Goal: Task Accomplishment & Management: Manage account settings

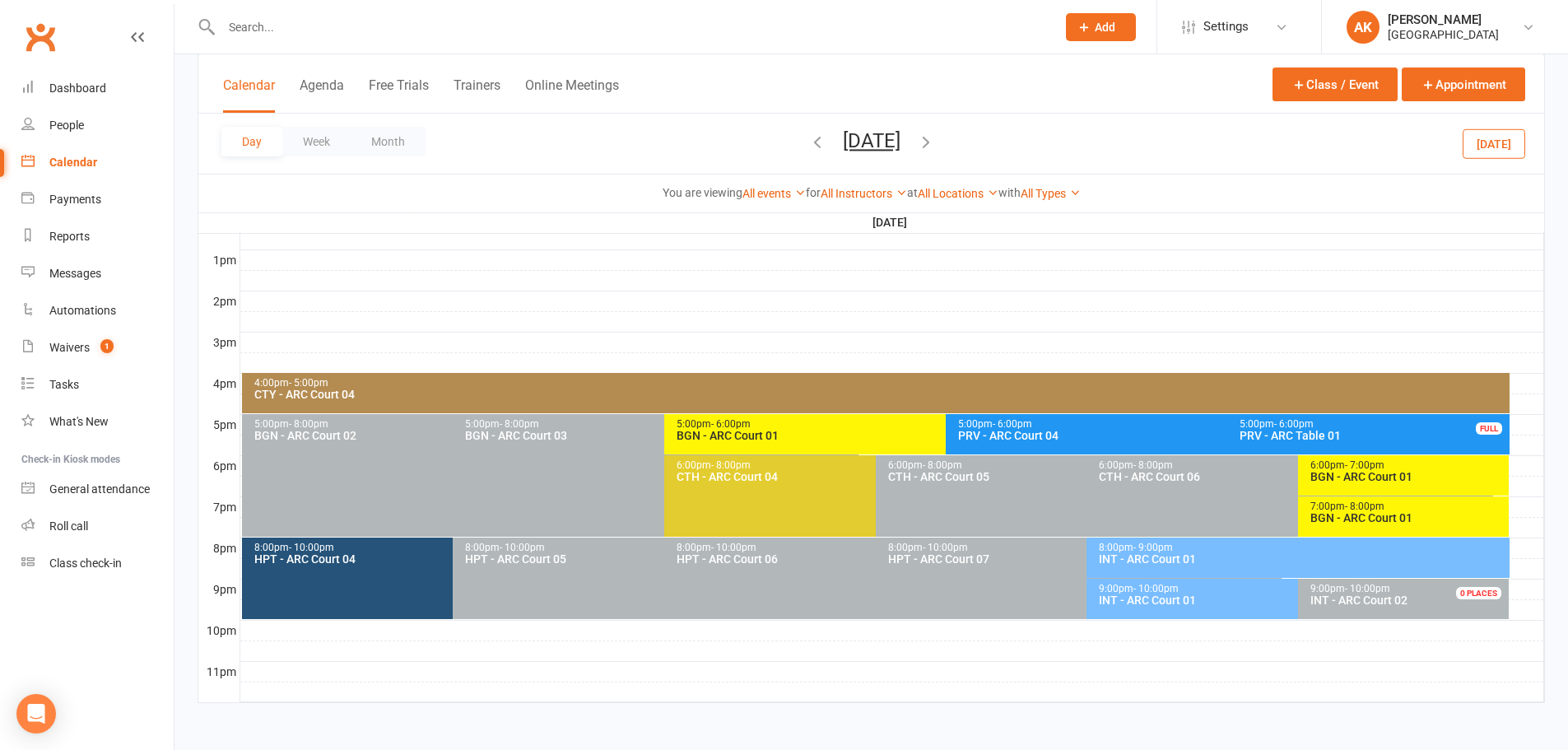
click at [843, 143] on button "Tuesday, Oct 14, 2025" at bounding box center [871, 141] width 57 height 23
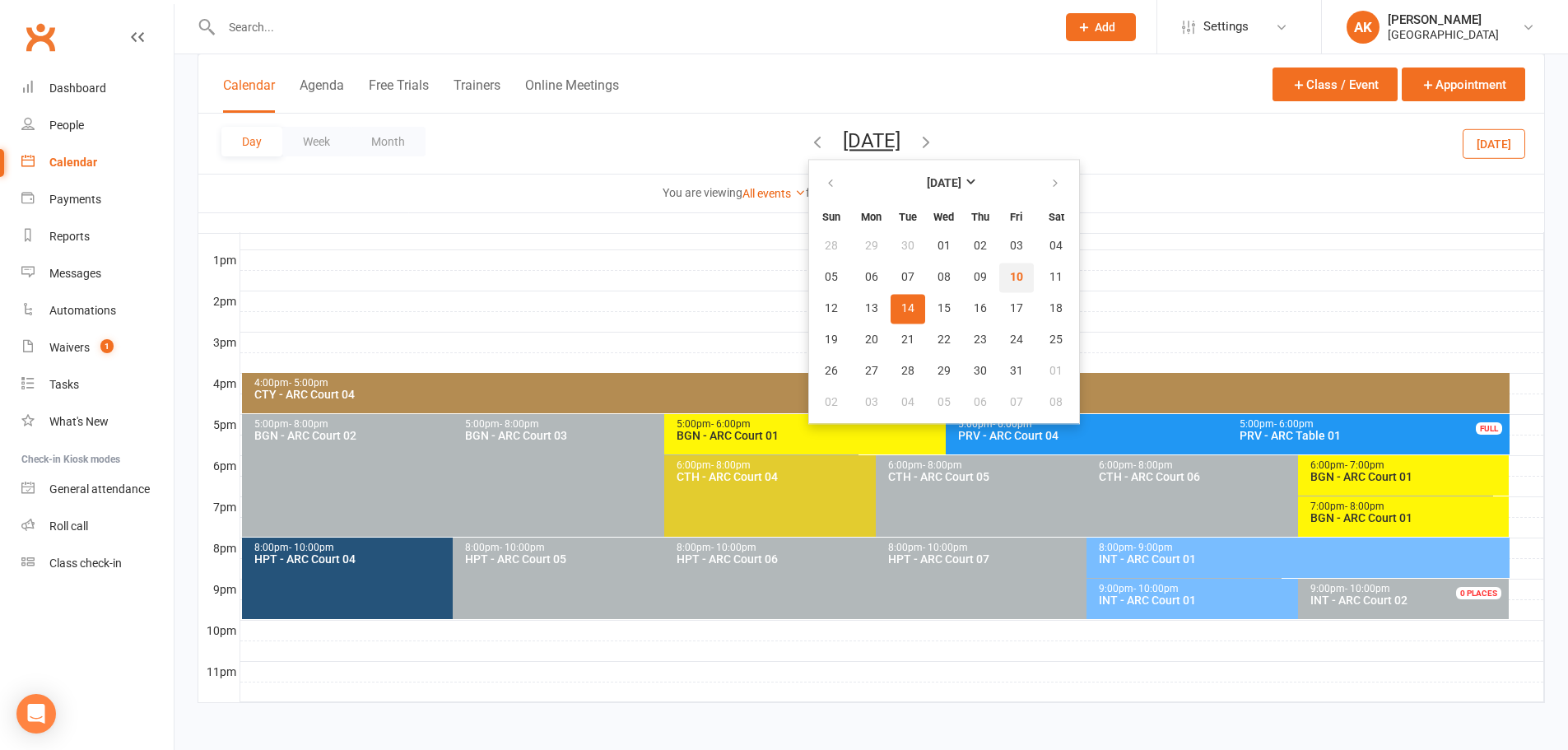
click at [1010, 276] on span "10" at bounding box center [1017, 277] width 13 height 13
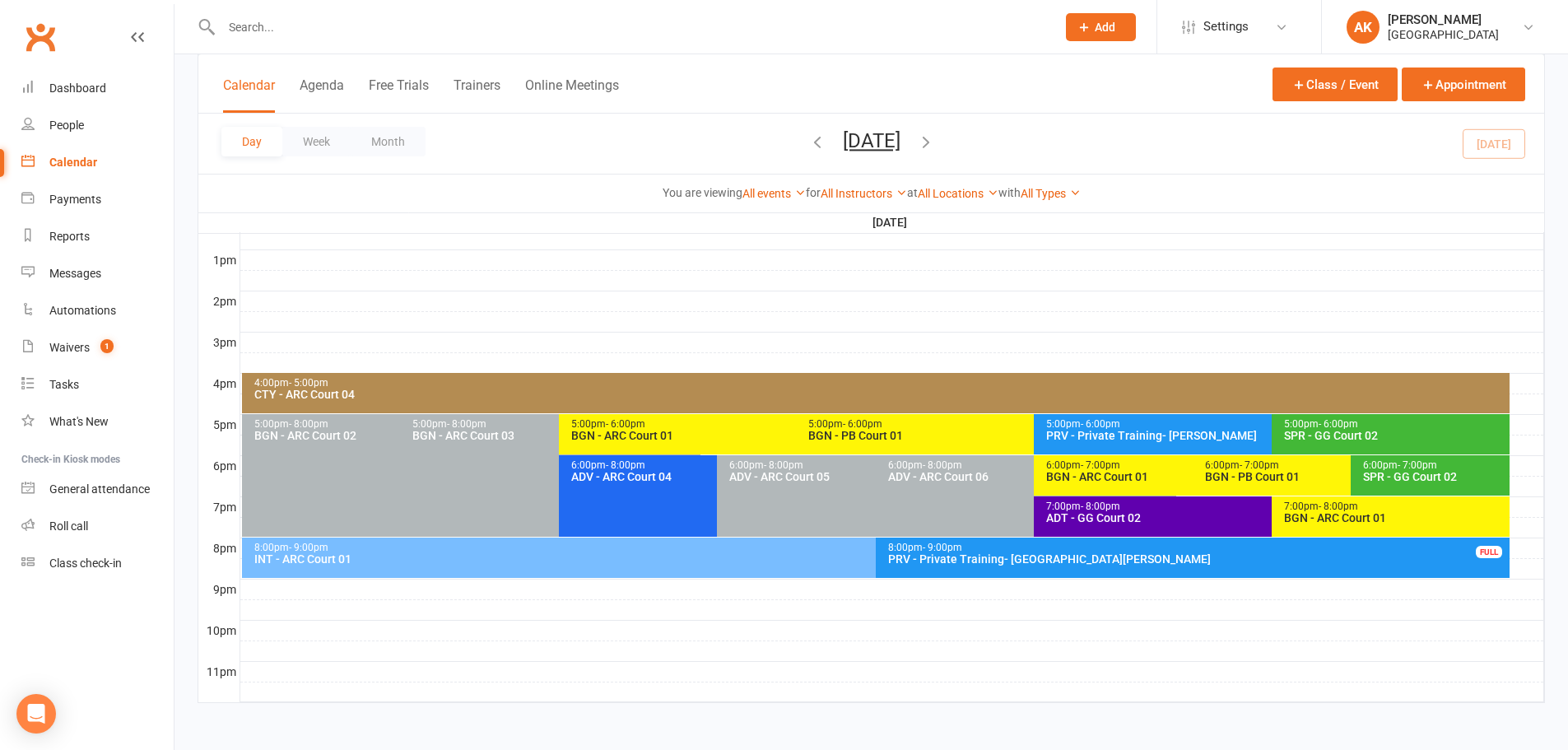
click at [408, 554] on div "INT - ARC Court 01" at bounding box center [871, 559] width 1236 height 12
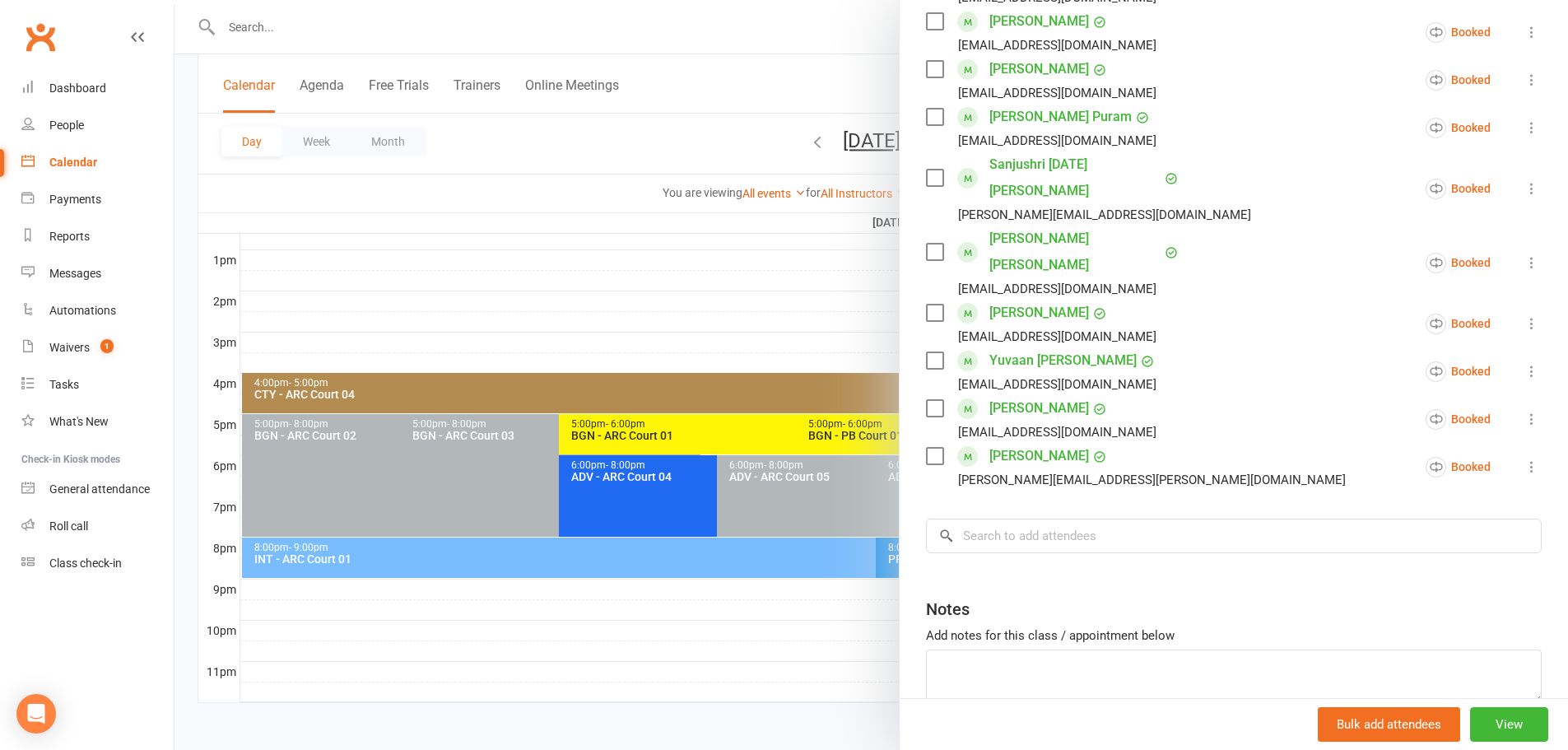
scroll to position [524, 0]
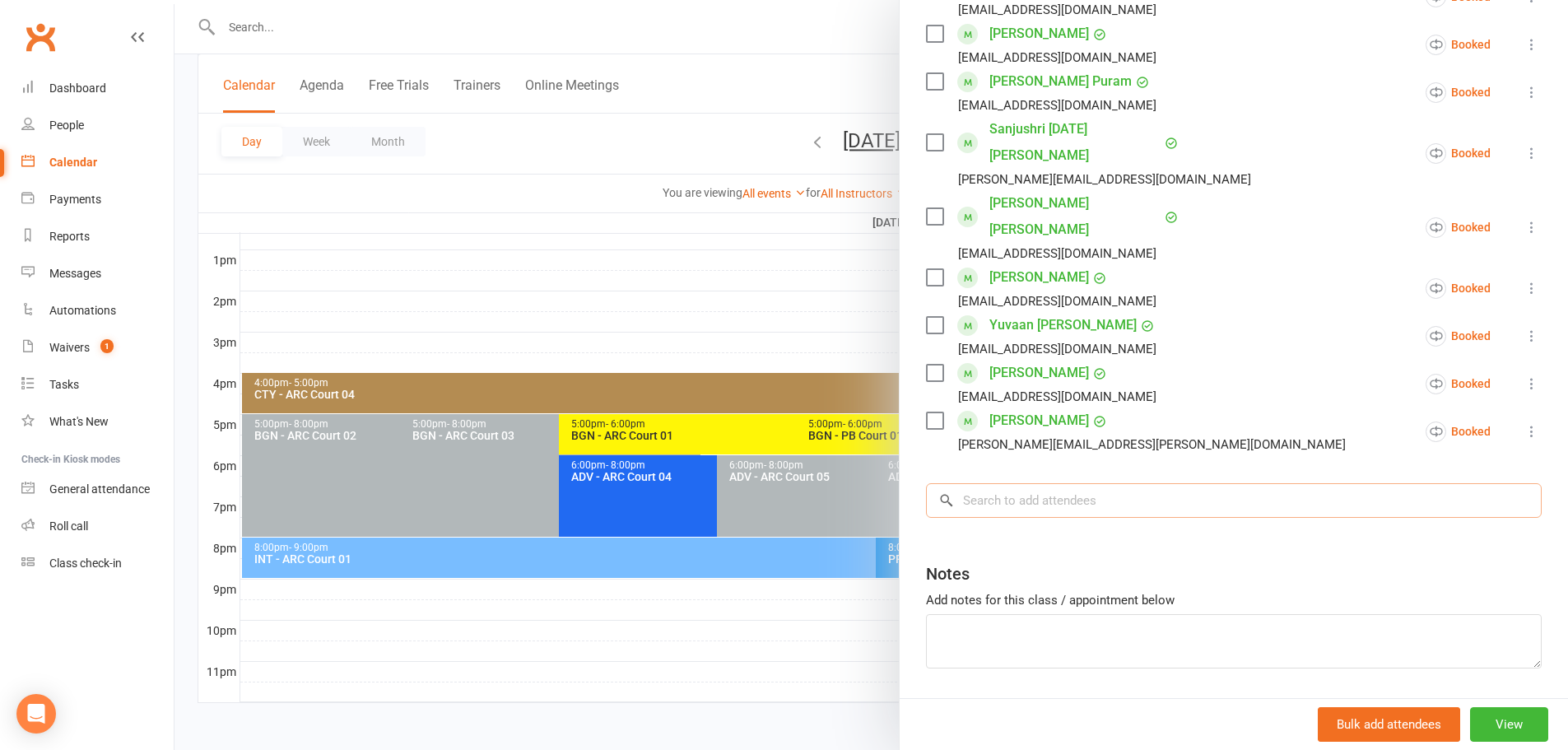
click at [1041, 483] on input "search" at bounding box center [1233, 501] width 615 height 35
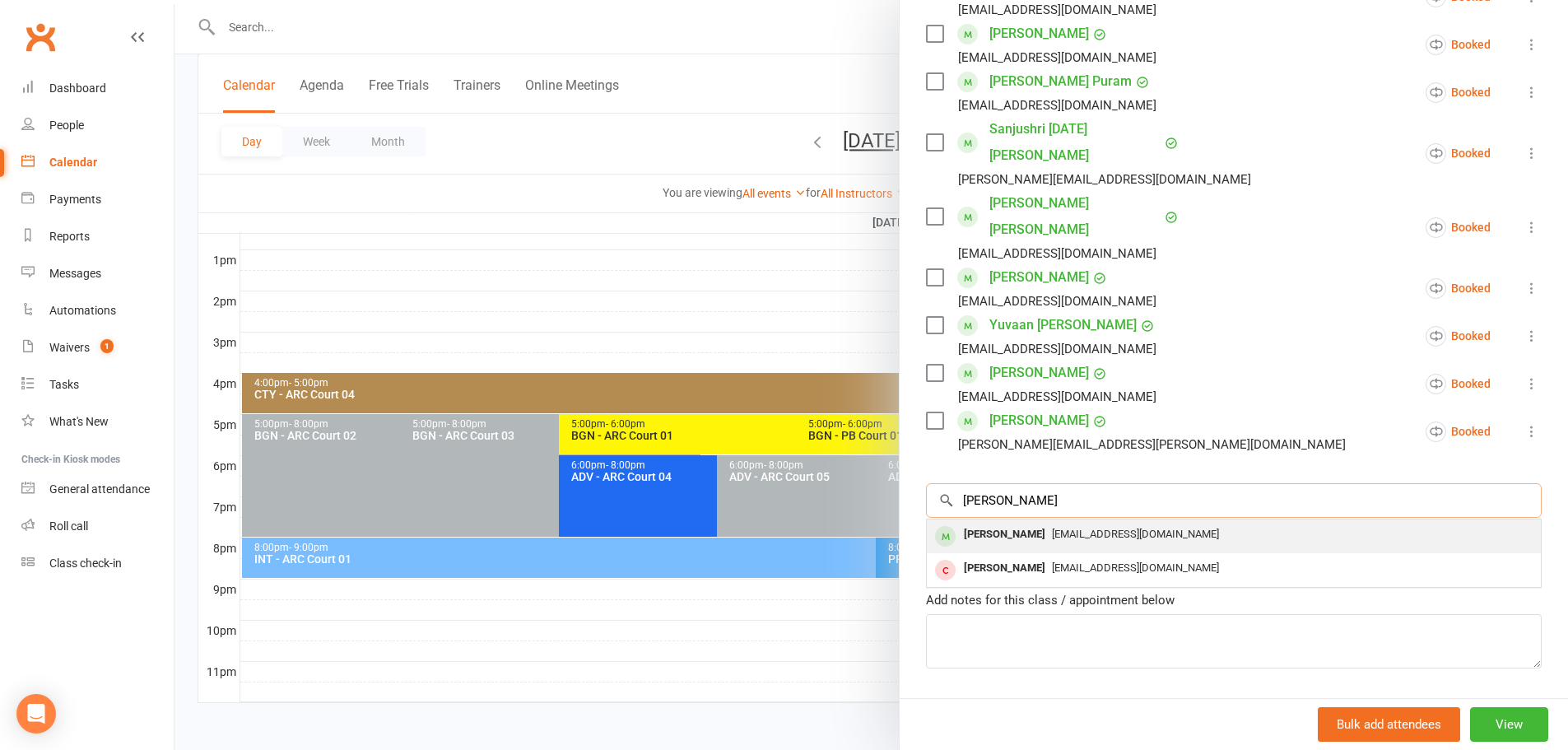
type input "himanshu"
click at [1010, 522] on div "[PERSON_NAME]" at bounding box center [1004, 534] width 95 height 24
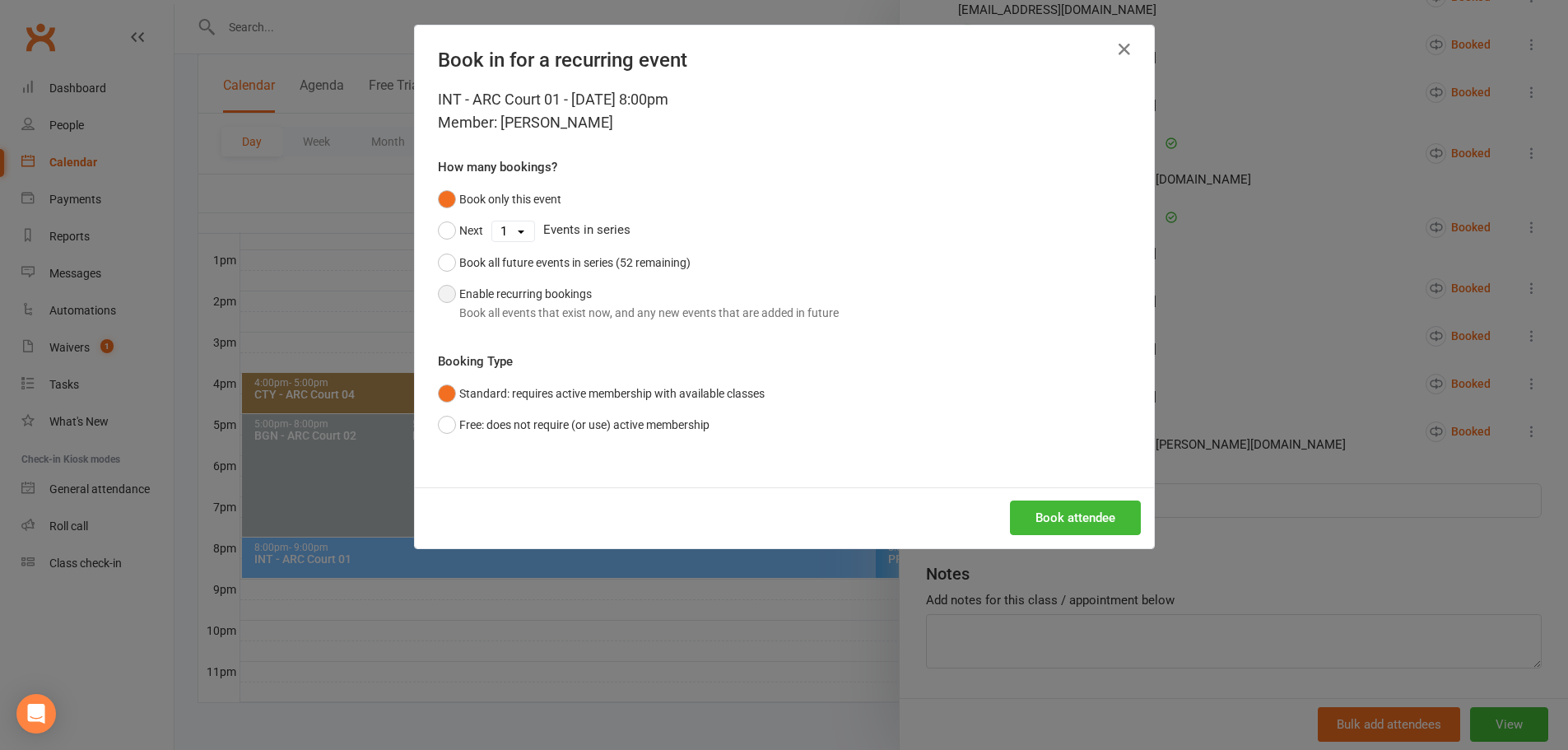
click at [508, 281] on button "Enable recurring bookings Book all events that exist now, and any new events th…" at bounding box center [638, 303] width 401 height 50
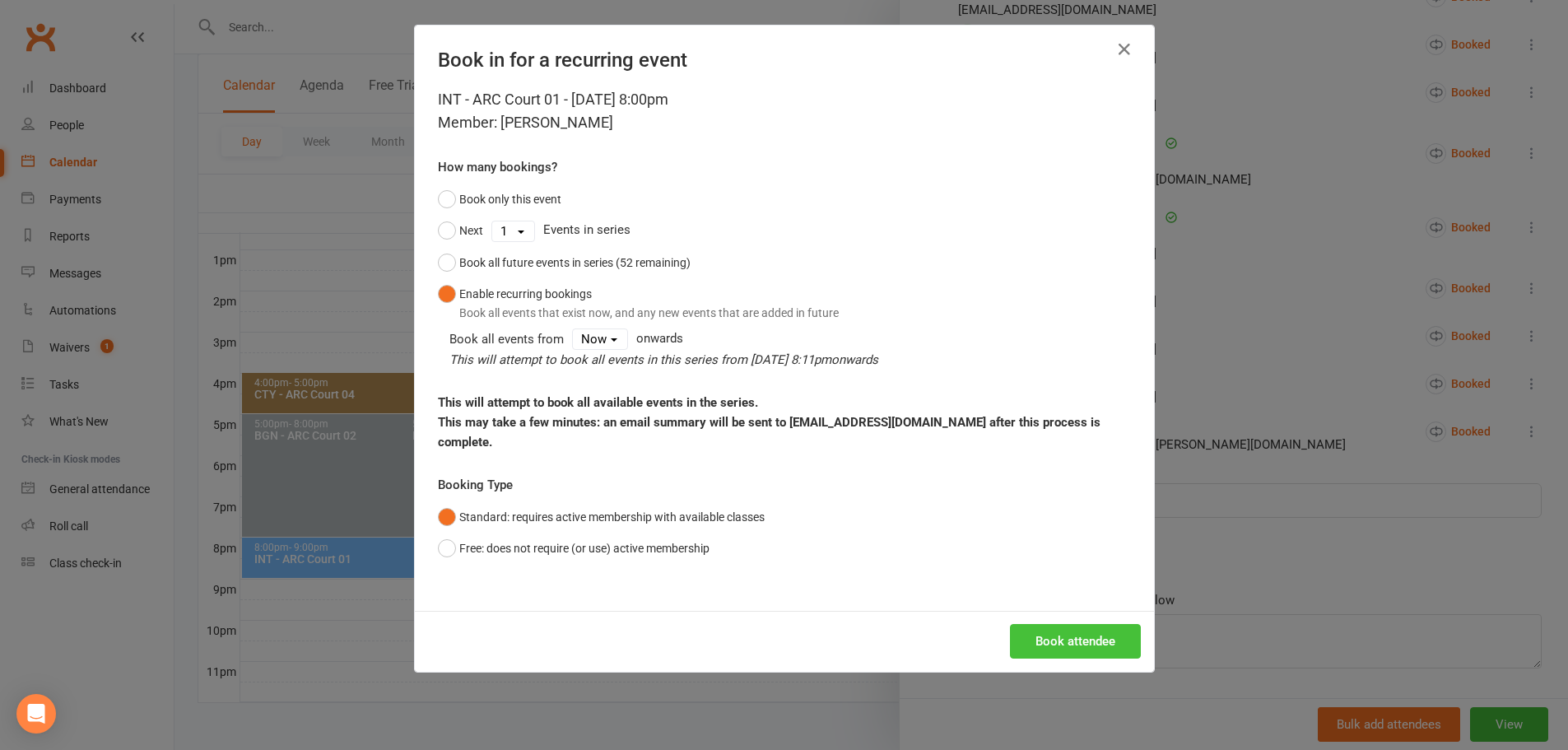
click at [1056, 634] on button "Book attendee" at bounding box center [1076, 641] width 131 height 35
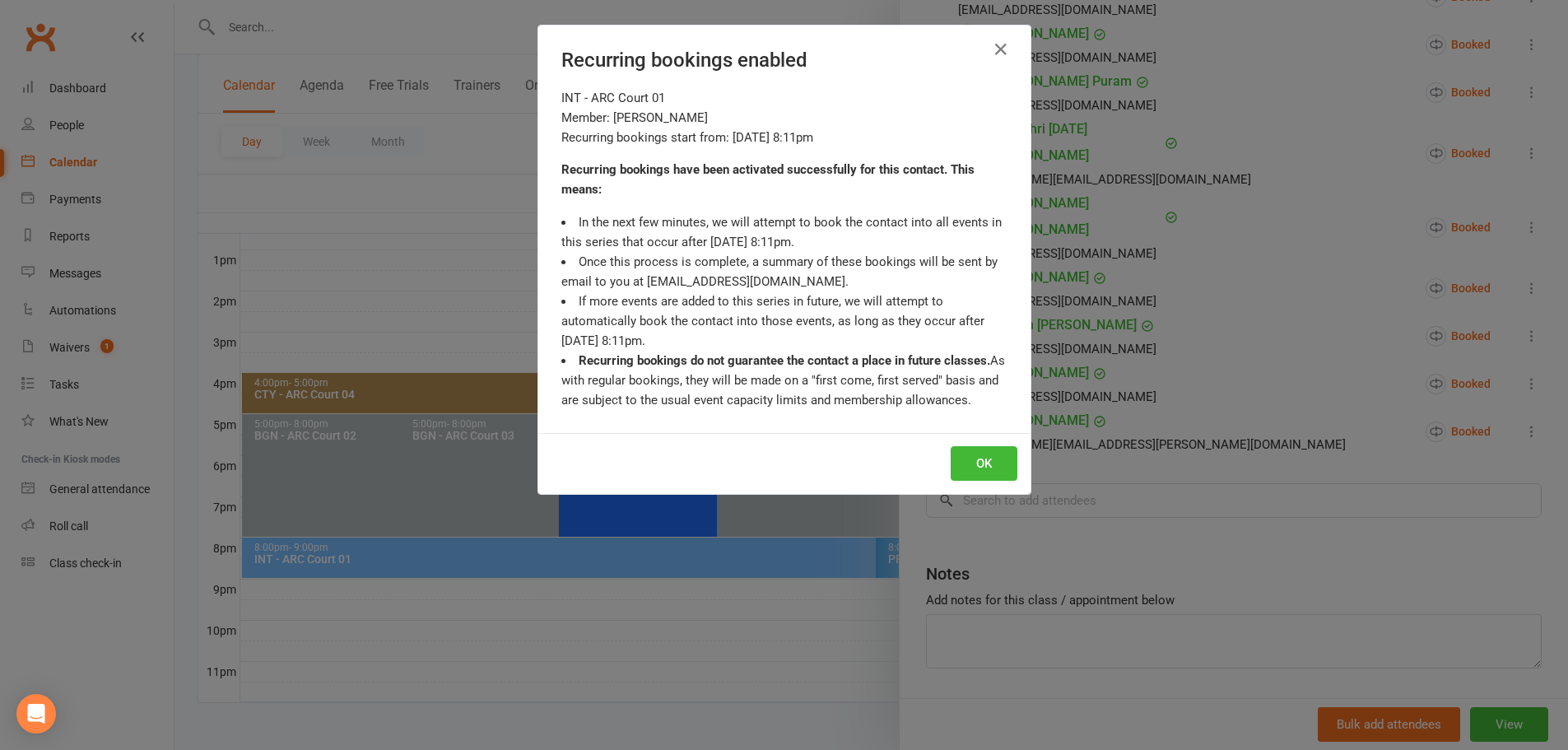
scroll to position [572, 0]
click at [990, 477] on button "OK" at bounding box center [984, 463] width 66 height 35
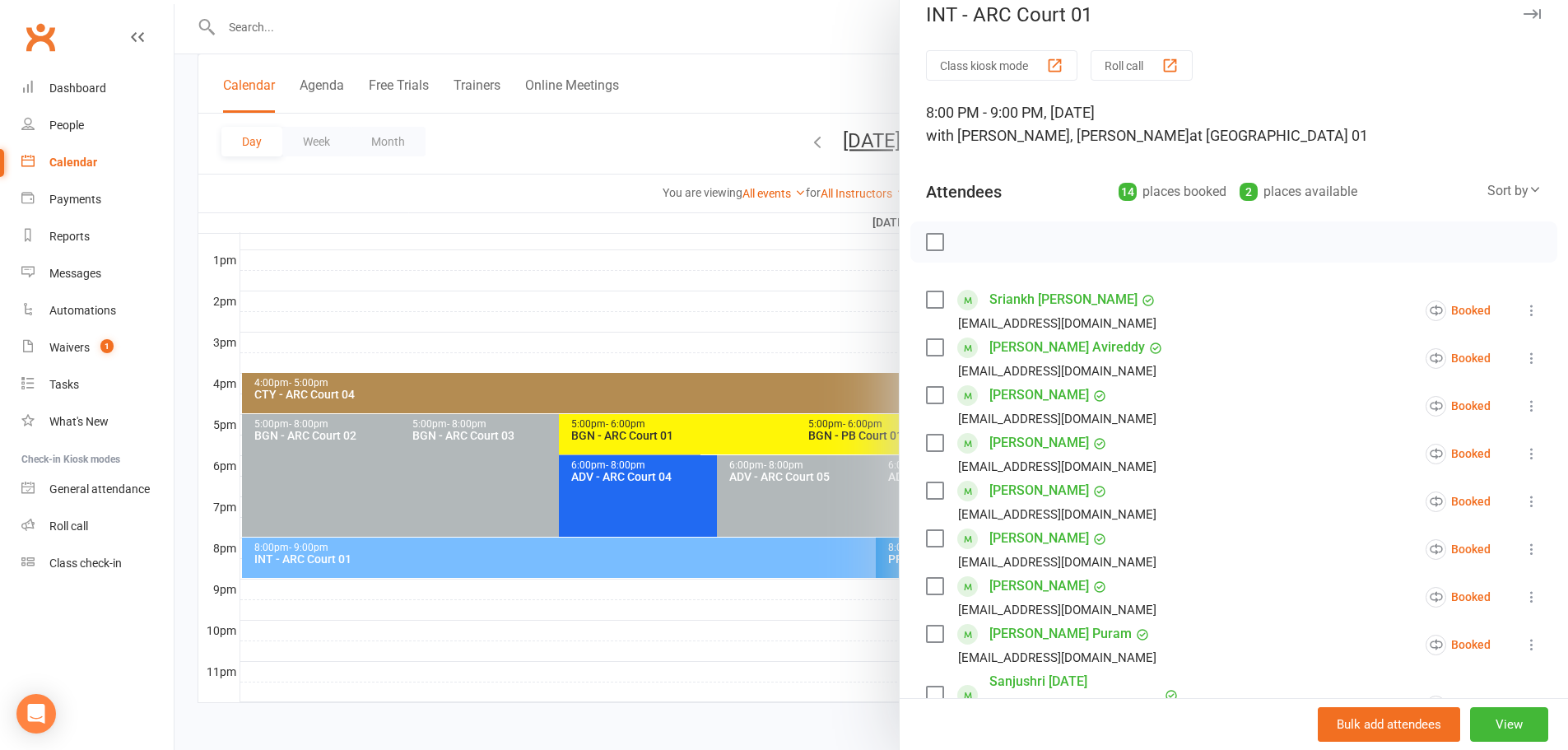
scroll to position [0, 0]
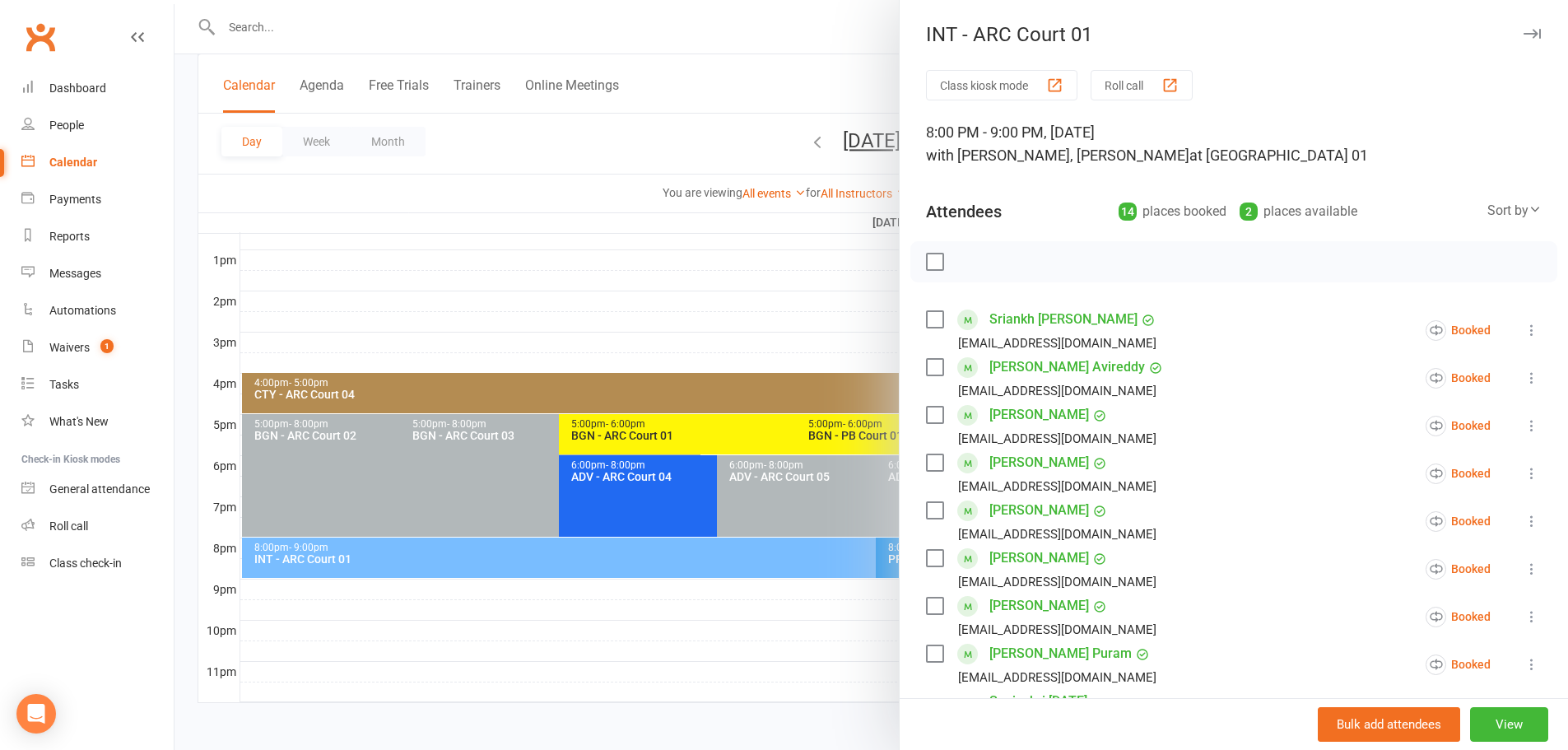
click at [870, 44] on div at bounding box center [871, 375] width 1394 height 750
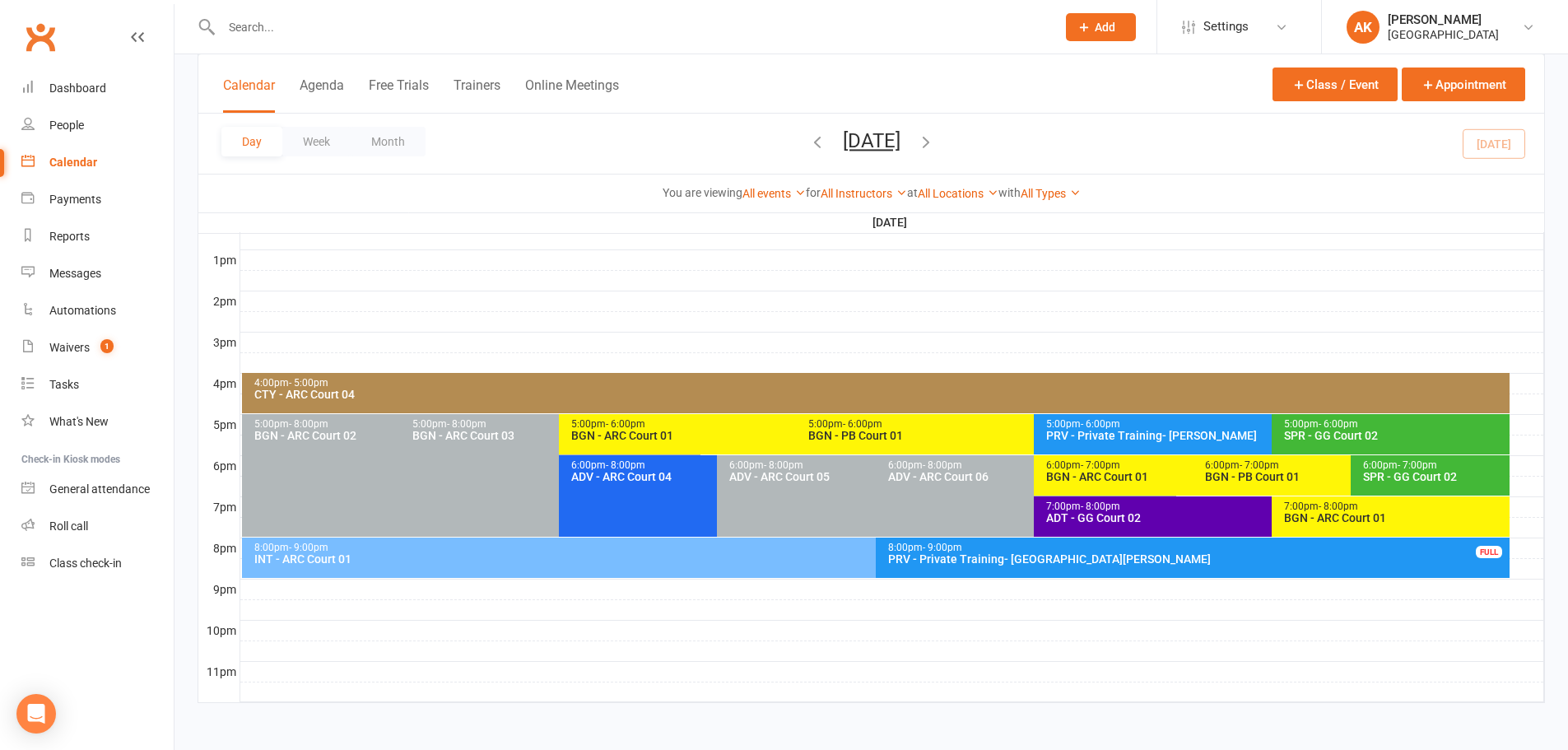
click at [935, 138] on icon "button" at bounding box center [926, 142] width 18 height 18
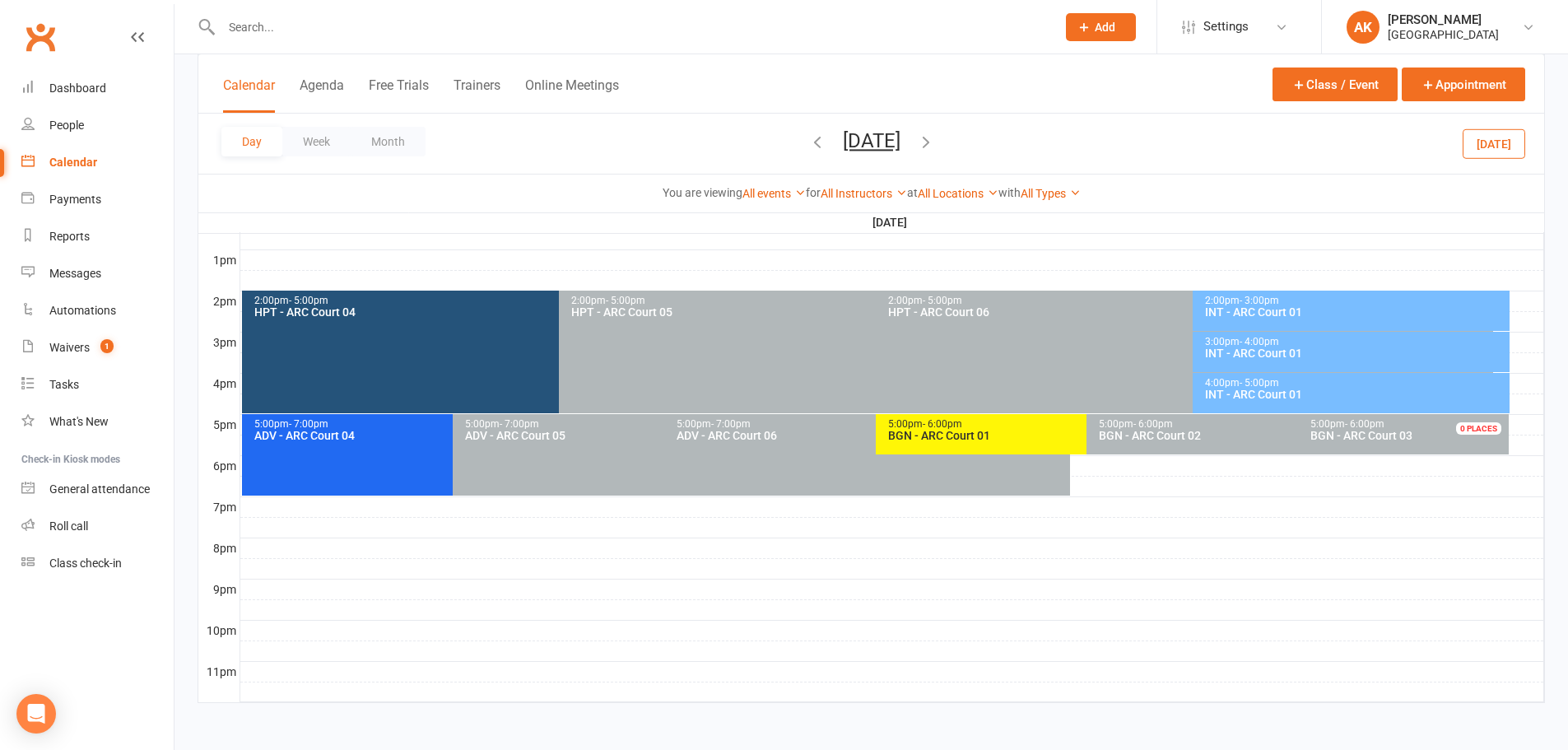
click at [935, 139] on icon "button" at bounding box center [926, 142] width 18 height 18
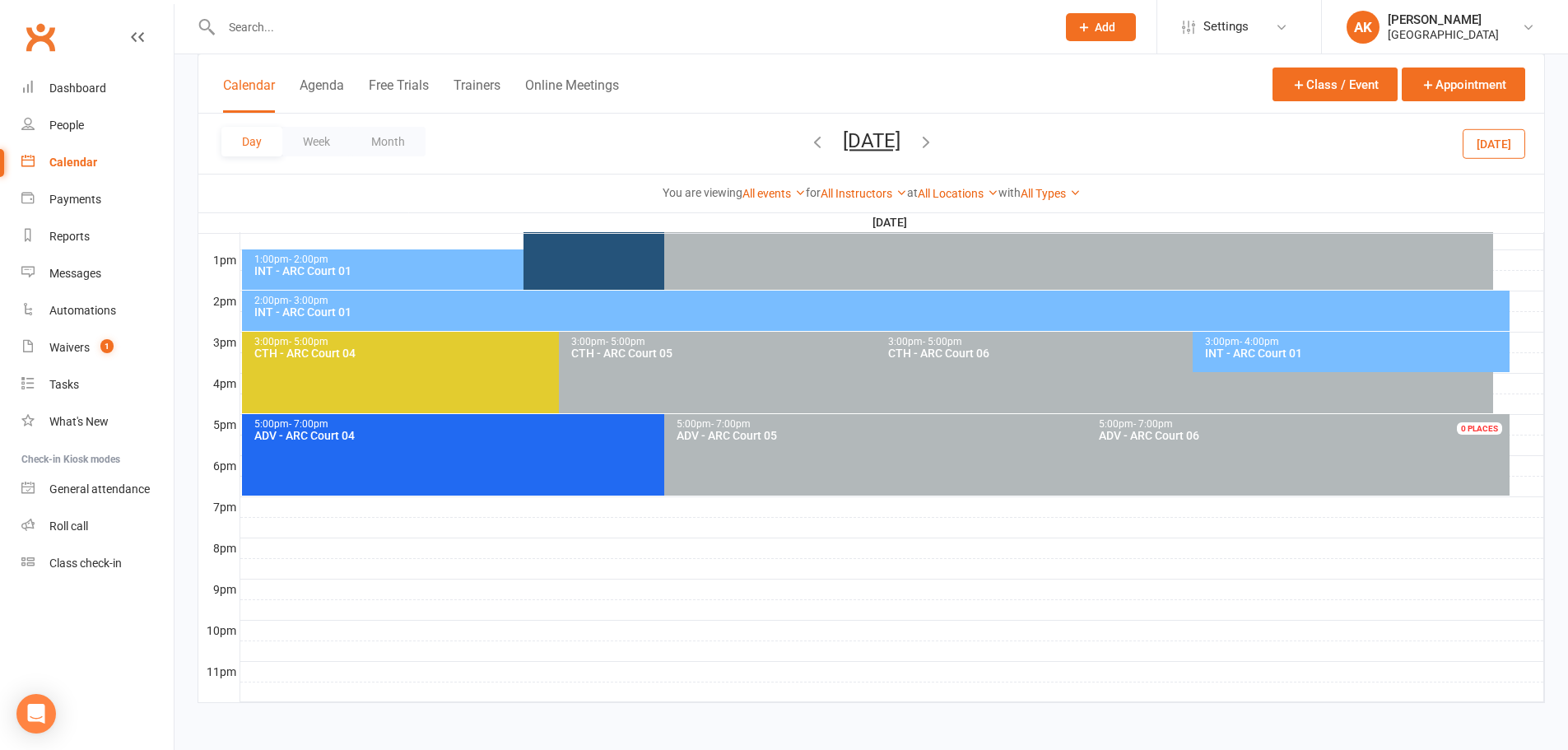
click at [935, 145] on icon "button" at bounding box center [926, 142] width 18 height 18
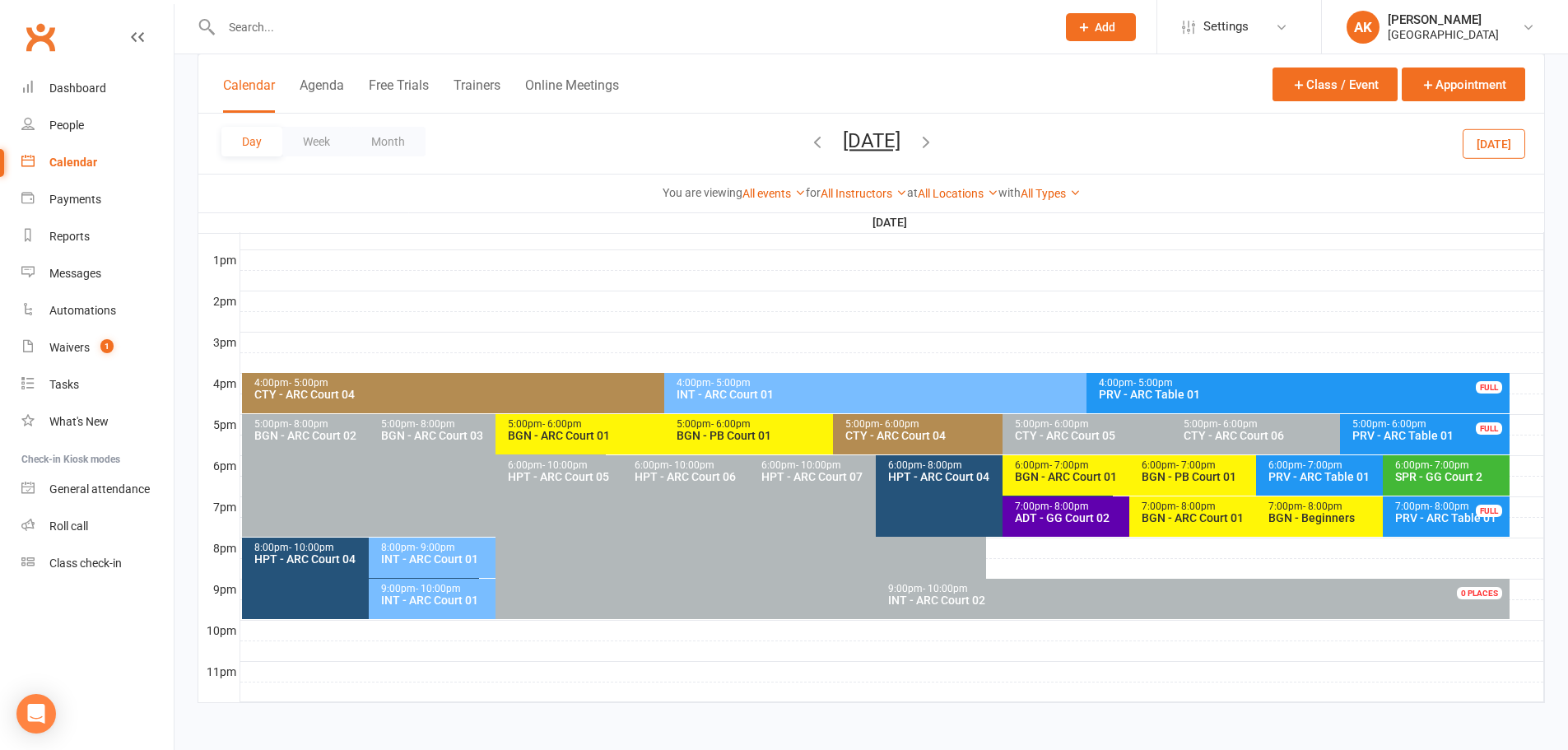
click at [935, 145] on icon "button" at bounding box center [926, 142] width 18 height 18
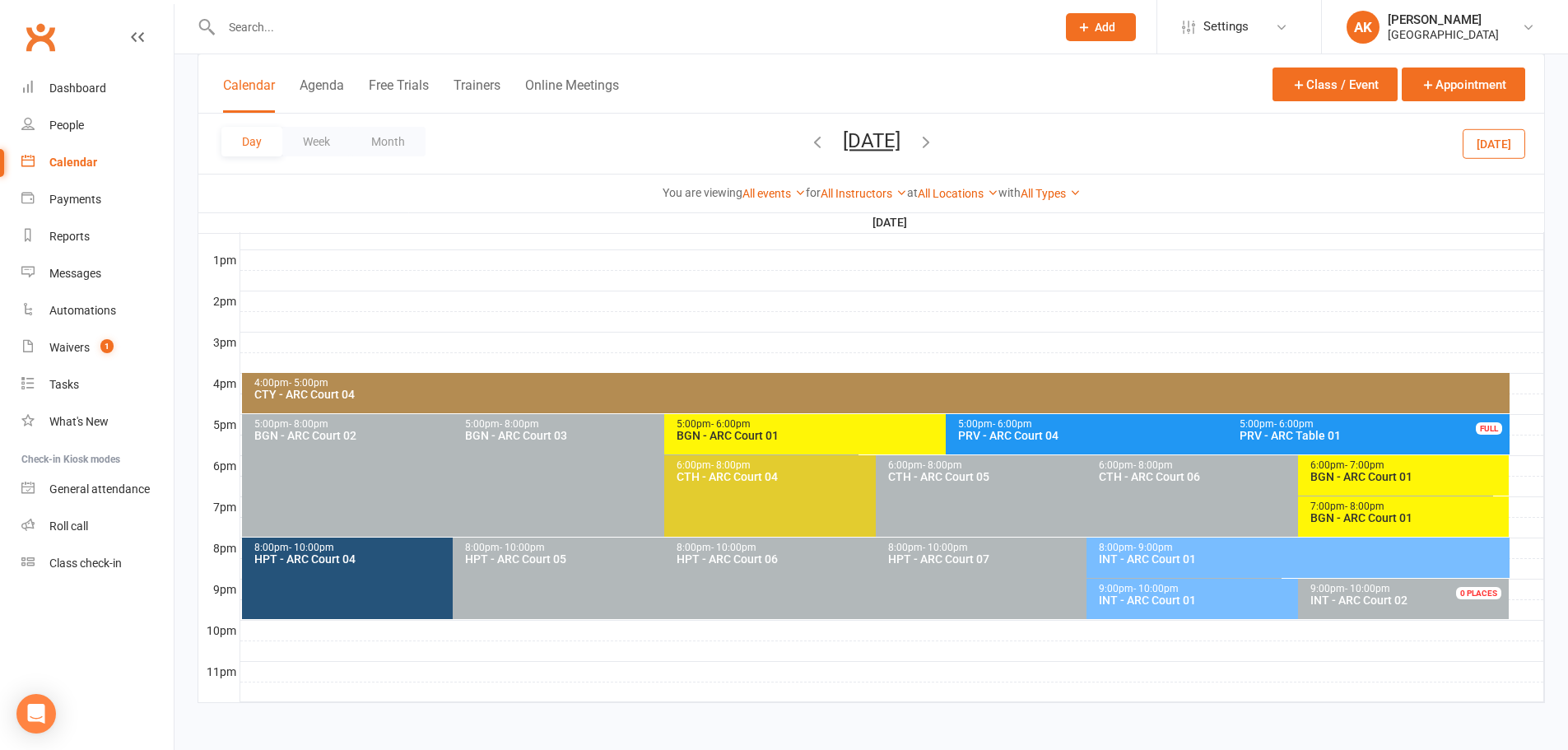
click at [1188, 556] on div "INT - ARC Court 01" at bounding box center [1301, 559] width 408 height 12
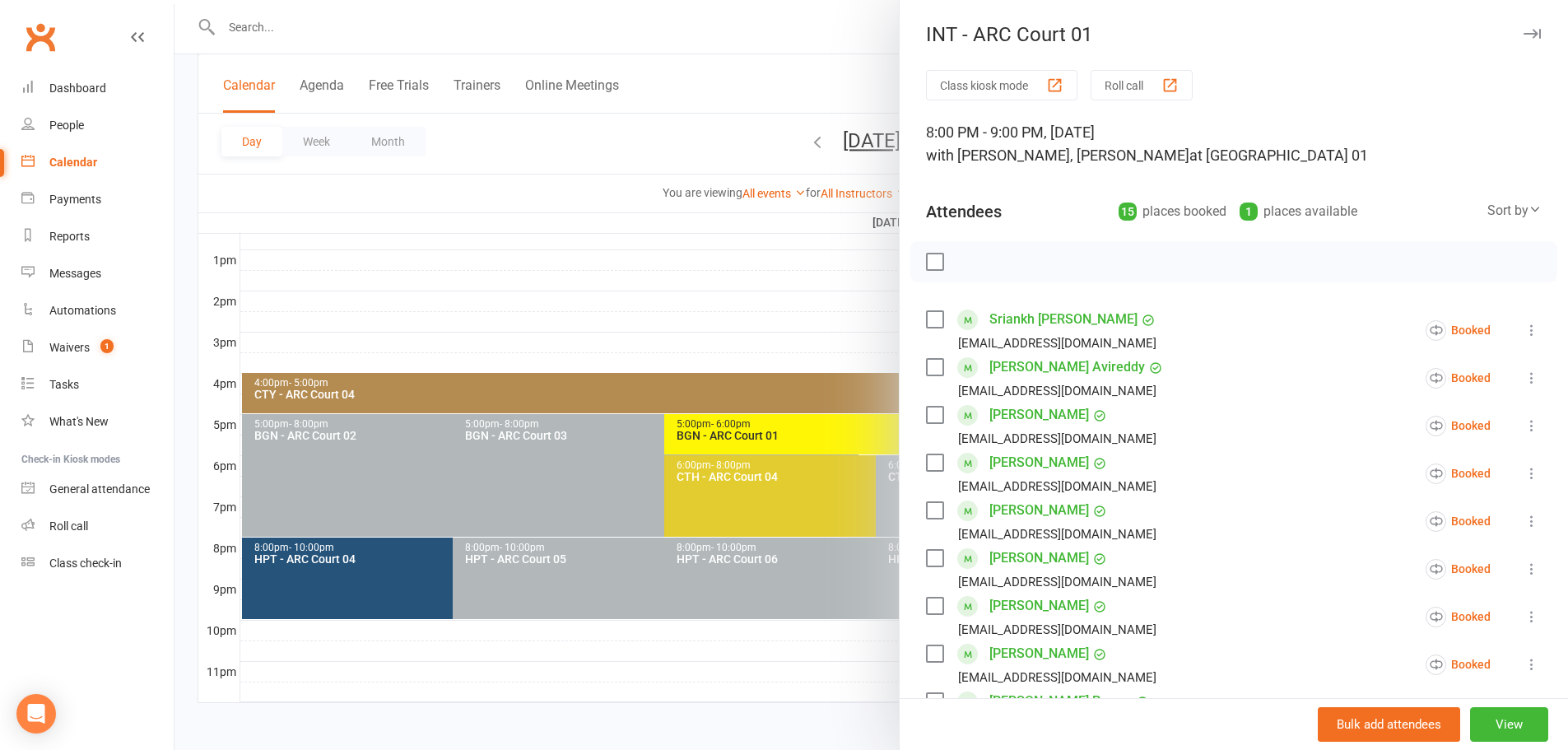
scroll to position [494, 0]
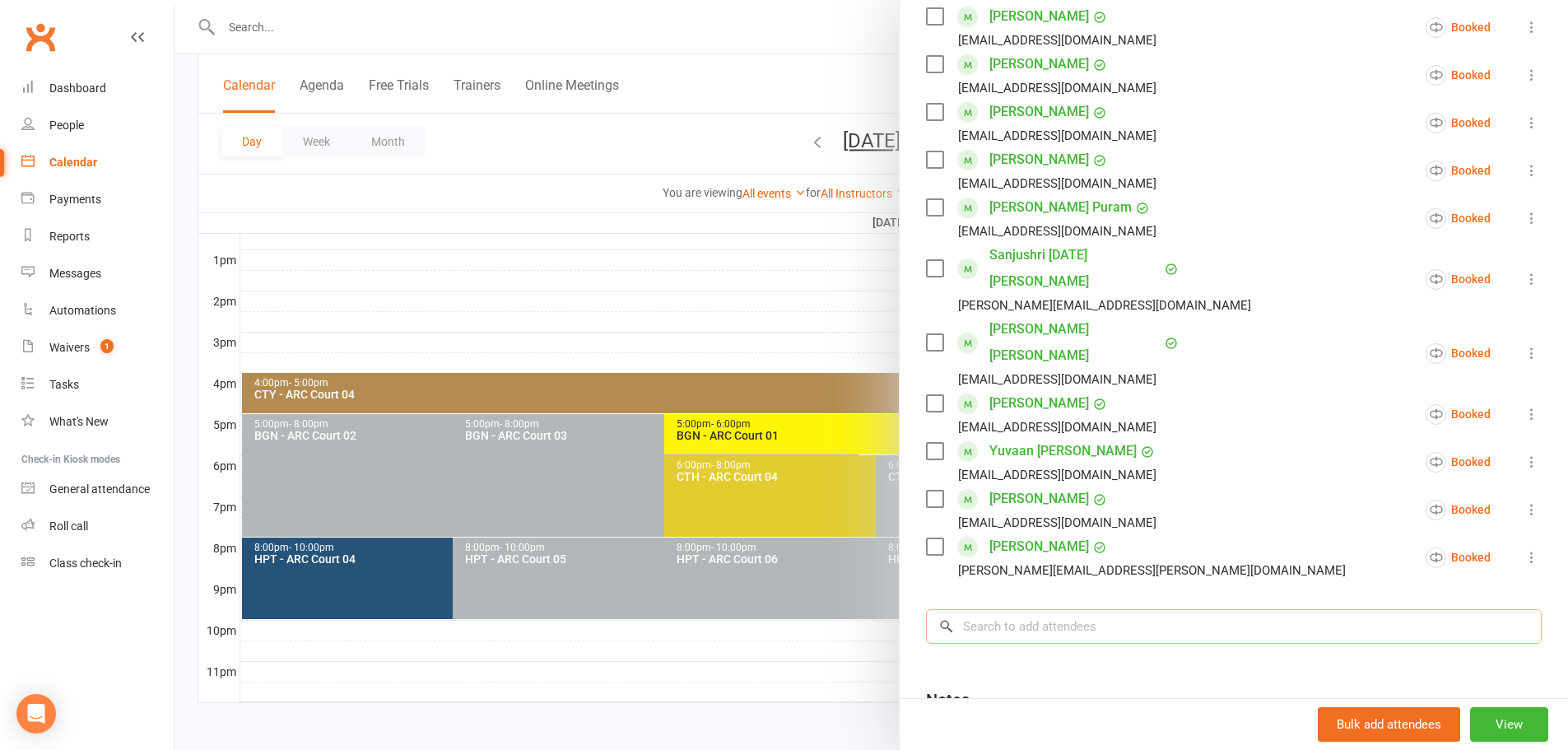
click at [1039, 609] on input "search" at bounding box center [1233, 626] width 615 height 35
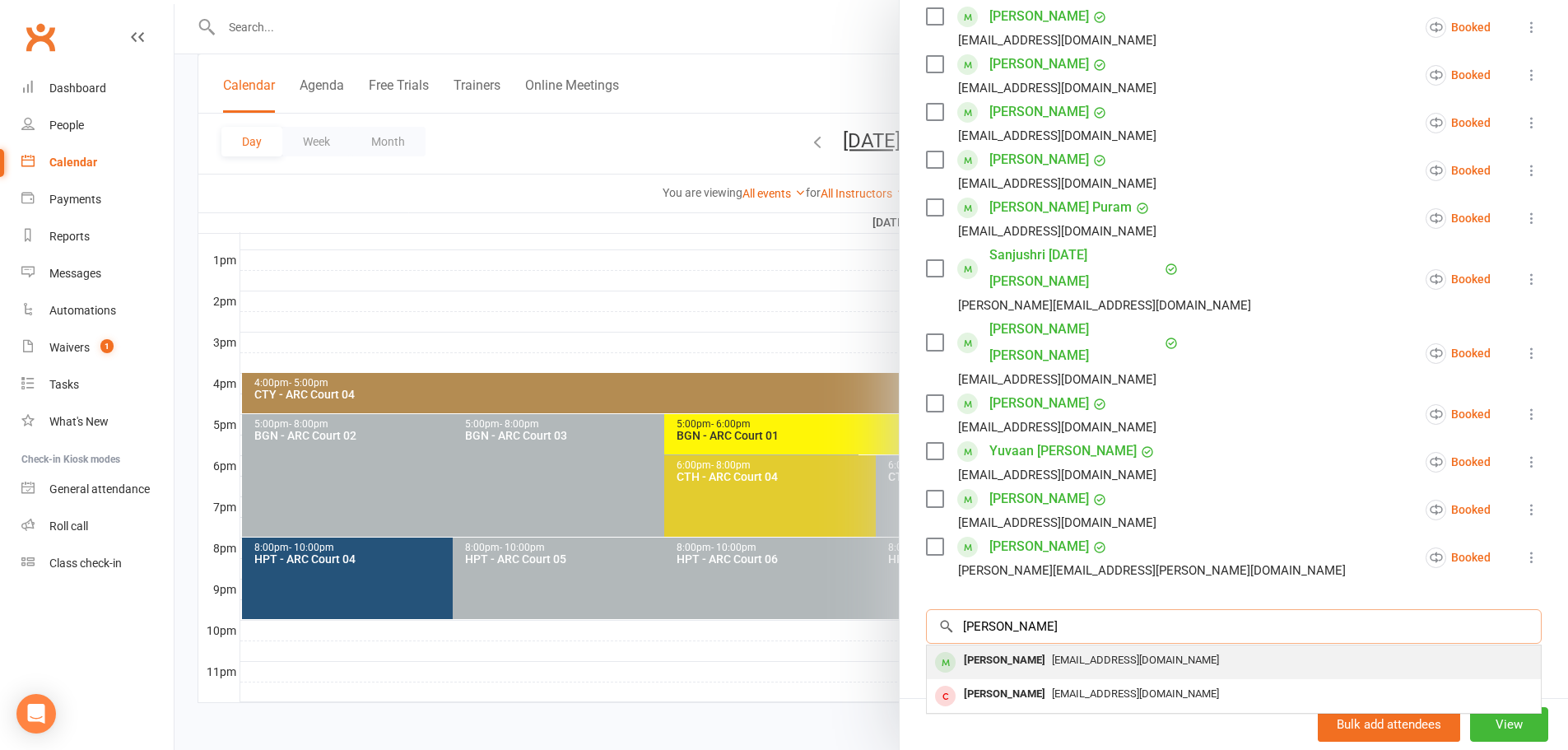
type input "himanshu"
click at [1051, 654] on span "hepmkj@gmail.com" at bounding box center [1134, 659] width 167 height 12
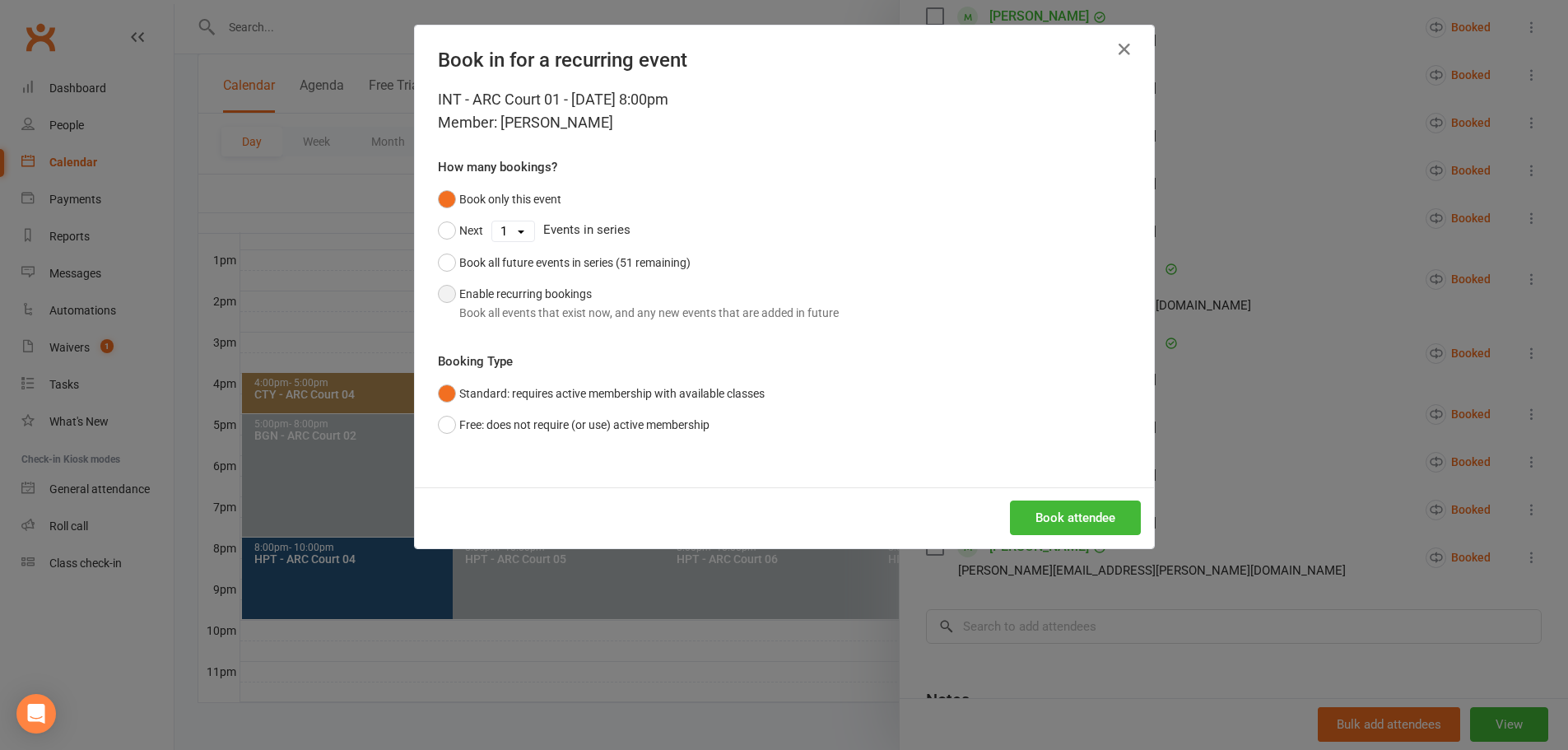
click at [528, 297] on button "Enable recurring bookings Book all events that exist now, and any new events th…" at bounding box center [638, 303] width 401 height 50
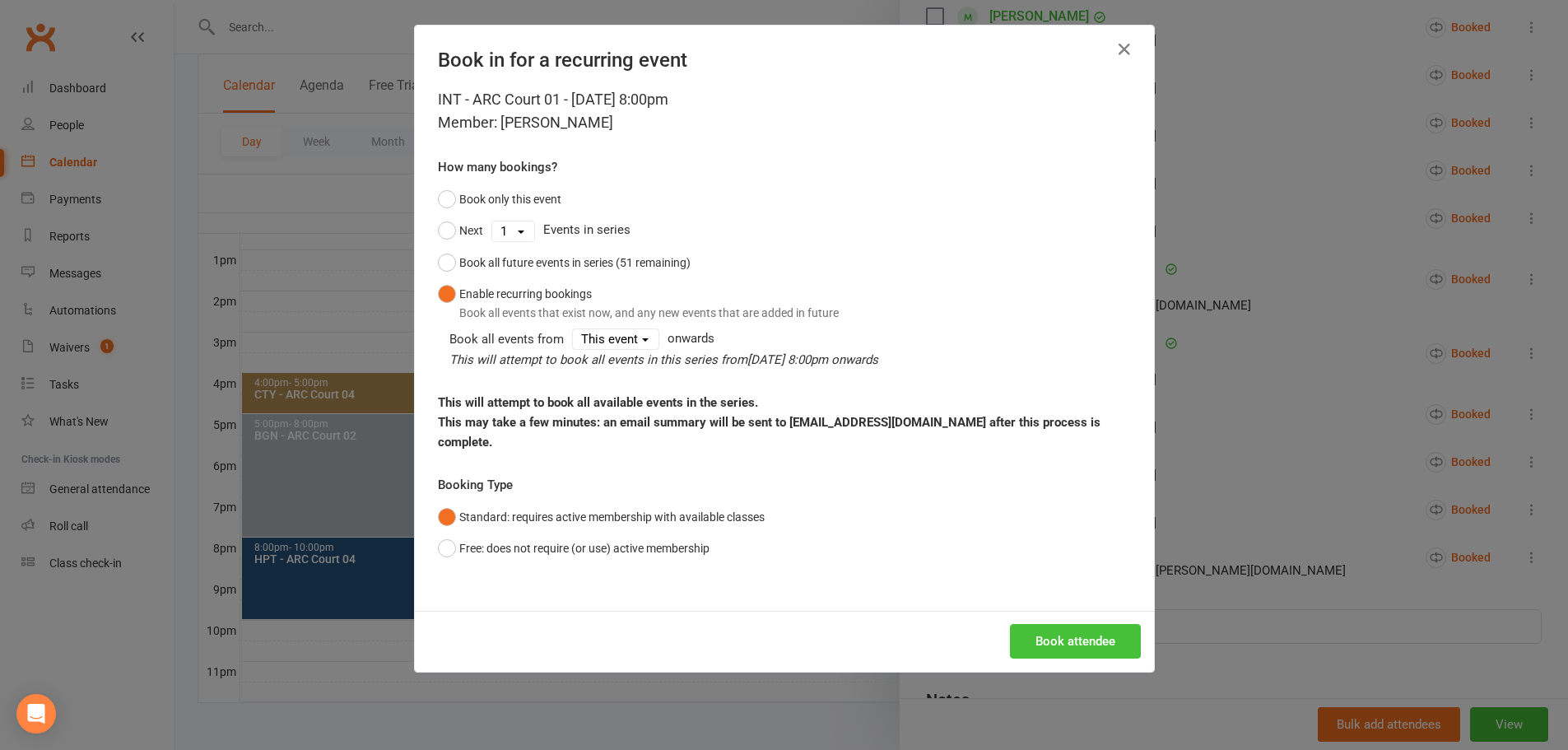
click at [1085, 624] on button "Book attendee" at bounding box center [1076, 641] width 131 height 35
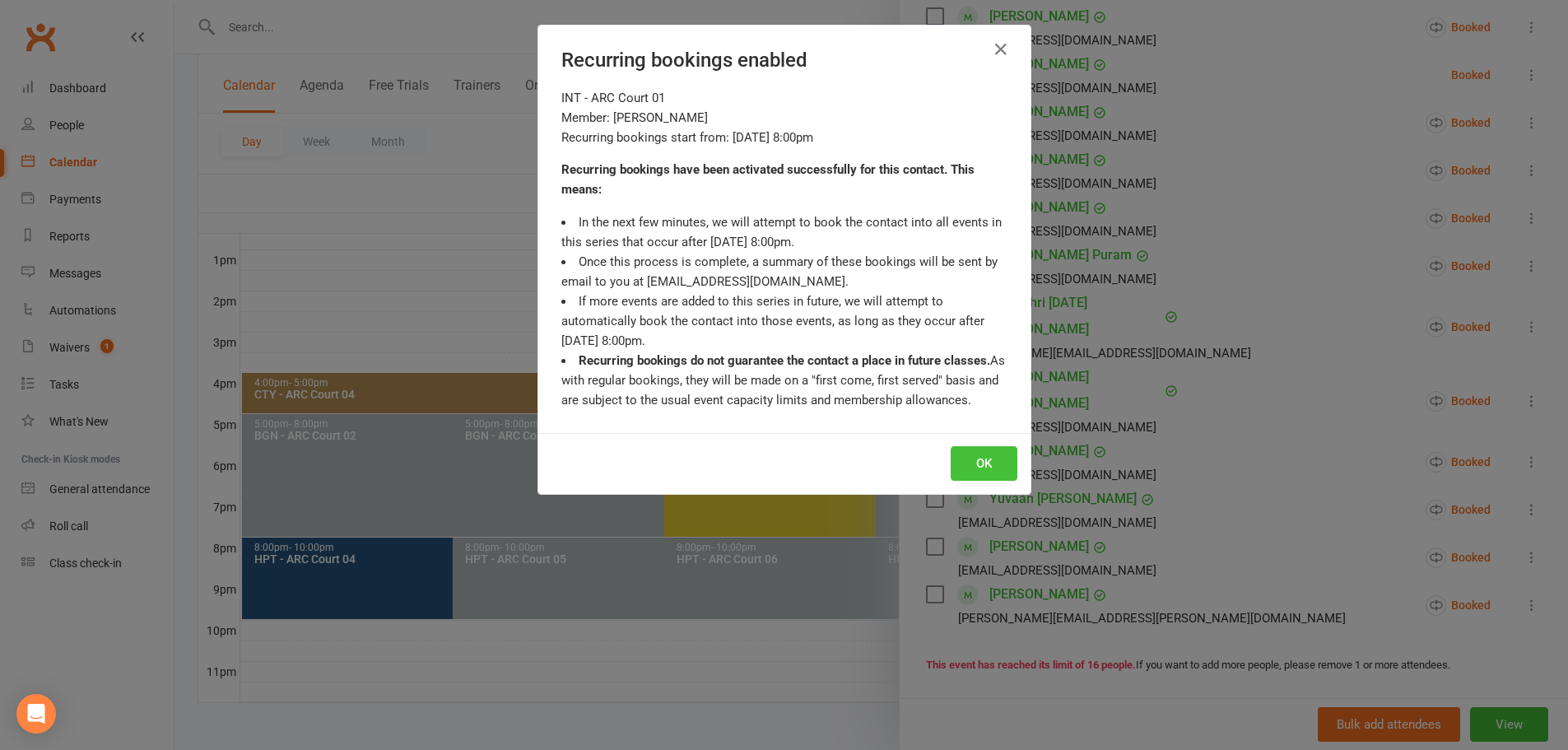
click at [979, 463] on button "OK" at bounding box center [984, 463] width 66 height 35
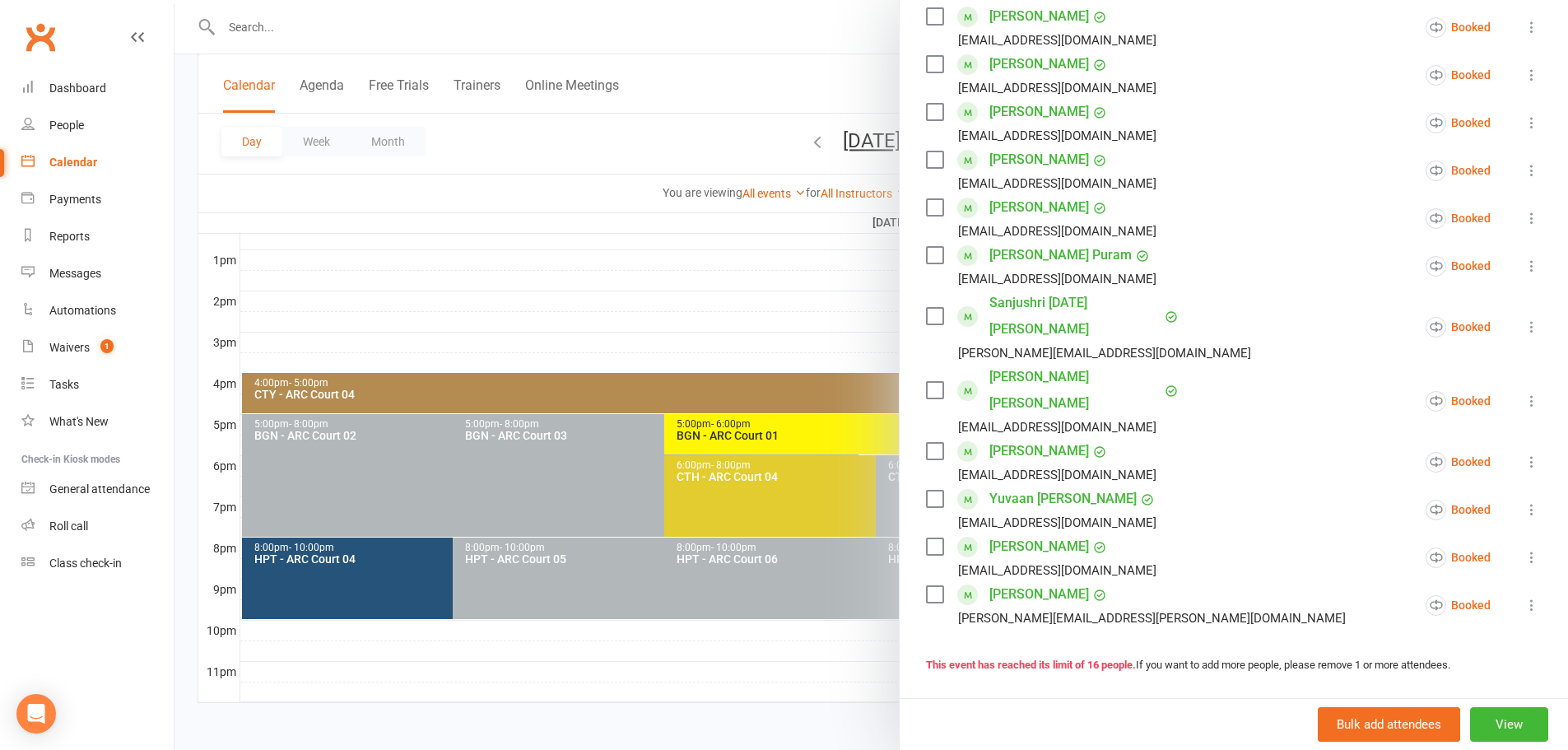
scroll to position [0, 0]
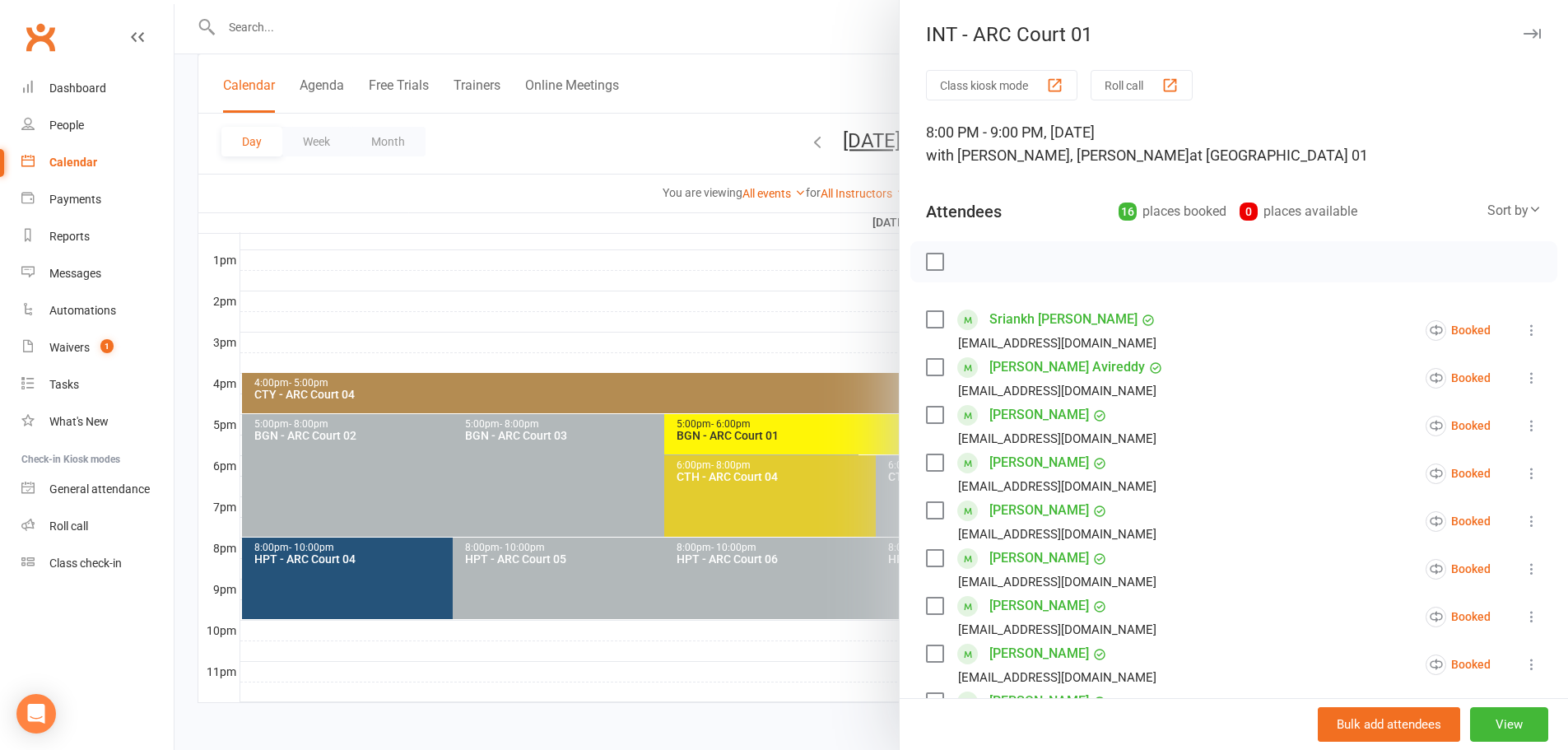
click at [807, 70] on div at bounding box center [871, 375] width 1394 height 750
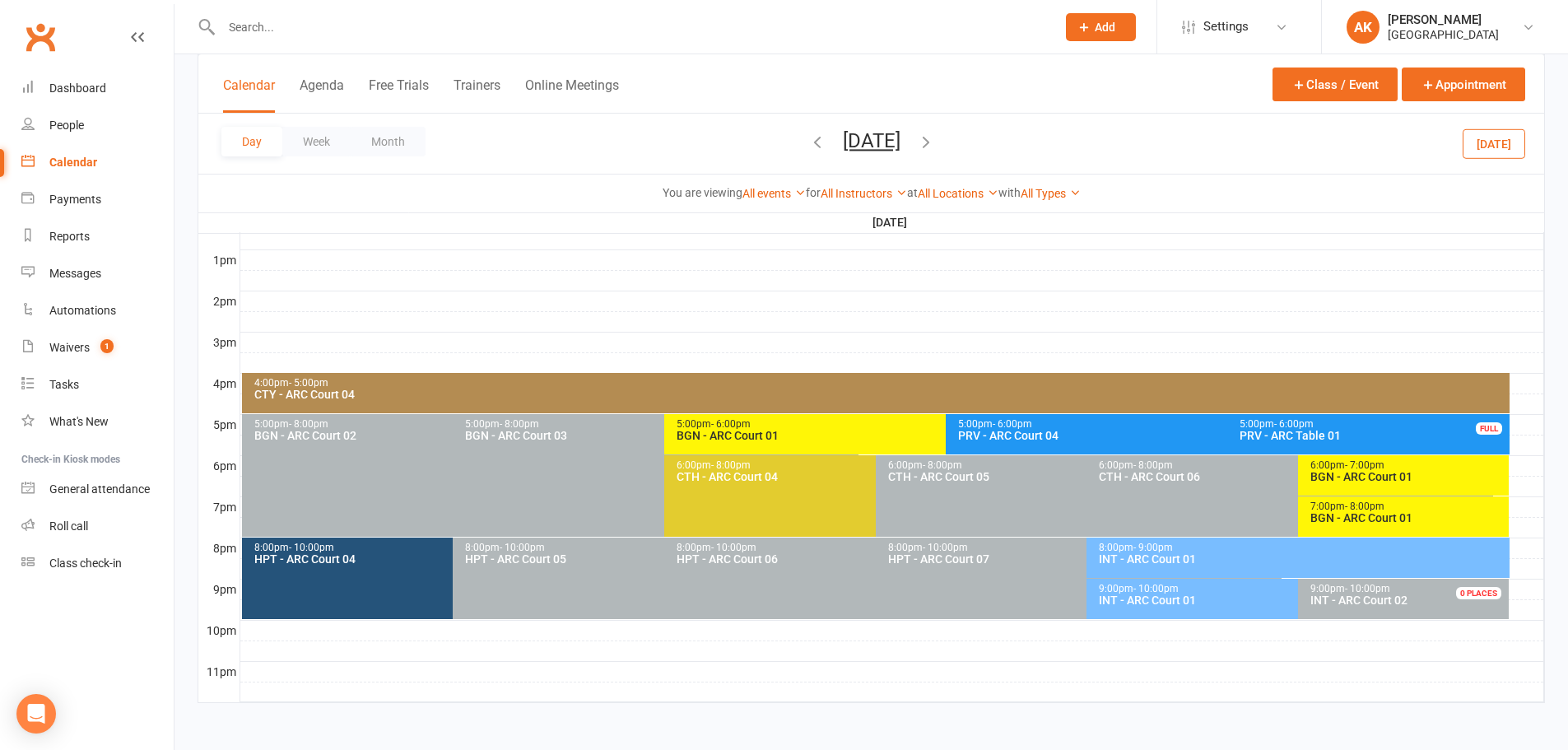
click at [900, 140] on button "Tuesday, Oct 14, 2025" at bounding box center [871, 141] width 57 height 23
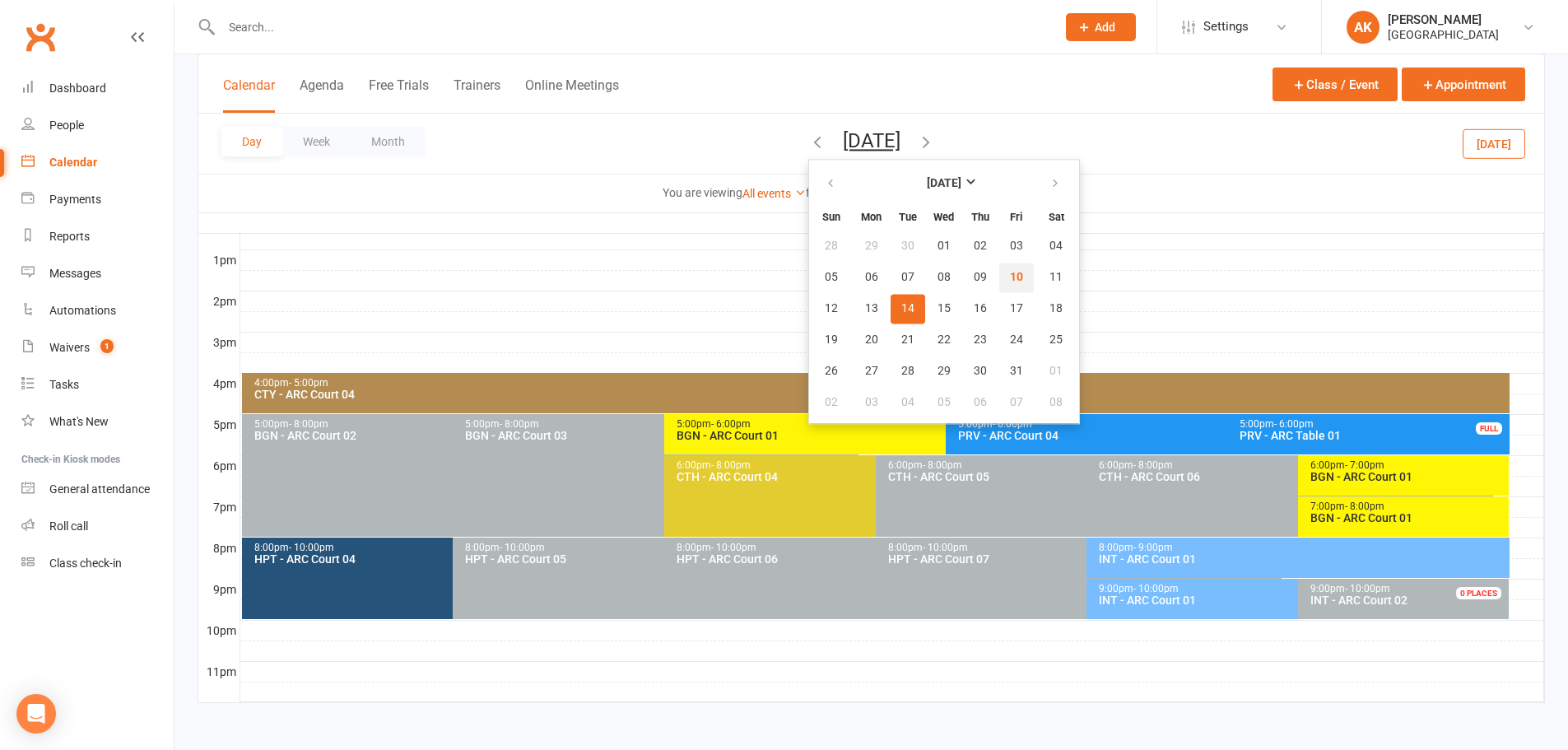
click at [999, 281] on button "10" at bounding box center [1017, 277] width 35 height 30
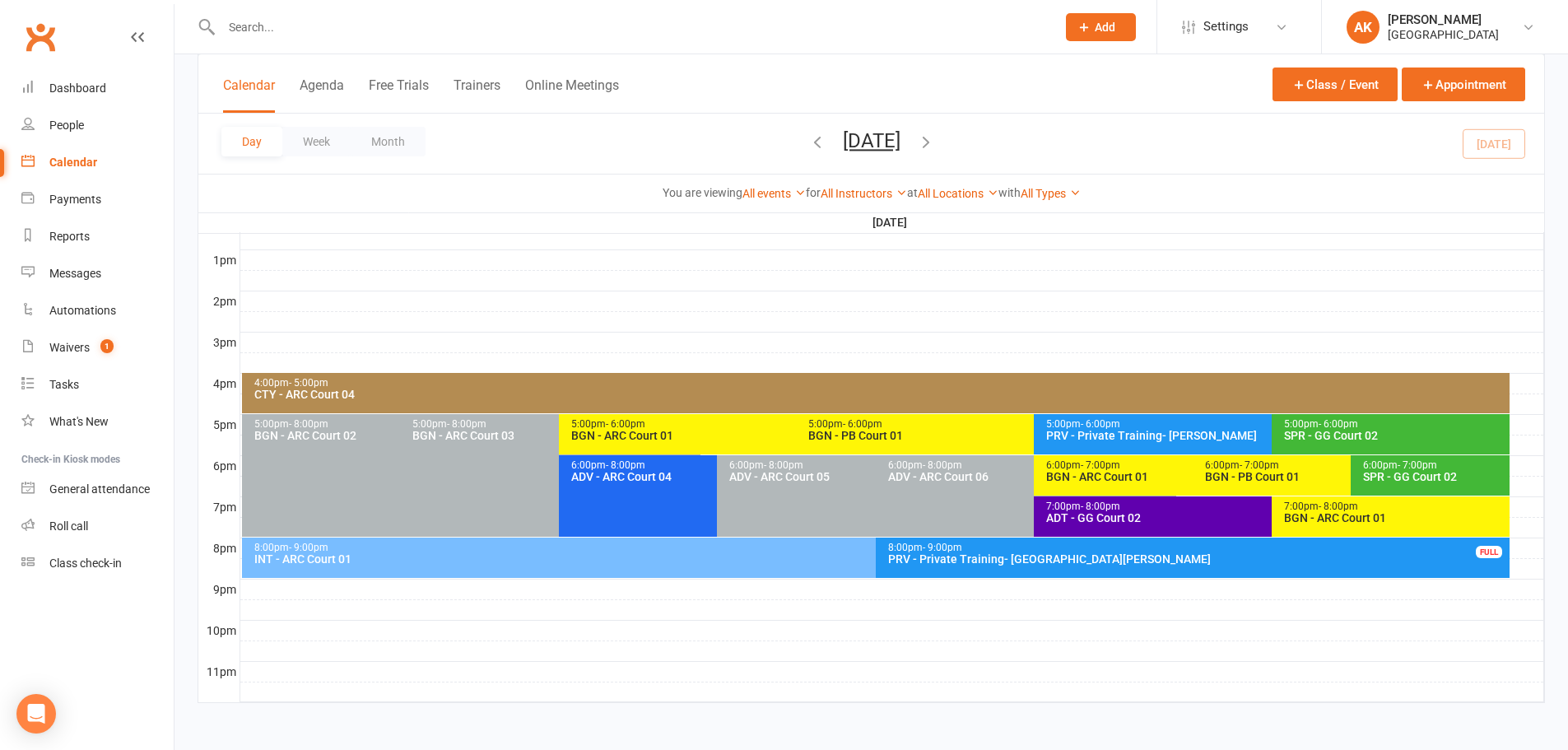
click at [843, 142] on button "Friday, Oct 10, 2025" at bounding box center [871, 141] width 57 height 23
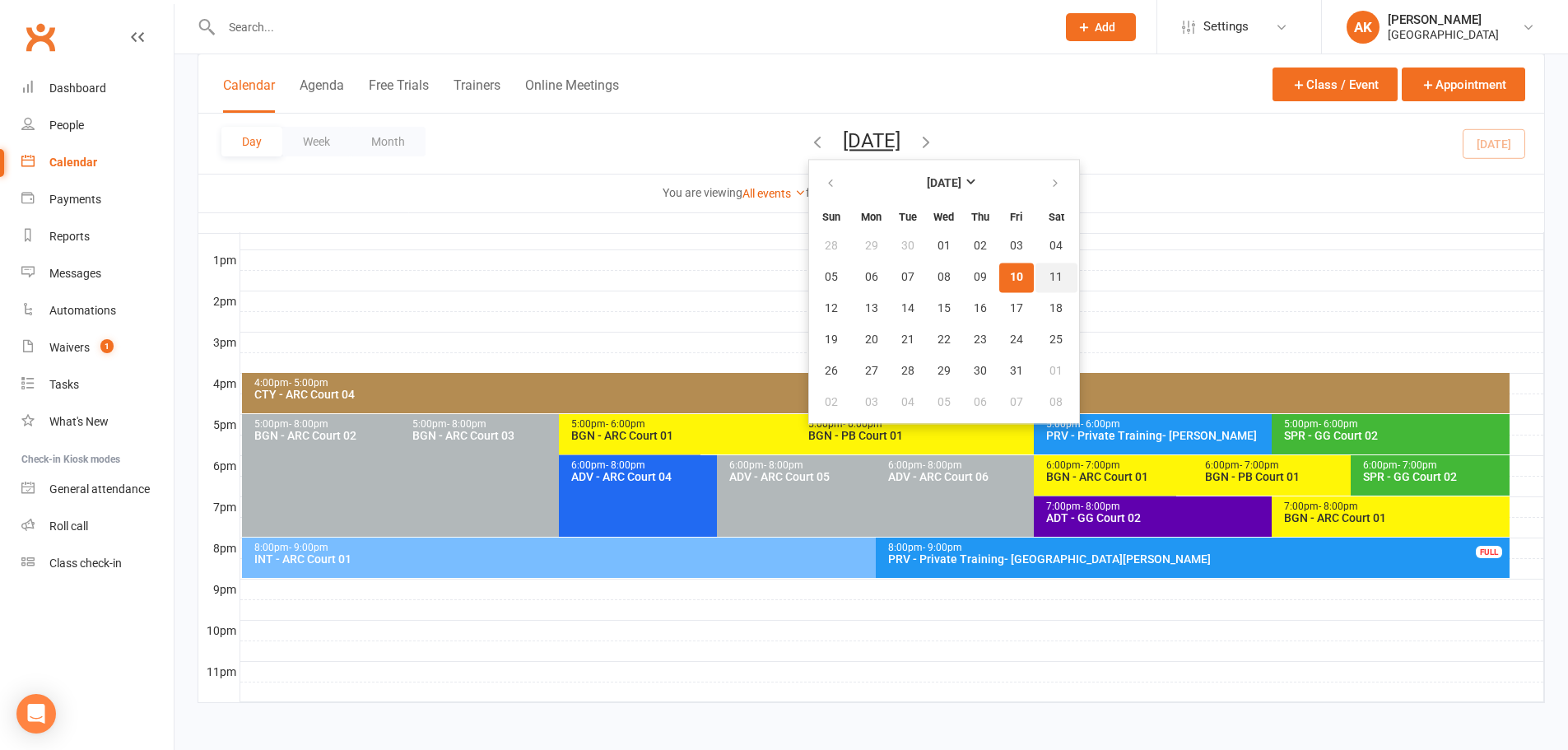
click at [1036, 277] on button "11" at bounding box center [1056, 277] width 42 height 30
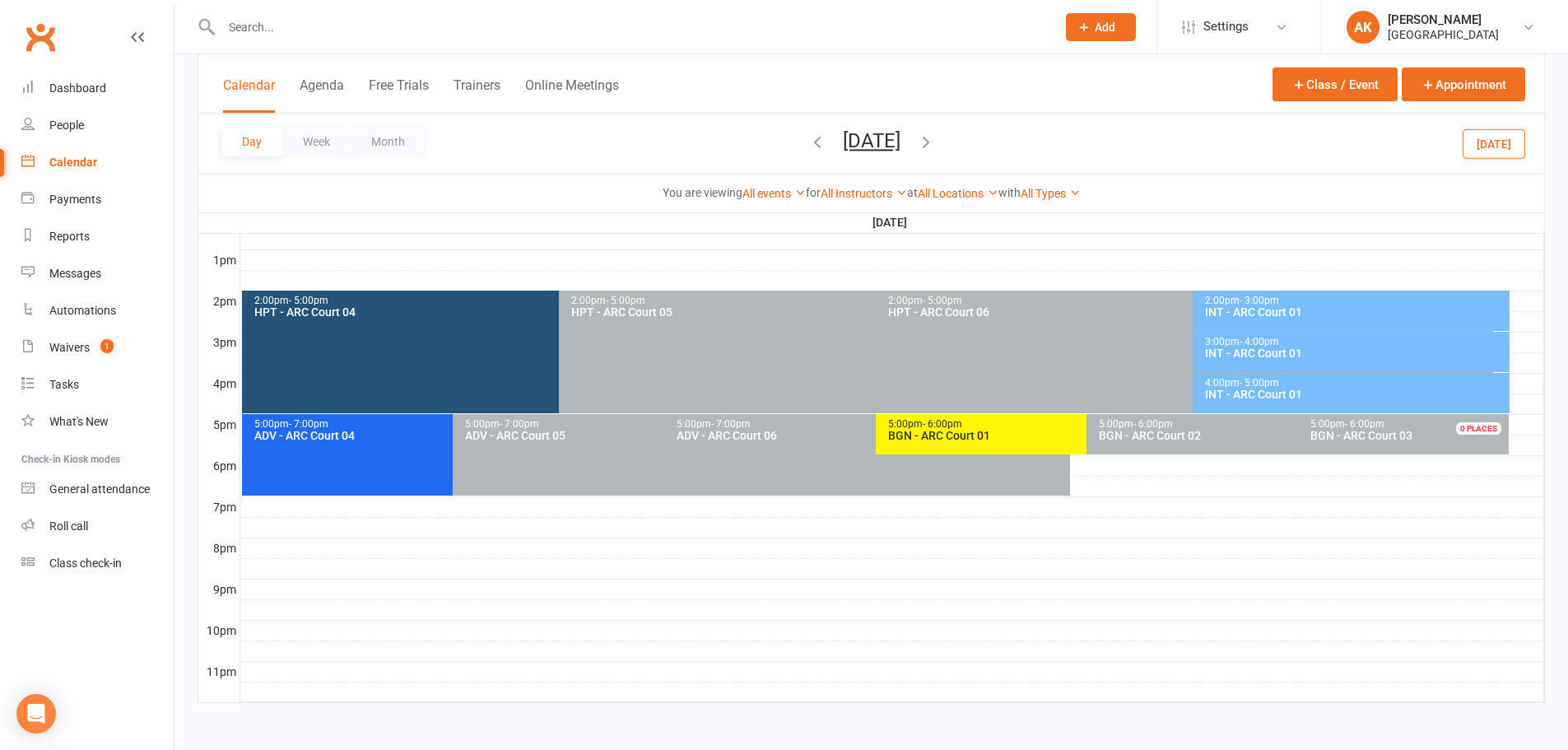
click at [1269, 307] on div "INT - ARC Court 01" at bounding box center [1355, 312] width 302 height 12
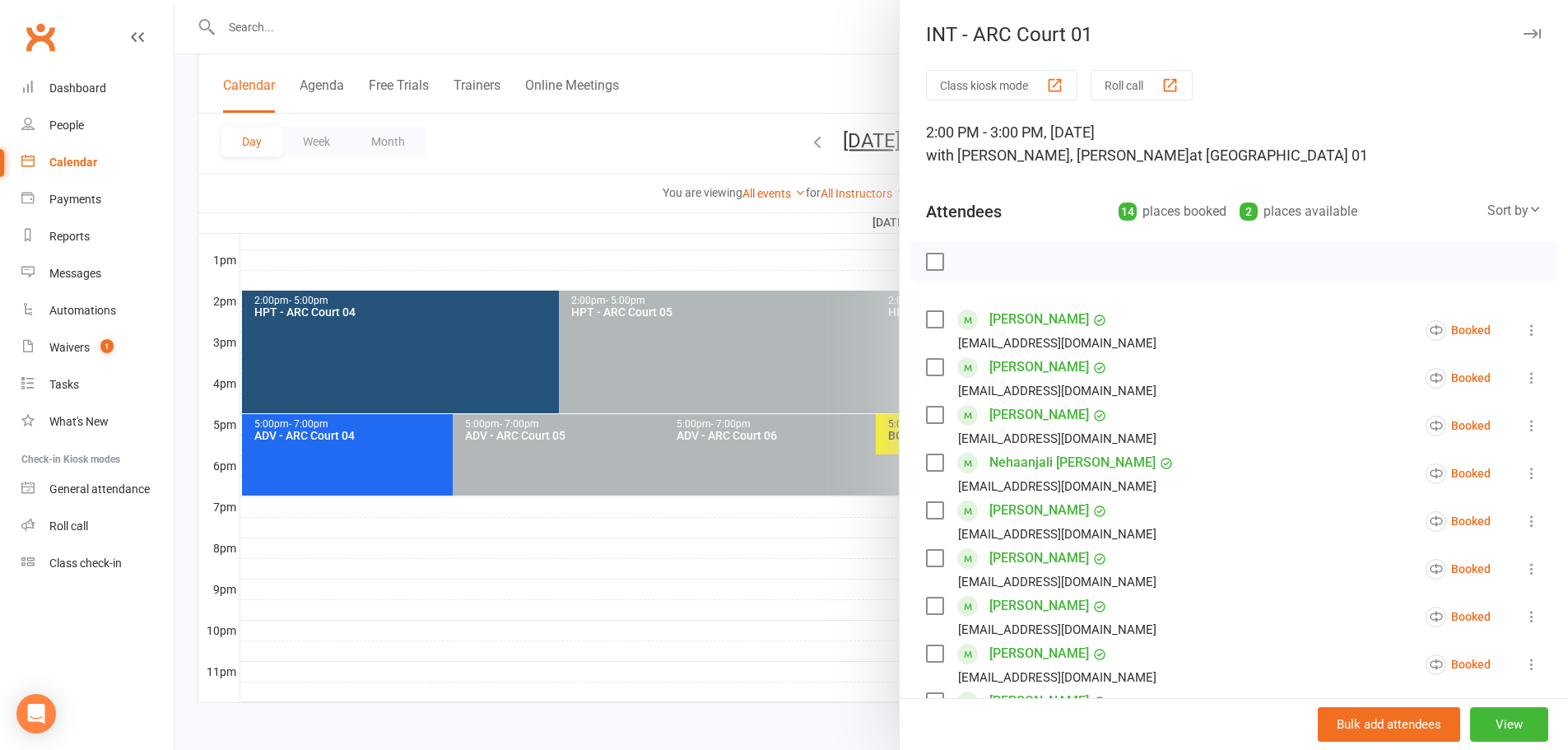
click at [835, 58] on div at bounding box center [871, 375] width 1394 height 750
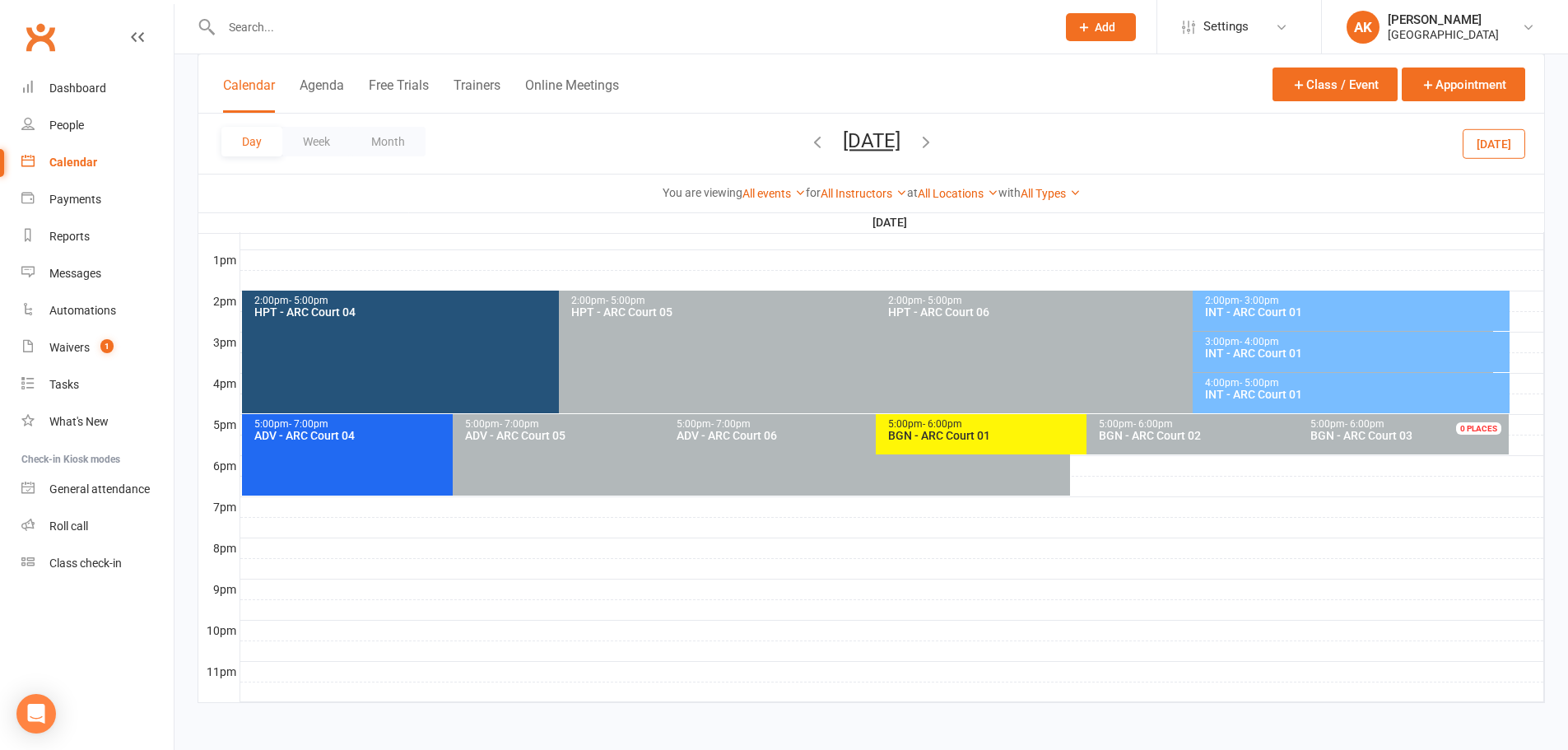
click at [1246, 317] on div "INT - ARC Court 01" at bounding box center [1355, 312] width 302 height 12
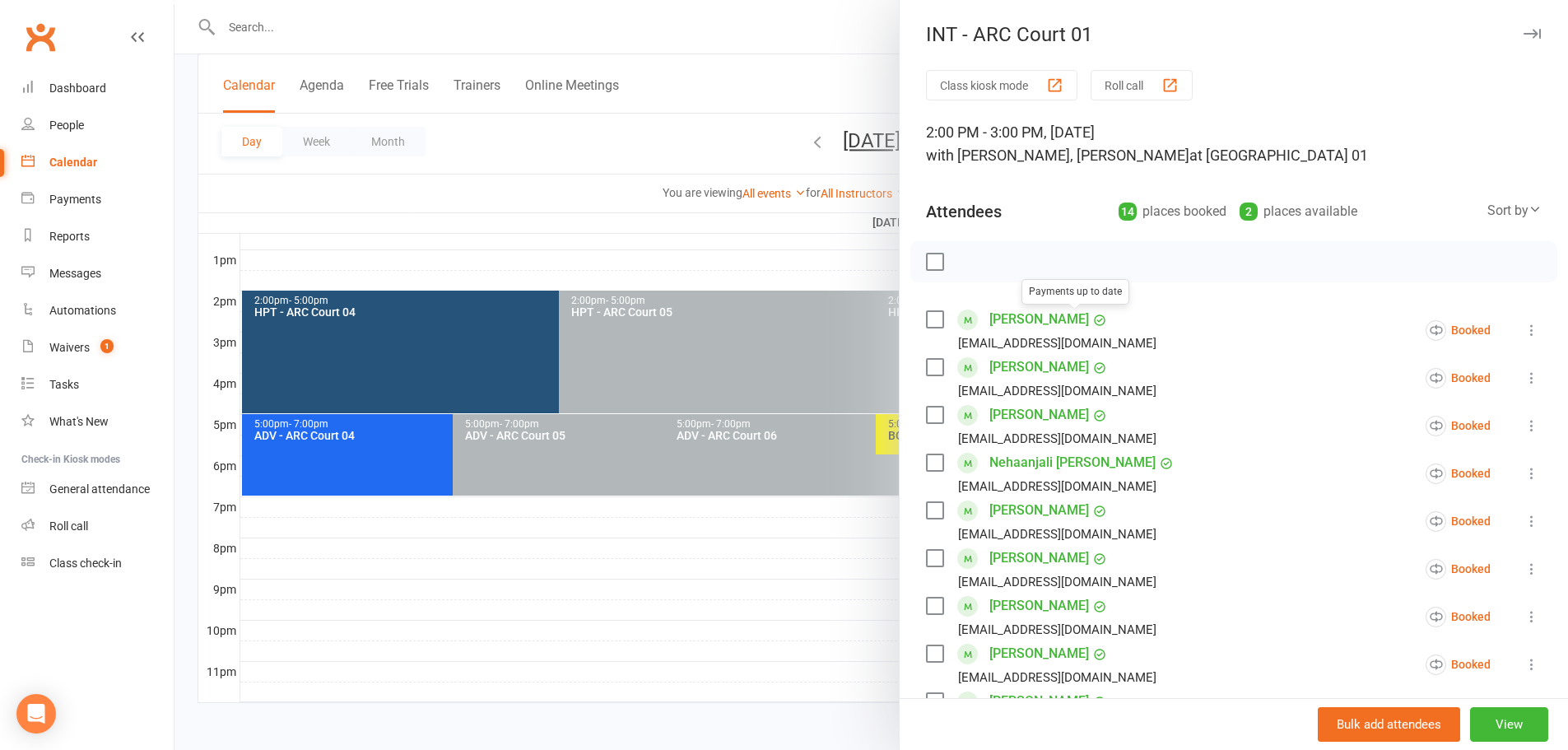
click at [790, 96] on div at bounding box center [871, 375] width 1394 height 750
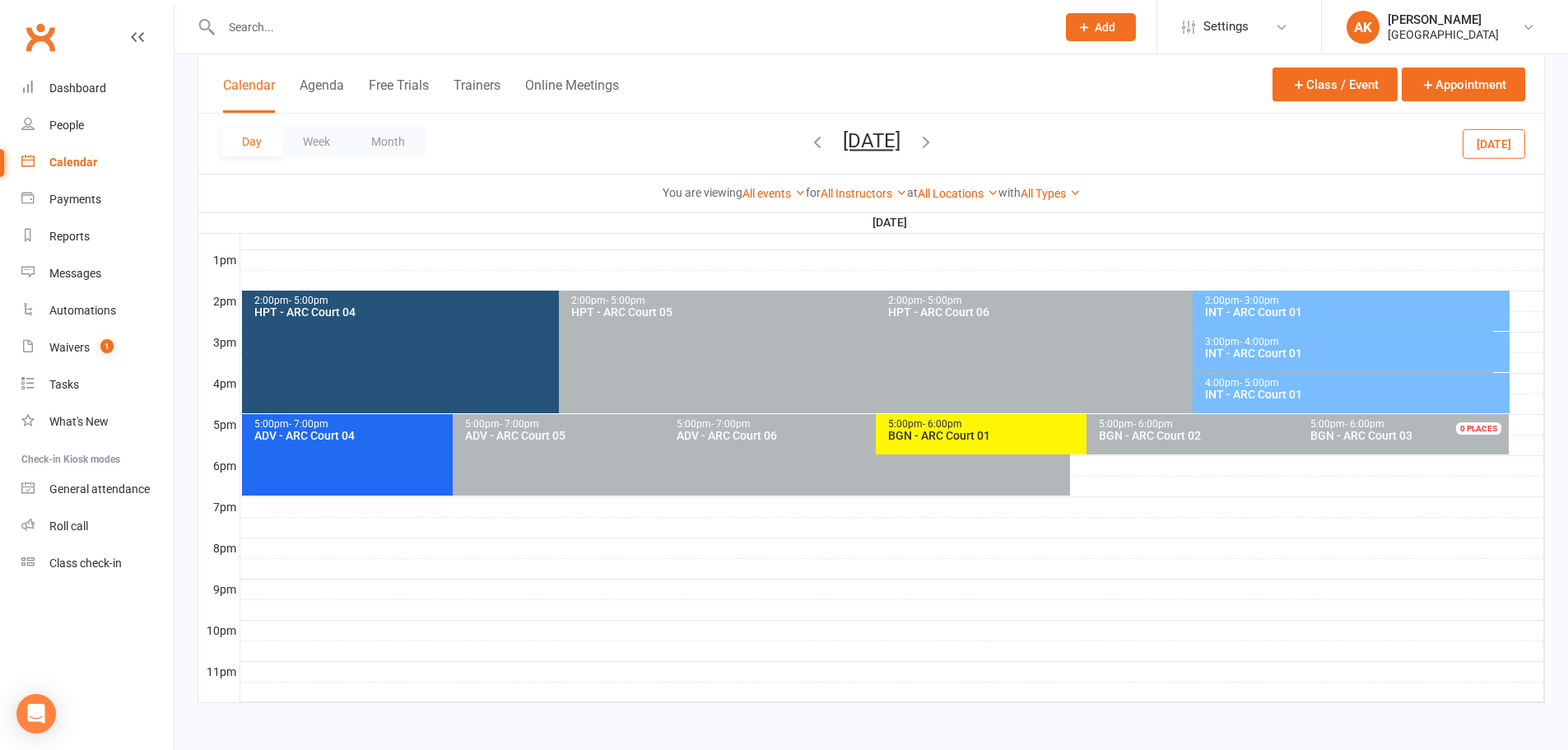
click at [1235, 353] on div "INT - ARC Court 01" at bounding box center [1355, 353] width 302 height 12
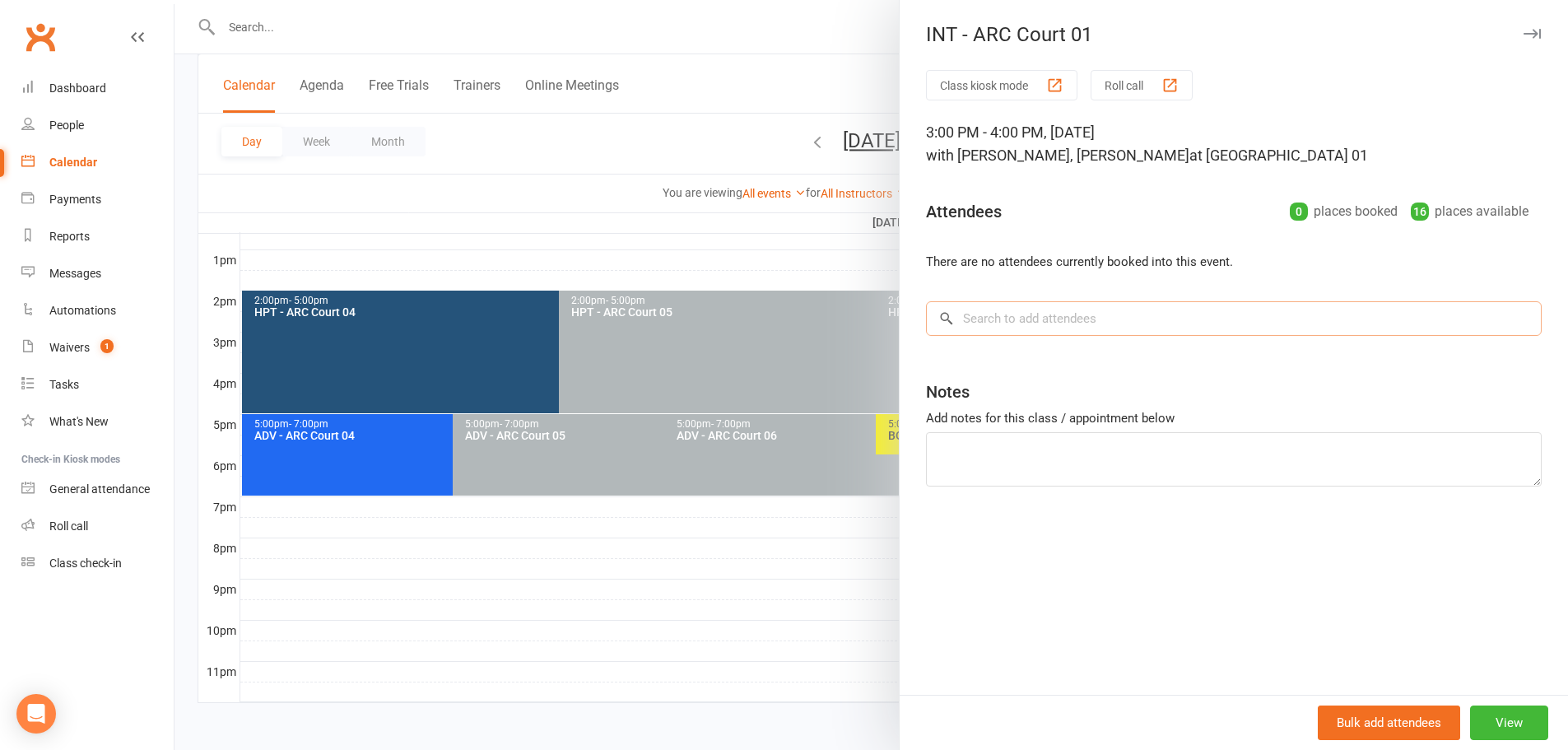
click at [1050, 316] on input "search" at bounding box center [1233, 319] width 615 height 35
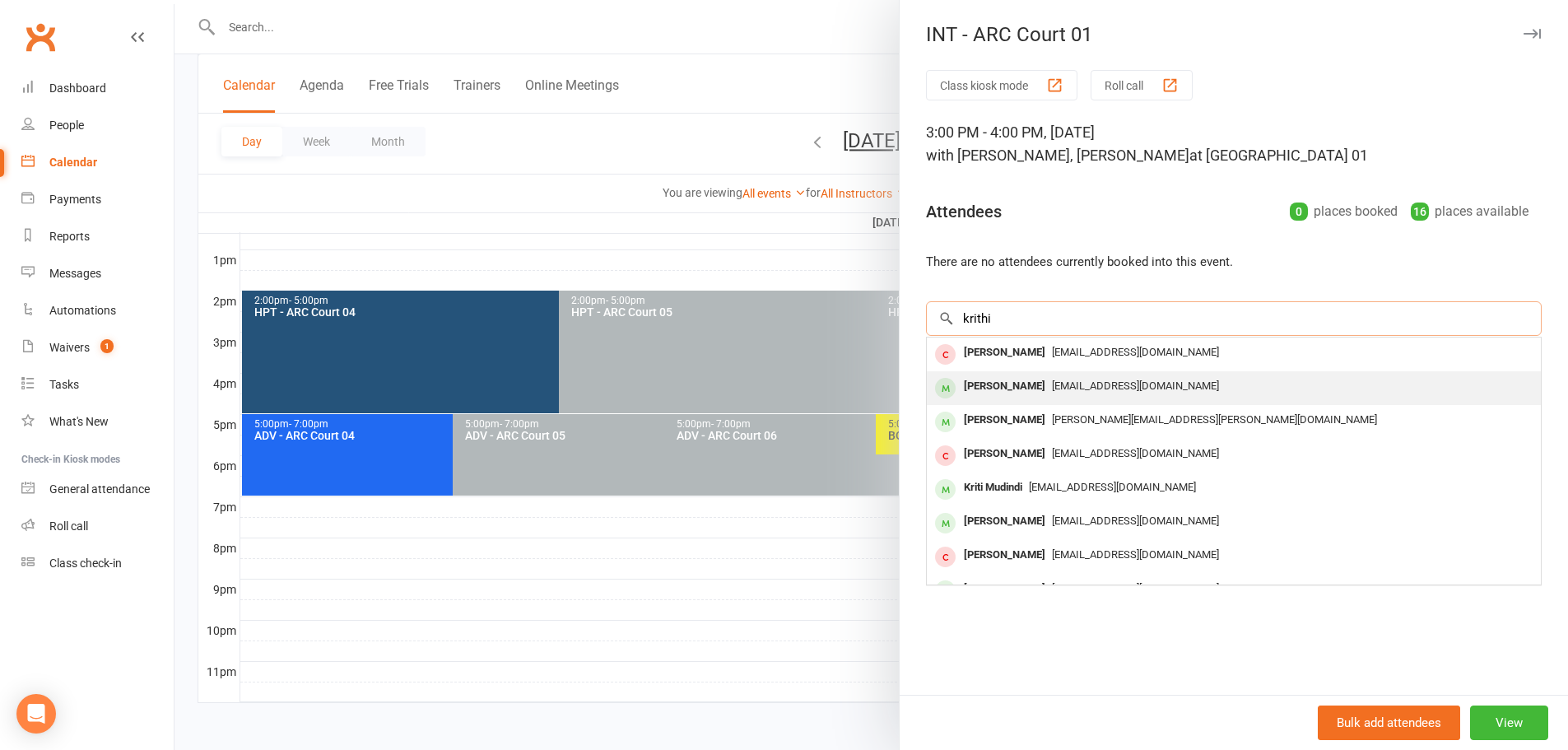
type input "krithi"
click at [1031, 377] on div "[PERSON_NAME]" at bounding box center [1004, 386] width 95 height 24
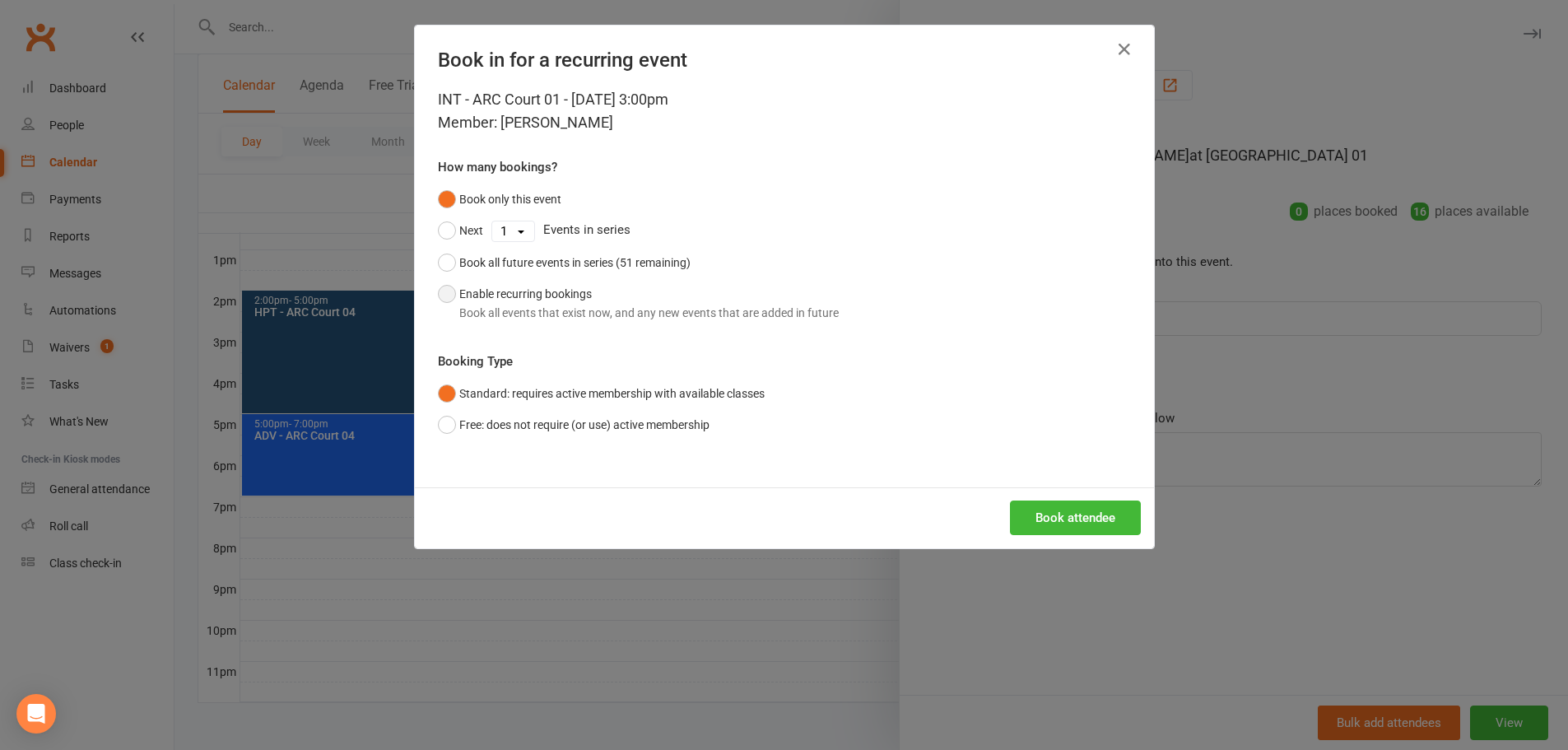
click at [519, 309] on div "Book all events that exist now, and any new events that are added in future" at bounding box center [649, 313] width 380 height 18
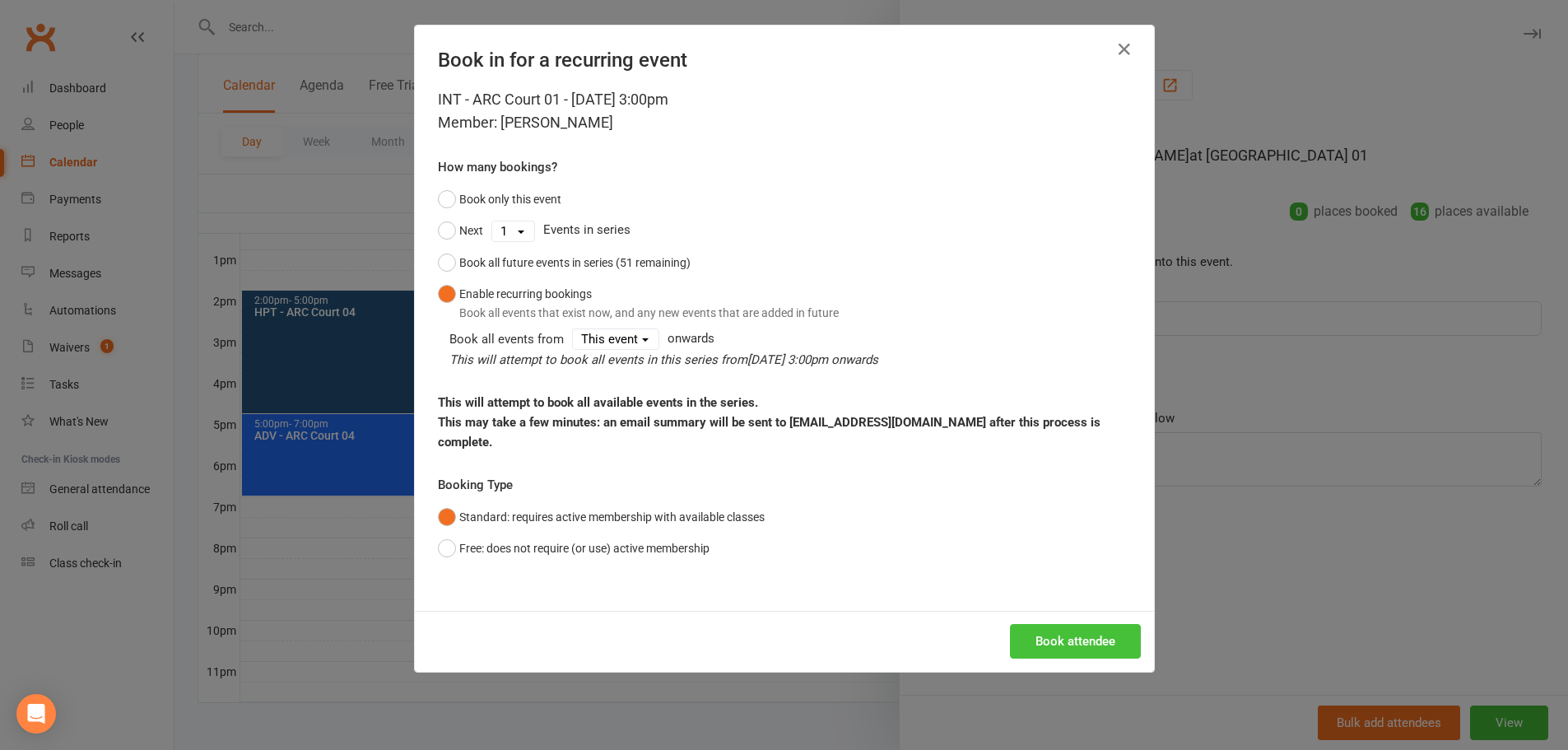
click at [1083, 632] on button "Book attendee" at bounding box center [1076, 641] width 131 height 35
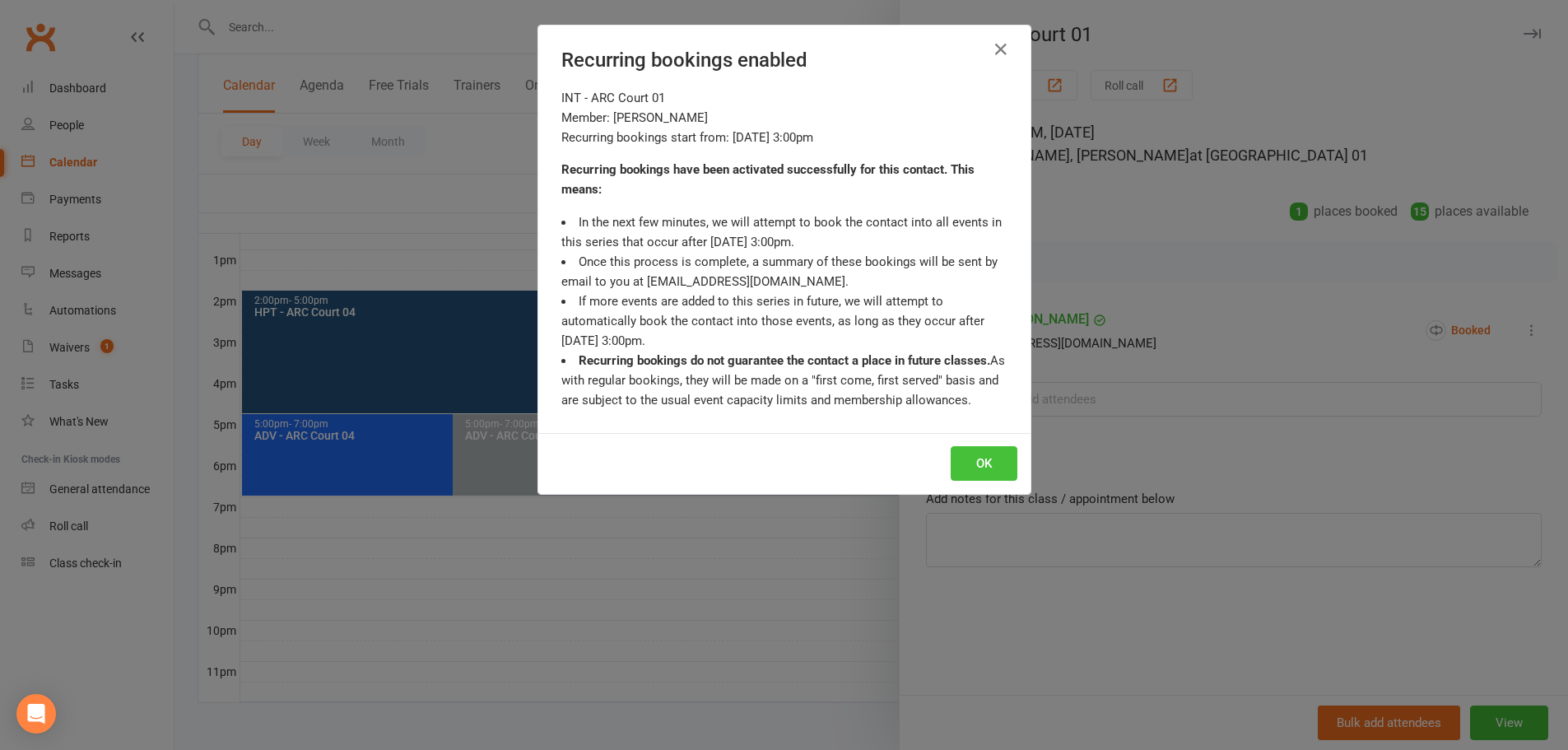
click at [978, 468] on button "OK" at bounding box center [984, 463] width 66 height 35
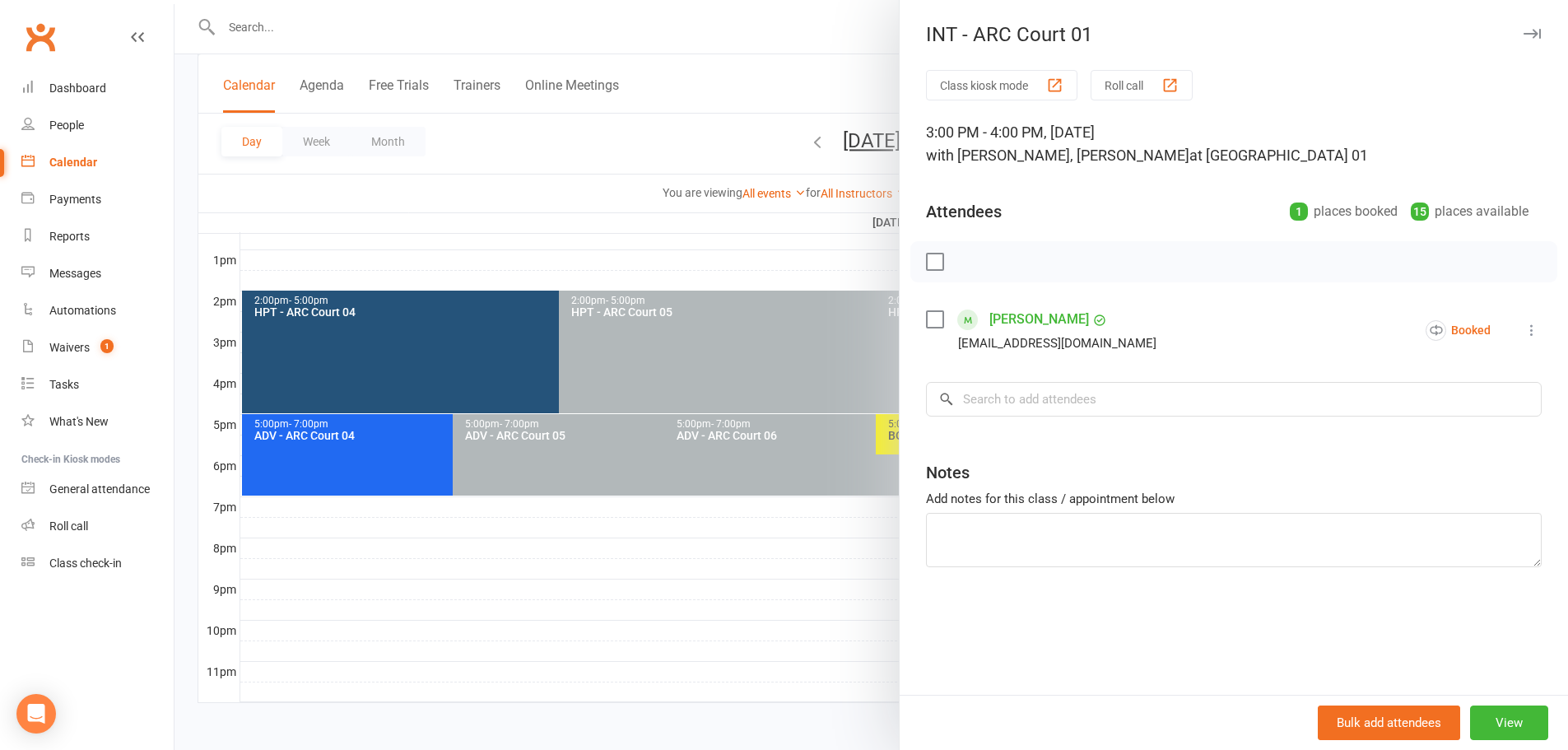
click at [774, 74] on div at bounding box center [871, 375] width 1394 height 750
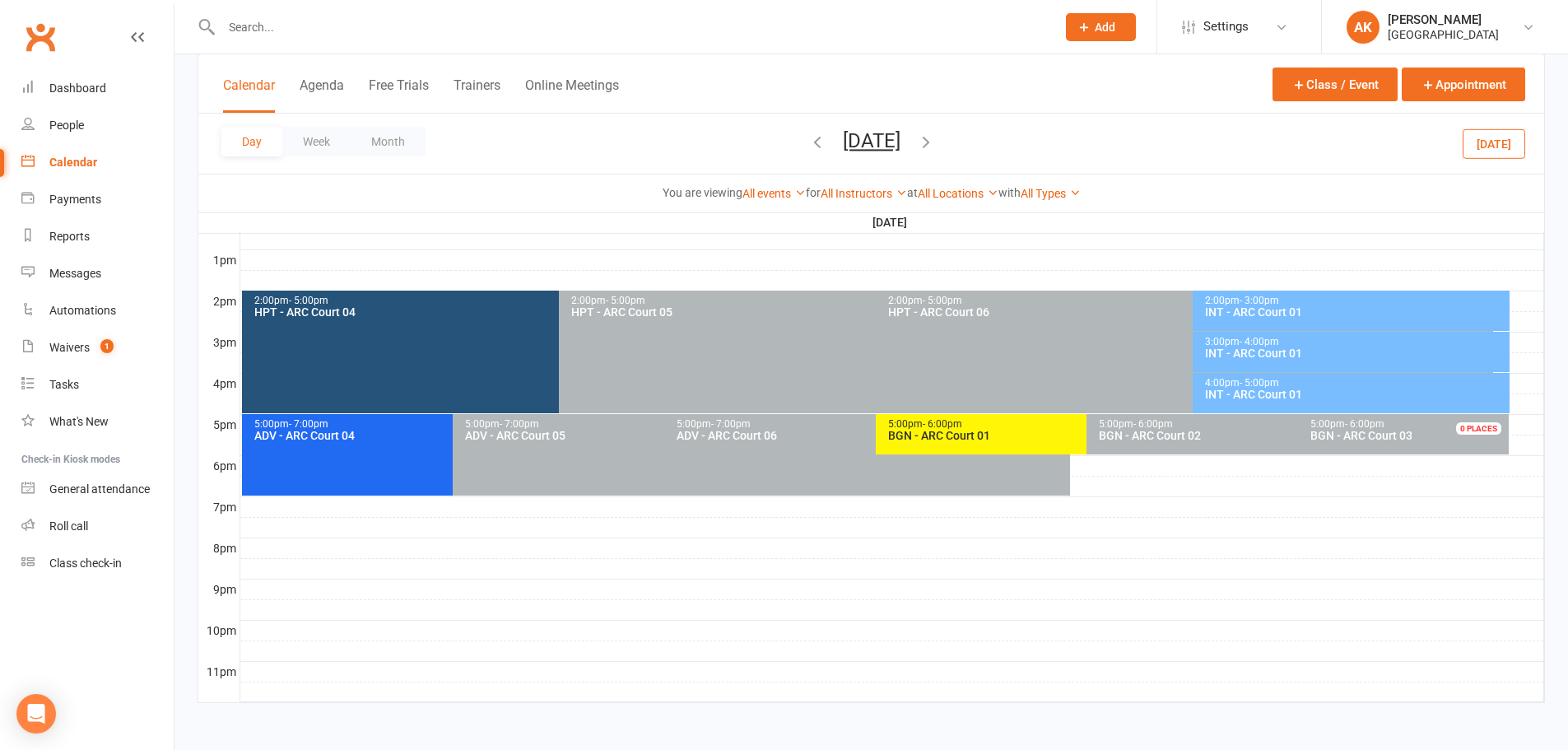
click at [1243, 351] on div "INT - ARC Court 01" at bounding box center [1355, 353] width 302 height 12
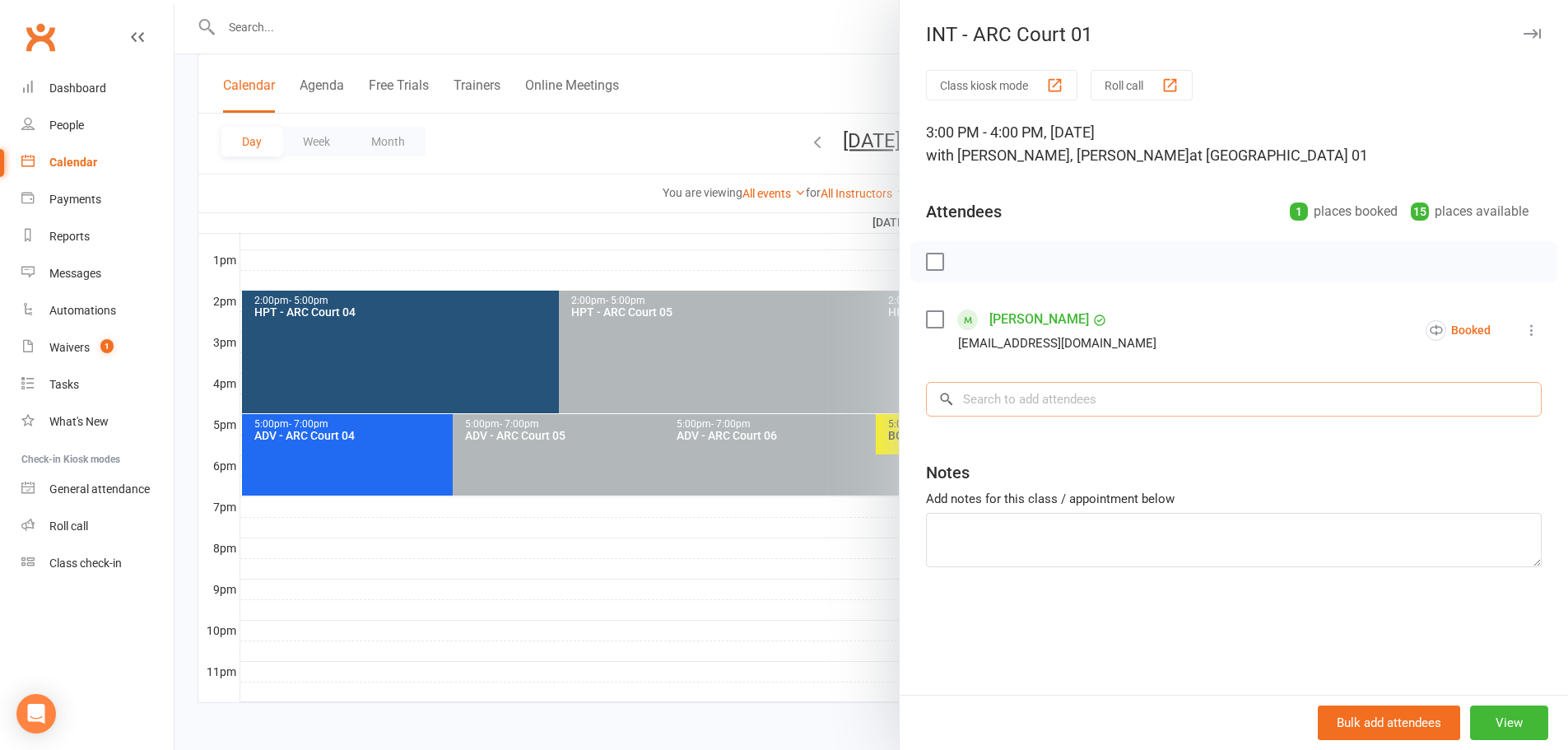
click at [997, 402] on input "search" at bounding box center [1233, 400] width 615 height 35
type input "vivaan kulla"
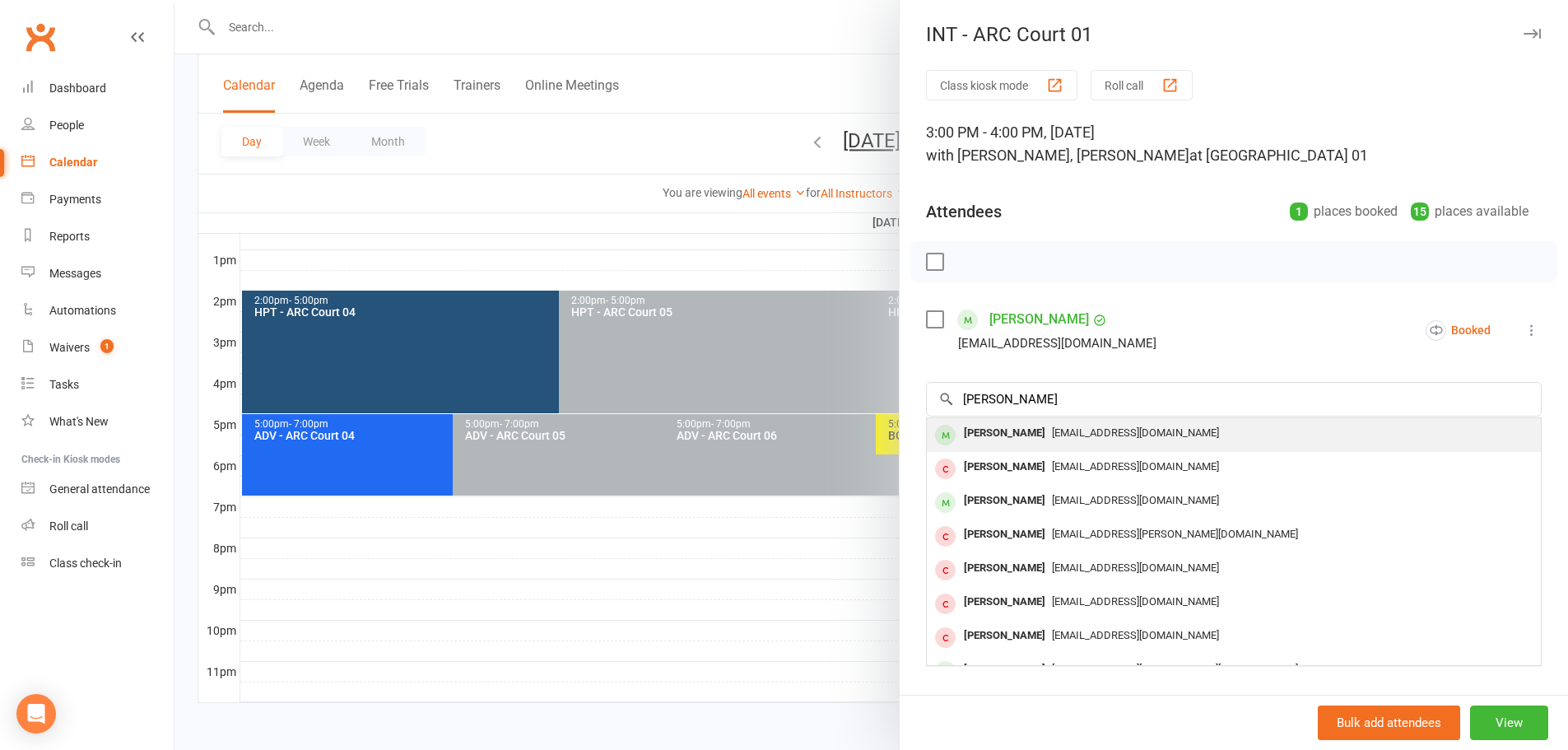
click at [997, 429] on div "Vivaan Kulla" at bounding box center [1004, 433] width 95 height 24
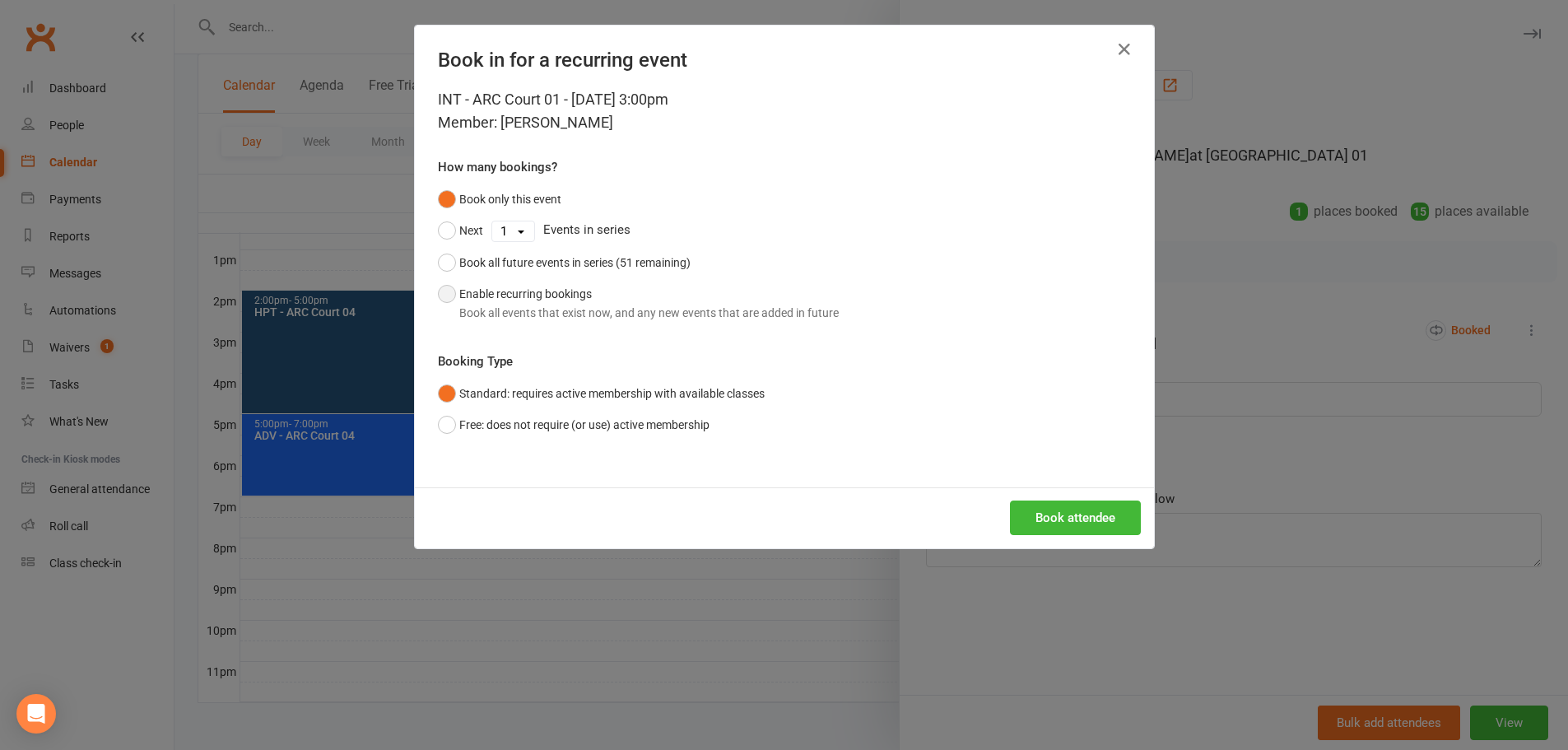
click at [521, 289] on button "Enable recurring bookings Book all events that exist now, and any new events th…" at bounding box center [638, 303] width 401 height 50
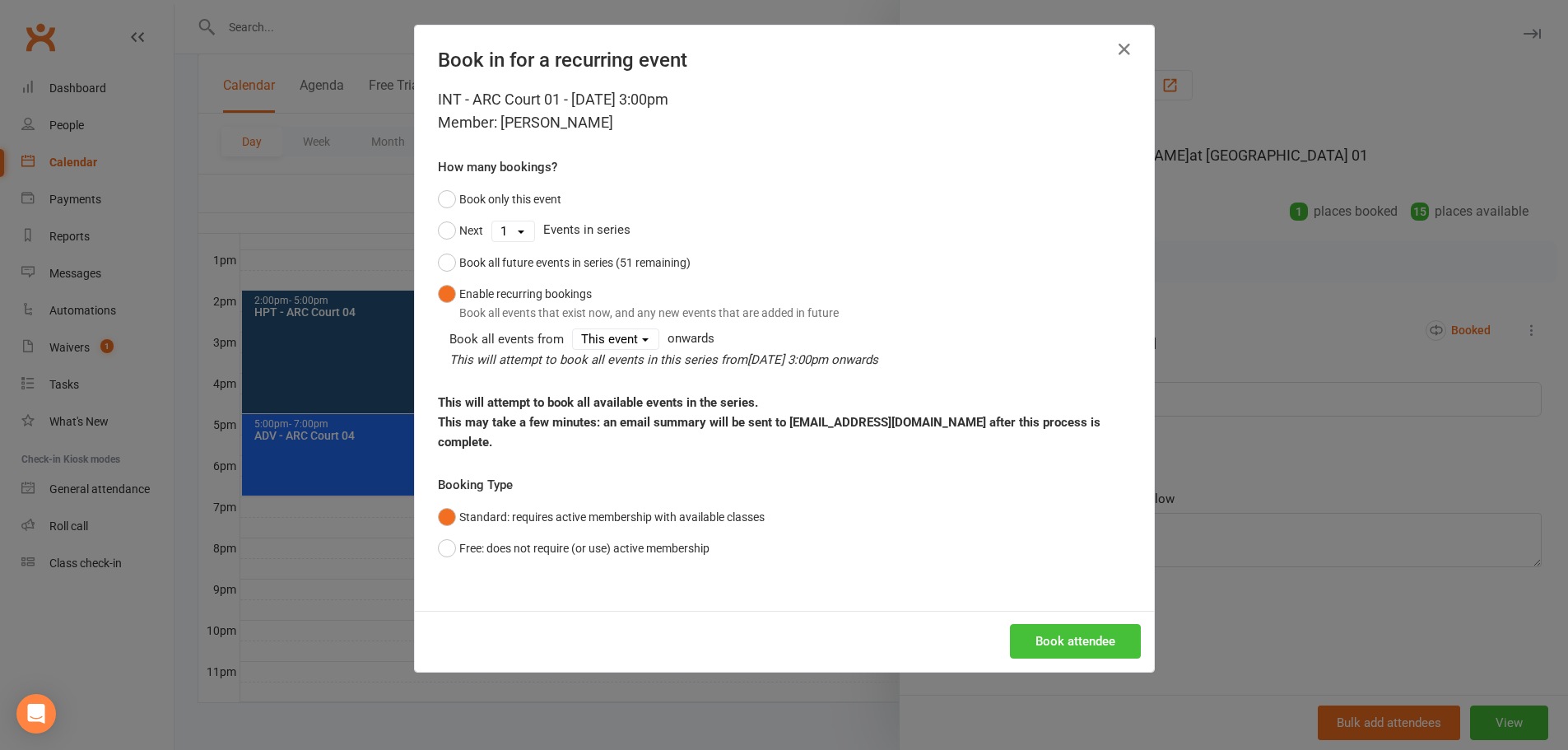
click at [1080, 624] on button "Book attendee" at bounding box center [1076, 641] width 131 height 35
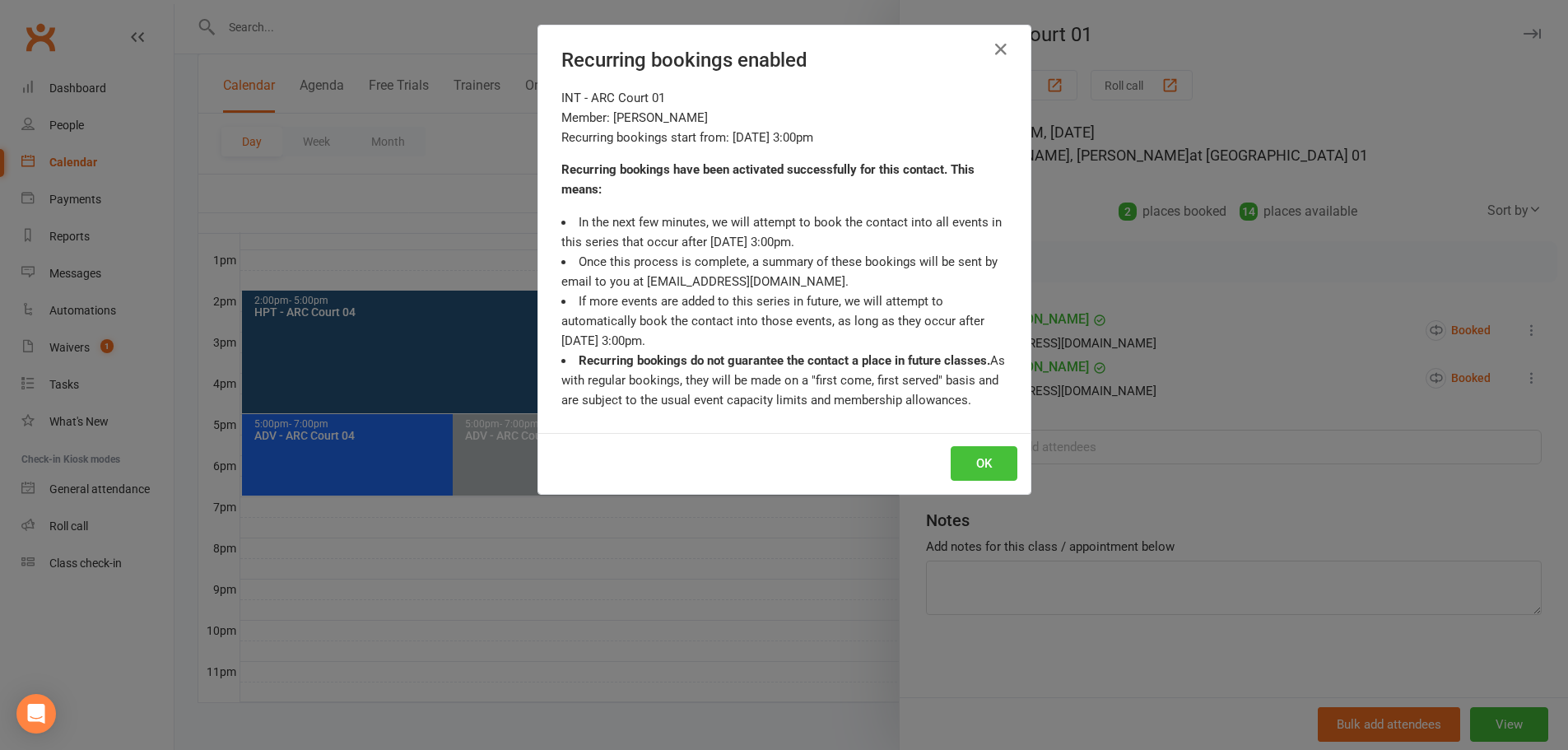
click at [968, 460] on button "OK" at bounding box center [984, 463] width 66 height 35
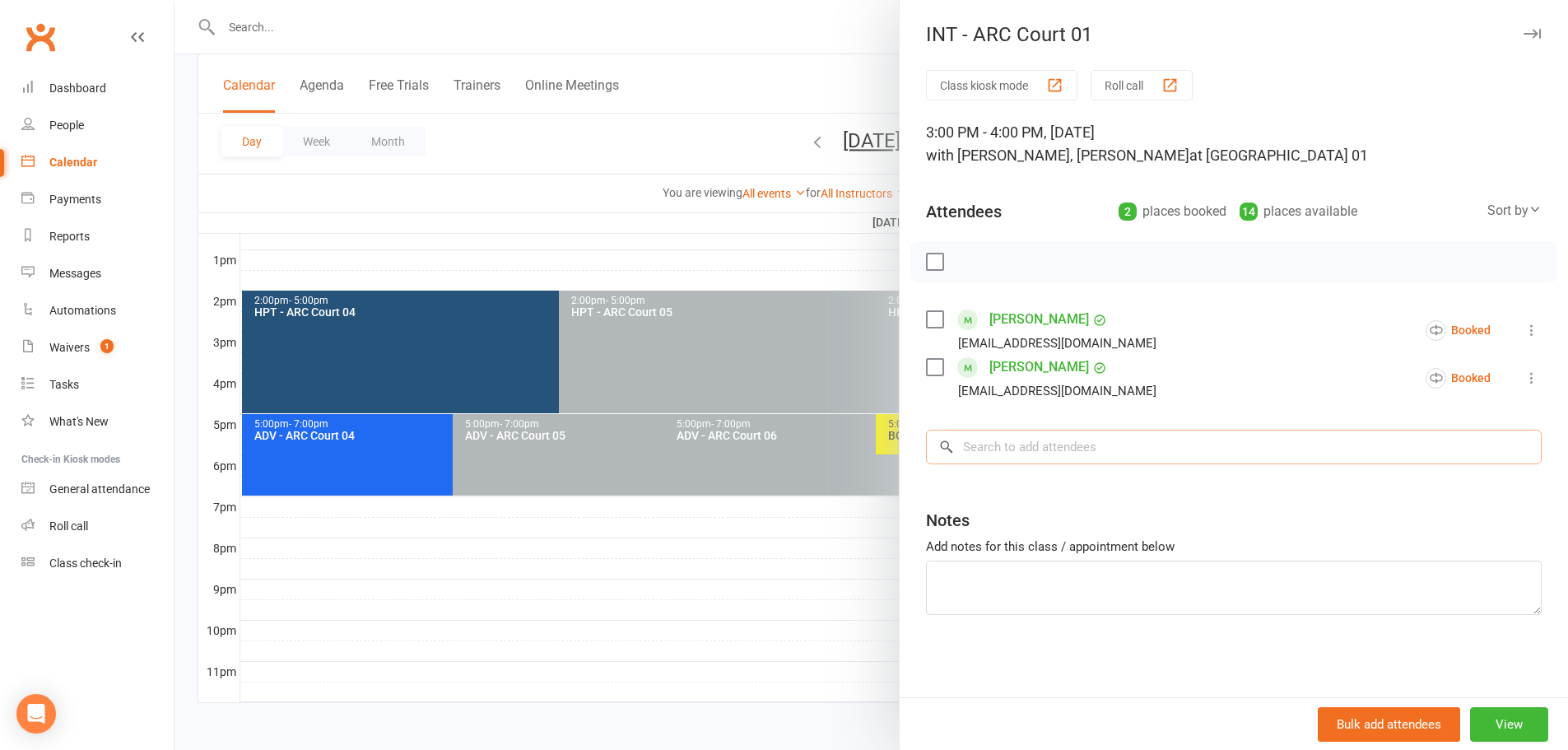
click at [1048, 454] on input "search" at bounding box center [1233, 447] width 615 height 35
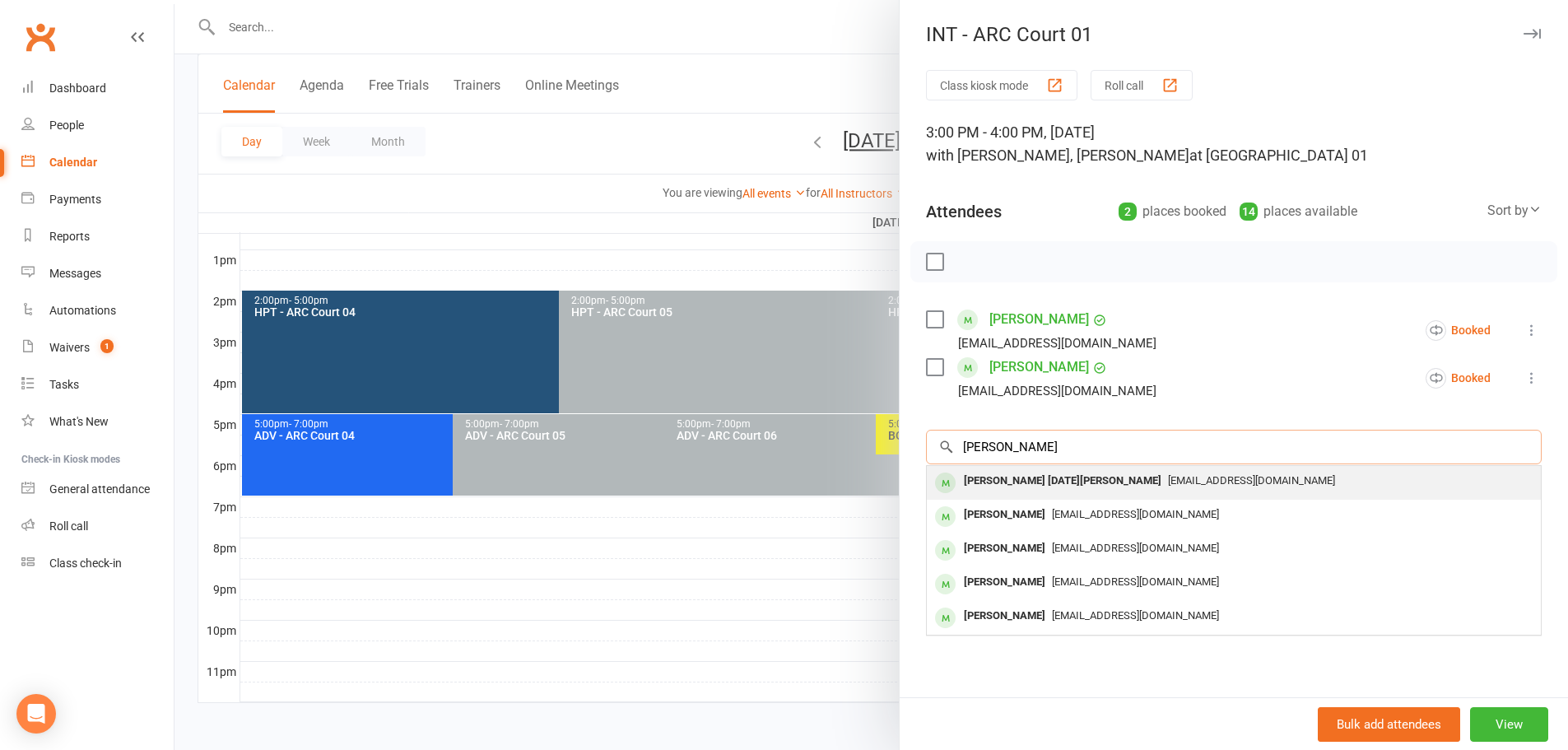
type input "yazhini"
click at [1050, 468] on div "Yazhini Raja Anuja jayaraja590@gmail.com" at bounding box center [1233, 483] width 614 height 34
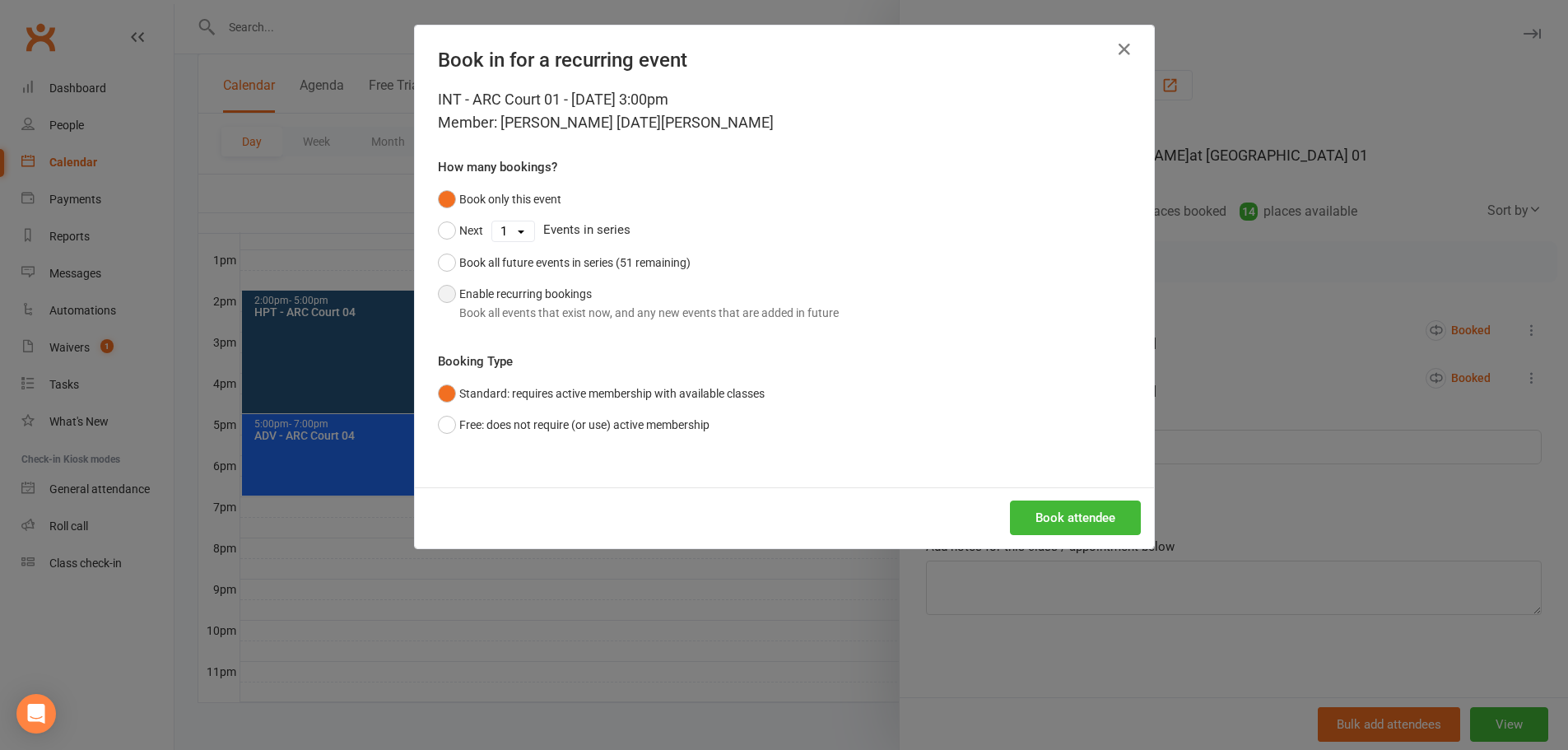
click at [557, 304] on div "Book all events that exist now, and any new events that are added in future" at bounding box center [649, 313] width 380 height 18
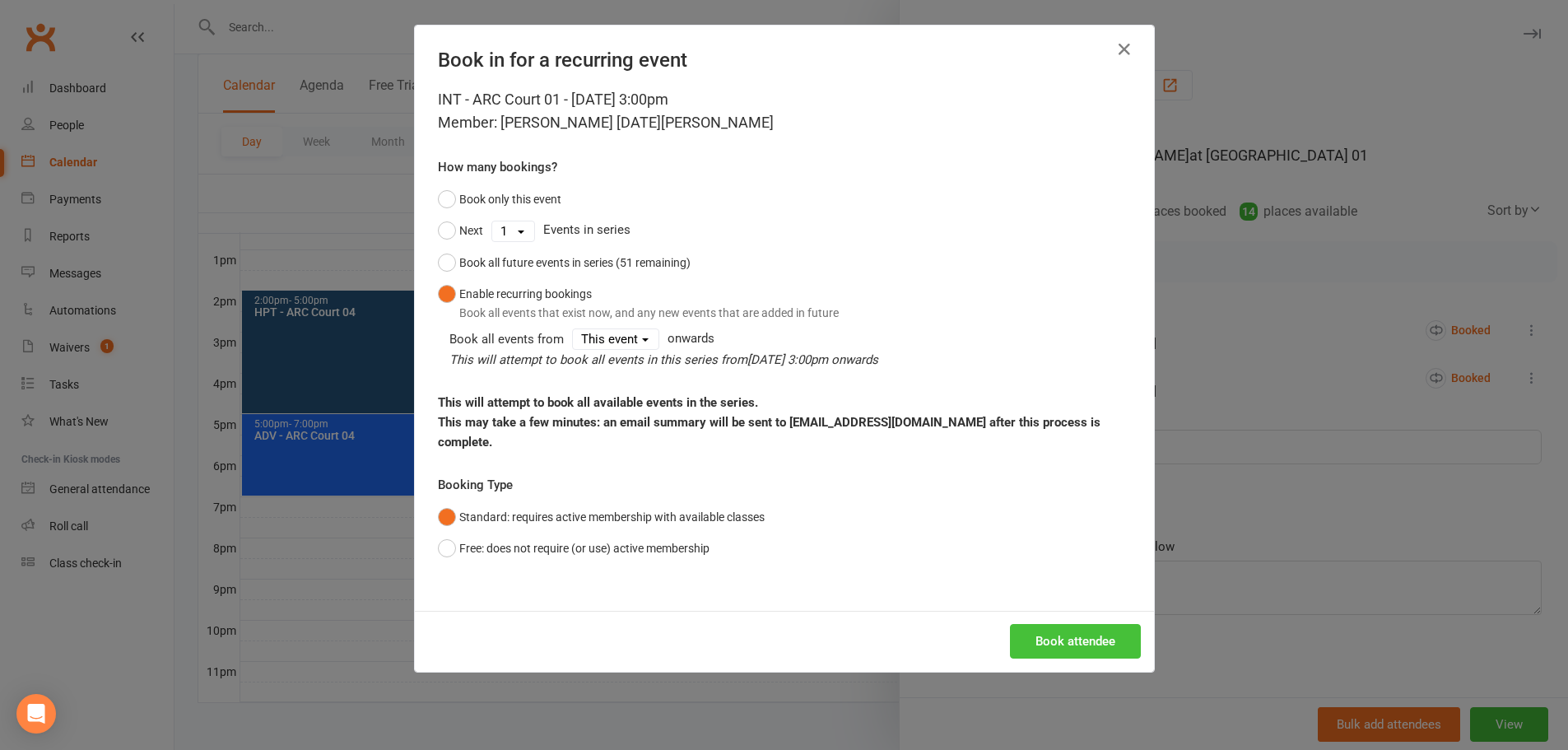
click at [1086, 624] on button "Book attendee" at bounding box center [1076, 641] width 131 height 35
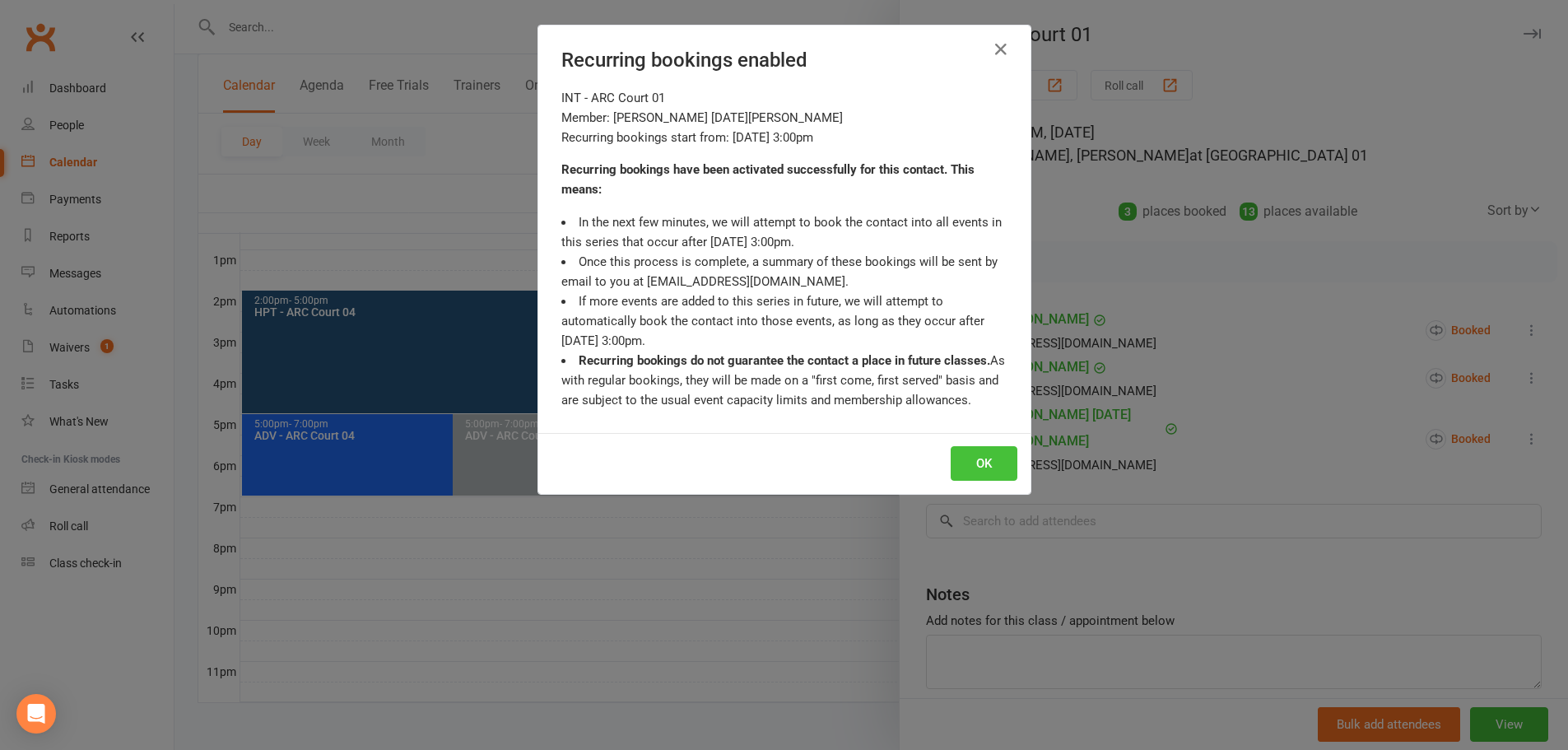
click at [968, 458] on button "OK" at bounding box center [984, 463] width 66 height 35
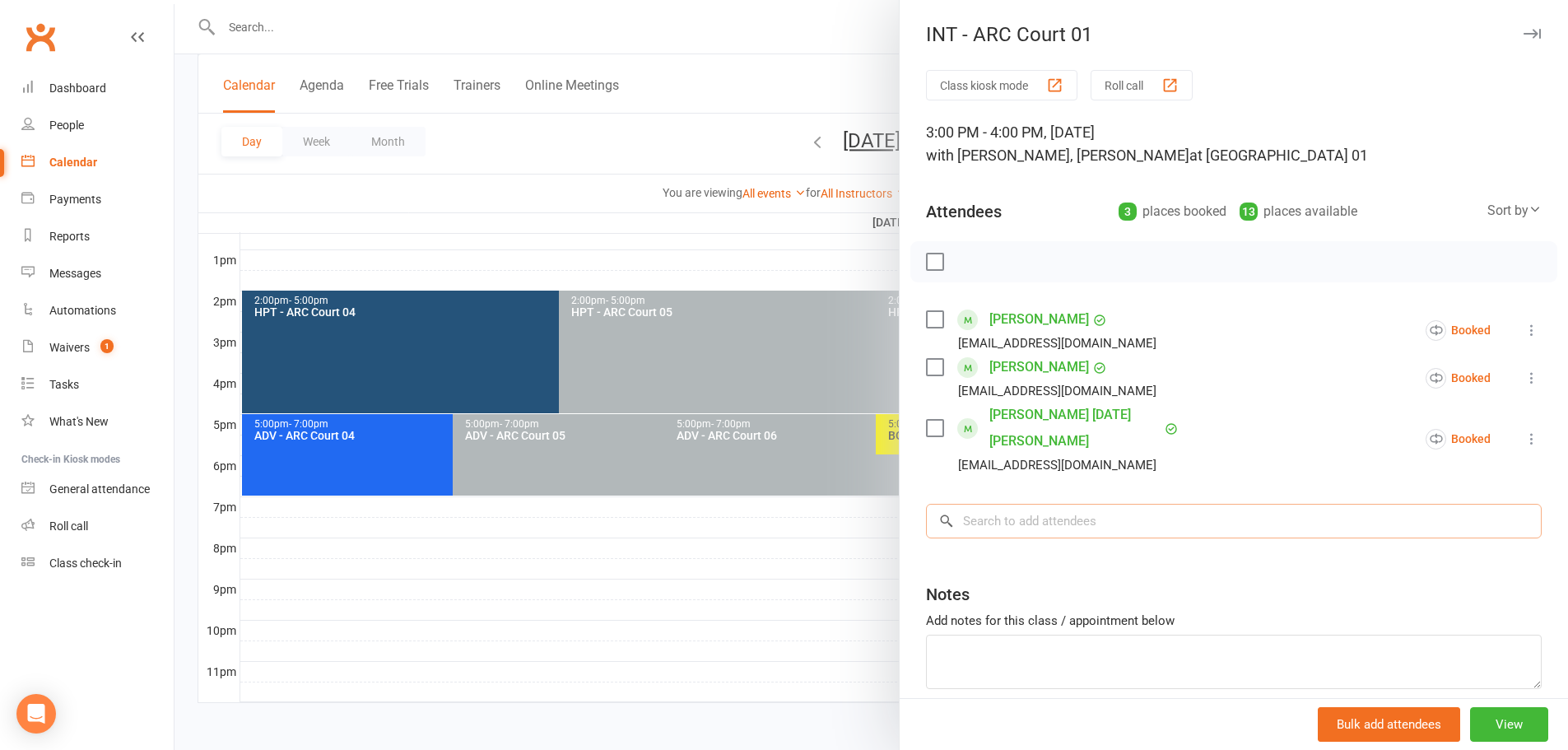
click at [1050, 503] on input "search" at bounding box center [1233, 521] width 615 height 35
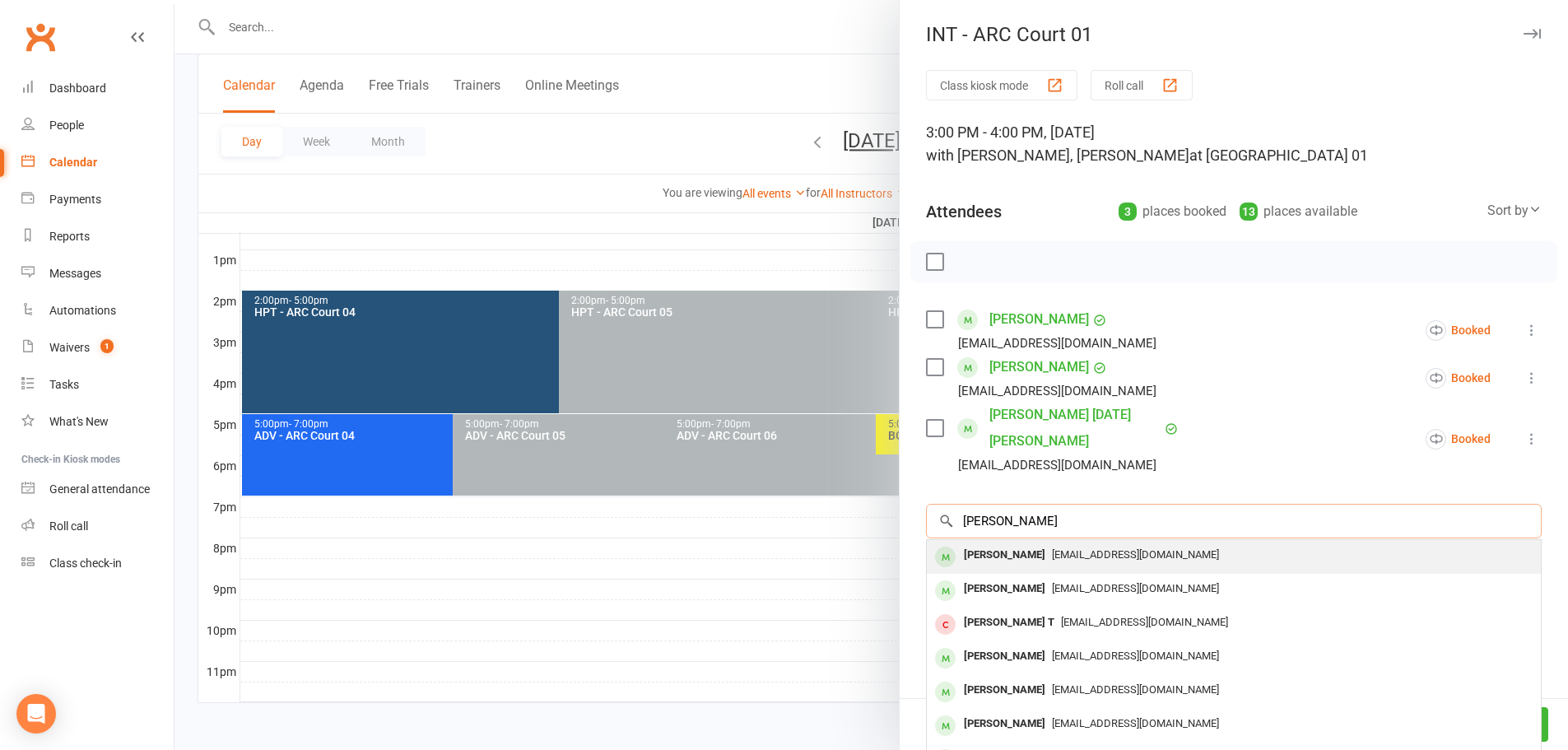
type input "bhavini"
click at [1051, 548] on span "harichk4@gmail.com" at bounding box center [1134, 554] width 167 height 12
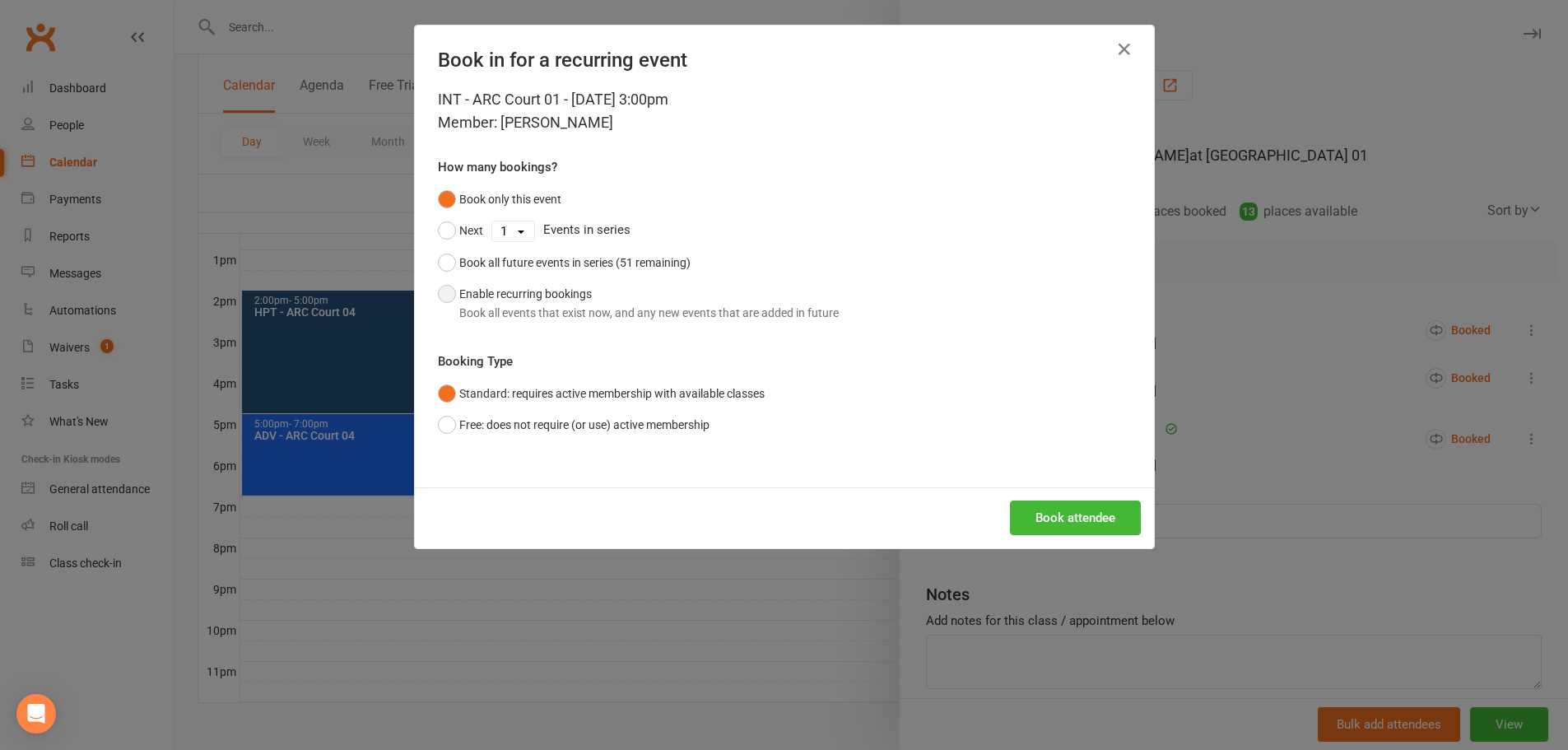
click at [492, 291] on button "Enable recurring bookings Book all events that exist now, and any new events th…" at bounding box center [638, 303] width 401 height 50
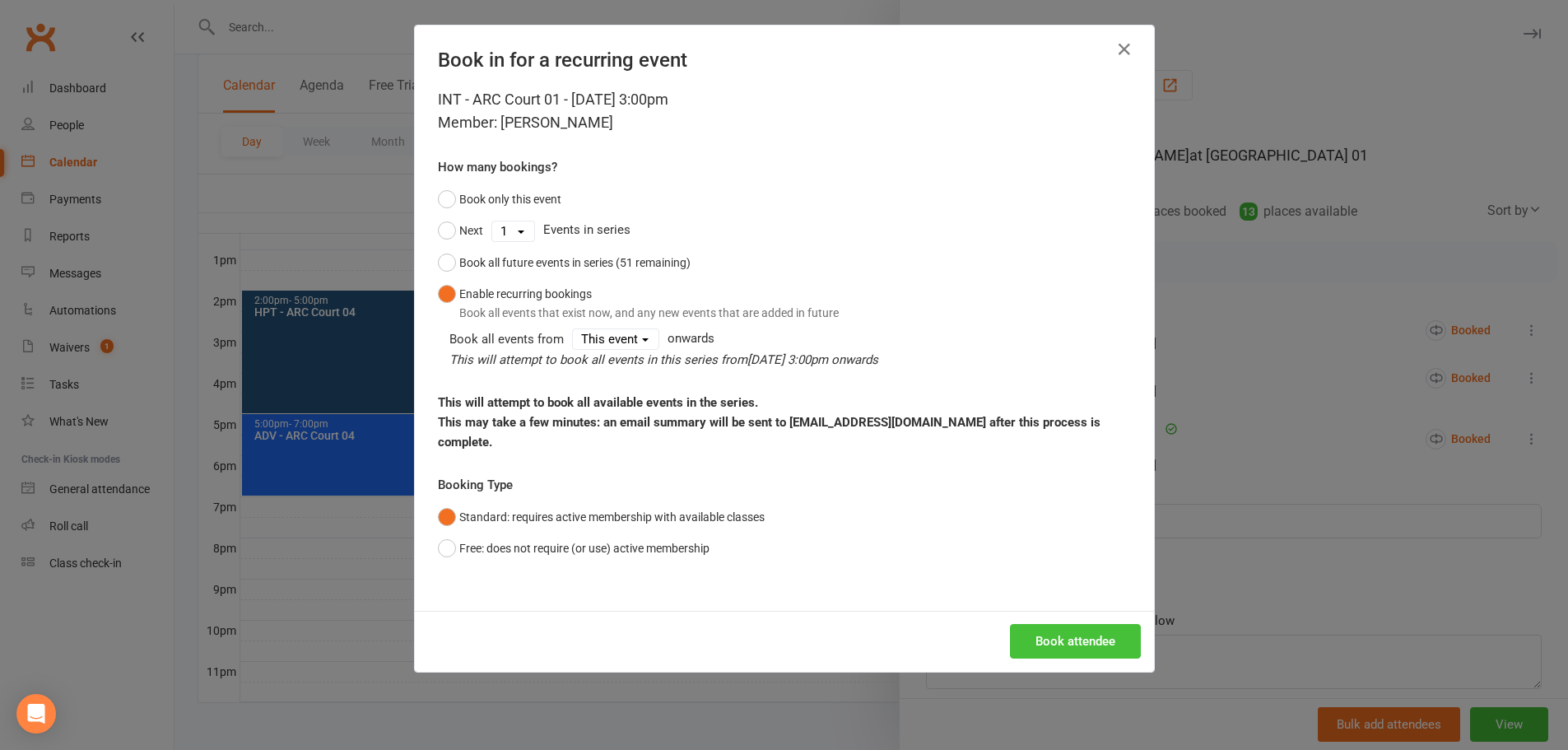
click at [1070, 624] on button "Book attendee" at bounding box center [1076, 641] width 131 height 35
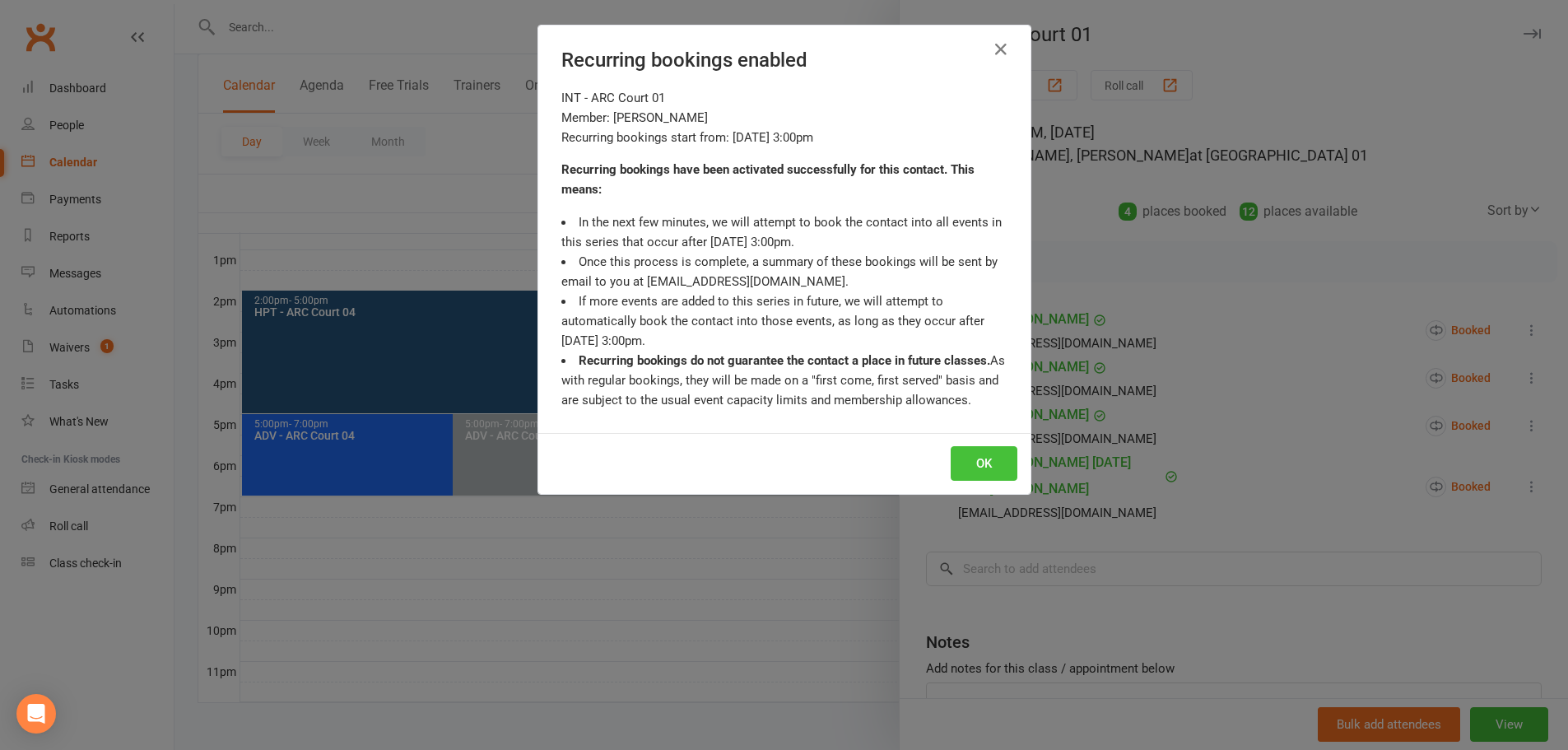
click at [976, 447] on button "OK" at bounding box center [984, 463] width 66 height 35
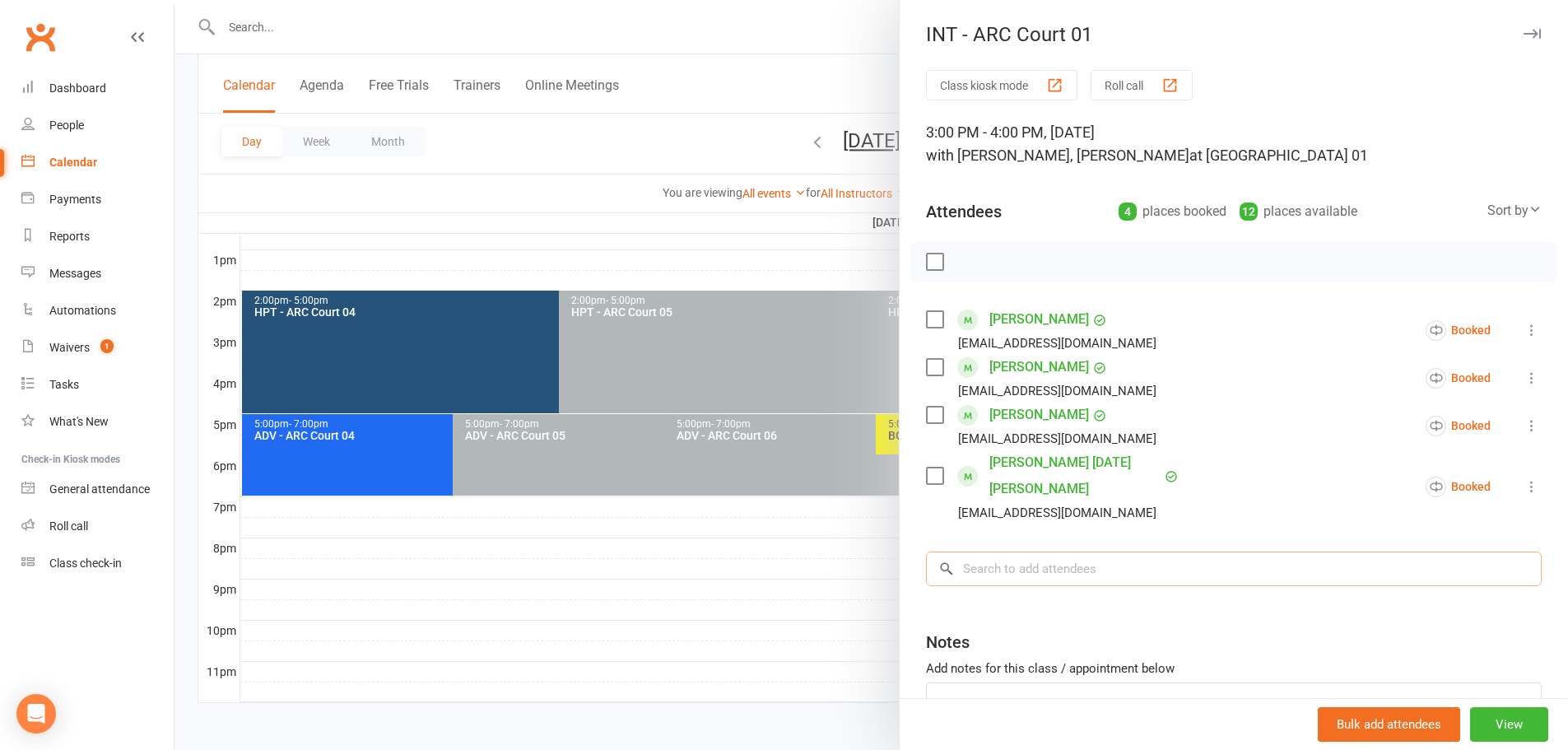
click at [1087, 551] on input "search" at bounding box center [1233, 569] width 615 height 35
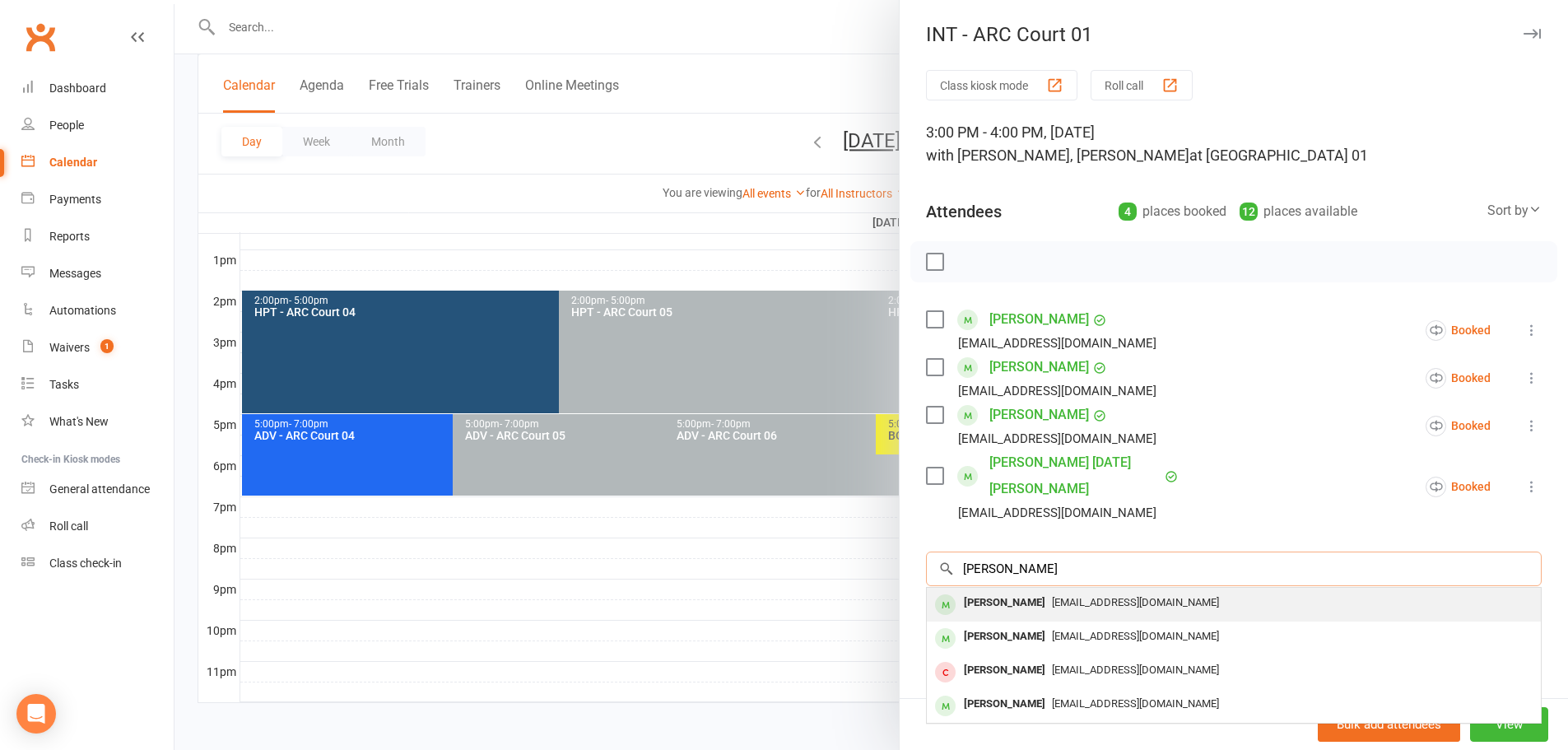
type input "nethra"
click at [1022, 591] on div "Nethra prabhu" at bounding box center [1004, 602] width 95 height 24
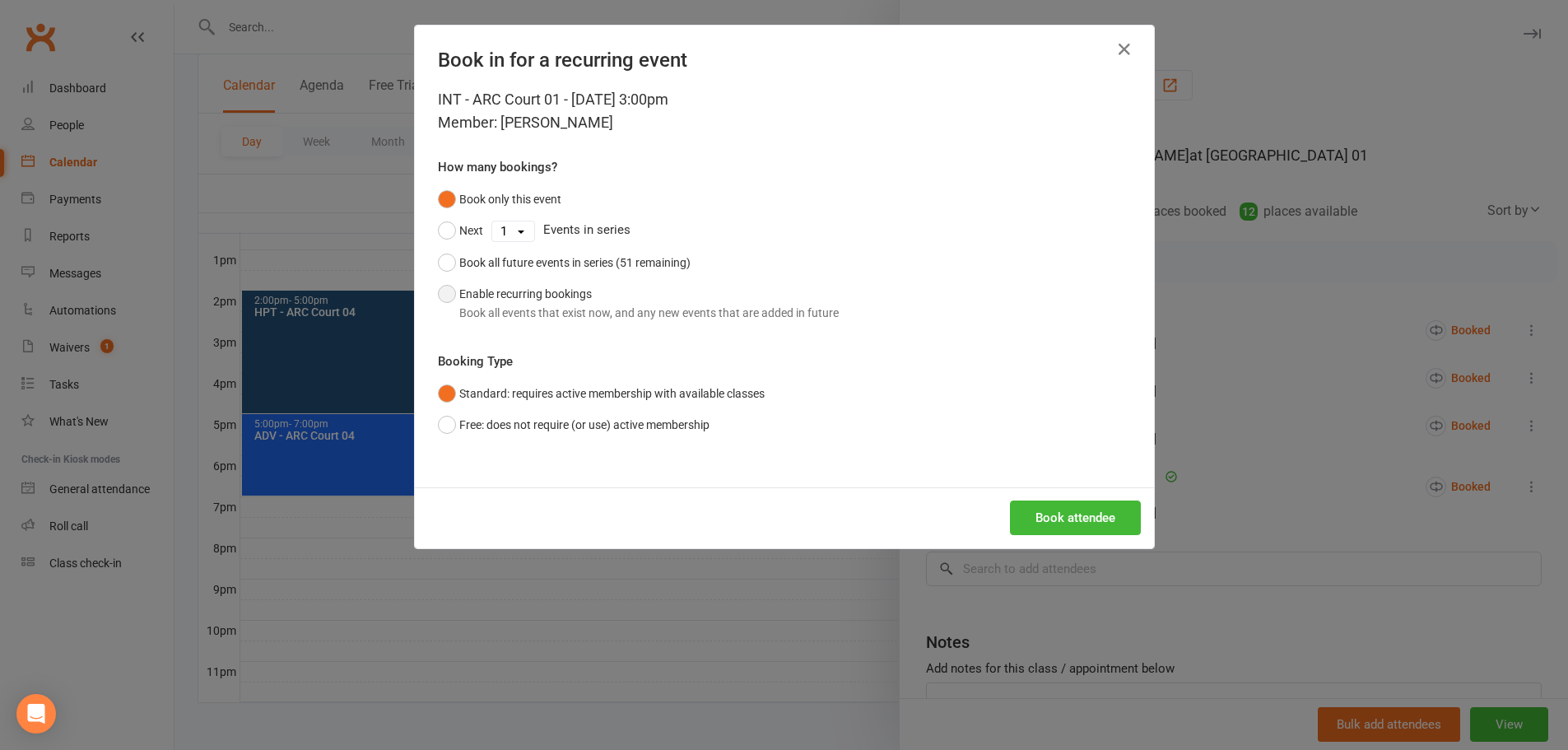
click at [500, 300] on button "Enable recurring bookings Book all events that exist now, and any new events th…" at bounding box center [638, 303] width 401 height 50
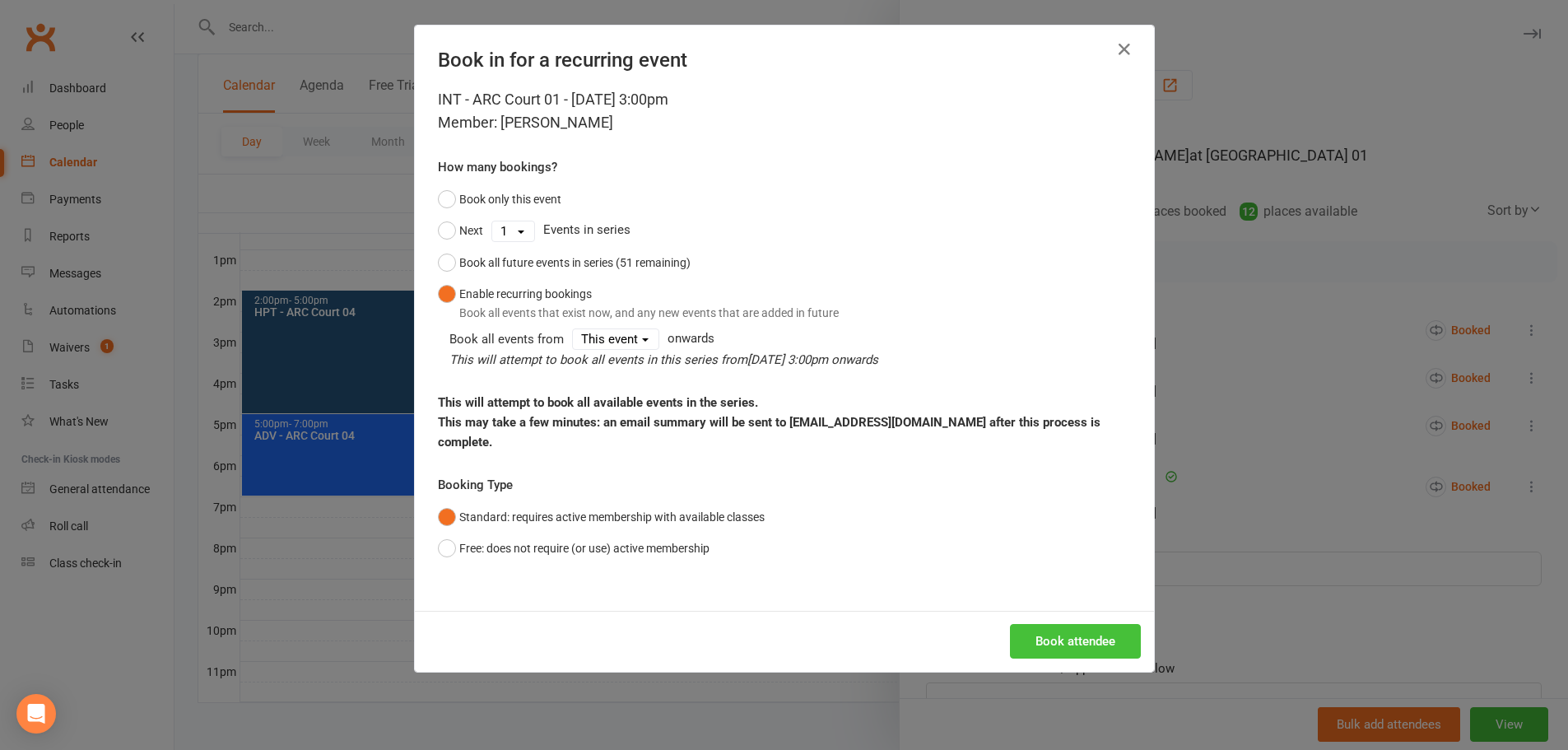
click at [1049, 624] on button "Book attendee" at bounding box center [1076, 641] width 131 height 35
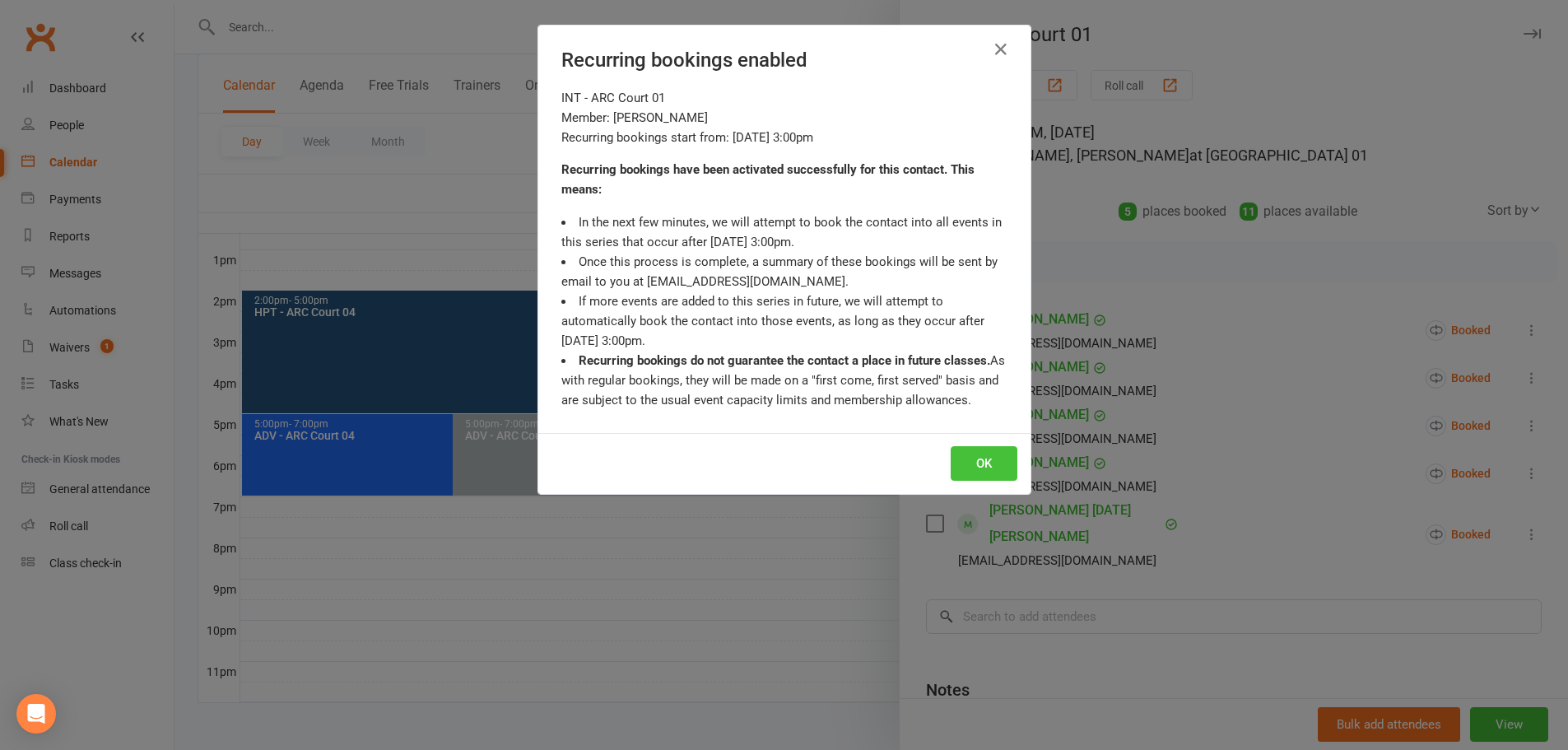
click at [980, 466] on button "OK" at bounding box center [984, 463] width 66 height 35
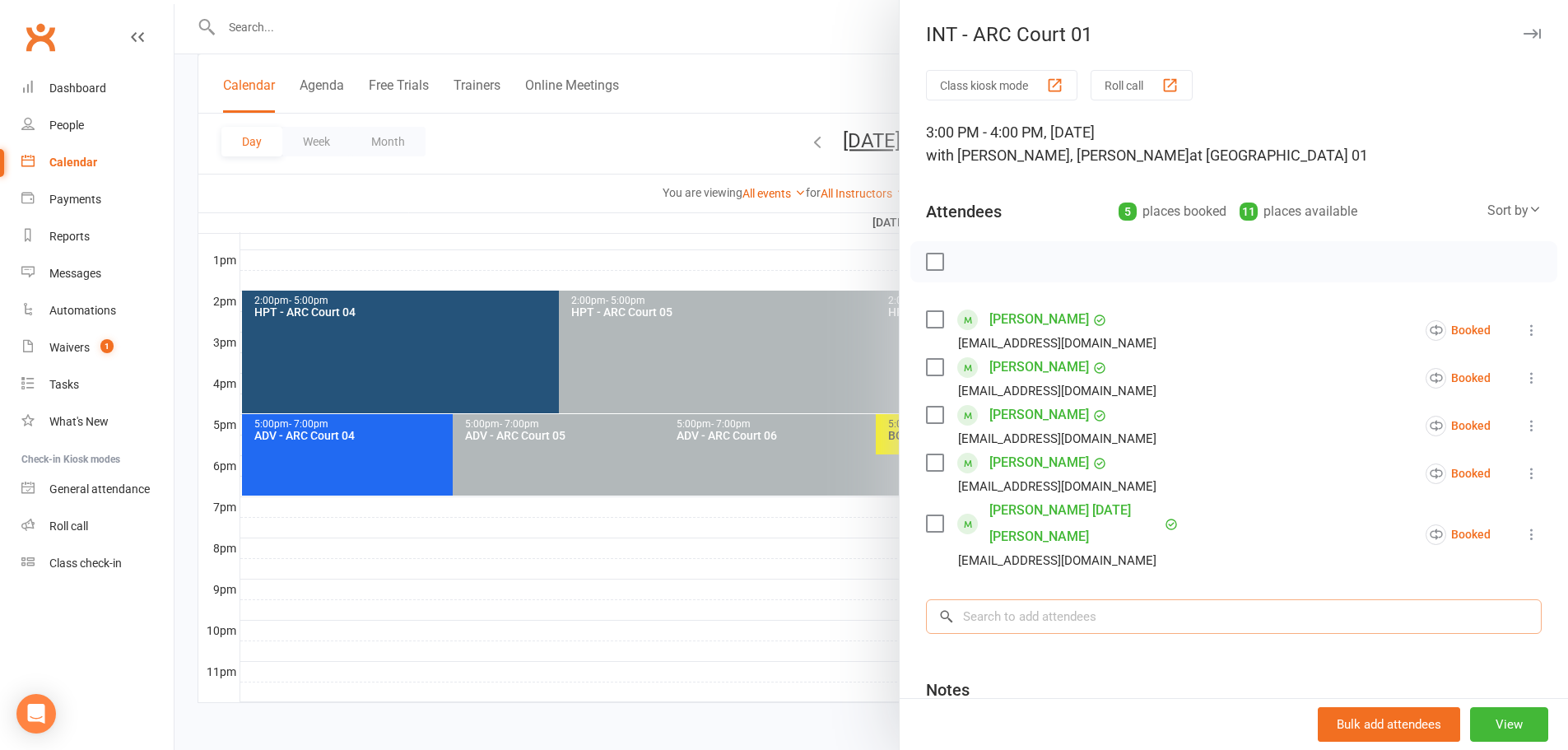
click at [1086, 599] on input "search" at bounding box center [1233, 616] width 615 height 35
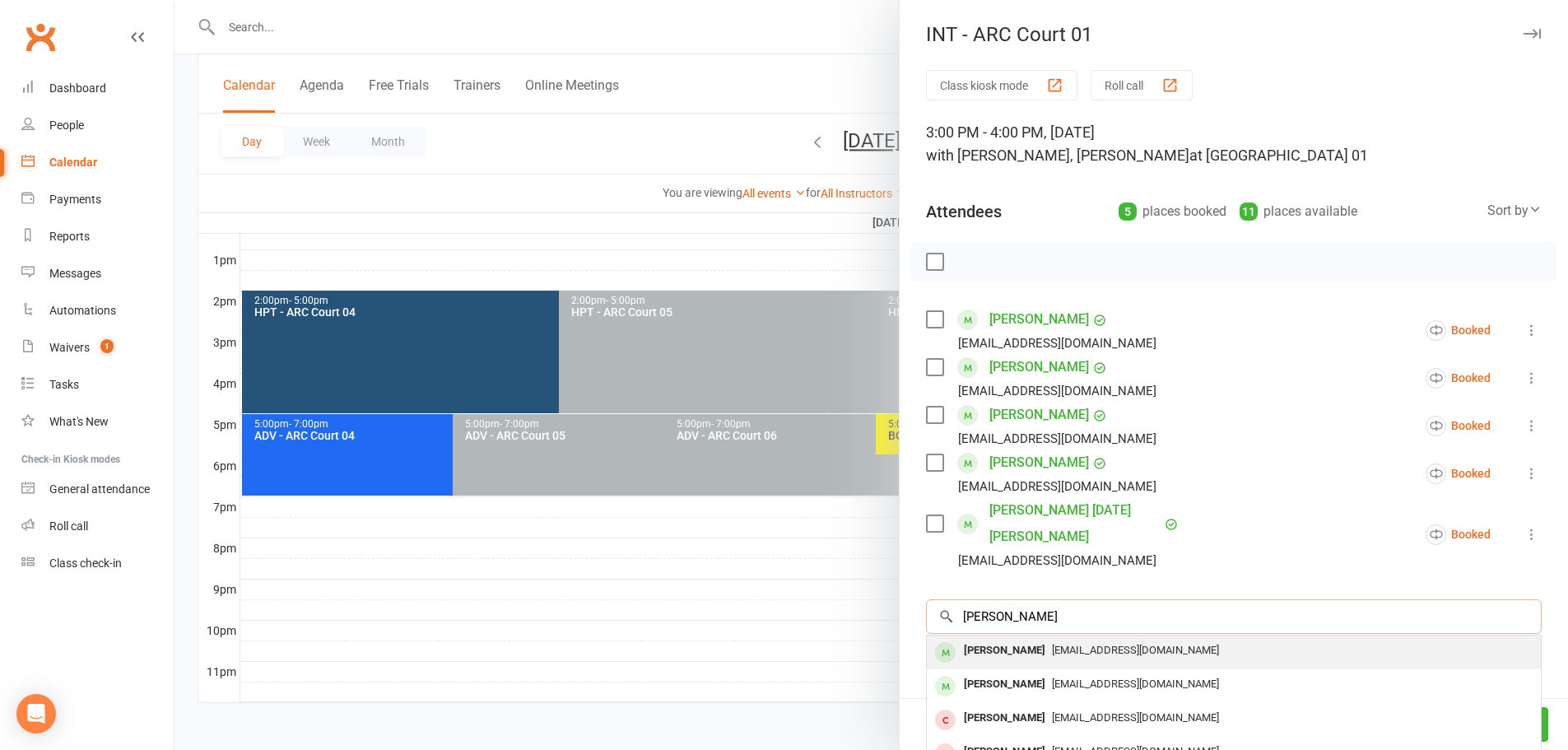
type input "pranavi"
click at [1062, 644] on span "mahendhandu@gmail.com" at bounding box center [1134, 650] width 167 height 12
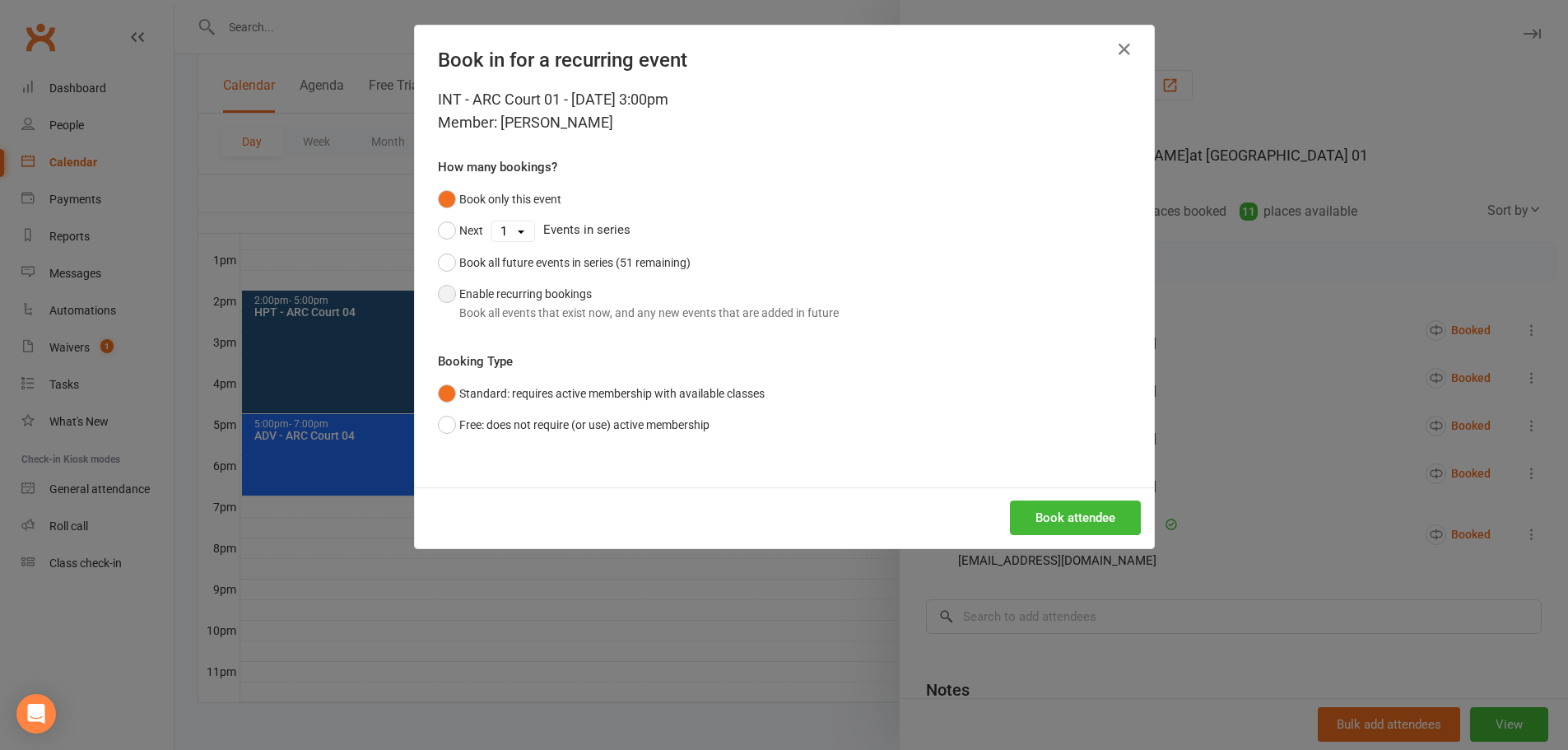
click at [517, 294] on button "Enable recurring bookings Book all events that exist now, and any new events th…" at bounding box center [638, 303] width 401 height 50
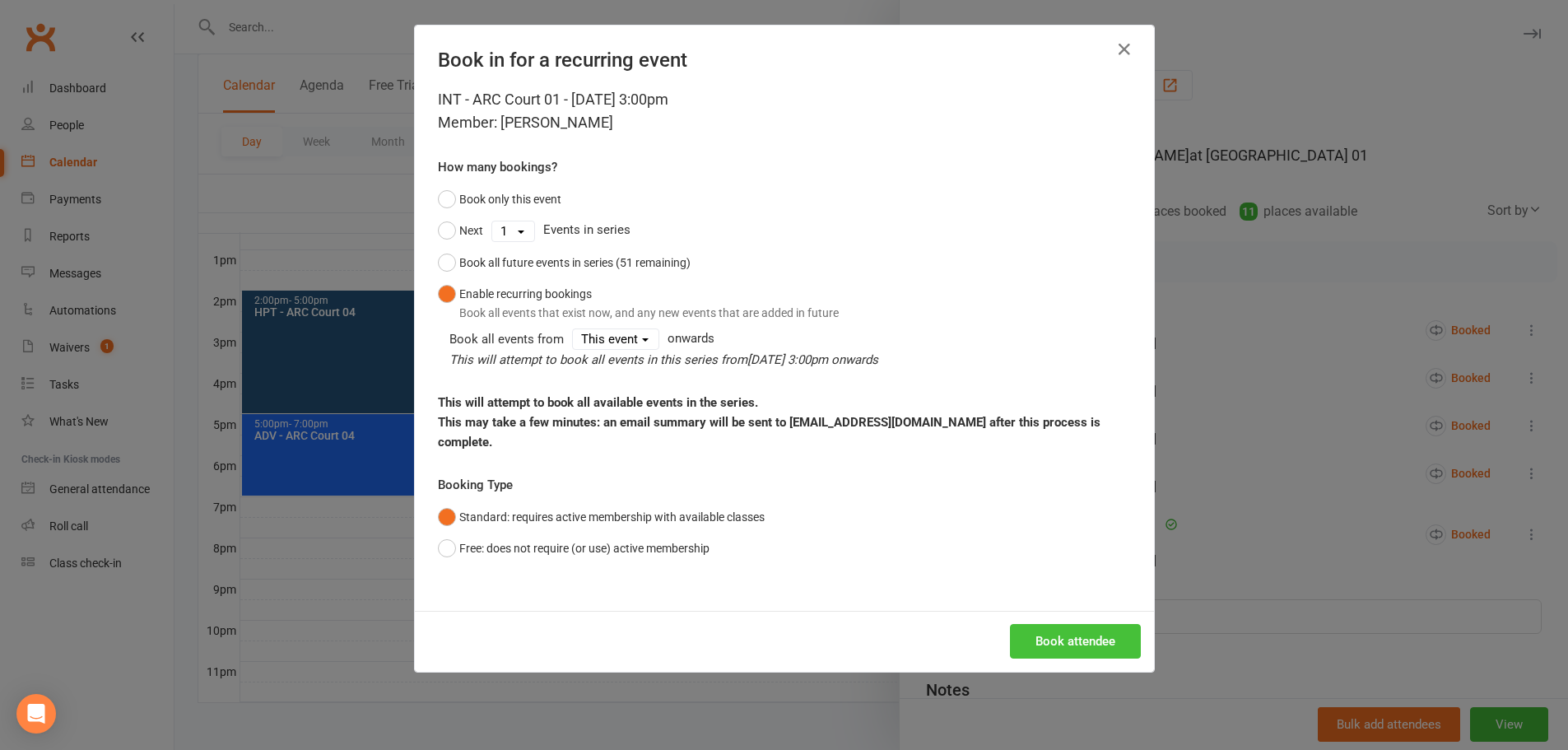
click at [1063, 624] on button "Book attendee" at bounding box center [1076, 641] width 131 height 35
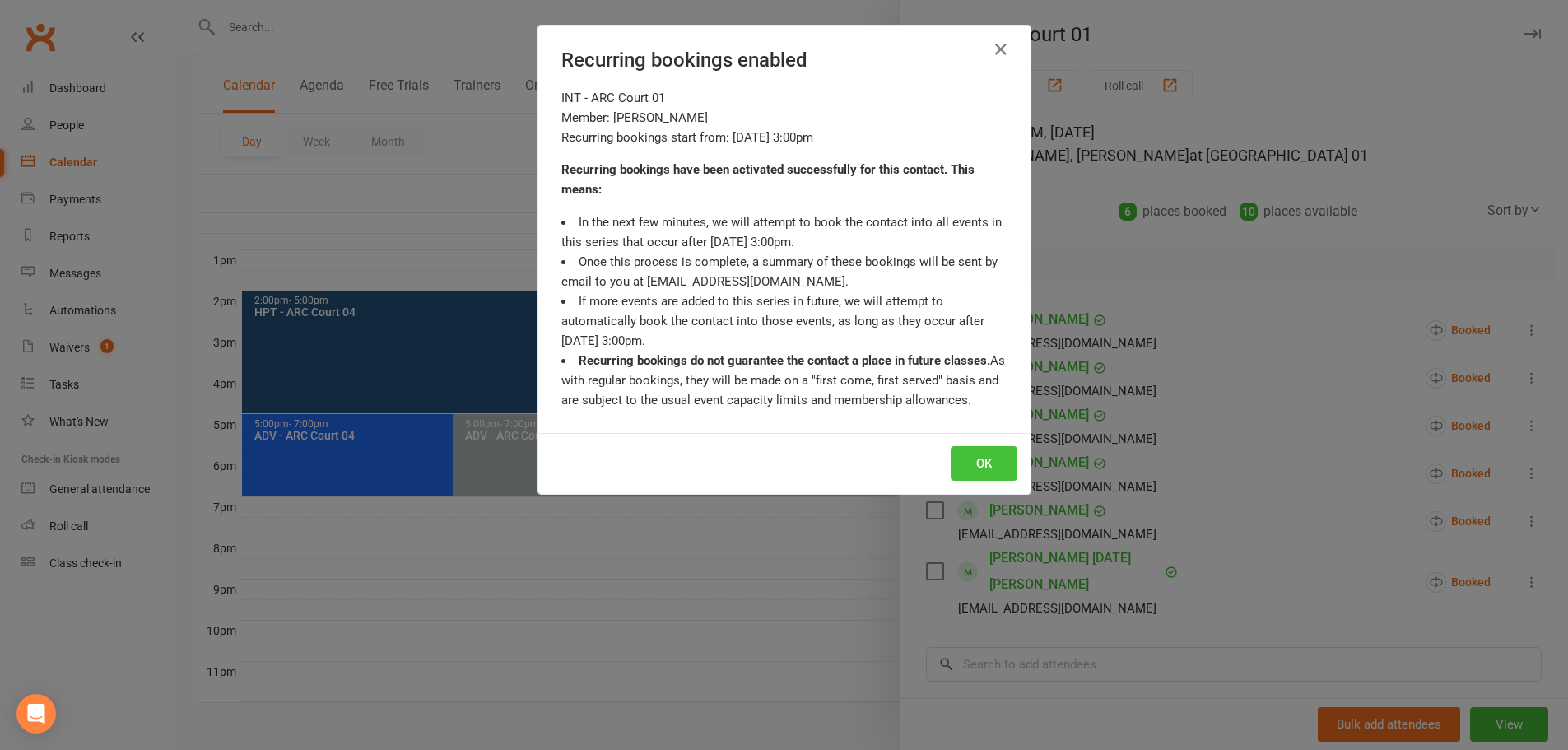
click at [996, 469] on button "OK" at bounding box center [984, 463] width 66 height 35
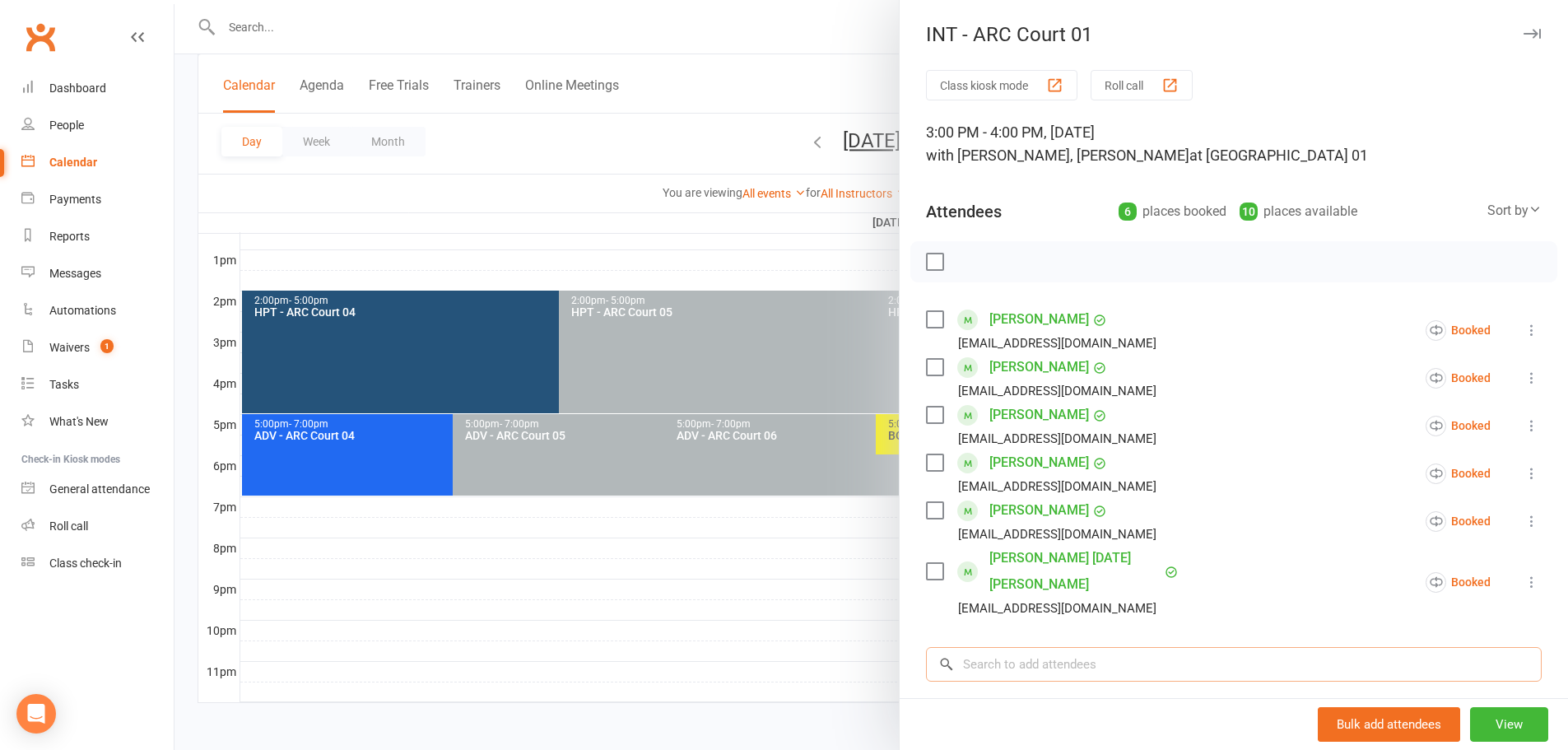
click at [1038, 647] on input "search" at bounding box center [1233, 664] width 615 height 35
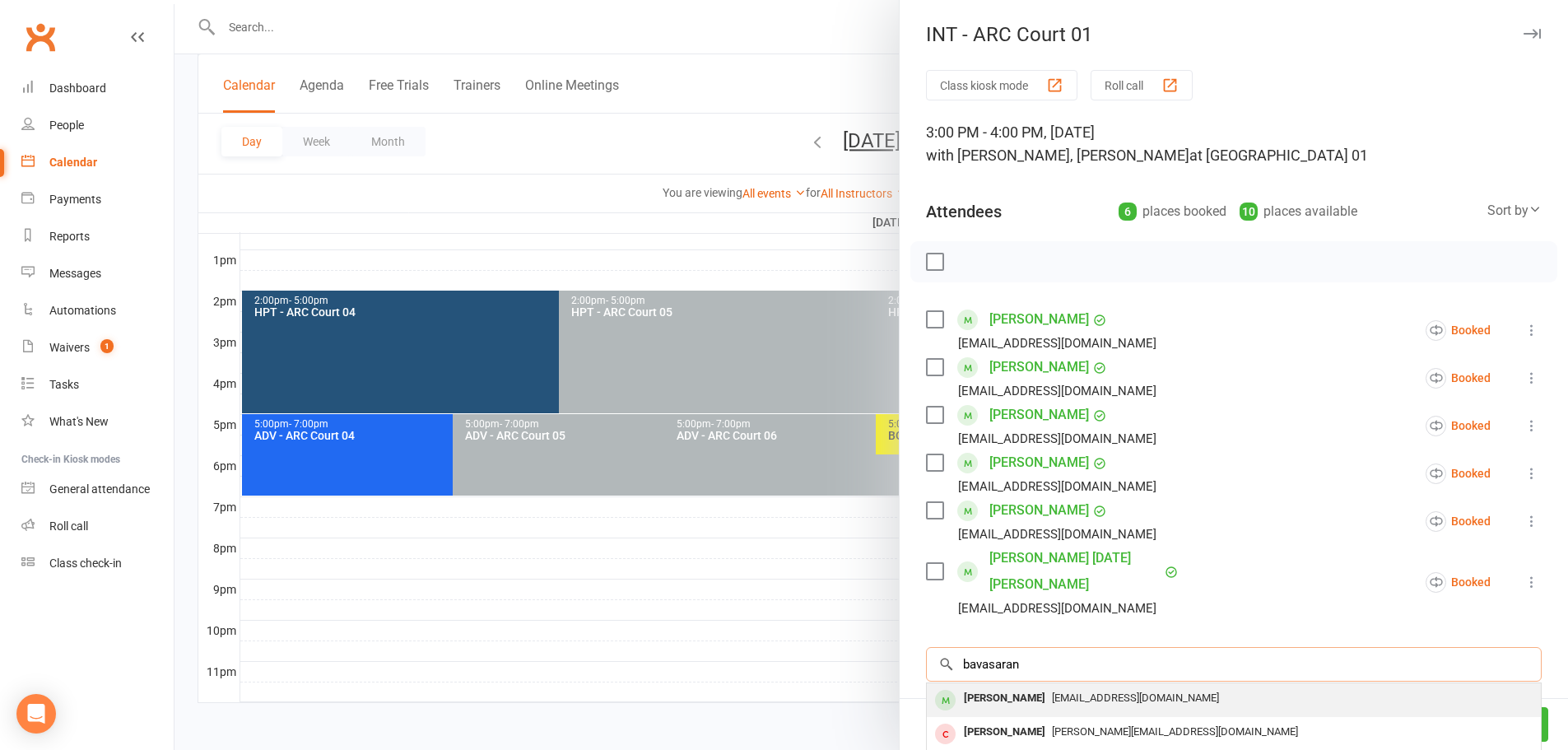
type input "bavasaran"
click at [1041, 686] on div "Bavasaran Mahendran" at bounding box center [1004, 698] width 95 height 24
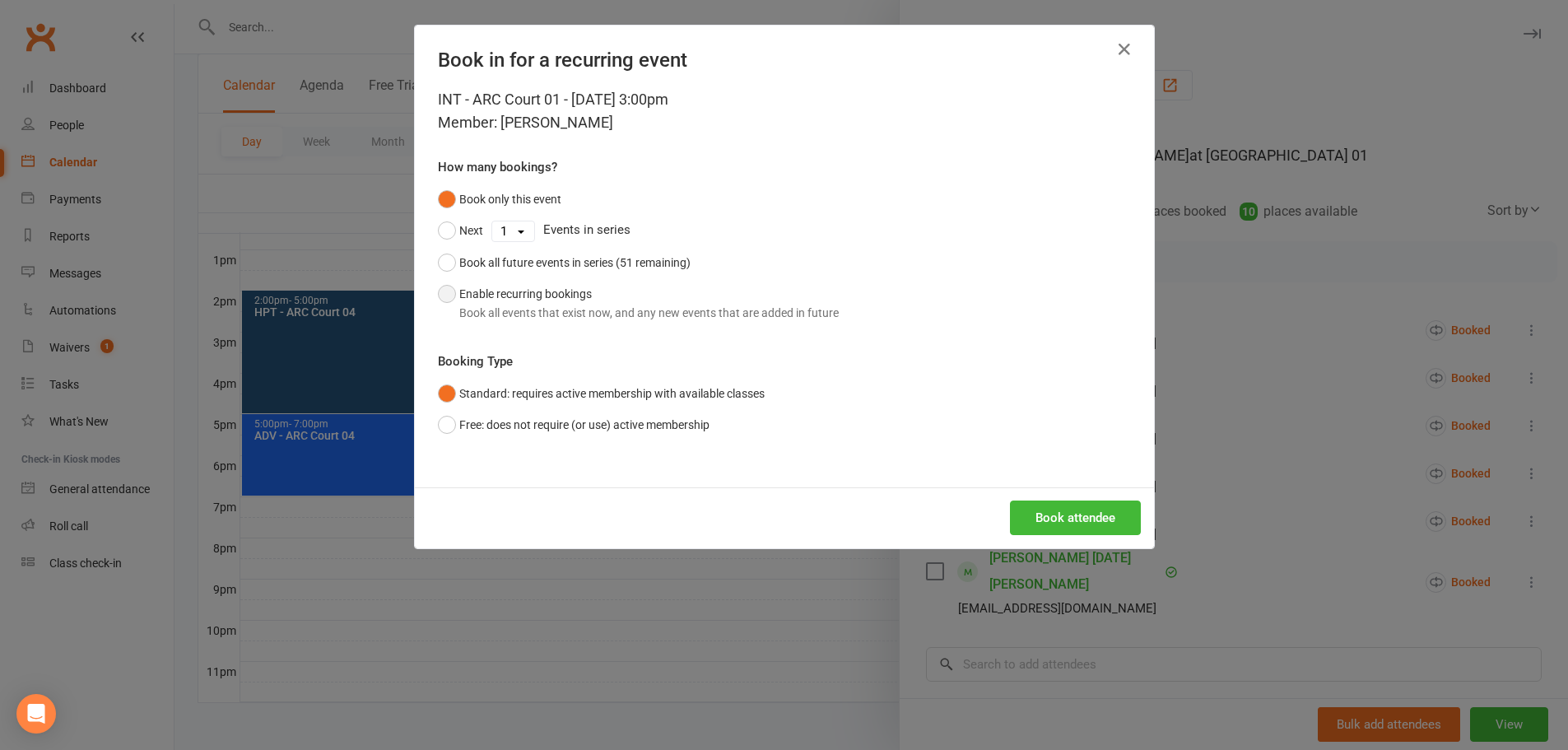
click at [495, 299] on button "Enable recurring bookings Book all events that exist now, and any new events th…" at bounding box center [638, 303] width 401 height 50
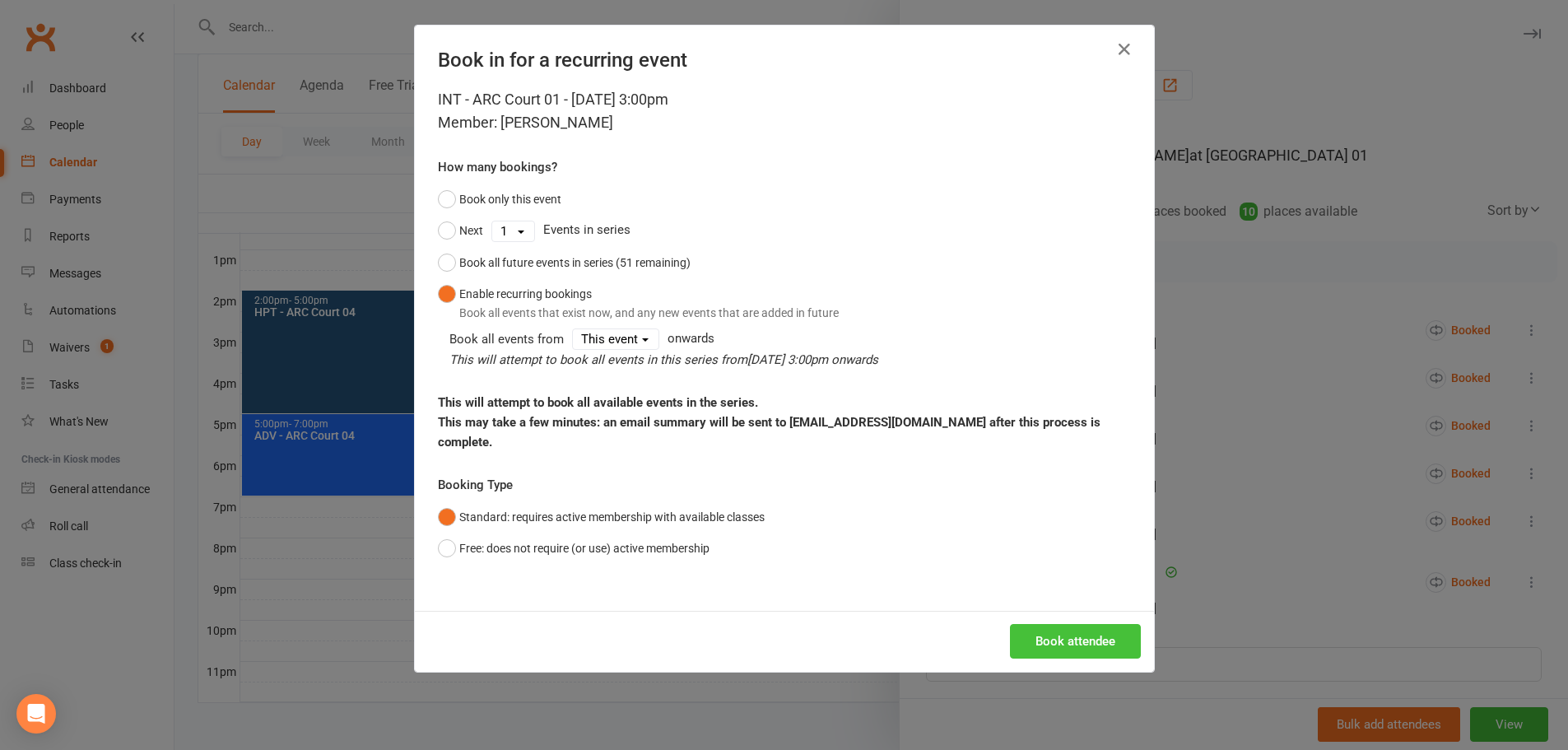
click at [1085, 624] on button "Book attendee" at bounding box center [1076, 641] width 131 height 35
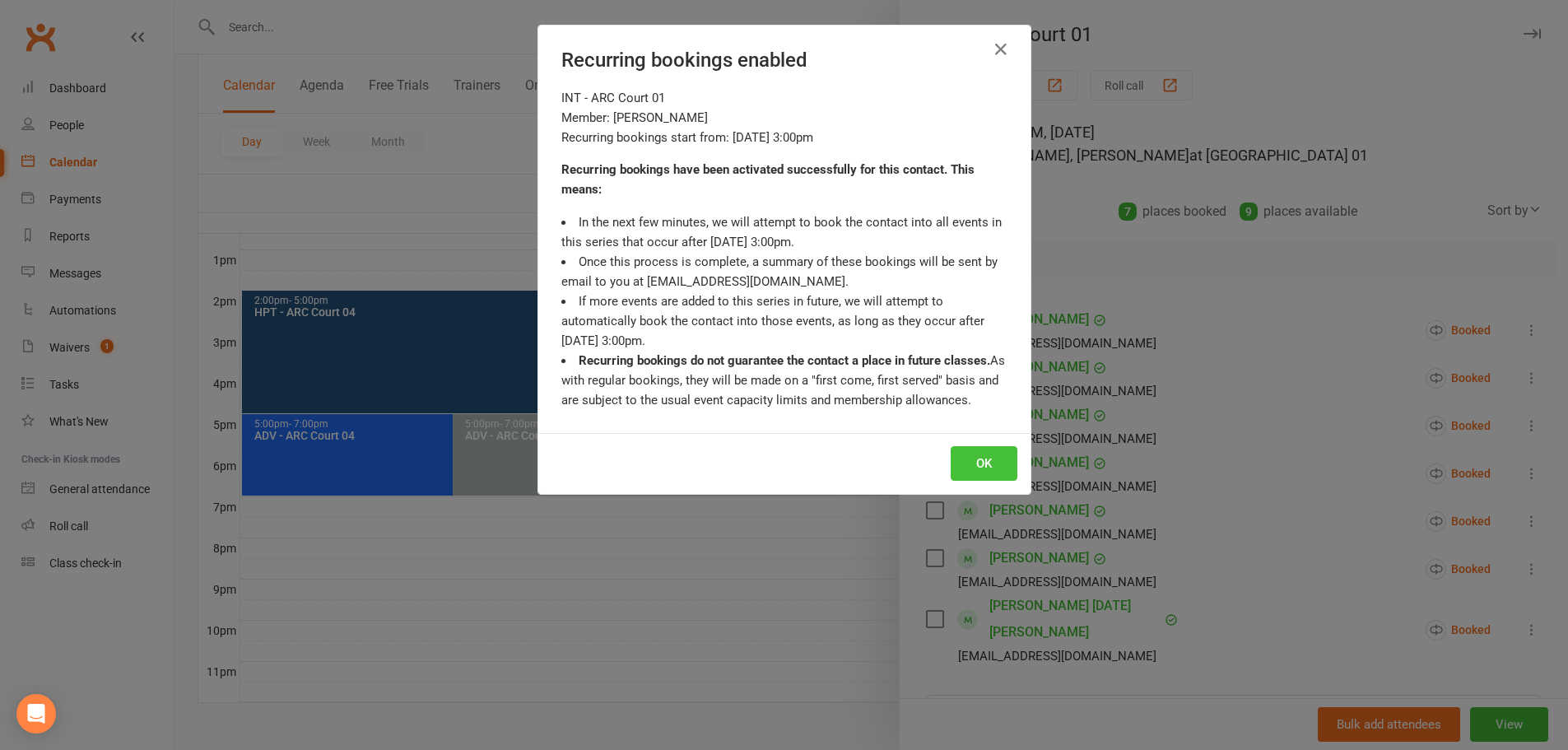
click at [986, 468] on button "OK" at bounding box center [984, 463] width 66 height 35
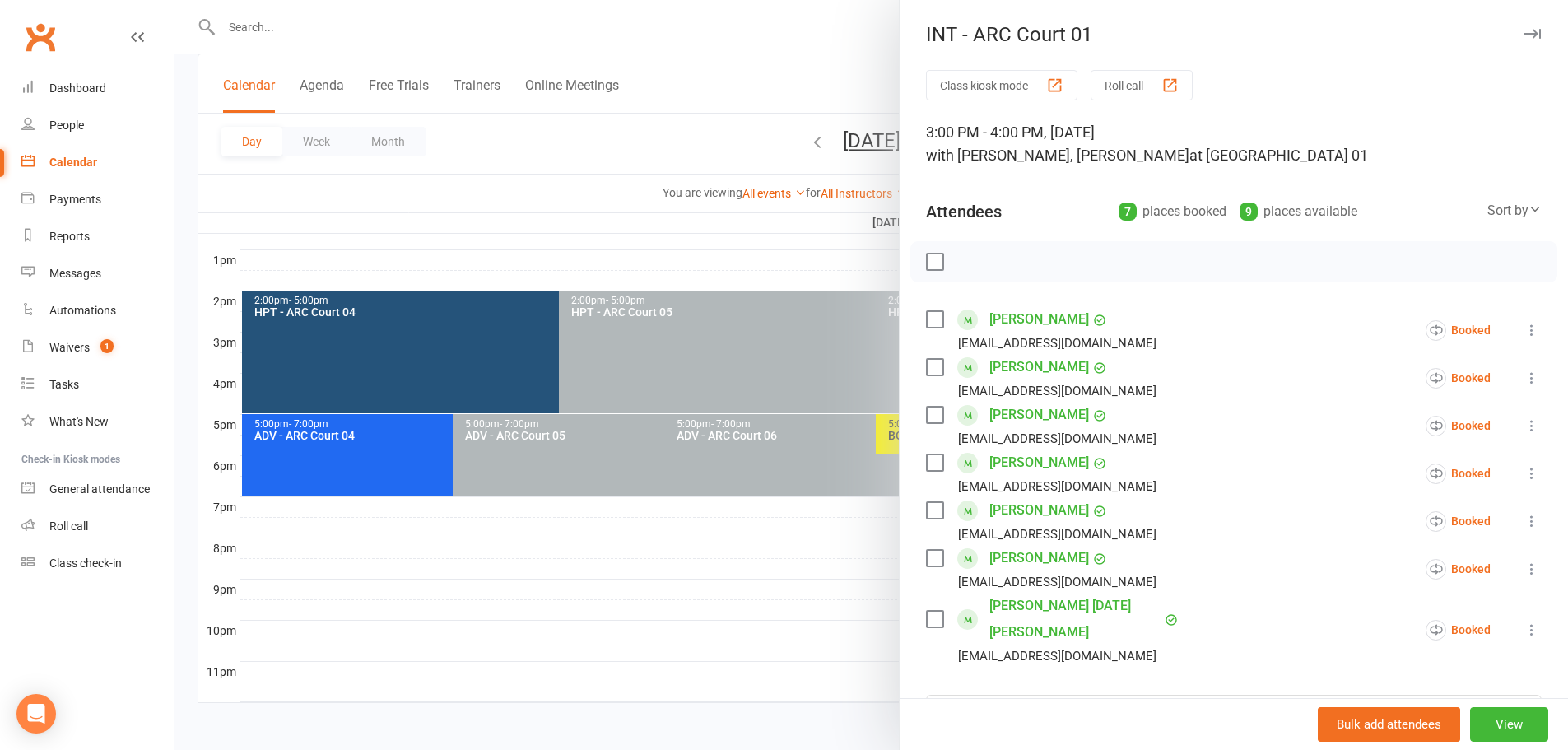
click at [766, 48] on div at bounding box center [871, 375] width 1394 height 750
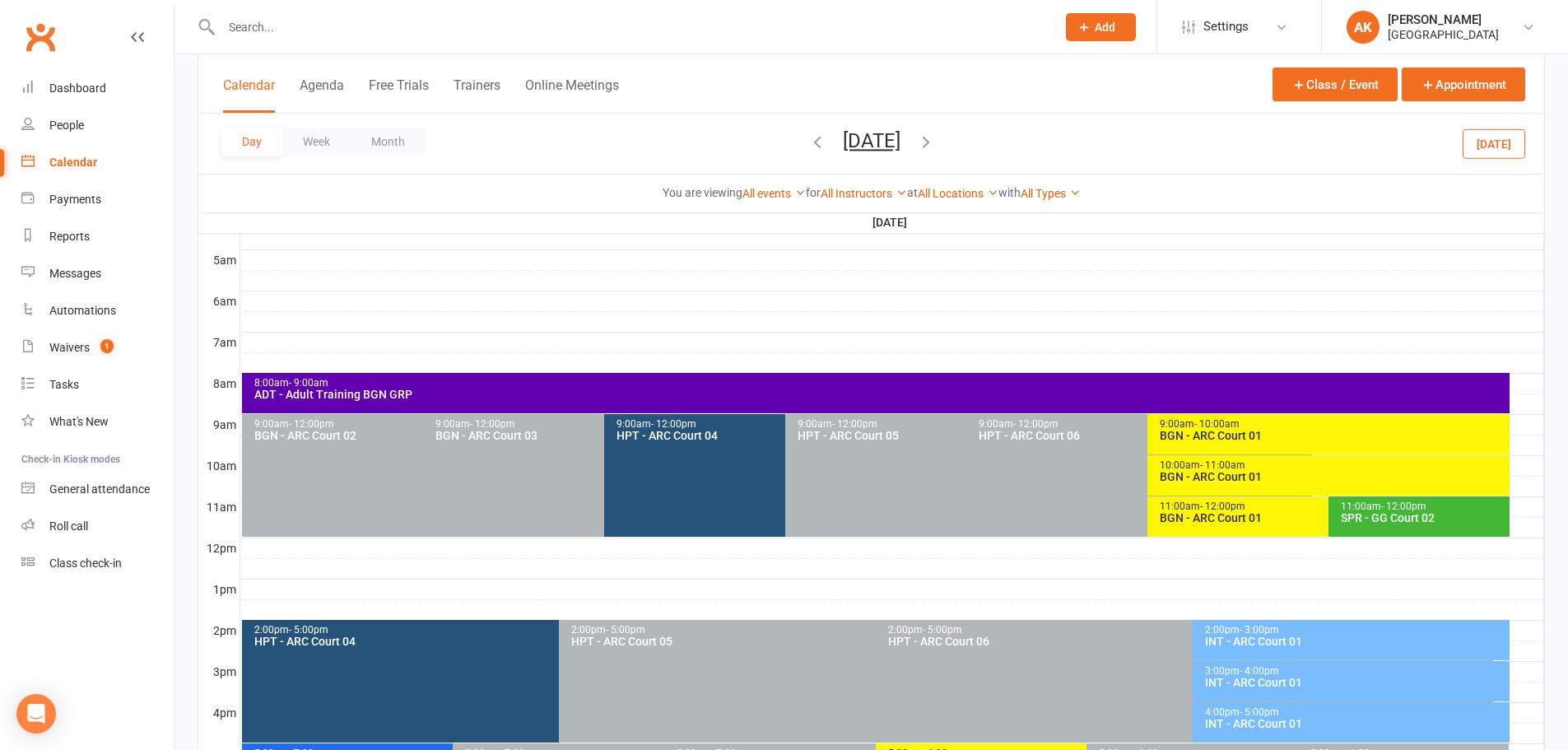
scroll to position [373, 0]
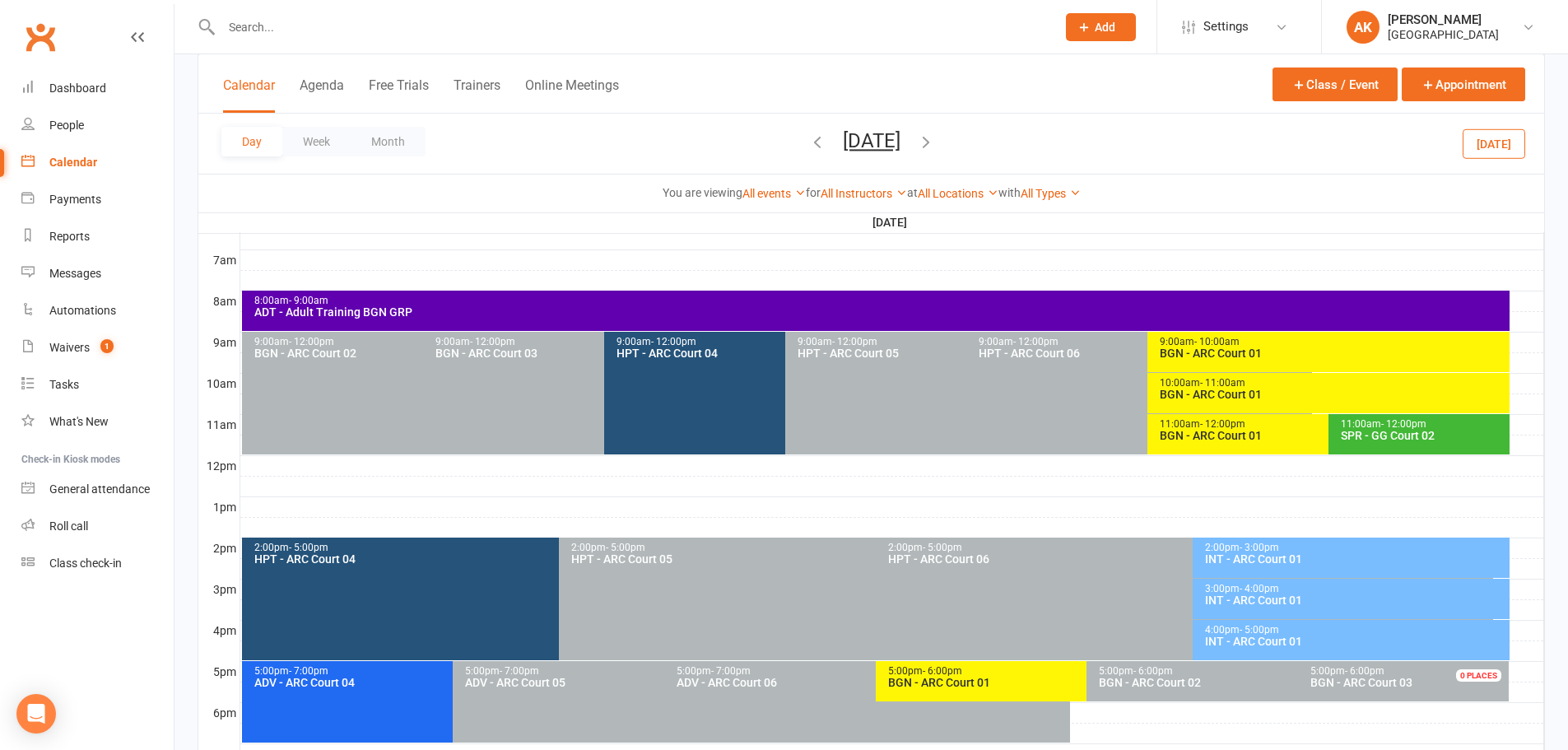
click at [412, 296] on div "8:00am - 9:00am" at bounding box center [880, 301] width 1252 height 11
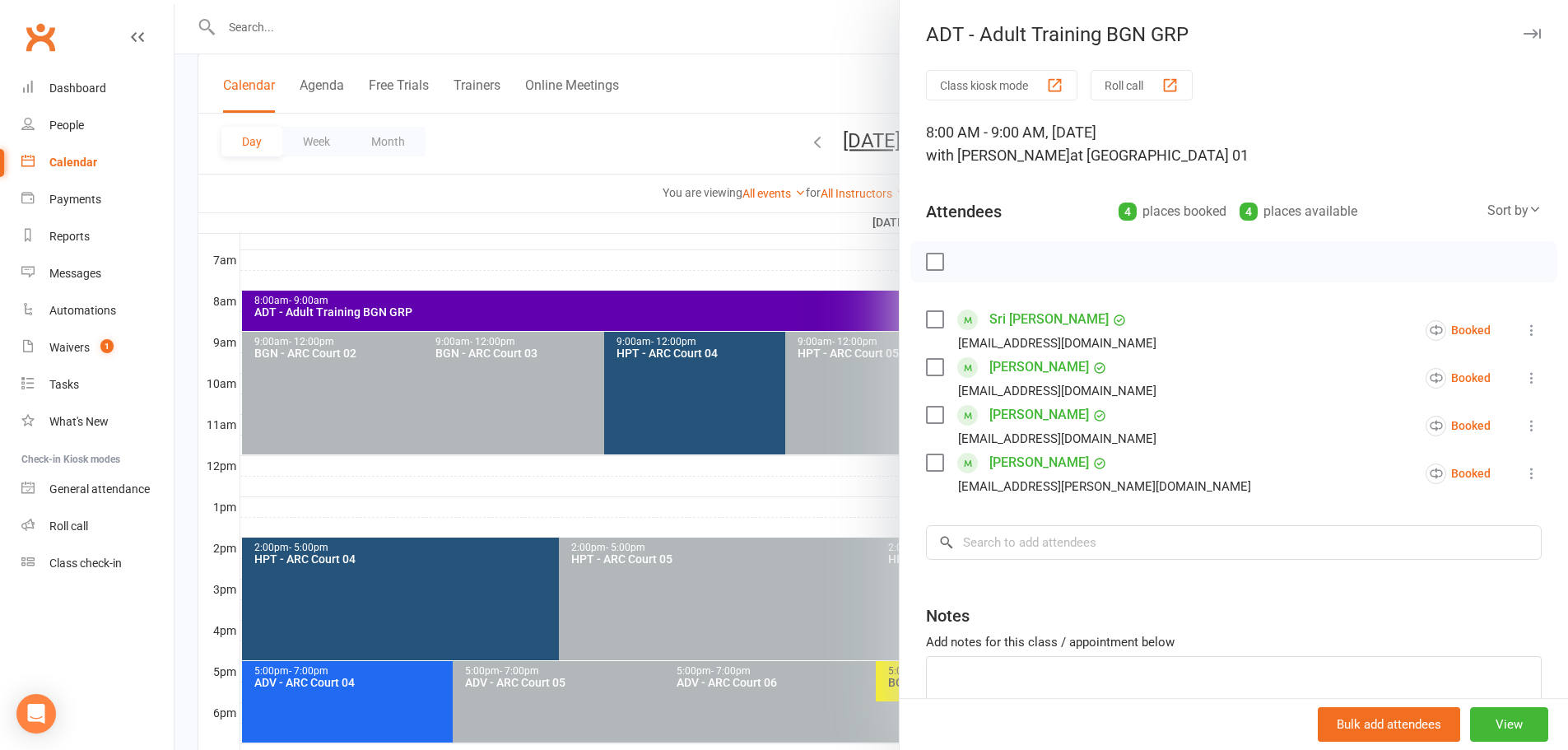
click at [770, 33] on div at bounding box center [871, 375] width 1394 height 750
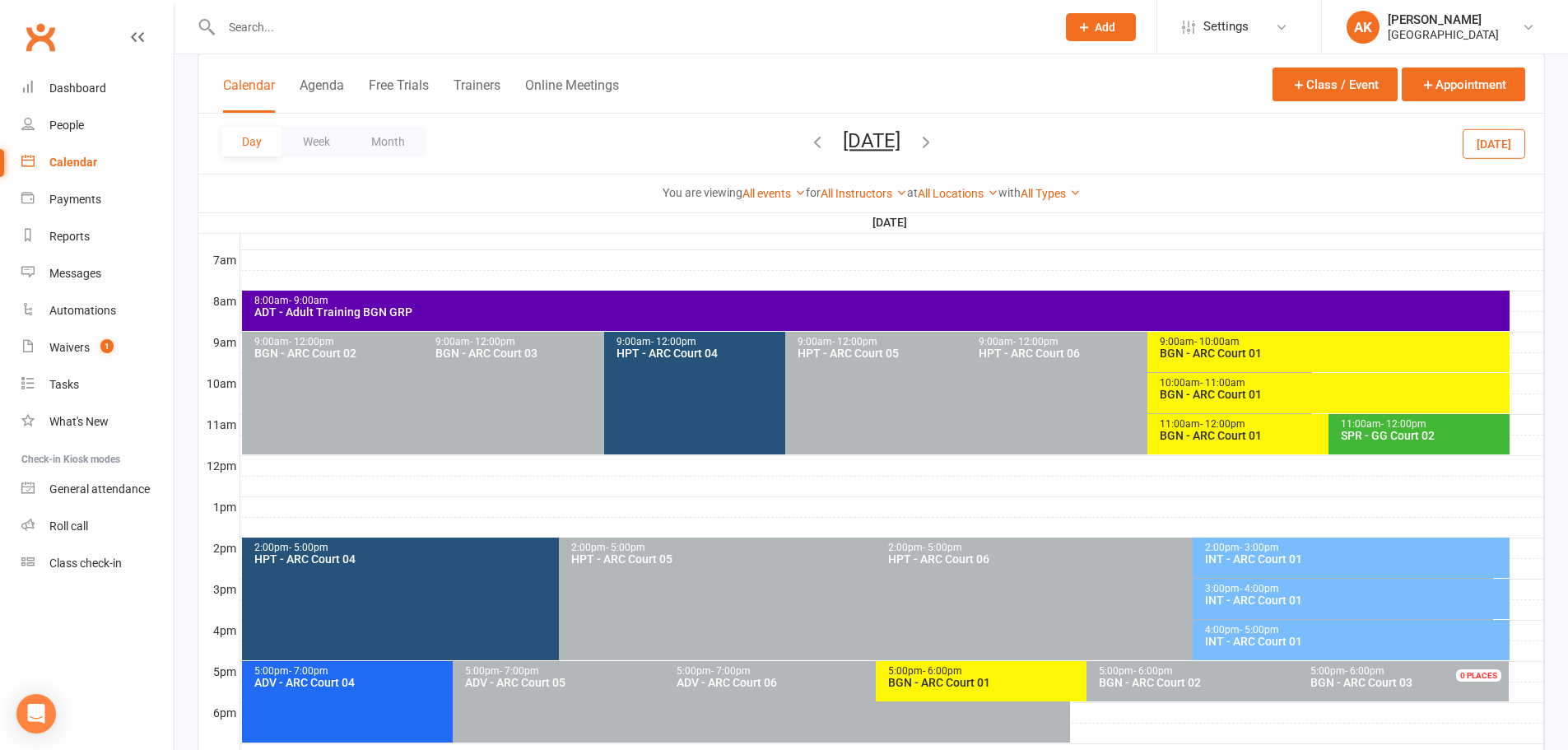
click at [679, 385] on div "9:00am - 12:00pm HPT - ARC Court 04" at bounding box center [777, 393] width 345 height 123
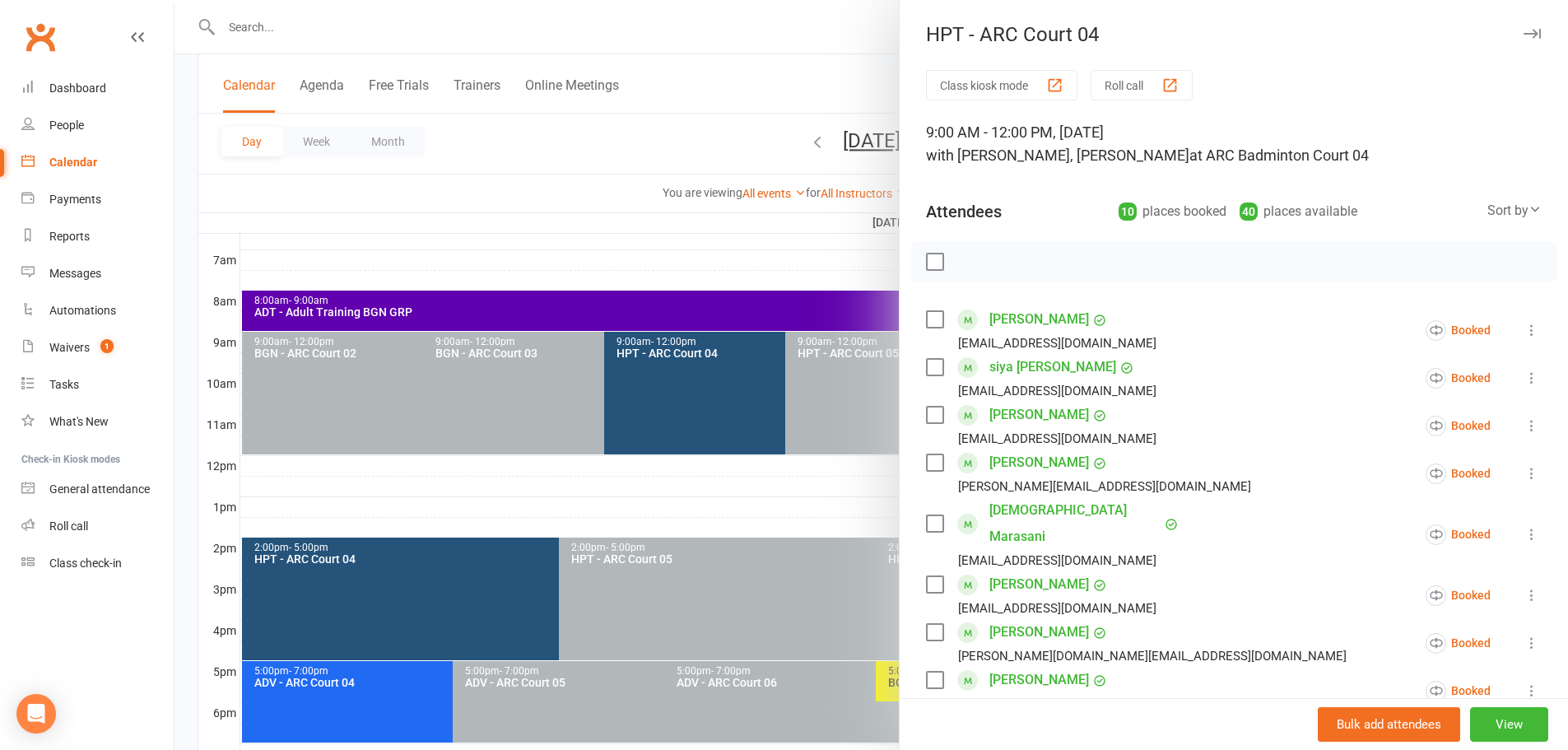
click at [845, 20] on div at bounding box center [871, 375] width 1394 height 750
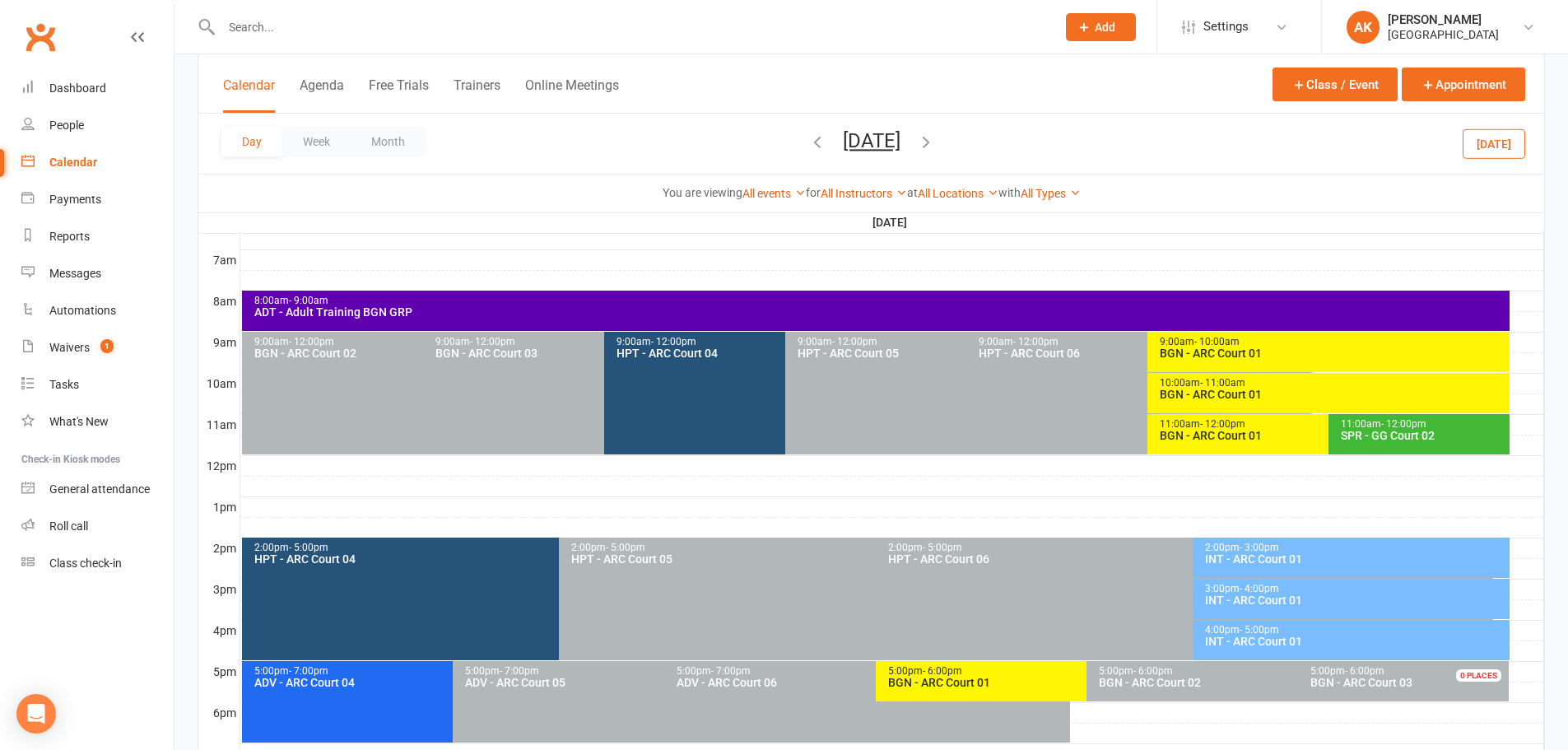
click at [744, 405] on div "9:00am - 12:00pm HPT - ARC Court 04" at bounding box center [777, 393] width 345 height 123
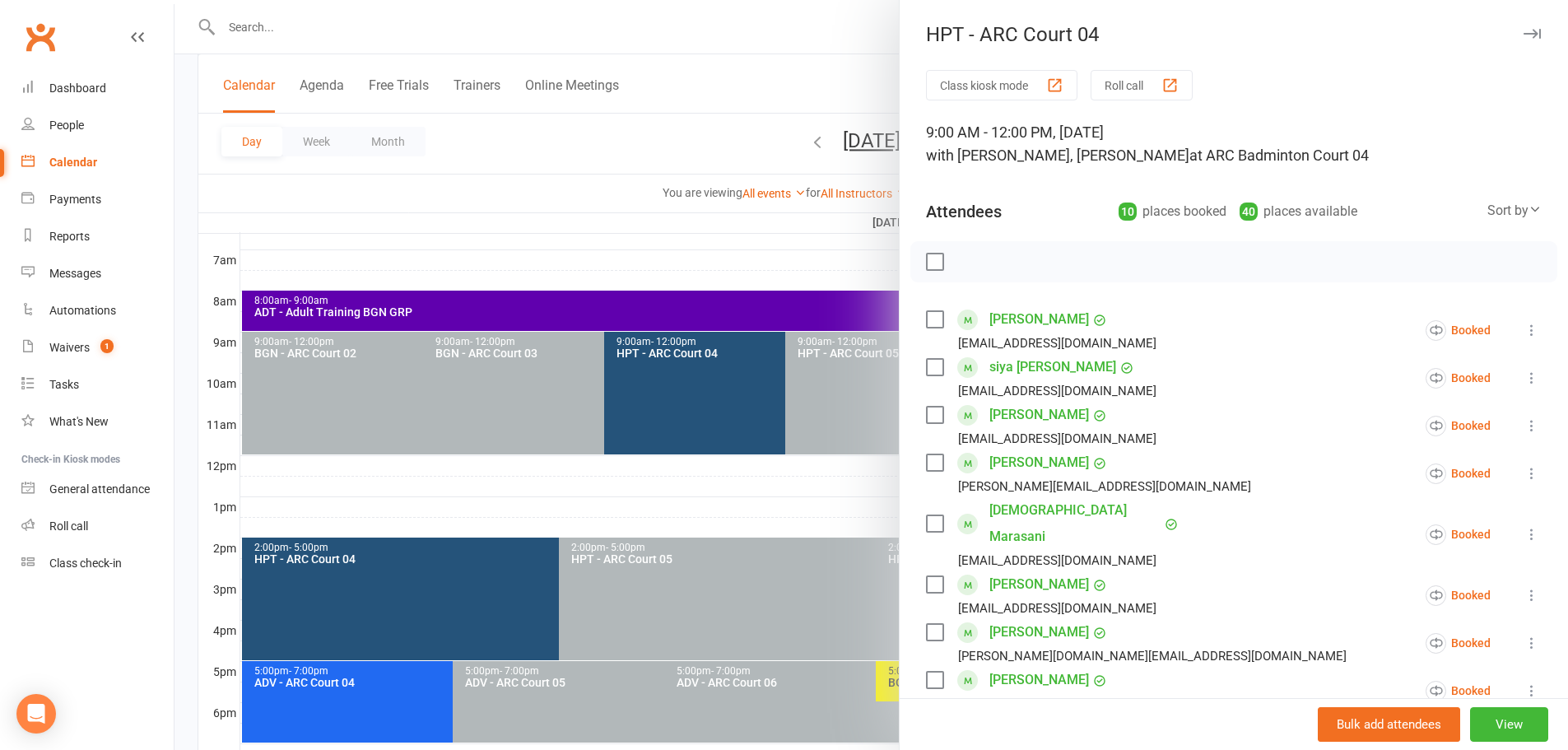
click at [766, 25] on div at bounding box center [871, 375] width 1394 height 750
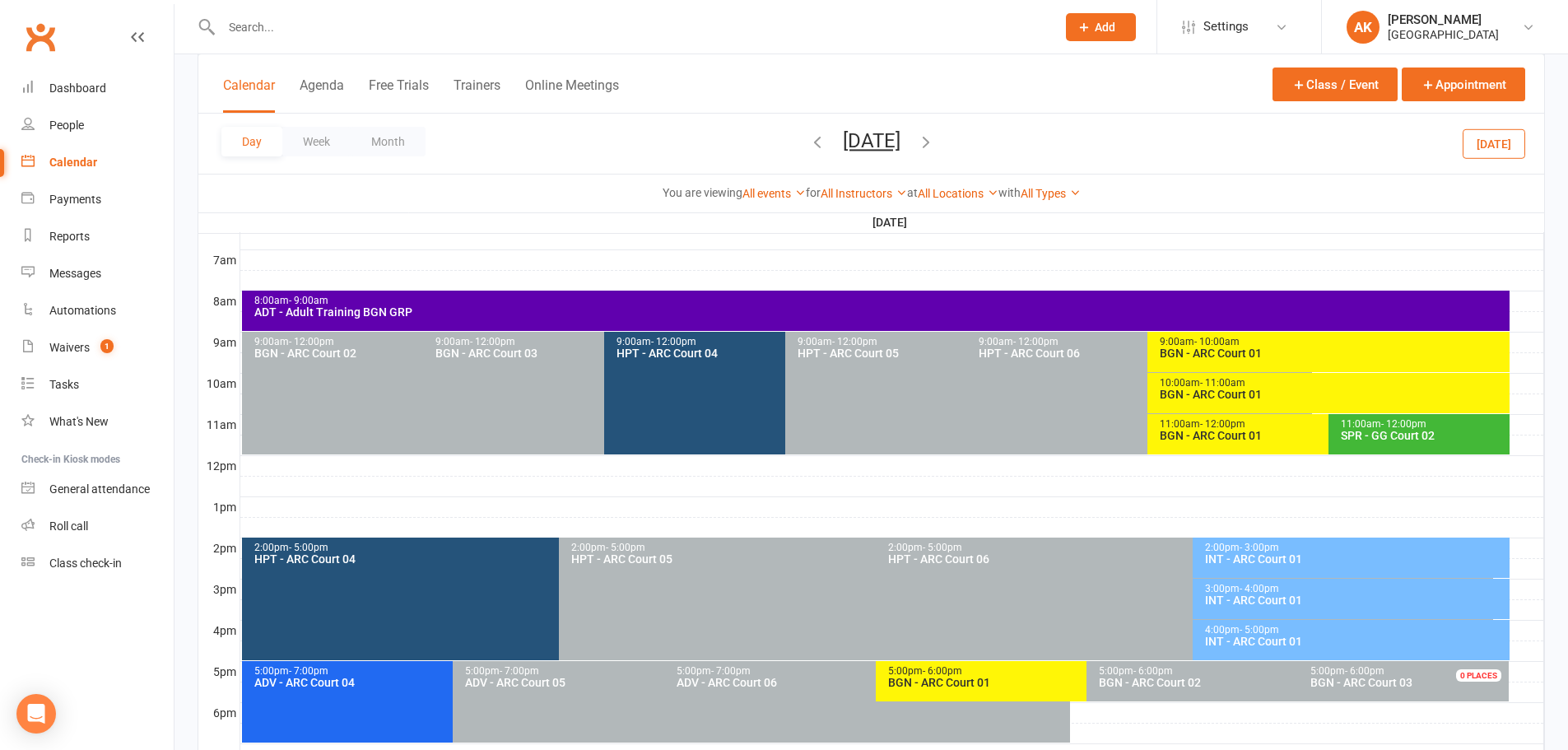
click at [1227, 342] on span "- 10:00am" at bounding box center [1217, 341] width 46 height 12
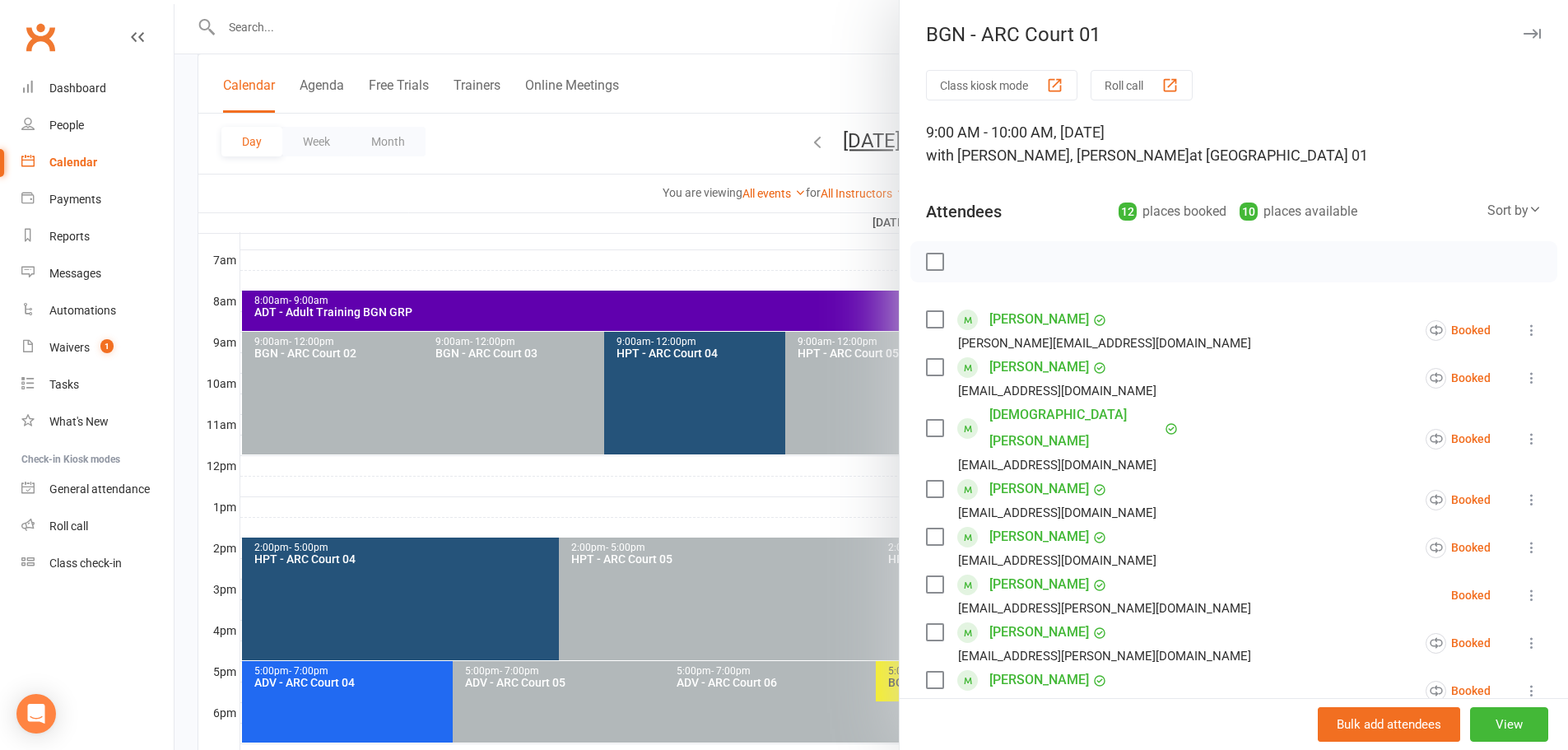
click at [806, 61] on div at bounding box center [871, 375] width 1394 height 750
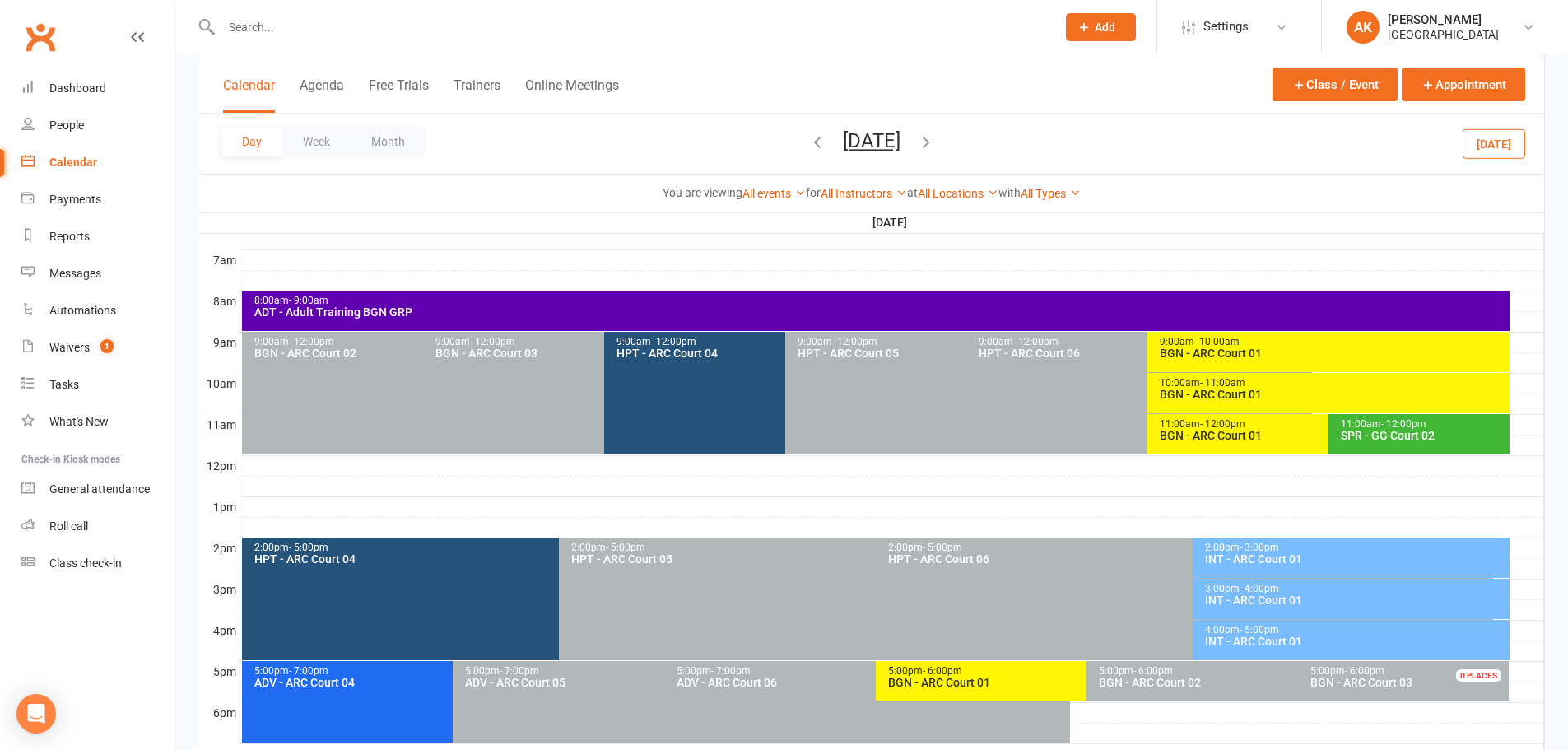
click at [1169, 379] on div "10:00am - 11:00am" at bounding box center [1332, 383] width 347 height 11
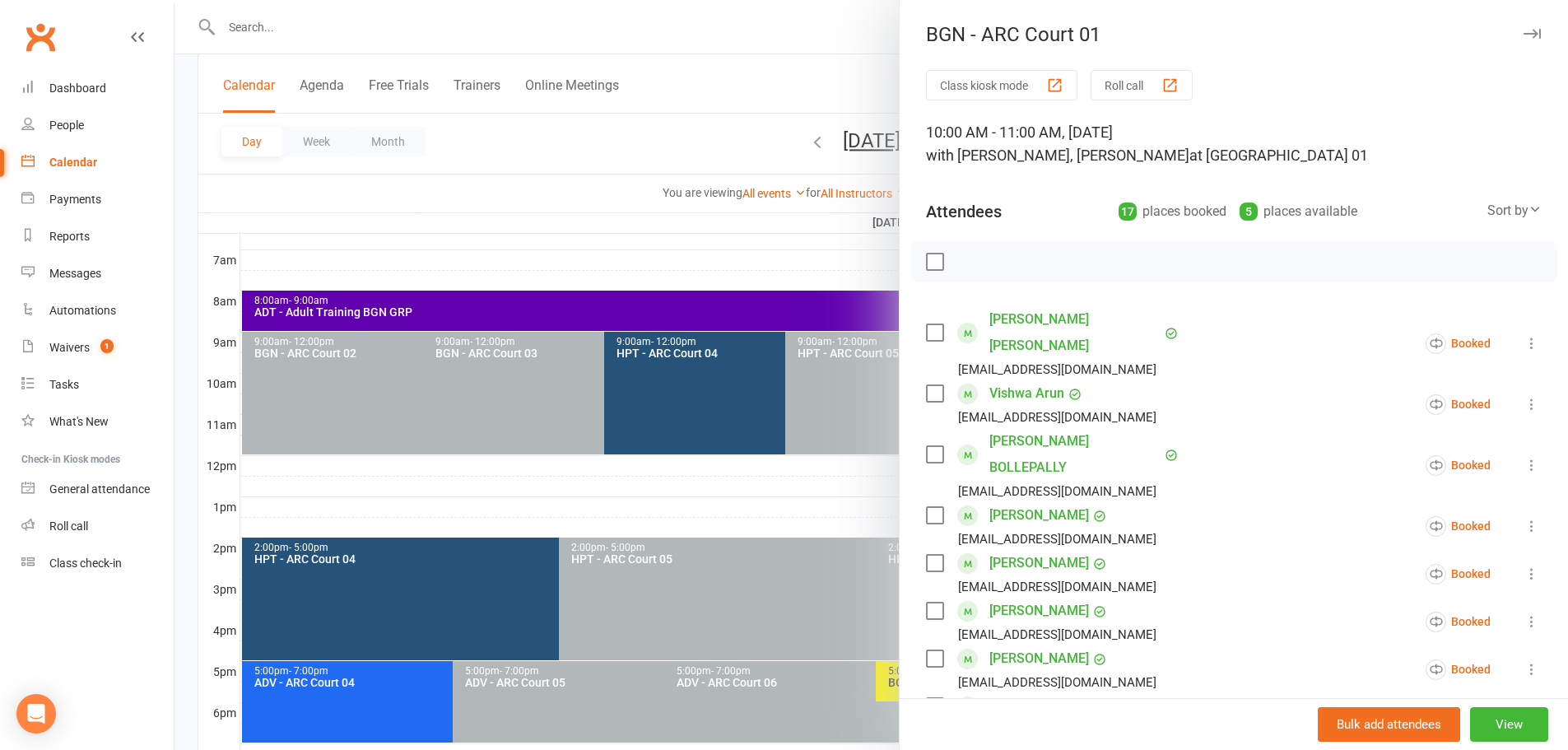
click at [812, 77] on div at bounding box center [871, 375] width 1394 height 750
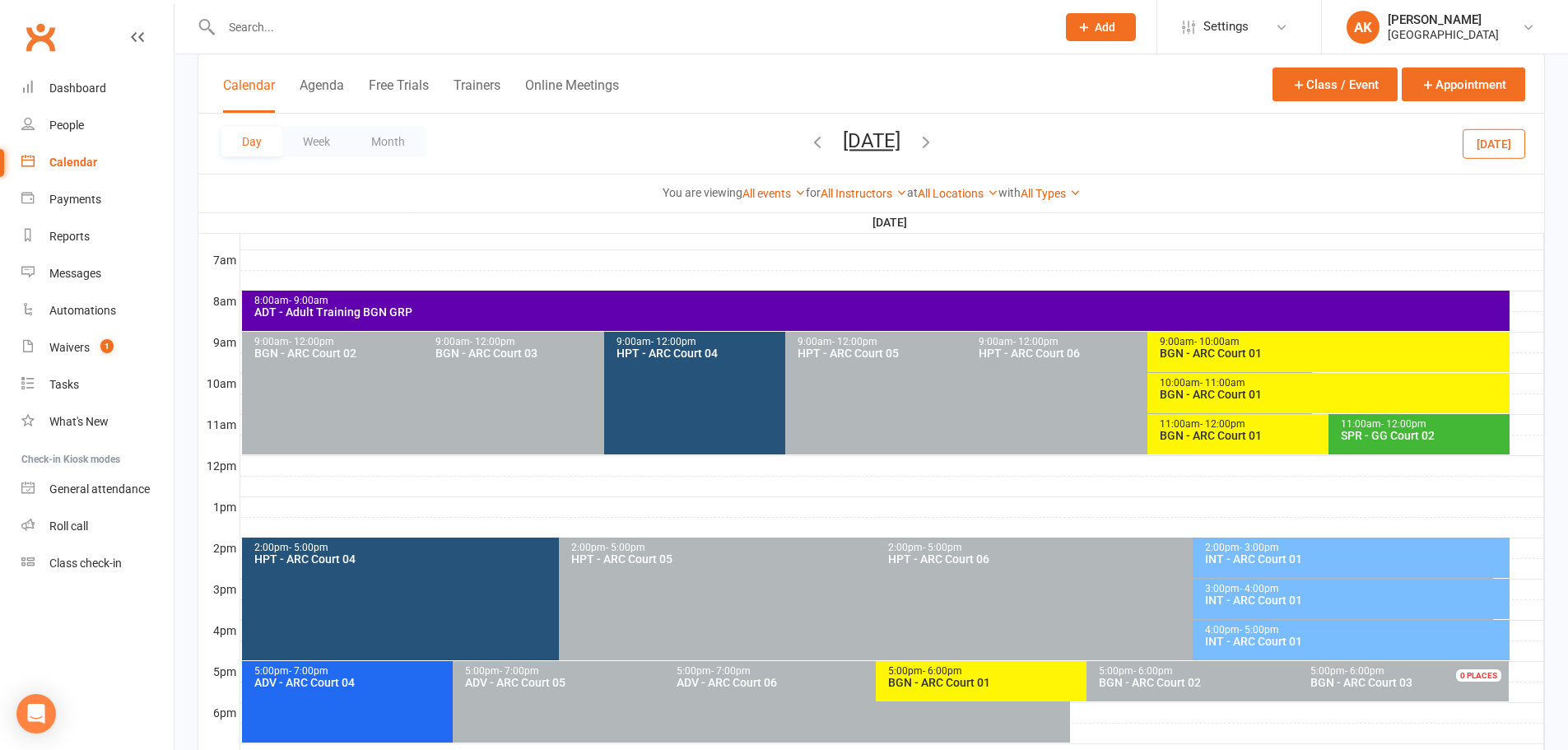
click at [1200, 425] on span "- 12:00pm" at bounding box center [1223, 424] width 46 height 12
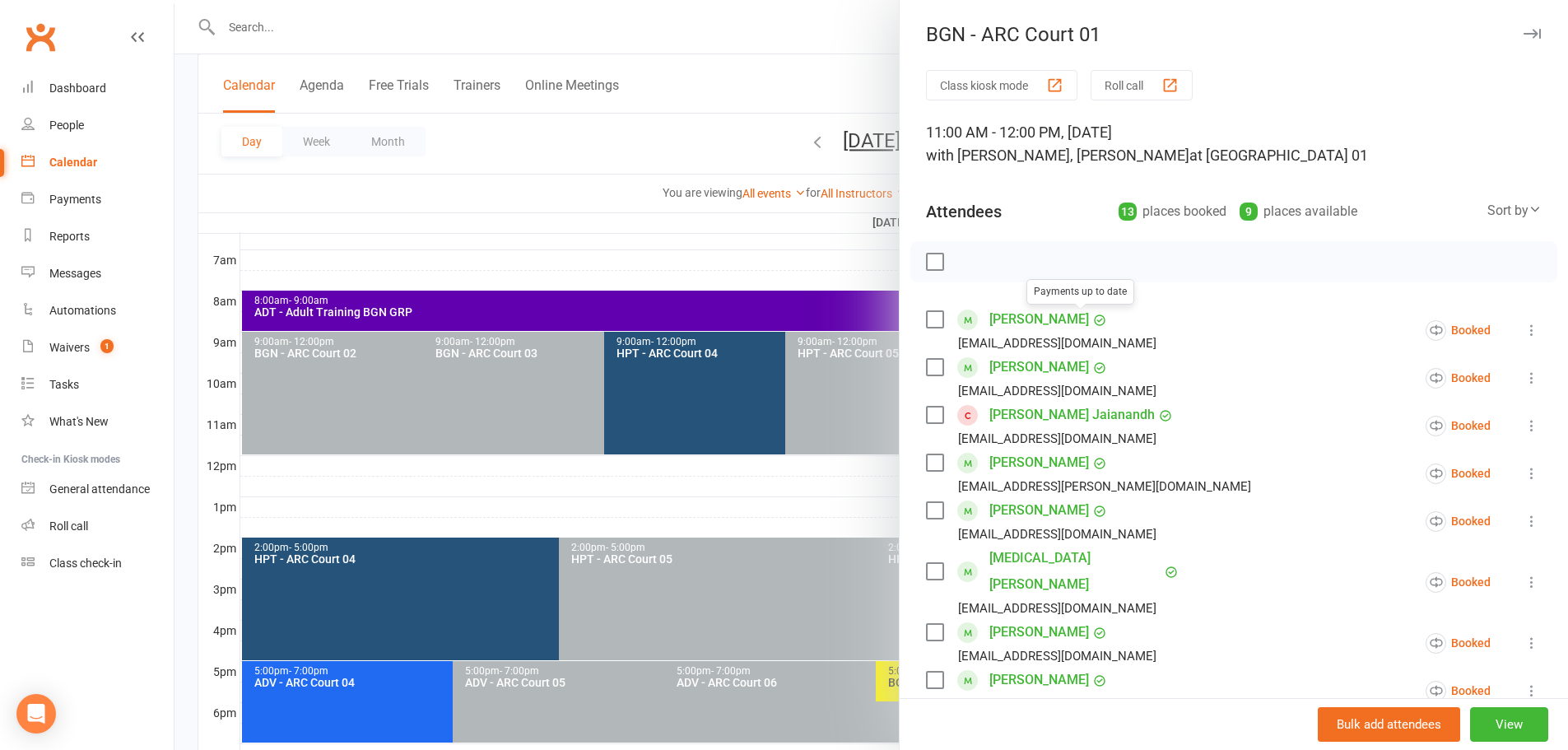
click at [742, 103] on div at bounding box center [871, 375] width 1394 height 750
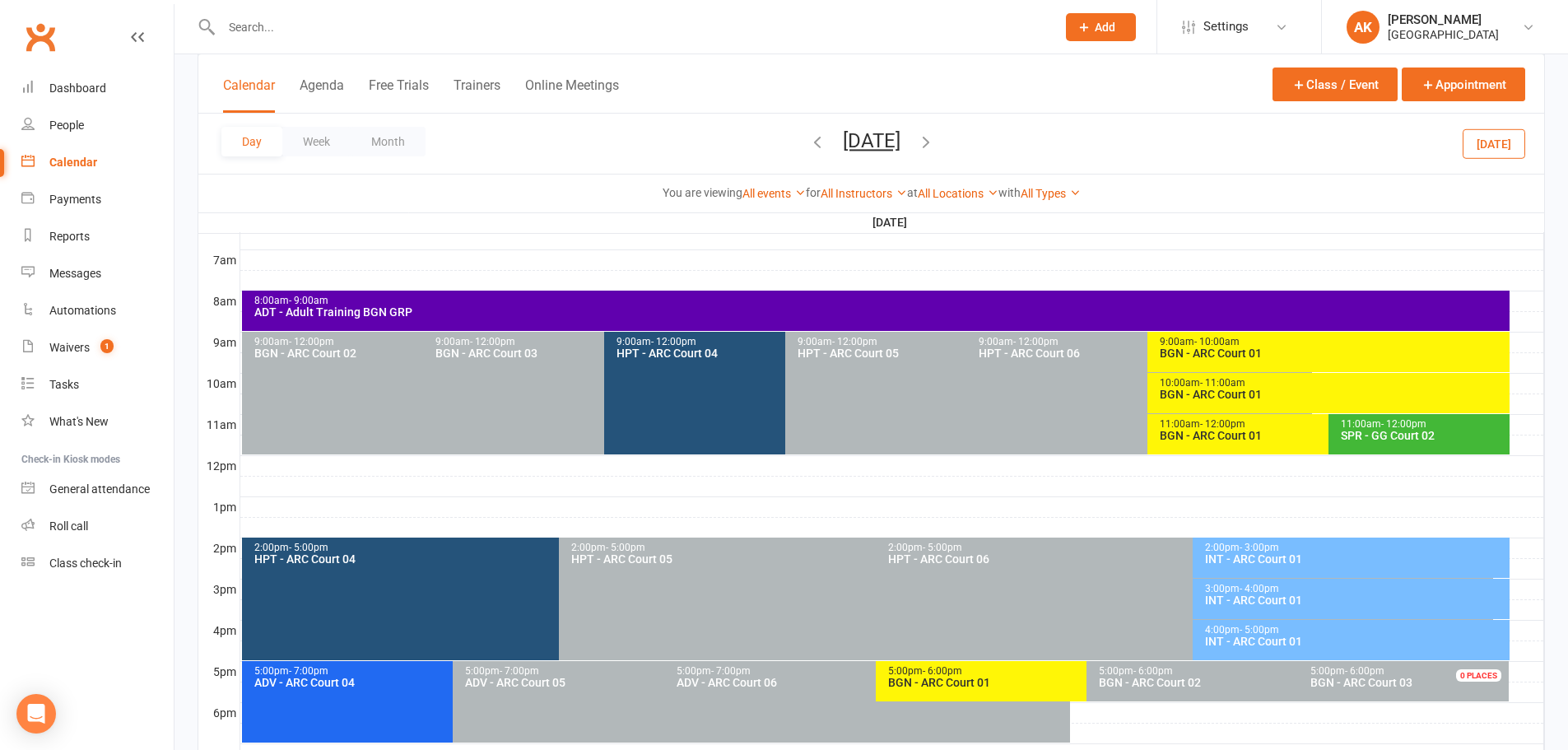
scroll to position [537, 0]
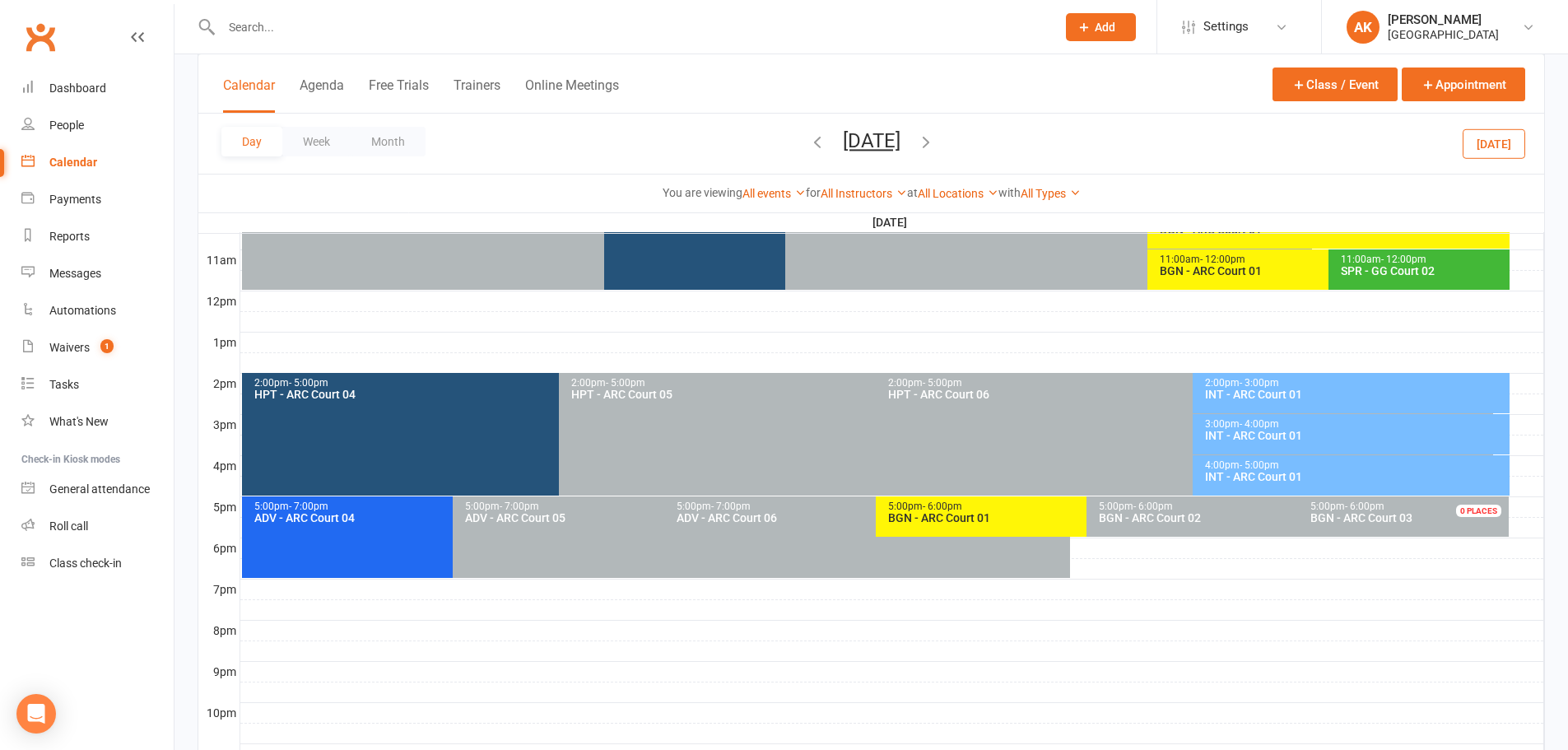
click at [931, 518] on div "BGN - ARC Court 01" at bounding box center [1082, 517] width 391 height 12
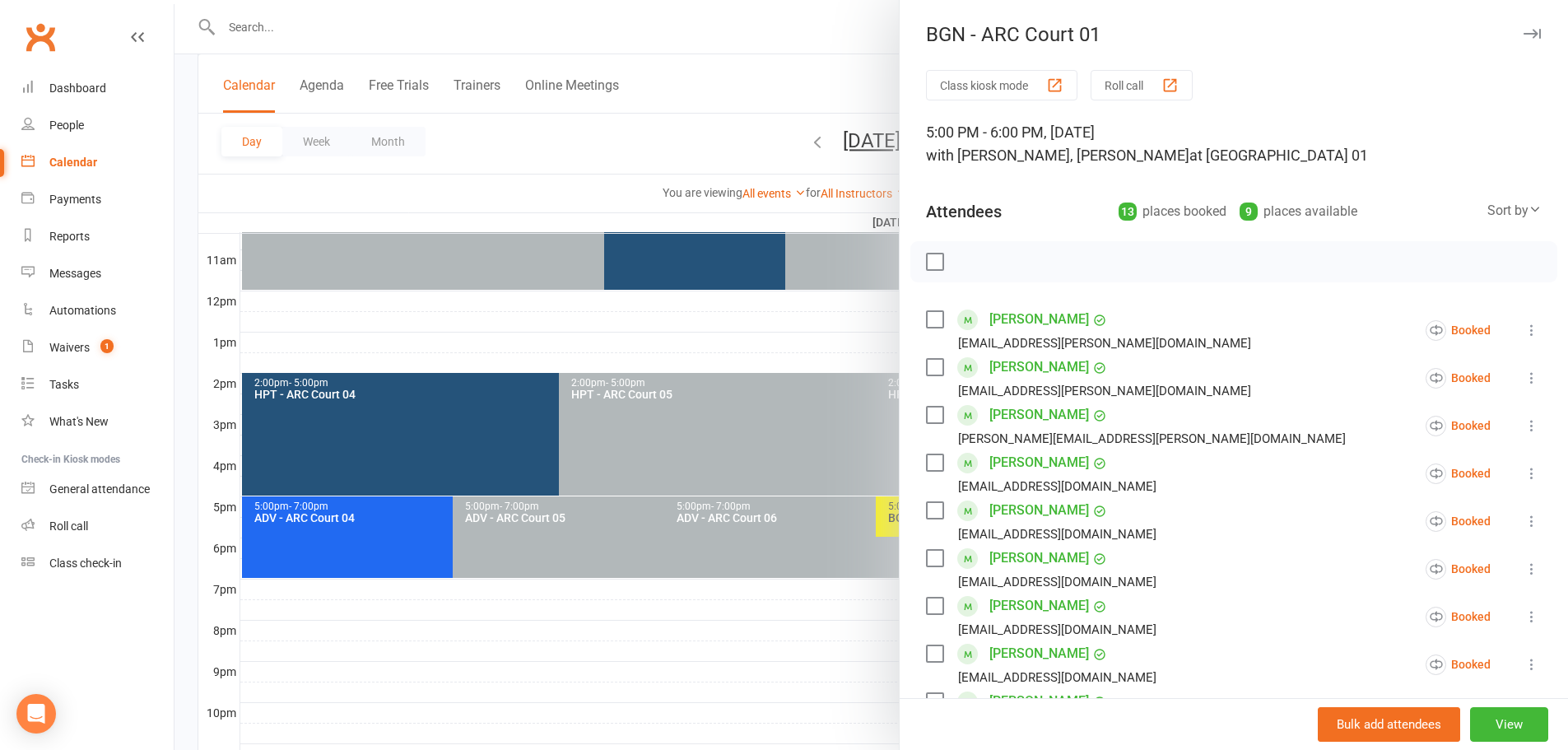
click at [776, 63] on div at bounding box center [871, 375] width 1394 height 750
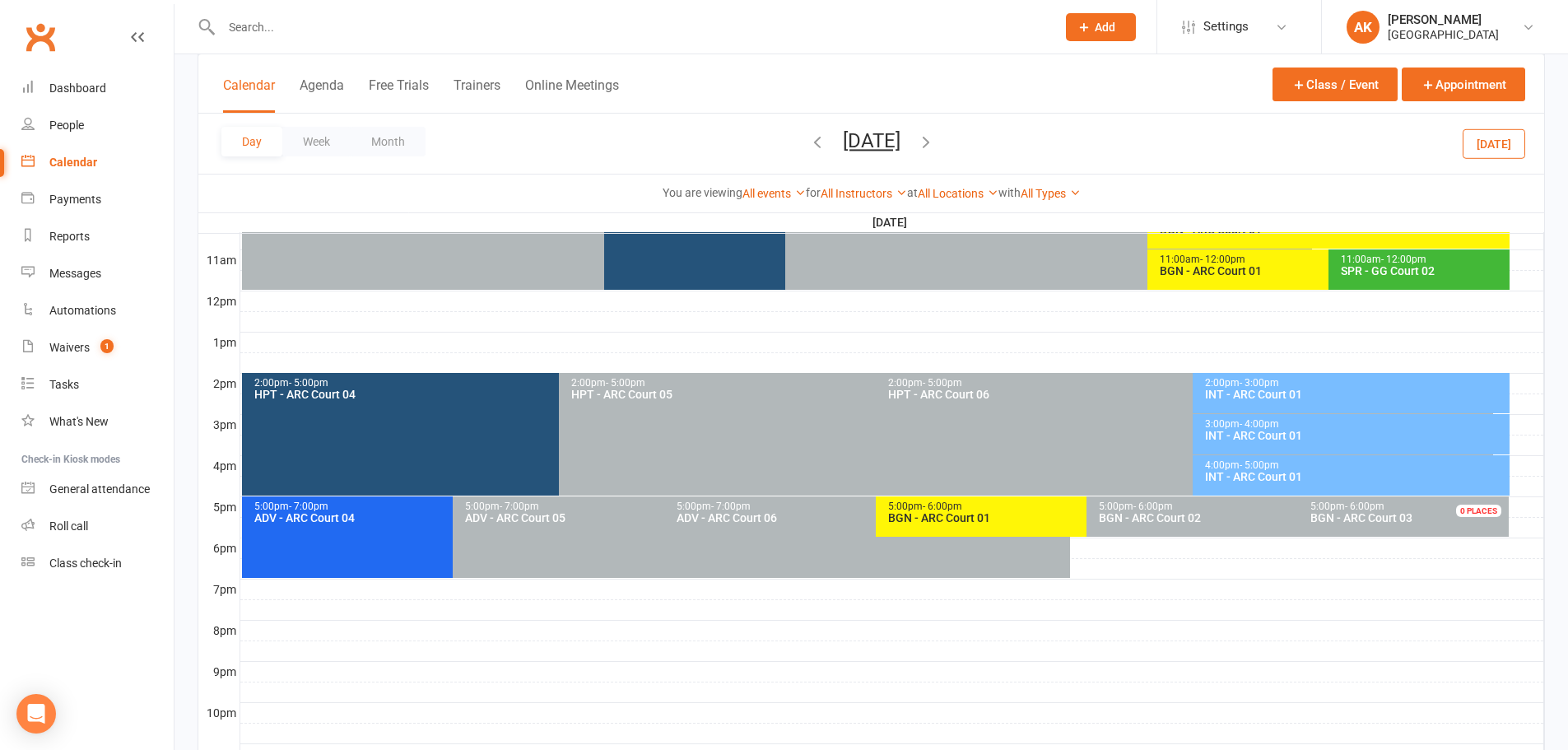
click at [1309, 391] on div "INT - ARC Court 01" at bounding box center [1355, 395] width 302 height 12
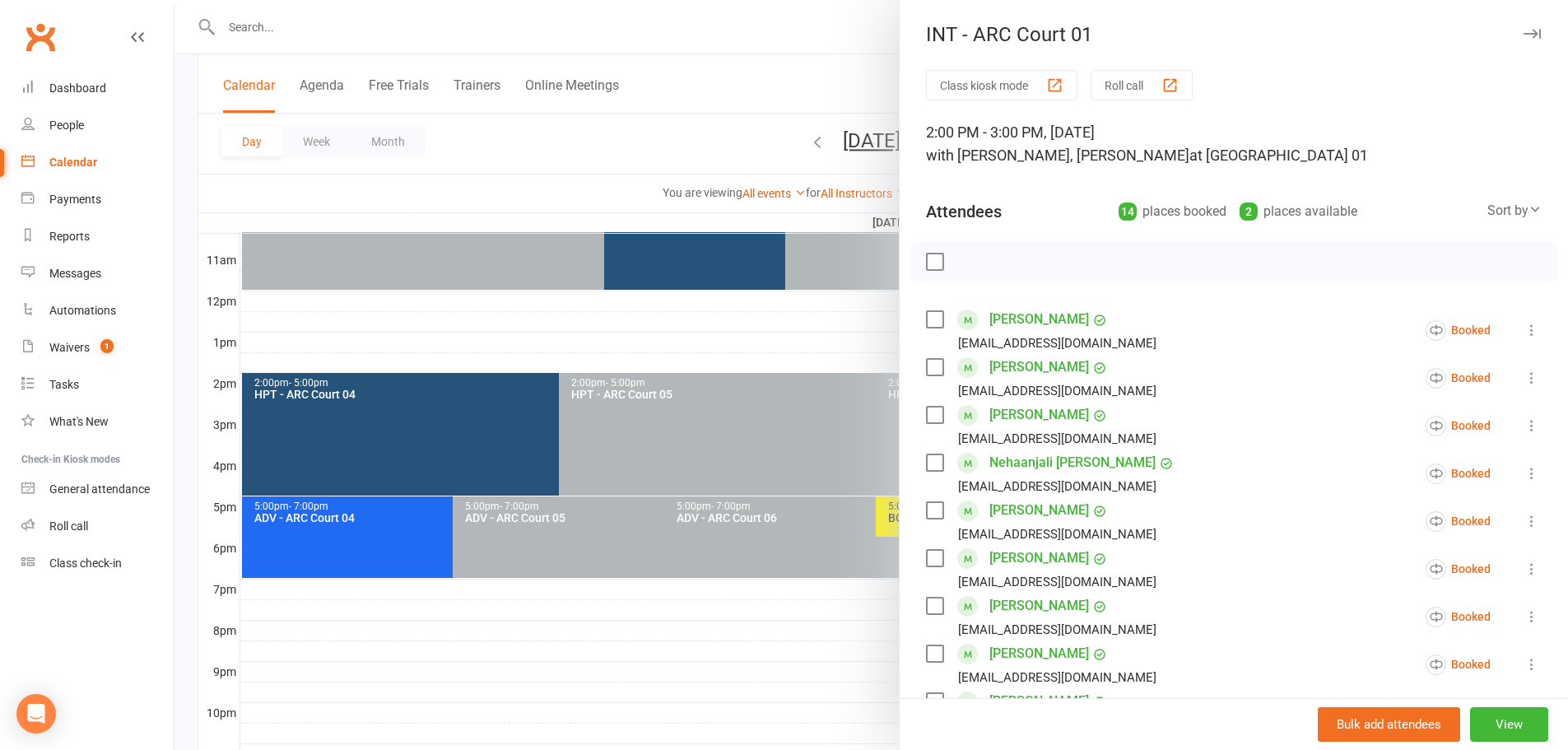
click at [795, 47] on div at bounding box center [871, 375] width 1394 height 750
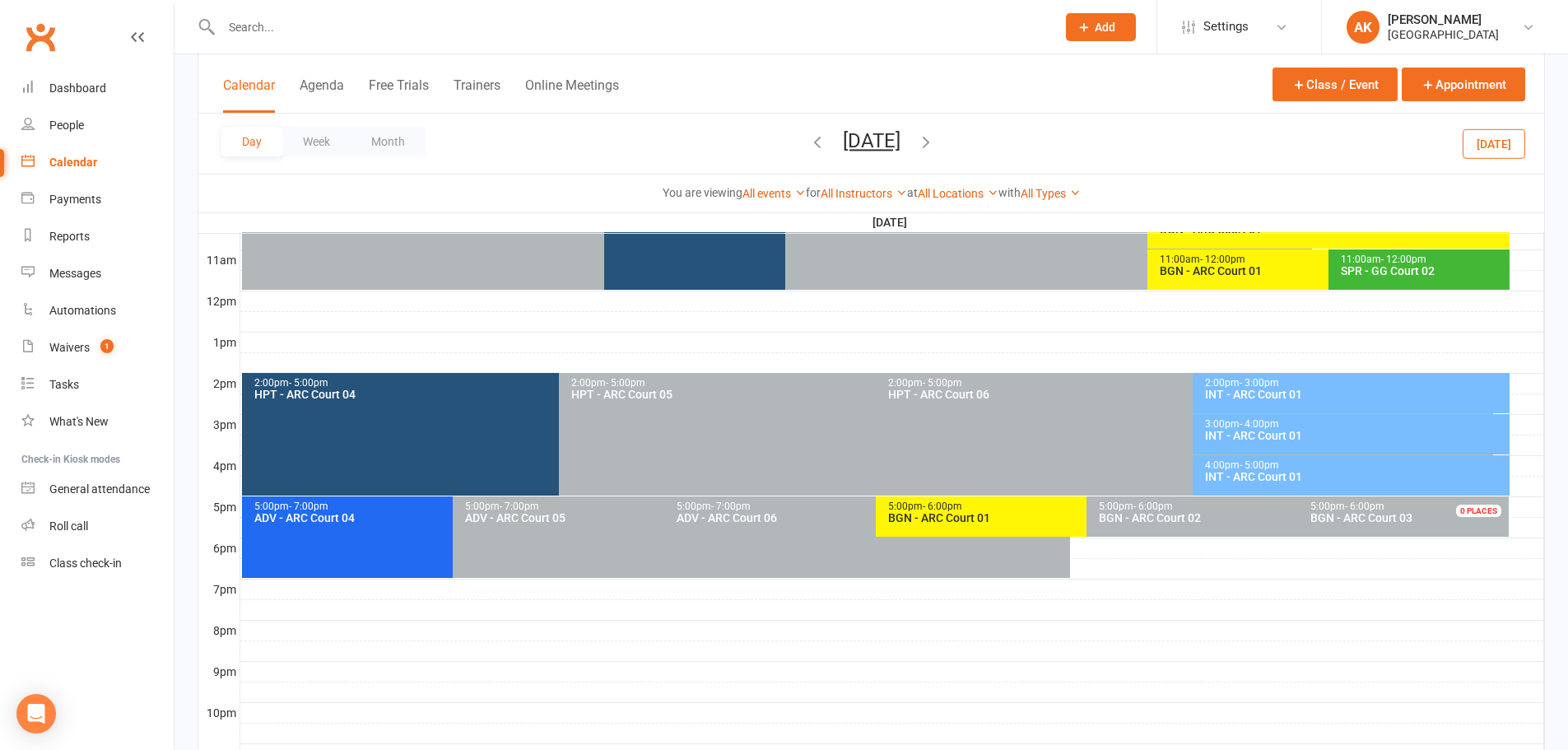
click at [1280, 430] on div "INT - ARC Court 01" at bounding box center [1355, 435] width 302 height 12
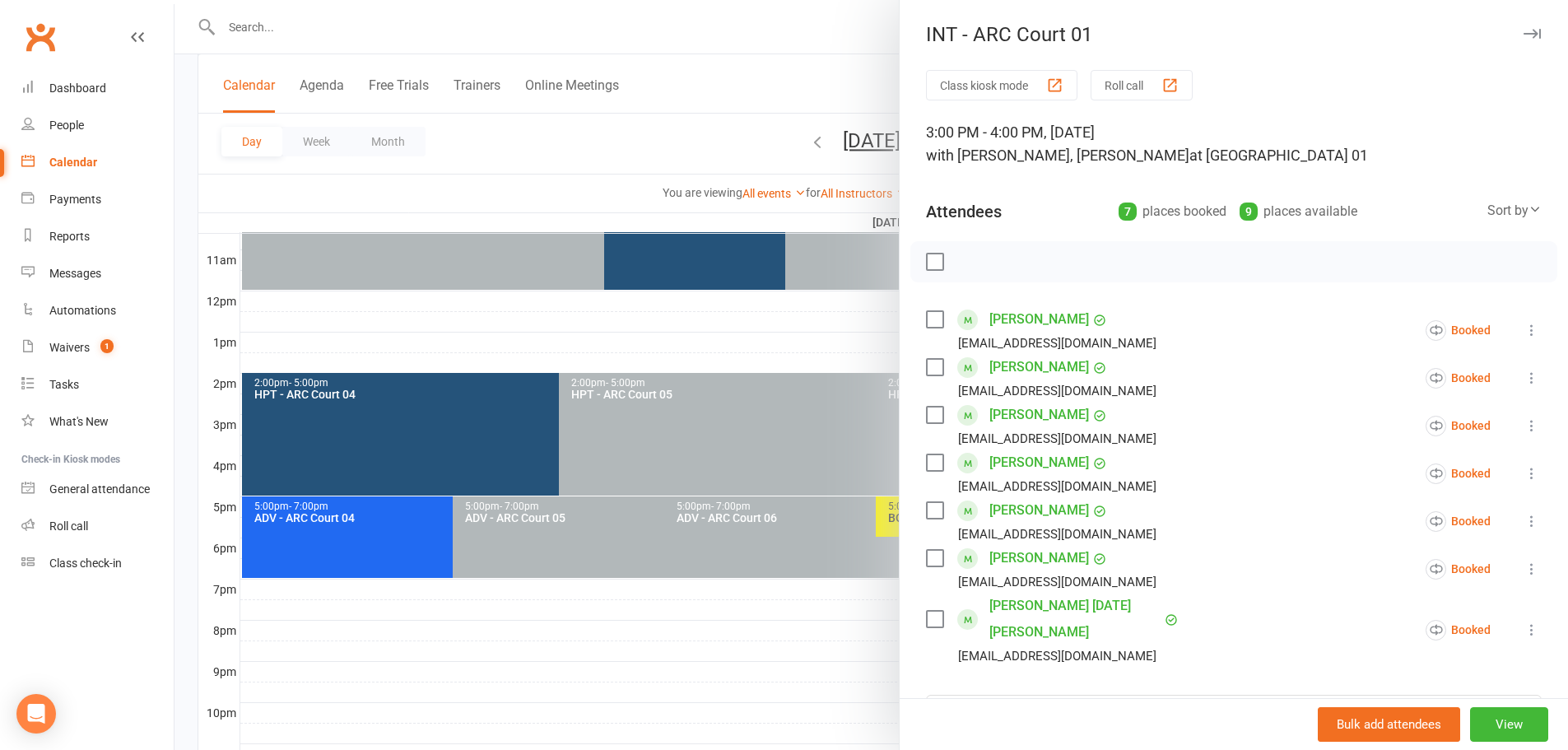
click at [752, 69] on div at bounding box center [871, 375] width 1394 height 750
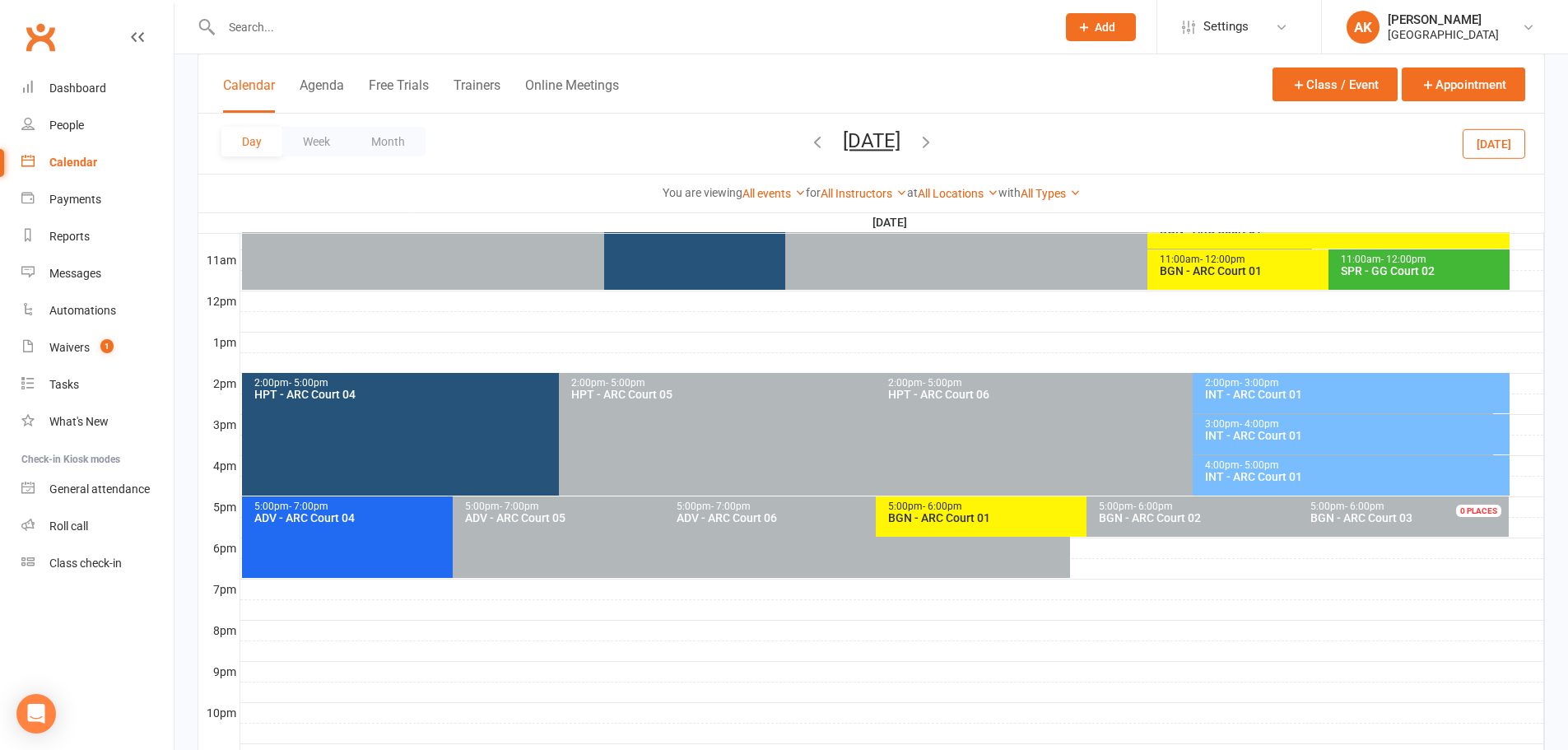
click at [1264, 483] on div "INT - ARC Court 01" at bounding box center [1355, 477] width 302 height 12
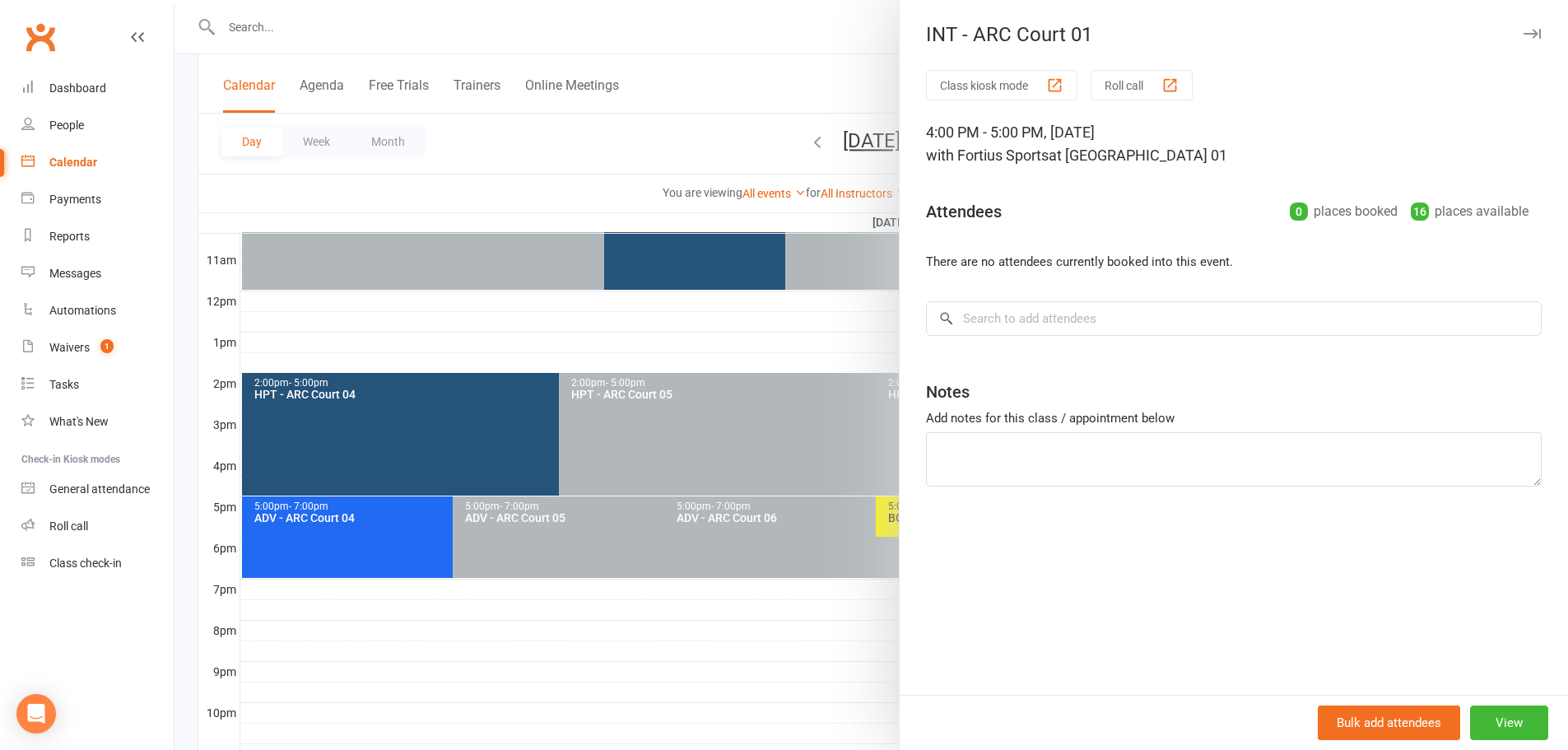
click at [770, 45] on div at bounding box center [871, 375] width 1394 height 750
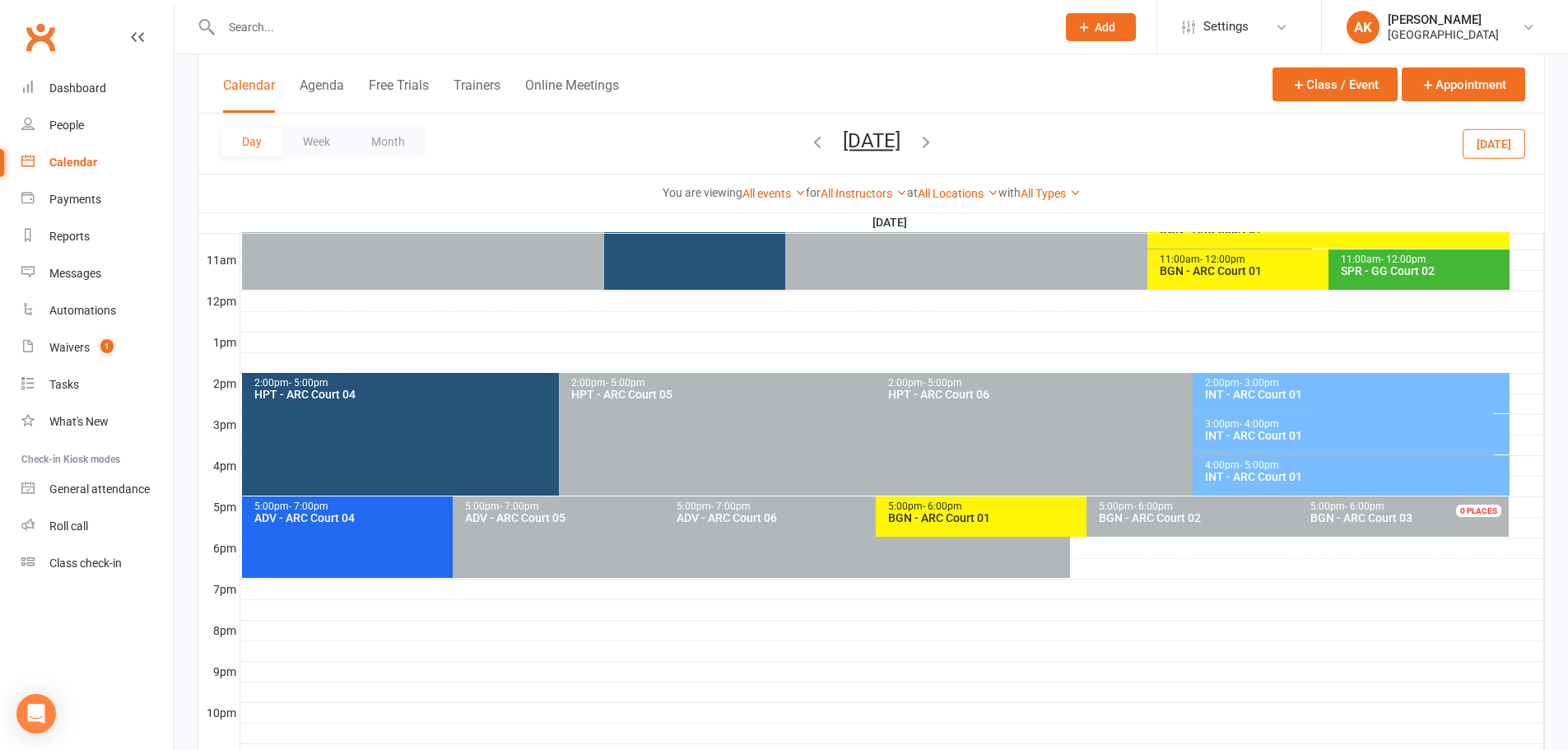
click at [935, 143] on icon "button" at bounding box center [926, 142] width 18 height 18
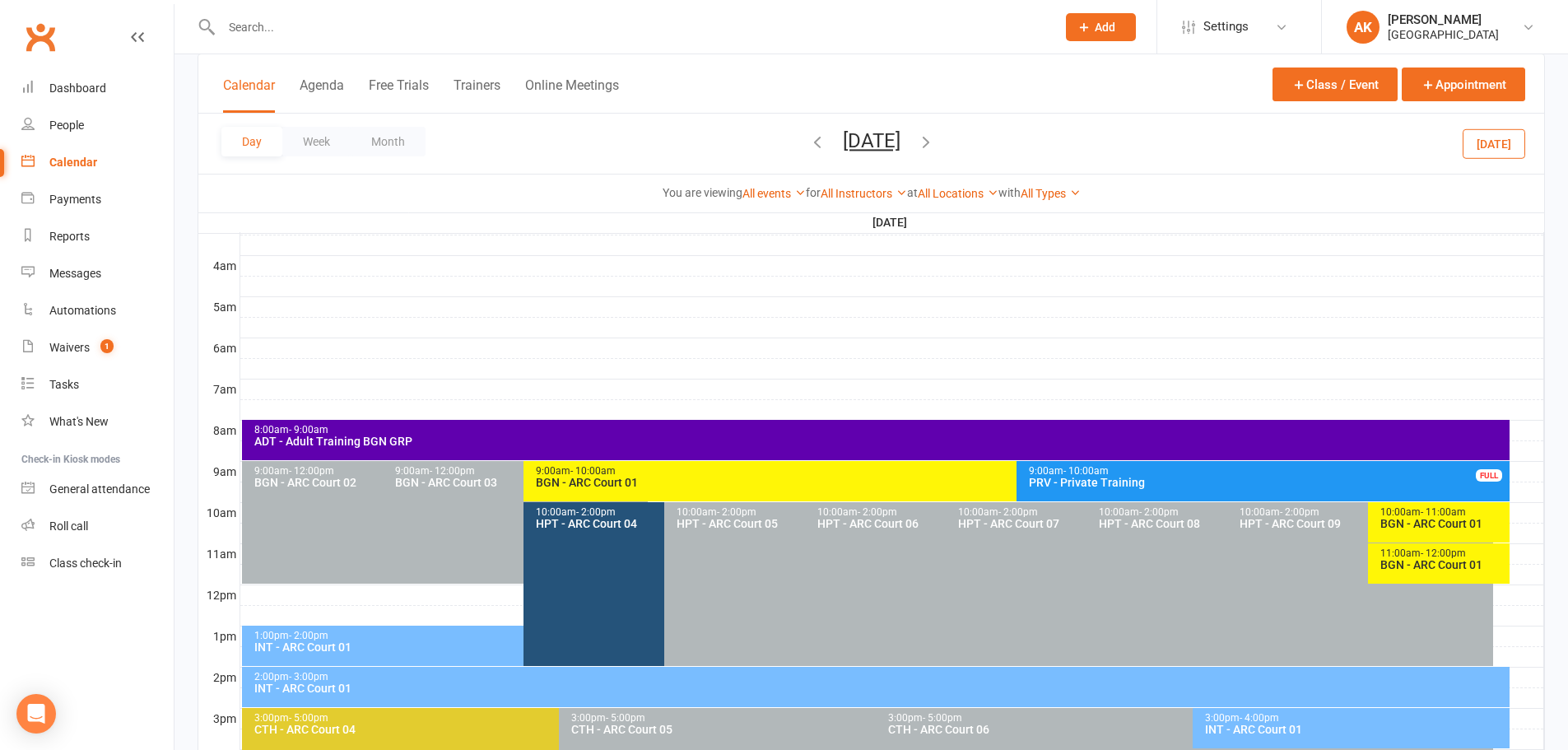
scroll to position [247, 0]
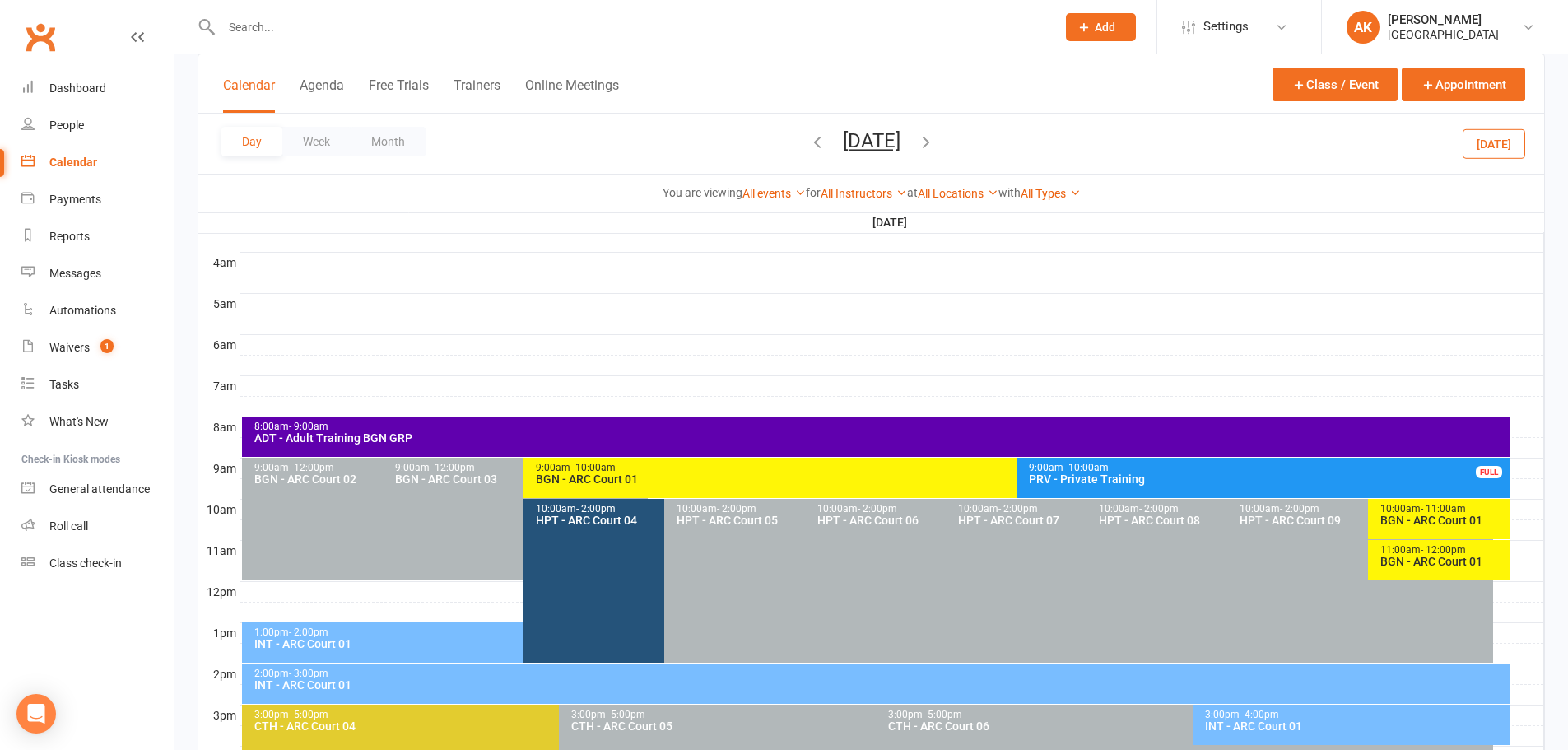
click at [427, 446] on div "8:00am - 9:00am ADT - Adult Training BGN GRP" at bounding box center [875, 436] width 1267 height 41
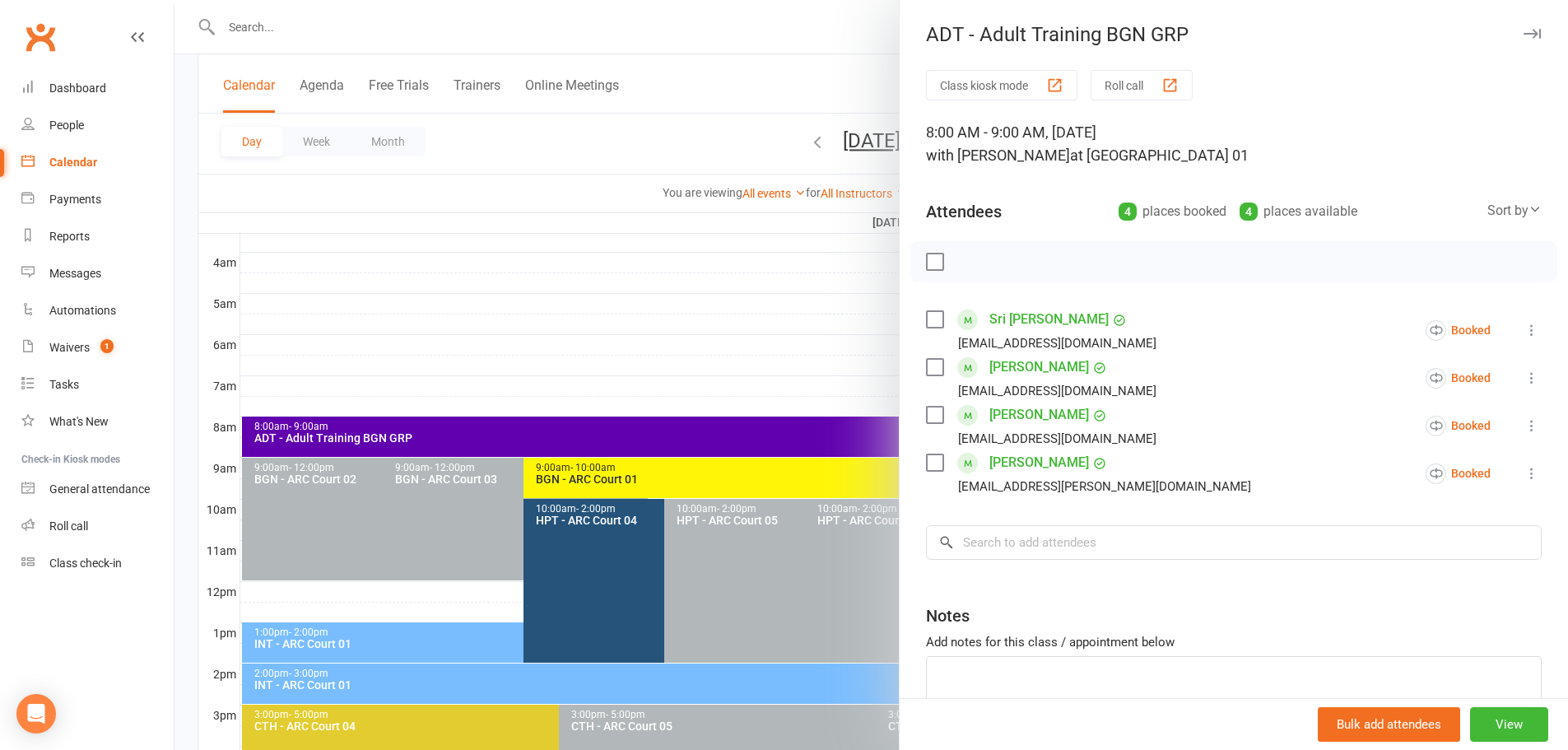
click at [712, 78] on div at bounding box center [871, 375] width 1394 height 750
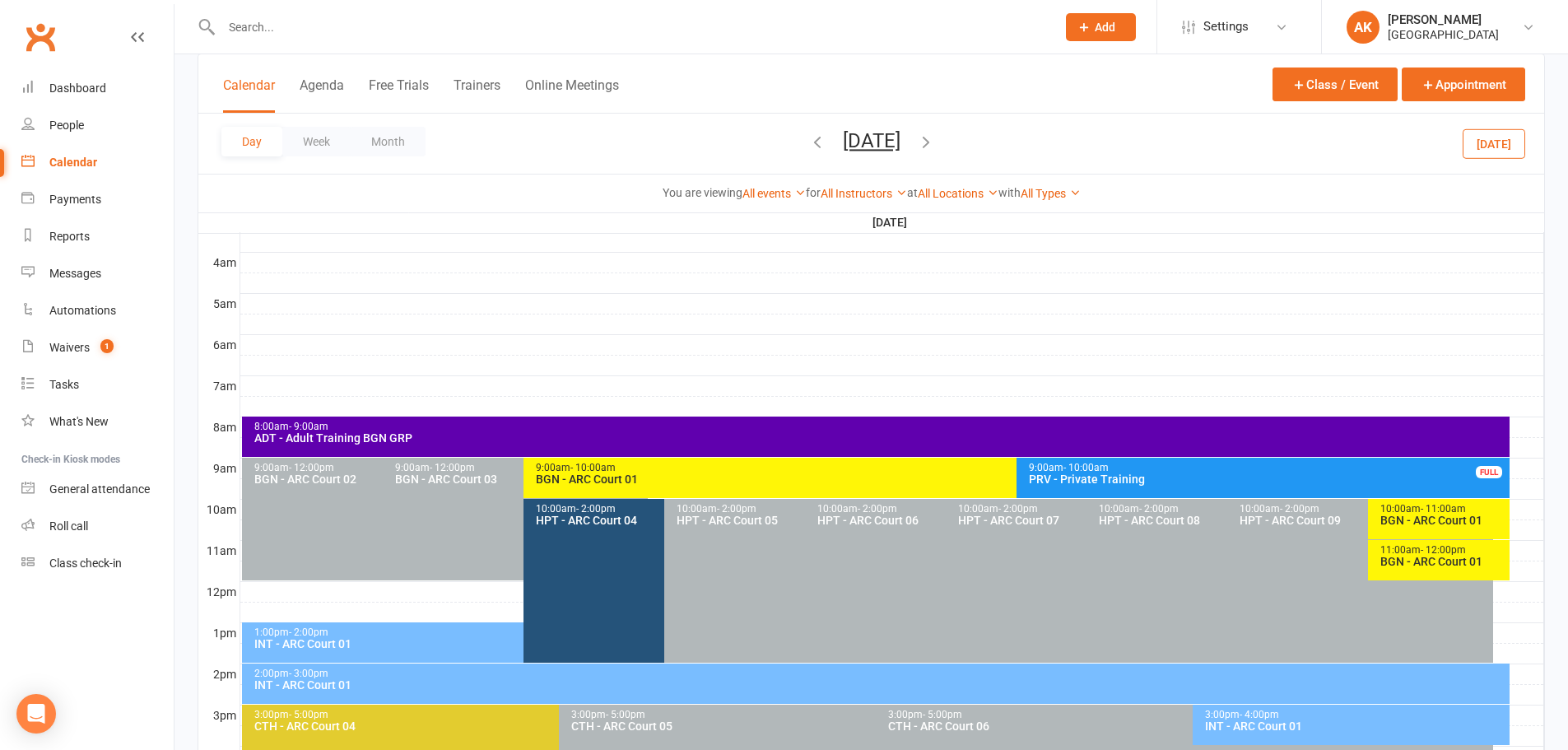
click at [563, 474] on div "BGN - ARC Court 01" at bounding box center [1012, 479] width 954 height 12
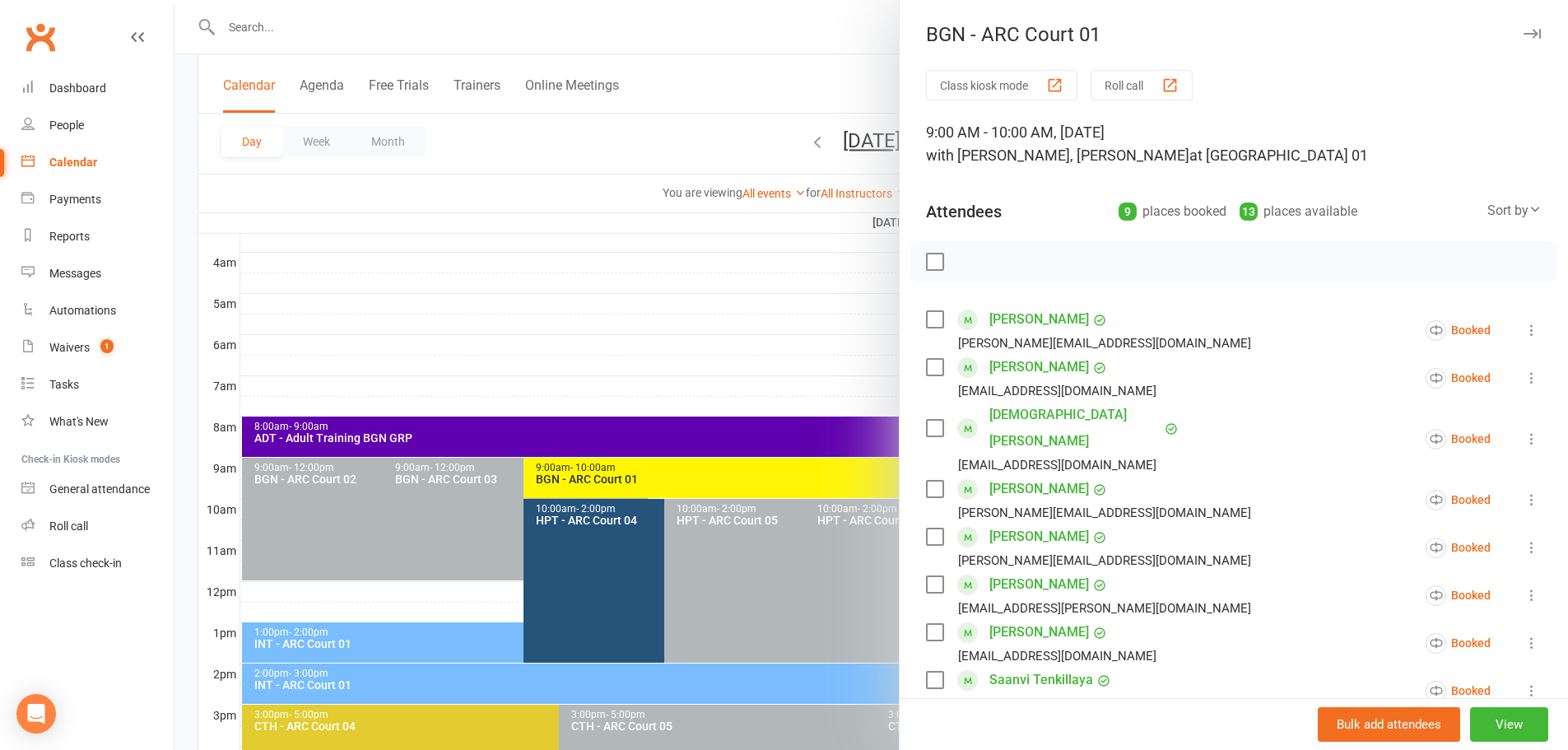
click at [752, 105] on div at bounding box center [871, 375] width 1394 height 750
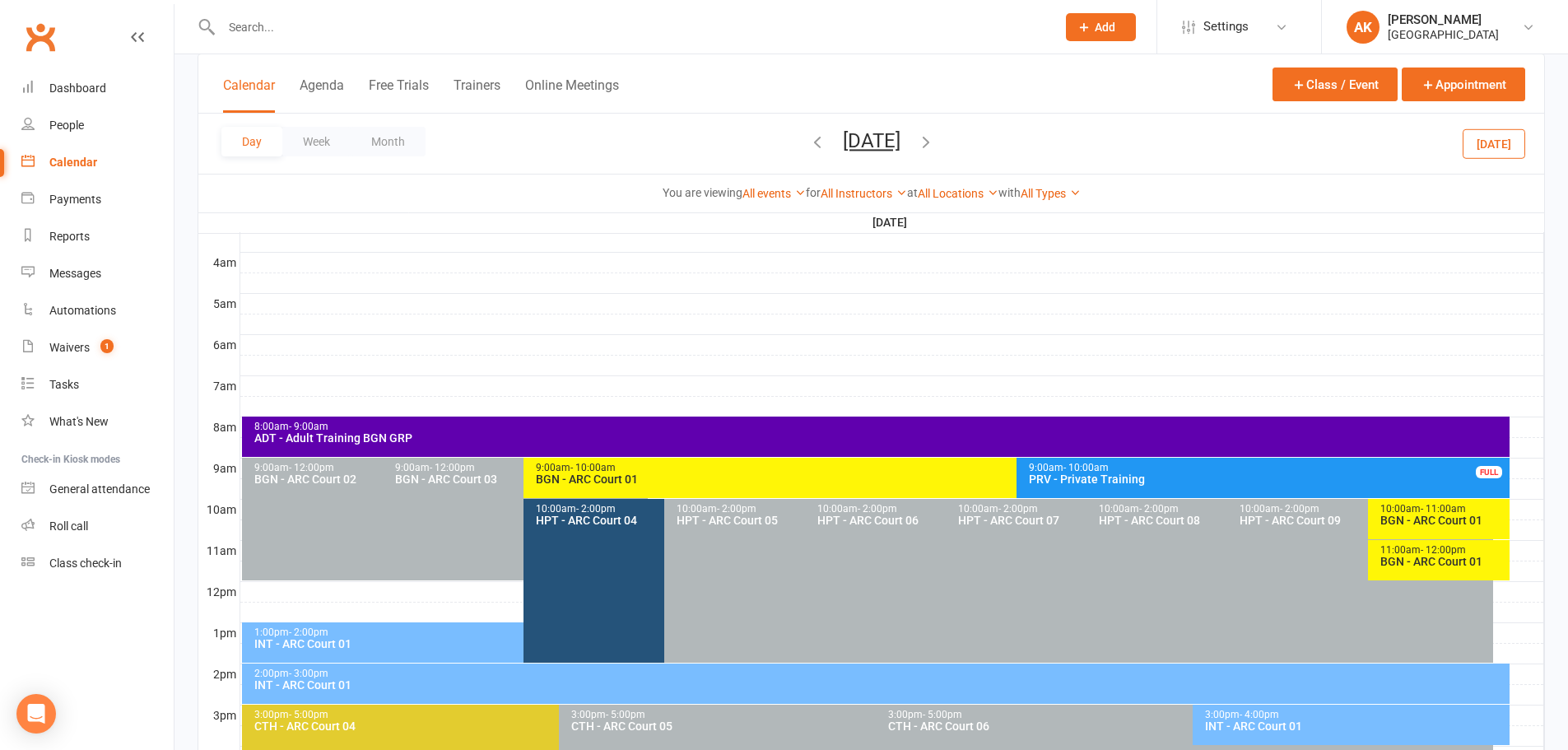
click at [608, 474] on div "BGN - ARC Court 01" at bounding box center [1012, 479] width 954 height 12
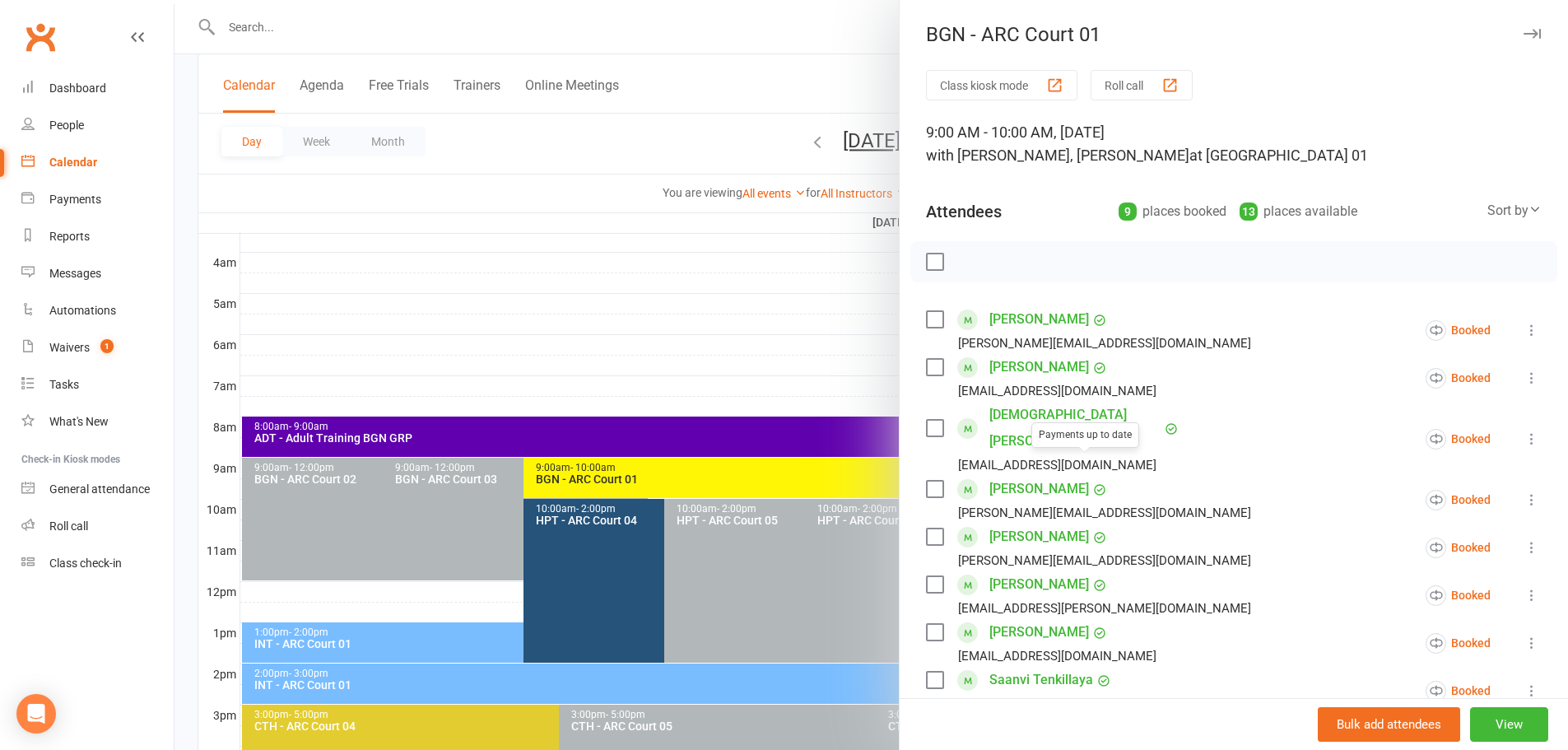
drag, startPoint x: 664, startPoint y: 42, endPoint x: 643, endPoint y: 32, distance: 23.3
click at [664, 42] on div at bounding box center [871, 375] width 1394 height 750
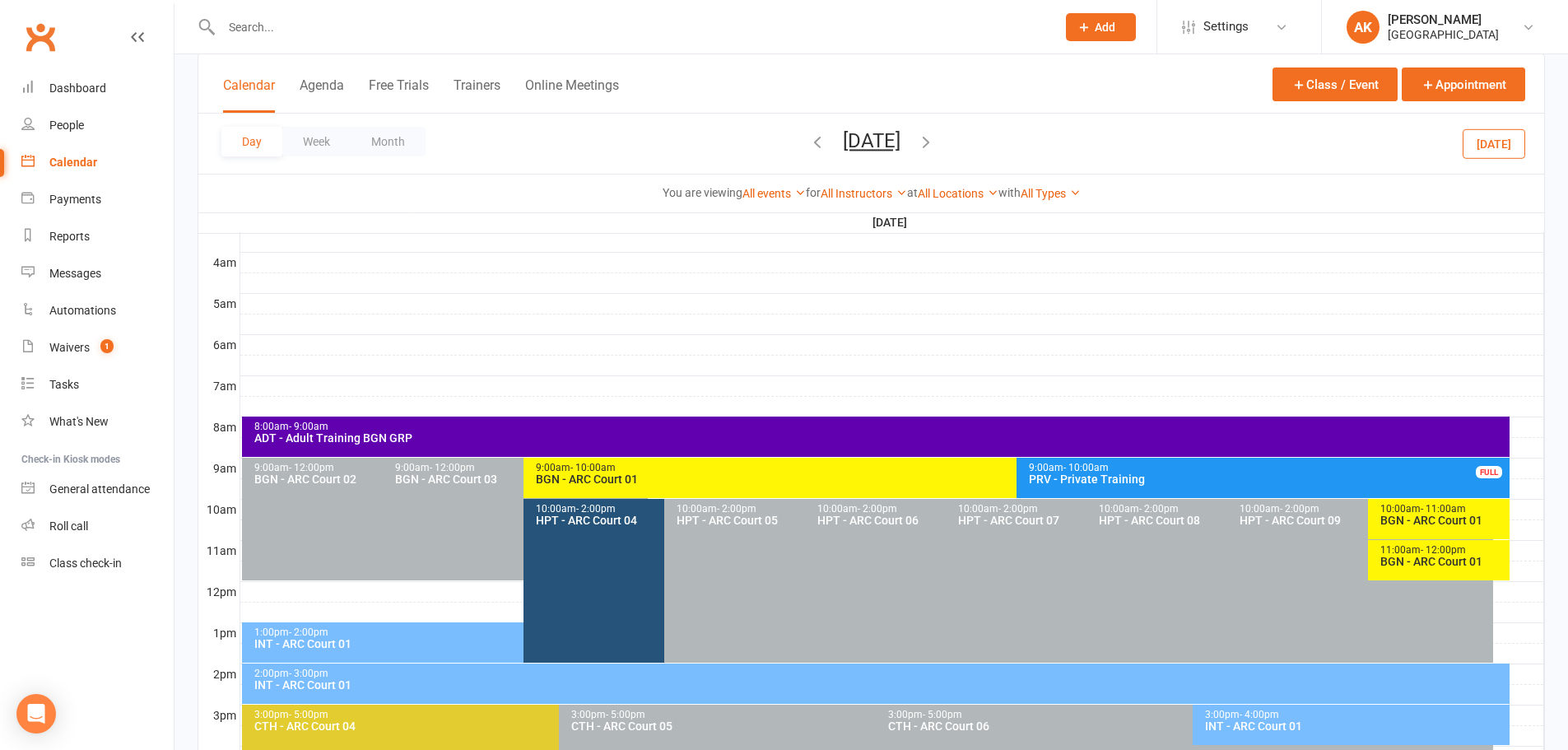
click at [630, 481] on div "BGN - ARC Court 01" at bounding box center [1012, 479] width 954 height 12
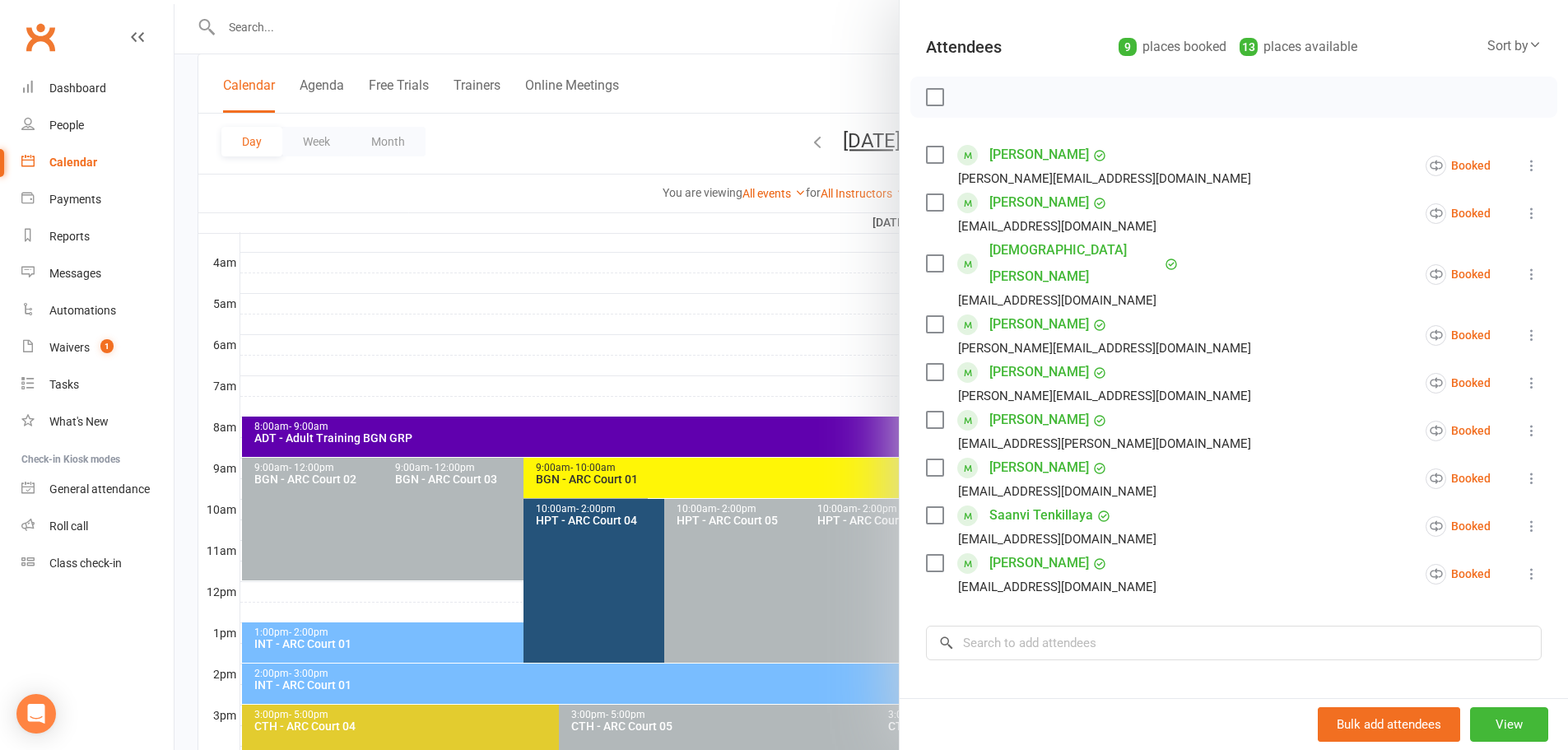
scroll to position [0, 0]
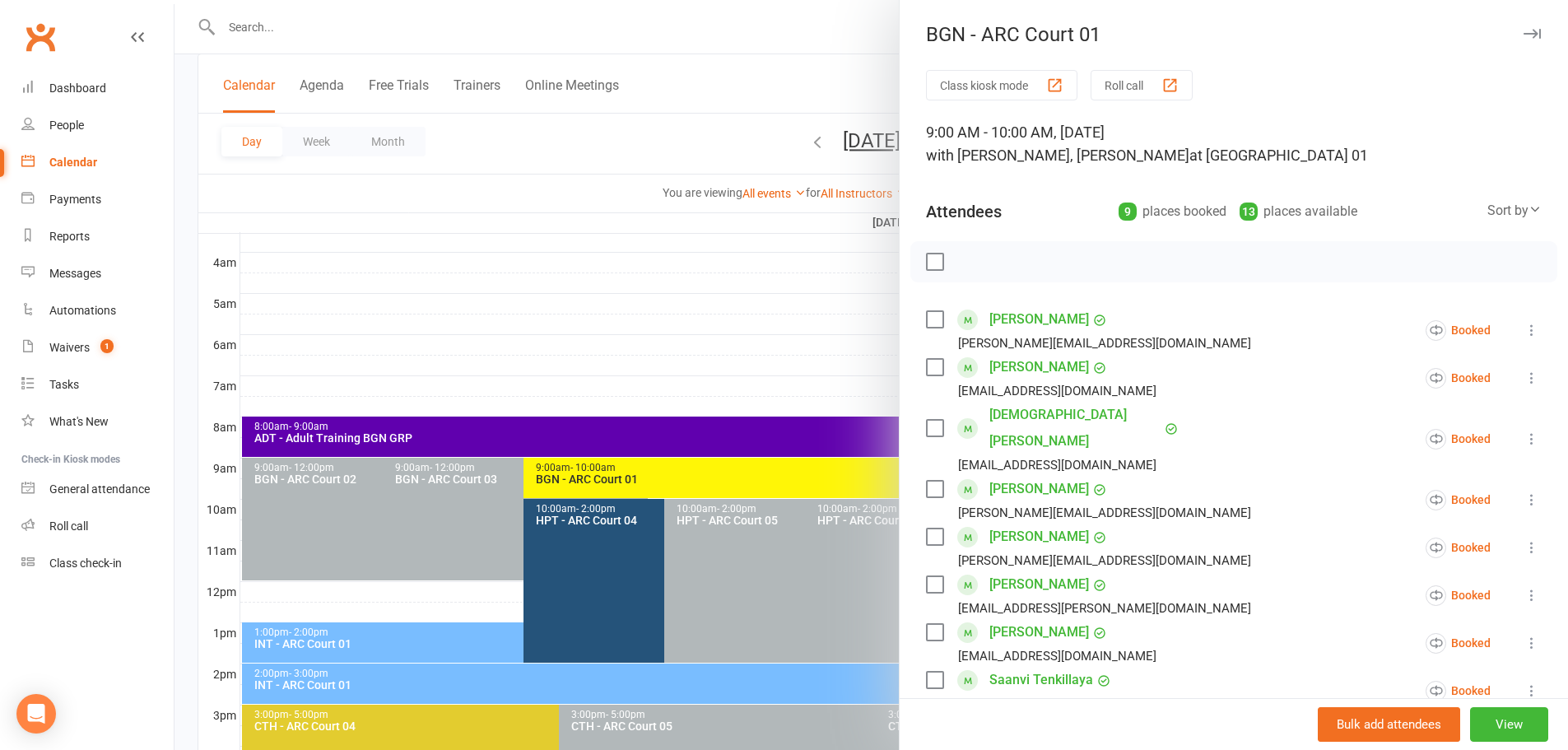
click at [775, 56] on div at bounding box center [871, 375] width 1394 height 750
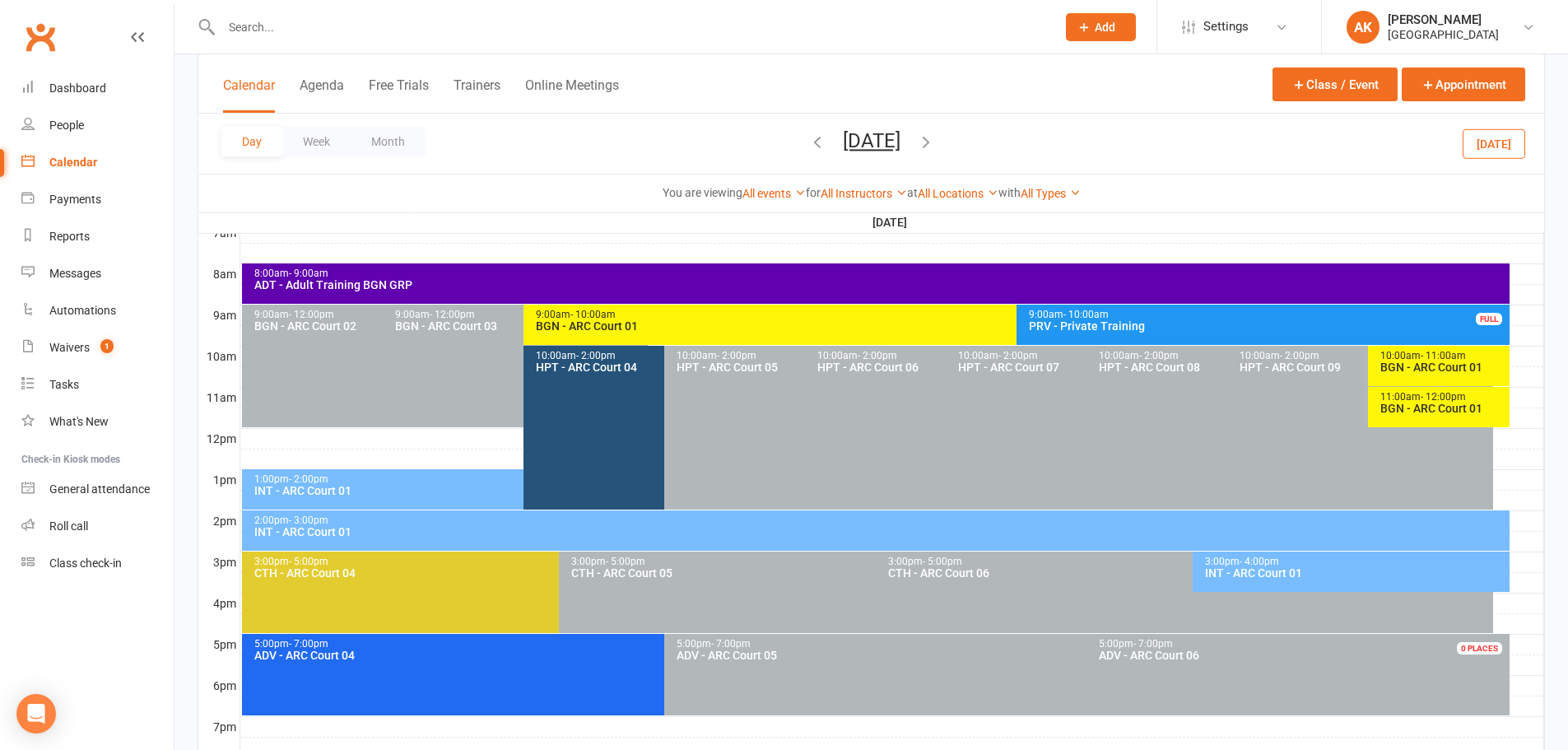
scroll to position [411, 0]
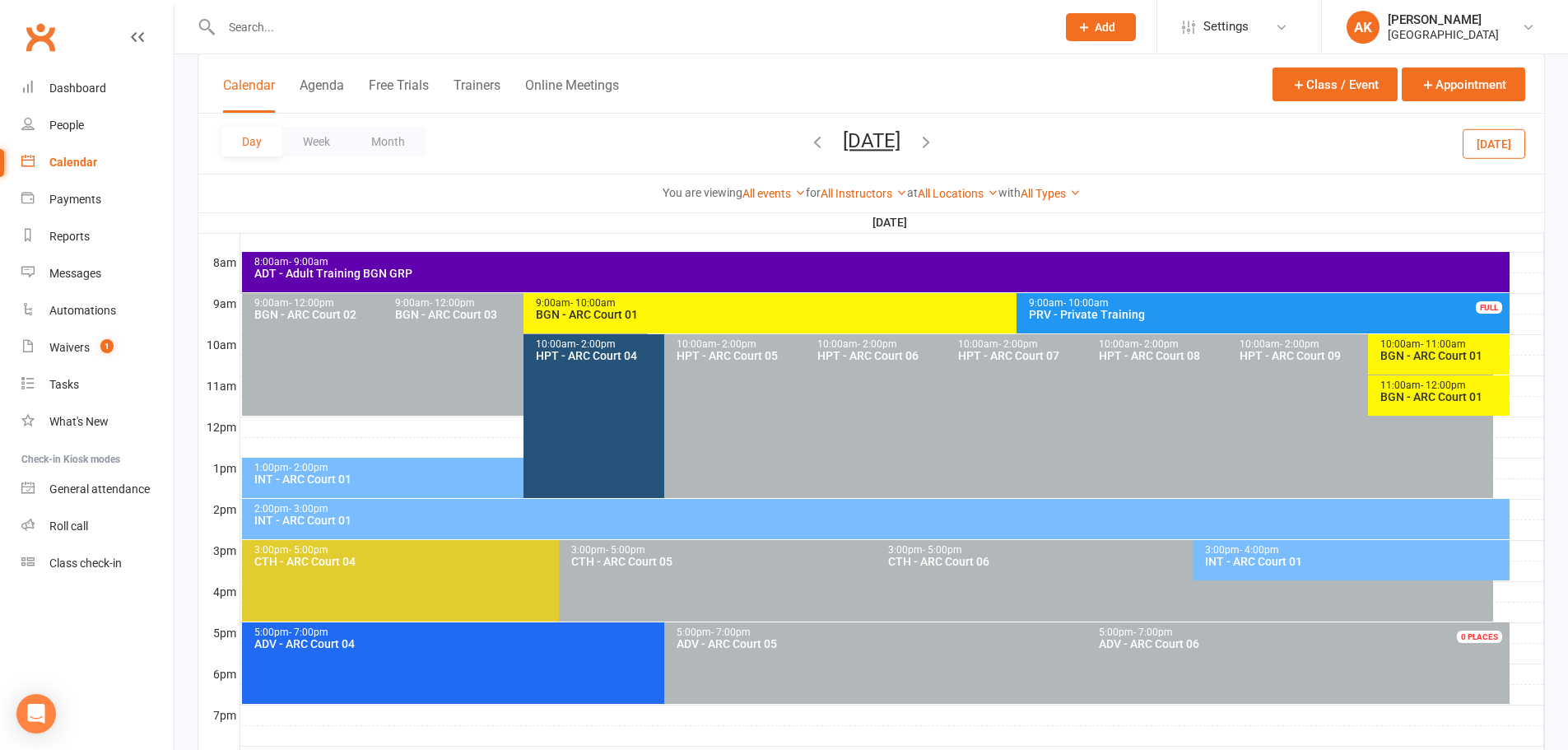
click at [1440, 350] on div "BGN - ARC Court 01" at bounding box center [1443, 355] width 126 height 12
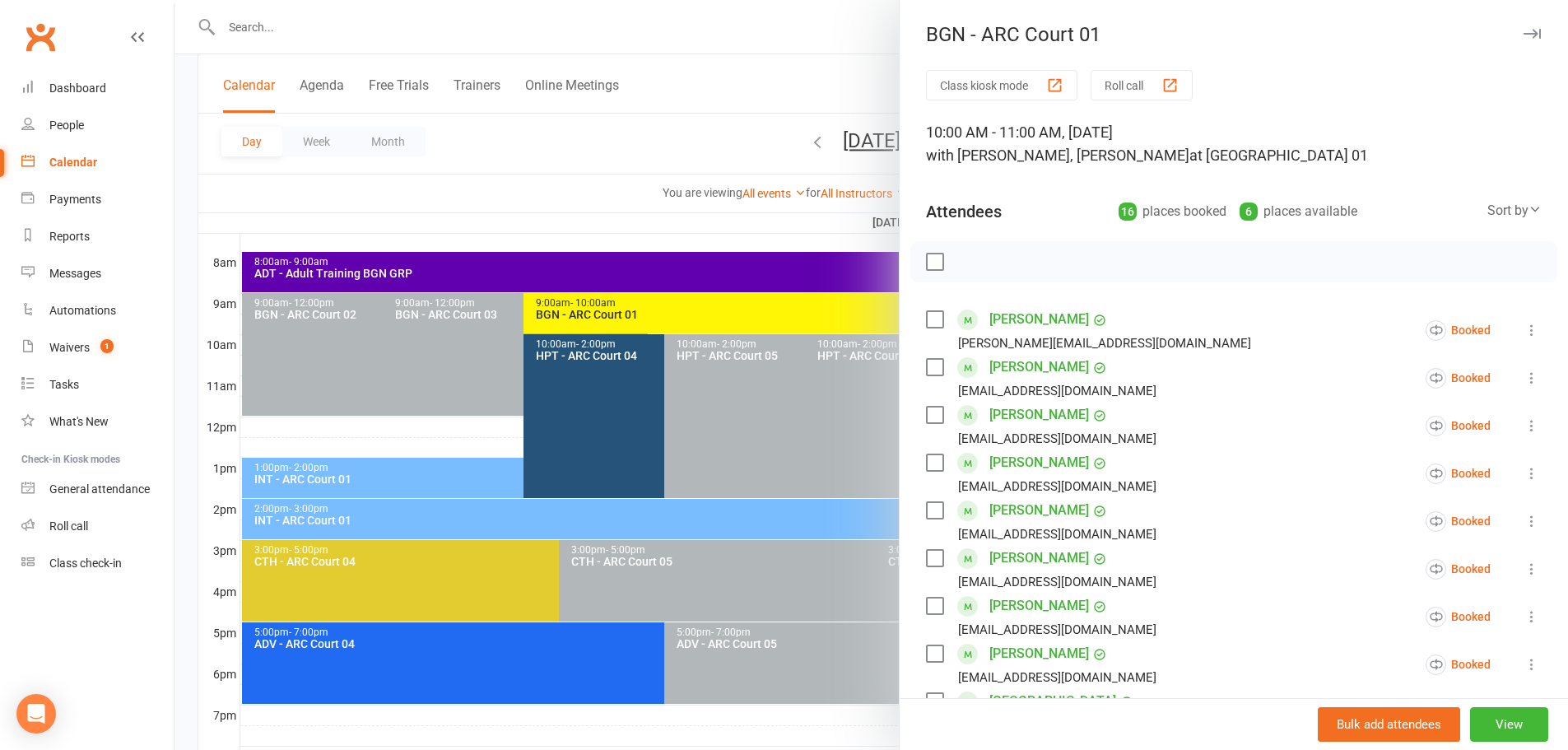
click at [804, 65] on div at bounding box center [871, 375] width 1394 height 750
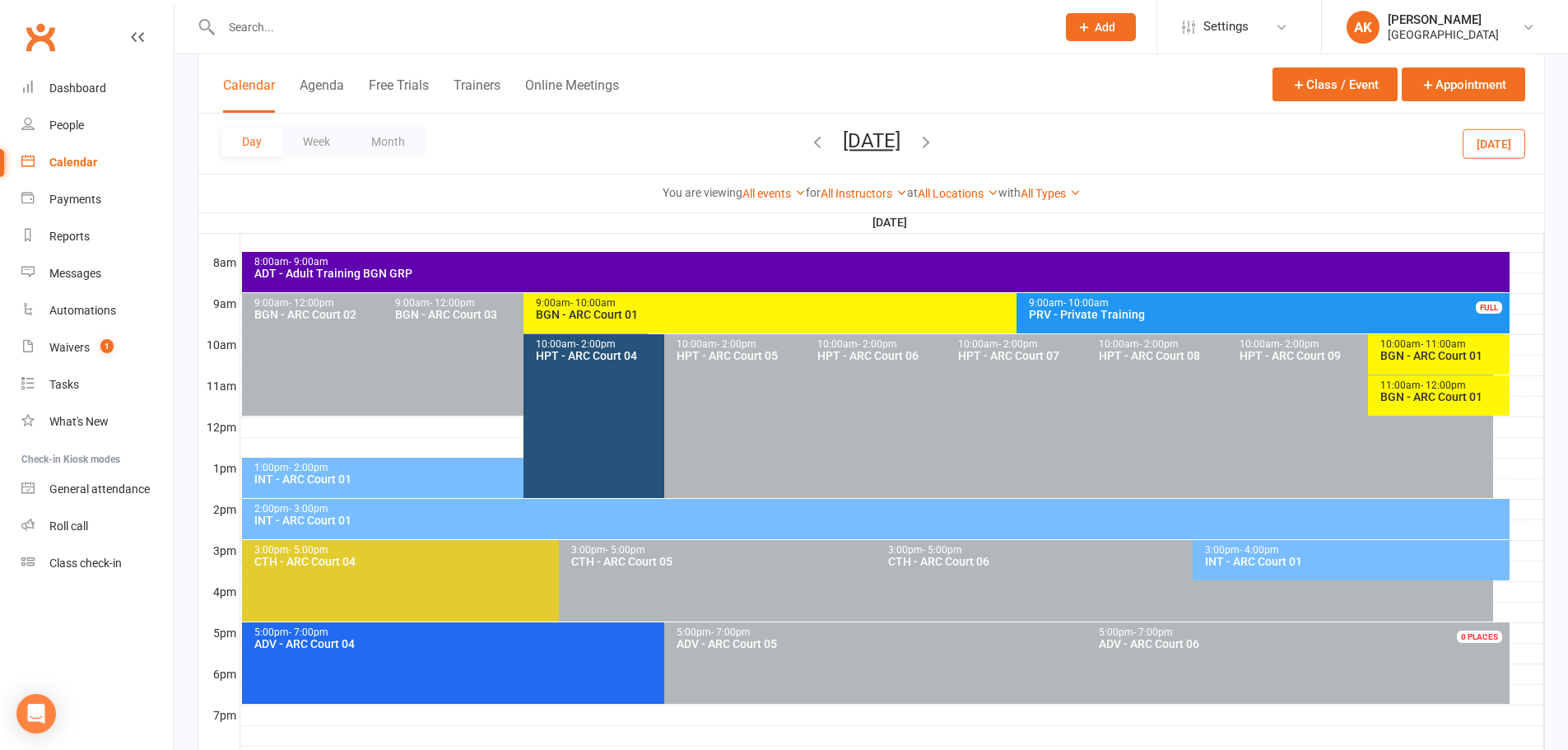
click at [1399, 396] on div "BGN - ARC Court 01" at bounding box center [1443, 397] width 126 height 12
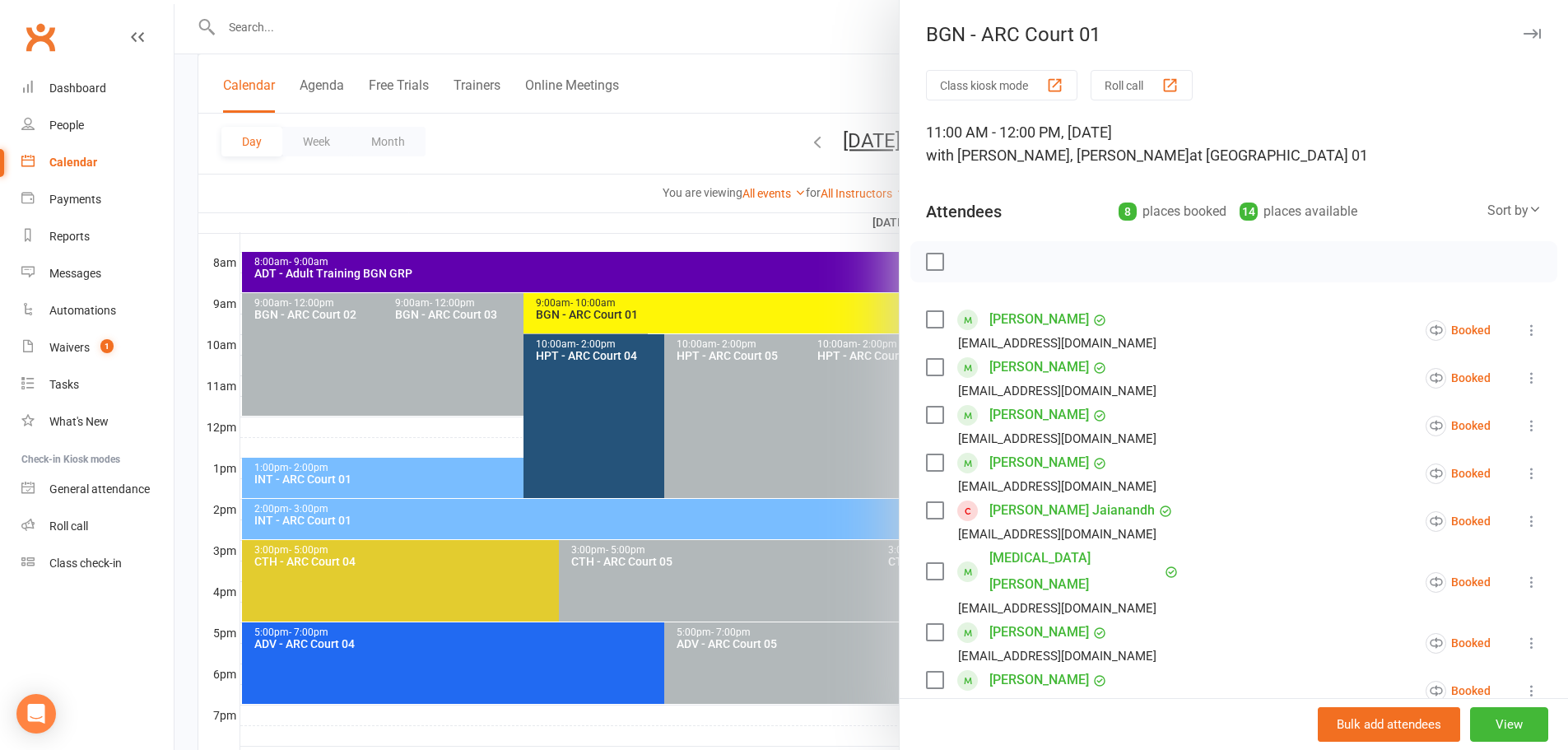
click at [845, 88] on div at bounding box center [871, 375] width 1394 height 750
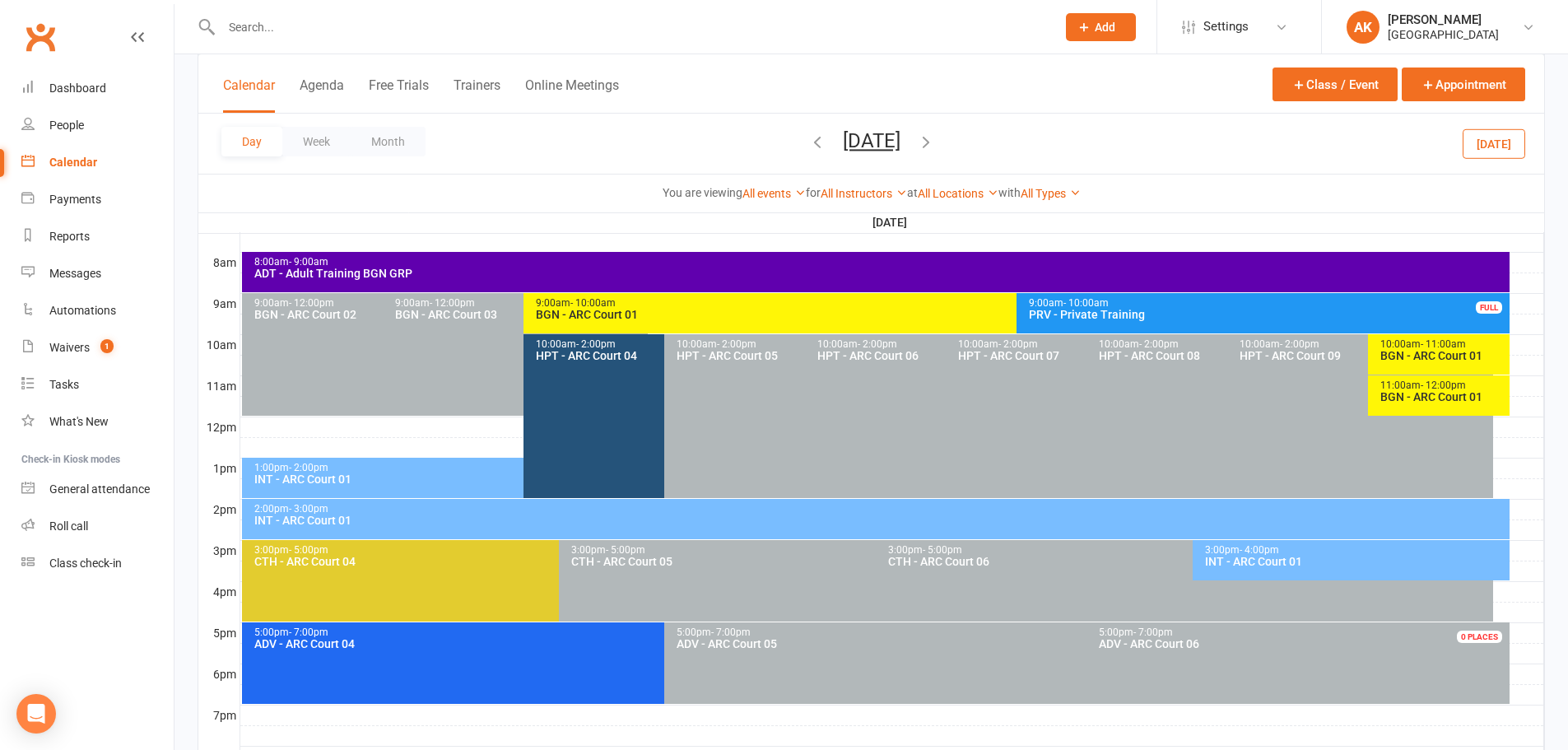
click at [329, 483] on div "INT - ARC Court 01" at bounding box center [519, 479] width 532 height 12
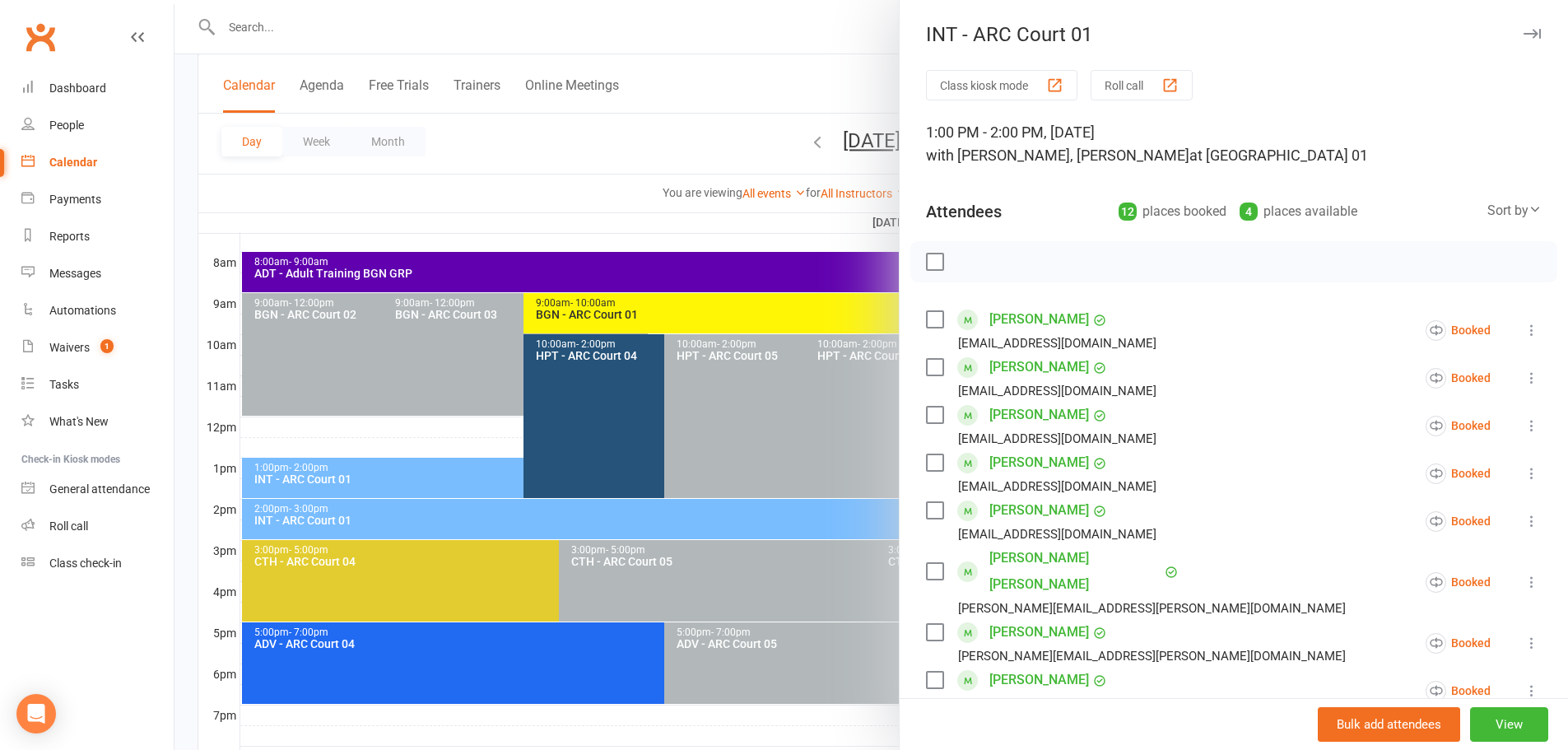
click at [832, 34] on div at bounding box center [871, 375] width 1394 height 750
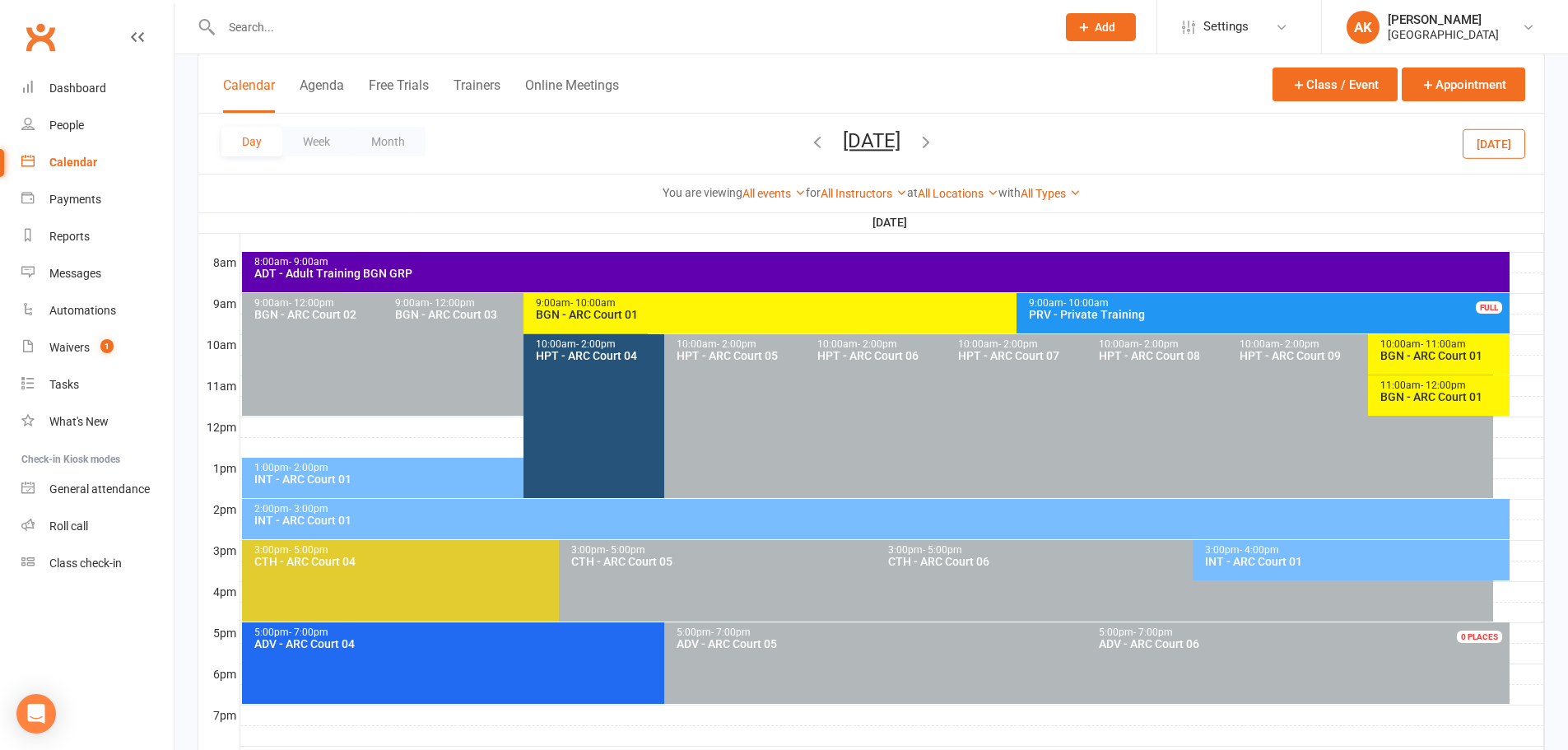
click at [375, 522] on div "INT - ARC Court 01" at bounding box center [880, 520] width 1252 height 12
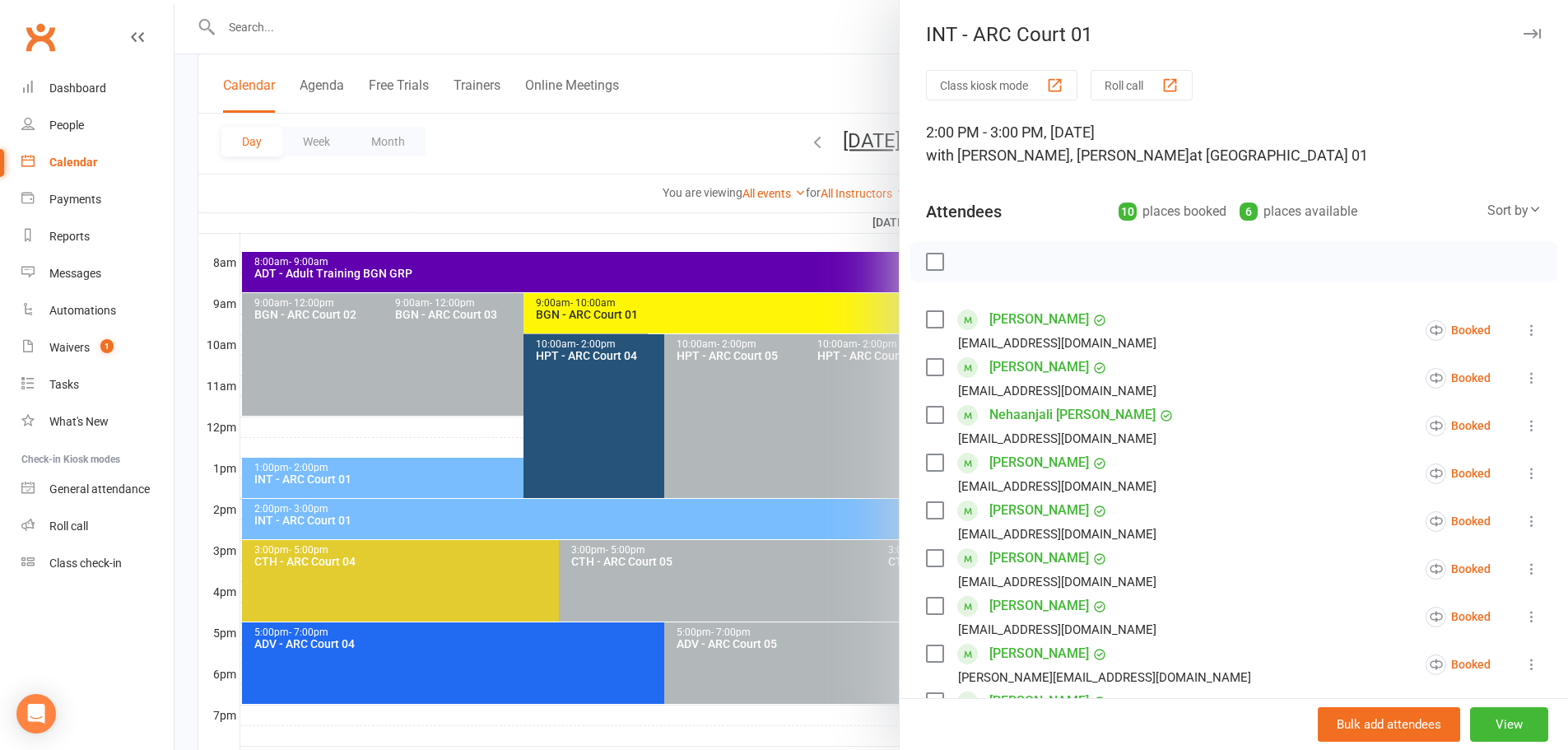
click at [807, 116] on div at bounding box center [871, 375] width 1394 height 750
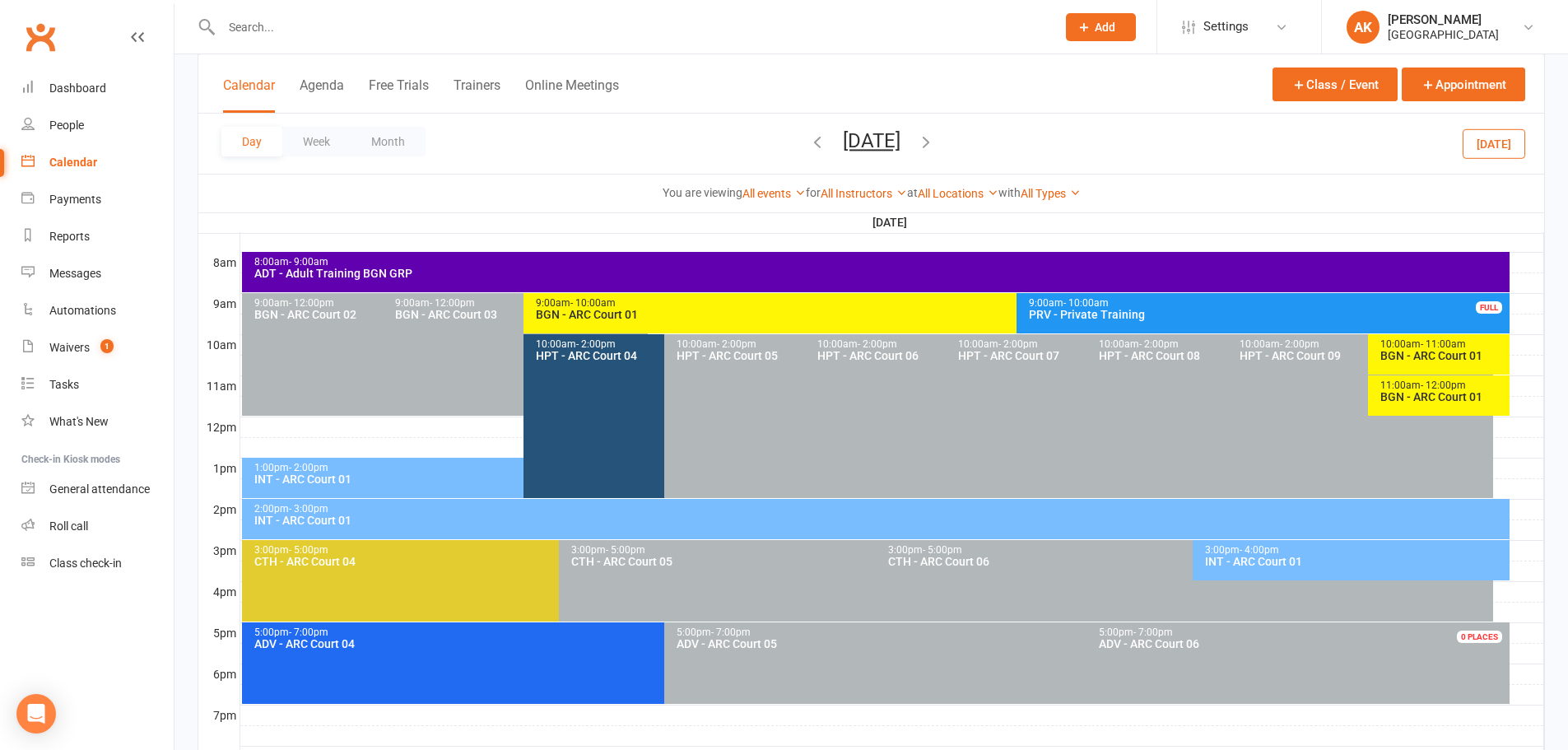
click at [1307, 556] on div "INT - ARC Court 01" at bounding box center [1355, 561] width 302 height 12
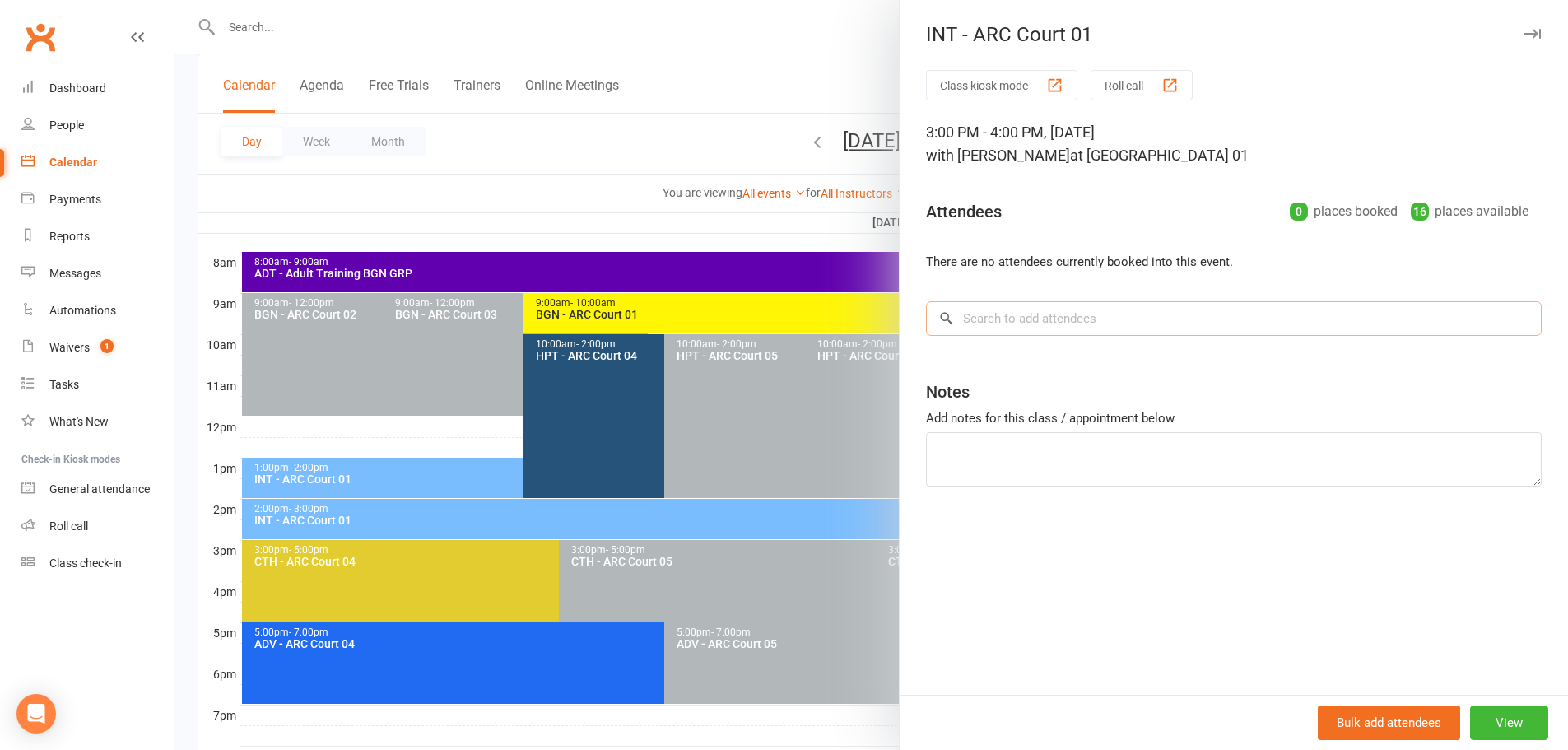
click at [1049, 316] on input "search" at bounding box center [1233, 319] width 615 height 35
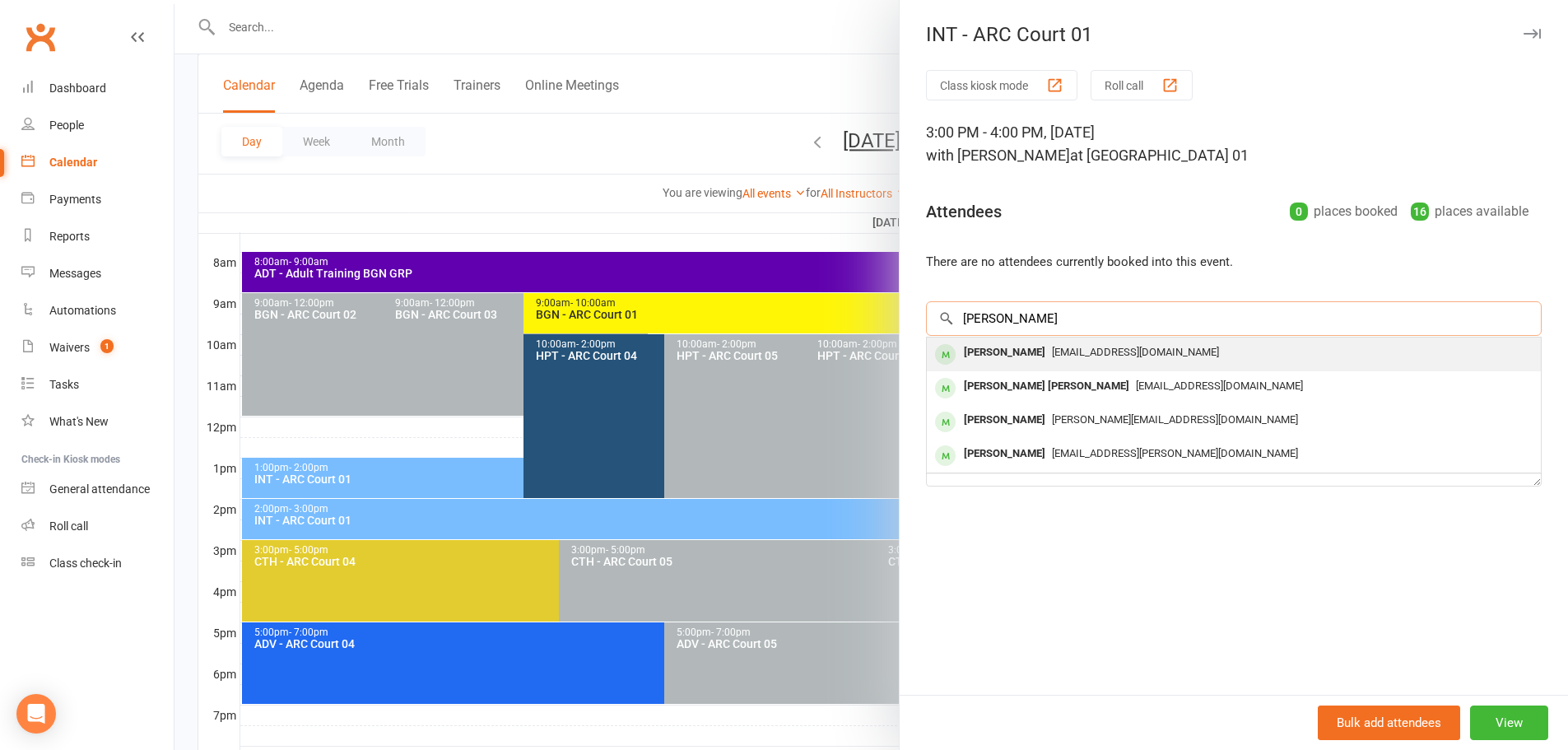
type input "mahasvin"
click at [1051, 355] on div "Mahasvin Bhimuni" at bounding box center [1004, 352] width 95 height 24
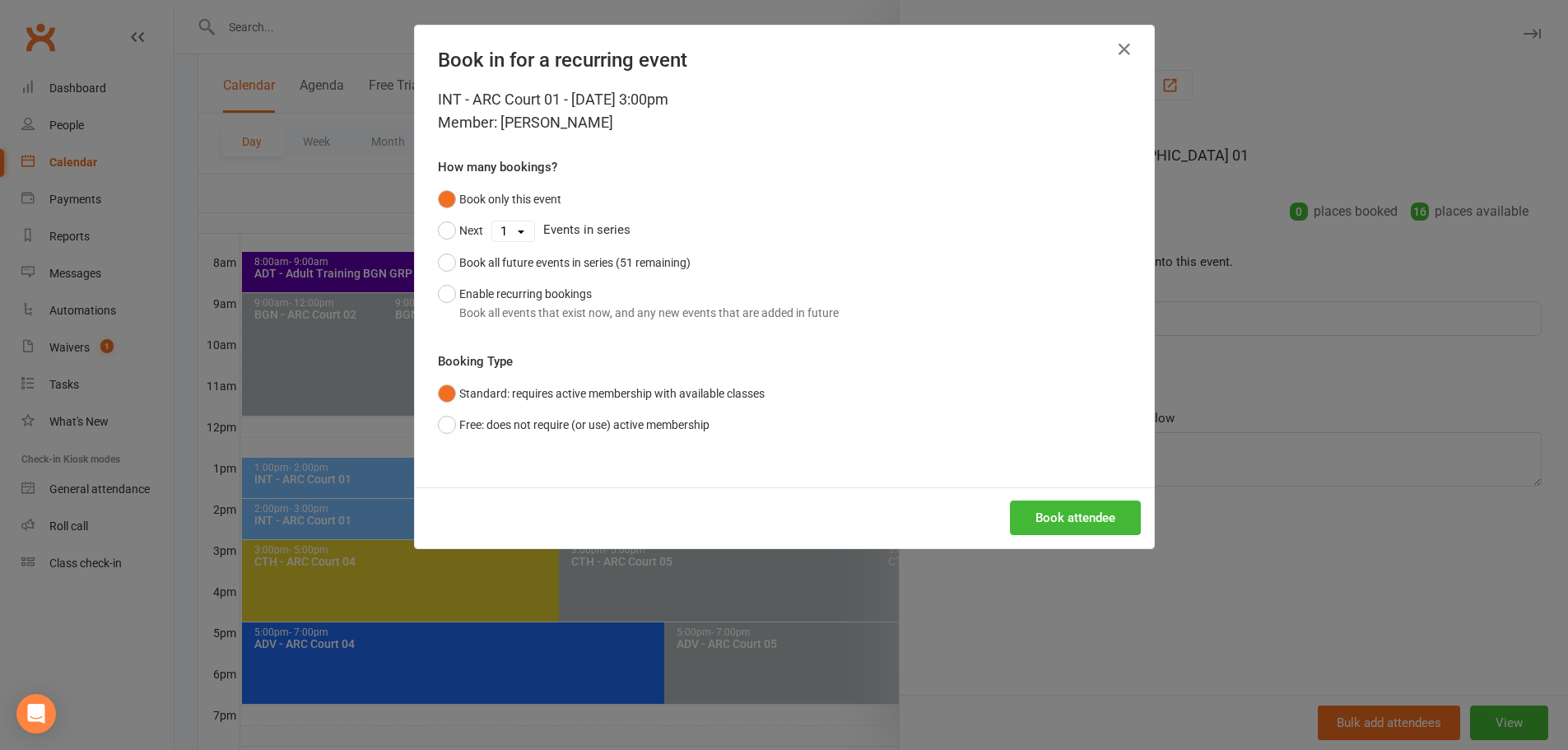
click at [422, 302] on div "INT - ARC Court 01 - Oct 12, 2025 3:00pm Member: Mahasvin Bhimuni How many book…" at bounding box center [784, 287] width 739 height 400
click at [492, 311] on div "Book all events that exist now, and any new events that are added in future" at bounding box center [649, 313] width 380 height 18
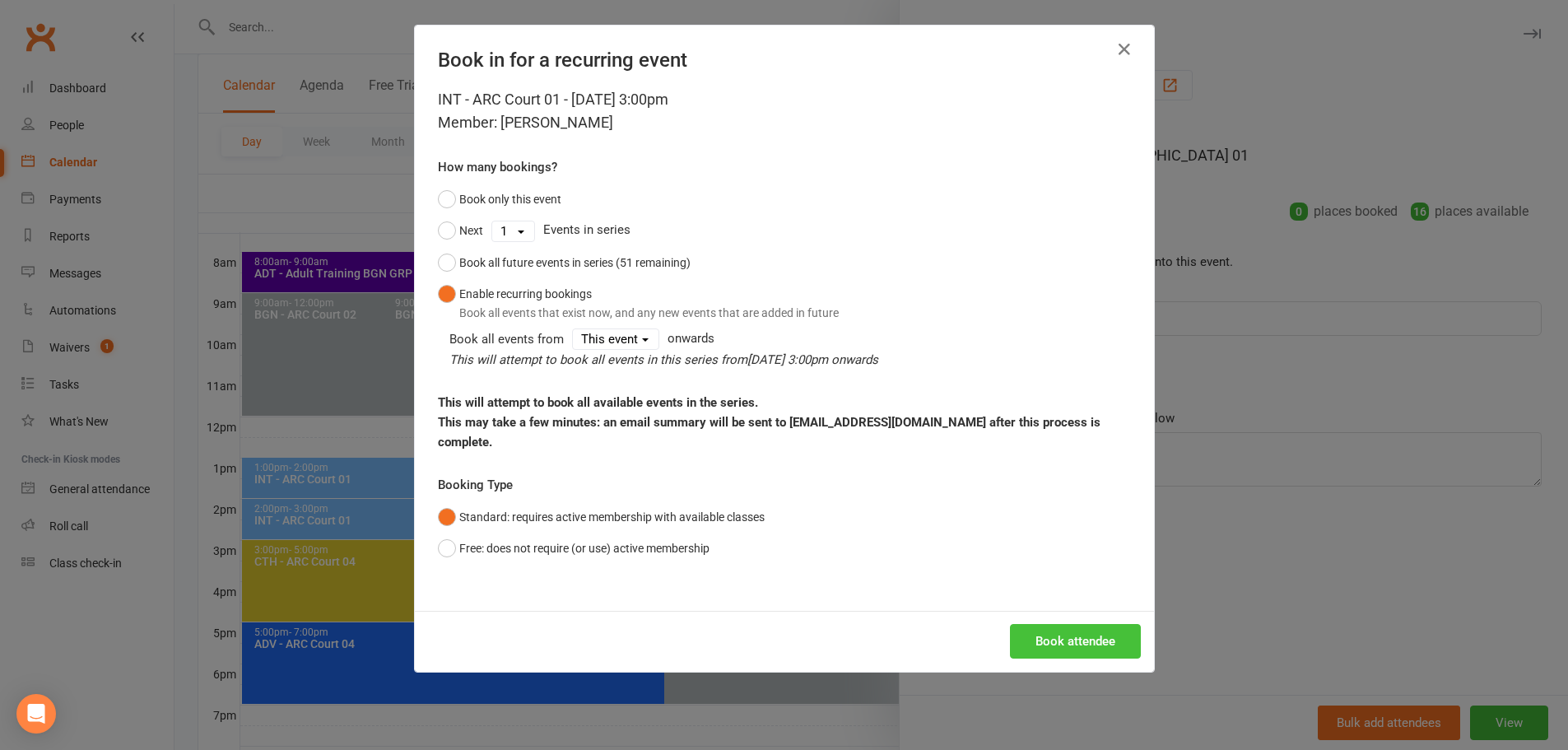
click at [1025, 624] on button "Book attendee" at bounding box center [1076, 641] width 131 height 35
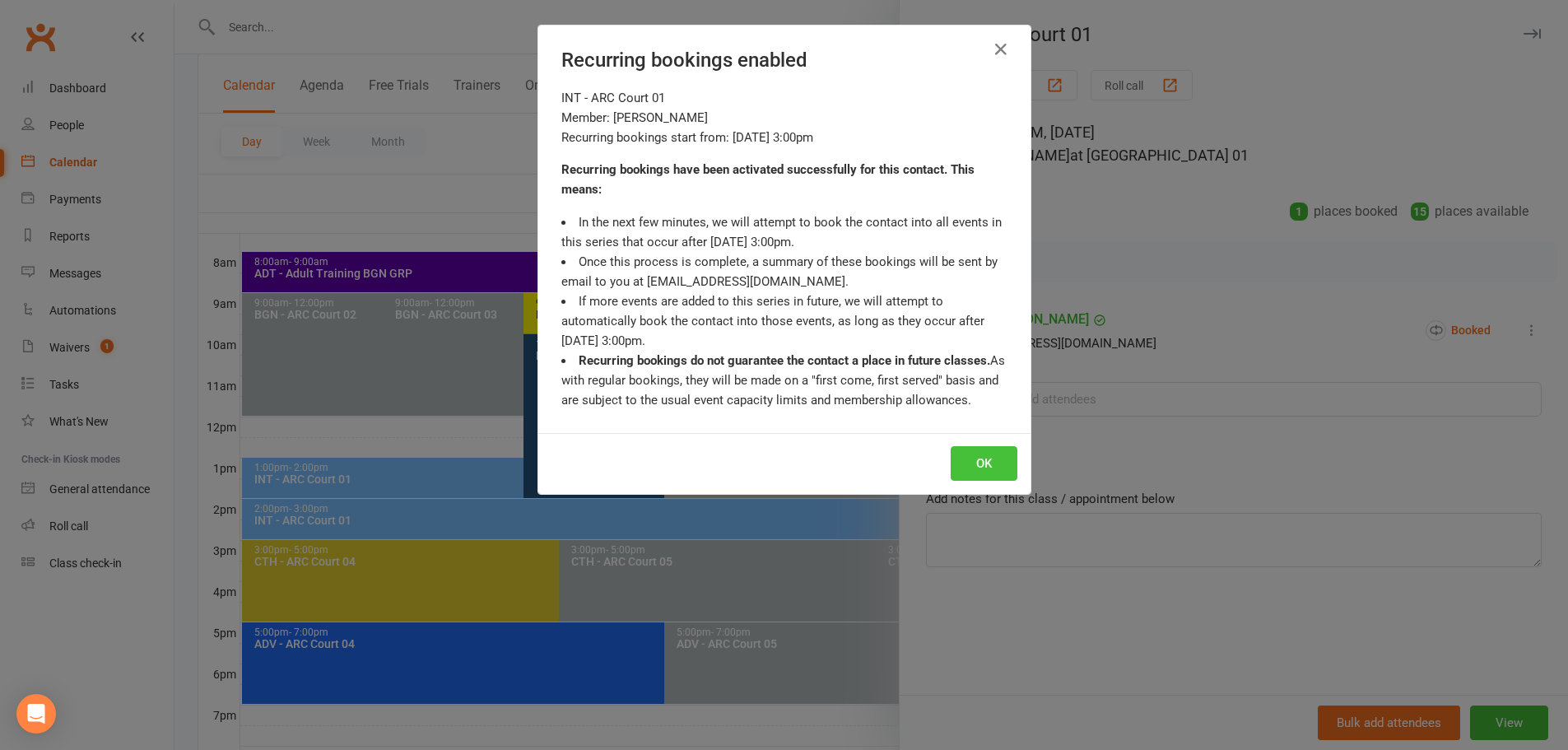
click at [966, 464] on button "OK" at bounding box center [984, 463] width 66 height 35
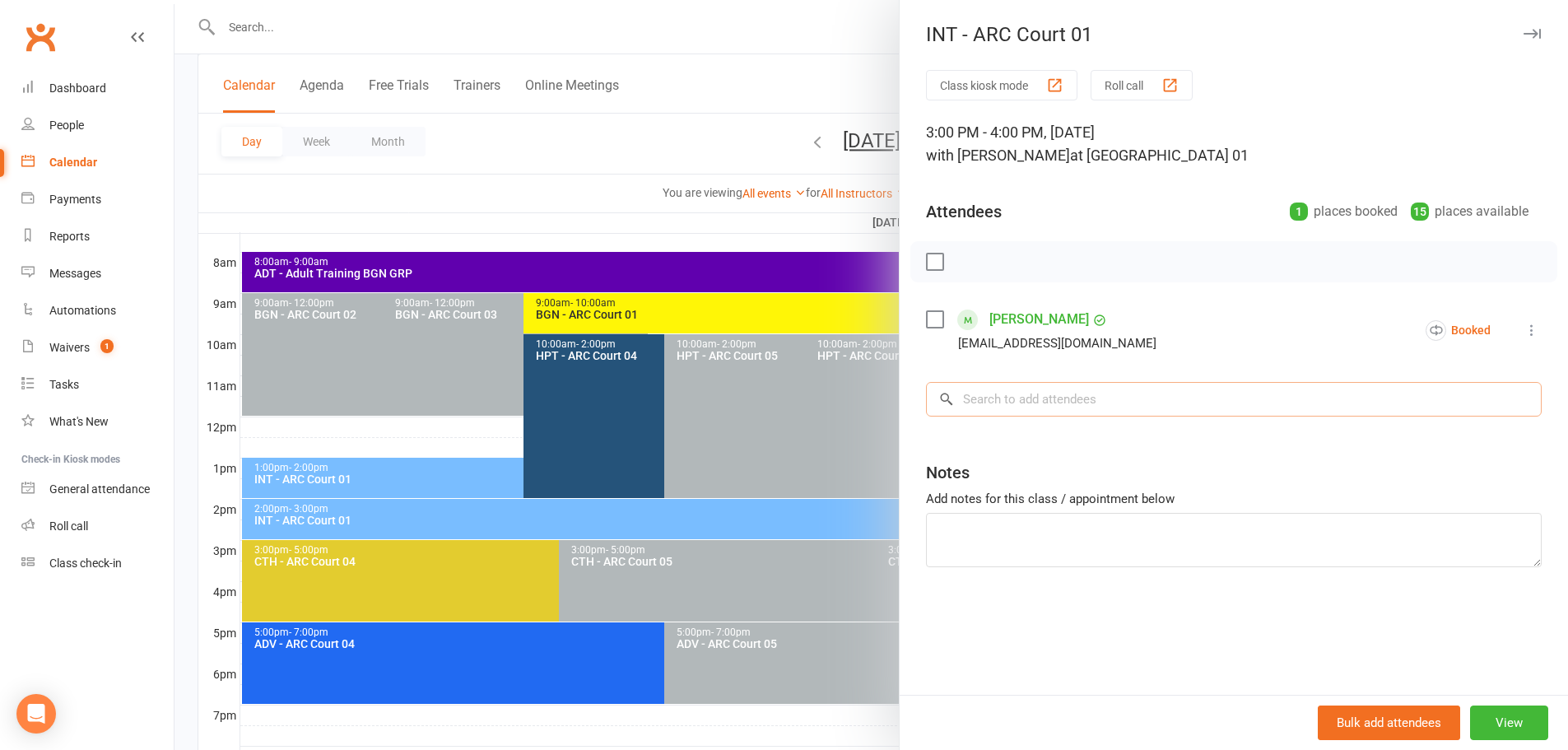
click at [1017, 388] on input "search" at bounding box center [1233, 400] width 615 height 35
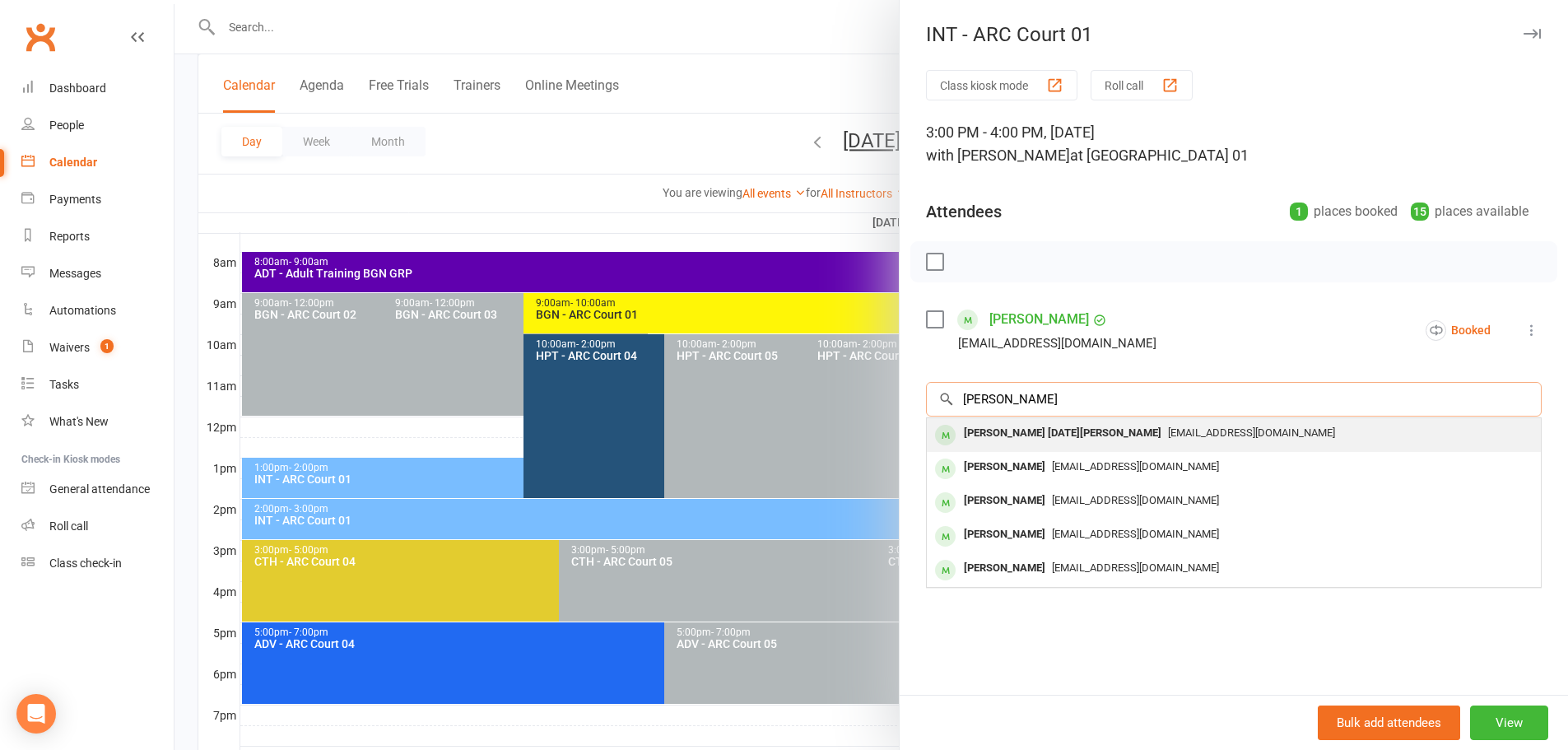
type input "yazhini"
click at [1027, 437] on div "Yazhini Raja Anuja" at bounding box center [1062, 433] width 211 height 24
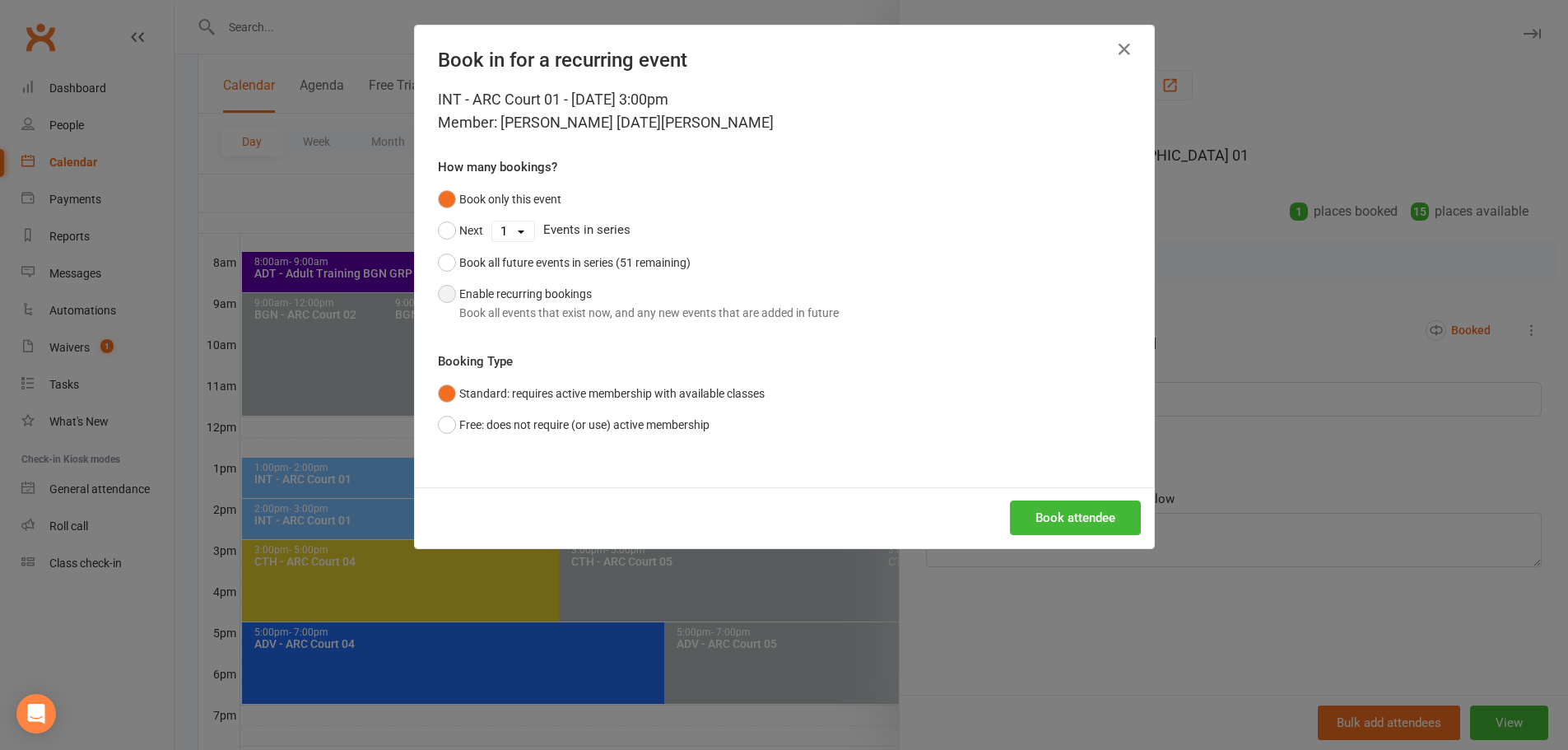
click at [471, 308] on div "Book all events that exist now, and any new events that are added in future" at bounding box center [649, 313] width 380 height 18
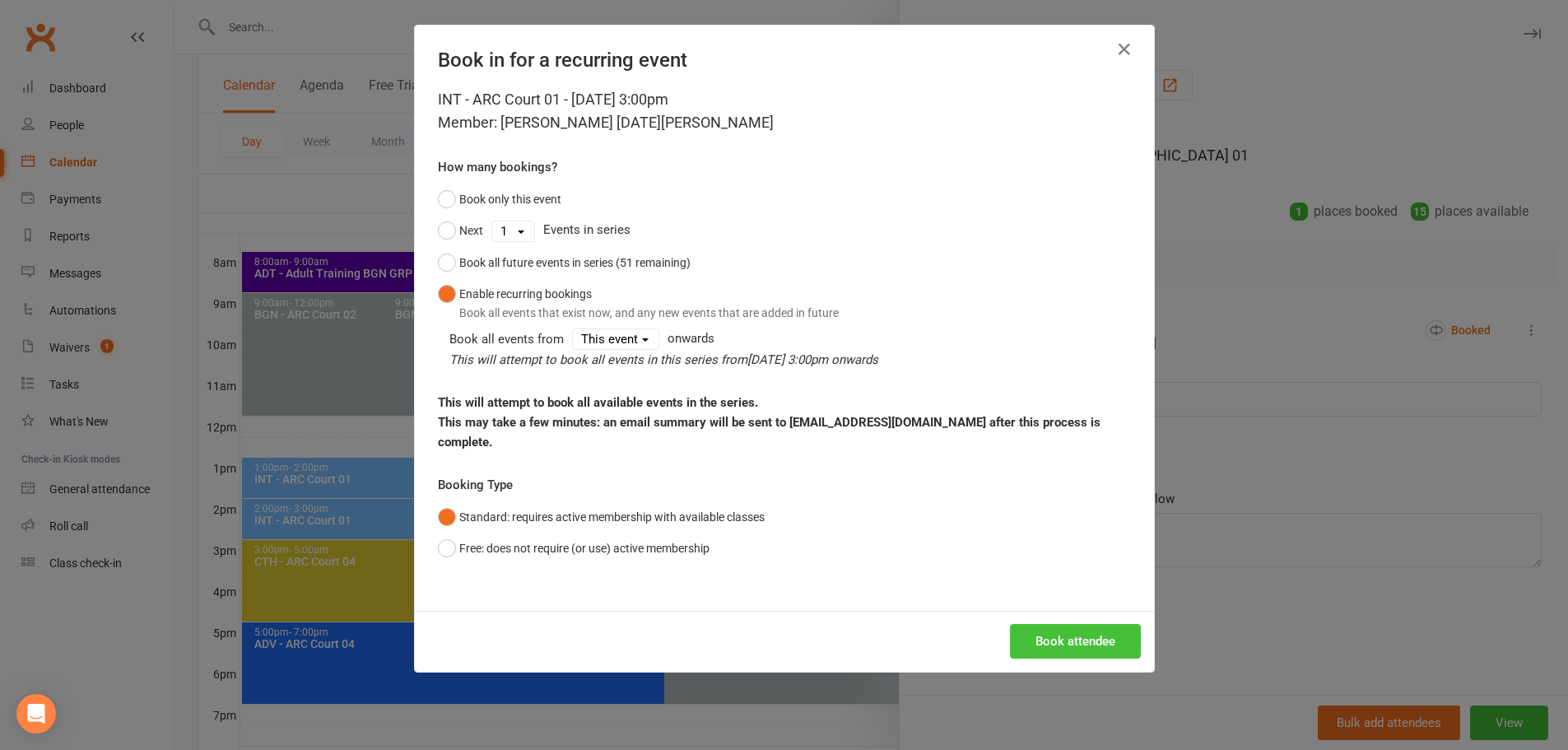
click at [1041, 624] on button "Book attendee" at bounding box center [1076, 641] width 131 height 35
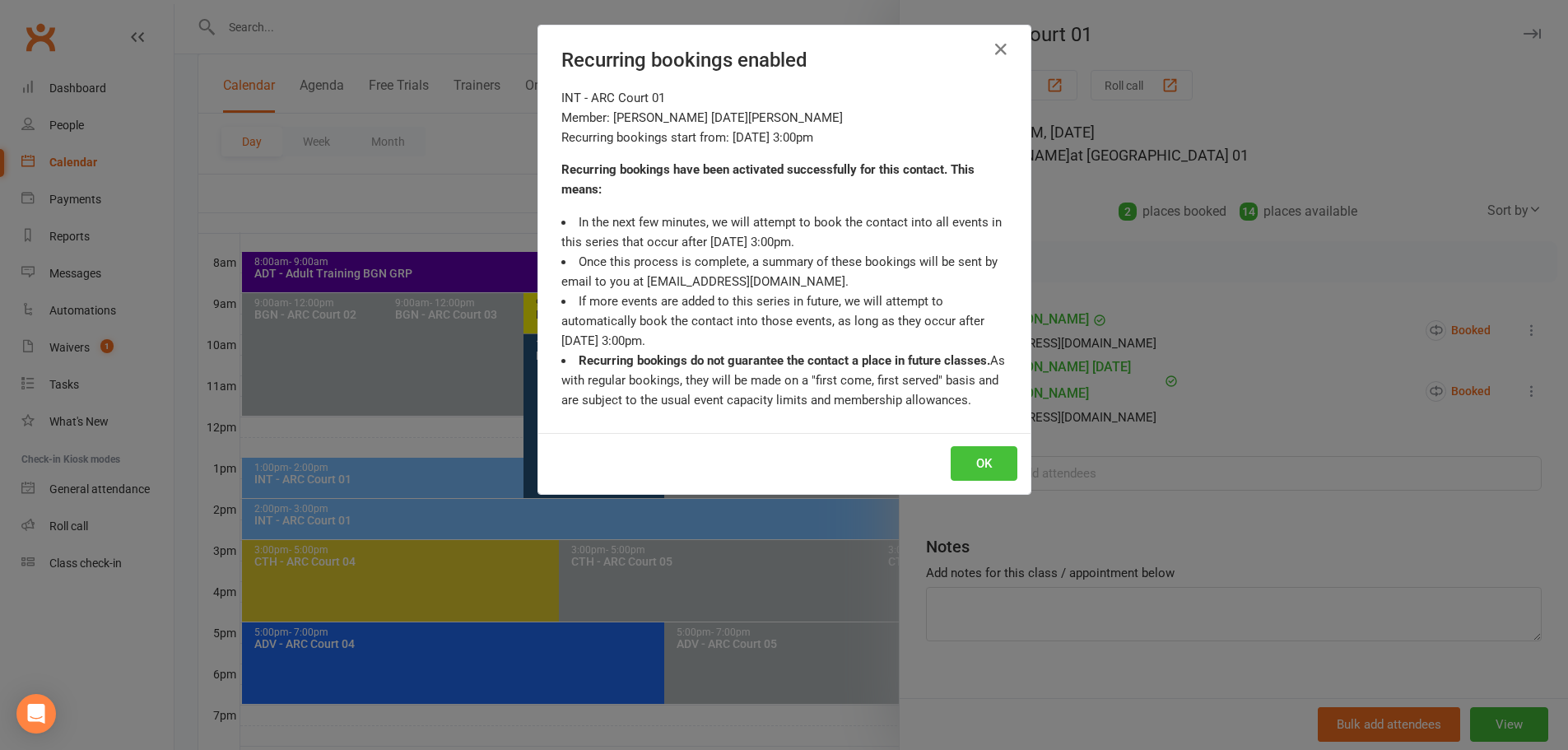
click at [962, 473] on button "OK" at bounding box center [984, 463] width 66 height 35
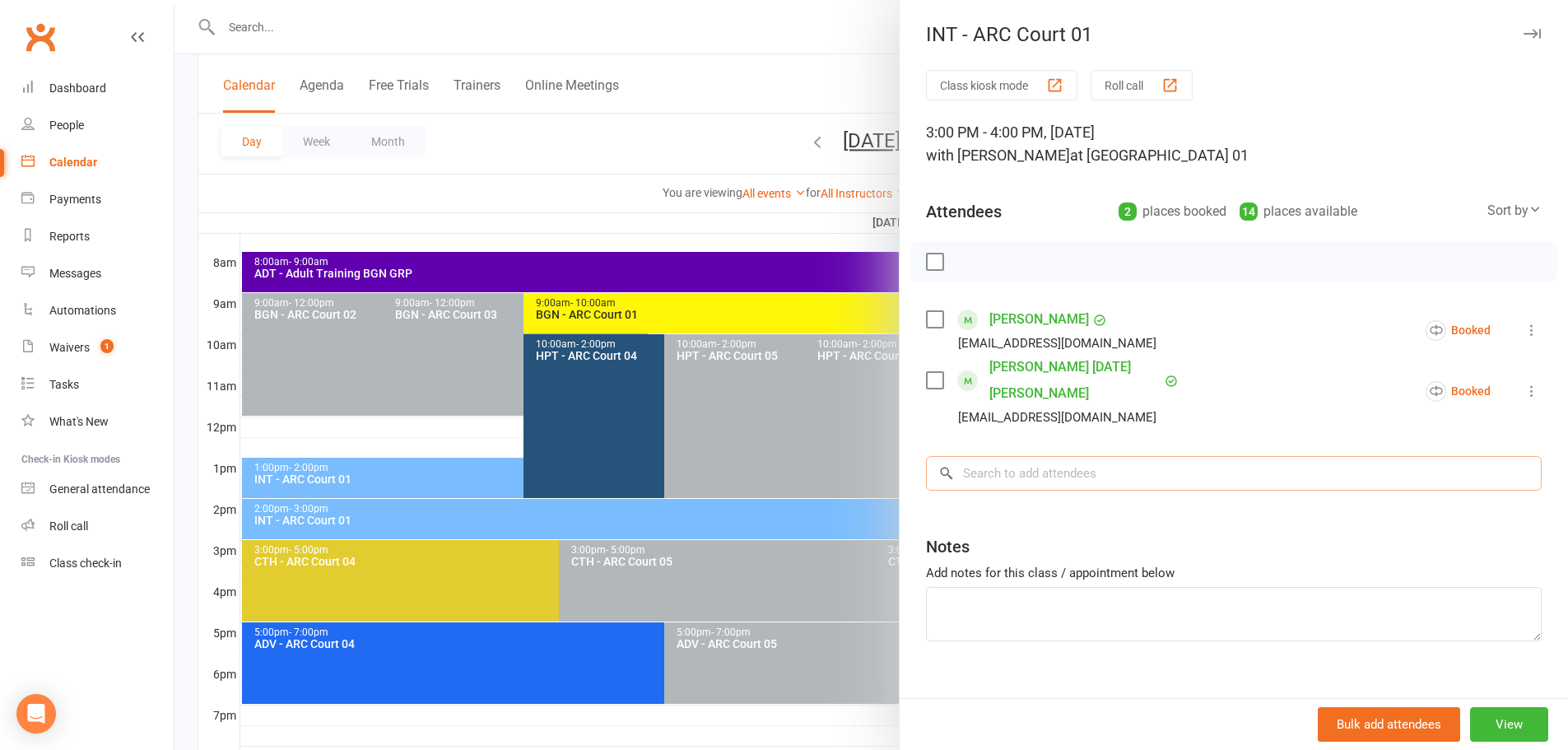
click at [1008, 456] on input "search" at bounding box center [1233, 473] width 615 height 35
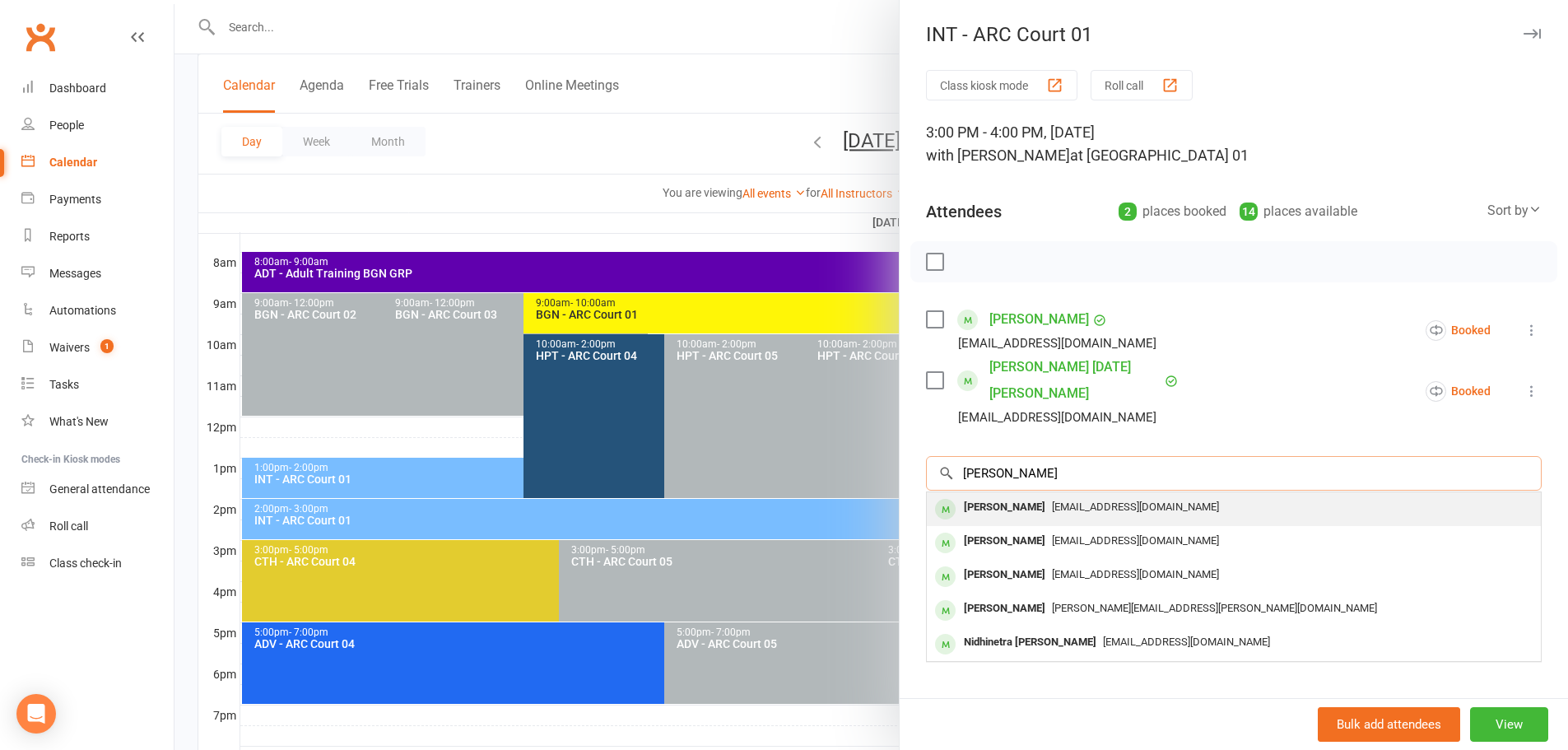
type input "nidhi tekmal"
click at [1009, 496] on div "NIDHI TEKMAL" at bounding box center [1004, 507] width 95 height 24
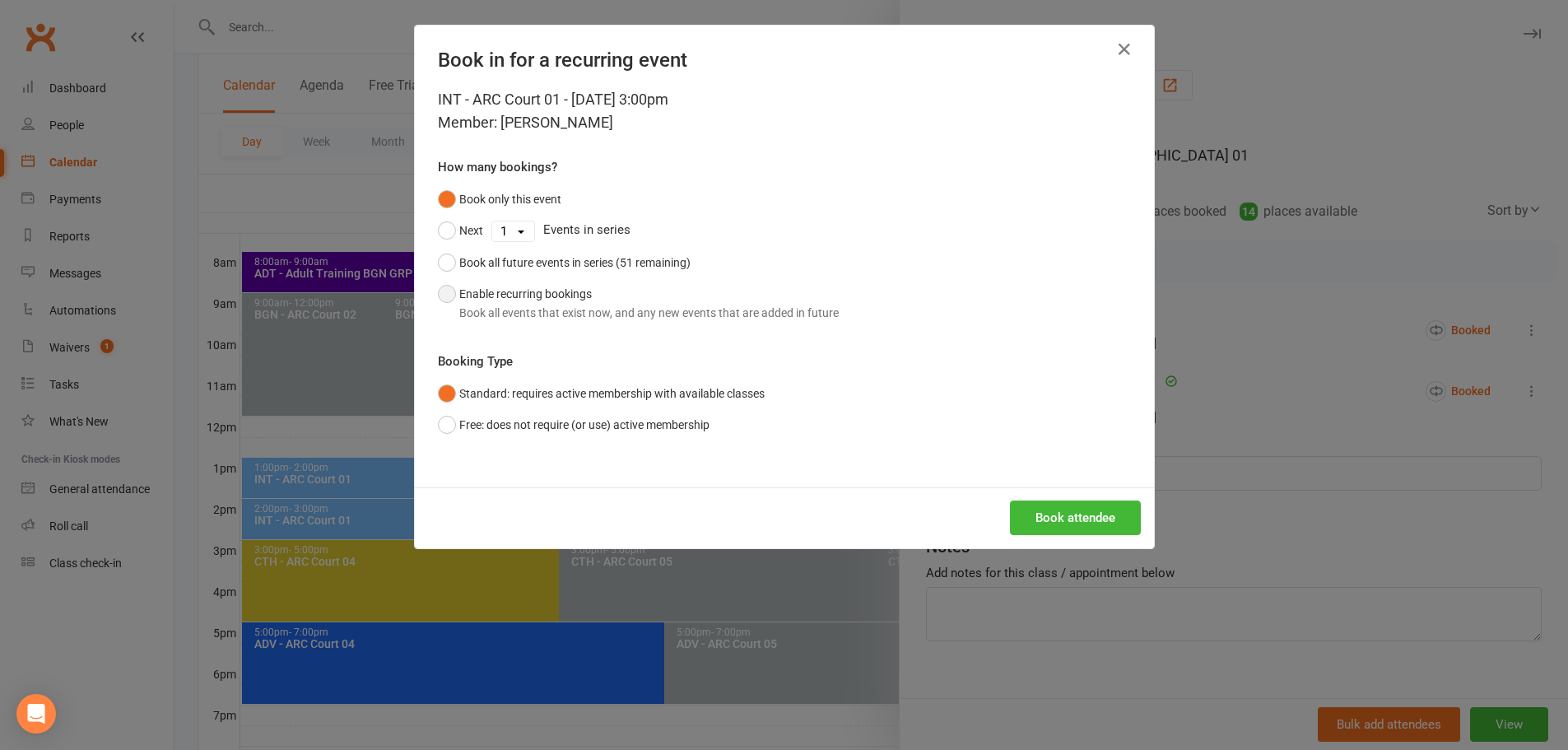
click at [536, 308] on div "Book all events that exist now, and any new events that are added in future" at bounding box center [649, 313] width 380 height 18
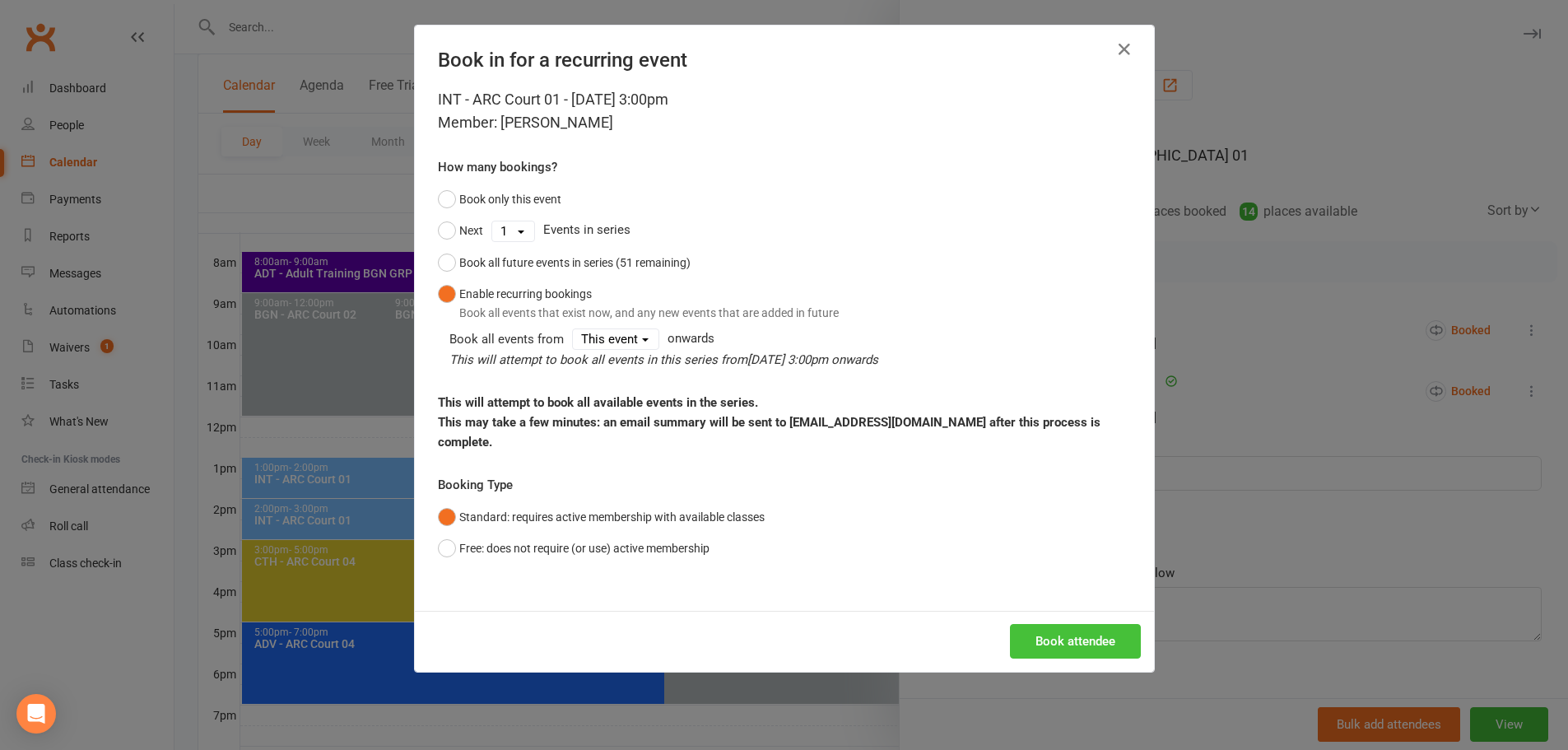
click at [1056, 624] on button "Book attendee" at bounding box center [1076, 641] width 131 height 35
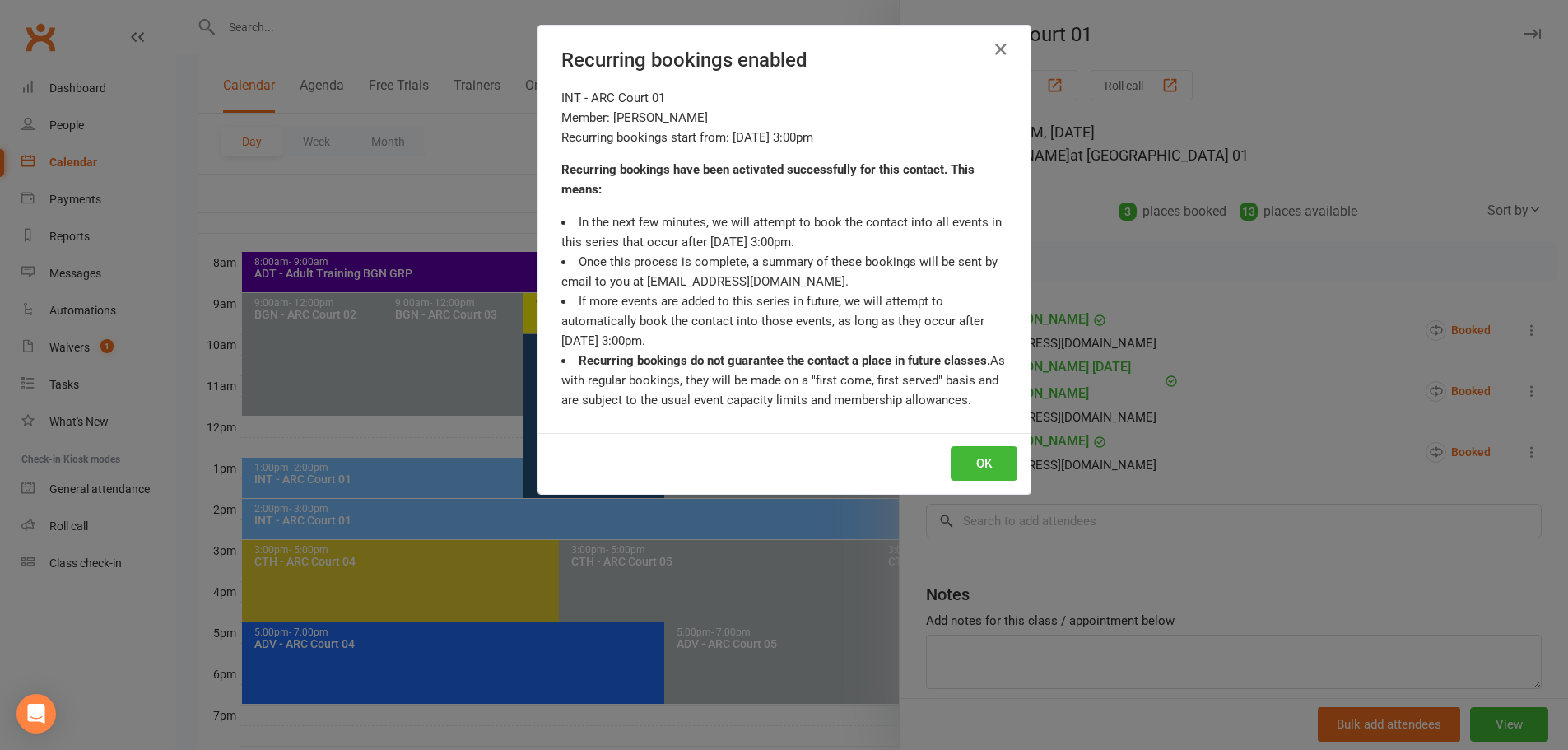
click at [953, 431] on div "INT - ARC Court 01 Member: NIDHI TEKMAL Recurring bookings start from: Oct 12, …" at bounding box center [784, 260] width 492 height 345
click at [960, 443] on div "OK" at bounding box center [784, 463] width 492 height 61
click at [964, 458] on button "OK" at bounding box center [984, 463] width 66 height 35
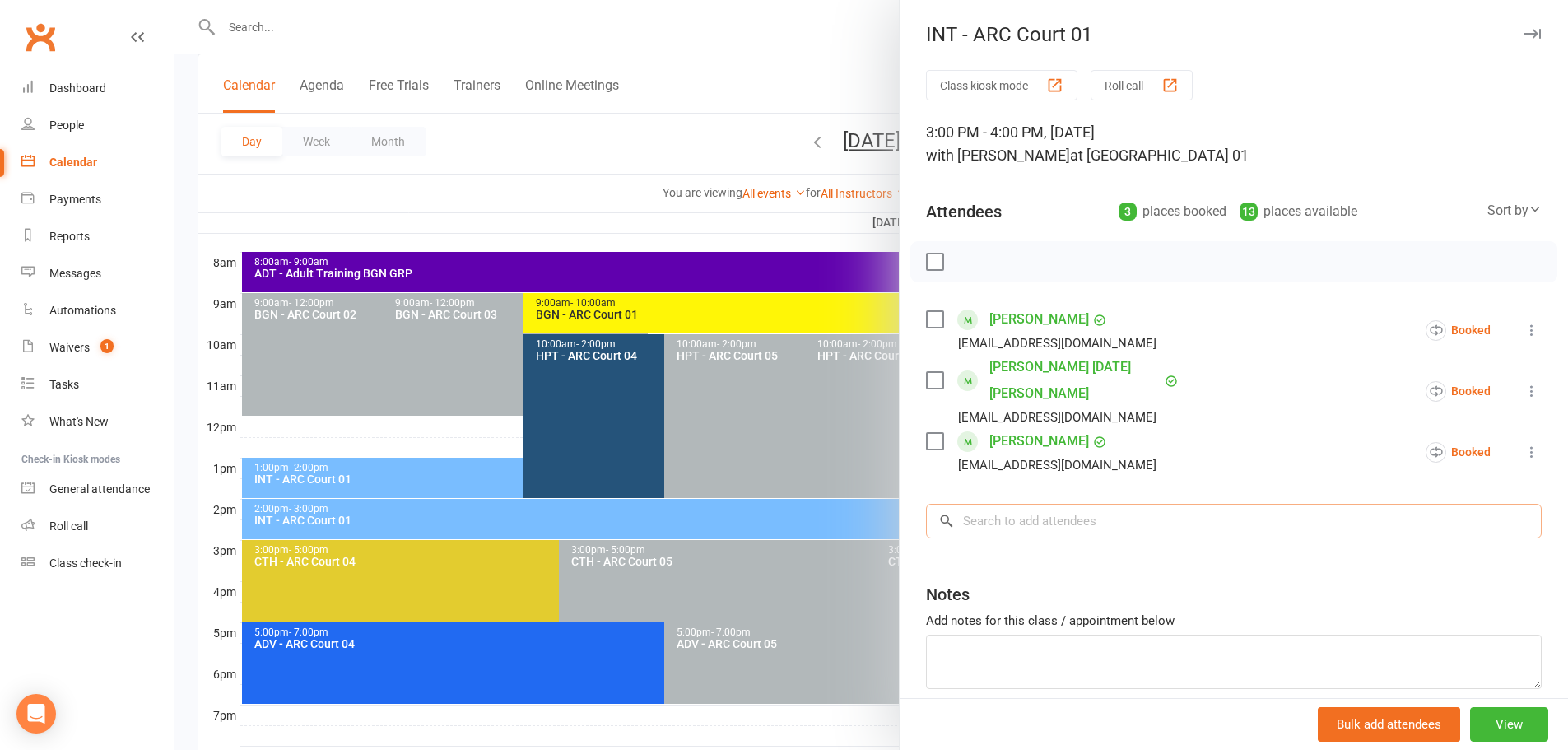
click at [1122, 504] on input "search" at bounding box center [1233, 521] width 615 height 35
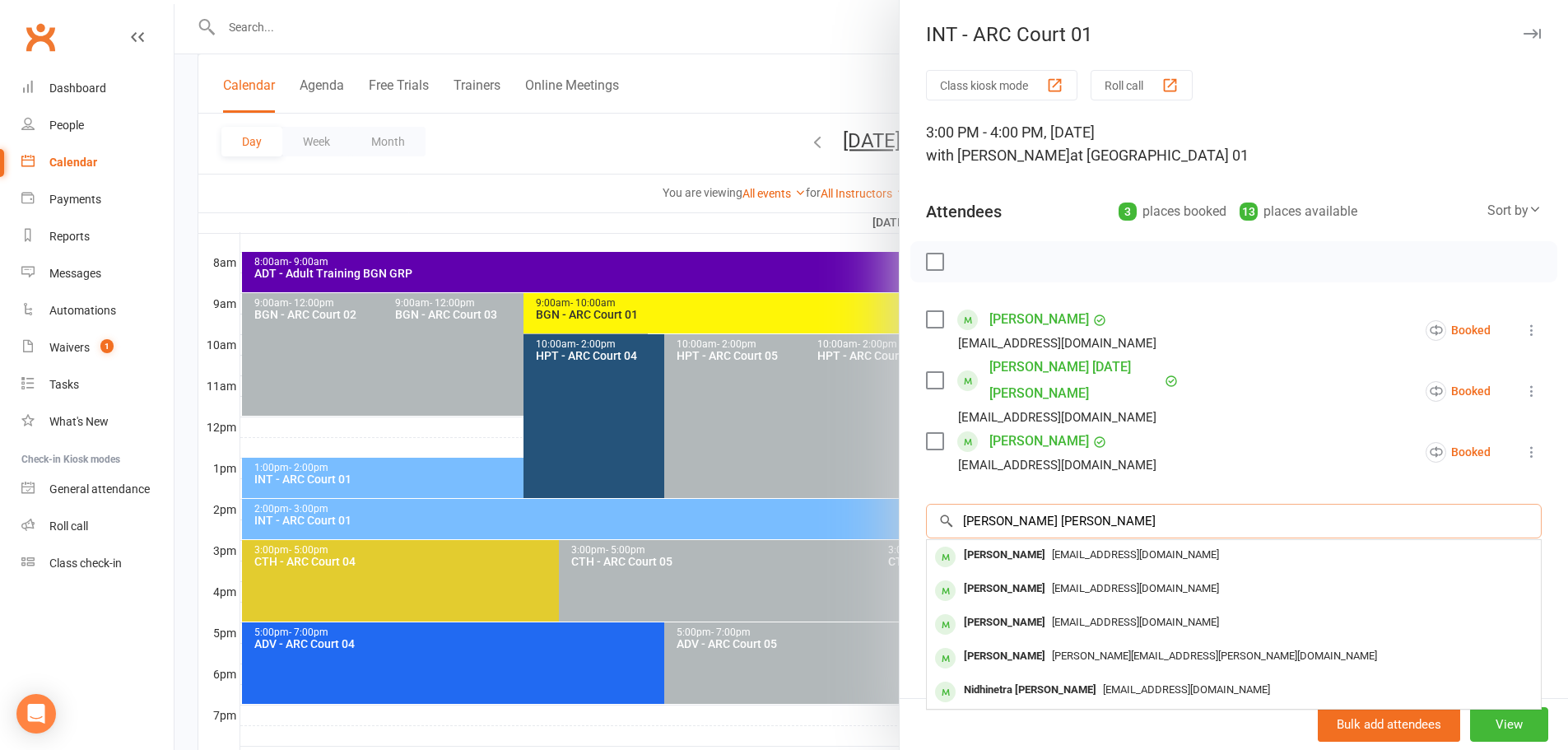
type input "nethra prabhu"
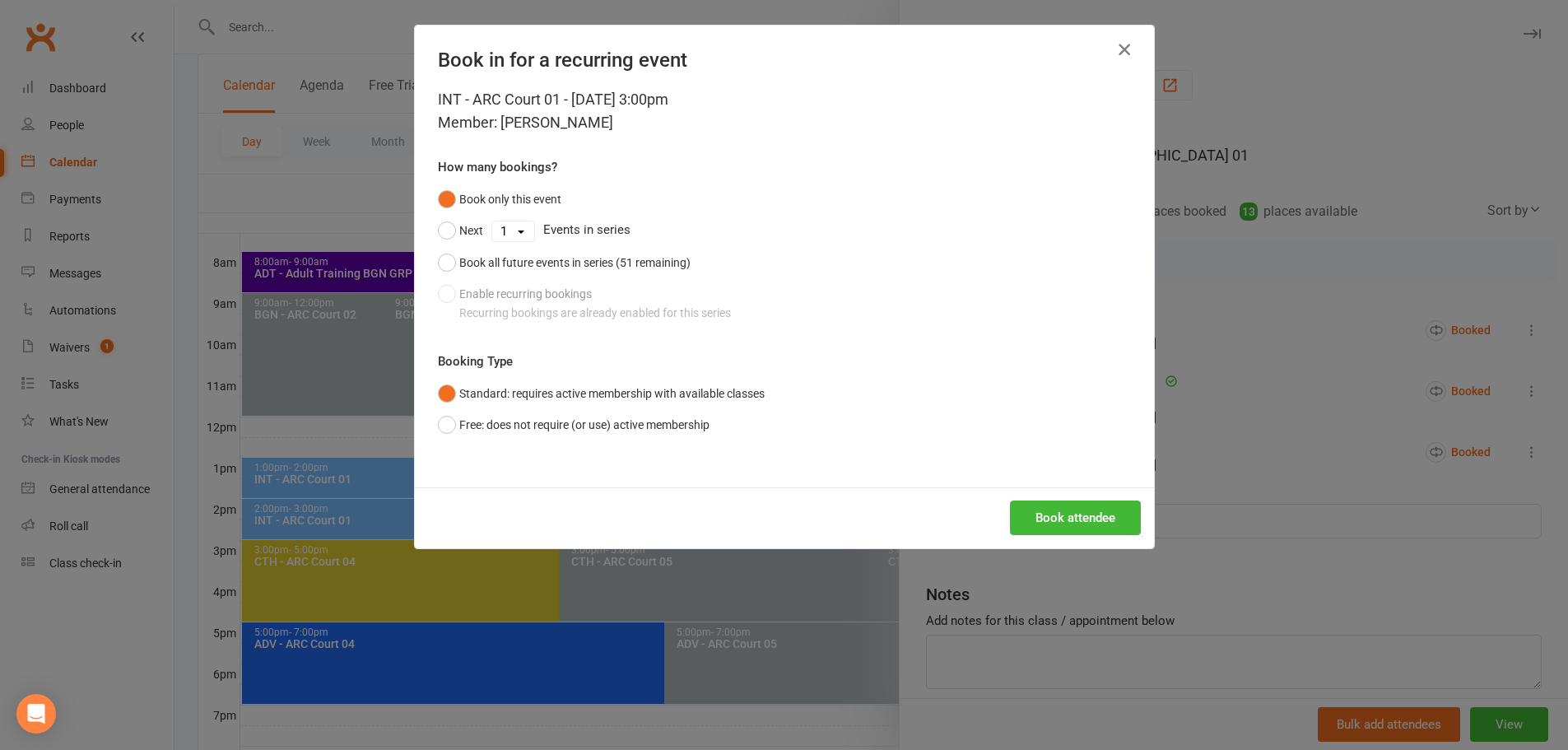
click at [1115, 51] on icon "button" at bounding box center [1125, 50] width 20 height 20
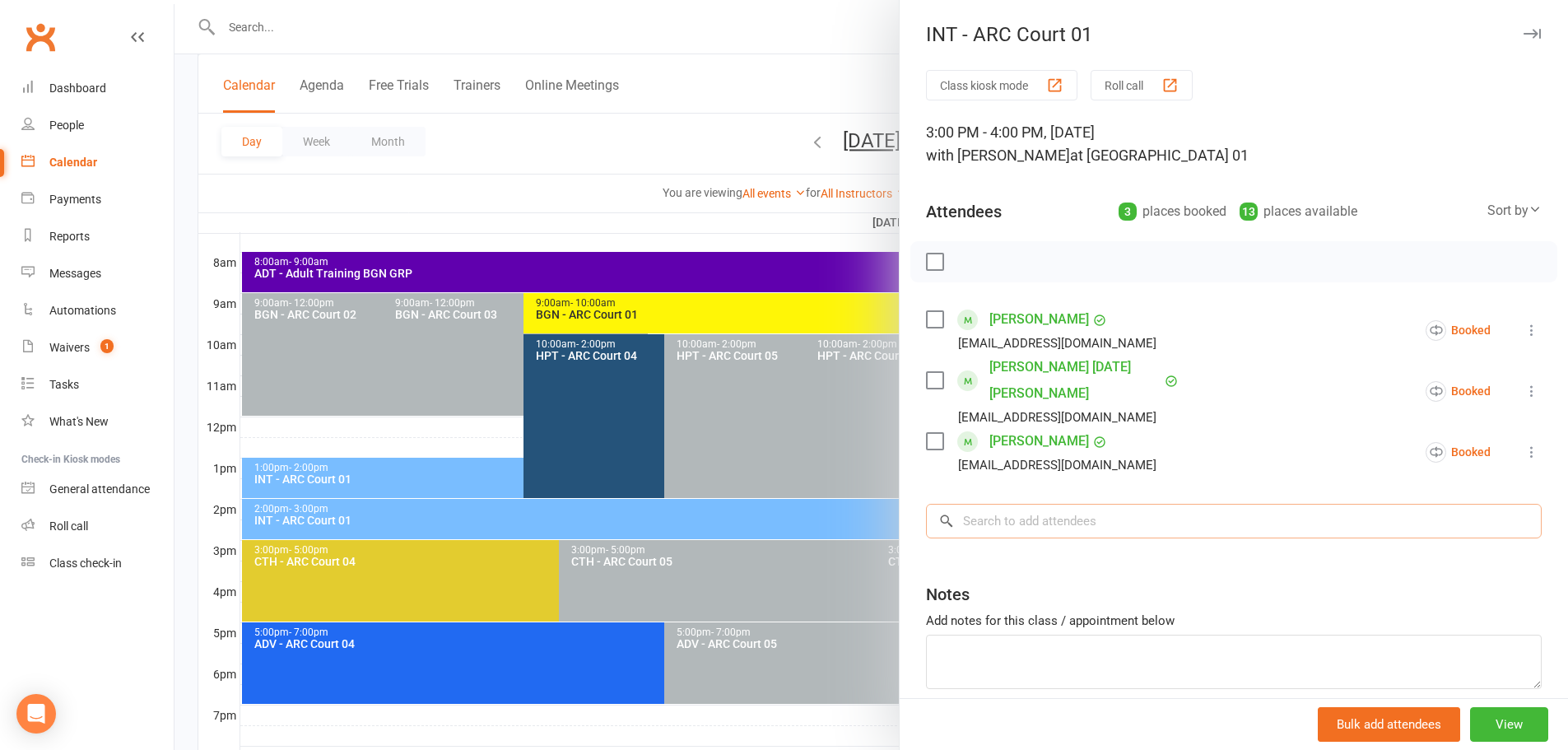
click at [1059, 503] on input "search" at bounding box center [1233, 521] width 615 height 35
click at [1046, 503] on input "search" at bounding box center [1233, 521] width 615 height 35
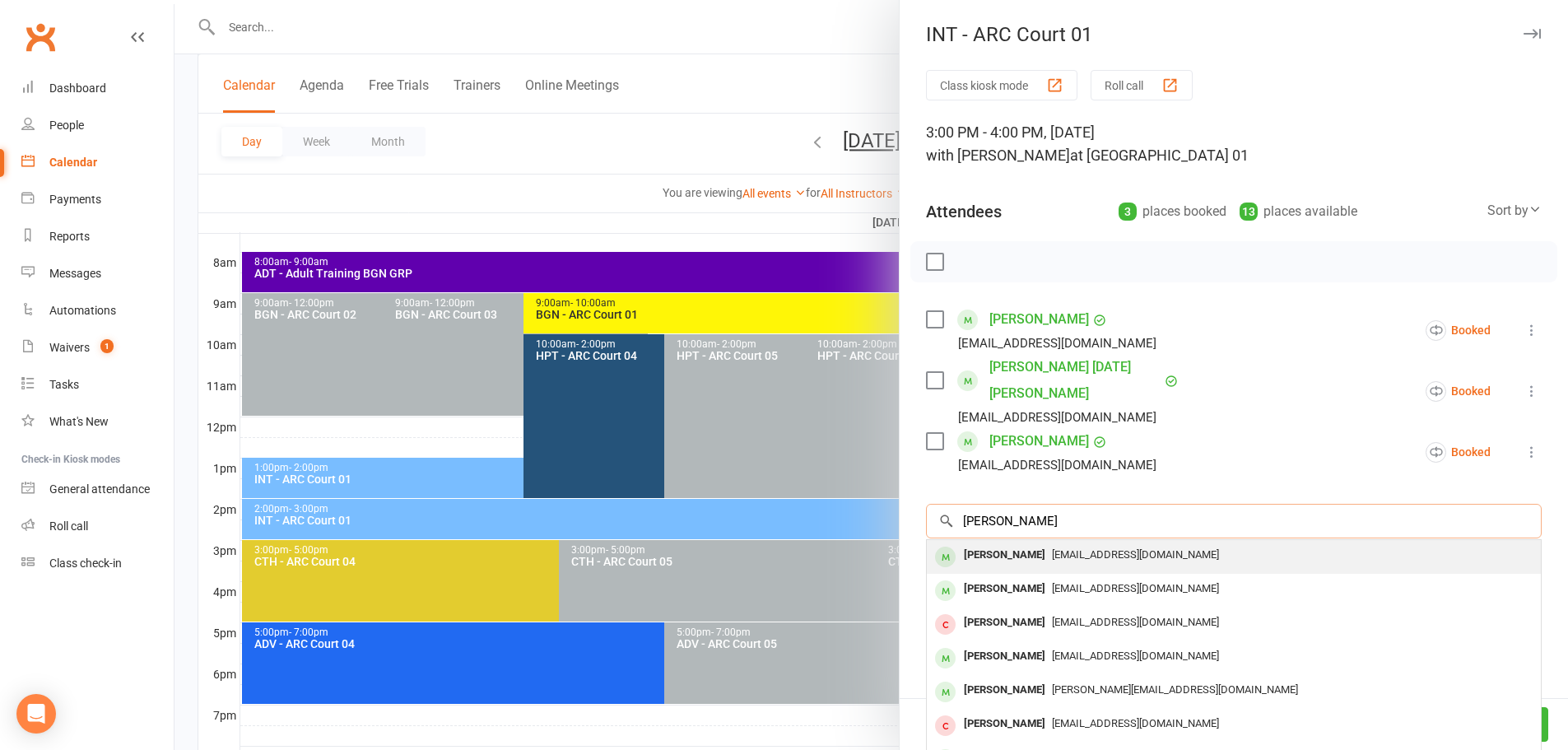
type input "nethra prabhu"
click at [1057, 548] on span "prabhu.mb@gmail.com" at bounding box center [1134, 554] width 167 height 12
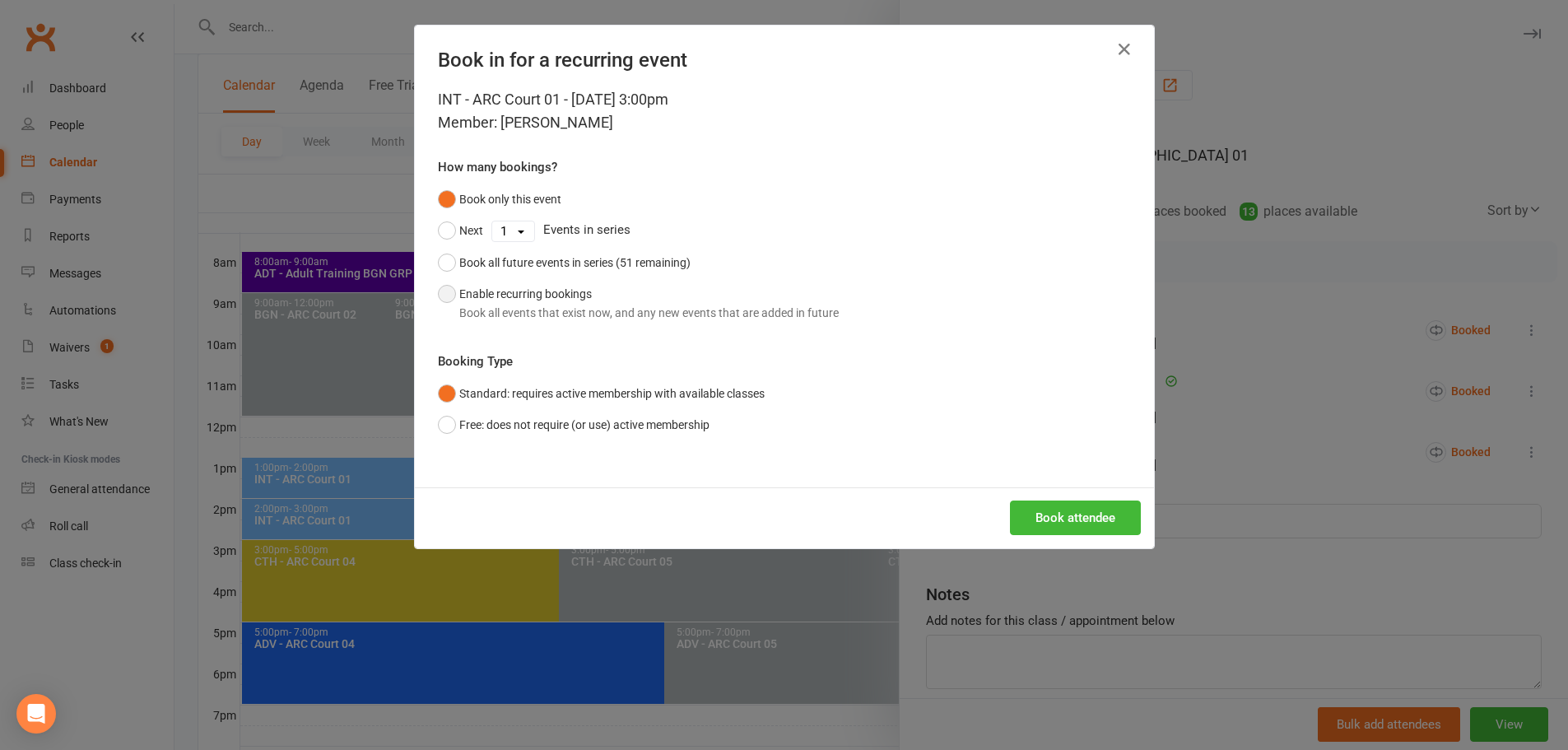
click at [497, 306] on div "Book all events that exist now, and any new events that are added in future" at bounding box center [649, 313] width 380 height 18
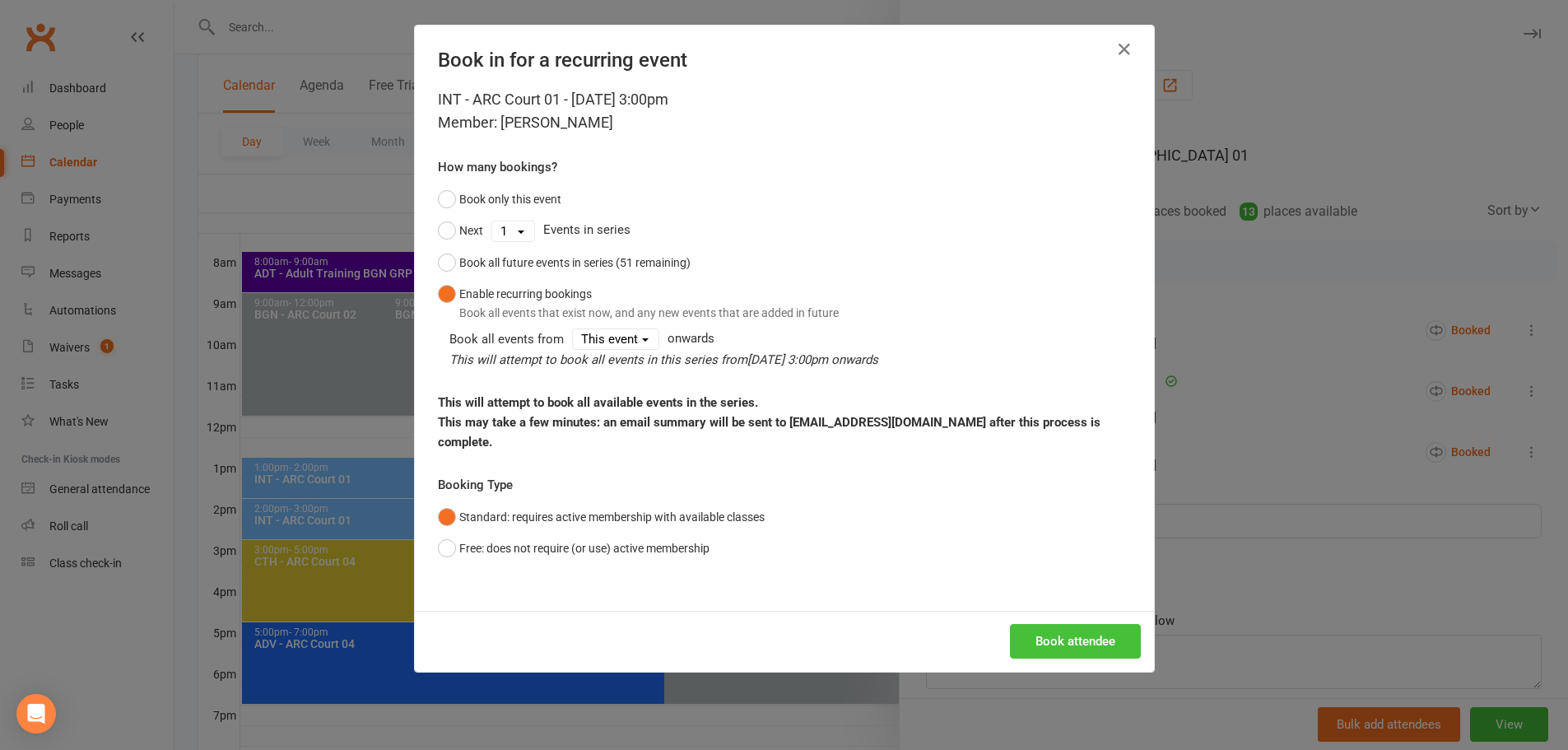
click at [1050, 628] on button "Book attendee" at bounding box center [1076, 641] width 131 height 35
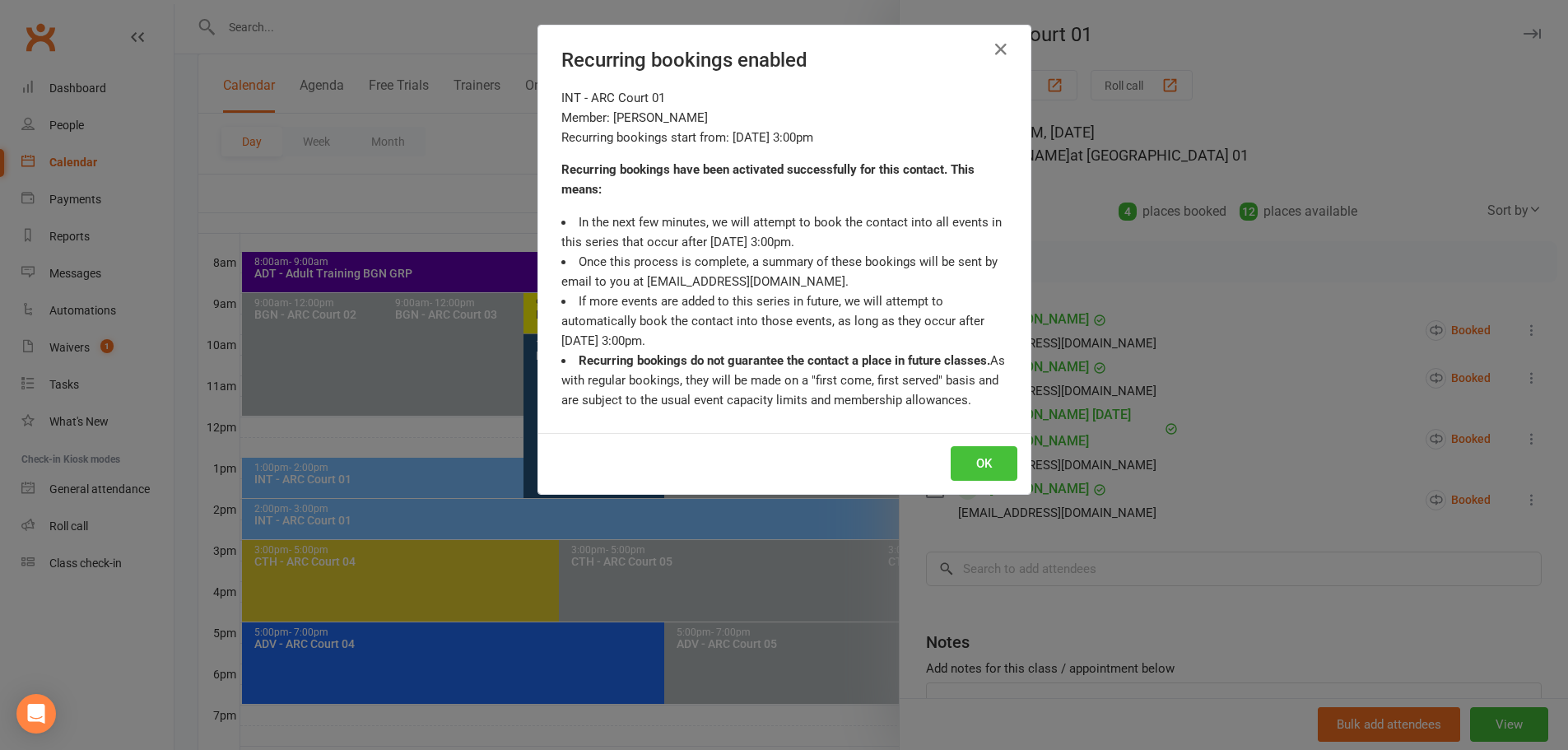
click at [977, 466] on button "OK" at bounding box center [984, 463] width 66 height 35
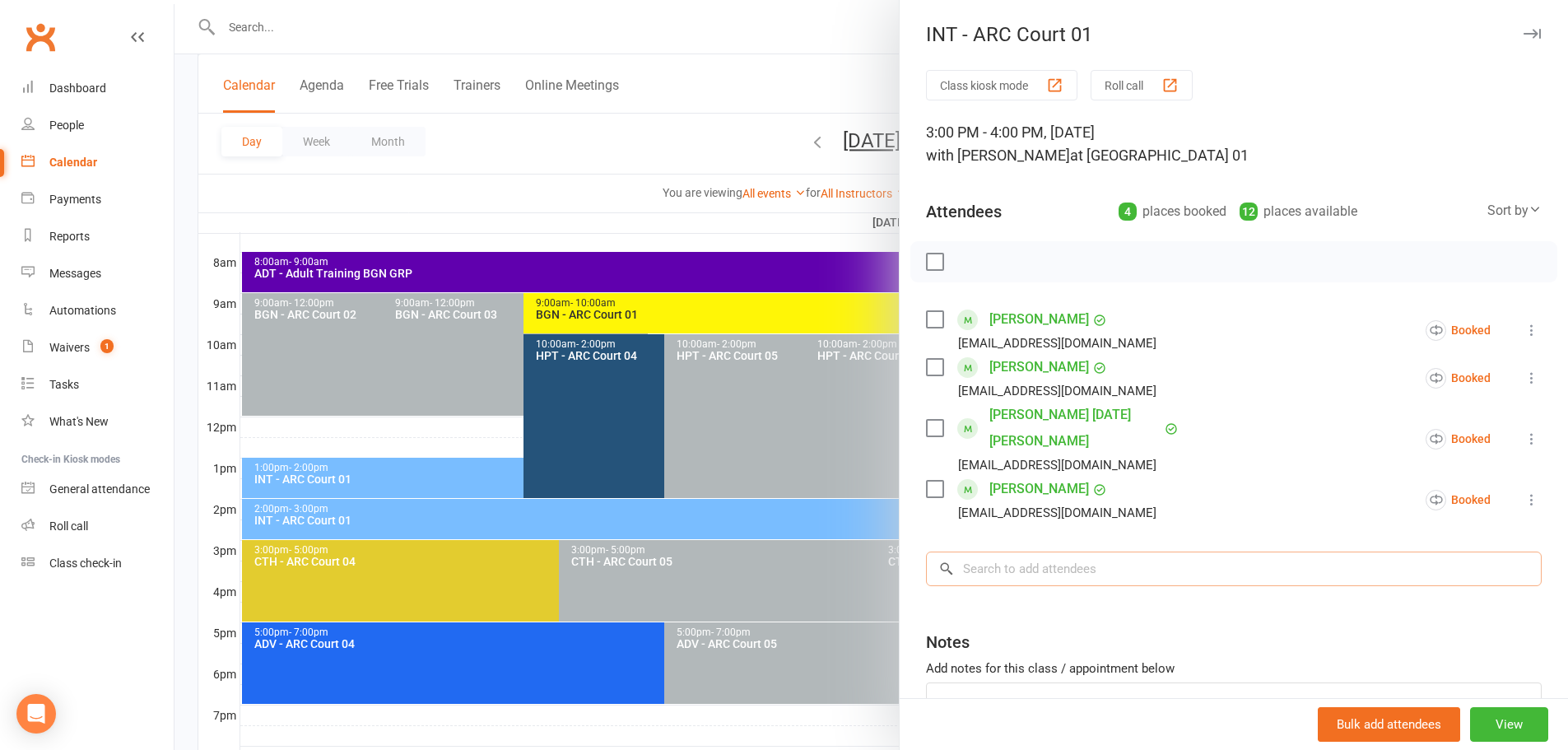
click at [1049, 551] on input "search" at bounding box center [1233, 569] width 615 height 35
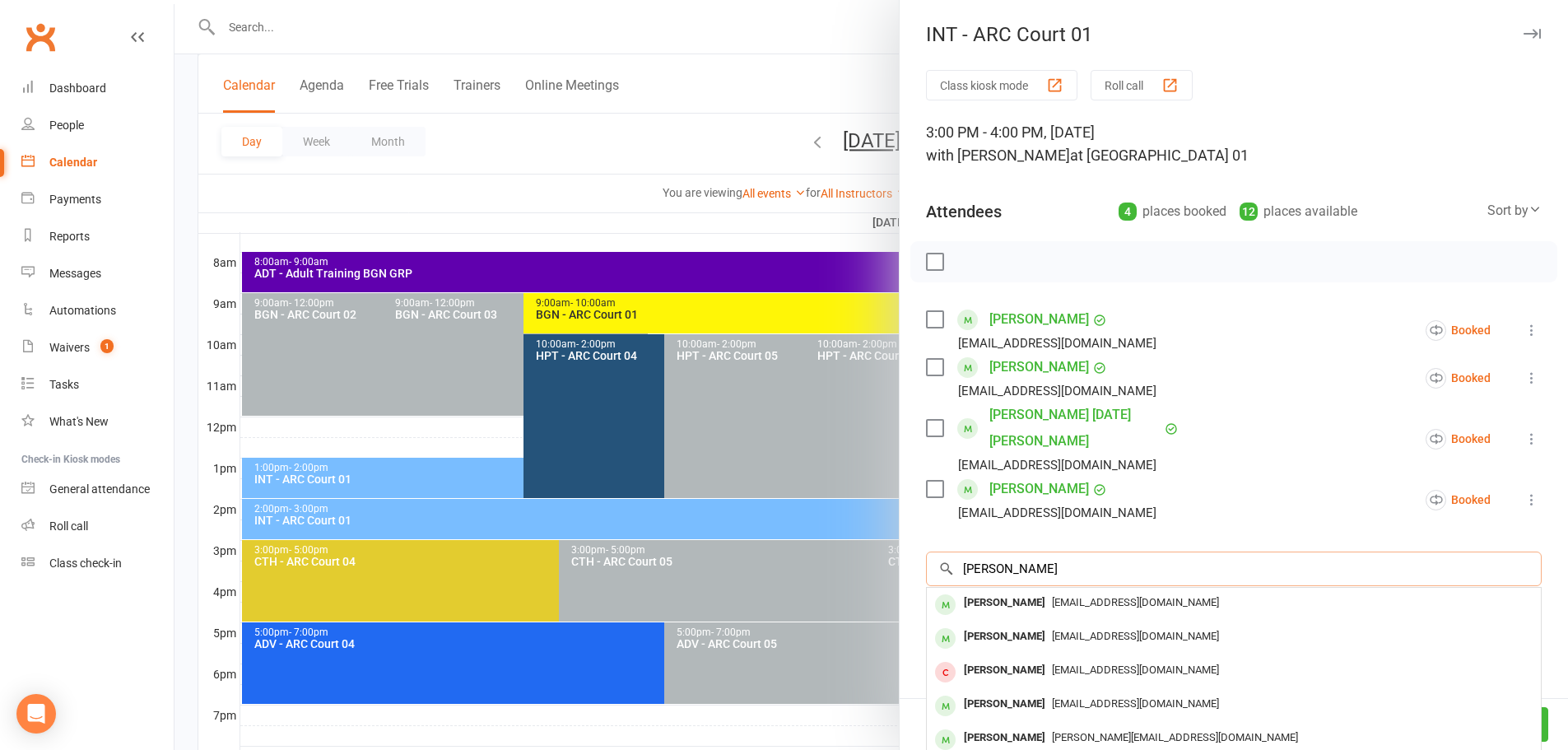
type input "sanvi battula"
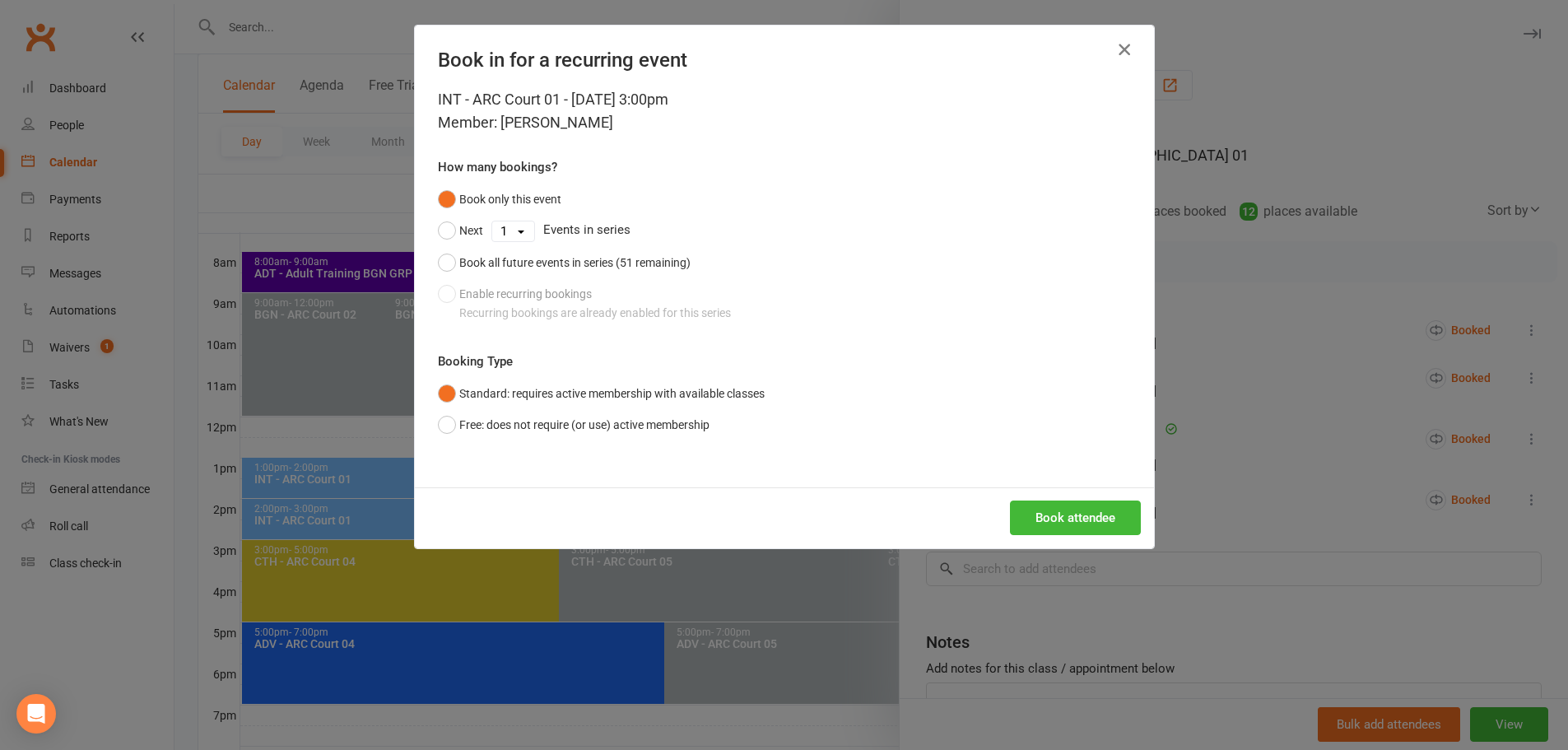
click at [1120, 49] on icon "button" at bounding box center [1125, 50] width 20 height 20
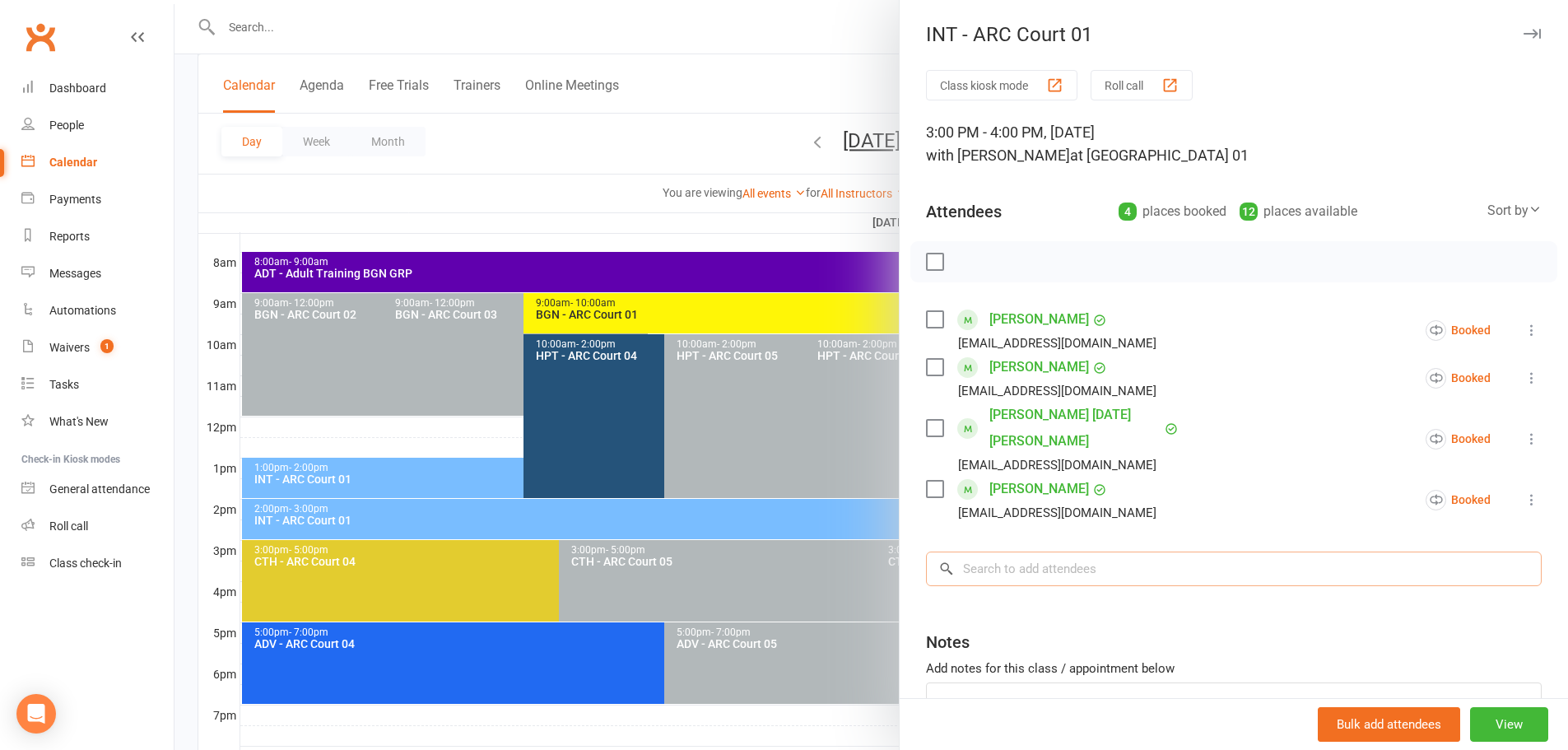
click at [997, 551] on input "search" at bounding box center [1233, 569] width 615 height 35
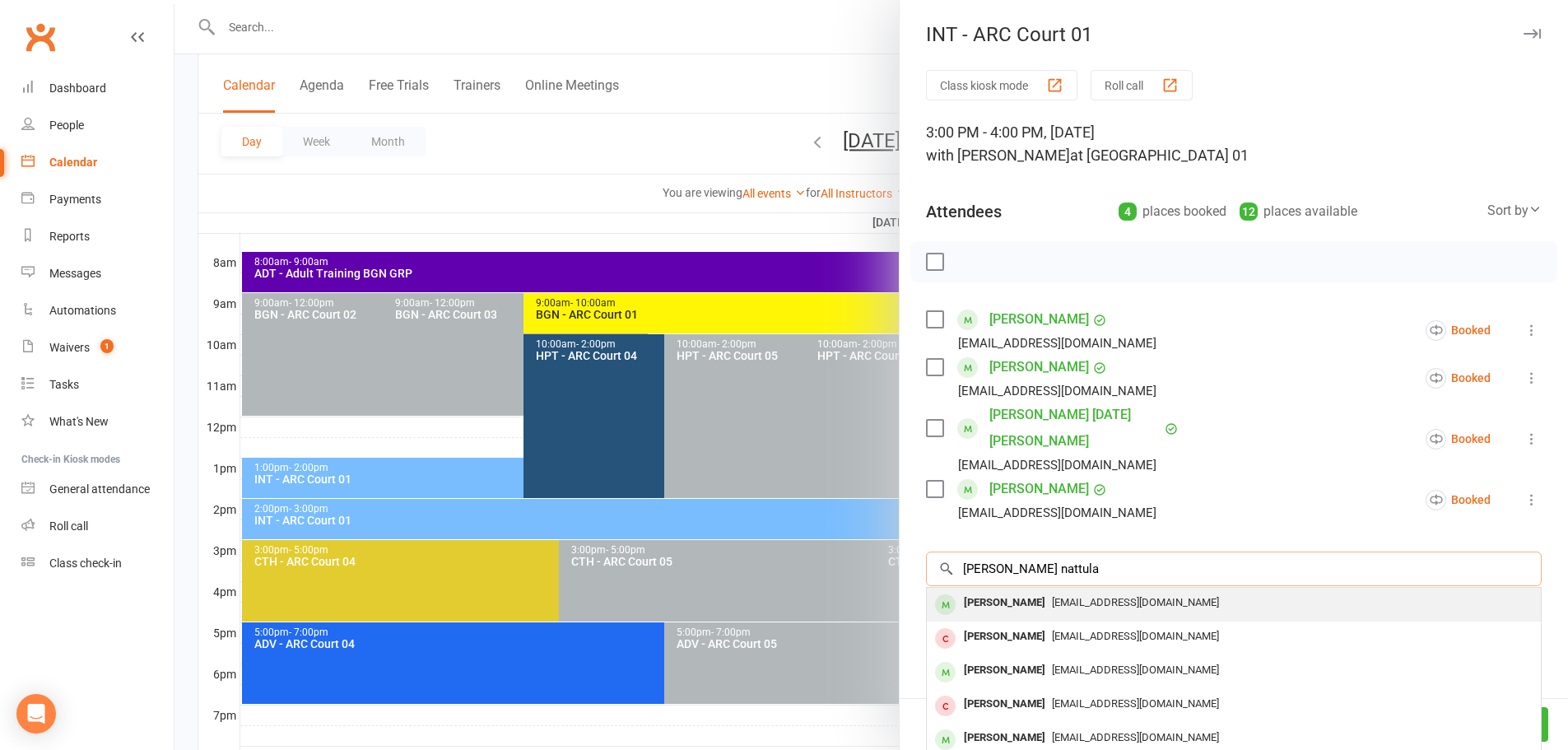
type input "sanvi nattula"
click at [1005, 591] on div "Saanvi Battula" at bounding box center [1004, 602] width 95 height 24
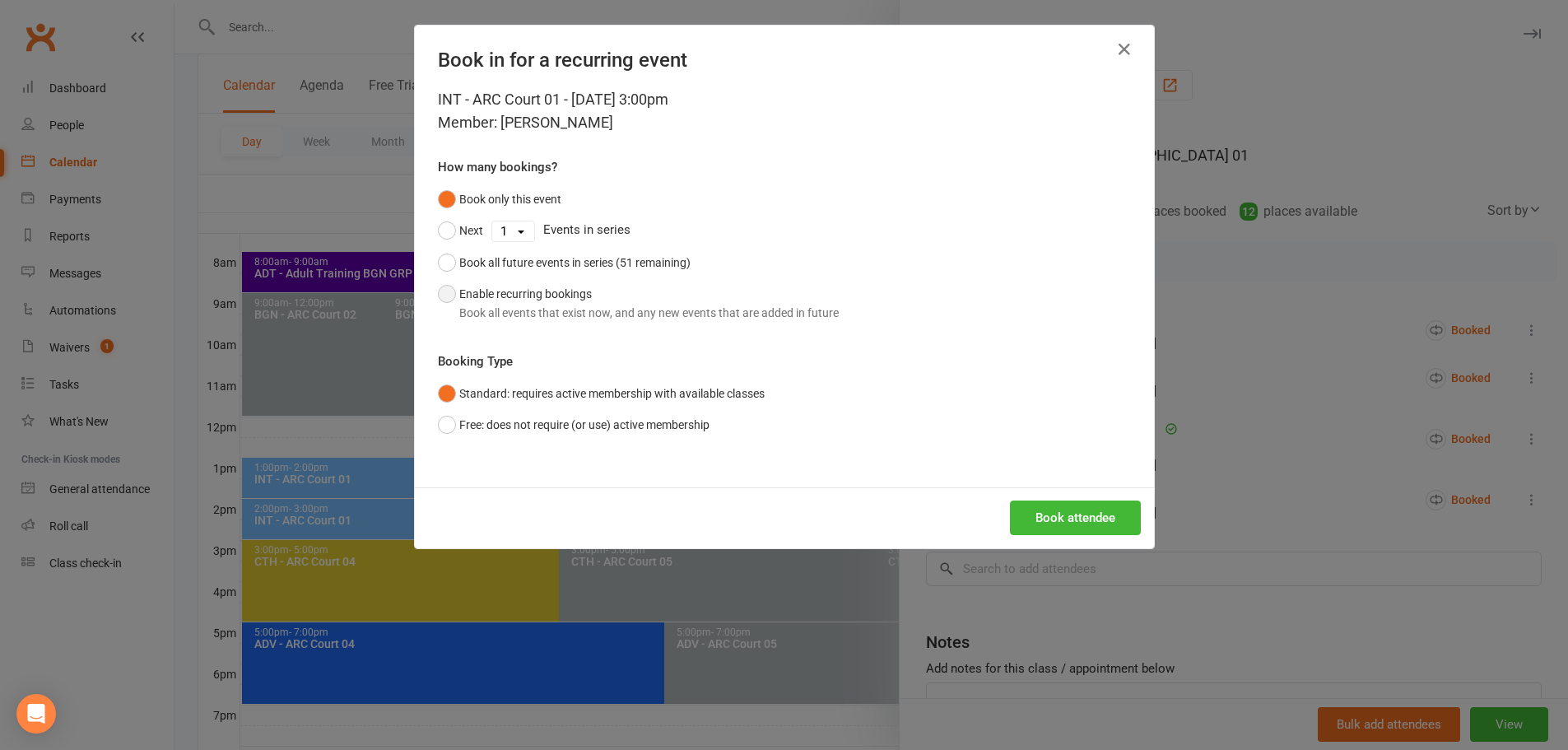
click at [559, 307] on div "Book all events that exist now, and any new events that are added in future" at bounding box center [649, 313] width 380 height 18
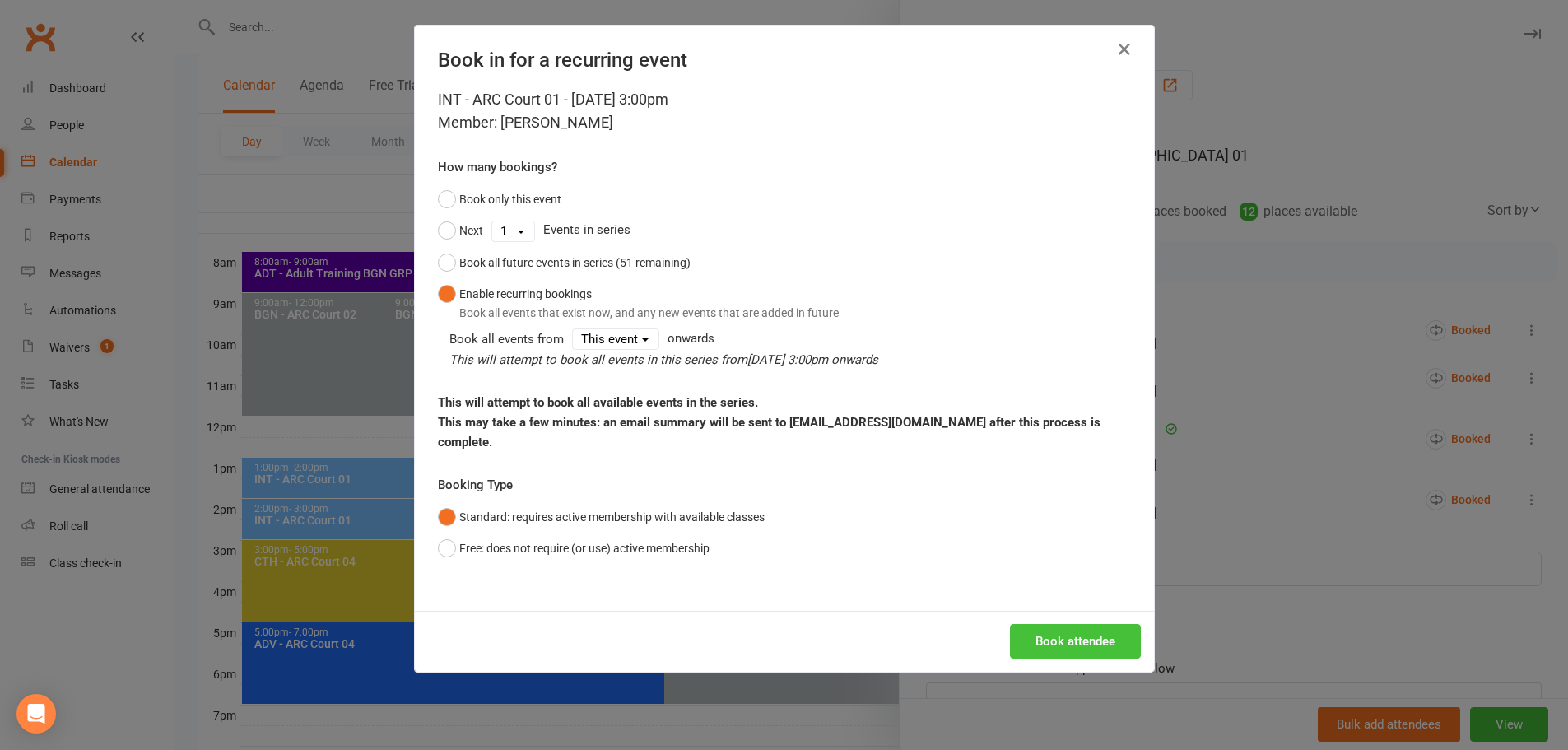
click at [1054, 624] on button "Book attendee" at bounding box center [1076, 641] width 131 height 35
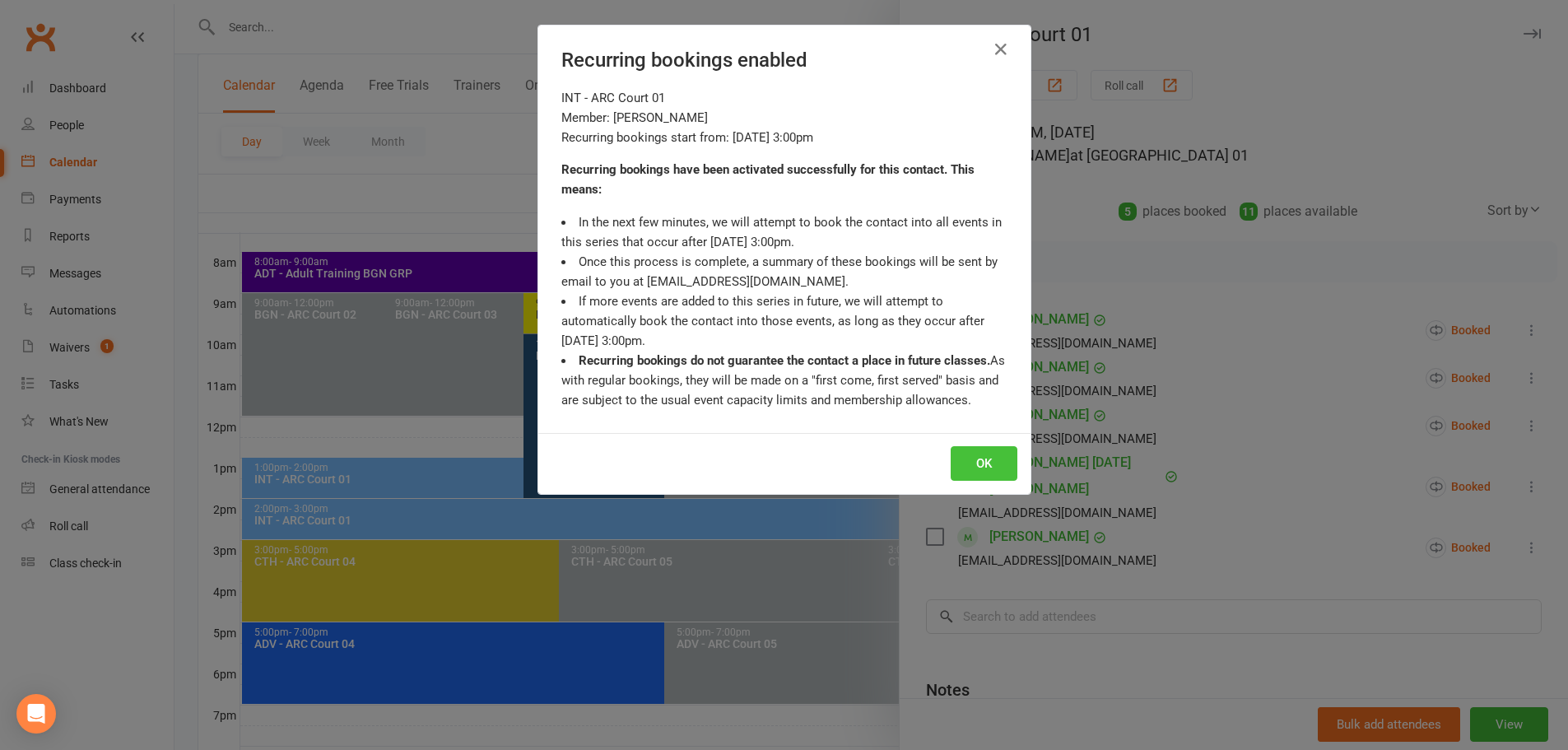
click at [977, 463] on button "OK" at bounding box center [984, 463] width 66 height 35
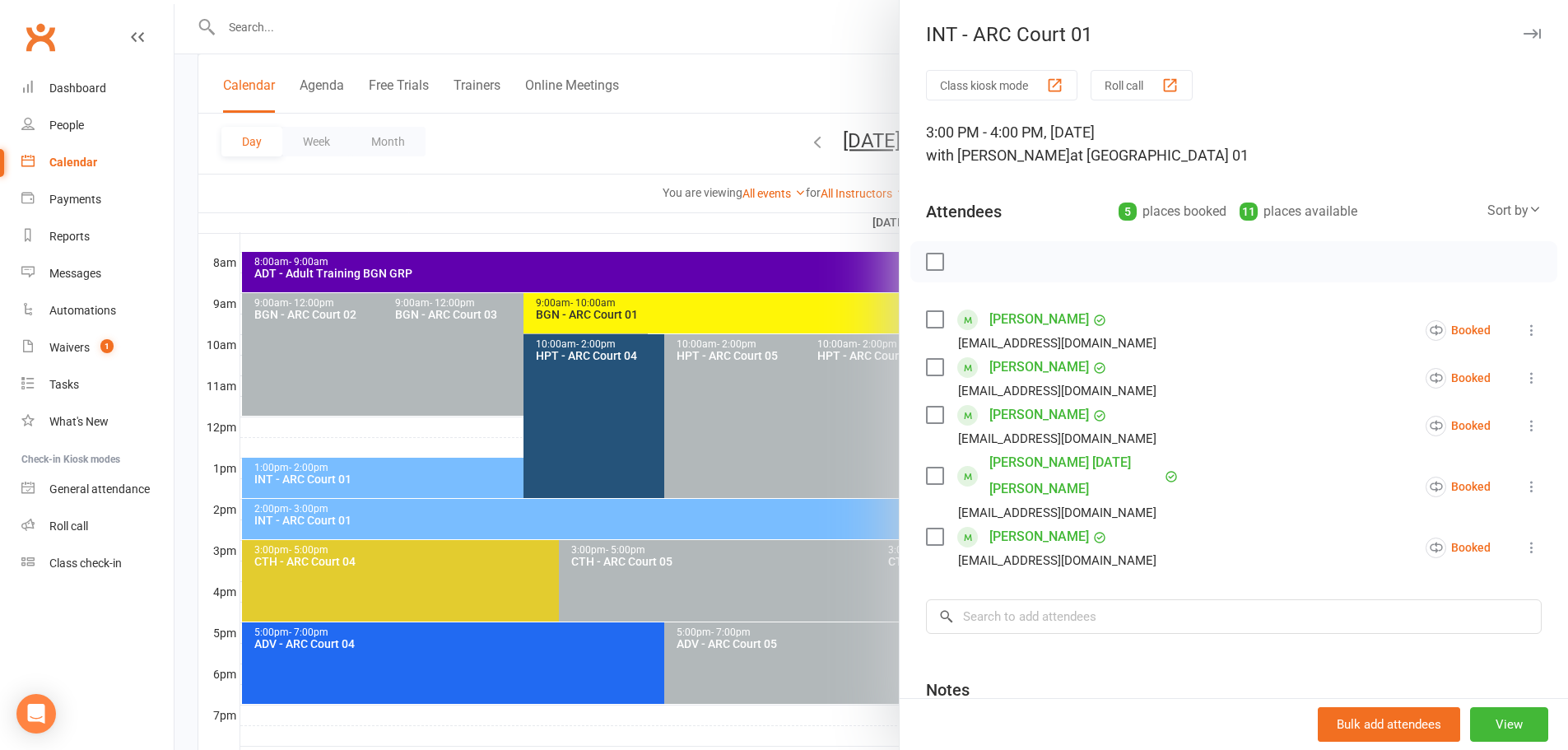
click at [770, 77] on div at bounding box center [871, 375] width 1394 height 750
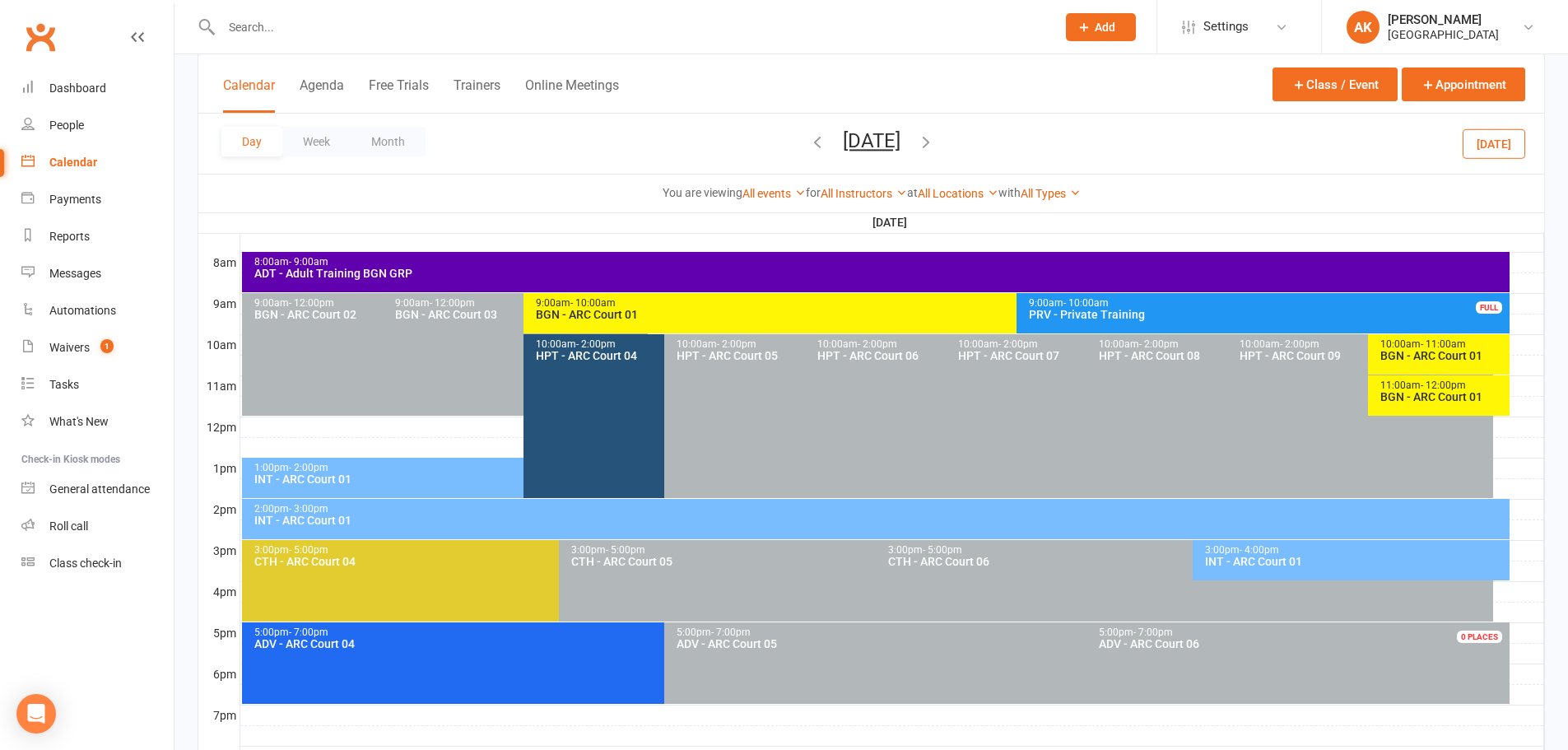
click at [808, 149] on icon "button" at bounding box center [817, 142] width 18 height 18
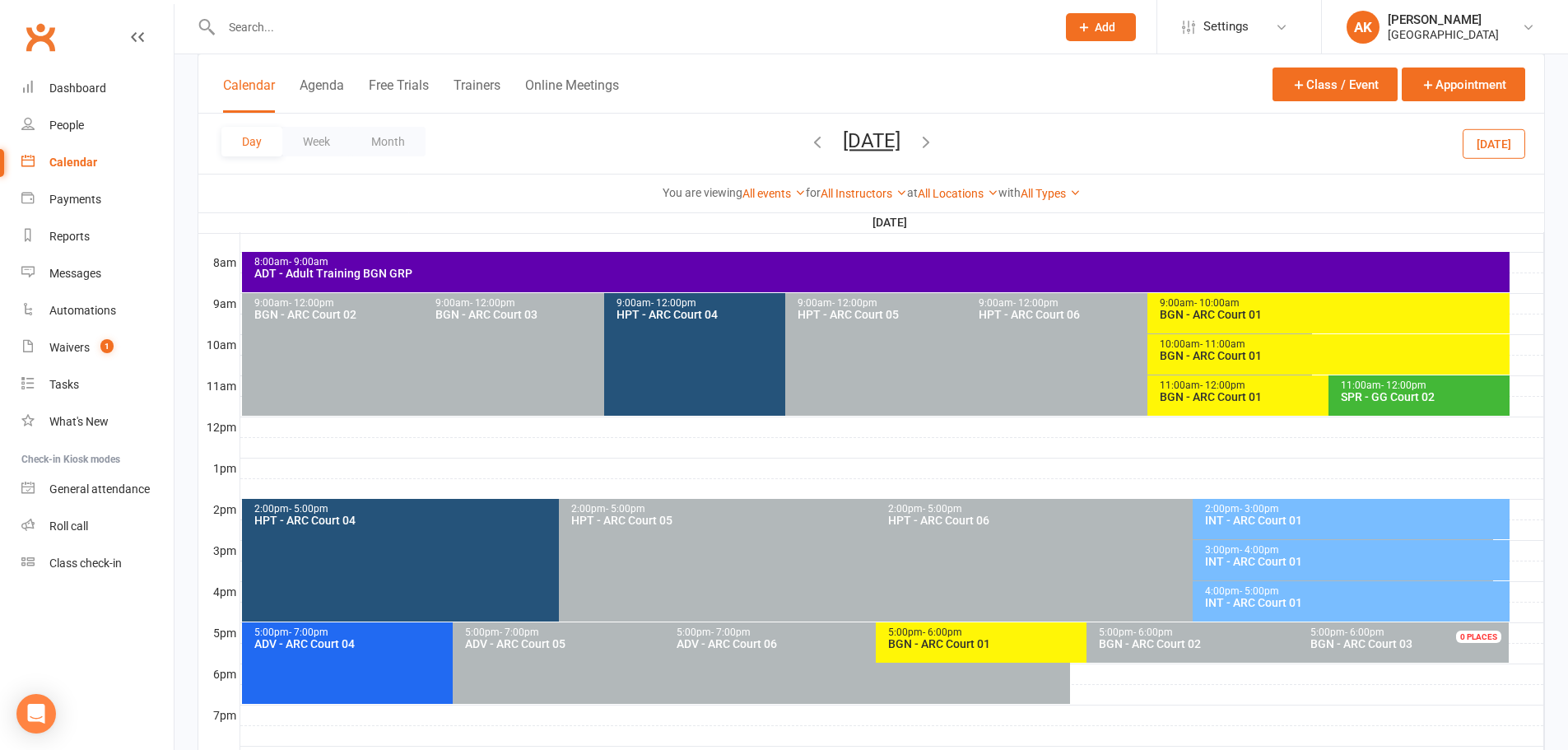
click at [808, 144] on icon "button" at bounding box center [817, 142] width 18 height 18
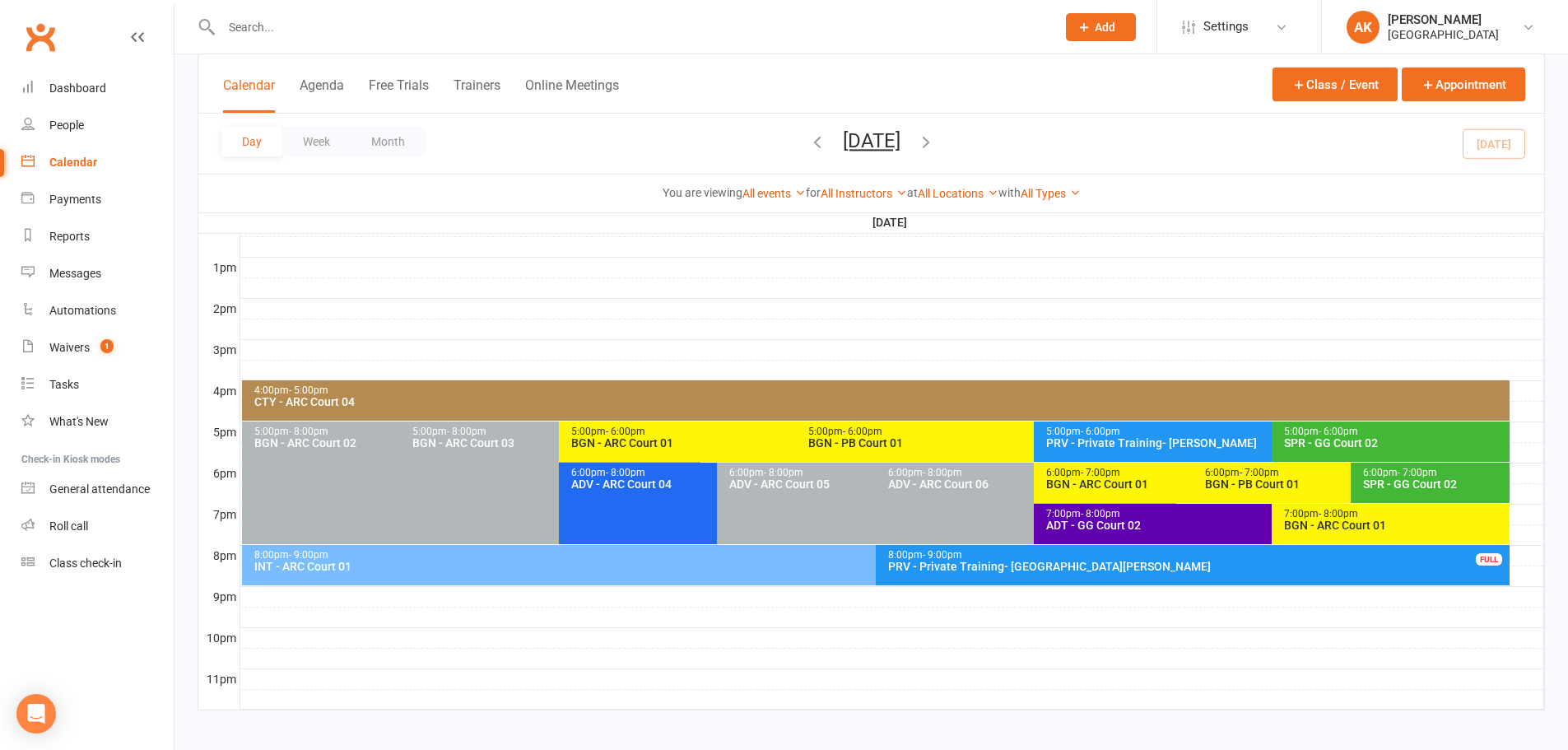
scroll to position [620, 0]
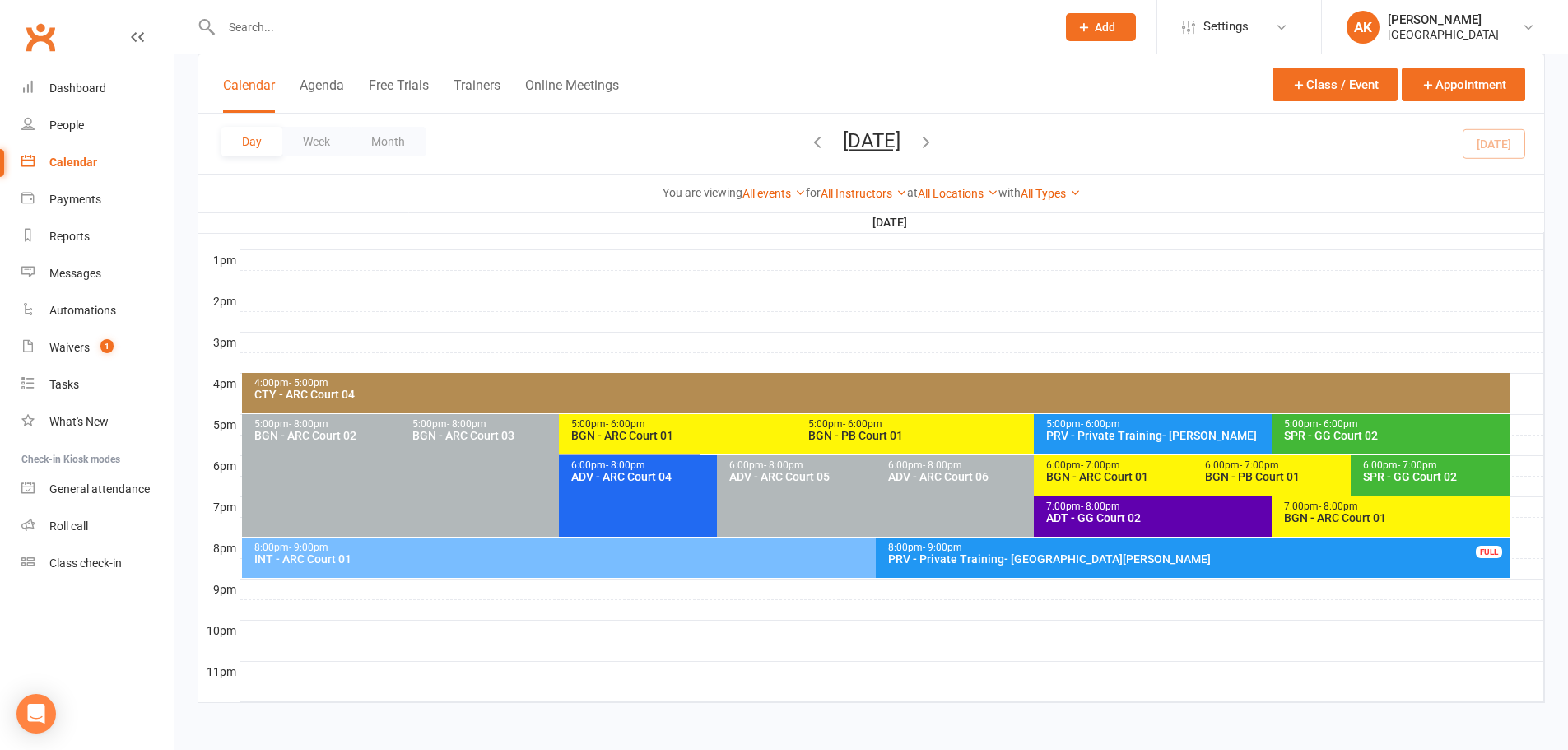
click at [666, 505] on div "6:00pm - 8:00pm ADV - ARC Court 04 FULL" at bounding box center [709, 496] width 301 height 81
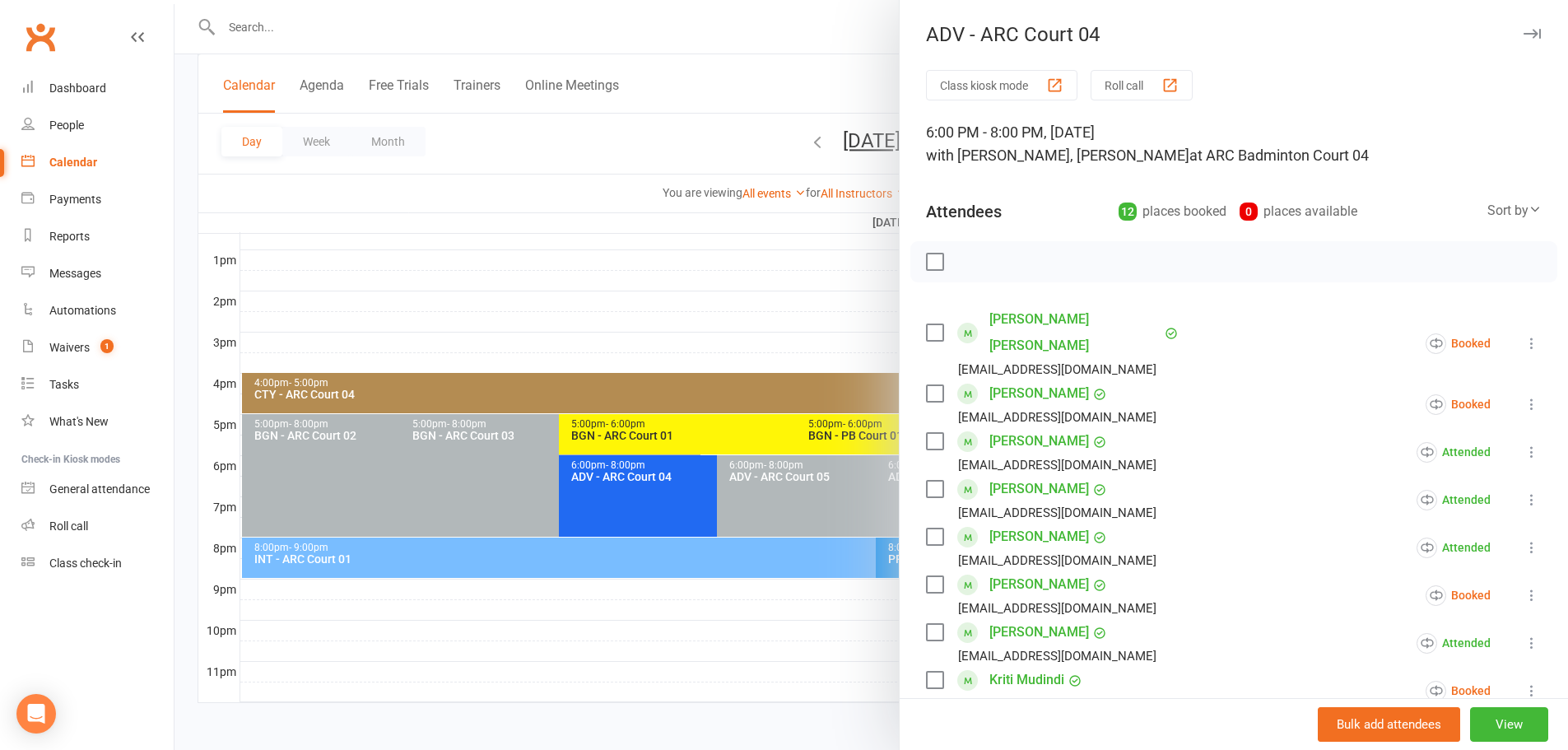
click at [713, 52] on div at bounding box center [871, 375] width 1394 height 750
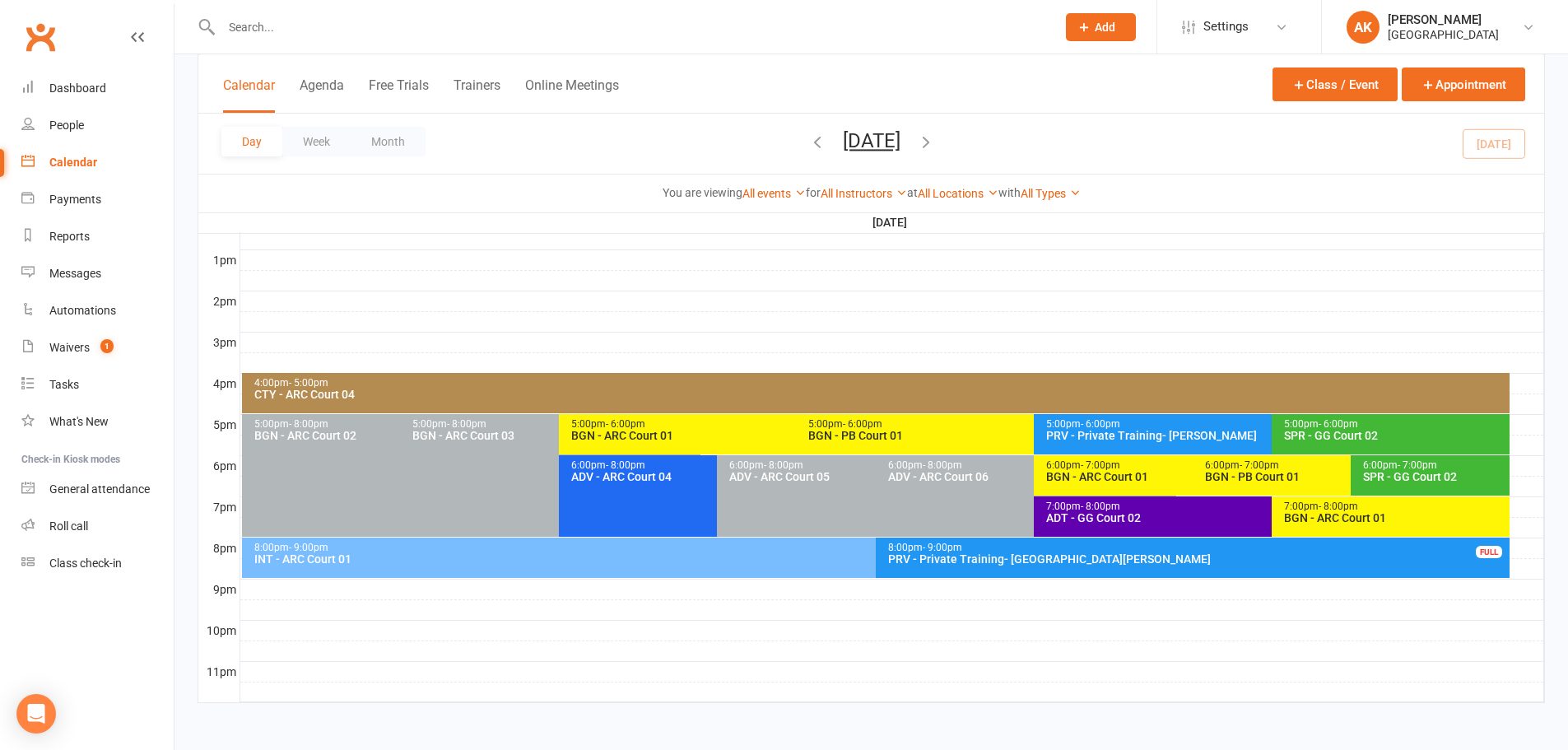
click at [935, 139] on icon "button" at bounding box center [926, 142] width 18 height 18
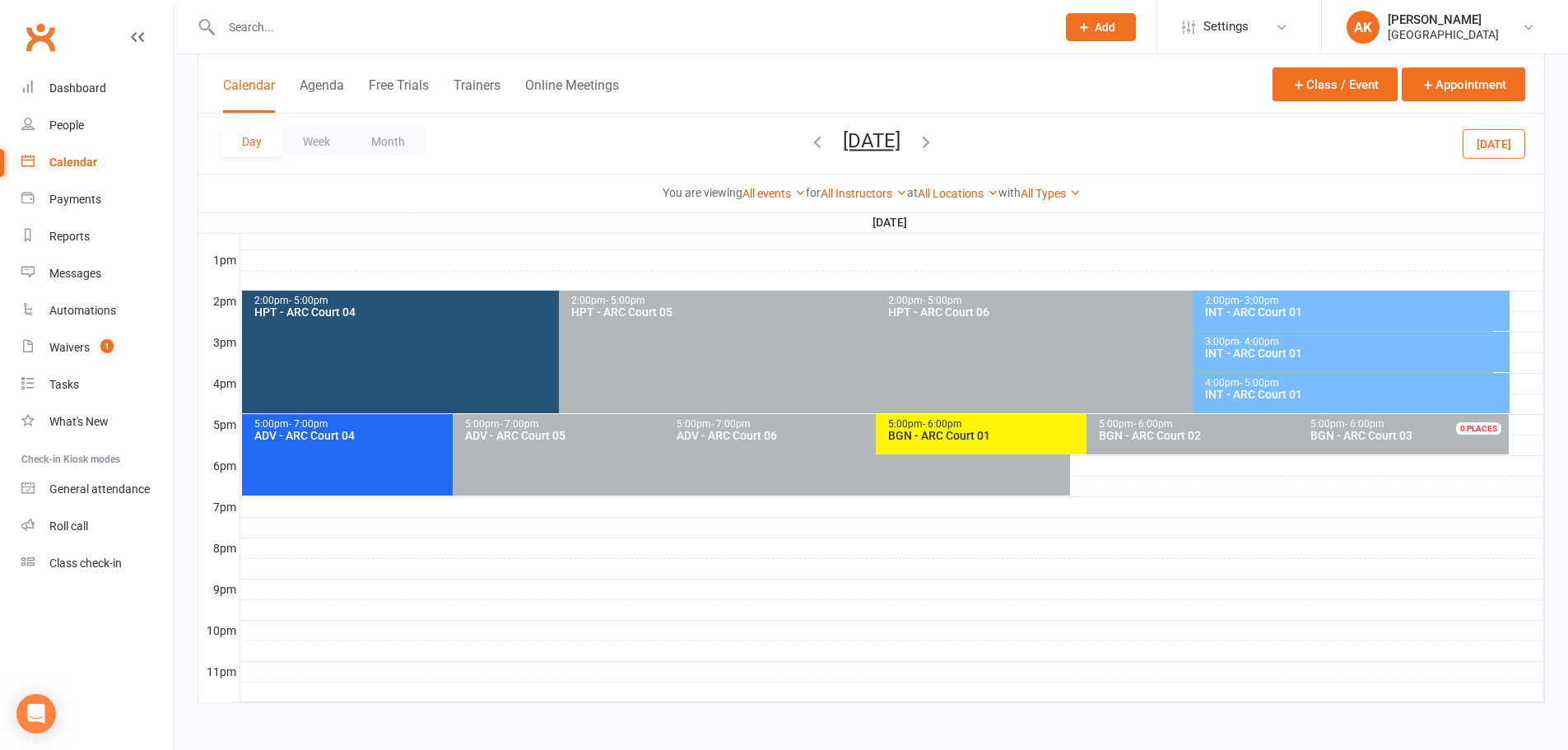
click at [381, 457] on div "5:00pm - 7:00pm ADV - ARC Court 04 FULL" at bounding box center [444, 454] width 406 height 81
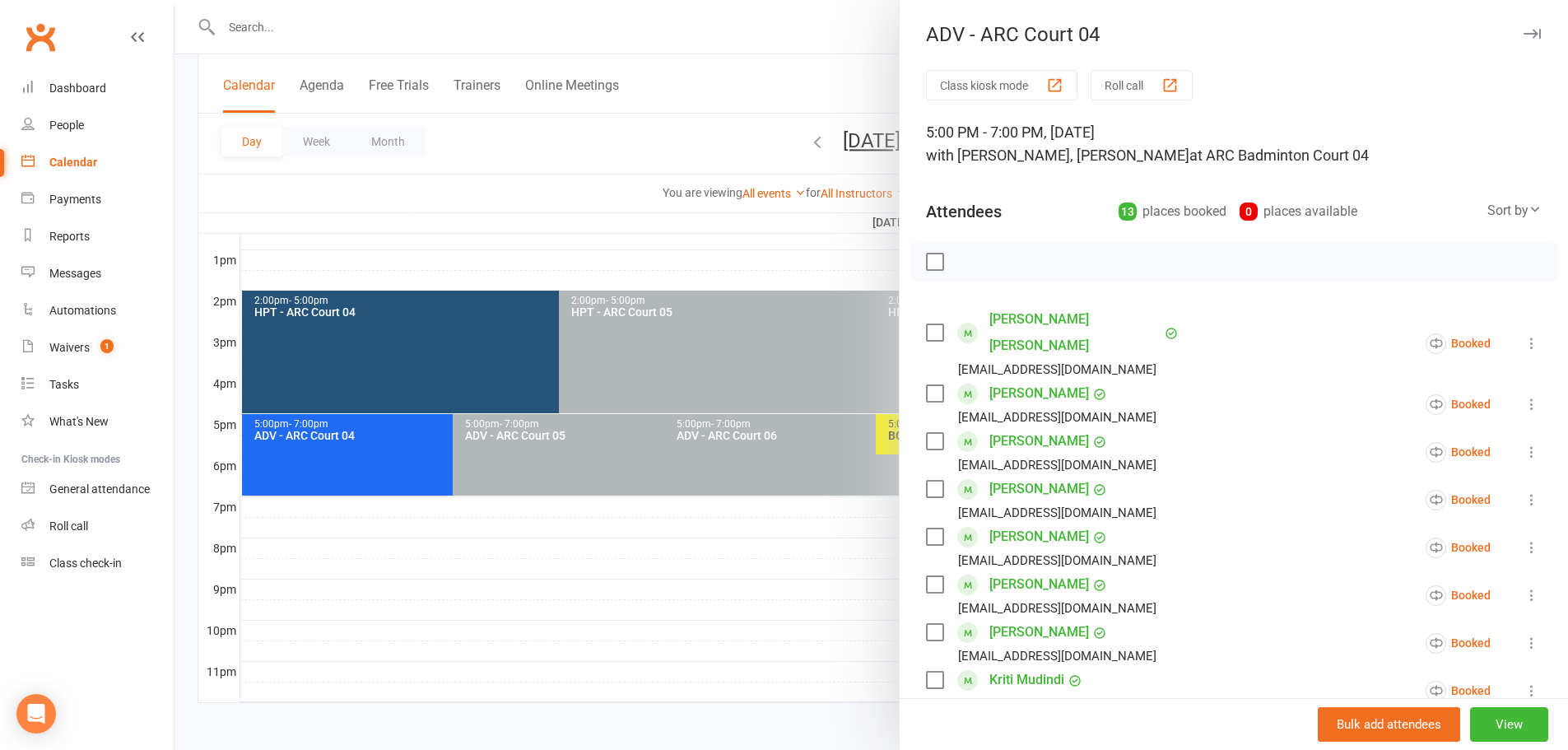
click at [762, 59] on div at bounding box center [871, 375] width 1394 height 750
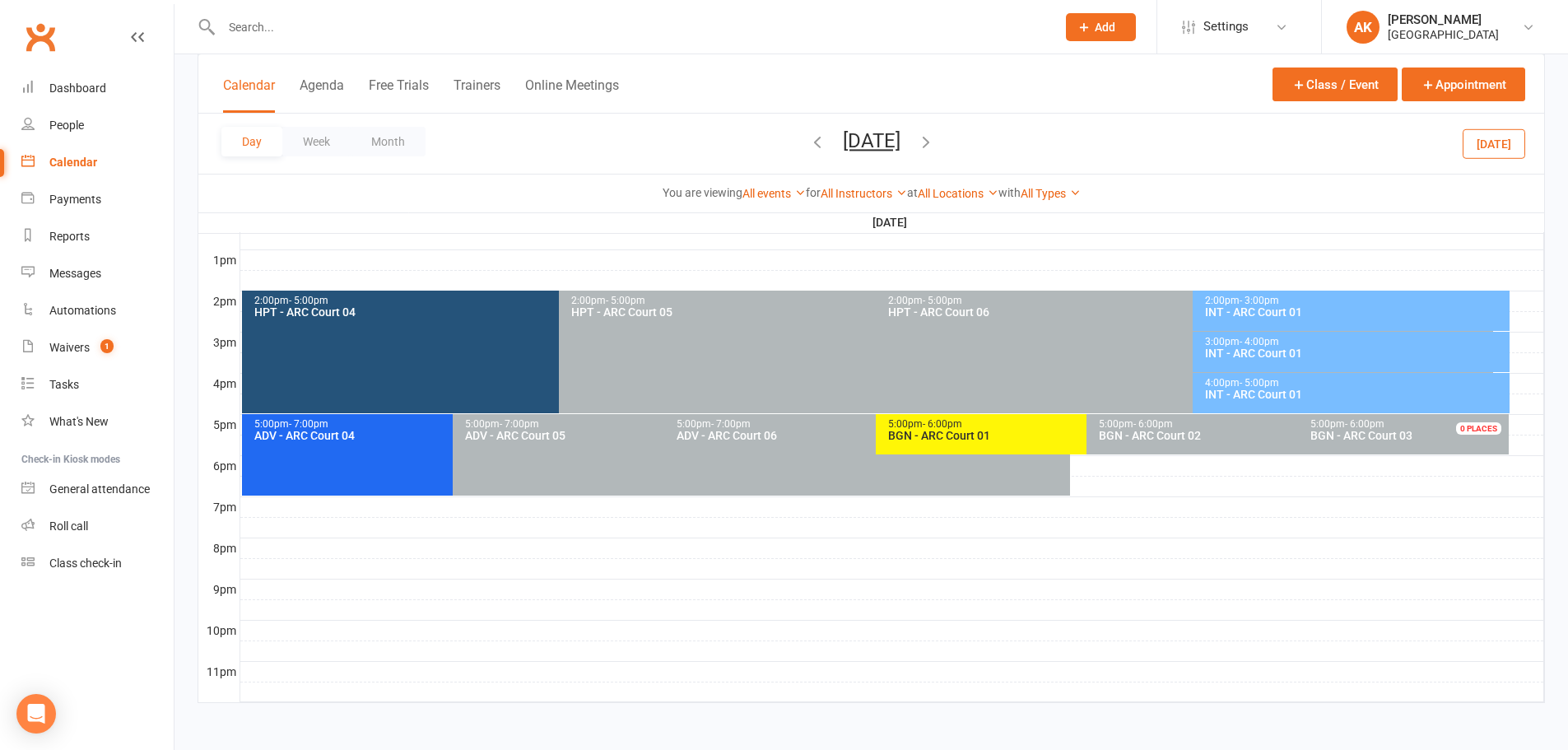
click at [935, 144] on icon "button" at bounding box center [926, 142] width 18 height 18
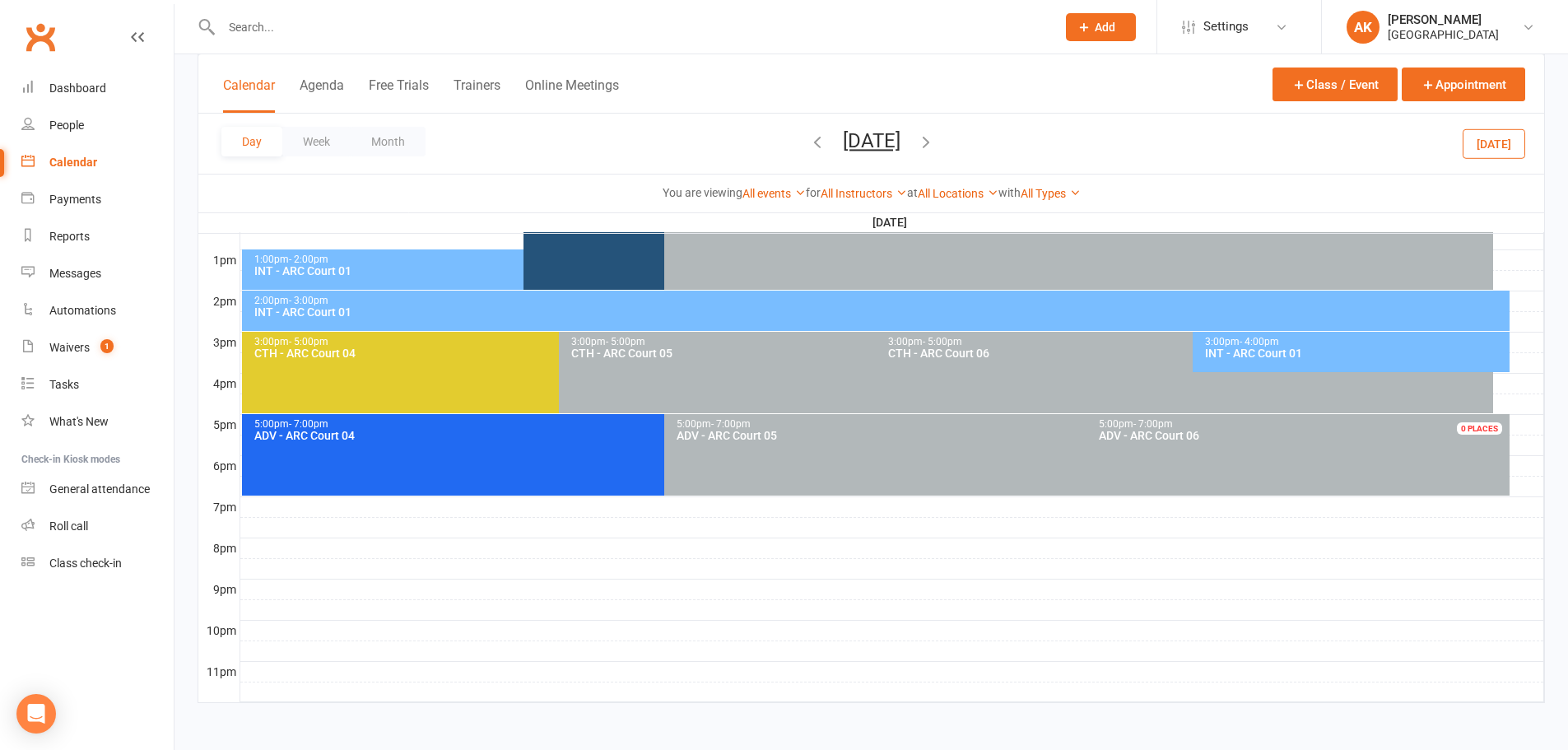
click at [408, 430] on div "ADV - ARC Court 04" at bounding box center [660, 435] width 814 height 12
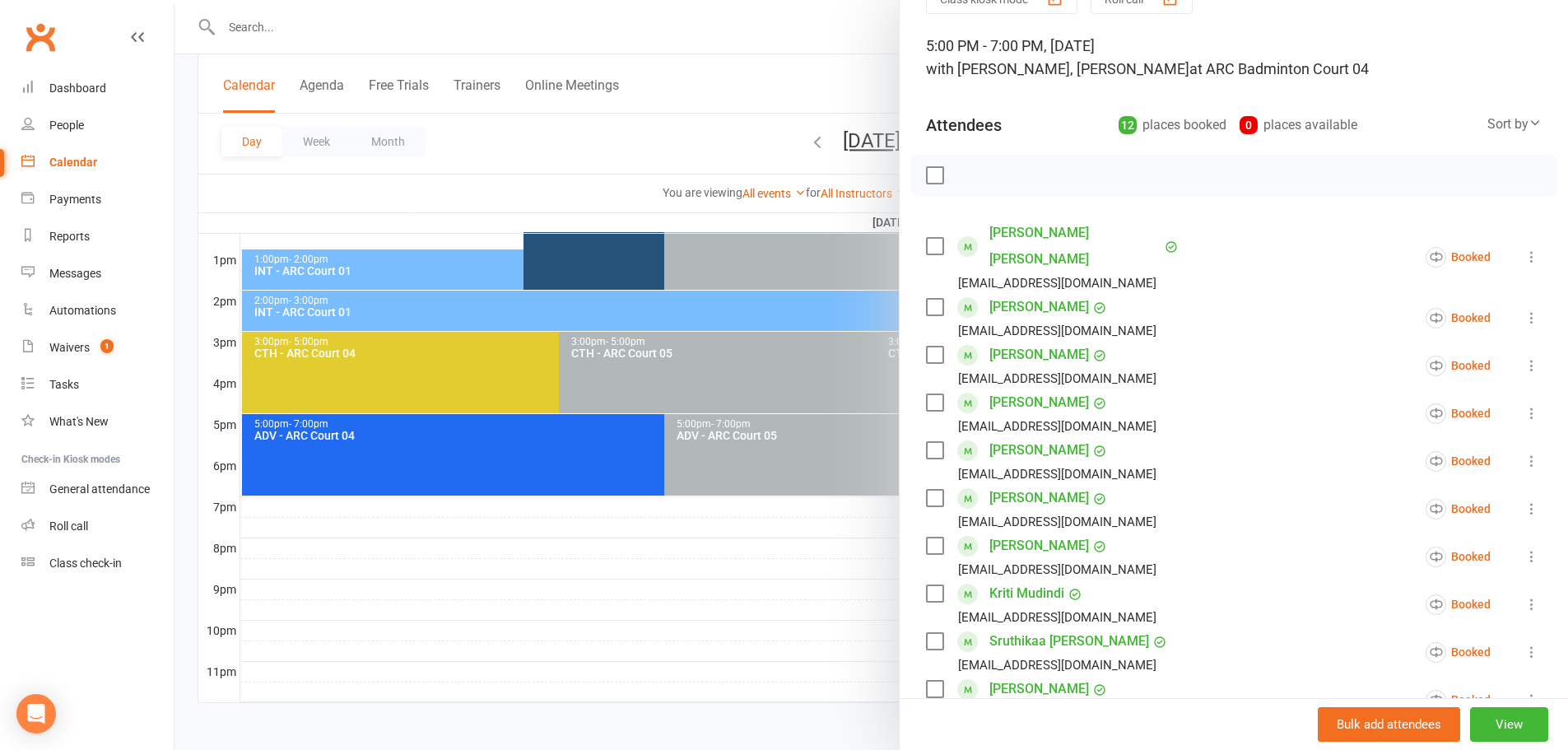
scroll to position [0, 0]
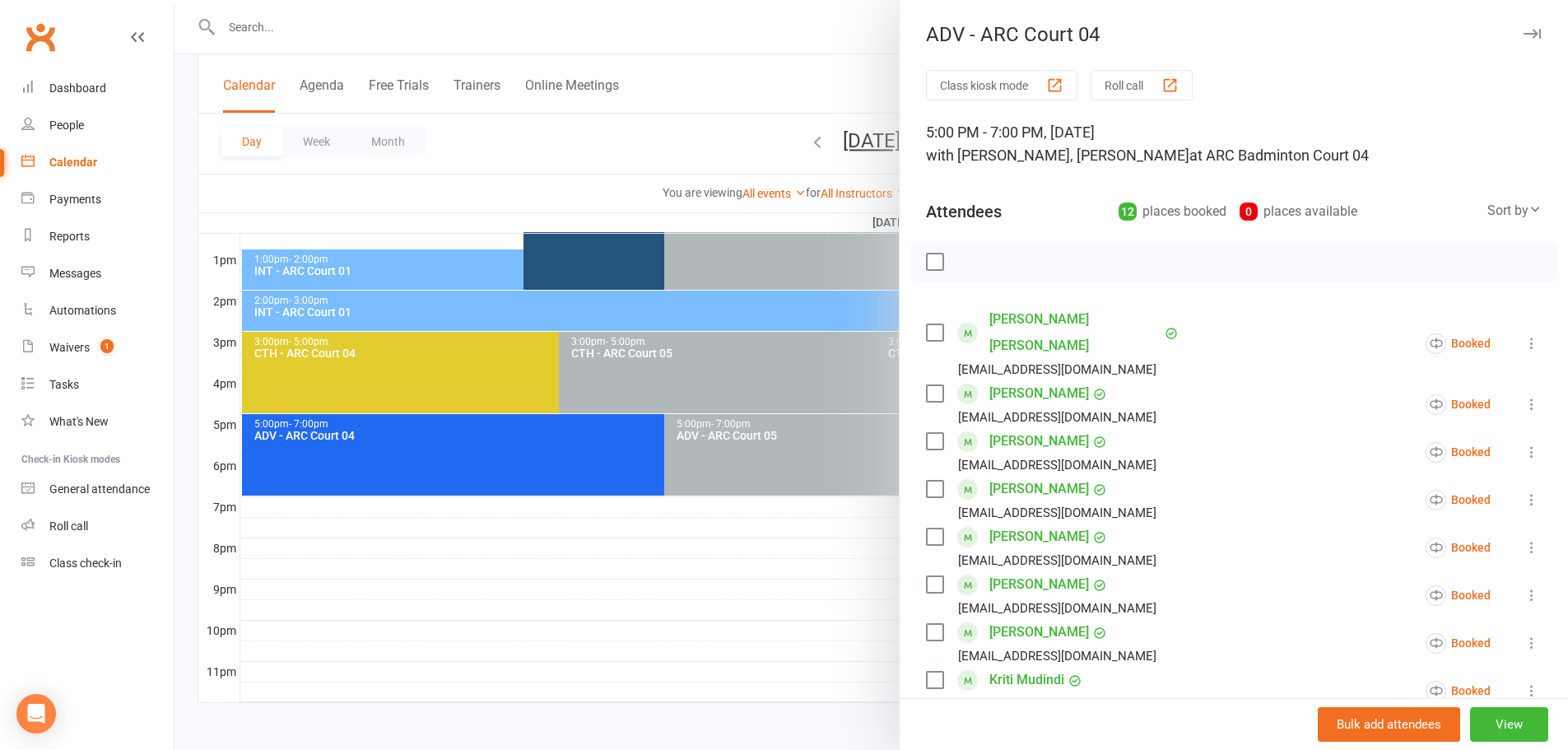
click at [802, 76] on div at bounding box center [871, 375] width 1394 height 750
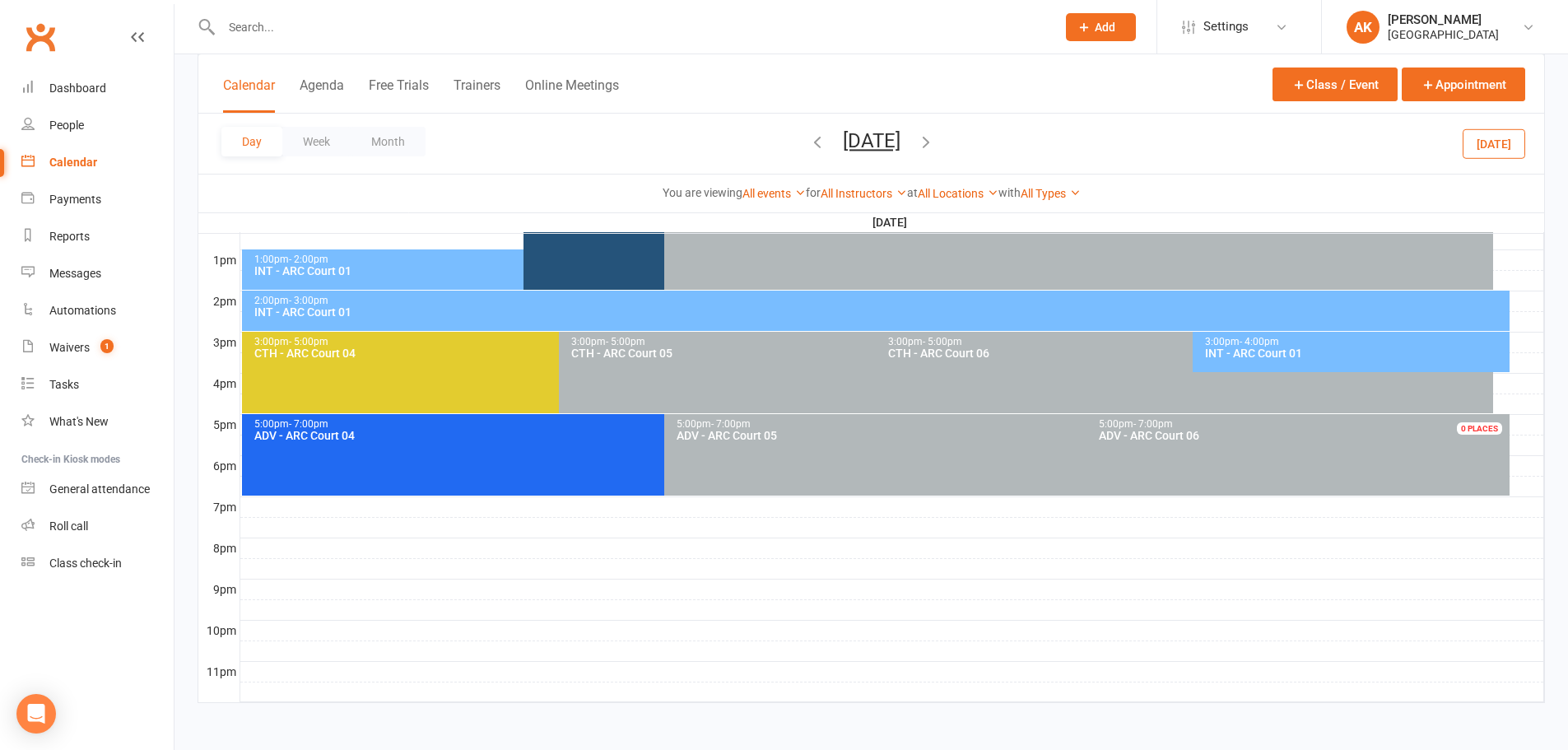
click at [808, 141] on icon "button" at bounding box center [817, 142] width 18 height 18
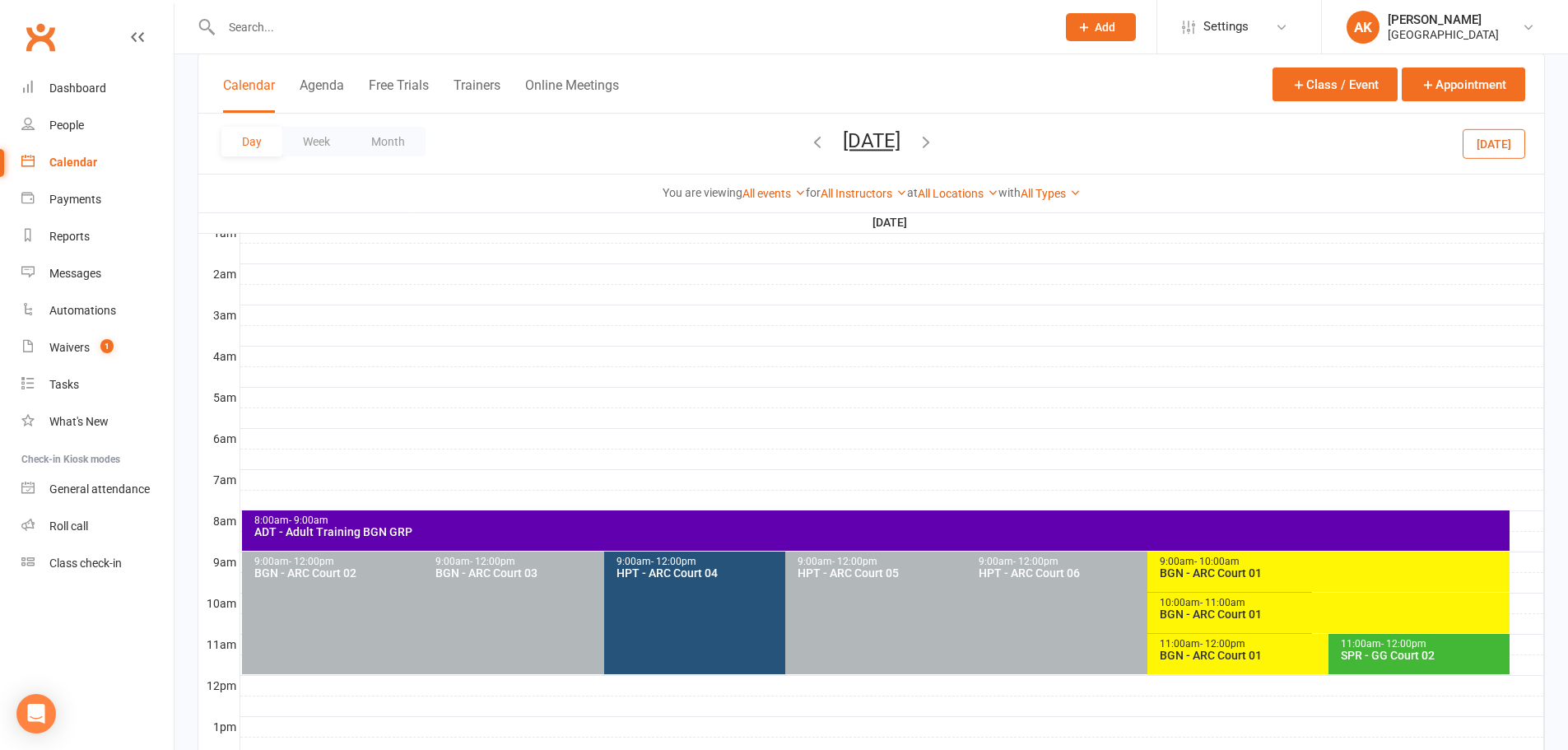
scroll to position [164, 0]
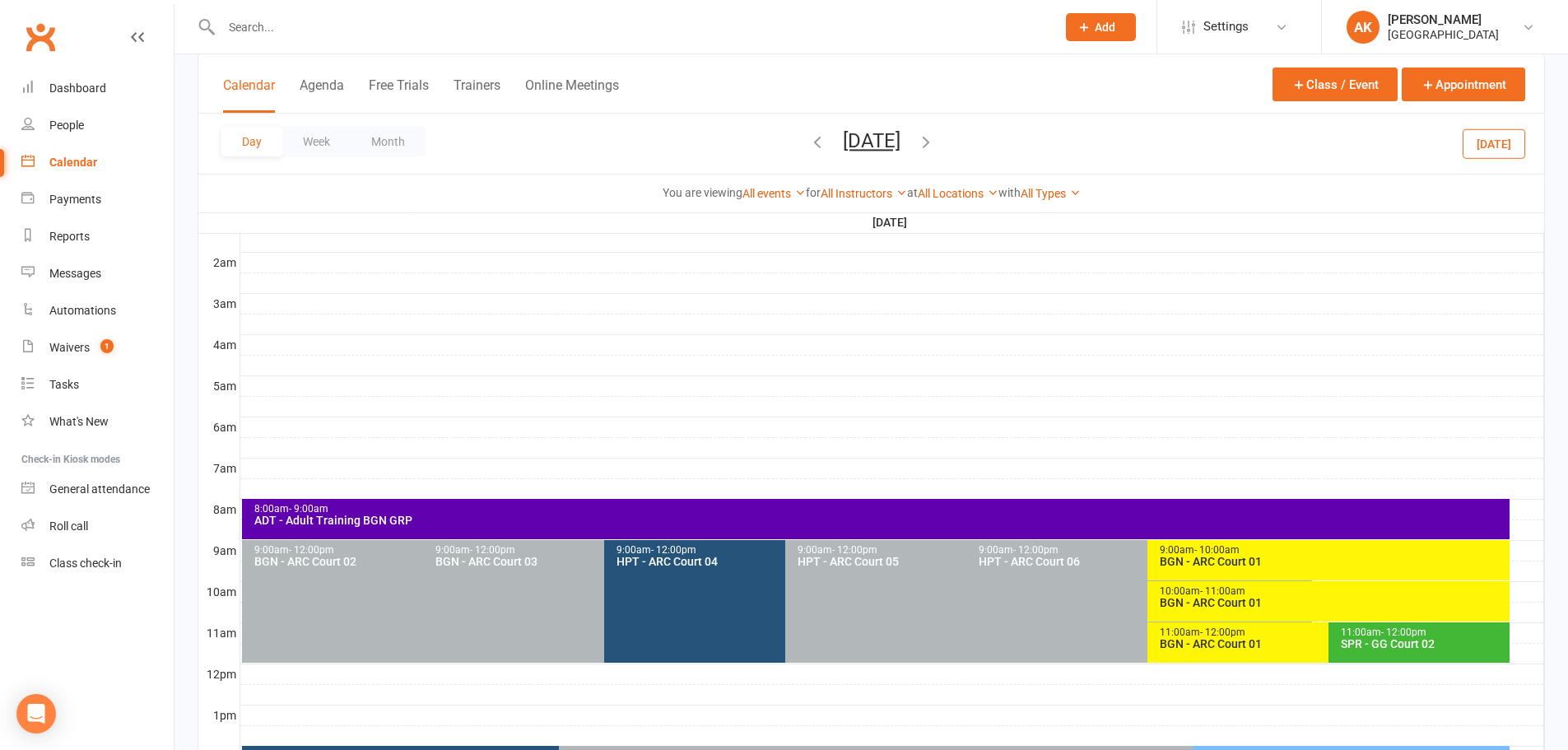
click at [843, 144] on button "Saturday, Oct 11, 2025" at bounding box center [871, 141] width 57 height 23
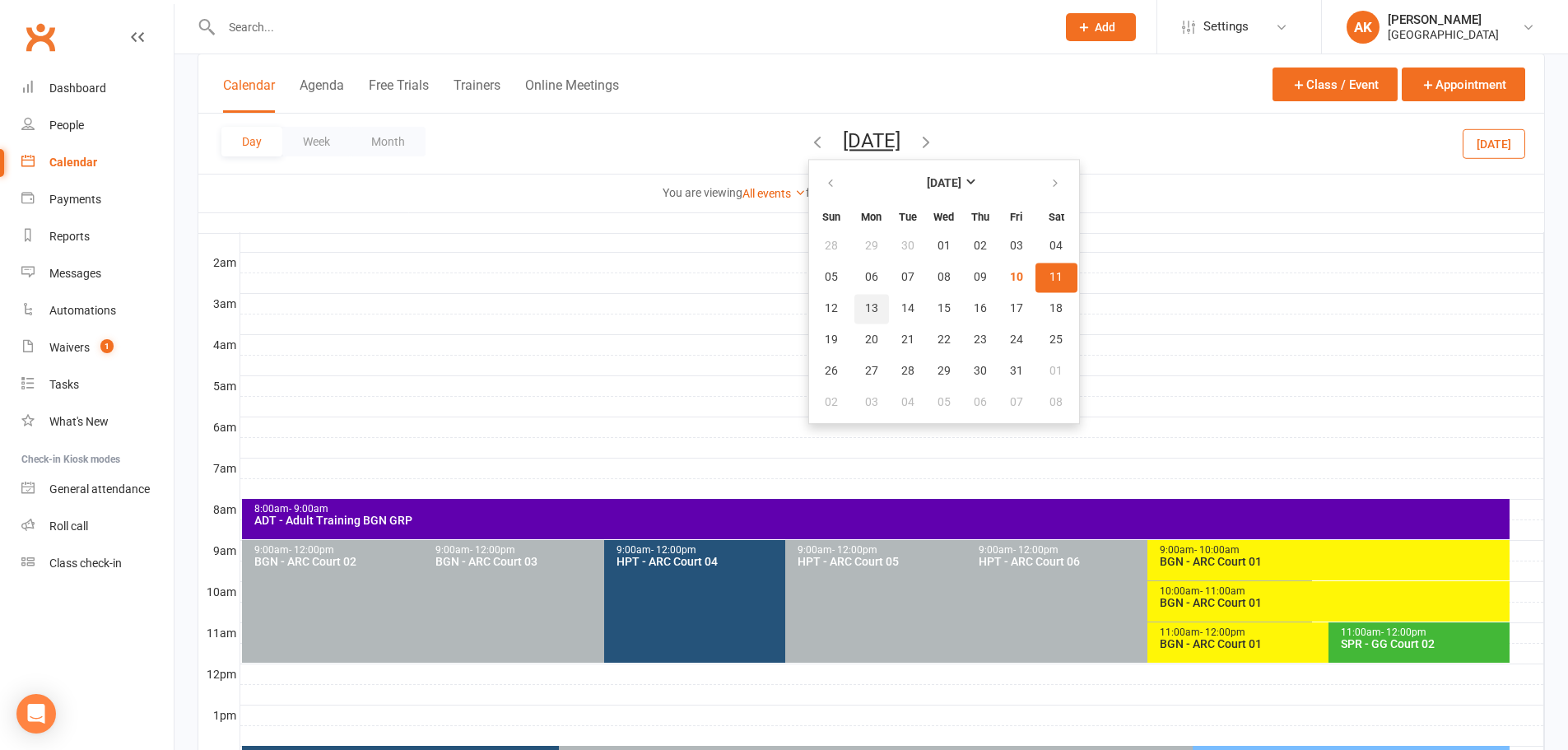
click at [865, 306] on span "13" at bounding box center [871, 309] width 13 height 13
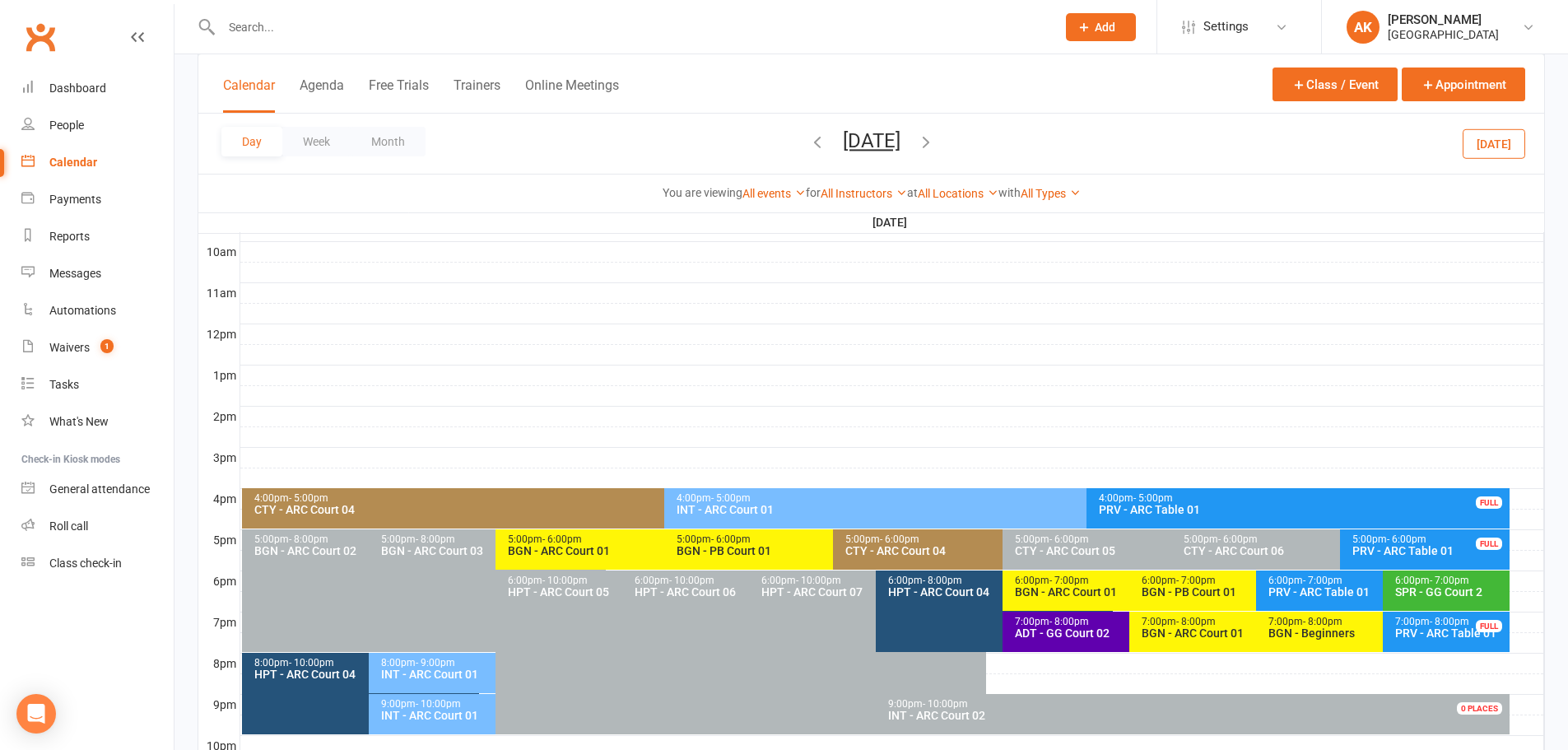
scroll to position [620, 0]
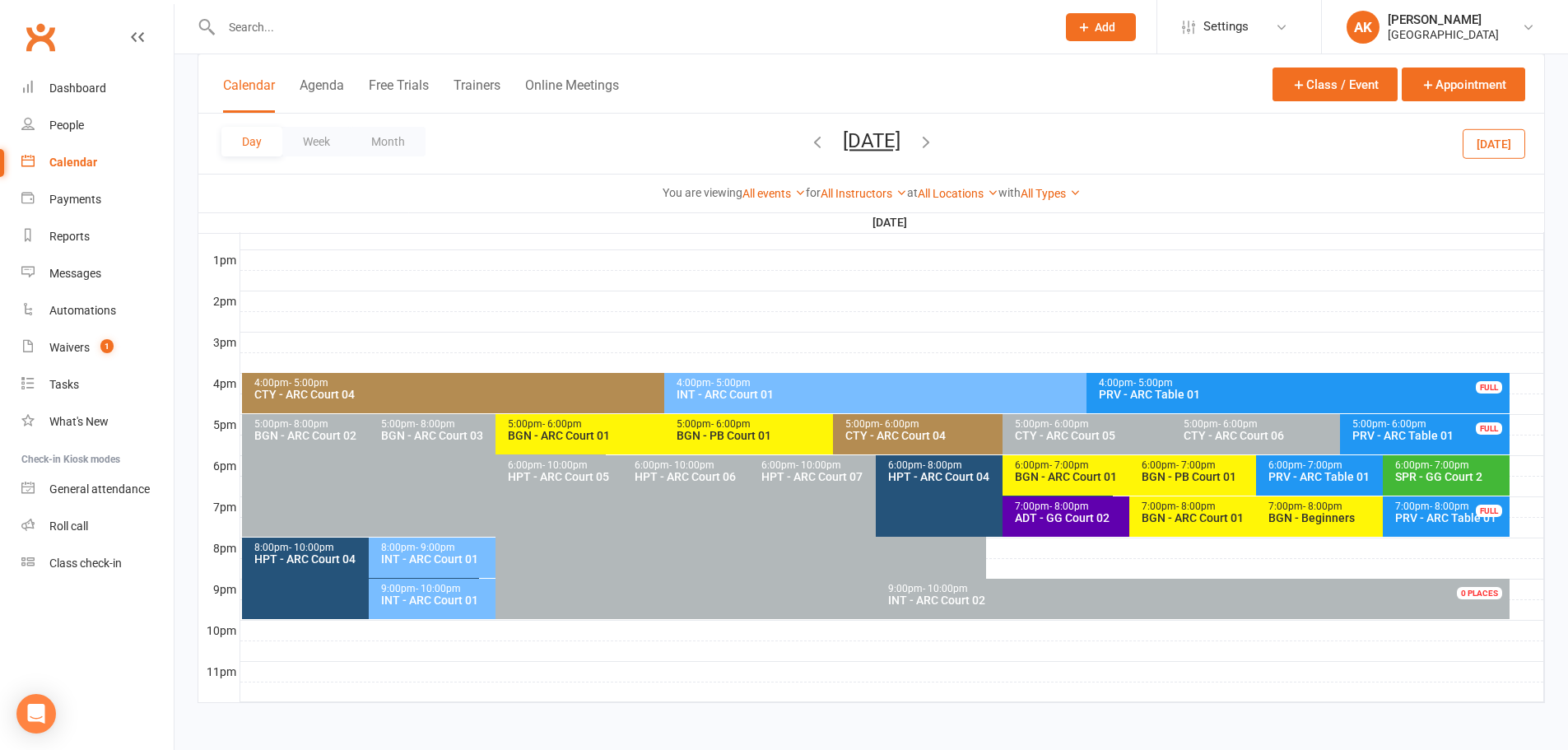
click at [728, 439] on div "BGN - PB Court 01" at bounding box center [830, 435] width 307 height 12
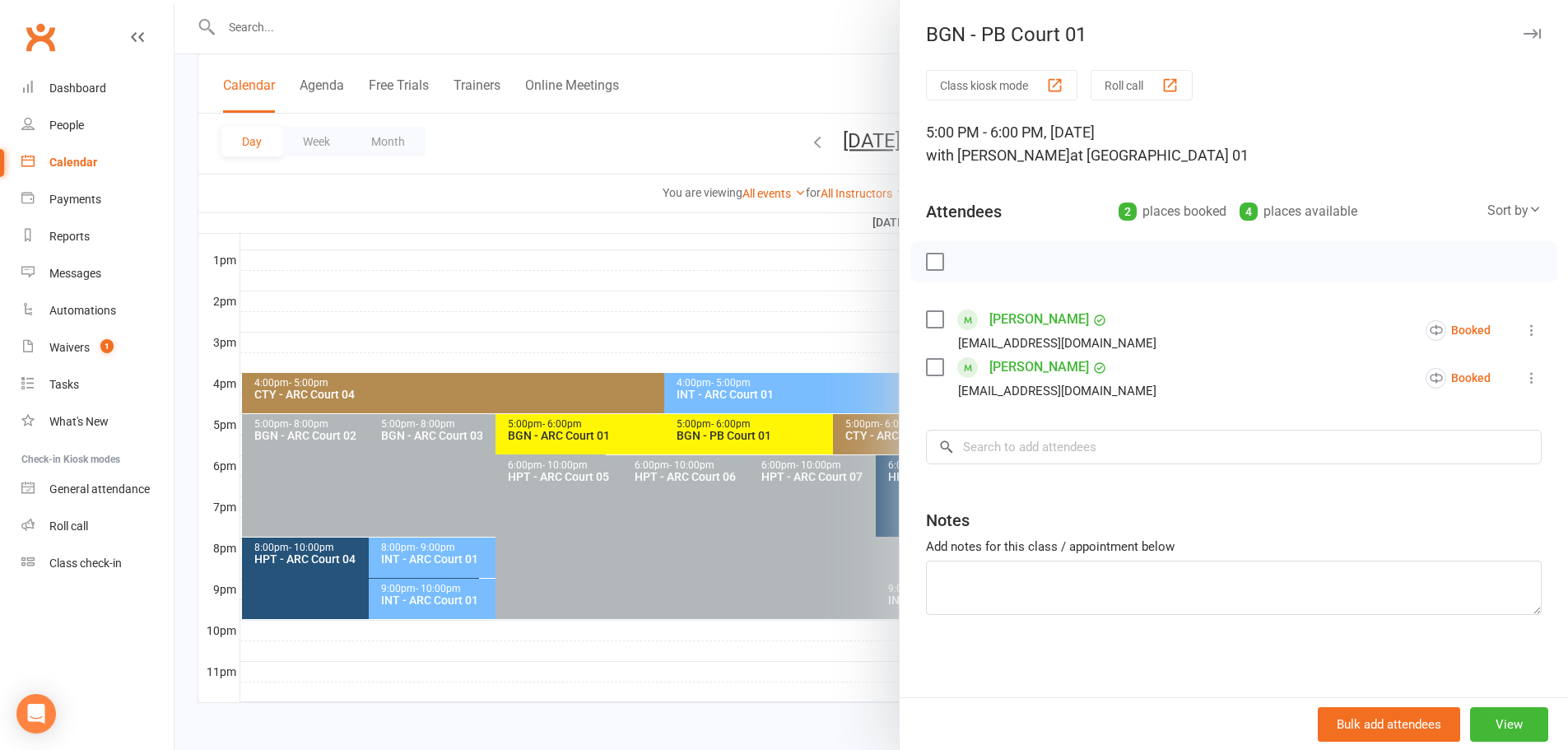
click at [713, 184] on div at bounding box center [871, 375] width 1394 height 750
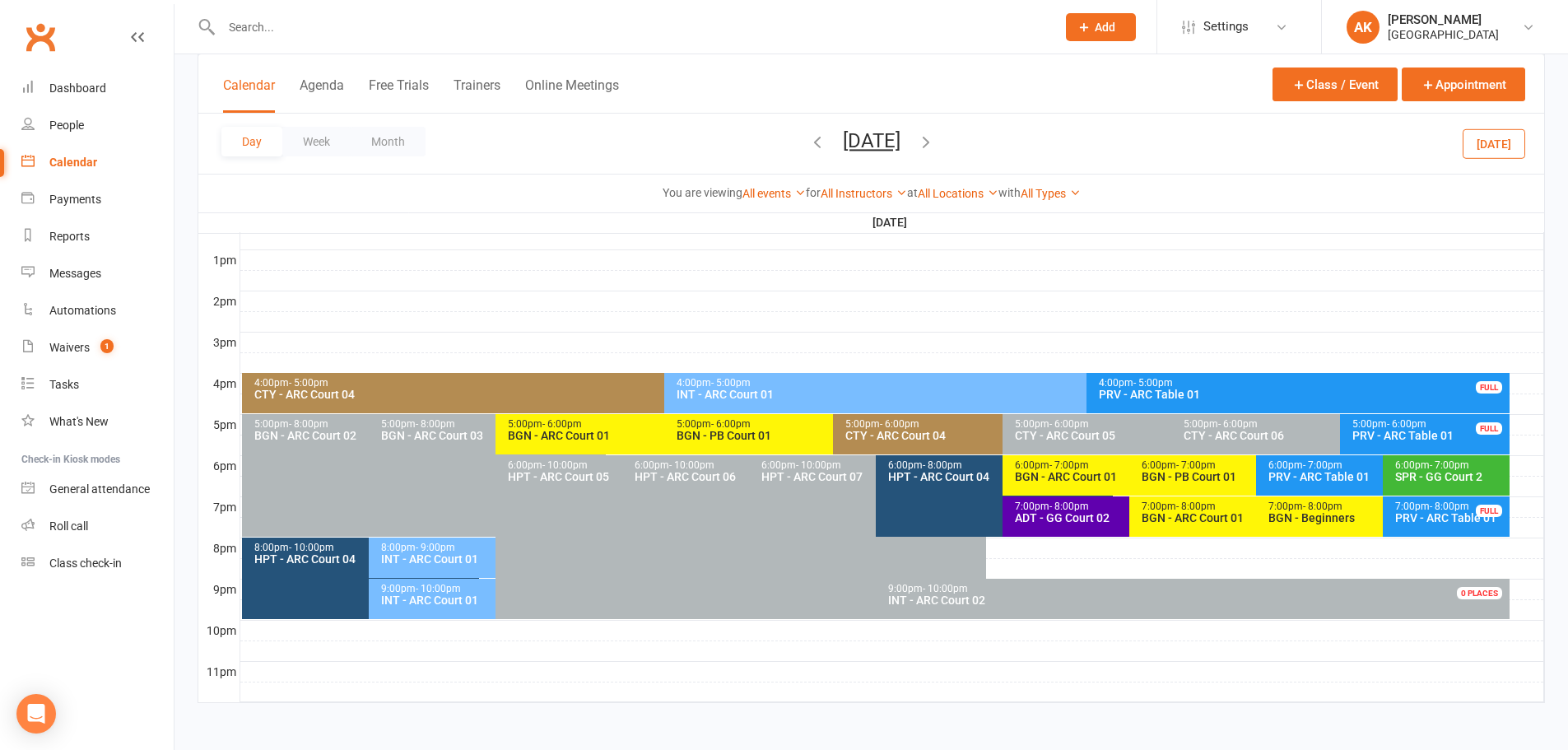
click at [908, 431] on div "CTY - ARC Court 04" at bounding box center [998, 435] width 307 height 12
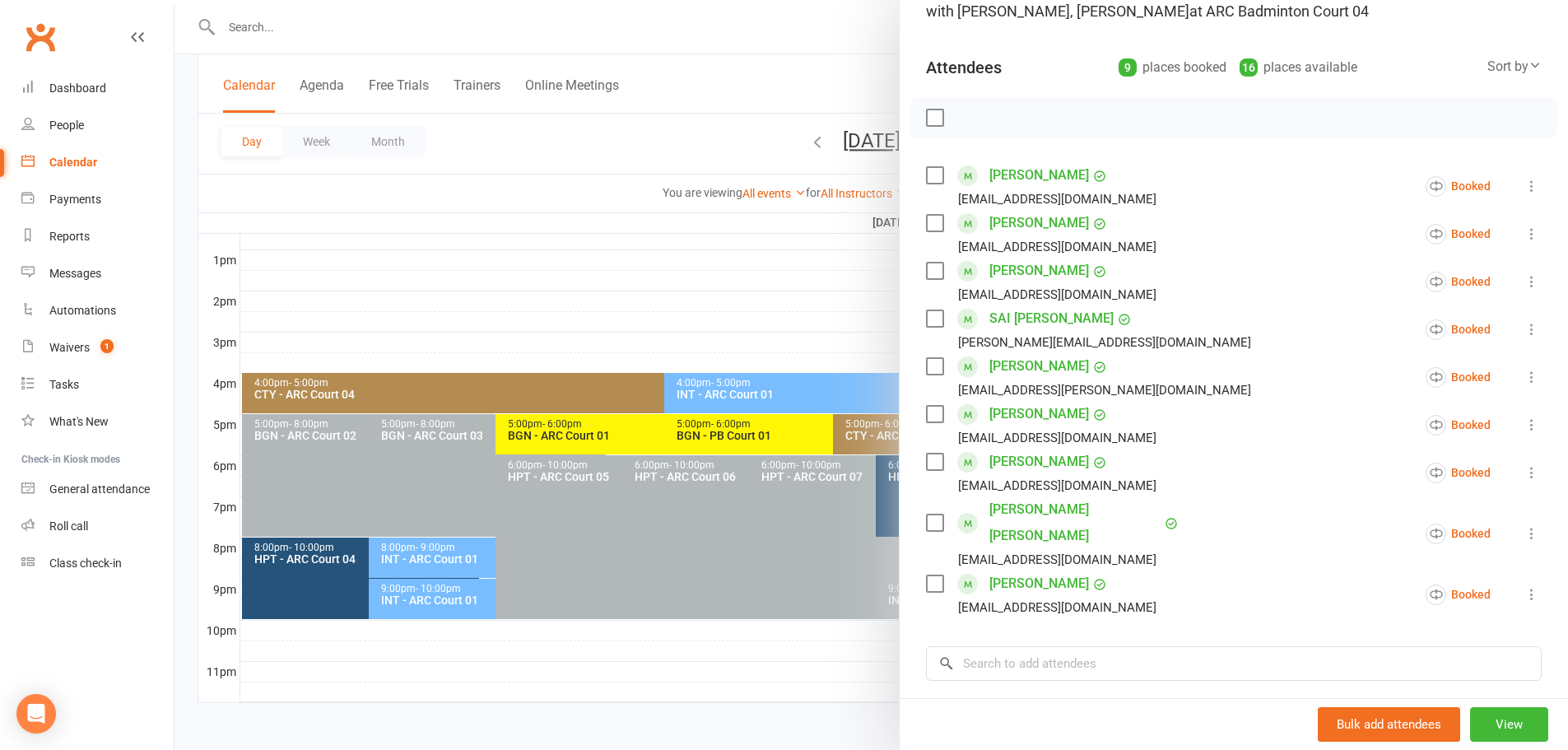
scroll to position [164, 0]
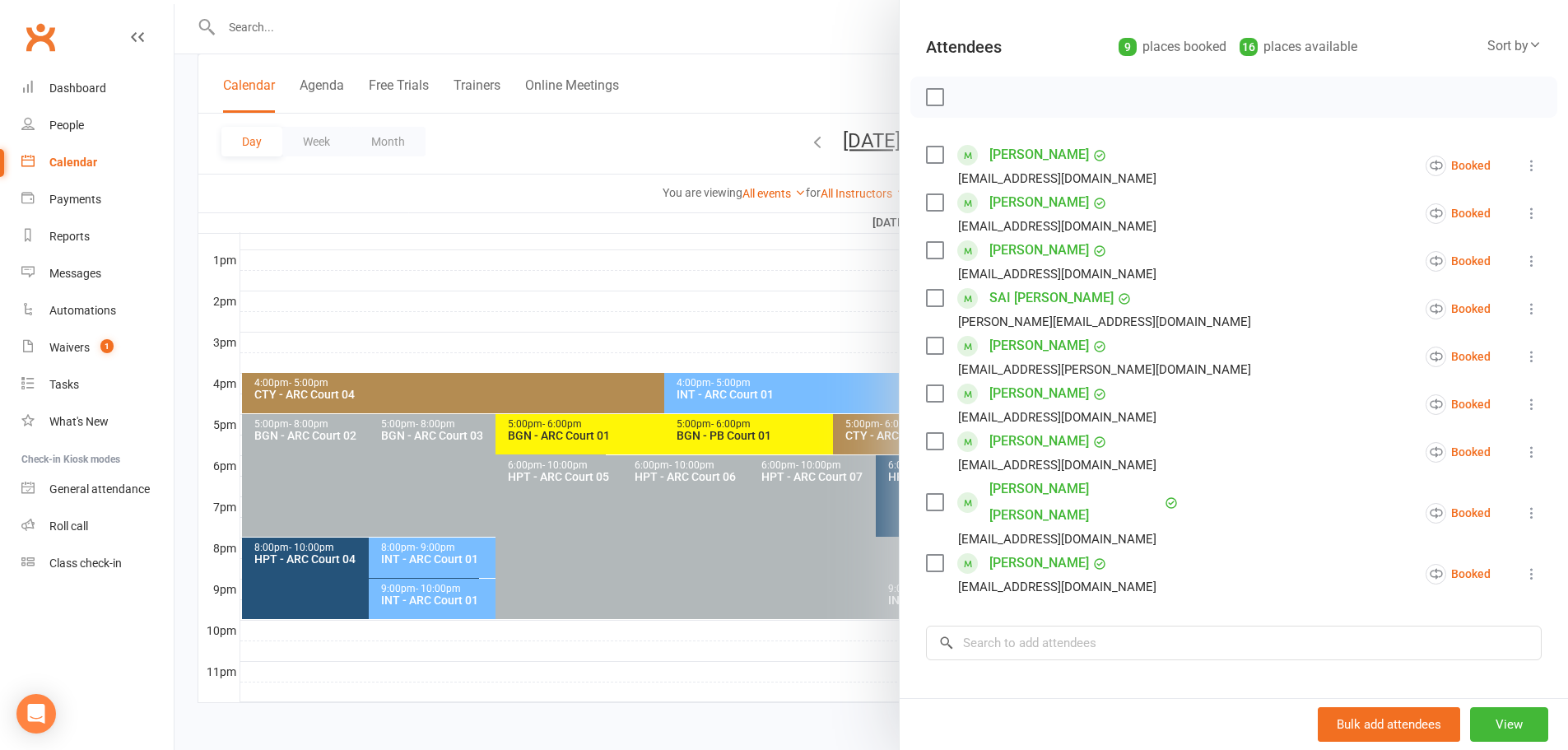
click at [820, 79] on div at bounding box center [871, 375] width 1394 height 750
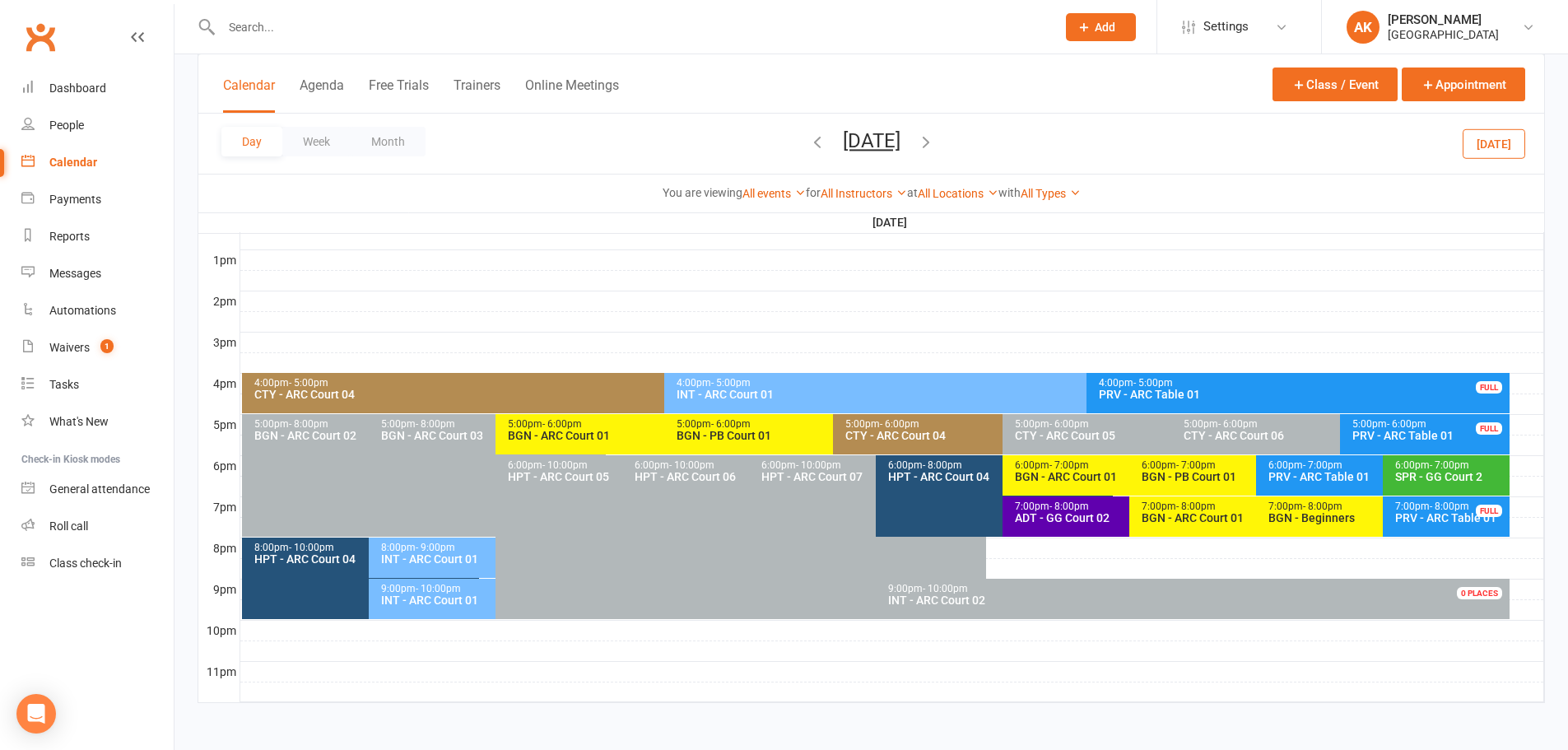
click at [1001, 146] on div "Day Week Month Monday, Oct 13, 2025 October 2025 Sun Mon Tue Wed Thu Fri Sat 28…" at bounding box center [871, 144] width 1345 height 60
click at [935, 141] on icon "button" at bounding box center [926, 142] width 18 height 18
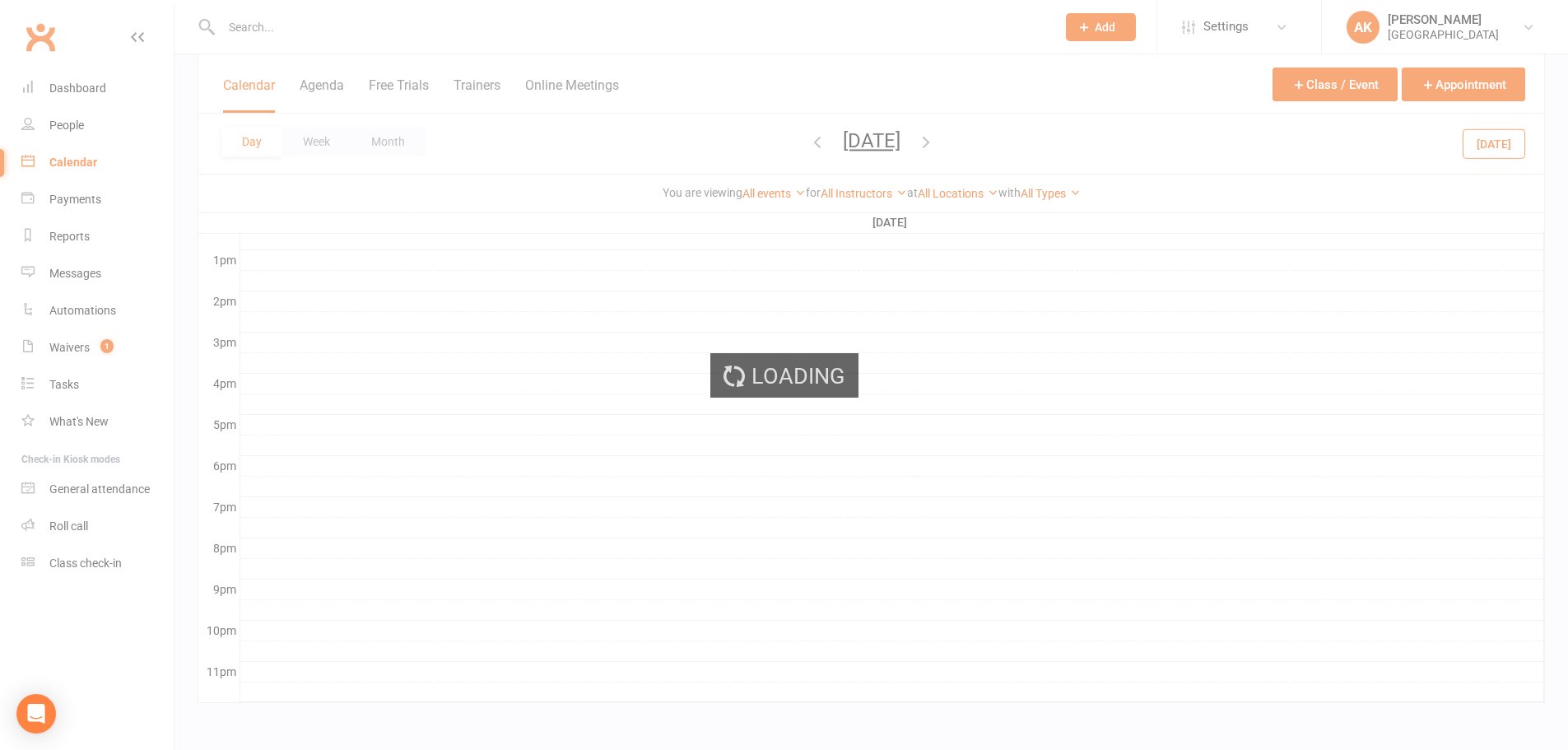
click at [935, 141] on icon "button" at bounding box center [926, 142] width 18 height 18
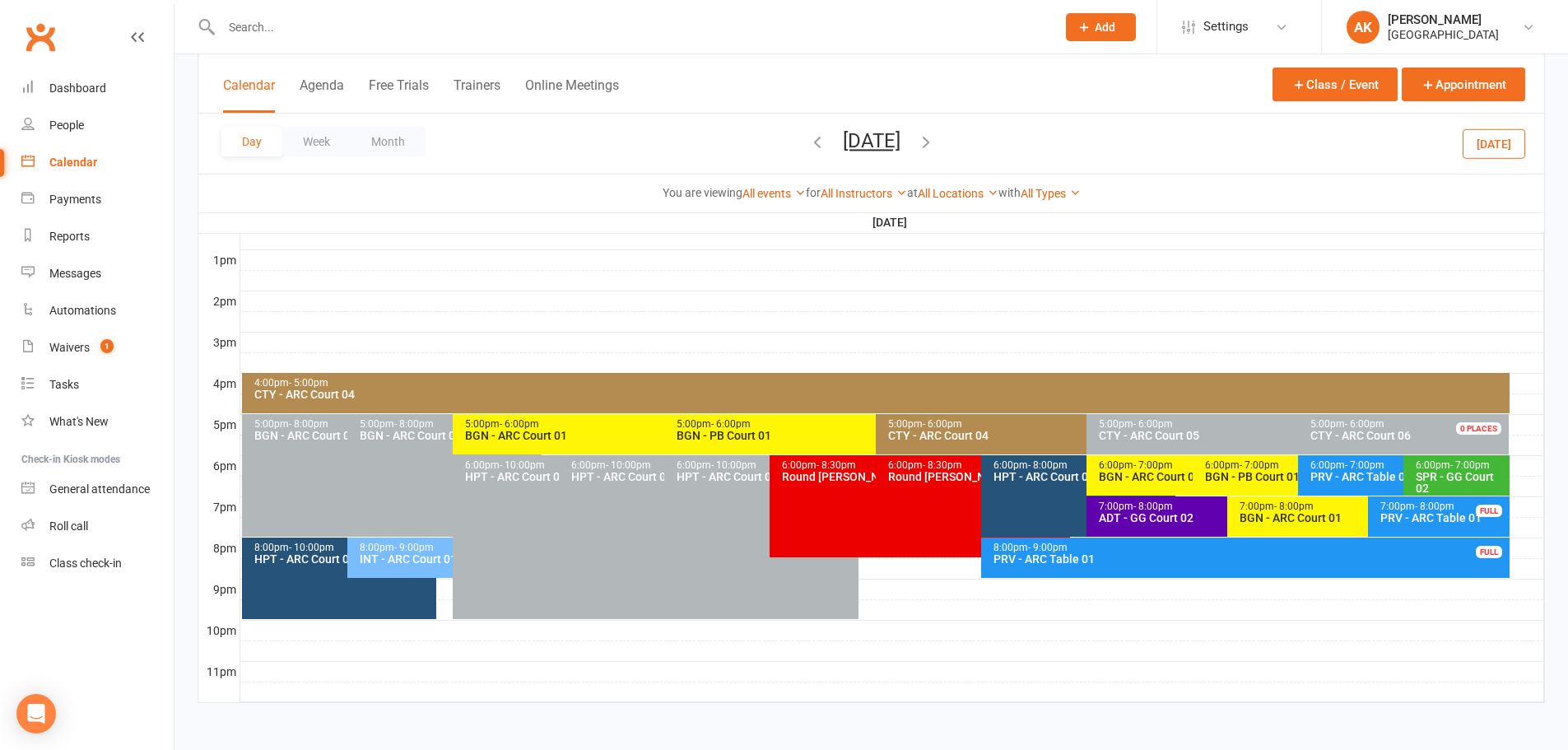
click at [926, 425] on span "- 6:00pm" at bounding box center [943, 424] width 40 height 12
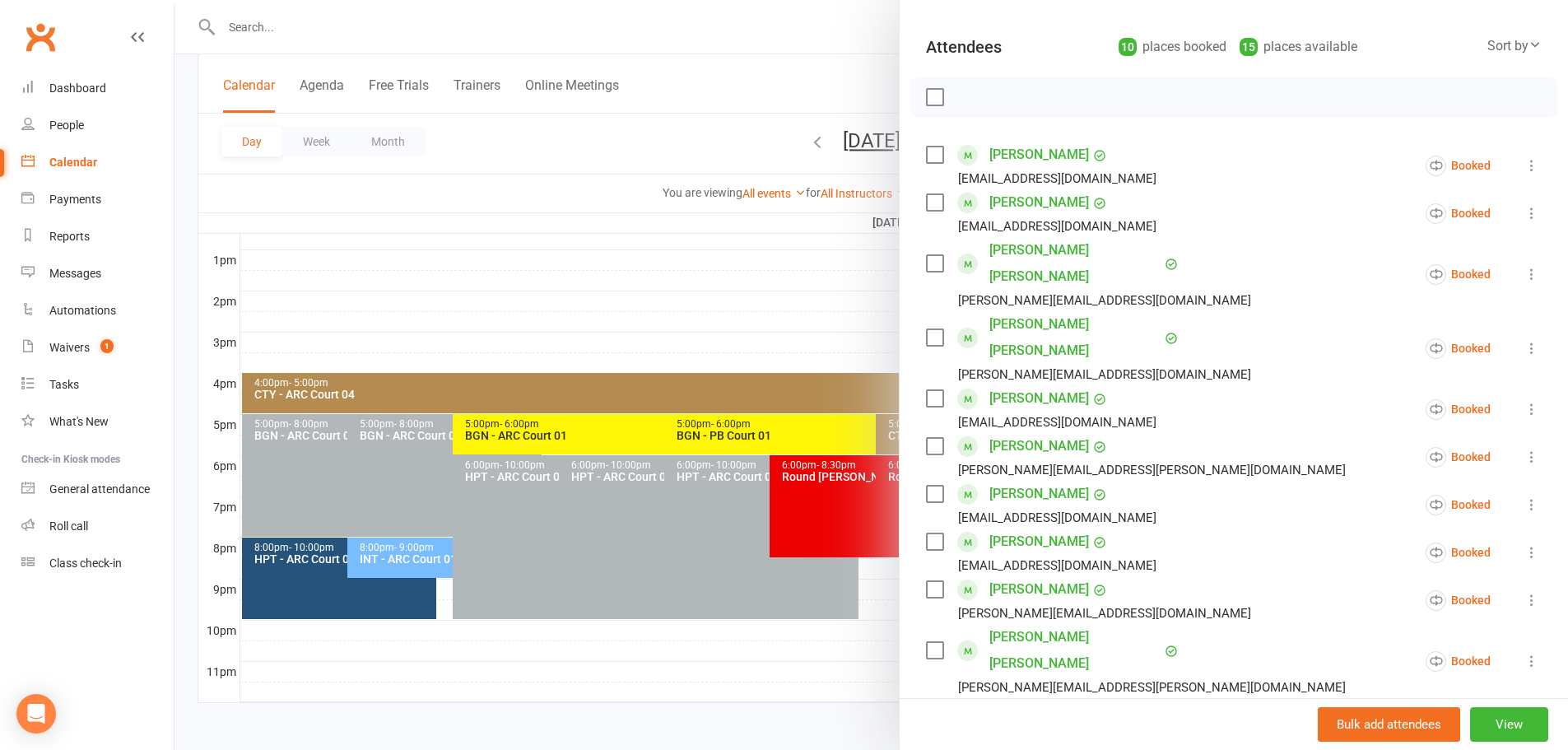
click at [759, 53] on div at bounding box center [871, 375] width 1394 height 750
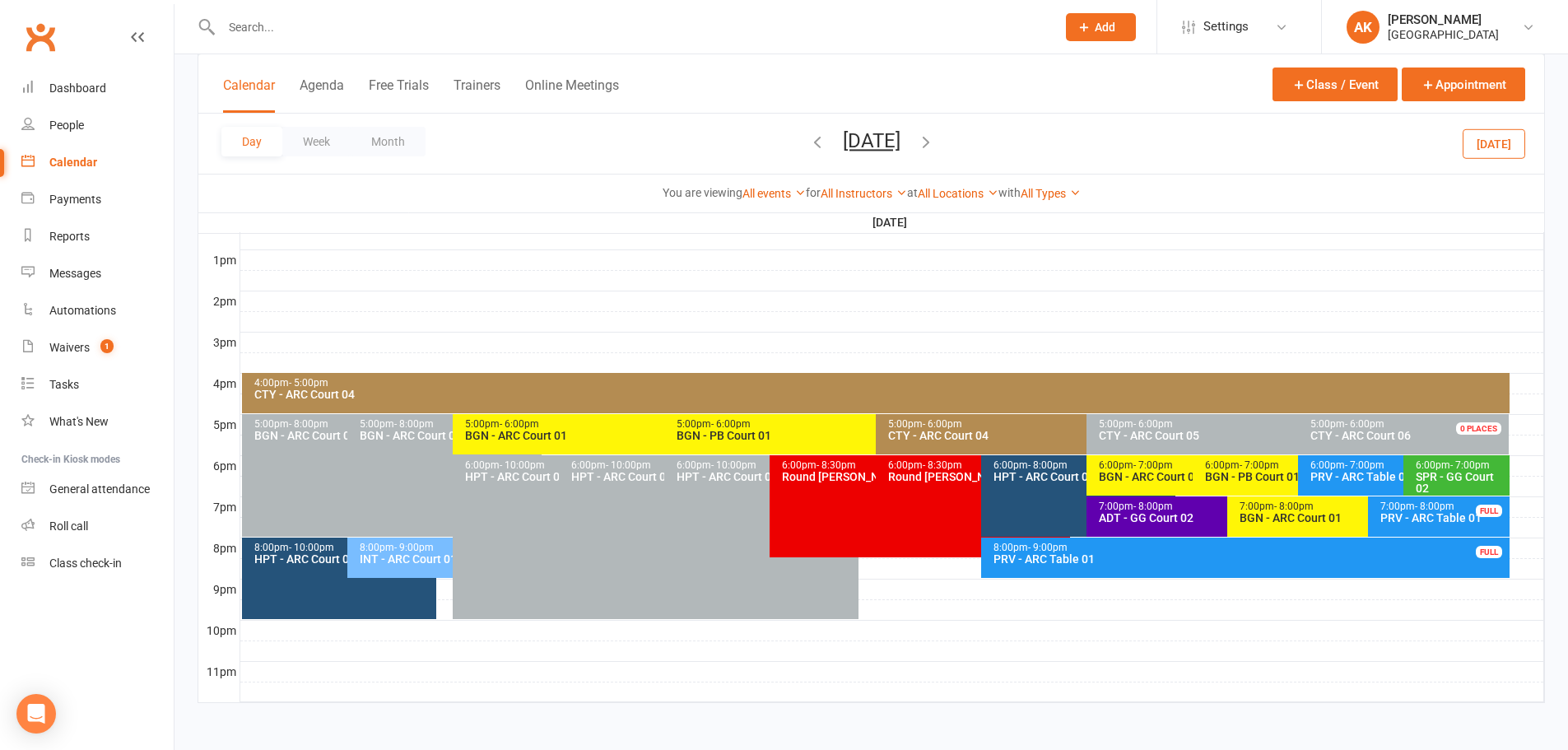
click at [935, 137] on icon "button" at bounding box center [926, 142] width 18 height 18
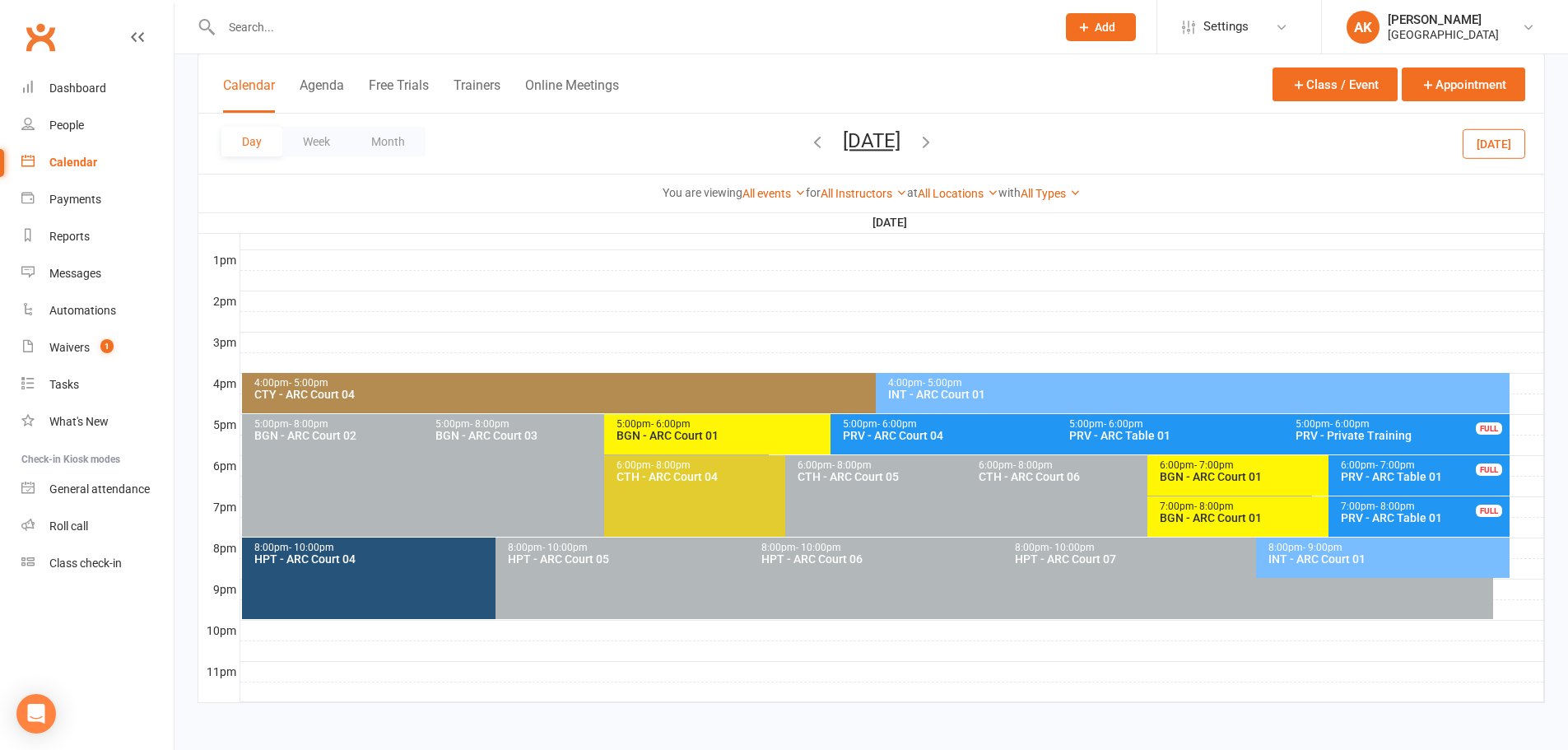
click at [935, 142] on icon "button" at bounding box center [926, 142] width 18 height 18
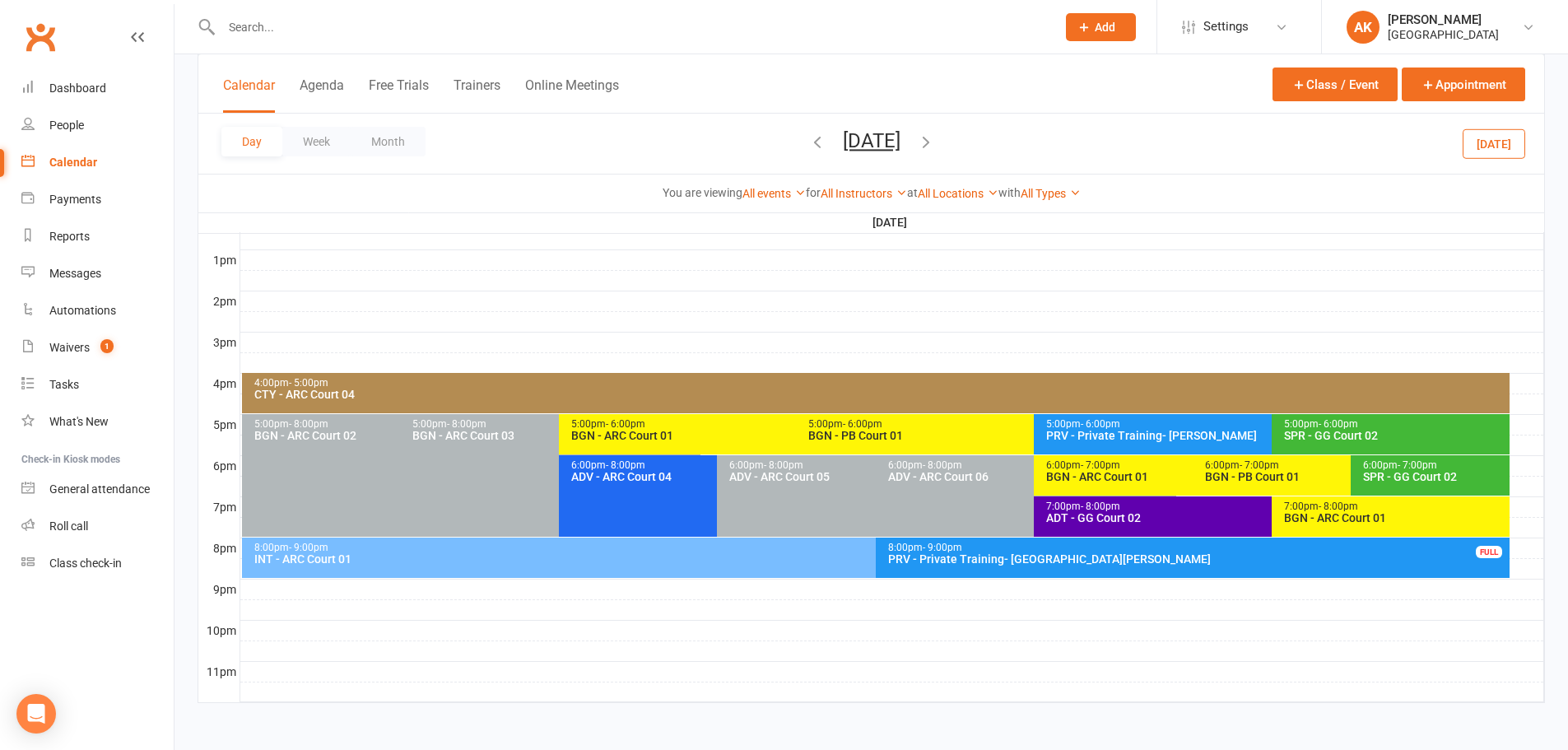
click at [498, 390] on div "CTY - ARC Court 04" at bounding box center [880, 395] width 1252 height 12
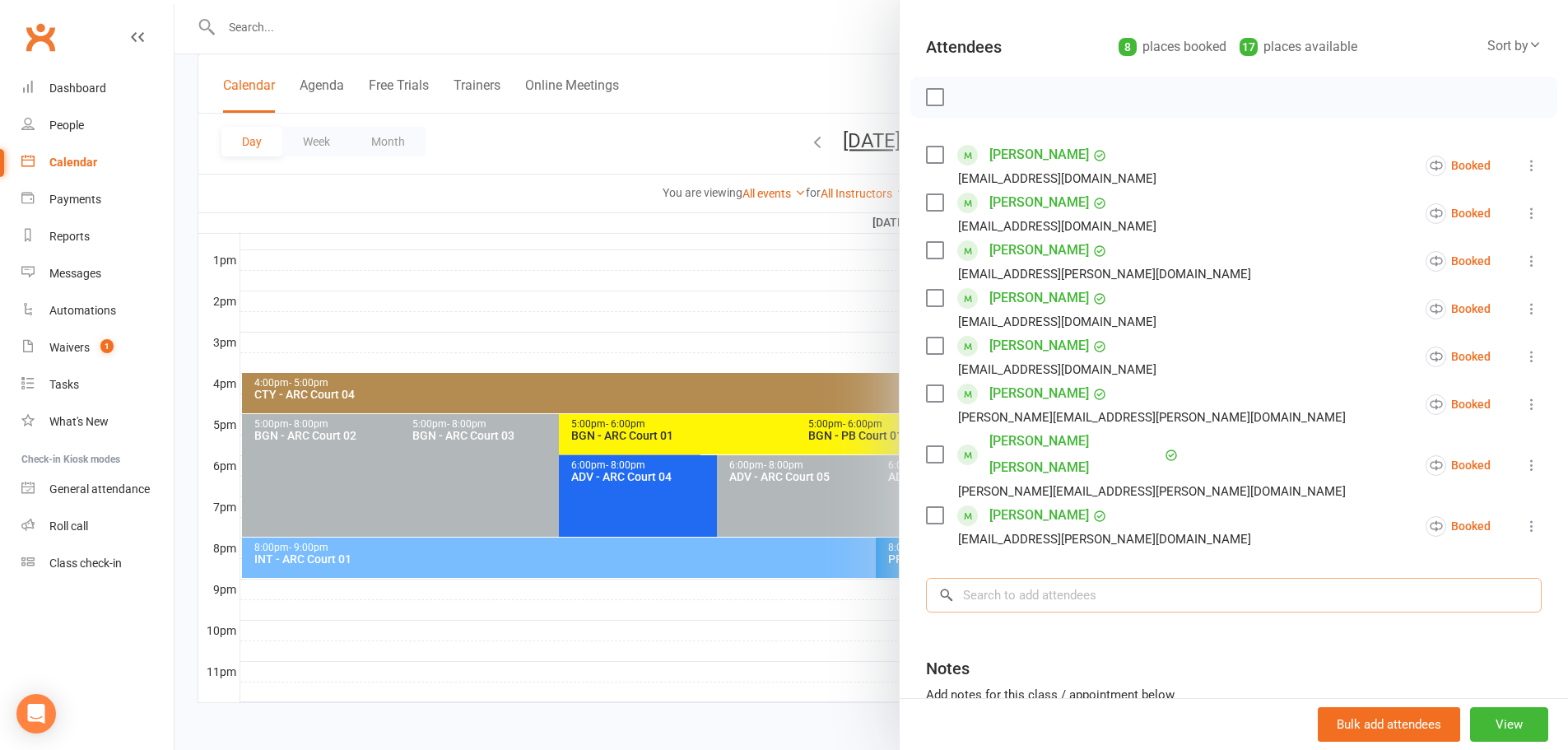
click at [1036, 581] on input "search" at bounding box center [1233, 596] width 615 height 35
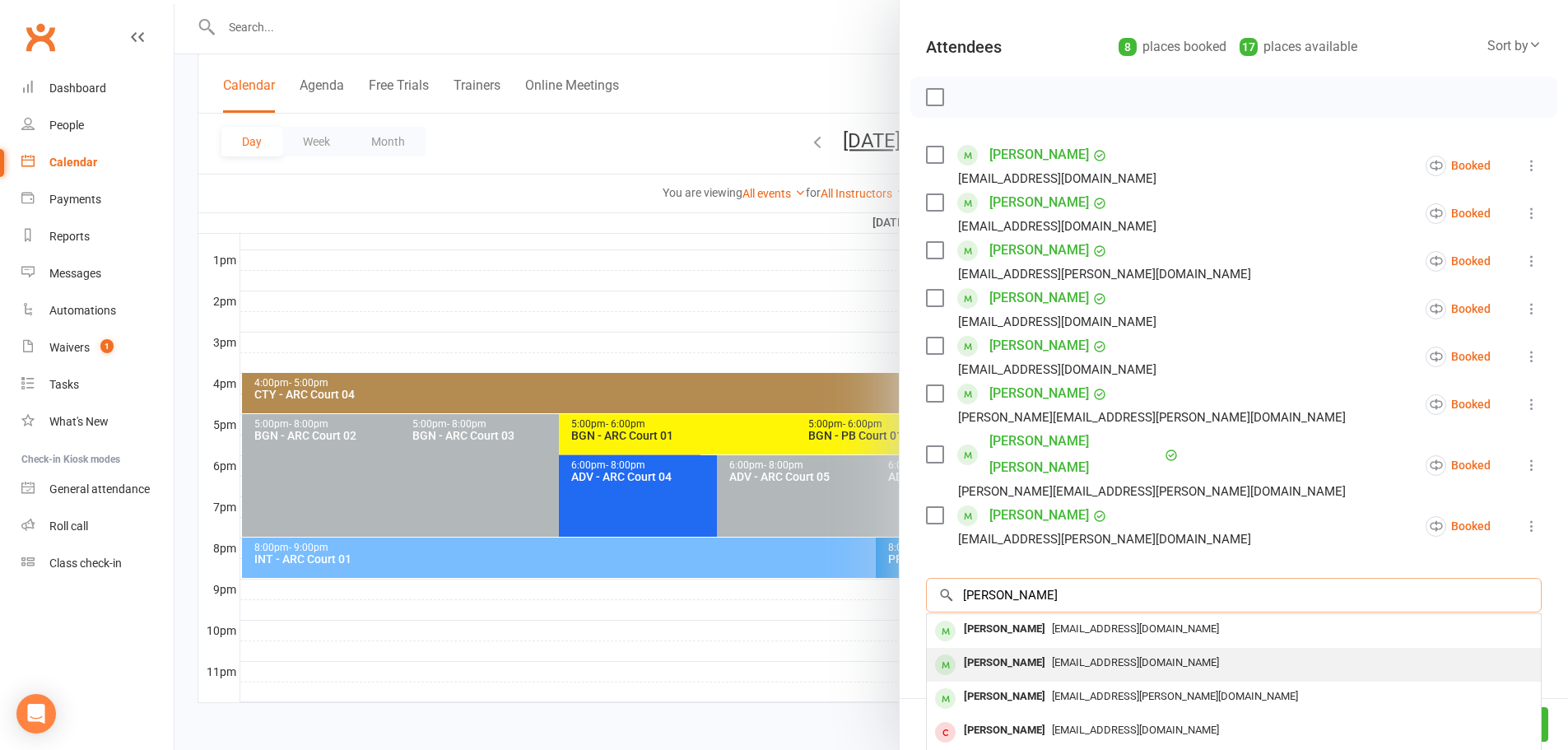
type input "sujay"
click at [1031, 648] on div "Sujay Rongali rlprasad99@gmail.com" at bounding box center [1233, 664] width 614 height 34
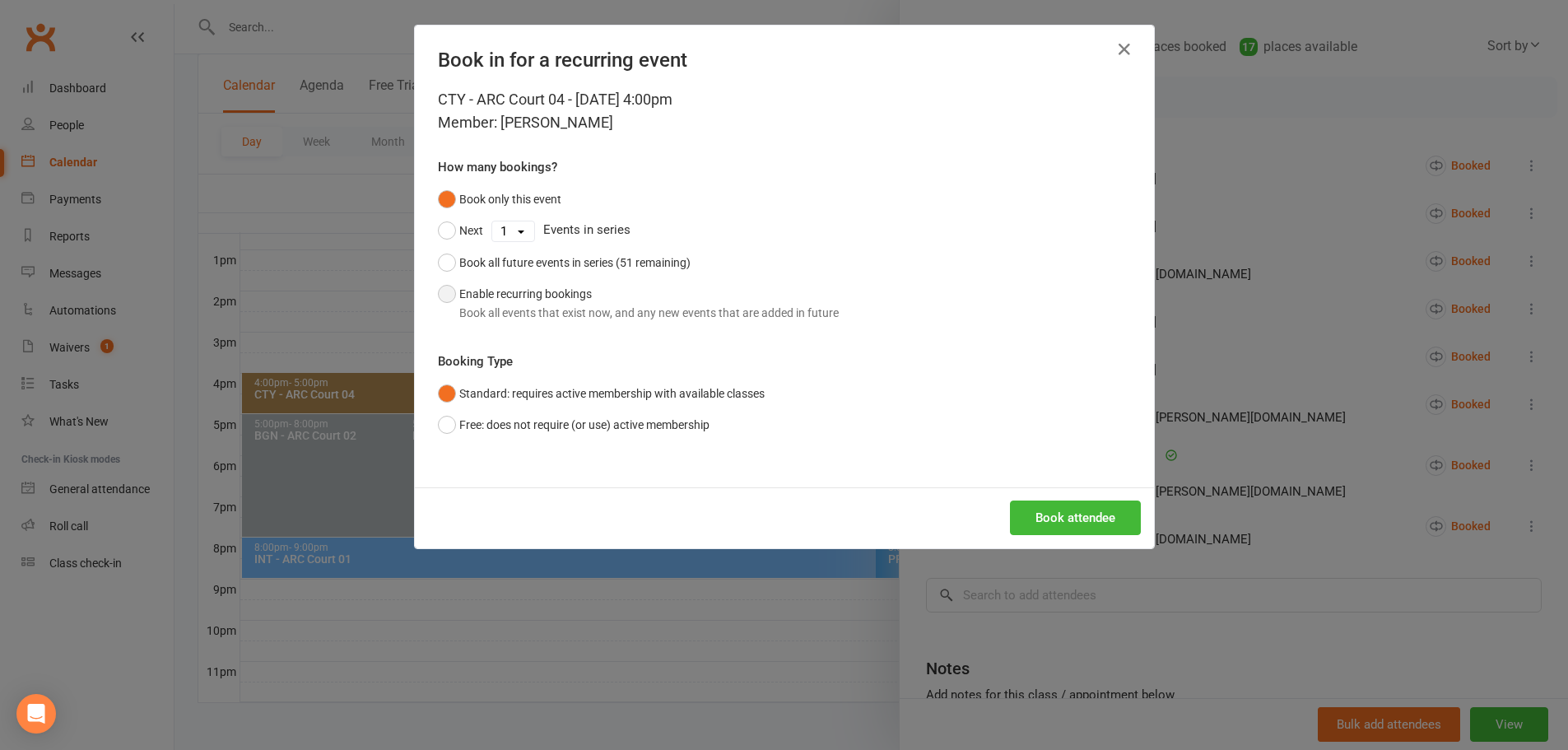
click at [461, 301] on button "Enable recurring bookings Book all events that exist now, and any new events th…" at bounding box center [638, 303] width 401 height 50
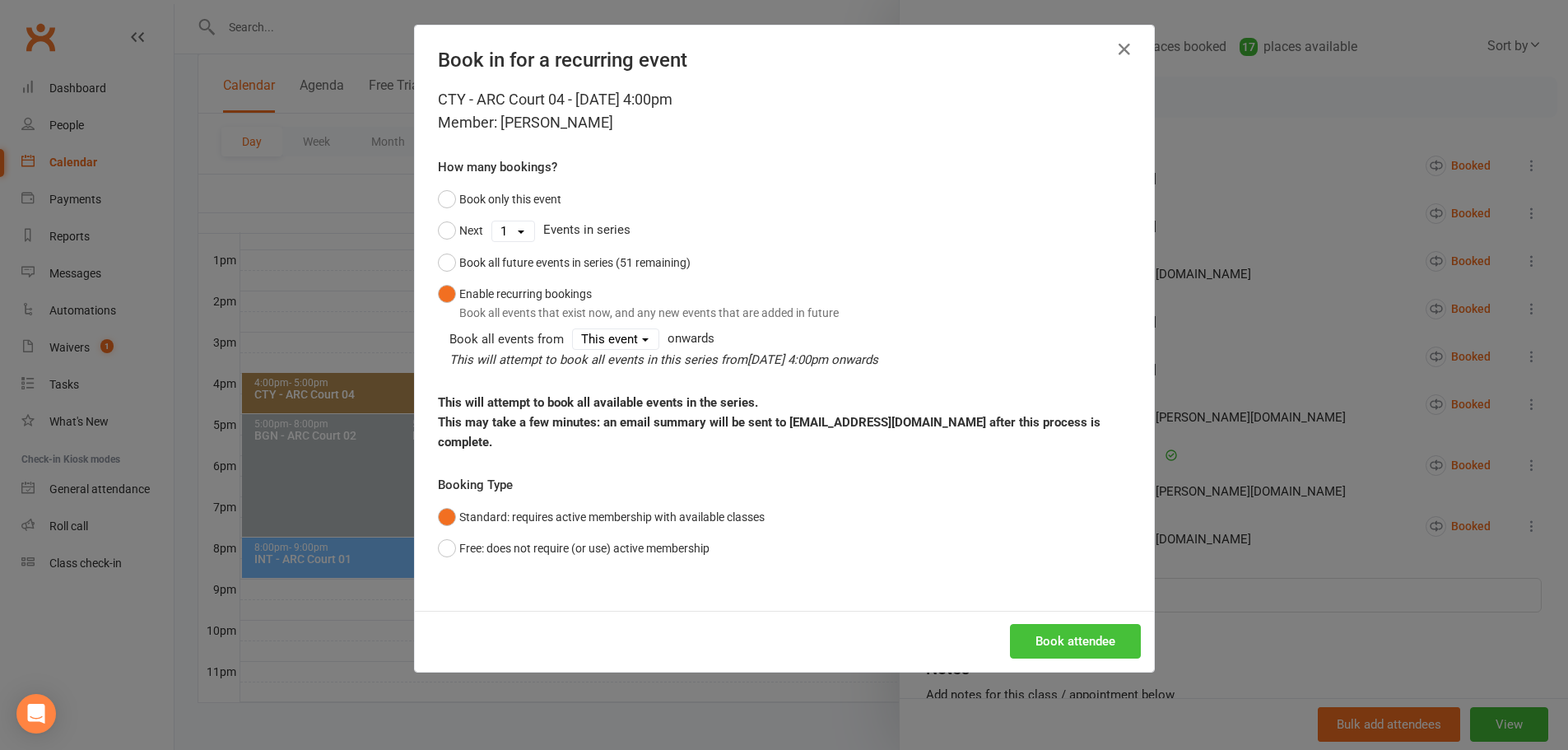
click at [1090, 631] on button "Book attendee" at bounding box center [1076, 641] width 131 height 35
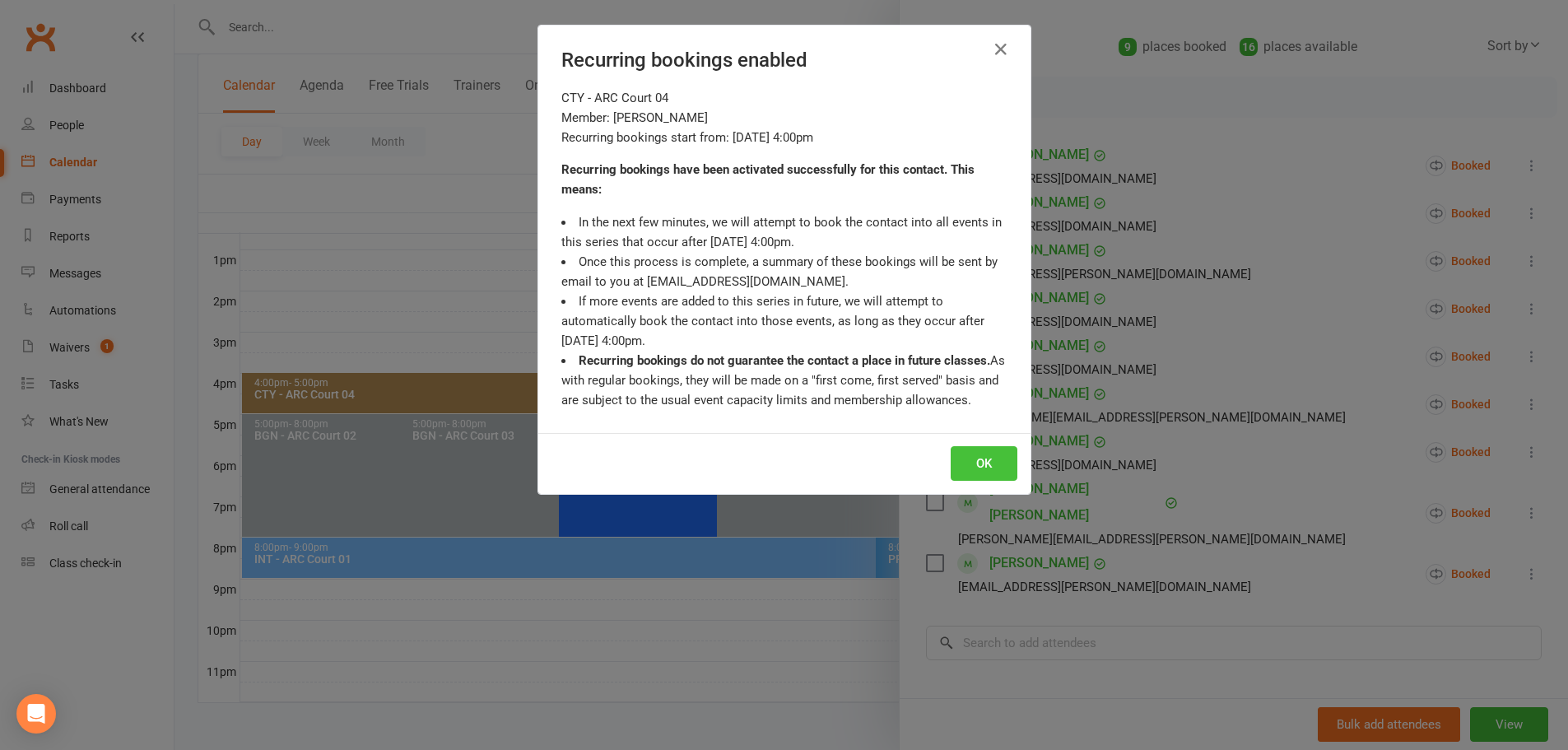
click at [996, 471] on button "OK" at bounding box center [984, 463] width 66 height 35
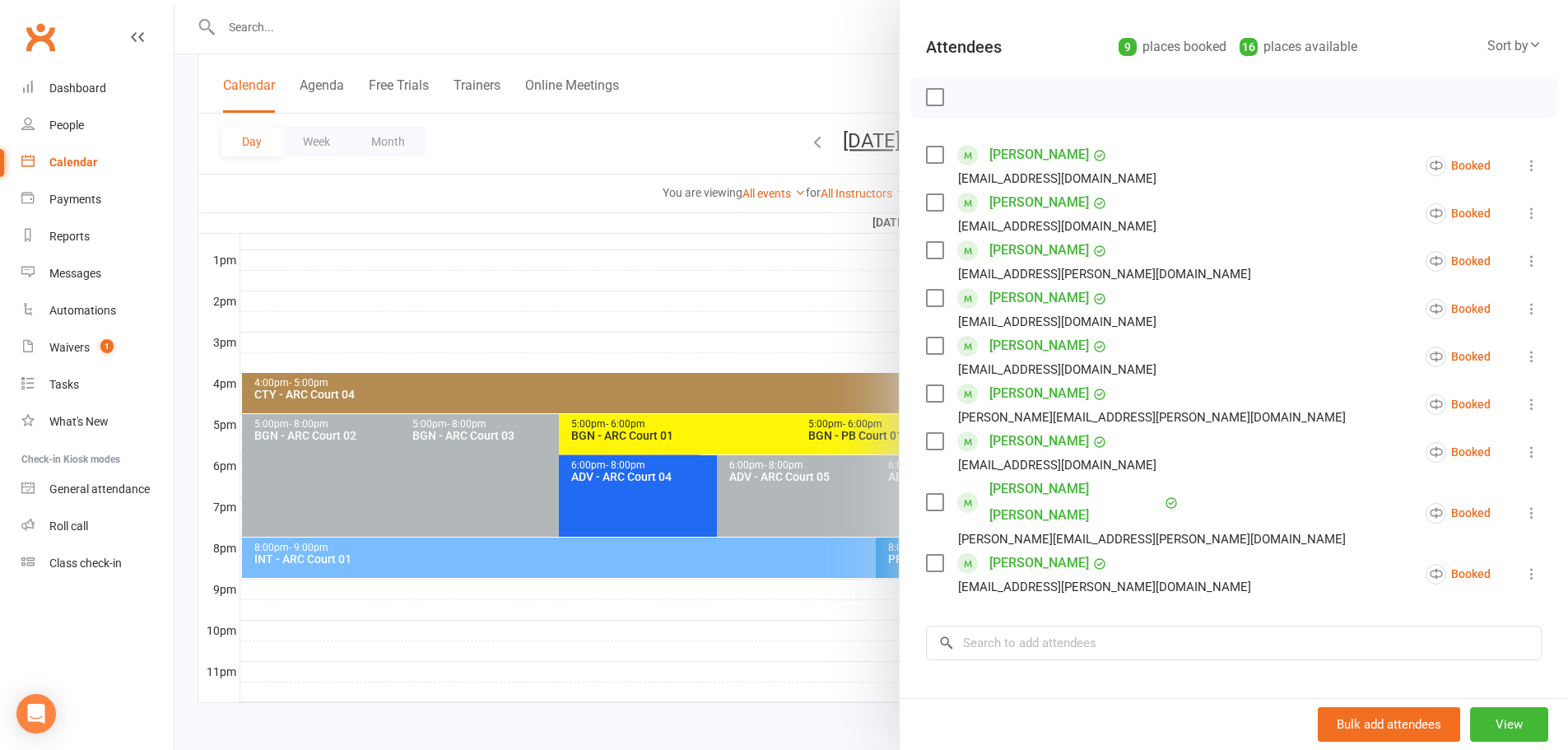
scroll to position [82, 0]
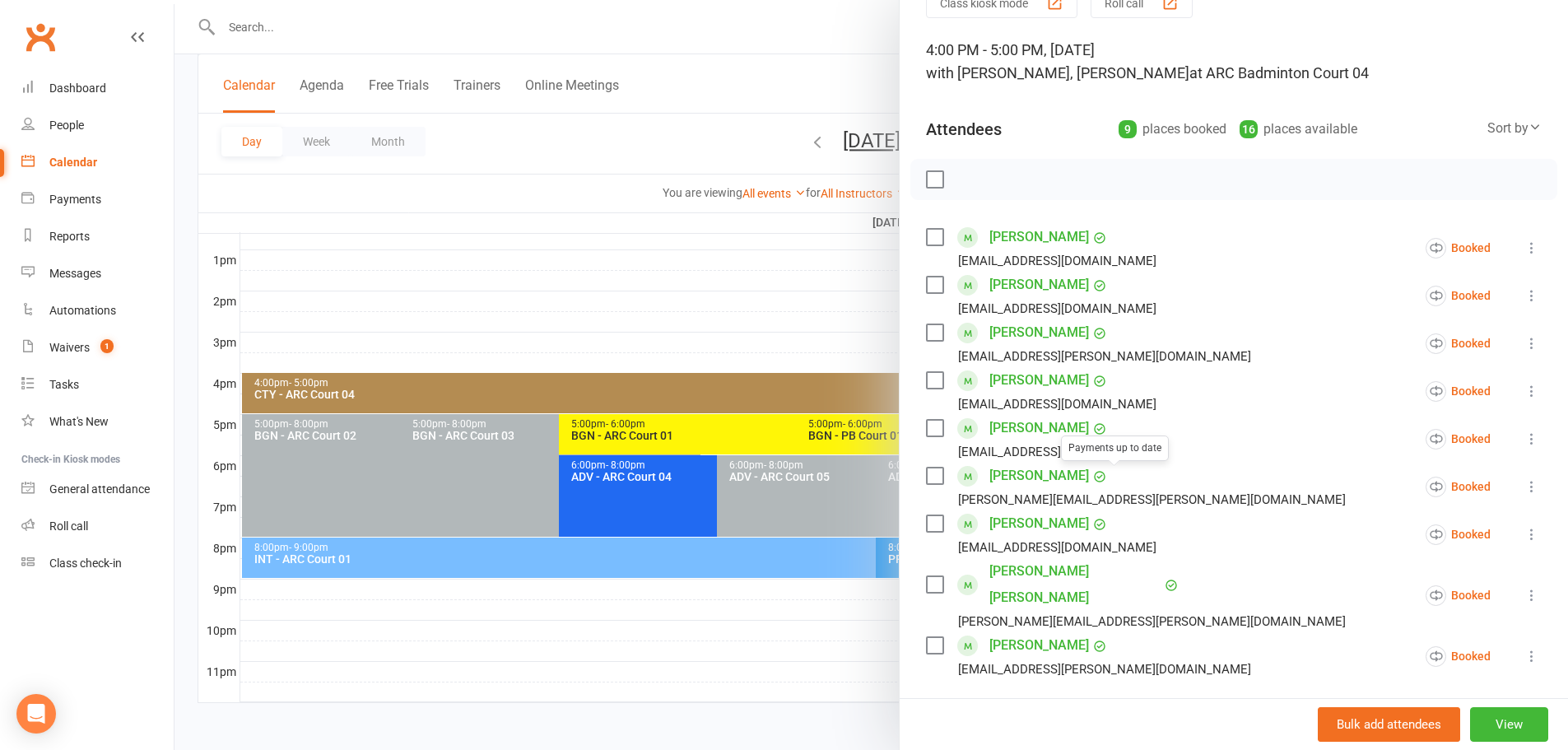
click at [835, 62] on div at bounding box center [871, 375] width 1394 height 750
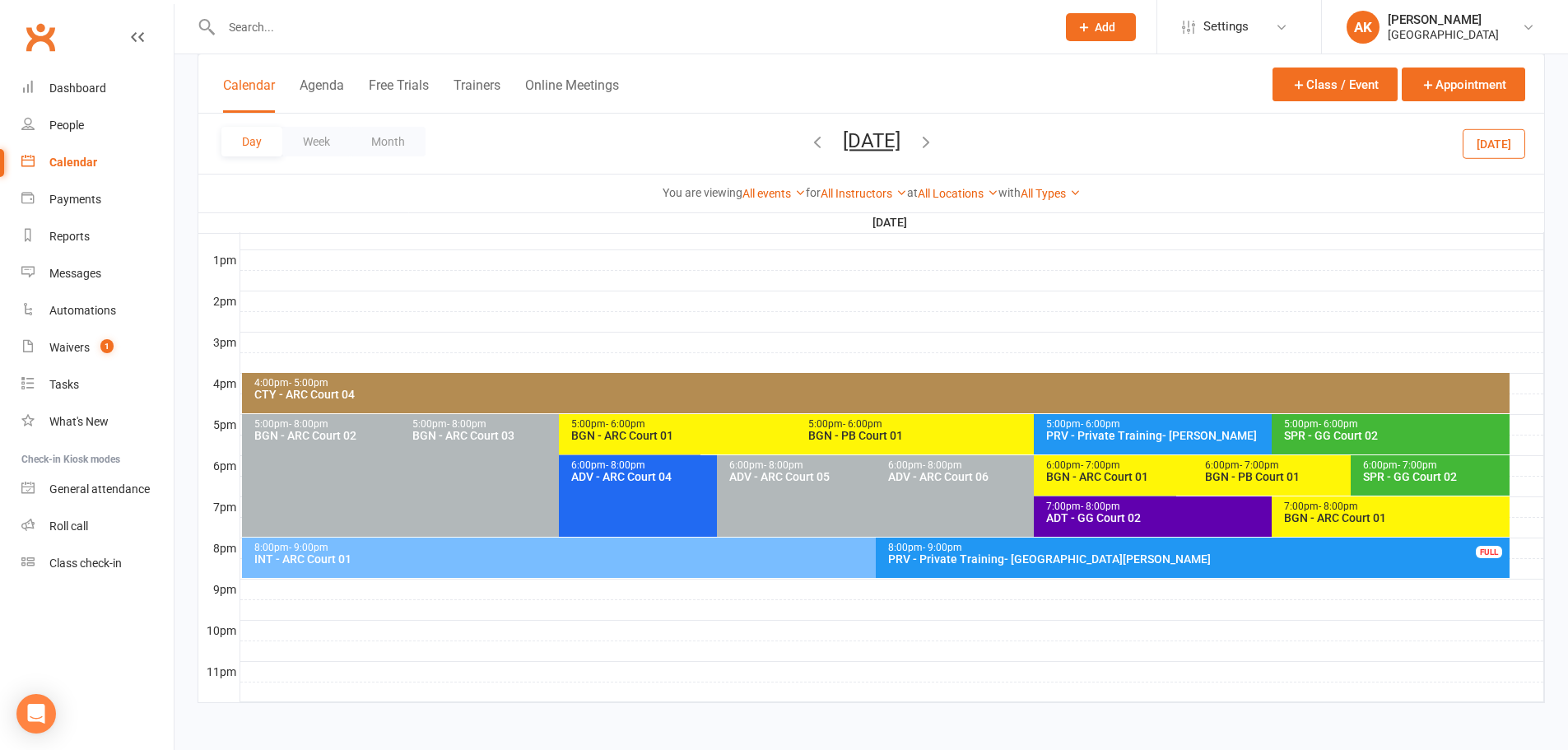
click at [843, 133] on button "Friday, Oct 17, 2025" at bounding box center [871, 141] width 57 height 23
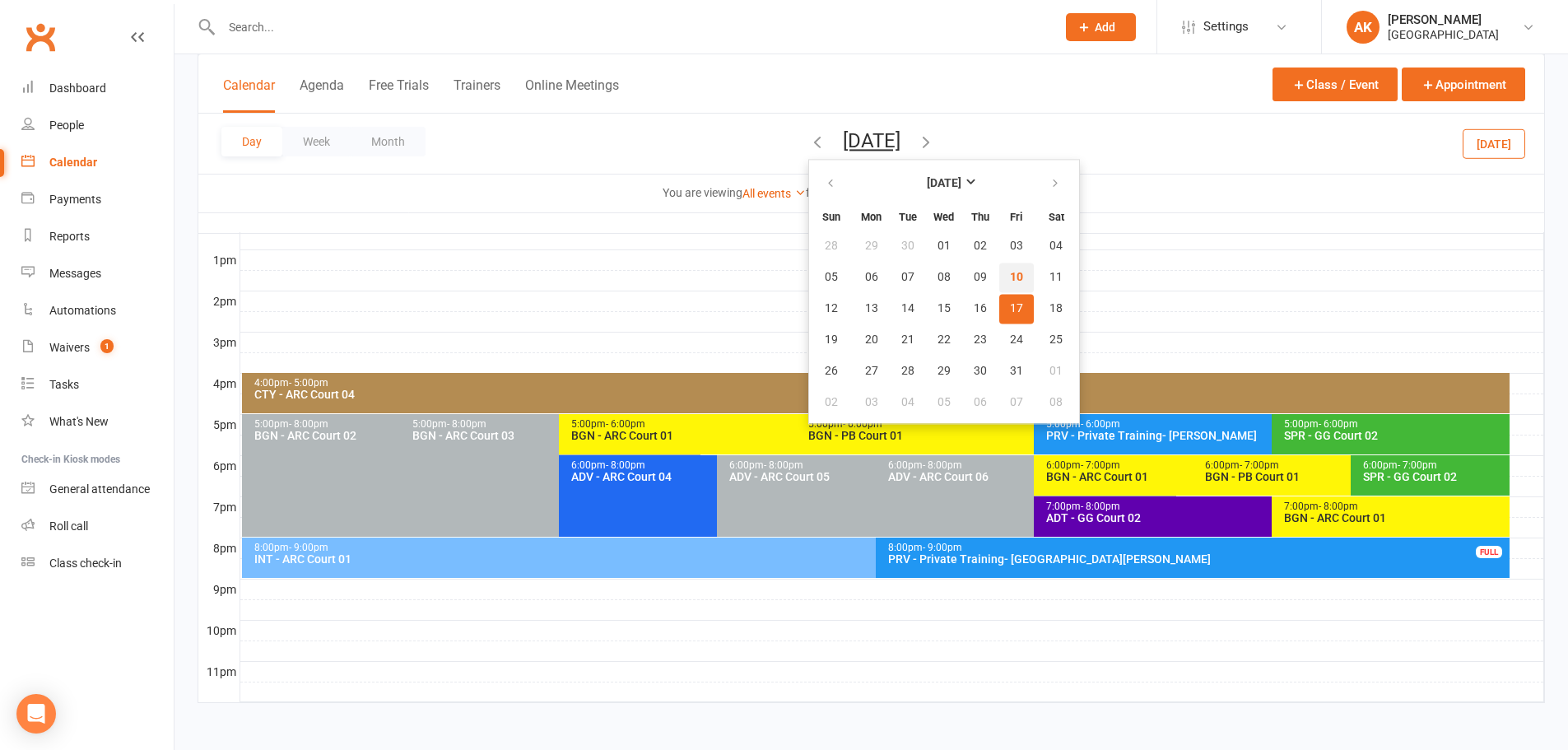
click at [999, 267] on button "10" at bounding box center [1017, 277] width 35 height 30
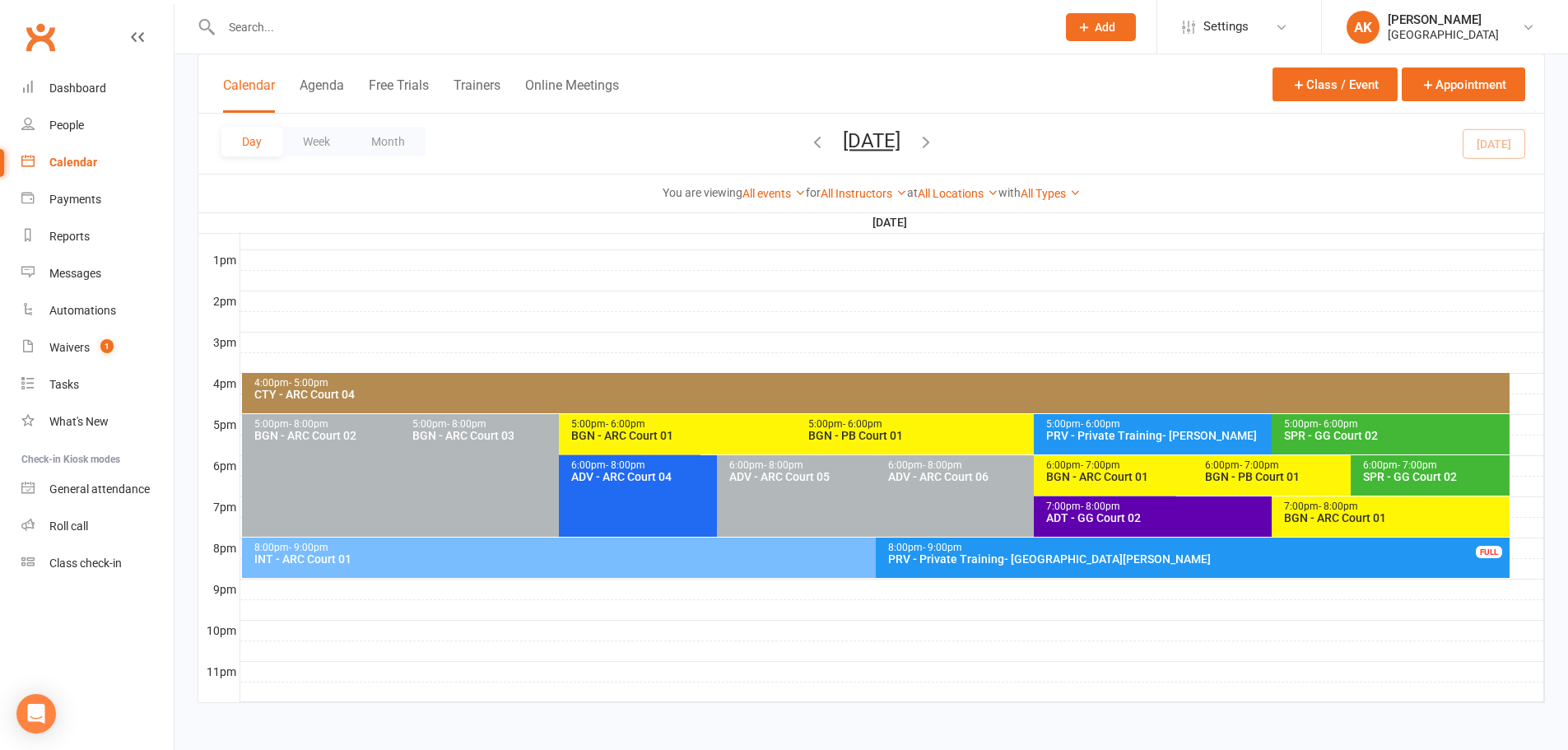
click at [638, 385] on div "4:00pm - 5:00pm" at bounding box center [880, 383] width 1252 height 11
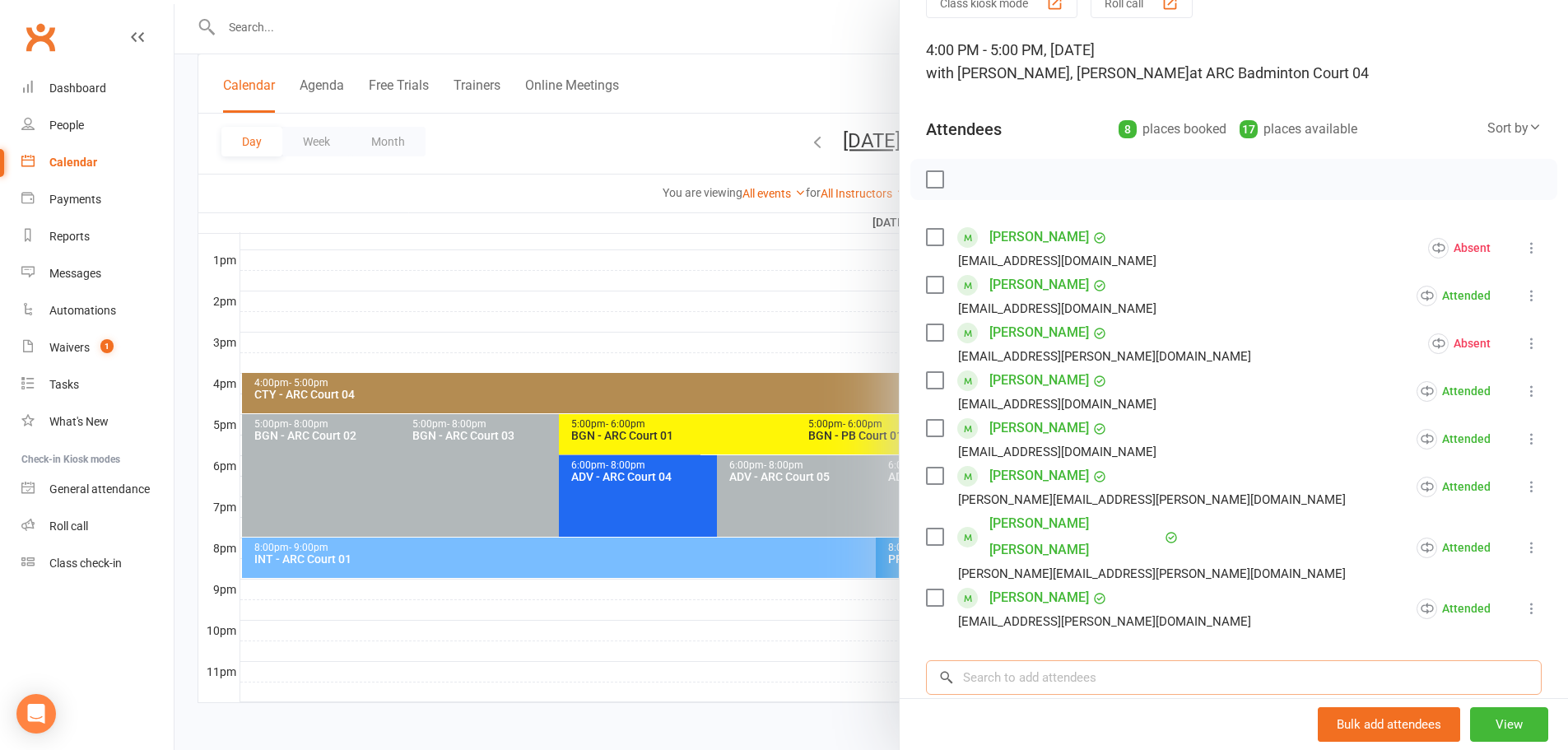
click at [1052, 660] on input "search" at bounding box center [1233, 678] width 615 height 35
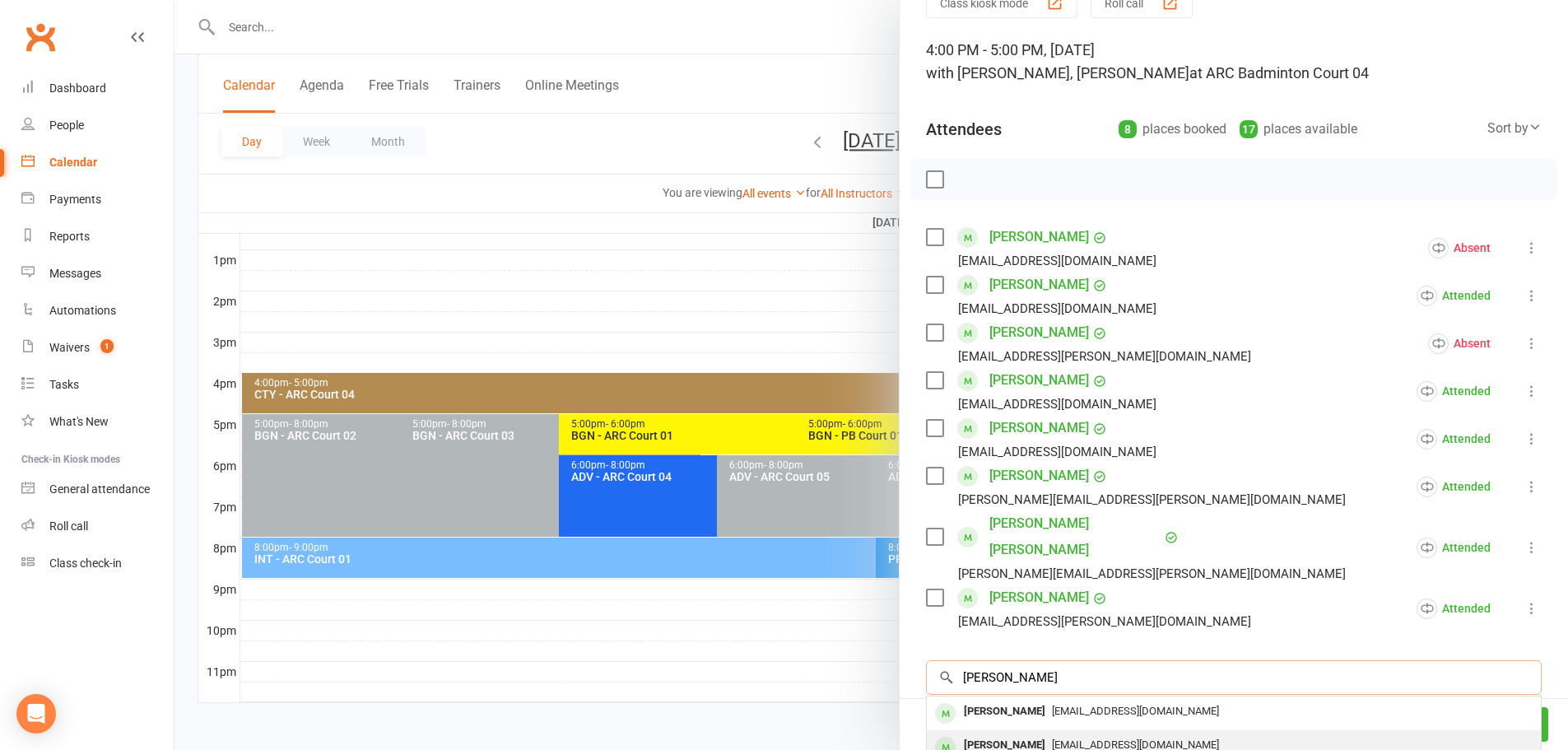
type input "sujay"
click at [1017, 733] on div "Sujay Rongali" at bounding box center [1004, 745] width 95 height 24
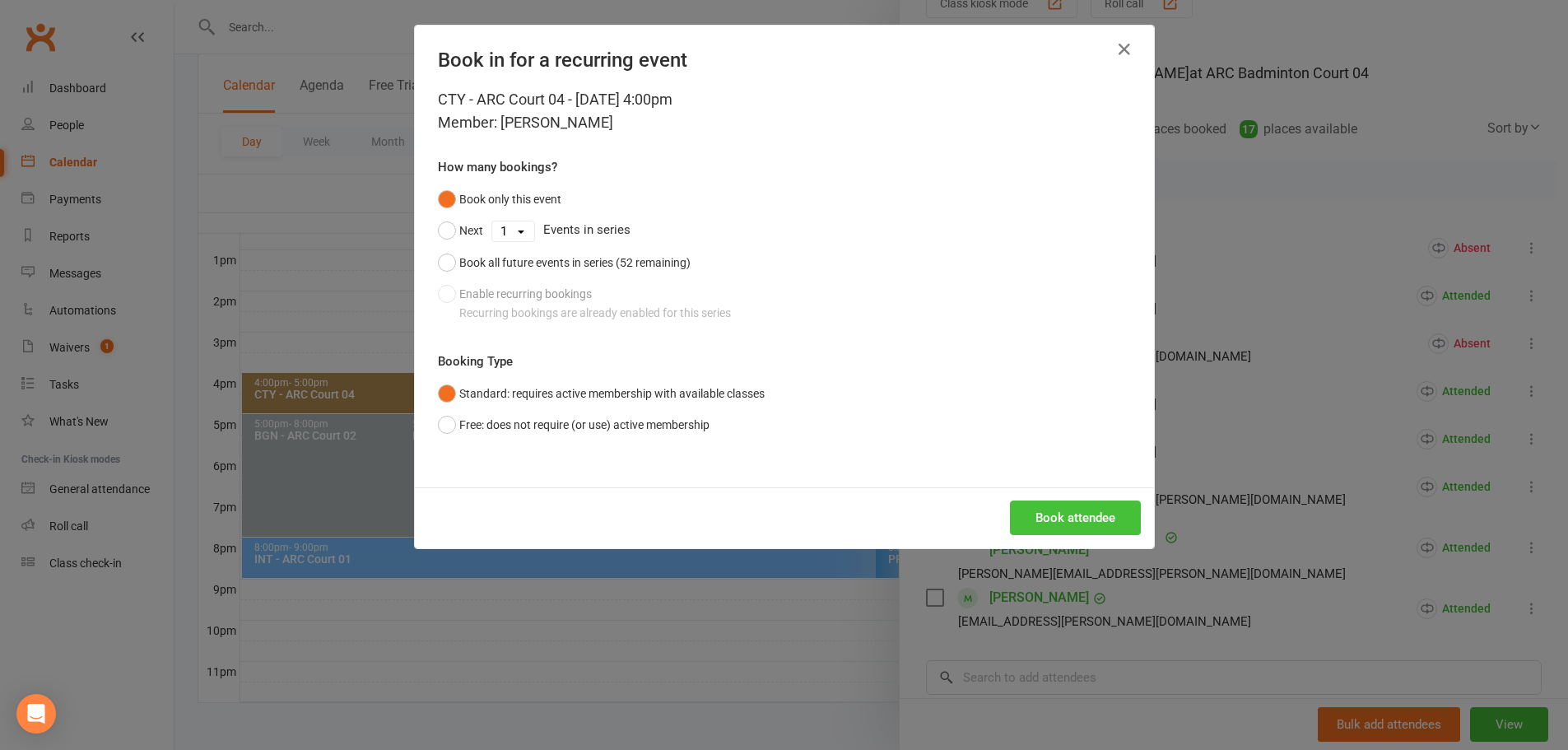
click at [1040, 507] on button "Book attendee" at bounding box center [1076, 517] width 131 height 35
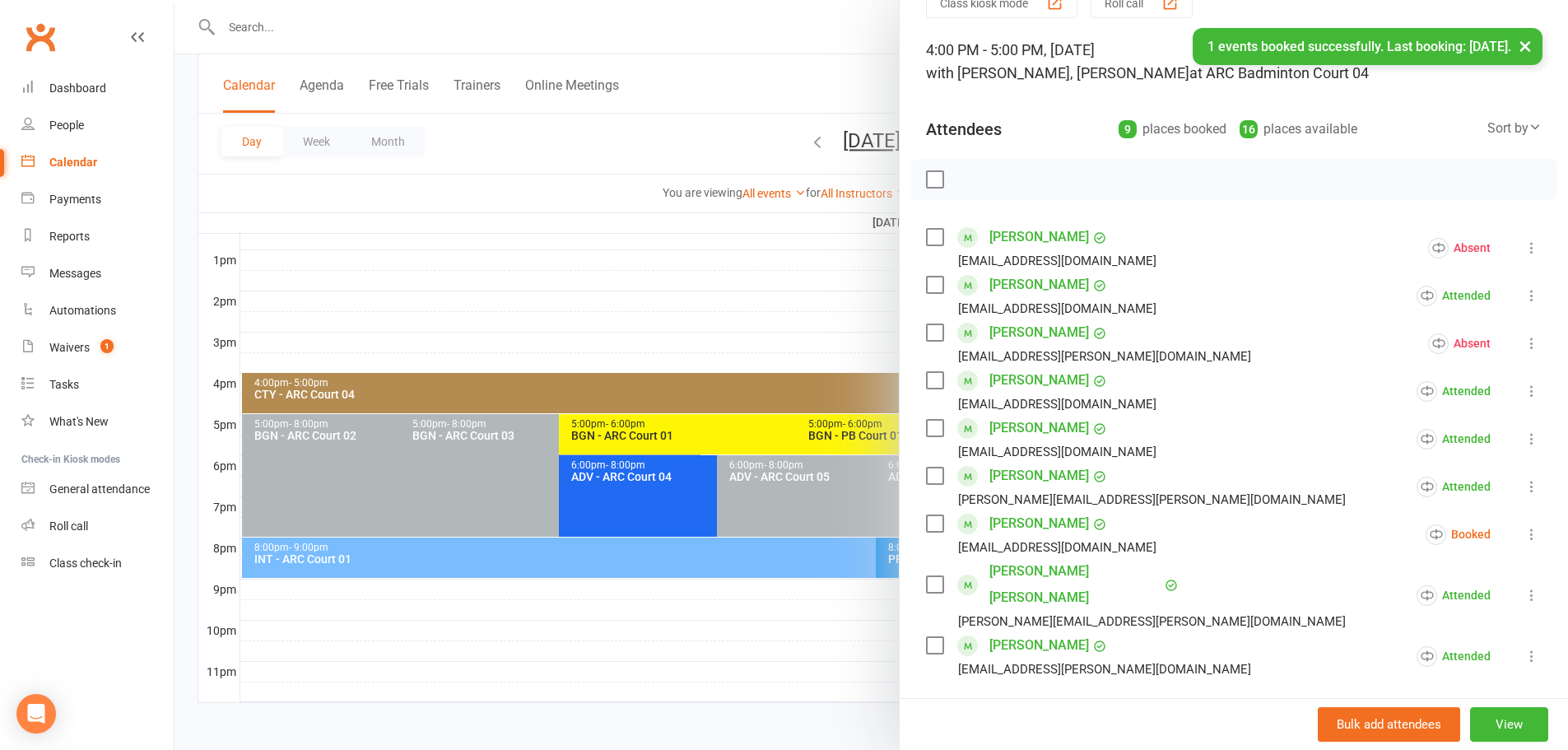
click at [1523, 531] on icon at bounding box center [1531, 534] width 17 height 17
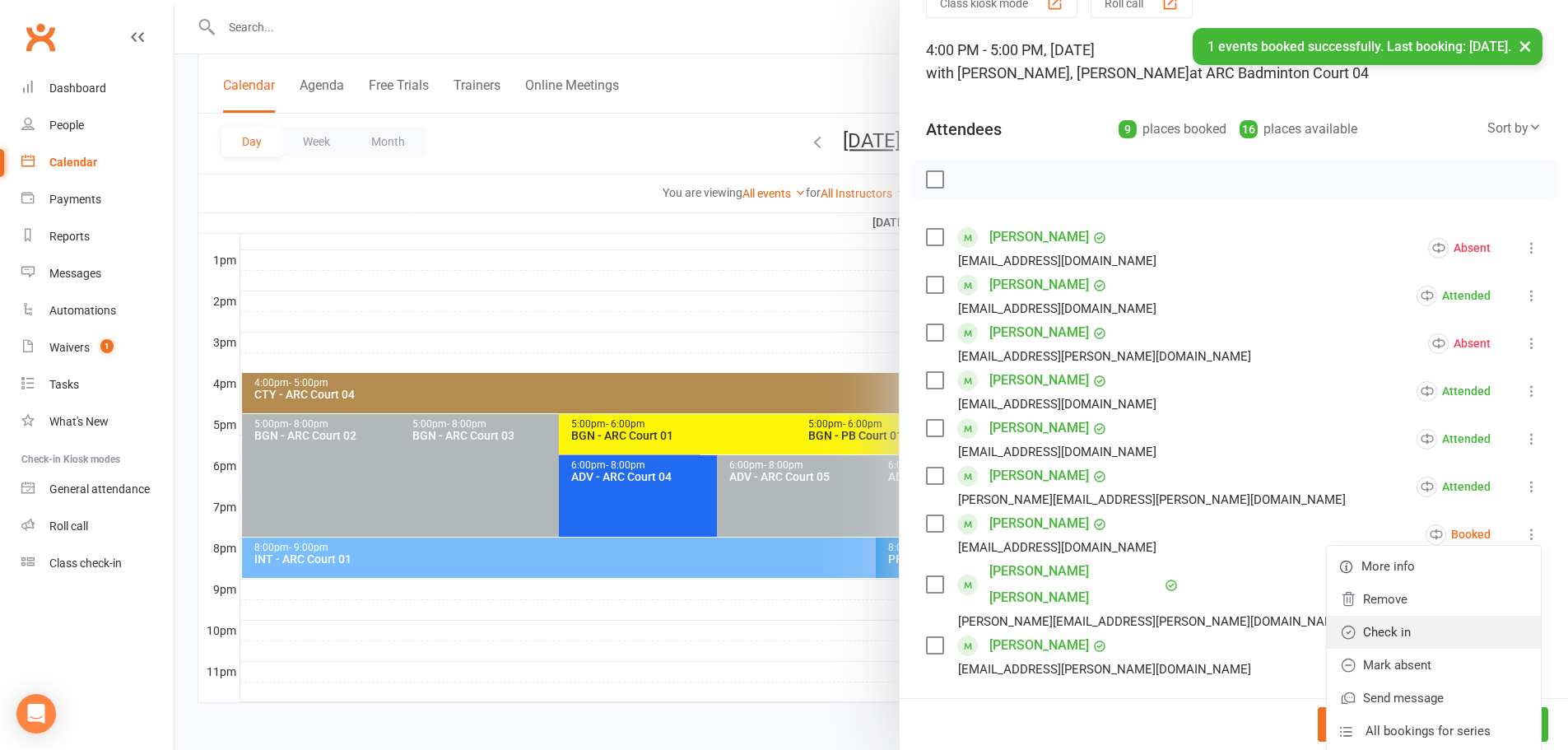
click at [1399, 618] on link "Check in" at bounding box center [1433, 632] width 214 height 33
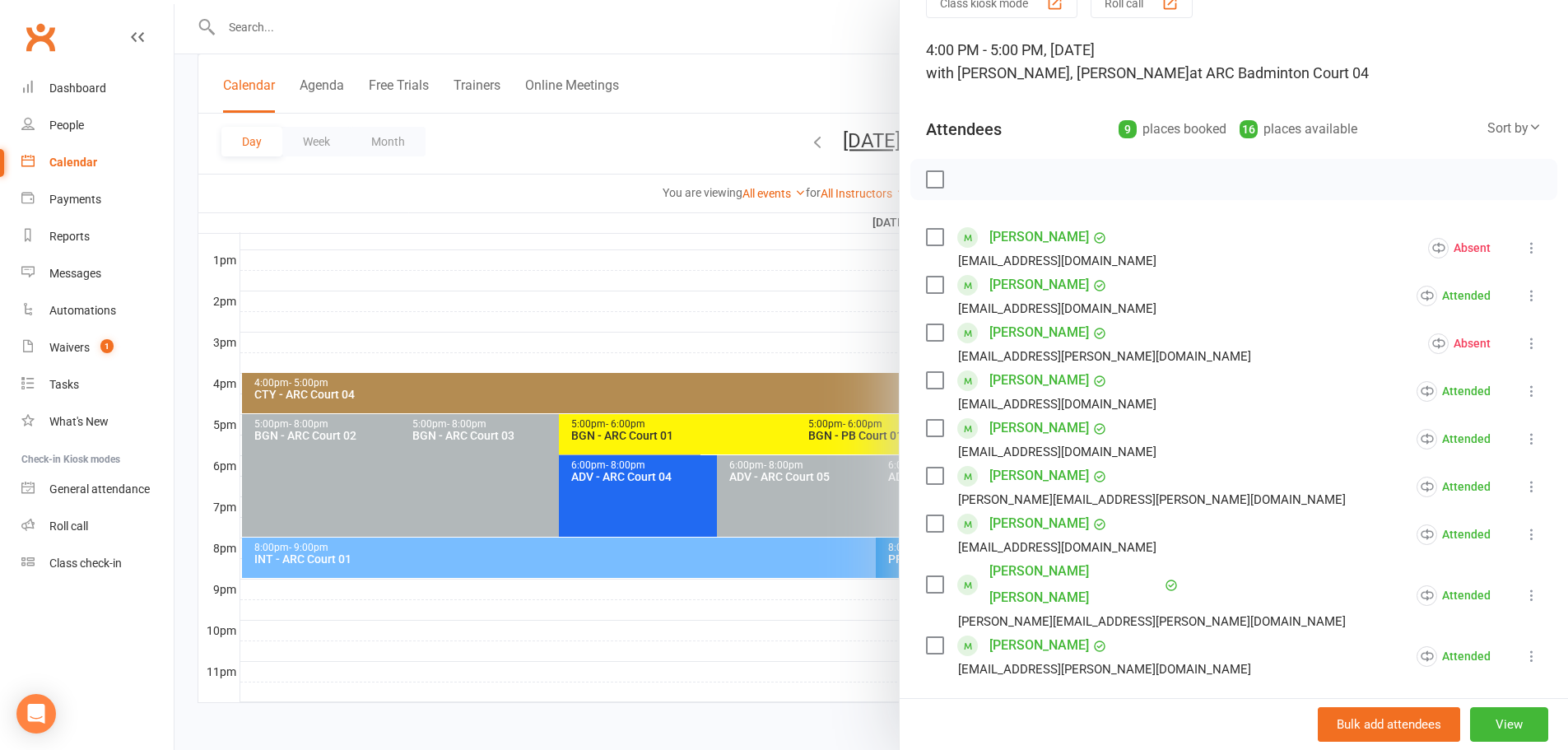
click at [739, 70] on div at bounding box center [871, 375] width 1394 height 750
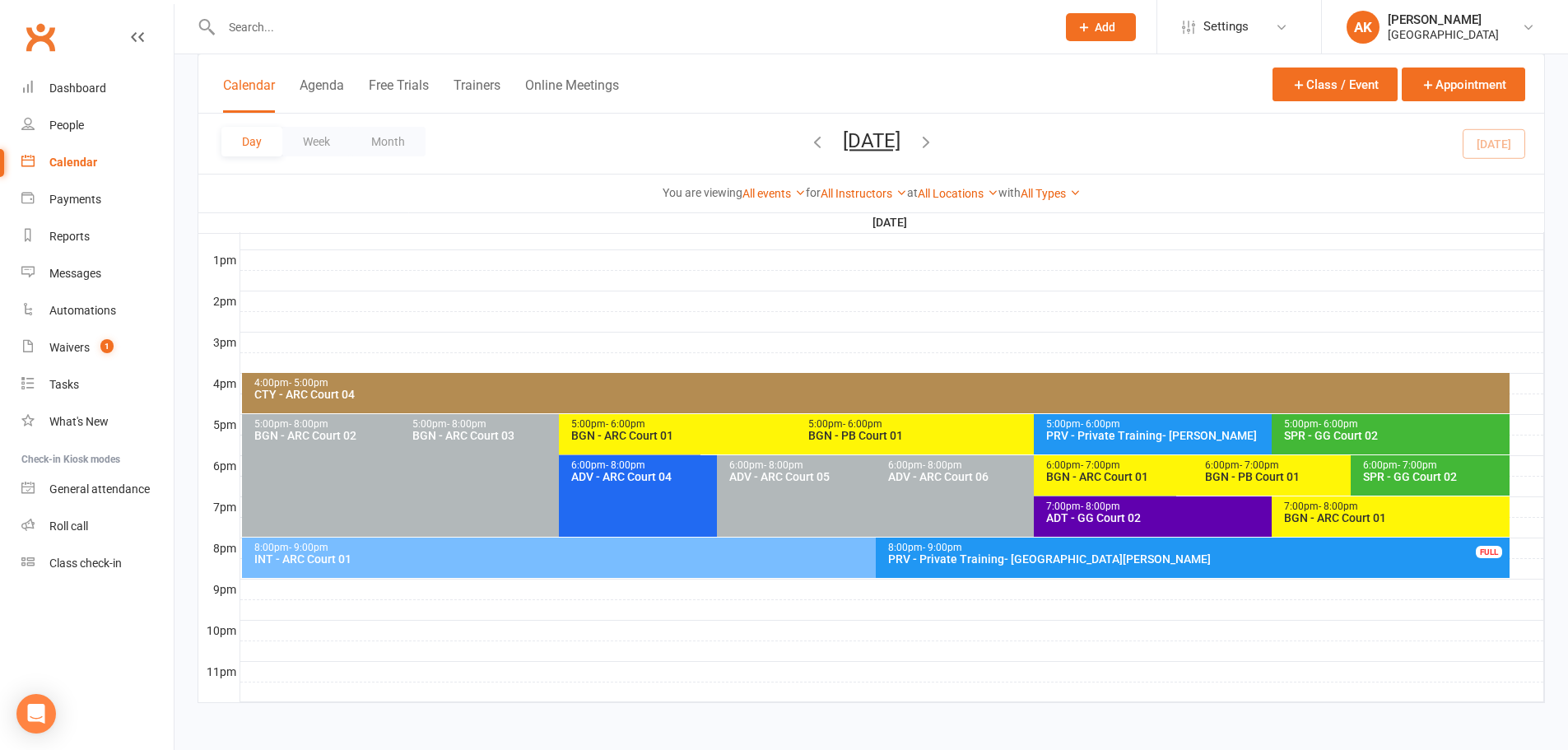
click at [843, 140] on button "Friday, Oct 10, 2025" at bounding box center [871, 141] width 57 height 23
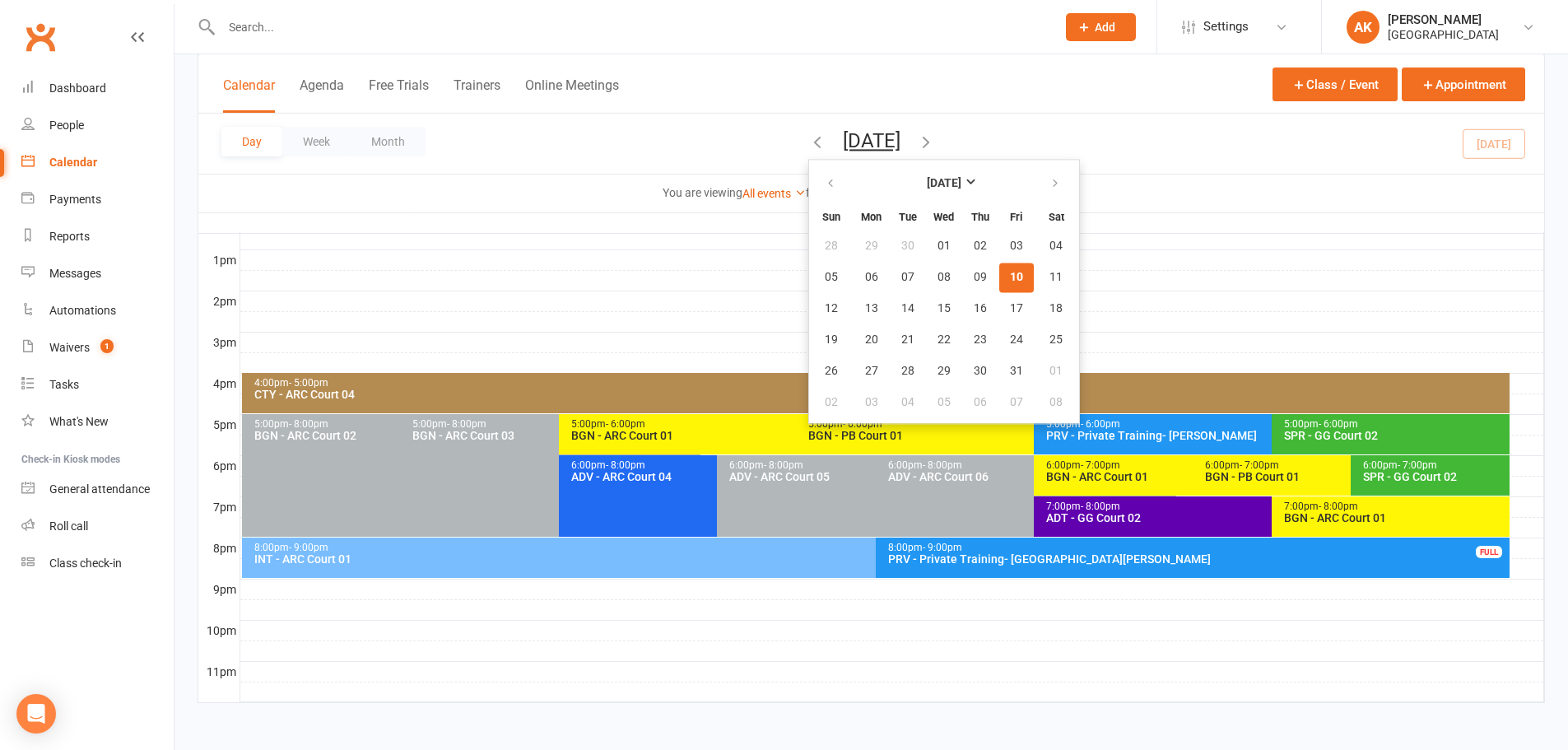
click at [1010, 272] on span "10" at bounding box center [1017, 277] width 13 height 13
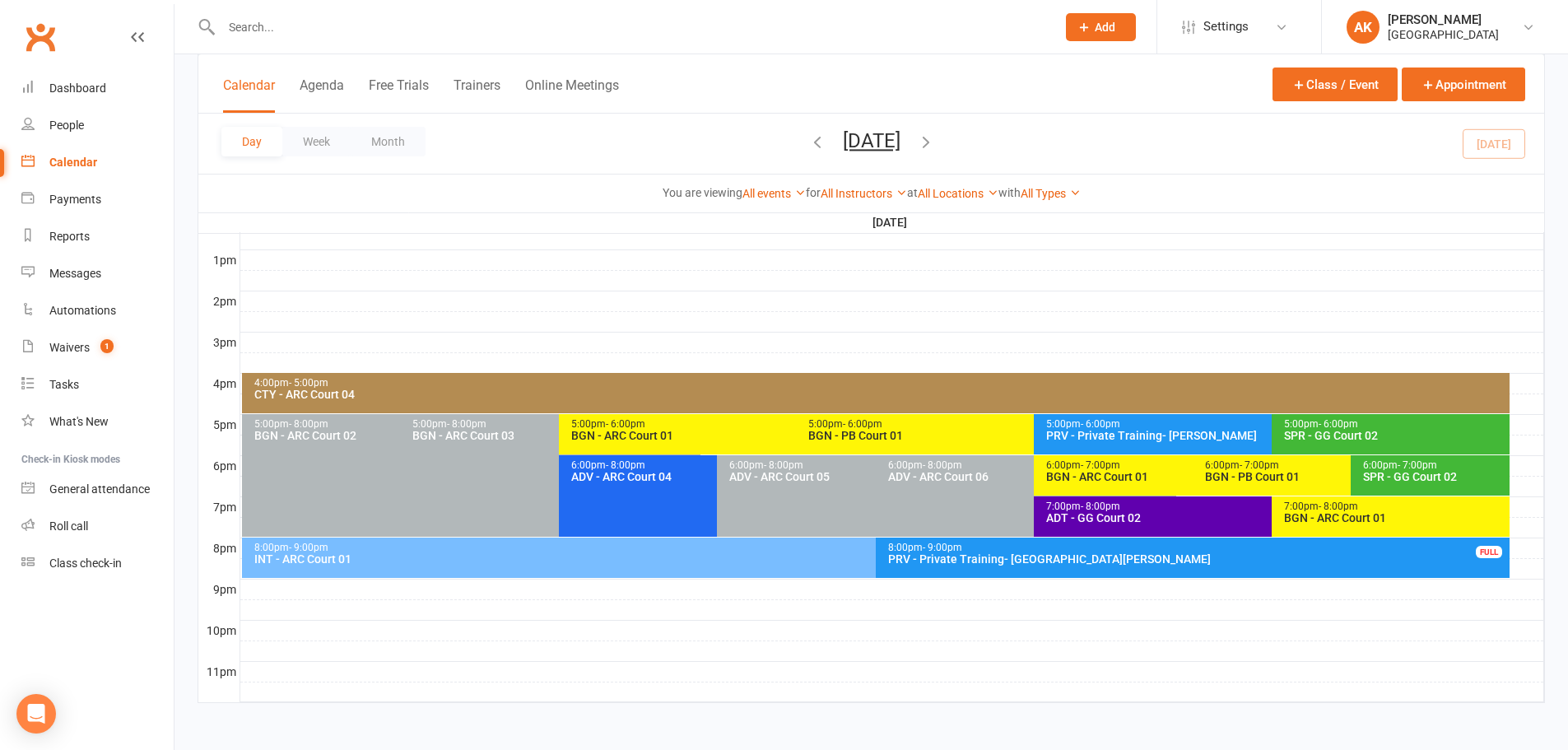
click at [900, 140] on button "Friday, Oct 10, 2025" at bounding box center [871, 141] width 57 height 23
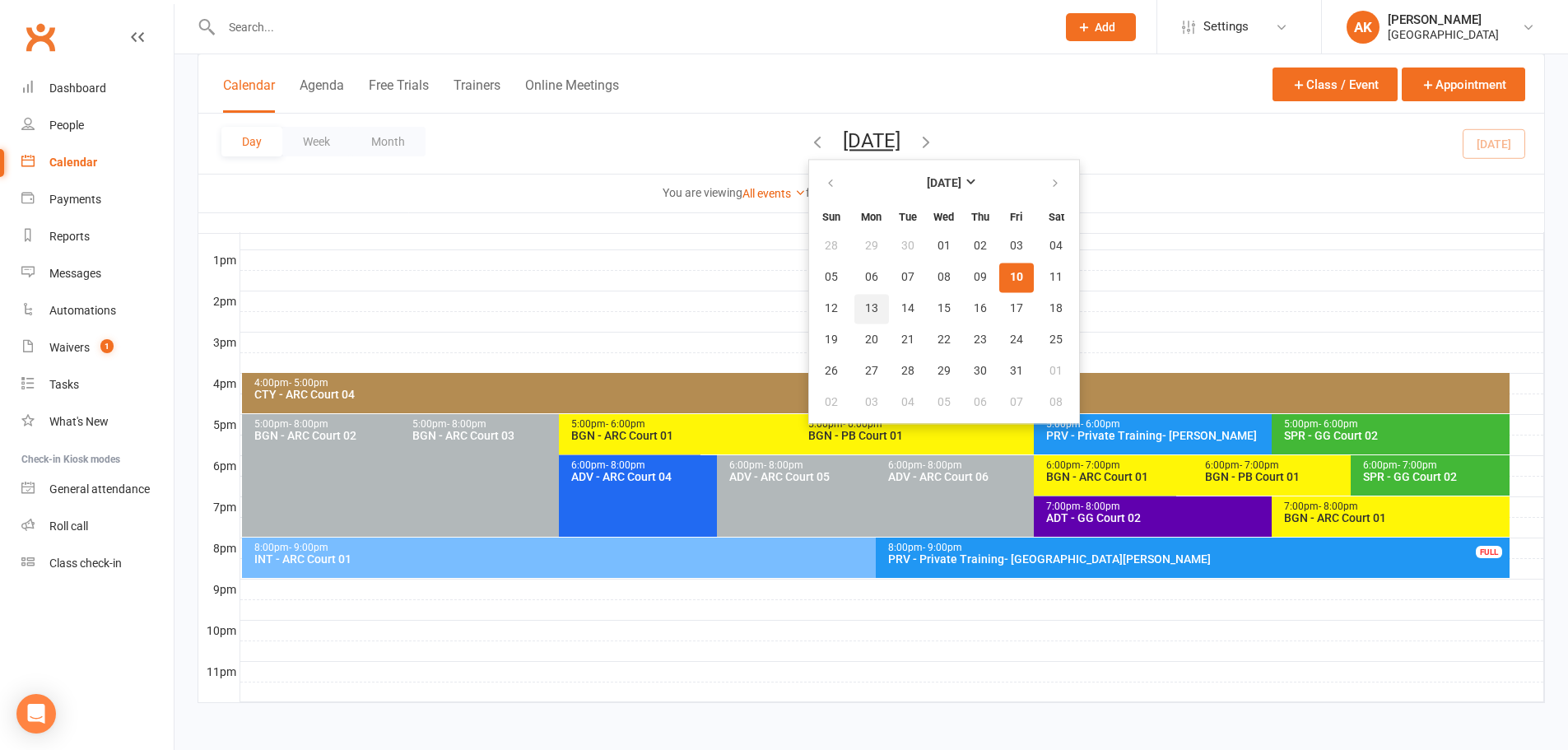
click at [865, 309] on span "13" at bounding box center [871, 309] width 13 height 13
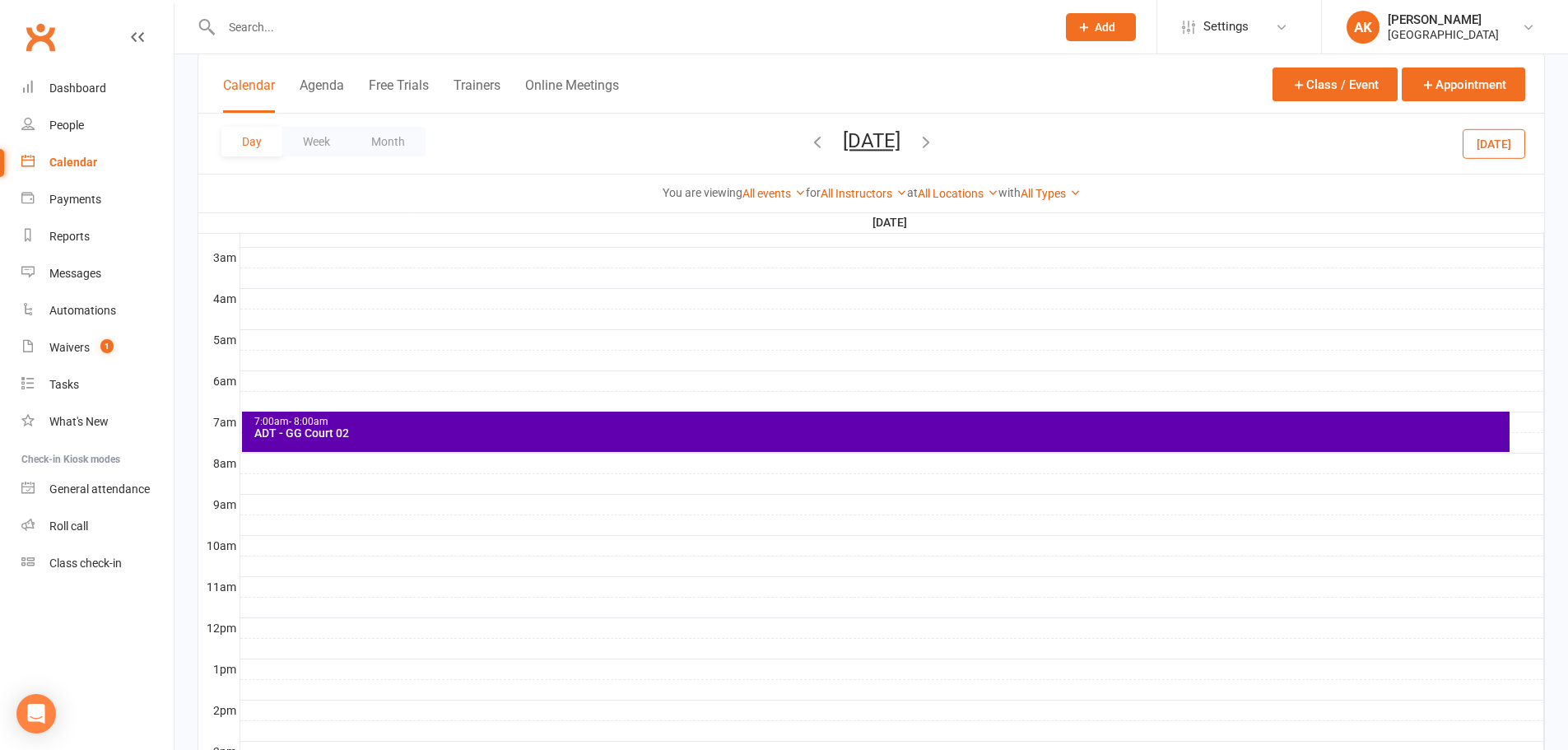
scroll to position [208, 0]
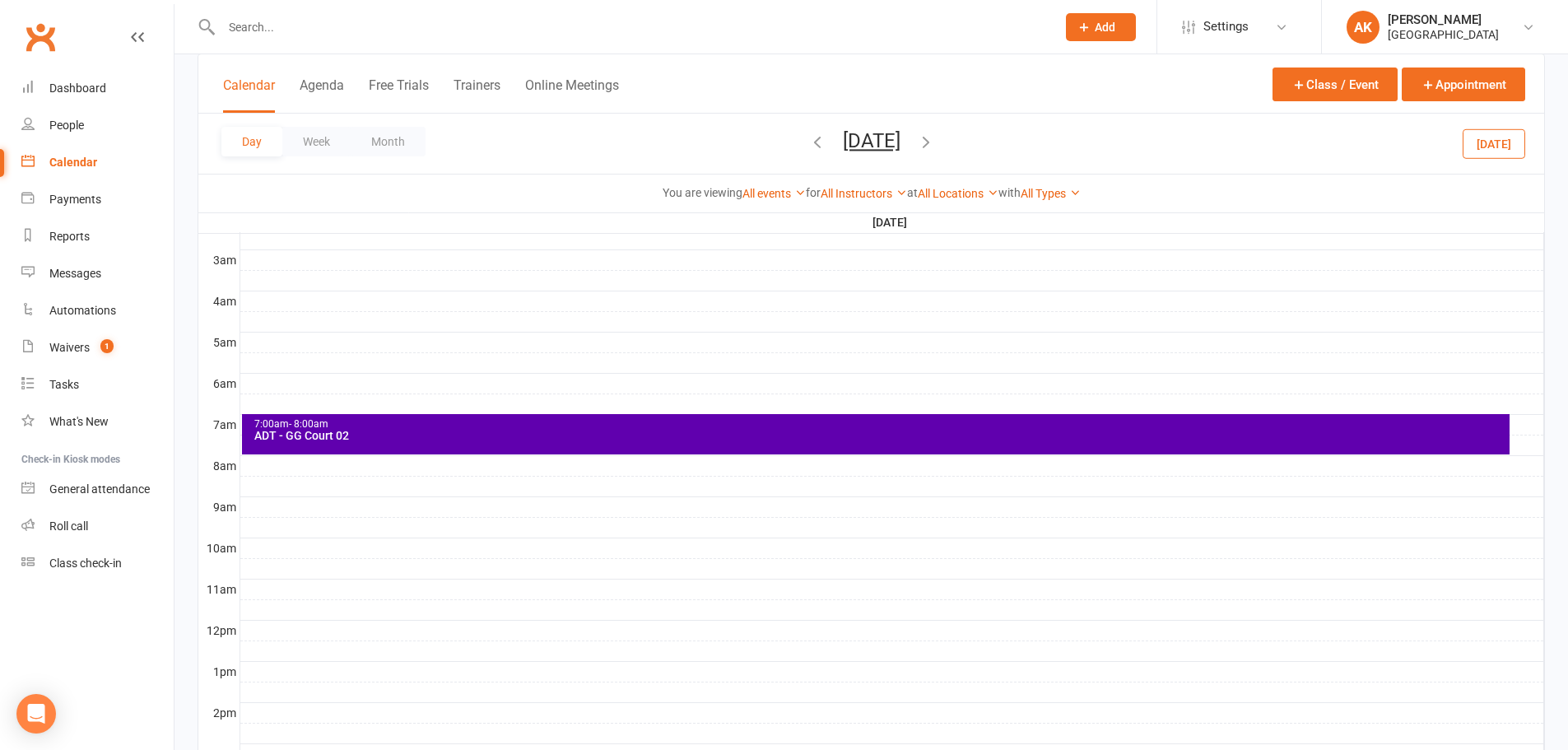
click at [399, 432] on div "ADT - GG Court 02" at bounding box center [880, 435] width 1252 height 12
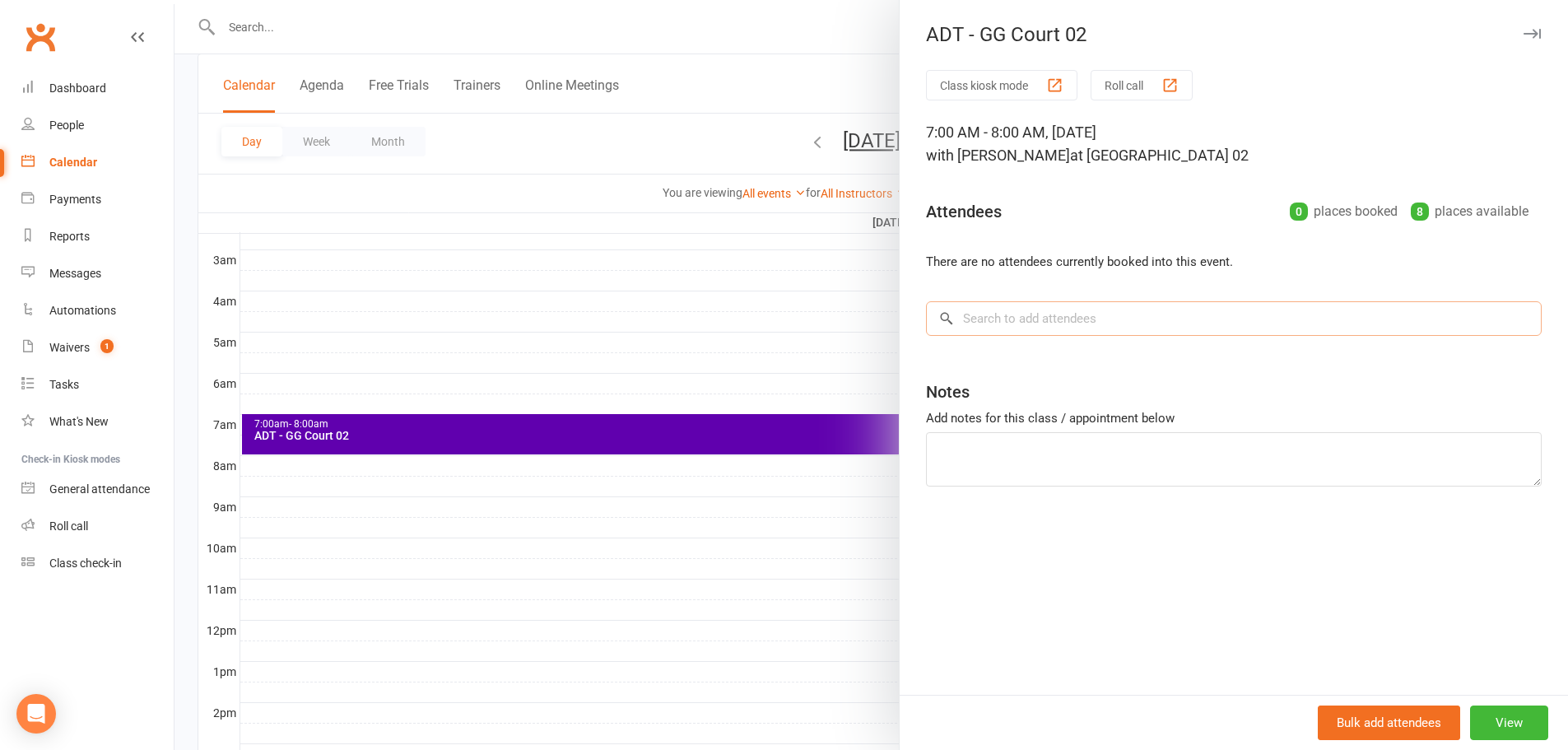
click at [1038, 316] on input "search" at bounding box center [1233, 319] width 615 height 35
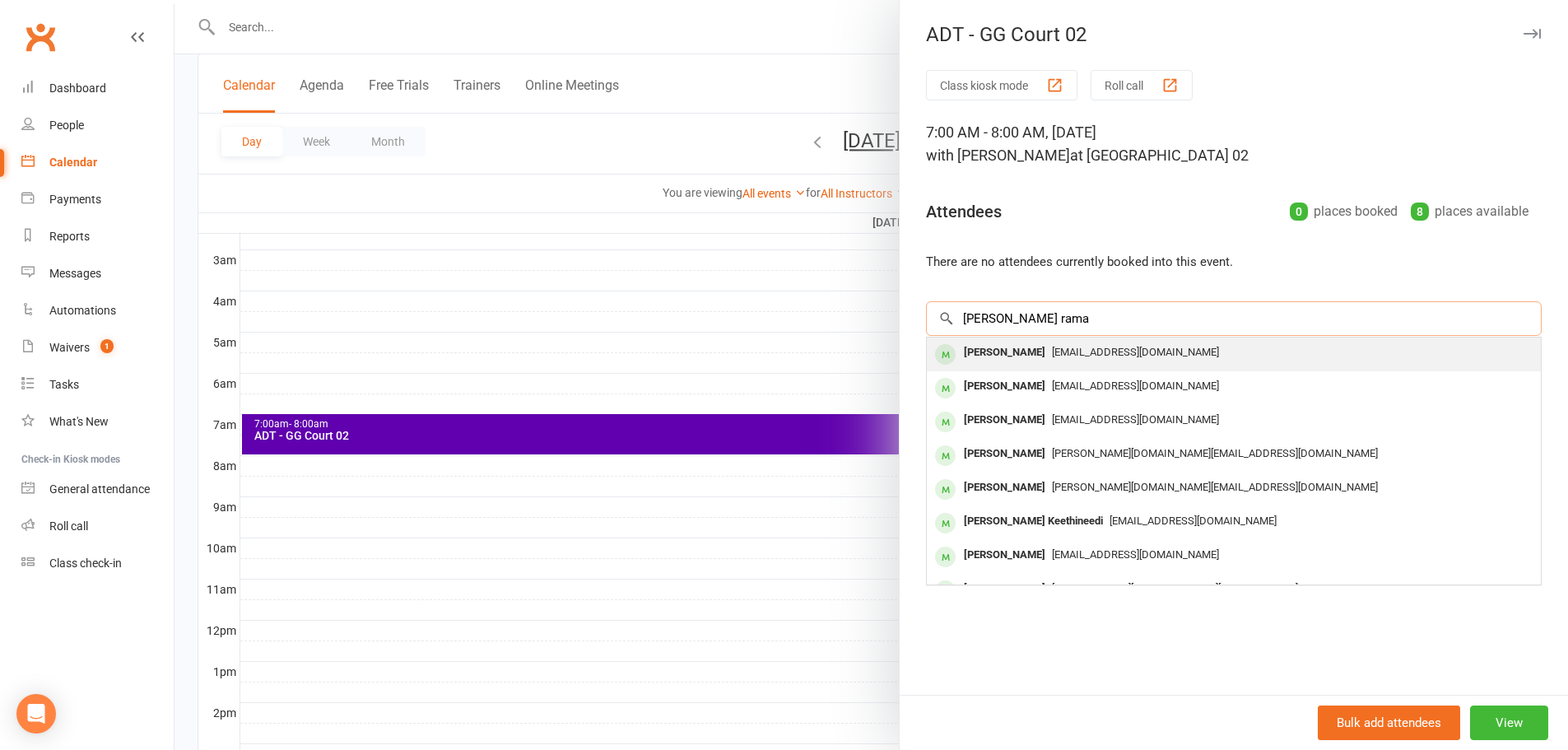
type input "santhosh rama"
click at [1037, 354] on div "Santhosh Ramachandran" at bounding box center [1004, 352] width 95 height 24
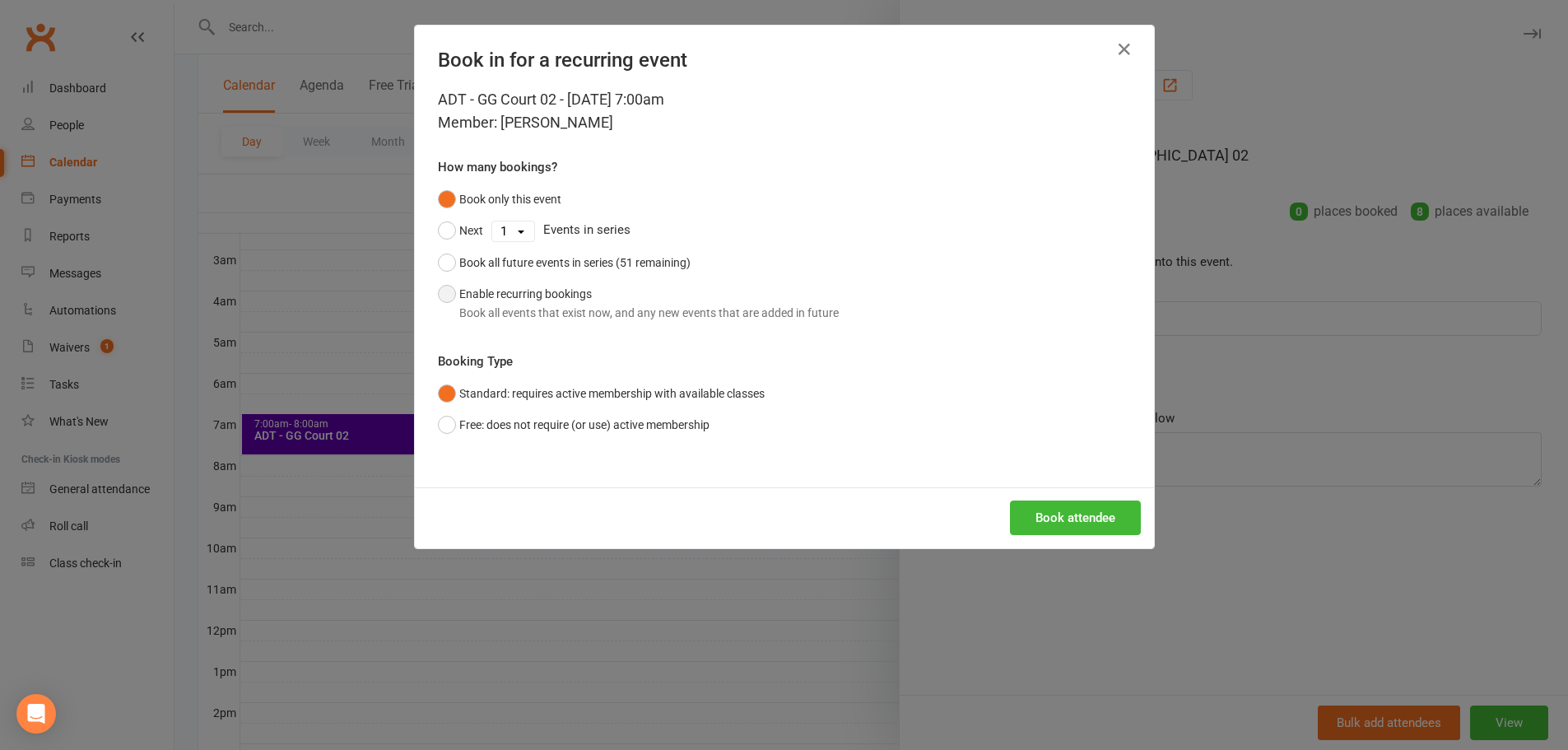
click at [464, 298] on button "Enable recurring bookings Book all events that exist now, and any new events th…" at bounding box center [638, 303] width 401 height 50
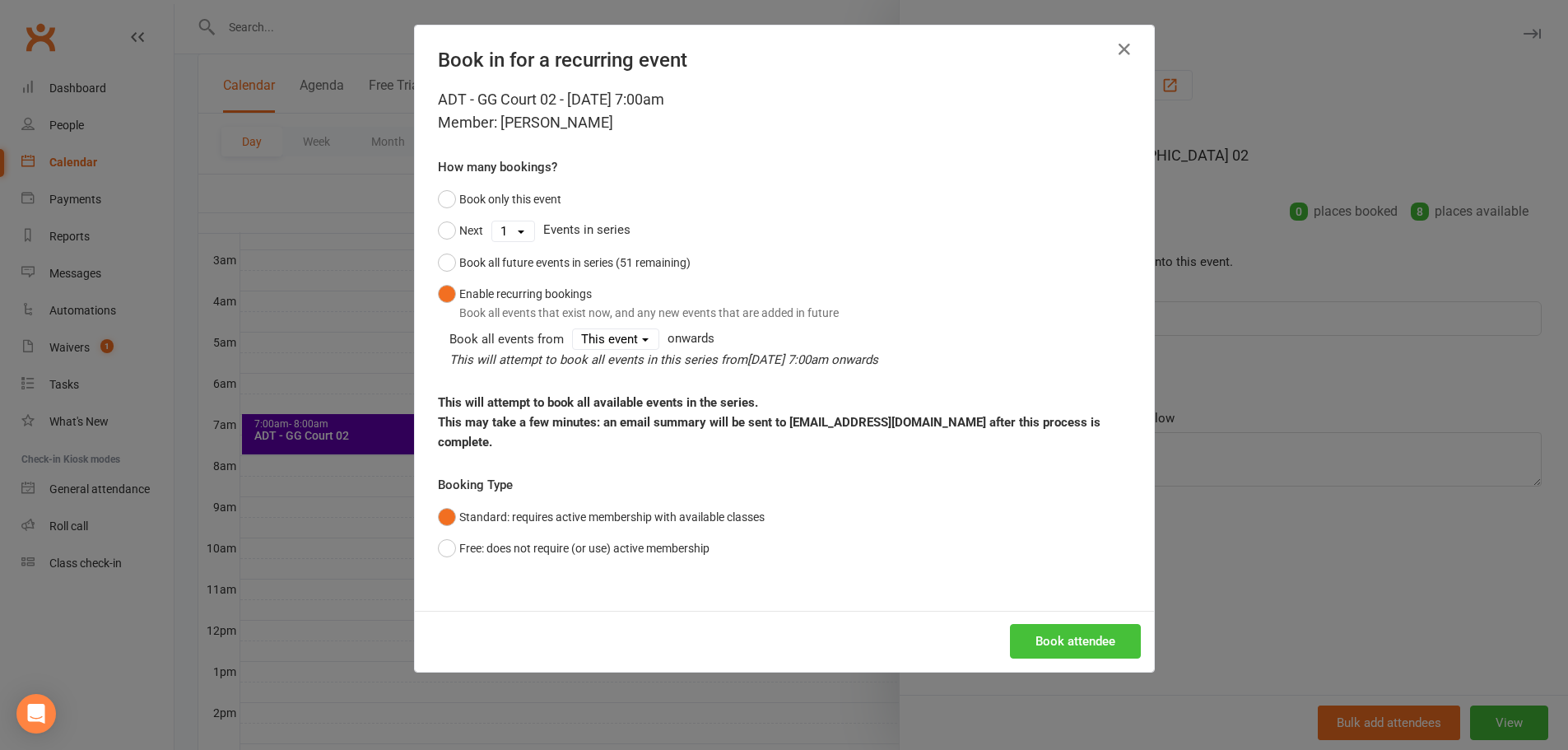
click at [1077, 624] on button "Book attendee" at bounding box center [1076, 641] width 131 height 35
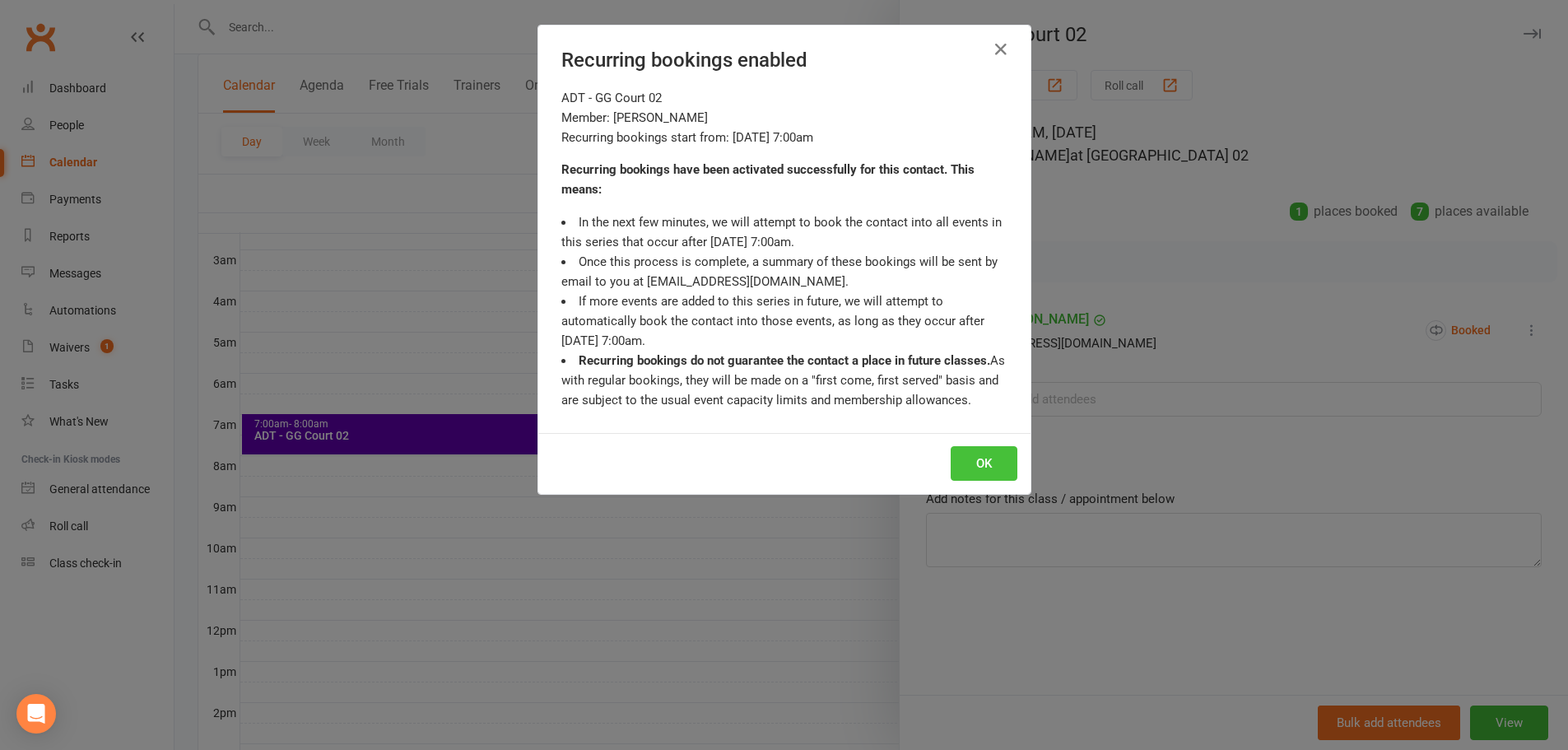
click at [981, 476] on button "OK" at bounding box center [984, 463] width 66 height 35
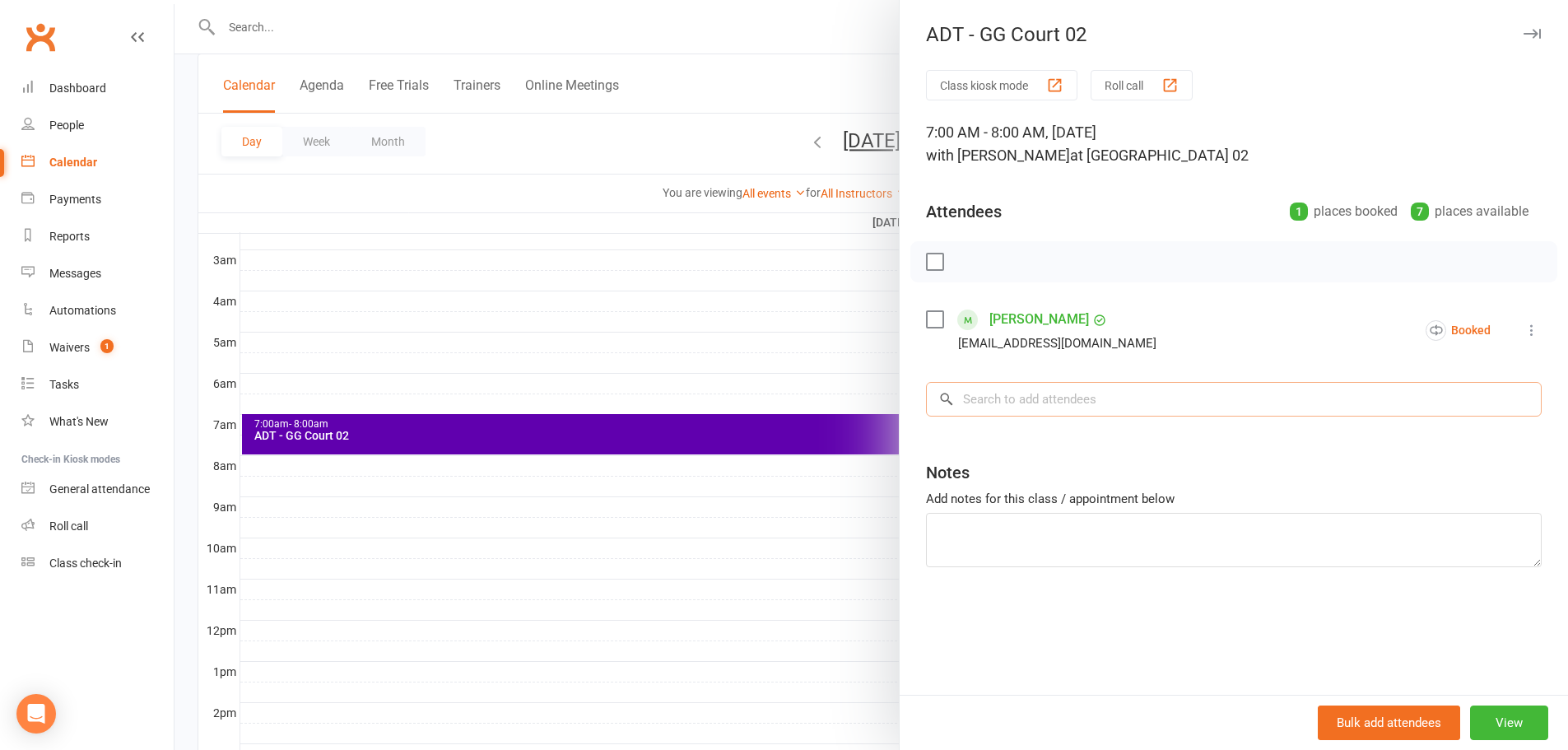
click at [1062, 401] on input "search" at bounding box center [1233, 400] width 615 height 35
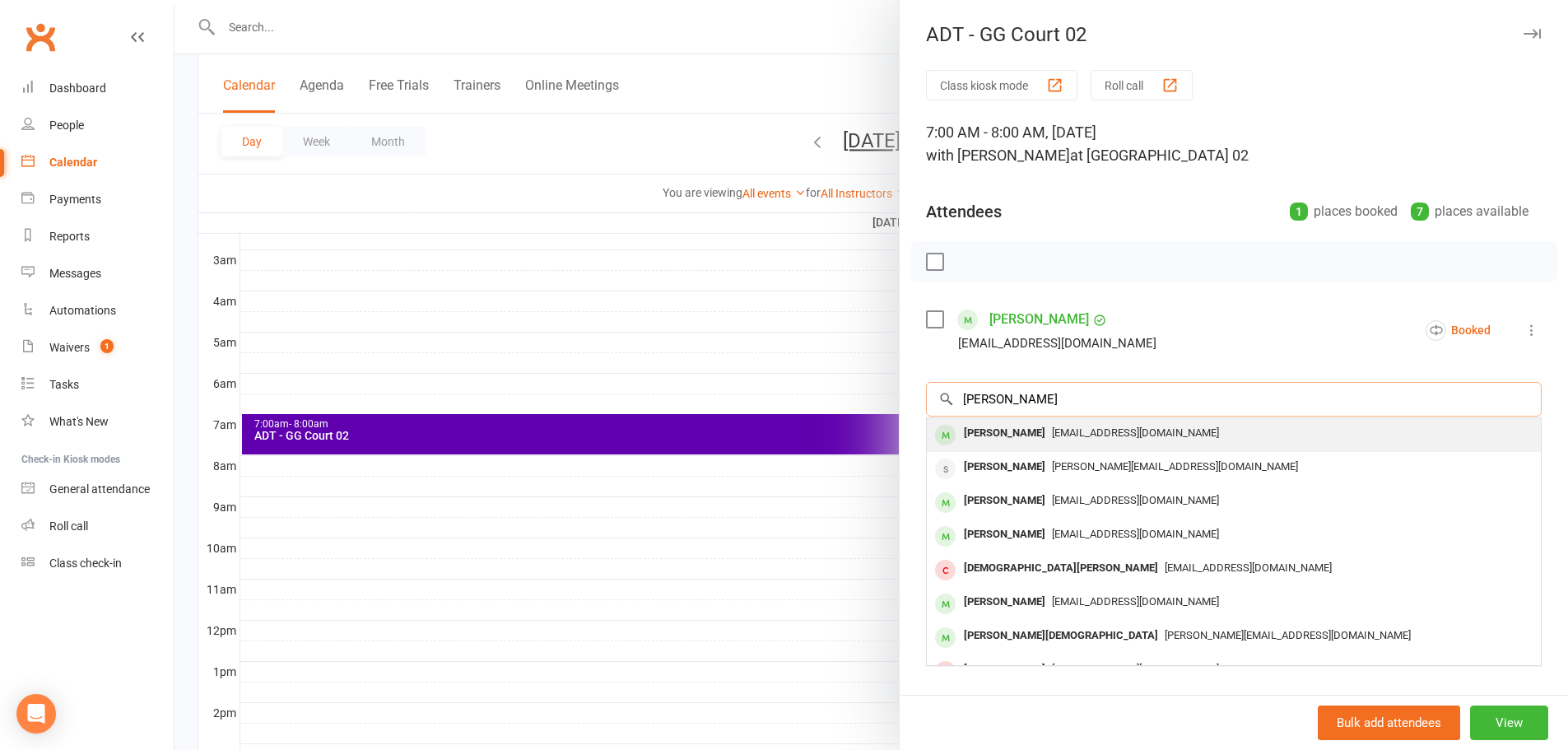
type input "deepika hari"
click at [1051, 434] on div "Deepika Hari Shankar" at bounding box center [1004, 433] width 95 height 24
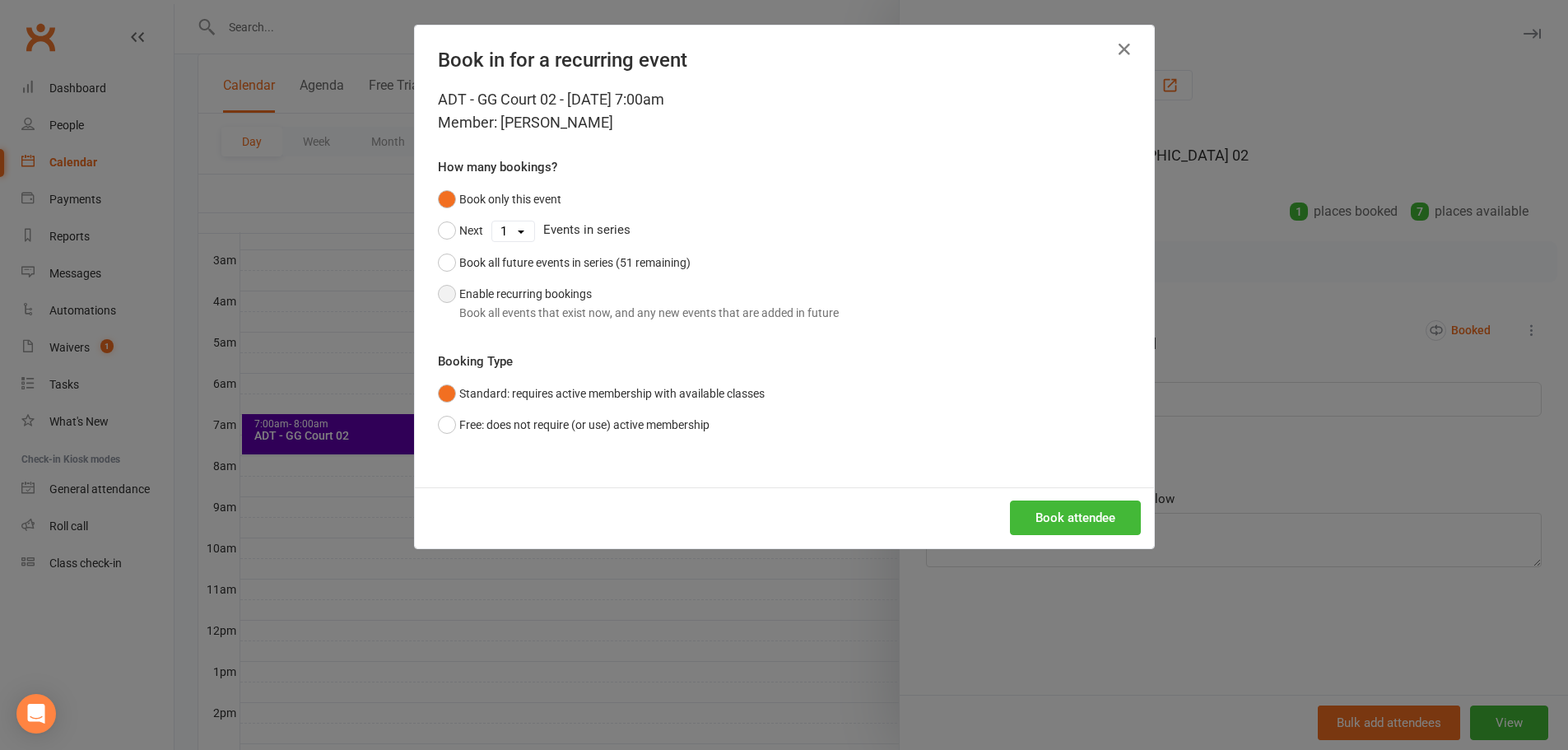
click at [507, 308] on div "Book all events that exist now, and any new events that are added in future" at bounding box center [649, 313] width 380 height 18
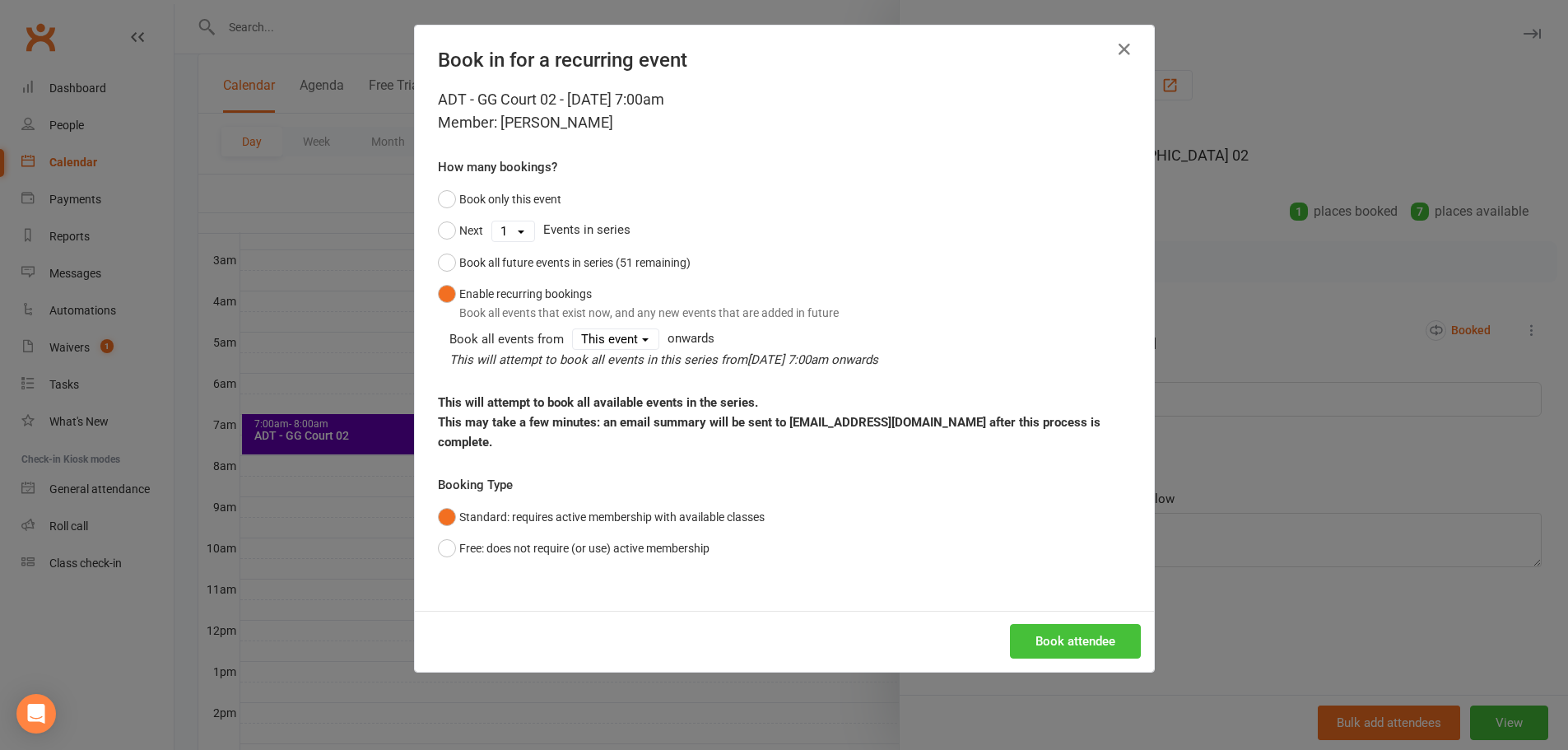
click at [1088, 624] on button "Book attendee" at bounding box center [1076, 641] width 131 height 35
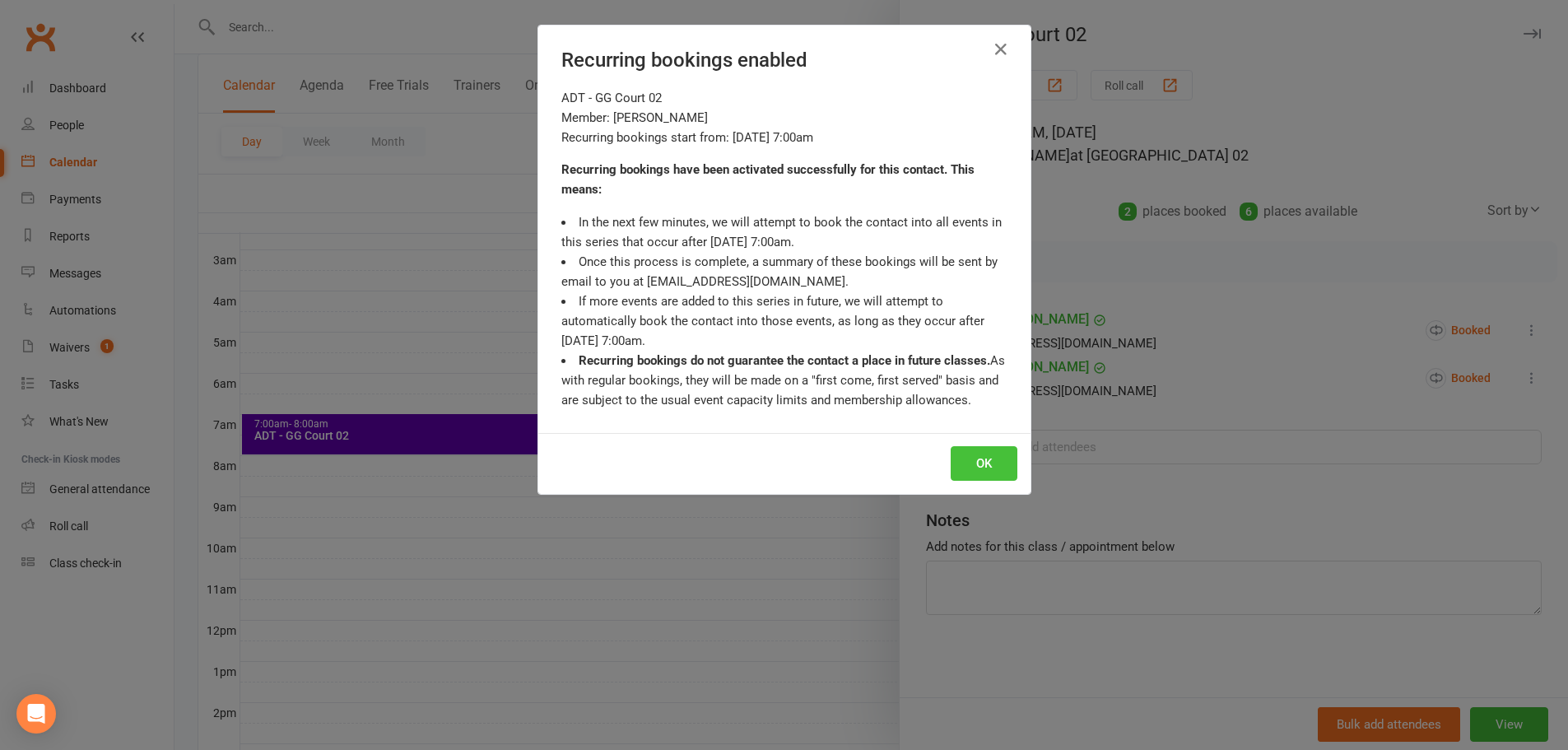
click at [972, 459] on button "OK" at bounding box center [984, 463] width 66 height 35
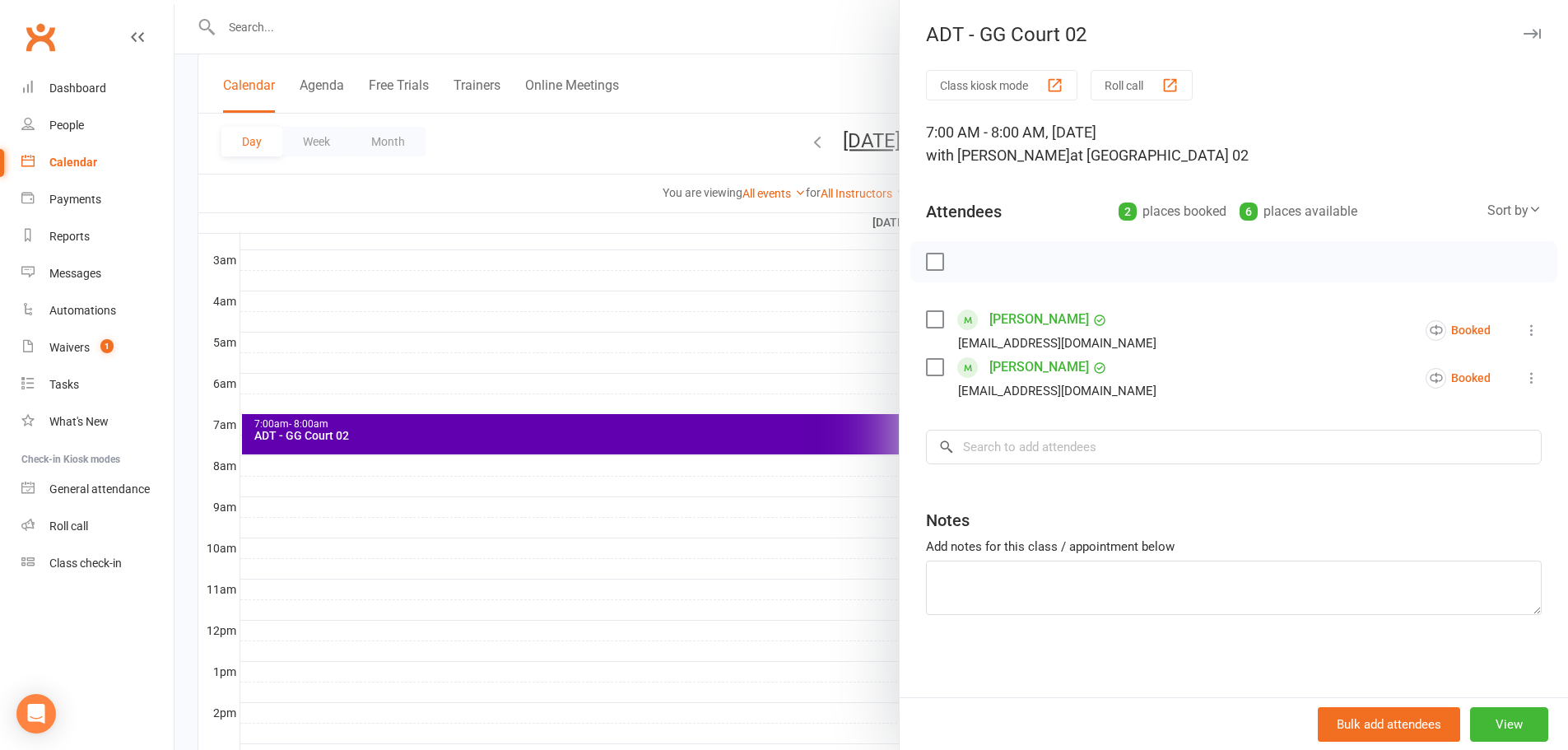
click at [762, 64] on div at bounding box center [871, 375] width 1394 height 750
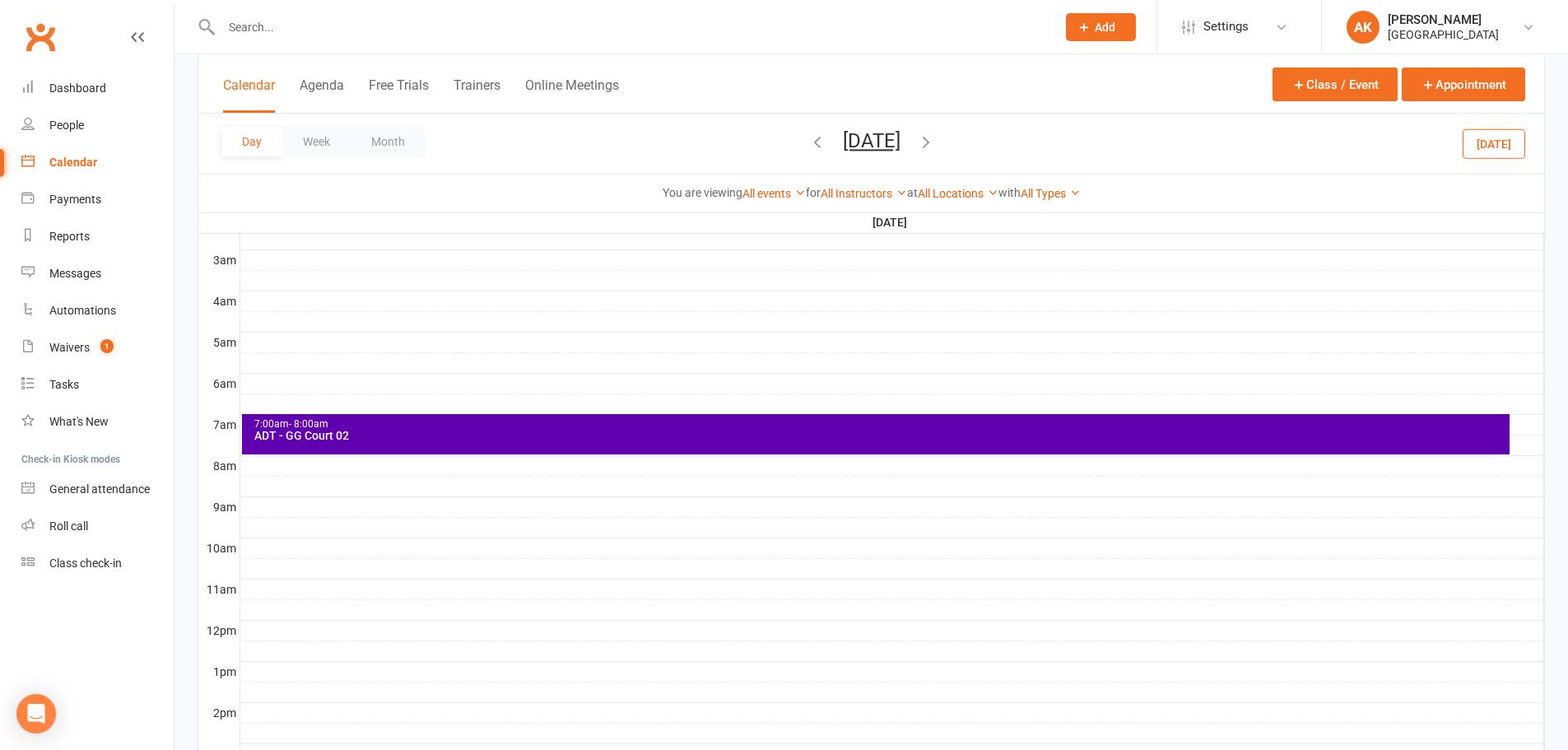
click at [777, 426] on div "7:00am - 8:00am" at bounding box center [880, 424] width 1252 height 11
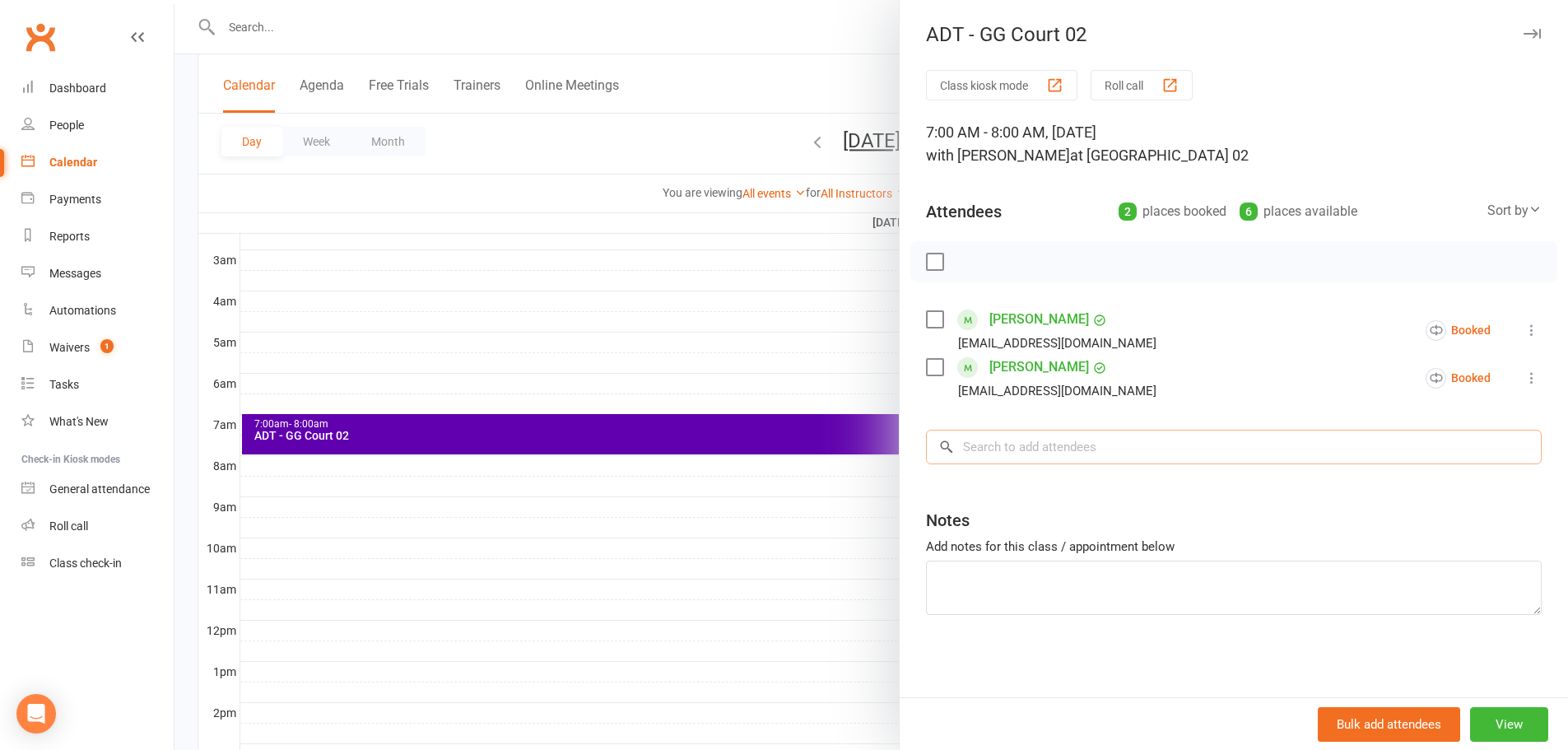
click at [1092, 458] on input "search" at bounding box center [1233, 447] width 615 height 35
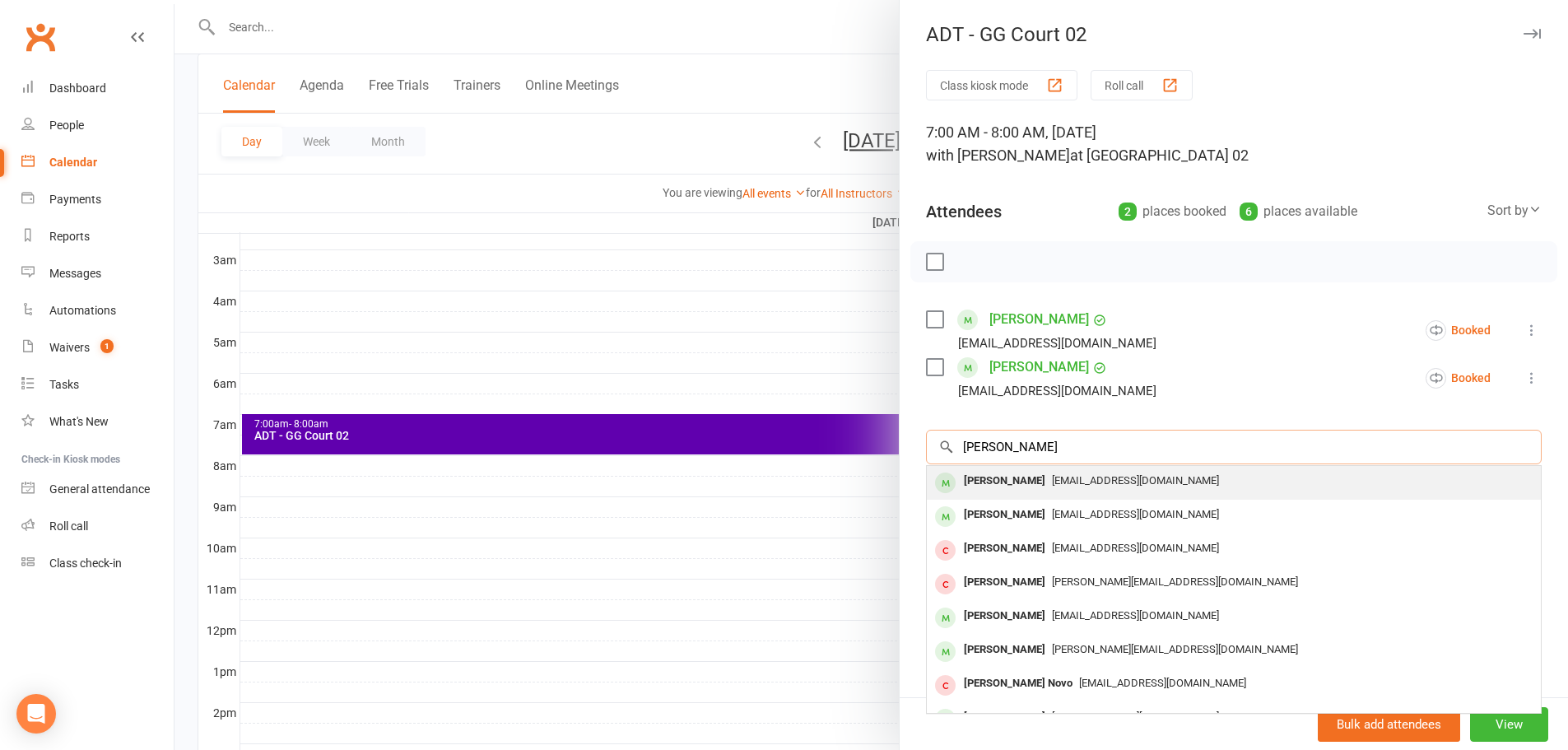
type input "john alen"
click at [1050, 496] on div "John Alengadan Johnjoy5@gmail.com" at bounding box center [1233, 483] width 614 height 34
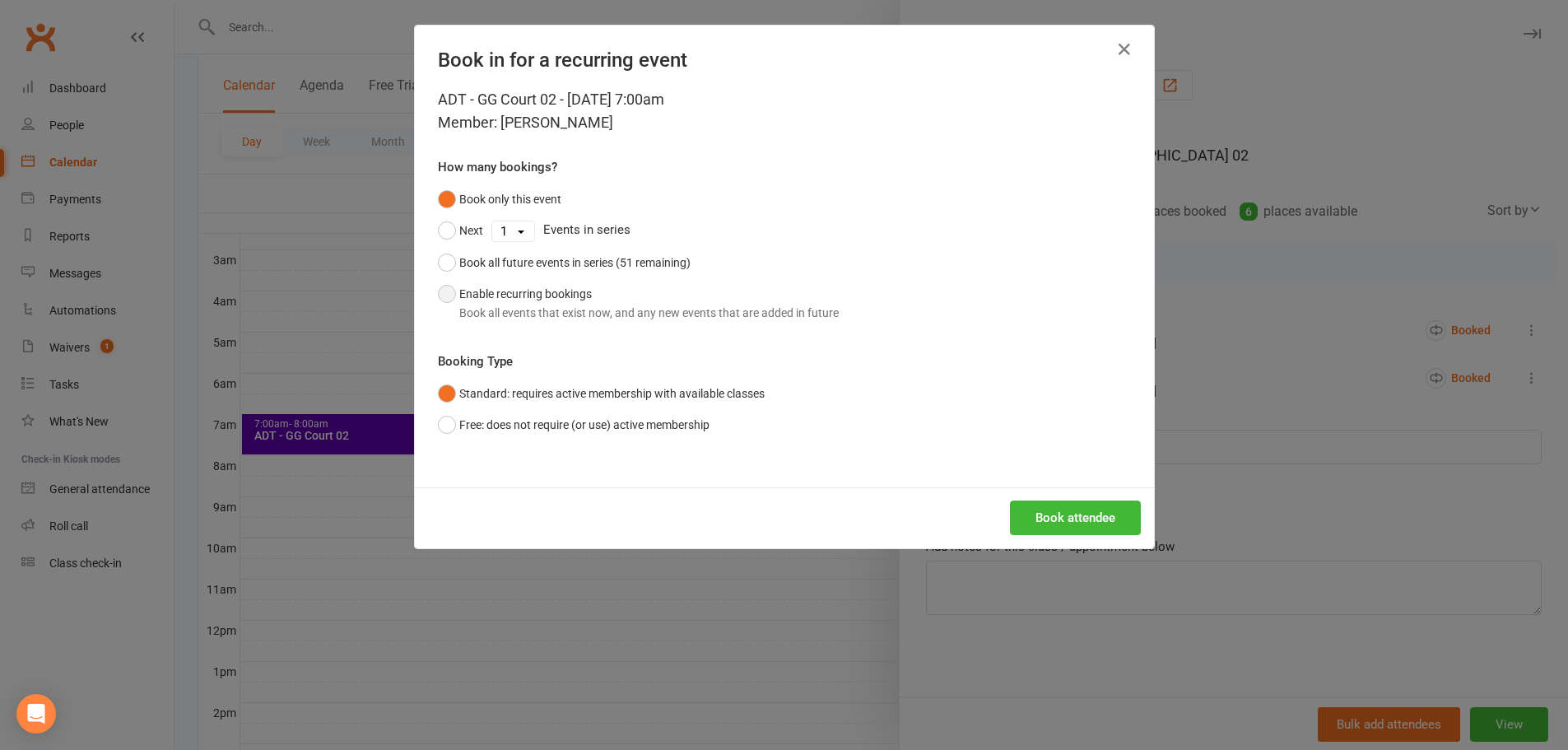
click at [517, 304] on div "Book all events that exist now, and any new events that are added in future" at bounding box center [649, 313] width 380 height 18
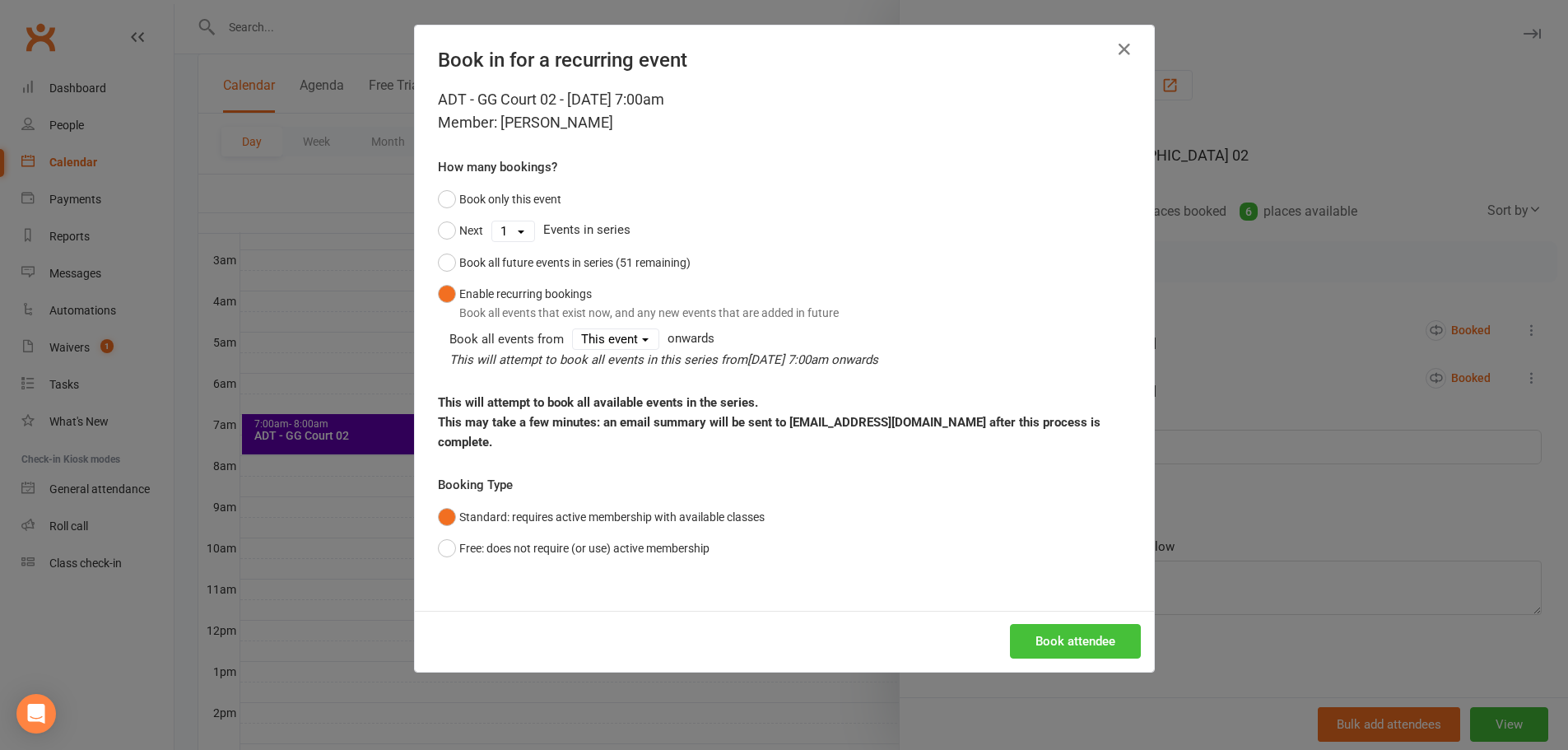
click at [1082, 624] on button "Book attendee" at bounding box center [1076, 641] width 131 height 35
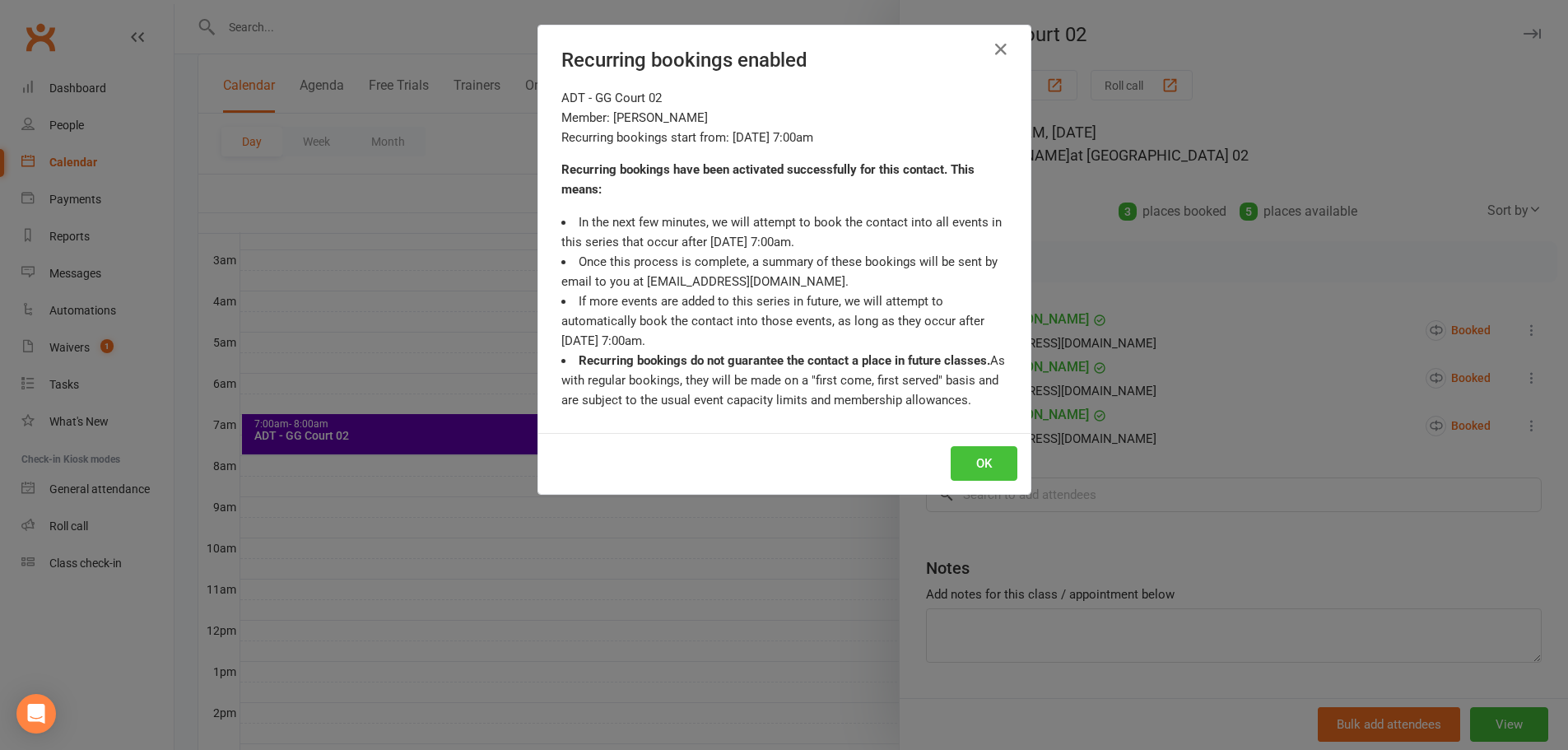
click at [972, 462] on button "OK" at bounding box center [984, 463] width 66 height 35
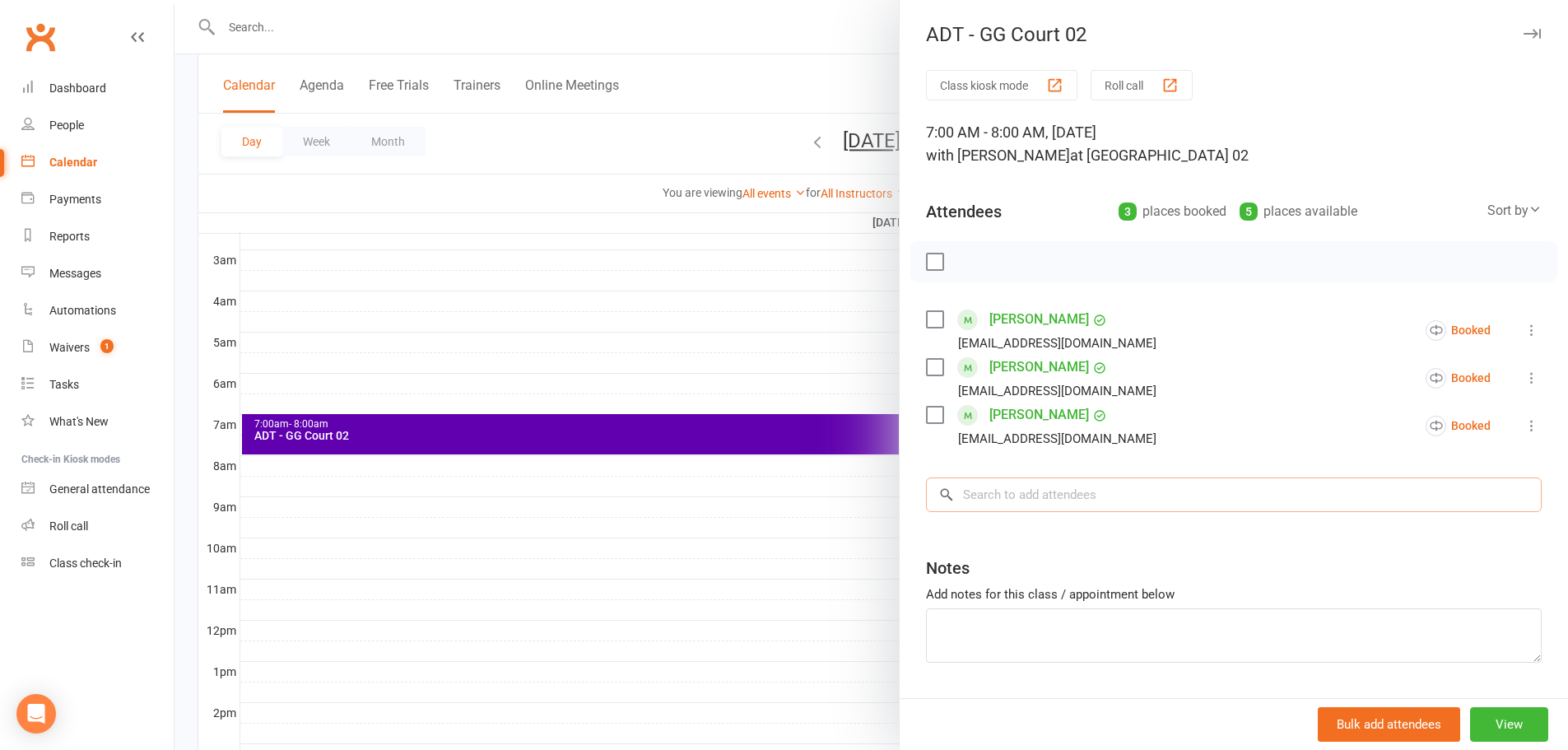
click at [989, 507] on input "search" at bounding box center [1233, 495] width 615 height 35
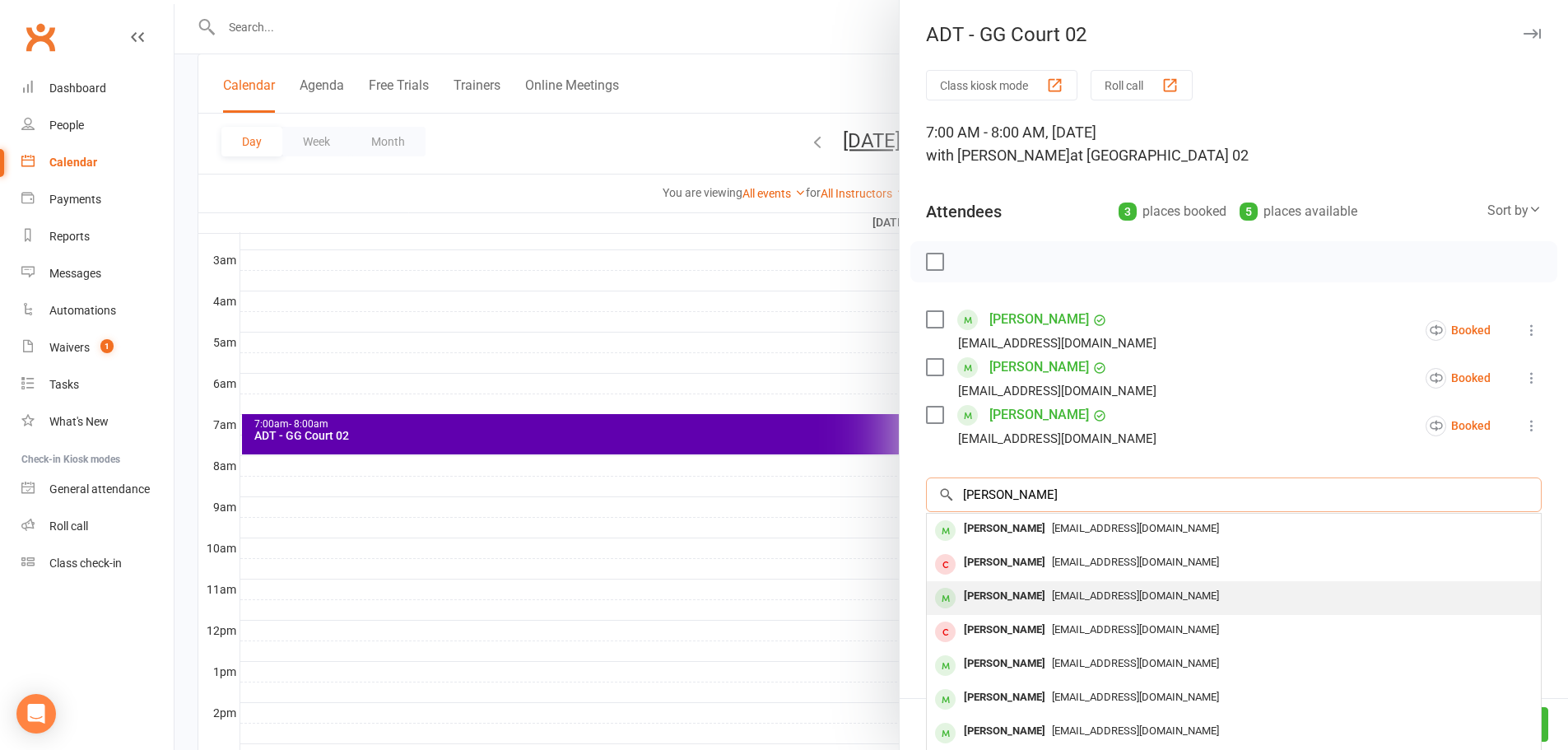
type input "ranjith"
click at [1012, 588] on div "ranjith radhakrishnan" at bounding box center [1004, 596] width 95 height 24
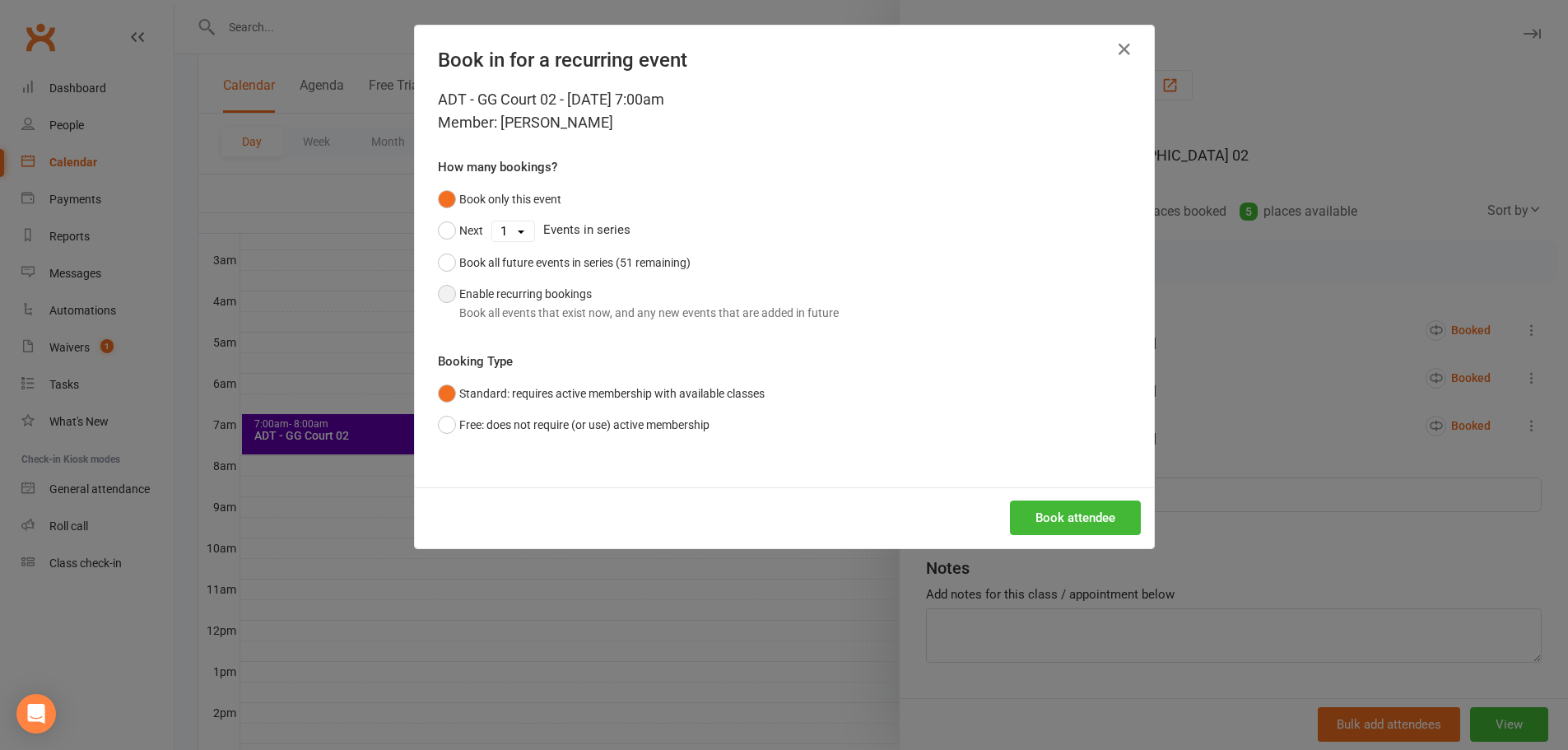
click at [544, 300] on button "Enable recurring bookings Book all events that exist now, and any new events th…" at bounding box center [638, 303] width 401 height 50
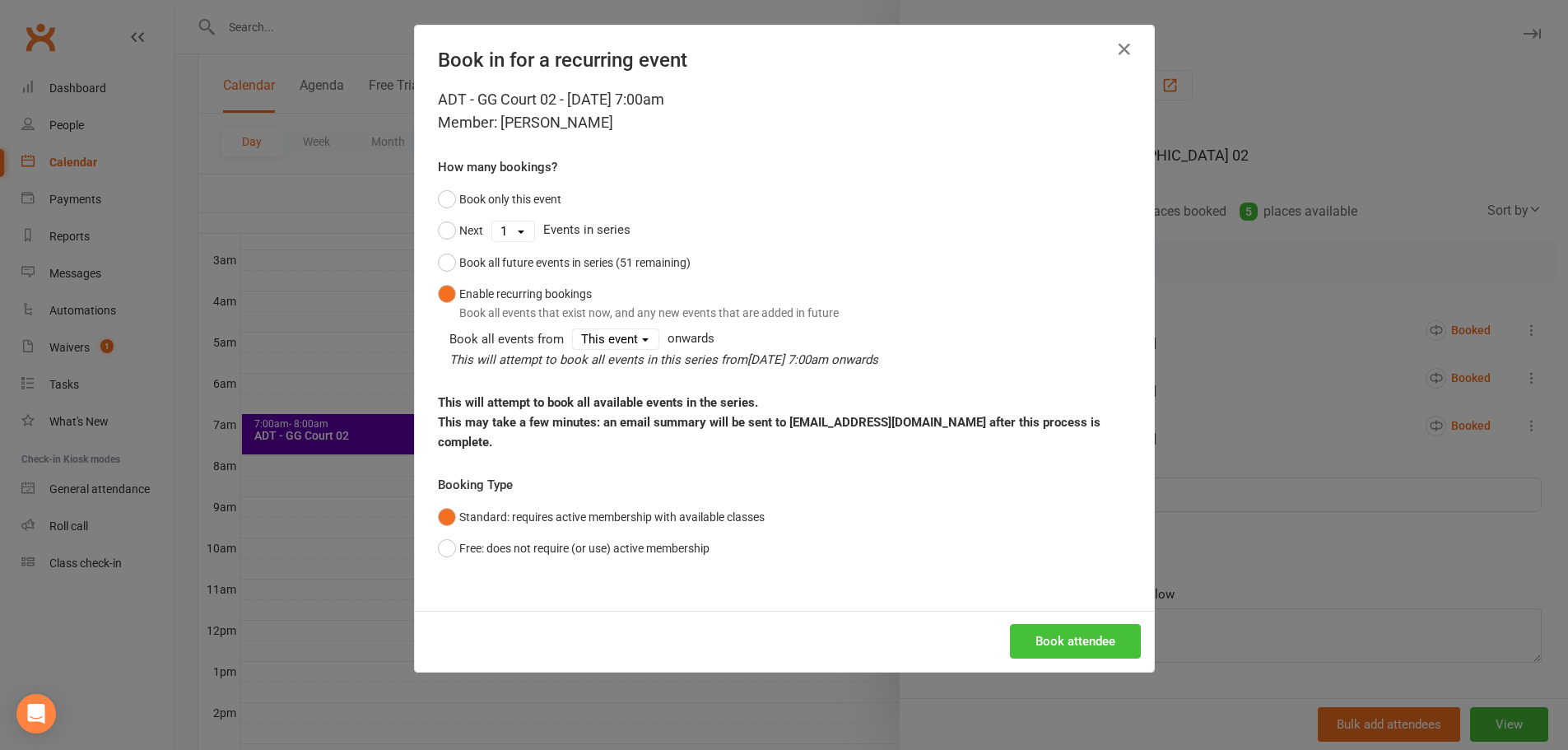
click at [1064, 624] on button "Book attendee" at bounding box center [1076, 641] width 131 height 35
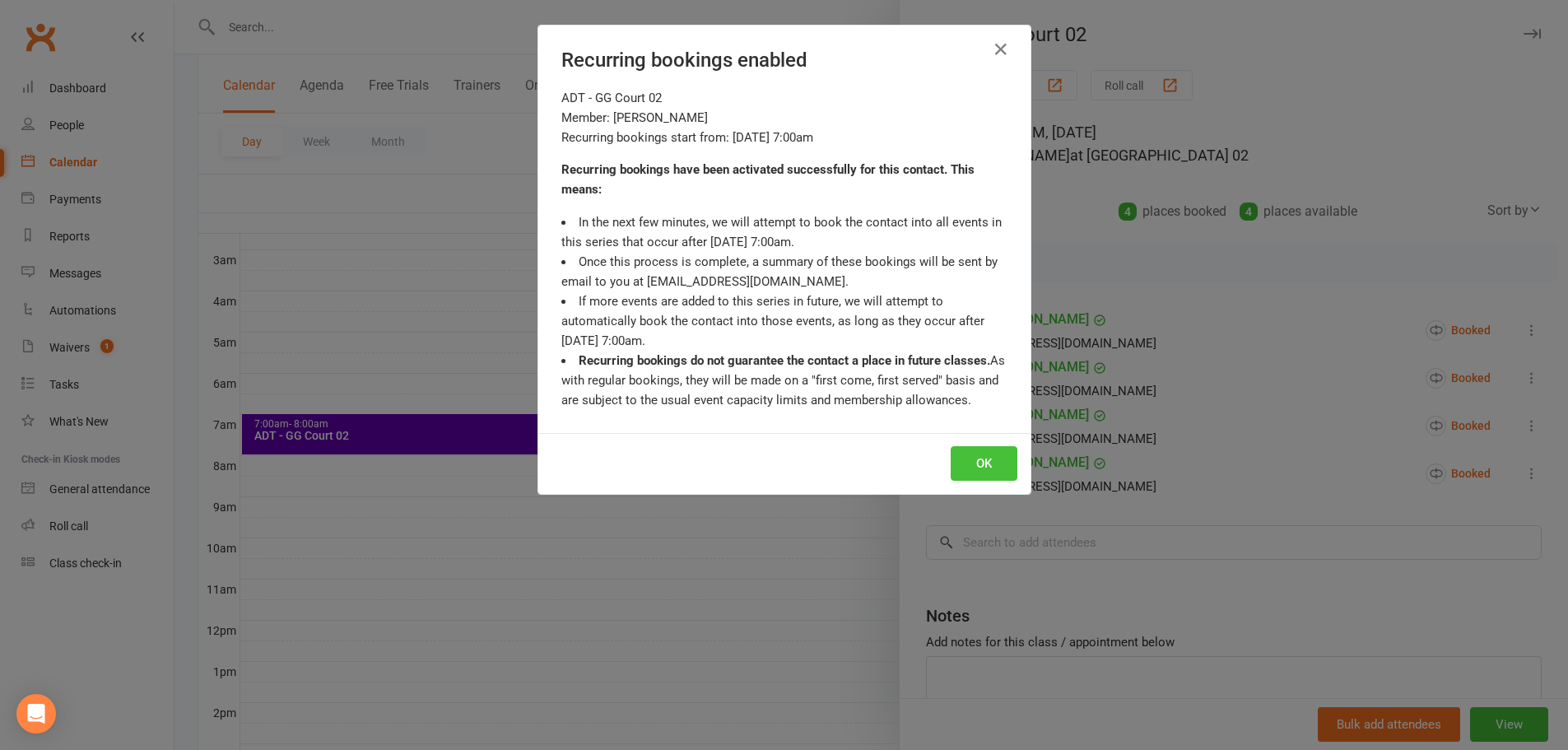
click at [969, 459] on button "OK" at bounding box center [984, 463] width 66 height 35
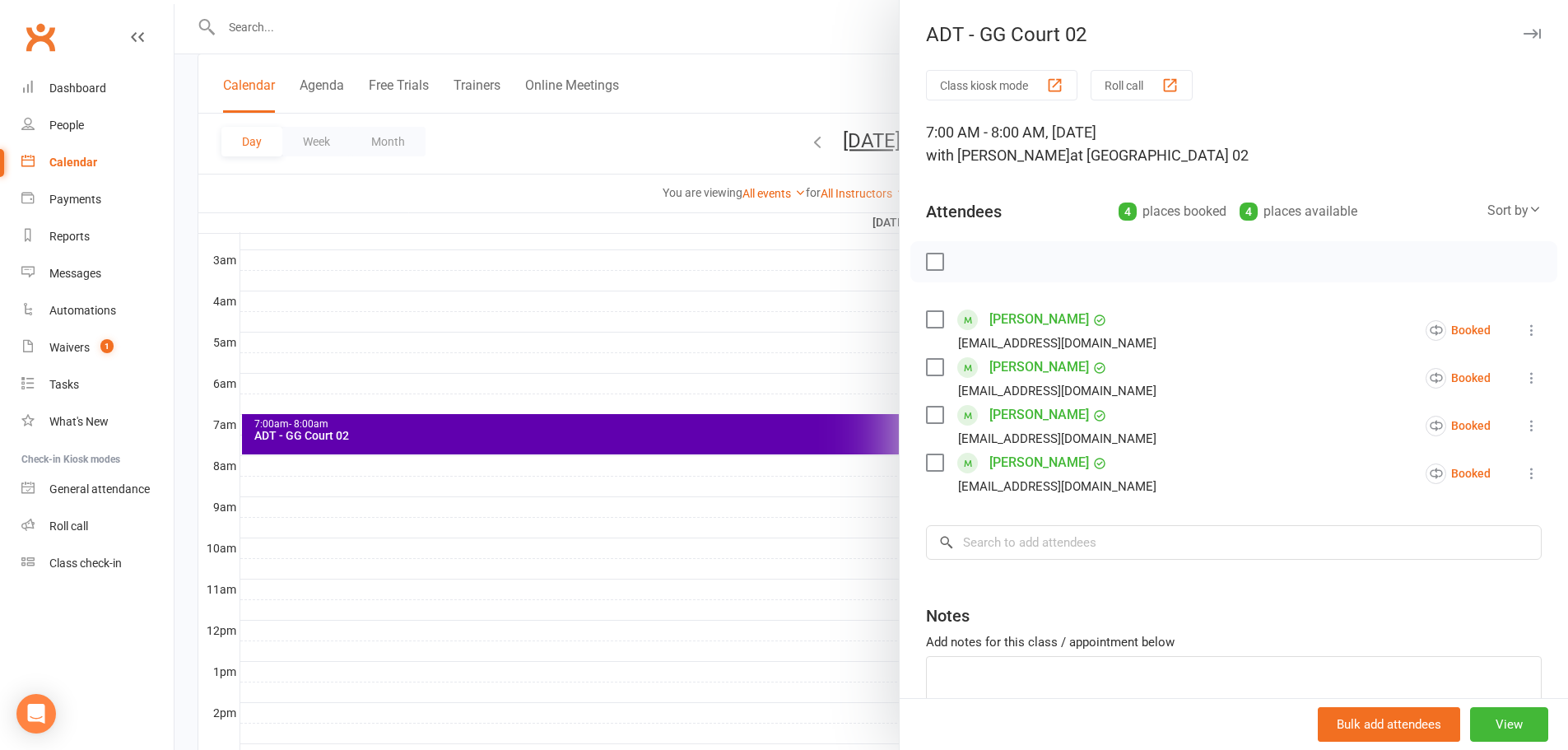
click at [799, 47] on div at bounding box center [871, 375] width 1394 height 750
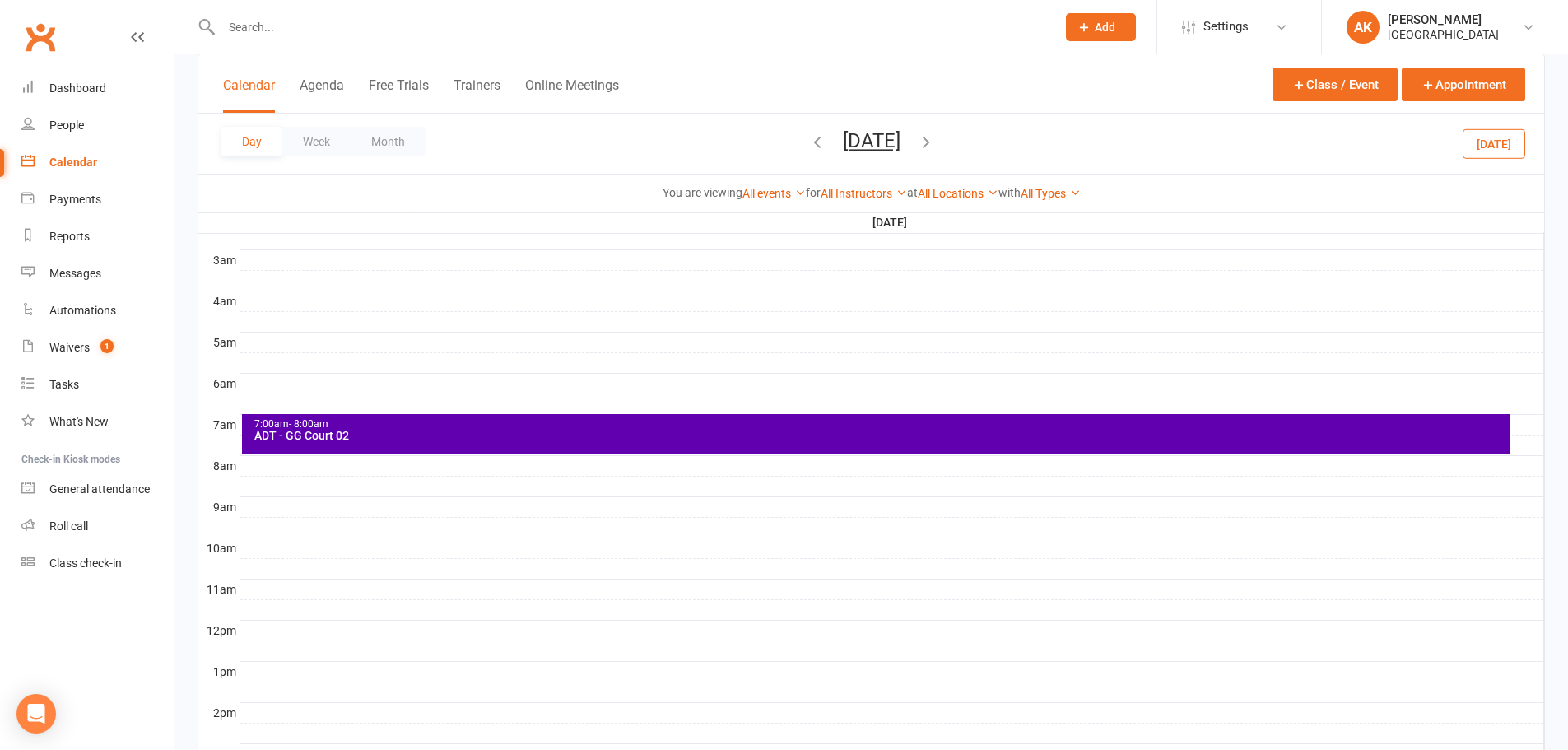
click at [935, 143] on icon "button" at bounding box center [926, 142] width 18 height 18
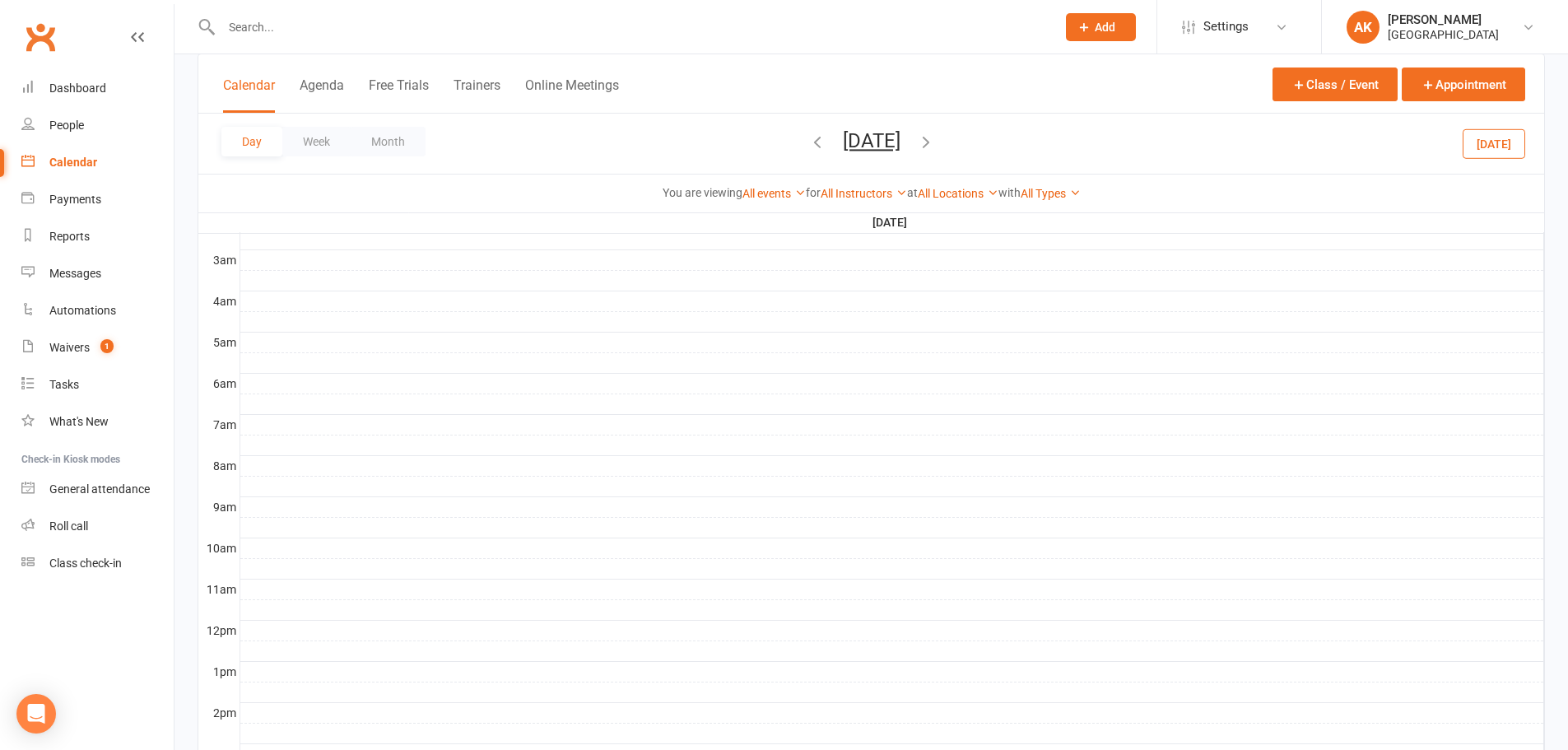
click at [935, 139] on icon "button" at bounding box center [926, 142] width 18 height 18
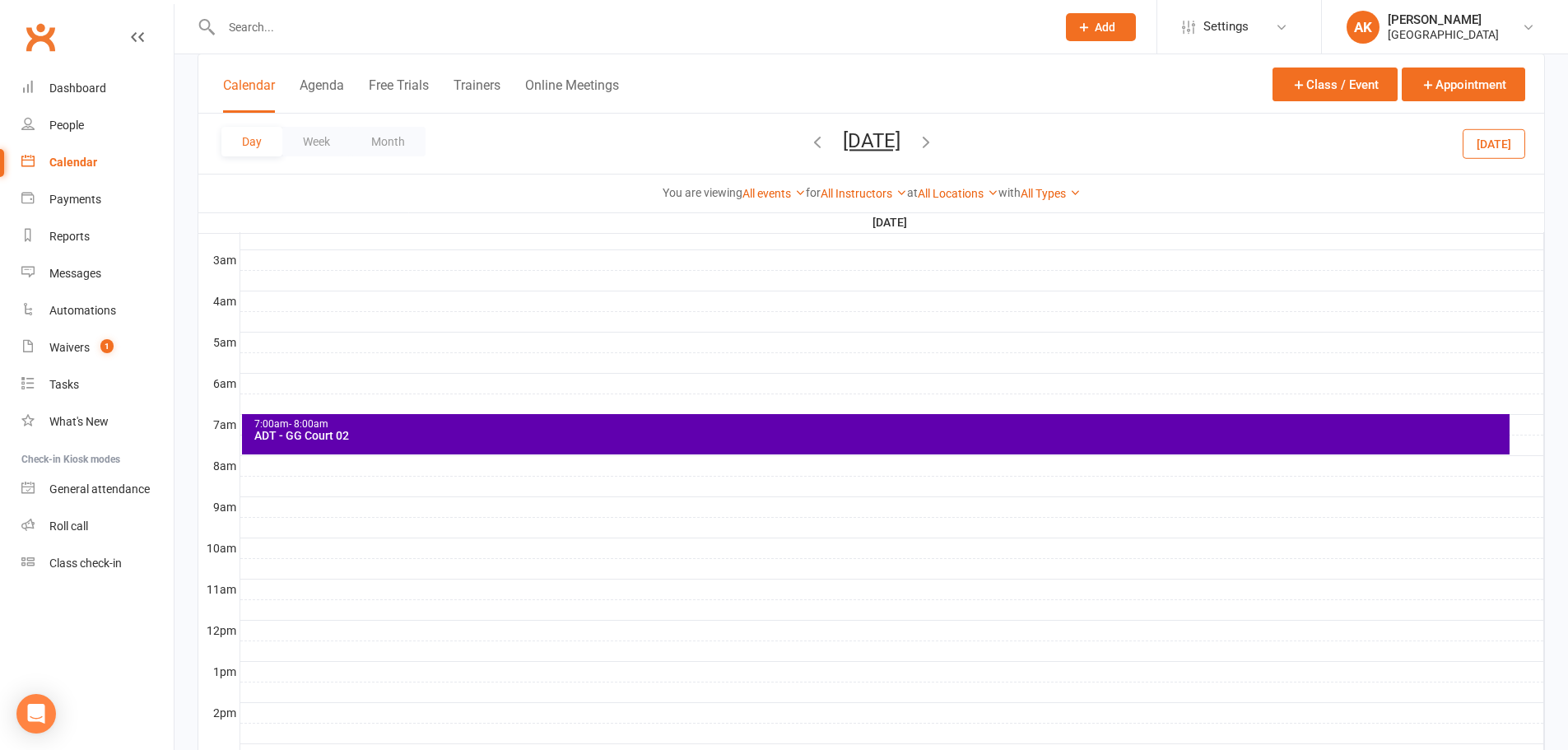
click at [497, 424] on div "7:00am - 8:00am" at bounding box center [880, 424] width 1252 height 11
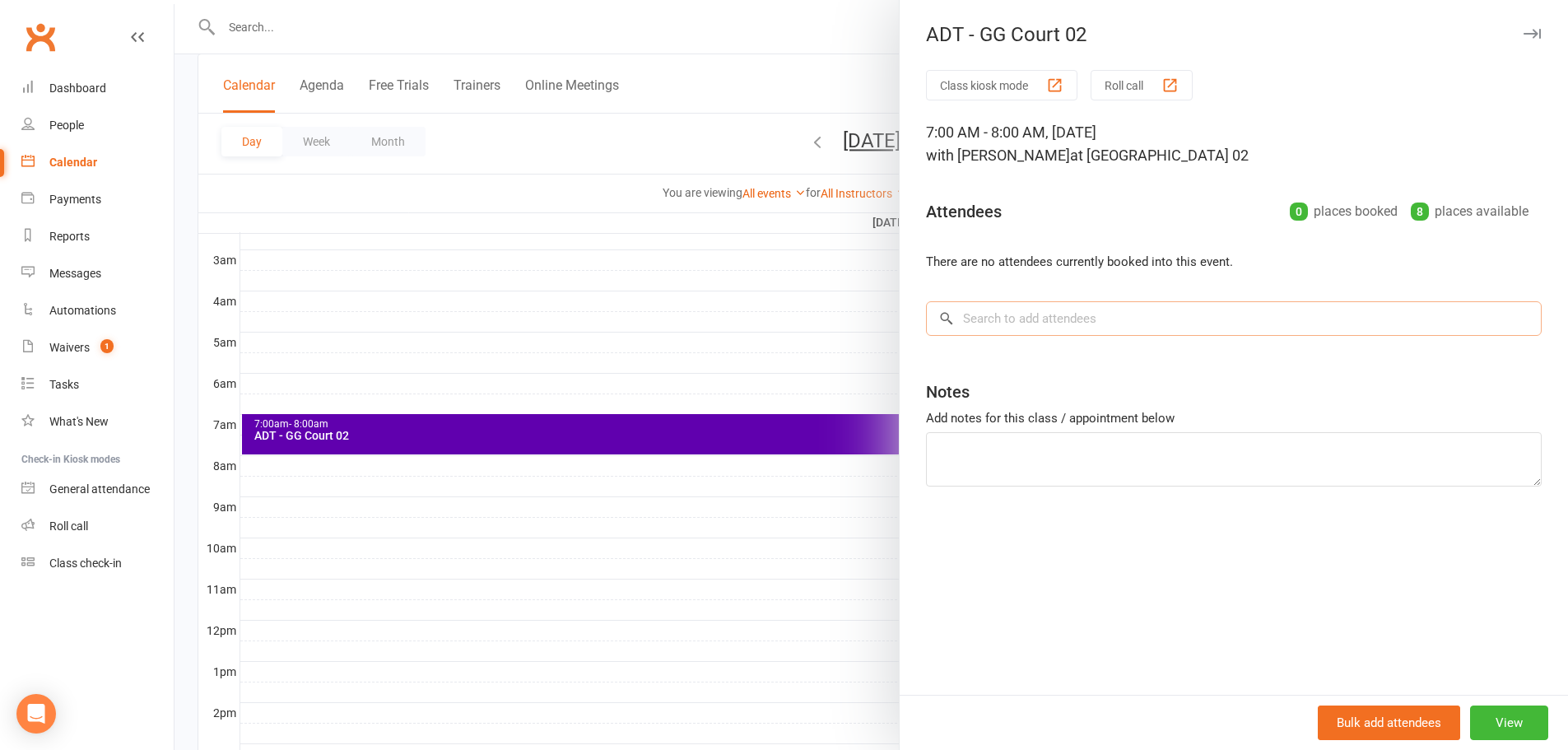
click at [1037, 321] on input "search" at bounding box center [1233, 319] width 615 height 35
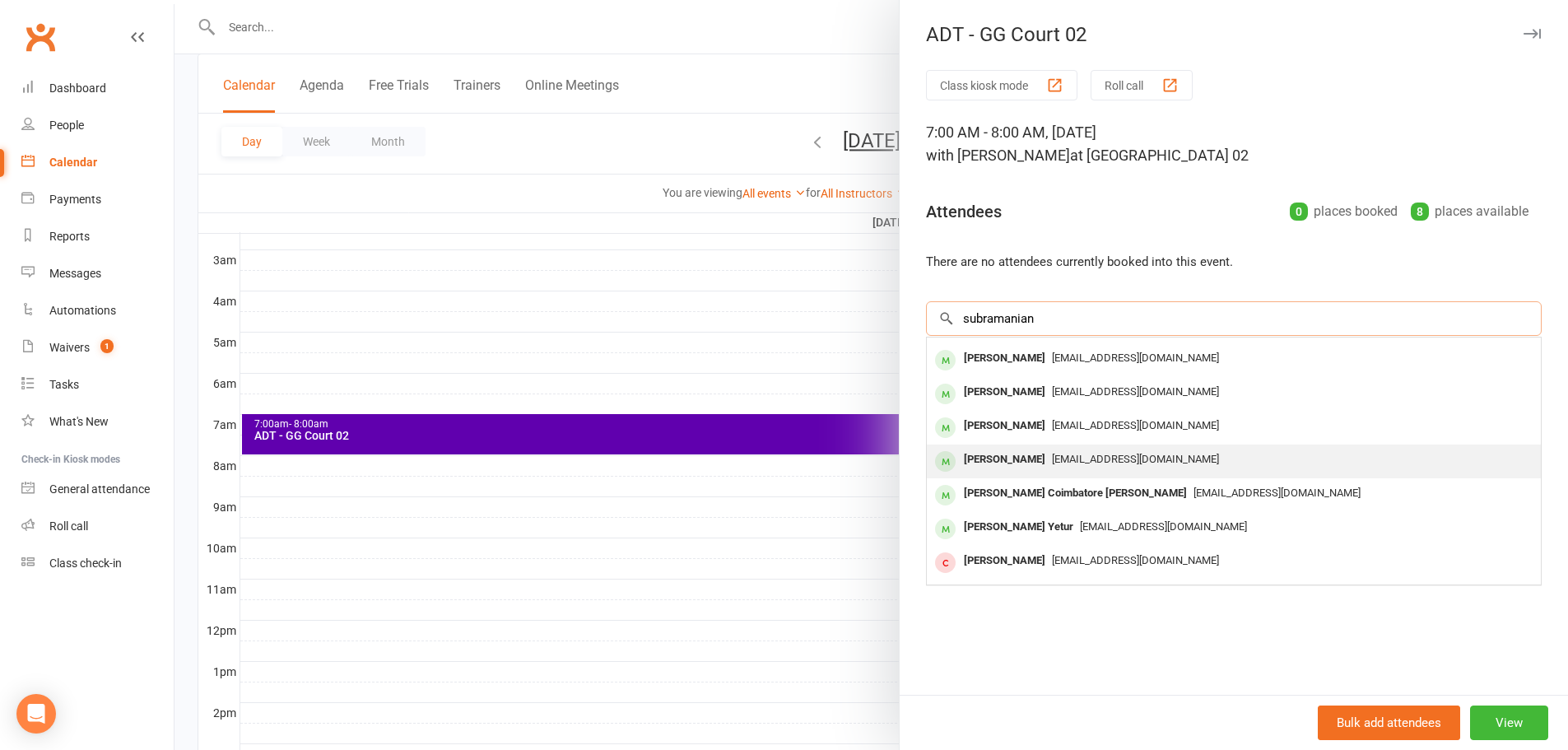
scroll to position [0, 0]
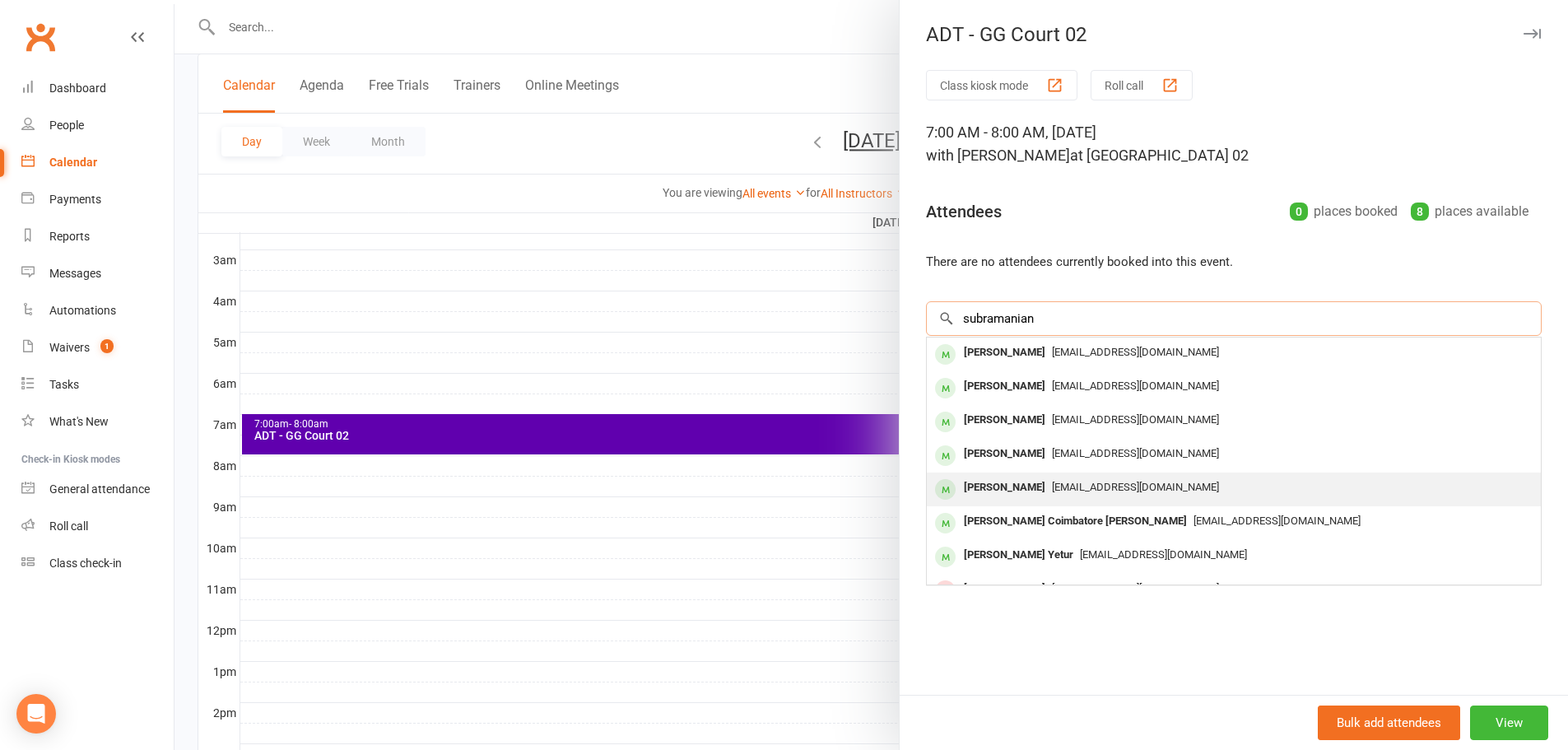
type input "subramanian"
click at [1049, 488] on div "Subramanian Gourishankar" at bounding box center [1004, 488] width 95 height 24
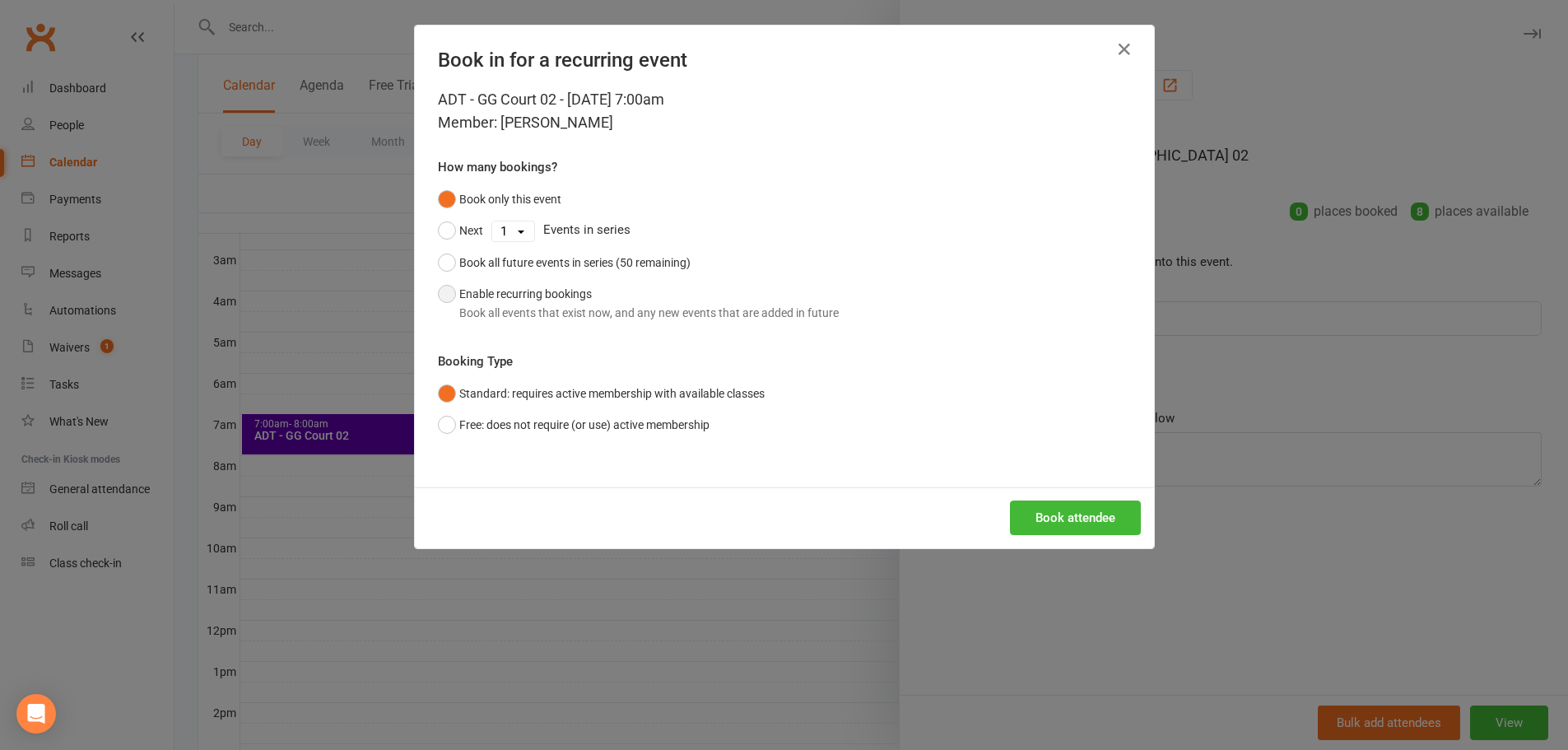
click at [507, 308] on div "Book all events that exist now, and any new events that are added in future" at bounding box center [649, 313] width 380 height 18
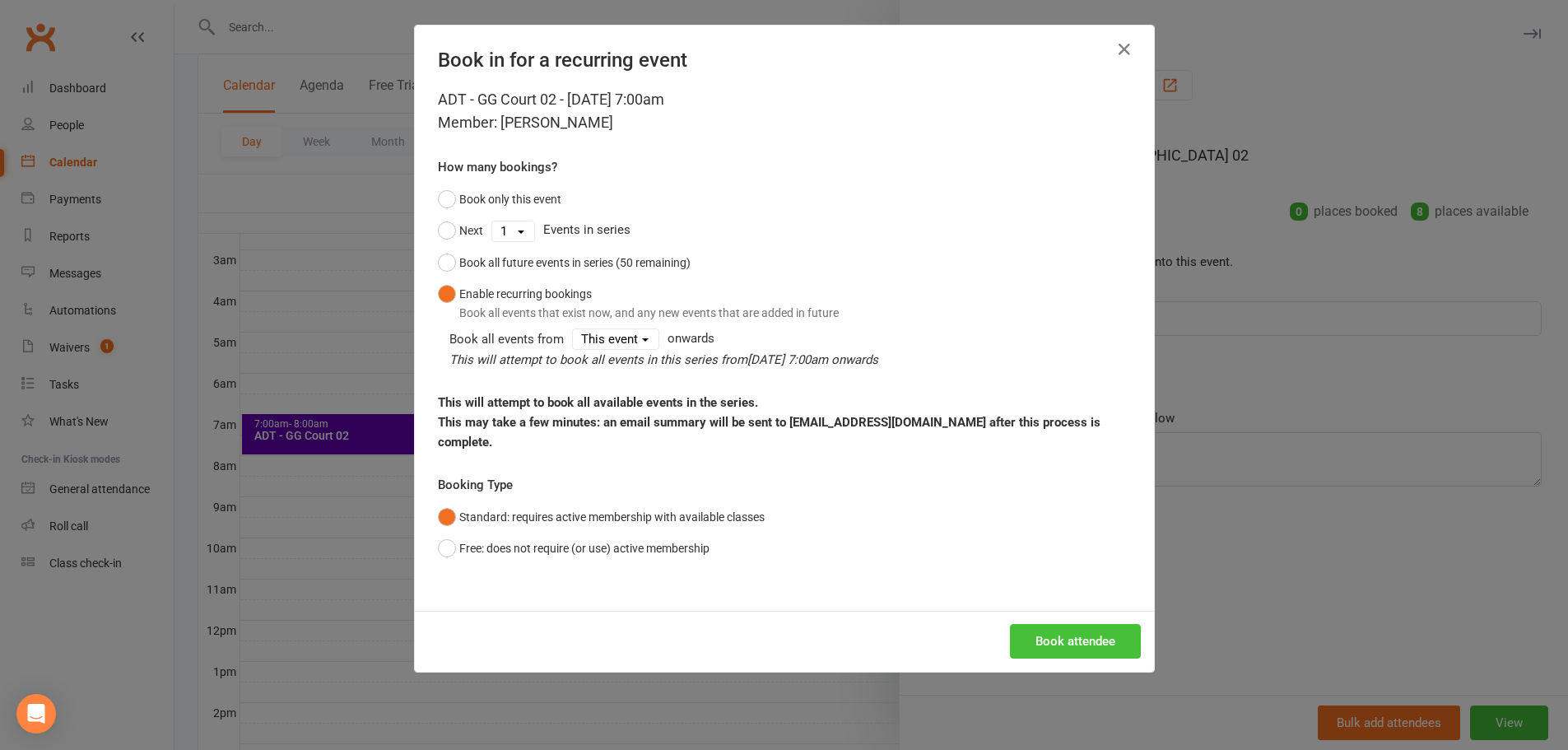
click at [1078, 624] on button "Book attendee" at bounding box center [1076, 641] width 131 height 35
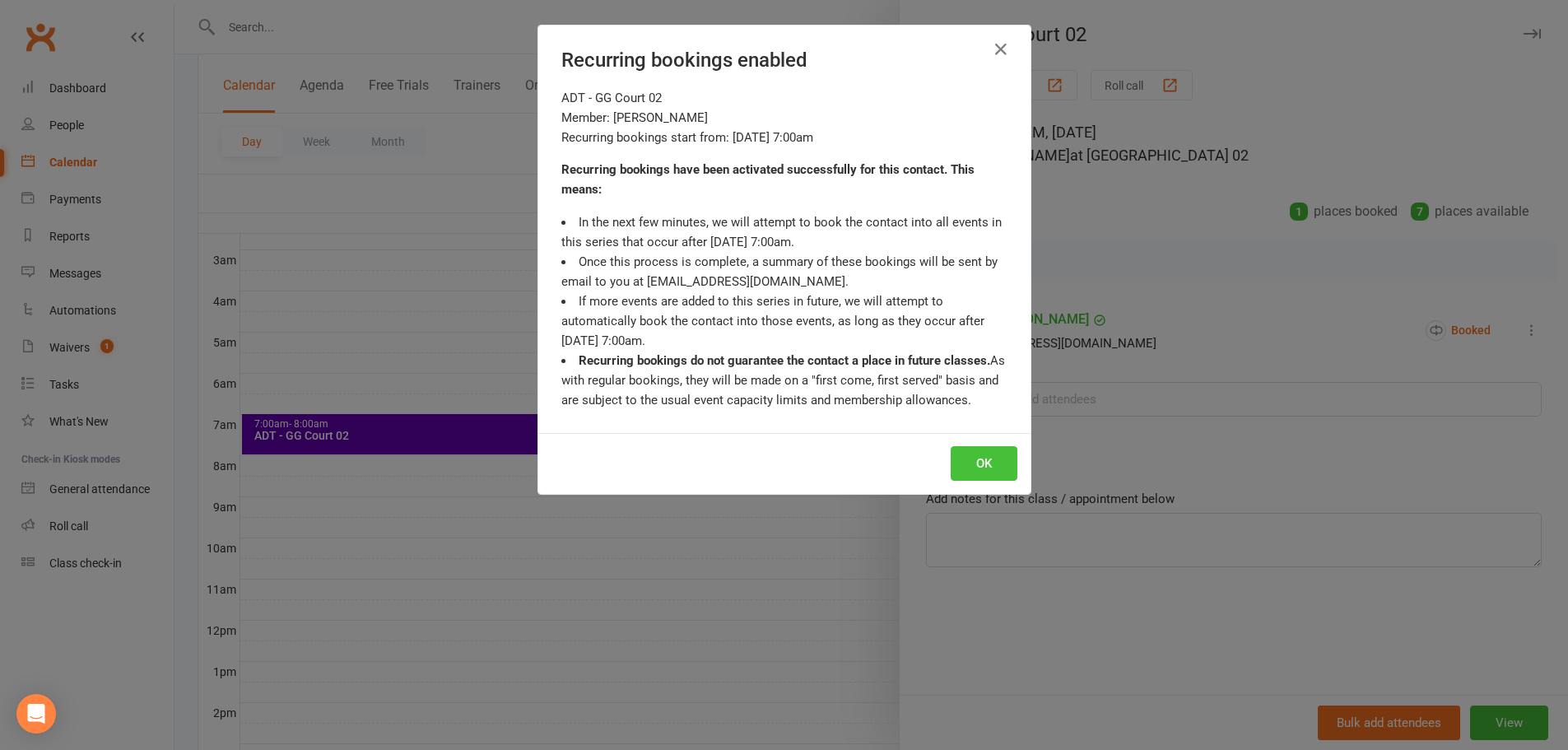
click at [982, 461] on button "OK" at bounding box center [984, 463] width 66 height 35
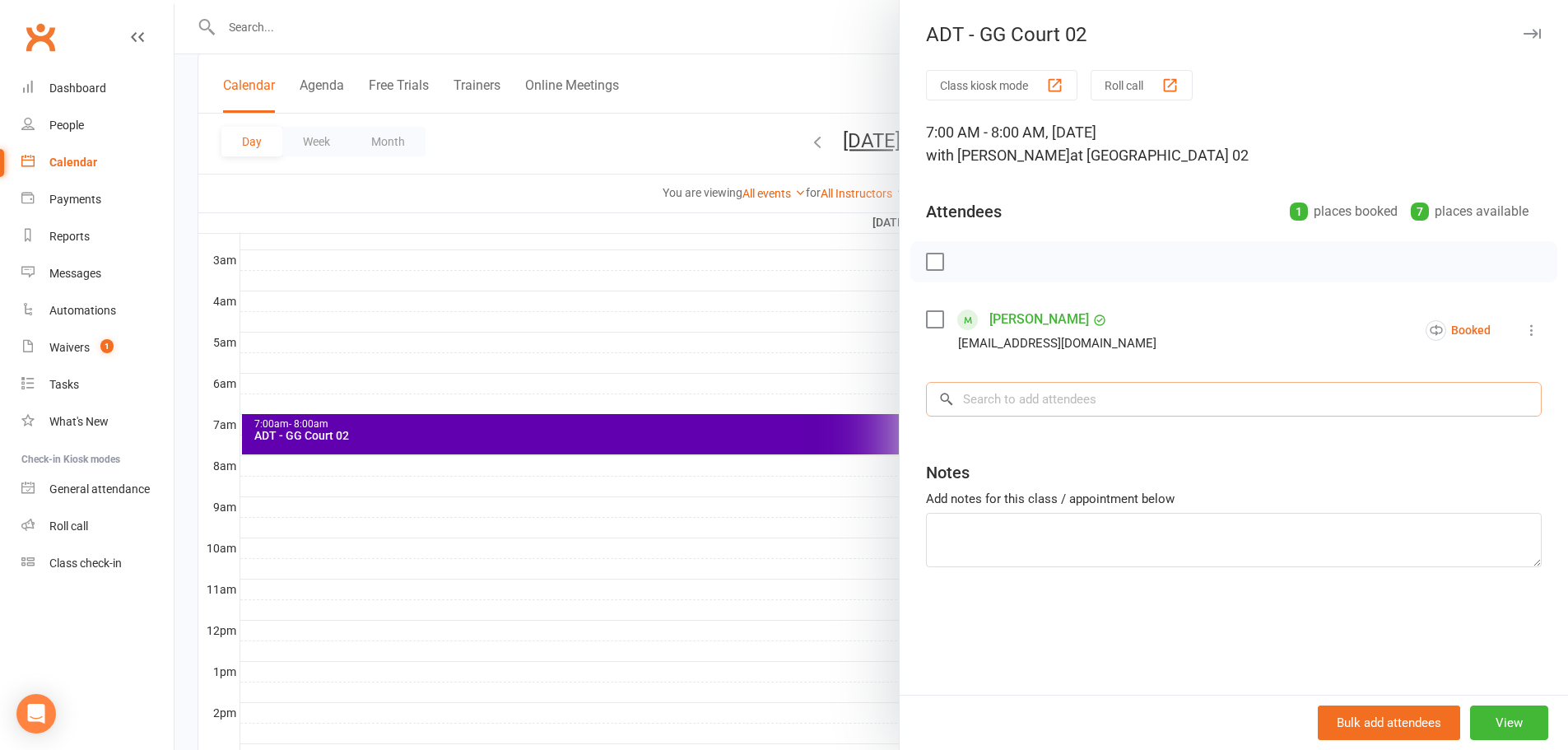
click at [1036, 389] on input "search" at bounding box center [1233, 400] width 615 height 35
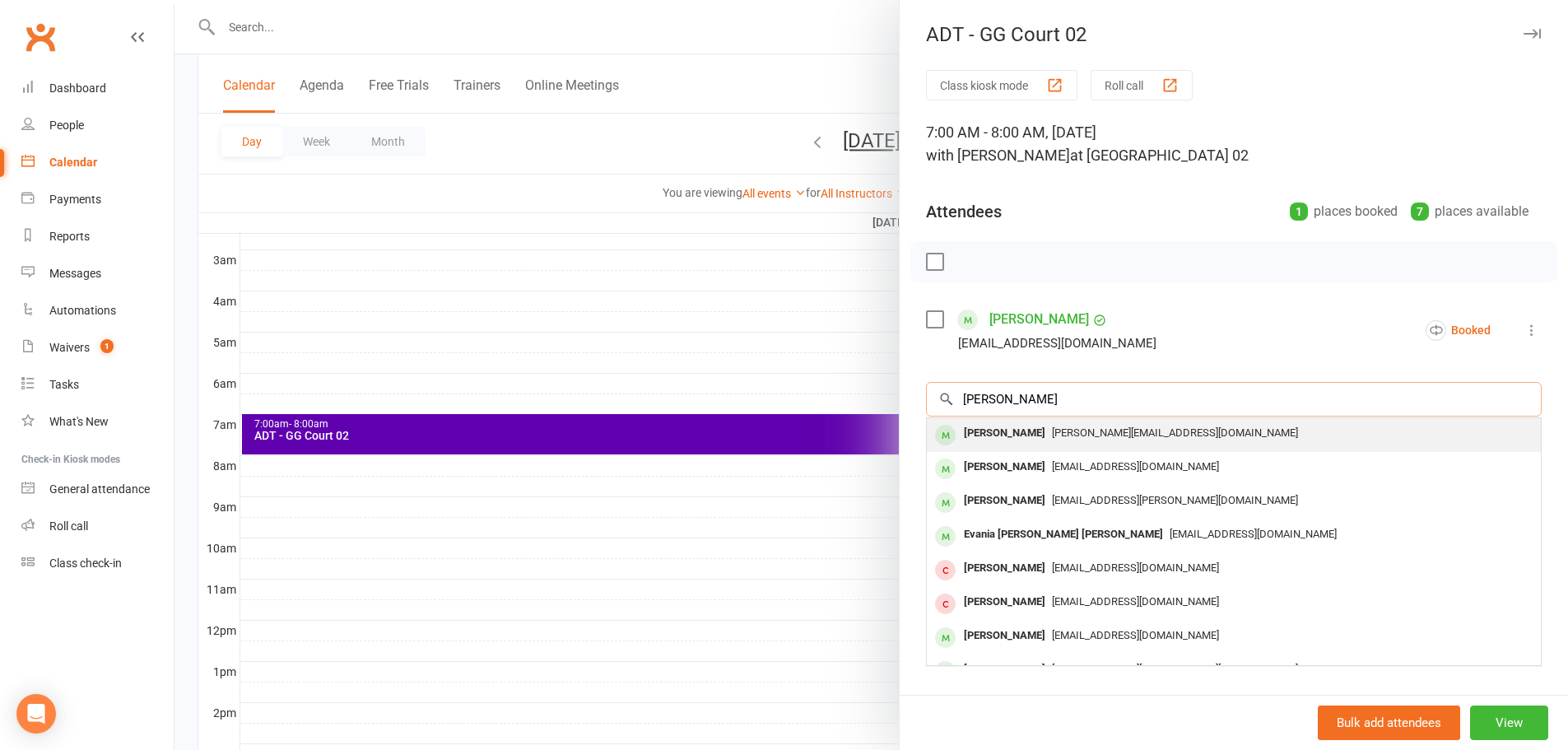
type input "akhil javaji"
click at [1023, 439] on div "Akhil Javvaji" at bounding box center [1004, 433] width 95 height 24
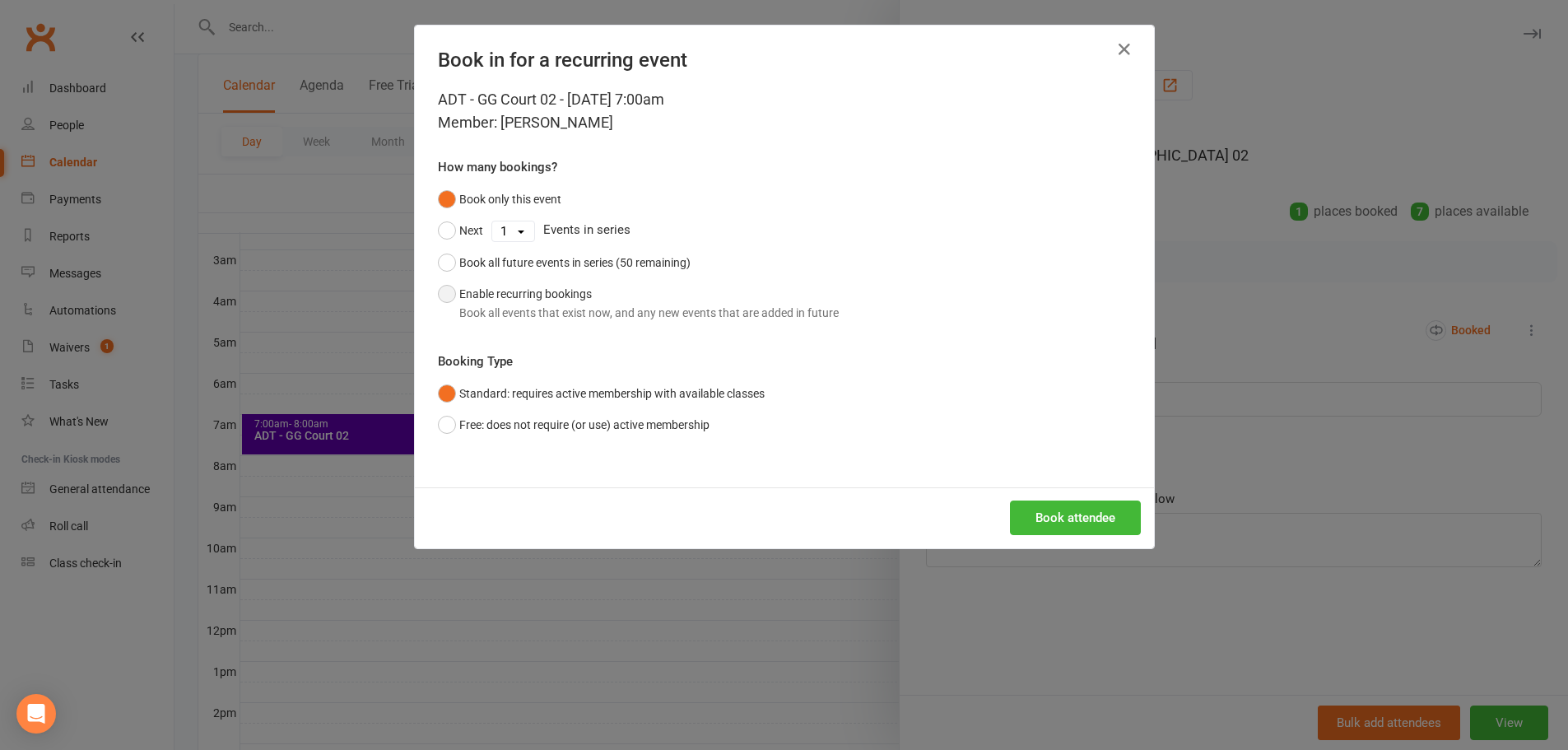
click at [506, 297] on button "Enable recurring bookings Book all events that exist now, and any new events th…" at bounding box center [638, 303] width 401 height 50
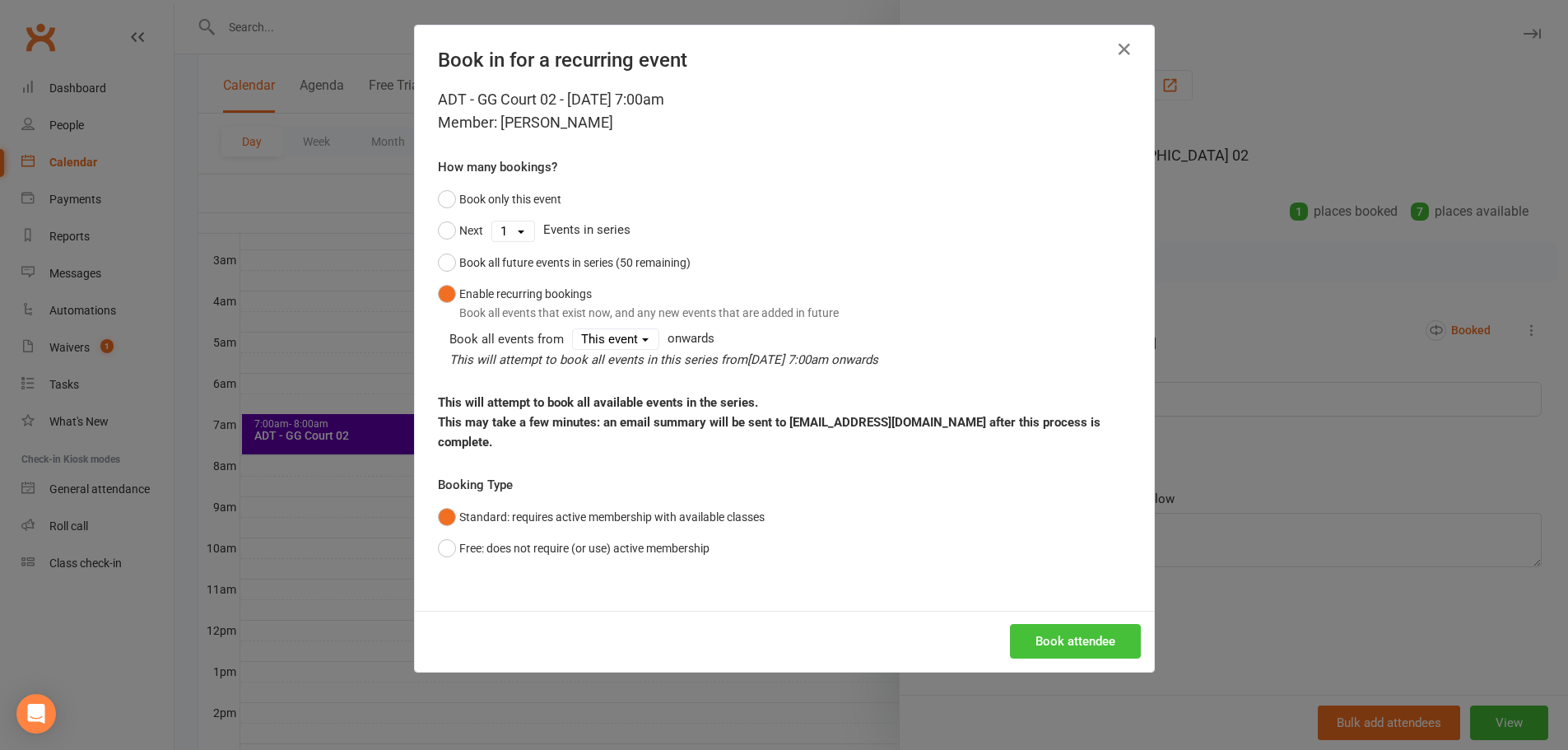
click at [1110, 633] on button "Book attendee" at bounding box center [1076, 641] width 131 height 35
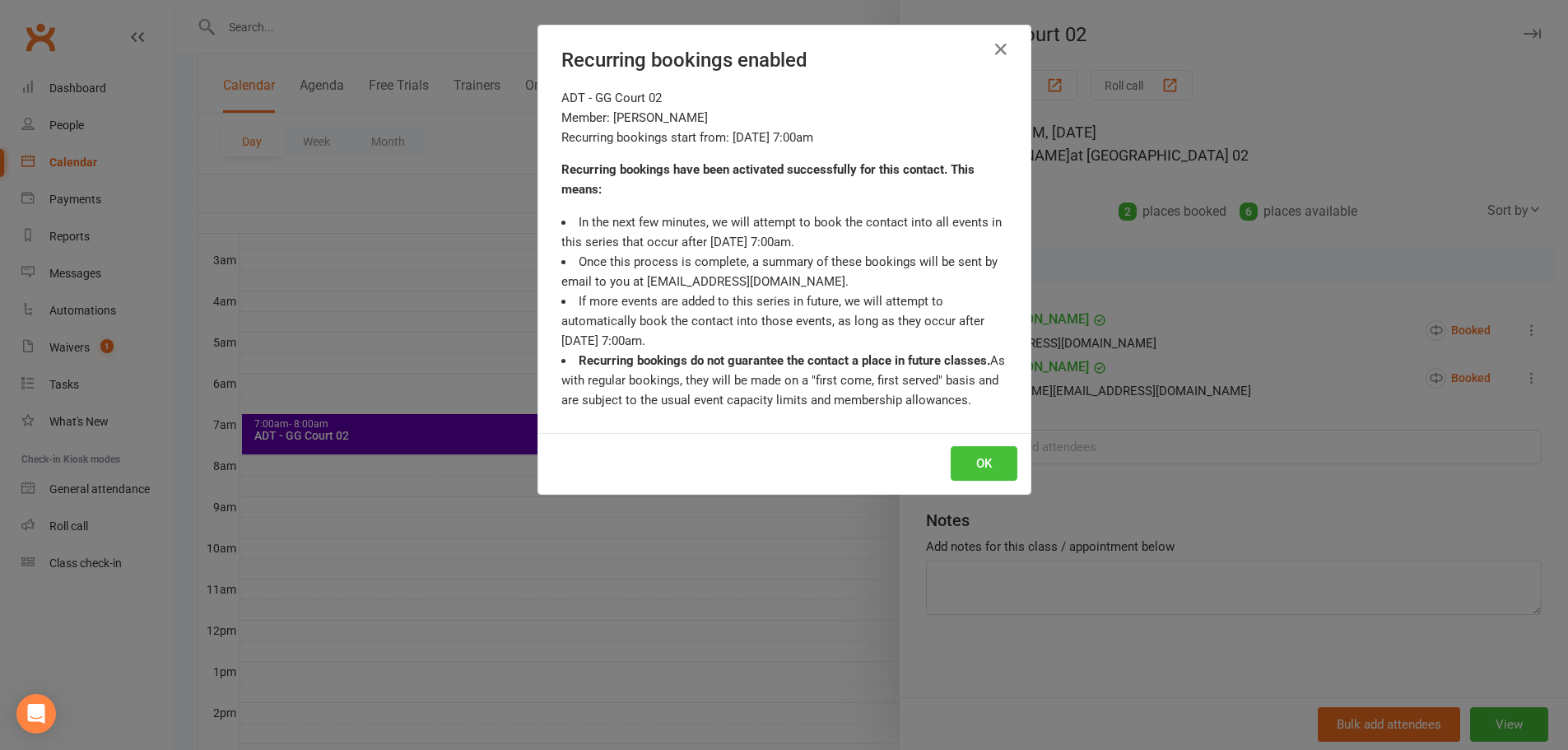
click at [968, 463] on button "OK" at bounding box center [984, 463] width 66 height 35
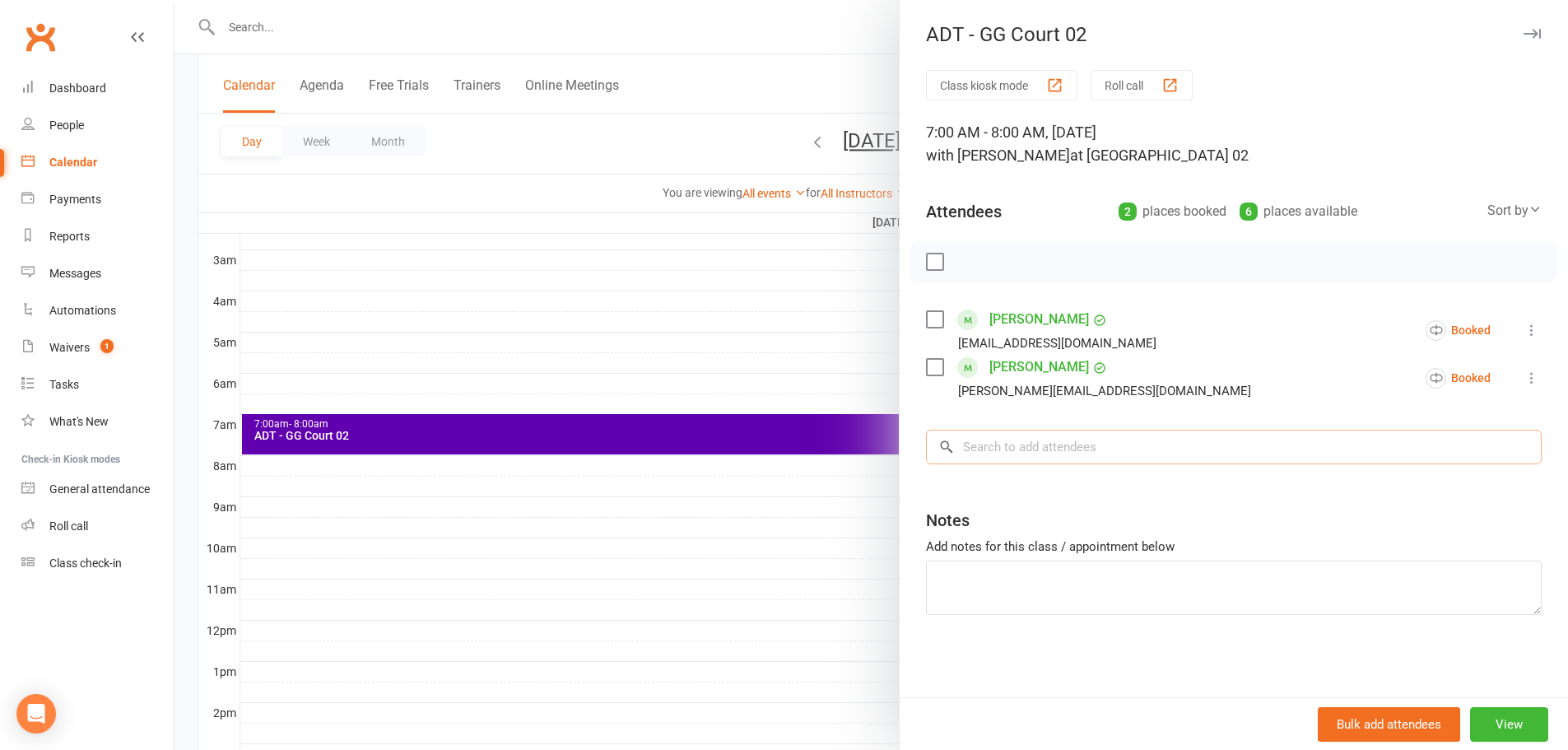
click at [1017, 436] on input "search" at bounding box center [1233, 447] width 615 height 35
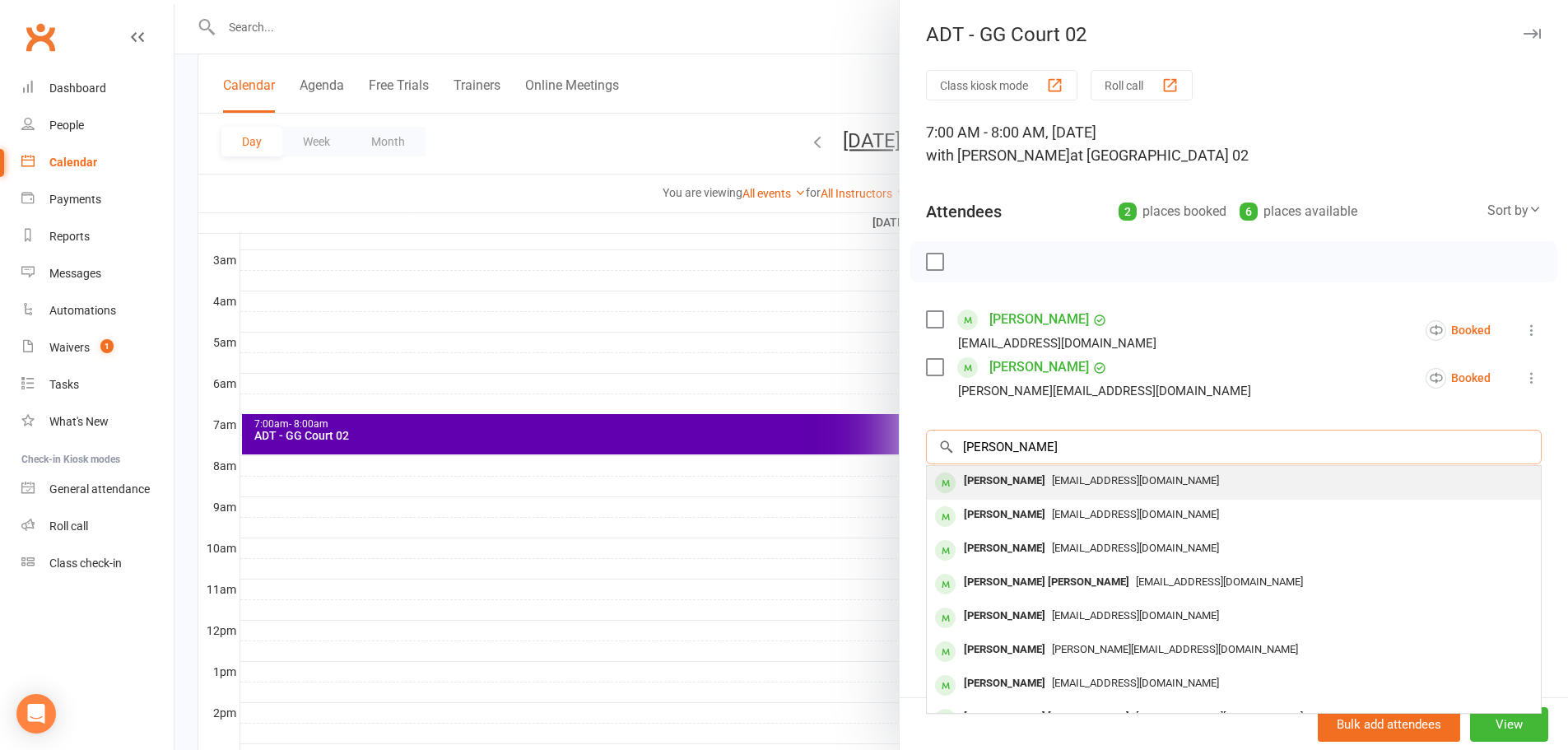
type input "dineshkumar"
click at [1021, 478] on div "Dineshkumar Munusamy" at bounding box center [1004, 481] width 95 height 24
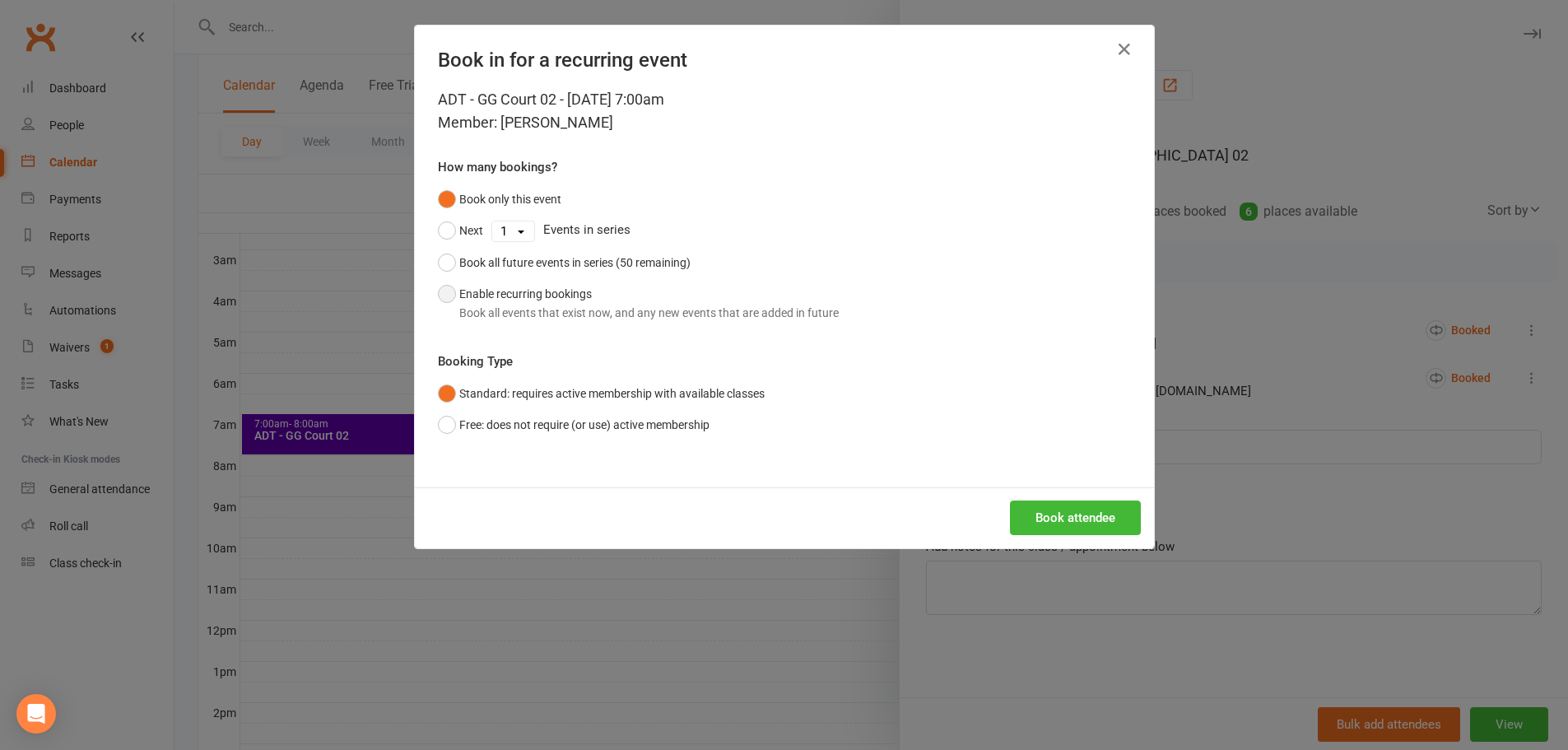
click at [537, 297] on button "Enable recurring bookings Book all events that exist now, and any new events th…" at bounding box center [638, 303] width 401 height 50
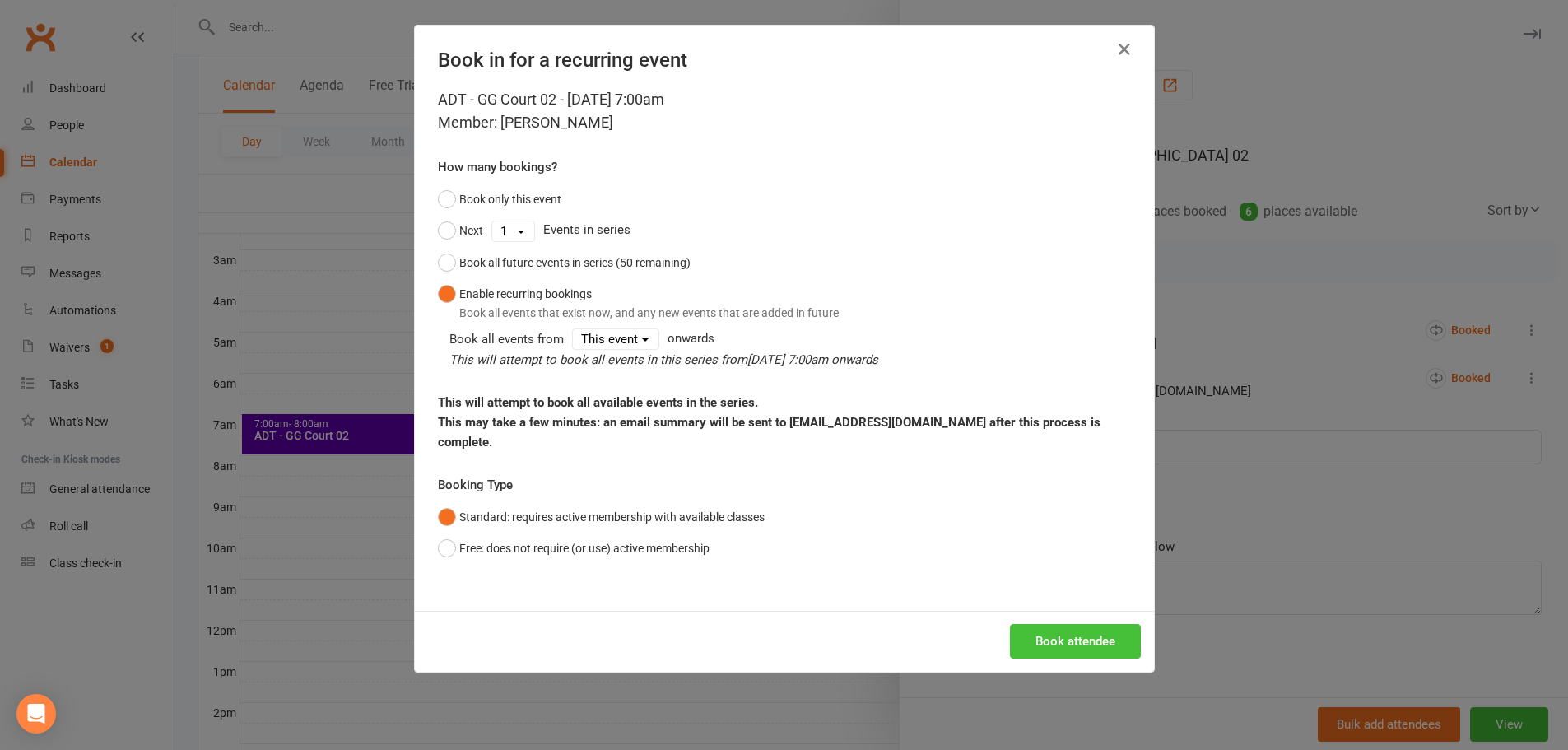
click at [1073, 630] on button "Book attendee" at bounding box center [1076, 641] width 131 height 35
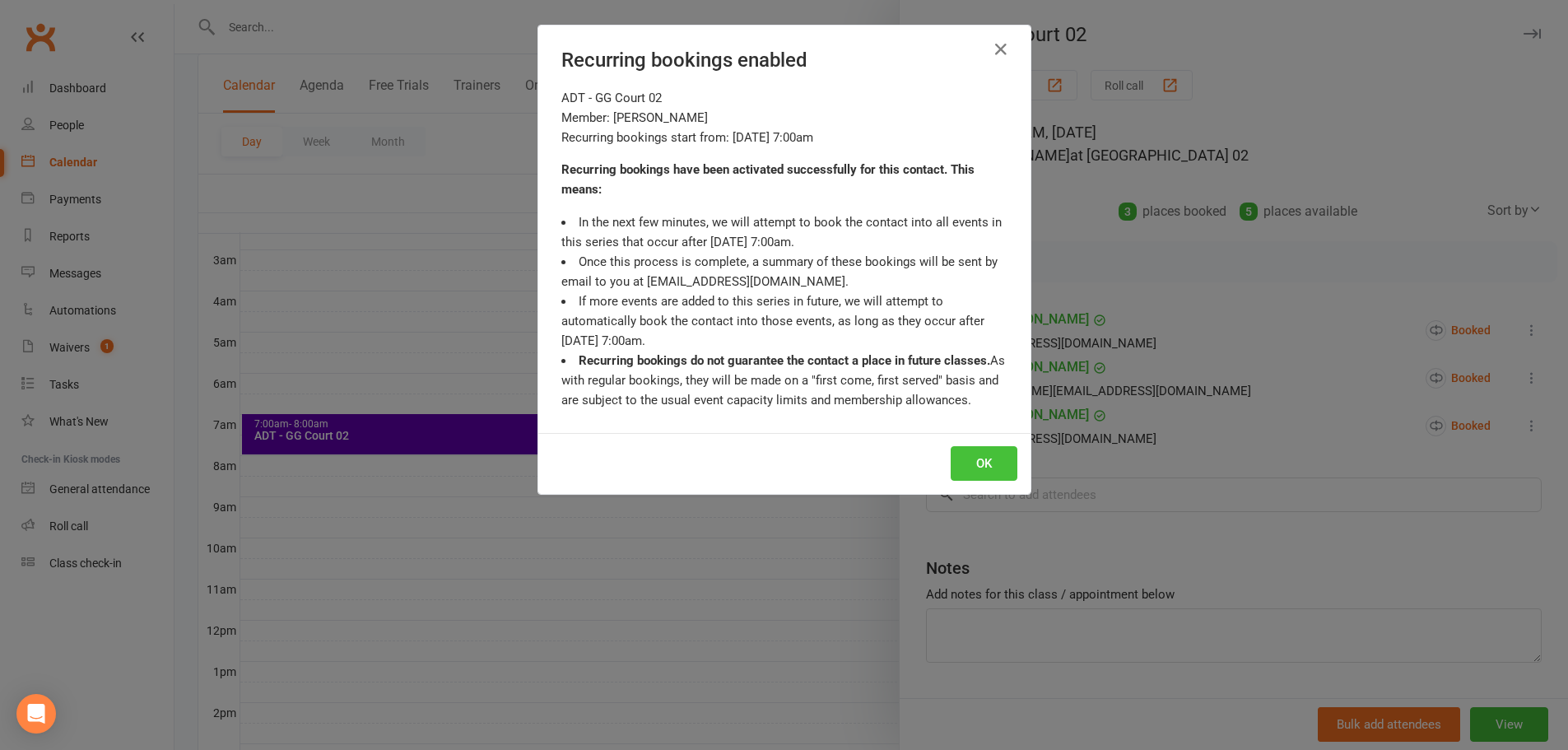
click at [980, 469] on button "OK" at bounding box center [984, 463] width 66 height 35
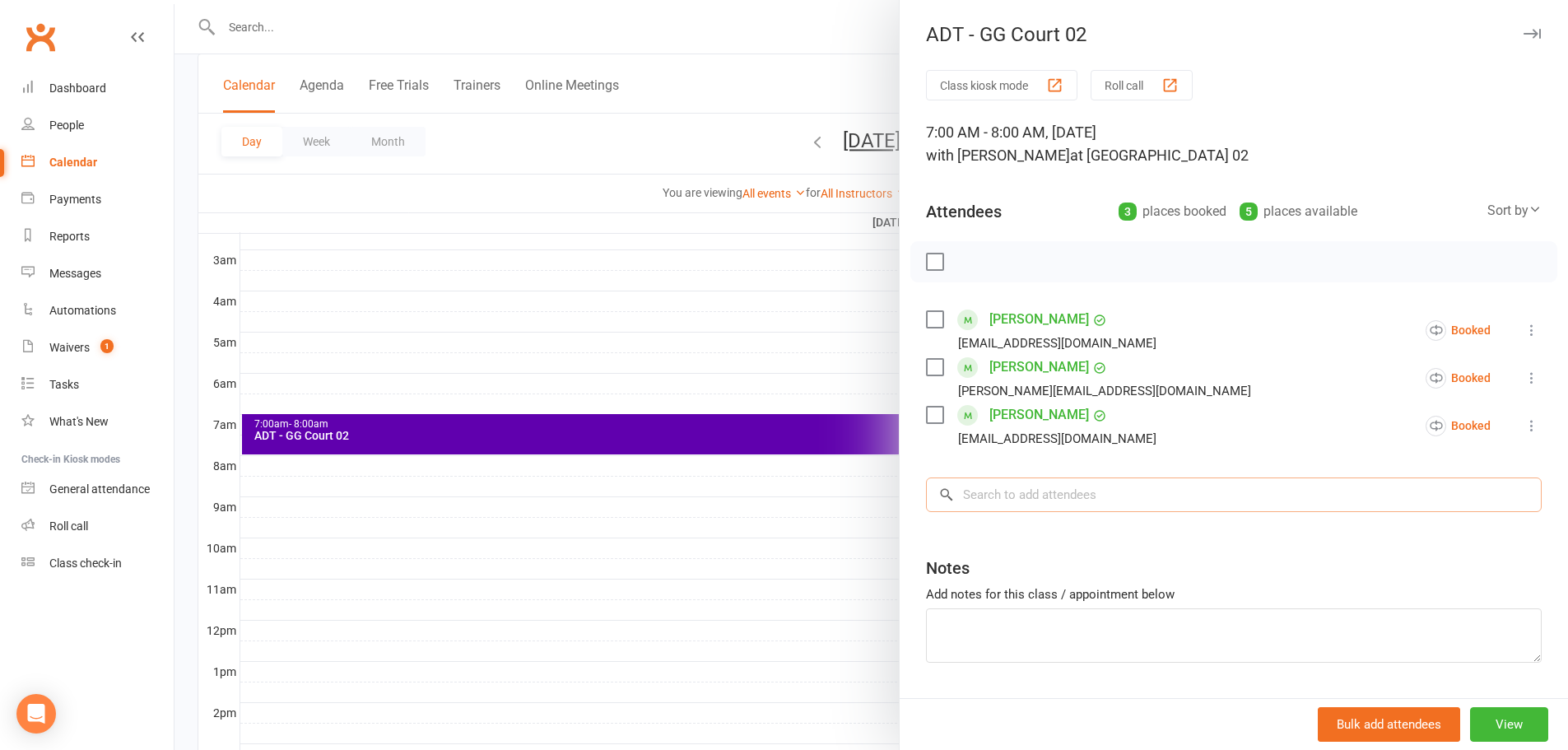
click at [1066, 493] on input "search" at bounding box center [1233, 495] width 615 height 35
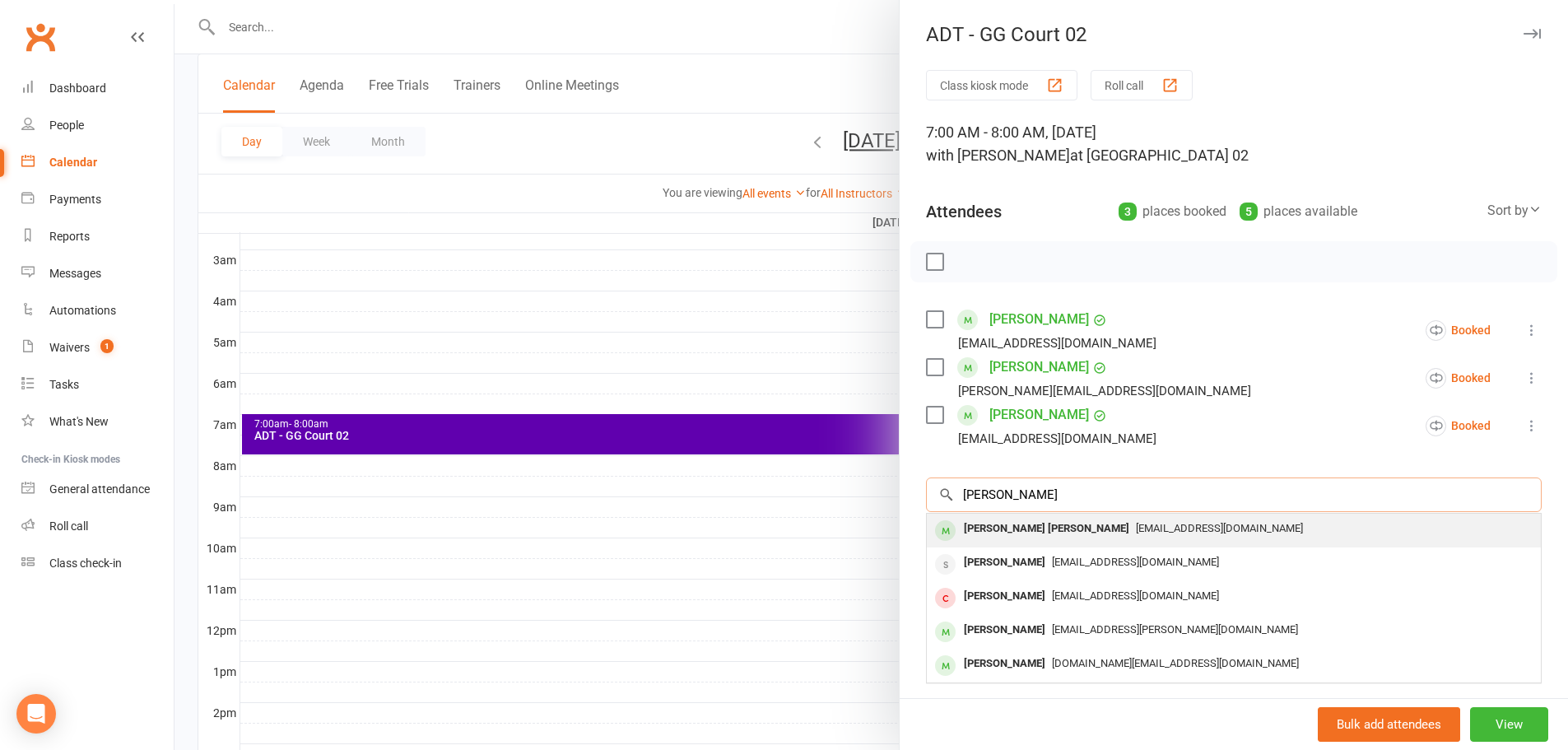
type input "chidambara"
click at [1043, 530] on div "Chidambara Gupta Cheedella" at bounding box center [1046, 528] width 179 height 24
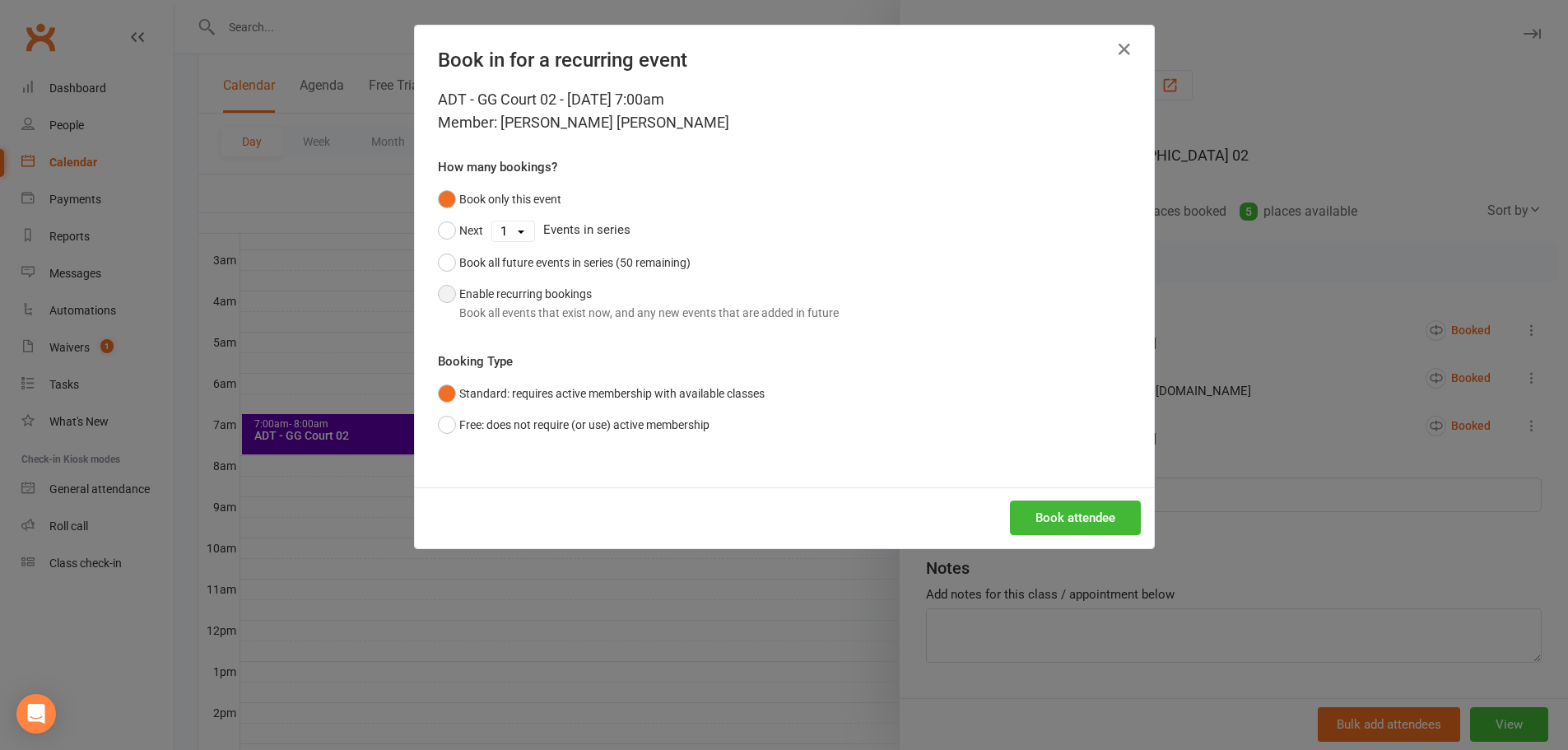
click at [546, 310] on div "Book all events that exist now, and any new events that are added in future" at bounding box center [649, 313] width 380 height 18
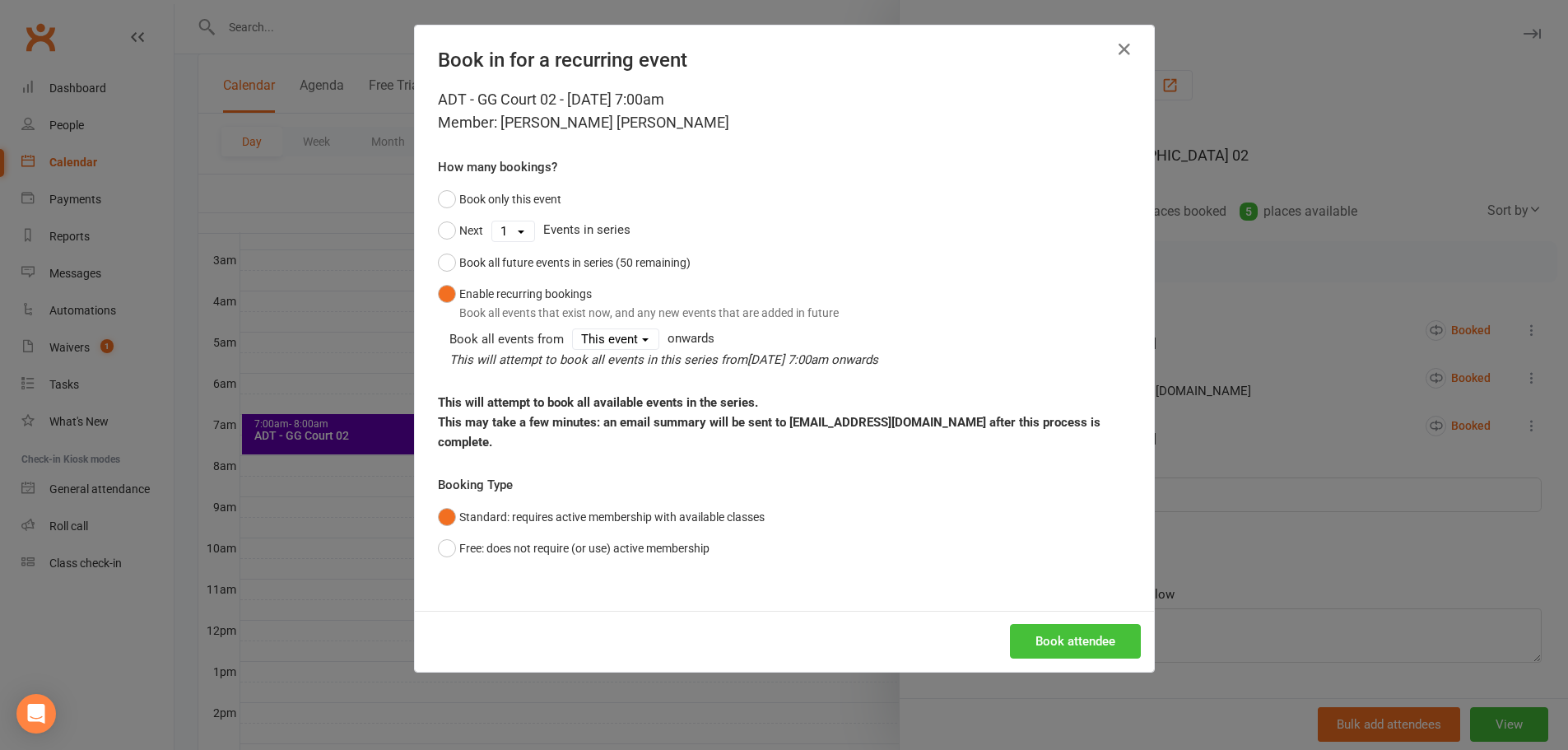
click at [1069, 624] on button "Book attendee" at bounding box center [1076, 641] width 131 height 35
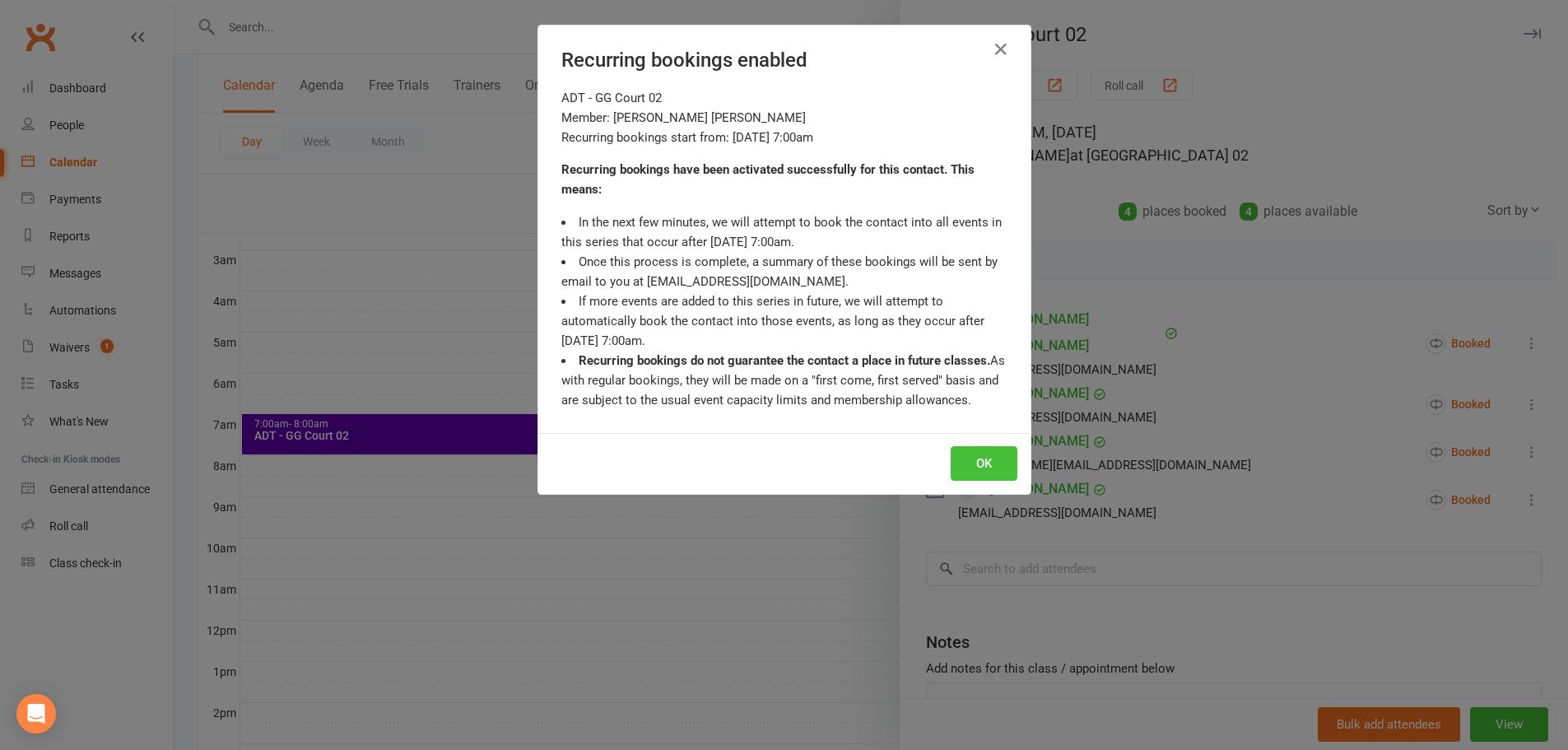
click at [958, 476] on button "OK" at bounding box center [984, 463] width 66 height 35
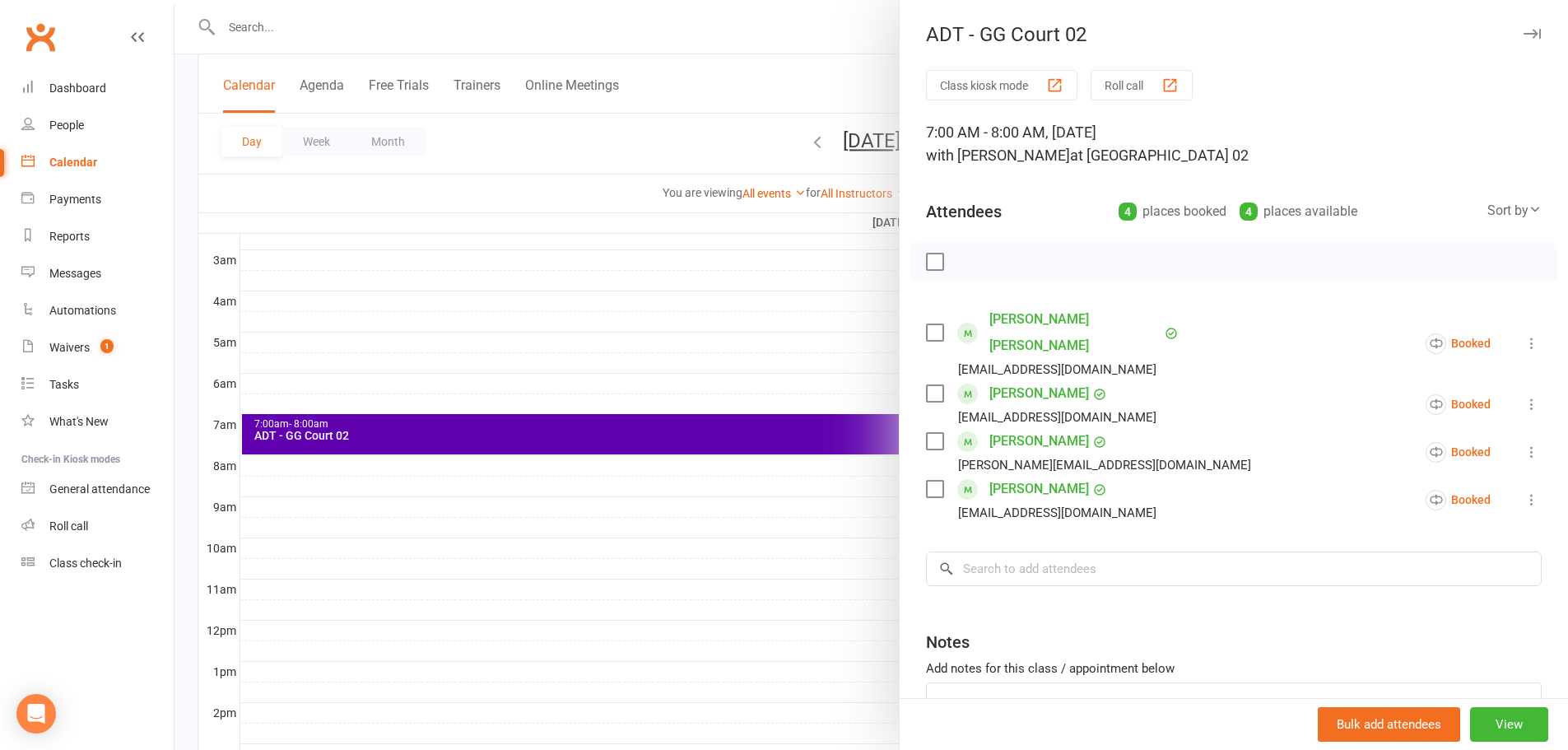
click at [816, 80] on div at bounding box center [871, 375] width 1394 height 750
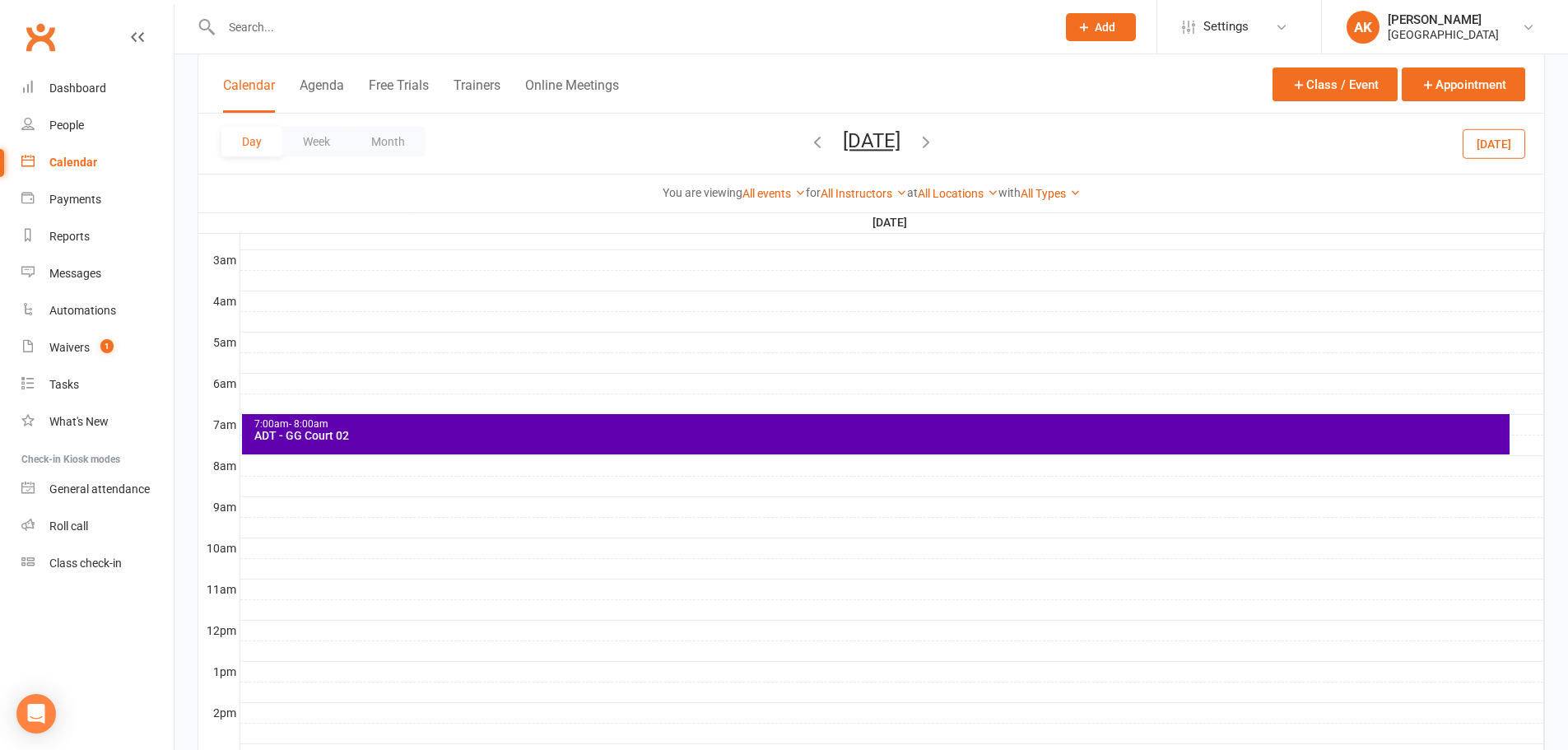
click at [935, 141] on icon "button" at bounding box center [926, 142] width 18 height 18
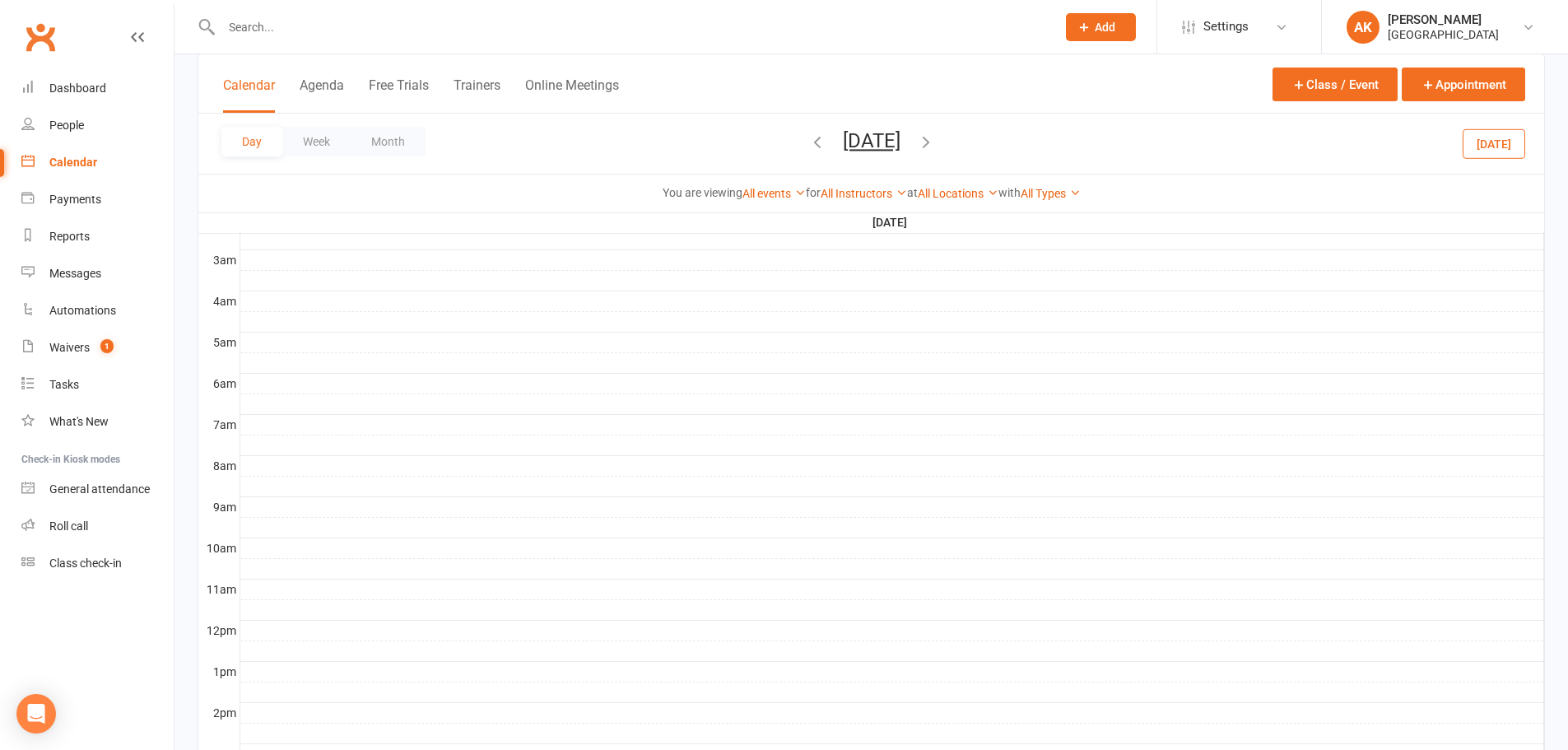
click at [935, 141] on icon "button" at bounding box center [926, 142] width 18 height 18
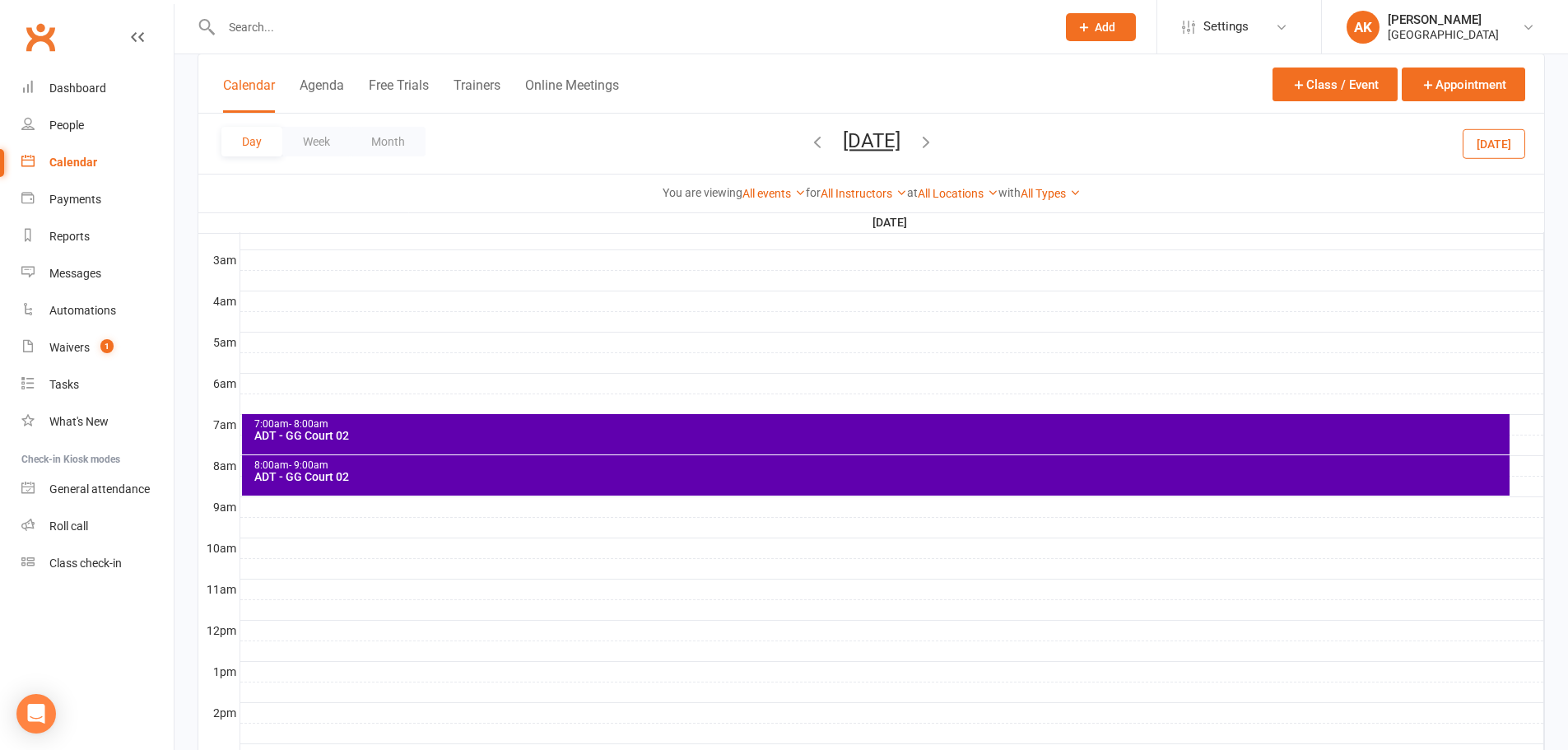
click at [369, 419] on div "7:00am - 8:00am" at bounding box center [880, 424] width 1252 height 11
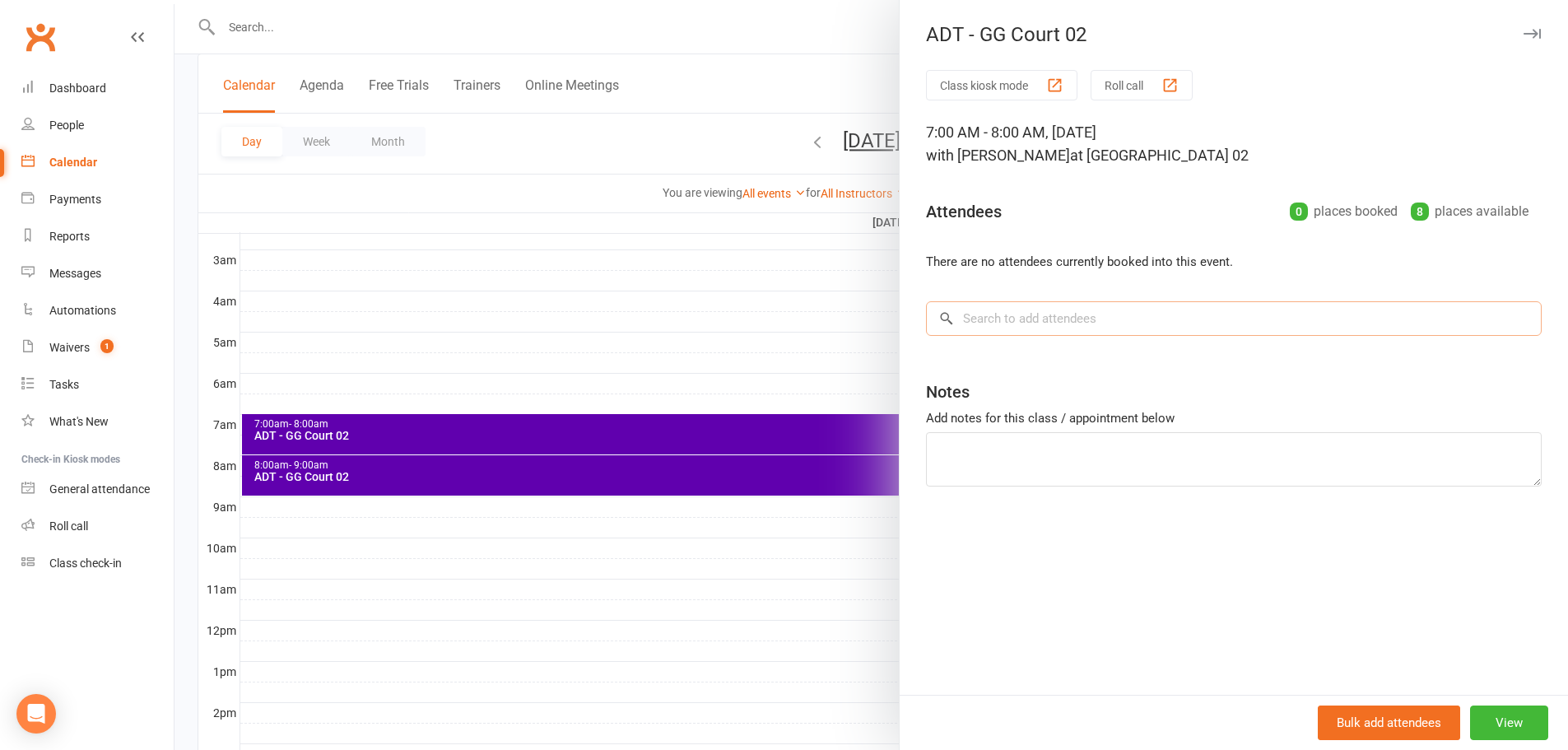
click at [1055, 317] on input "search" at bounding box center [1233, 319] width 615 height 35
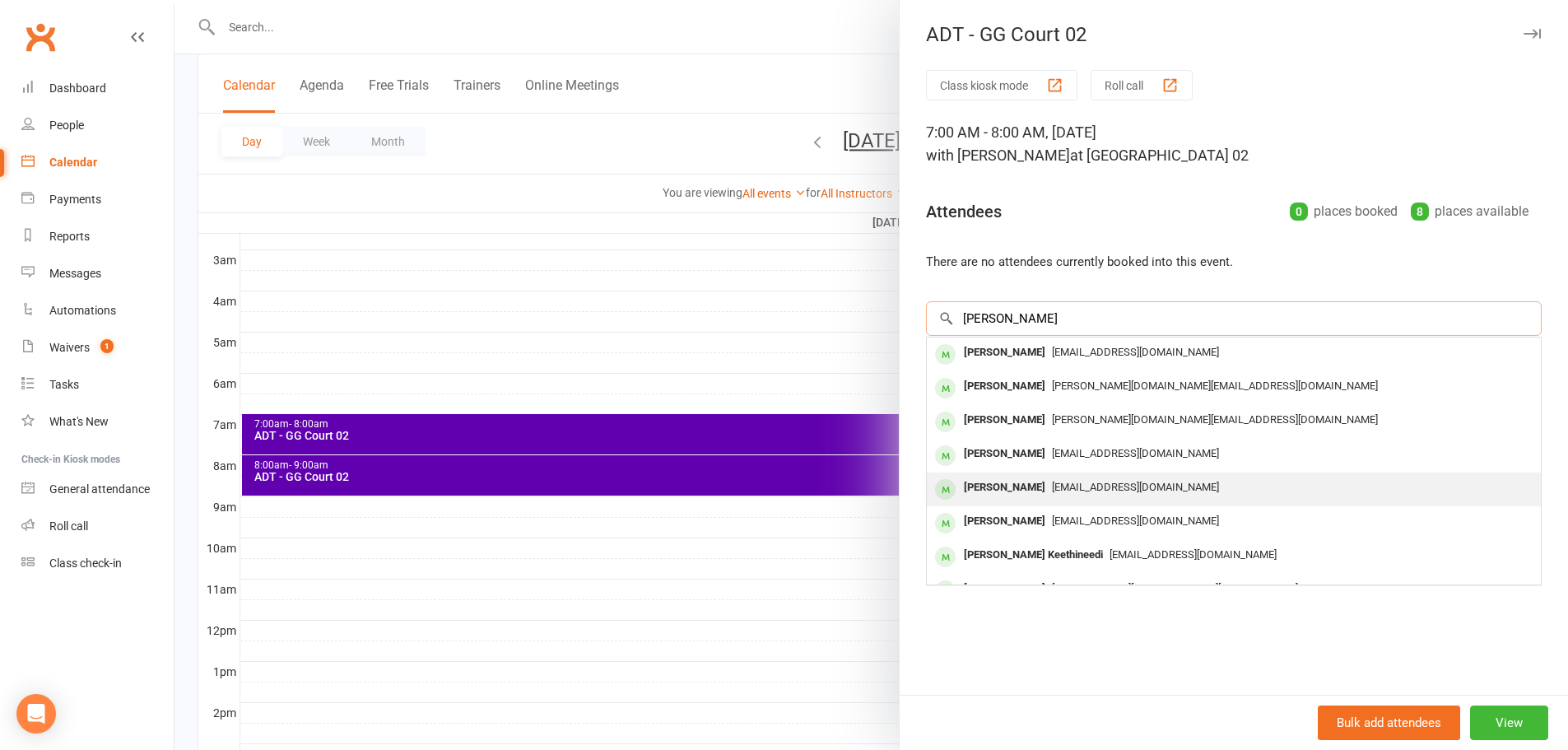
type input "santhosh"
click at [1058, 473] on div "Santhosh Ramachandran ramnkl8219@gmail.com" at bounding box center [1233, 489] width 614 height 34
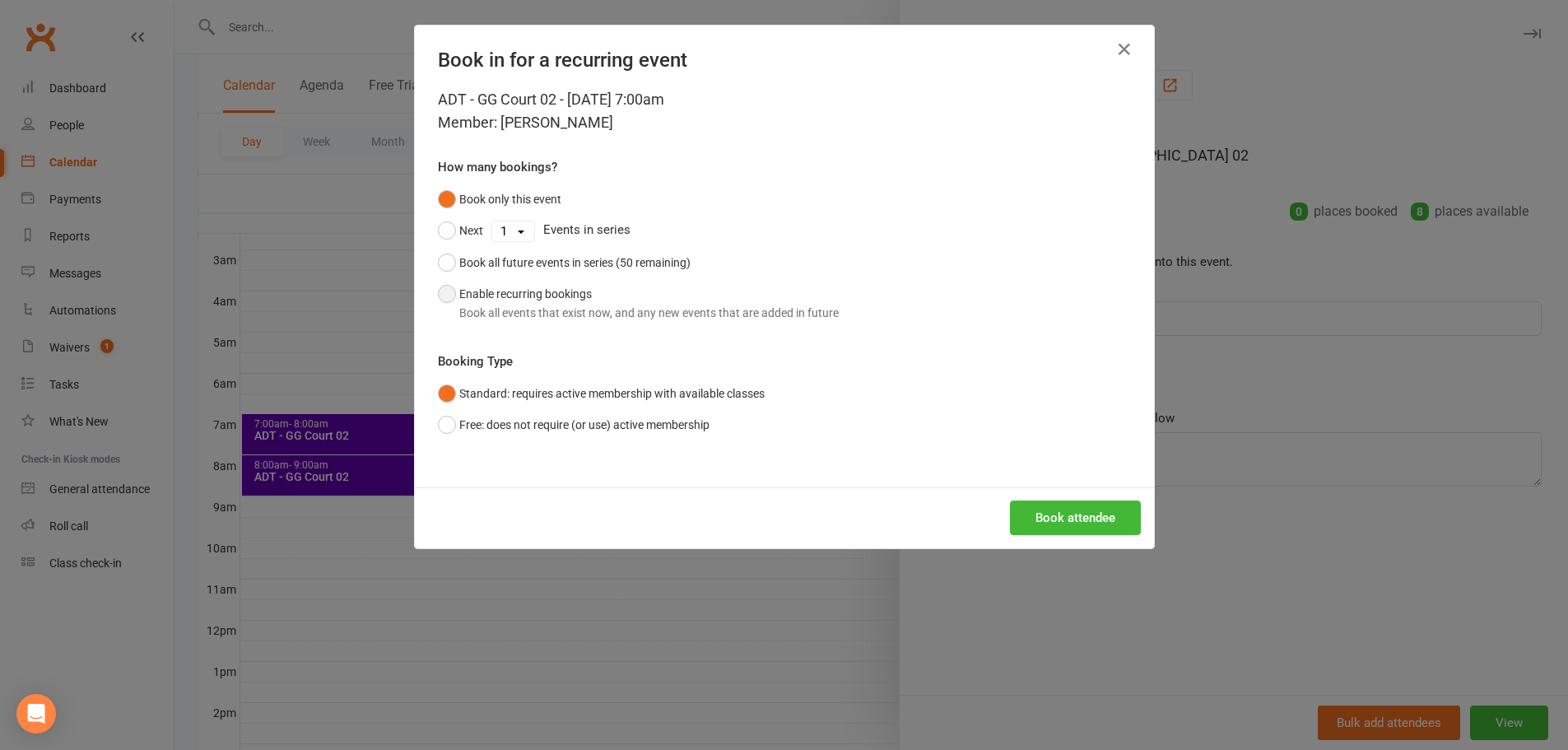
click at [571, 291] on button "Enable recurring bookings Book all events that exist now, and any new events th…" at bounding box center [638, 303] width 401 height 50
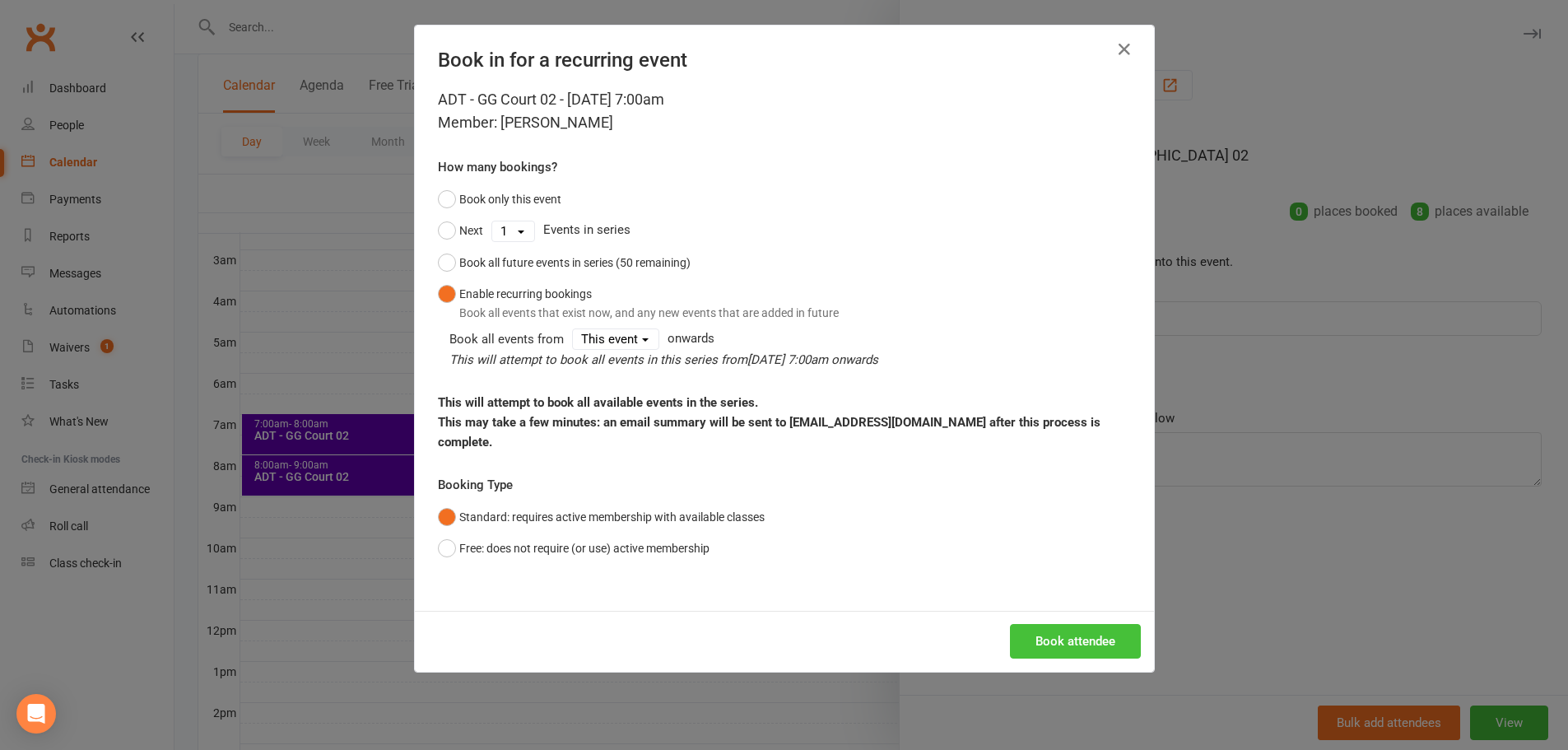
click at [1089, 624] on button "Book attendee" at bounding box center [1076, 641] width 131 height 35
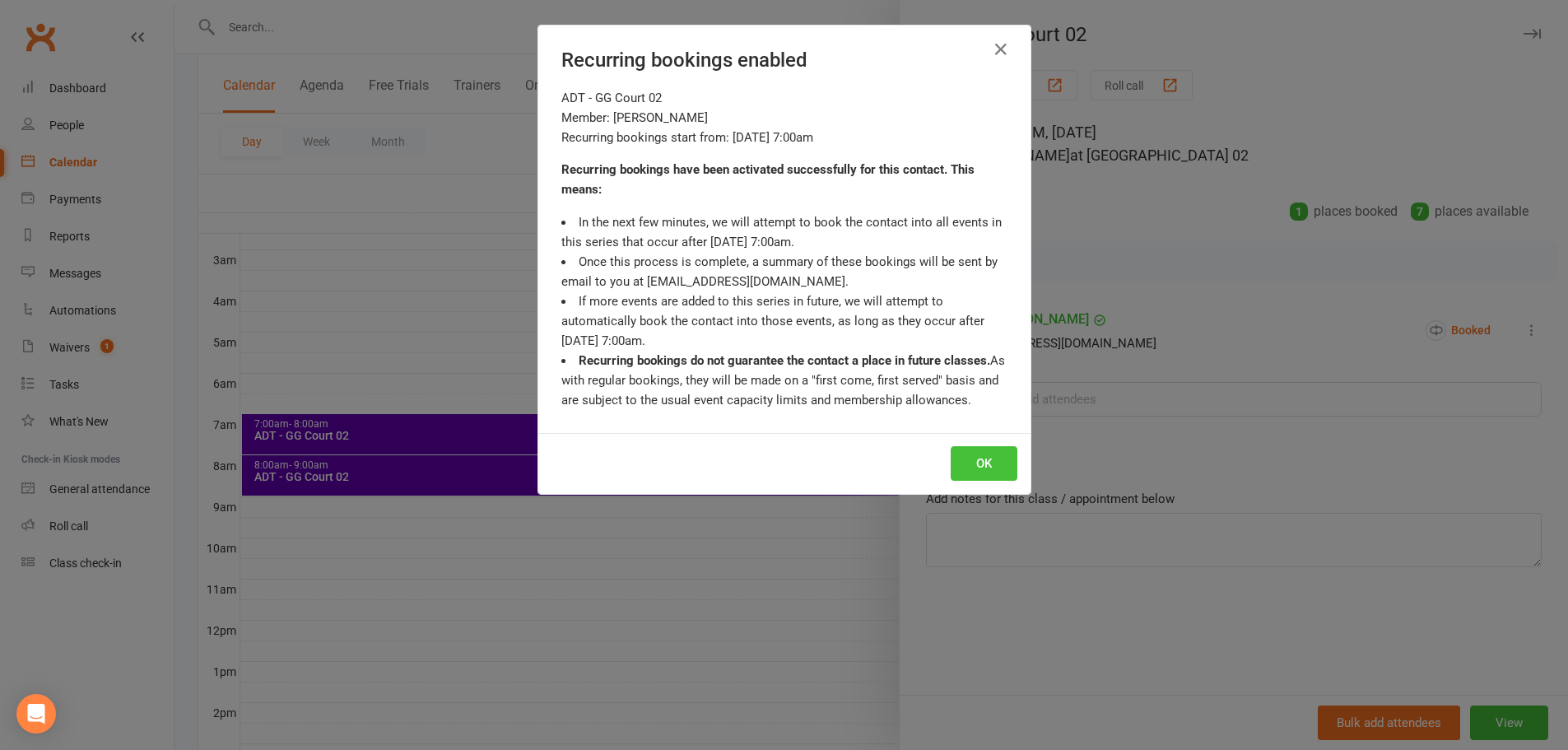
click at [976, 472] on button "OK" at bounding box center [984, 463] width 66 height 35
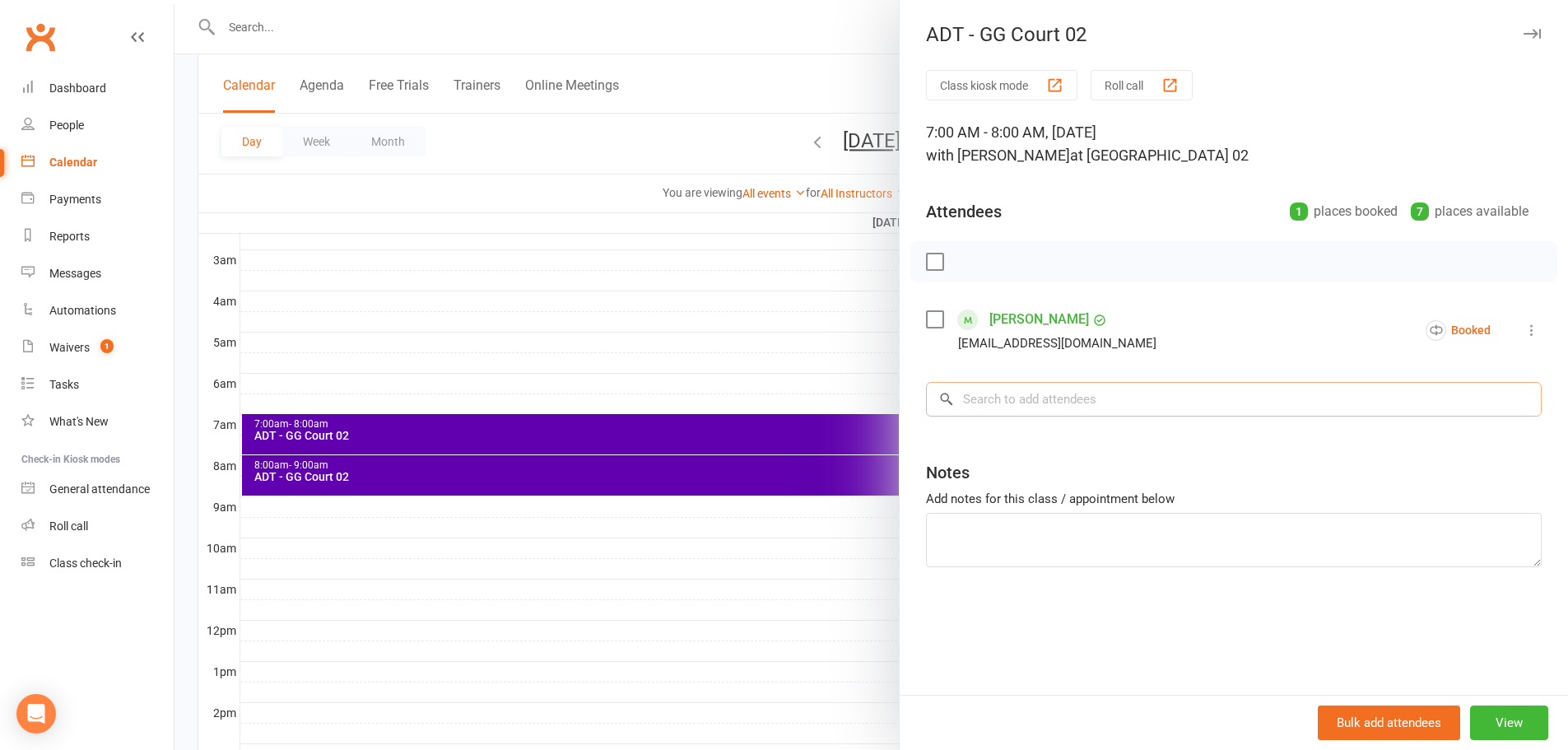
click at [1069, 406] on input "search" at bounding box center [1233, 400] width 615 height 35
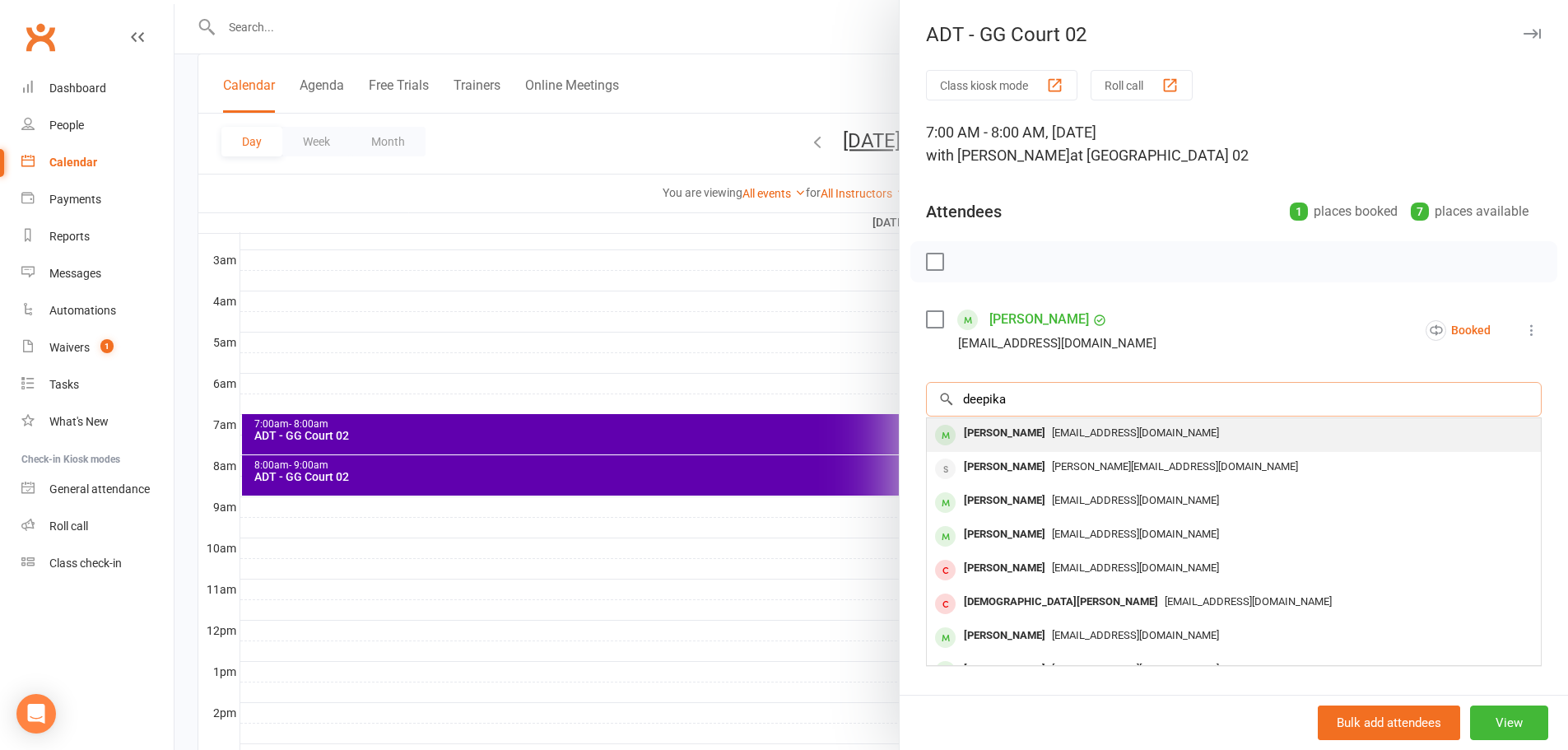
type input "deepika"
click at [1076, 422] on div "deepika.see@gmail.com" at bounding box center [1233, 433] width 600 height 24
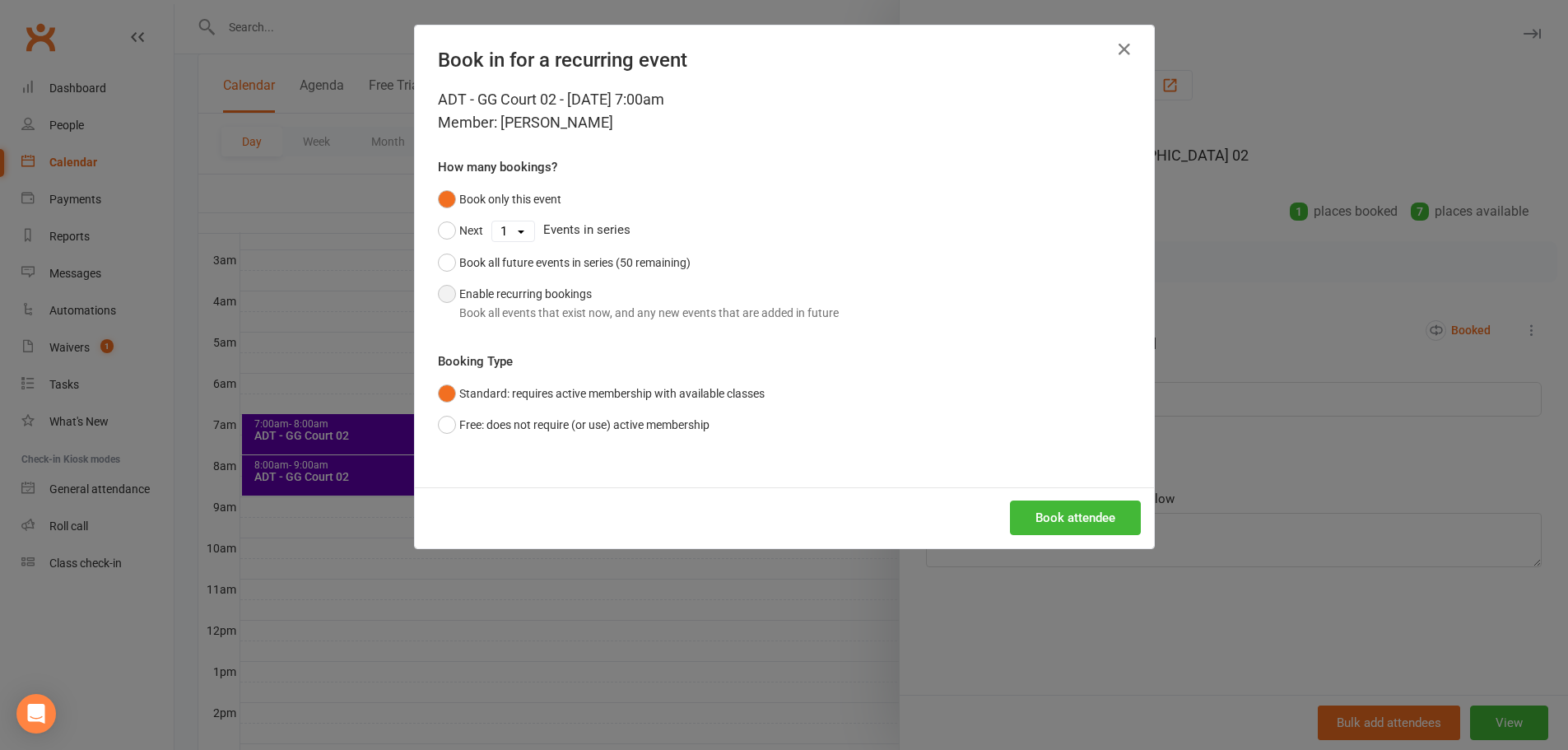
click at [532, 305] on div "Book all events that exist now, and any new events that are added in future" at bounding box center [649, 313] width 380 height 18
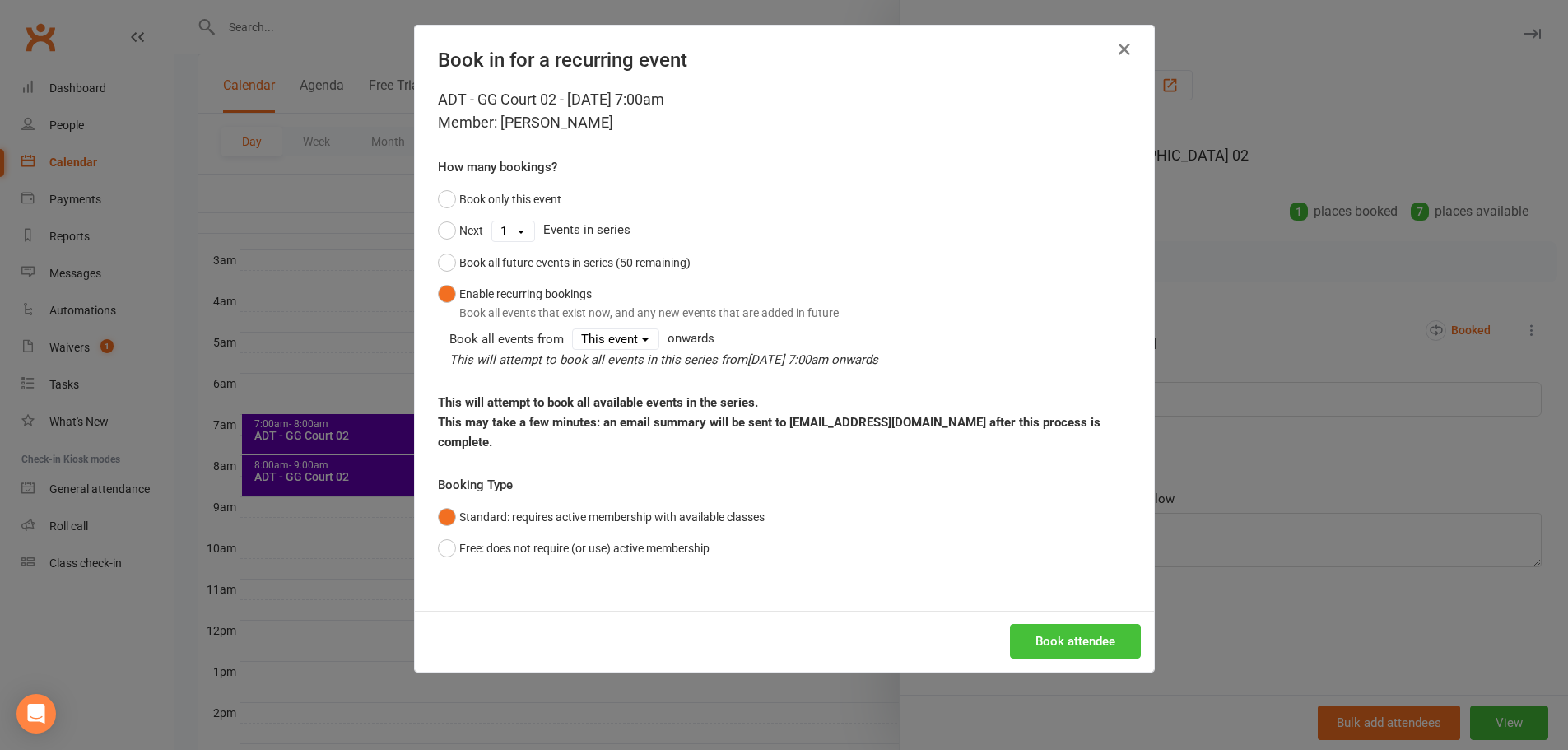
click at [1085, 633] on button "Book attendee" at bounding box center [1076, 641] width 131 height 35
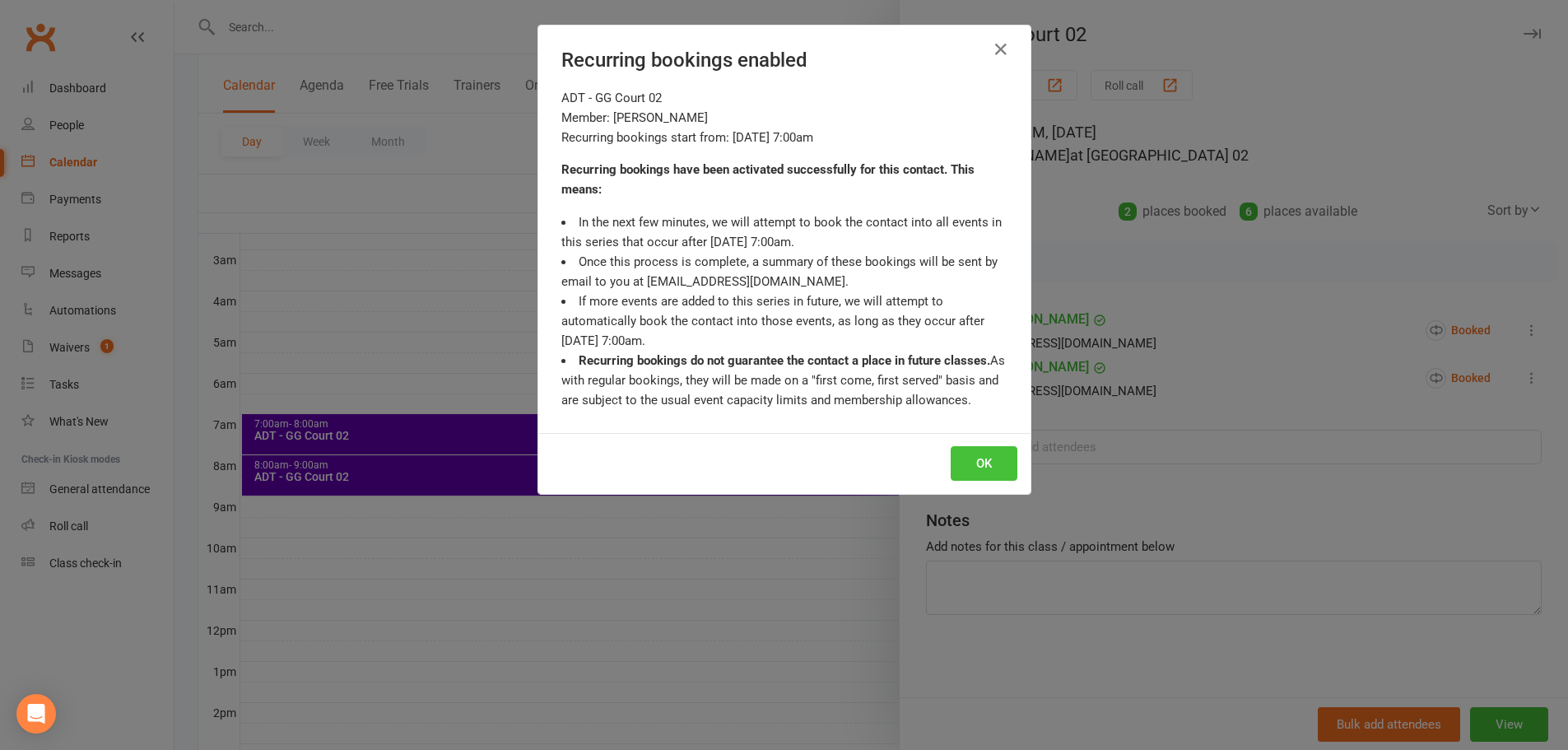
click at [960, 473] on button "OK" at bounding box center [984, 463] width 66 height 35
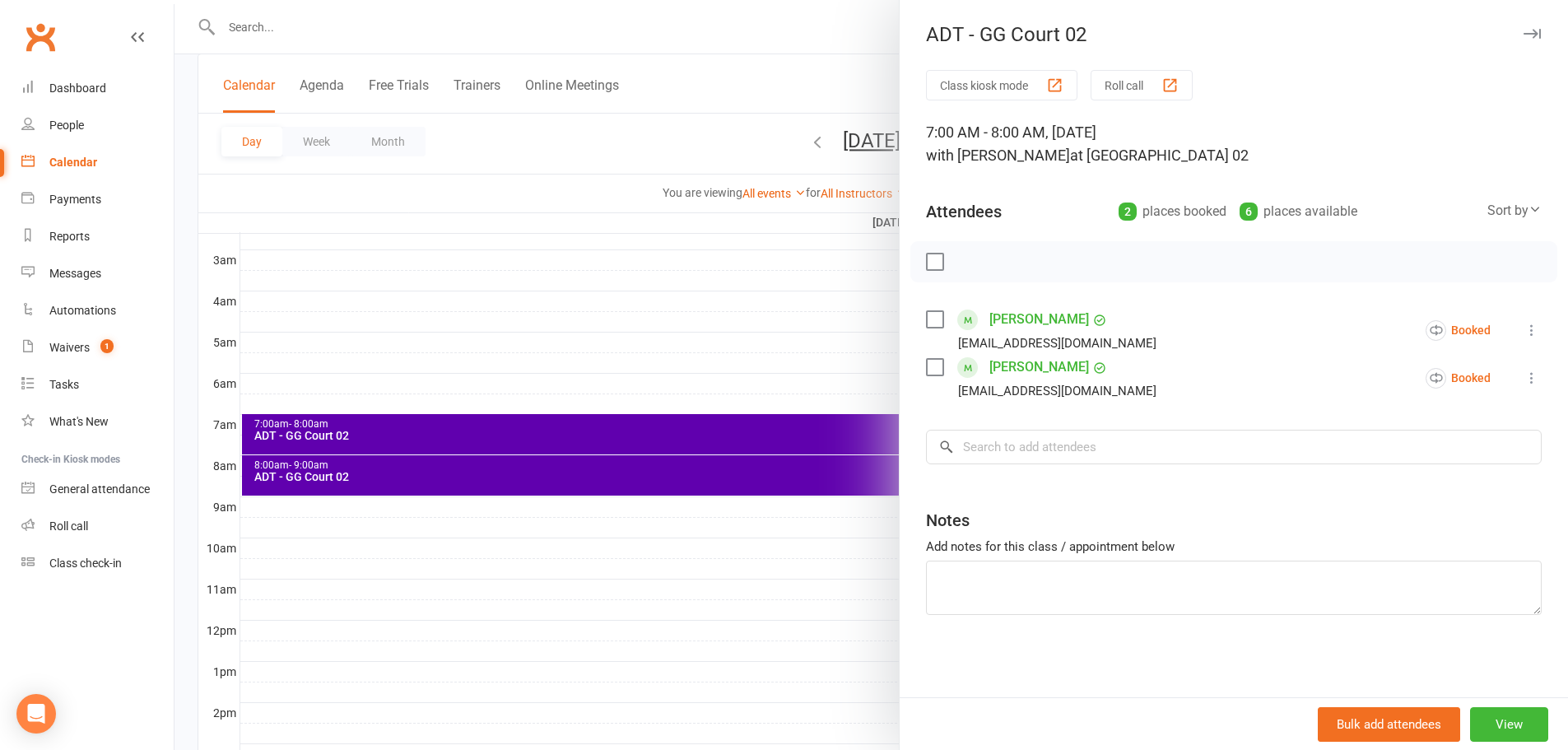
drag, startPoint x: 1010, startPoint y: 414, endPoint x: 1068, endPoint y: 457, distance: 72.2
click at [1034, 439] on div "Class kiosk mode Roll call 7:00 AM - 8:00 AM, Friday, October, 17, 2025 with Ka…" at bounding box center [1233, 383] width 669 height 627
click at [1068, 457] on input "search" at bounding box center [1233, 447] width 615 height 35
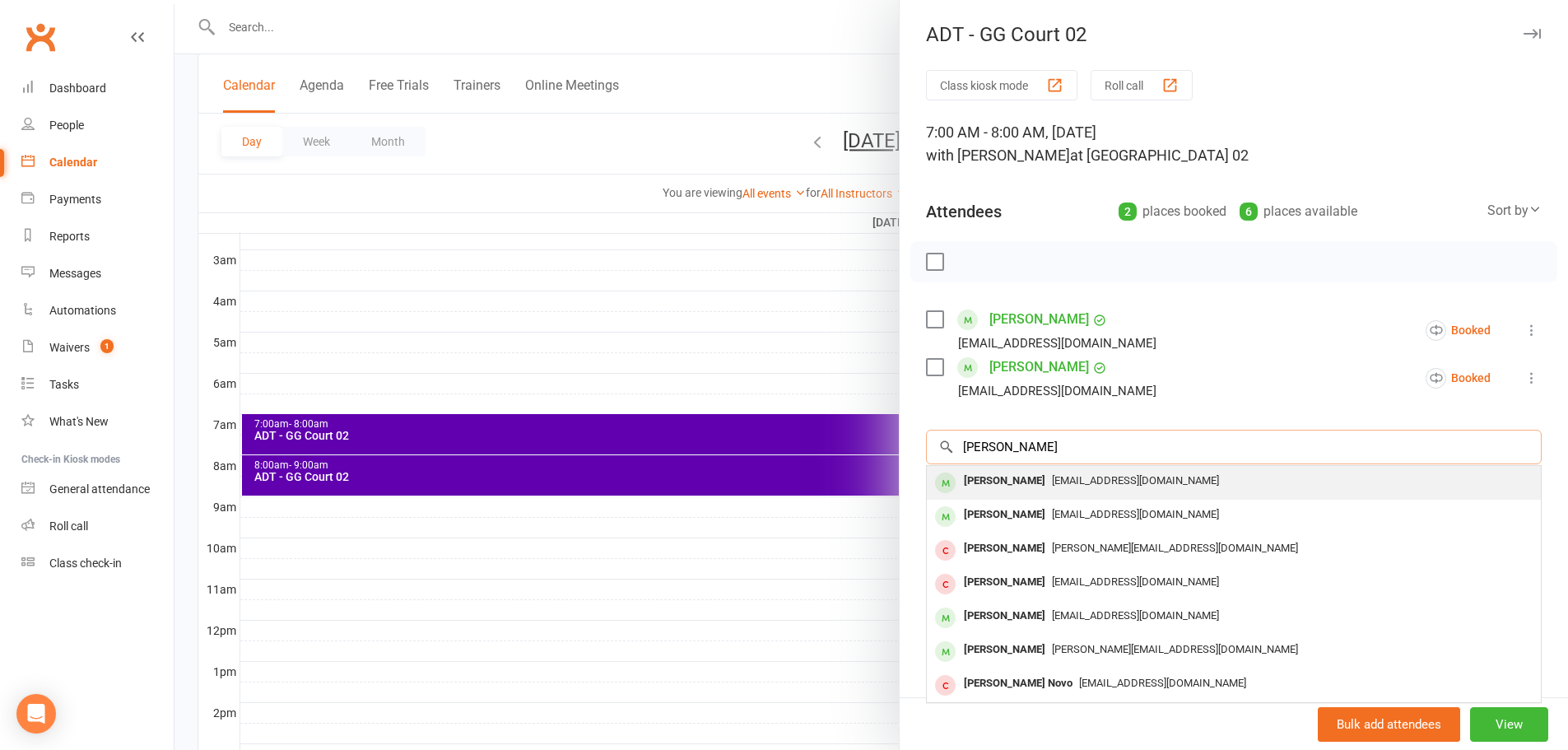
type input "john alenm"
click at [1056, 483] on span "Johnjoy5@gmail.com" at bounding box center [1134, 480] width 167 height 12
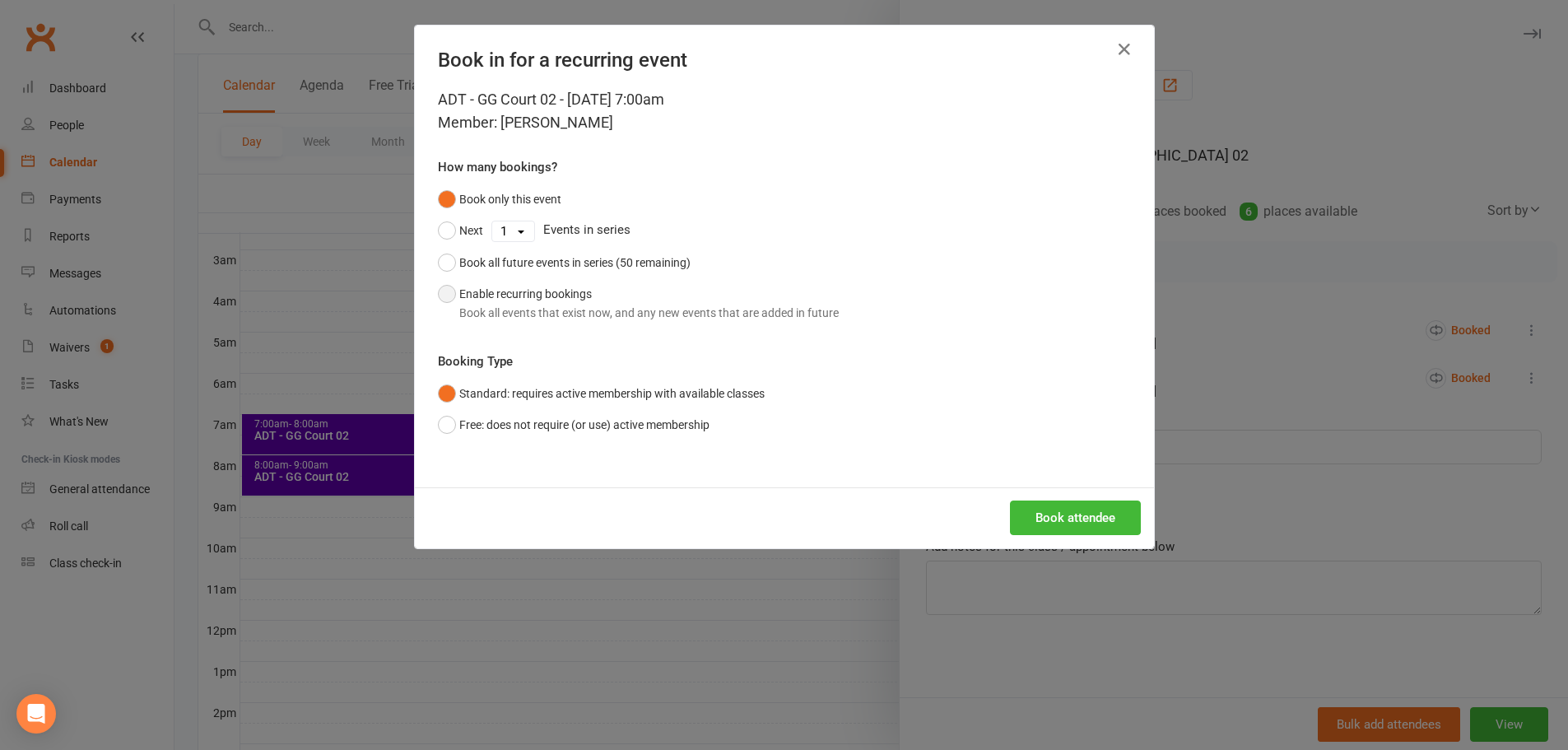
click at [561, 316] on div "Book all events that exist now, and any new events that are added in future" at bounding box center [649, 313] width 380 height 18
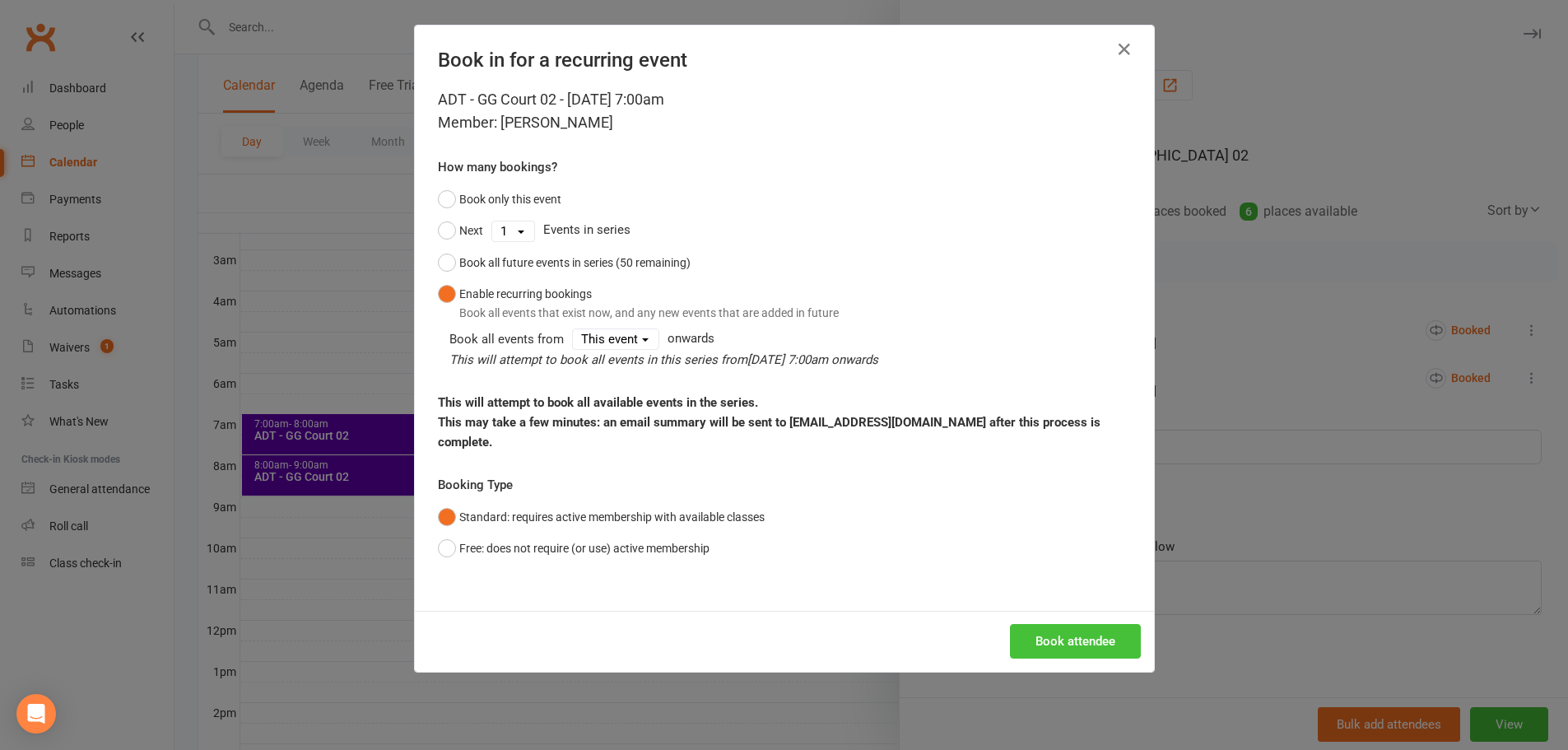
click at [1059, 624] on button "Book attendee" at bounding box center [1076, 641] width 131 height 35
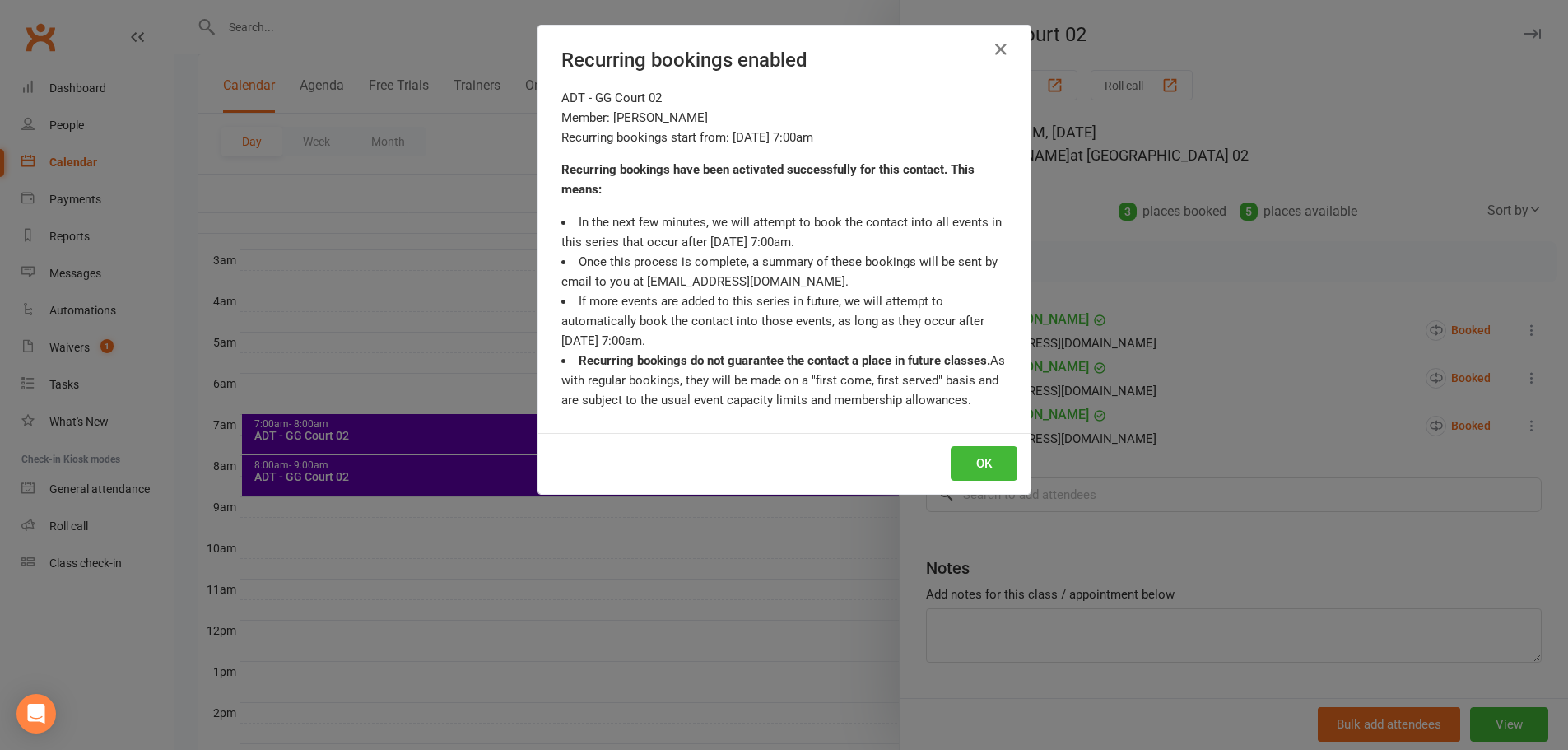
click at [978, 441] on div "OK" at bounding box center [784, 463] width 492 height 61
click at [977, 456] on button "OK" at bounding box center [984, 463] width 66 height 35
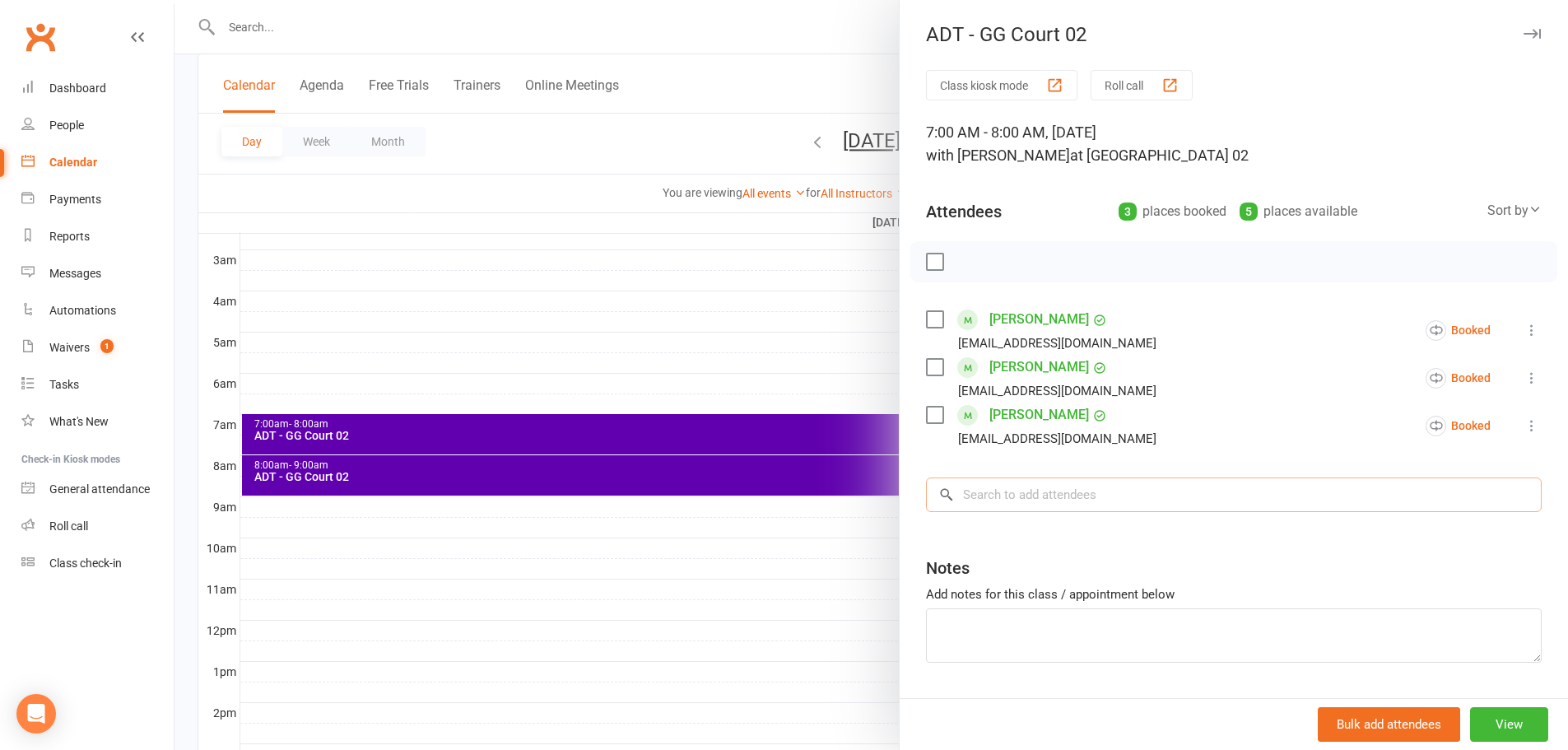
click at [1069, 507] on input "search" at bounding box center [1233, 495] width 615 height 35
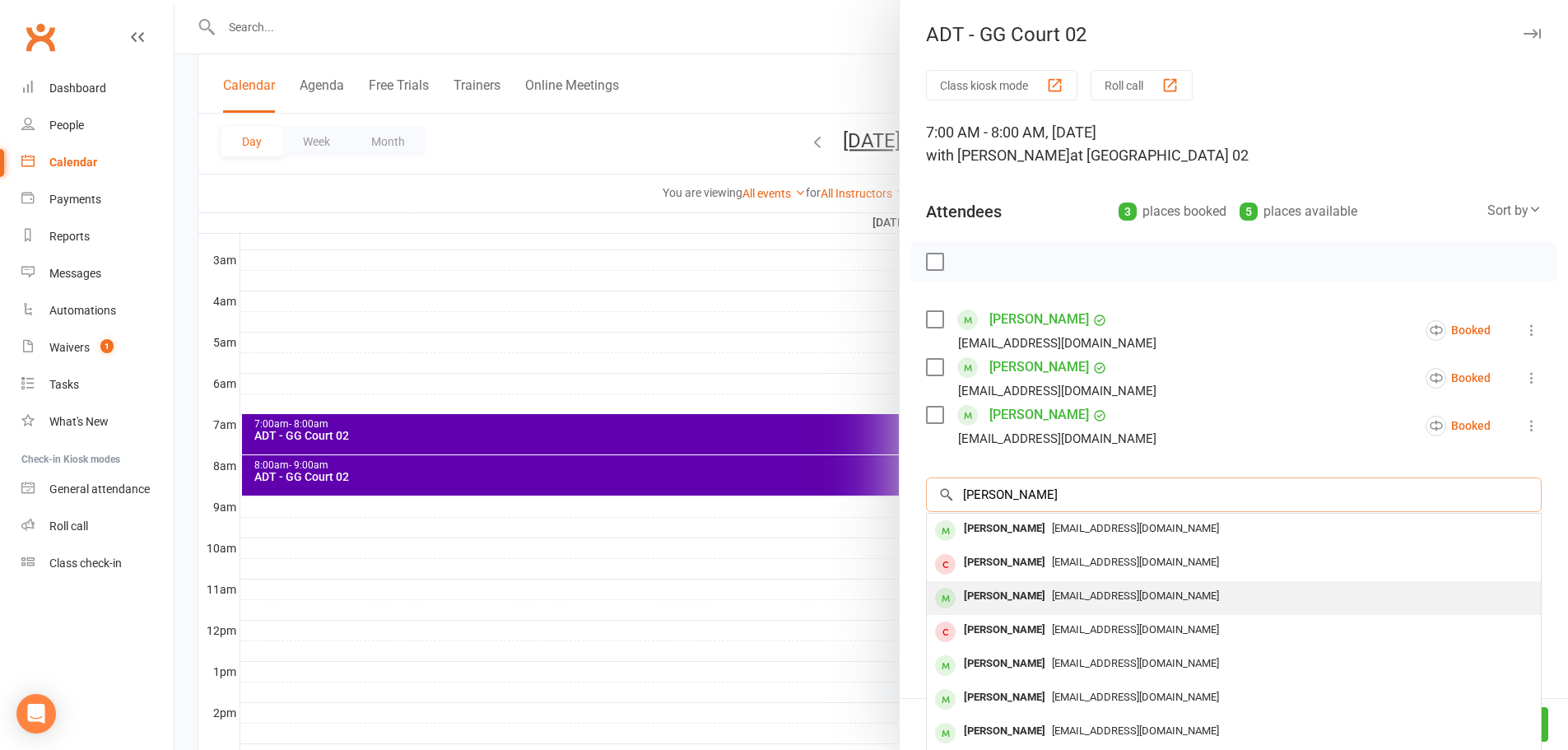
type input "ranjith"
click at [1066, 600] on span "ranjith770@gmail.com" at bounding box center [1134, 595] width 167 height 12
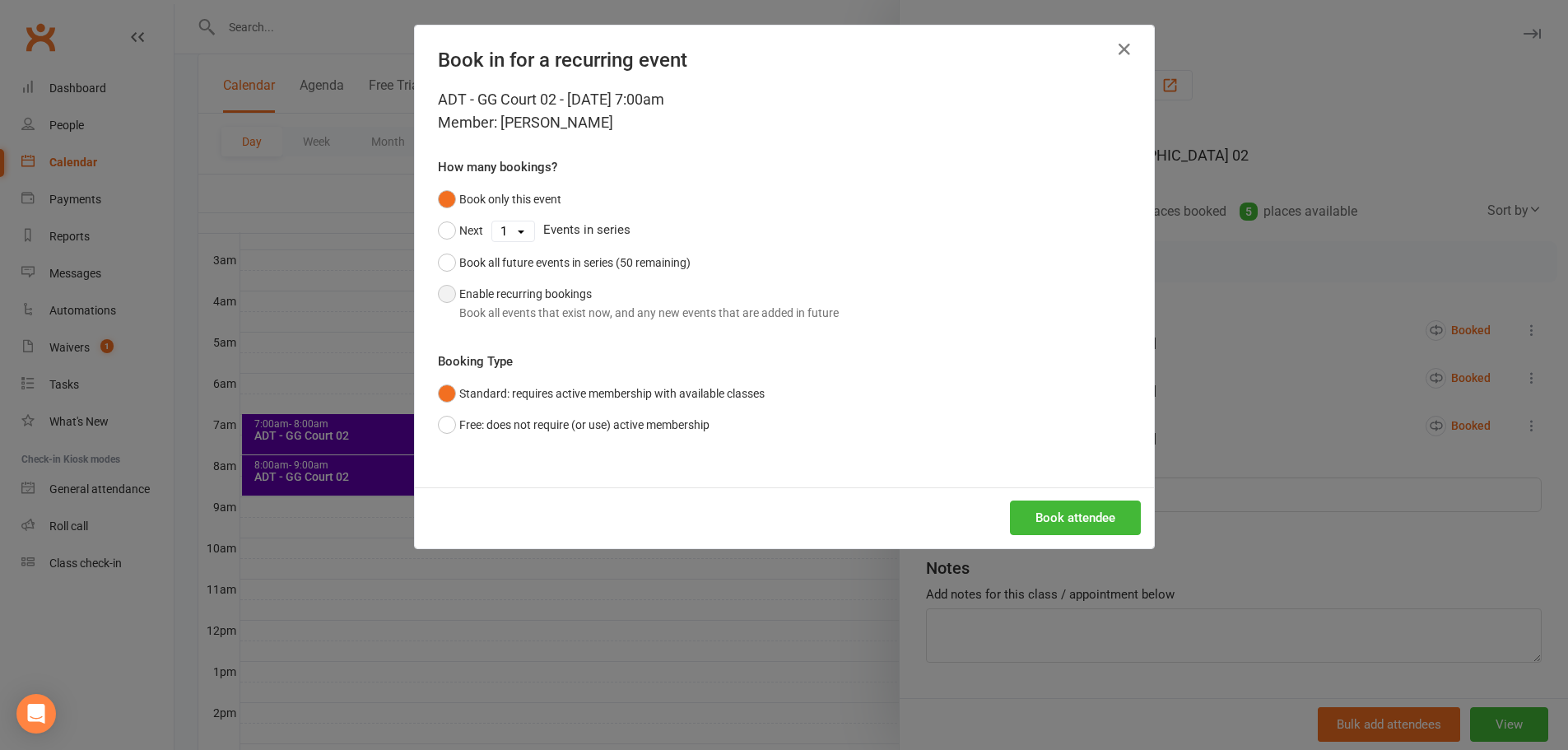
click at [502, 294] on button "Enable recurring bookings Book all events that exist now, and any new events th…" at bounding box center [638, 303] width 401 height 50
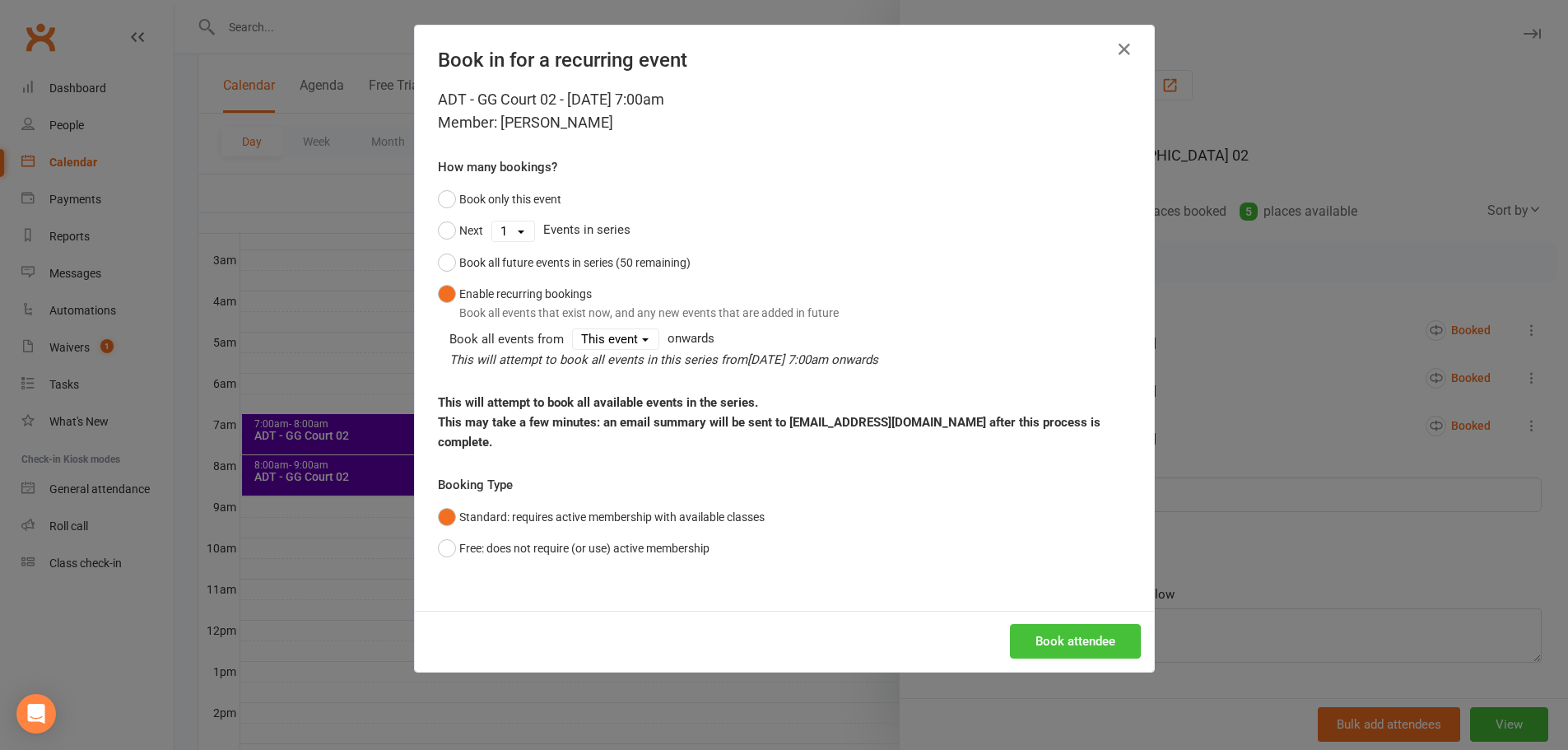
click at [1072, 624] on button "Book attendee" at bounding box center [1076, 641] width 131 height 35
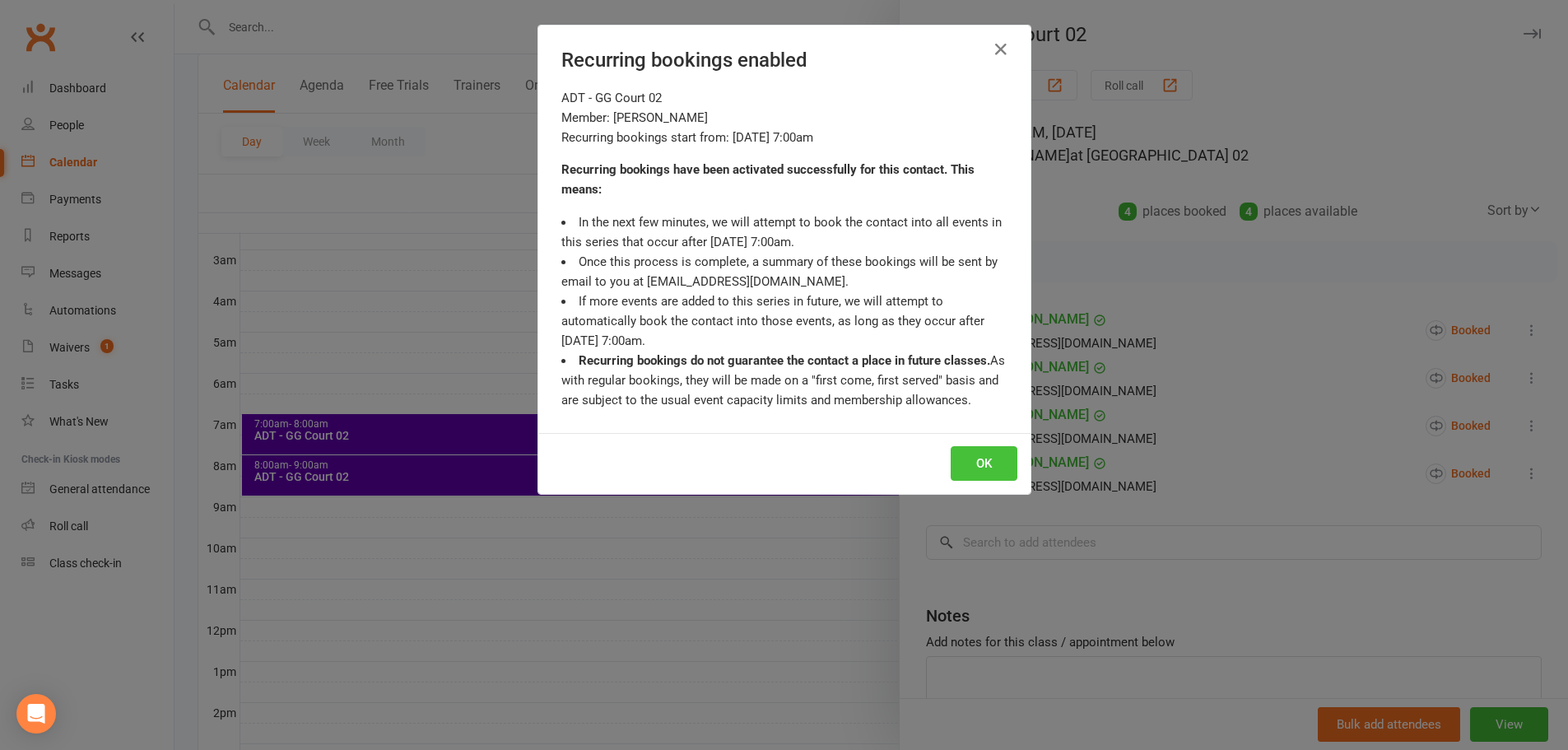
click at [976, 453] on button "OK" at bounding box center [984, 463] width 66 height 35
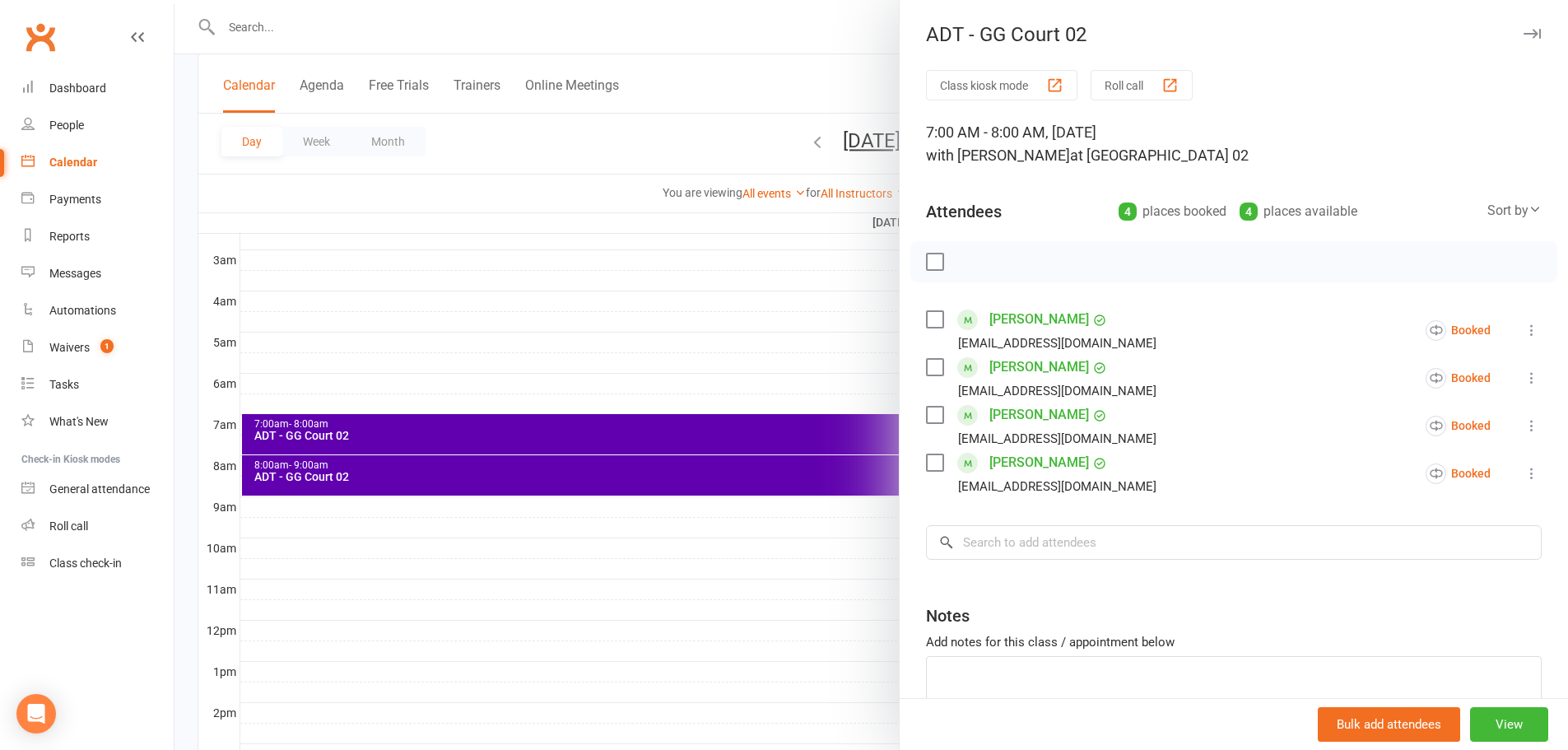
click at [796, 70] on div at bounding box center [871, 375] width 1394 height 750
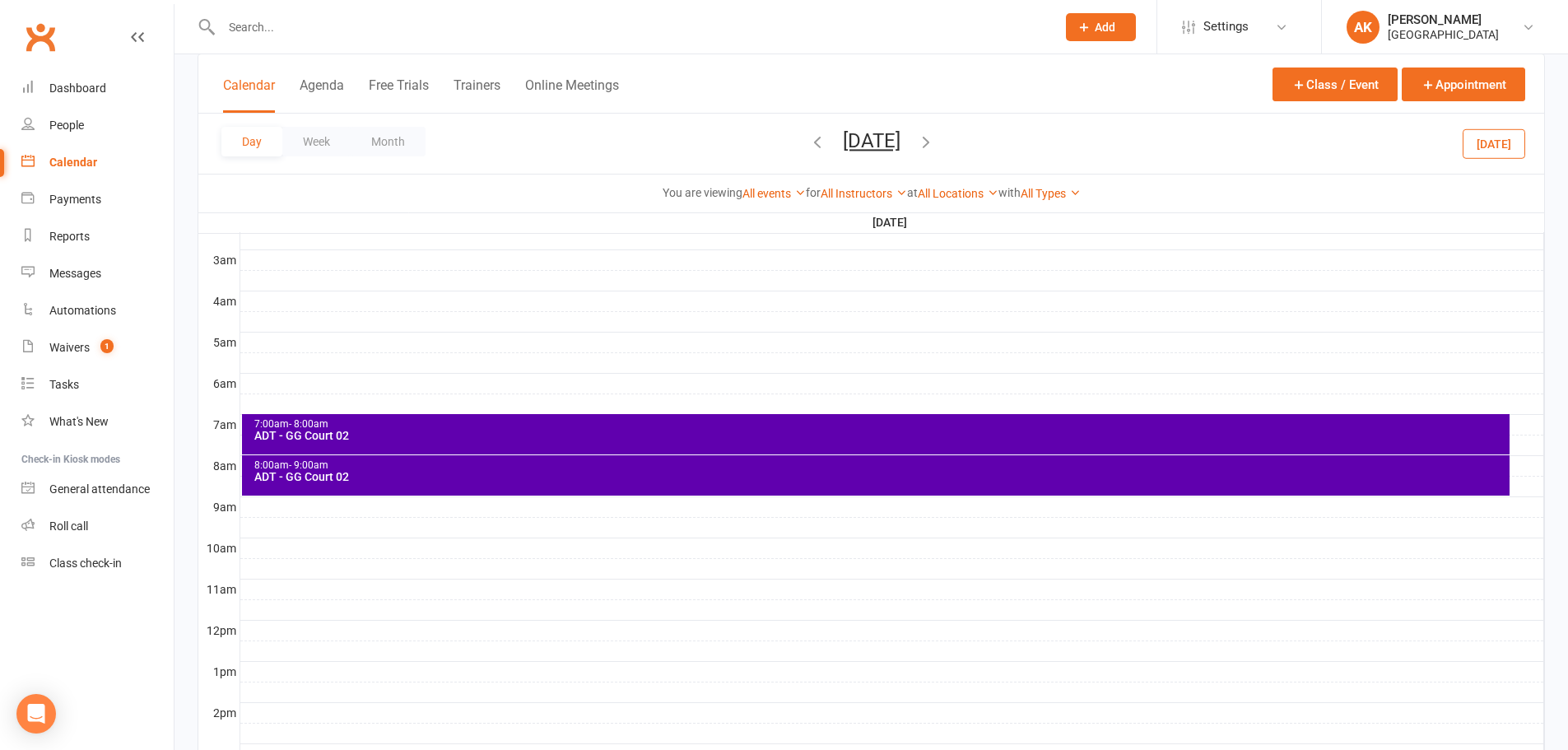
click at [425, 435] on div "ADT - GG Court 02" at bounding box center [880, 435] width 1252 height 12
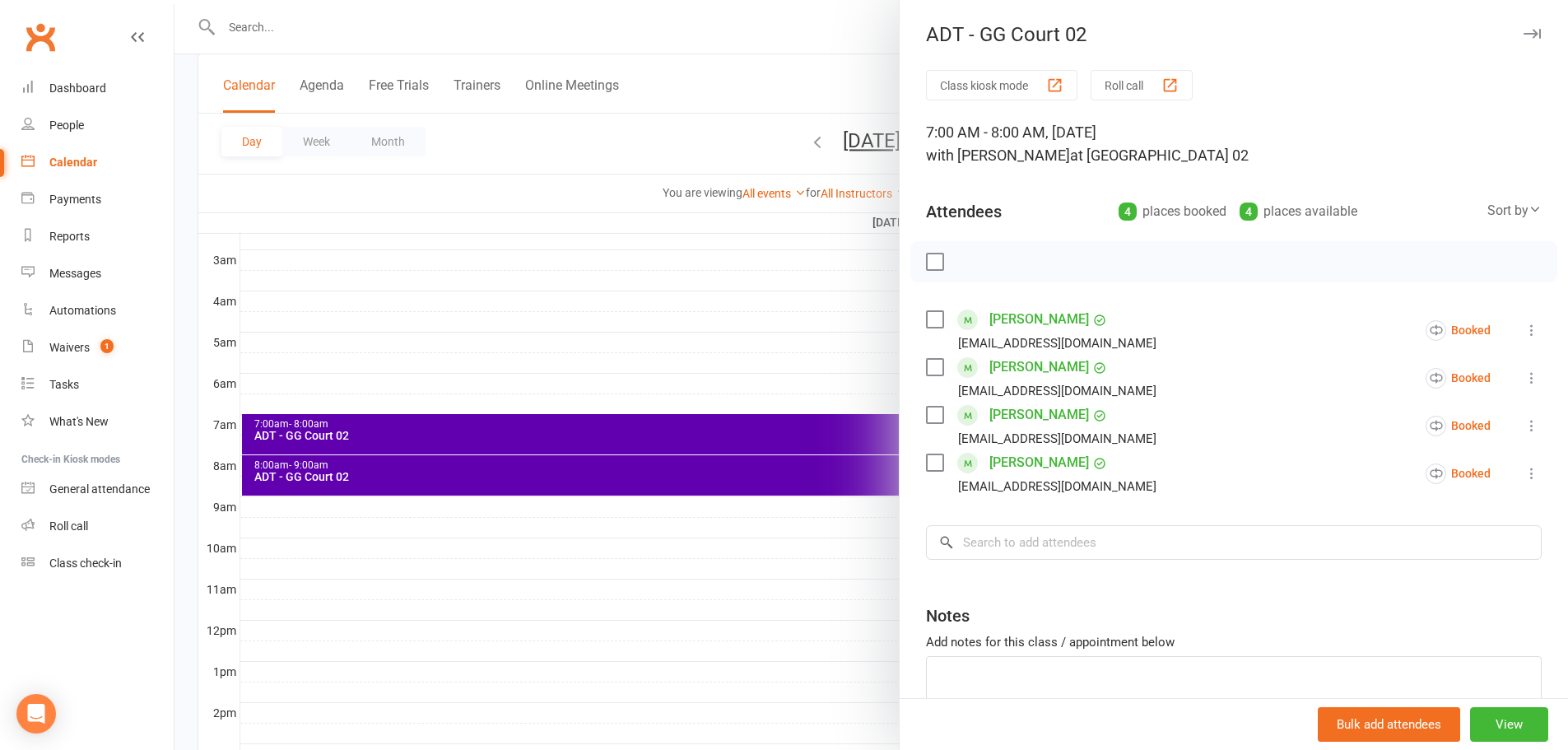
click at [799, 37] on div at bounding box center [871, 375] width 1394 height 750
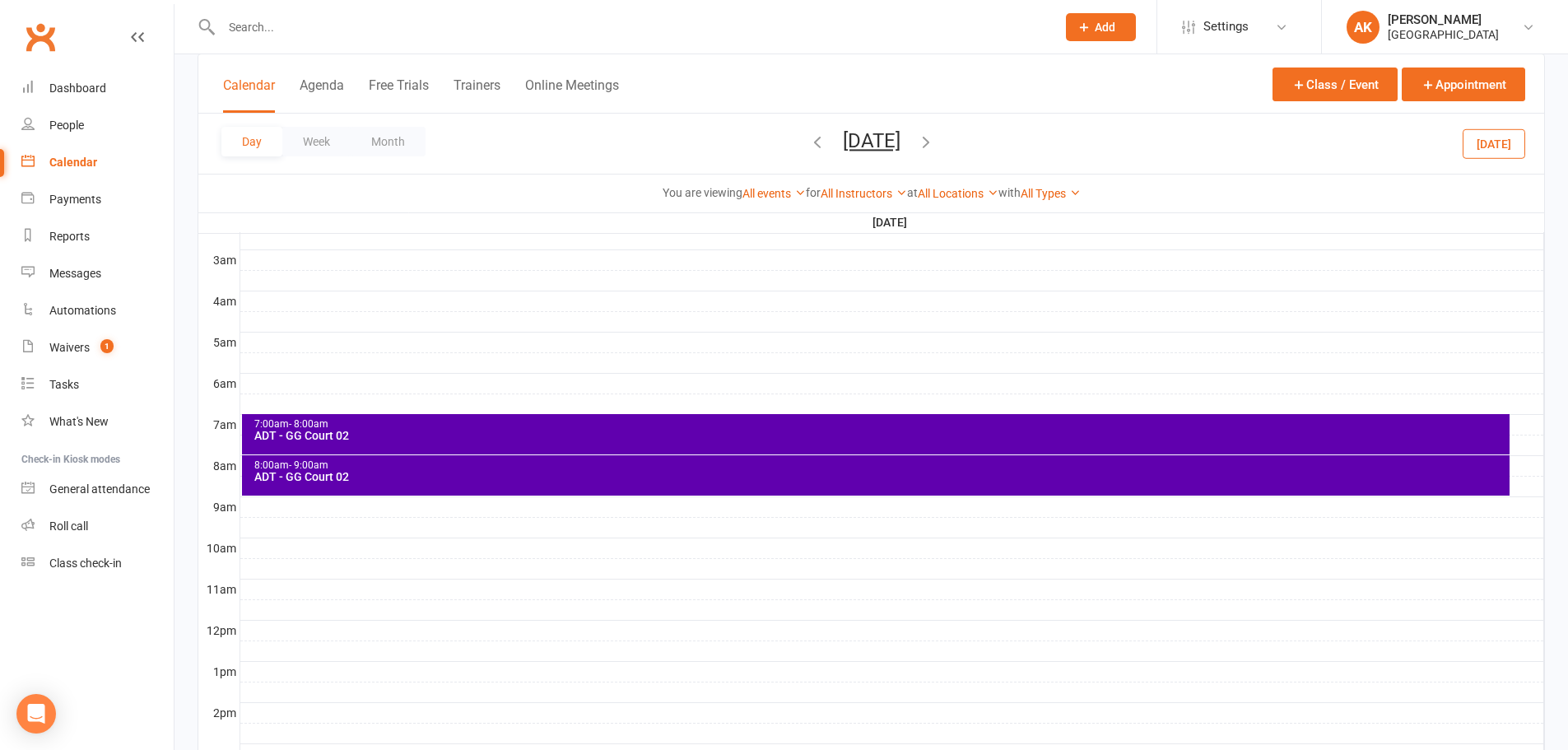
click at [471, 485] on div "8:00am - 9:00am ADT - GG Court 02" at bounding box center [875, 475] width 1267 height 41
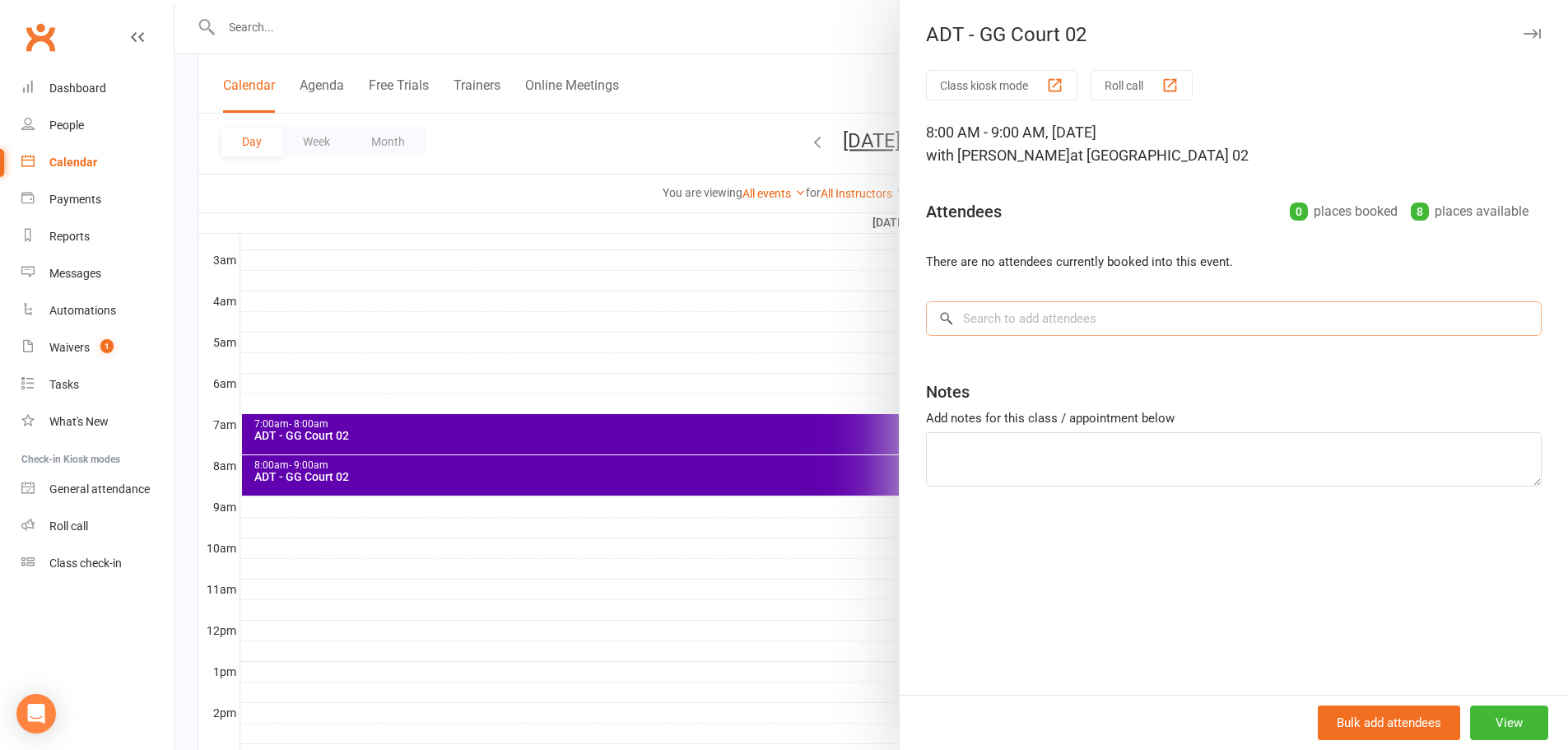
click at [1091, 326] on input "search" at bounding box center [1233, 319] width 615 height 35
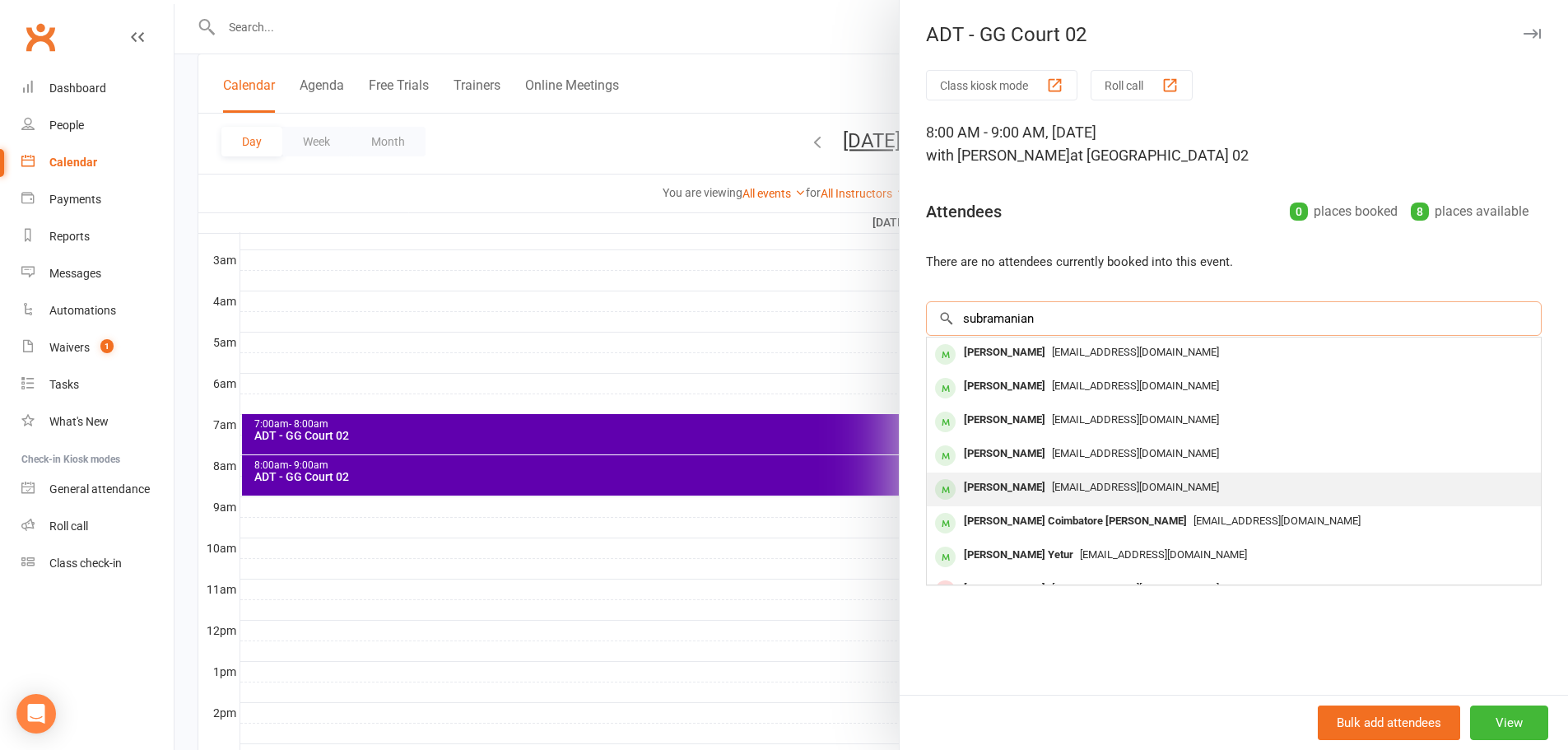
type input "subramanian"
click at [1023, 492] on div "Subramanian Gourishankar" at bounding box center [1004, 488] width 95 height 24
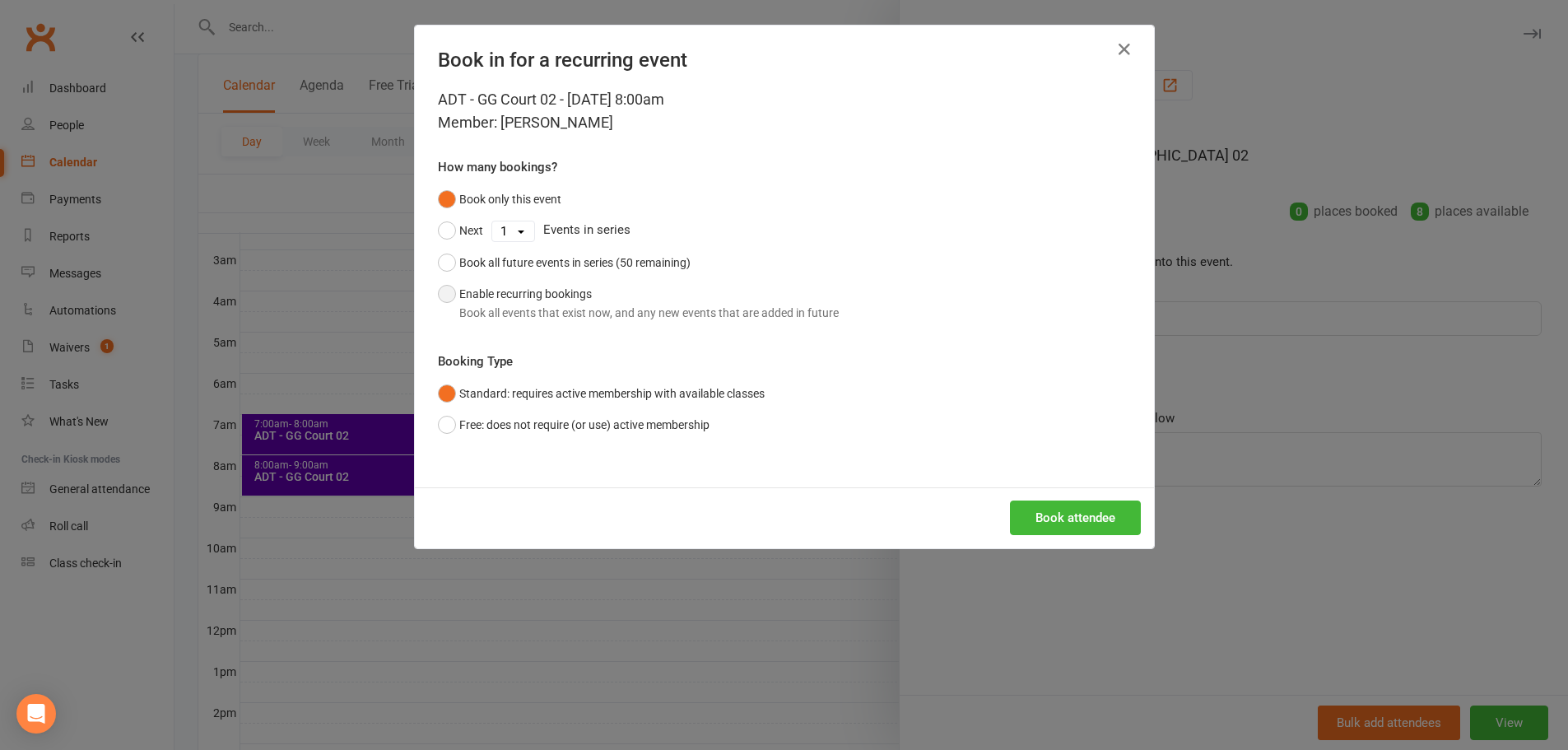
click at [458, 302] on button "Enable recurring bookings Book all events that exist now, and any new events th…" at bounding box center [638, 303] width 401 height 50
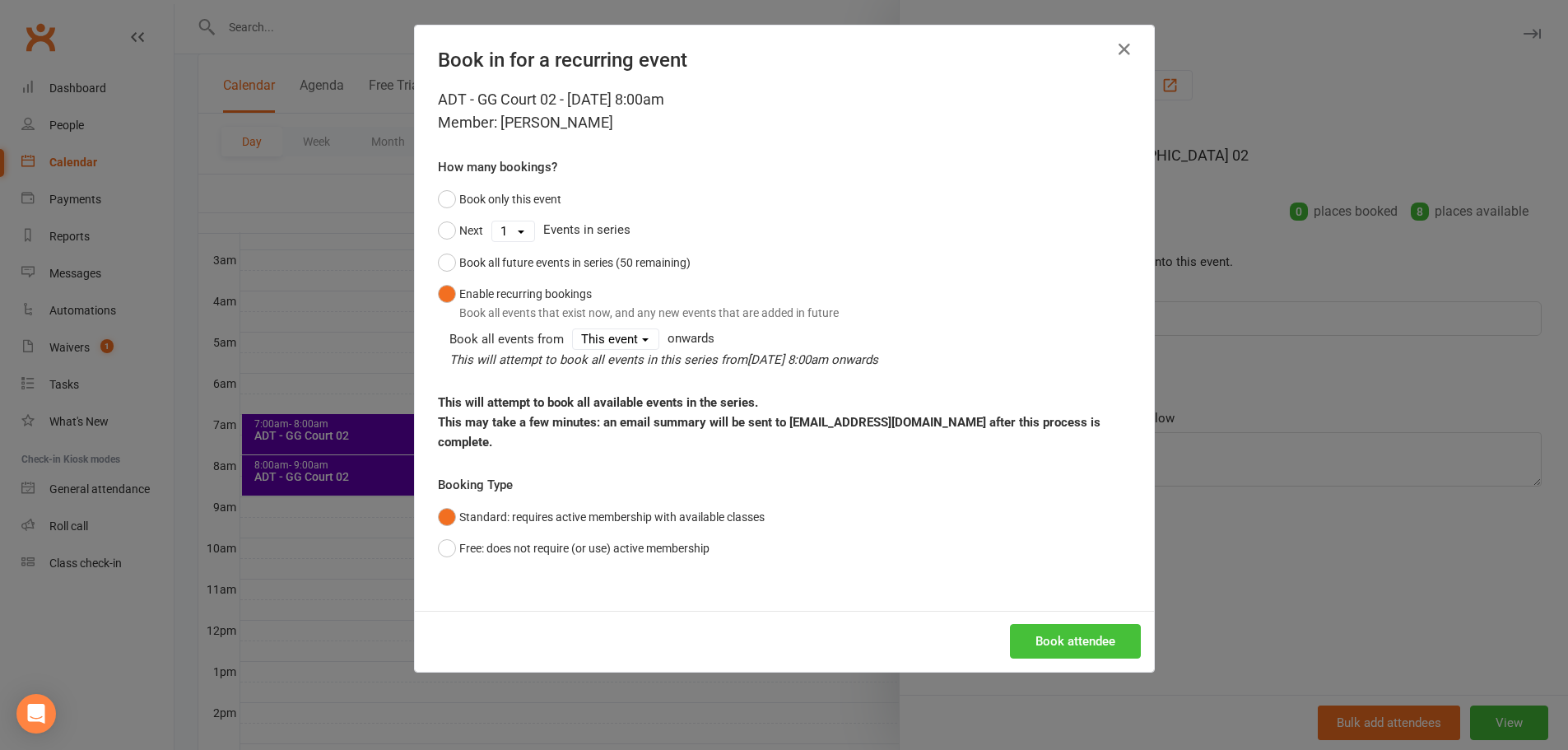
click at [1072, 624] on button "Book attendee" at bounding box center [1076, 641] width 131 height 35
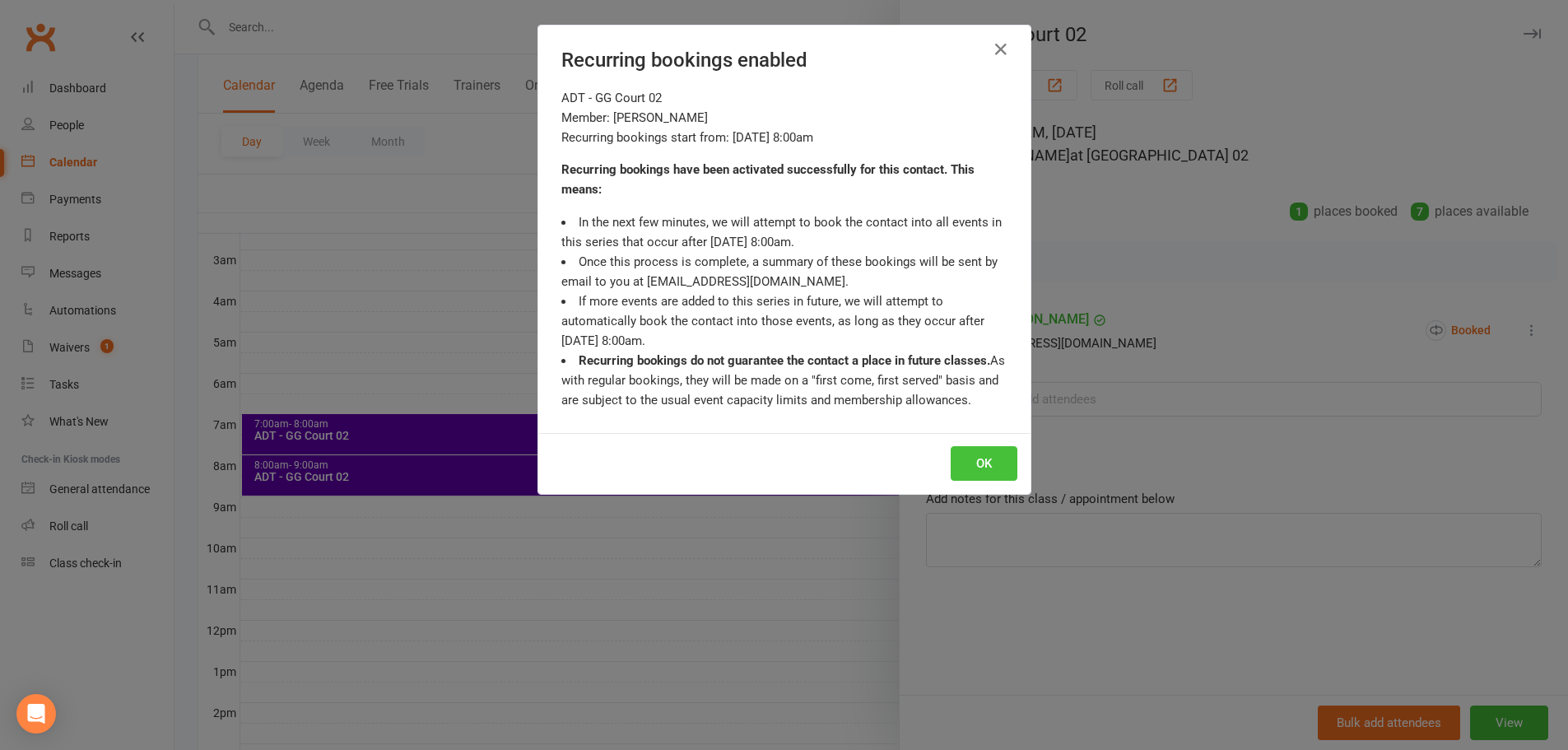
click at [980, 472] on button "OK" at bounding box center [984, 463] width 66 height 35
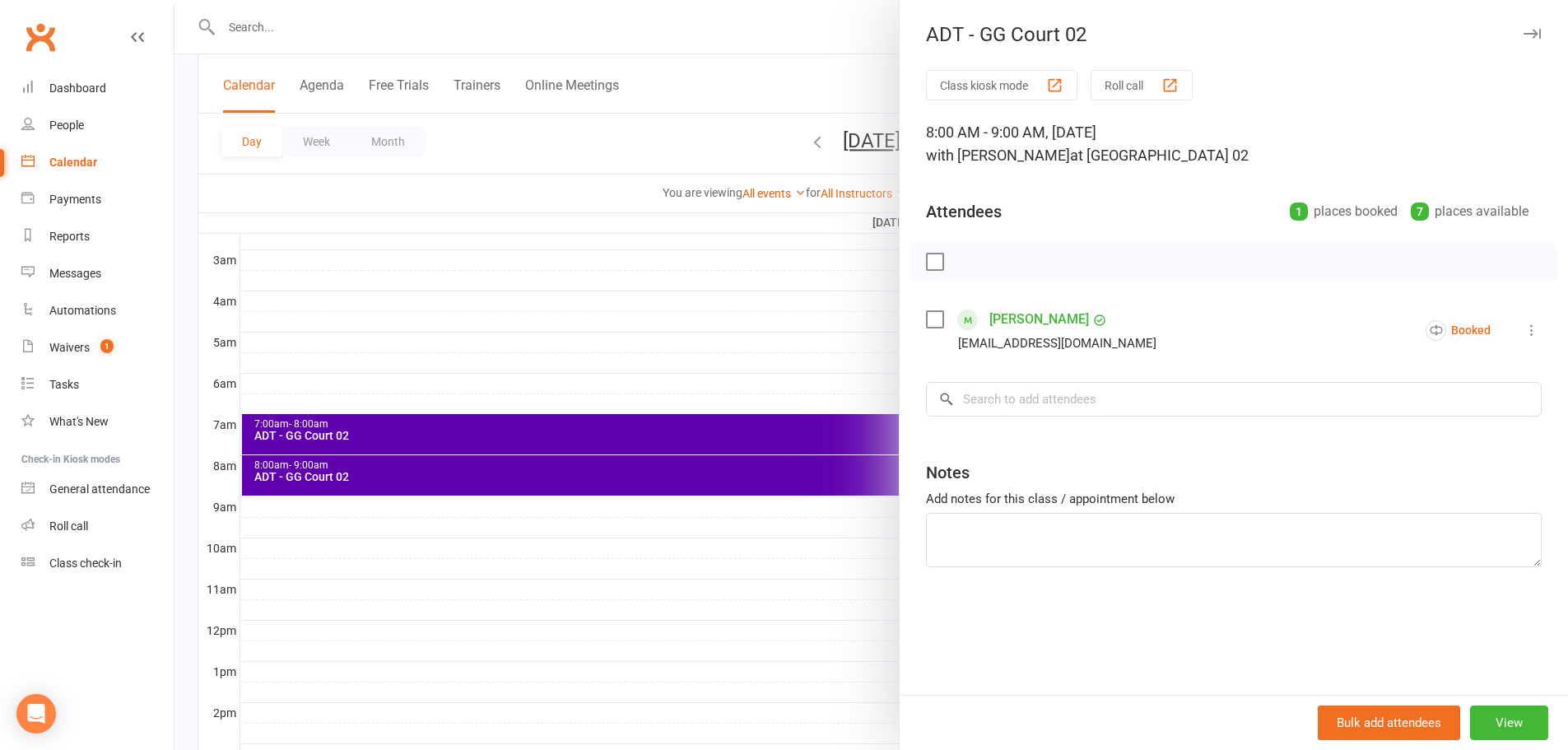
click at [1041, 420] on div "Class kiosk mode Roll call 8:00 AM - 9:00 AM, Friday, October, 17, 2025 with Ka…" at bounding box center [1233, 382] width 669 height 625
click at [1048, 400] on input "search" at bounding box center [1233, 400] width 615 height 35
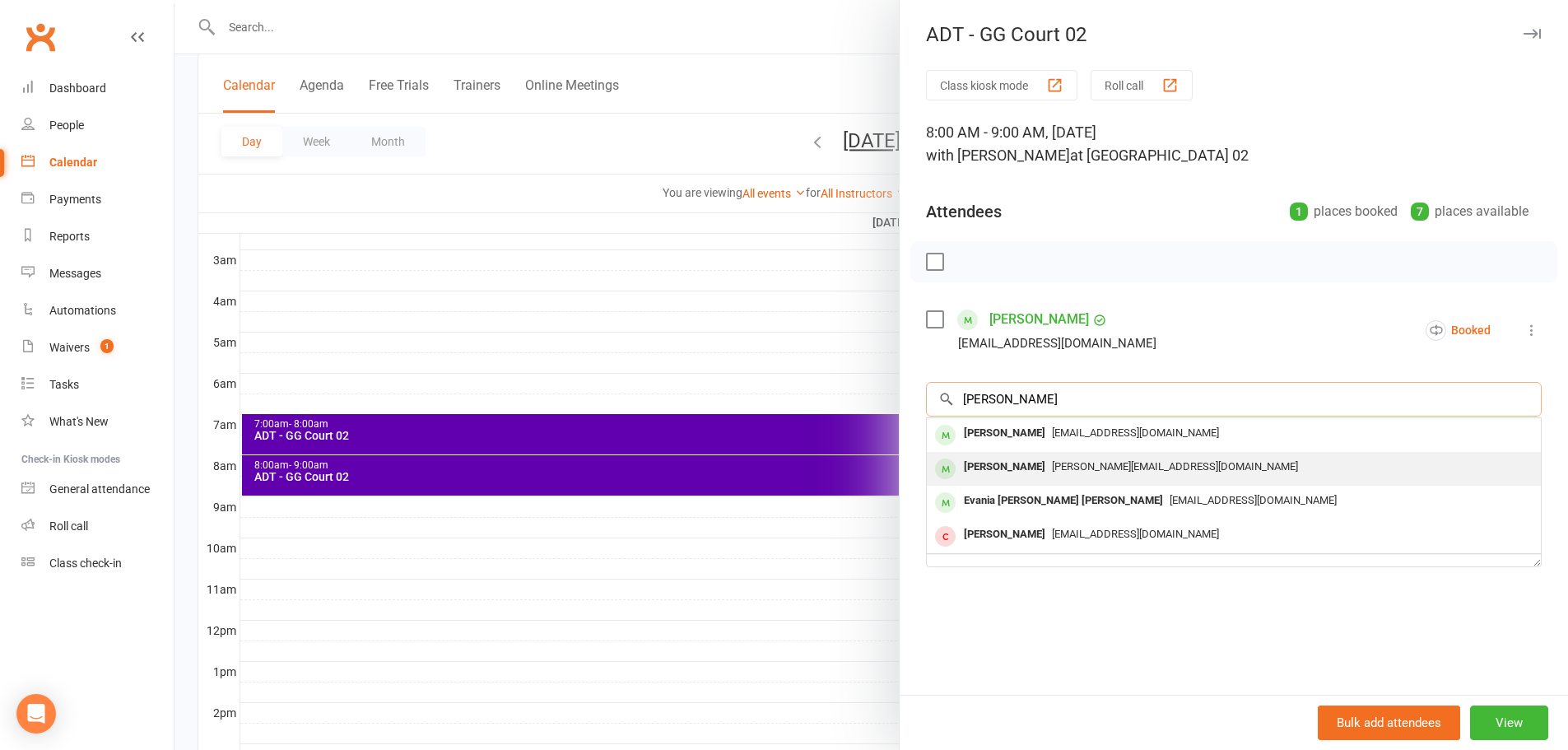
type input "akhil"
click at [1027, 457] on div "akhil.javvaji99@gmail.com" at bounding box center [1233, 467] width 600 height 24
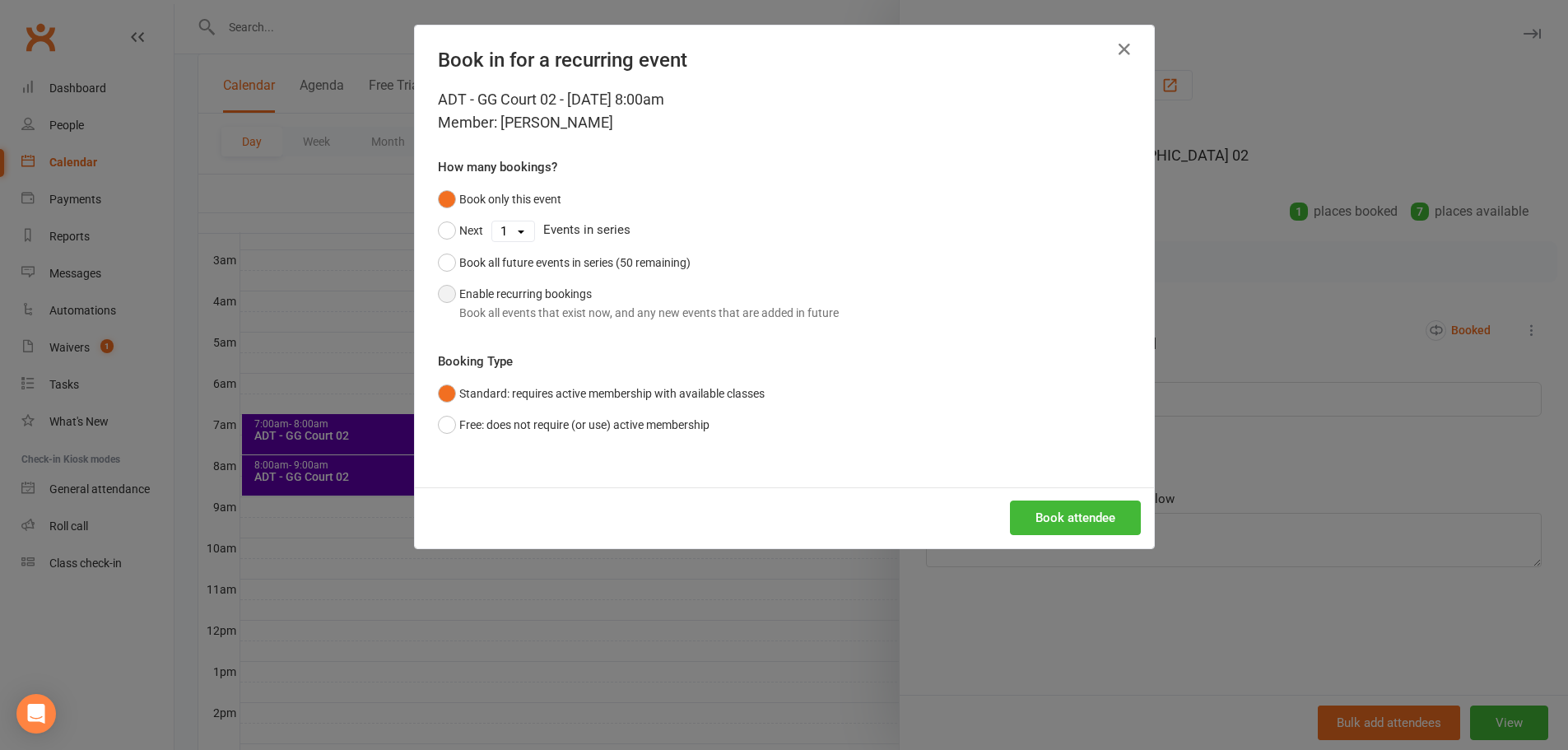
click at [498, 298] on button "Enable recurring bookings Book all events that exist now, and any new events th…" at bounding box center [638, 303] width 401 height 50
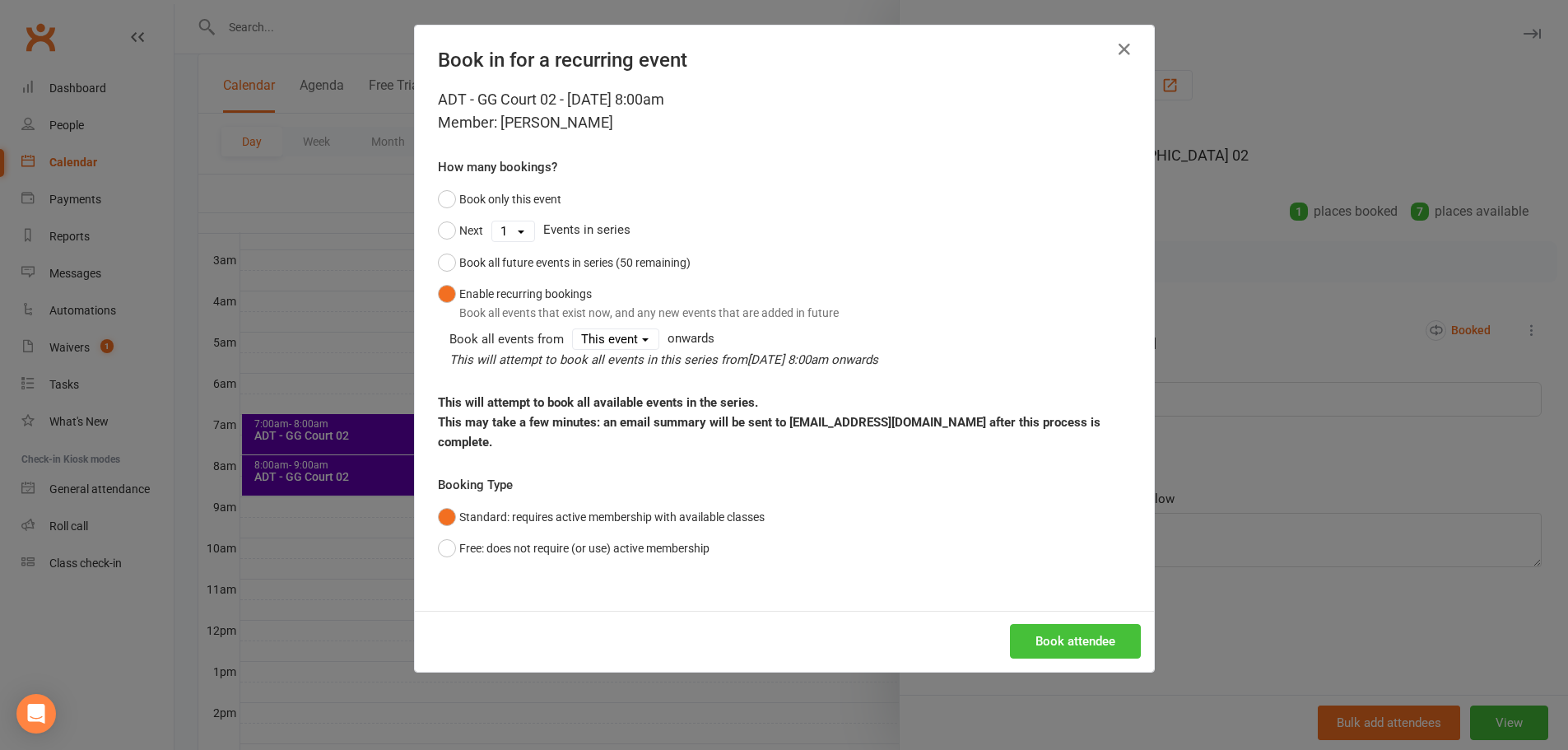
click at [1054, 624] on button "Book attendee" at bounding box center [1076, 641] width 131 height 35
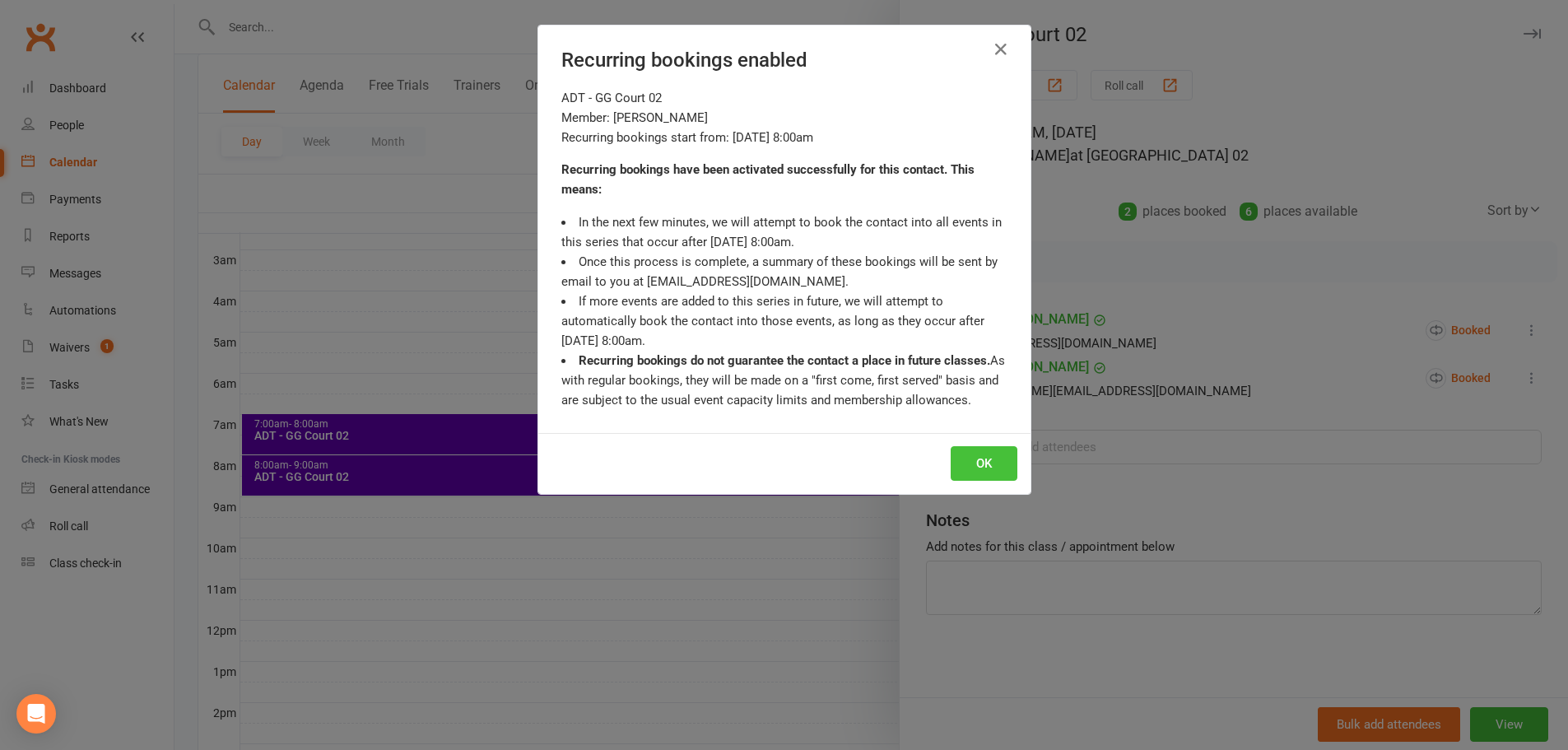
click at [951, 457] on button "OK" at bounding box center [984, 463] width 66 height 35
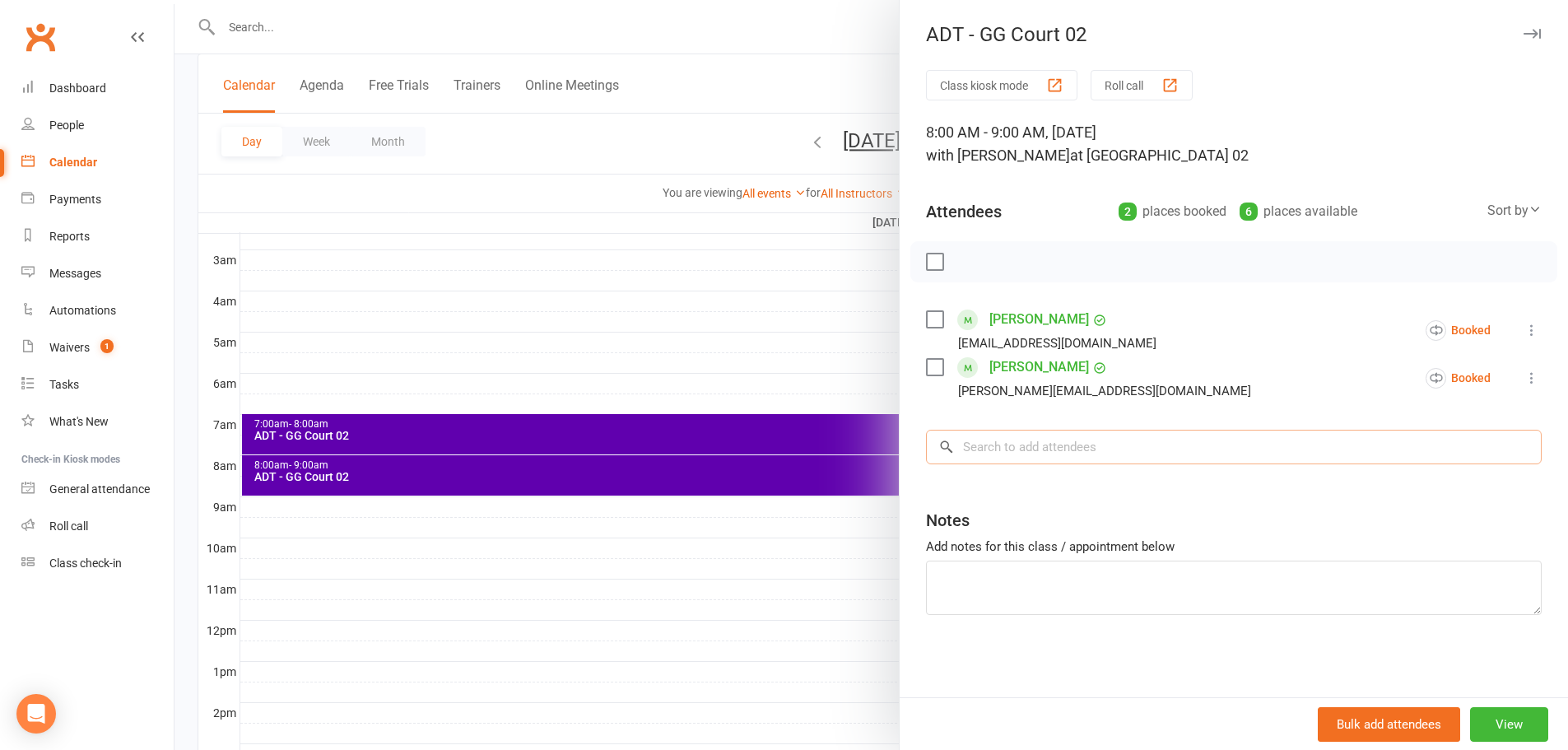
click at [1012, 448] on input "search" at bounding box center [1233, 447] width 615 height 35
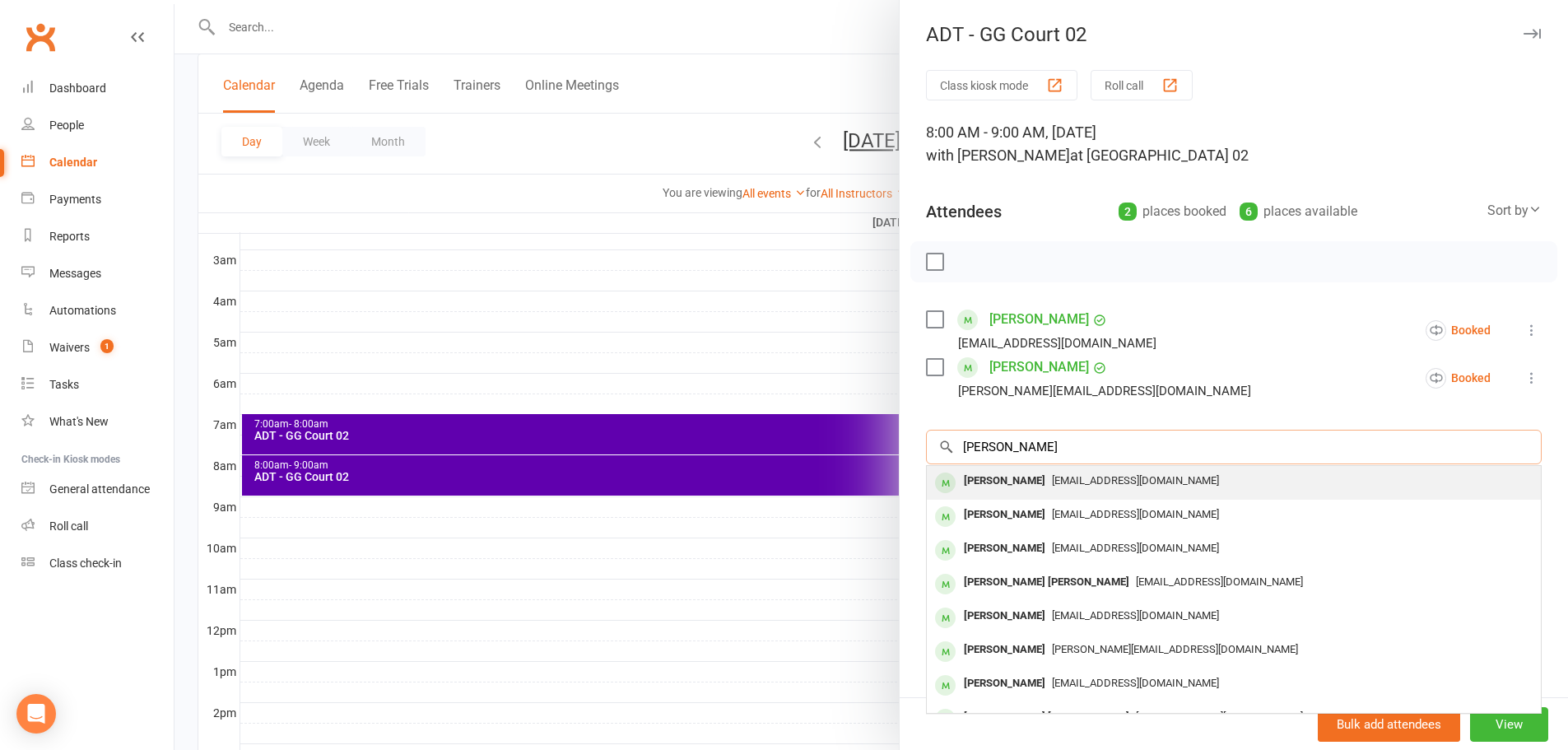
type input "dineshkumar"
click at [1008, 483] on div "Dineshkumar Munusamy" at bounding box center [1004, 481] width 95 height 24
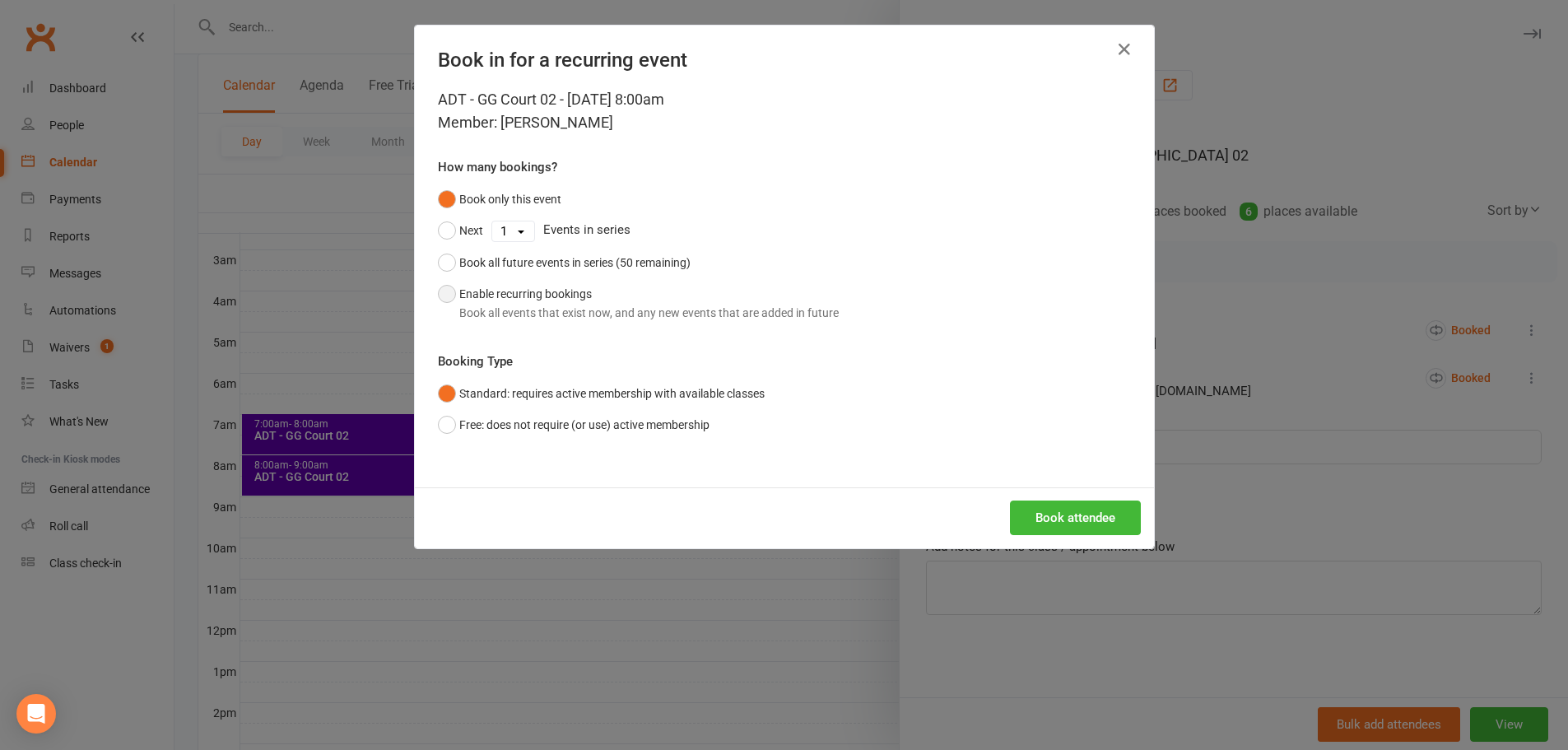
click at [456, 292] on button "Enable recurring bookings Book all events that exist now, and any new events th…" at bounding box center [638, 303] width 401 height 50
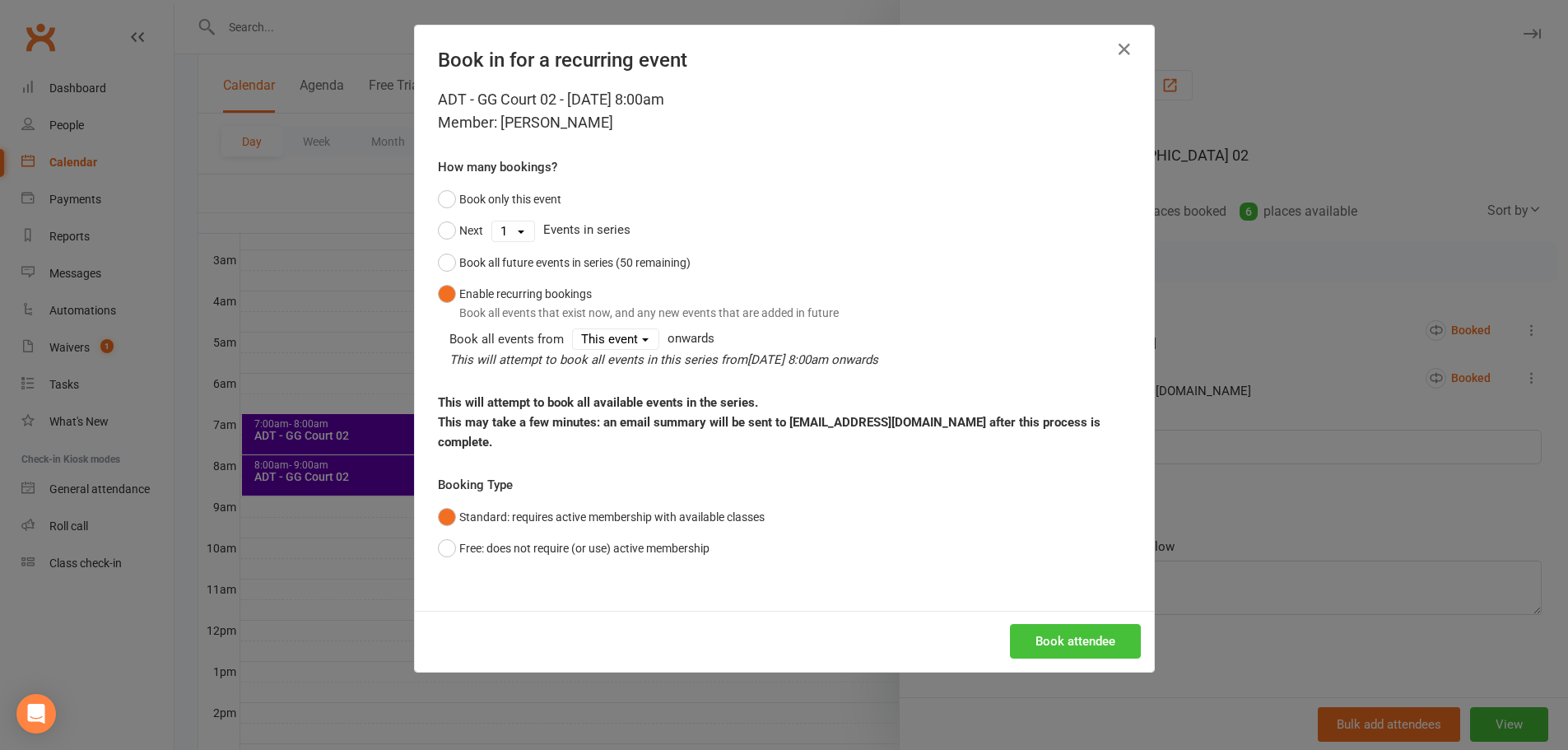
click at [1070, 624] on button "Book attendee" at bounding box center [1076, 641] width 131 height 35
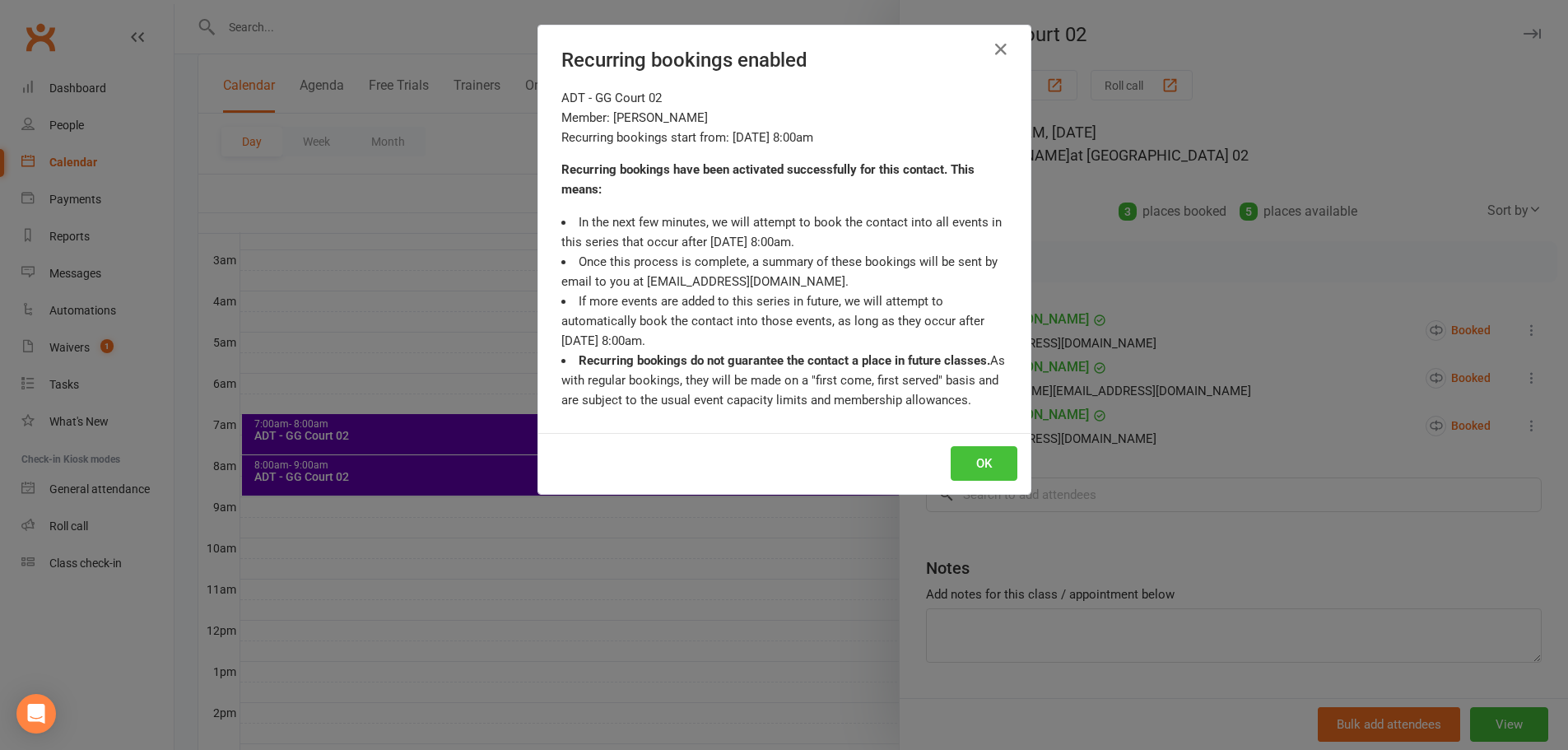
click at [992, 463] on button "OK" at bounding box center [984, 463] width 66 height 35
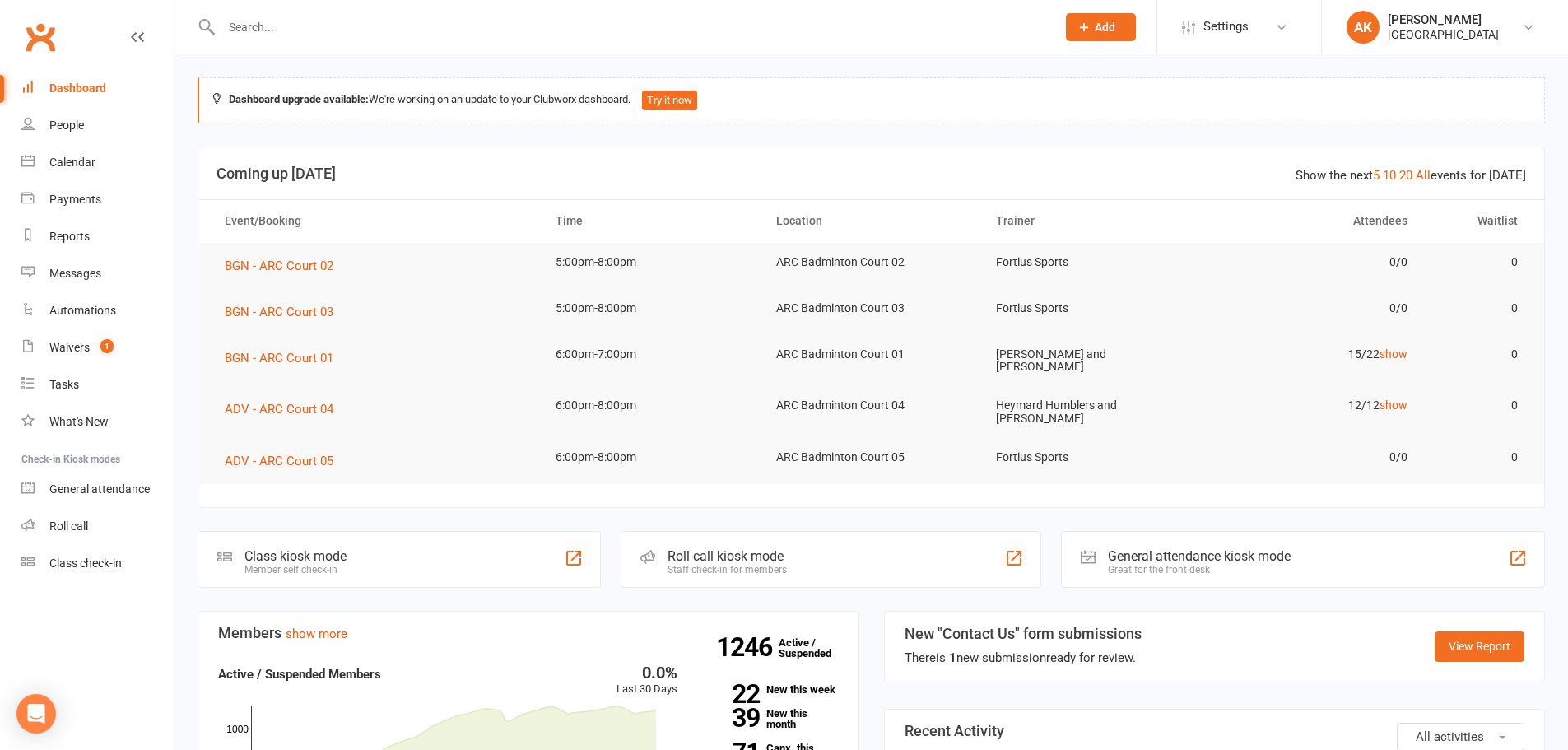
click at [408, 26] on input "text" at bounding box center [630, 27] width 828 height 23
type input "himanshu"
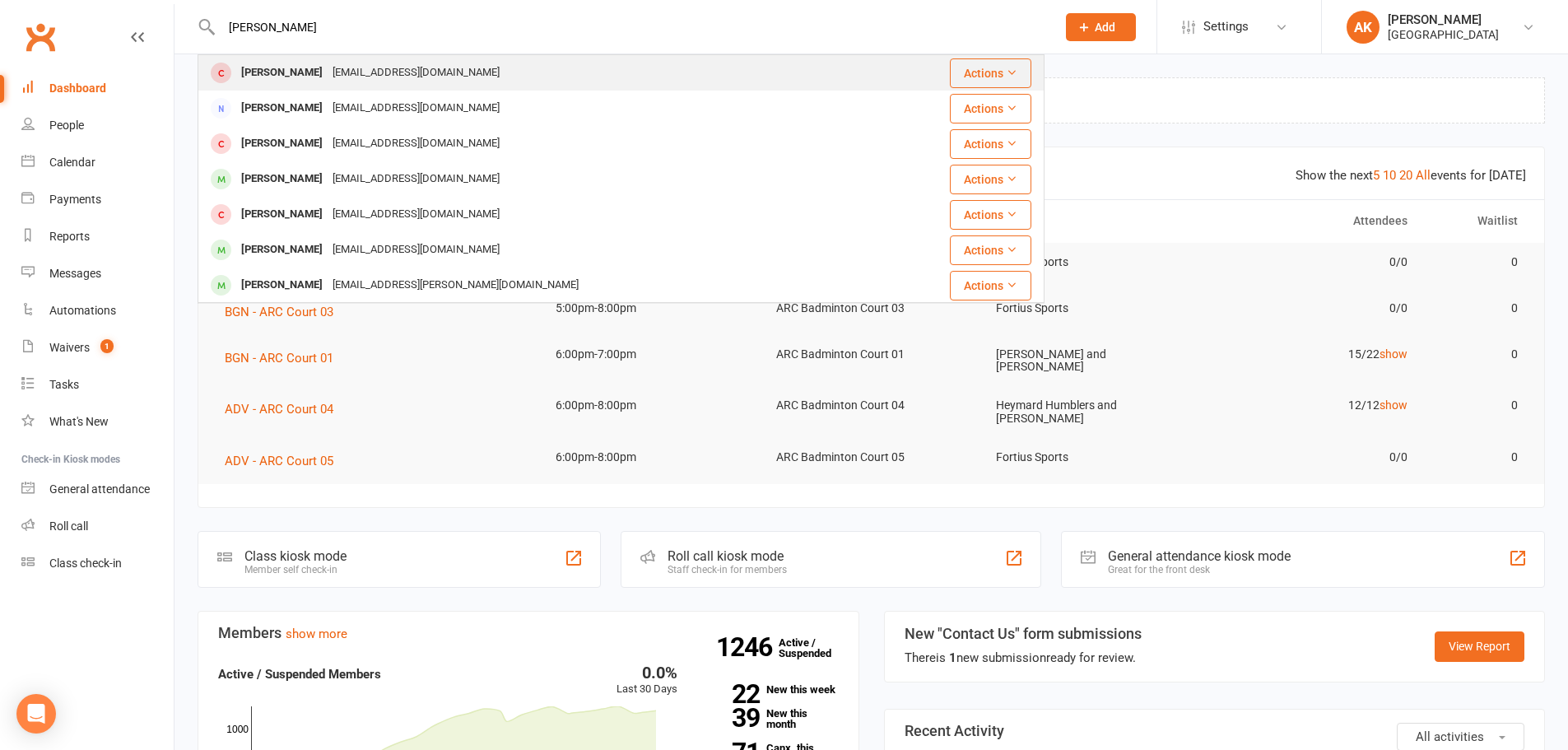
click at [405, 55] on td "Himanshu Jha hepmkj@gmail.com" at bounding box center [538, 72] width 680 height 36
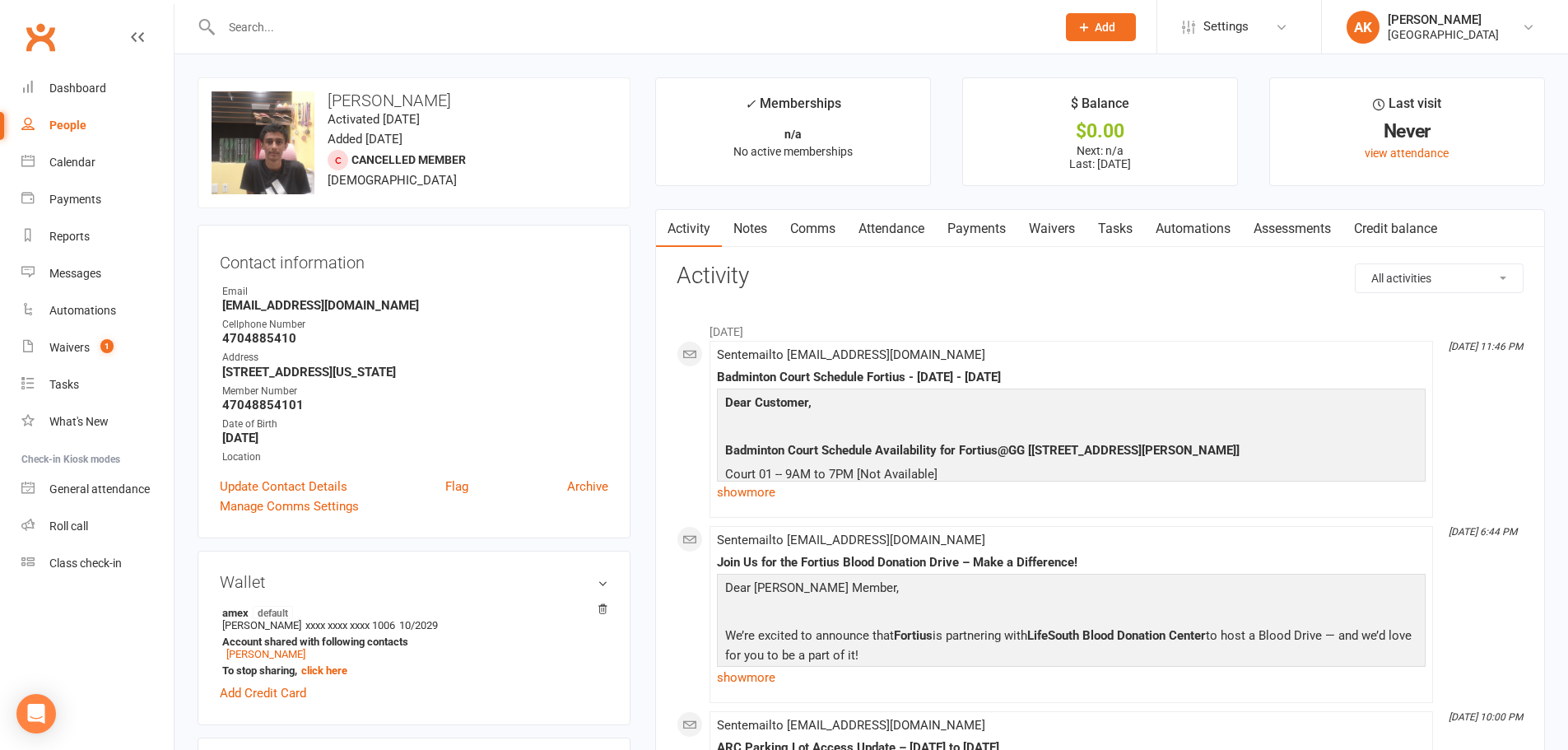
click at [855, 228] on link "Attendance" at bounding box center [891, 229] width 89 height 38
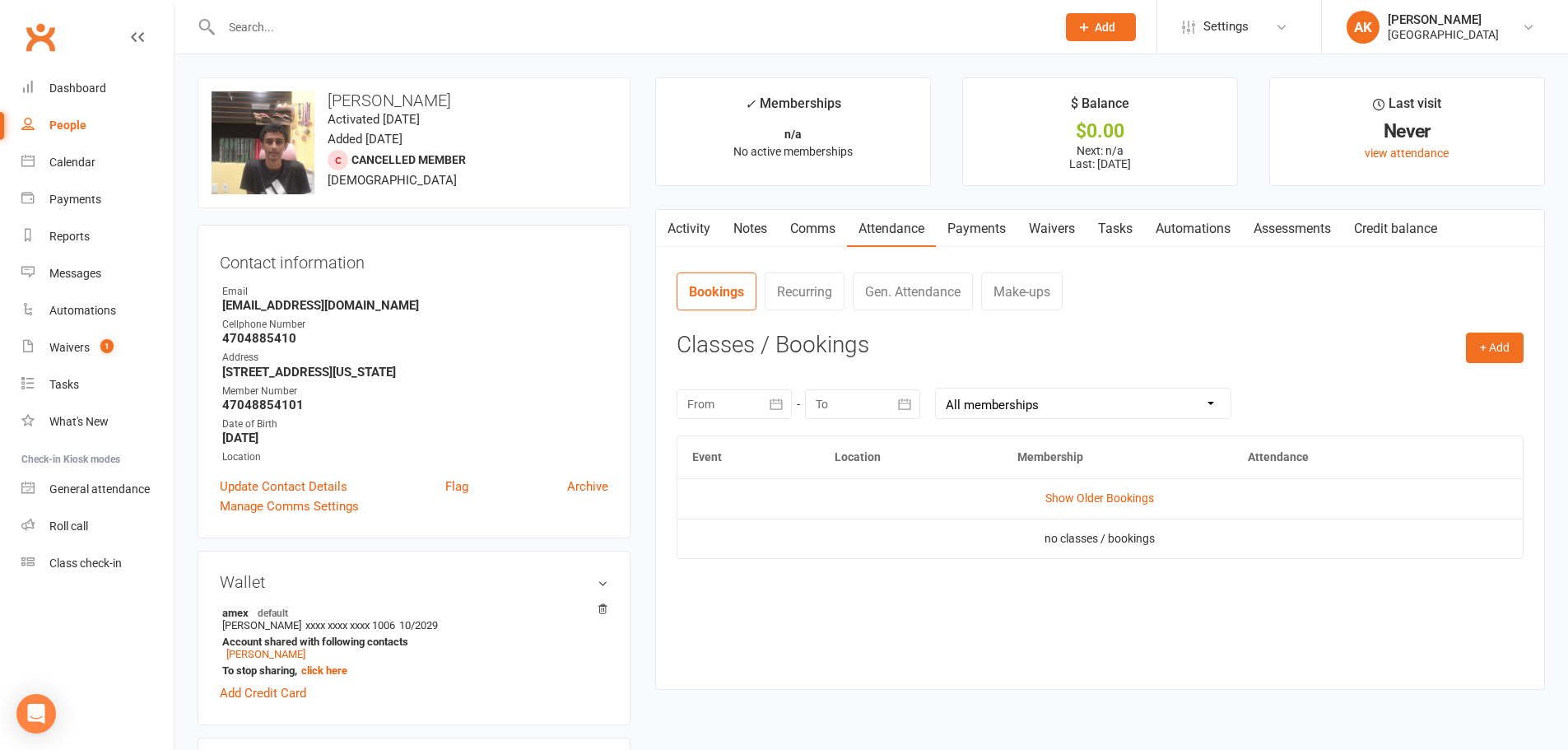
click at [890, 226] on link "Attendance" at bounding box center [891, 229] width 89 height 38
click at [974, 213] on link "Payments" at bounding box center [977, 229] width 81 height 38
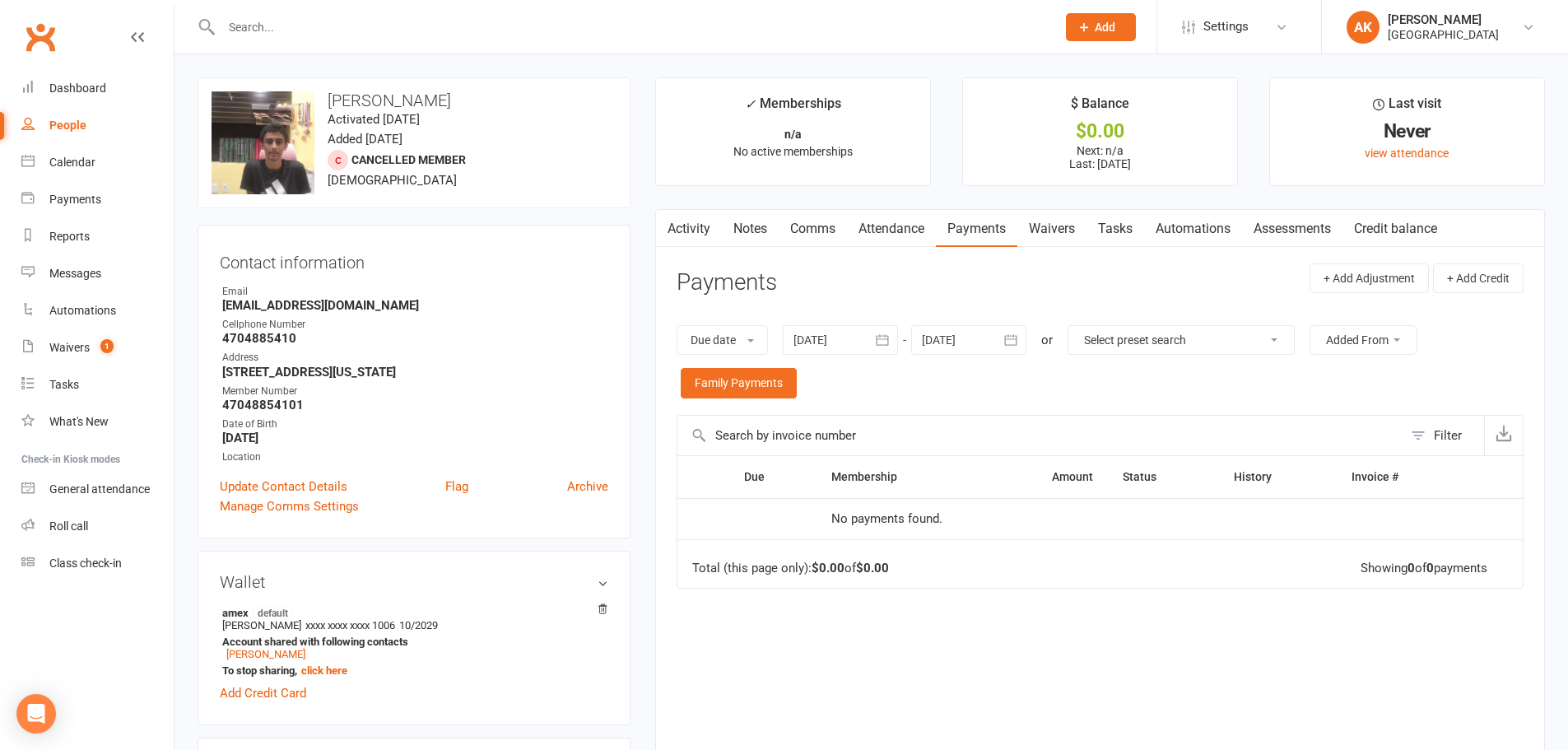
click at [707, 223] on link "Activity" at bounding box center [688, 229] width 66 height 38
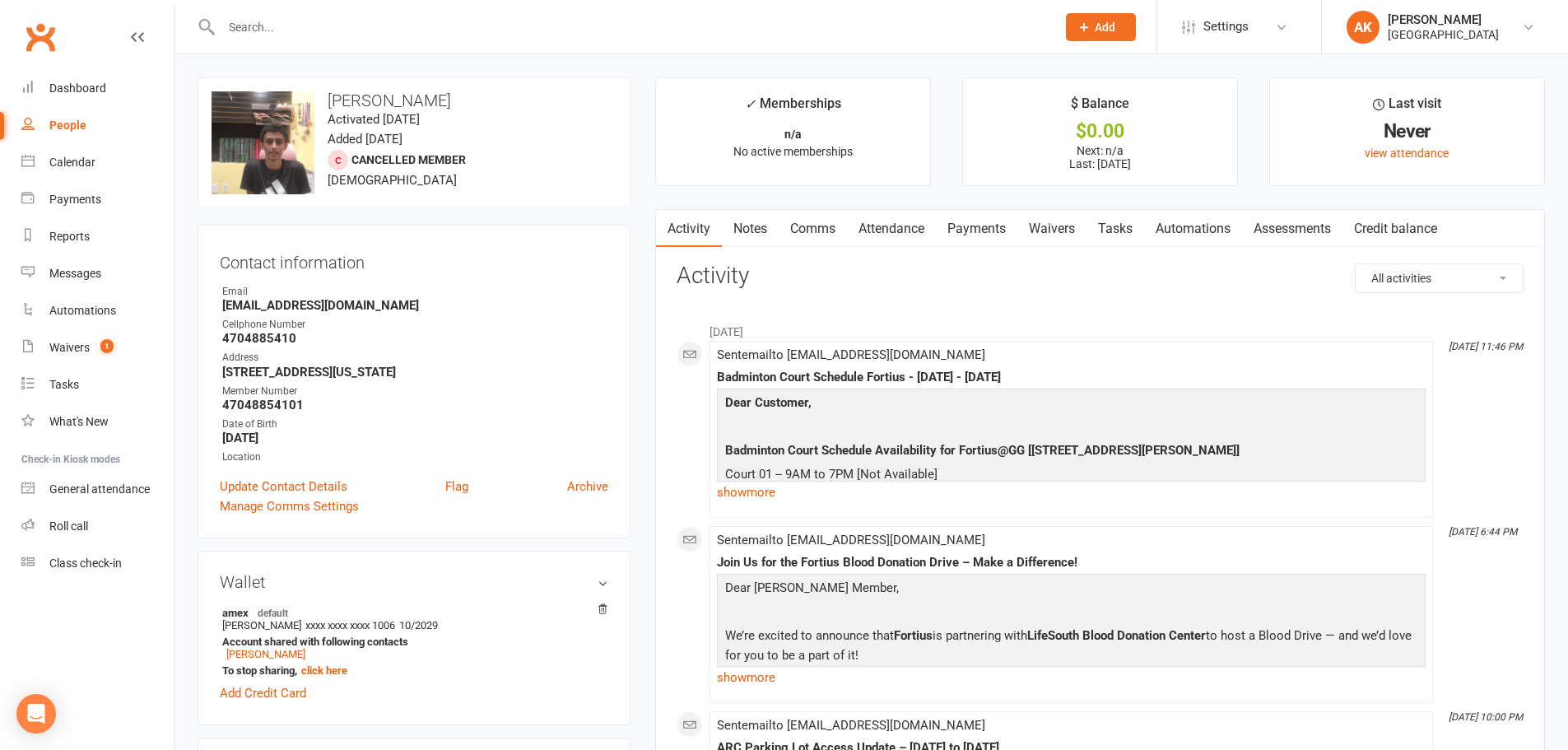
click at [980, 229] on link "Payments" at bounding box center [977, 229] width 81 height 38
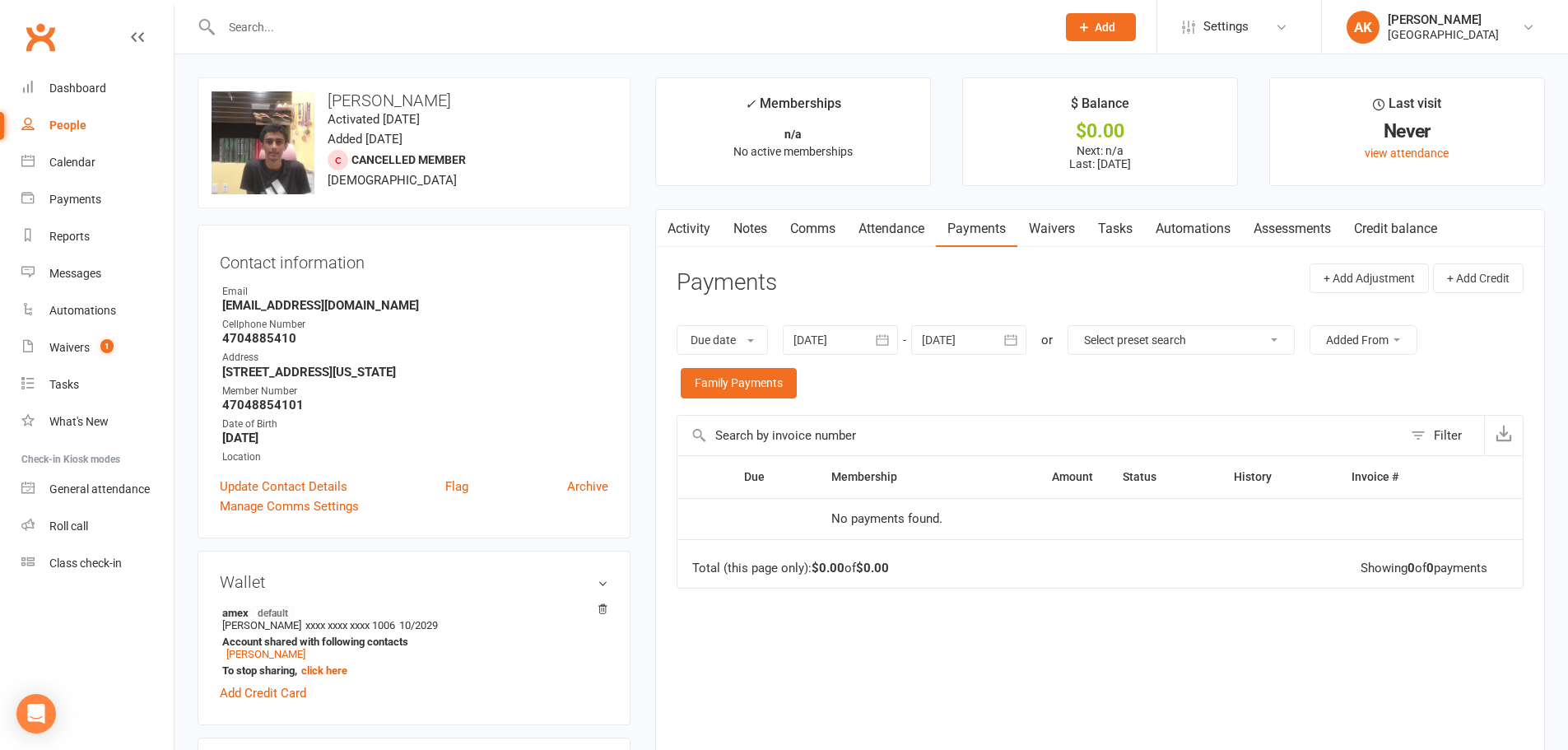
click at [801, 229] on link "Comms" at bounding box center [812, 229] width 68 height 38
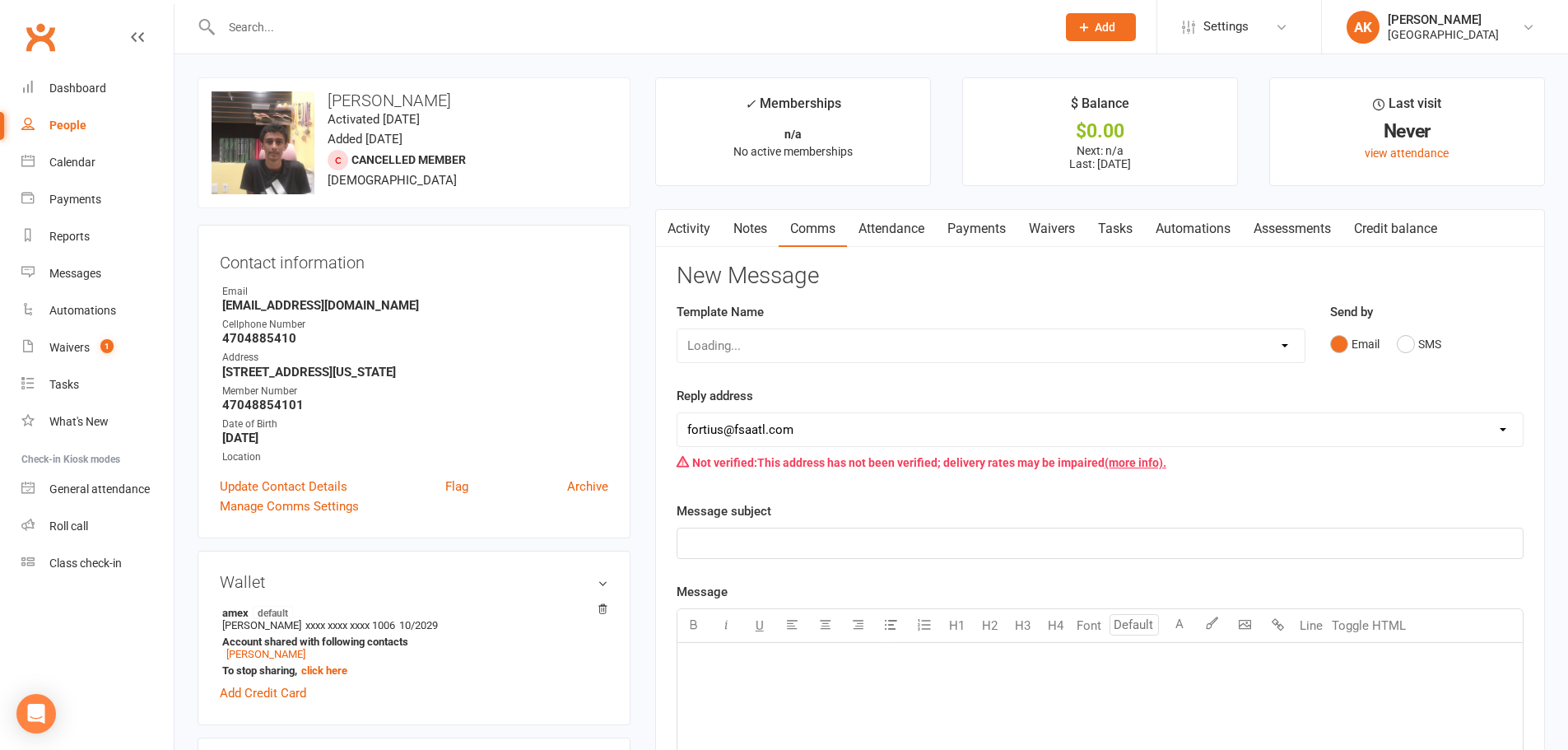
click at [757, 228] on link "Notes" at bounding box center [750, 229] width 56 height 38
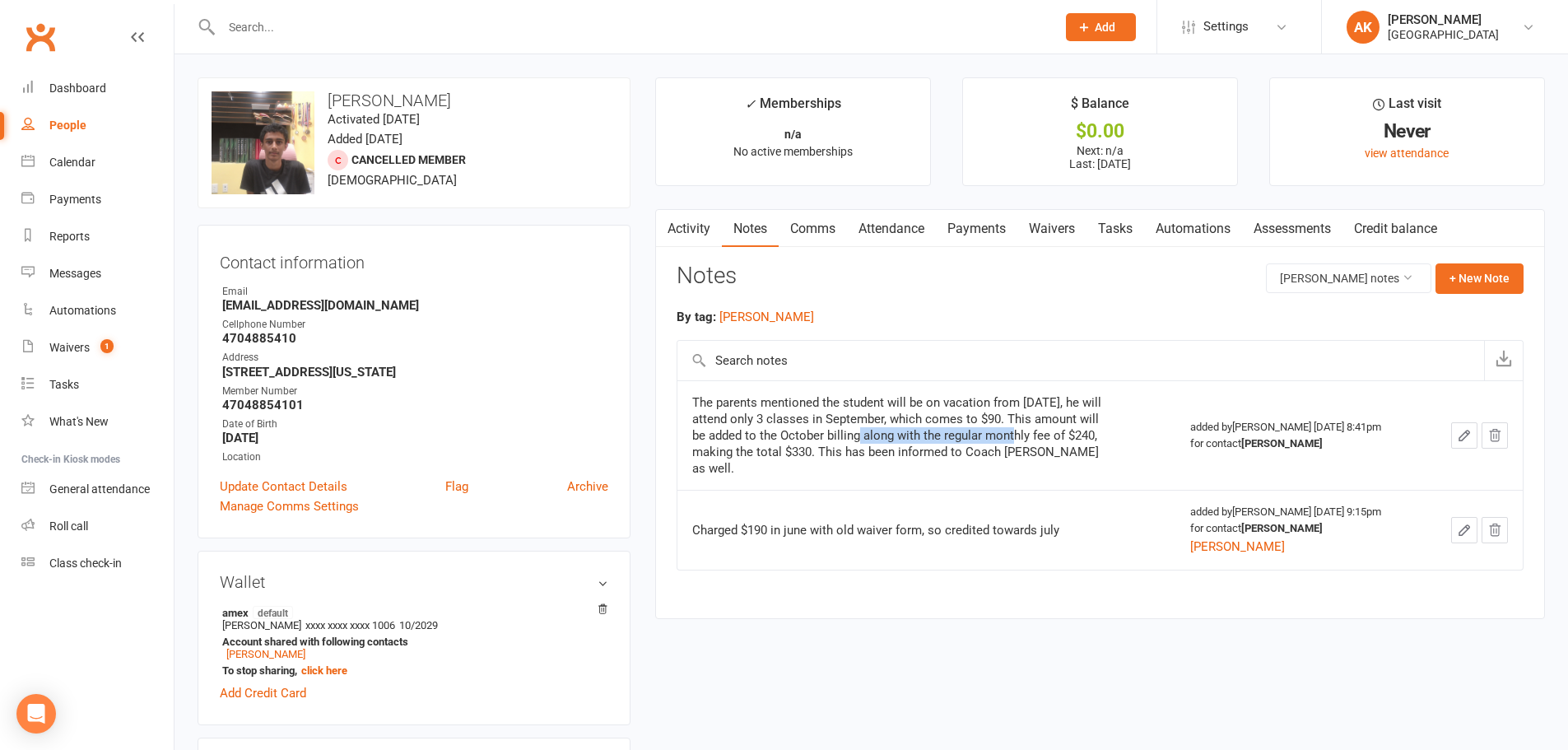
drag, startPoint x: 898, startPoint y: 439, endPoint x: 1041, endPoint y: 436, distance: 143.0
click at [1041, 436] on div "The parents mentioned the student will be on vacation from September 11, he wil…" at bounding box center [897, 435] width 411 height 82
click at [961, 433] on div "The parents mentioned the student will be on vacation from September 11, he wil…" at bounding box center [897, 435] width 411 height 82
click at [347, 27] on input "text" at bounding box center [630, 27] width 828 height 23
type input "HIMANSHU"
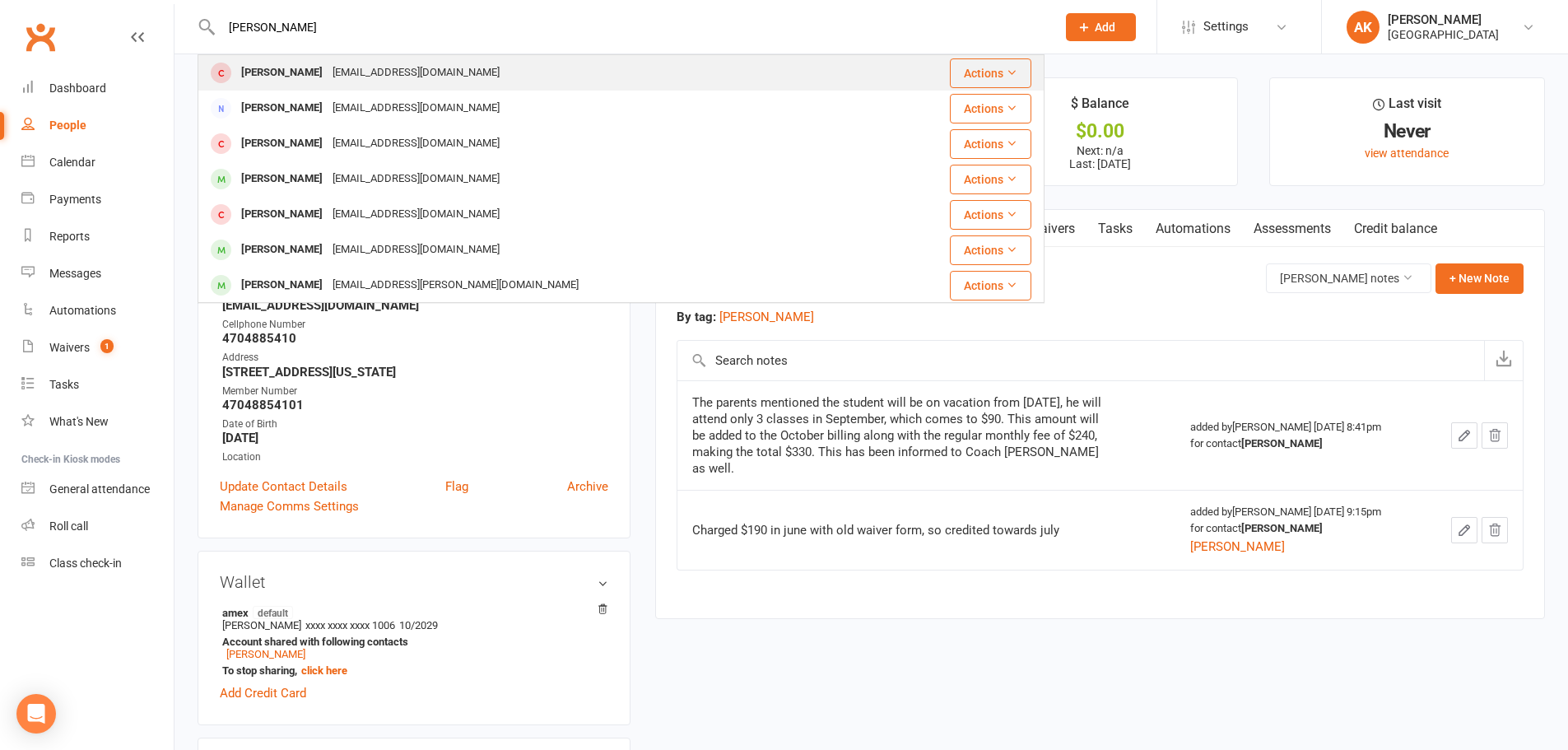
click at [338, 83] on div "[EMAIL_ADDRESS][DOMAIN_NAME]" at bounding box center [415, 72] width 177 height 24
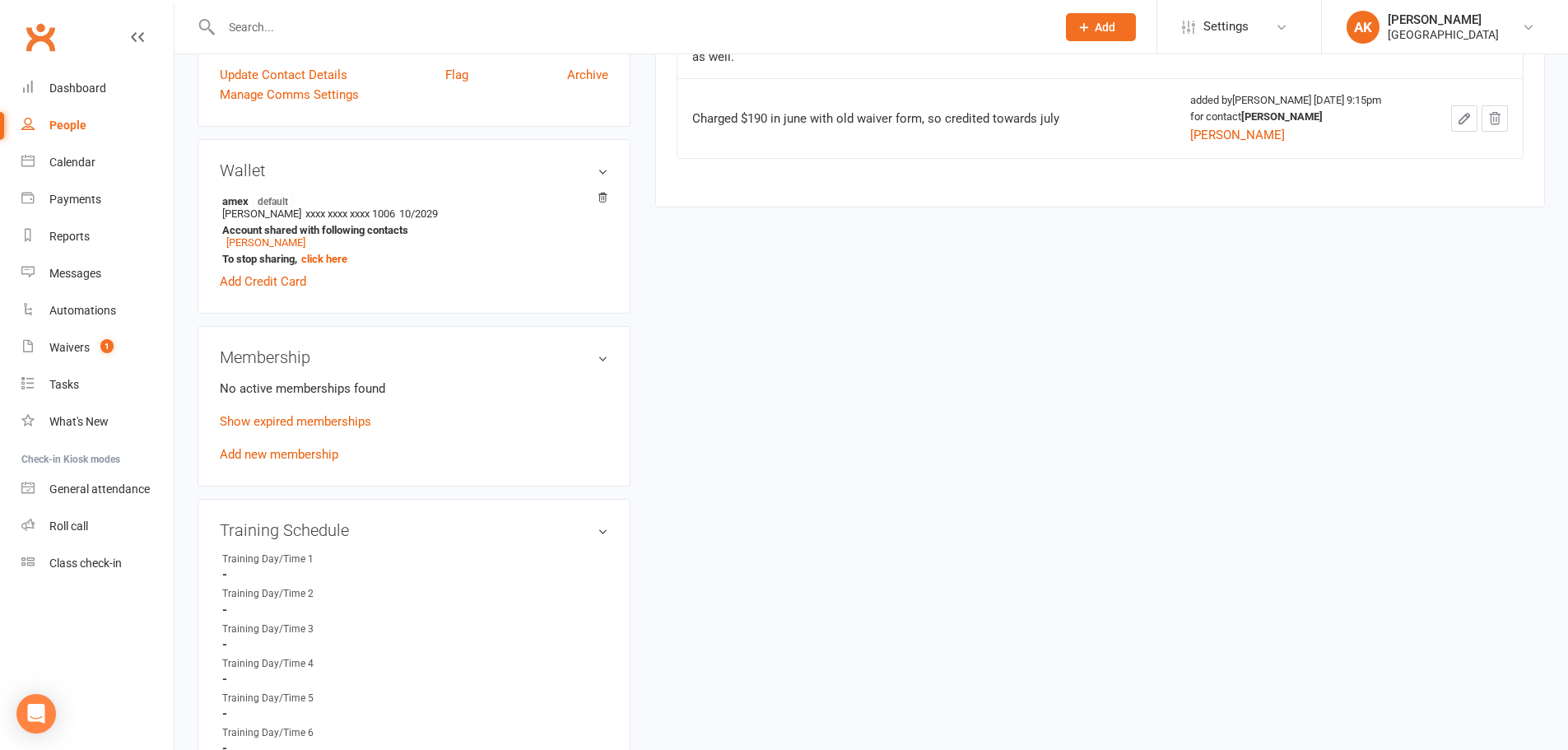
scroll to position [494, 0]
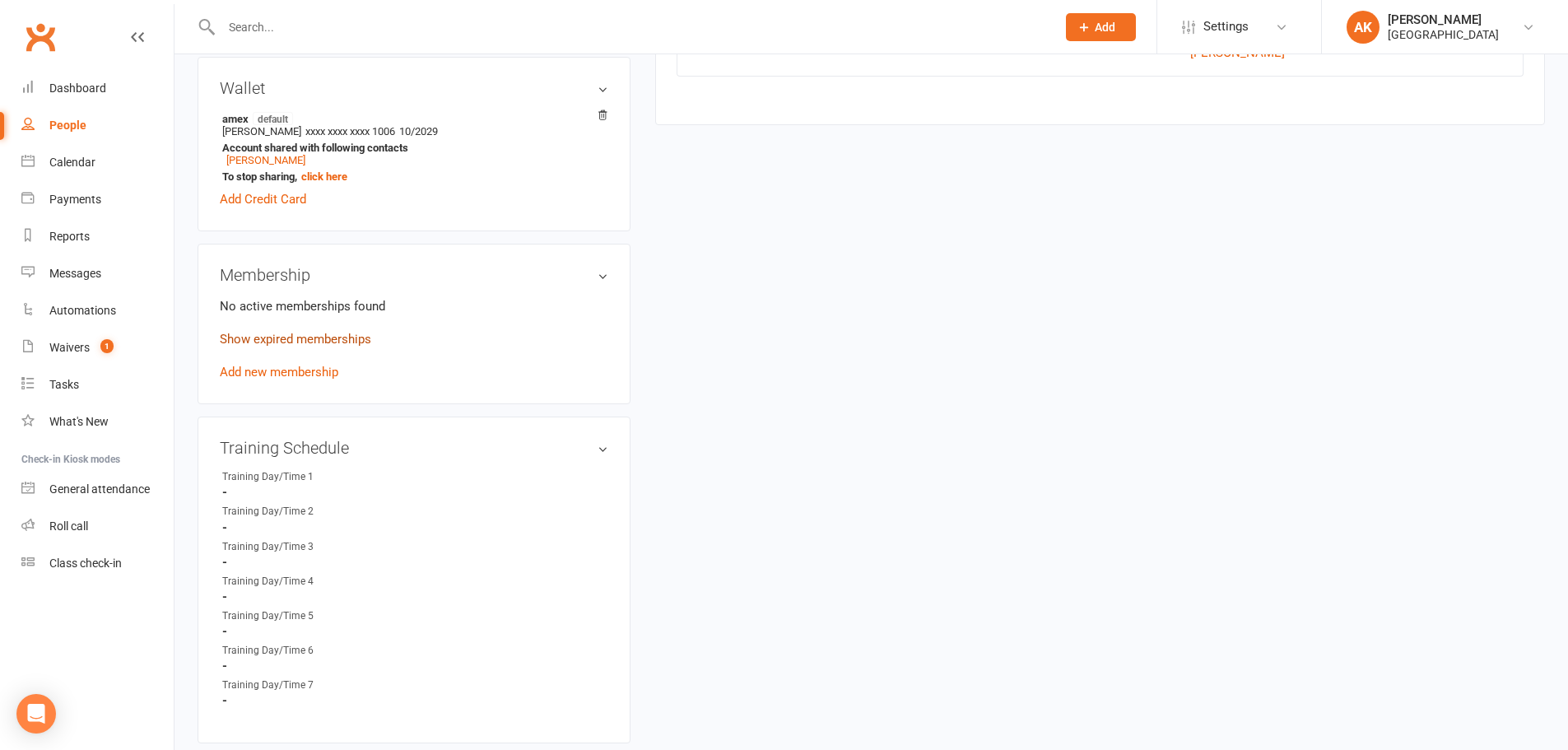
click at [308, 341] on link "Show expired memberships" at bounding box center [296, 339] width 151 height 15
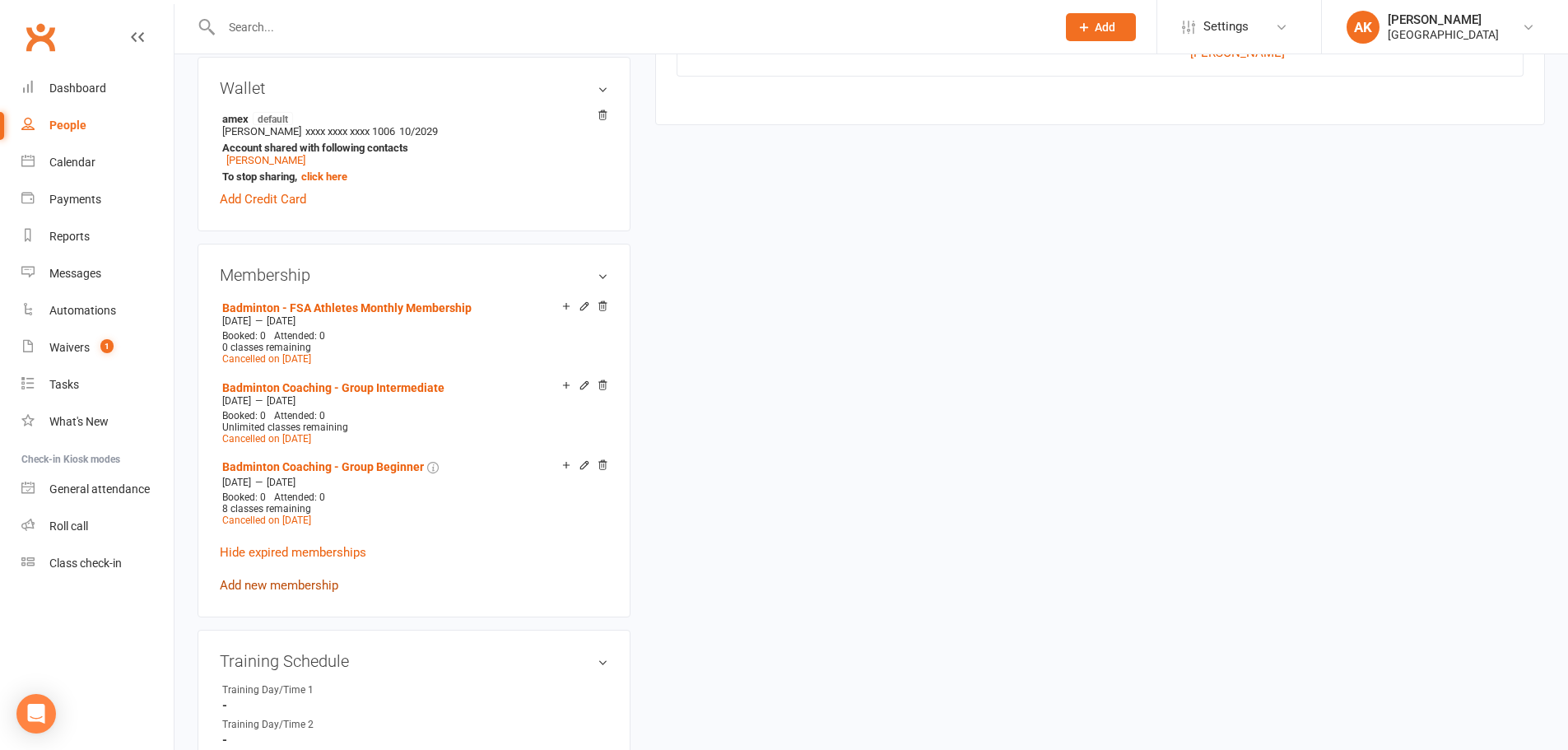
click at [271, 586] on link "Add new membership" at bounding box center [279, 586] width 119 height 15
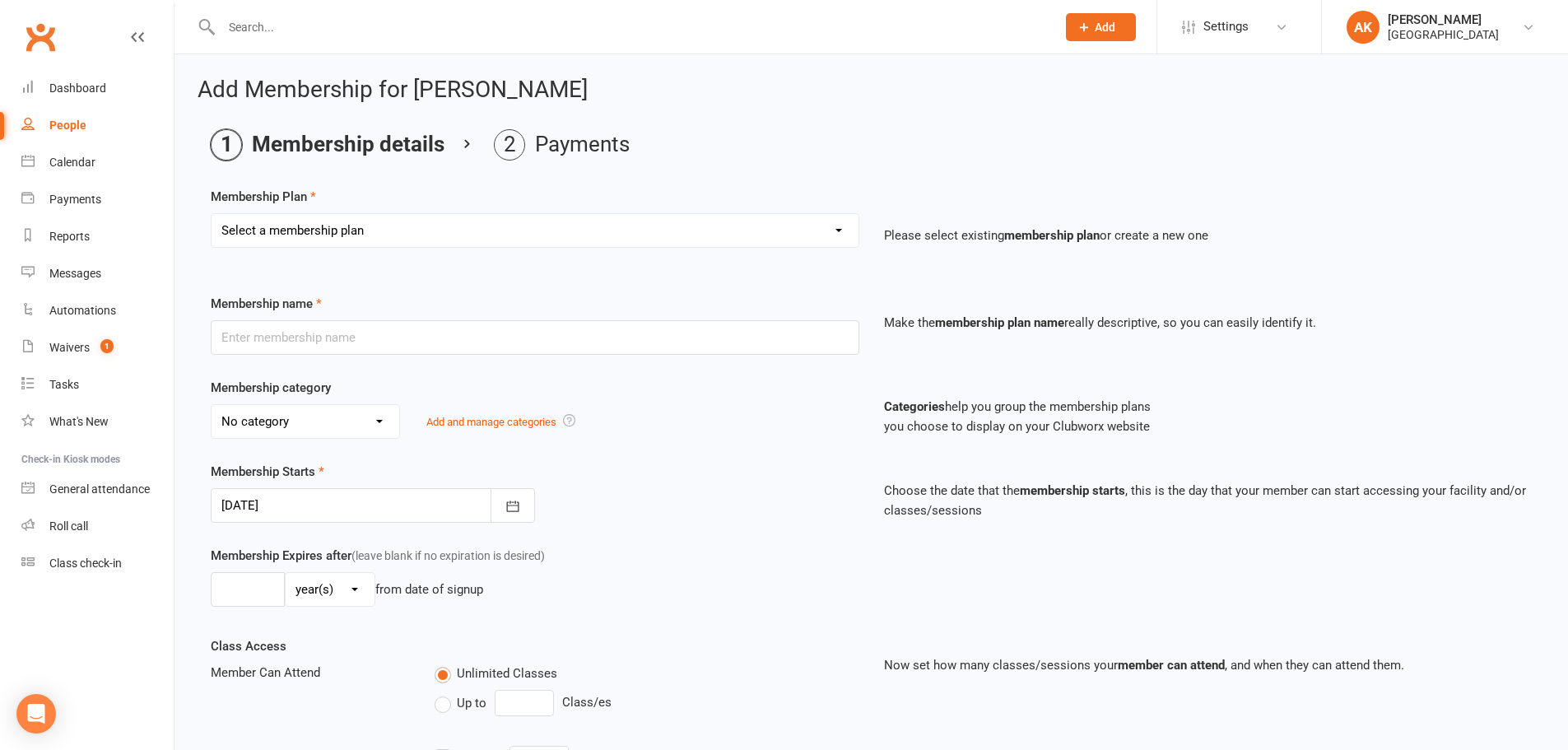
click at [356, 233] on select "Select a membership plan Badminton - Adult Annual Membership Badminton - Adult …" at bounding box center [535, 231] width 647 height 33
select select "16"
click at [212, 214] on select "Select a membership plan Badminton - Adult Annual Membership Badminton - Adult …" at bounding box center [535, 231] width 647 height 33
type input "Badminton Coaching - Group Intermediate"
select select "2"
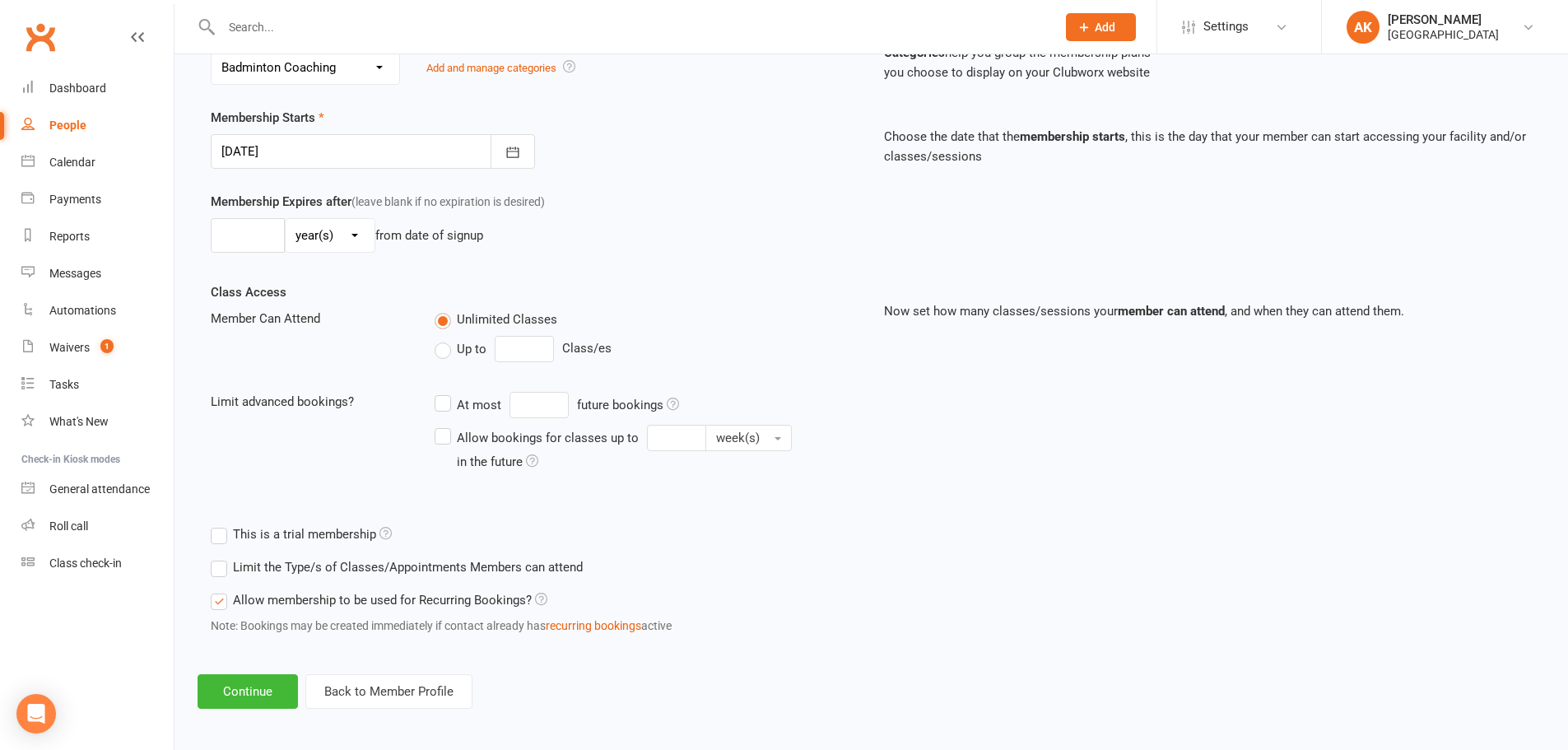
scroll to position [360, 0]
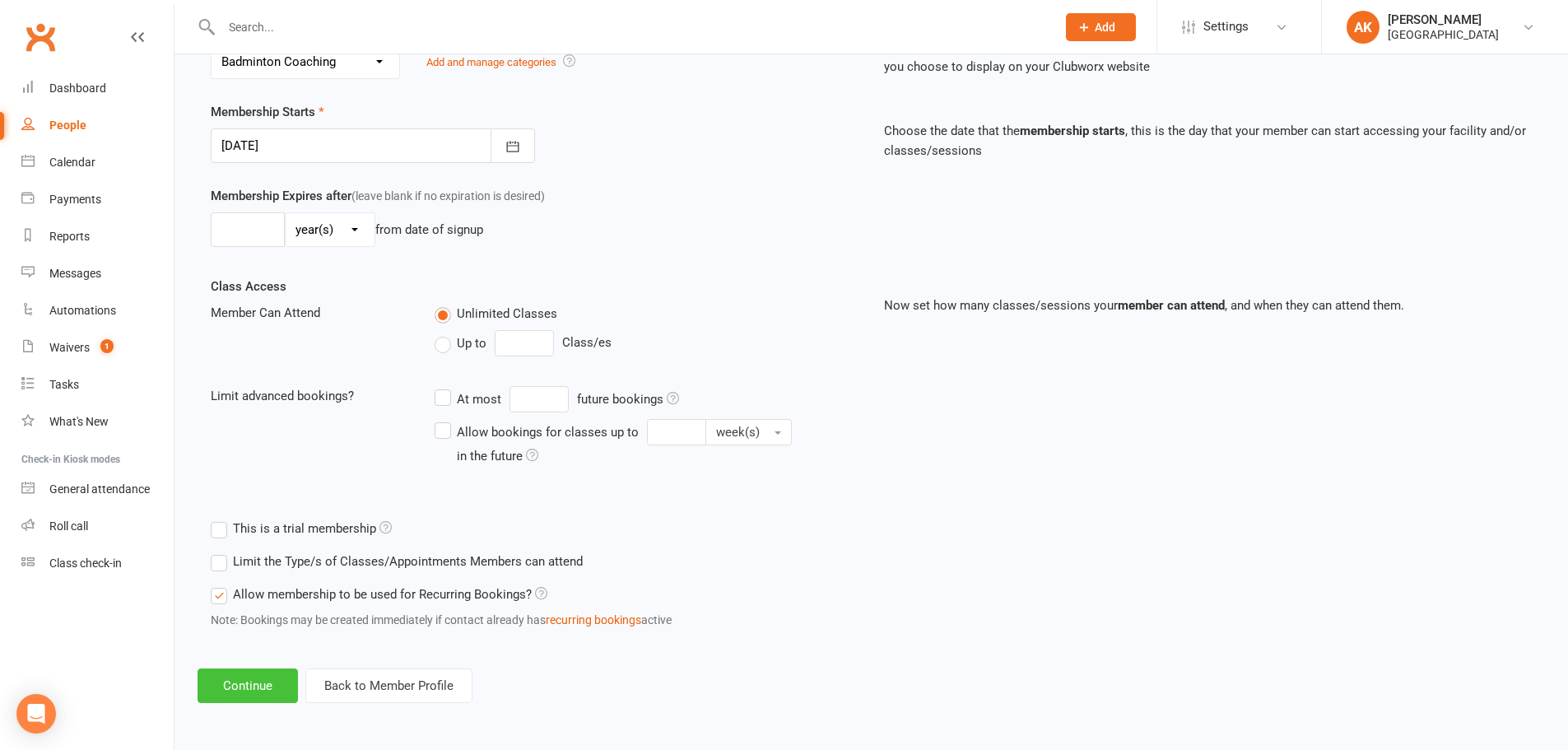
click at [247, 681] on button "Continue" at bounding box center [247, 686] width 100 height 35
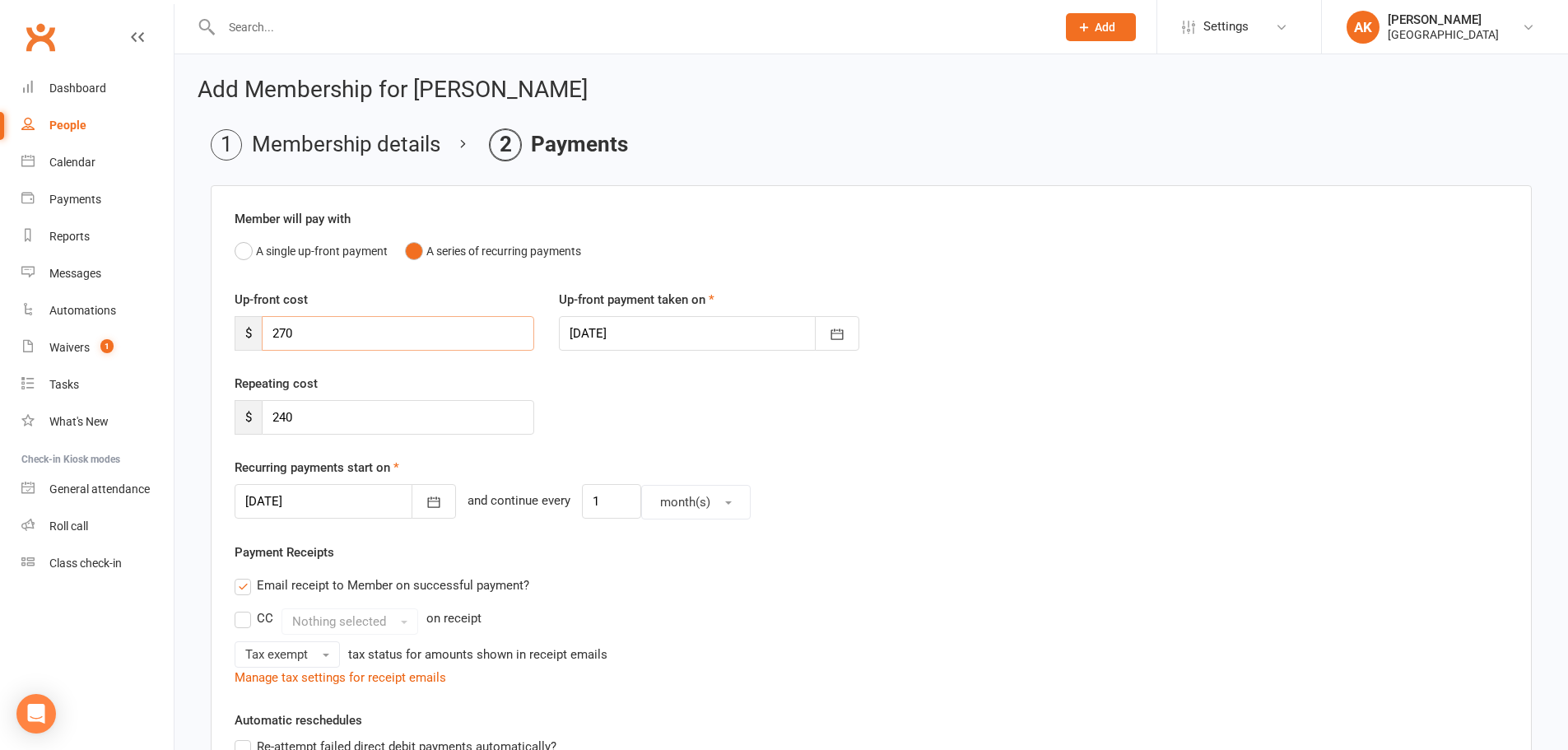
drag, startPoint x: 343, startPoint y: 339, endPoint x: 238, endPoint y: 331, distance: 105.3
click at [238, 331] on div "$ 270" at bounding box center [384, 334] width 300 height 35
click at [964, 473] on div "Recurring payments start on 10 Nov 2025 November 2025 Sun Mon Tue Wed Thu Fri S…" at bounding box center [870, 488] width 1273 height 61
click at [1242, 597] on div "Email receipt to Member on successful payment?" at bounding box center [865, 586] width 1286 height 33
click at [992, 553] on div "Payment Receipts Email receipt to Member on successful payment? CC Nothing sele…" at bounding box center [870, 615] width 1273 height 145
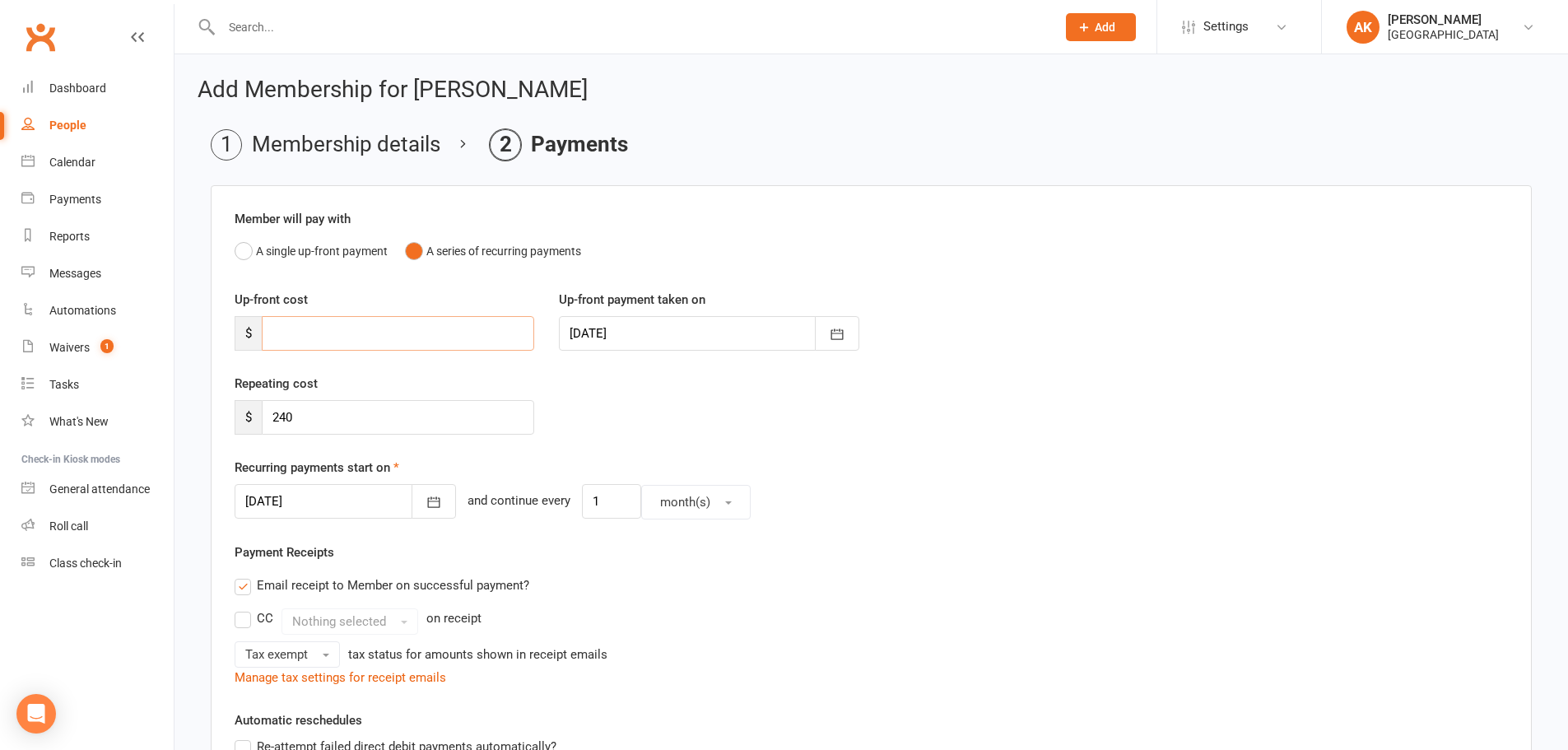
click at [304, 335] on input "number" at bounding box center [398, 334] width 272 height 35
type input "210"
click at [428, 501] on icon "button" at bounding box center [434, 502] width 12 height 11
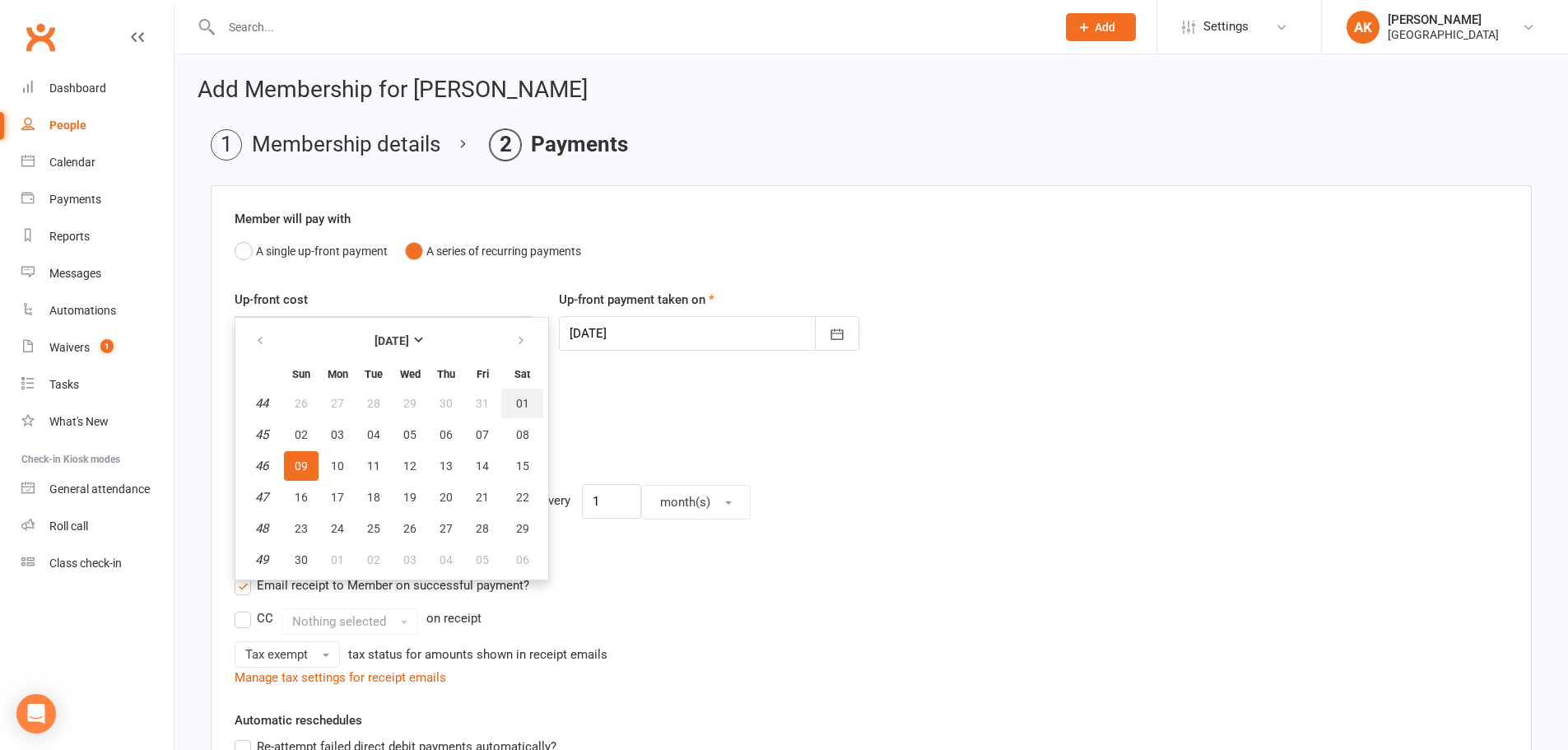
click at [506, 396] on button "01" at bounding box center [522, 404] width 42 height 30
type input "01 Nov 2025"
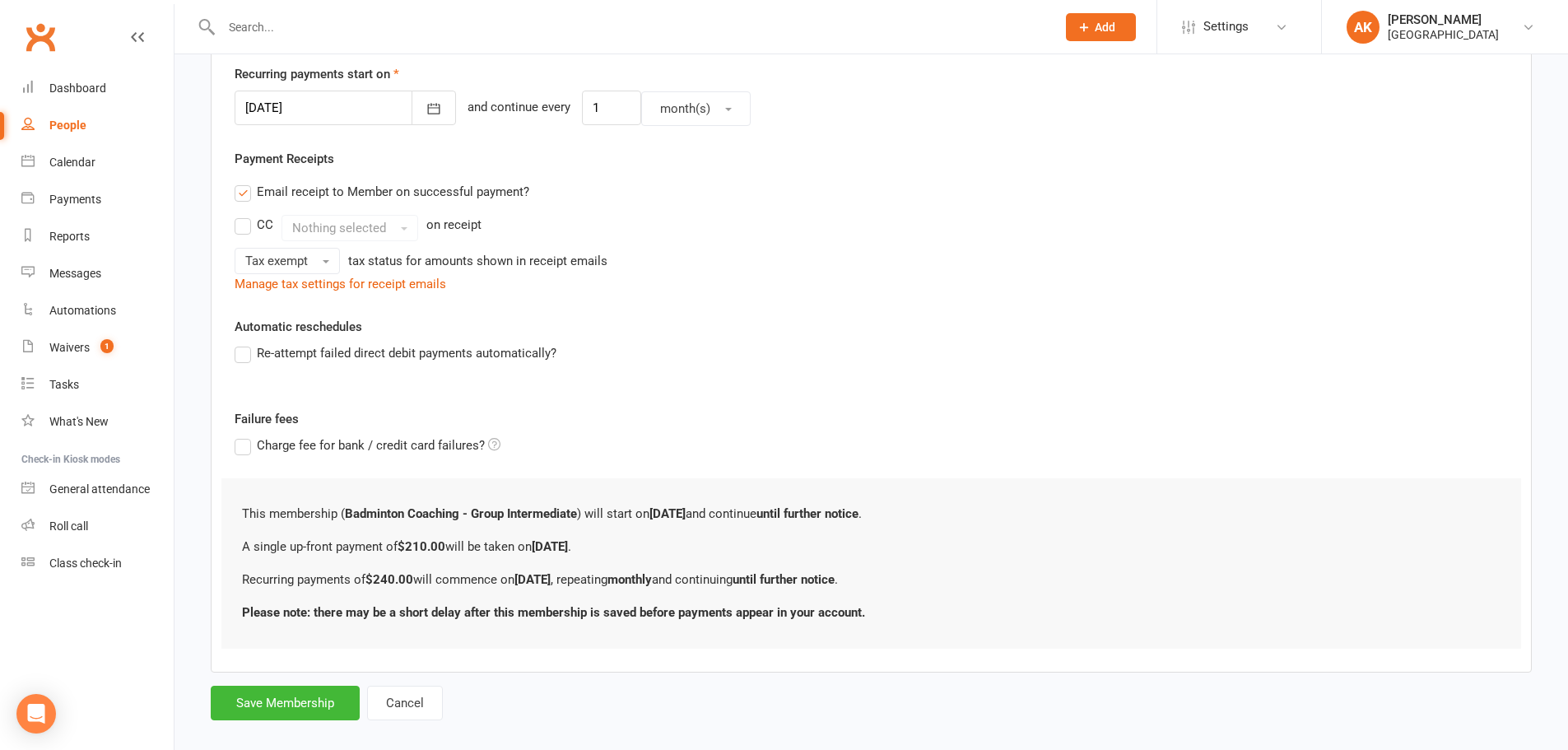
scroll to position [414, 0]
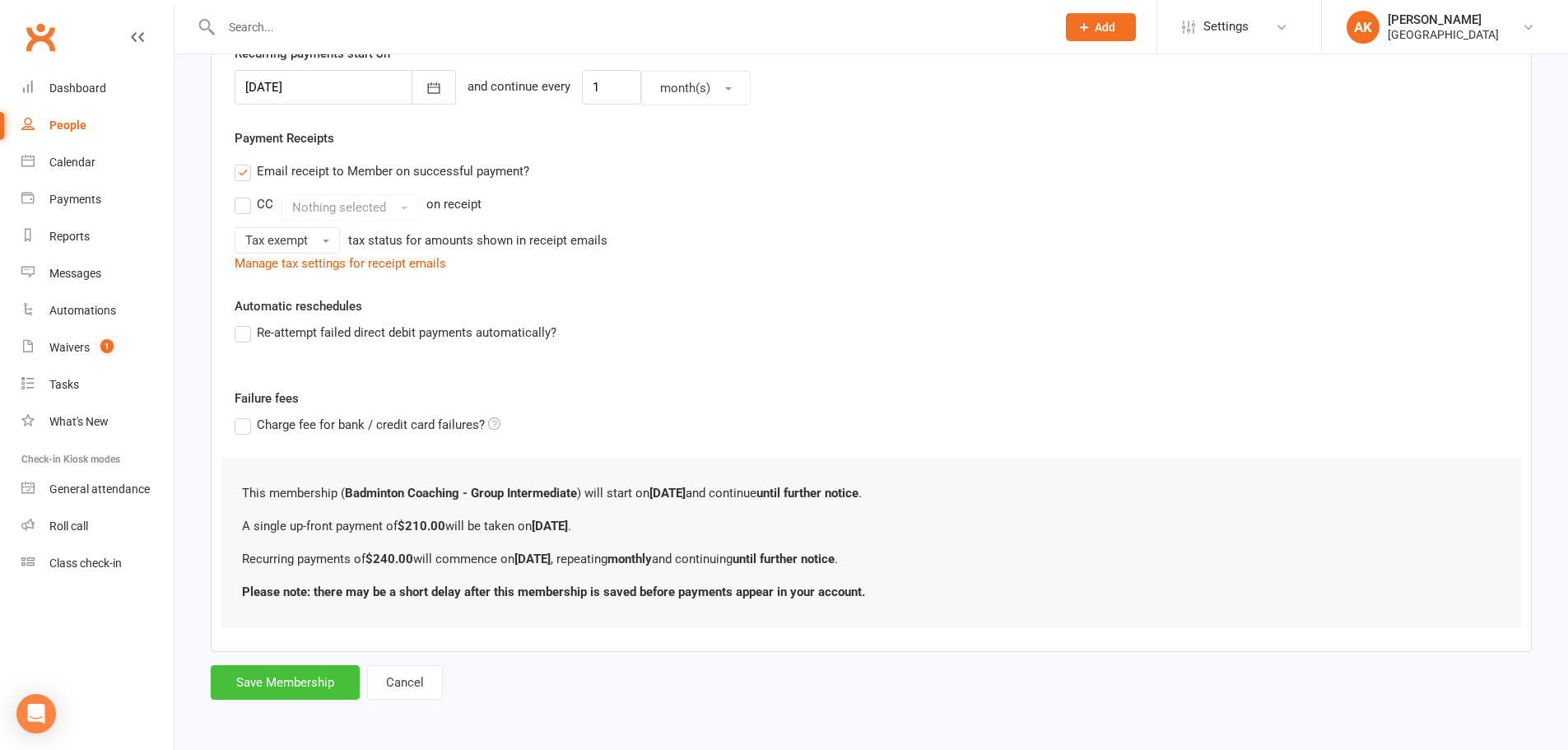
click at [267, 681] on button "Save Membership" at bounding box center [285, 683] width 149 height 35
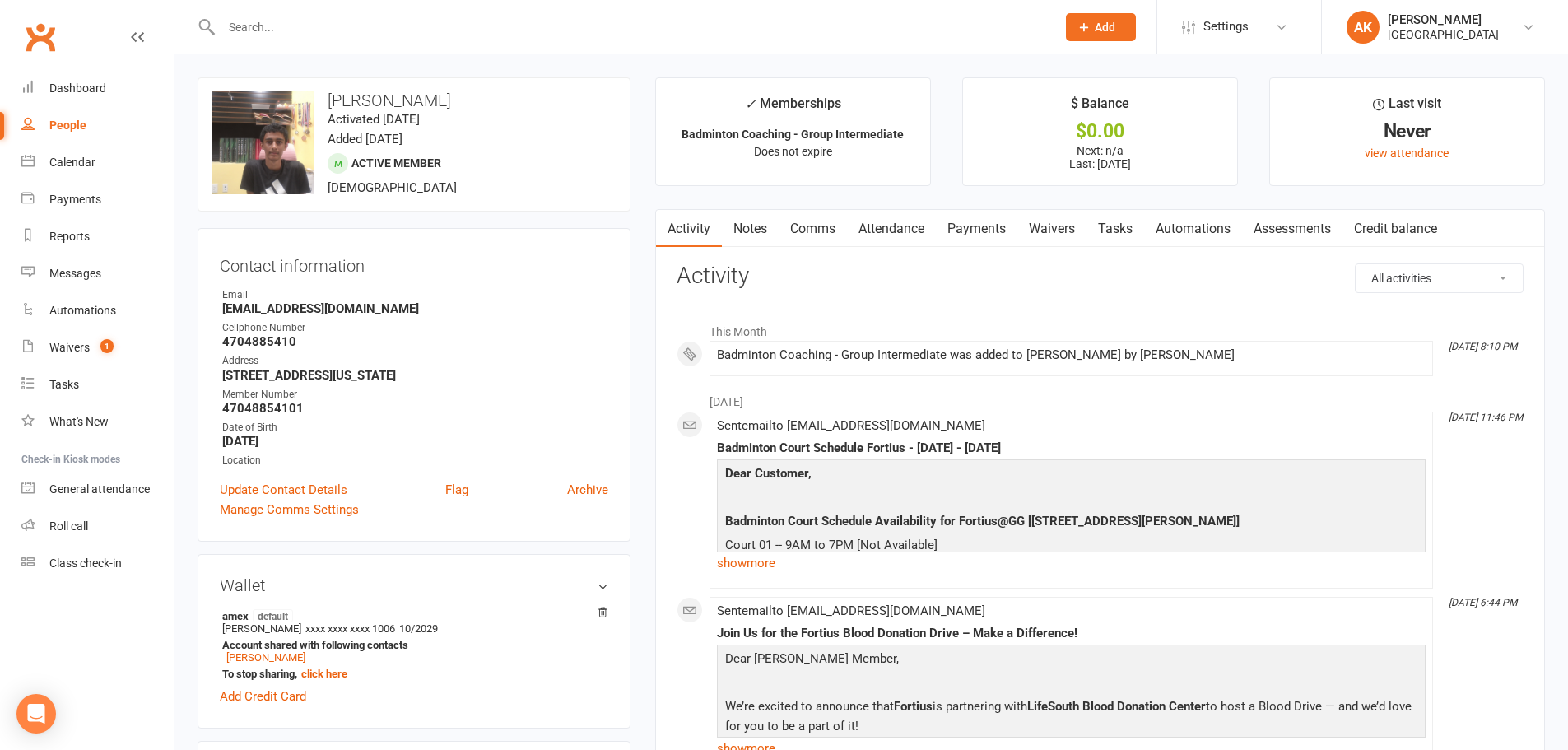
click at [752, 228] on link "Notes" at bounding box center [750, 229] width 56 height 38
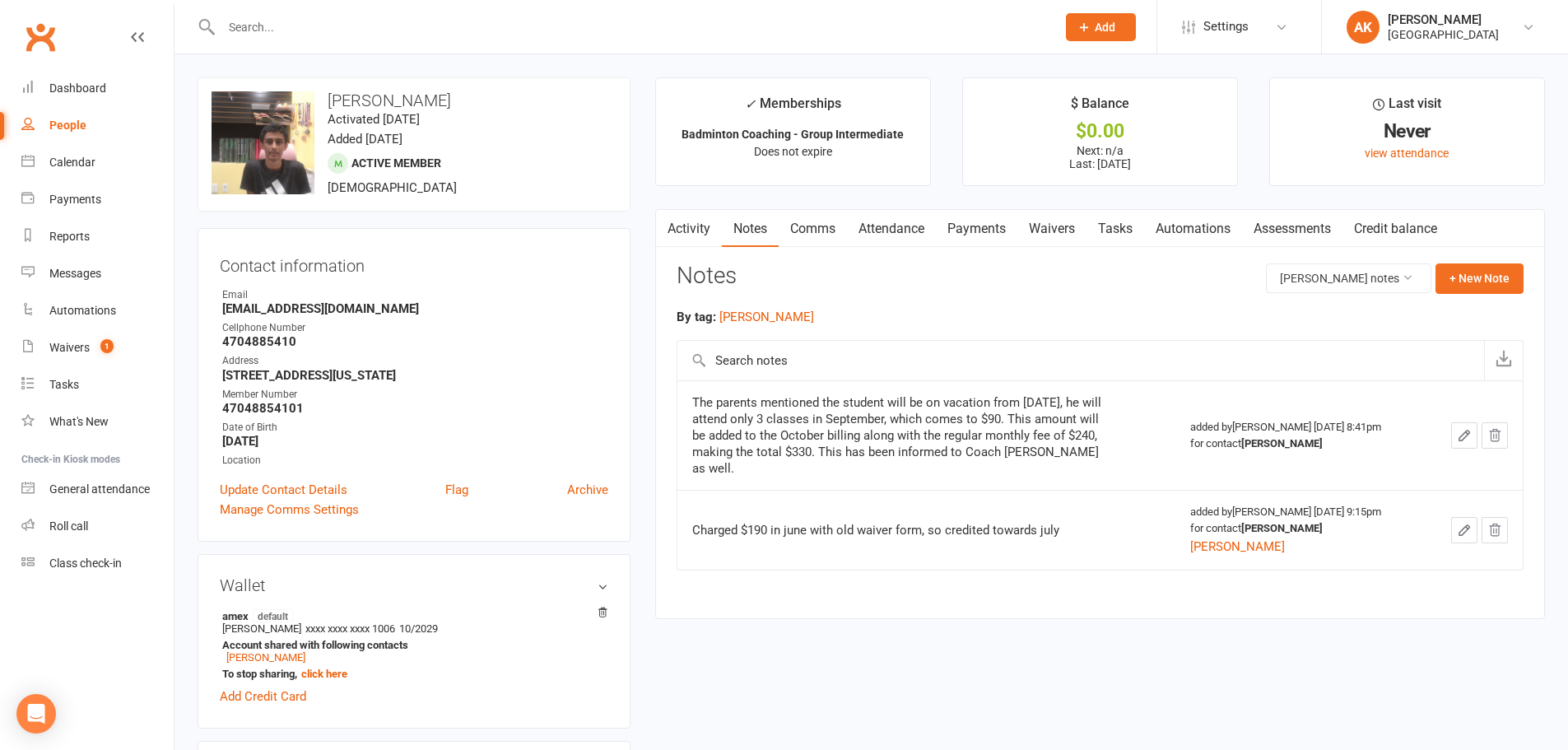
click at [782, 227] on link "Comms" at bounding box center [812, 229] width 68 height 38
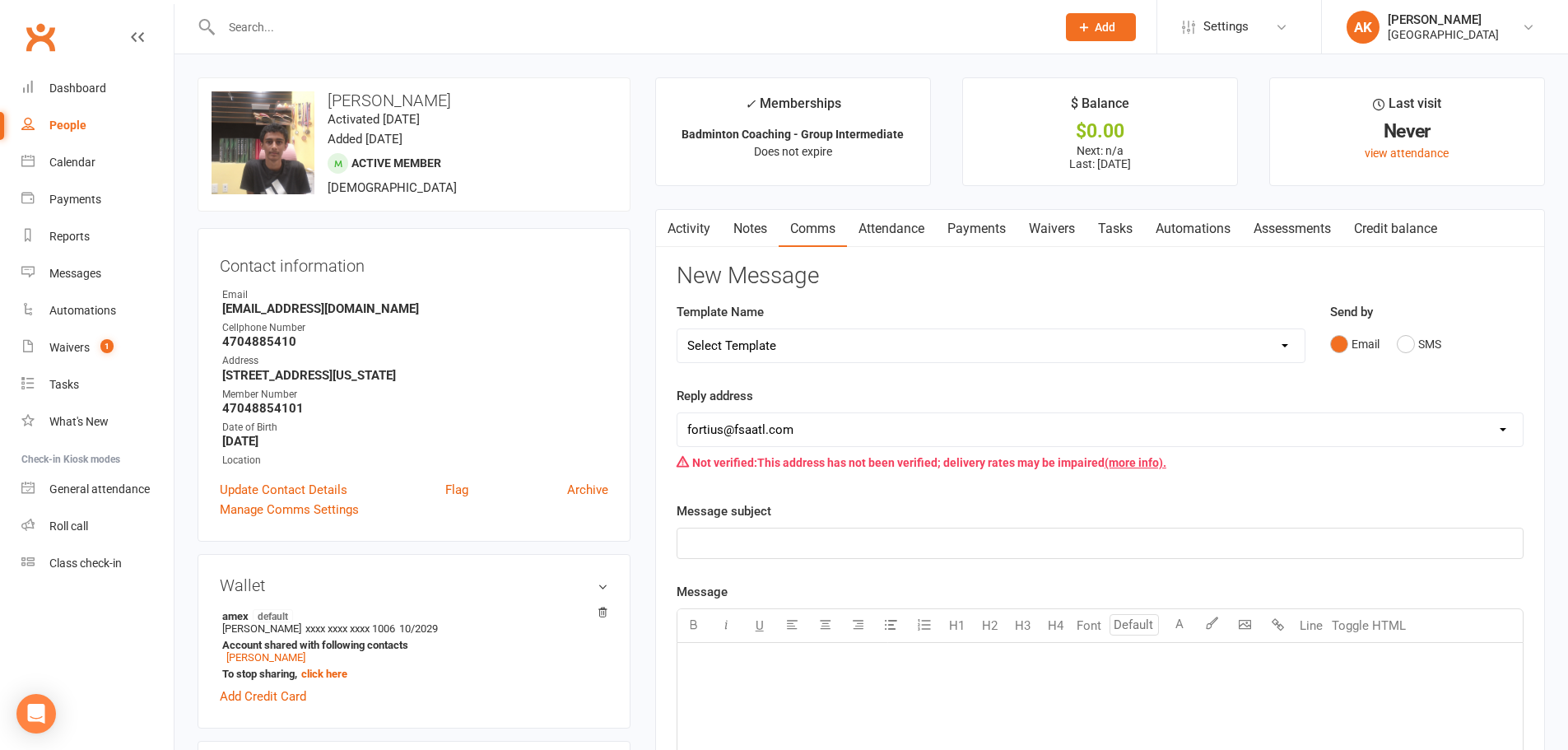
click at [926, 224] on link "Attendance" at bounding box center [891, 229] width 89 height 38
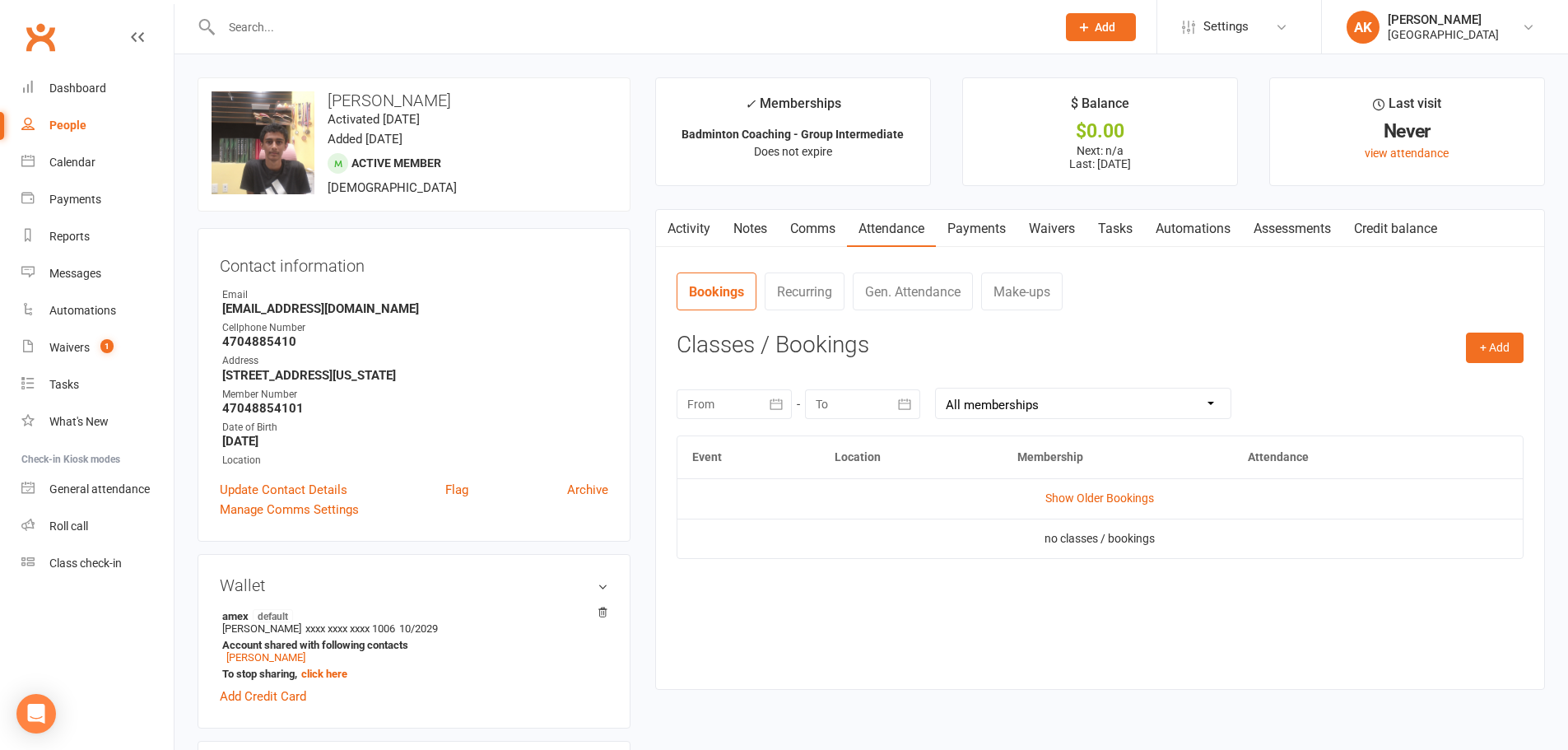
click at [710, 226] on link "Activity" at bounding box center [688, 229] width 66 height 38
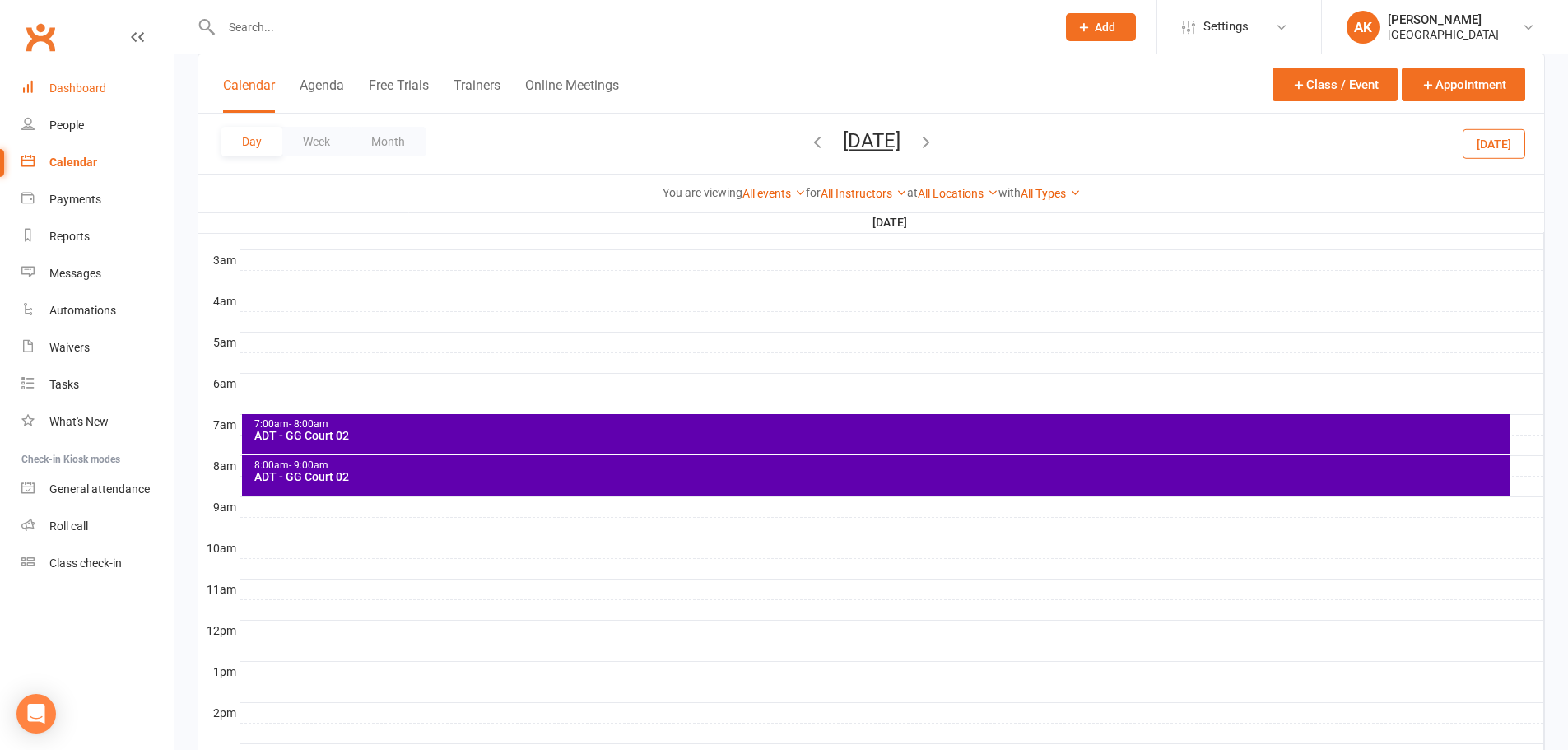
click at [55, 71] on link "Dashboard" at bounding box center [97, 88] width 152 height 37
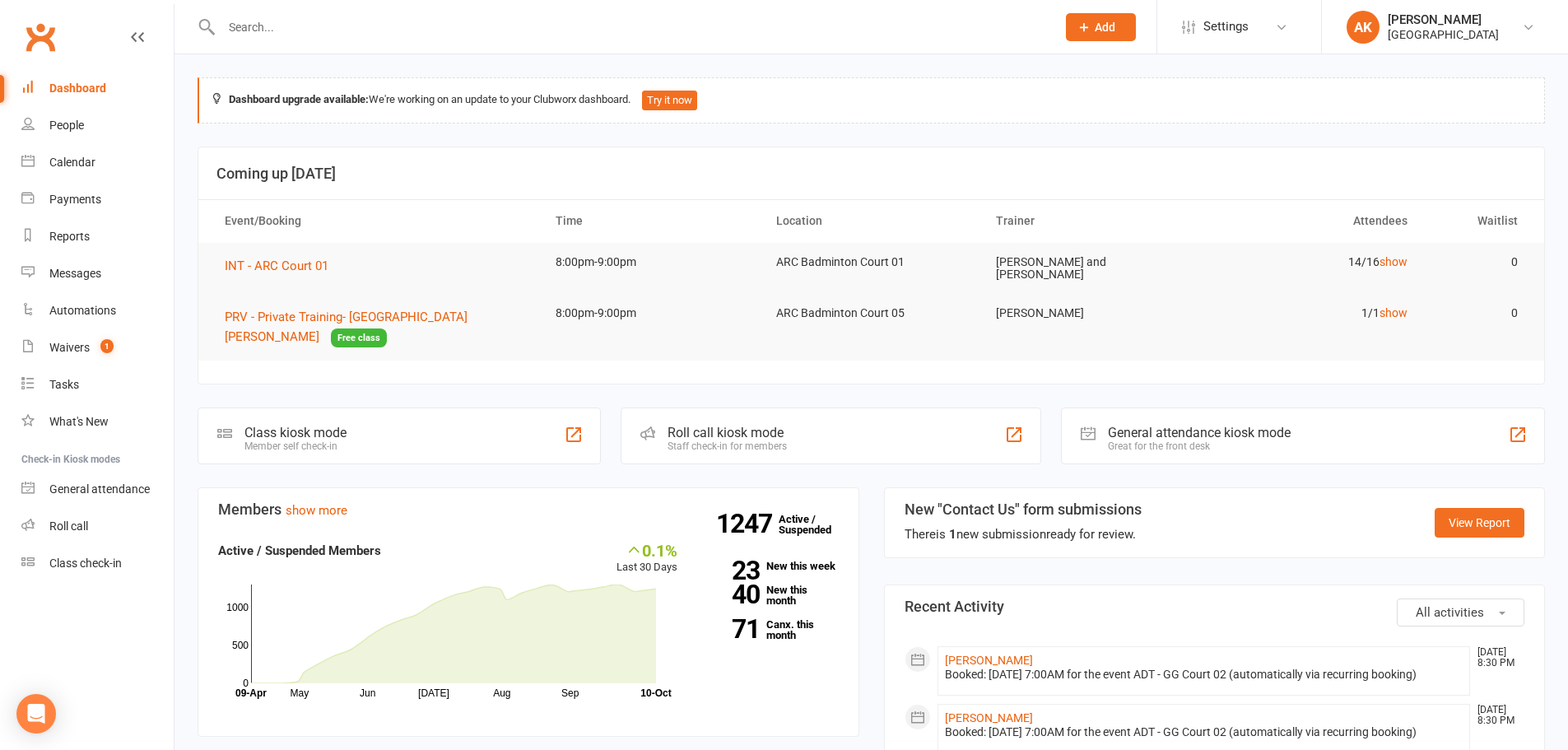
click at [341, 30] on input "text" at bounding box center [630, 27] width 828 height 23
type input "arav gupta"
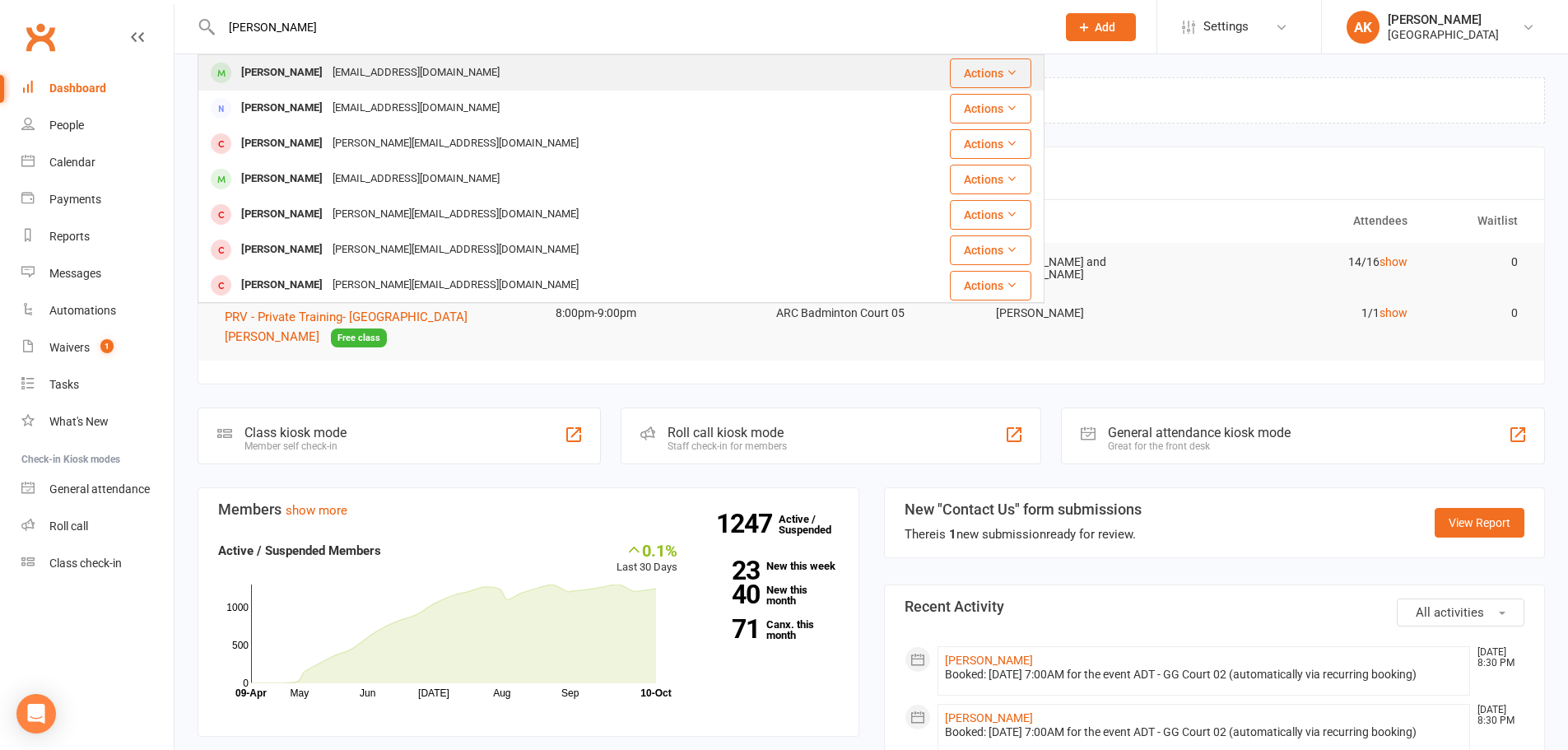
click at [337, 61] on div "Itsforpromotion07@gmail.com" at bounding box center [415, 72] width 177 height 24
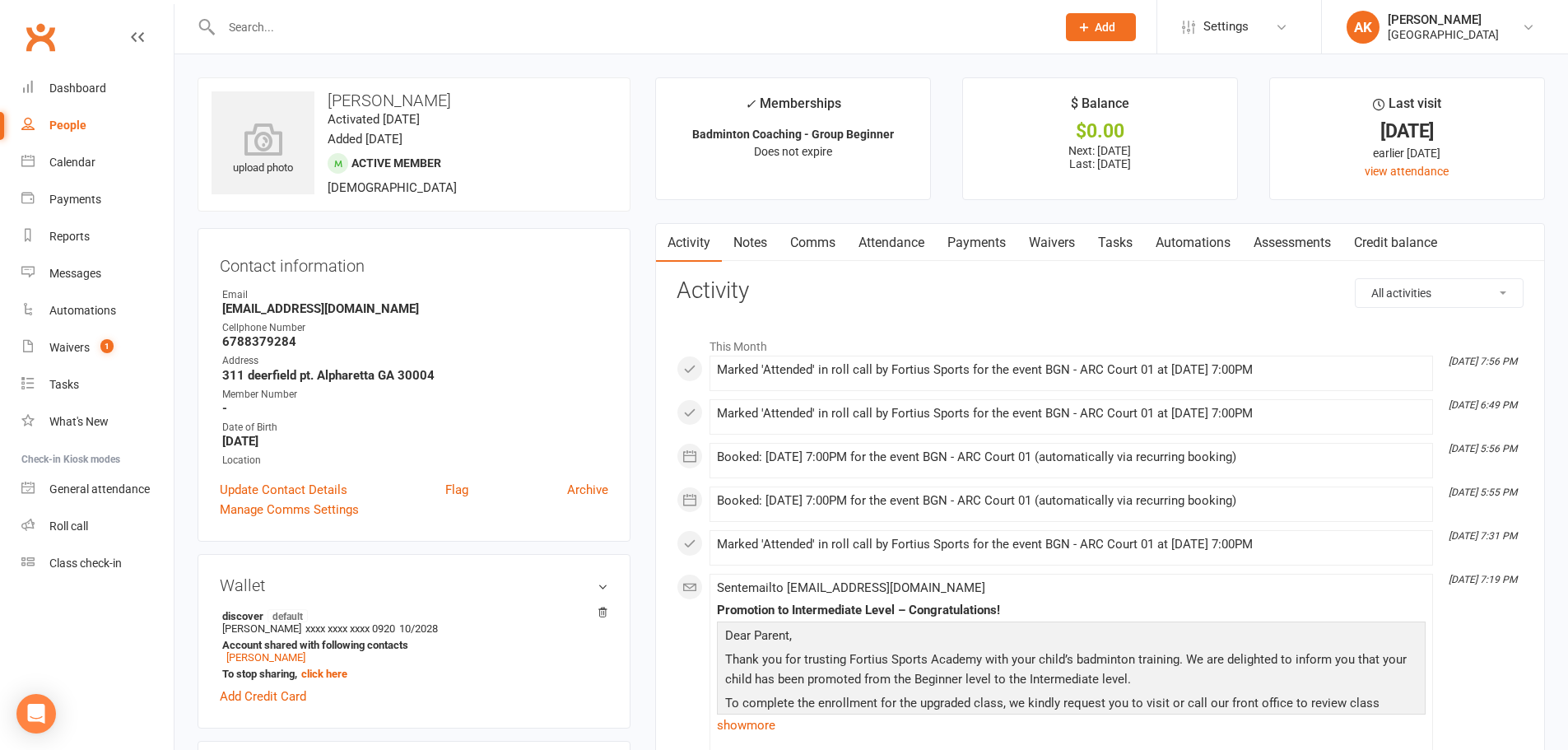
click at [758, 245] on link "Notes" at bounding box center [750, 243] width 56 height 38
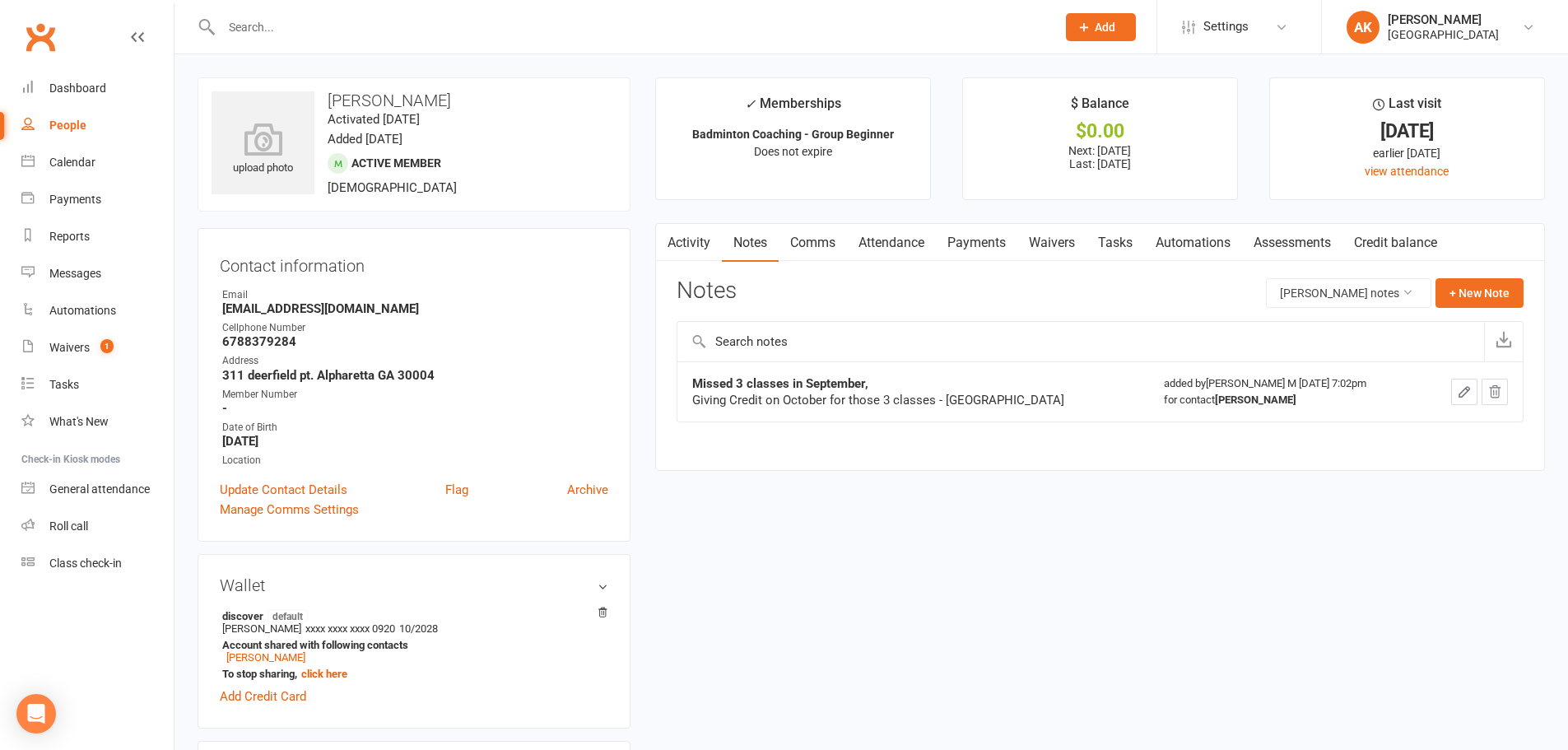
click at [830, 249] on link "Comms" at bounding box center [812, 243] width 68 height 38
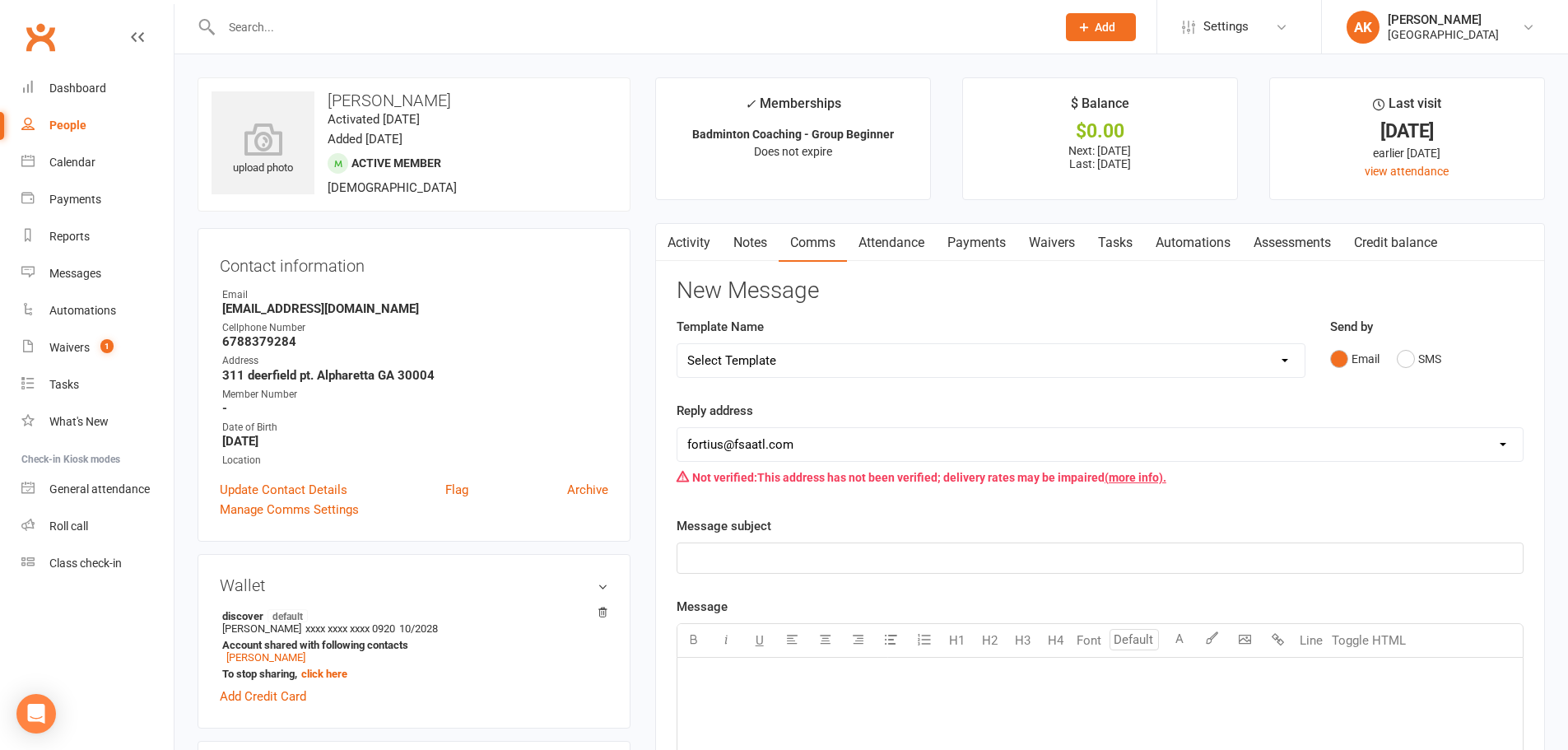
click at [877, 238] on link "Attendance" at bounding box center [891, 243] width 89 height 38
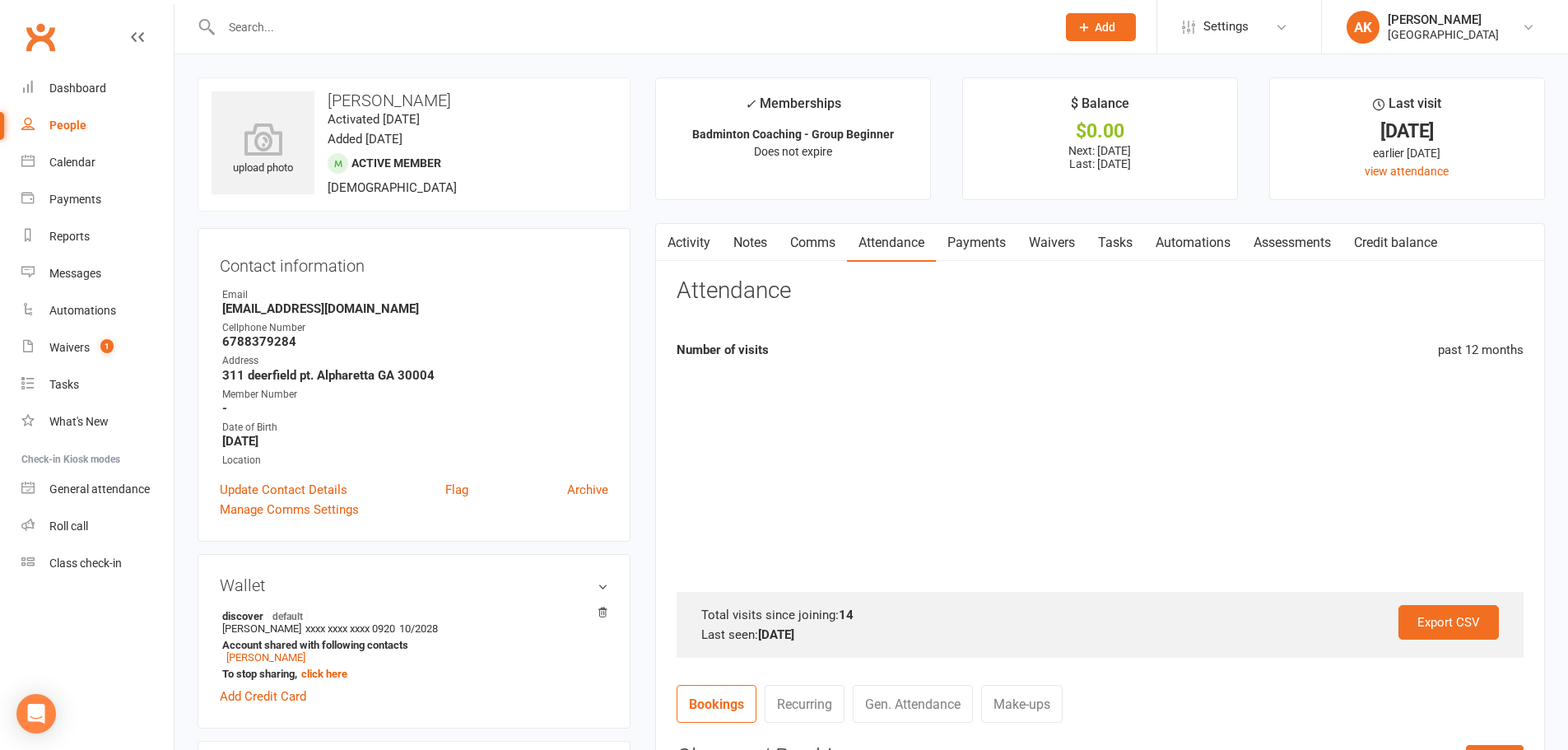
click at [1037, 242] on link "Waivers" at bounding box center [1051, 243] width 69 height 38
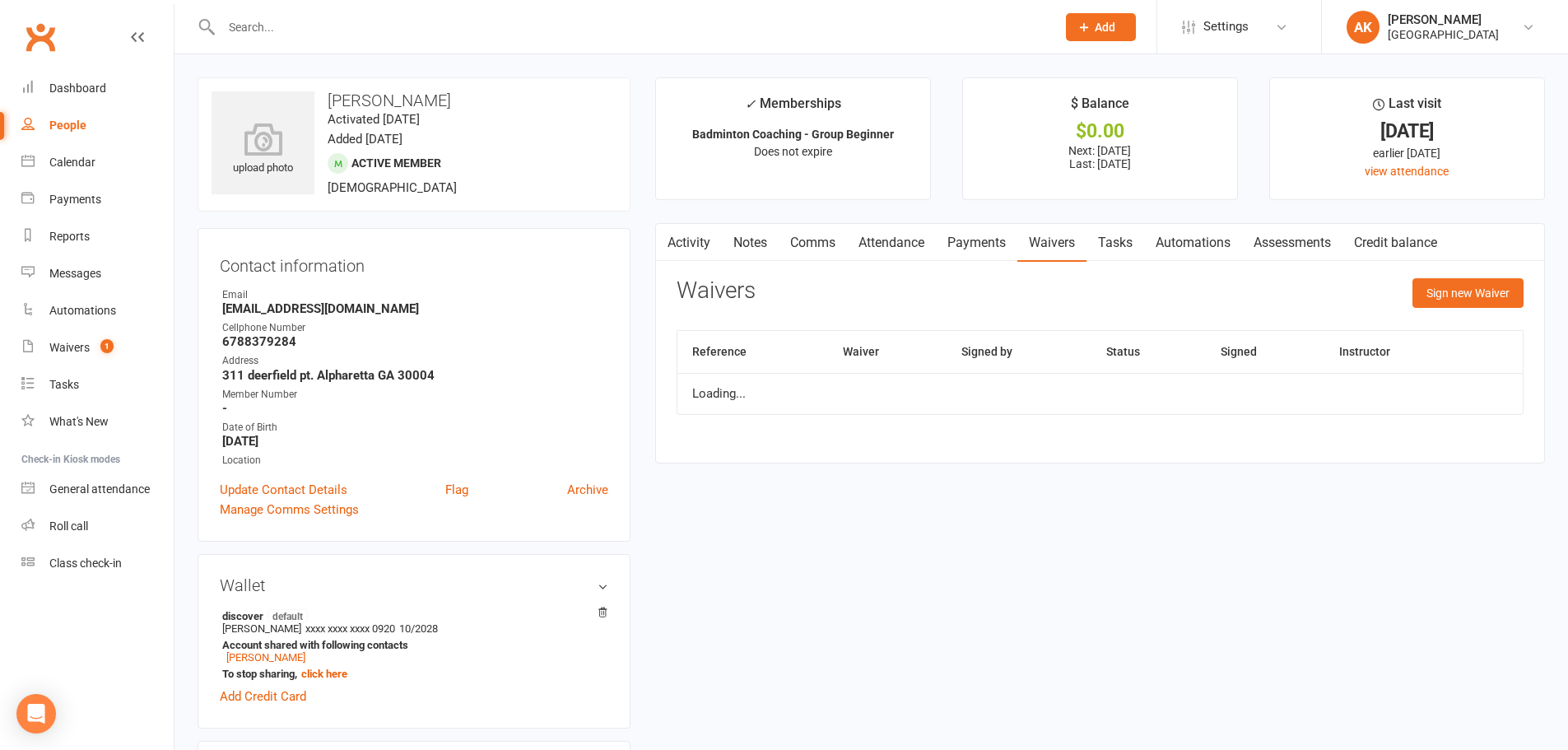
click at [987, 247] on link "Payments" at bounding box center [977, 243] width 81 height 38
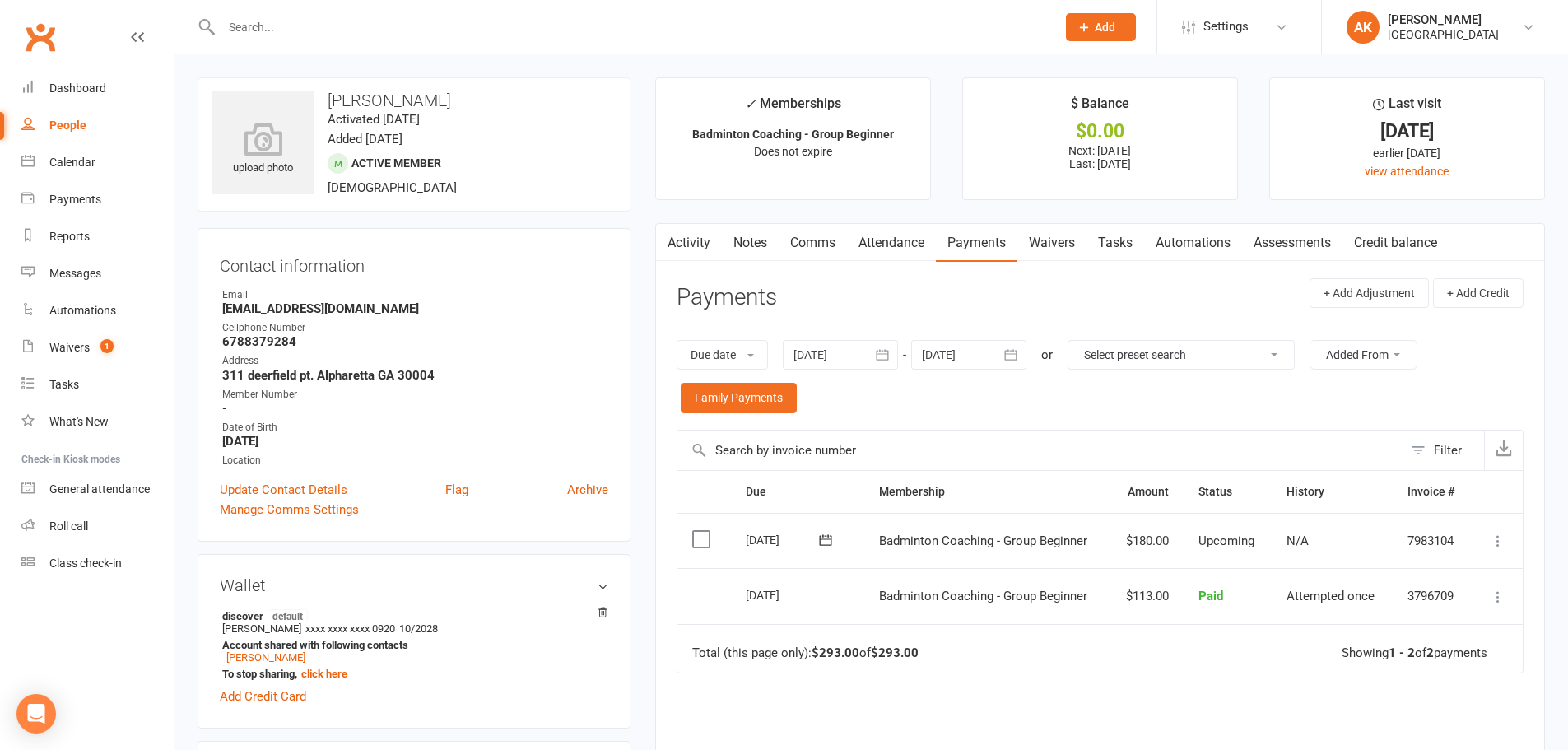
click at [696, 226] on link "Activity" at bounding box center [688, 243] width 66 height 38
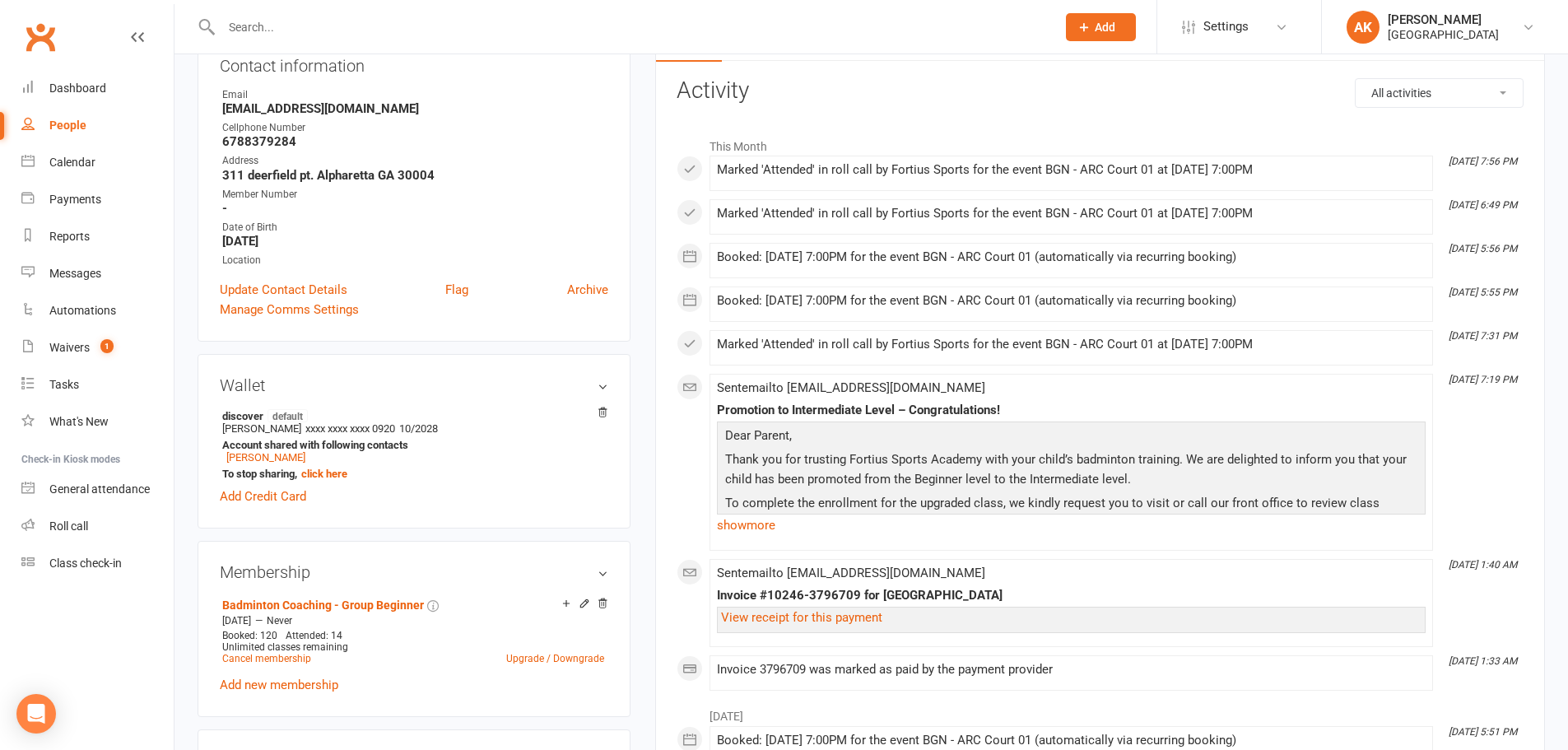
scroll to position [247, 0]
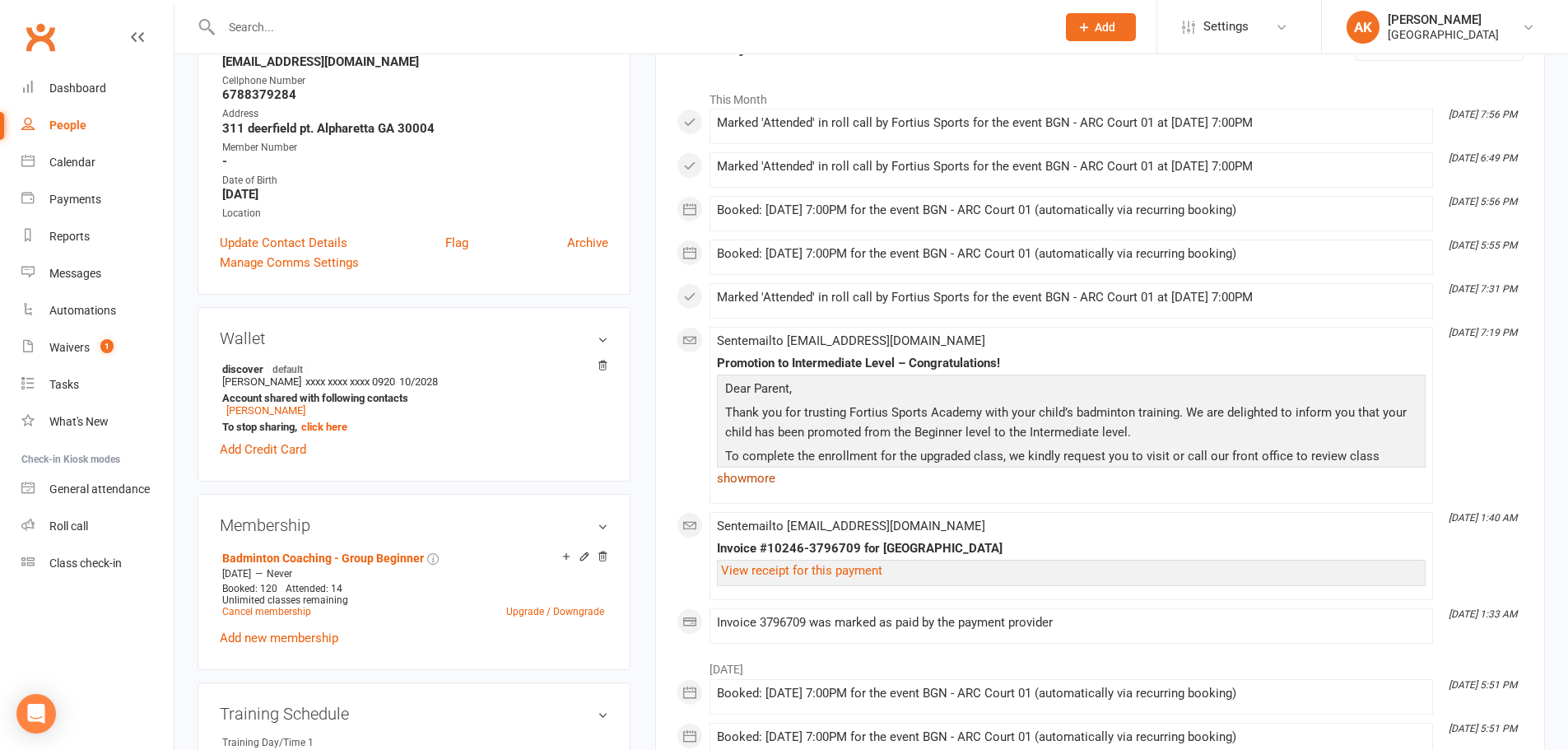
click at [757, 475] on link "show more" at bounding box center [1071, 478] width 708 height 23
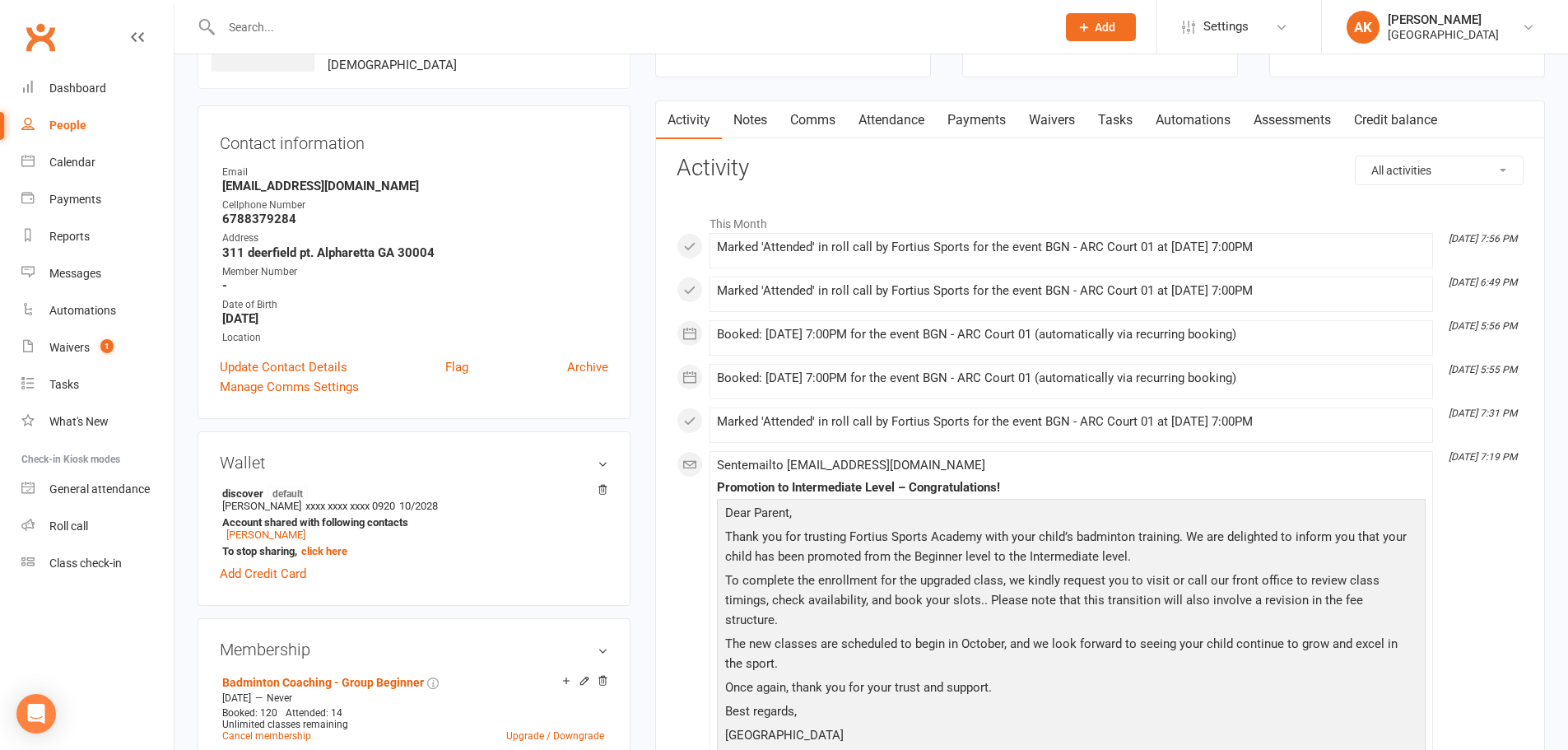
scroll to position [0, 0]
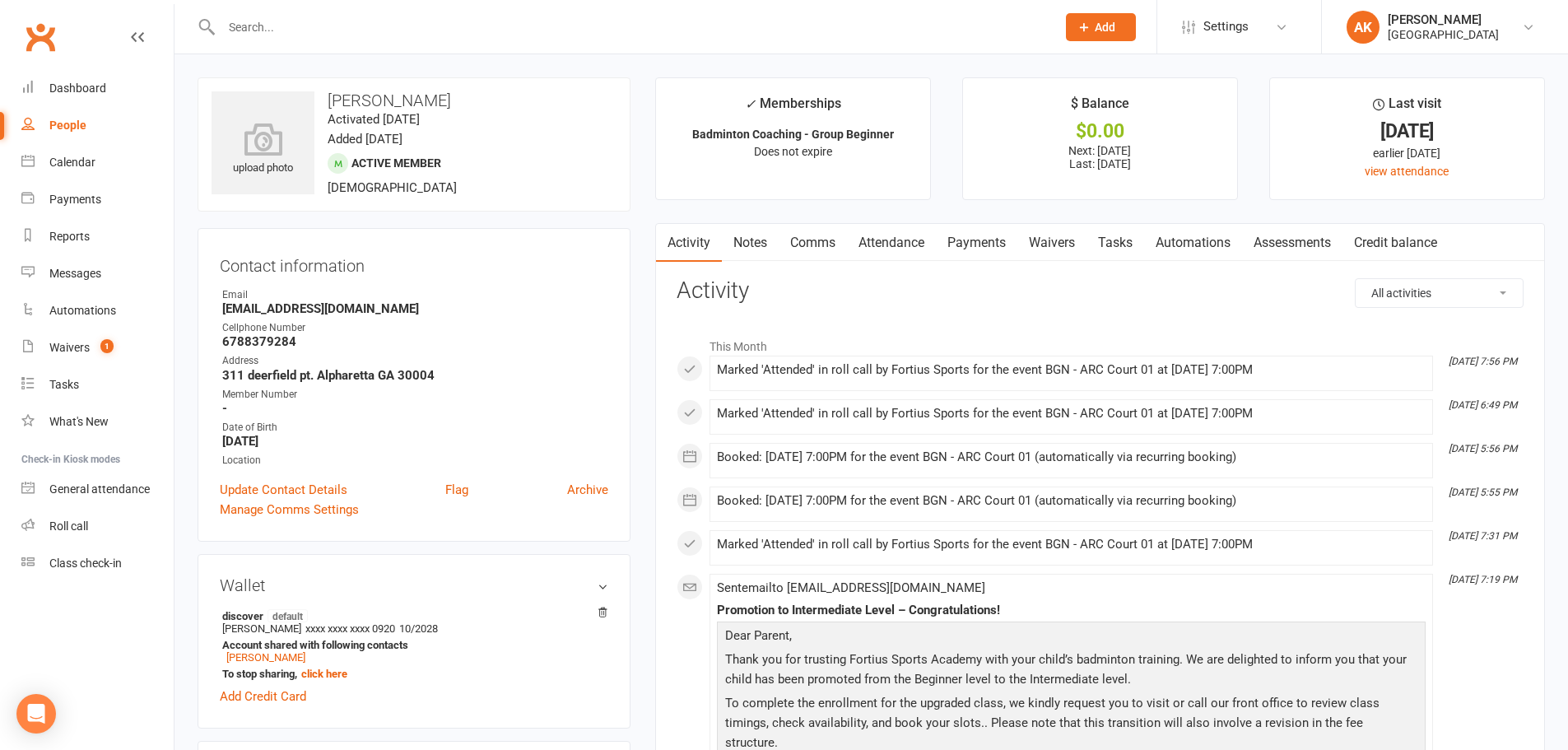
click at [884, 238] on link "Attendance" at bounding box center [891, 243] width 89 height 38
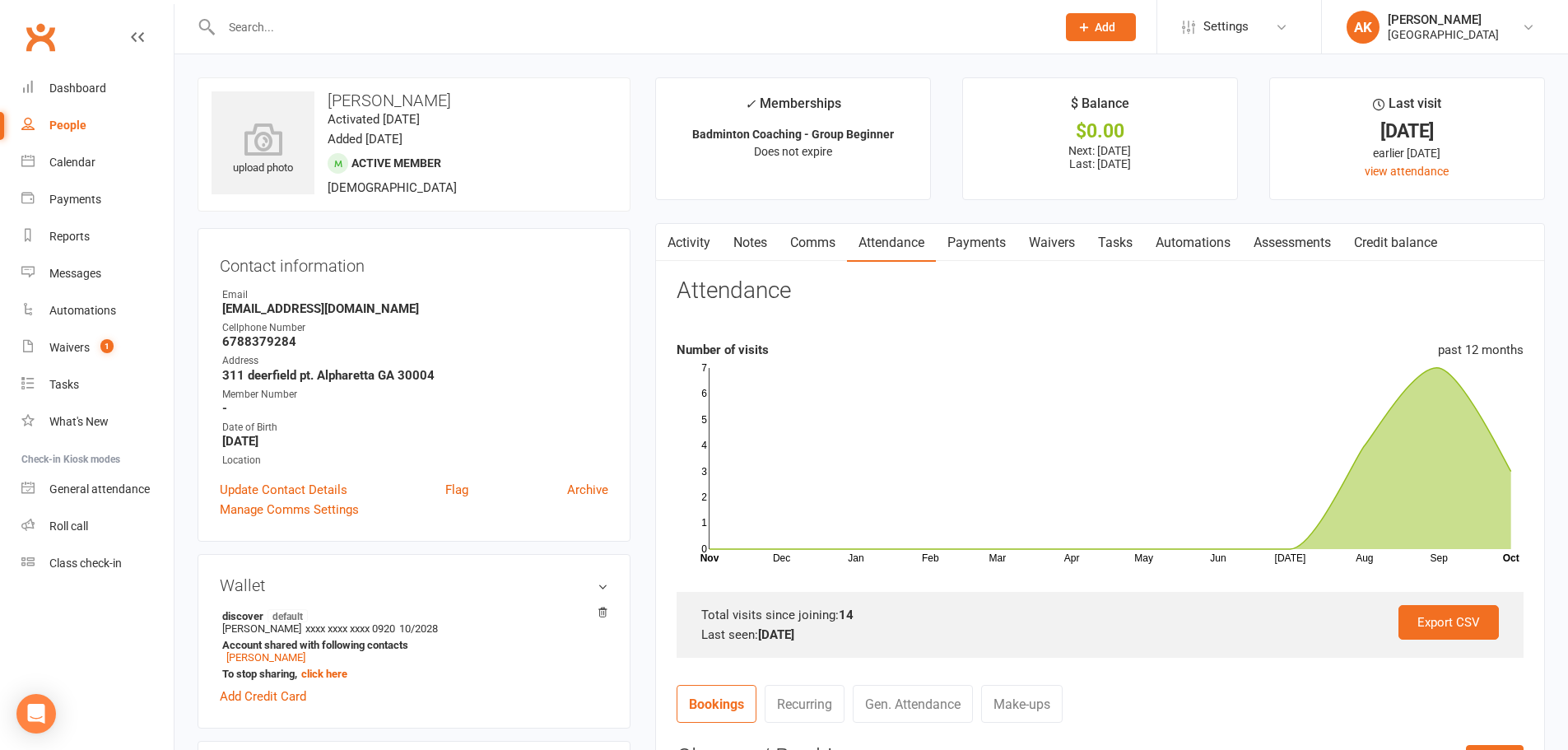
click at [974, 244] on link "Payments" at bounding box center [977, 243] width 81 height 38
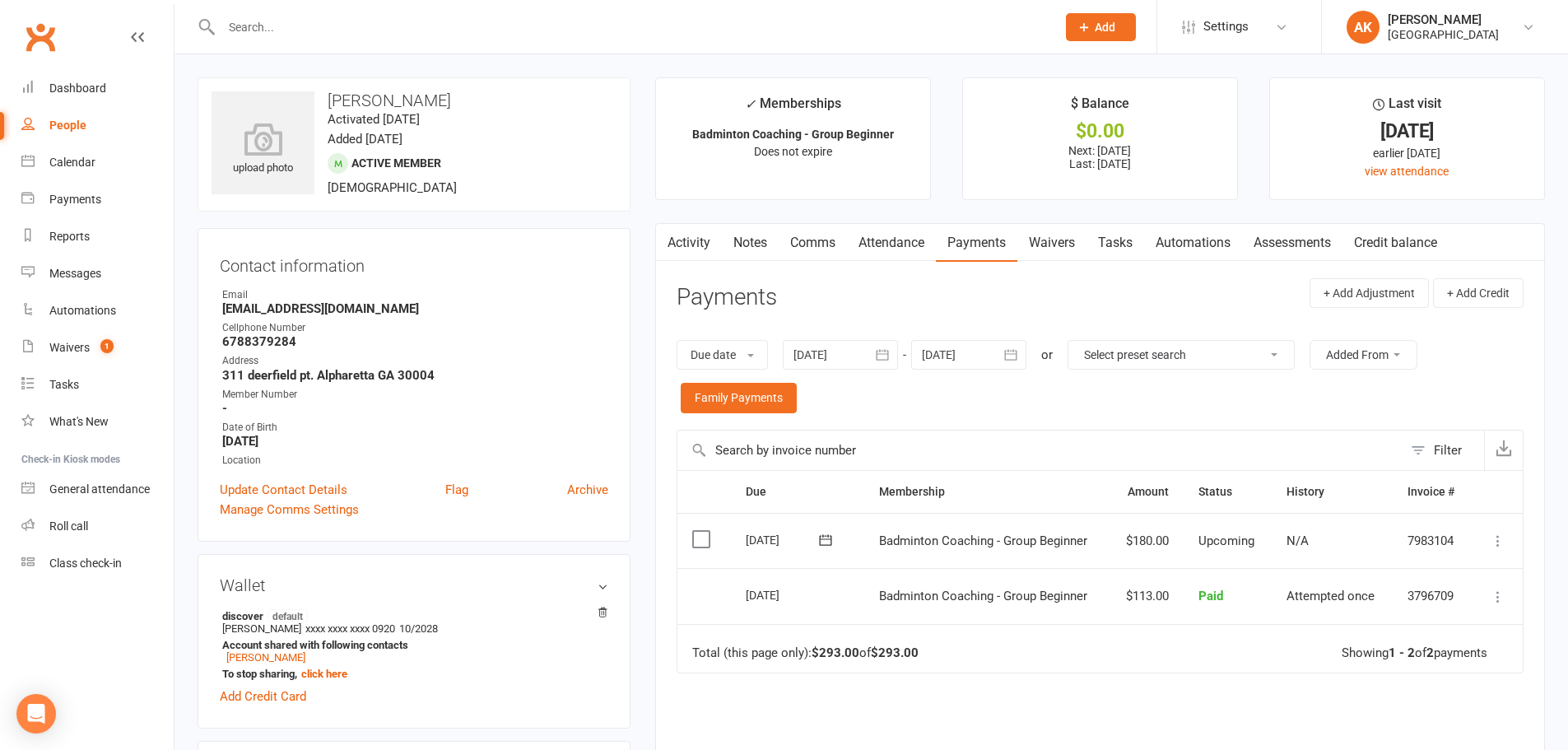
click at [690, 249] on link "Activity" at bounding box center [688, 243] width 66 height 38
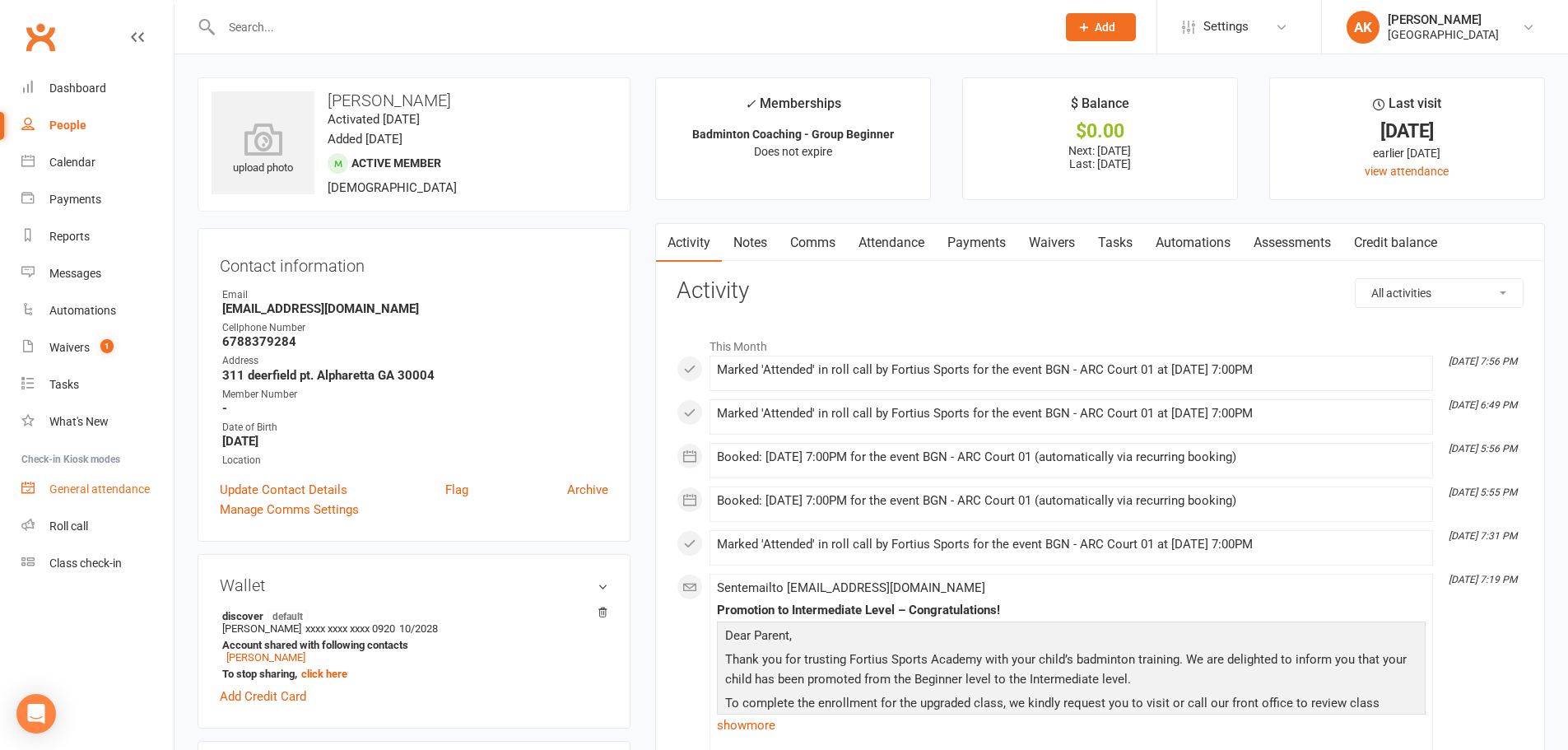
click at [110, 499] on link "General attendance" at bounding box center [97, 489] width 152 height 37
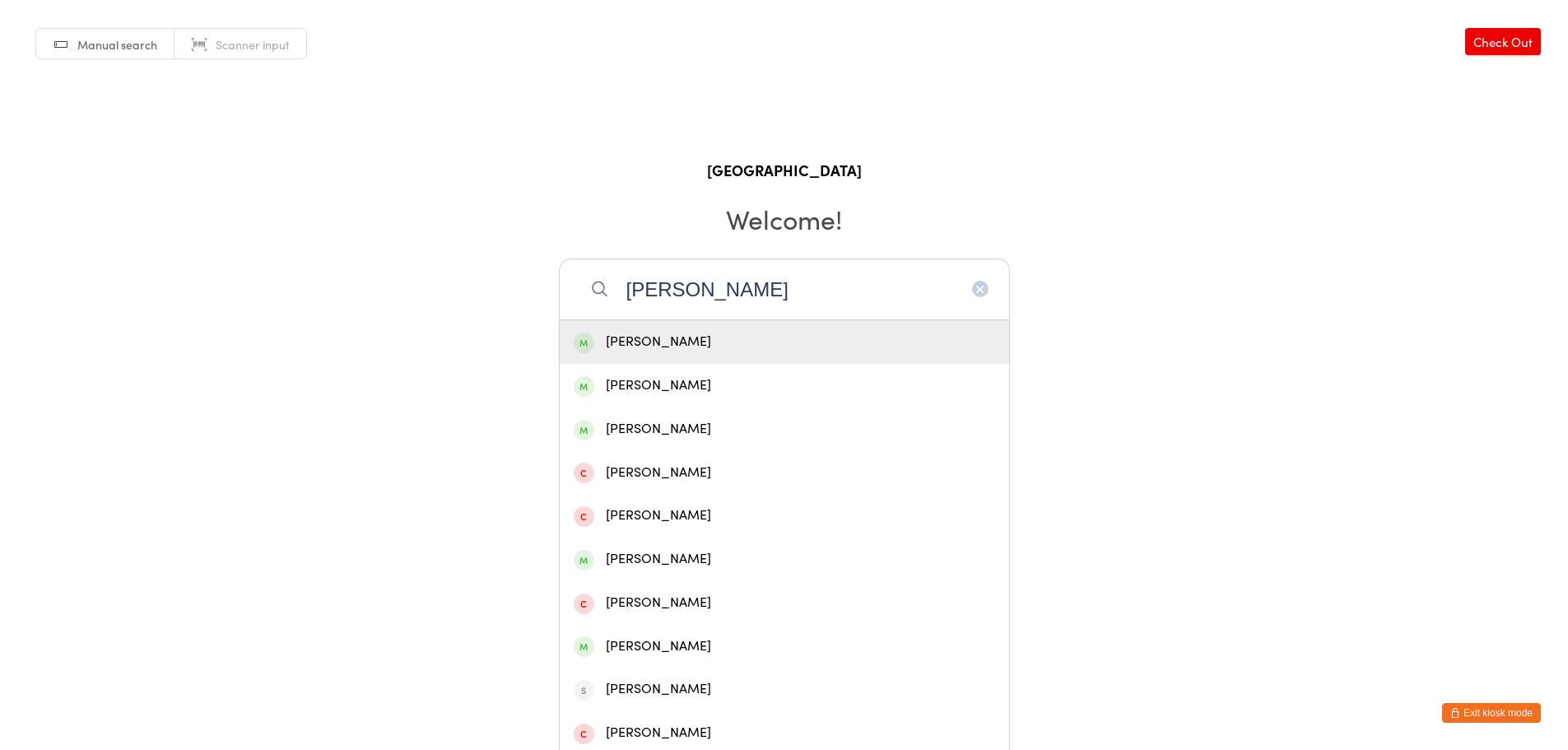
type input "[PERSON_NAME]"
click at [678, 348] on div "Aaron Immanuel" at bounding box center [784, 341] width 421 height 22
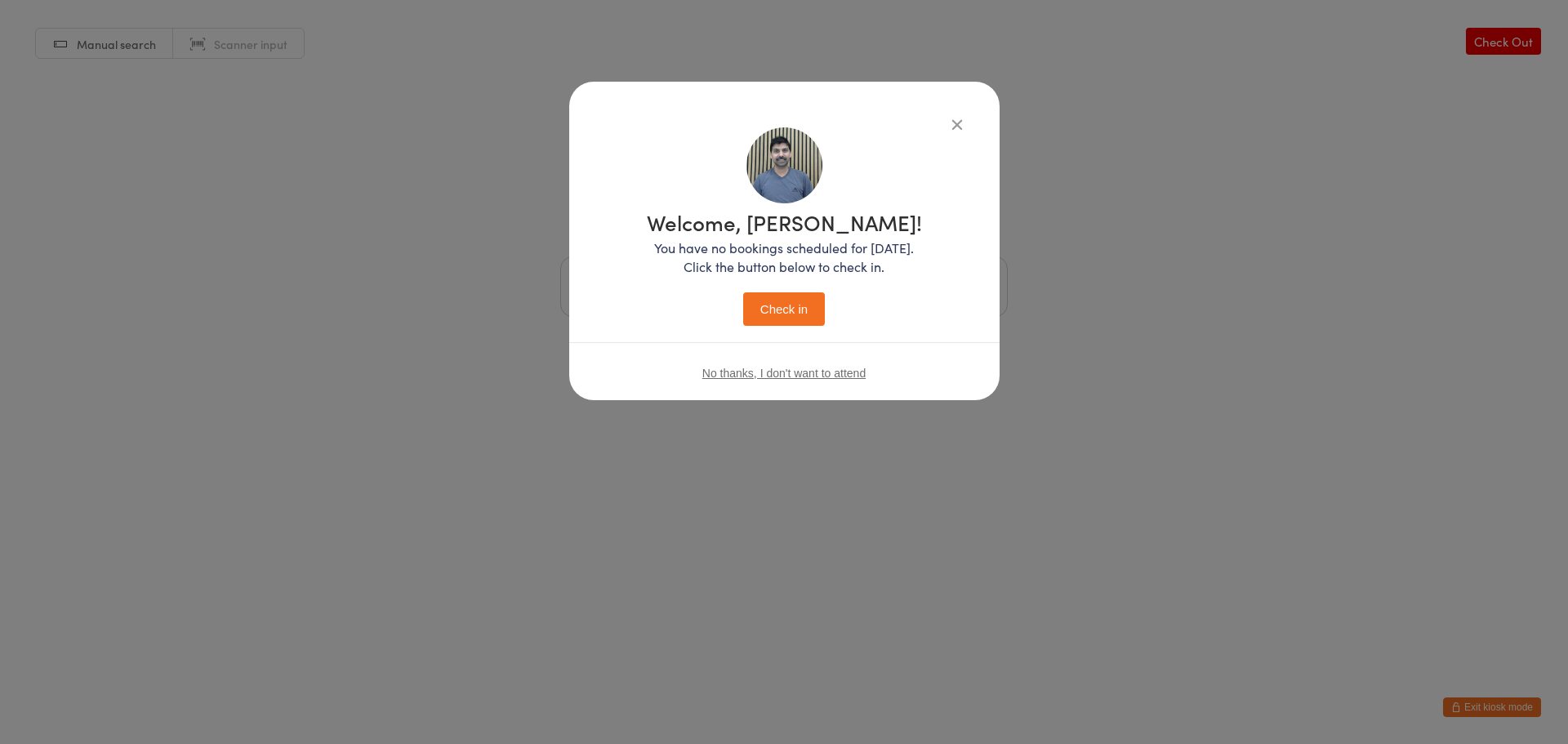
click at [789, 302] on button "Check in" at bounding box center [784, 309] width 82 height 34
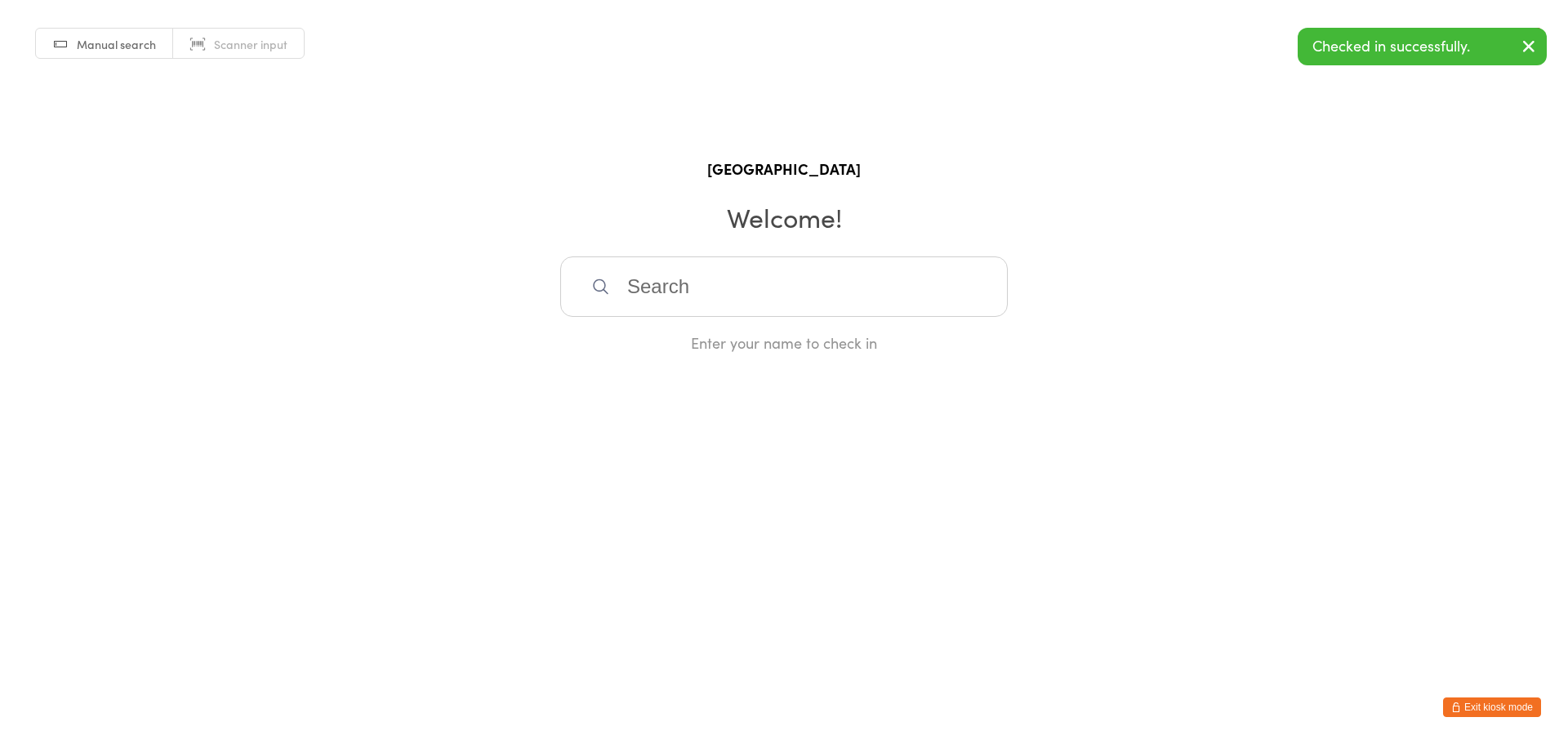
click at [1517, 706] on button "Exit kiosk mode" at bounding box center [1491, 707] width 98 height 20
click at [1485, 705] on button "Exit kiosk mode" at bounding box center [1491, 707] width 98 height 20
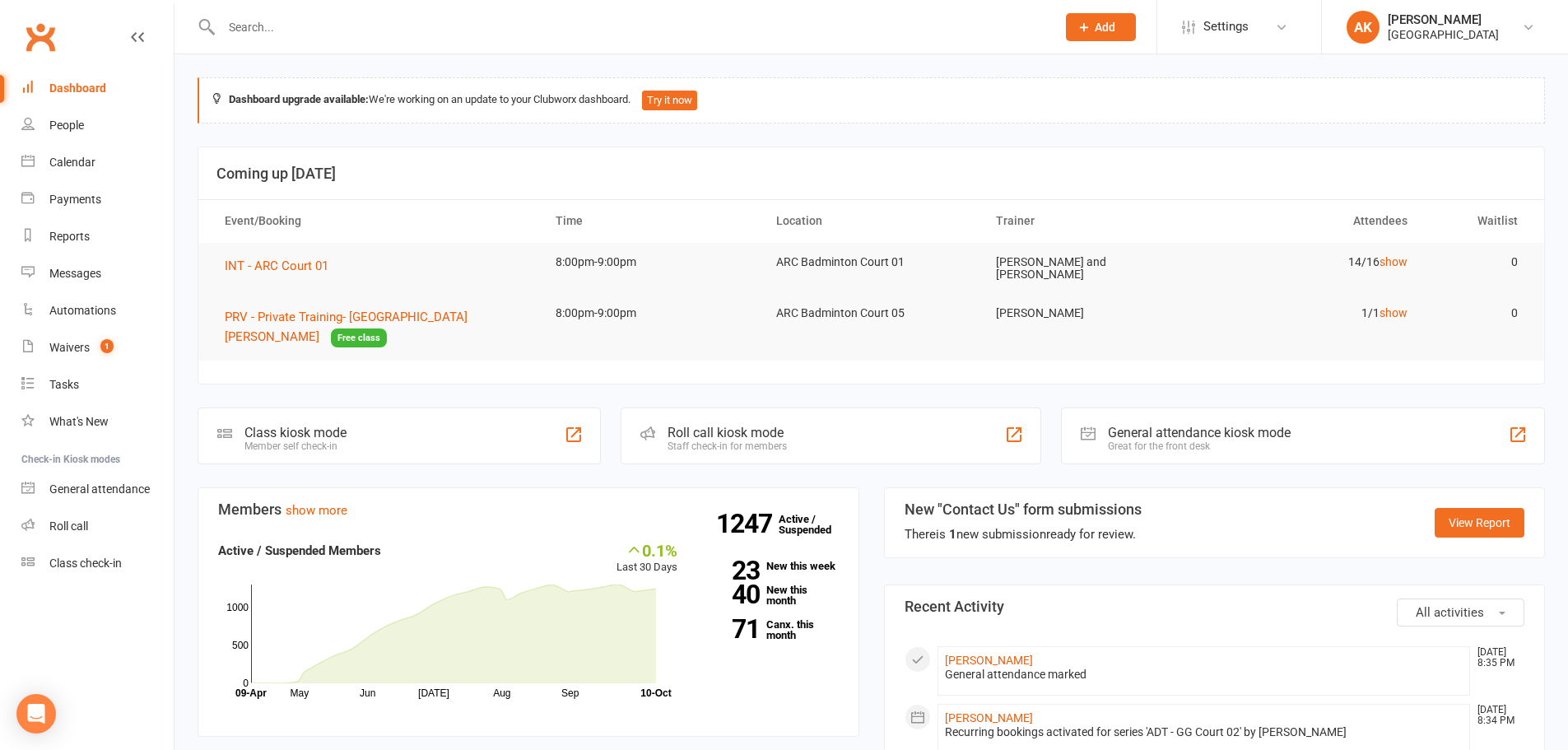
click at [530, 25] on input "text" at bounding box center [630, 27] width 828 height 23
type input "[PERSON_NAME]"
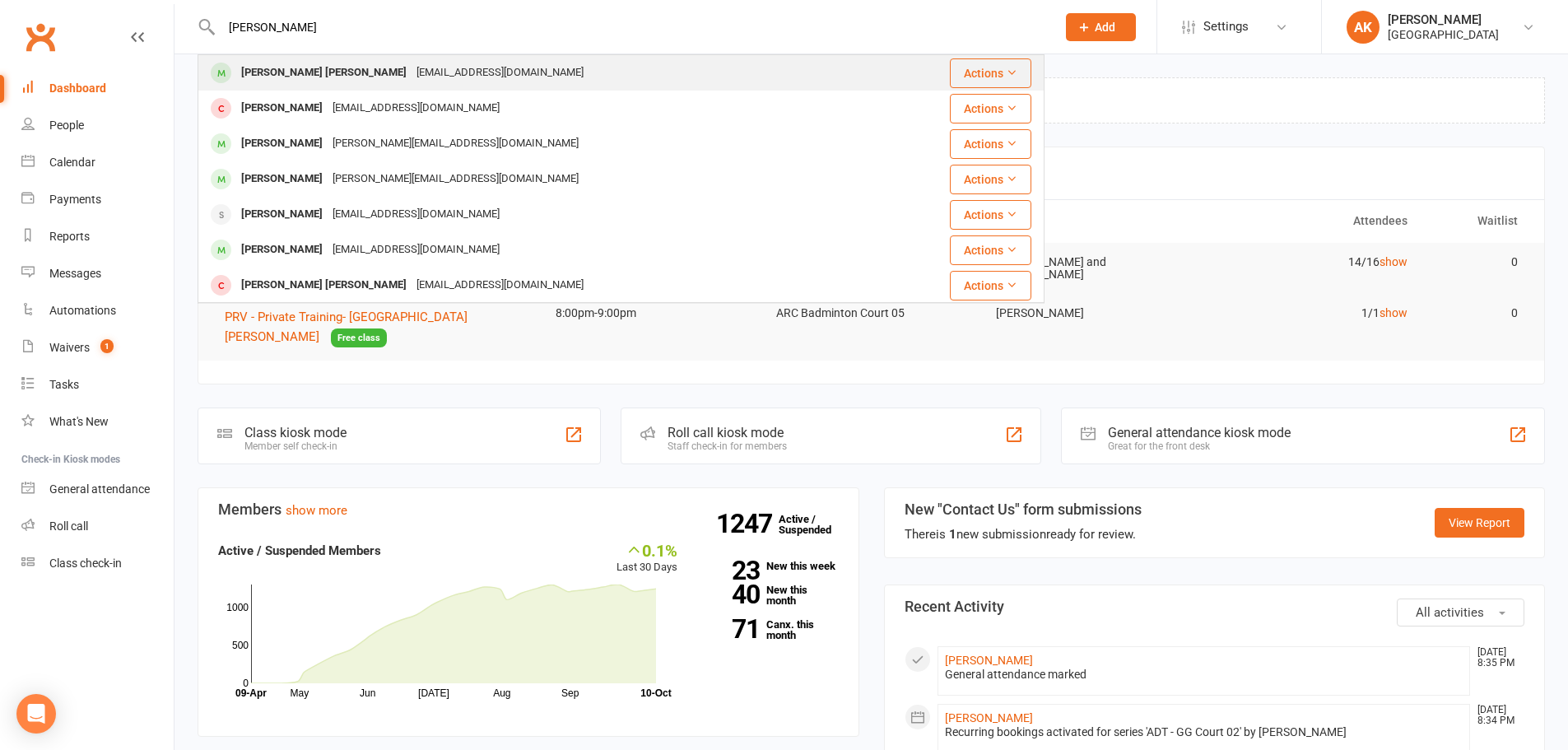
click at [462, 65] on div "[EMAIL_ADDRESS][DOMAIN_NAME]" at bounding box center [499, 72] width 177 height 24
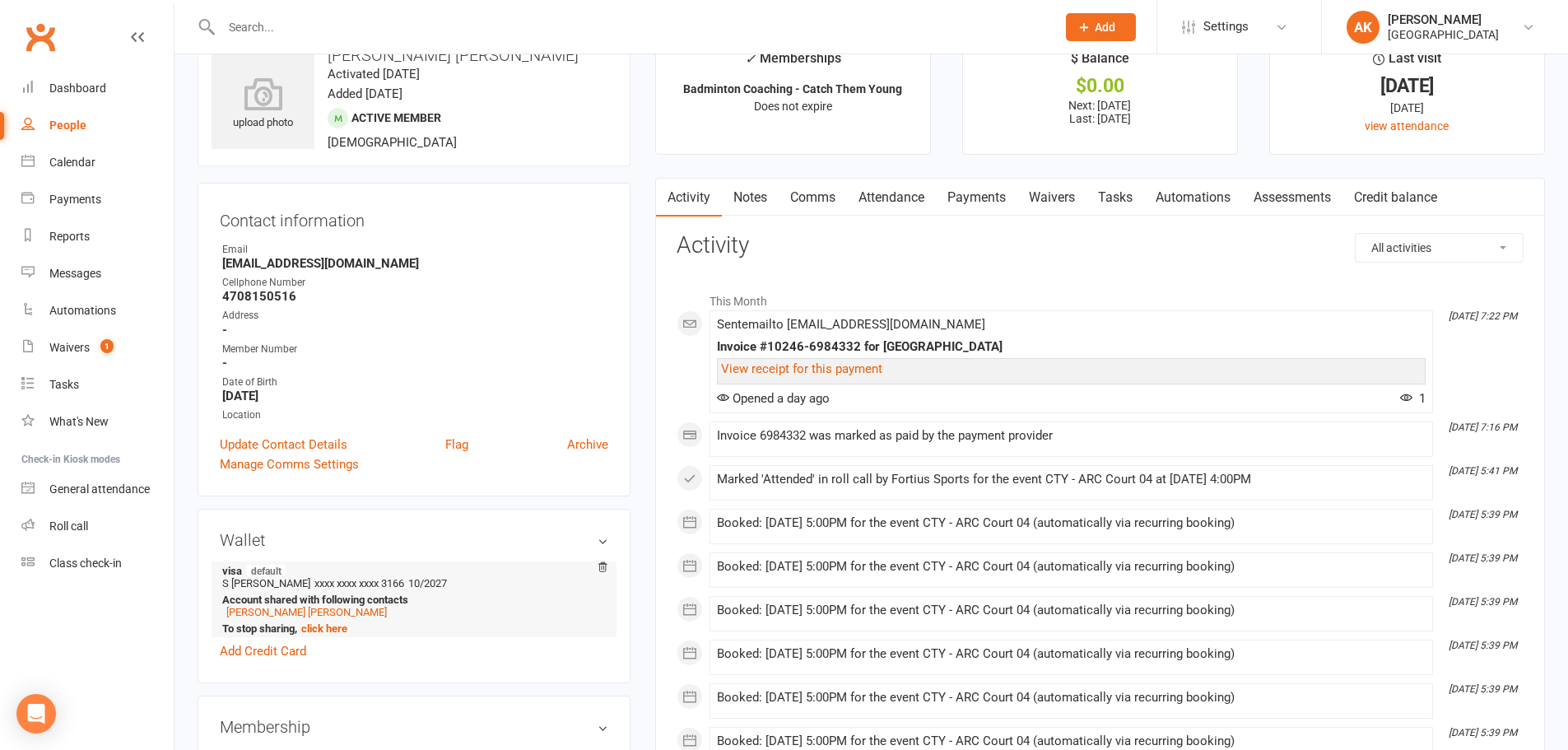
scroll to position [82, 0]
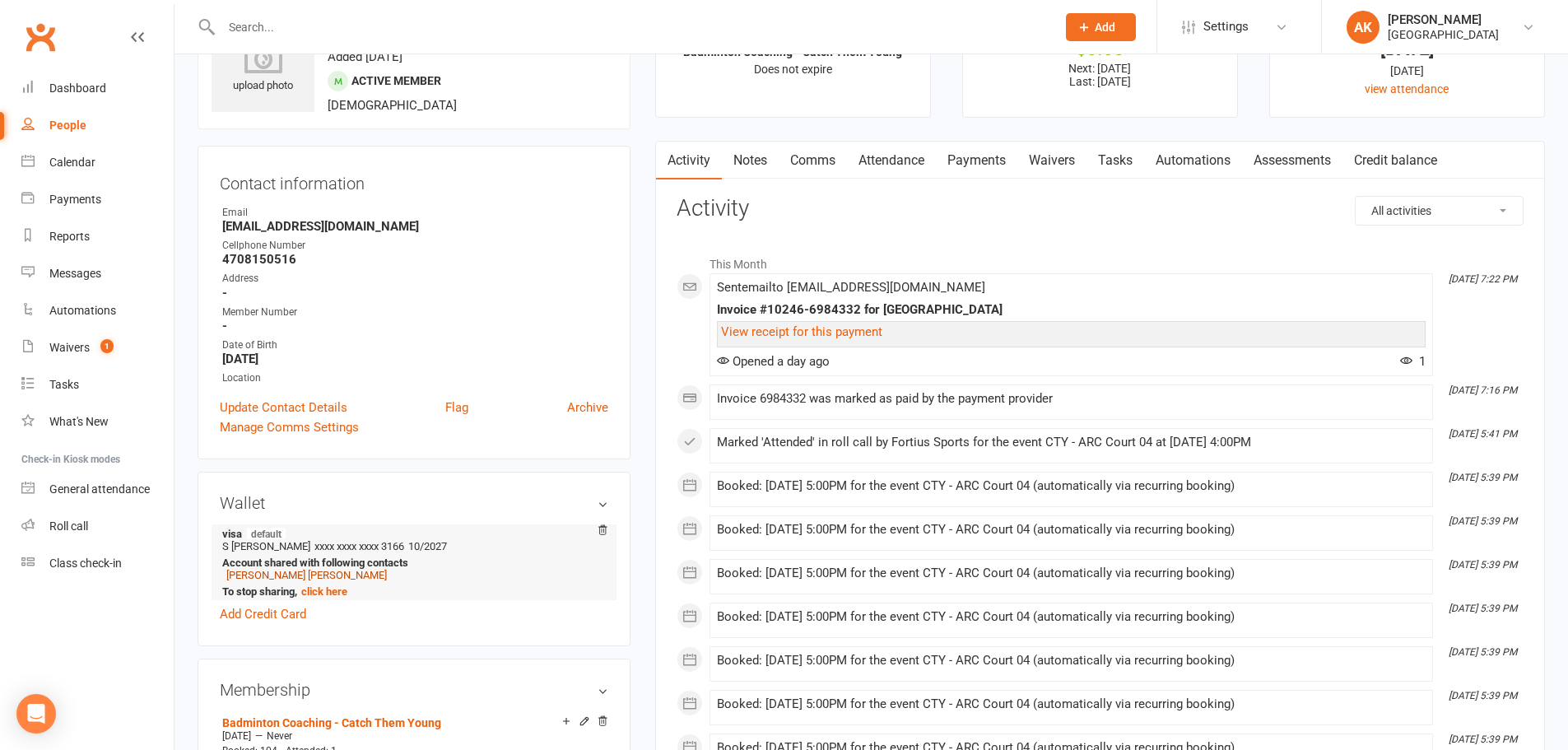
click at [364, 572] on link "[PERSON_NAME] [PERSON_NAME]" at bounding box center [306, 575] width 160 height 12
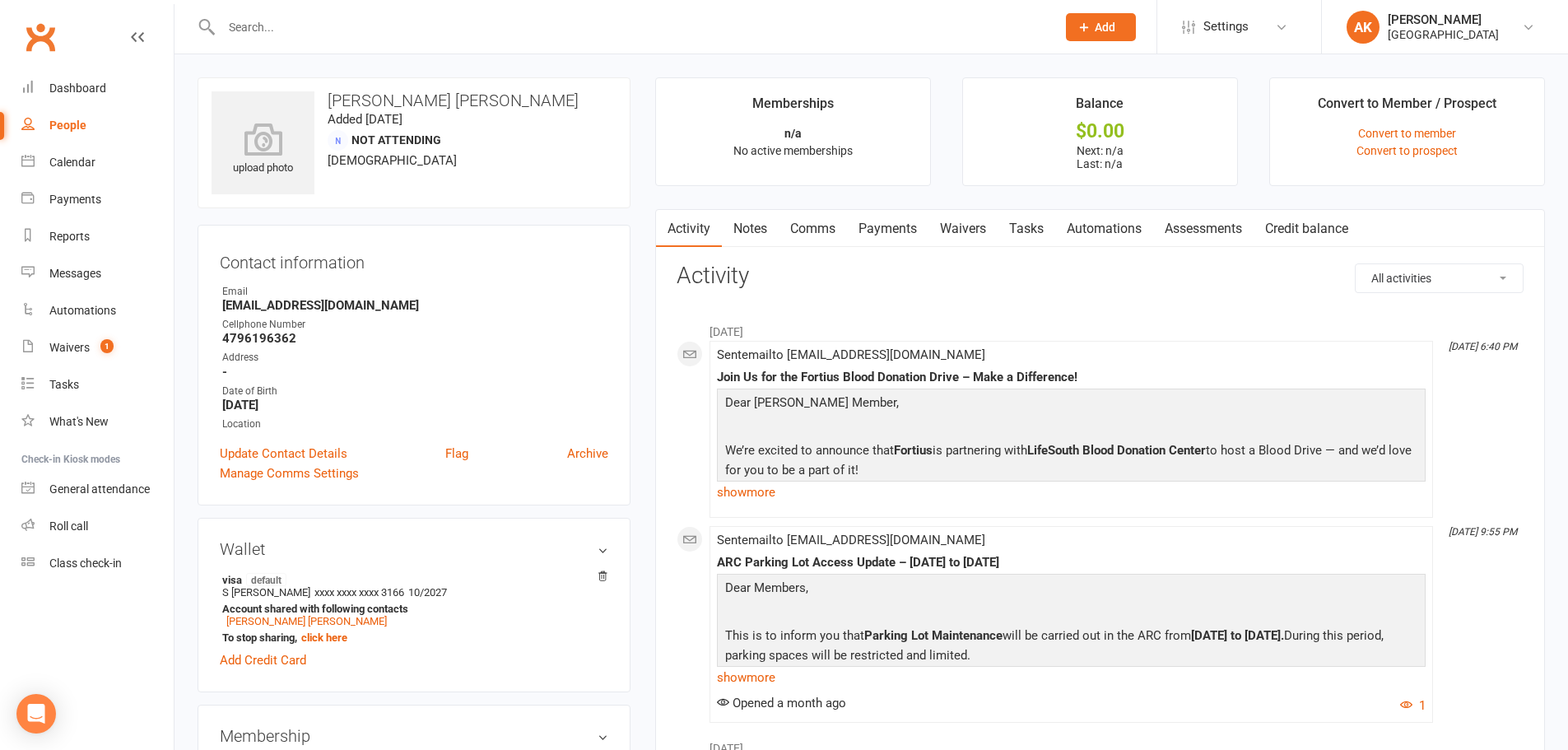
click at [375, 35] on div at bounding box center [621, 27] width 847 height 53
click at [375, 35] on input "text" at bounding box center [630, 27] width 828 height 23
click at [90, 485] on div "General attendance" at bounding box center [99, 489] width 100 height 13
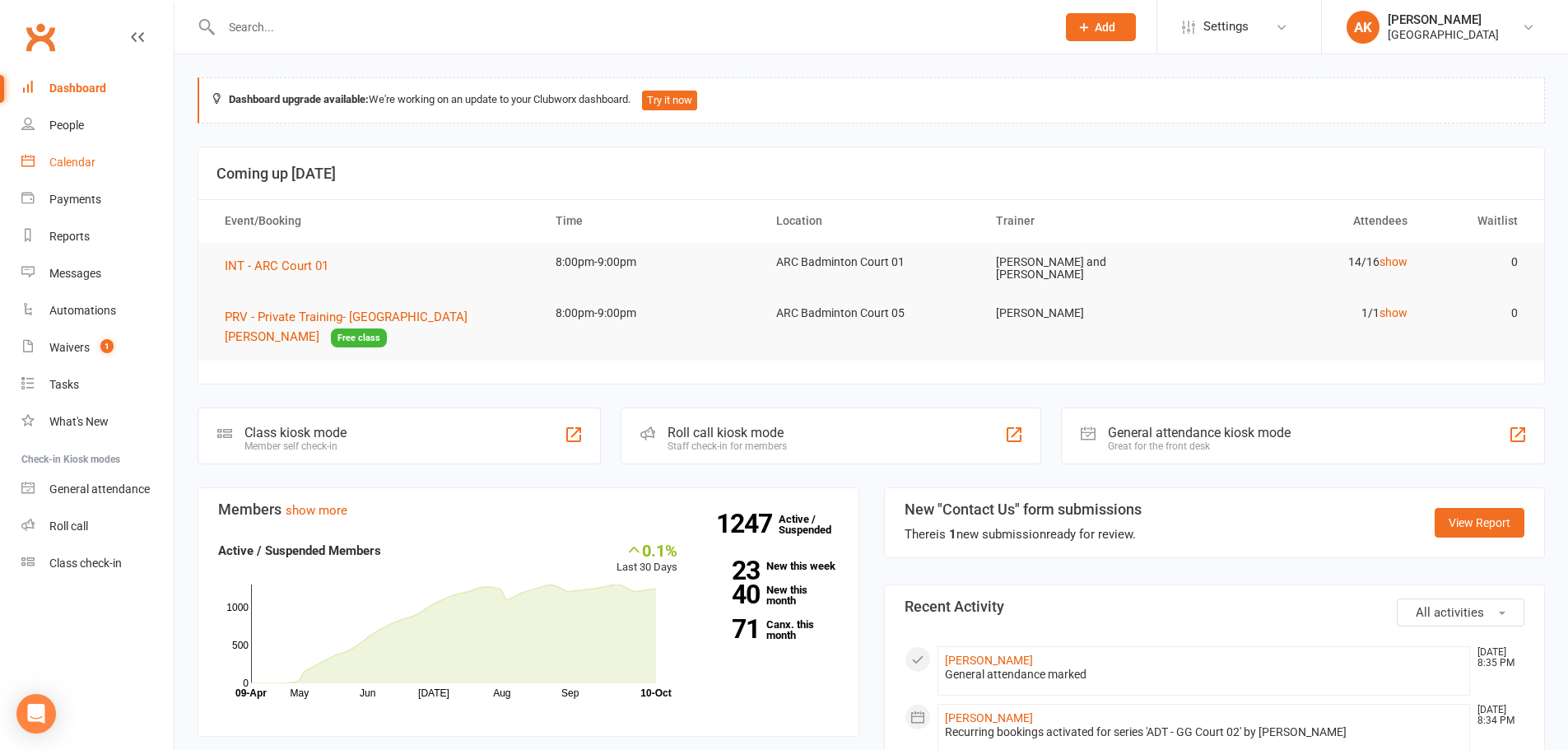
click at [84, 154] on link "Calendar" at bounding box center [97, 162] width 152 height 37
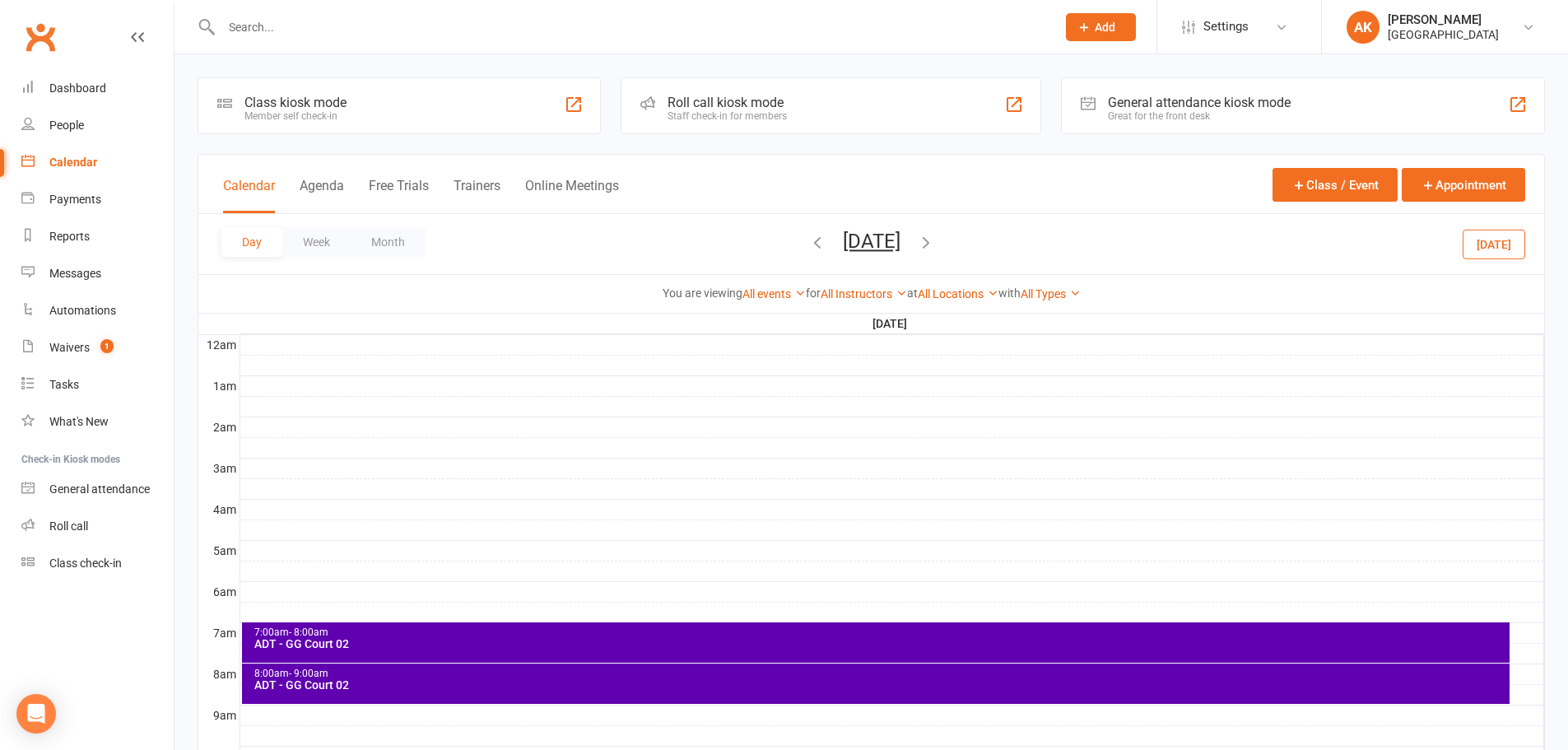
click at [364, 692] on div "8:00am - 9:00am ADT - GG Court 02" at bounding box center [875, 684] width 1267 height 41
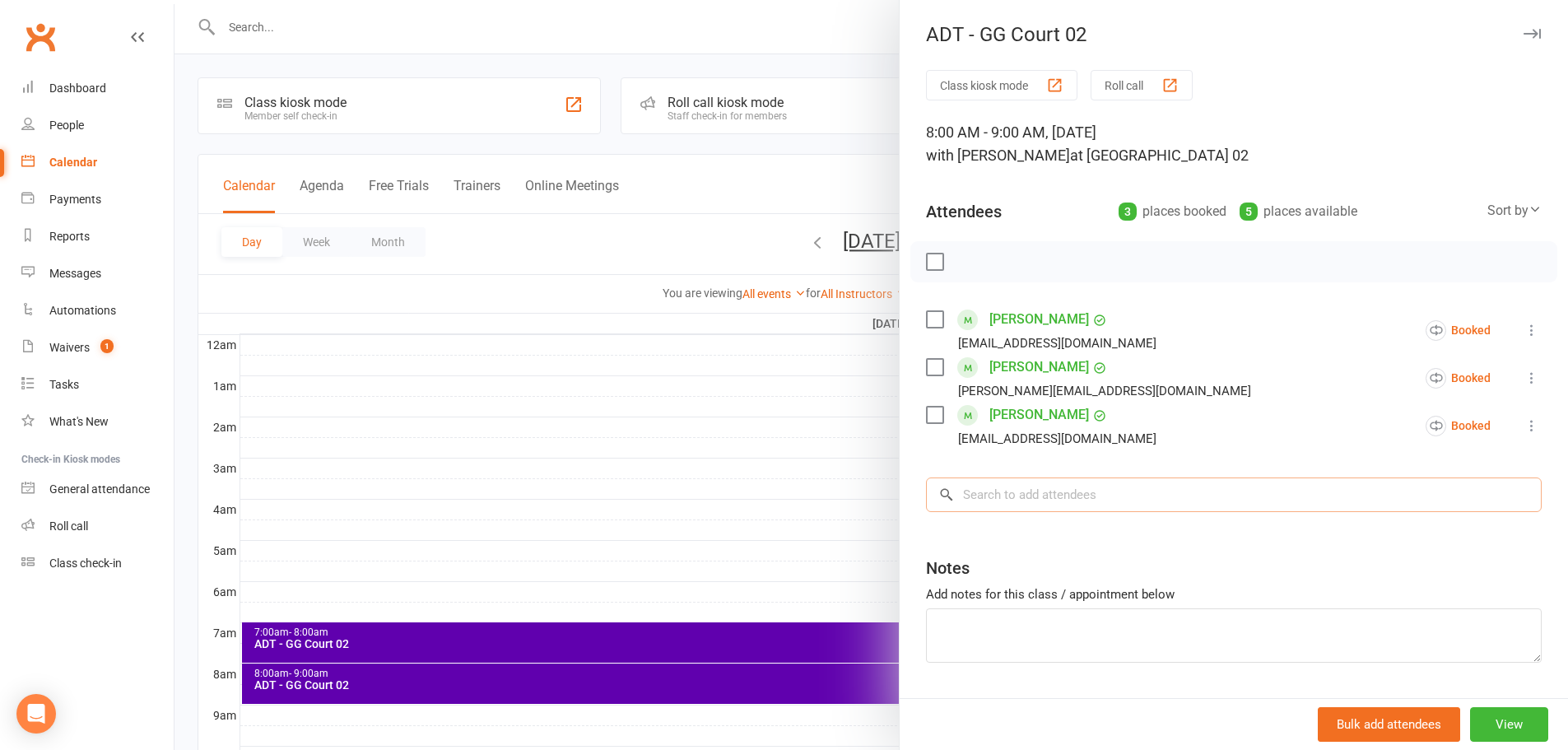
click at [1051, 499] on input "search" at bounding box center [1233, 495] width 615 height 35
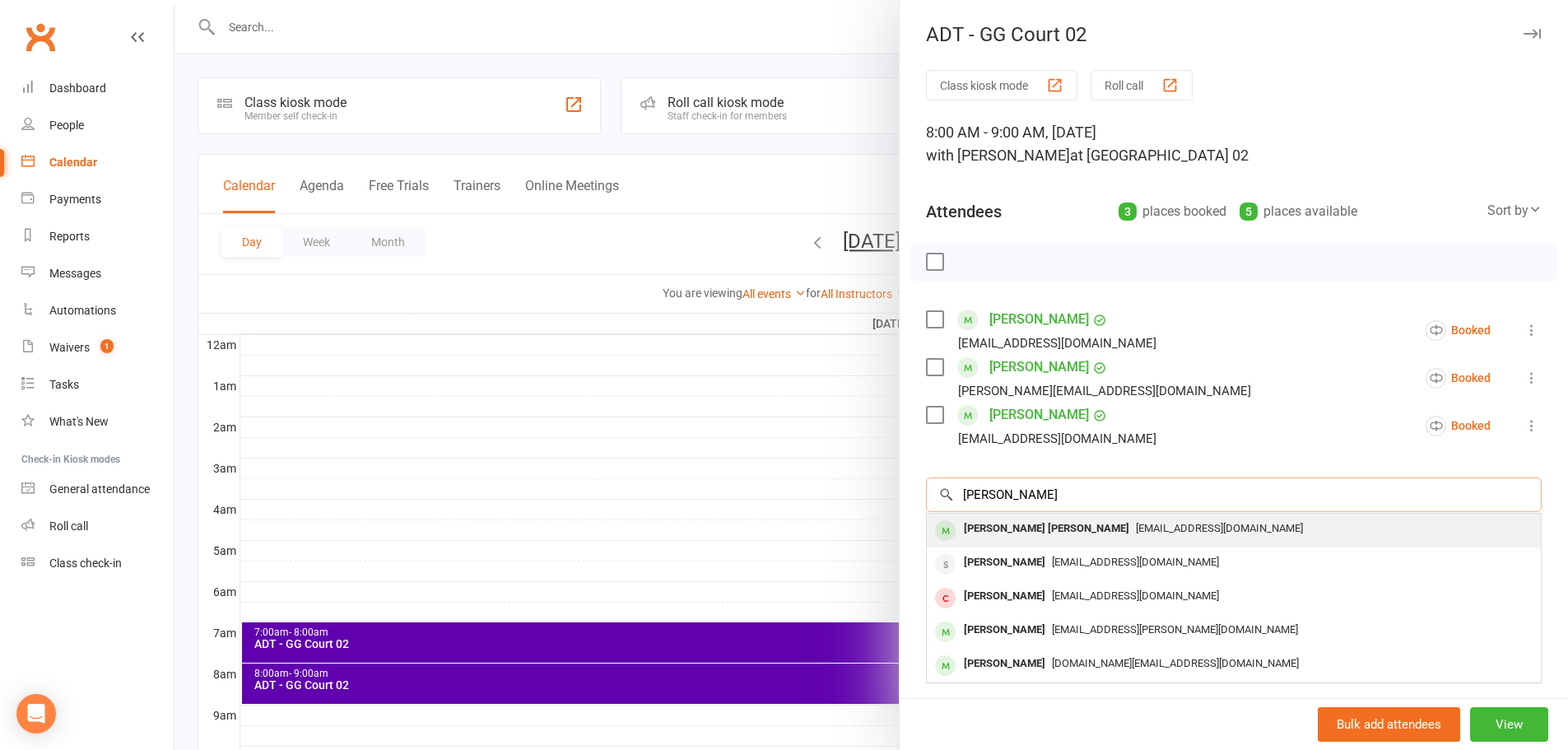
type input "[PERSON_NAME]"
click at [1047, 527] on div "[PERSON_NAME] [PERSON_NAME]" at bounding box center [1046, 528] width 179 height 24
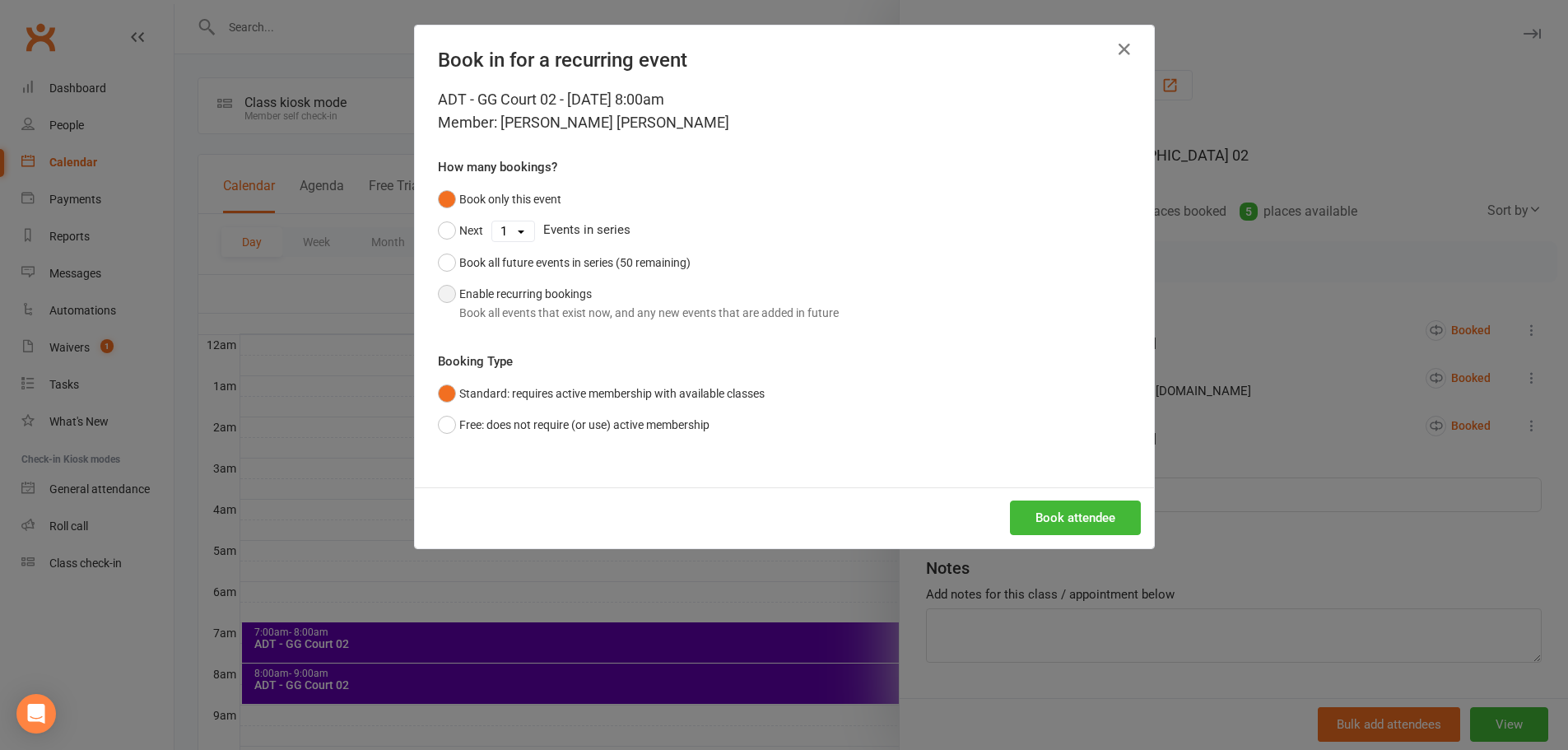
click at [506, 287] on button "Enable recurring bookings Book all events that exist now, and any new events th…" at bounding box center [638, 303] width 401 height 50
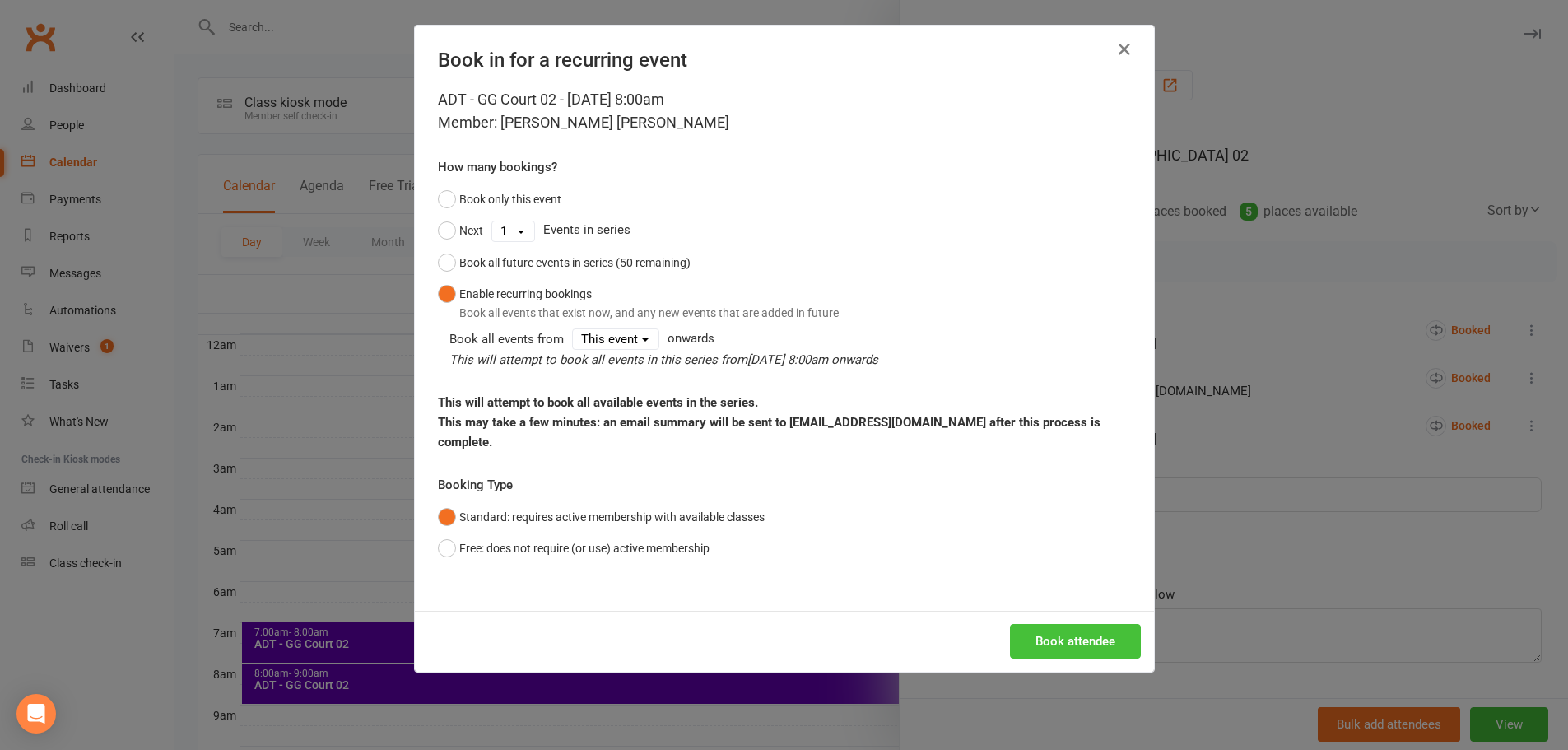
click at [1092, 638] on button "Book attendee" at bounding box center [1076, 641] width 131 height 35
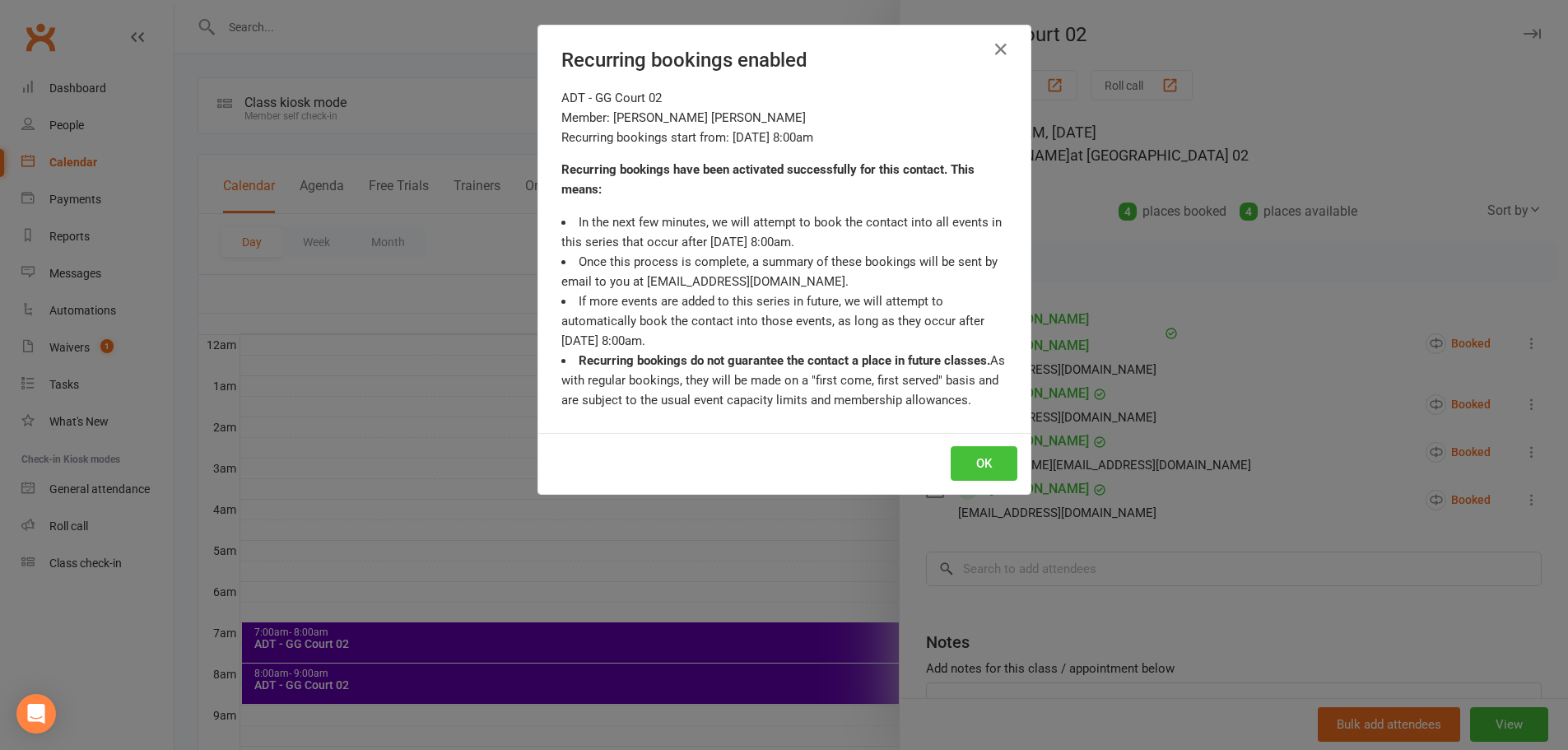
click at [981, 474] on button "OK" at bounding box center [984, 463] width 66 height 35
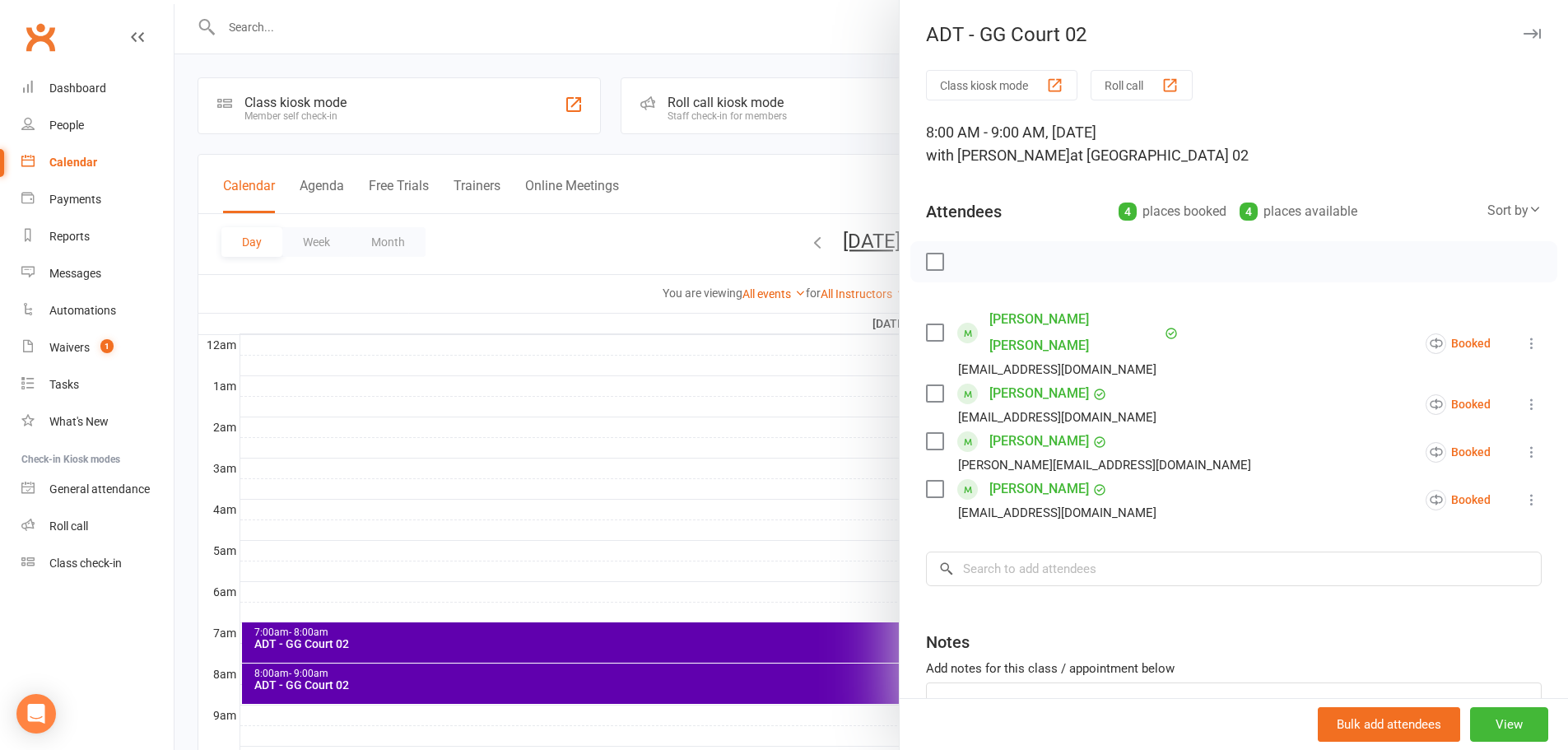
click at [840, 66] on div at bounding box center [871, 375] width 1394 height 750
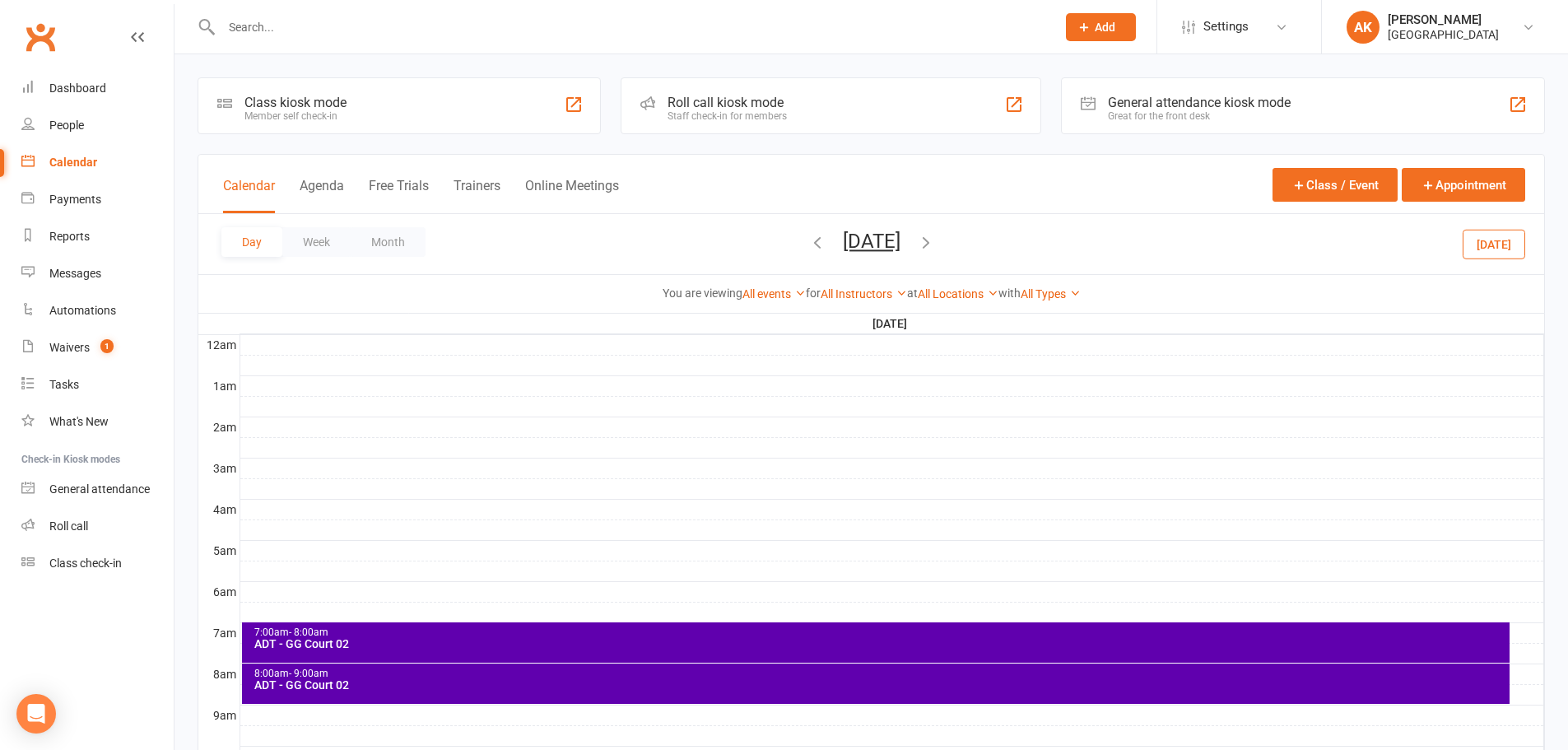
click at [499, 627] on div "7:00am - 8:00am" at bounding box center [880, 632] width 1252 height 11
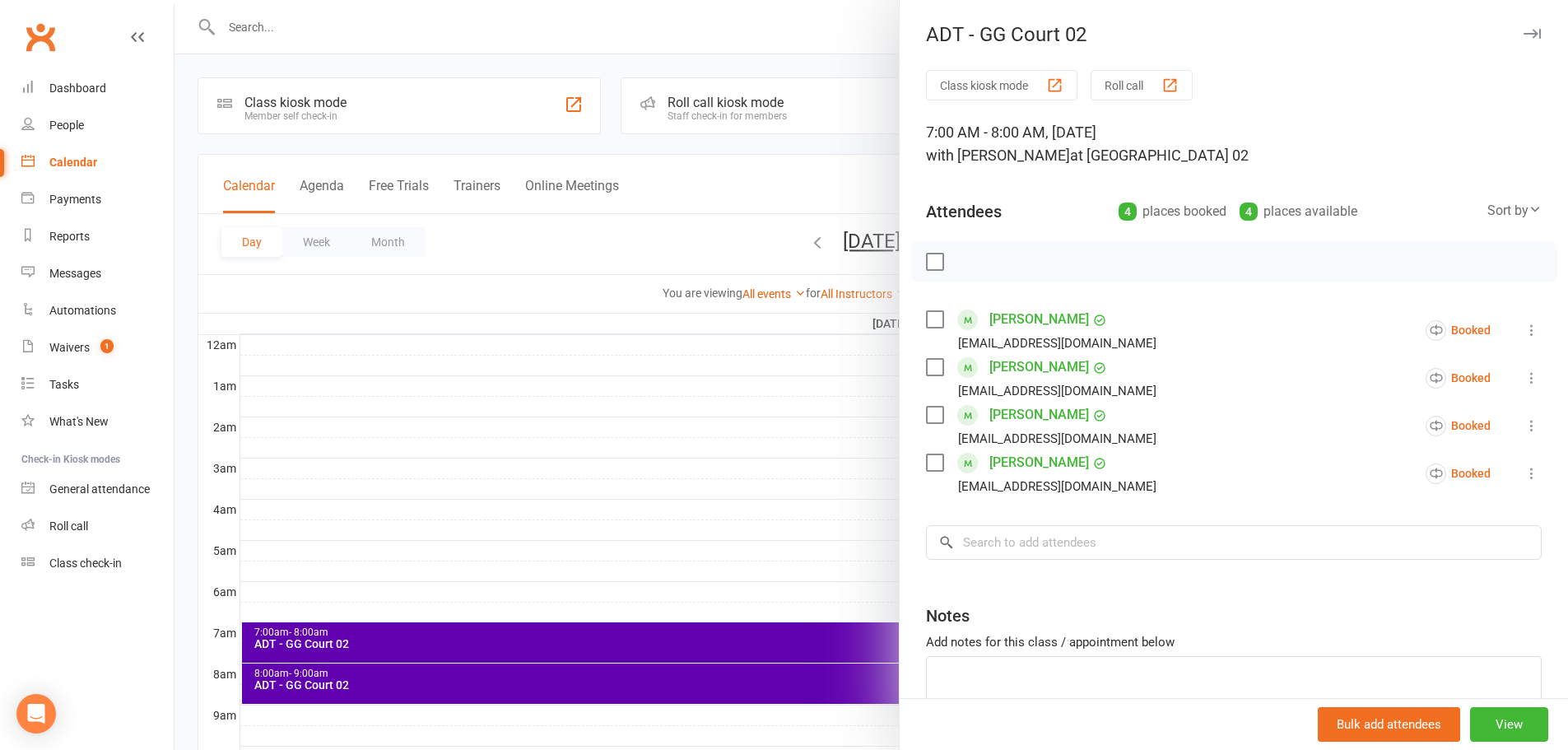
click at [834, 75] on div at bounding box center [871, 375] width 1394 height 750
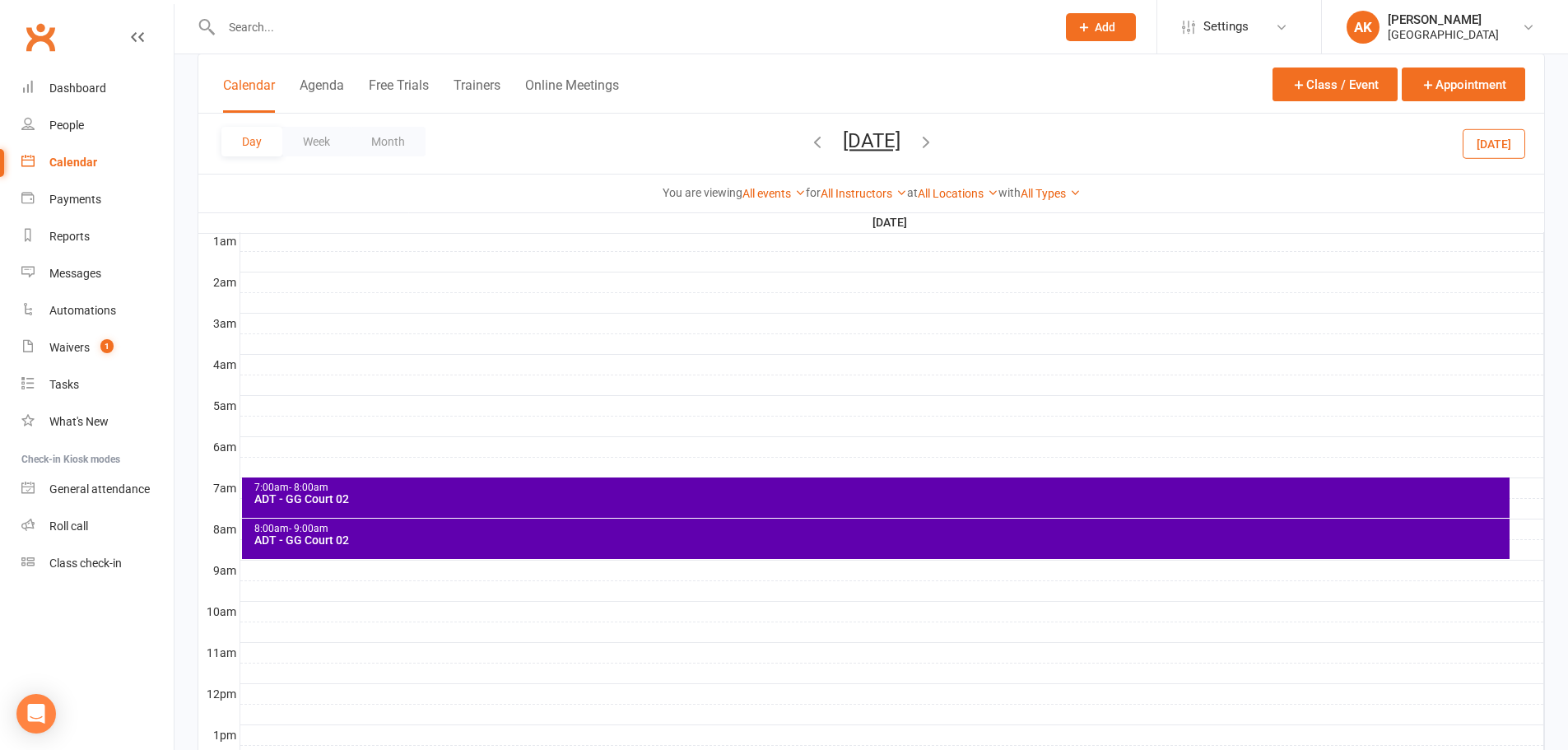
scroll to position [164, 0]
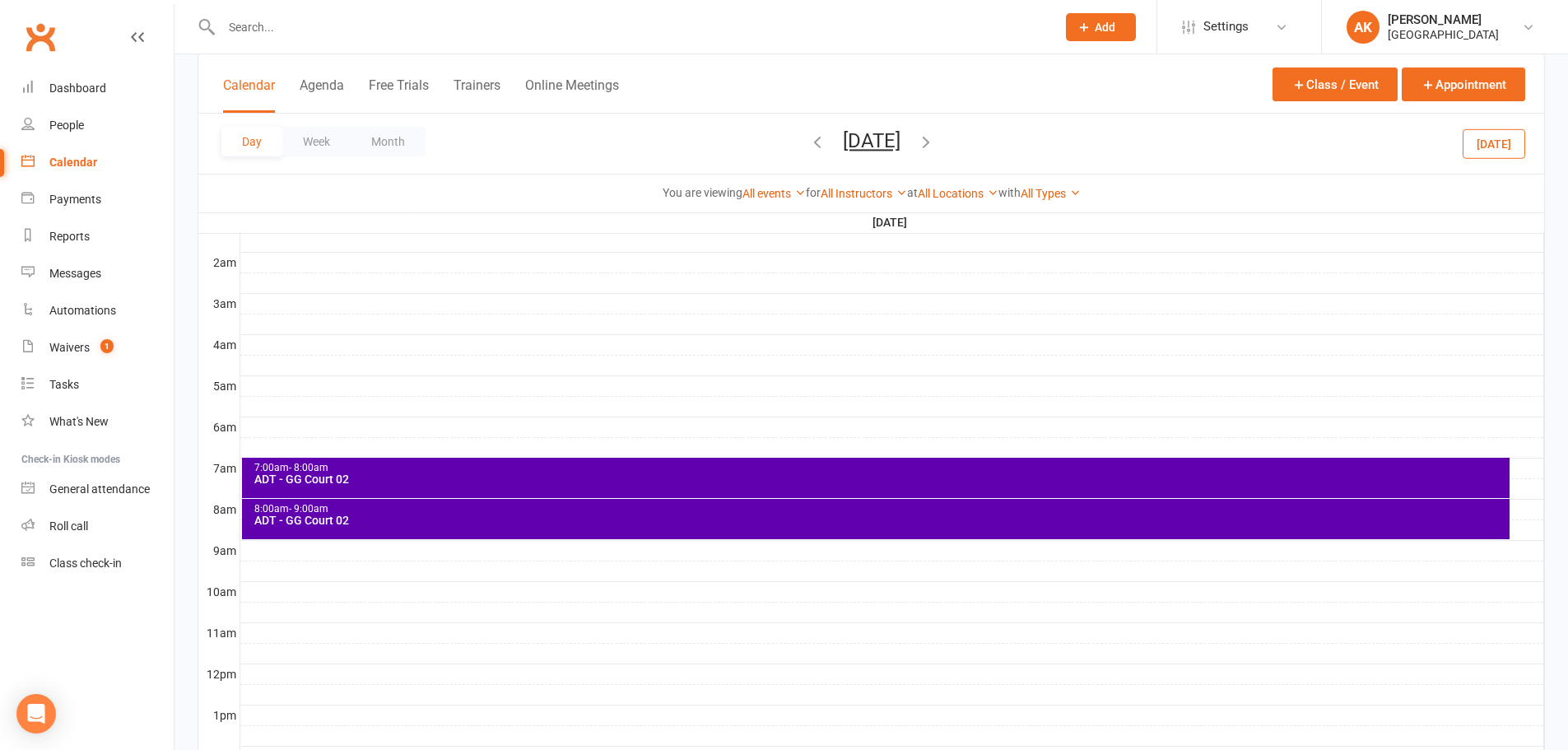
click at [594, 488] on div "7:00am - 8:00am ADT - GG Court 02" at bounding box center [875, 478] width 1267 height 41
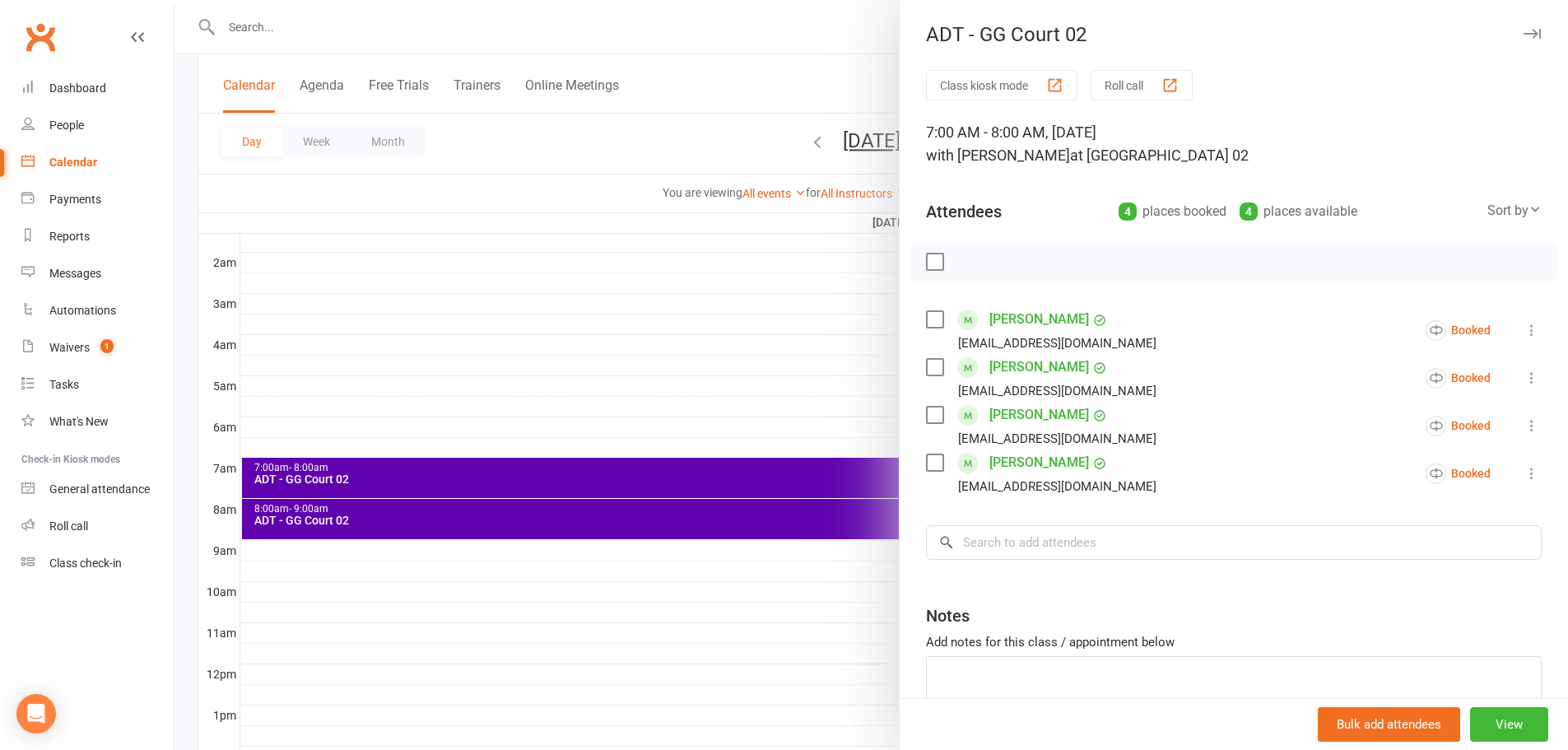
click at [768, 60] on div at bounding box center [871, 375] width 1394 height 750
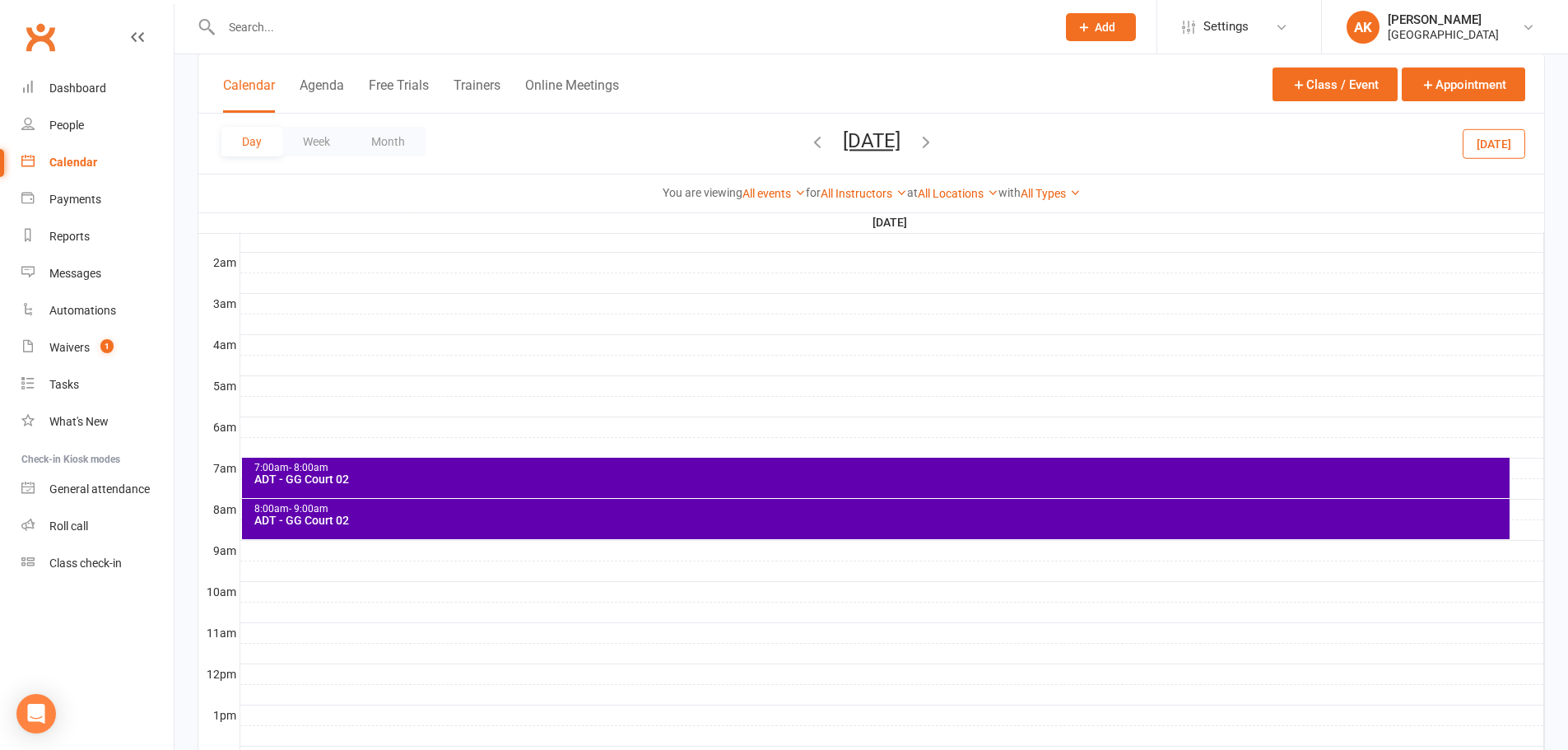
click at [702, 514] on div "ADT - GG Court 02" at bounding box center [880, 520] width 1252 height 12
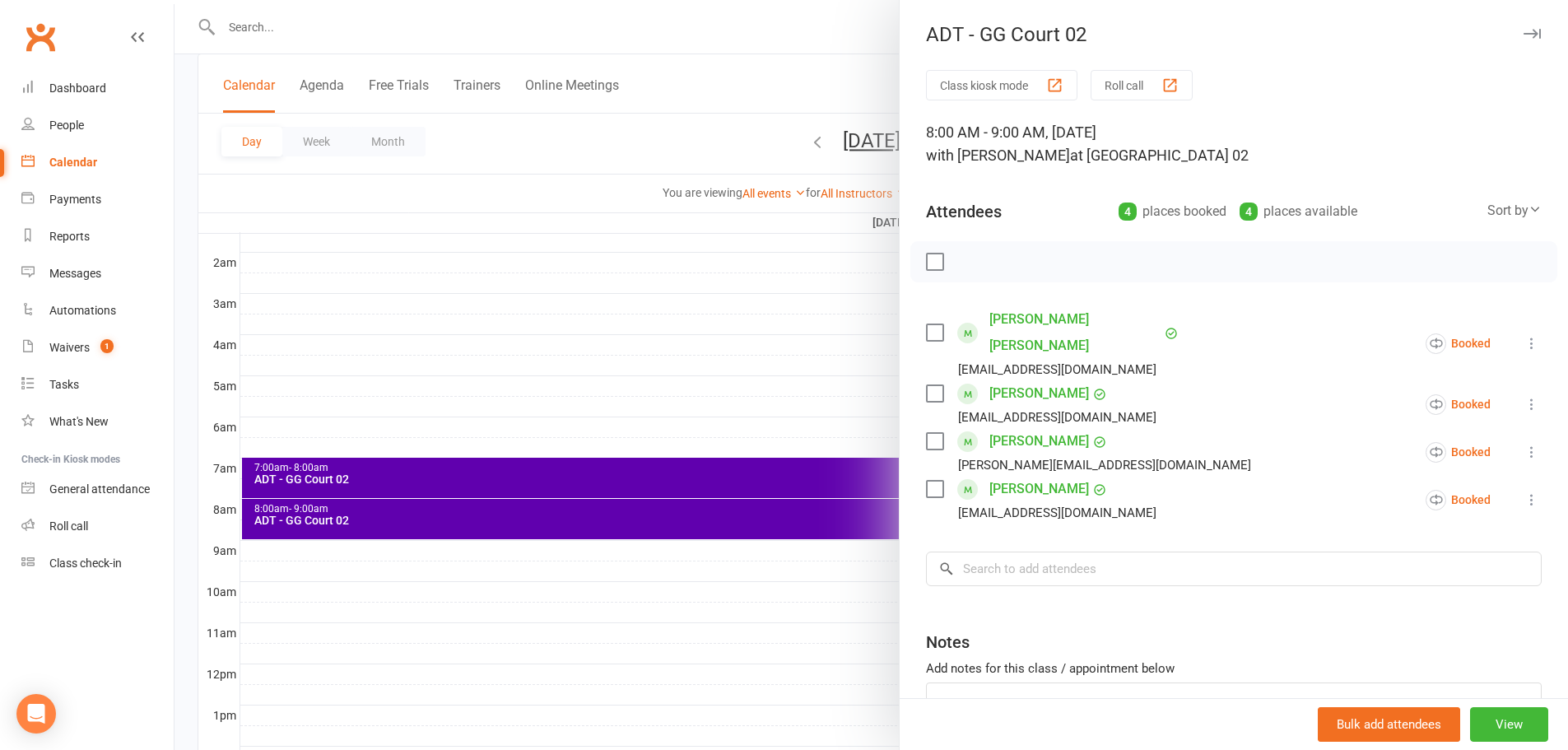
click at [737, 62] on div at bounding box center [871, 375] width 1394 height 750
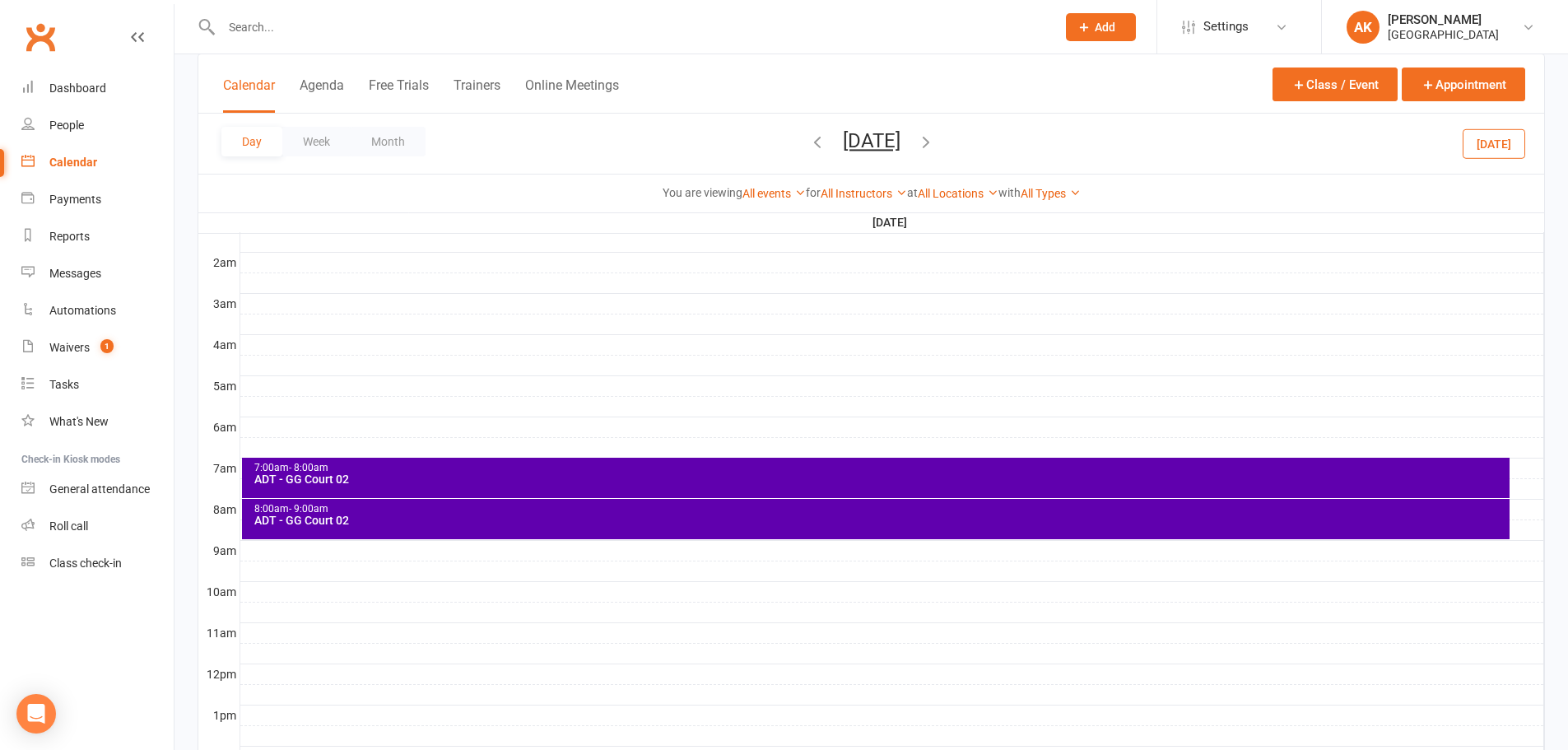
click at [843, 136] on button "[DATE]" at bounding box center [871, 141] width 57 height 23
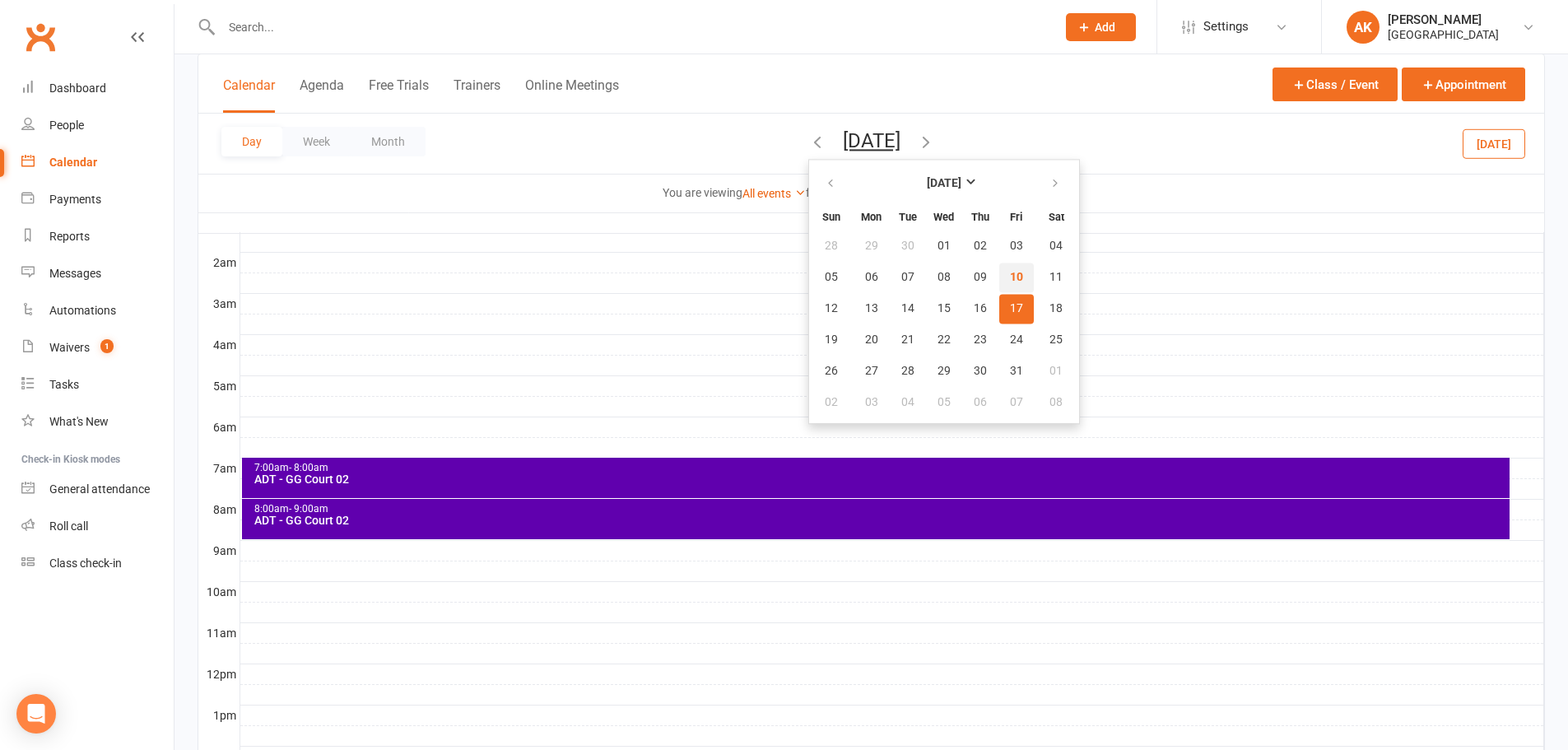
click at [1010, 278] on span "10" at bounding box center [1017, 277] width 13 height 13
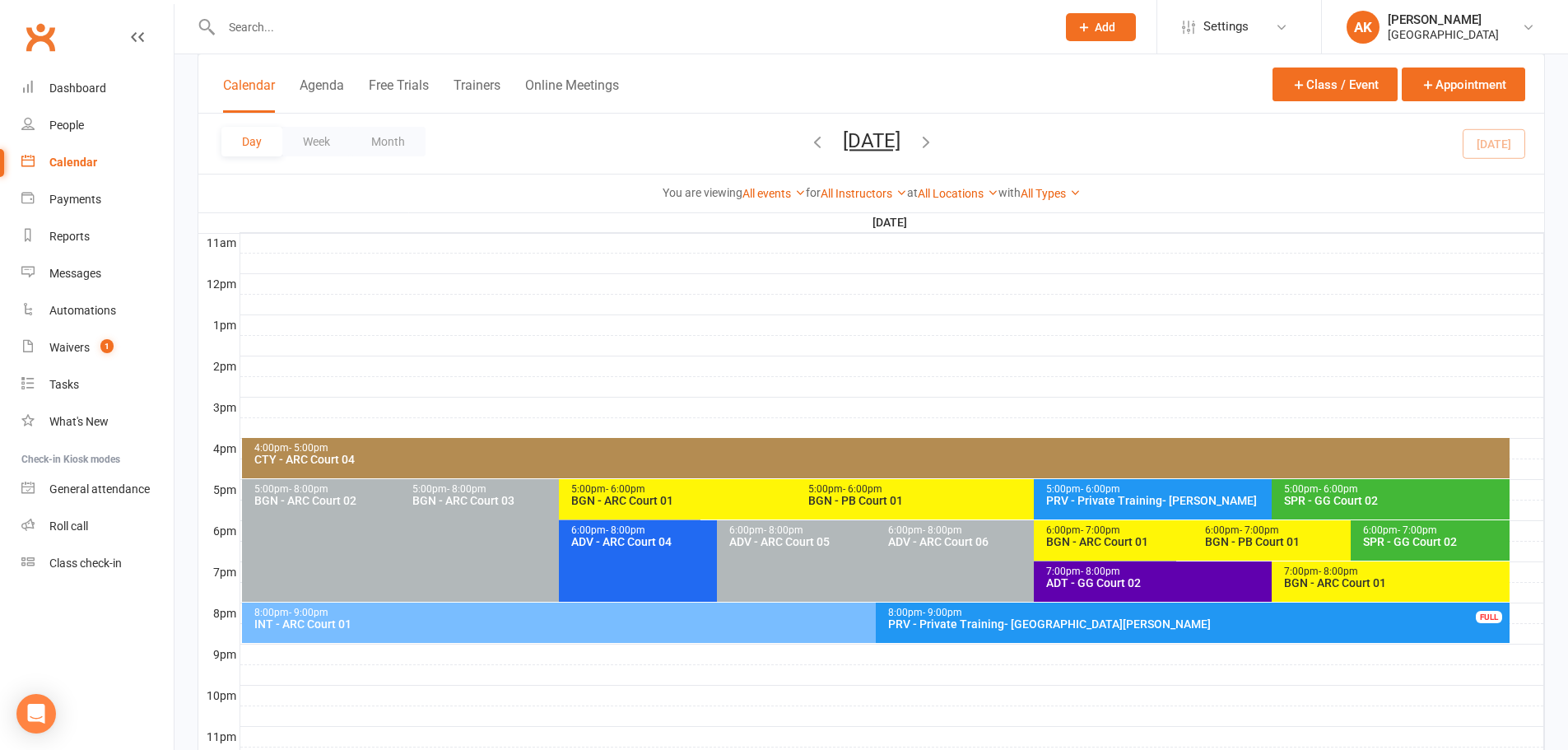
scroll to position [620, 0]
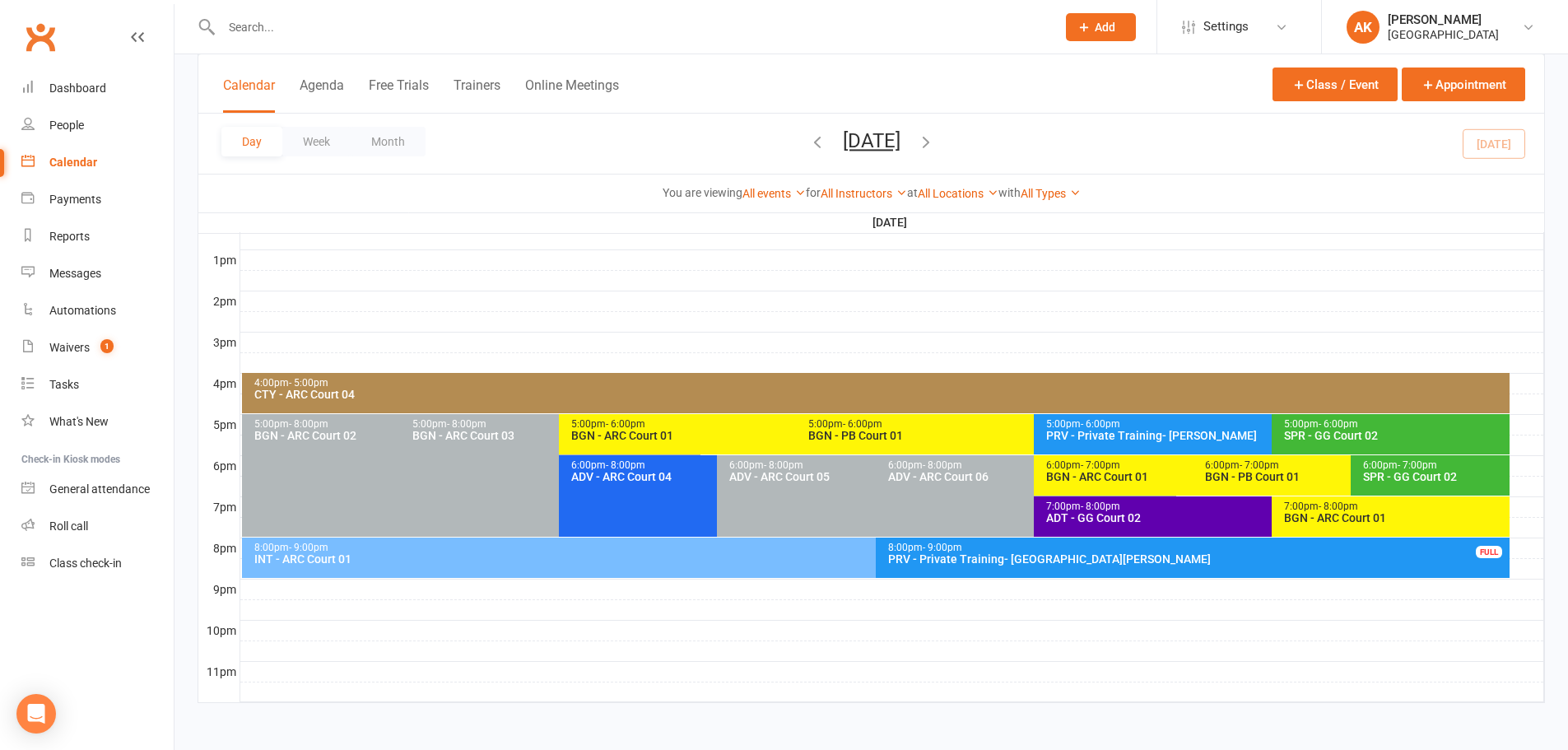
click at [510, 555] on div "INT - ARC Court 01" at bounding box center [871, 559] width 1236 height 12
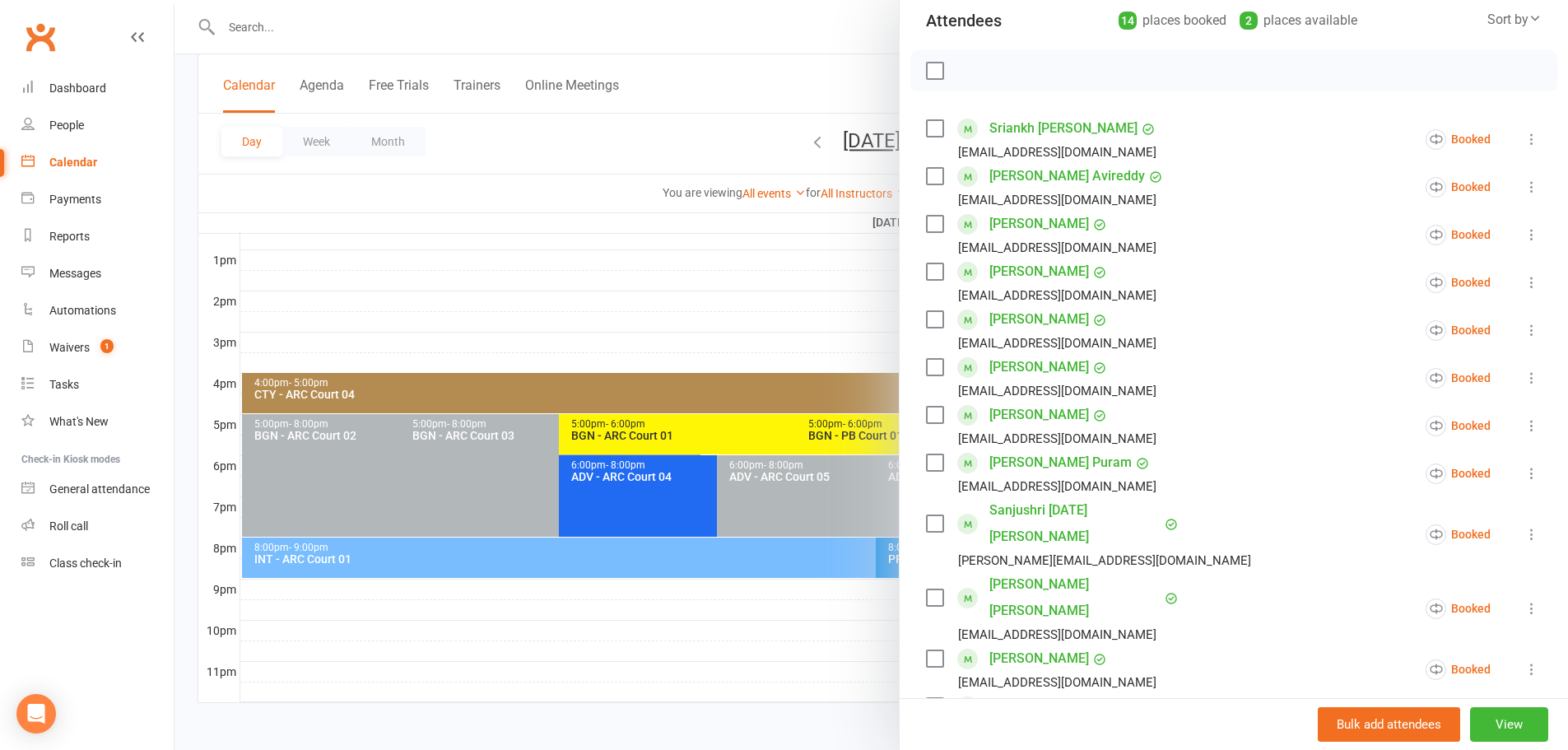
scroll to position [164, 0]
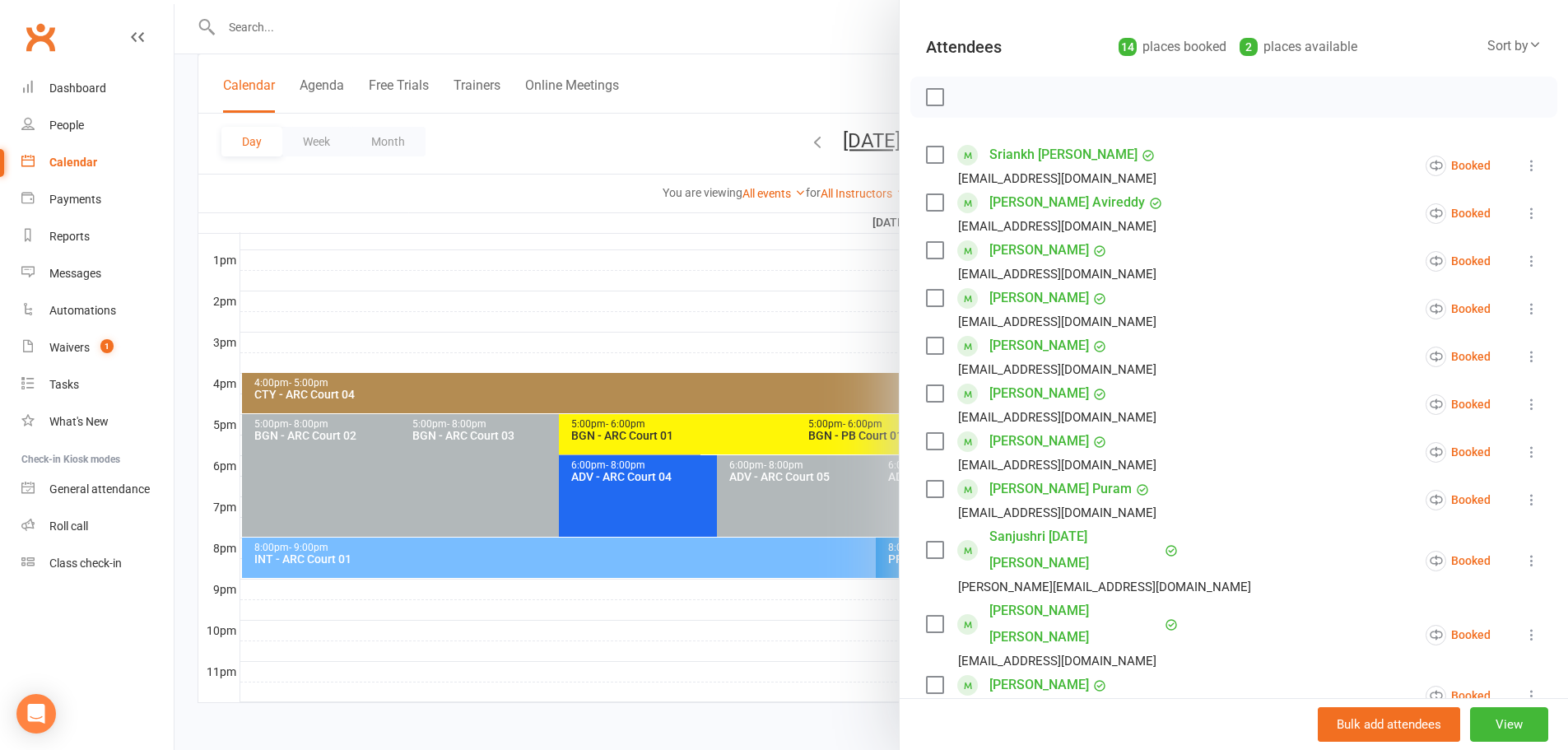
click at [803, 64] on div at bounding box center [871, 375] width 1394 height 750
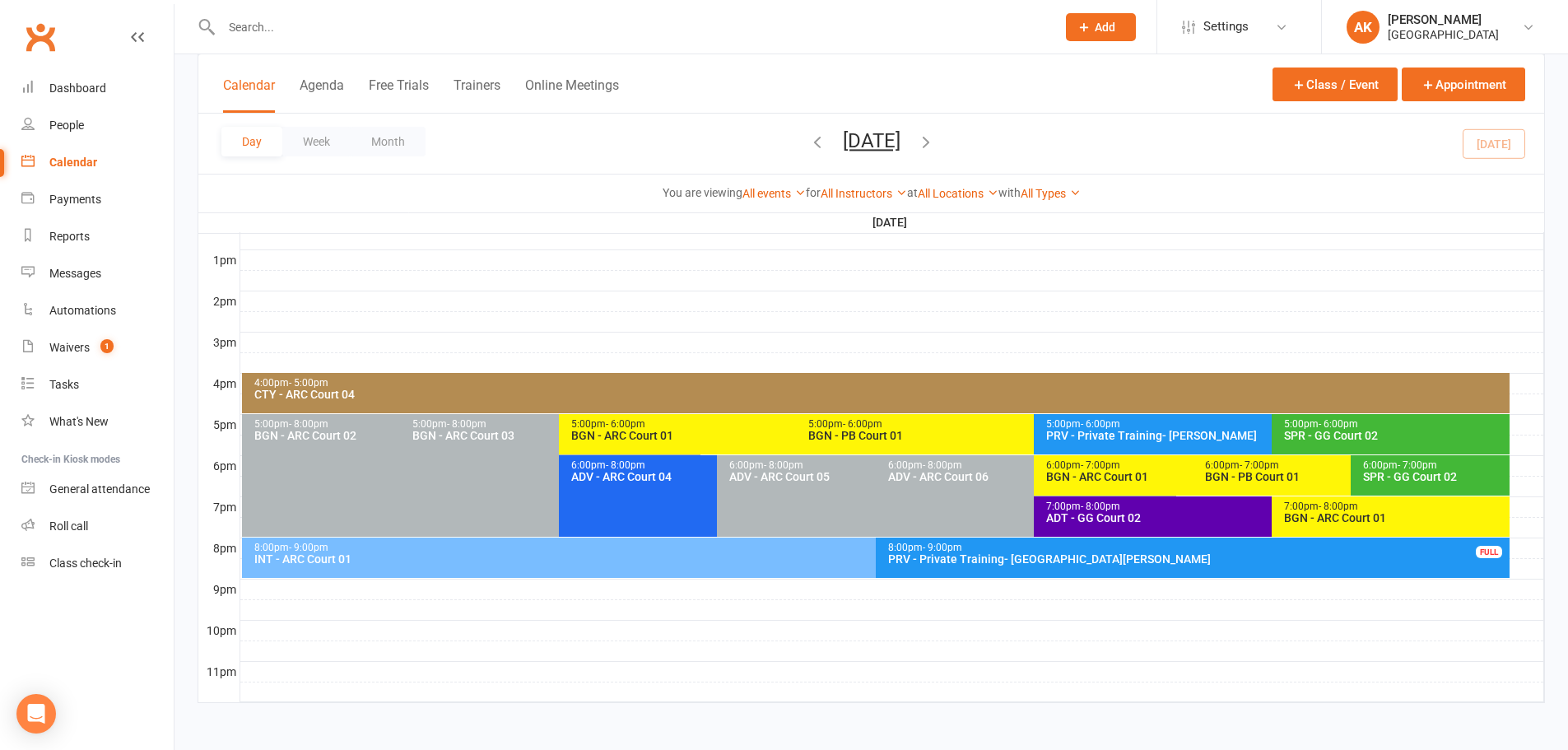
click at [1162, 525] on div "7:00pm - 8:00pm ADT - GG Court 02" at bounding box center [1263, 517] width 459 height 41
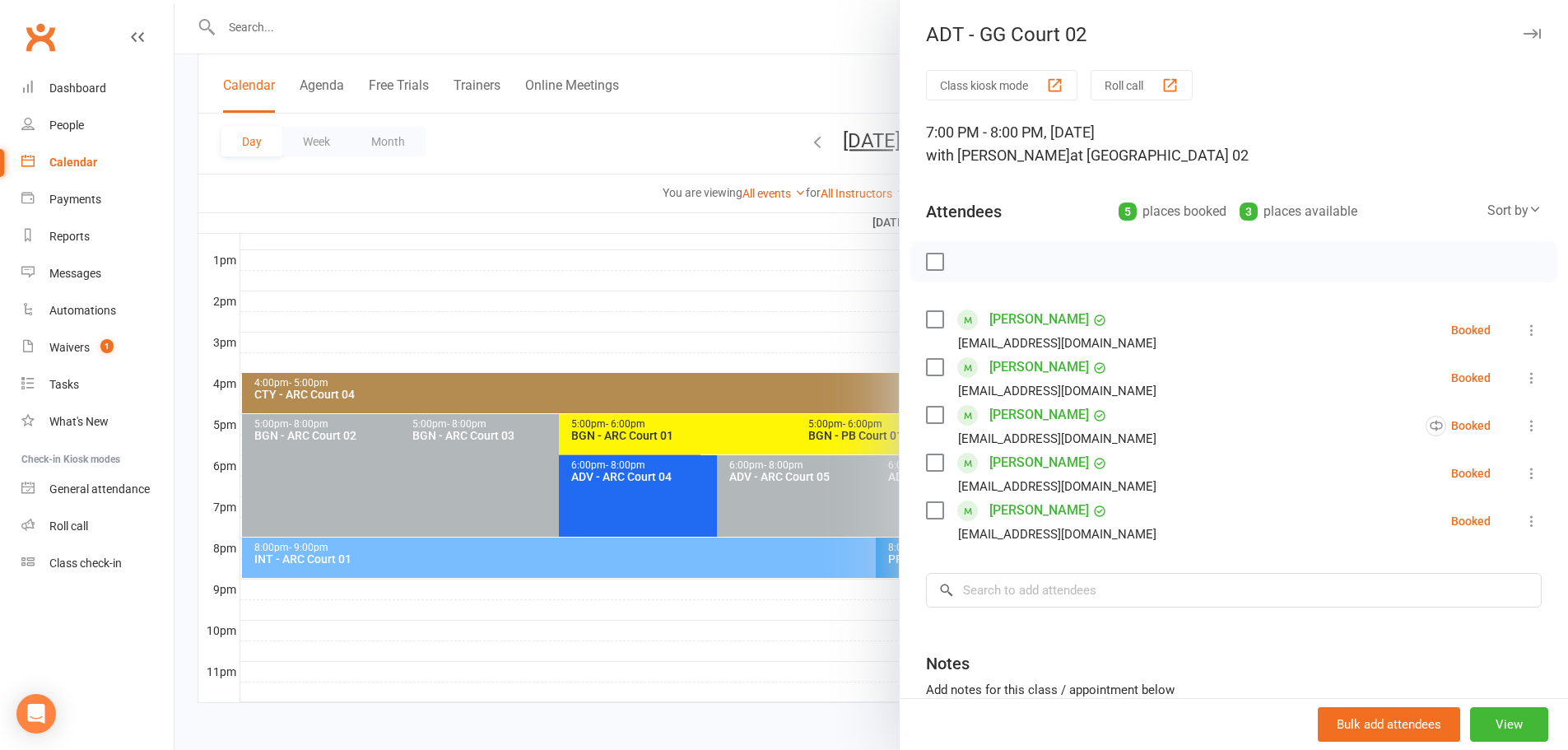
click at [767, 88] on div at bounding box center [871, 375] width 1394 height 750
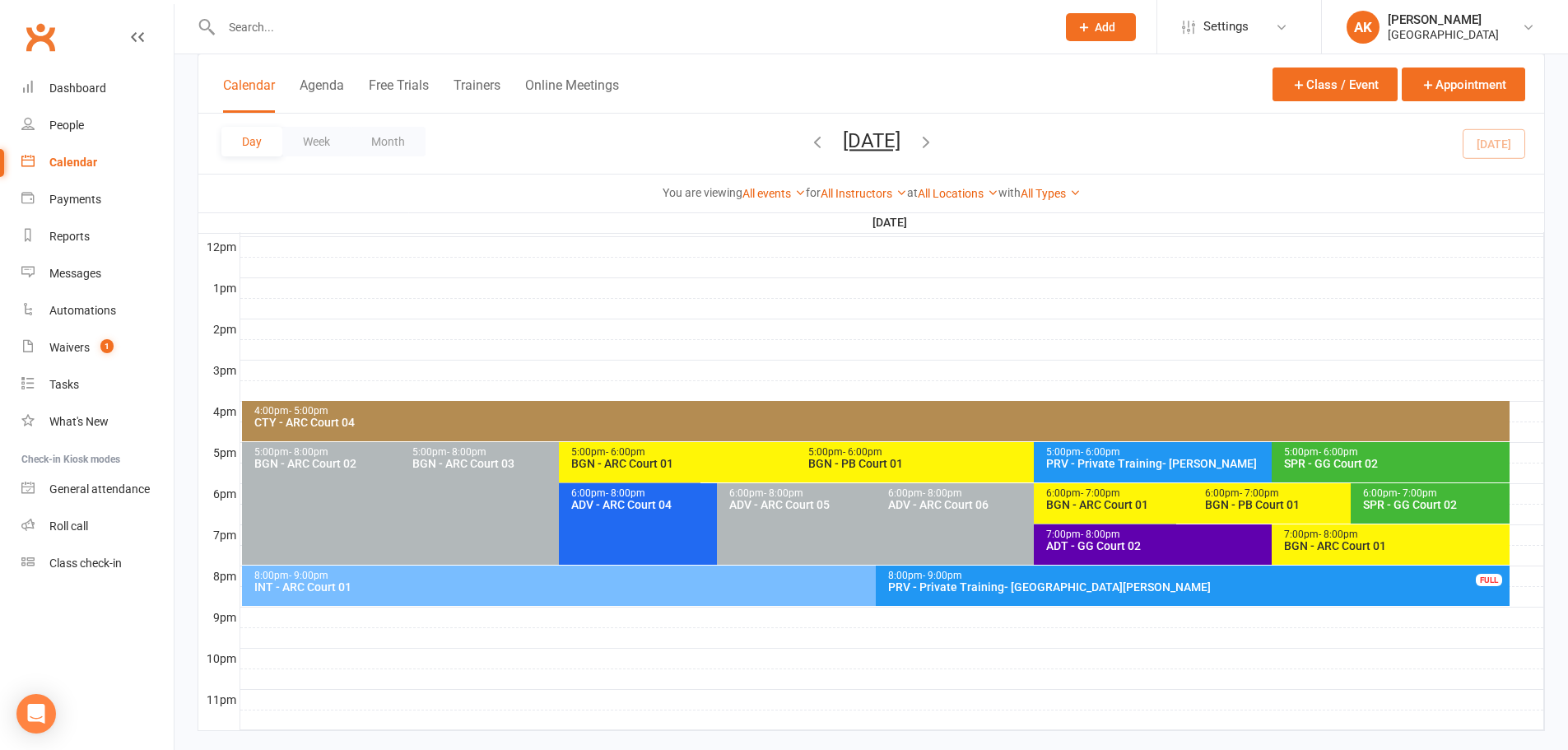
scroll to position [620, 0]
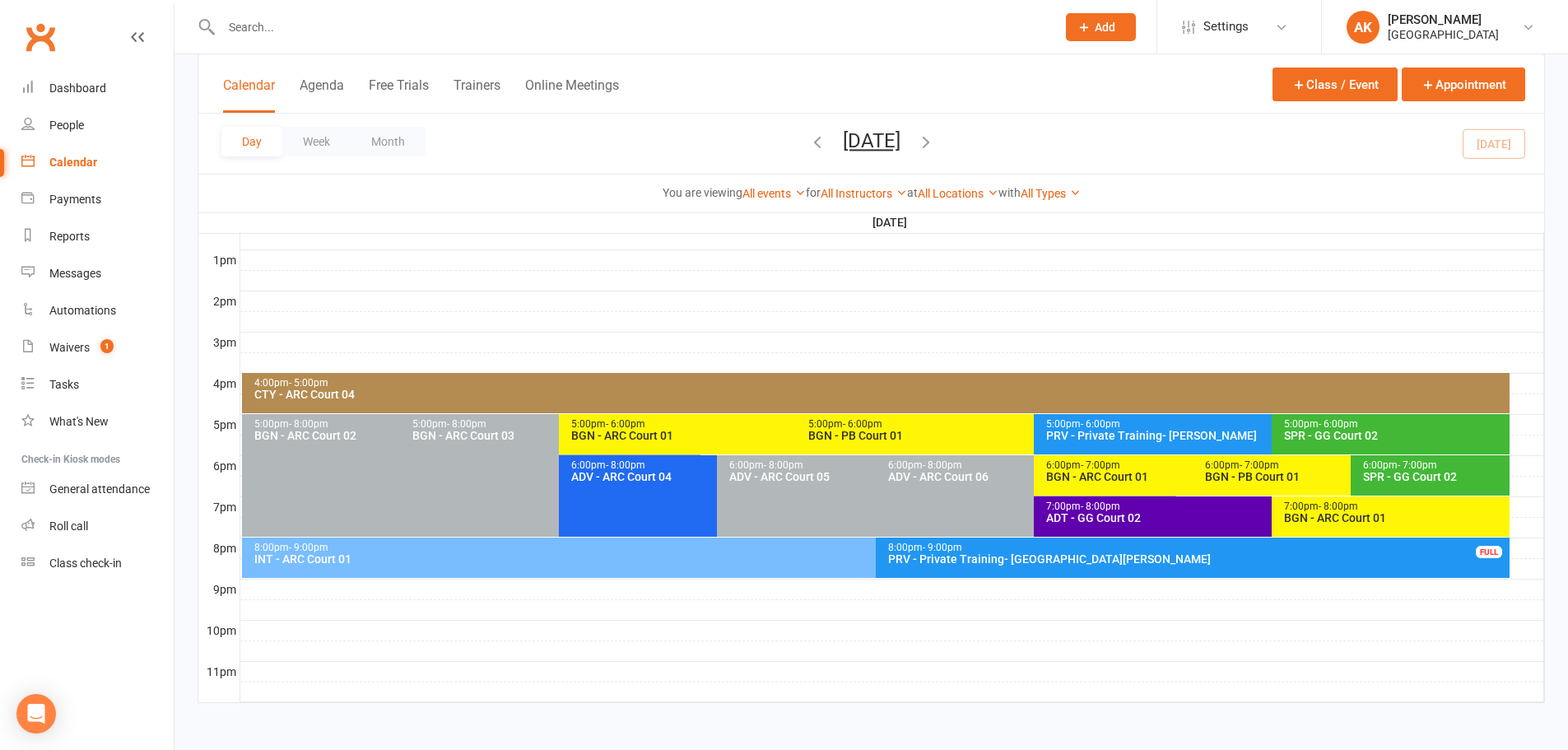
click at [874, 143] on button "[DATE]" at bounding box center [871, 141] width 57 height 23
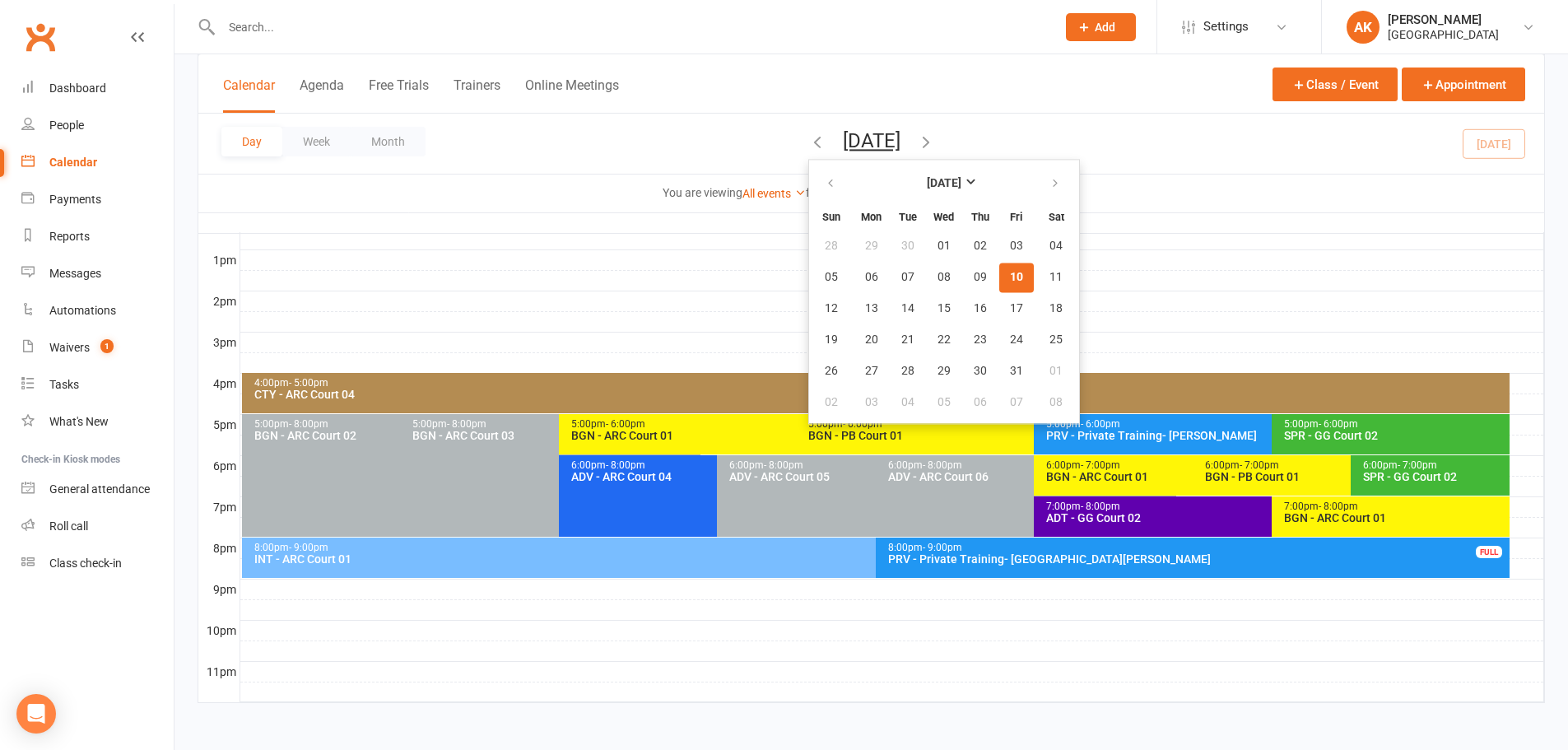
click at [1010, 275] on span "10" at bounding box center [1017, 277] width 13 height 13
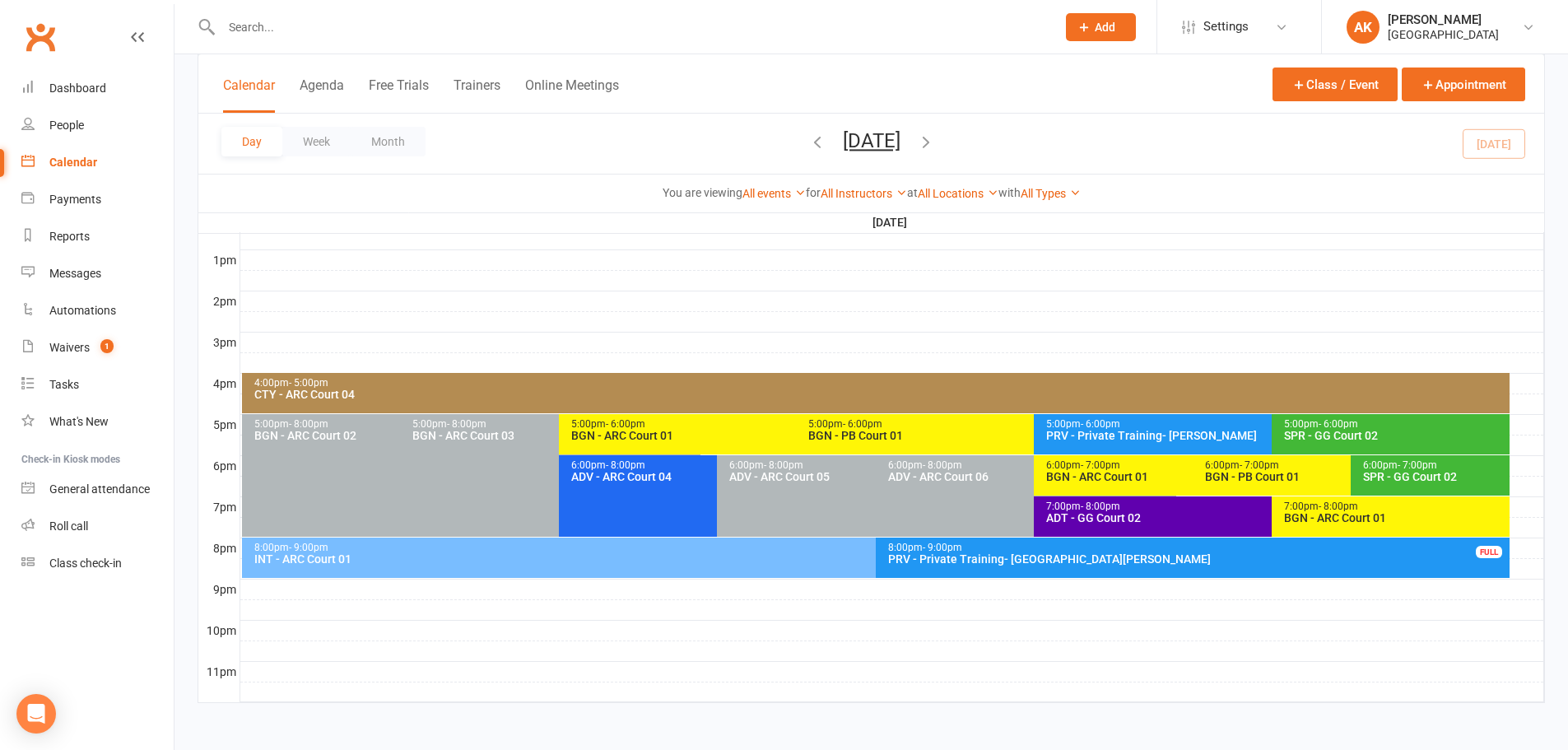
click at [1153, 527] on div "7:00pm - 8:00pm ADT - GG Court 02" at bounding box center [1263, 517] width 459 height 41
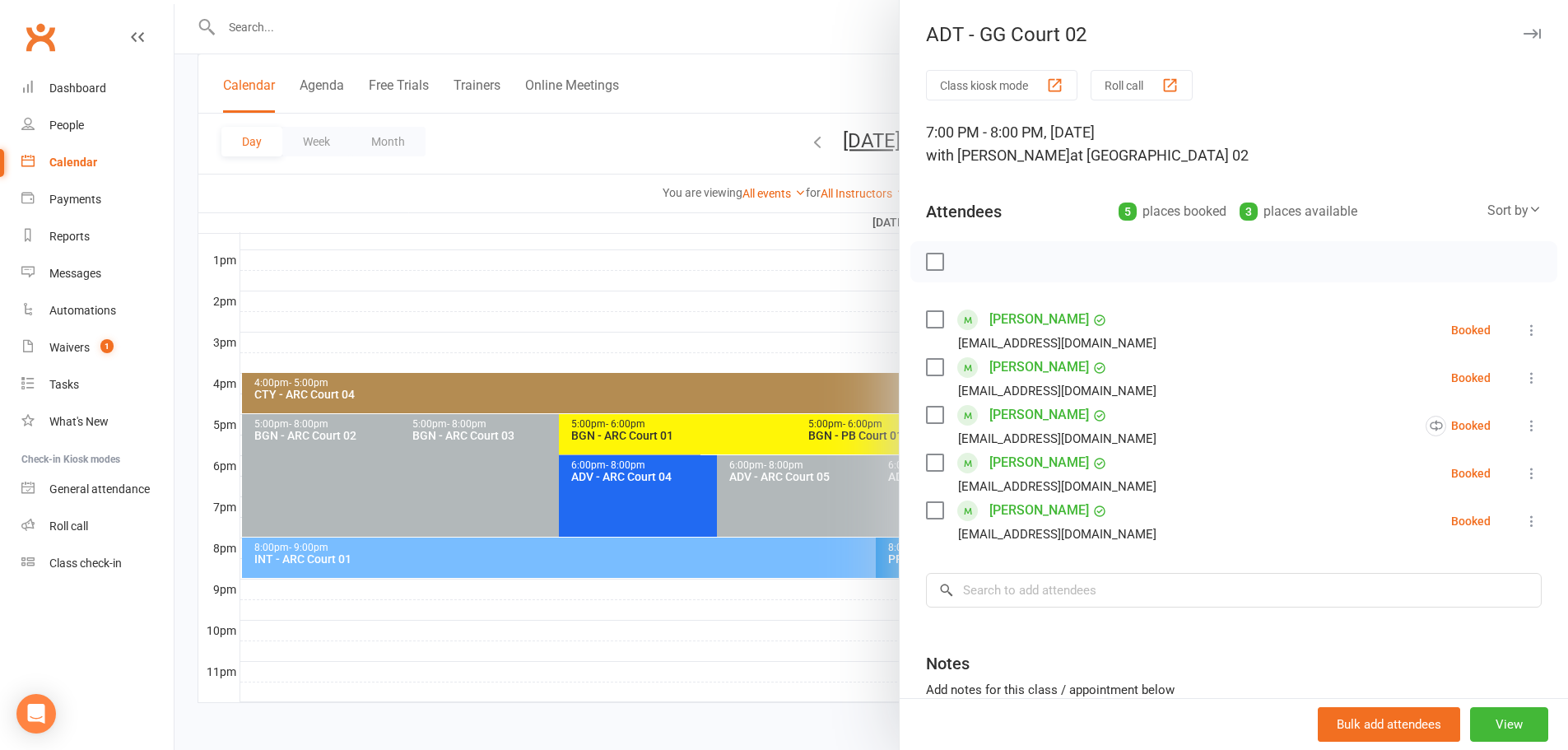
click at [836, 91] on div at bounding box center [871, 375] width 1394 height 750
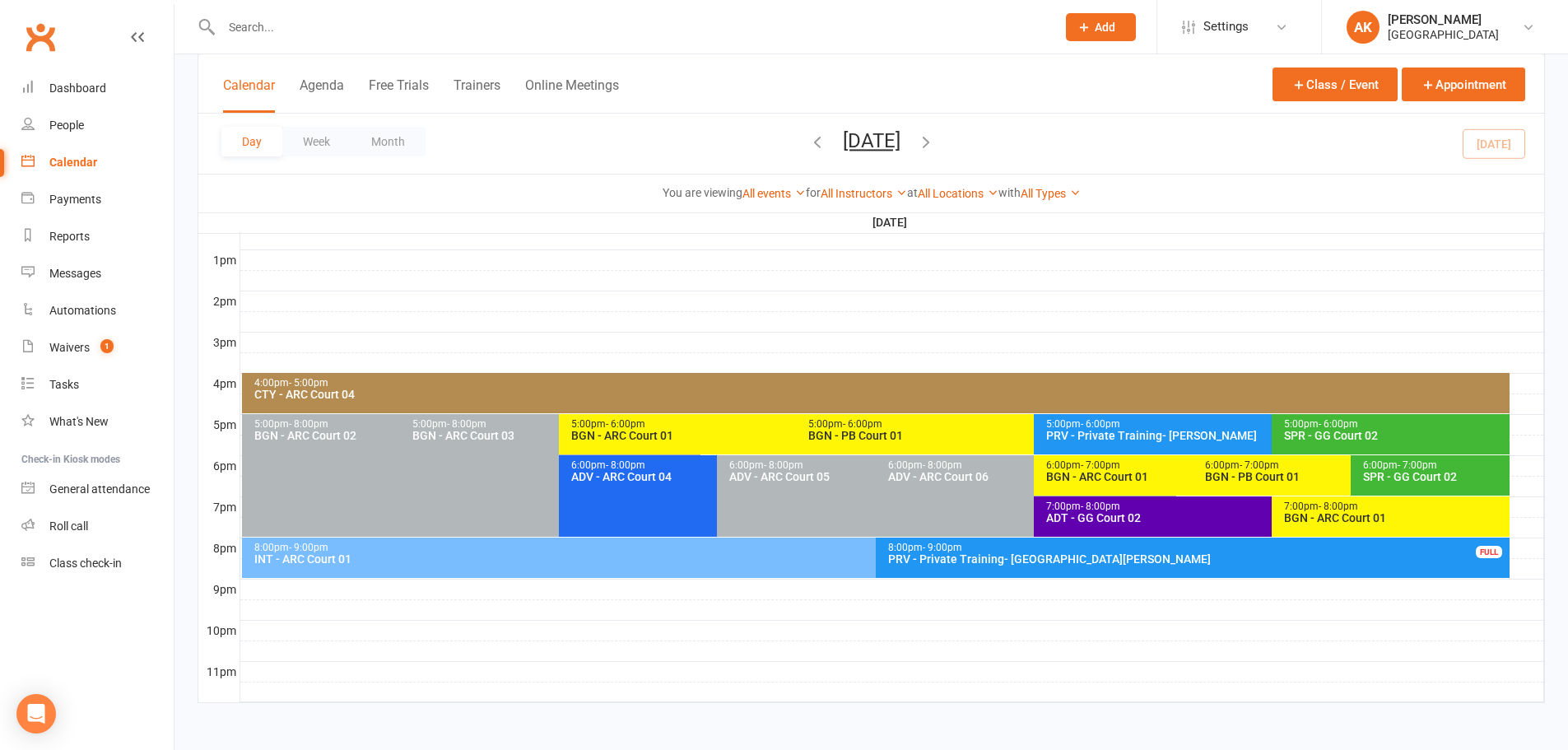
click at [443, 28] on input "text" at bounding box center [630, 27] width 828 height 23
click at [917, 137] on span "[DATE] [DATE] Sun Mon Tue Wed Thu Fri Sat 28 29 30 01 02 03 04 05 06 07 08 09 1…" at bounding box center [871, 144] width 91 height 29
click at [935, 138] on div "[DATE] [DATE] Sun Mon Tue Wed Thu Fri Sat 28 29 30 01 02 03 04 05 06 07 08 09 1…" at bounding box center [871, 144] width 127 height 29
click at [935, 139] on icon "button" at bounding box center [926, 142] width 18 height 18
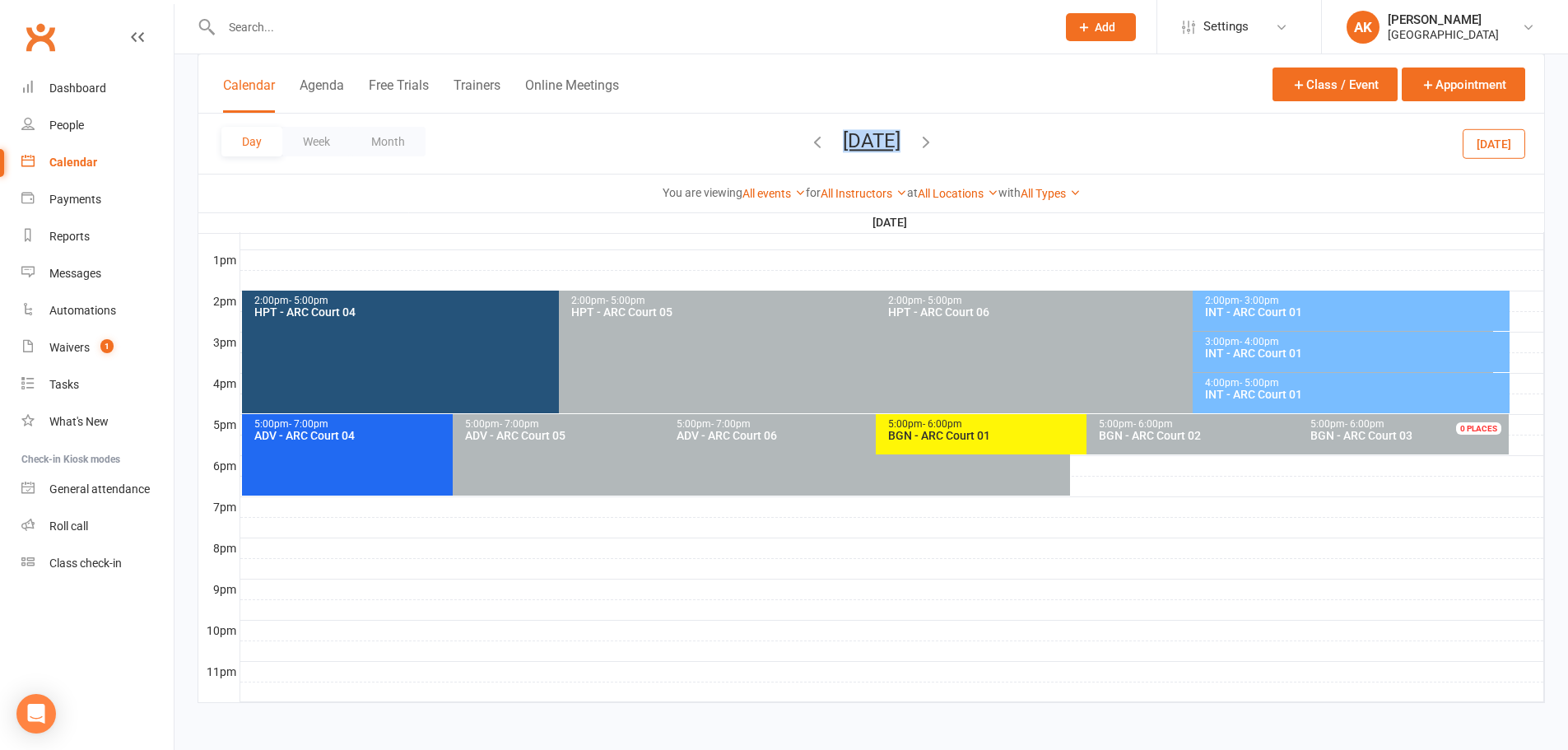
click at [935, 141] on icon "button" at bounding box center [926, 142] width 18 height 18
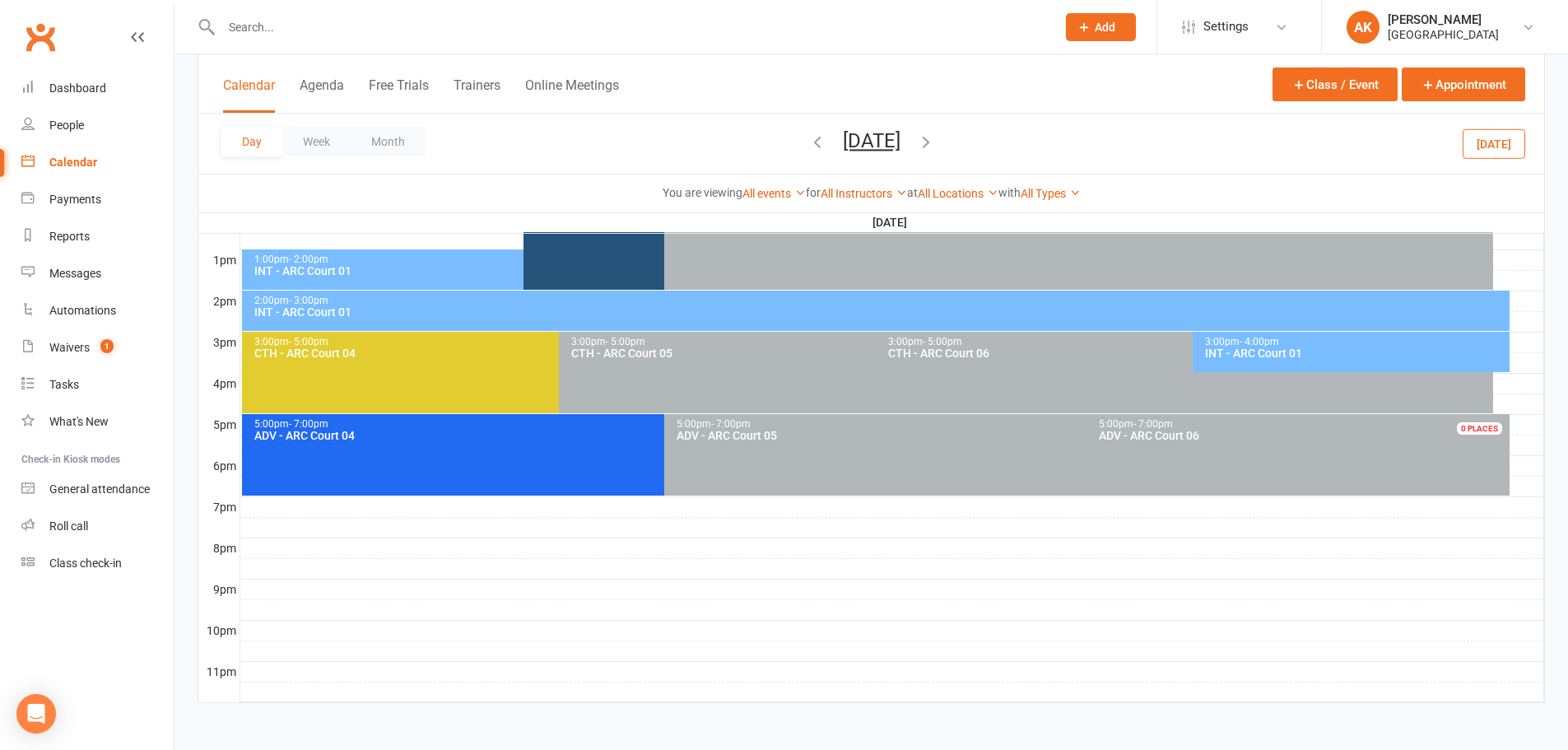
click at [943, 78] on div "Calendar Agenda Free Trials Trainers Online Meetings Class / Event Appointment" at bounding box center [871, 83] width 1345 height 59
click at [346, 273] on div "INT - ARC Court 01" at bounding box center [519, 271] width 532 height 12
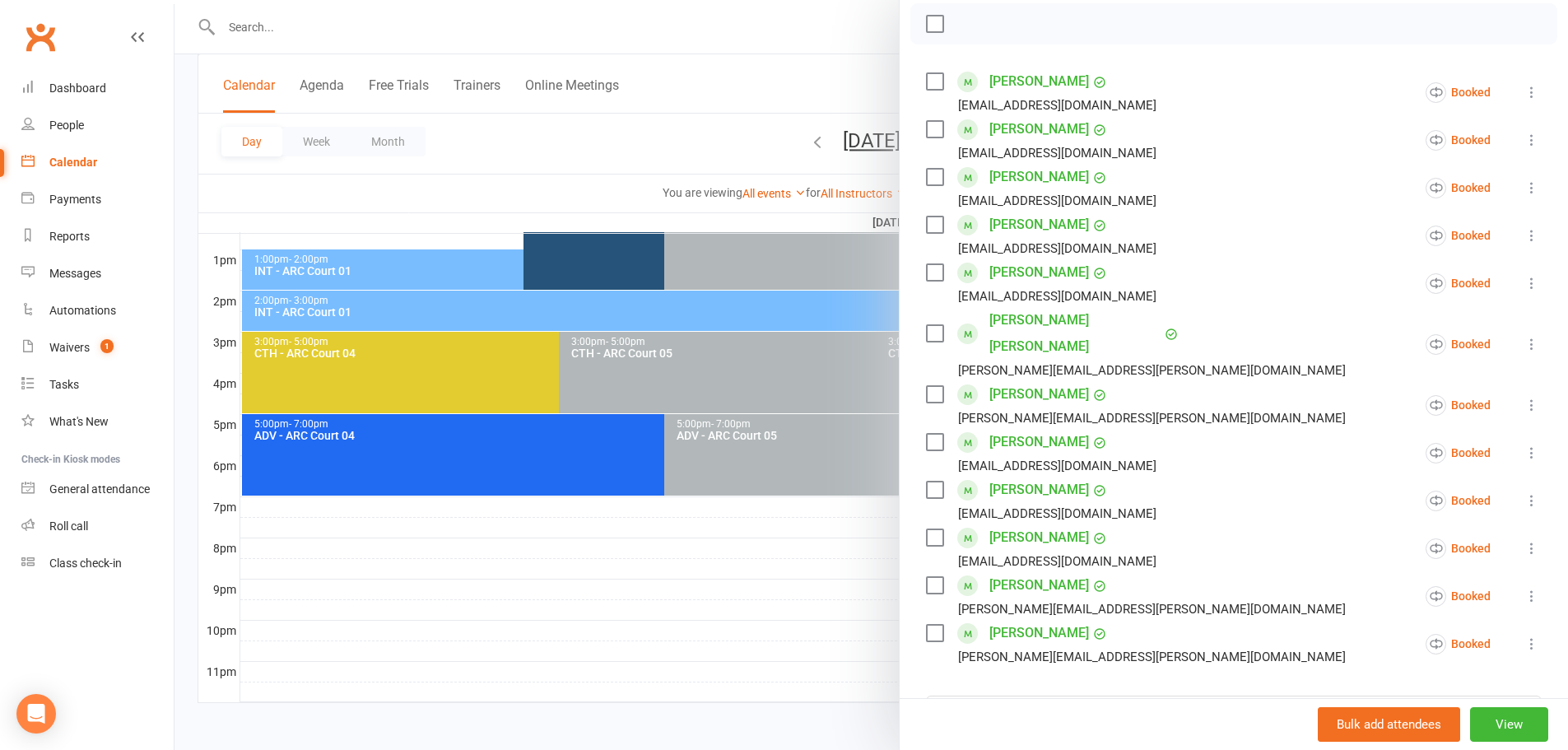
scroll to position [329, 0]
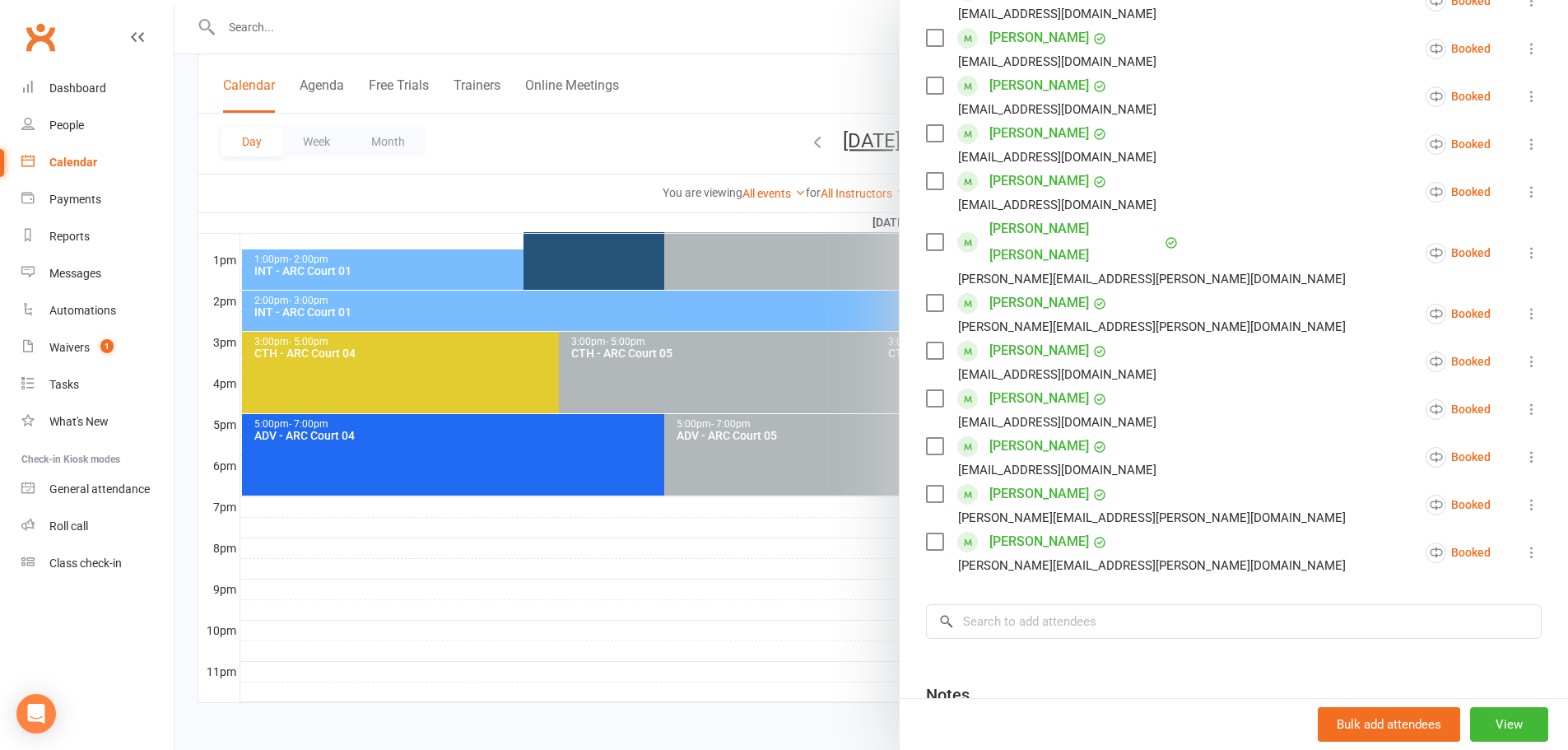
click at [1523, 497] on icon at bounding box center [1531, 505] width 17 height 17
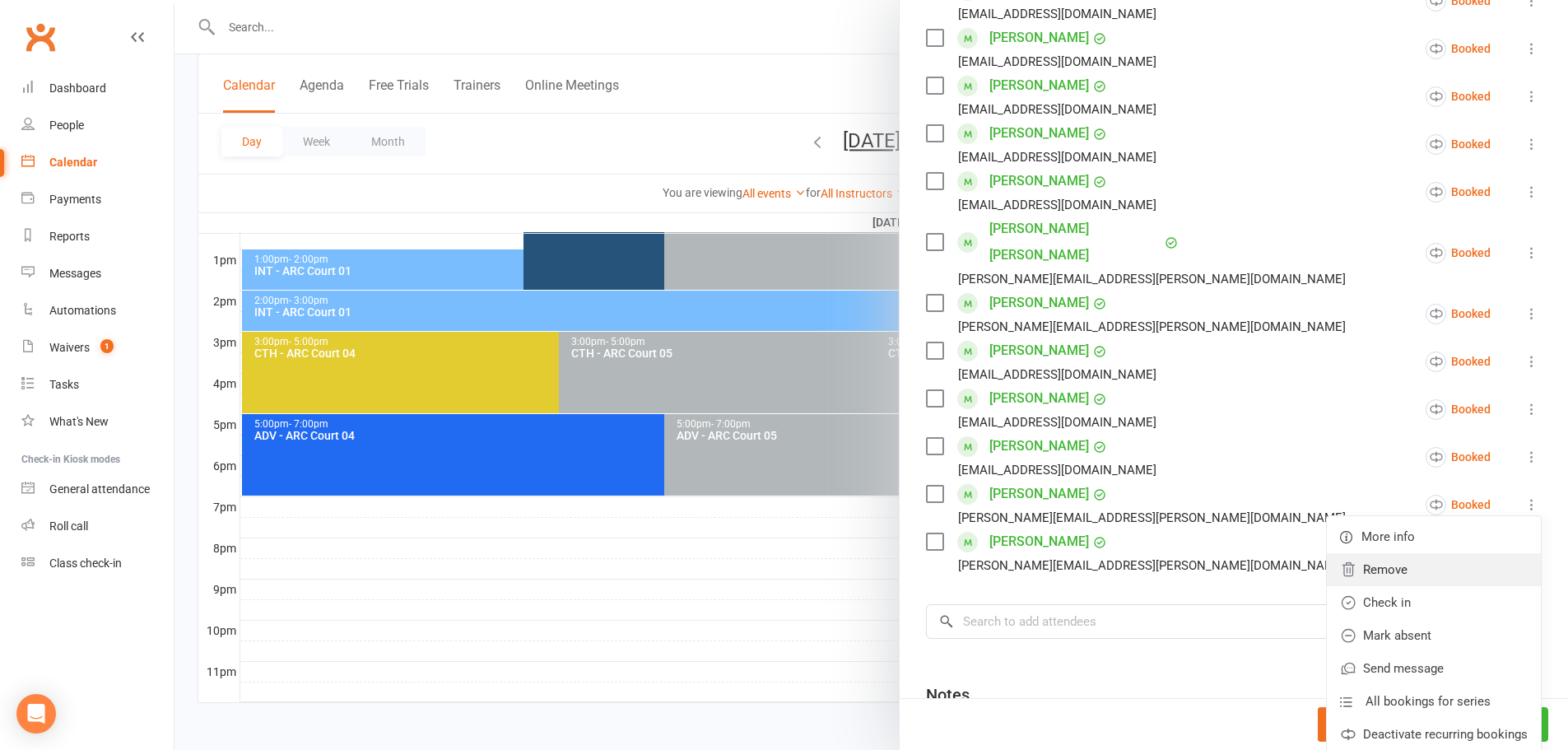
click at [1419, 553] on link "Remove" at bounding box center [1433, 570] width 214 height 33
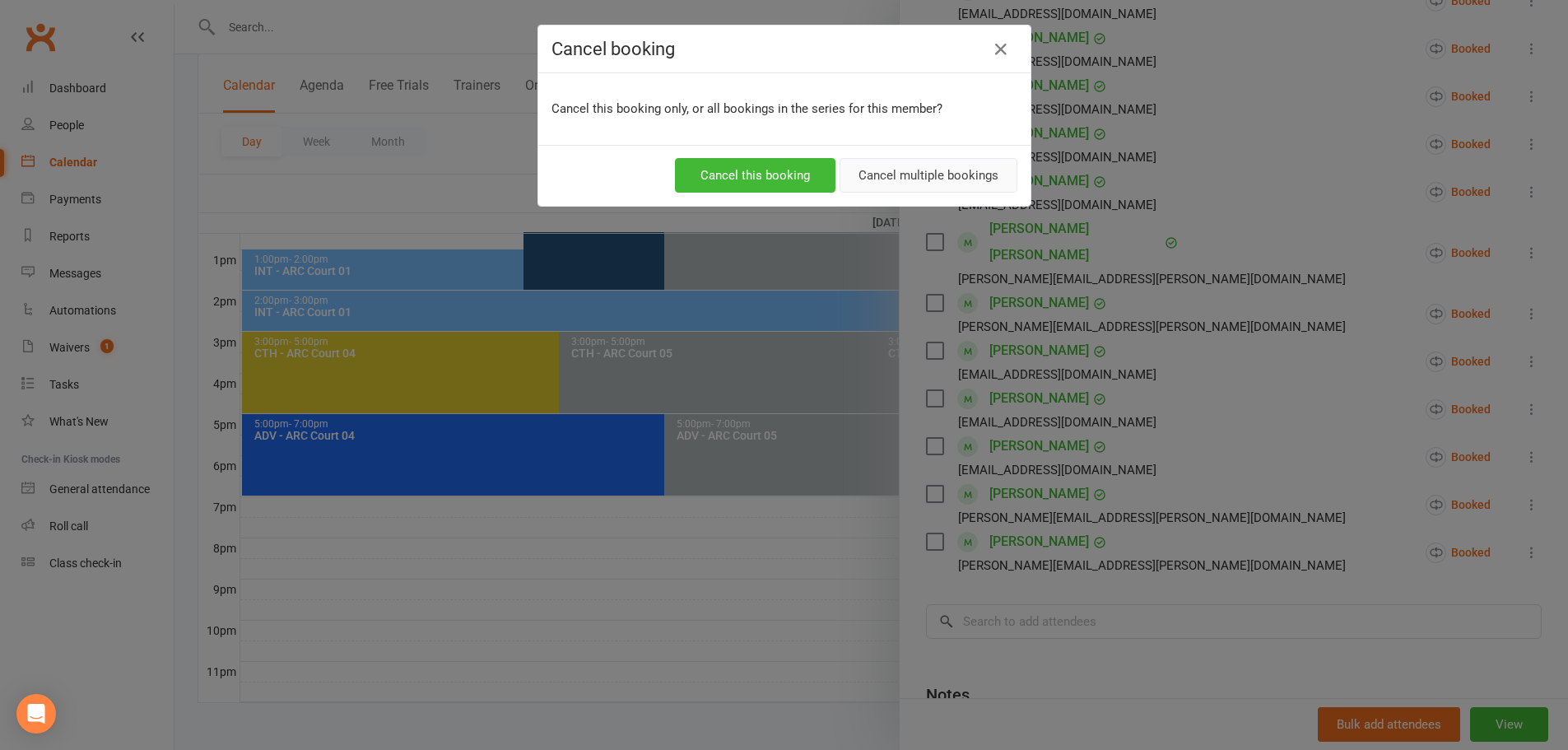
click at [920, 172] on button "Cancel multiple bookings" at bounding box center [929, 175] width 178 height 35
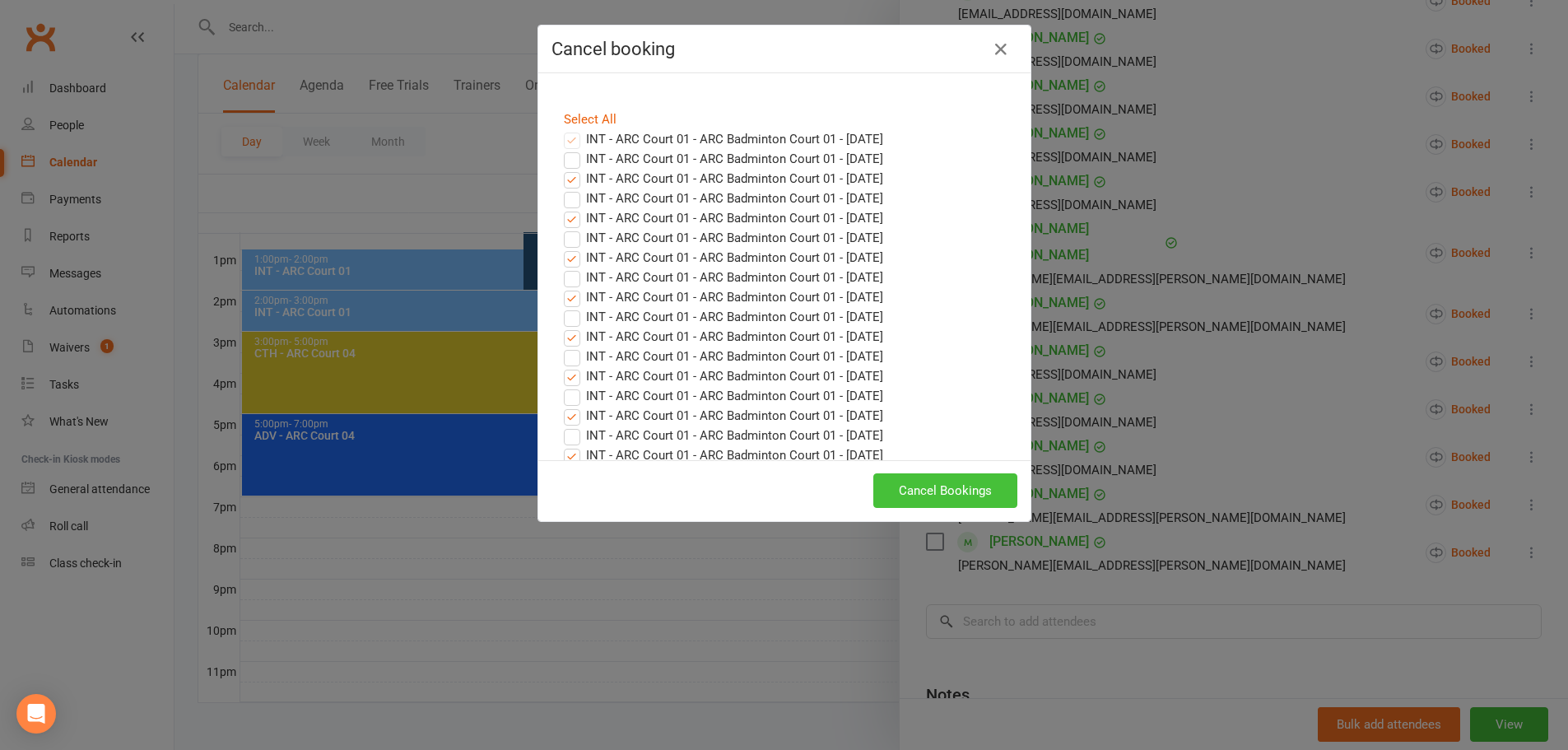
click at [968, 480] on button "Cancel Bookings" at bounding box center [944, 491] width 144 height 35
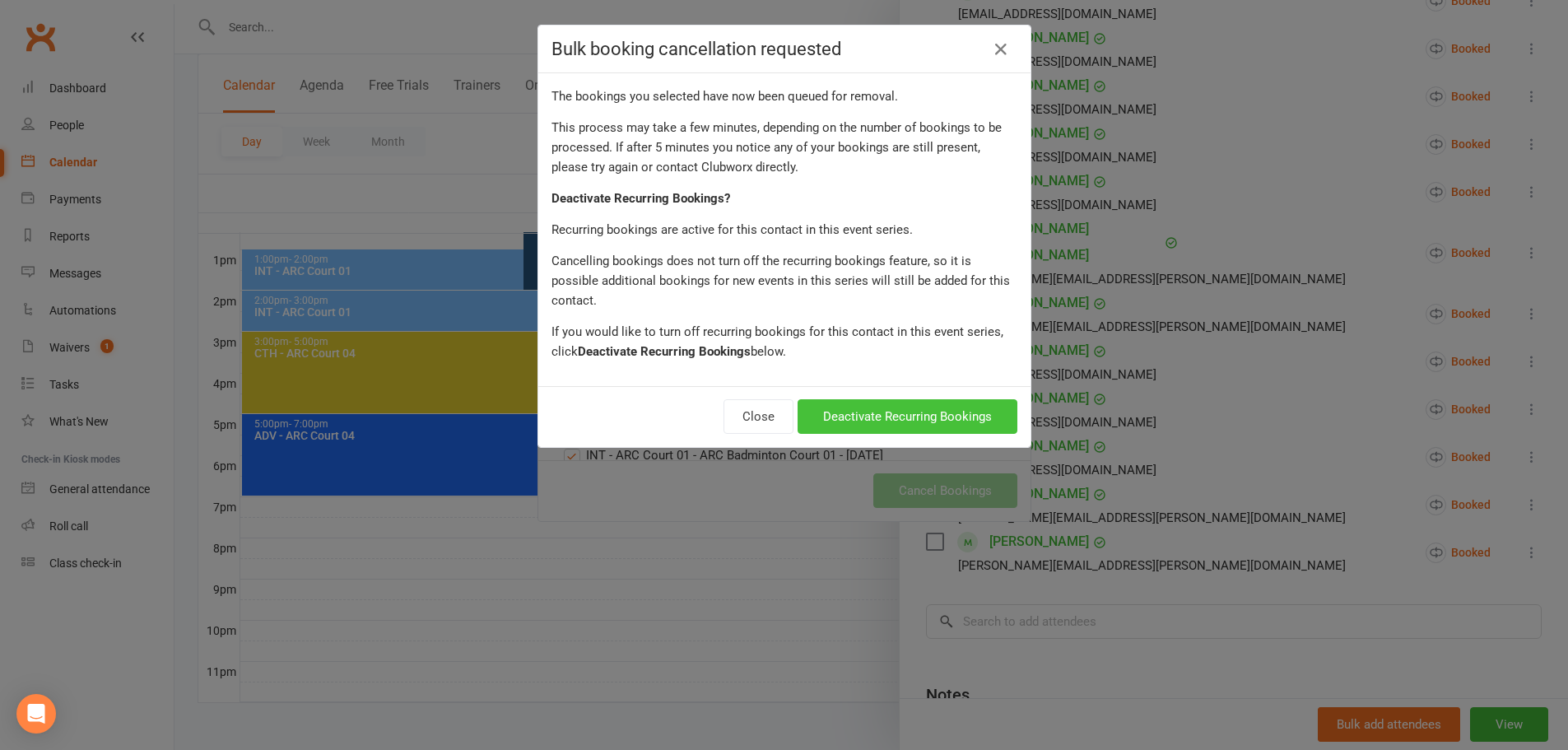
click at [939, 401] on button "Deactivate Recurring Bookings" at bounding box center [907, 417] width 220 height 35
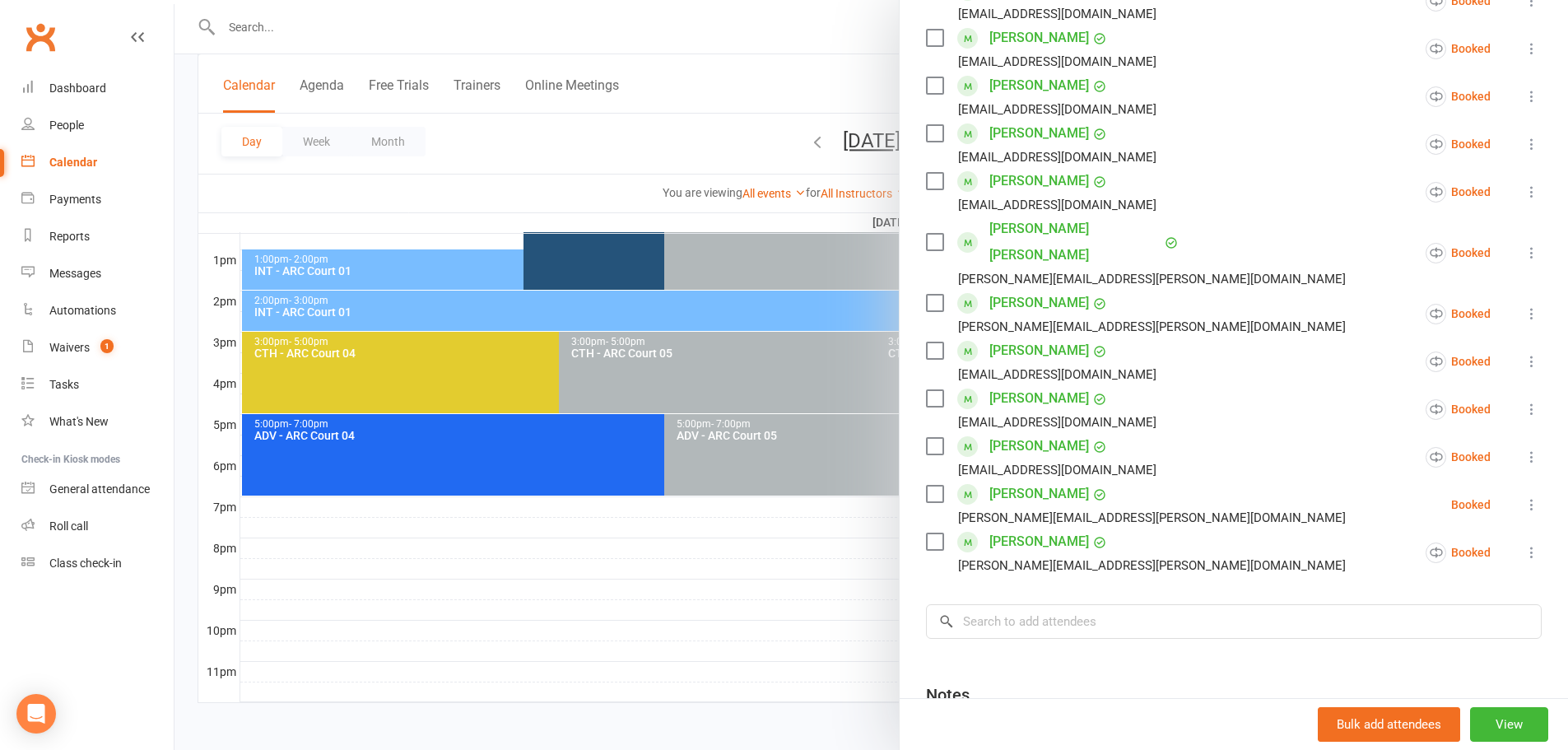
click at [1523, 544] on icon at bounding box center [1531, 552] width 17 height 17
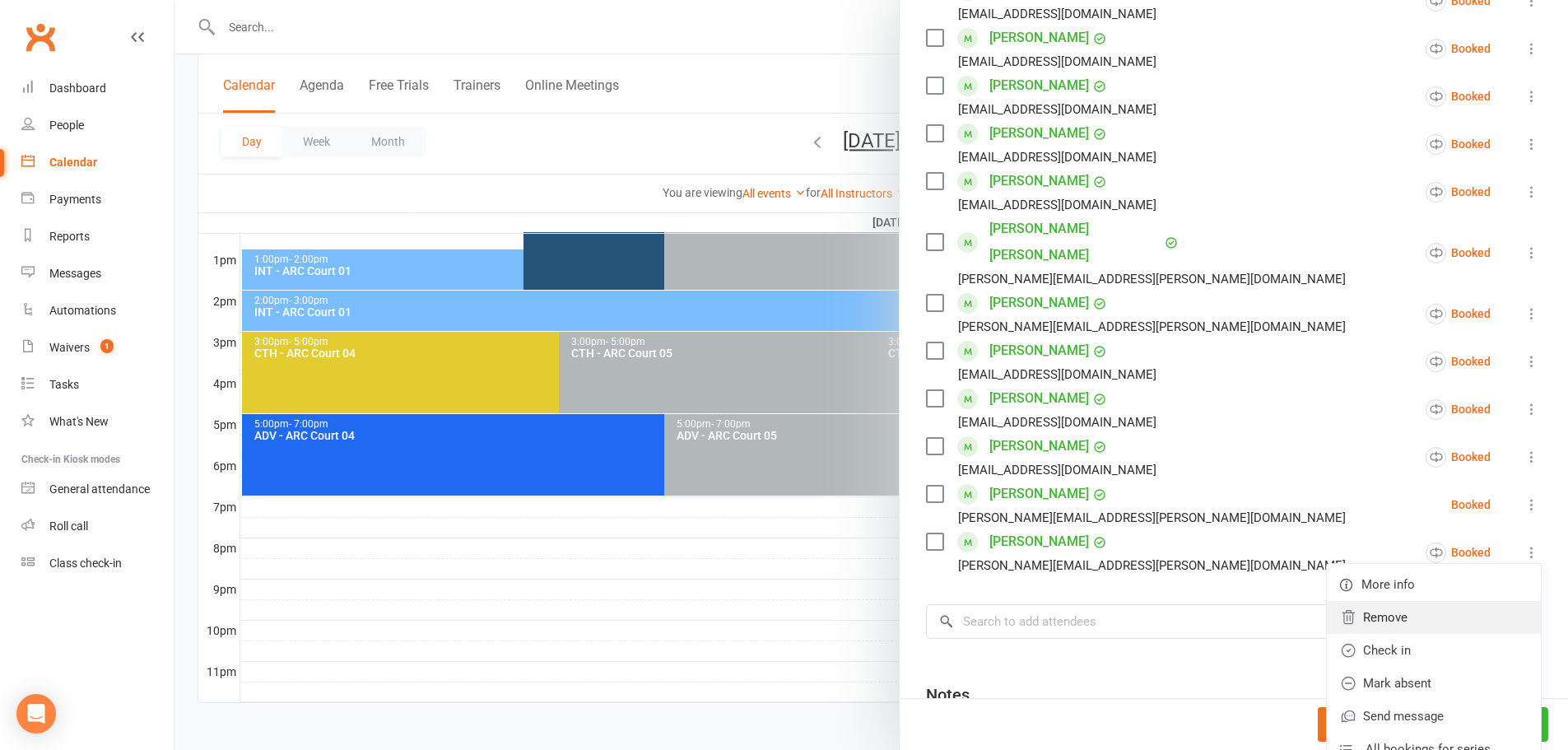
click at [1396, 600] on link "Remove" at bounding box center [1433, 617] width 214 height 33
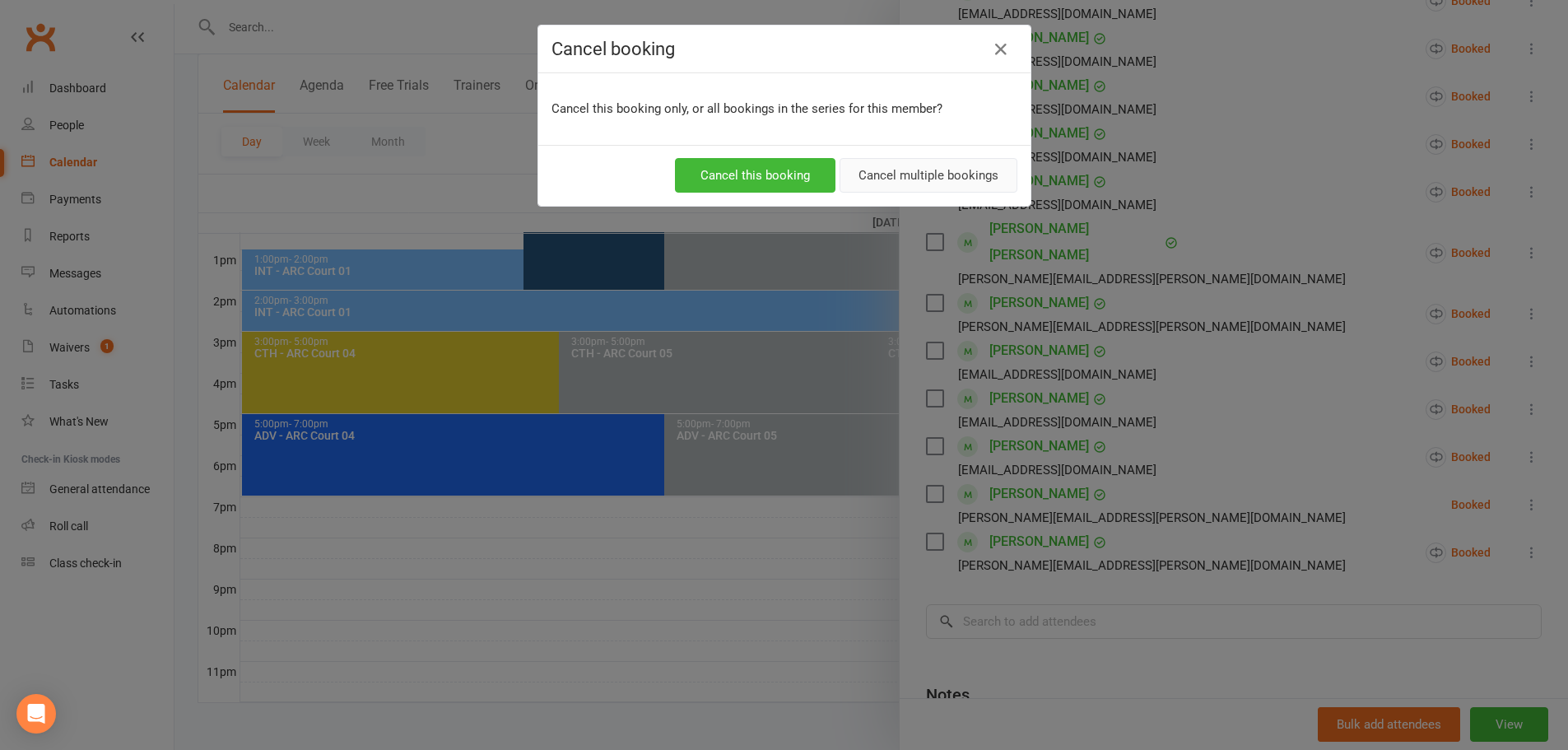
click at [936, 184] on button "Cancel multiple bookings" at bounding box center [929, 175] width 178 height 35
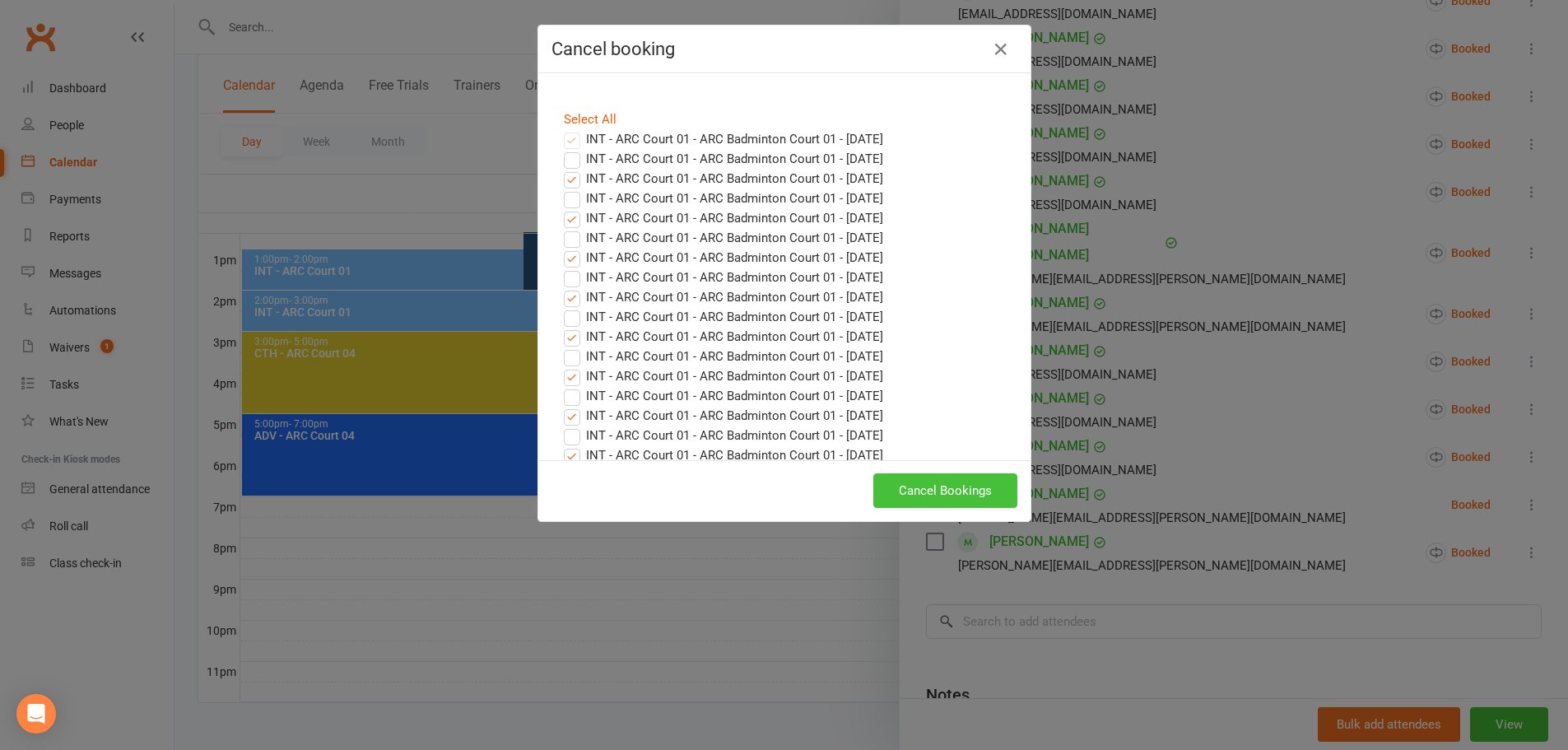
click at [961, 494] on button "Cancel Bookings" at bounding box center [944, 491] width 144 height 35
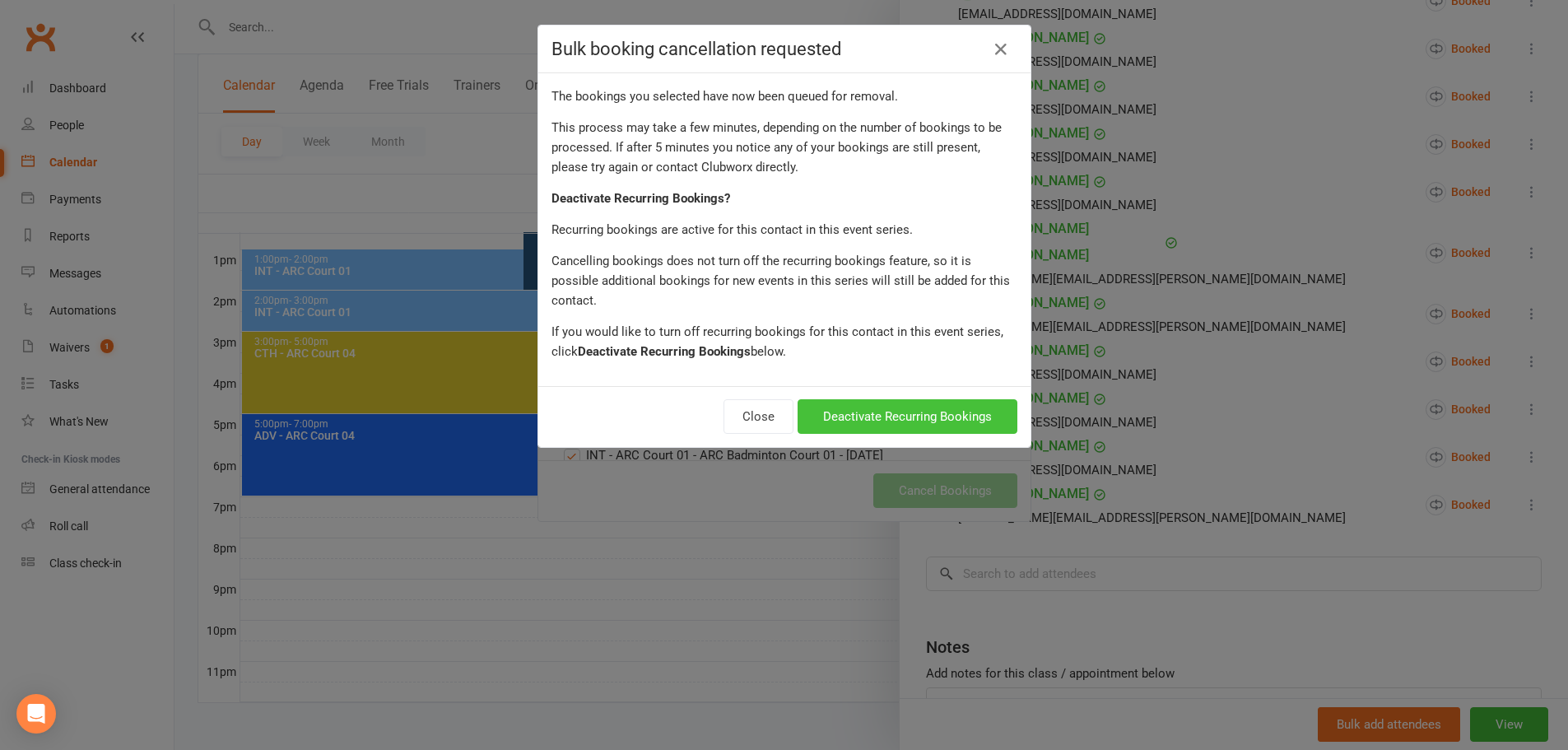
click at [971, 406] on button "Deactivate Recurring Bookings" at bounding box center [907, 417] width 220 height 35
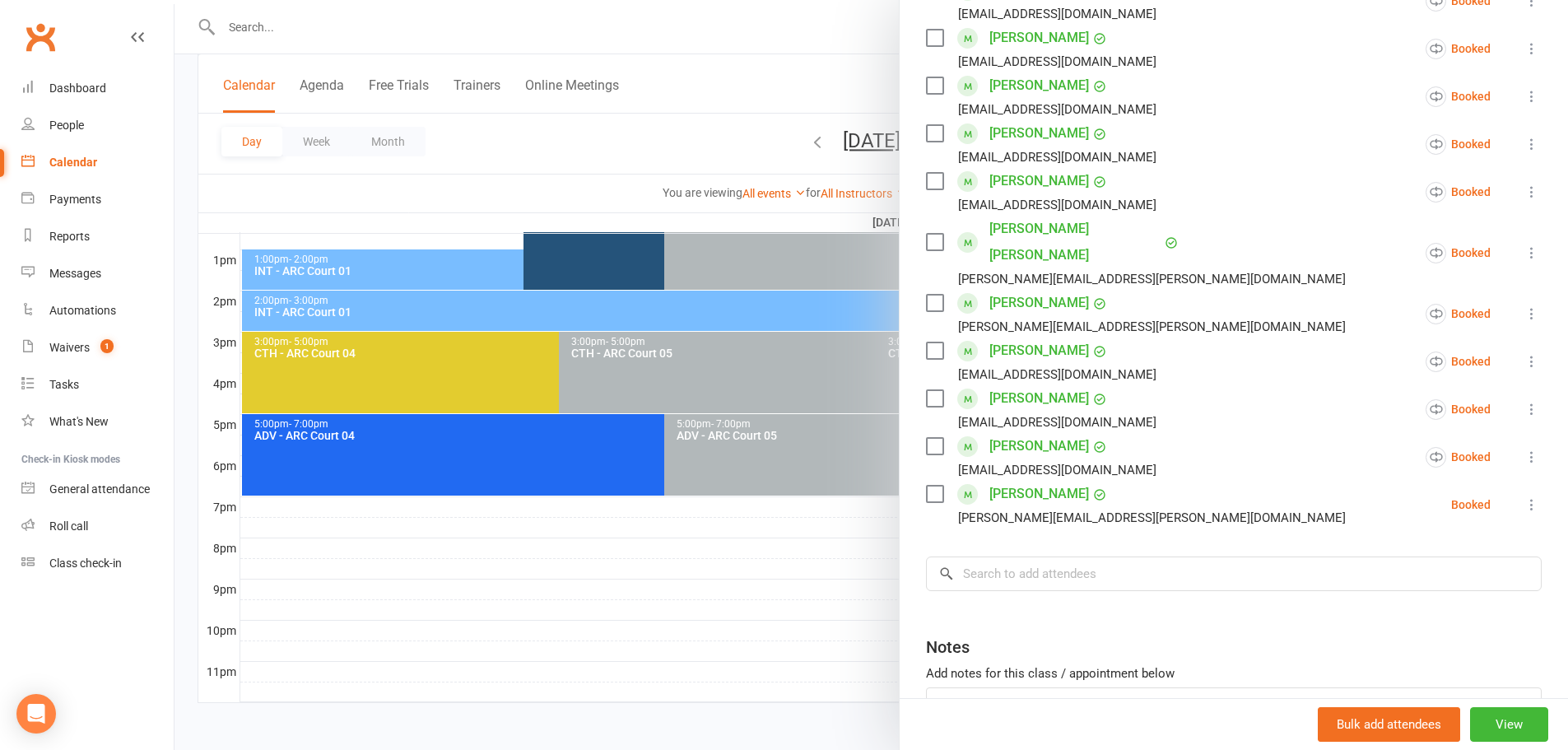
click at [772, 61] on div at bounding box center [871, 375] width 1394 height 750
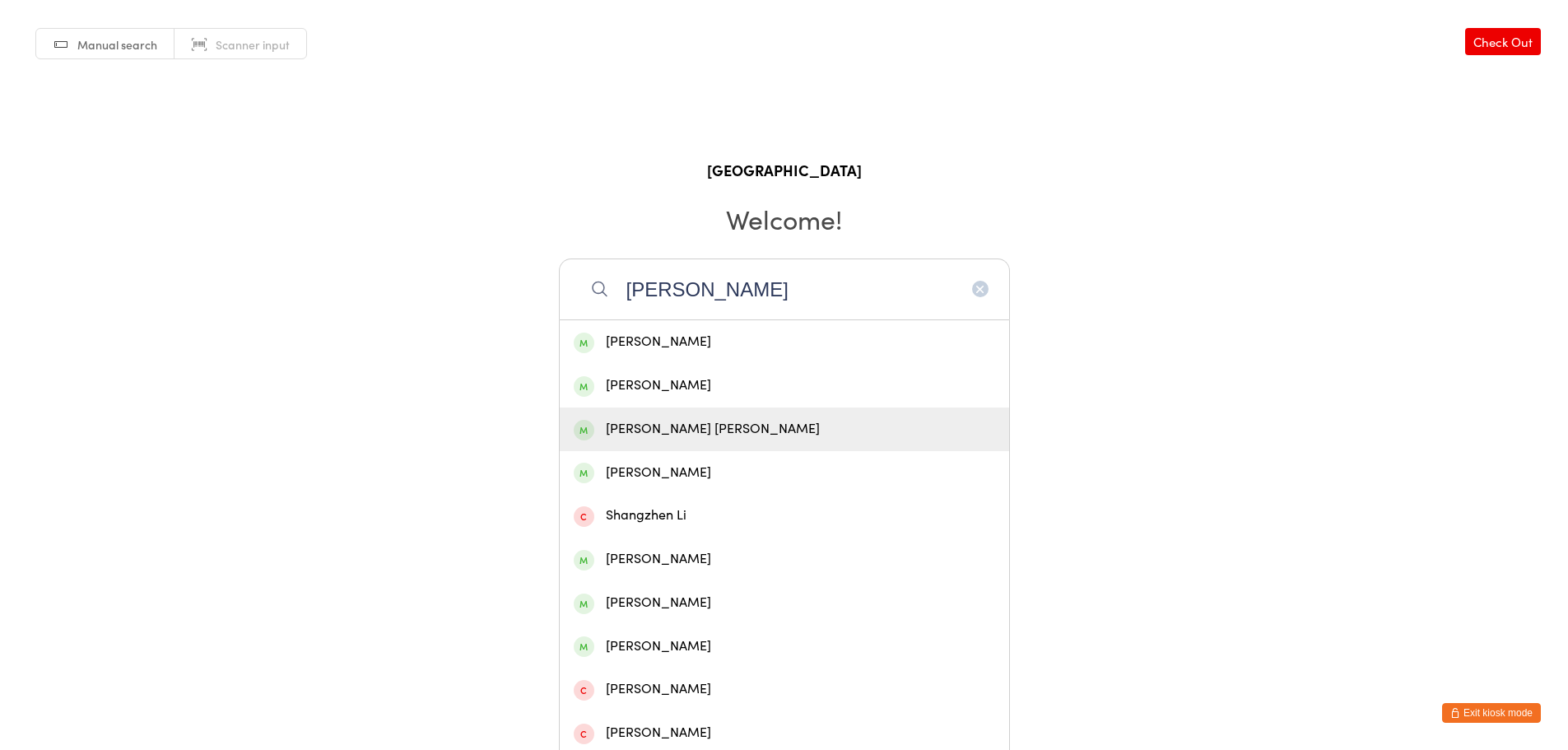
type input "[PERSON_NAME]"
click at [732, 427] on div "[PERSON_NAME] [PERSON_NAME]" at bounding box center [784, 429] width 421 height 22
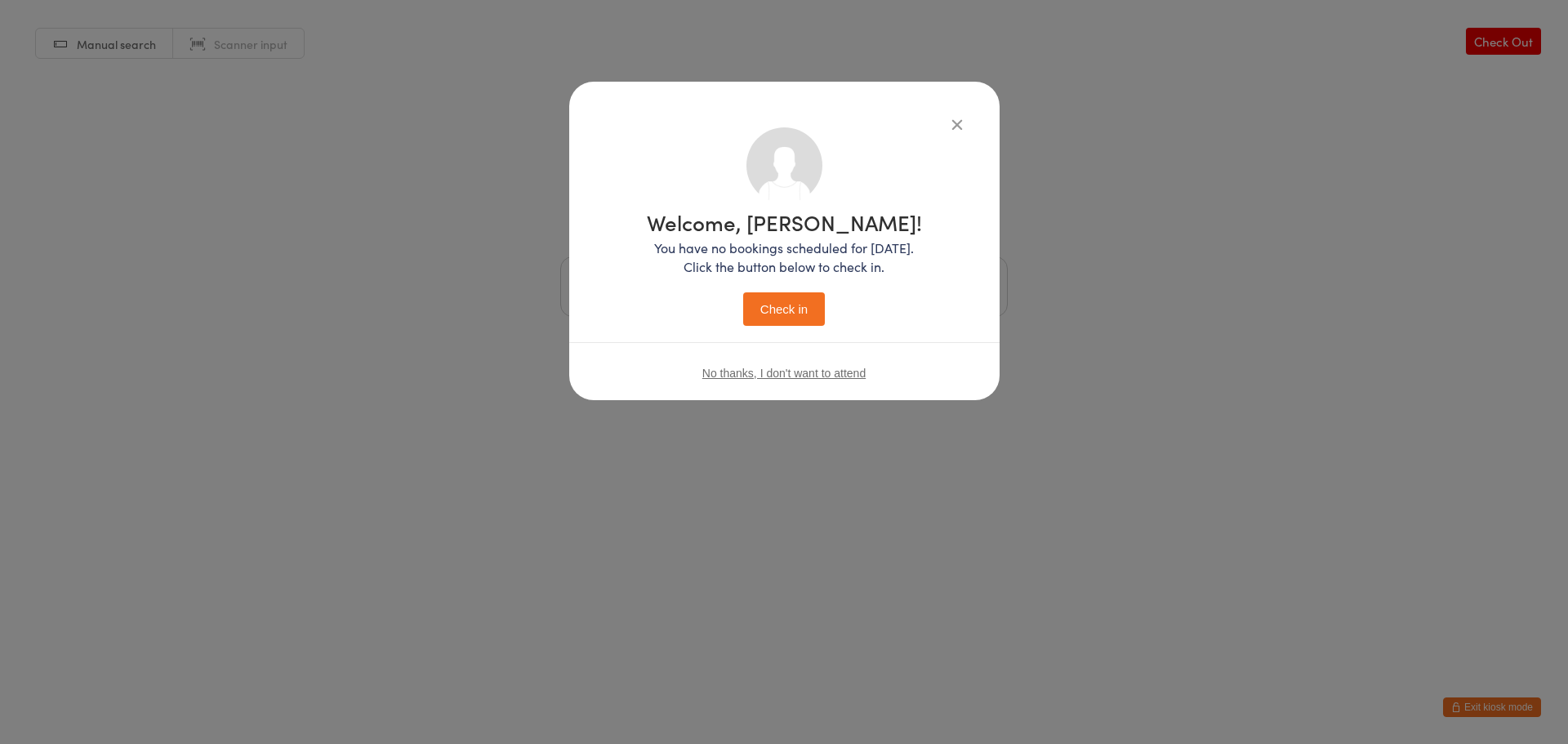
click at [959, 130] on icon "button" at bounding box center [957, 124] width 18 height 18
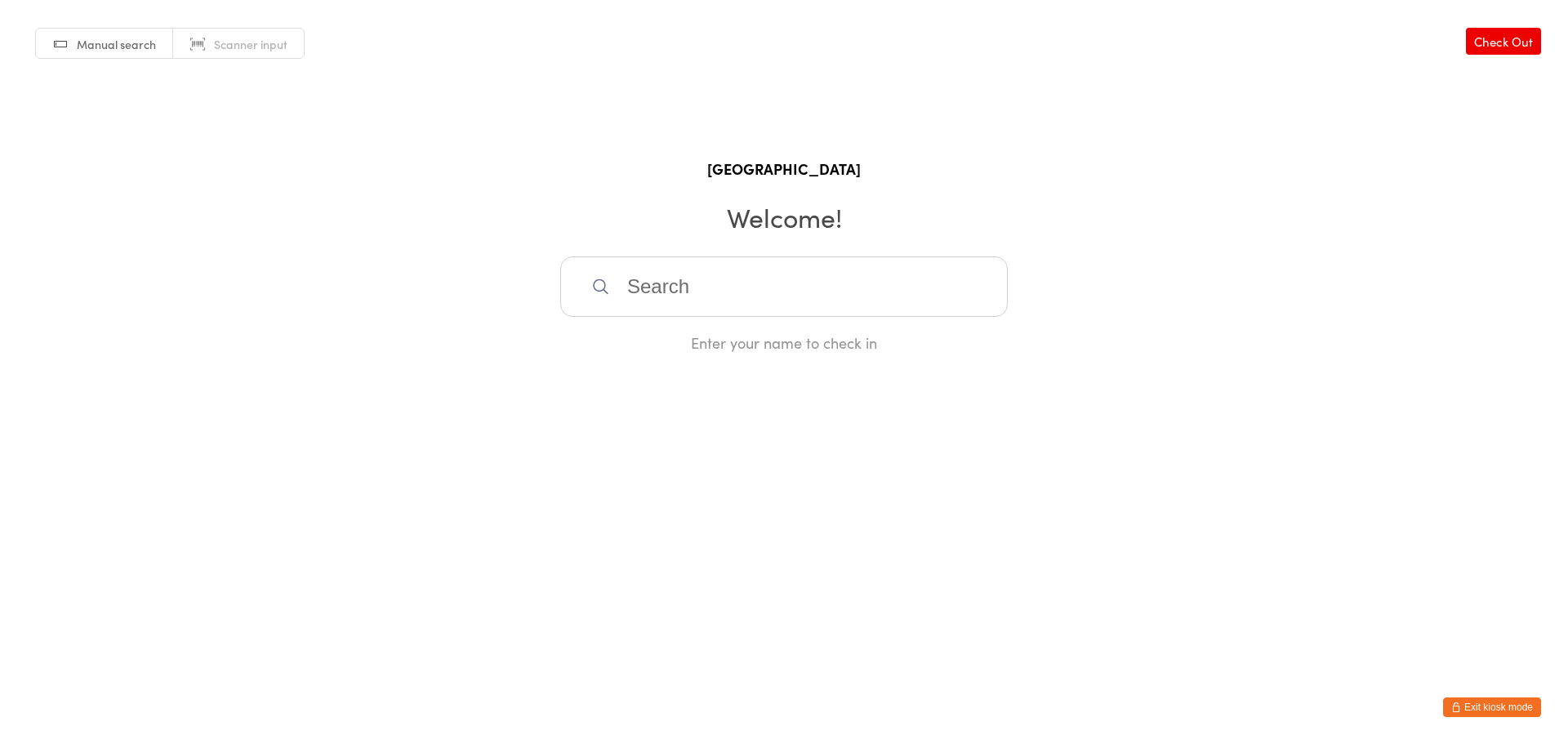
click at [733, 302] on input "search" at bounding box center [784, 286] width 447 height 60
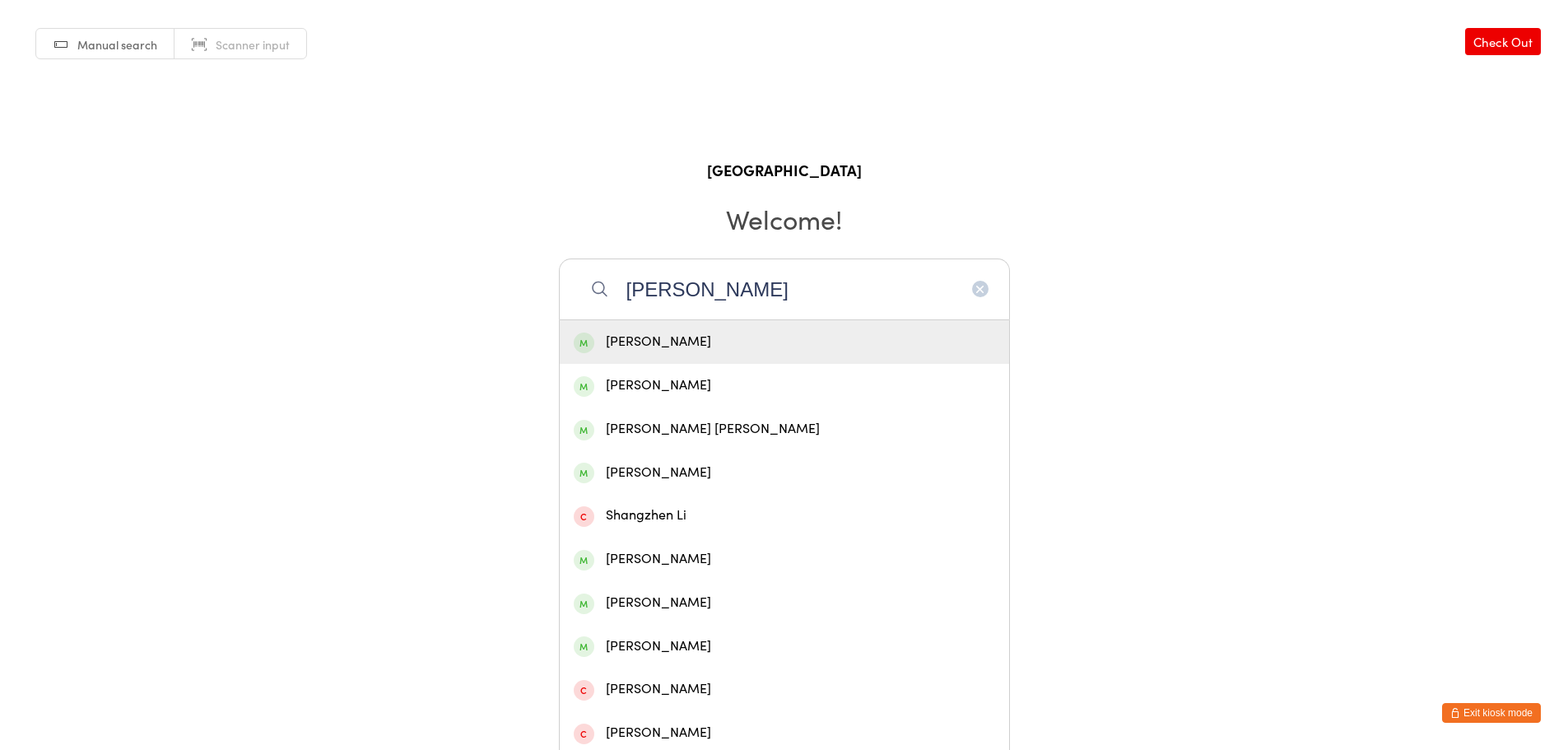
click at [735, 288] on input "[PERSON_NAME]" at bounding box center [784, 288] width 451 height 61
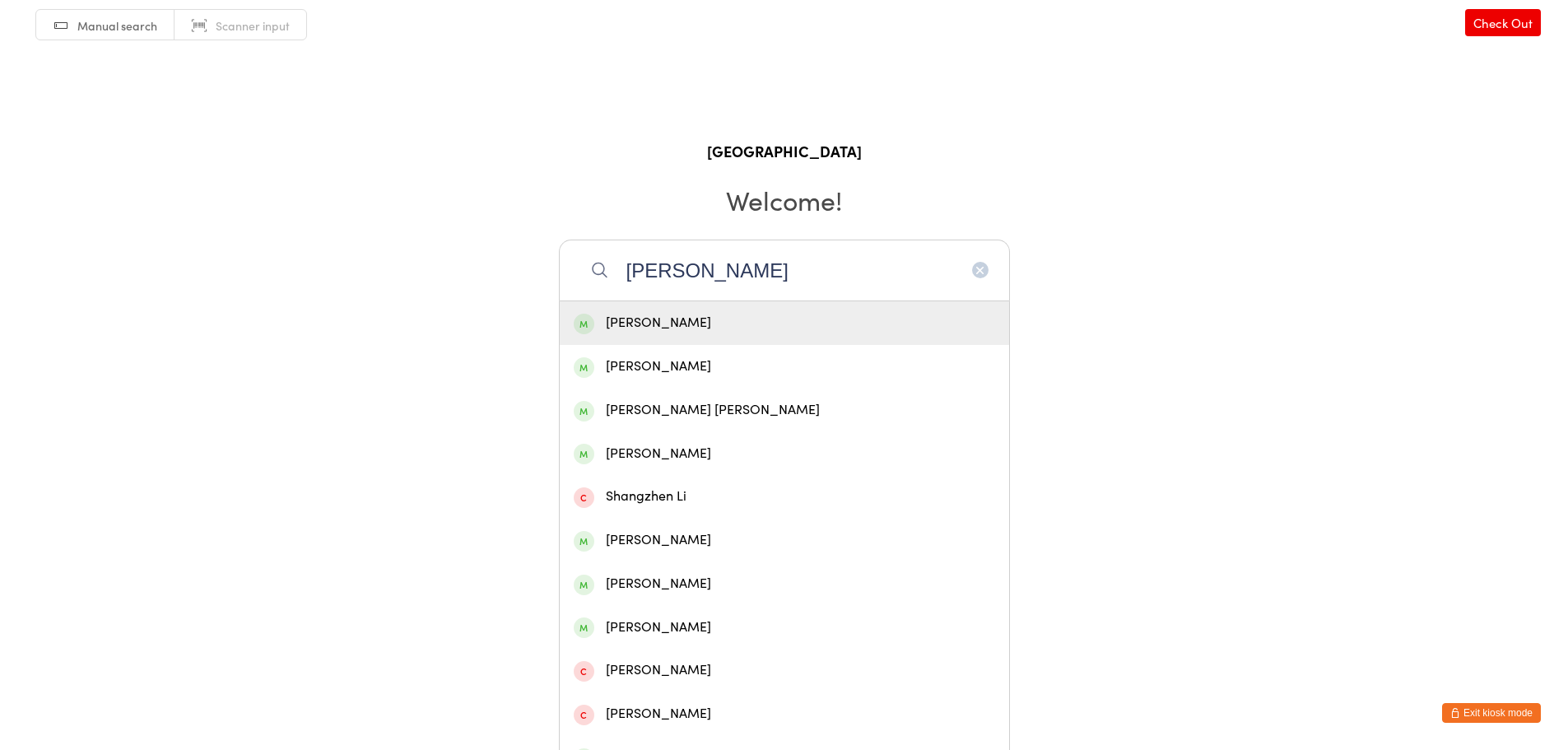
click at [735, 288] on input "shanmuga" at bounding box center [784, 269] width 451 height 61
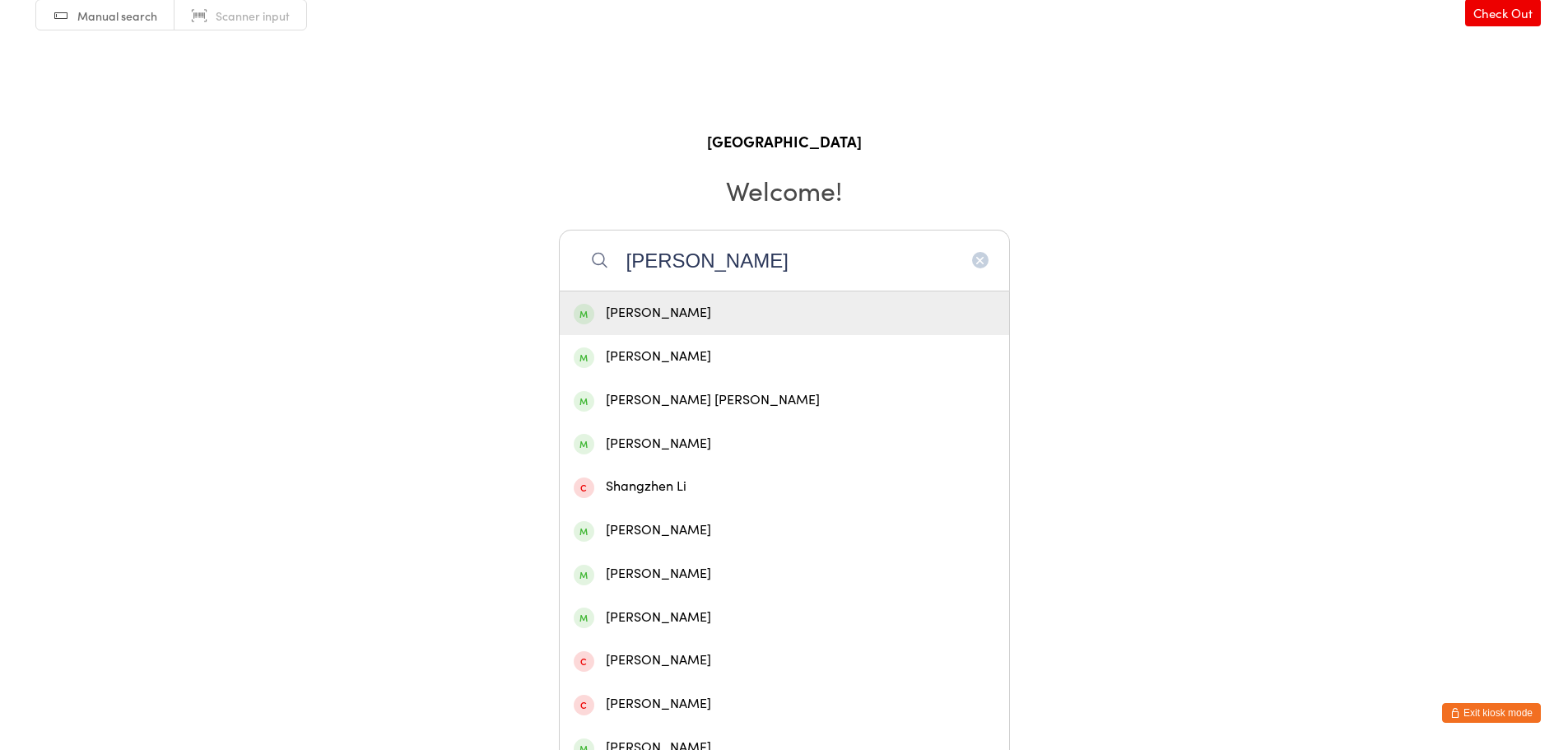
type input "shanmuga"
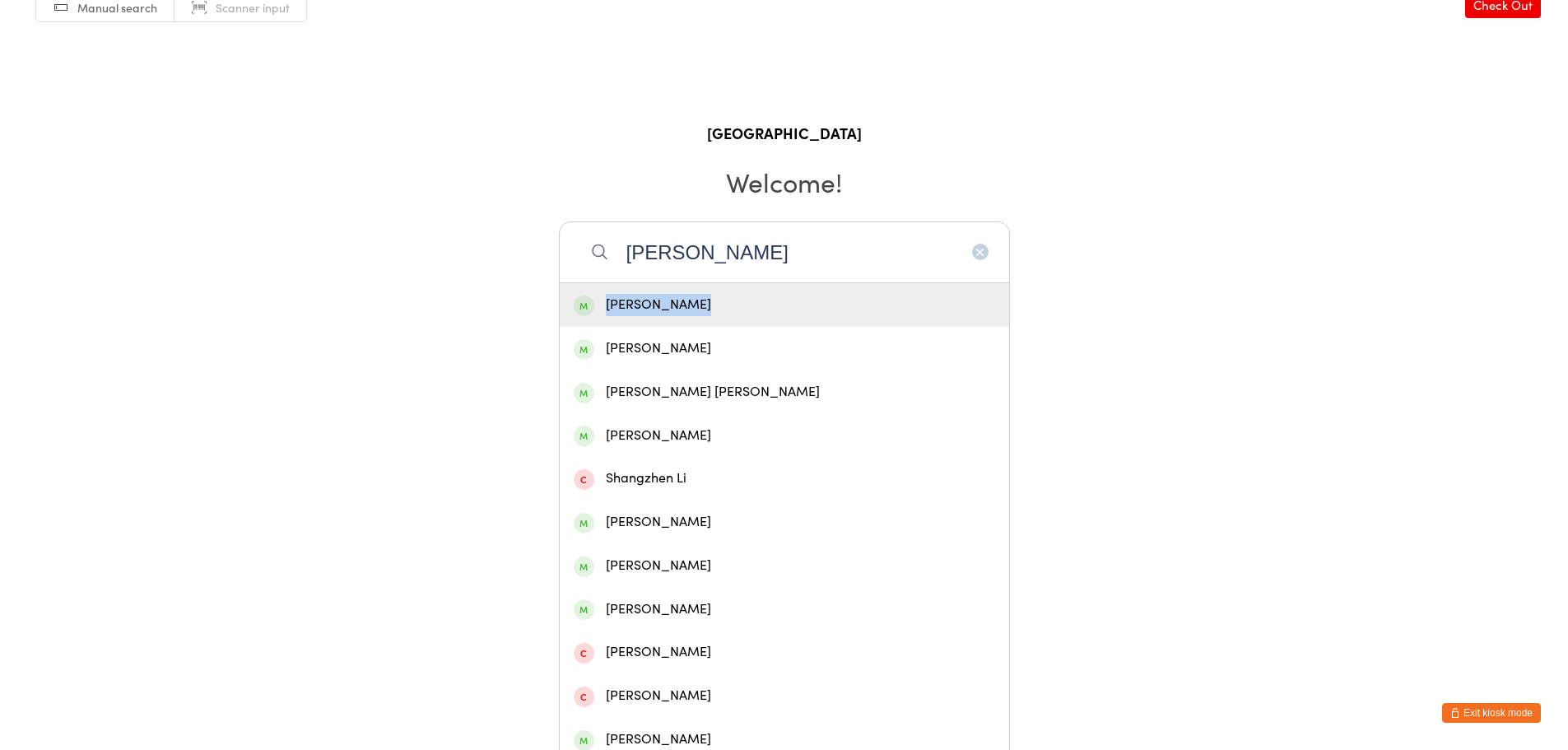
click at [735, 288] on div "Santosh Shanmugam" at bounding box center [784, 305] width 449 height 44
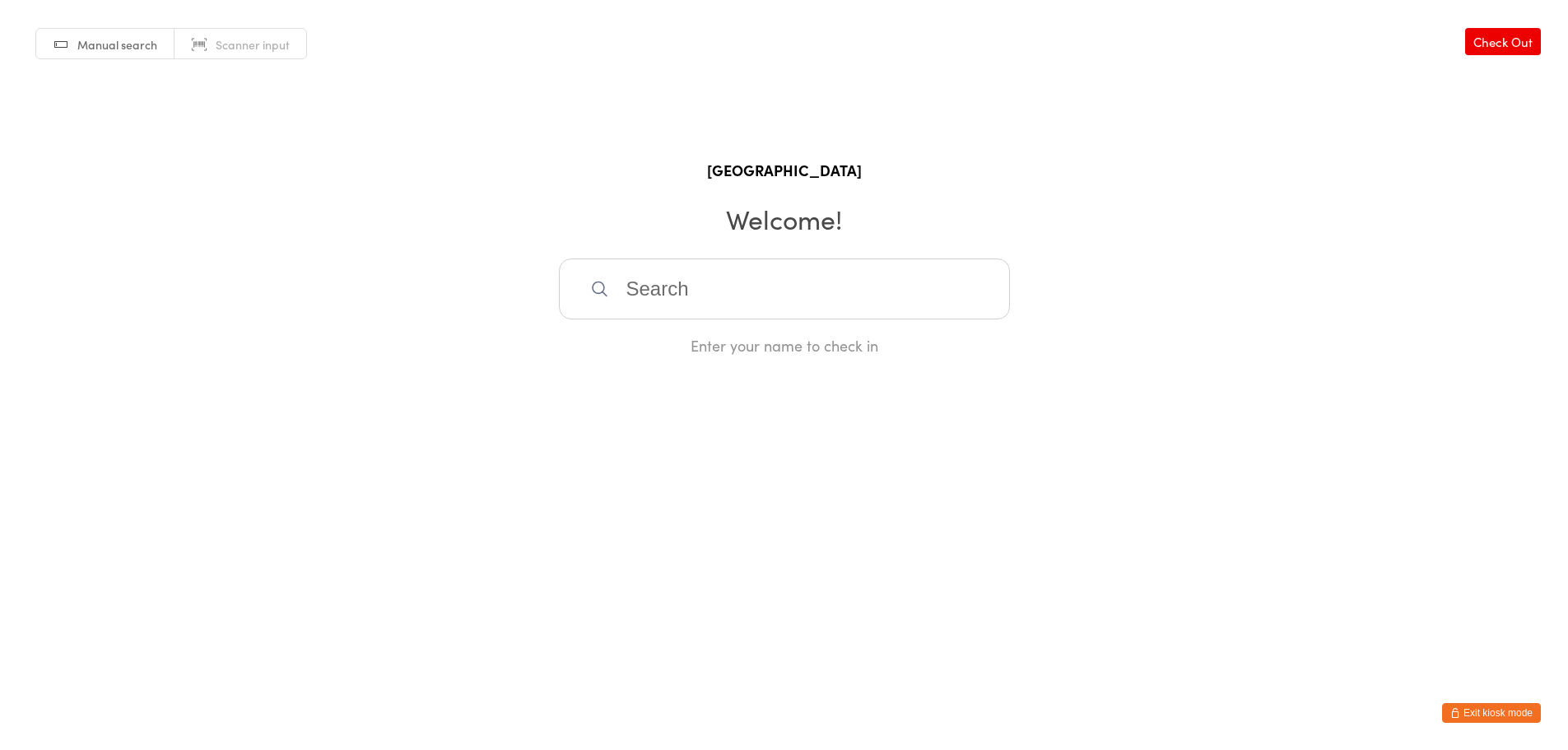
scroll to position [0, 0]
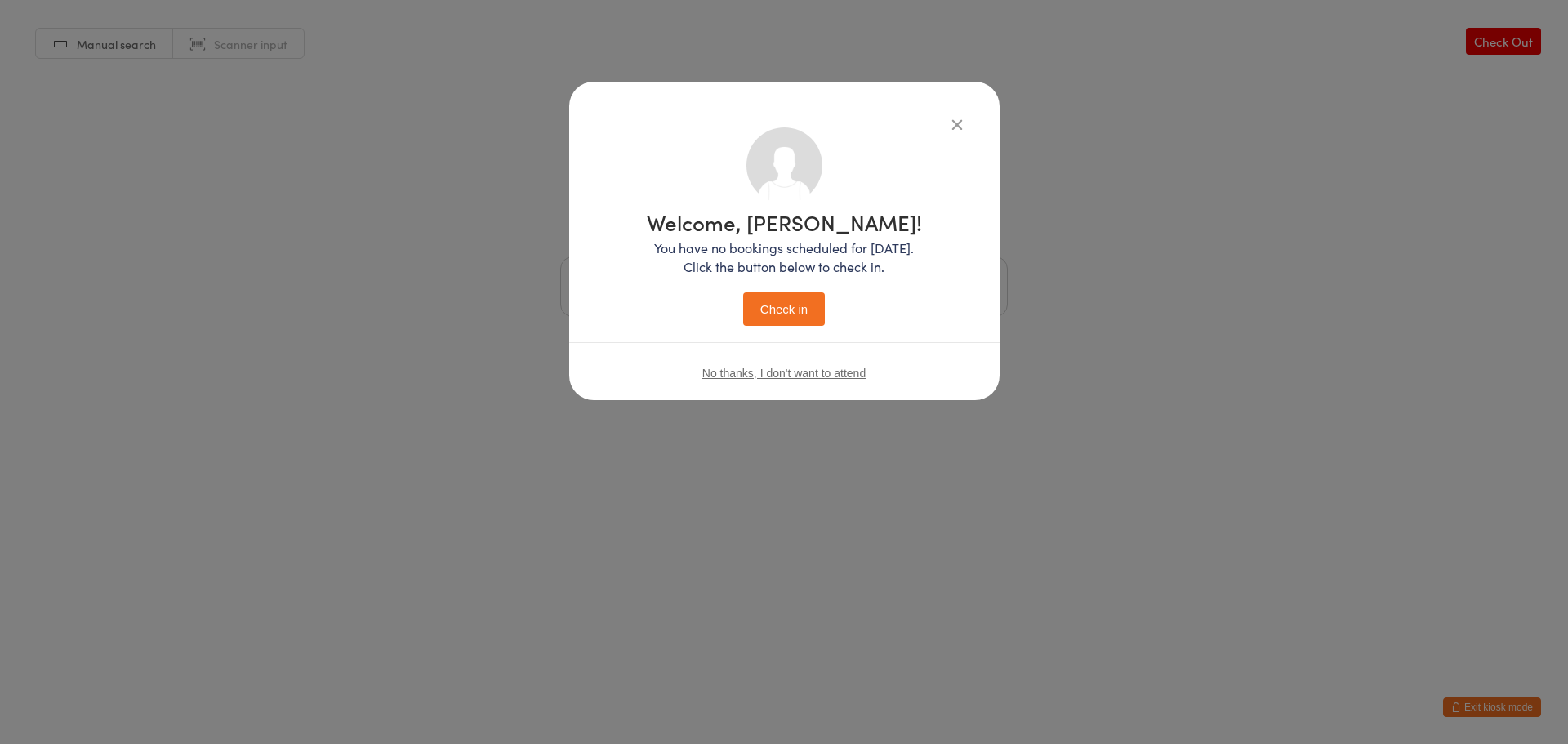
click at [958, 127] on icon "button" at bounding box center [957, 124] width 18 height 18
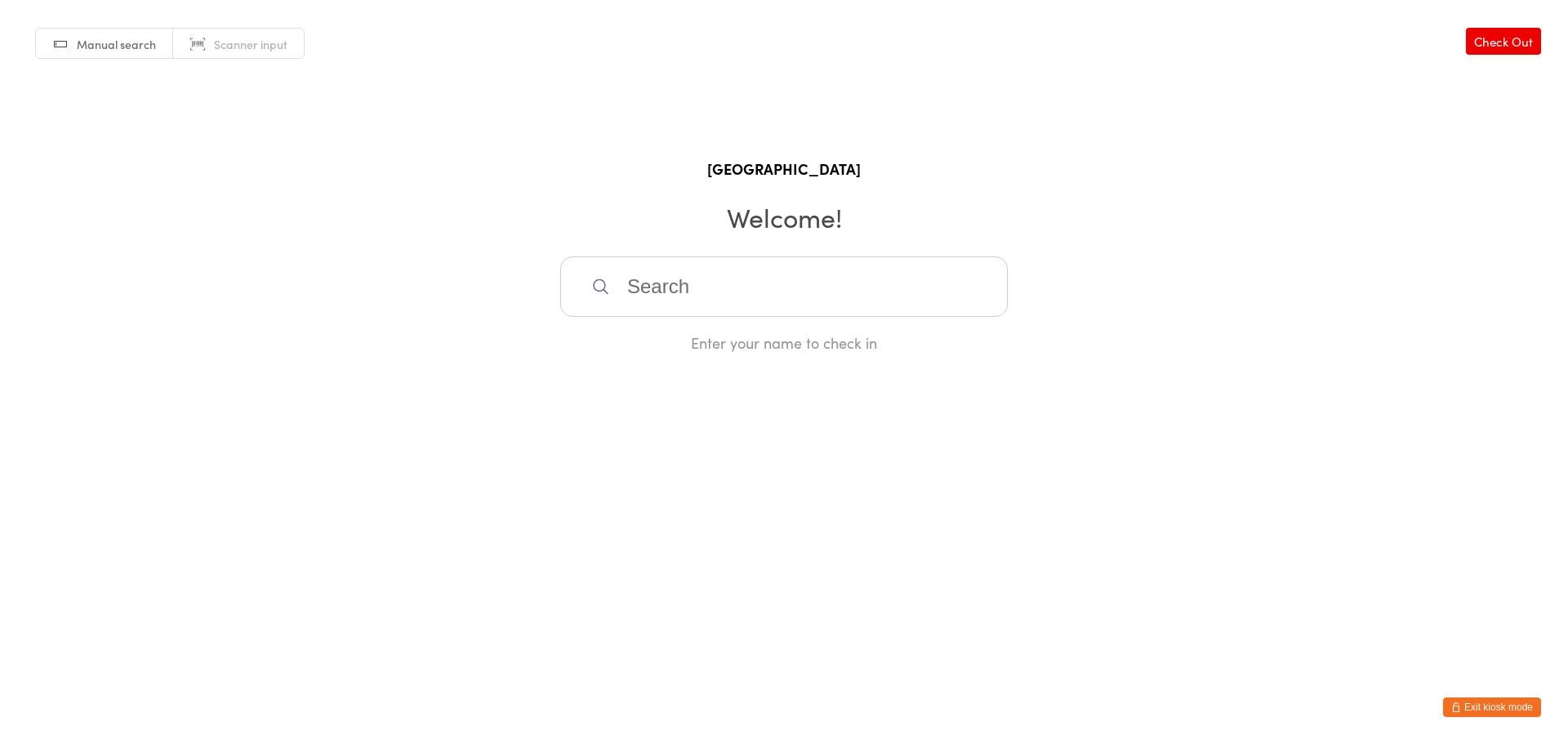
click at [662, 288] on input "search" at bounding box center [784, 286] width 447 height 60
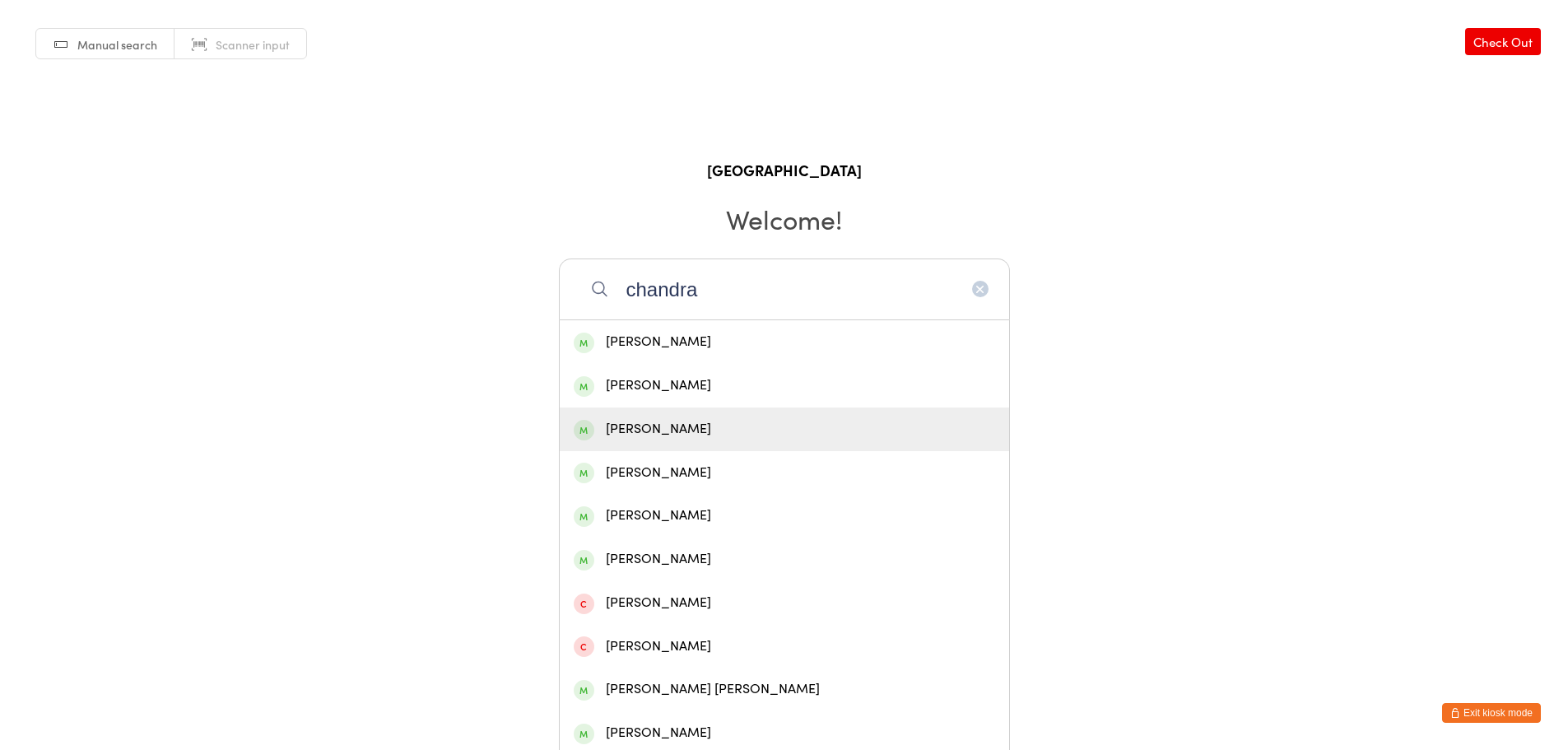
type input "chandra"
click at [435, 257] on div "Manual search Scanner input Check Out Fortius Sports Academy Welcome! chandra M…" at bounding box center [784, 178] width 1568 height 355
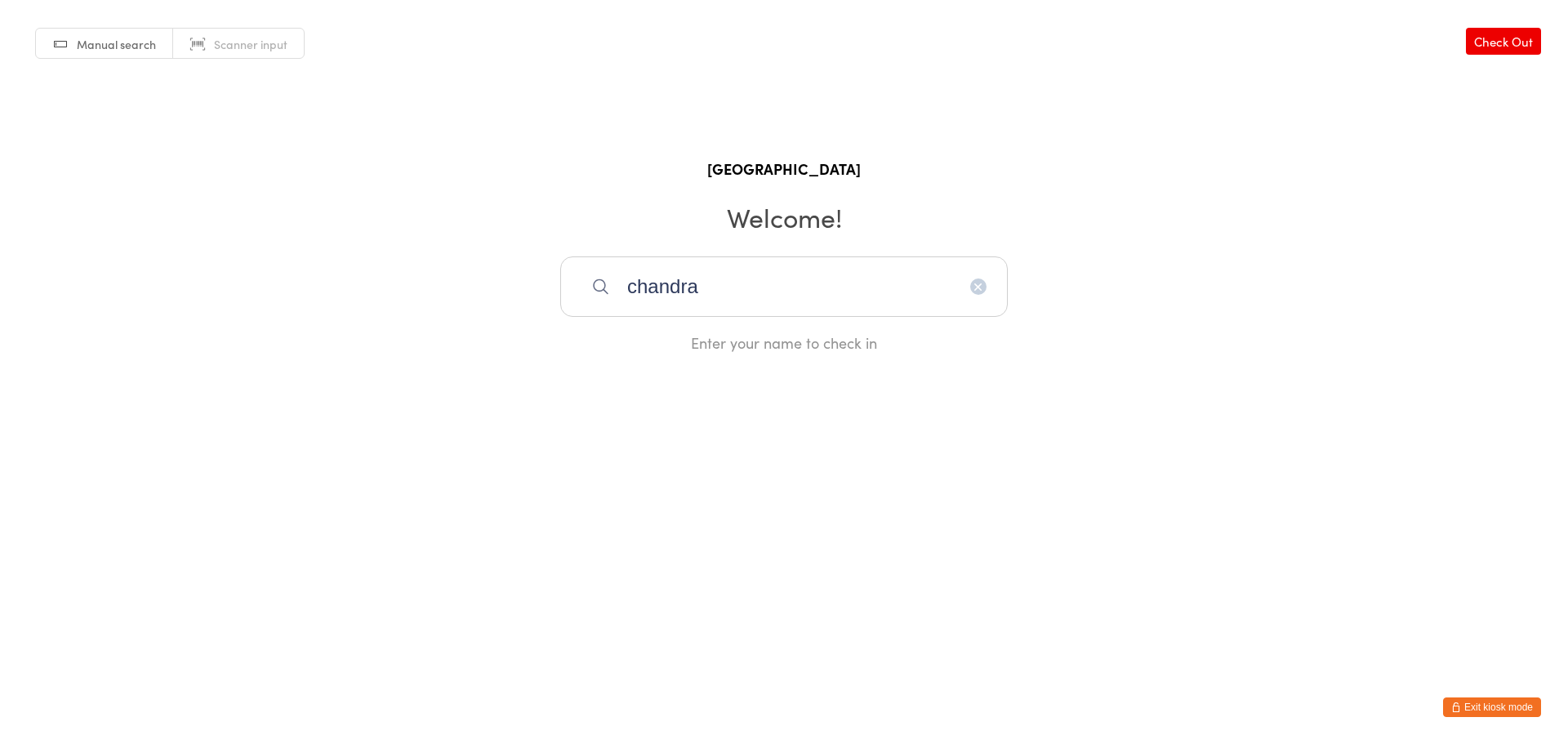
click at [1480, 709] on button "Exit kiosk mode" at bounding box center [1491, 707] width 98 height 20
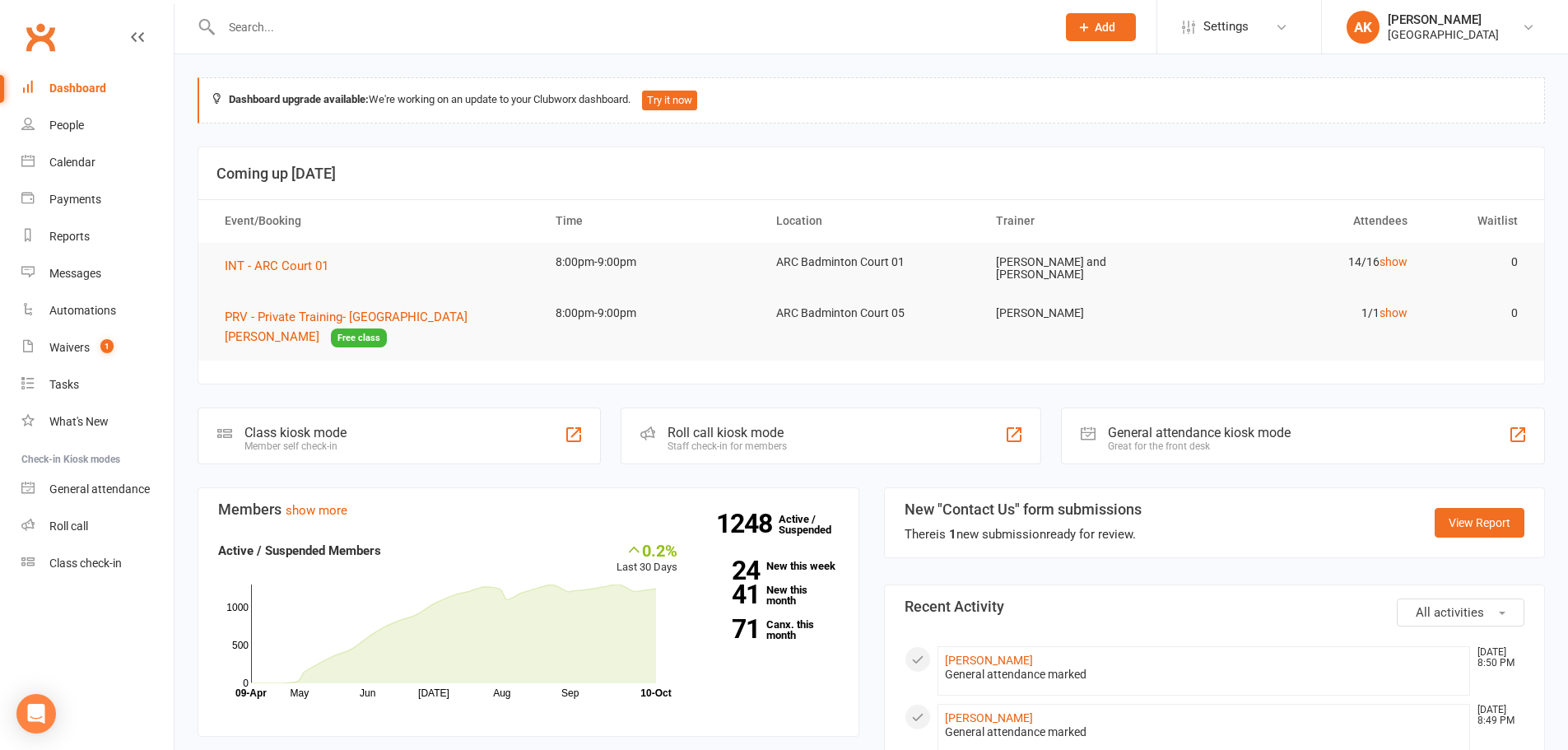
click at [615, 46] on div at bounding box center [621, 27] width 847 height 53
click at [622, 43] on div at bounding box center [621, 27] width 847 height 53
click at [636, 28] on input "text" at bounding box center [630, 27] width 828 height 23
type input "[PERSON_NAME]"
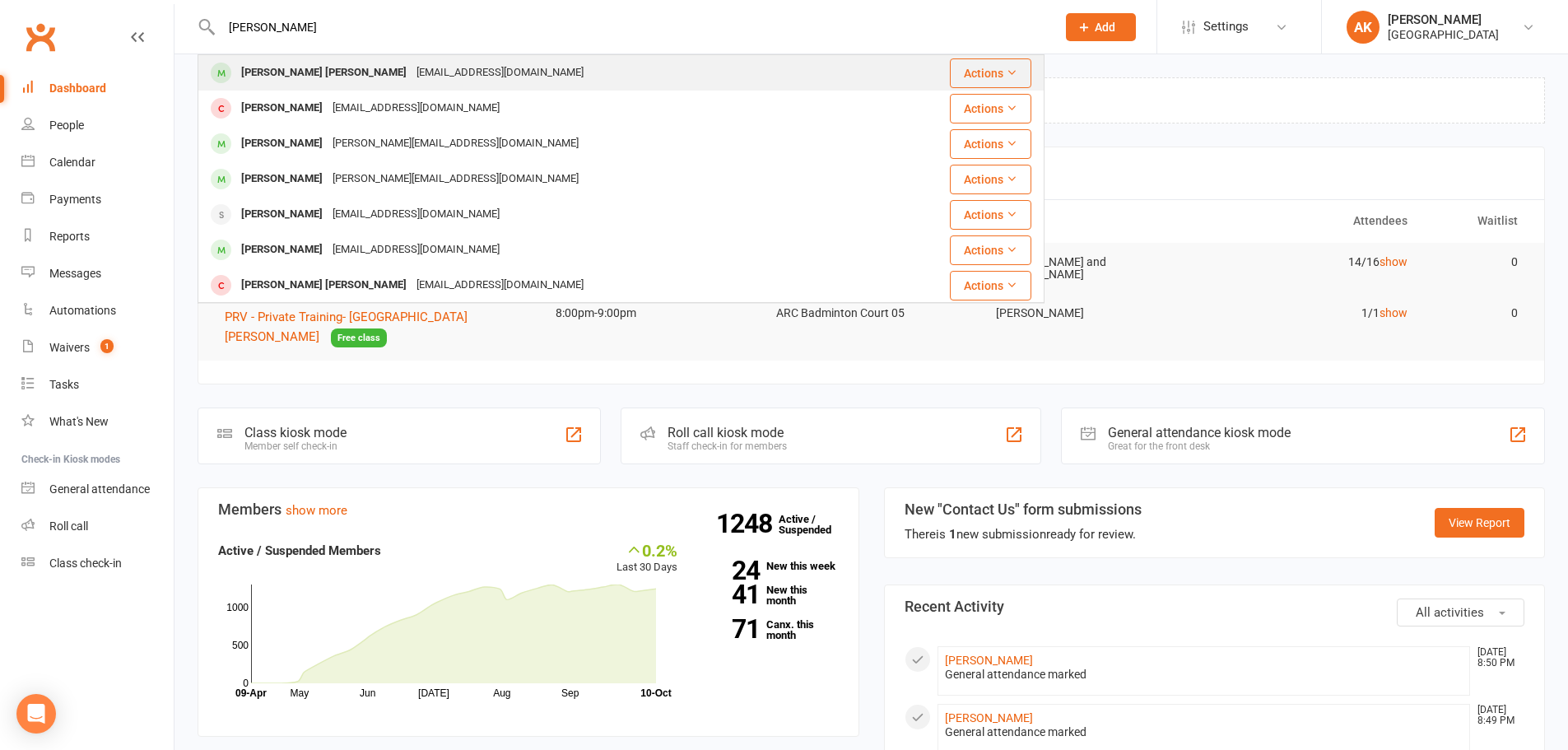
click at [468, 68] on div "[EMAIL_ADDRESS][DOMAIN_NAME]" at bounding box center [499, 72] width 177 height 24
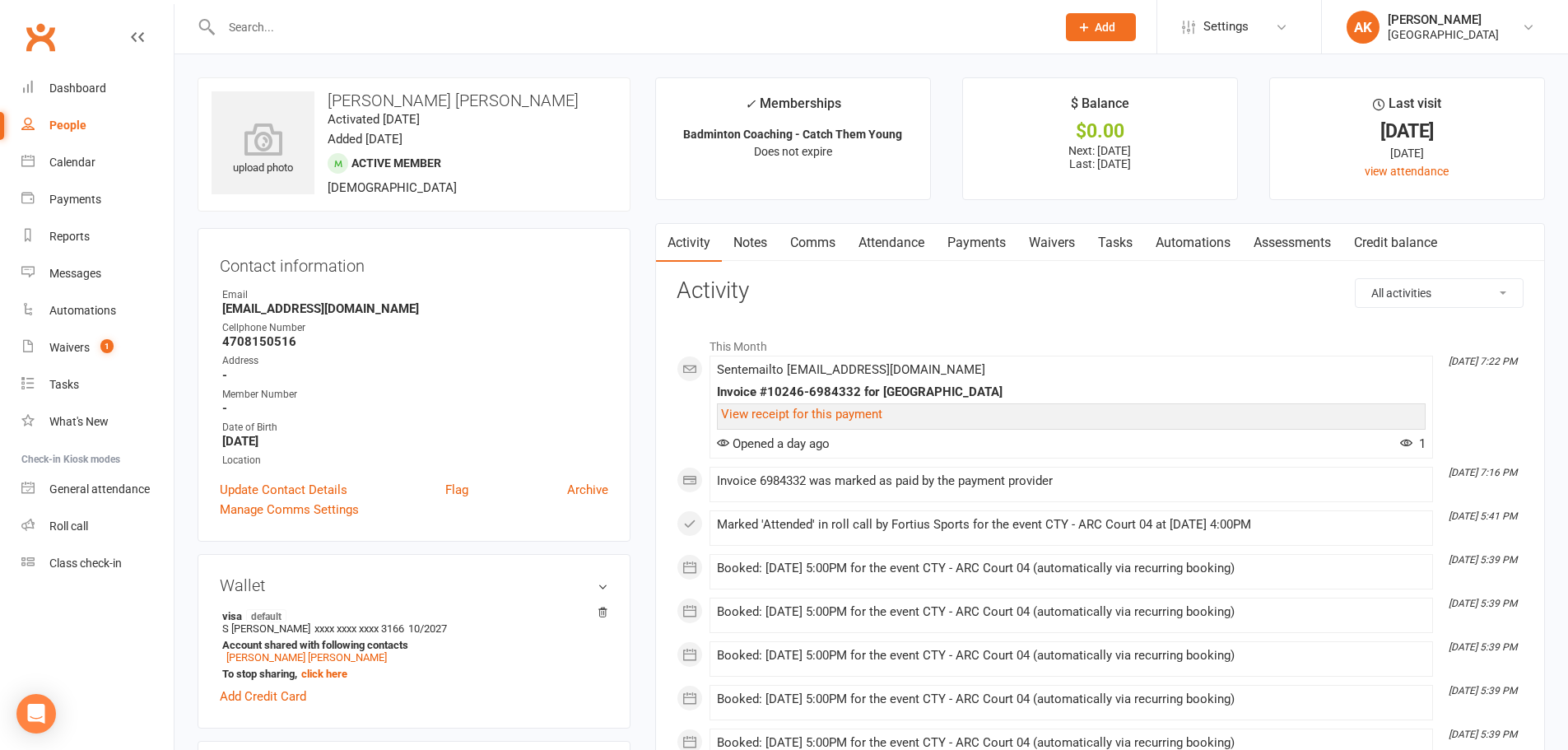
click at [306, 10] on div at bounding box center [621, 27] width 847 height 53
click at [311, 37] on input "text" at bounding box center [630, 27] width 828 height 23
type input "[PERSON_NAME]"
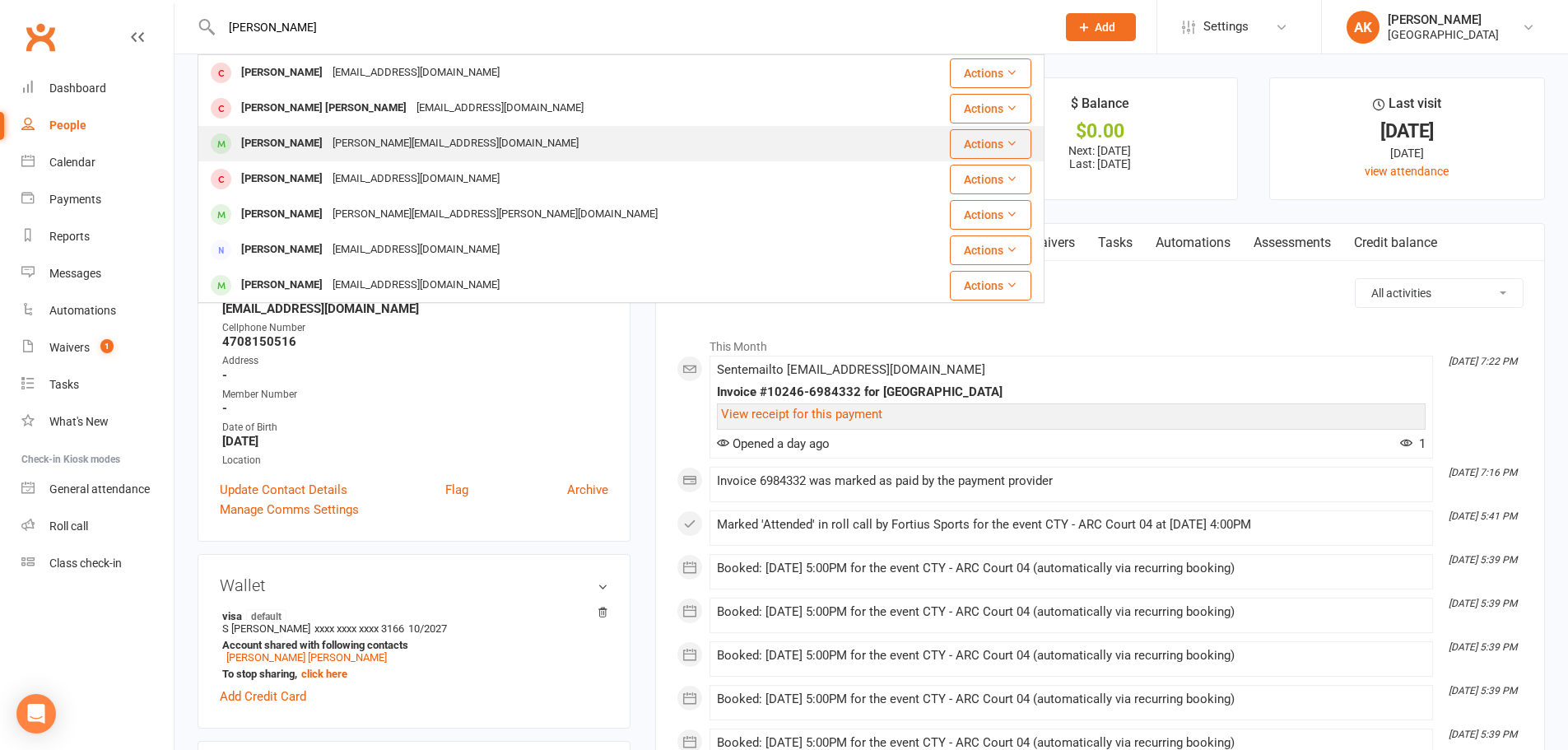
click at [297, 144] on div "[PERSON_NAME]" at bounding box center [282, 144] width 91 height 24
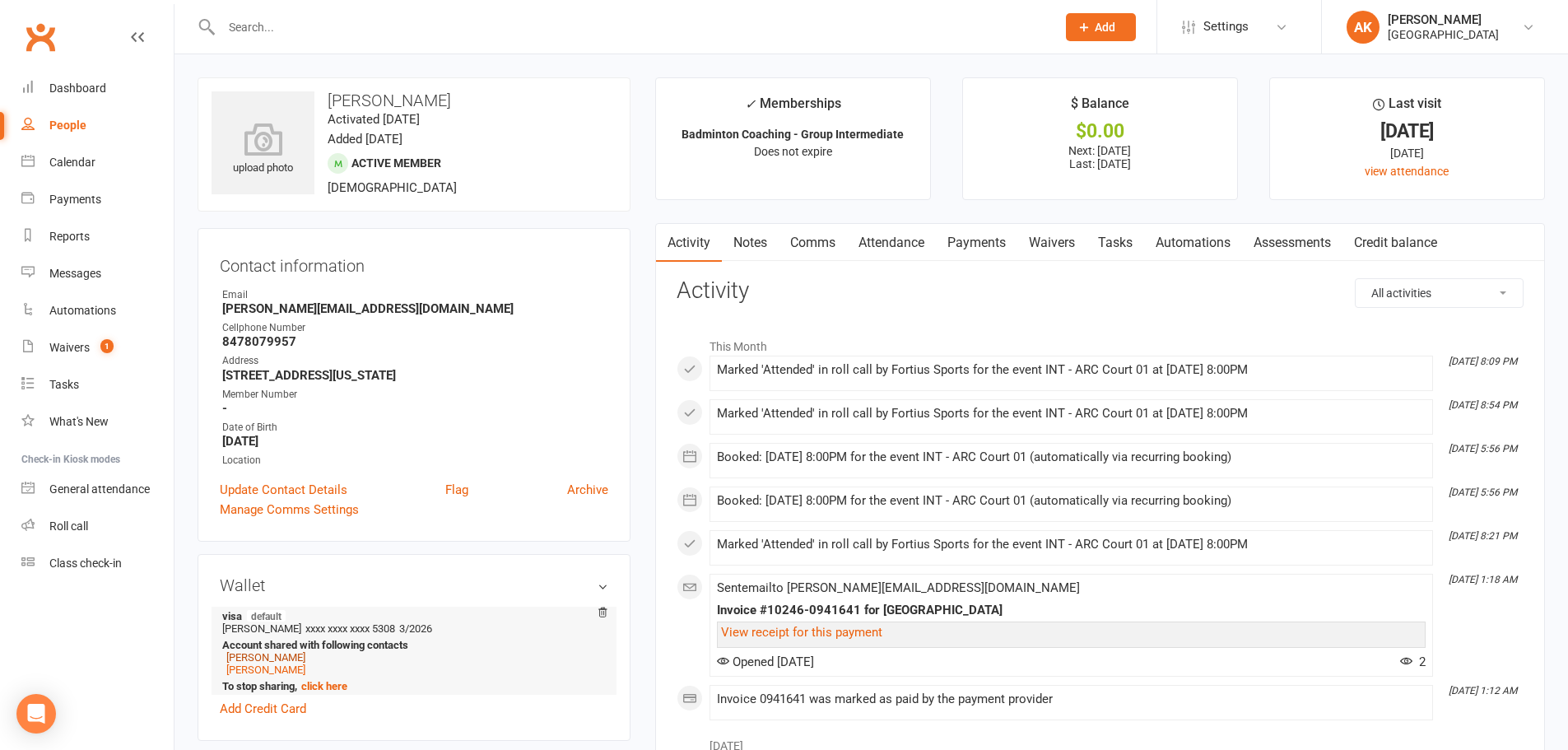
click at [302, 659] on link "[PERSON_NAME]" at bounding box center [266, 657] width 79 height 12
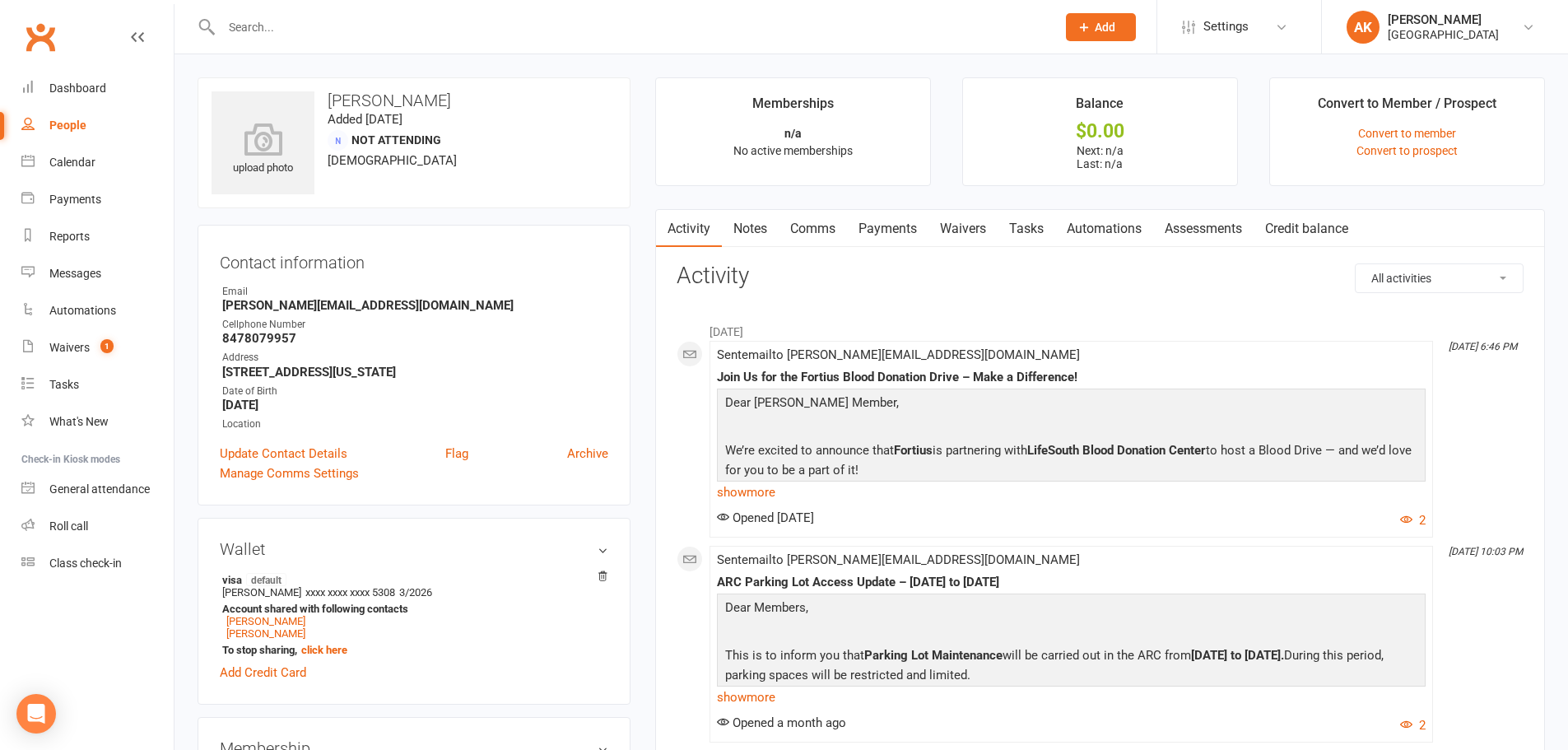
click at [428, 32] on input "text" at bounding box center [630, 27] width 828 height 23
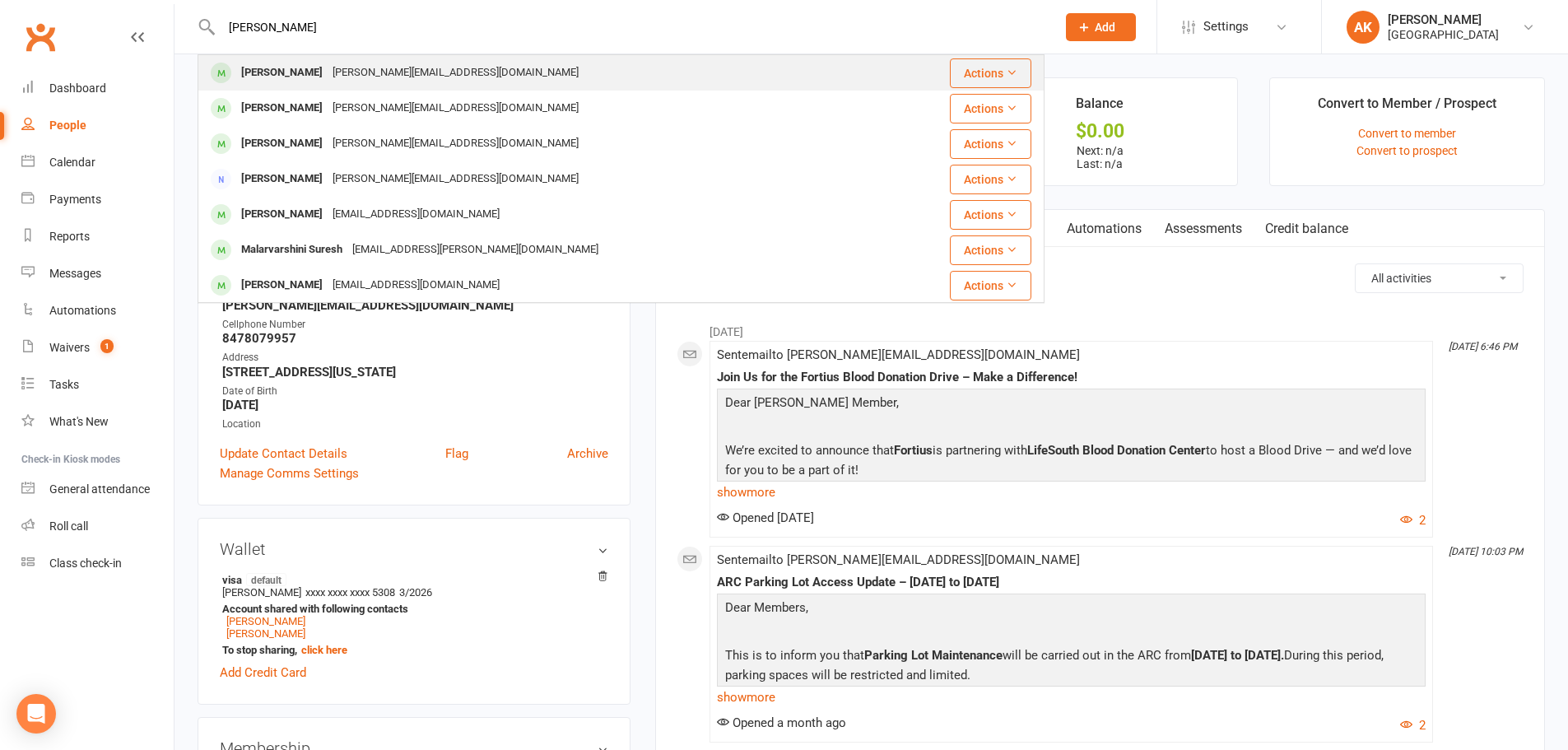
type input "[PERSON_NAME]"
click at [349, 73] on div "muthuselvam.dwh@gmail.com" at bounding box center [455, 72] width 256 height 24
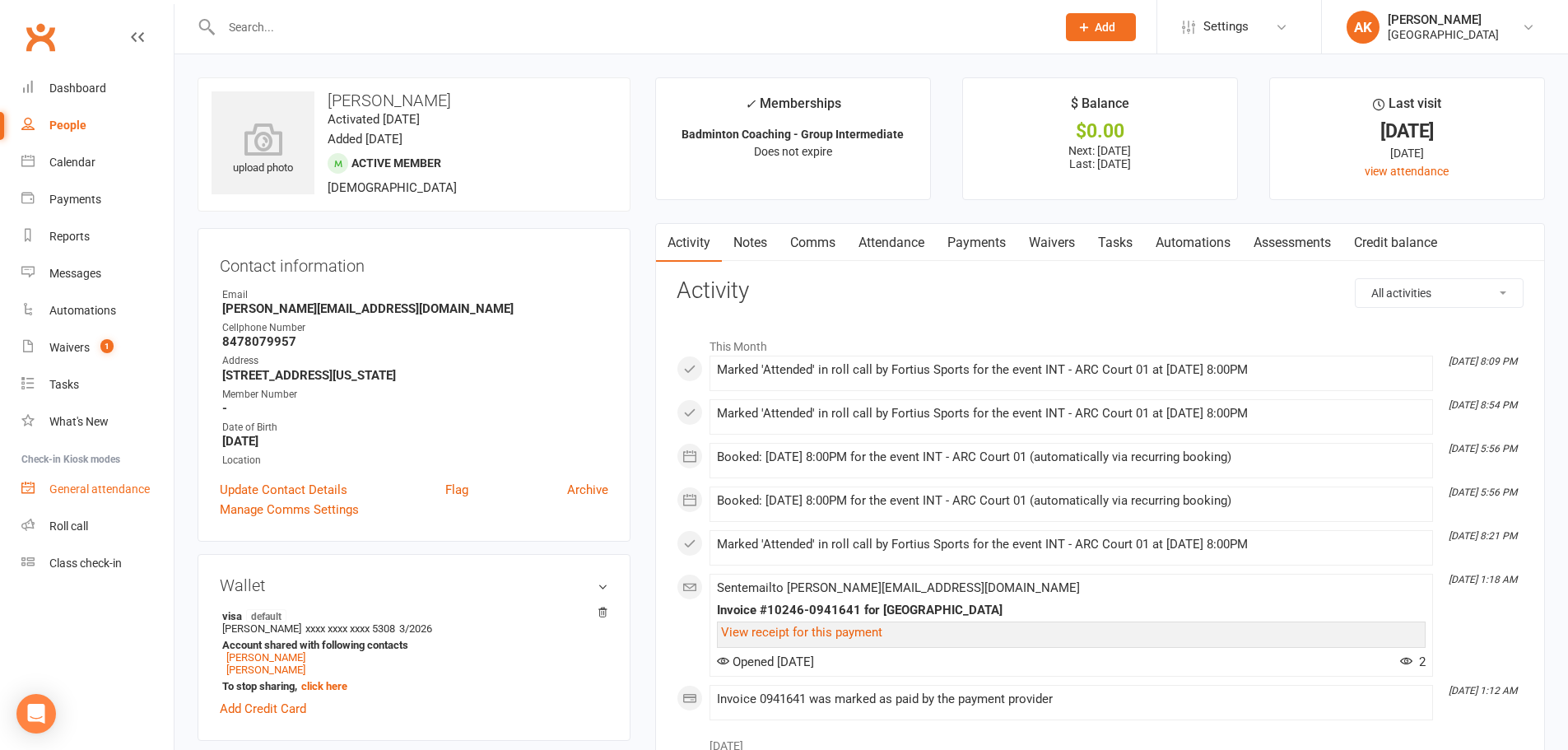
click at [88, 494] on div "General attendance" at bounding box center [99, 489] width 100 height 13
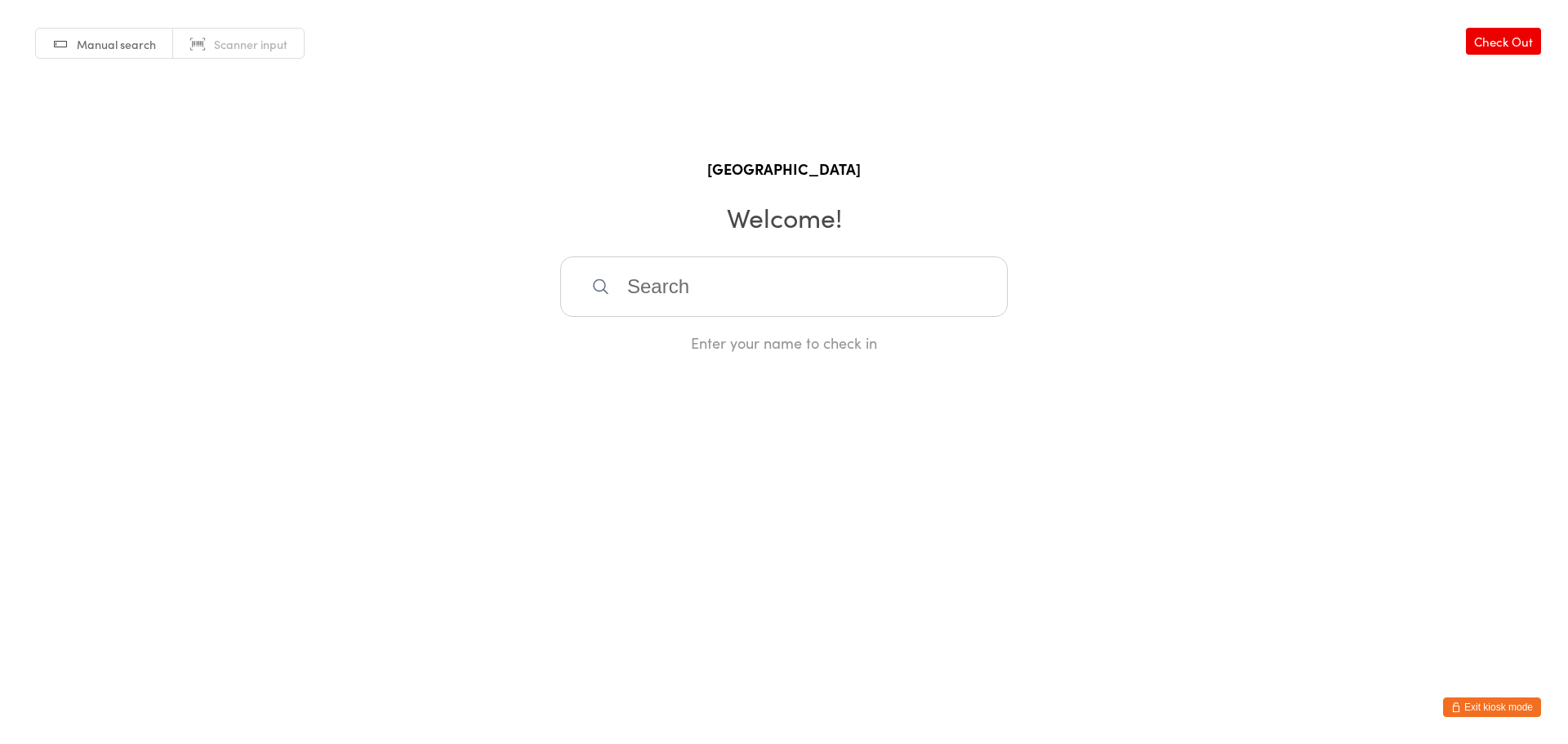
click at [738, 307] on input "search" at bounding box center [784, 286] width 447 height 60
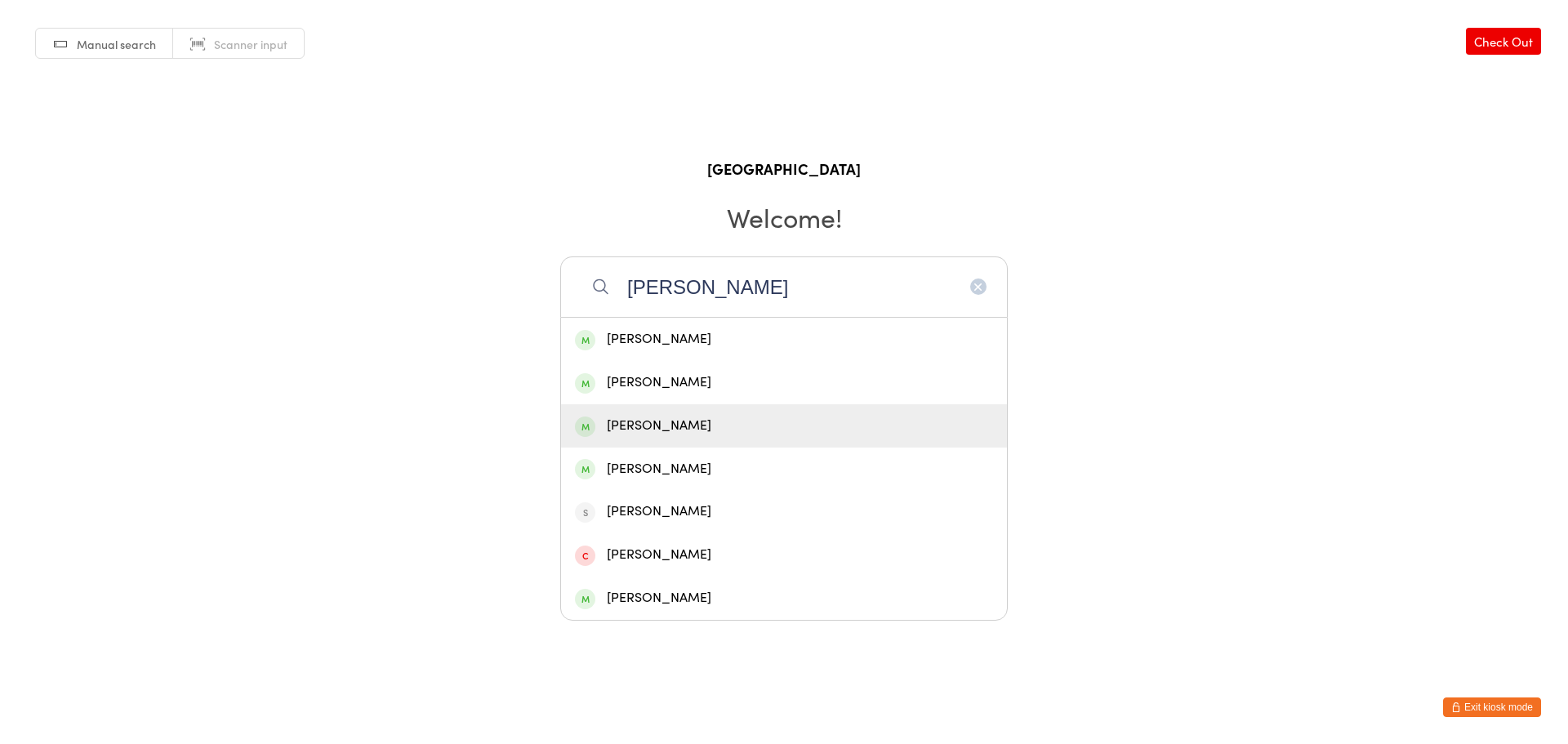
type input "muthuselvam"
click at [742, 423] on div "[PERSON_NAME]" at bounding box center [784, 425] width 418 height 22
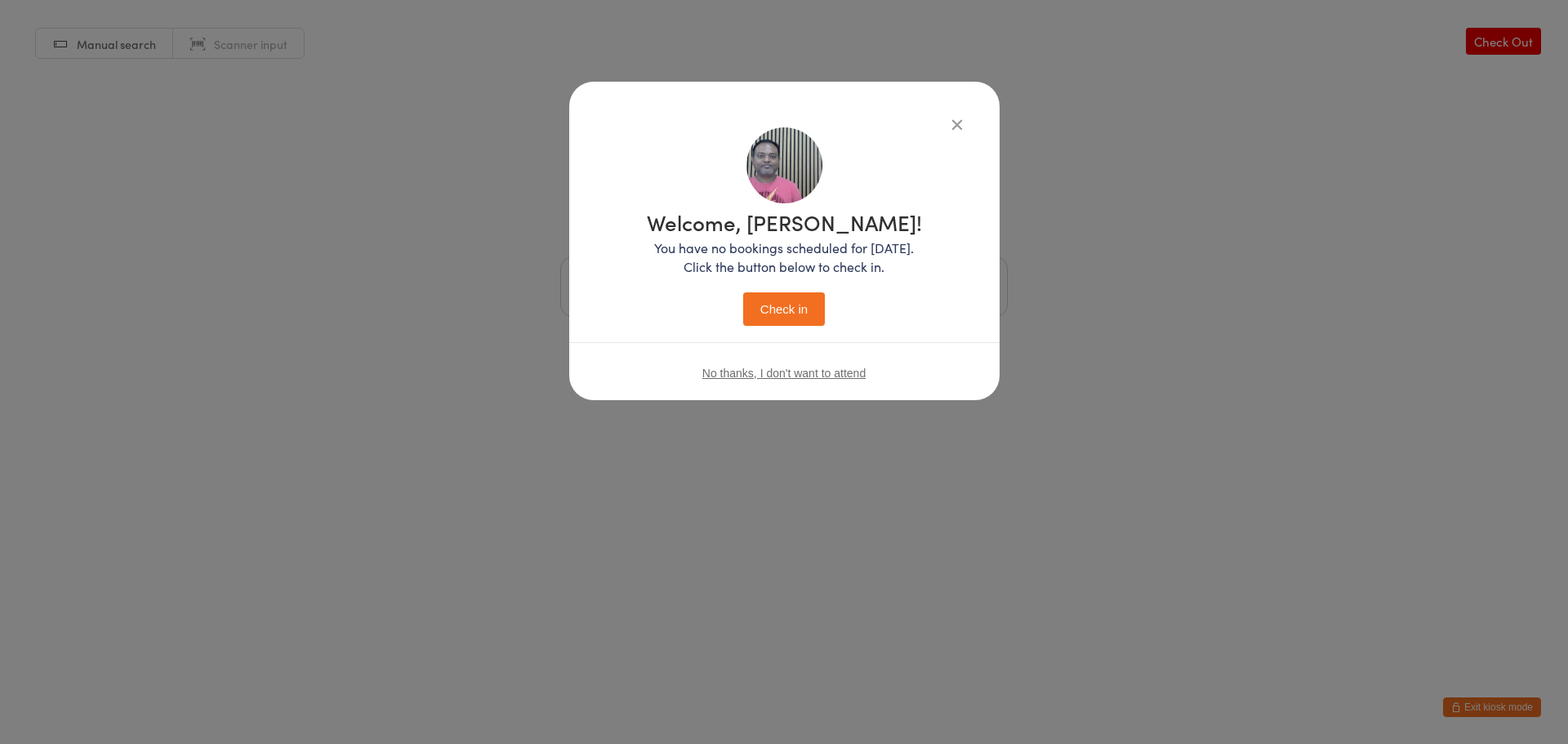
click at [782, 297] on button "Check in" at bounding box center [784, 309] width 82 height 34
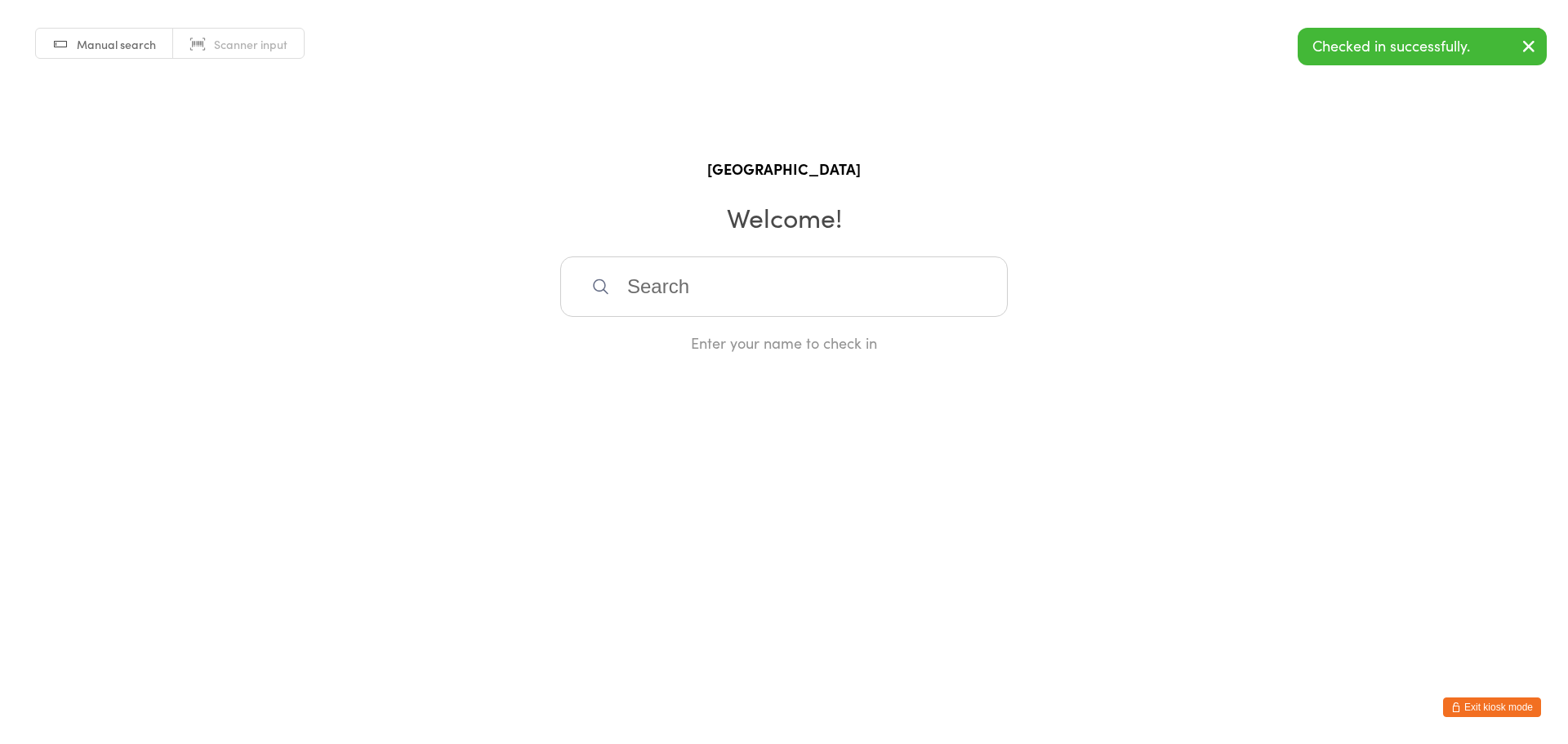
click at [1500, 710] on button "Exit kiosk mode" at bounding box center [1491, 707] width 98 height 20
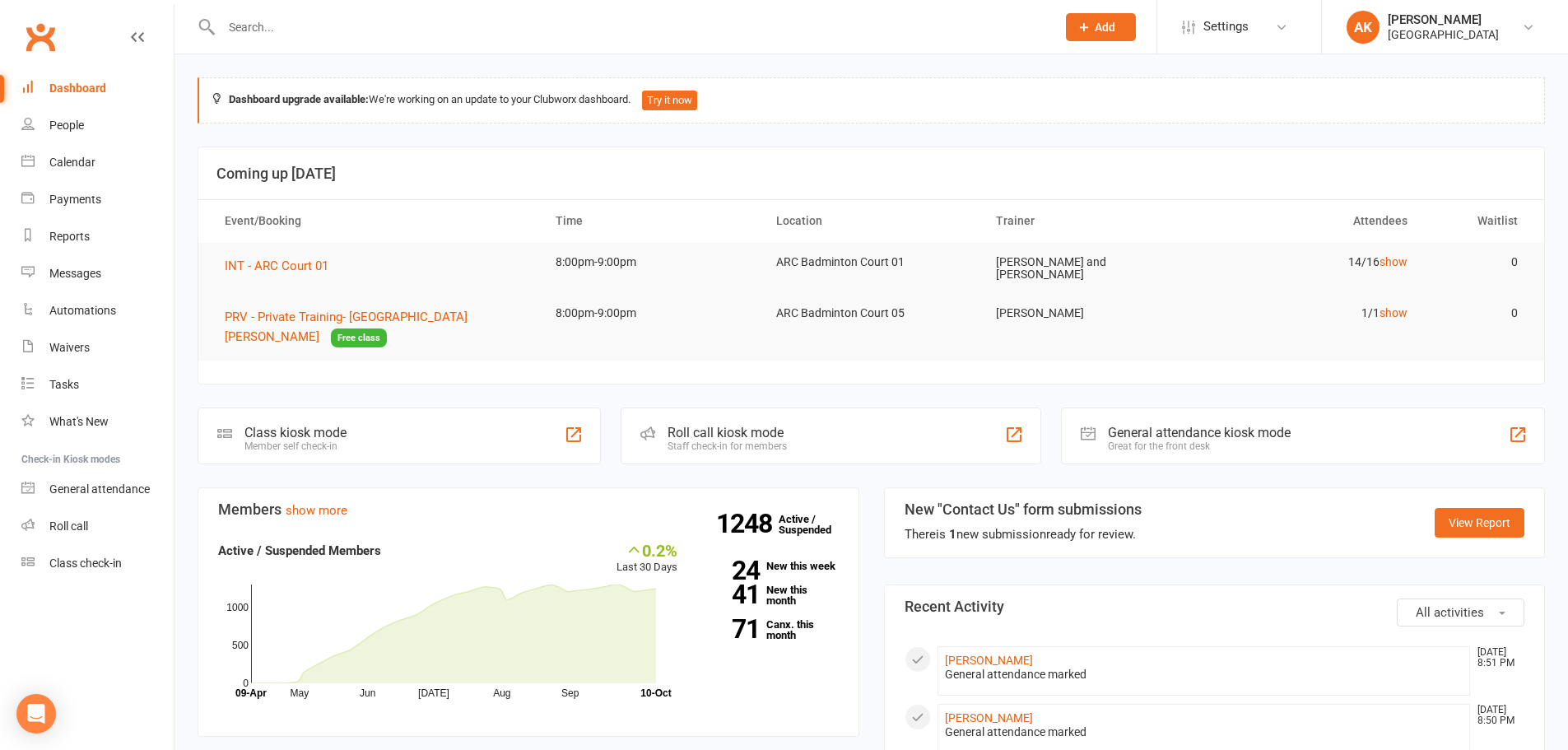
click at [60, 79] on link "Dashboard" at bounding box center [97, 88] width 152 height 37
click at [316, 32] on input "text" at bounding box center [630, 27] width 828 height 23
type input "[PERSON_NAME]"
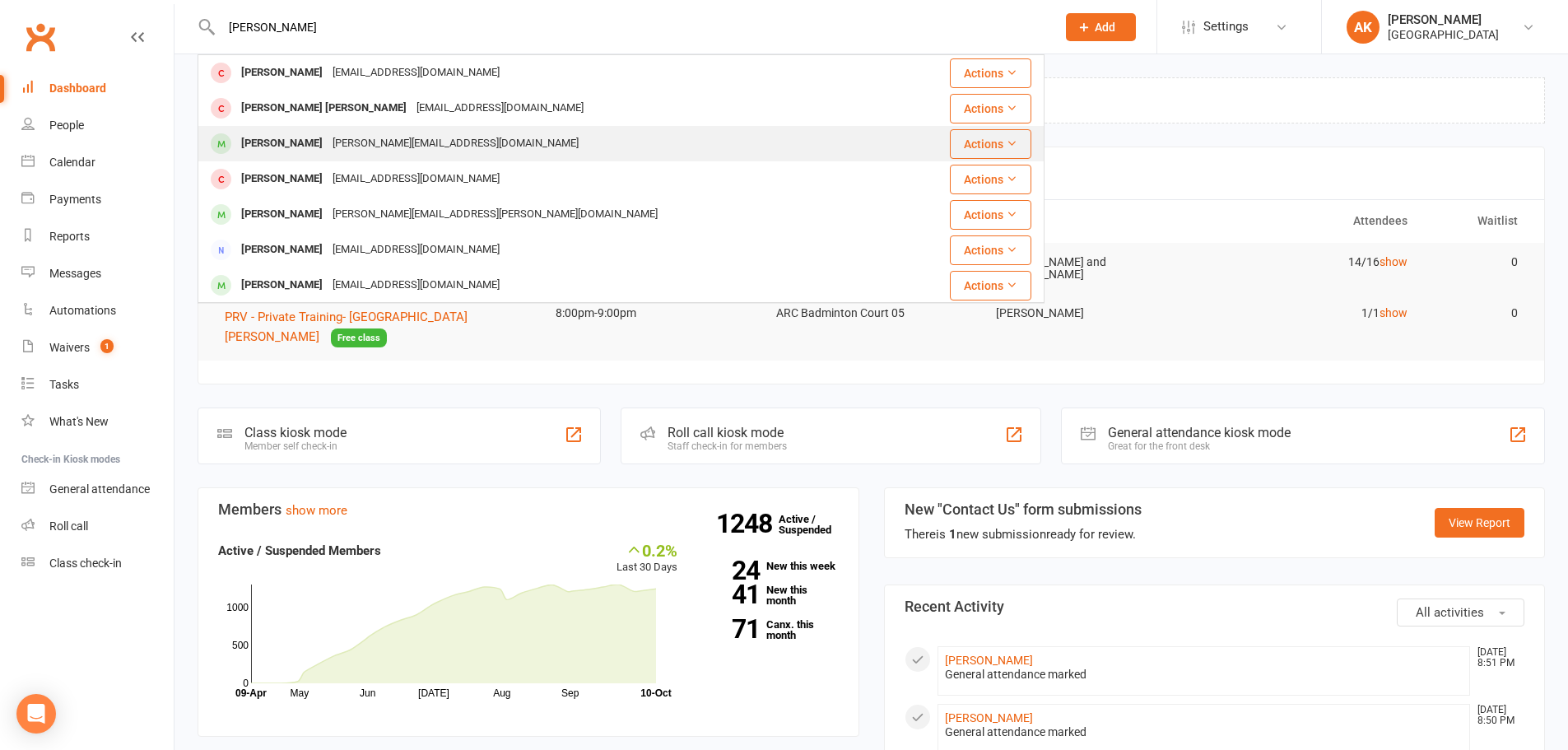
click at [299, 143] on div "[PERSON_NAME]" at bounding box center [282, 144] width 91 height 24
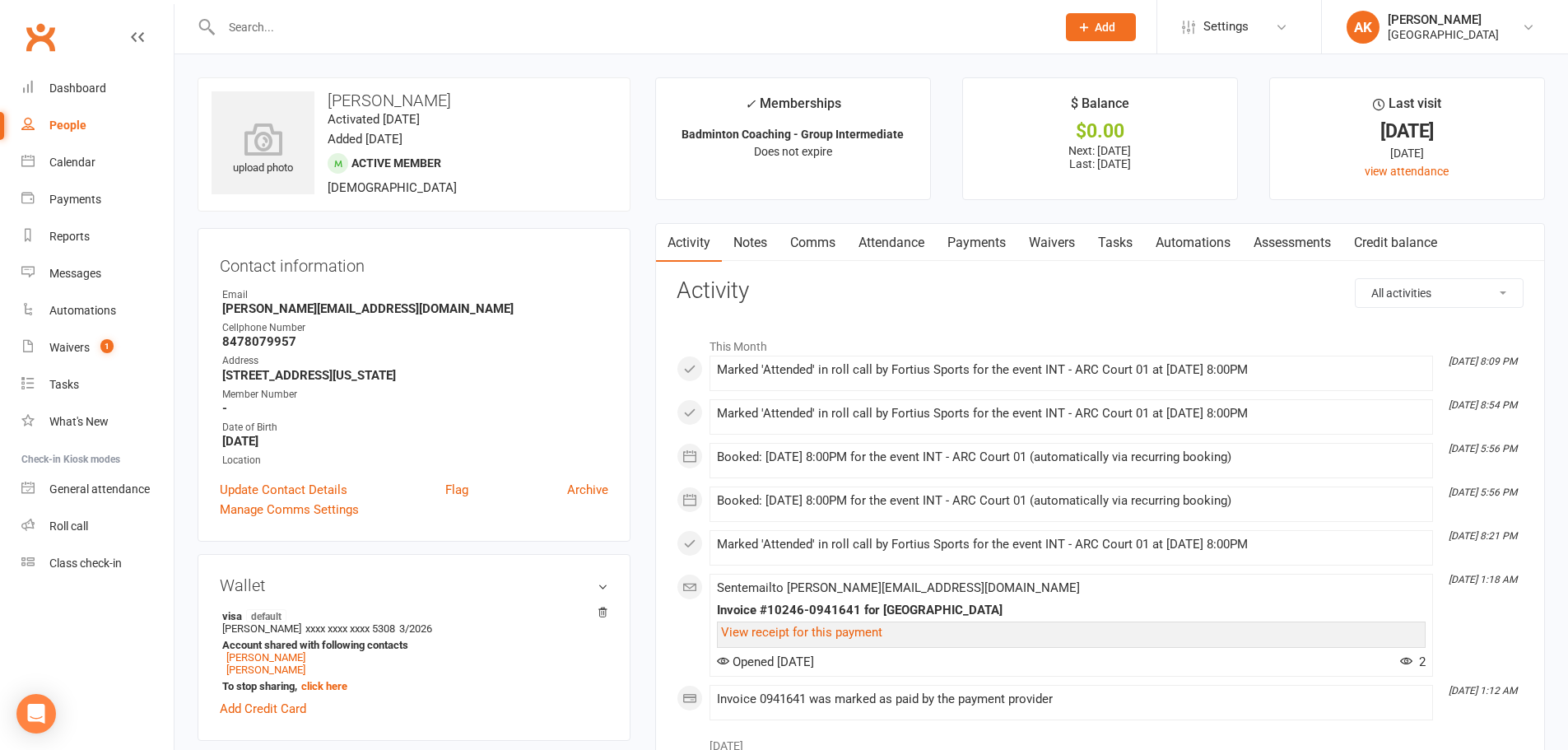
click at [895, 237] on link "Attendance" at bounding box center [891, 243] width 89 height 38
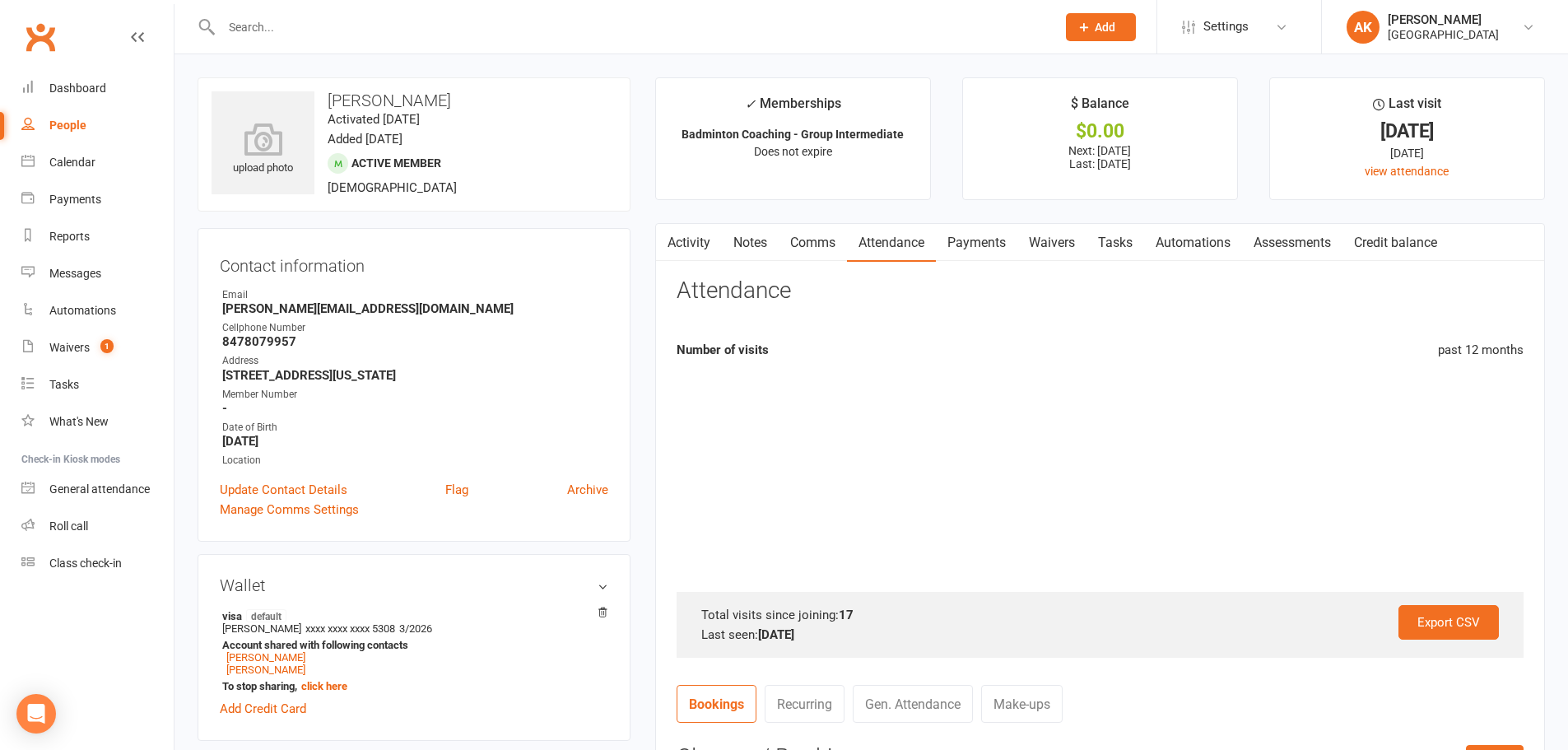
click at [958, 242] on link "Payments" at bounding box center [977, 243] width 81 height 38
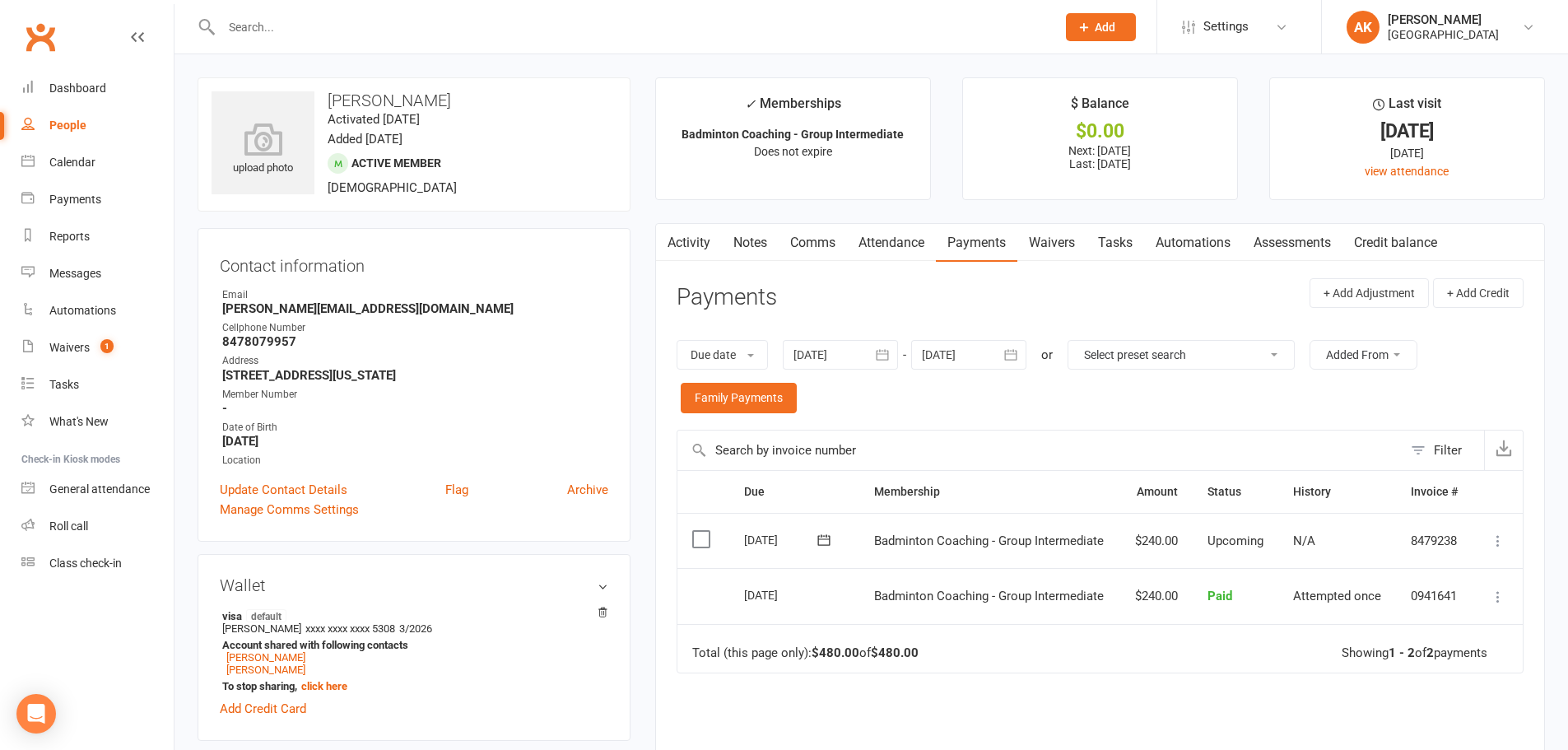
click at [682, 231] on link "Activity" at bounding box center [688, 243] width 66 height 38
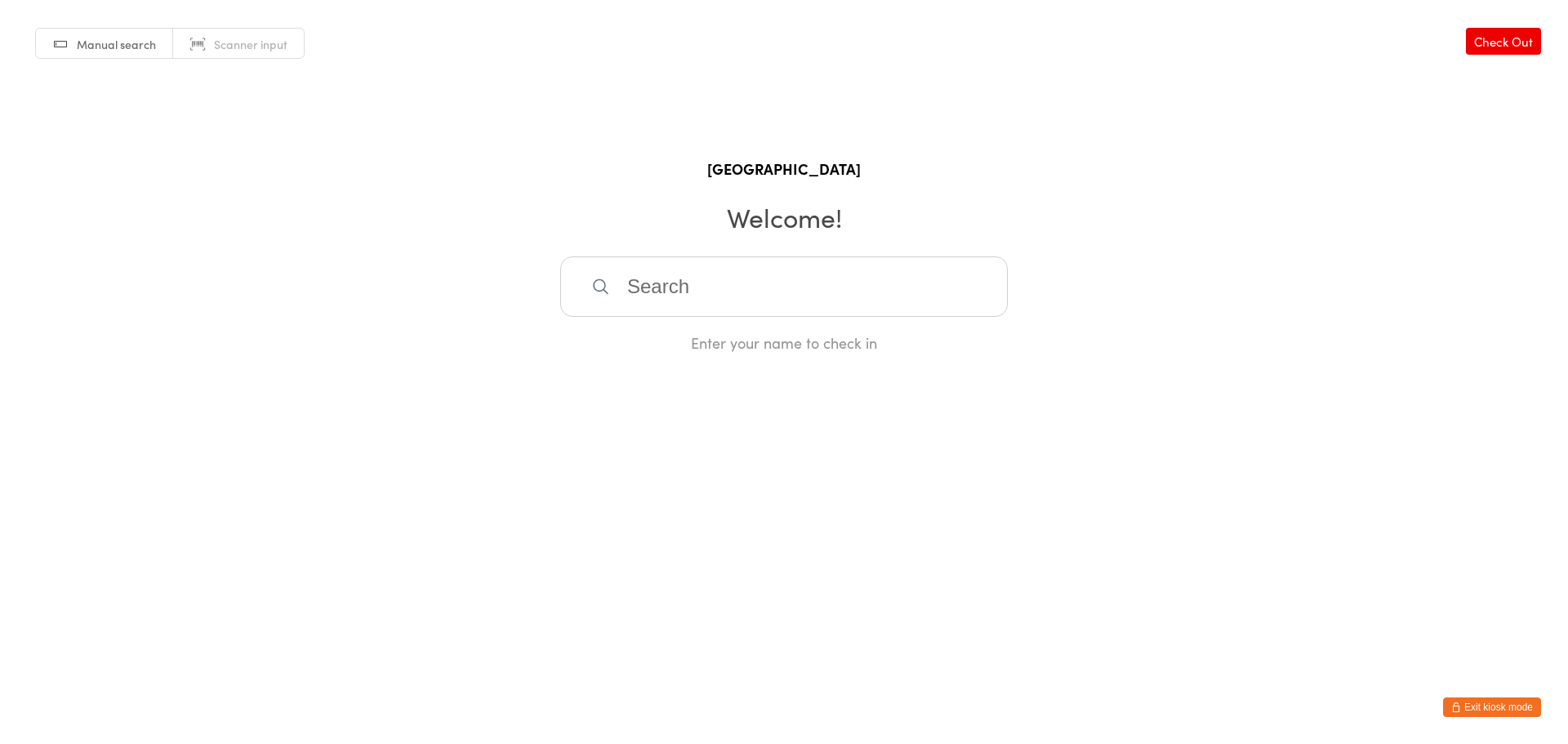
click at [695, 274] on input "search" at bounding box center [784, 286] width 447 height 60
type input "sr"
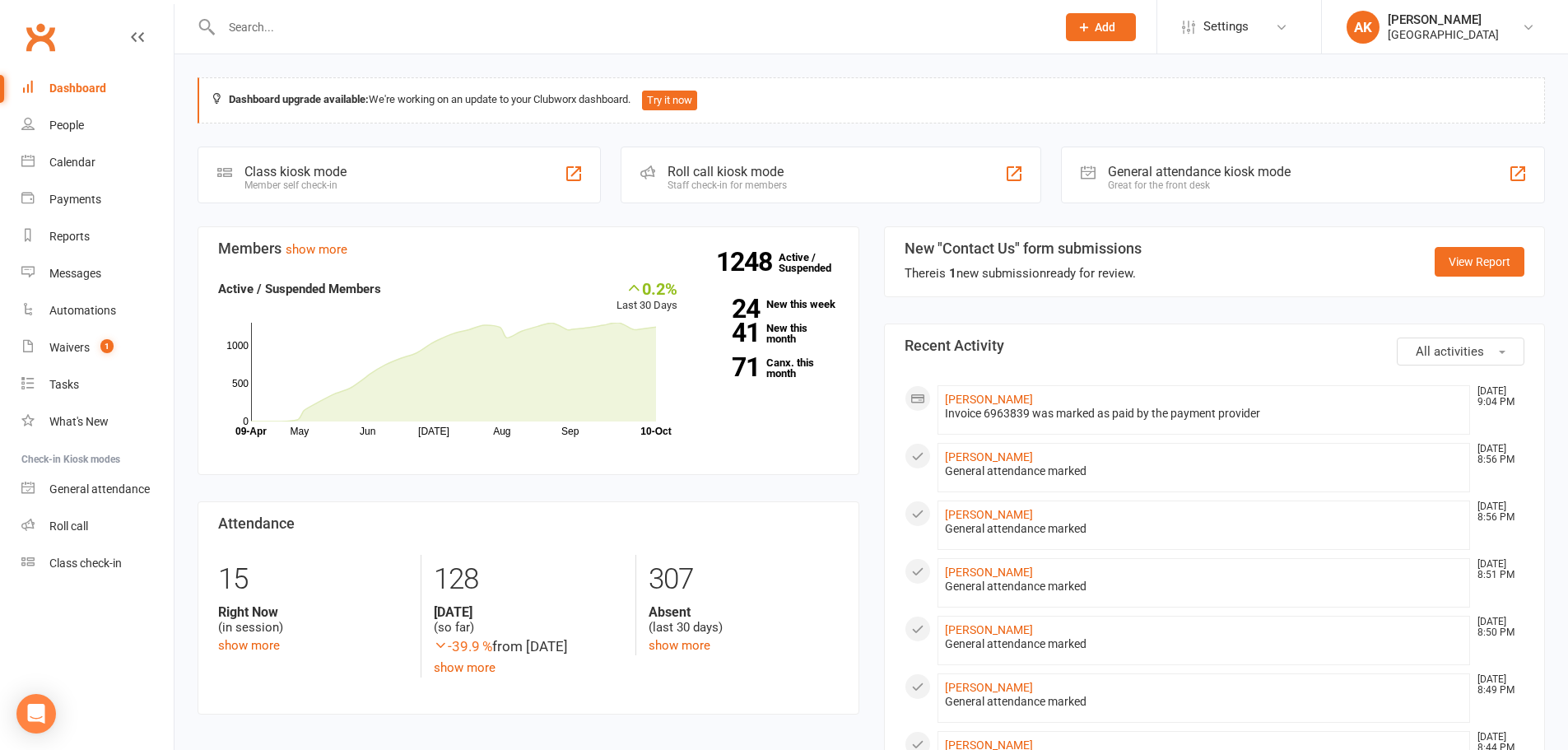
click at [63, 100] on link "Dashboard" at bounding box center [97, 88] width 152 height 37
click at [345, 37] on input "text" at bounding box center [630, 27] width 828 height 23
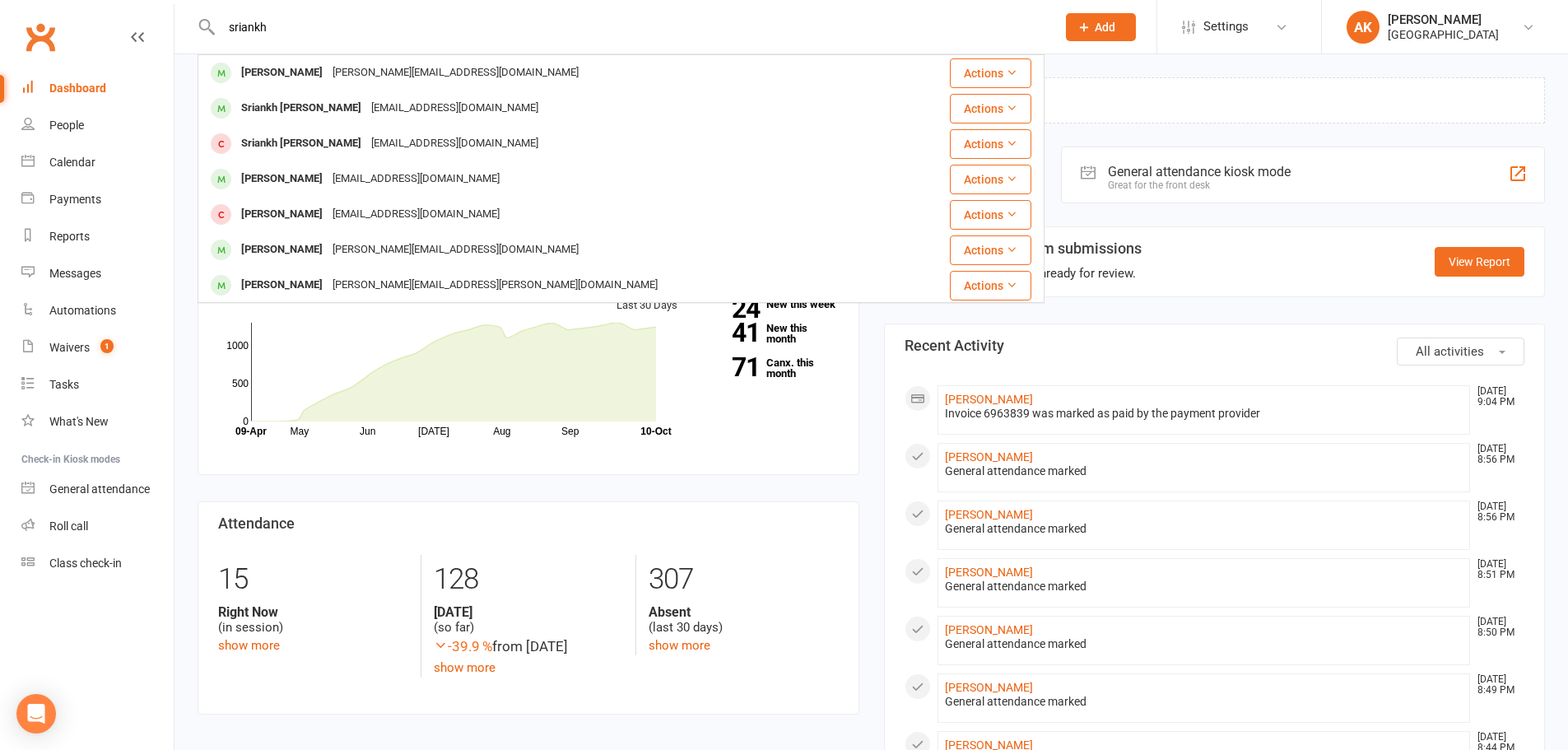
type input "sriankh"
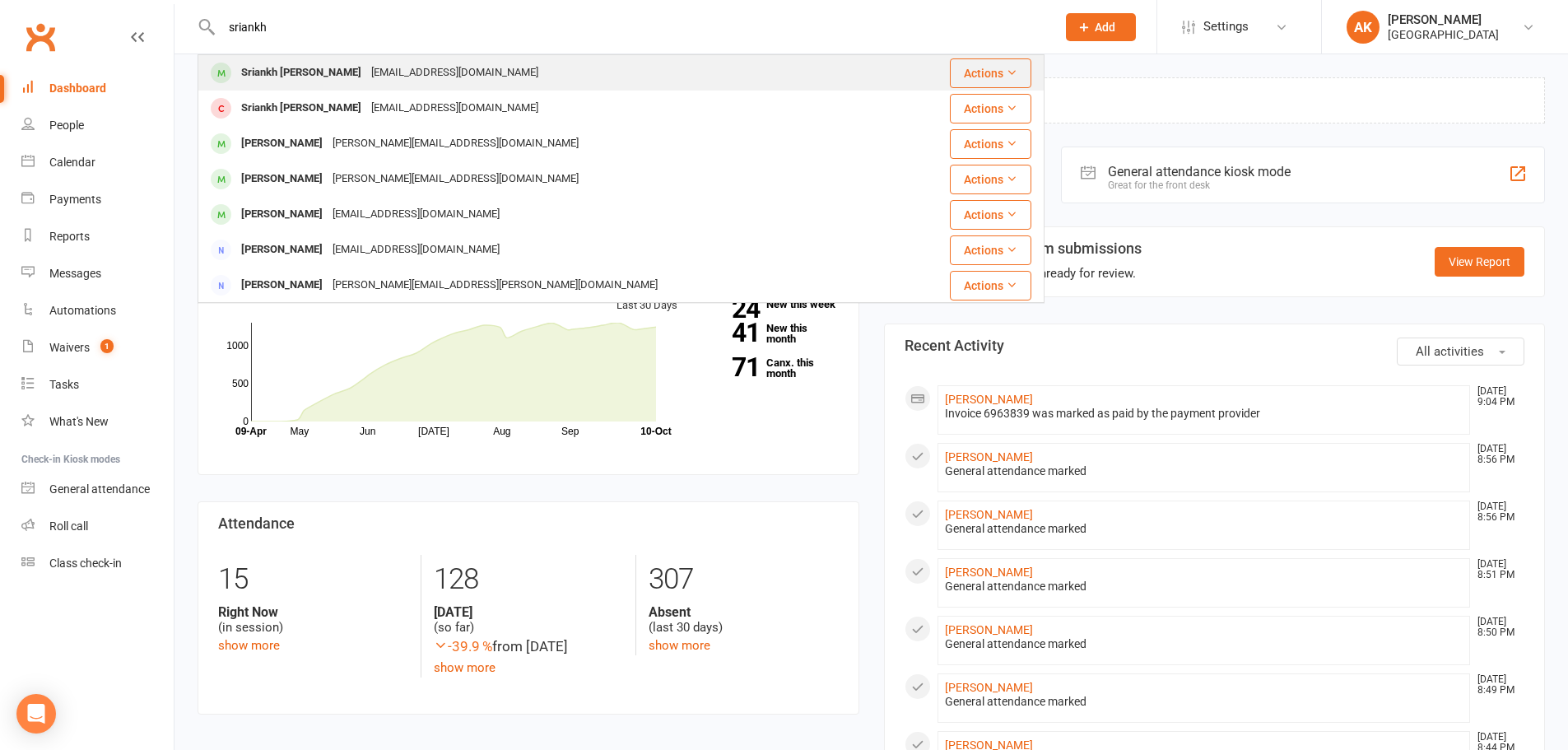
click at [366, 76] on div "asubhash21@gmail.com" at bounding box center [454, 72] width 177 height 24
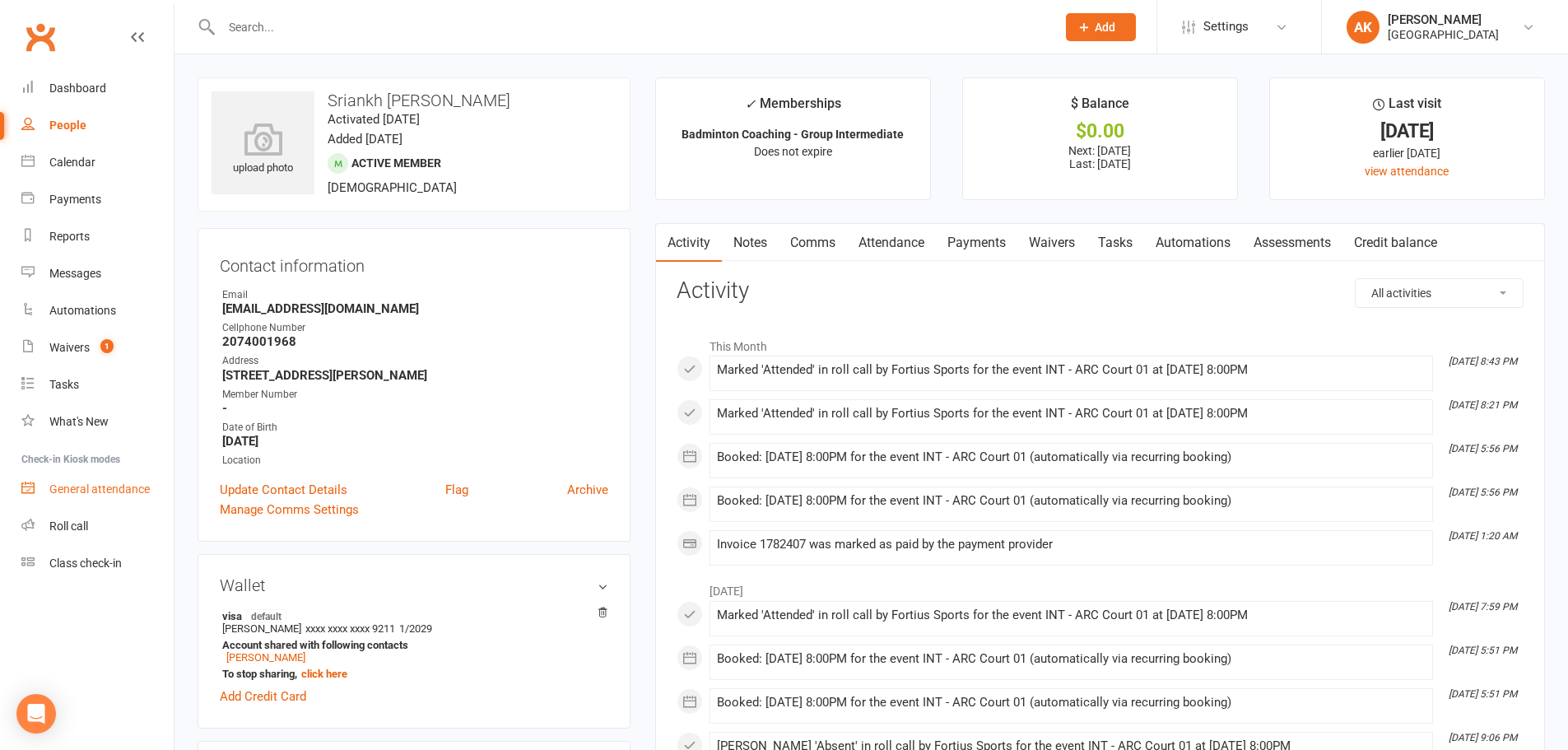
click at [104, 480] on link "General attendance" at bounding box center [97, 489] width 152 height 37
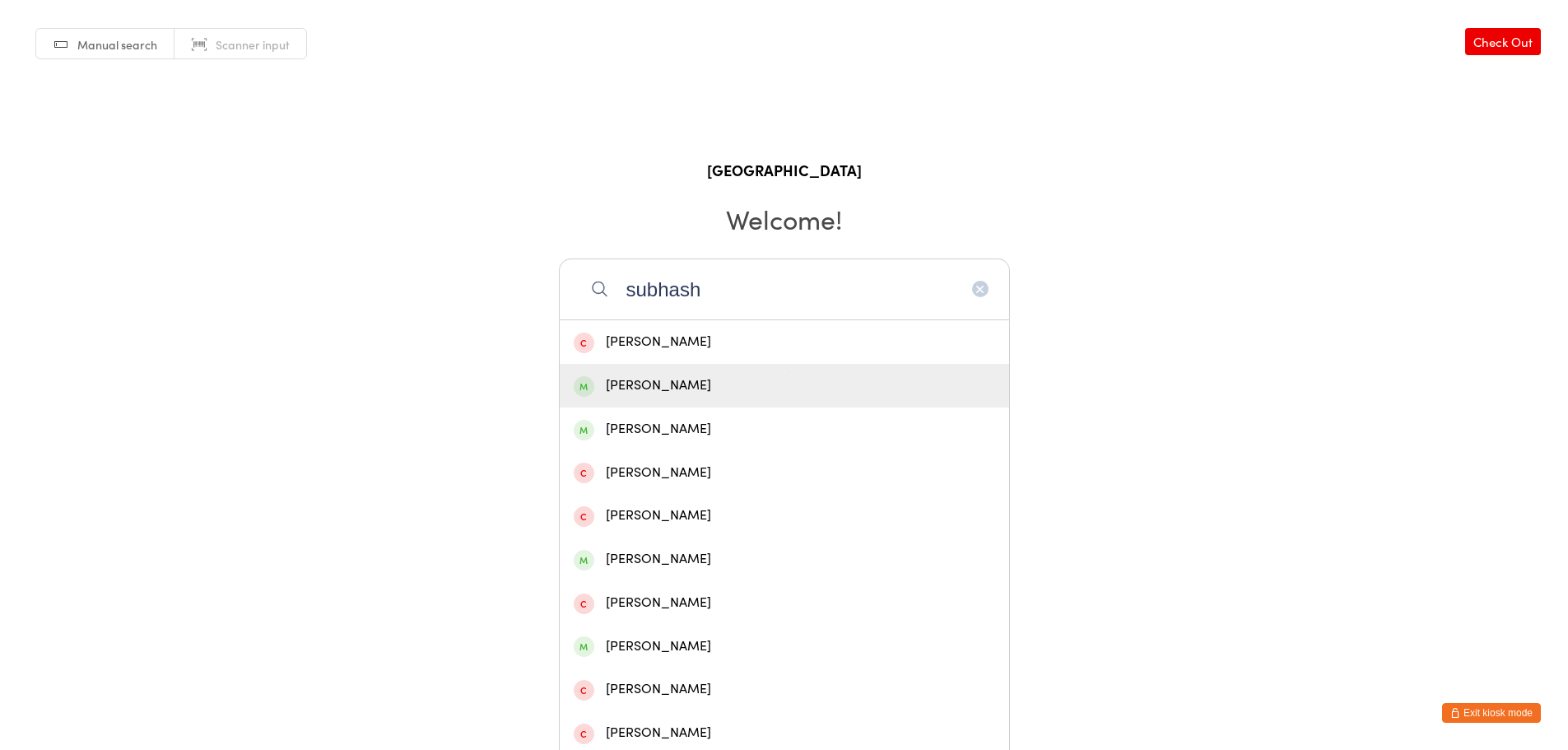
type input "subhash"
click at [737, 399] on div "[PERSON_NAME]" at bounding box center [784, 385] width 449 height 44
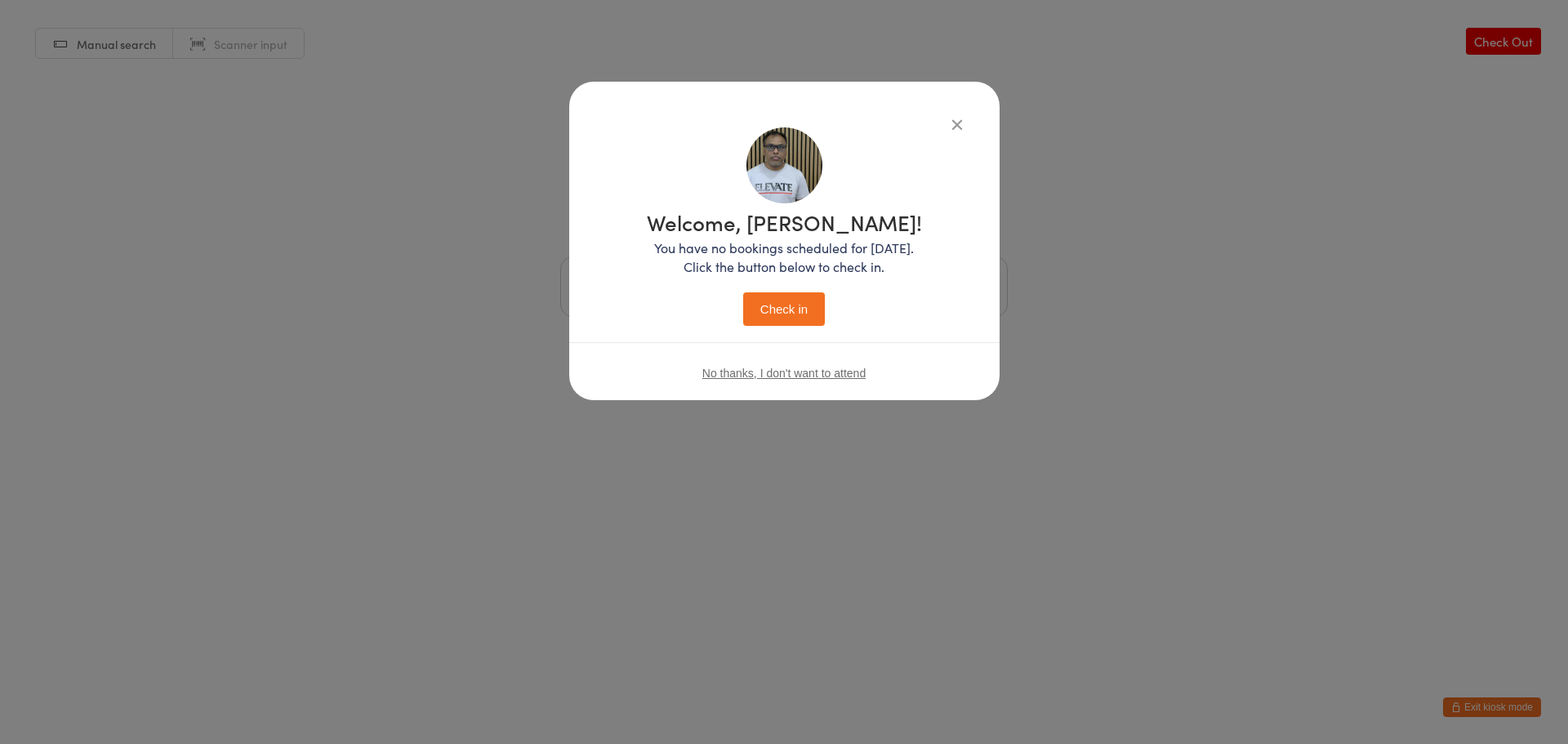
click at [775, 300] on button "Check in" at bounding box center [784, 309] width 82 height 34
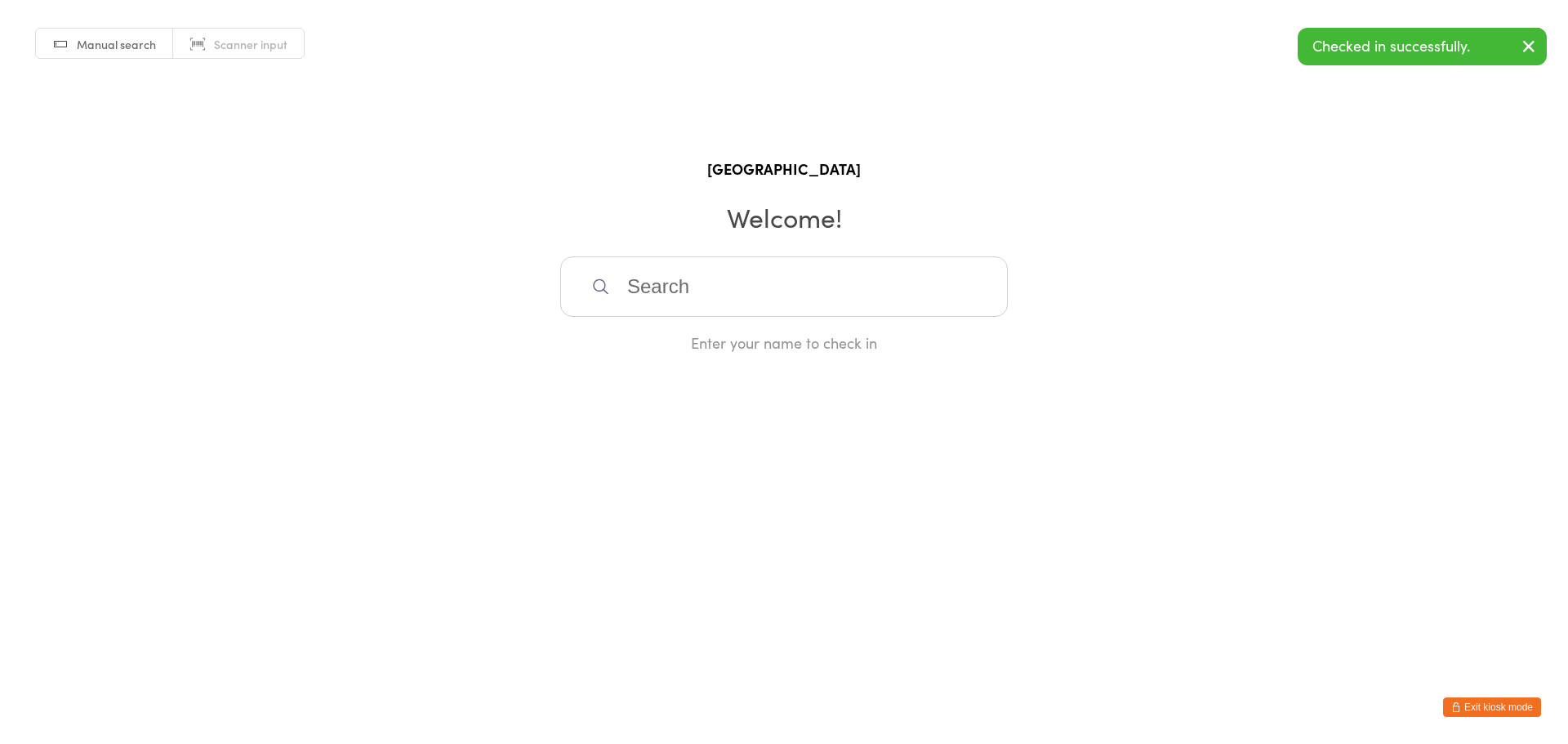
click at [1495, 715] on button "Exit kiosk mode" at bounding box center [1491, 707] width 98 height 20
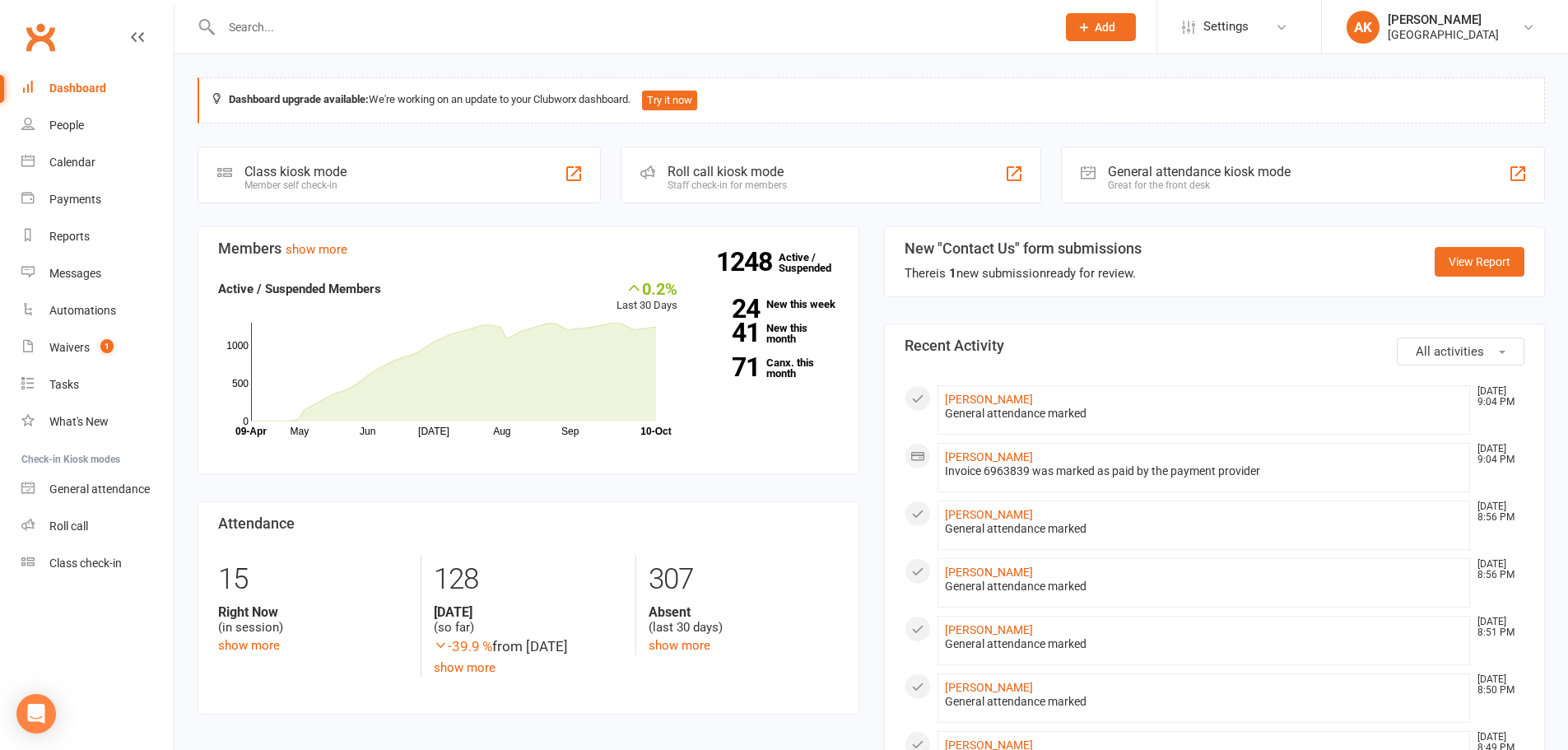
click at [703, 20] on input "text" at bounding box center [630, 27] width 828 height 23
type input "[PERSON_NAME]"
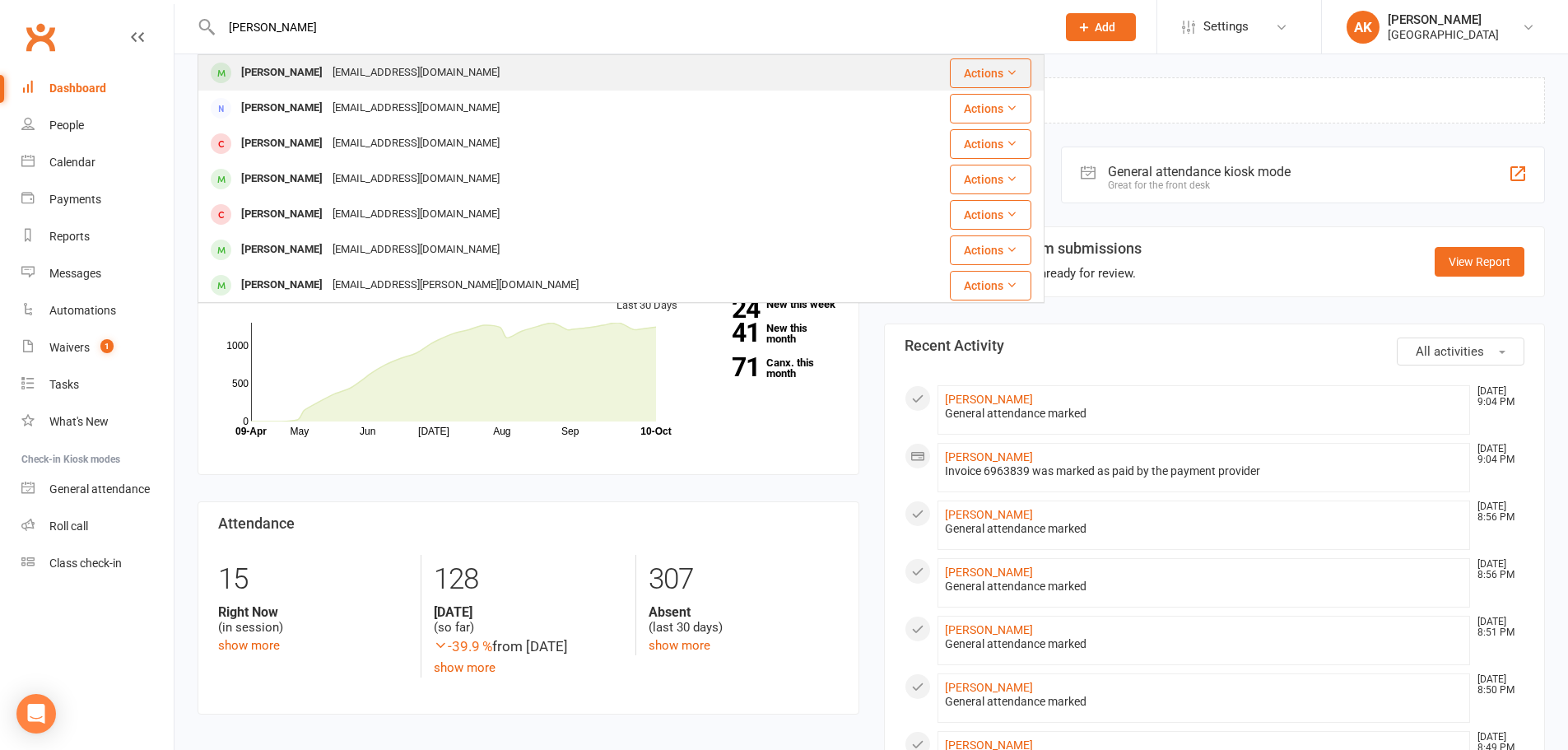
click at [333, 56] on div "[PERSON_NAME] [EMAIL_ADDRESS][DOMAIN_NAME]" at bounding box center [539, 72] width 679 height 34
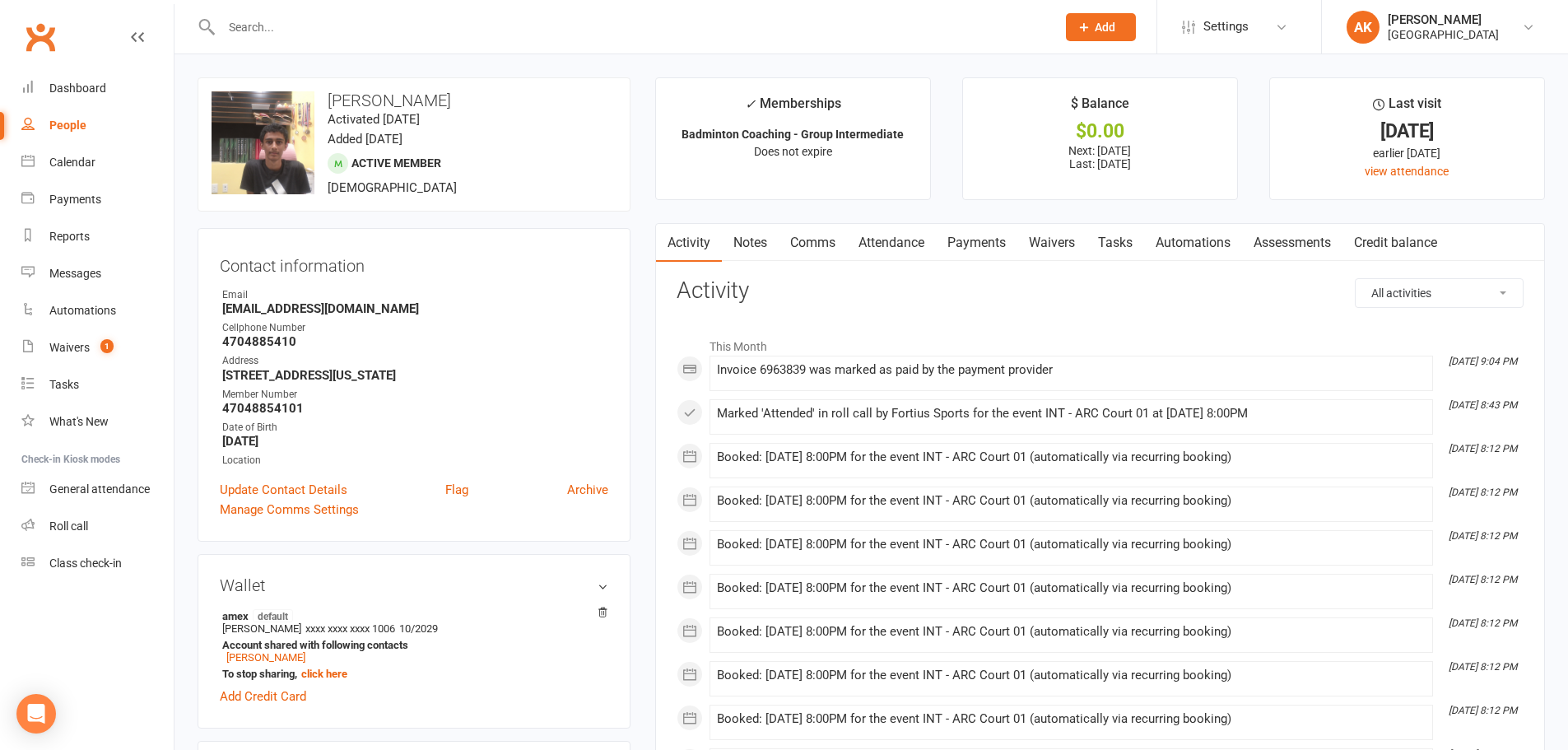
click at [874, 239] on link "Attendance" at bounding box center [891, 243] width 89 height 38
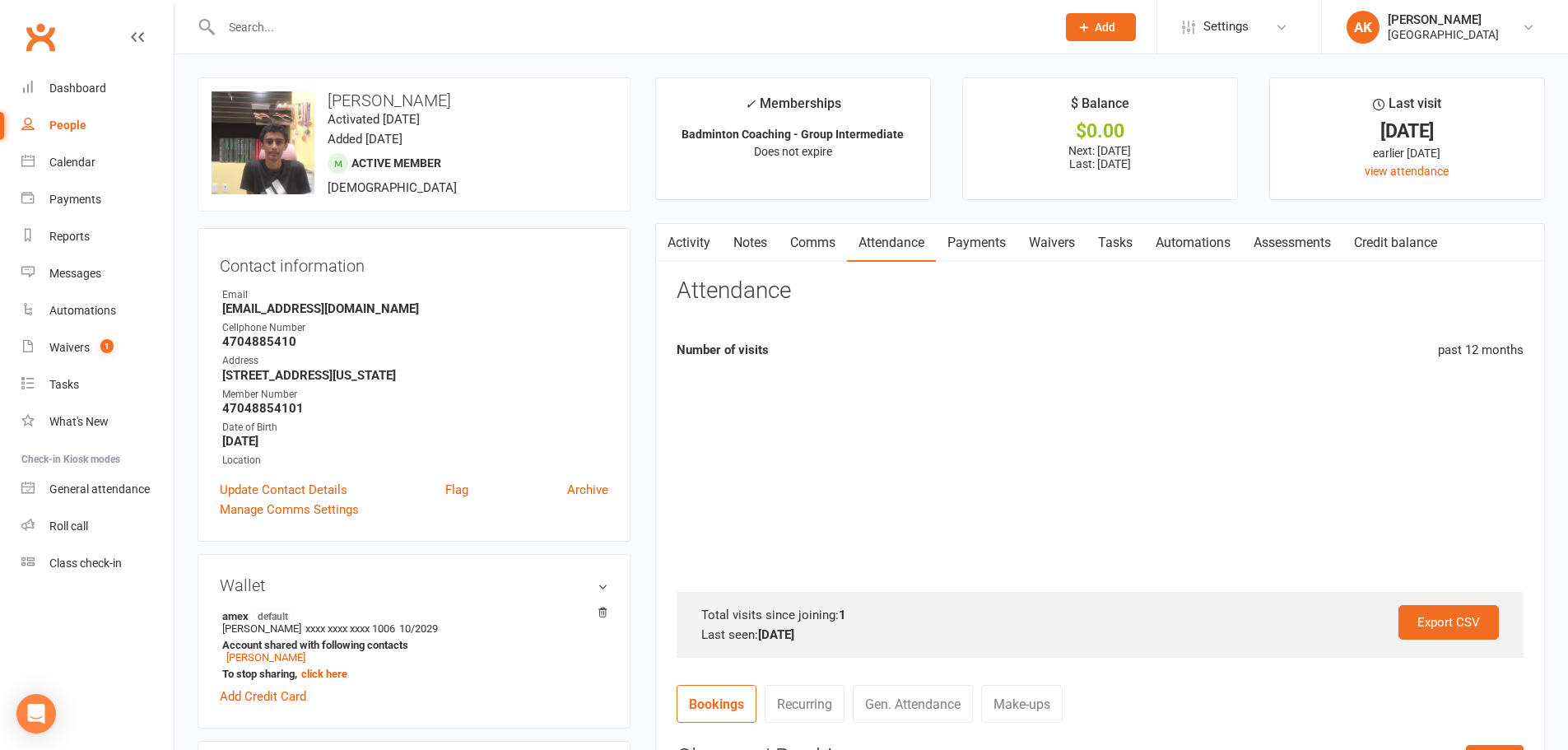
click at [981, 233] on link "Payments" at bounding box center [977, 243] width 81 height 38
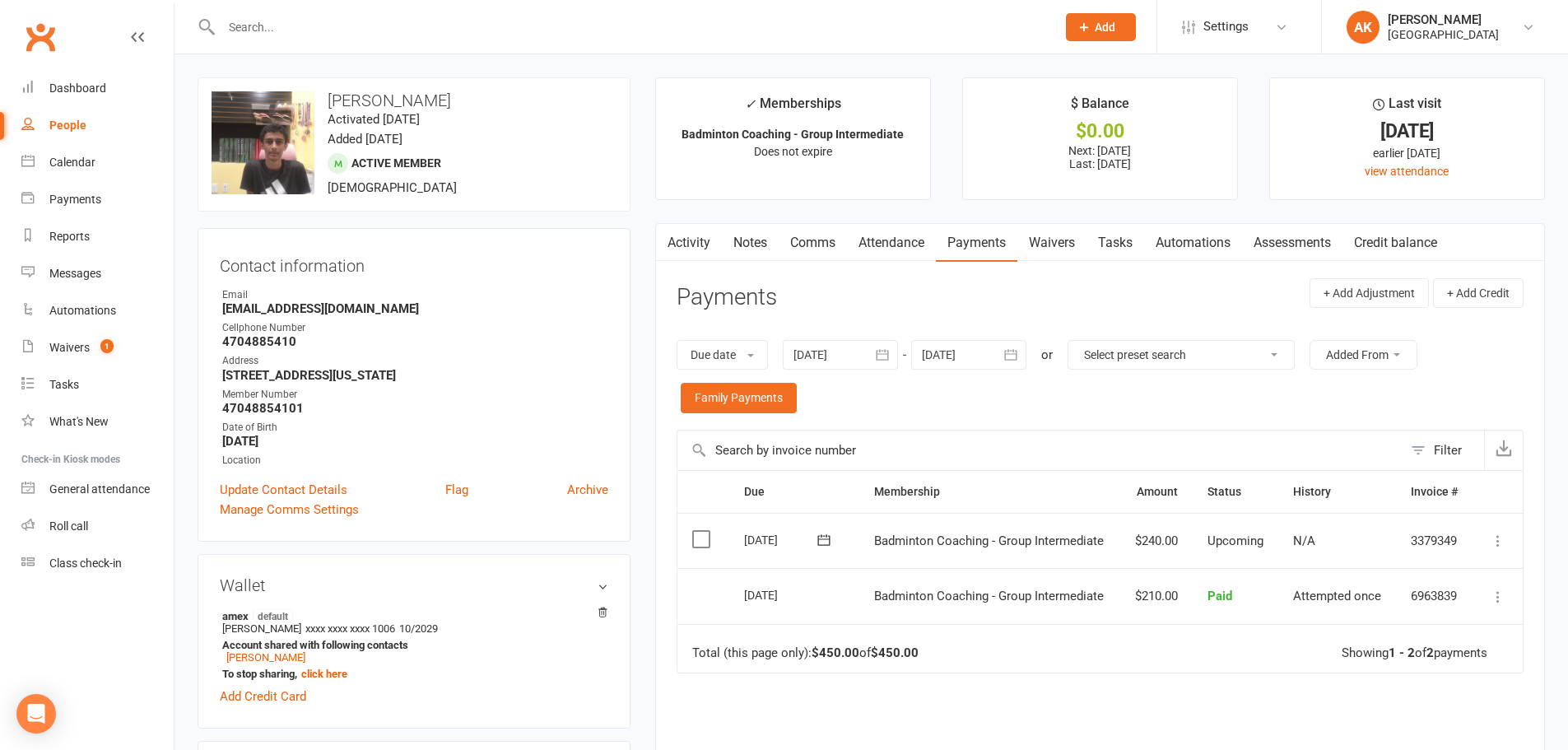
click at [690, 248] on link "Activity" at bounding box center [688, 243] width 66 height 38
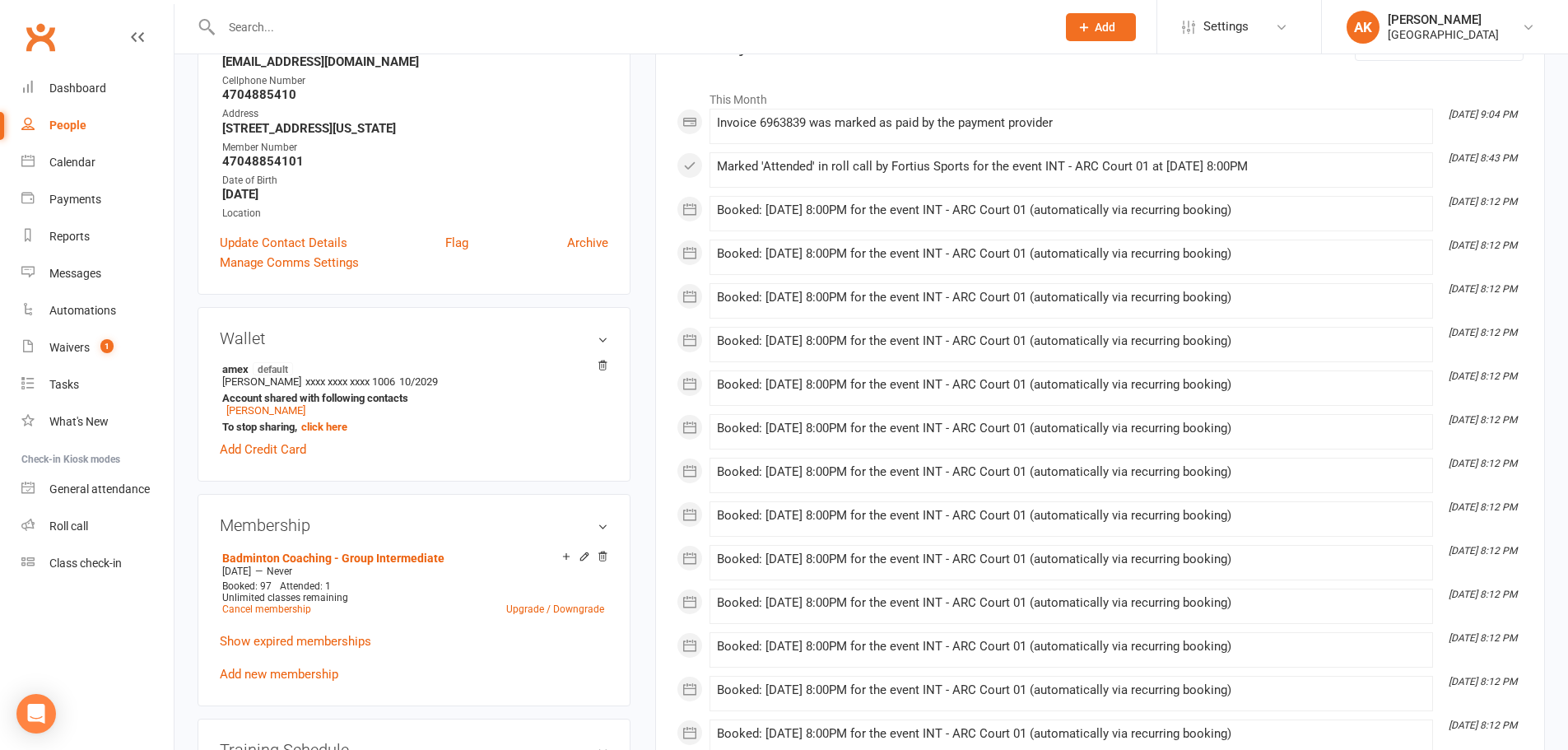
scroll to position [411, 0]
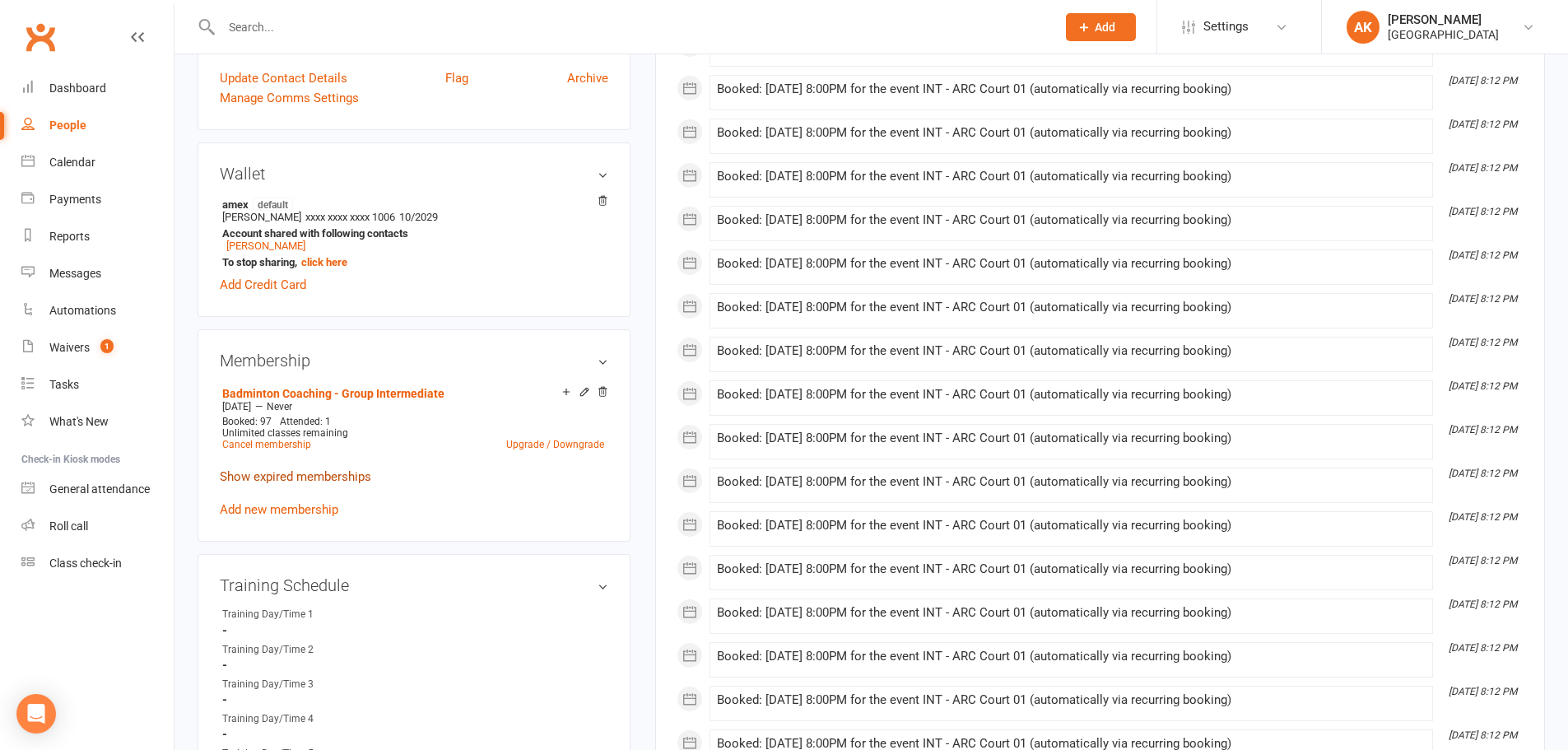
click at [338, 480] on link "Show expired memberships" at bounding box center [296, 477] width 151 height 15
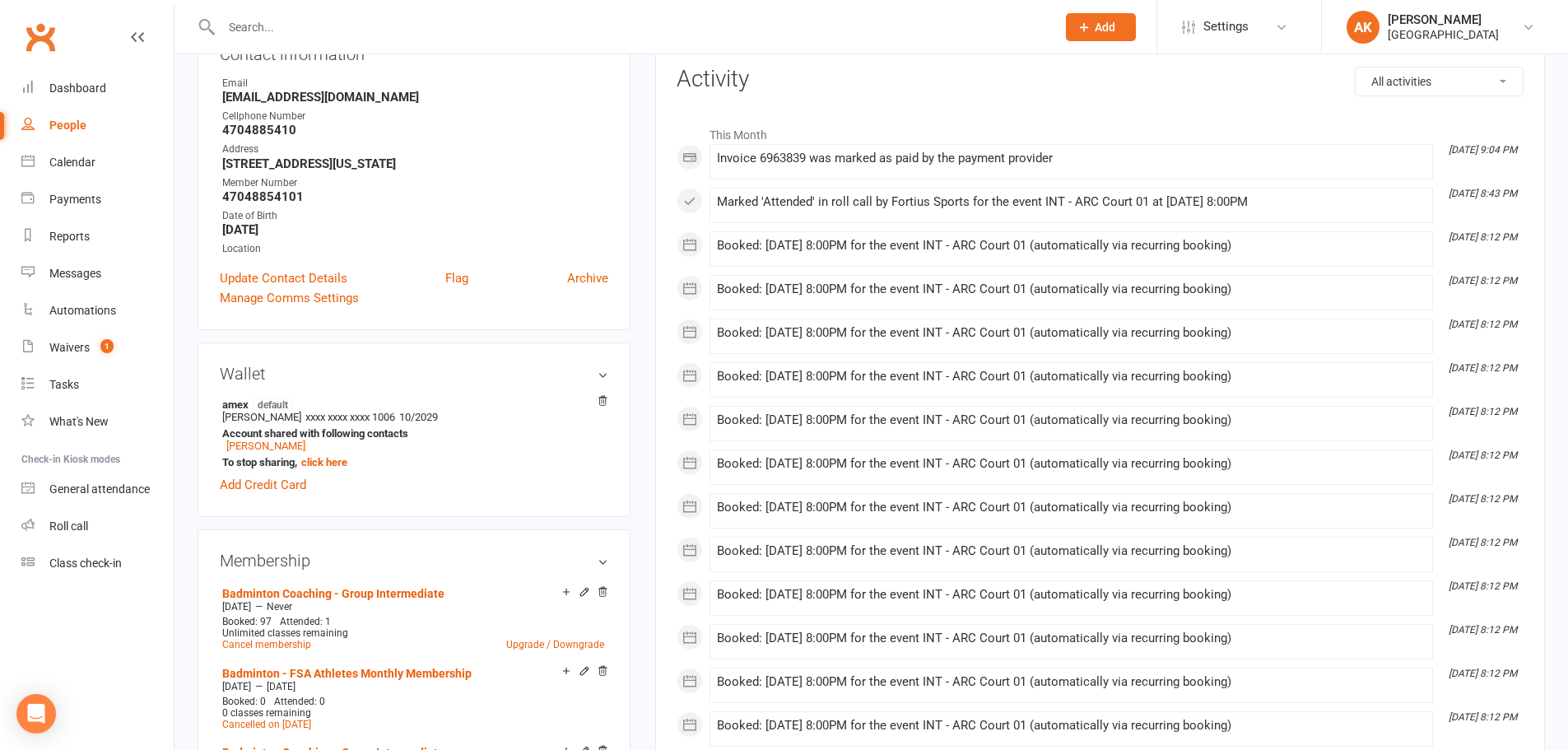
scroll to position [0, 0]
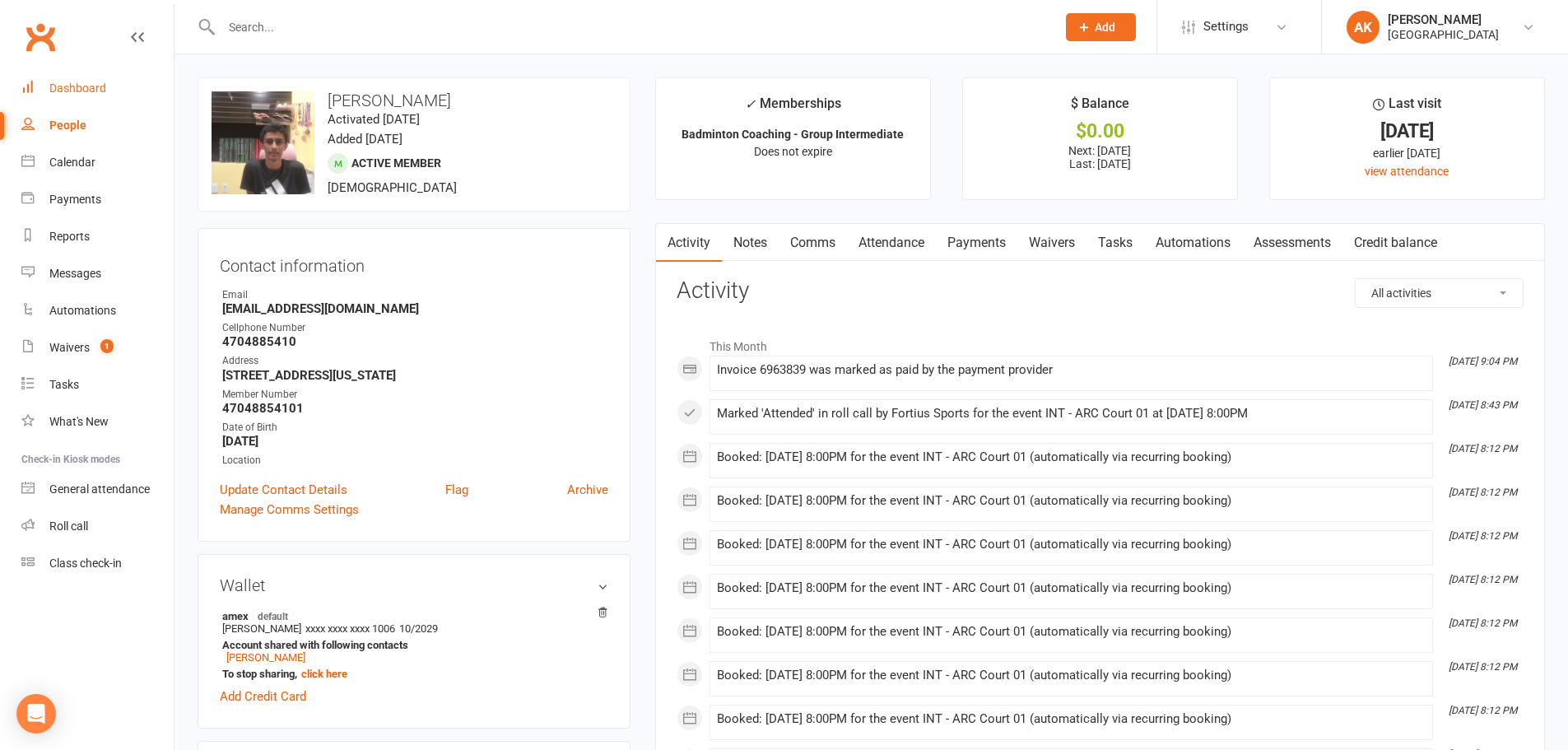
click at [87, 92] on div "Dashboard" at bounding box center [77, 88] width 56 height 13
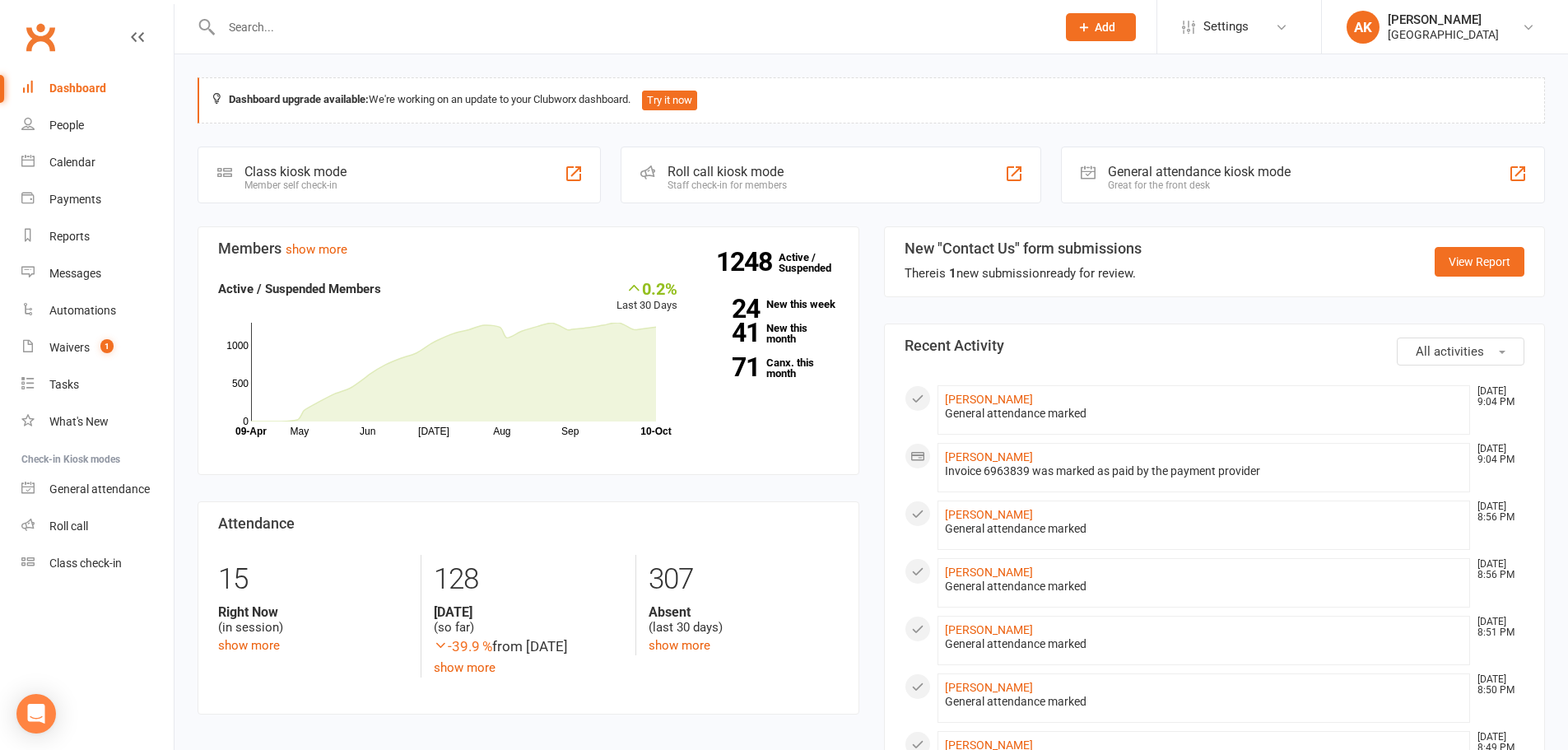
click at [561, 37] on input "text" at bounding box center [630, 27] width 828 height 23
type input "THARUN"
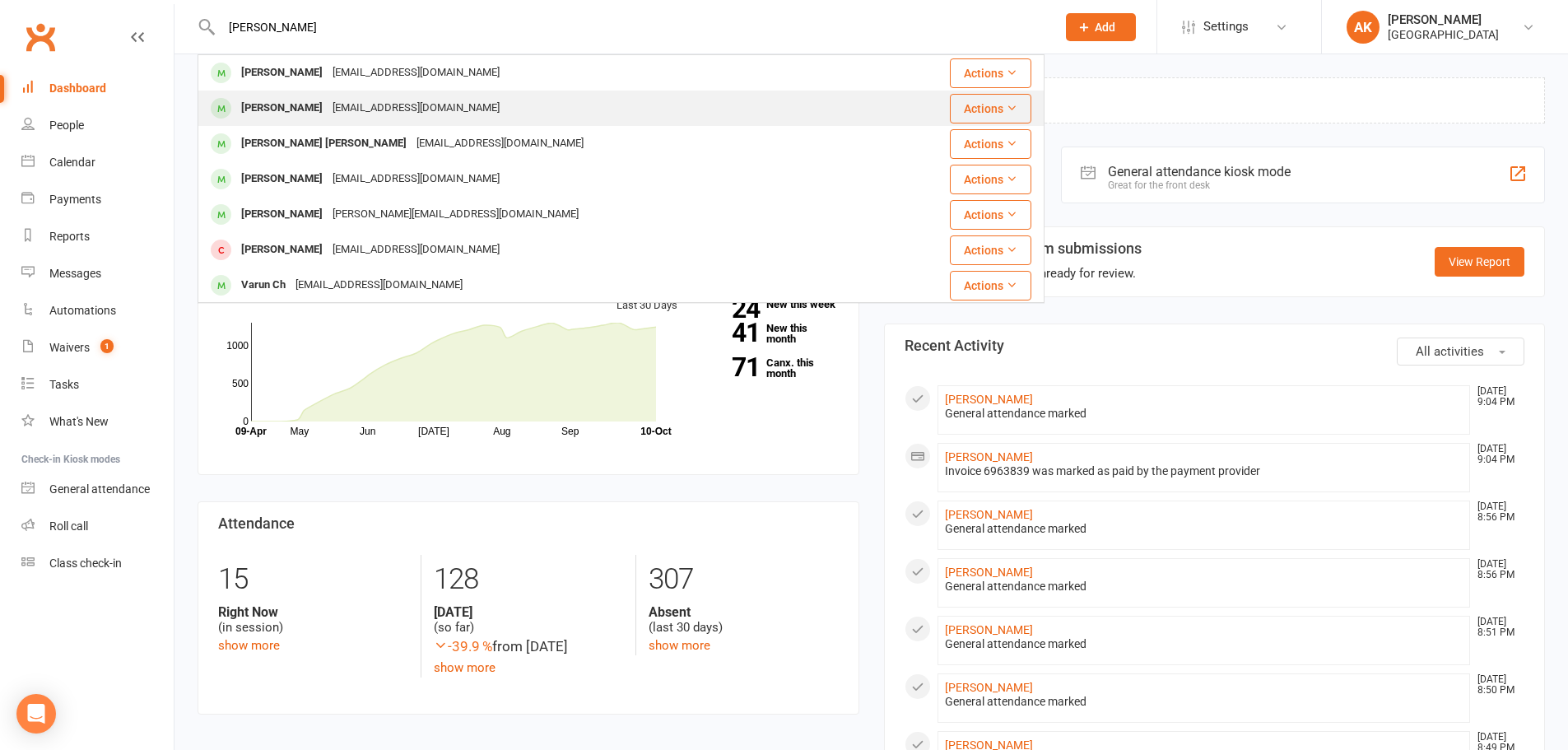
click at [338, 114] on div "katharsaran@gmail.com" at bounding box center [415, 108] width 177 height 24
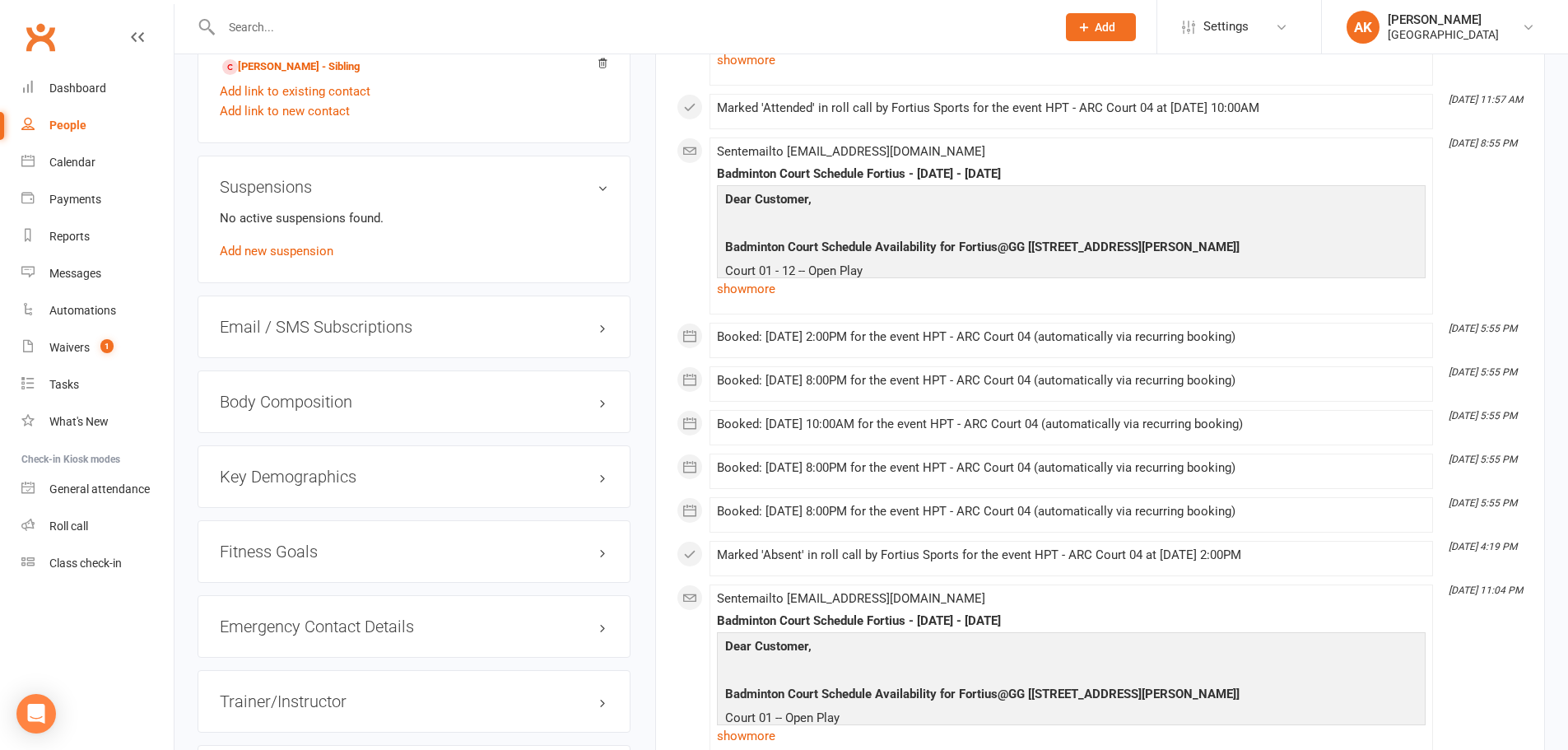
scroll to position [1646, 0]
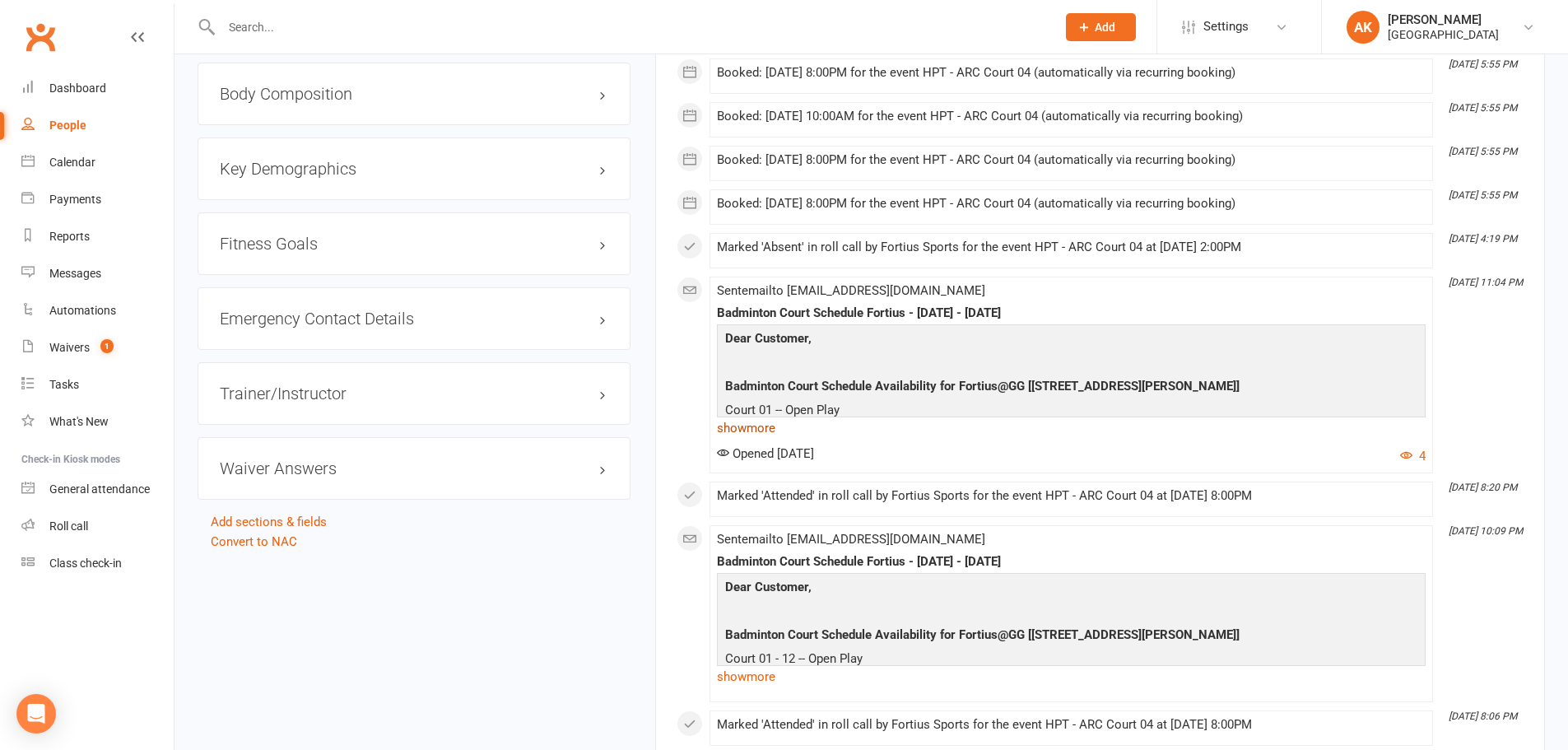
click at [755, 430] on link "show more" at bounding box center [1071, 428] width 708 height 23
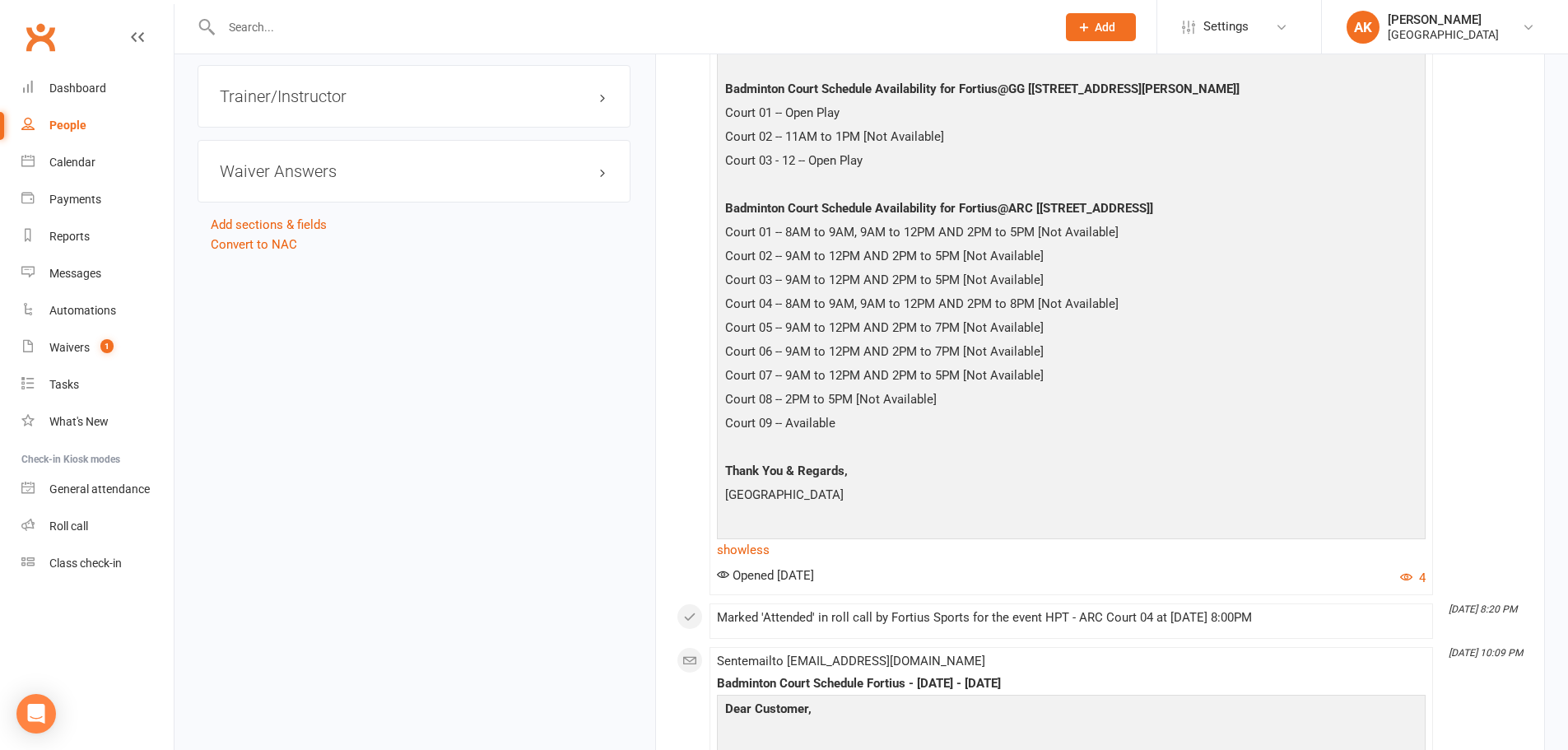
scroll to position [1975, 0]
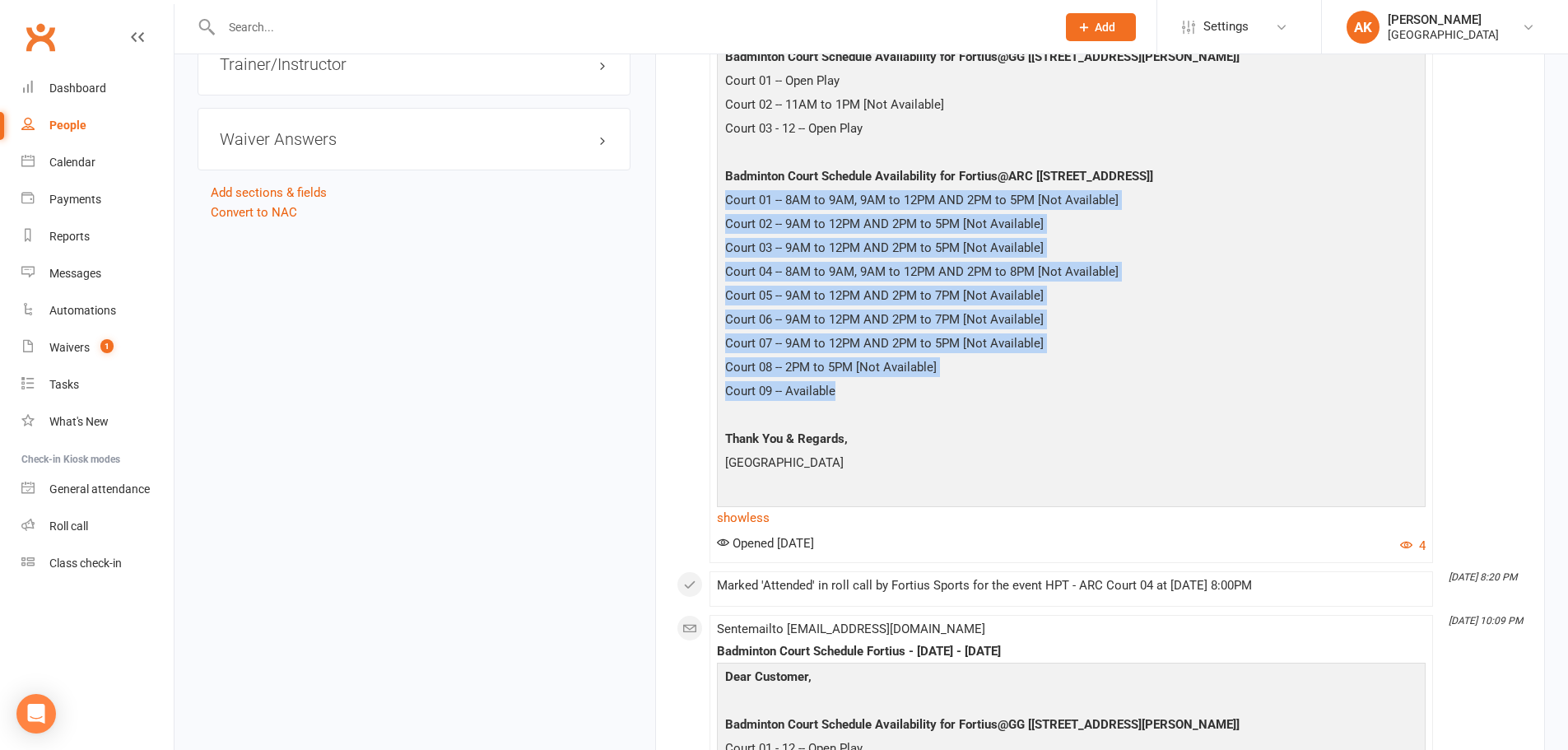
drag, startPoint x: 728, startPoint y: 197, endPoint x: 856, endPoint y: 393, distance: 234.1
click at [856, 393] on div "Dear Customer, Badminton Court Schedule Availability for Fortius@GG [5905 Ronal…" at bounding box center [1071, 249] width 700 height 501
copy div "Court 01 -- 8AM to 9AM, 9AM to 12PM AND 2PM to 5PM [Not Available] Court 02 -- …"
click at [834, 262] on p "Court 04 -- 8AM to 9AM, 9AM to 12PM AND 2PM to 8PM [Not Available]" at bounding box center [1071, 273] width 700 height 24
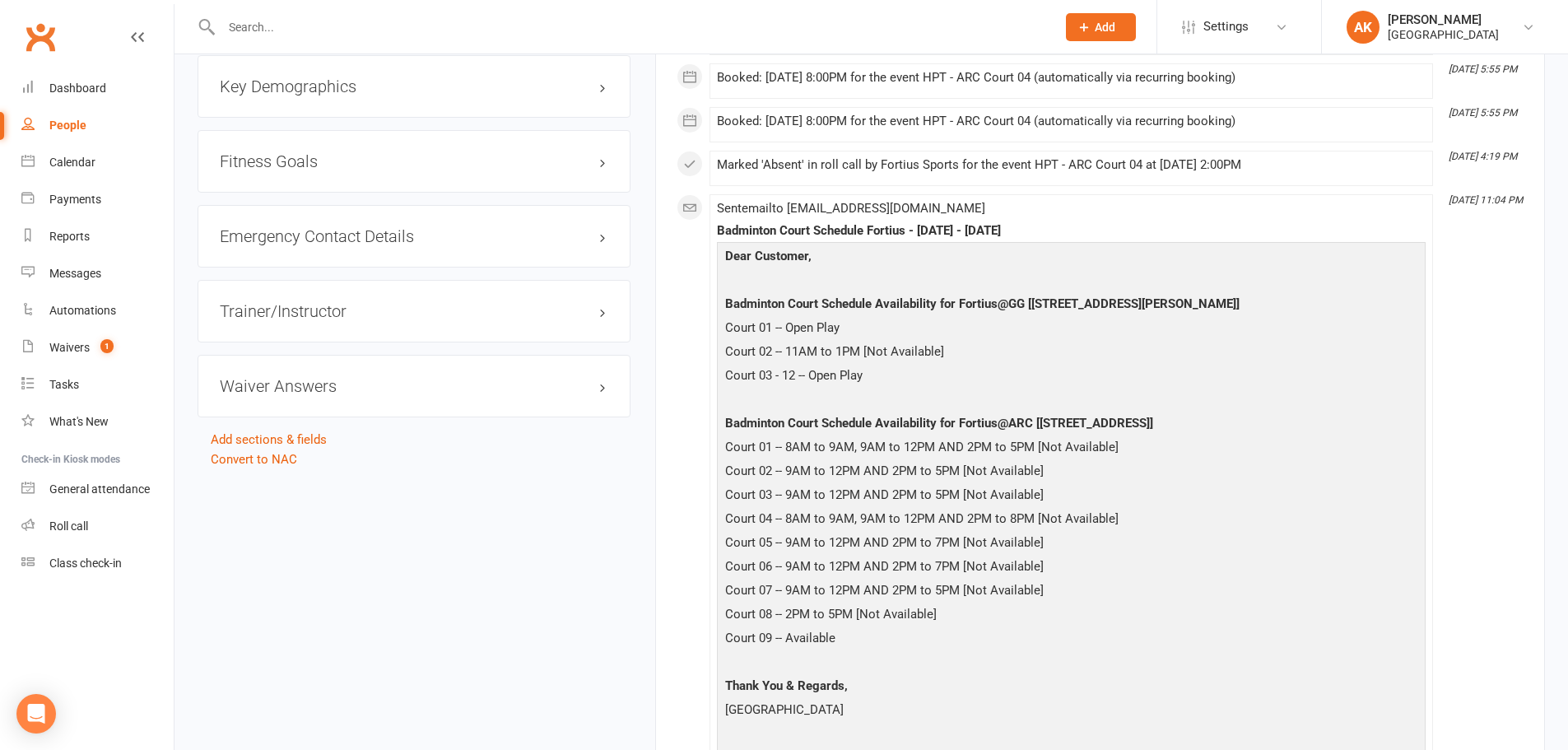
scroll to position [1811, 0]
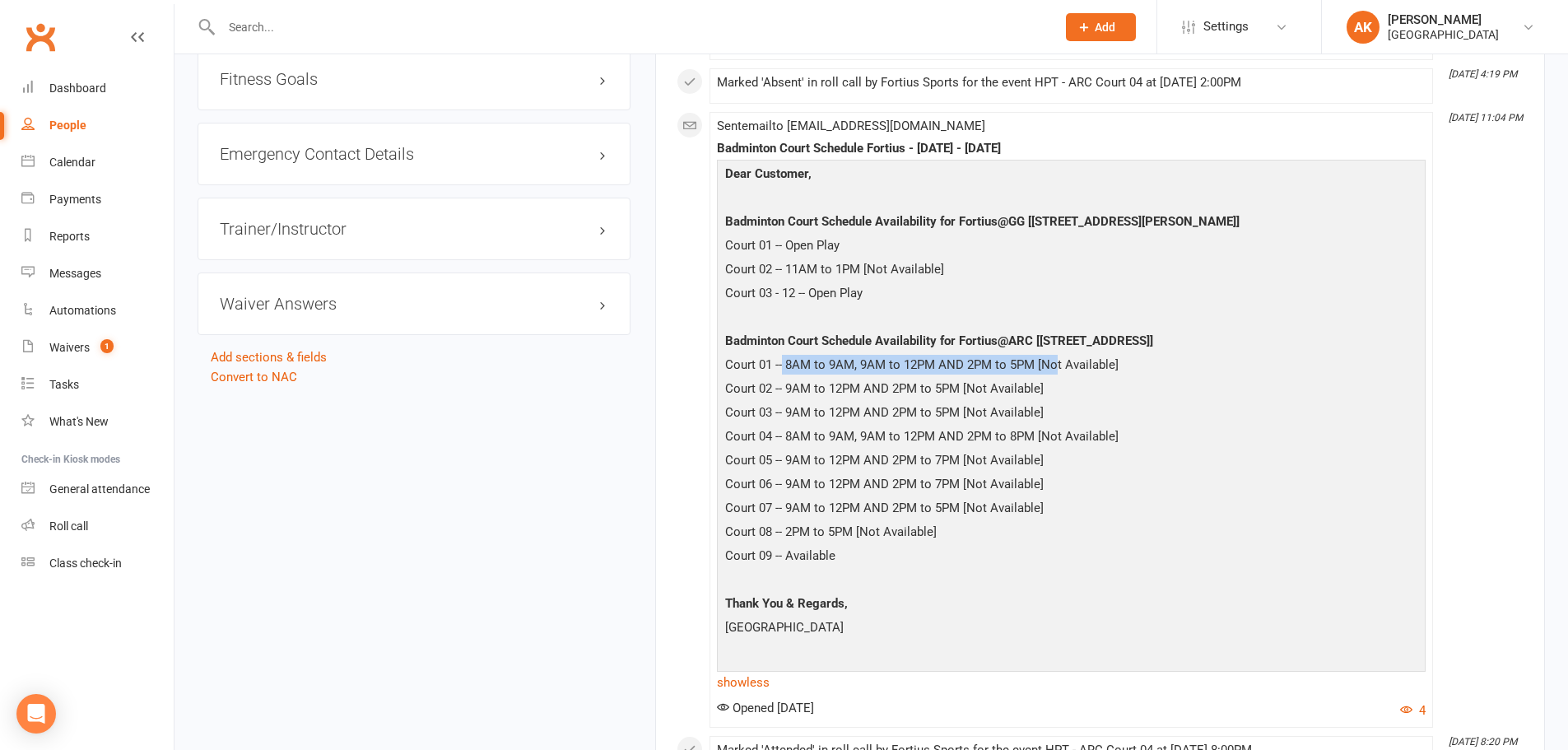
drag, startPoint x: 783, startPoint y: 365, endPoint x: 1056, endPoint y: 365, distance: 273.0
click at [1056, 365] on p "Court 01 -- 8AM to 9AM, 9AM to 12PM AND 2PM to 5PM [Not Available]" at bounding box center [1071, 366] width 700 height 24
click at [923, 364] on p "Court 01 -- 8AM to 9AM, 9AM to 12PM AND 2PM to 5PM [Not Available]" at bounding box center [1071, 366] width 700 height 24
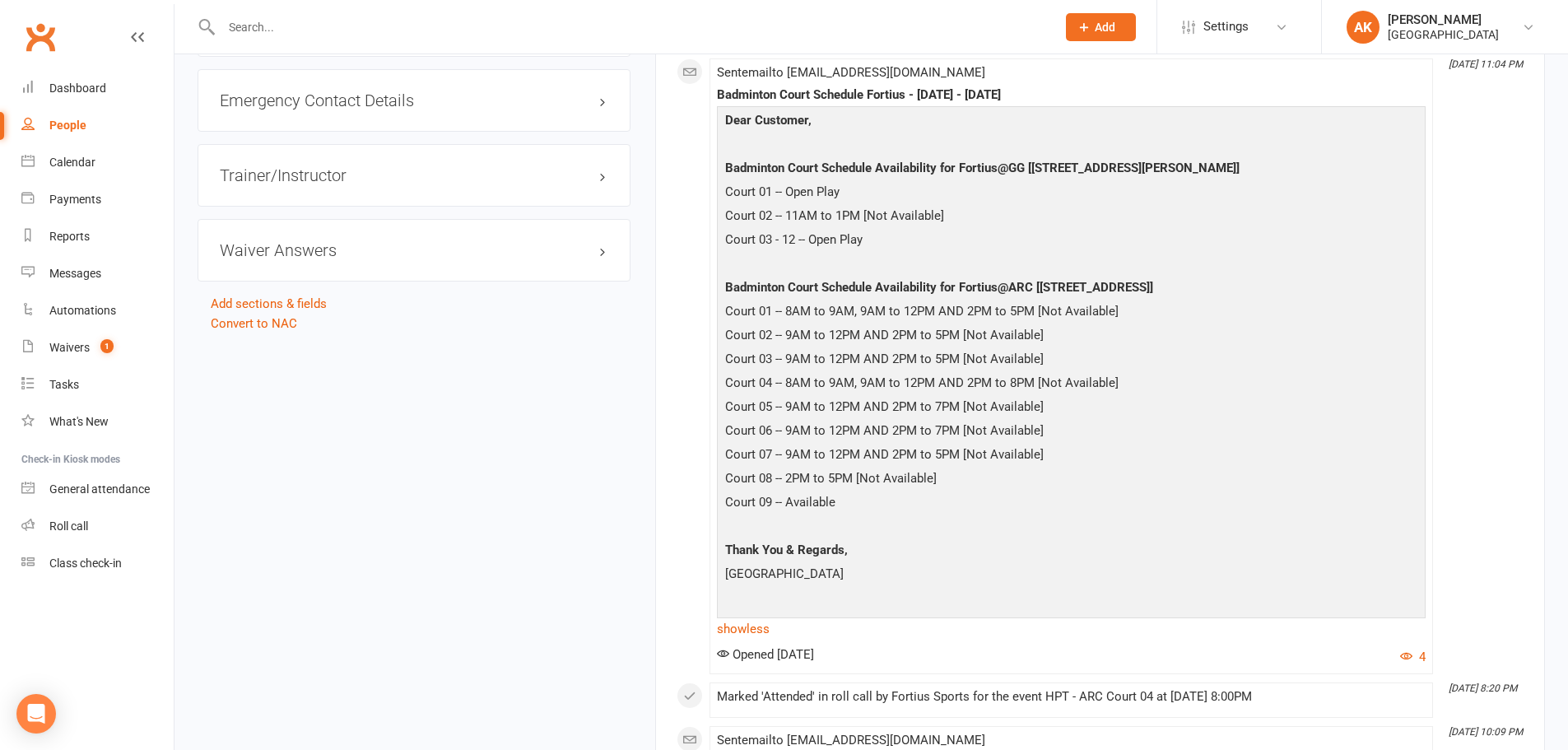
scroll to position [1893, 0]
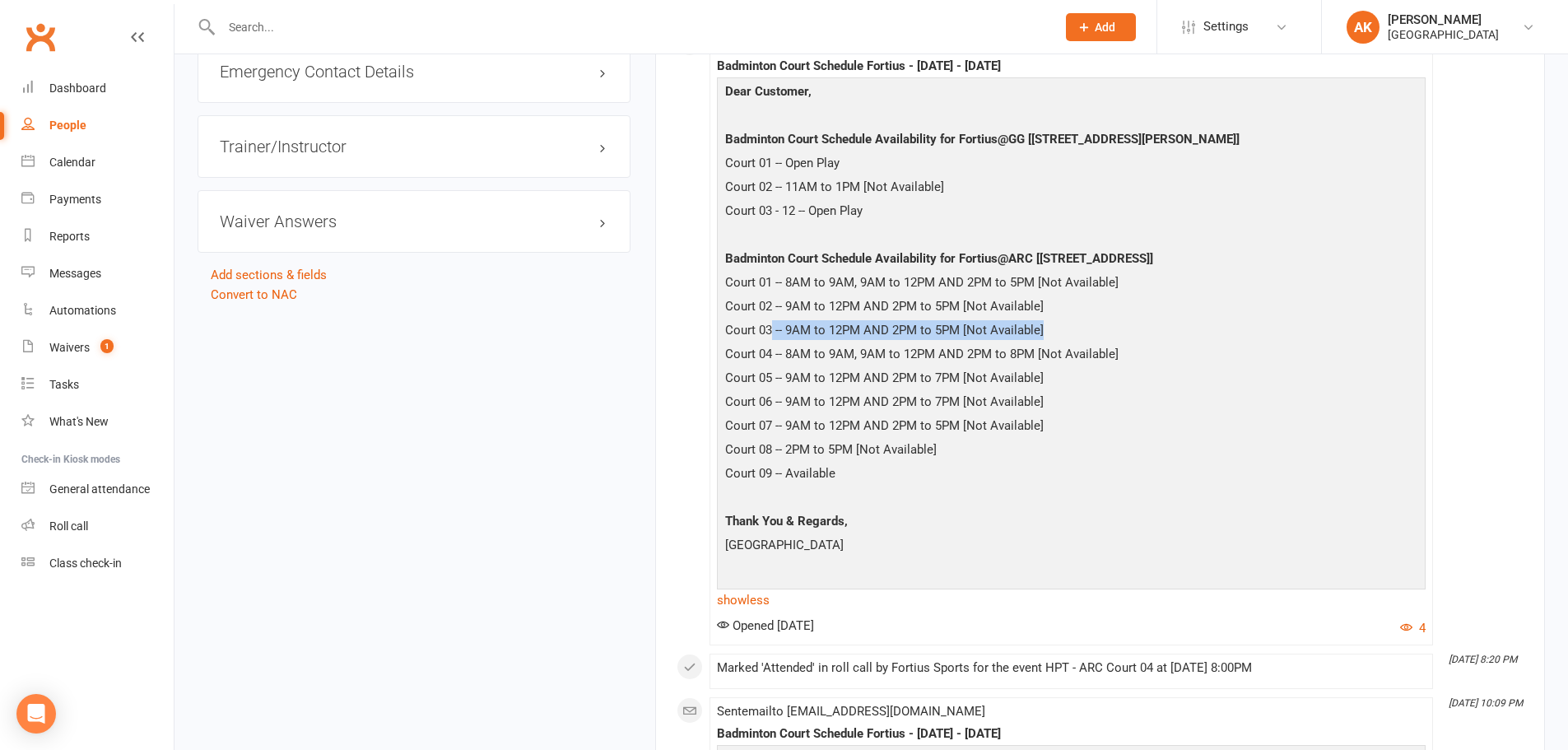
drag, startPoint x: 769, startPoint y: 328, endPoint x: 1047, endPoint y: 327, distance: 278.0
click at [1047, 327] on p "Court 03 -- 9AM to 12PM AND 2PM to 5PM [Not Available]" at bounding box center [1071, 331] width 700 height 24
click at [932, 327] on p "Court 03 -- 9AM to 12PM AND 2PM to 5PM [Not Available]" at bounding box center [1071, 331] width 700 height 24
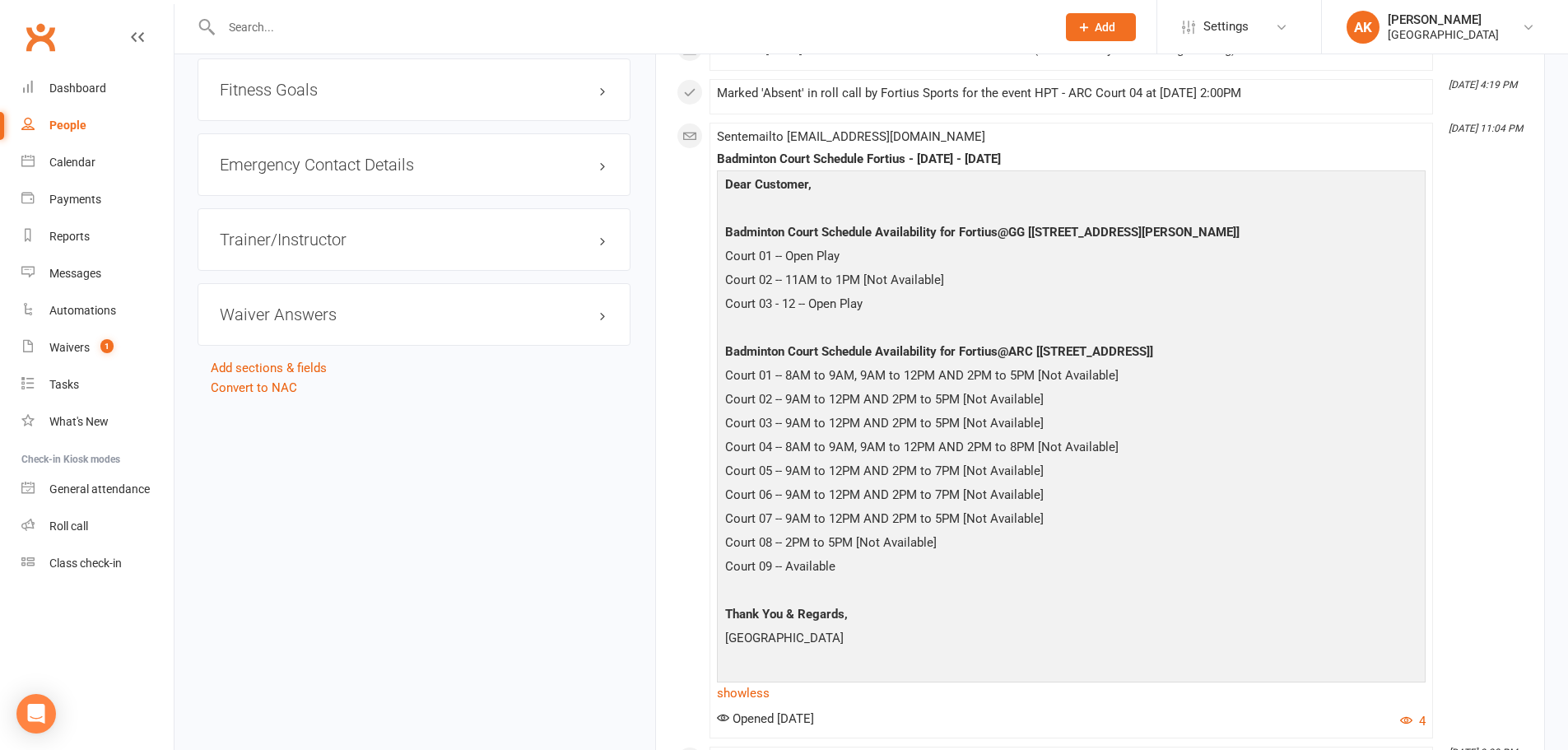
scroll to position [1811, 0]
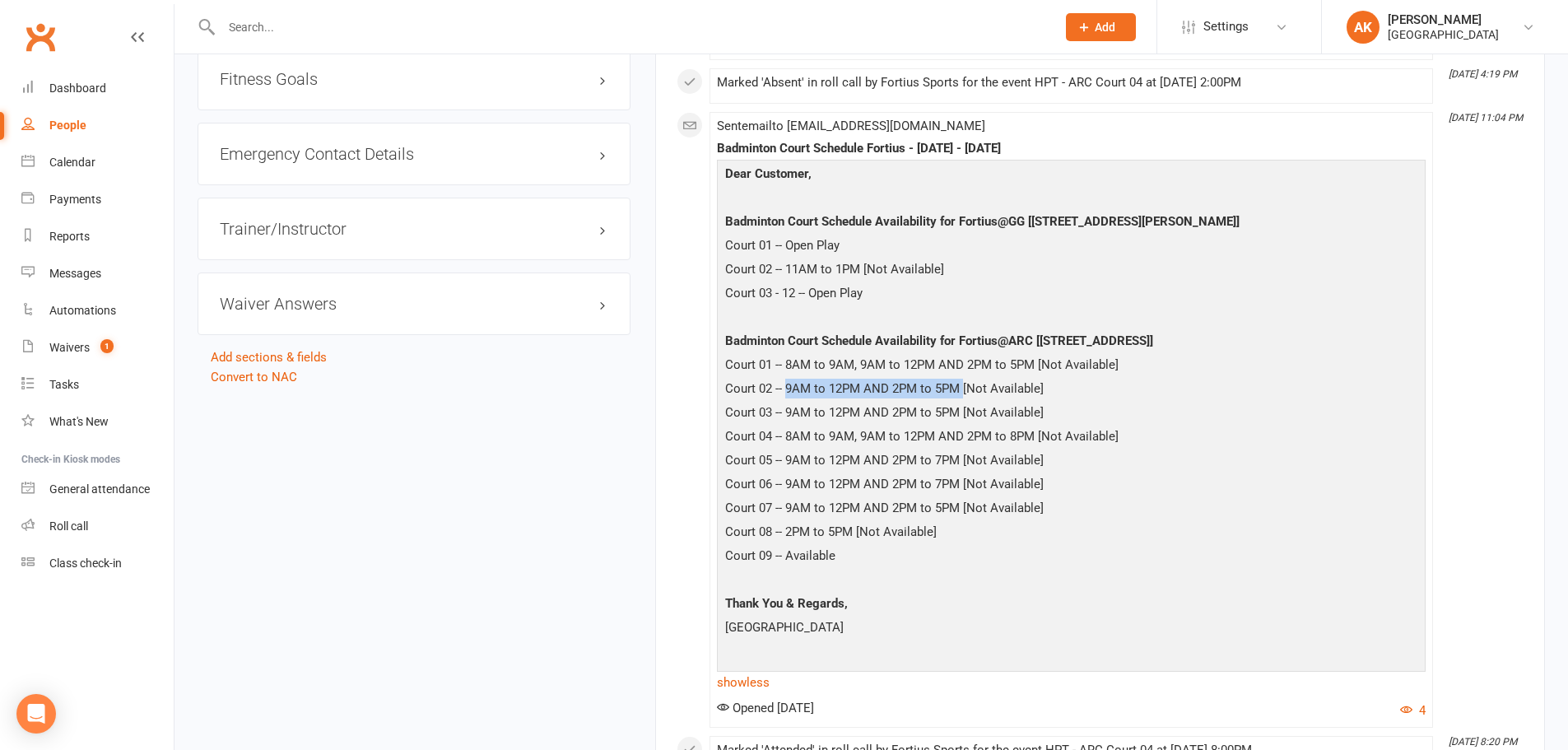
drag, startPoint x: 785, startPoint y: 383, endPoint x: 963, endPoint y: 385, distance: 178.0
click at [963, 385] on p "Court 02 -- 9AM to 12PM AND 2PM to 5PM [Not Available]" at bounding box center [1071, 390] width 700 height 24
drag, startPoint x: 778, startPoint y: 404, endPoint x: 943, endPoint y: 408, distance: 165.0
click at [943, 408] on p "Court 03 -- 9AM to 12PM AND 2PM to 5PM [Not Available]" at bounding box center [1071, 414] width 700 height 24
click at [975, 498] on p "Court 07 -- 9AM to 12PM AND 2PM to 5PM [Not Available]" at bounding box center [1071, 510] width 700 height 24
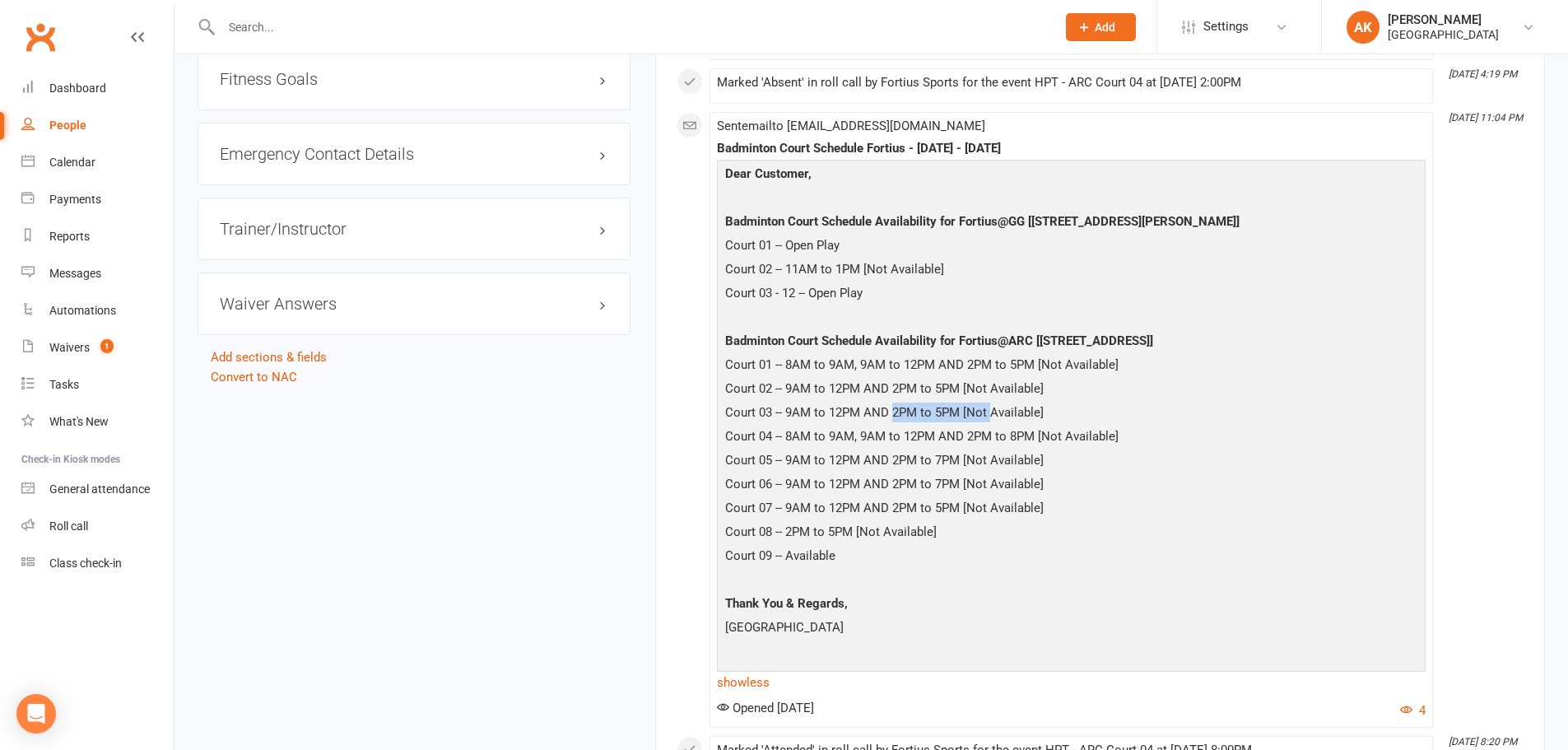
drag, startPoint x: 894, startPoint y: 413, endPoint x: 988, endPoint y: 413, distance: 94.0
click at [988, 413] on p "Court 03 -- 9AM to 12PM AND 2PM to 5PM [Not Available]" at bounding box center [1071, 414] width 700 height 24
click at [910, 413] on p "Court 03 -- 9AM to 12PM AND 2PM to 5PM [Not Available]" at bounding box center [1071, 414] width 700 height 24
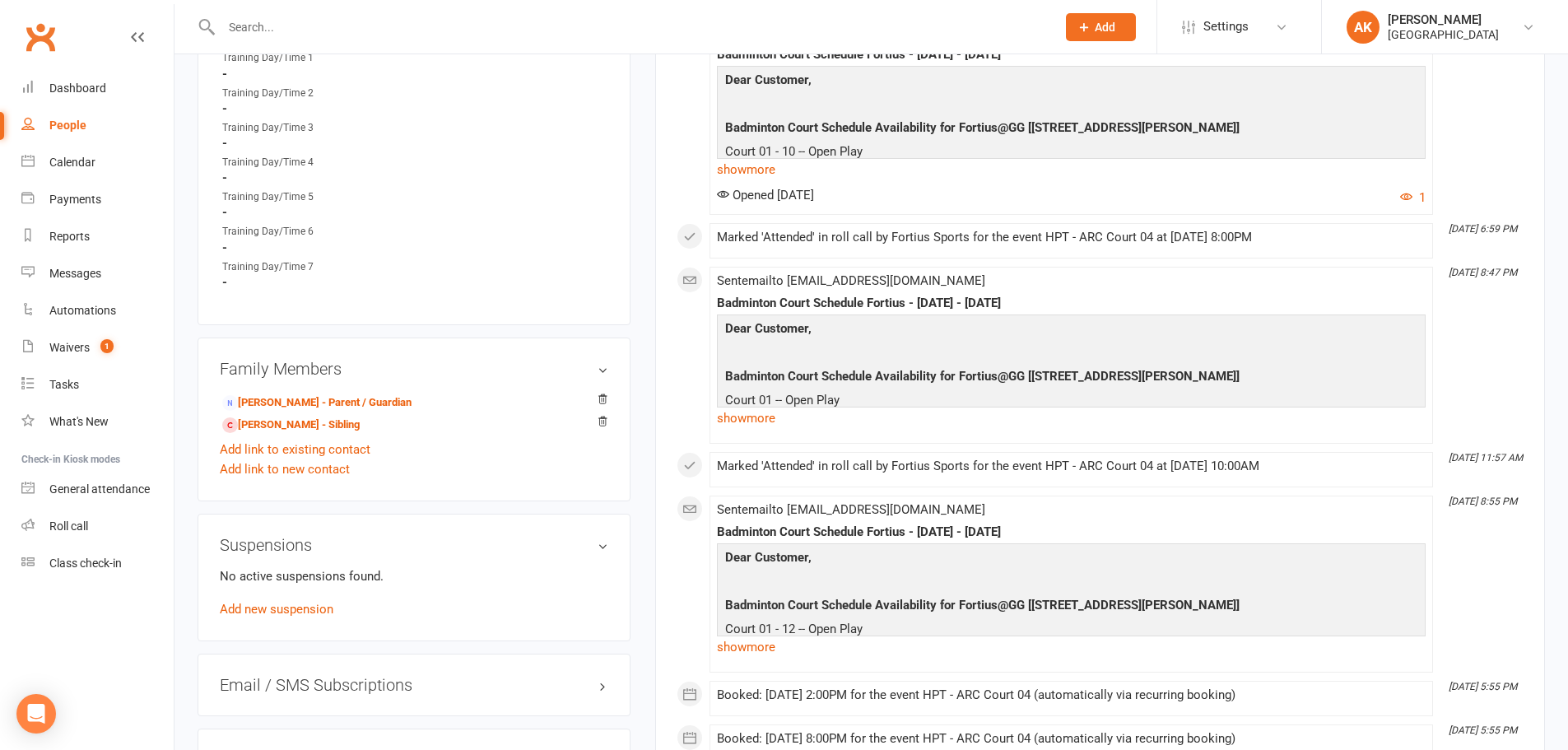
scroll to position [988, 0]
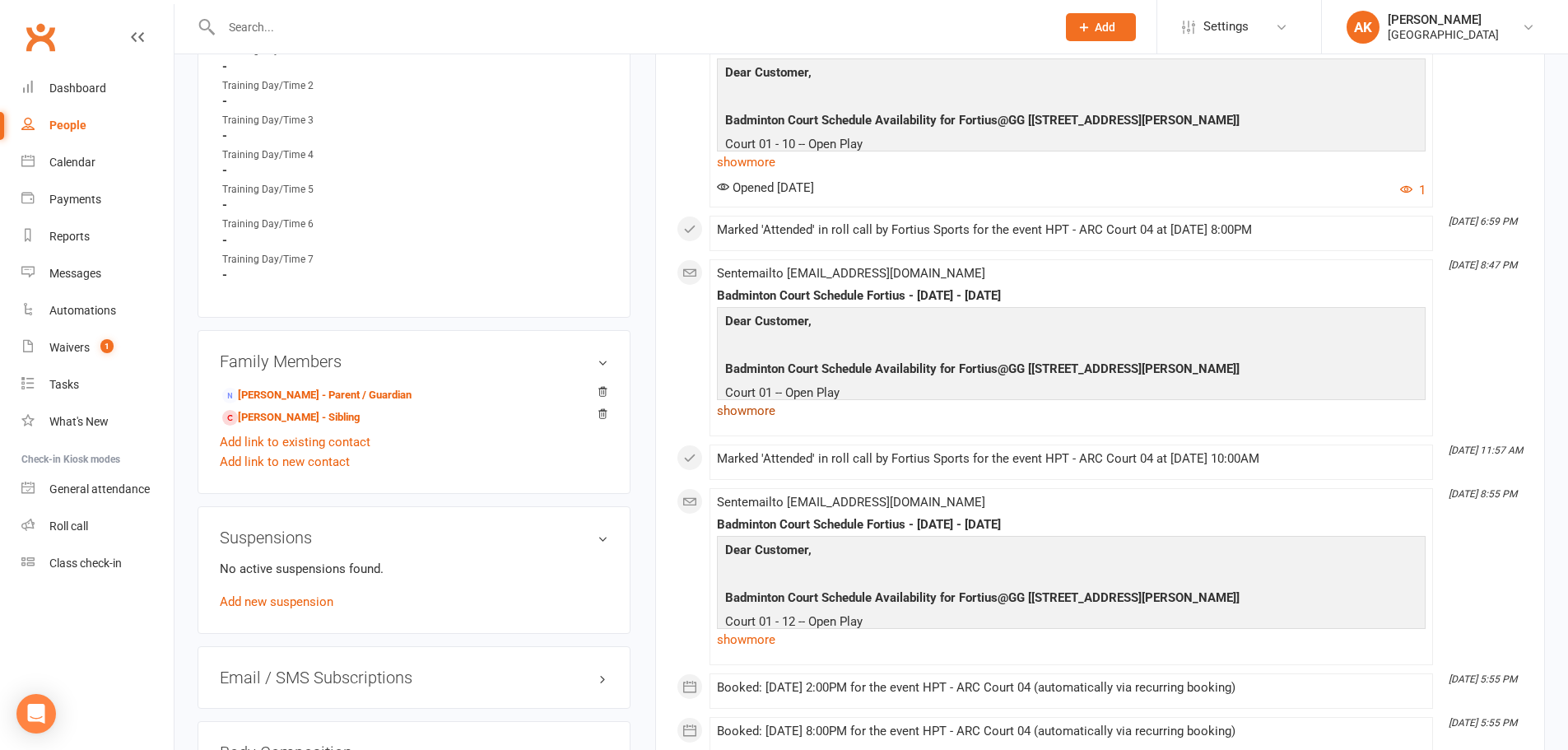
click at [762, 421] on link "show more" at bounding box center [1071, 411] width 708 height 23
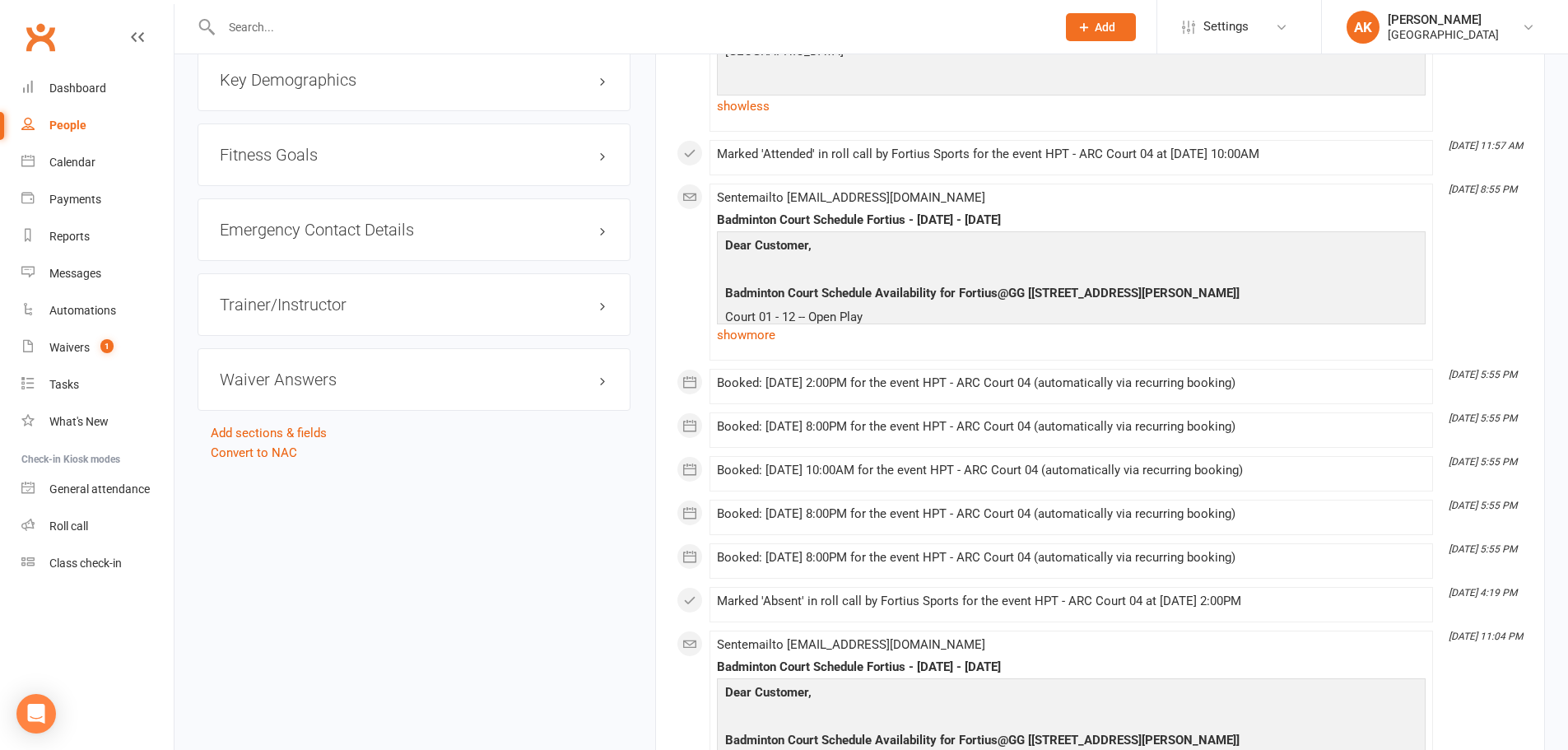
scroll to position [1728, 0]
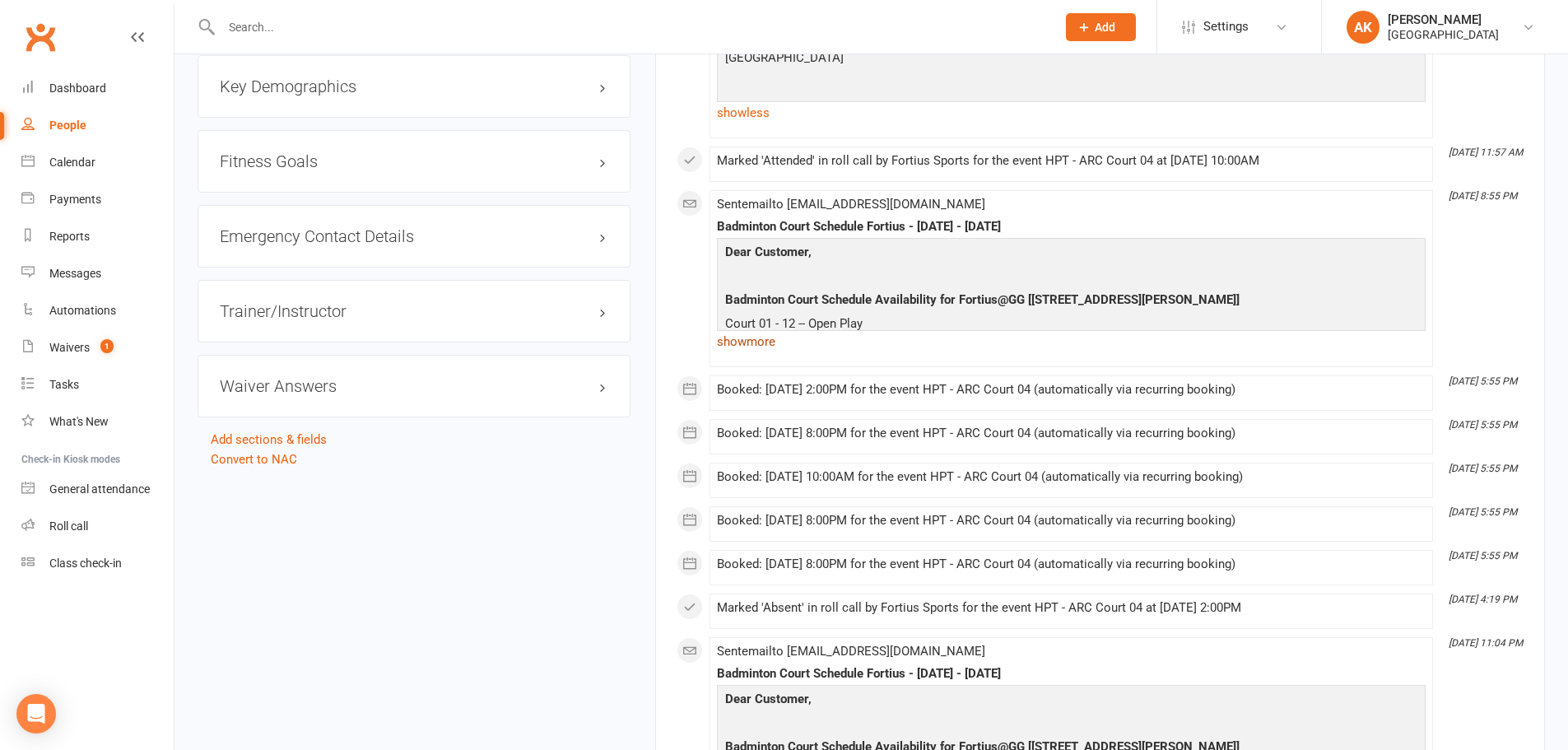
click at [768, 343] on link "show more" at bounding box center [1071, 341] width 708 height 23
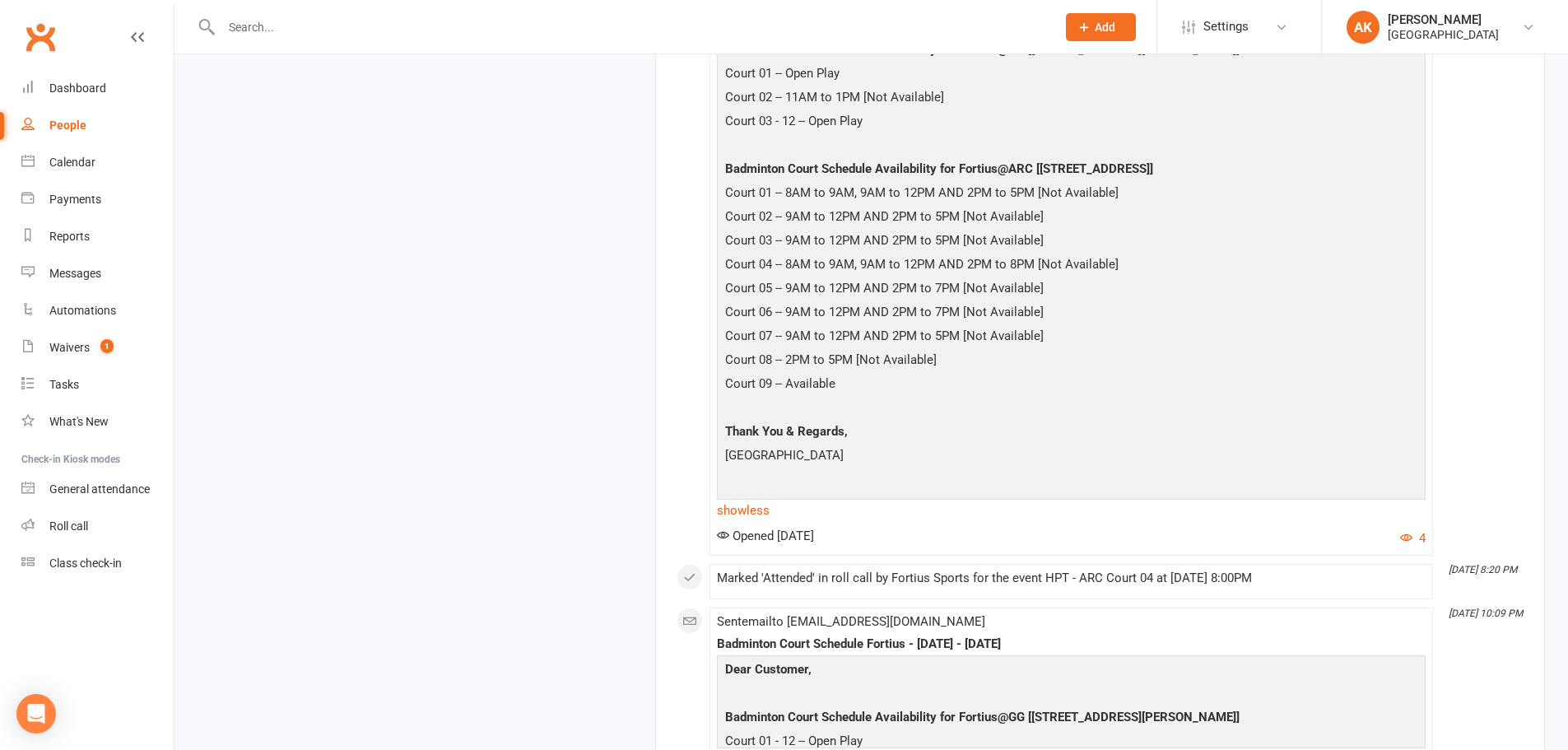
scroll to position [2798, 0]
drag, startPoint x: 779, startPoint y: 286, endPoint x: 1019, endPoint y: 279, distance: 240.1
click at [1019, 279] on p "Court 05 -- 9AM to 12PM AND 2PM to 7PM [Not Available]" at bounding box center [1071, 288] width 700 height 24
drag, startPoint x: 778, startPoint y: 354, endPoint x: 889, endPoint y: 348, distance: 111.2
click at [889, 348] on p "Court 08 -- 2PM to 5PM [Not Available]" at bounding box center [1071, 360] width 700 height 24
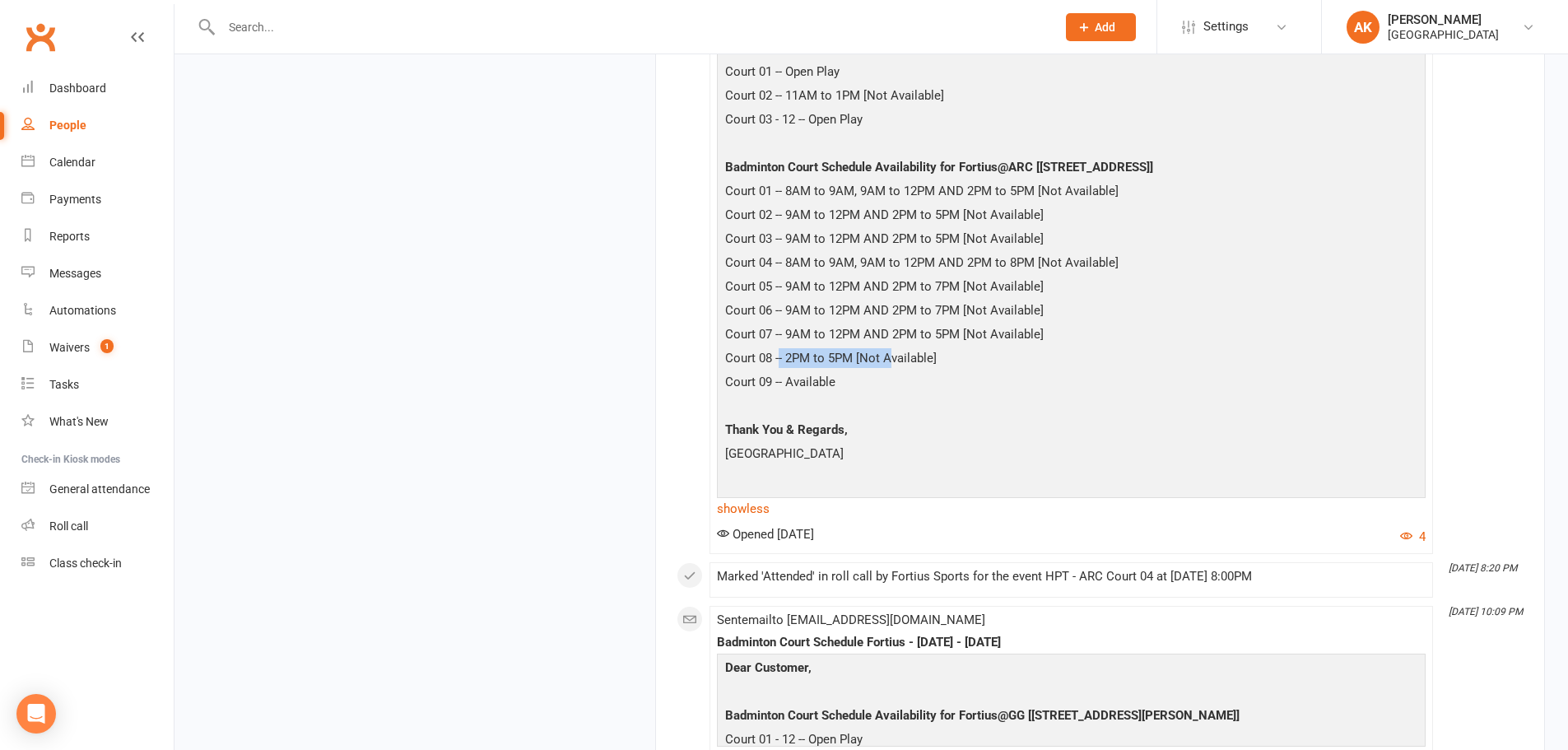
click at [880, 349] on p "Court 08 -- 2PM to 5PM [Not Available]" at bounding box center [1071, 360] width 700 height 24
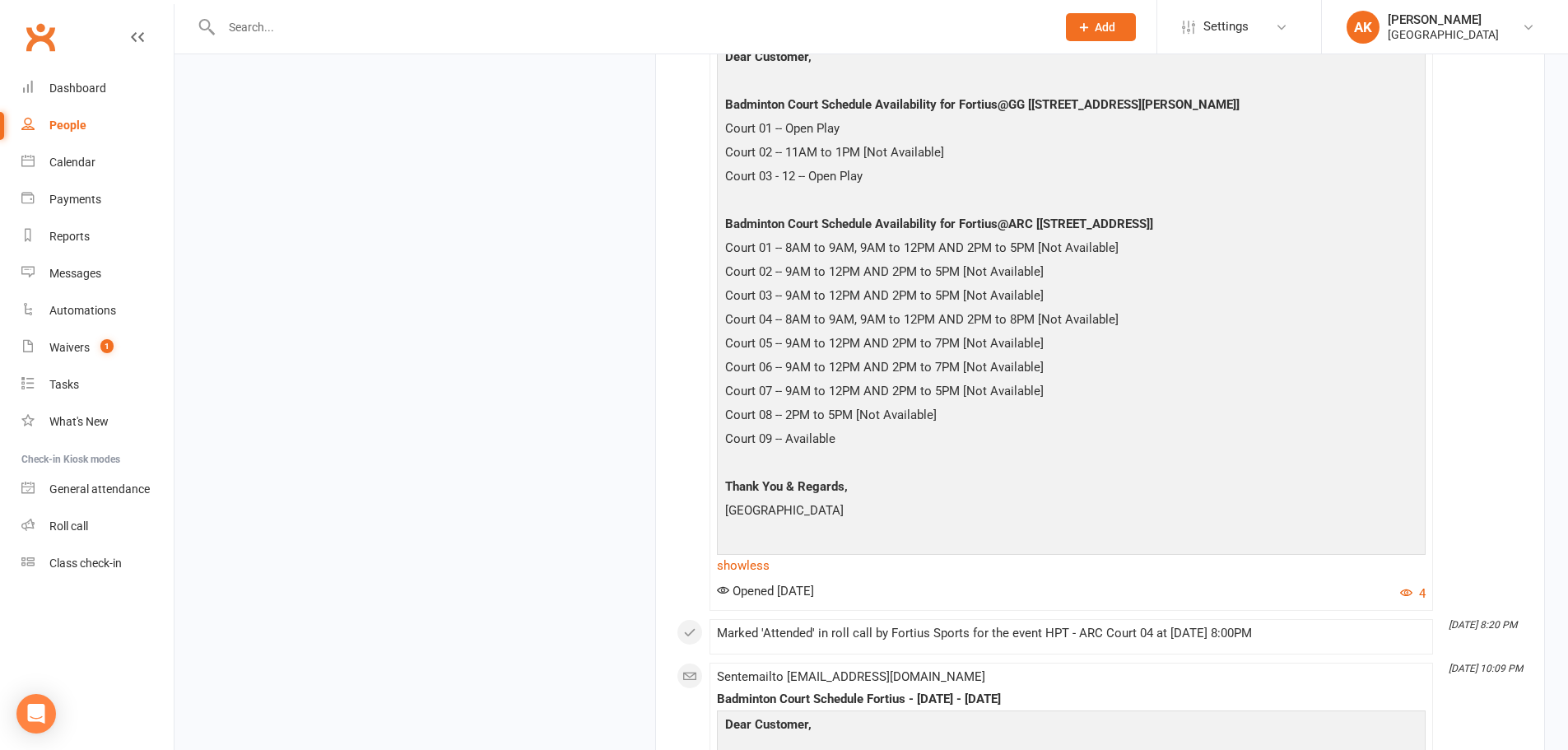
scroll to position [2634, 0]
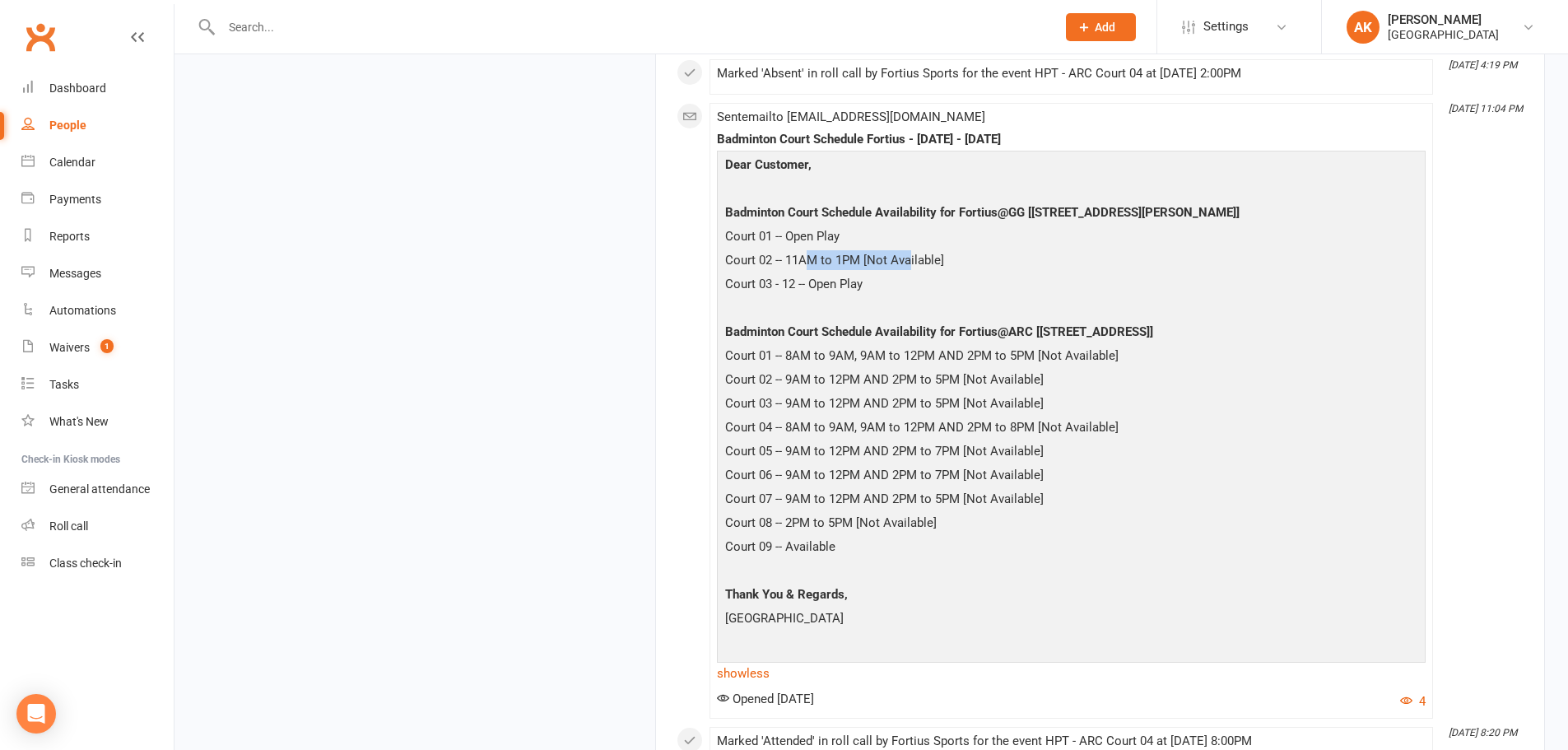
drag, startPoint x: 842, startPoint y: 256, endPoint x: 909, endPoint y: 253, distance: 67.1
click at [909, 253] on p "Court 02 -- 11AM to 1PM [Not Available]" at bounding box center [1071, 262] width 700 height 24
click at [1020, 279] on p "Court 03 - 12 -- Open Play" at bounding box center [1071, 286] width 700 height 24
click at [929, 387] on p "Court 02 -- 9AM to 12PM AND 2PM to 5PM [Not Available]" at bounding box center [1071, 381] width 700 height 24
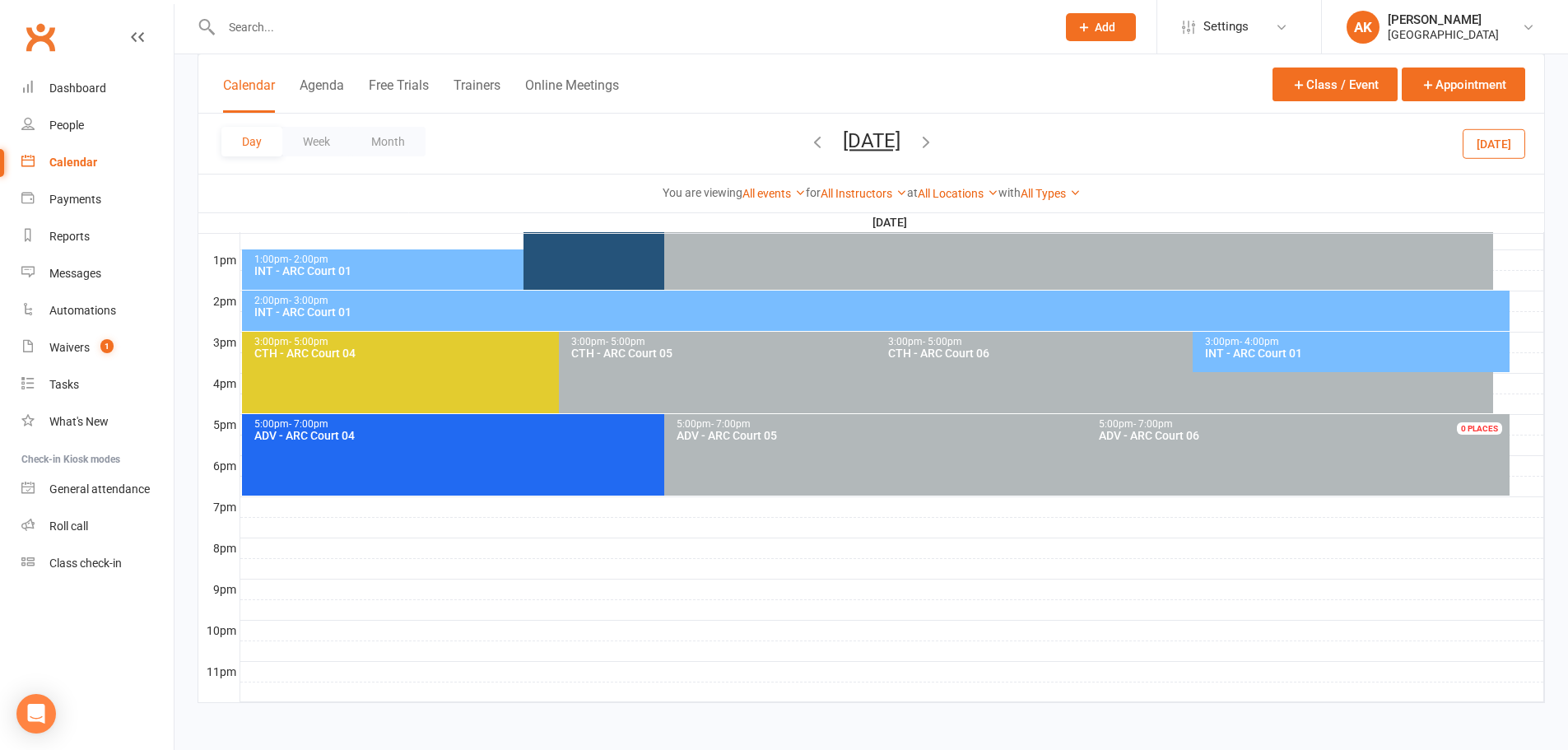
click at [394, 265] on div "INT - ARC Court 01" at bounding box center [519, 271] width 532 height 12
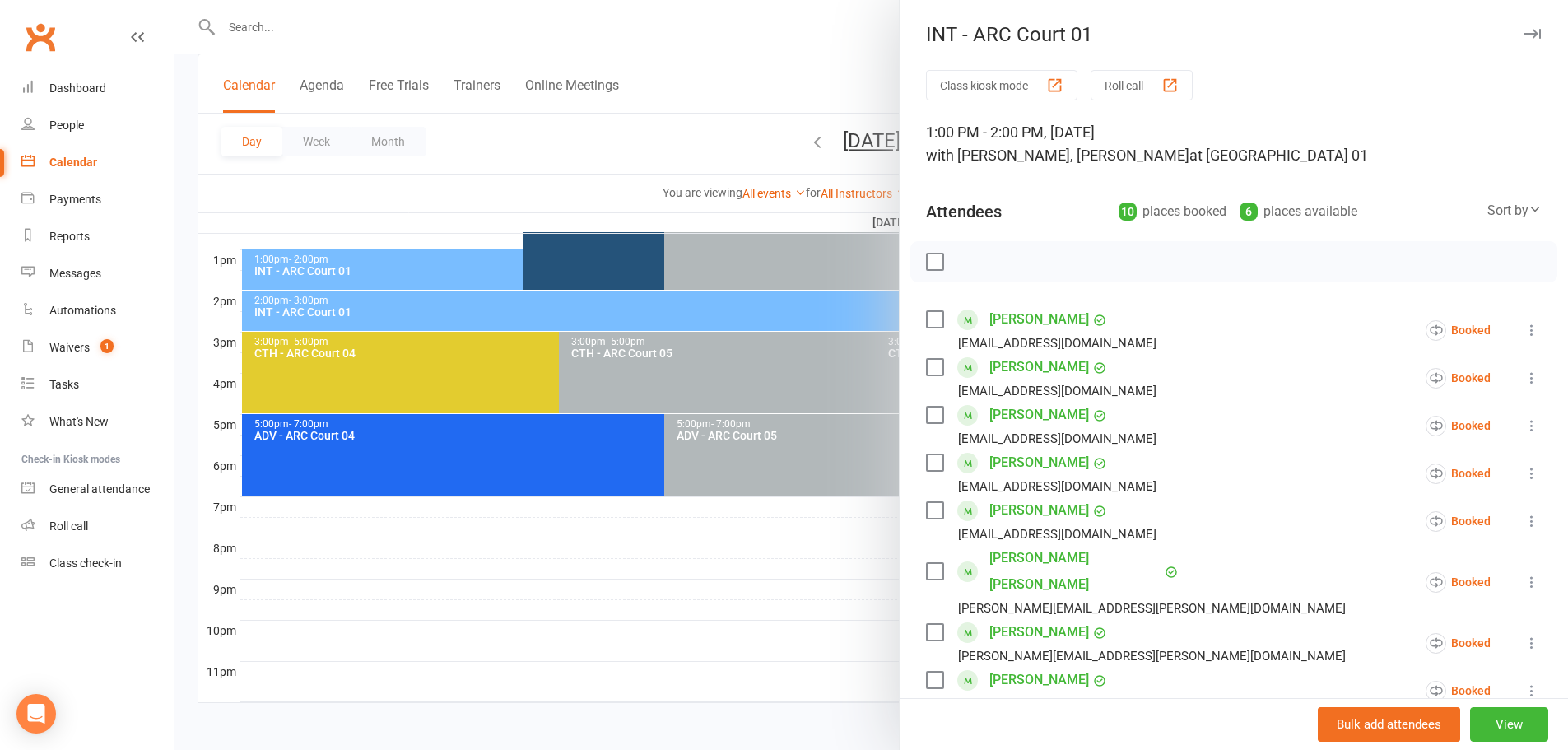
click at [839, 88] on div at bounding box center [871, 375] width 1394 height 750
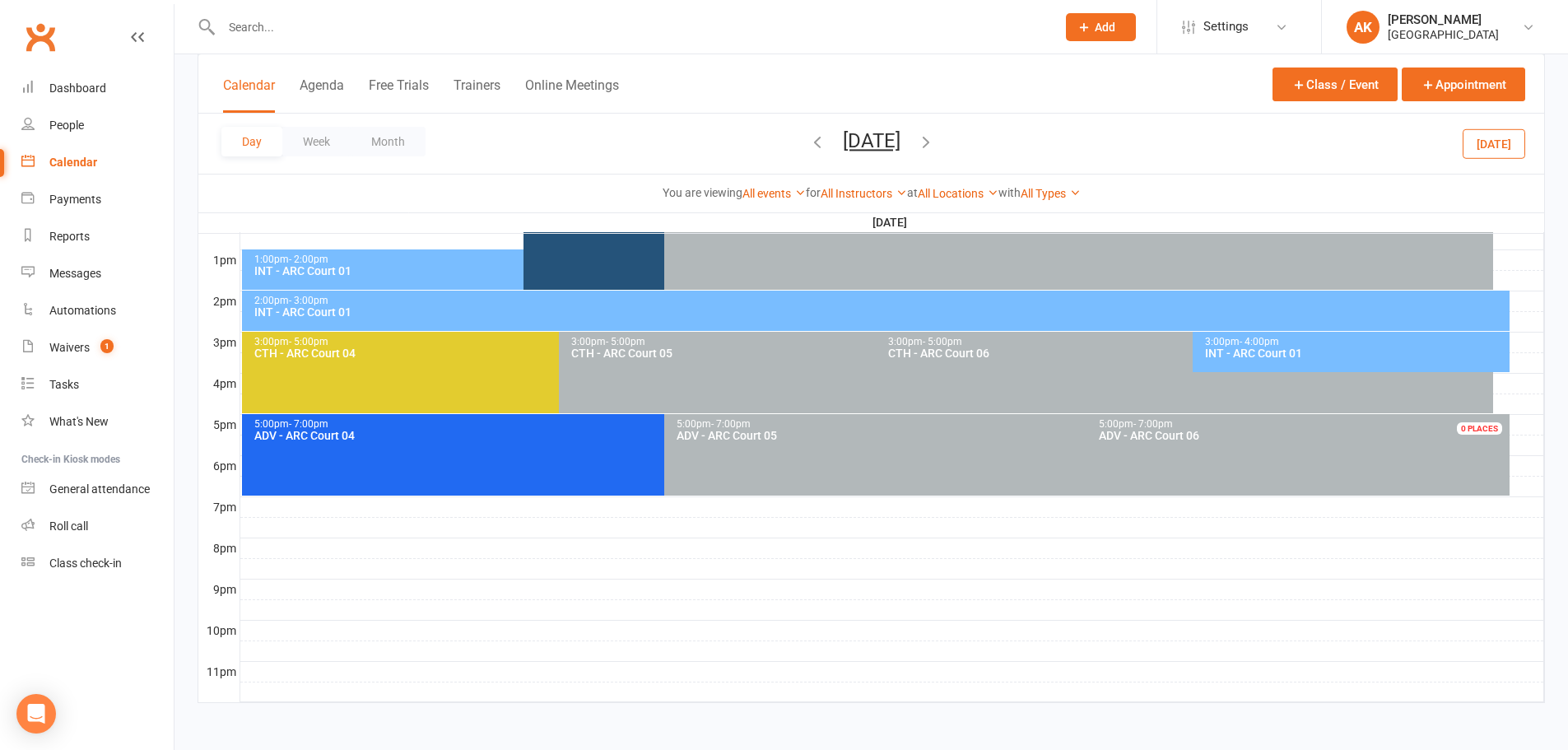
click at [935, 144] on icon "button" at bounding box center [926, 142] width 18 height 18
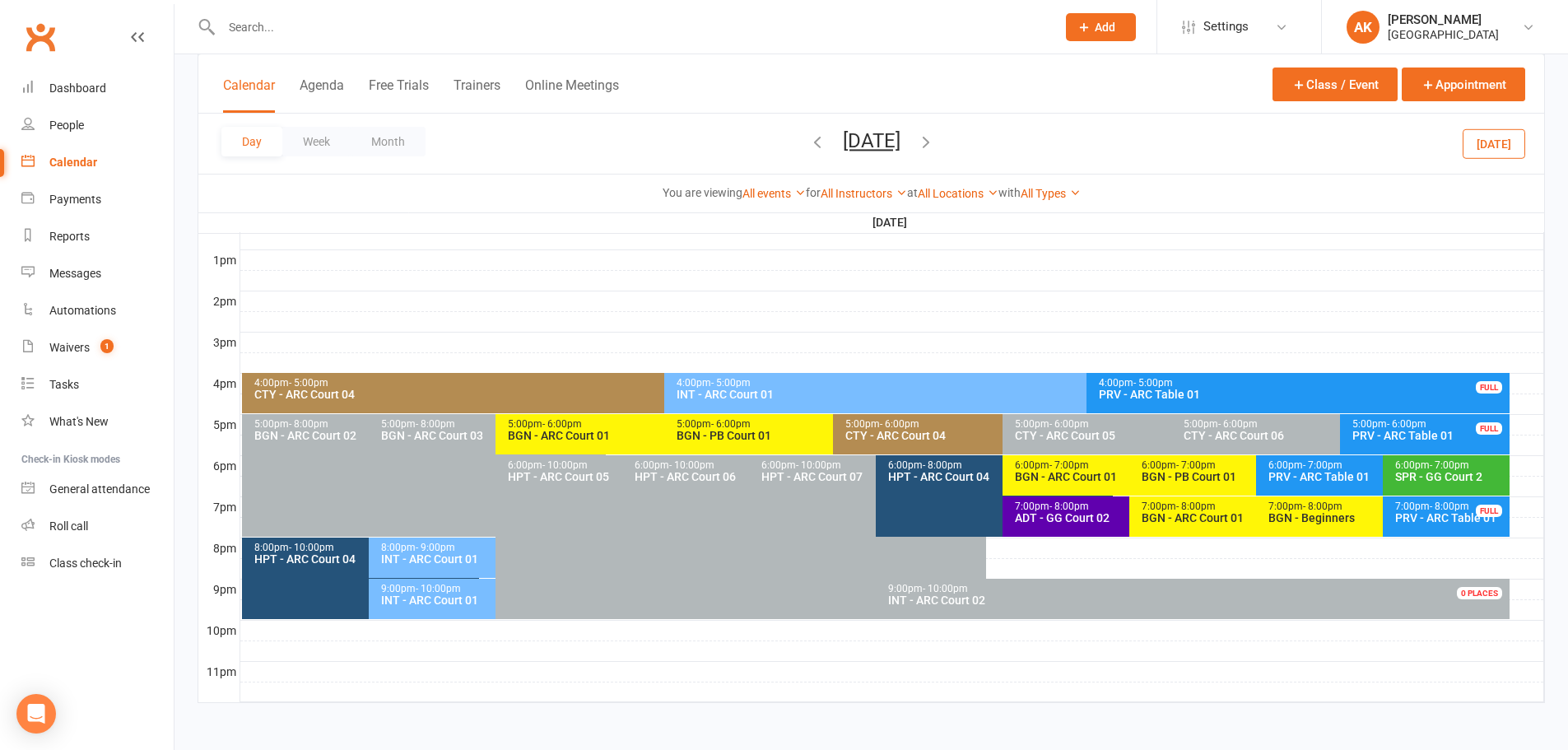
click at [808, 138] on icon "button" at bounding box center [817, 142] width 18 height 18
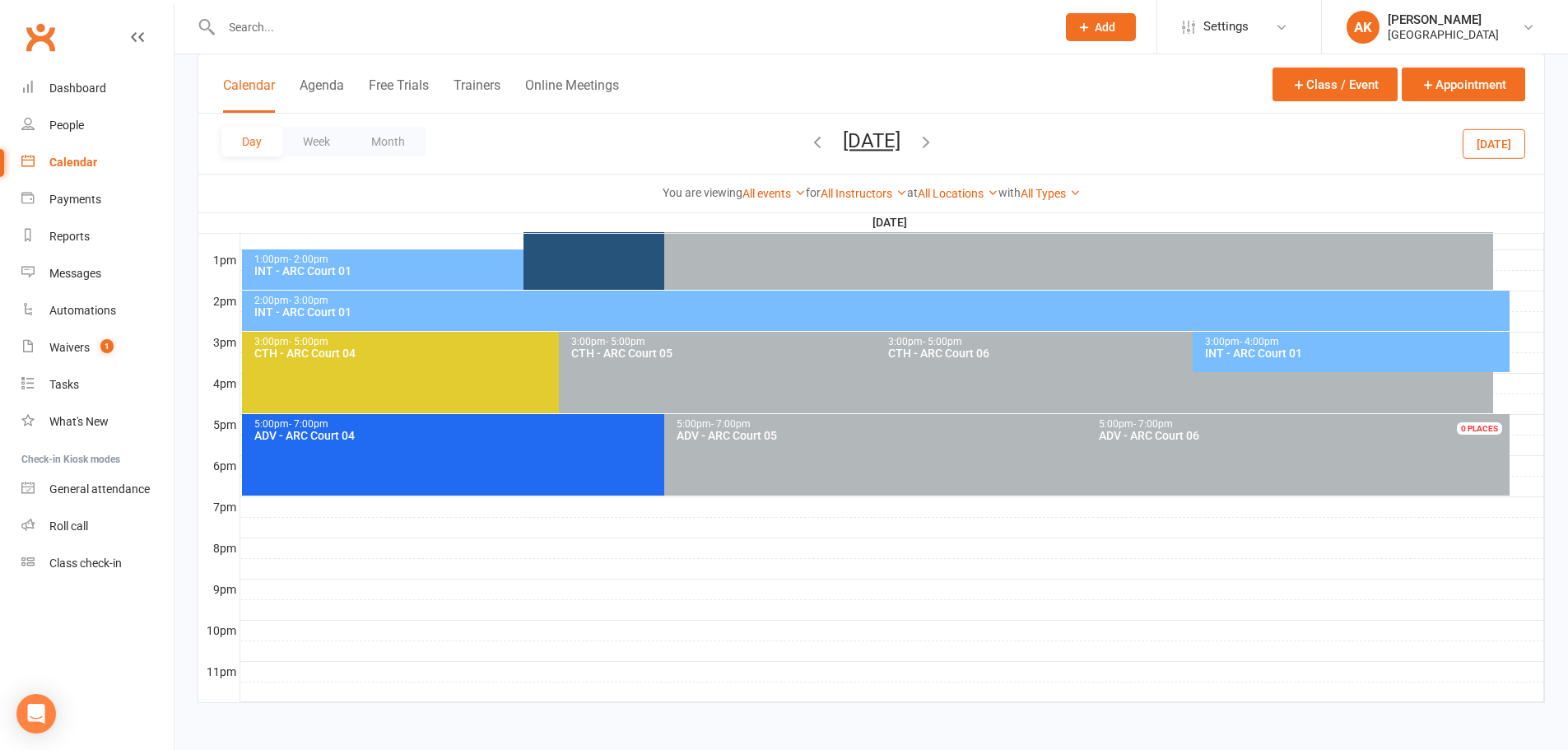
click at [860, 138] on button "[DATE]" at bounding box center [871, 141] width 57 height 23
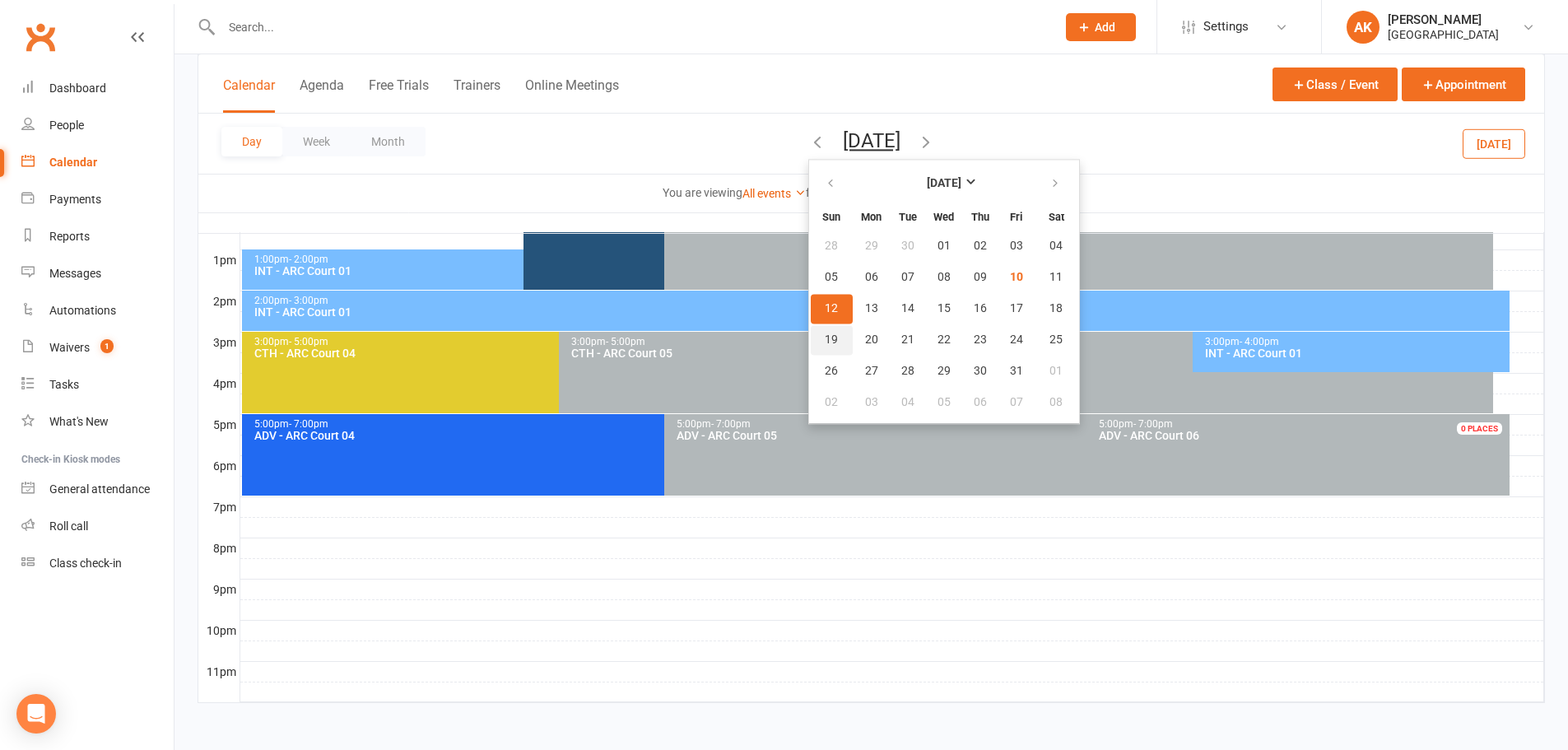
click at [825, 336] on span "19" at bounding box center [831, 340] width 13 height 13
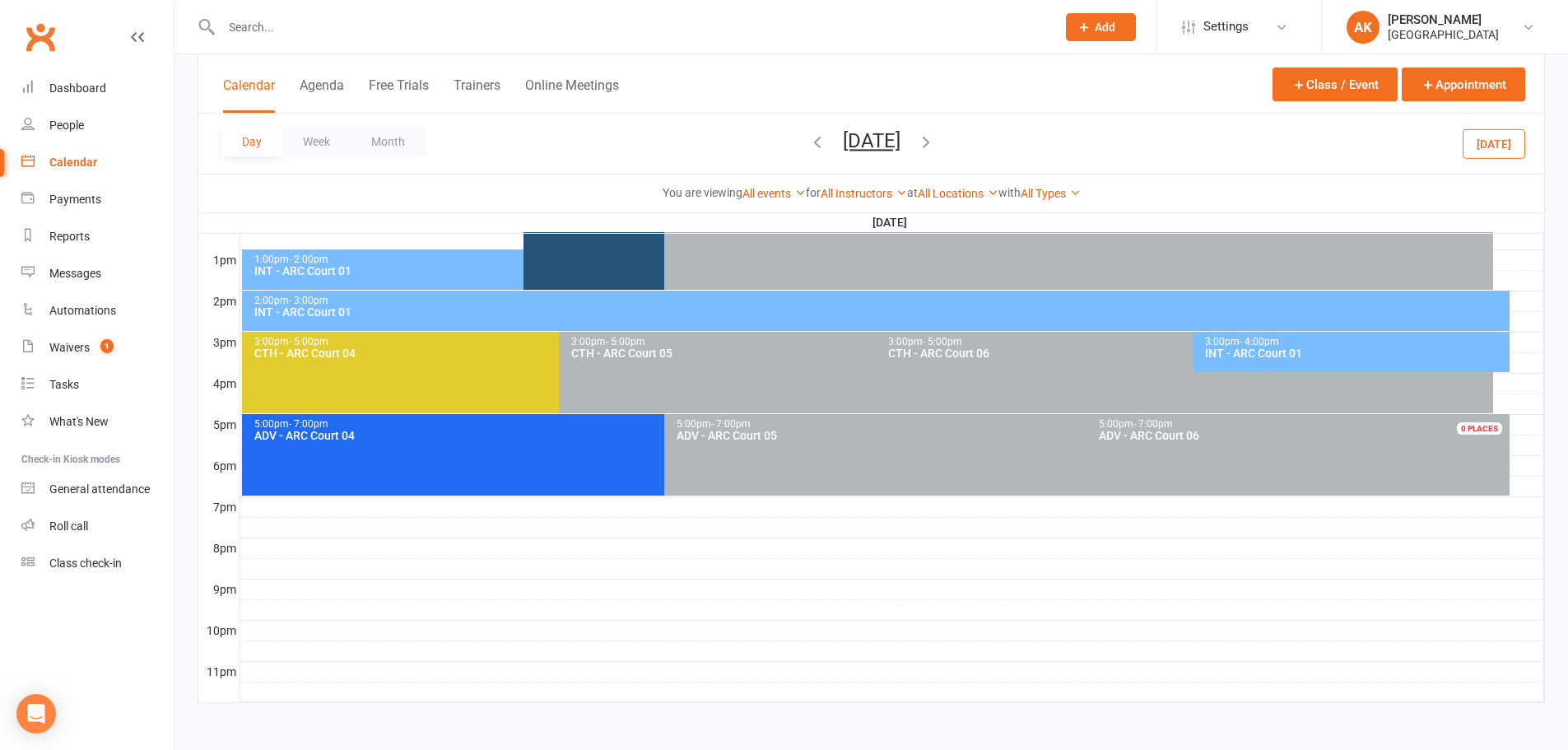
click at [419, 270] on div "INT - ARC Court 01" at bounding box center [519, 271] width 532 height 12
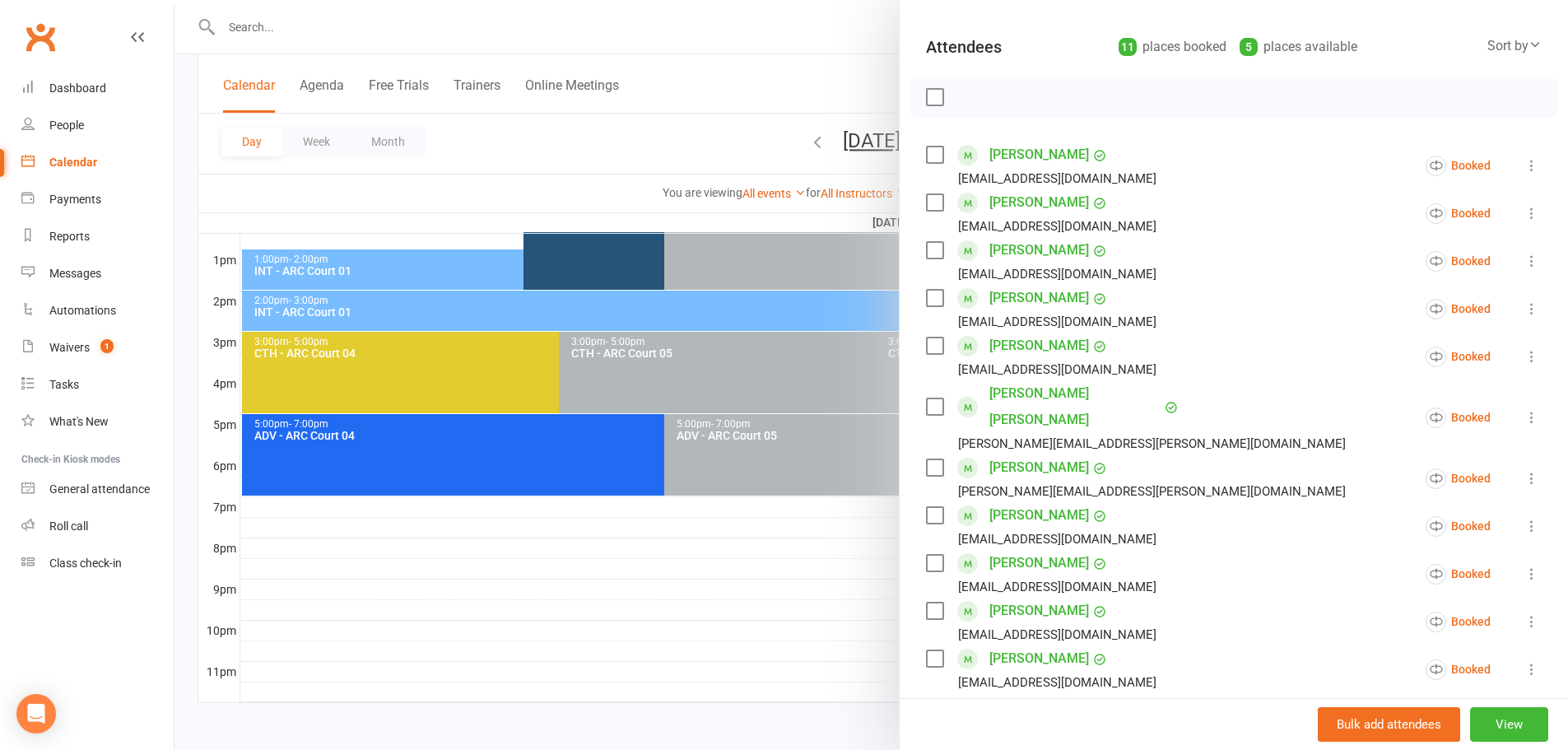
scroll to position [82, 0]
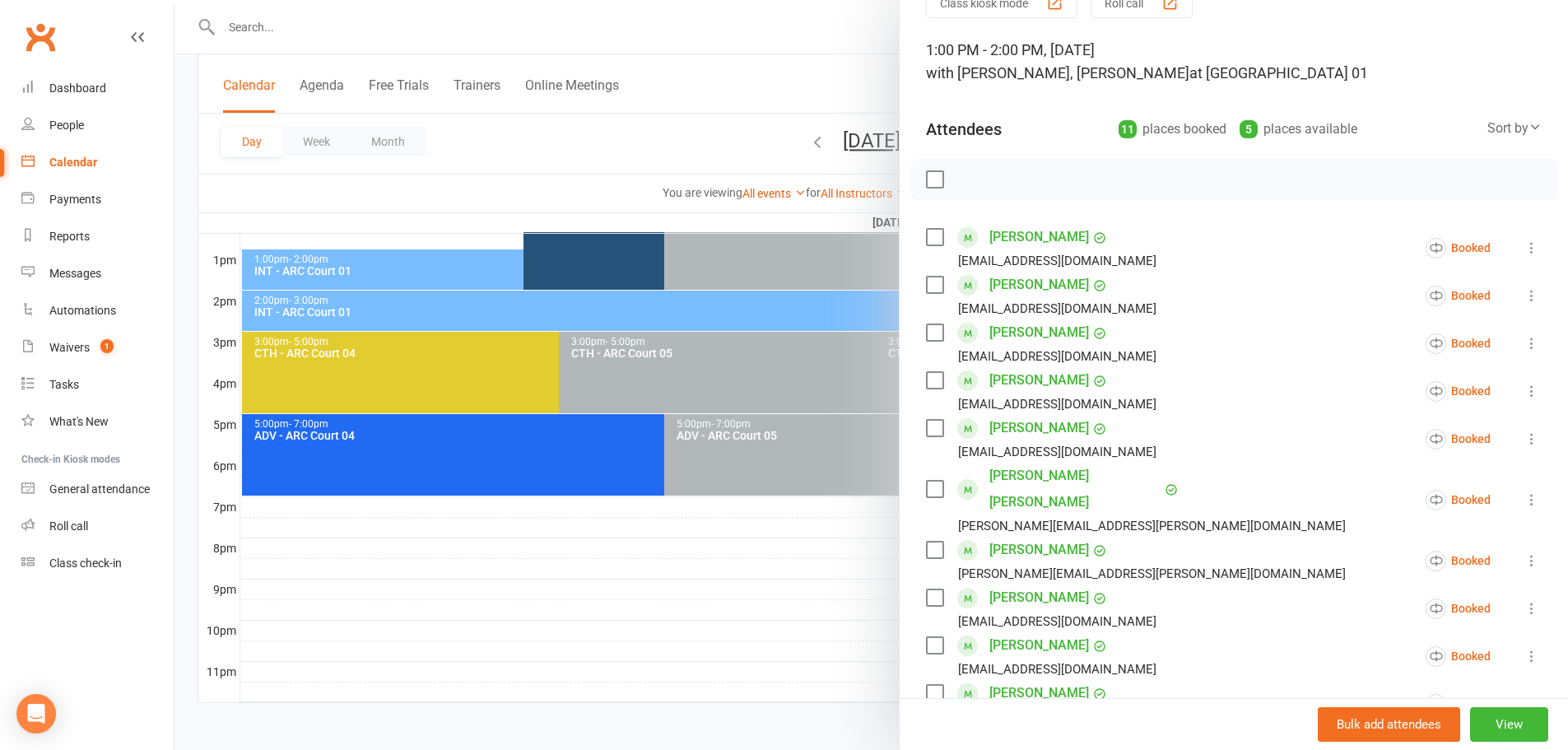
click at [786, 34] on div at bounding box center [871, 375] width 1394 height 750
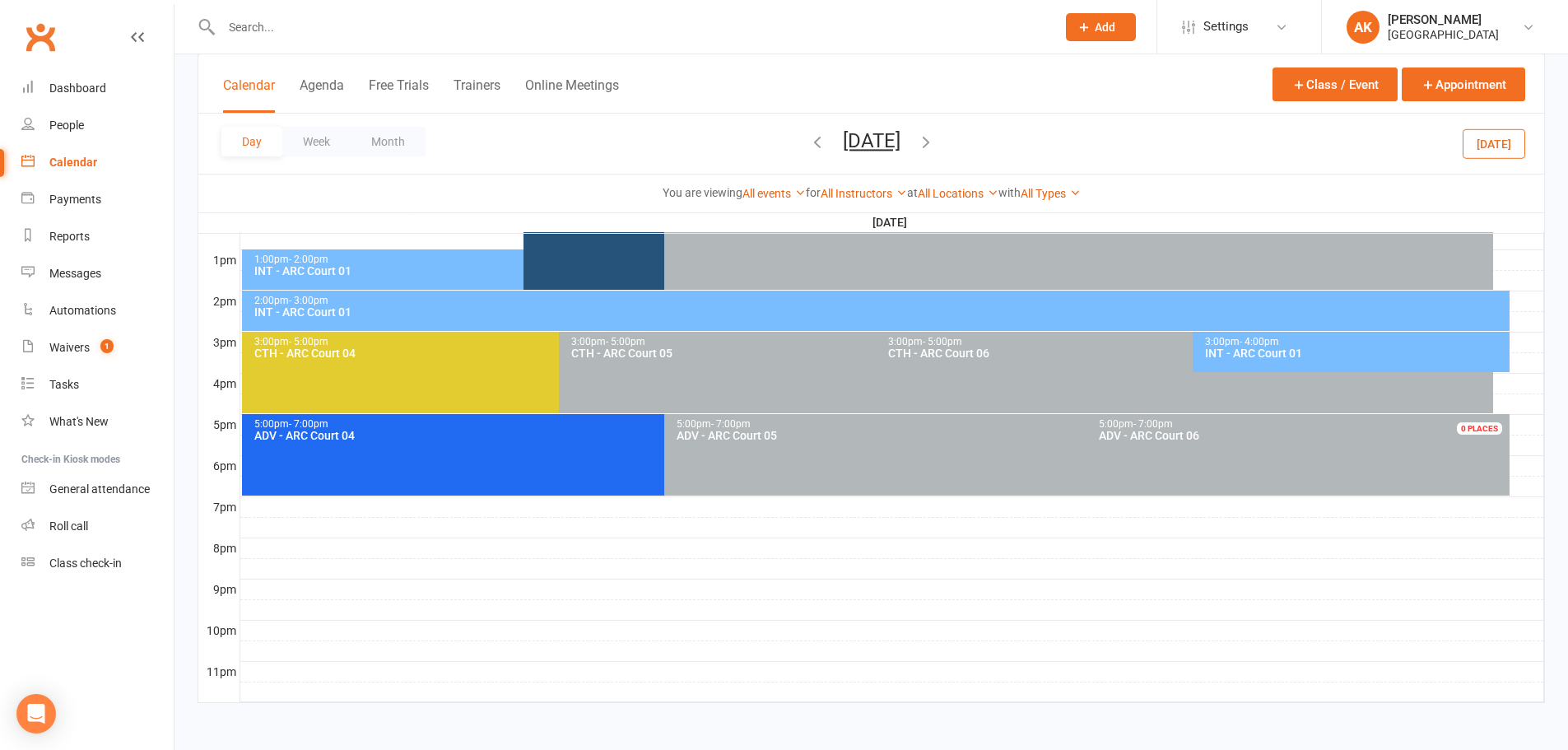
click at [843, 142] on button "[DATE]" at bounding box center [871, 141] width 57 height 23
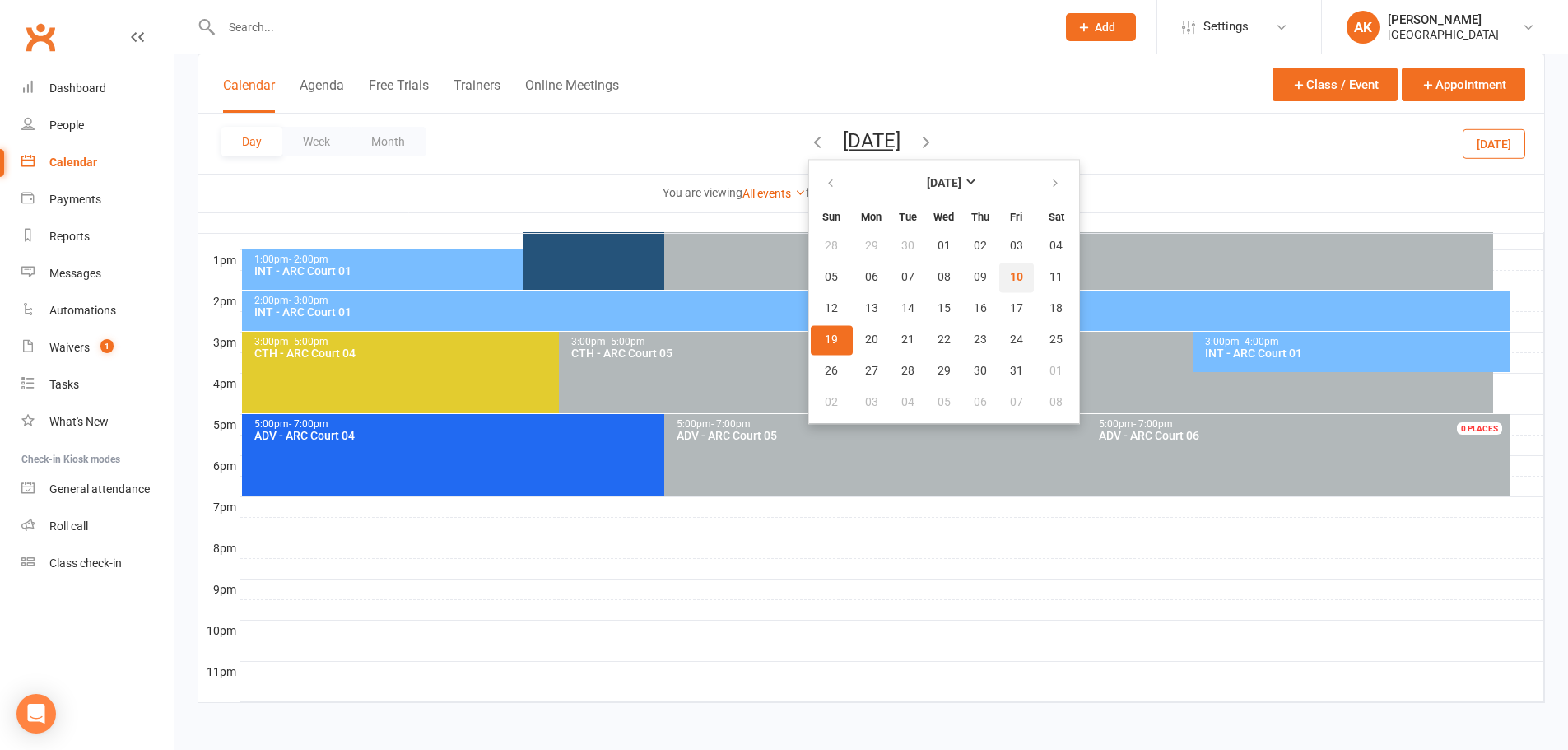
click at [1010, 277] on span "10" at bounding box center [1017, 277] width 13 height 13
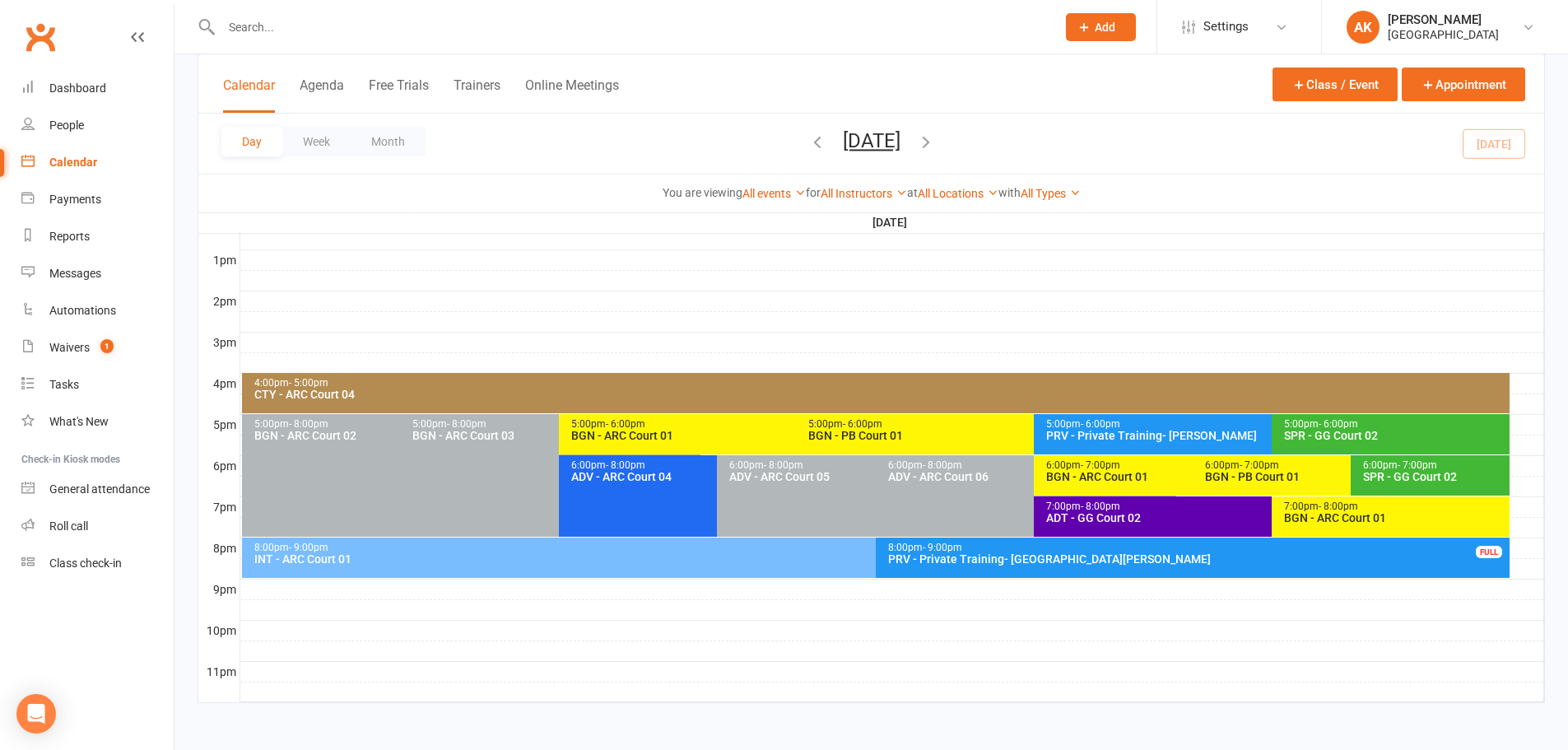
click at [493, 549] on div "8:00pm - 9:00pm" at bounding box center [871, 547] width 1236 height 11
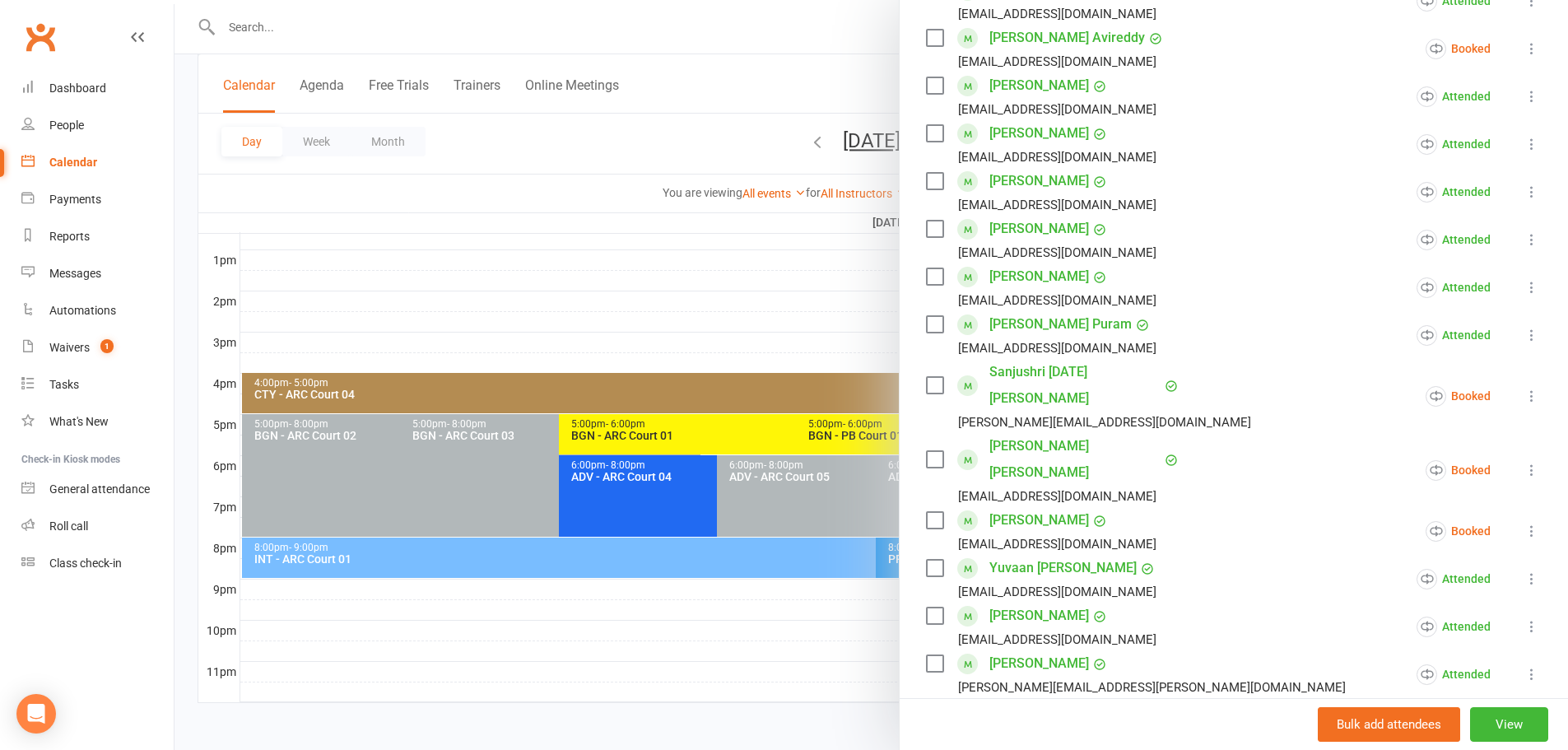
scroll to position [572, 0]
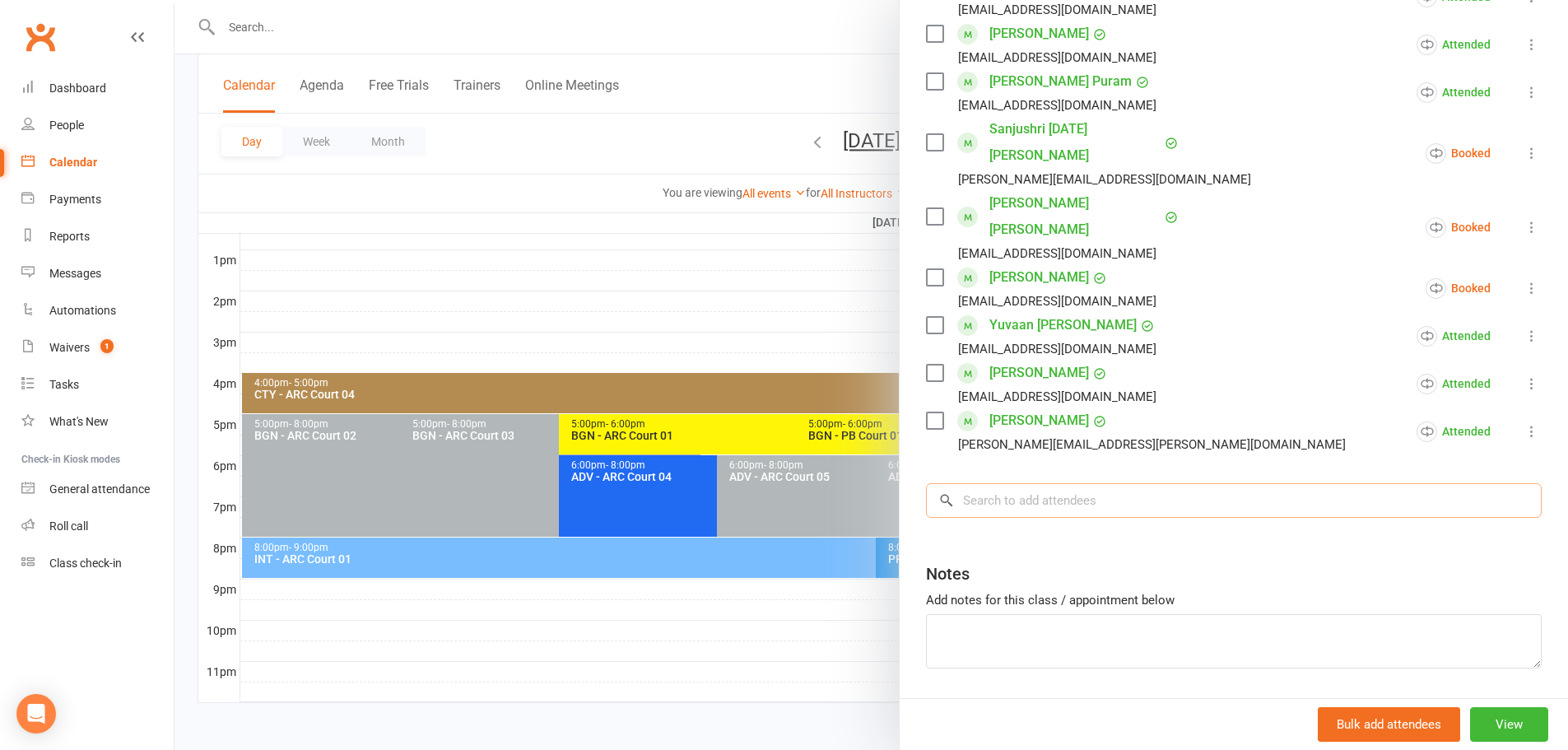
click at [1032, 483] on input "search" at bounding box center [1233, 501] width 615 height 35
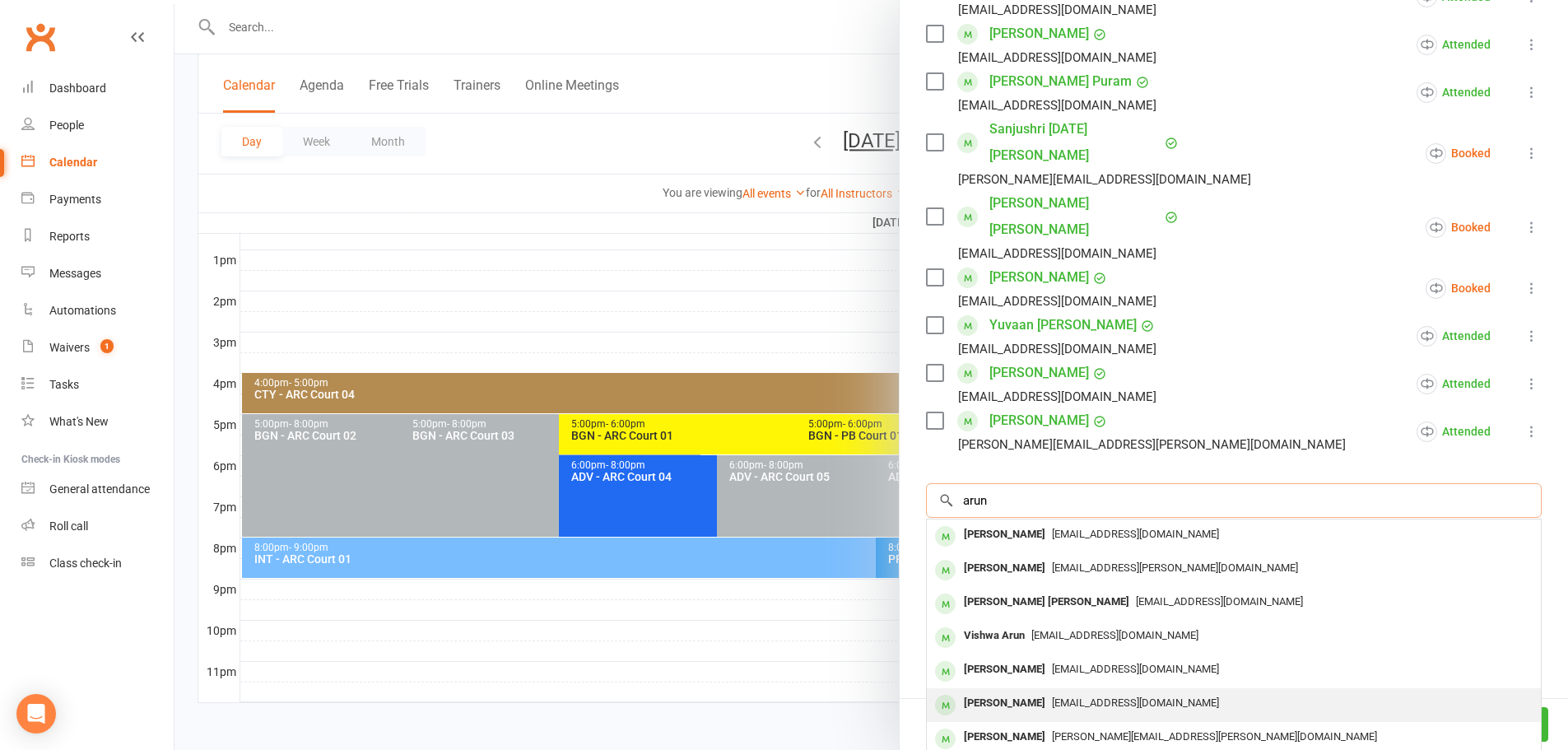
scroll to position [82, 0]
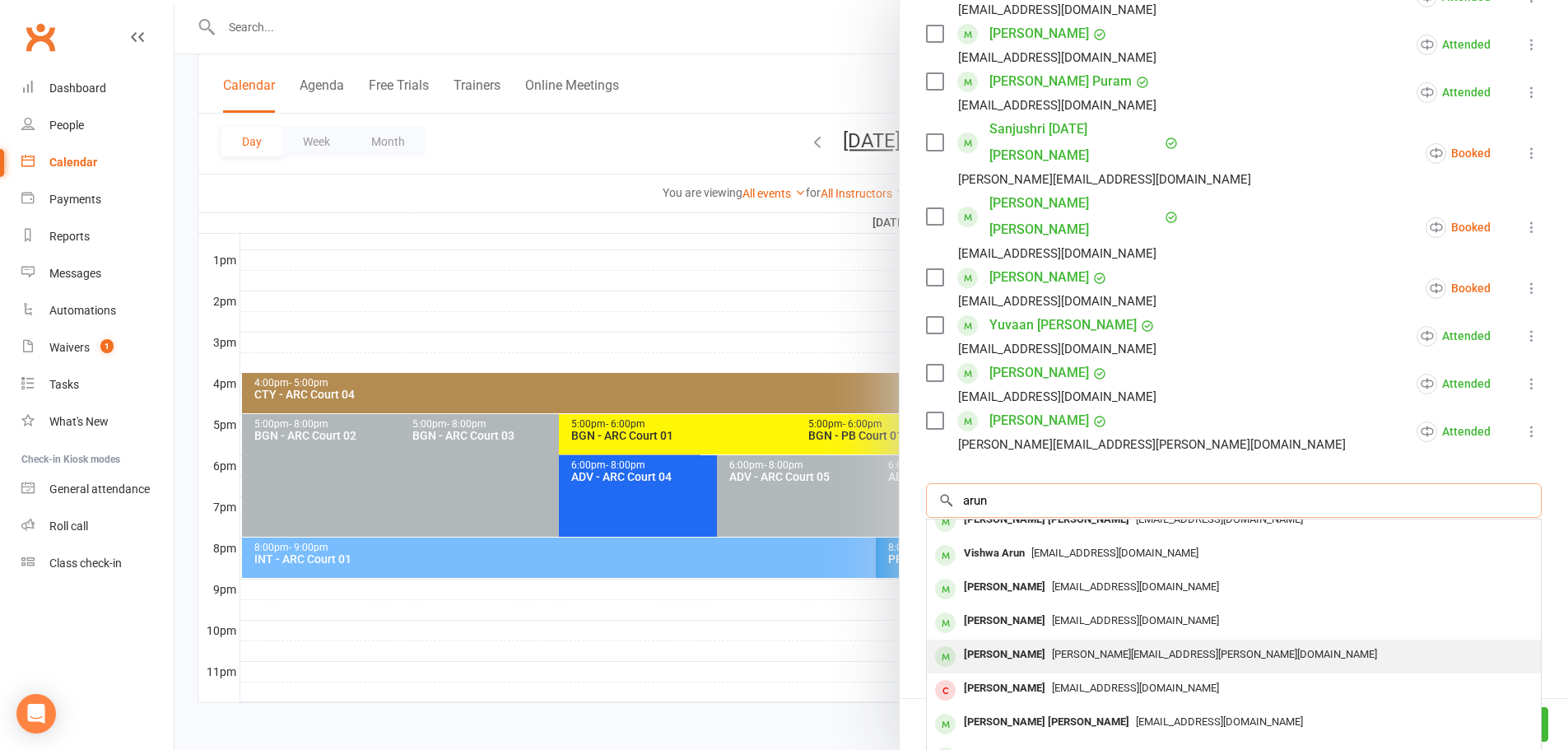
type input "arun"
click at [1051, 648] on span "[PERSON_NAME][EMAIL_ADDRESS][PERSON_NAME][DOMAIN_NAME]" at bounding box center [1213, 654] width 325 height 12
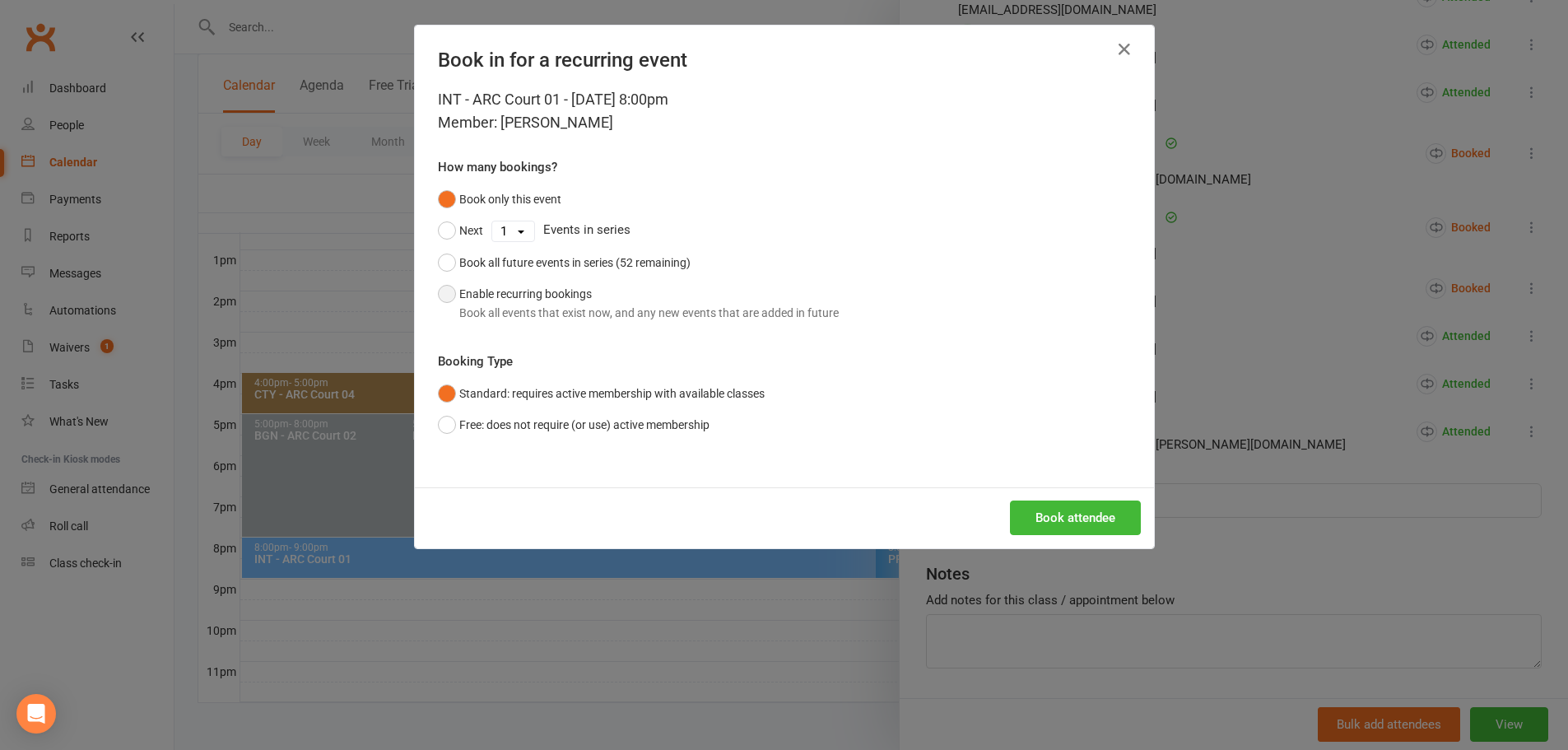
click at [513, 287] on button "Enable recurring bookings Book all events that exist now, and any new events th…" at bounding box center [638, 303] width 401 height 50
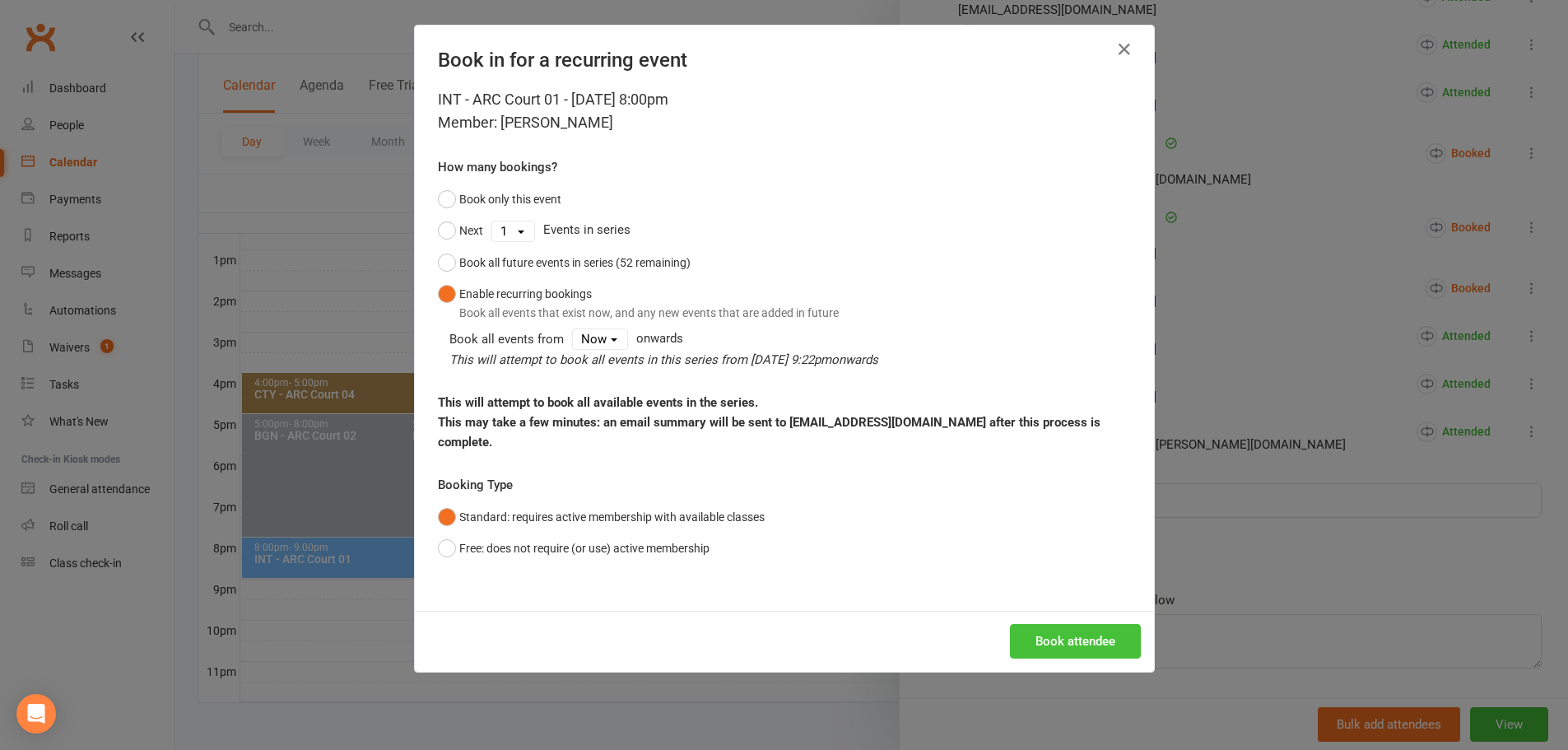
click at [1061, 624] on button "Book attendee" at bounding box center [1076, 641] width 131 height 35
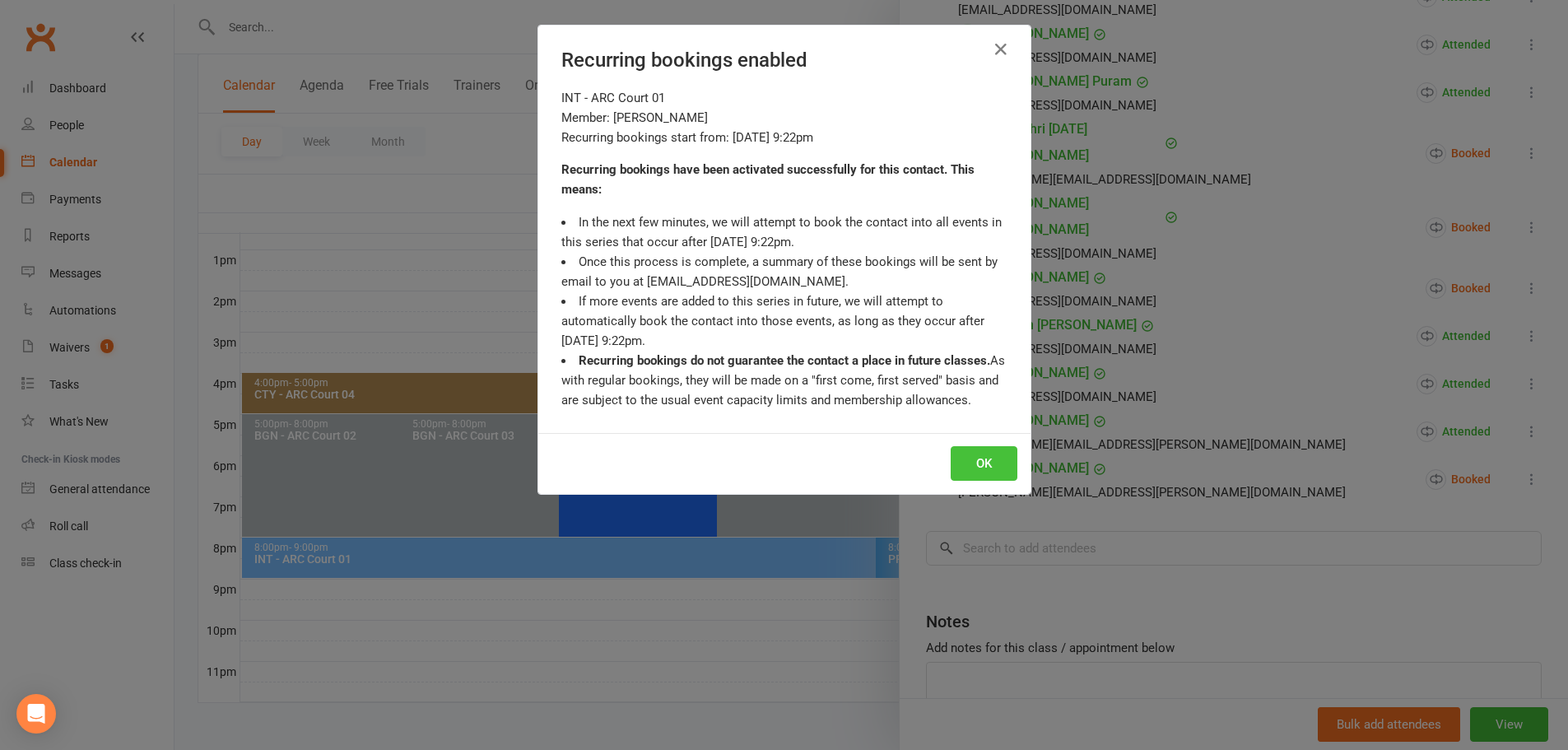
click at [970, 467] on button "OK" at bounding box center [984, 463] width 66 height 35
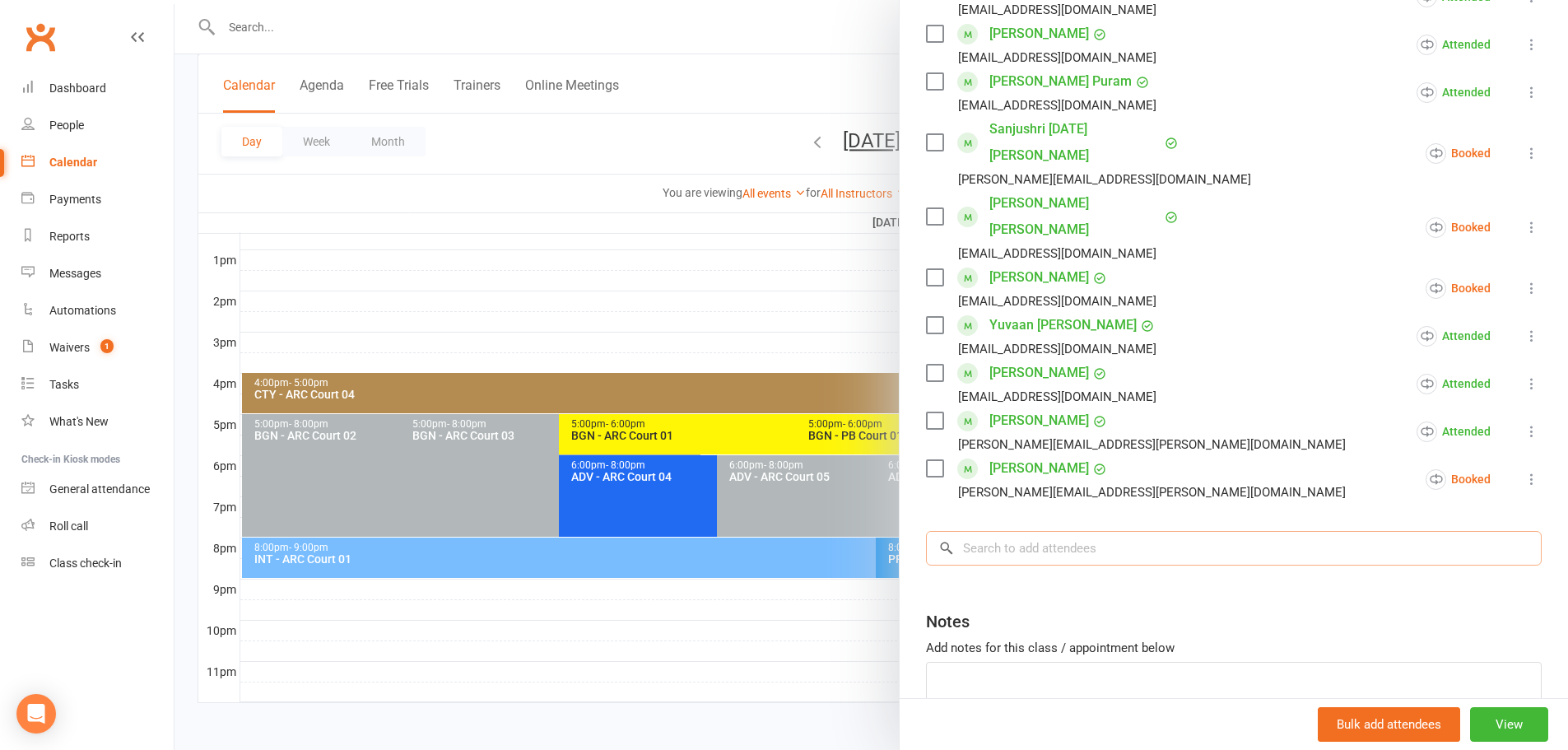
click at [1066, 531] on input "search" at bounding box center [1233, 548] width 615 height 35
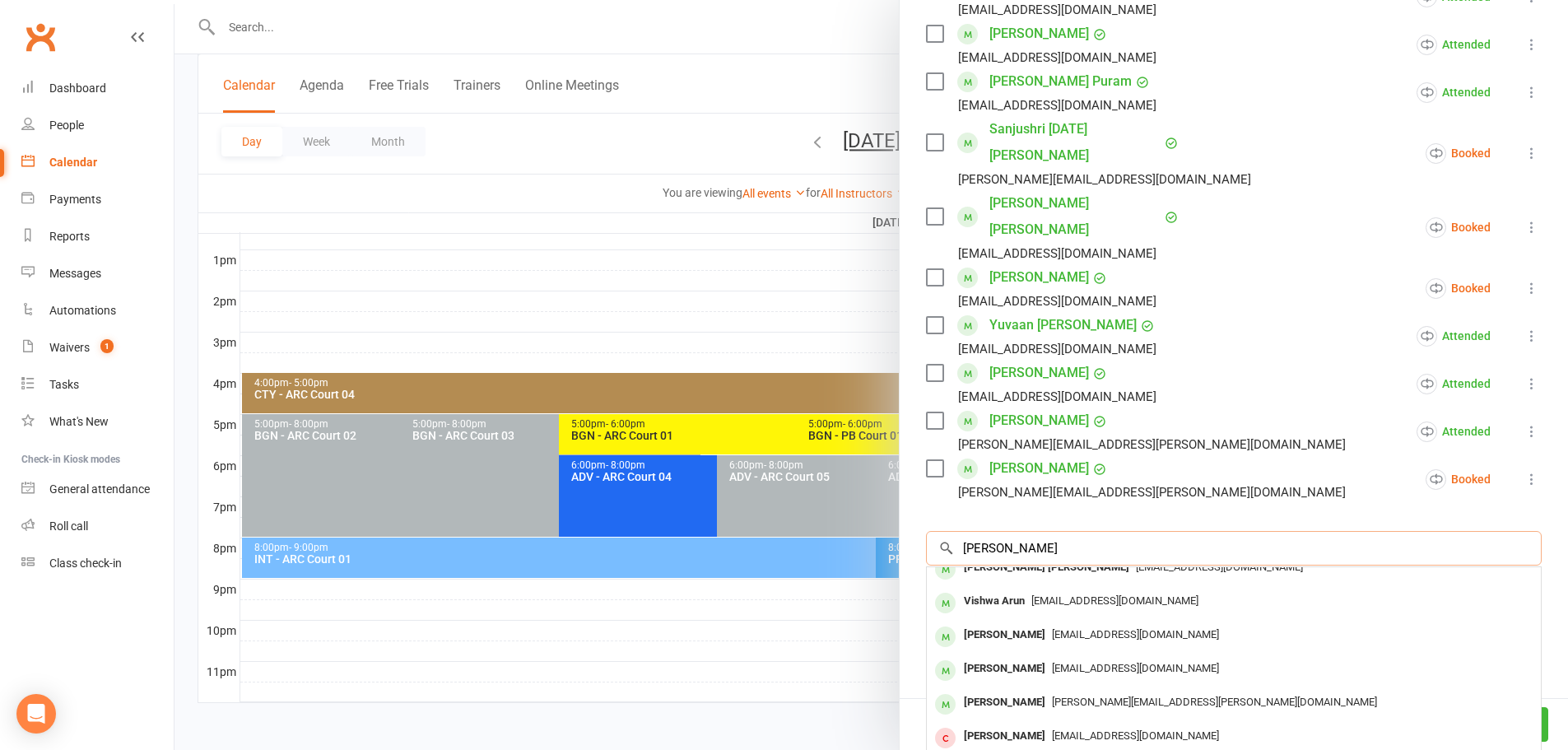
scroll to position [0, 0]
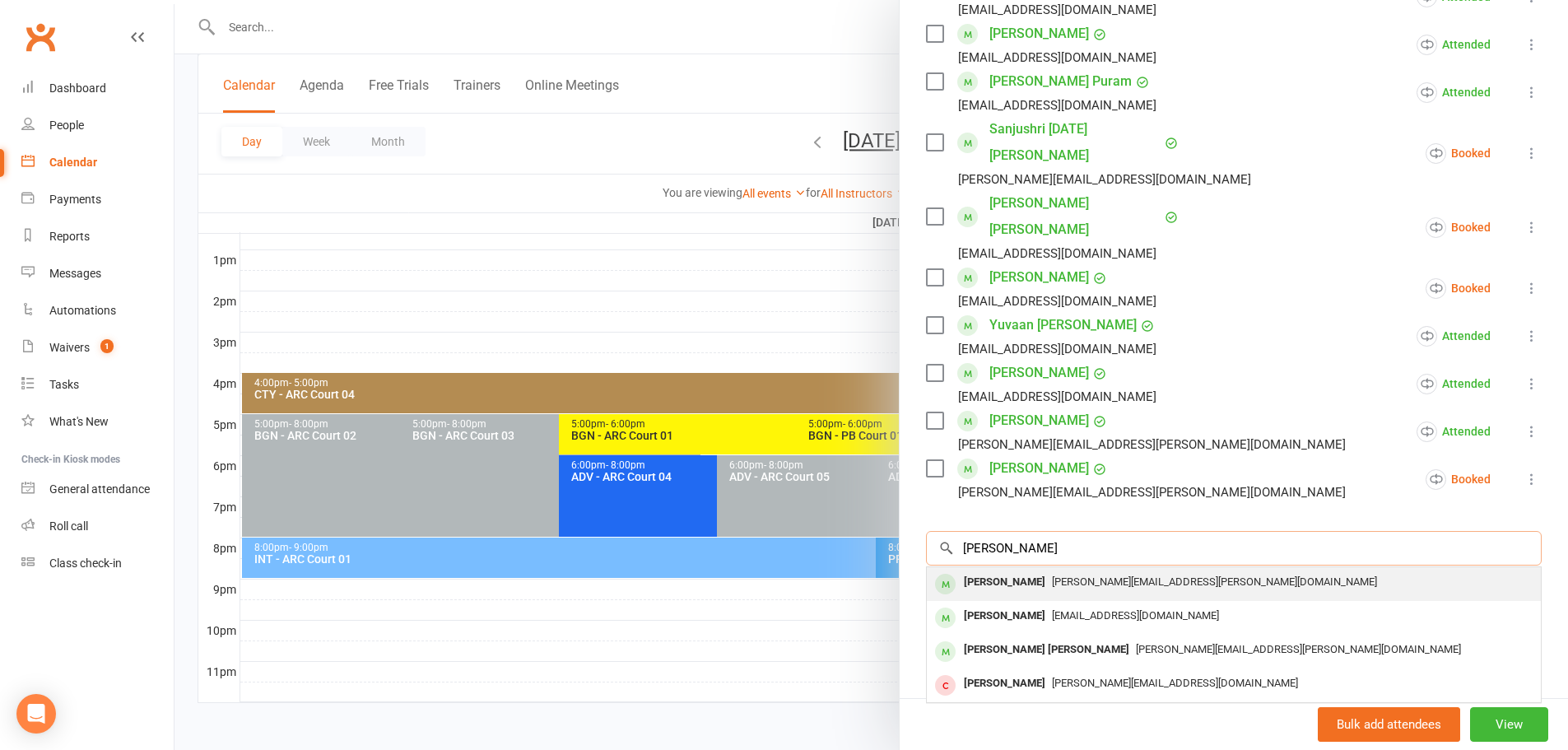
type input "[PERSON_NAME]"
click at [1073, 576] on span "shravan.vemula@gmail.com" at bounding box center [1213, 581] width 325 height 12
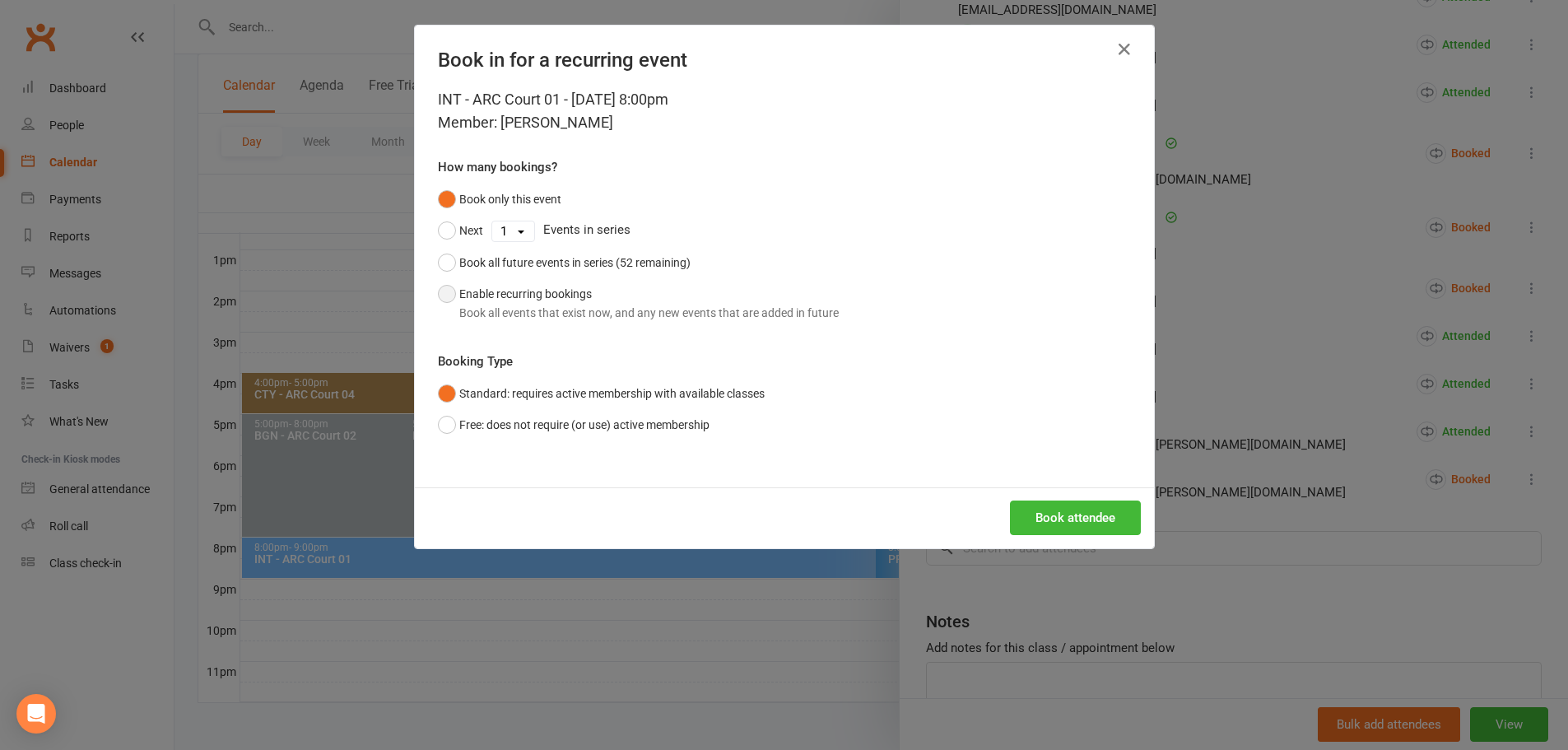
click at [453, 300] on button "Enable recurring bookings Book all events that exist now, and any new events th…" at bounding box center [638, 303] width 401 height 50
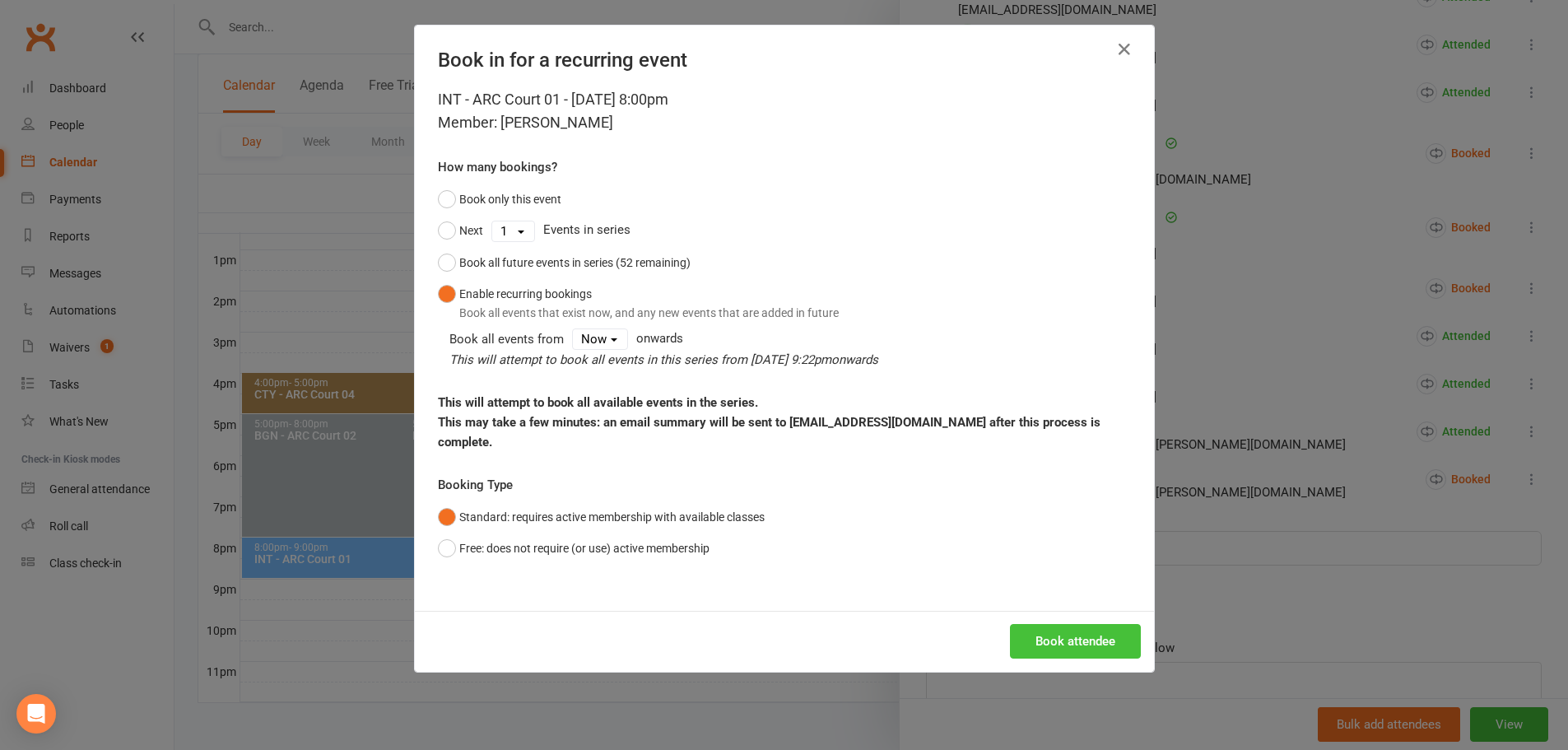
click at [1082, 624] on button "Book attendee" at bounding box center [1076, 641] width 131 height 35
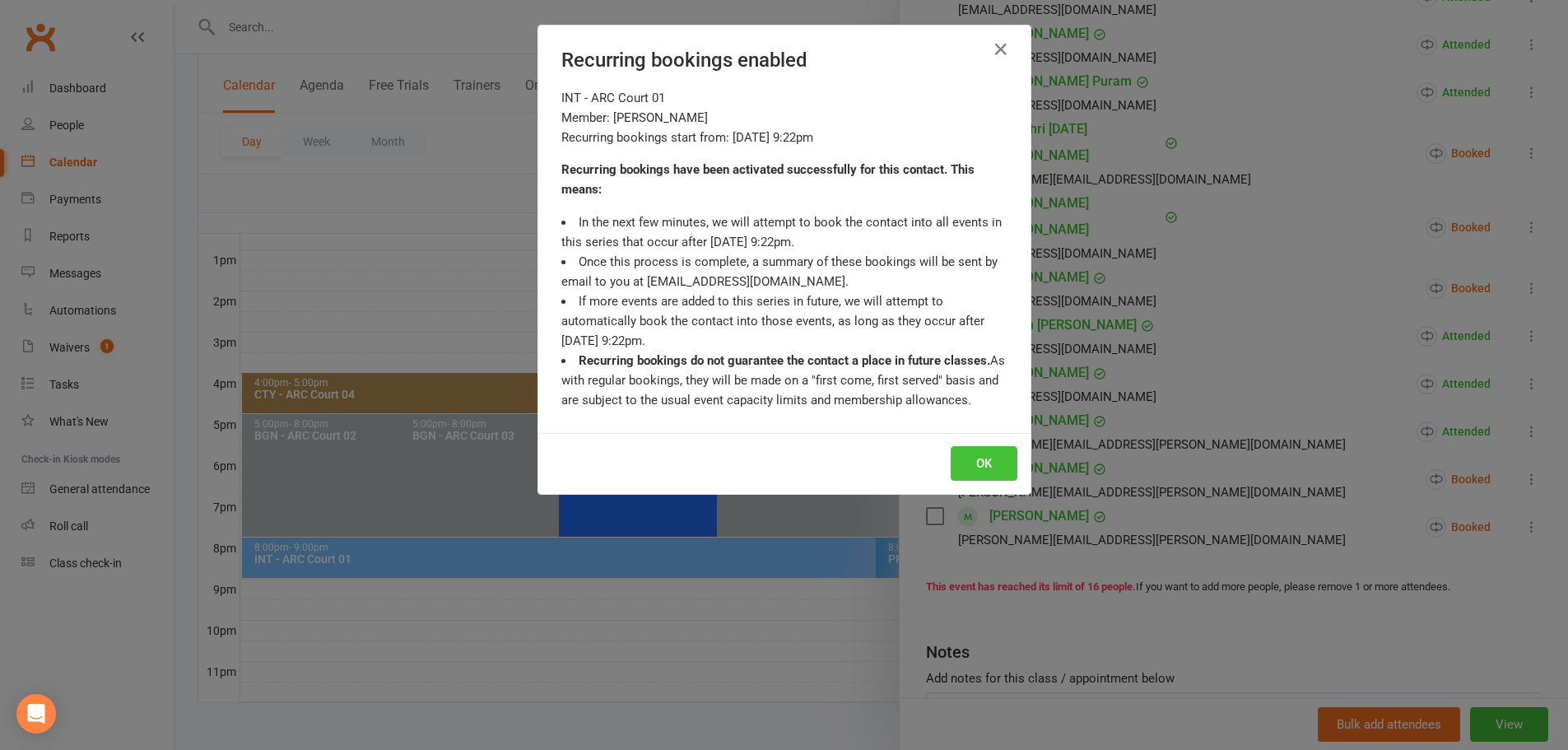
click at [978, 469] on button "OK" at bounding box center [984, 463] width 66 height 35
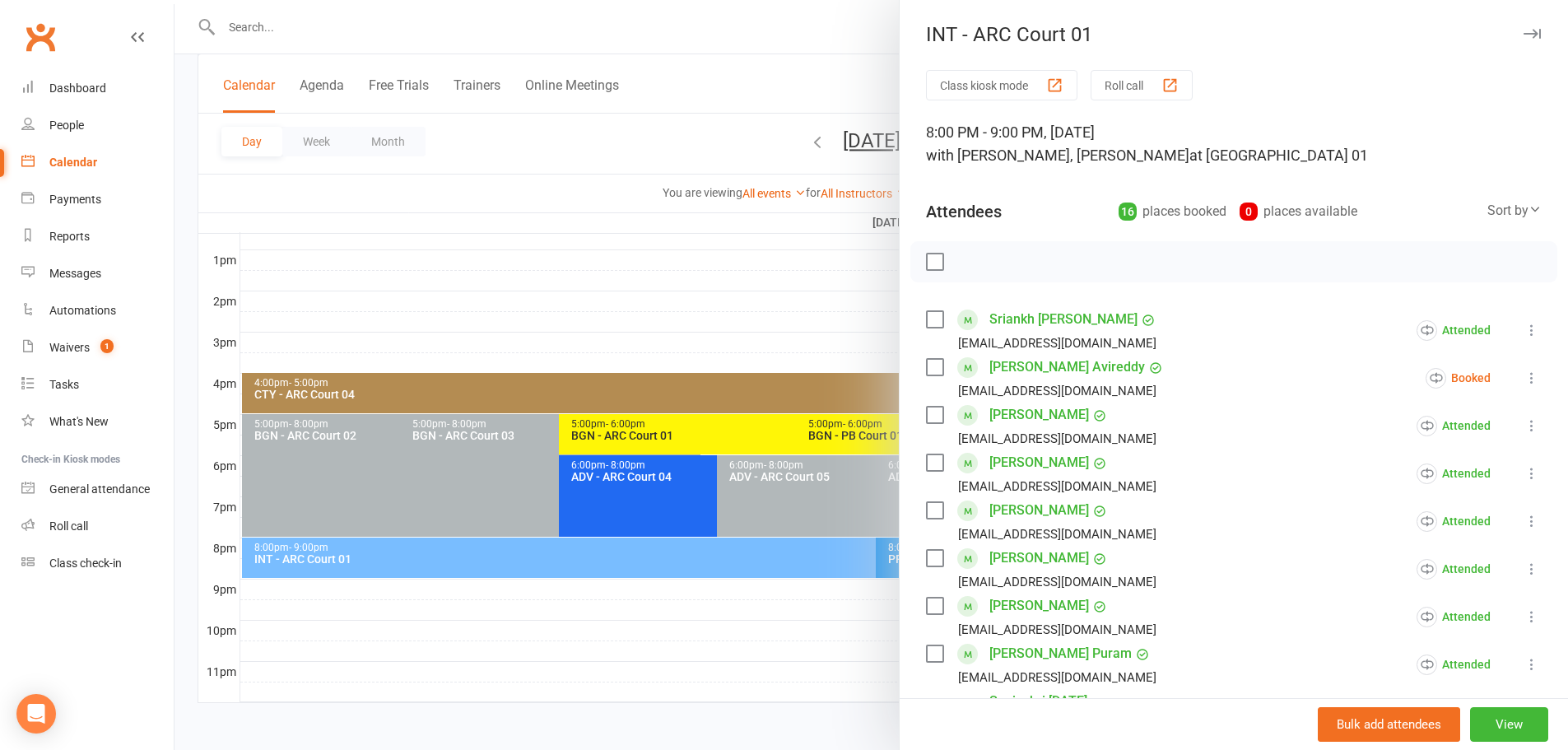
click at [829, 84] on div at bounding box center [871, 375] width 1394 height 750
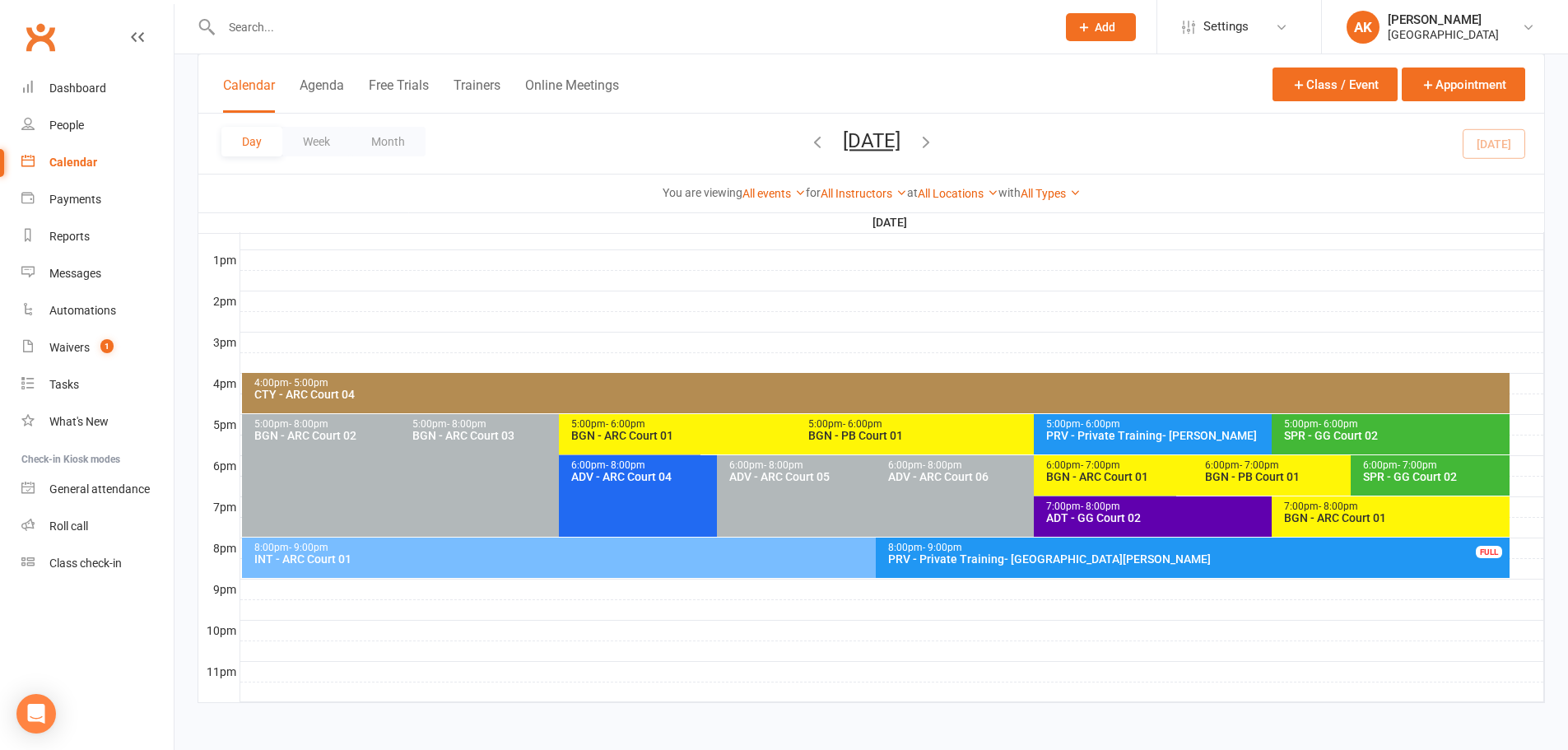
click at [845, 148] on button "Friday, Oct 10, 2025" at bounding box center [871, 141] width 57 height 23
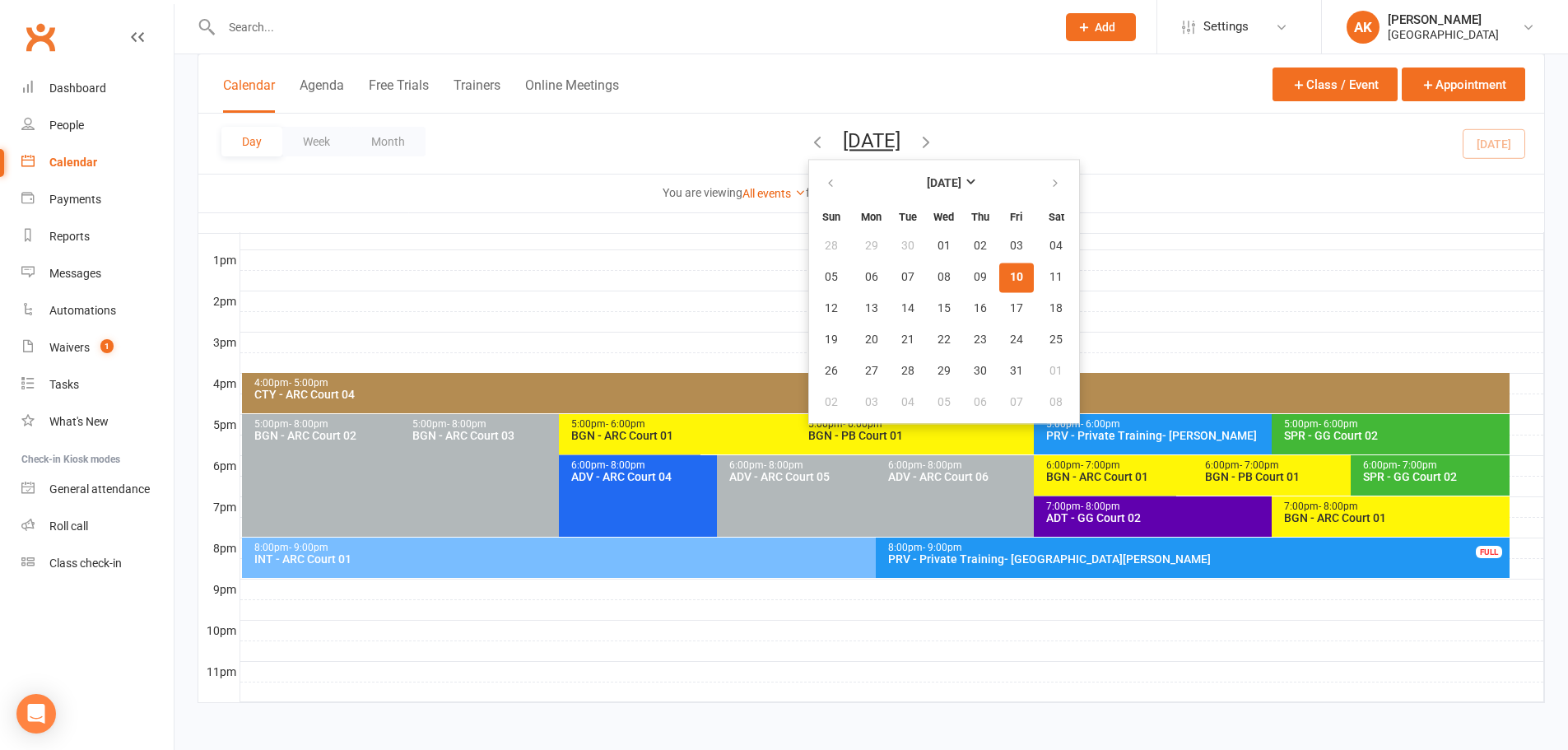
click at [1010, 274] on span "10" at bounding box center [1017, 277] width 13 height 13
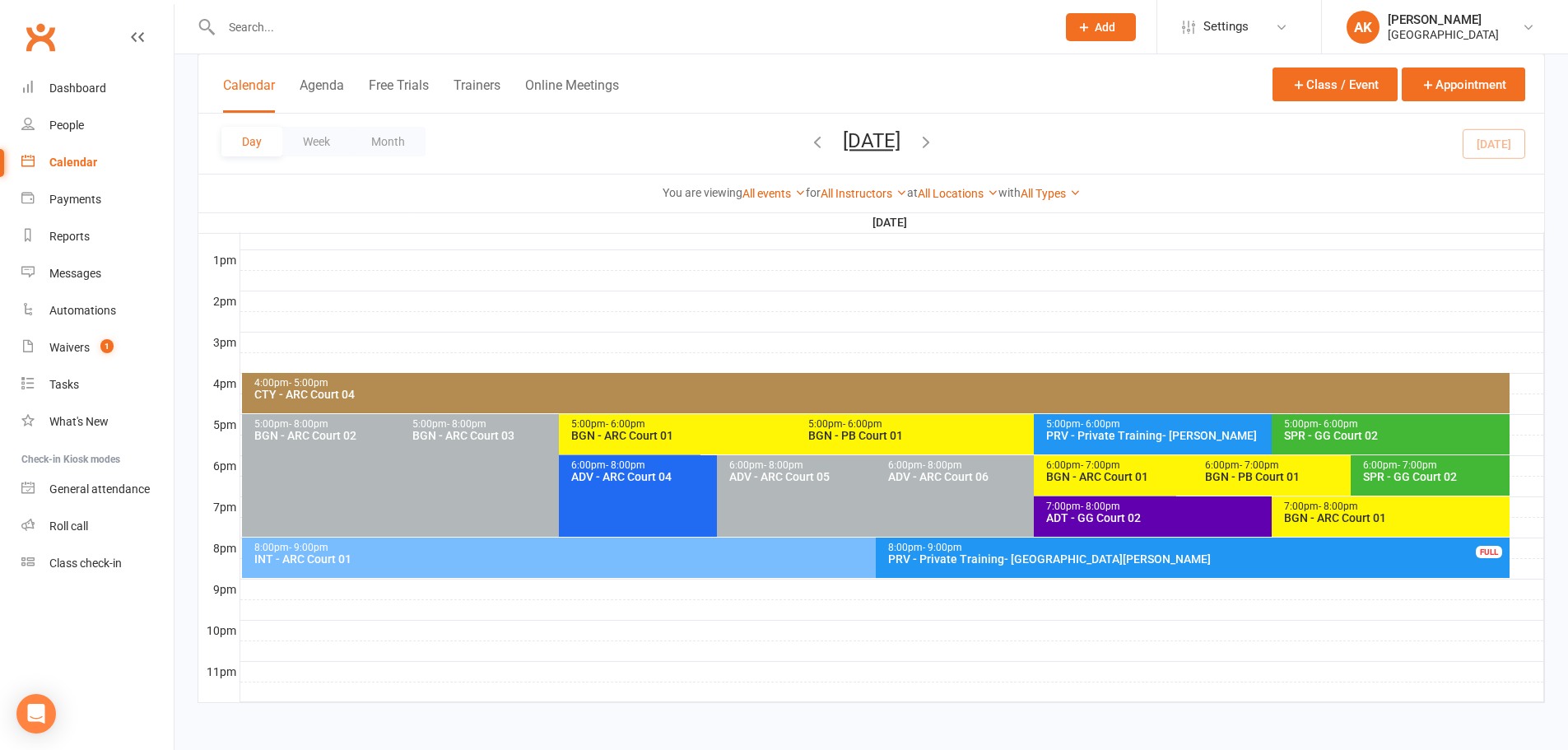
click at [884, 88] on div "Calendar Agenda Free Trials Trainers Online Meetings Class / Event Appointment" at bounding box center [871, 83] width 1345 height 59
click at [615, 560] on div "INT - ARC Court 01" at bounding box center [871, 559] width 1236 height 12
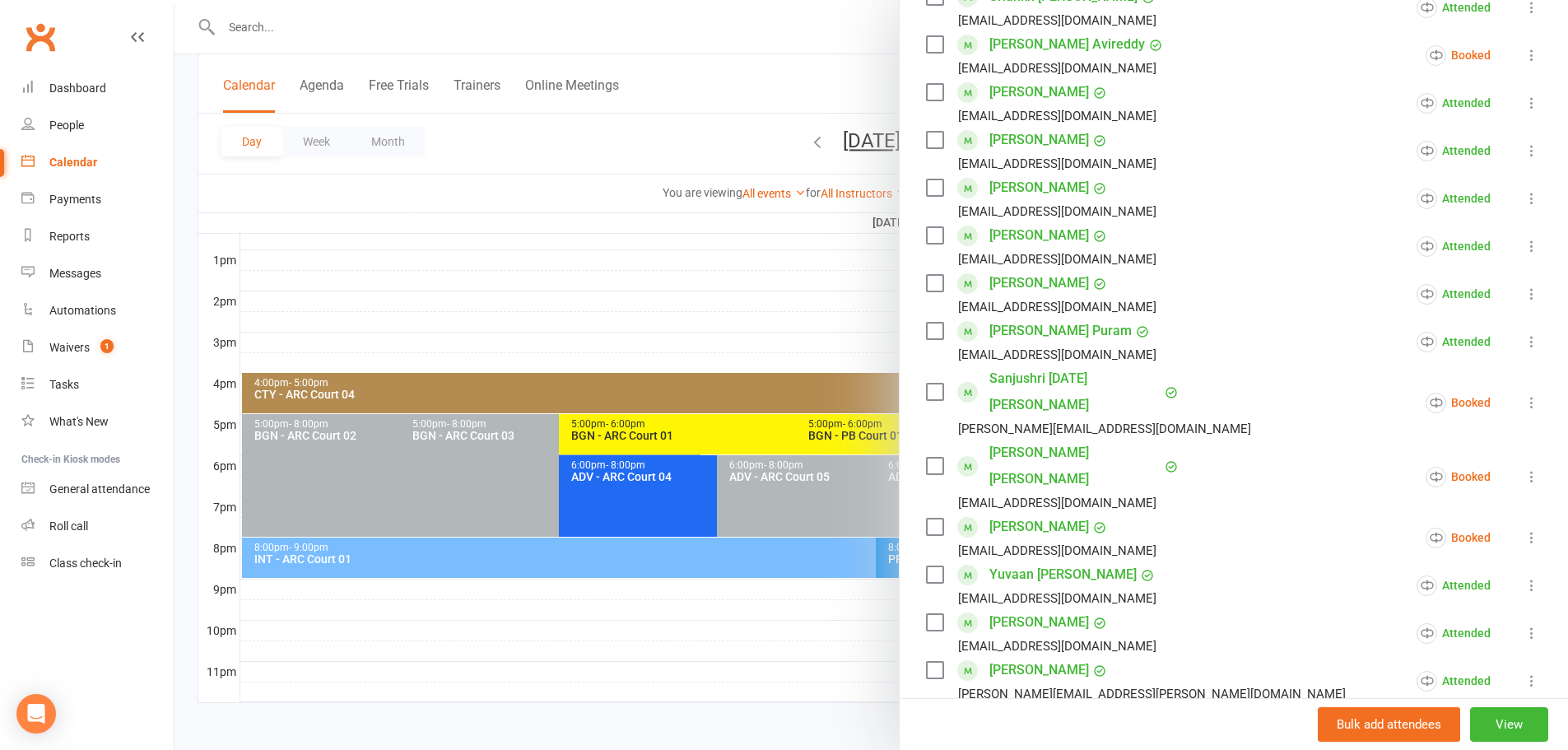
scroll to position [411, 0]
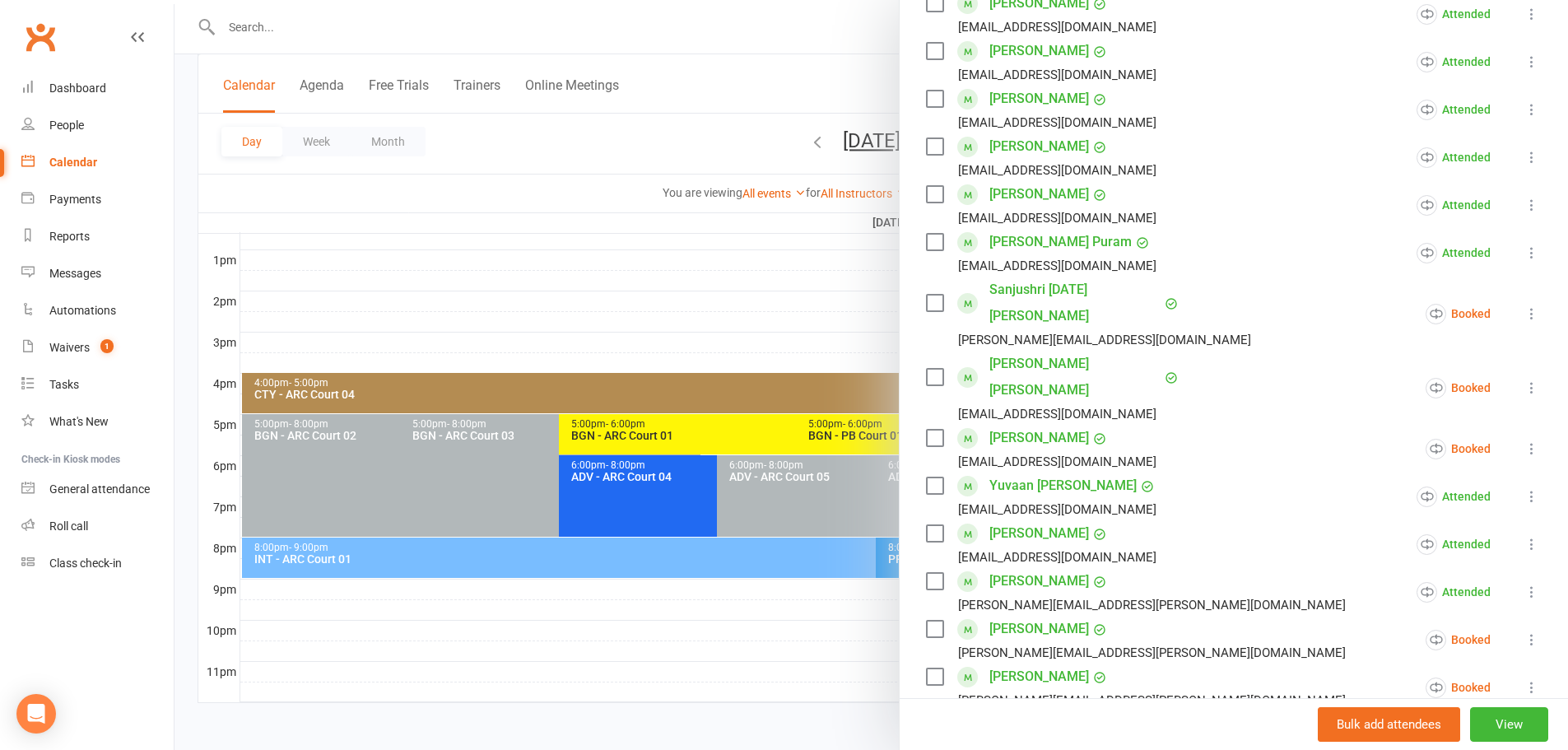
click at [1523, 631] on icon at bounding box center [1531, 640] width 17 height 17
click at [1374, 721] on link "Check in" at bounding box center [1433, 738] width 214 height 33
click at [1523, 679] on icon at bounding box center [1531, 688] width 17 height 17
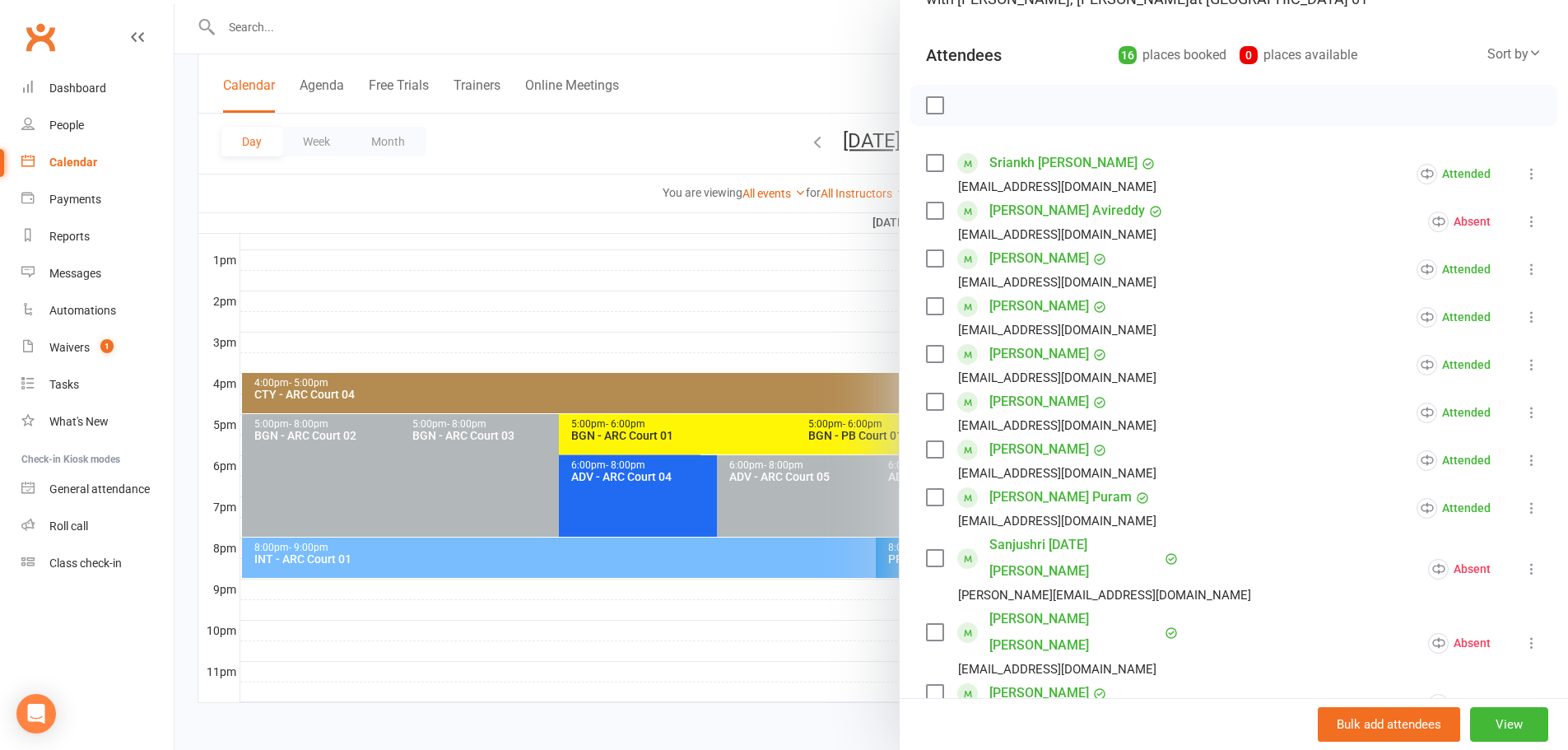
click at [817, 64] on div at bounding box center [871, 375] width 1394 height 750
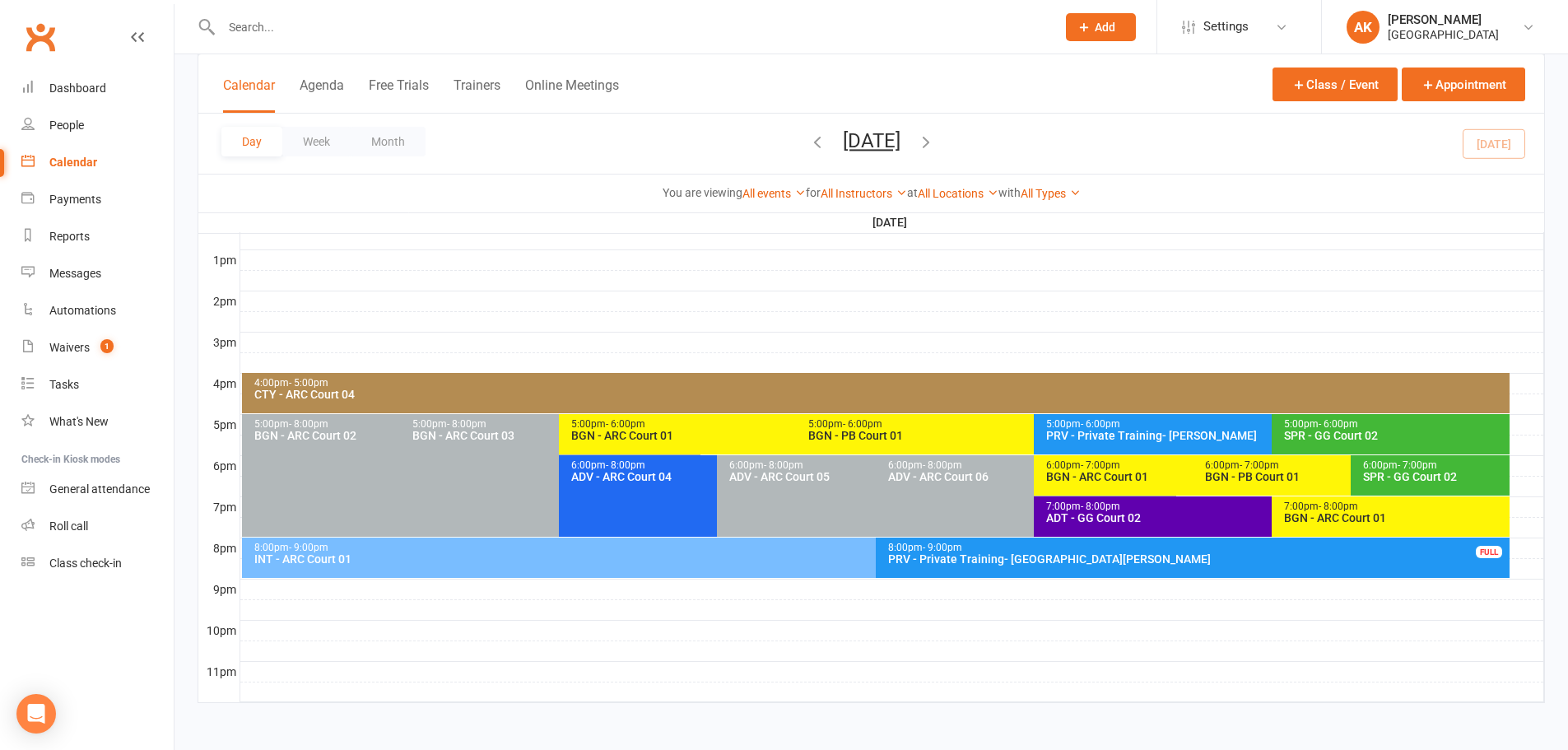
click at [917, 137] on span "Friday, Oct 10, 2025 October 2025 Sun Mon Tue Wed Thu Fri Sat 28 29 30 01 02 03…" at bounding box center [871, 144] width 91 height 29
click at [935, 138] on icon "button" at bounding box center [926, 142] width 18 height 18
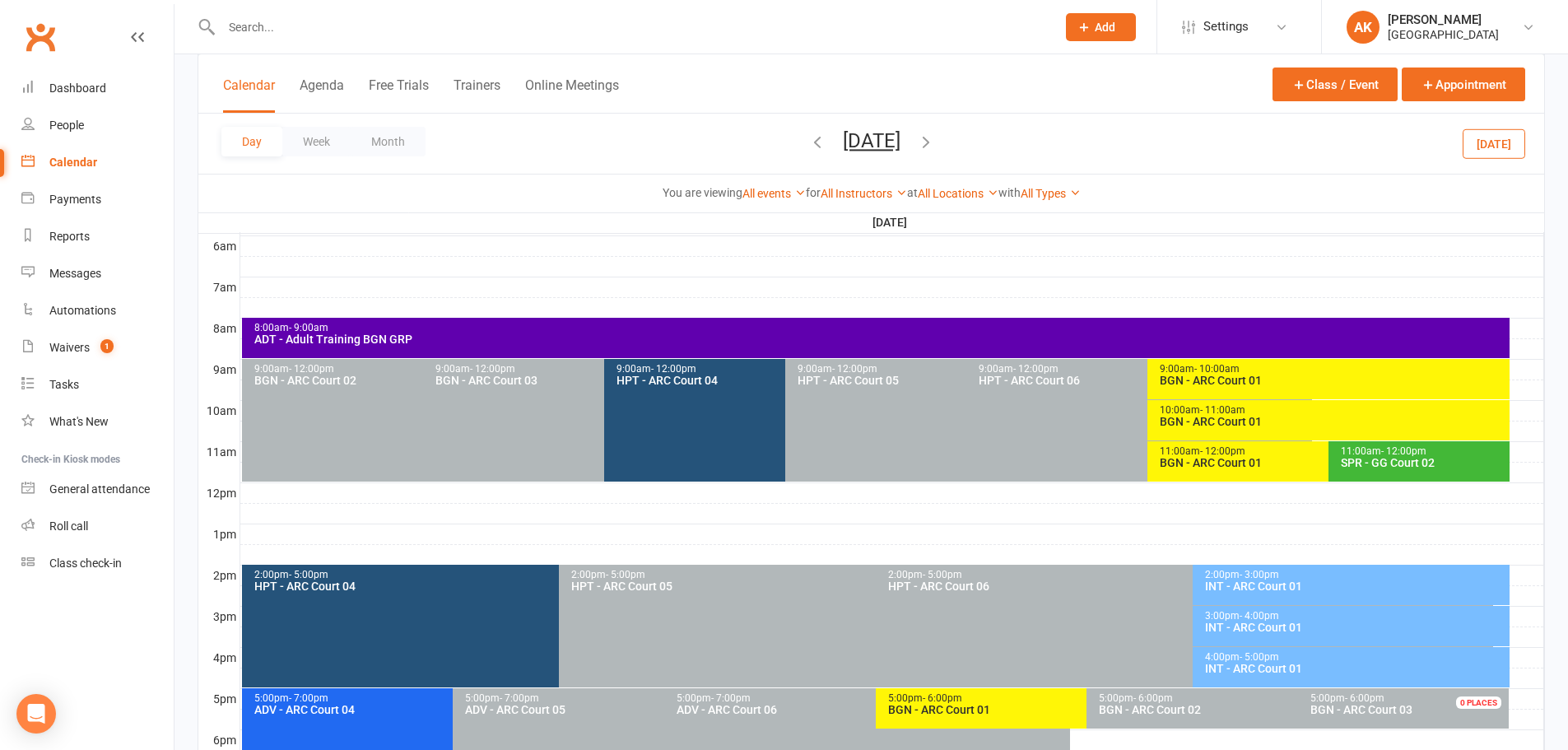
scroll to position [373, 0]
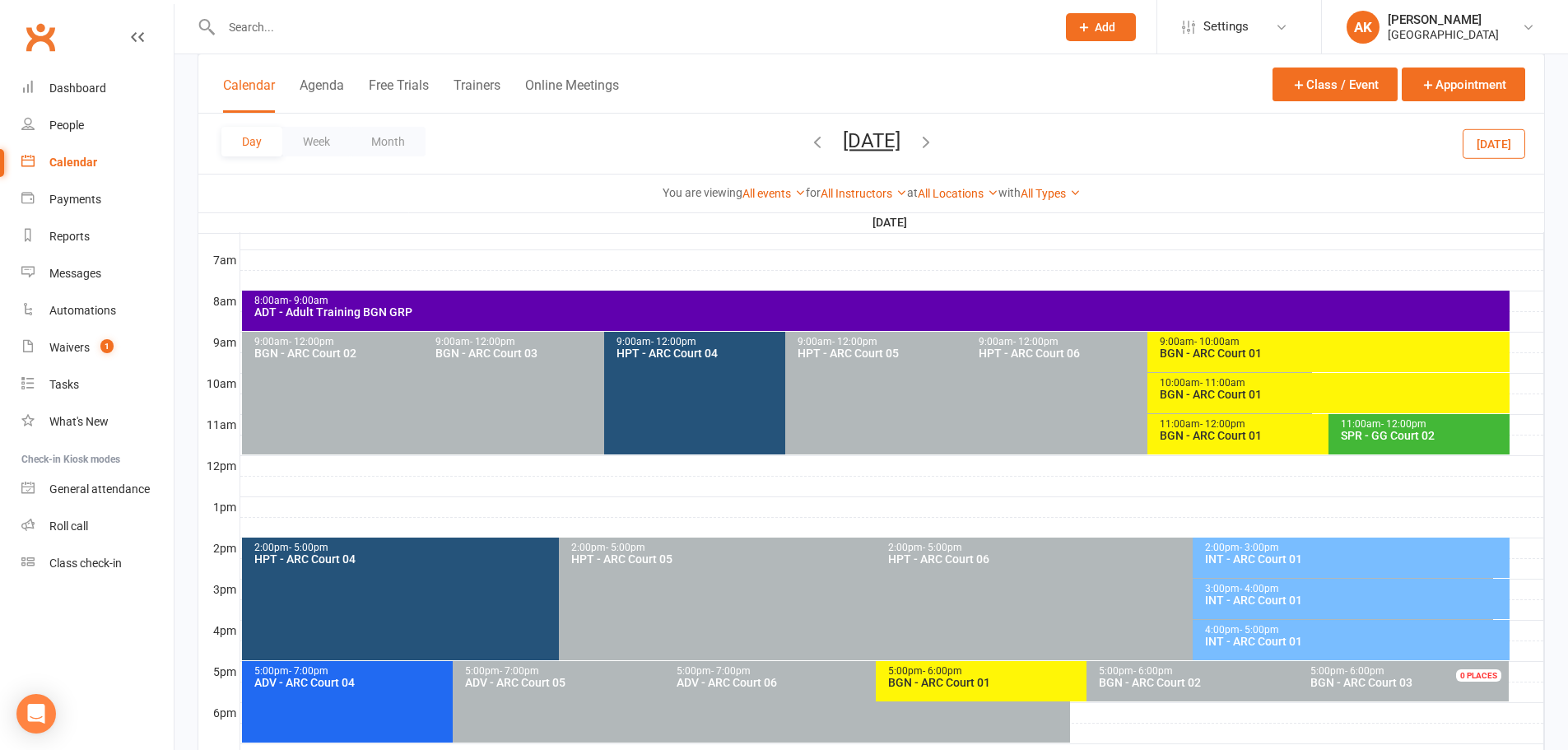
click at [409, 312] on div "ADT - Adult Training BGN GRP" at bounding box center [880, 312] width 1252 height 12
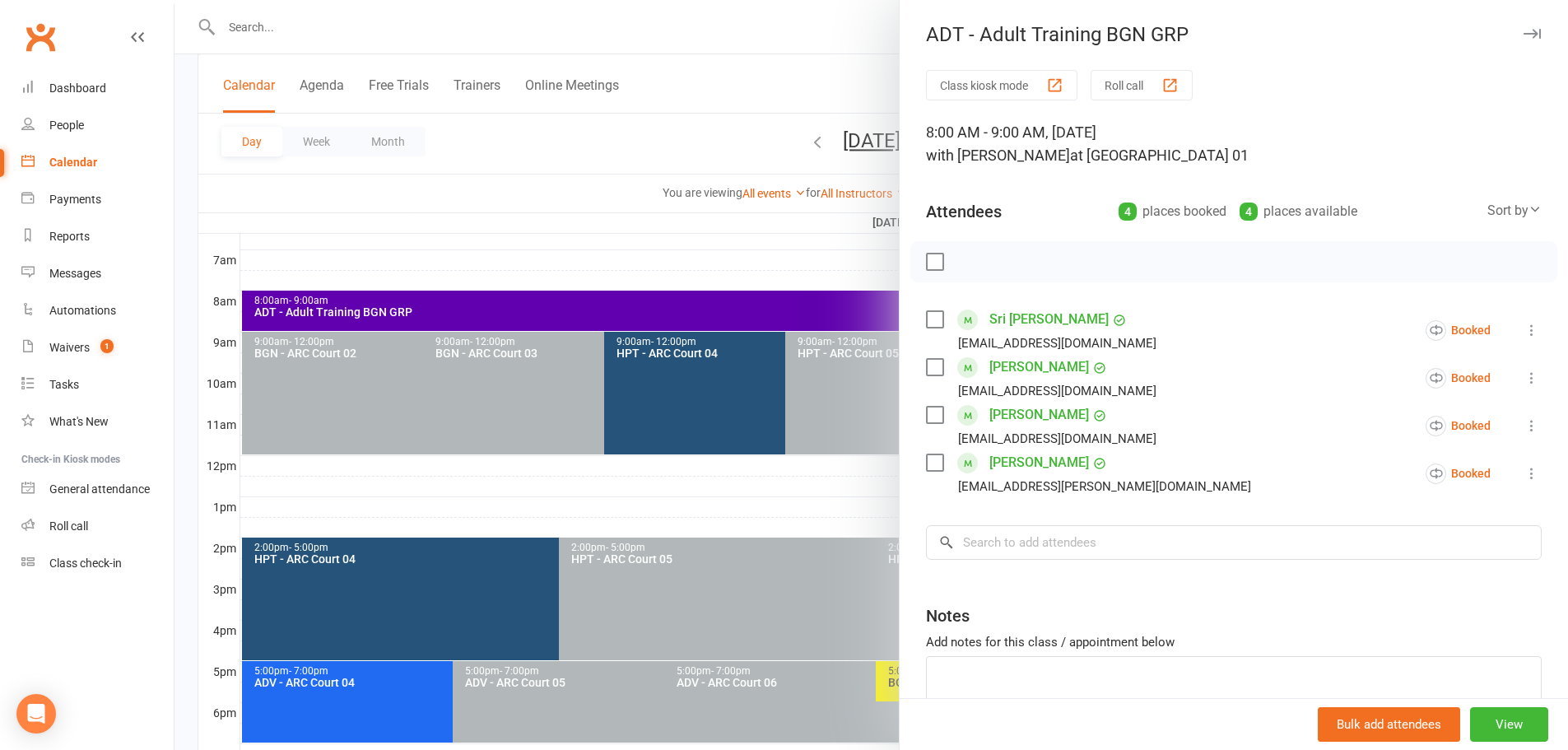
click at [681, 75] on div at bounding box center [871, 375] width 1394 height 750
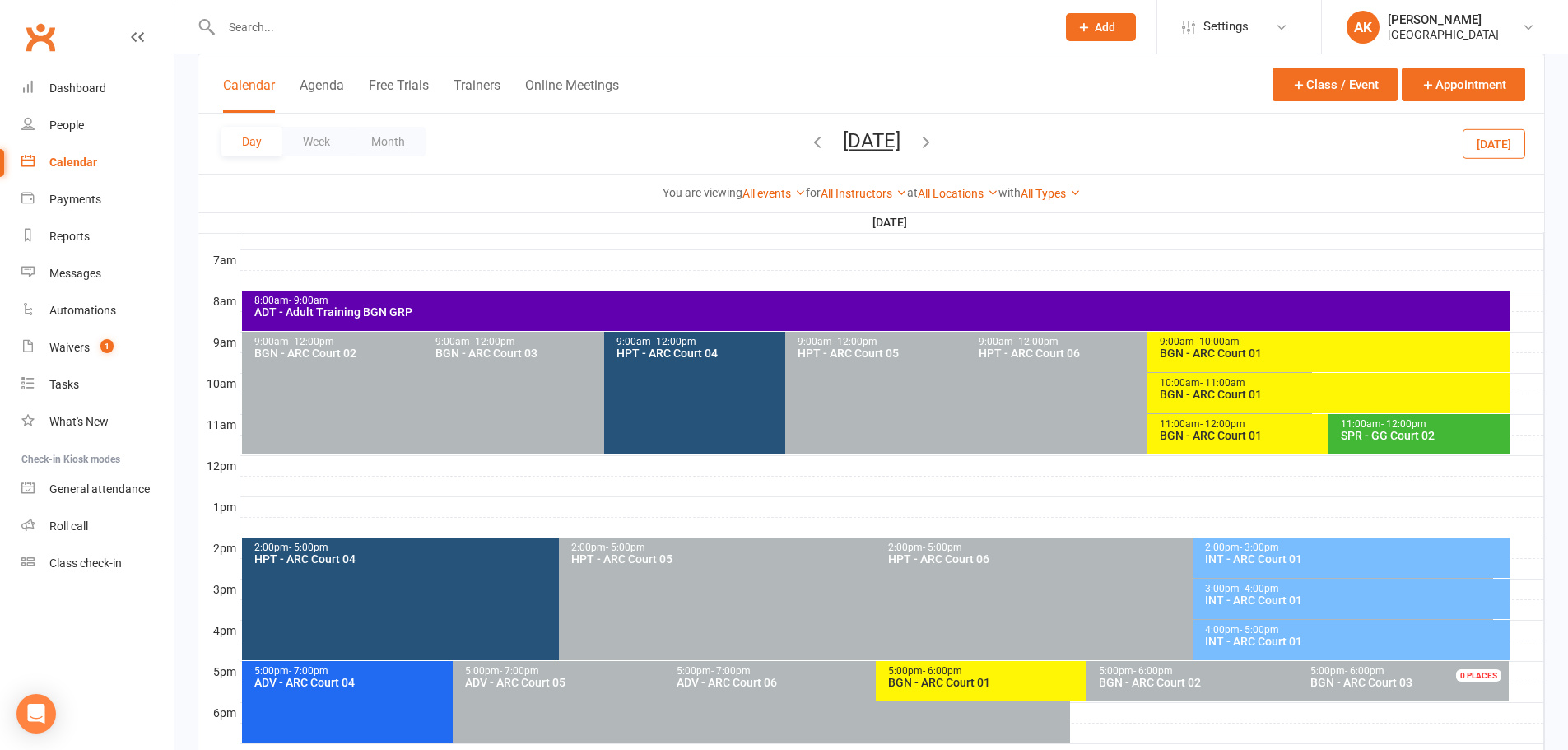
click at [1419, 431] on div "SPR - GG Court 02" at bounding box center [1423, 435] width 166 height 12
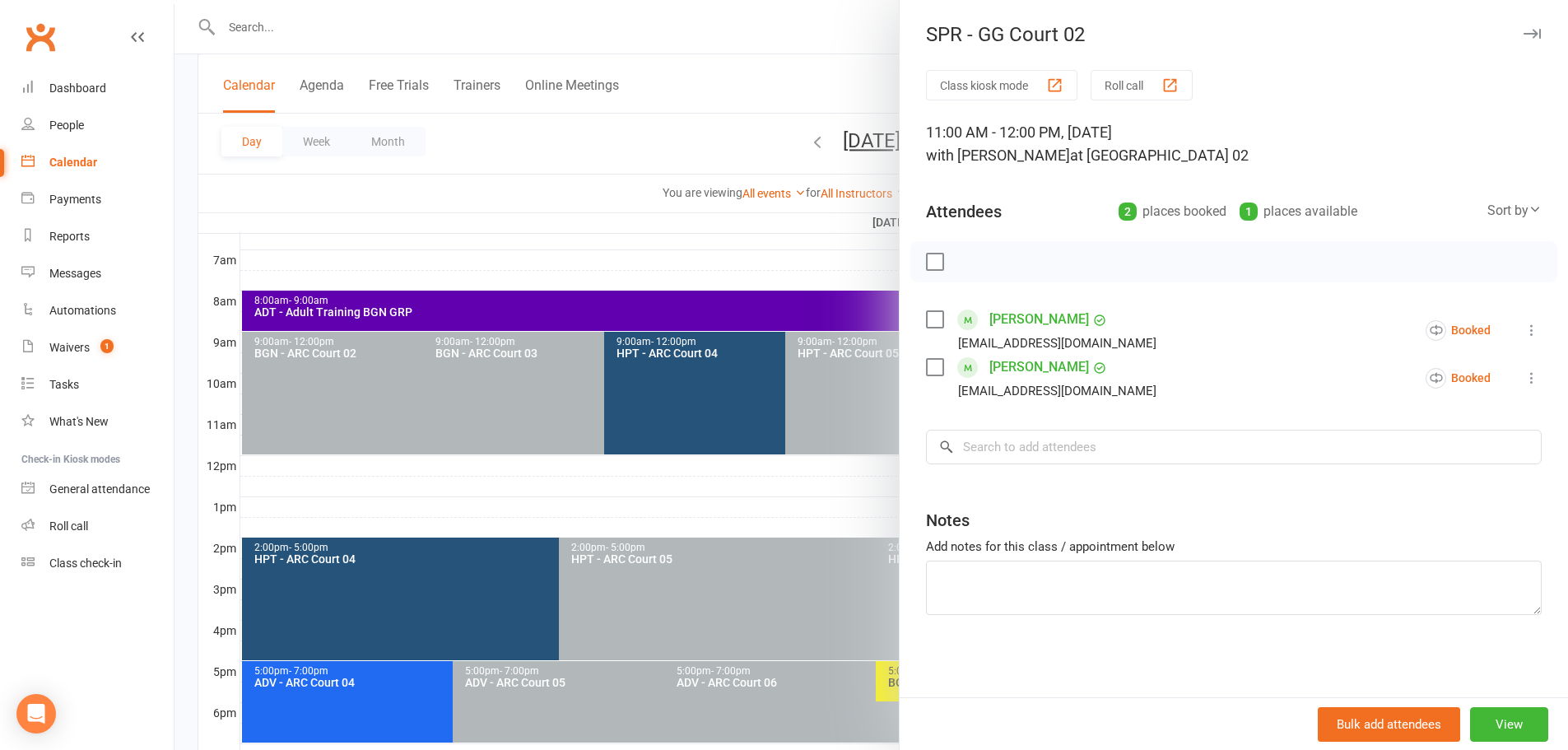
click at [814, 66] on div at bounding box center [871, 375] width 1394 height 750
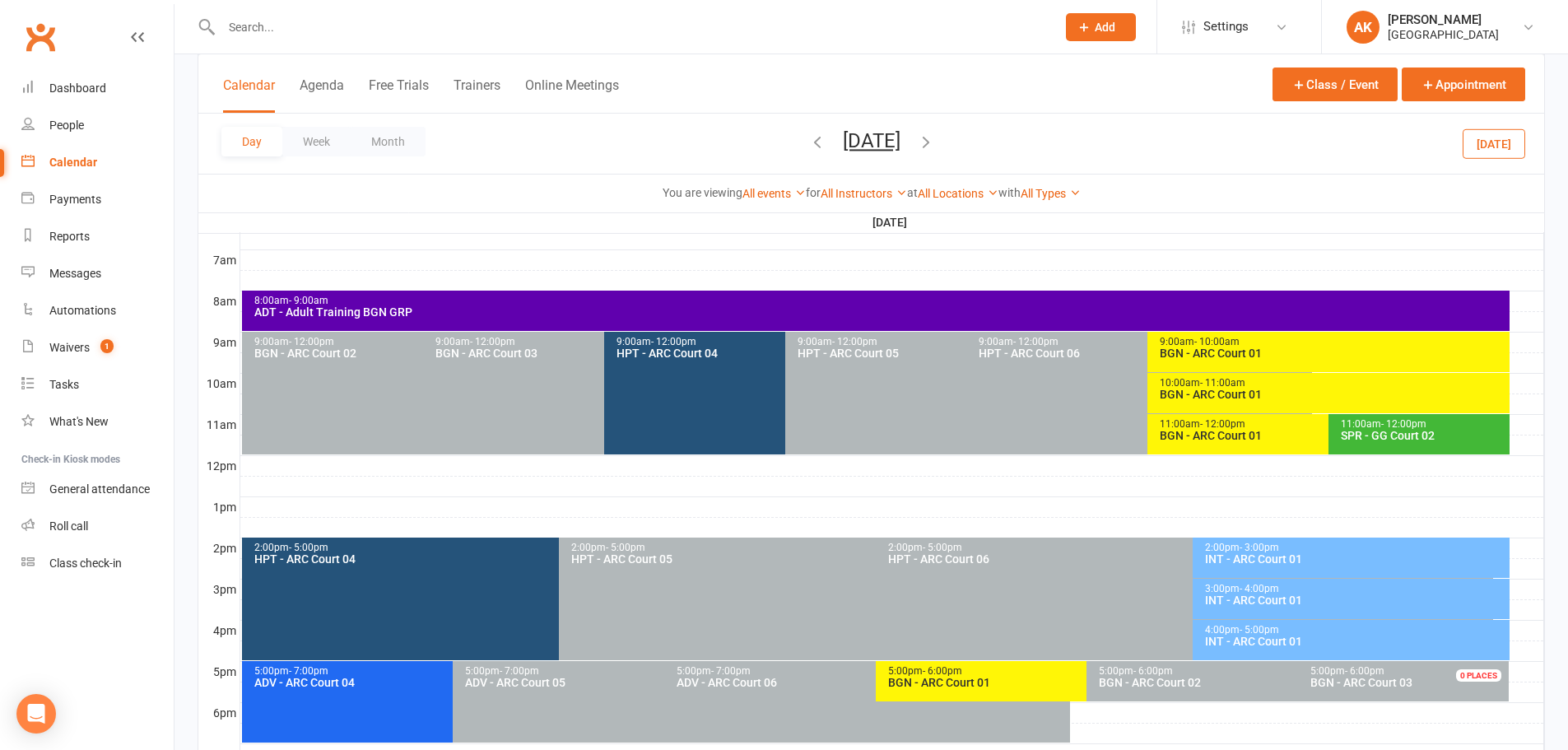
click at [1393, 425] on span "- 12:00pm" at bounding box center [1404, 424] width 46 height 12
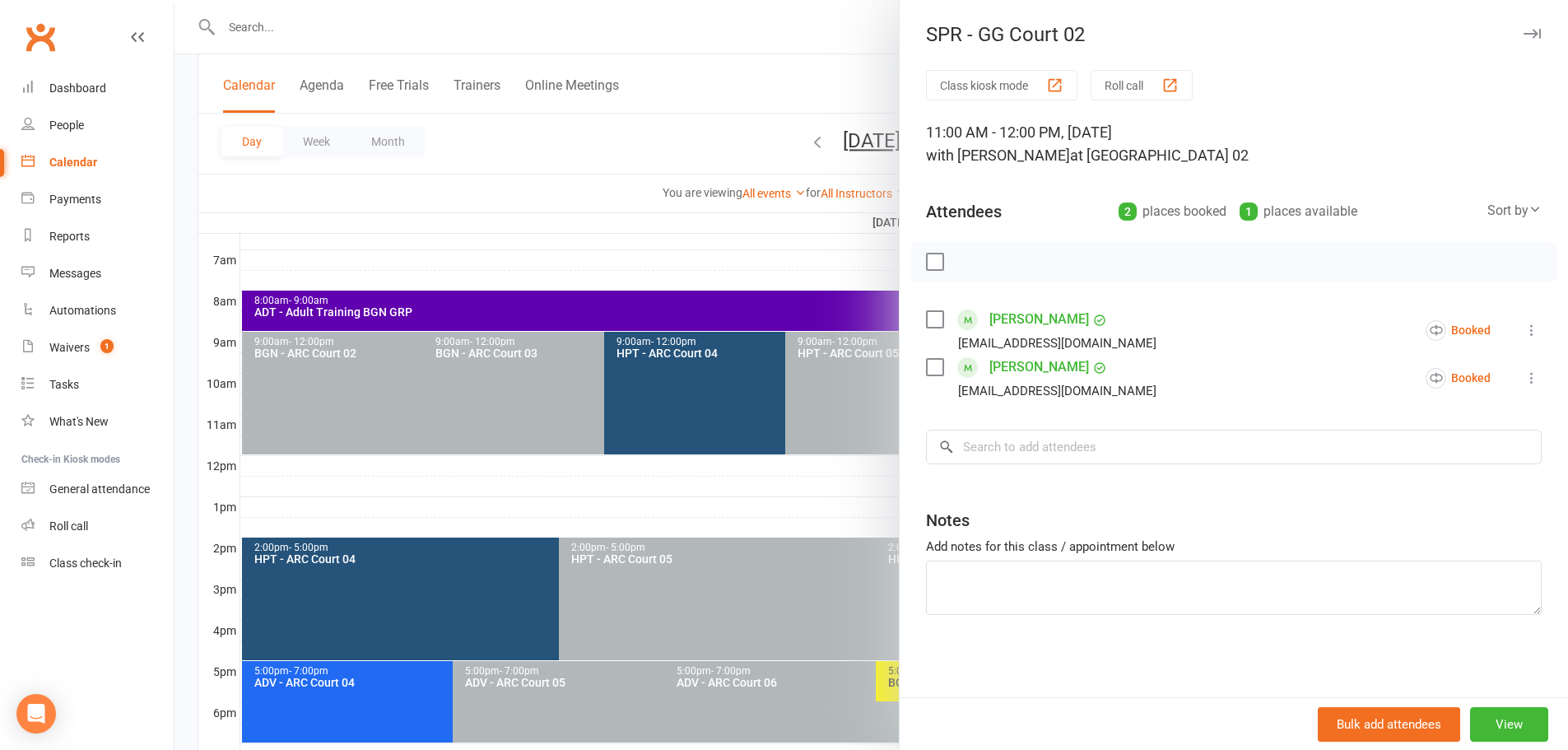
click at [833, 76] on div at bounding box center [871, 375] width 1394 height 750
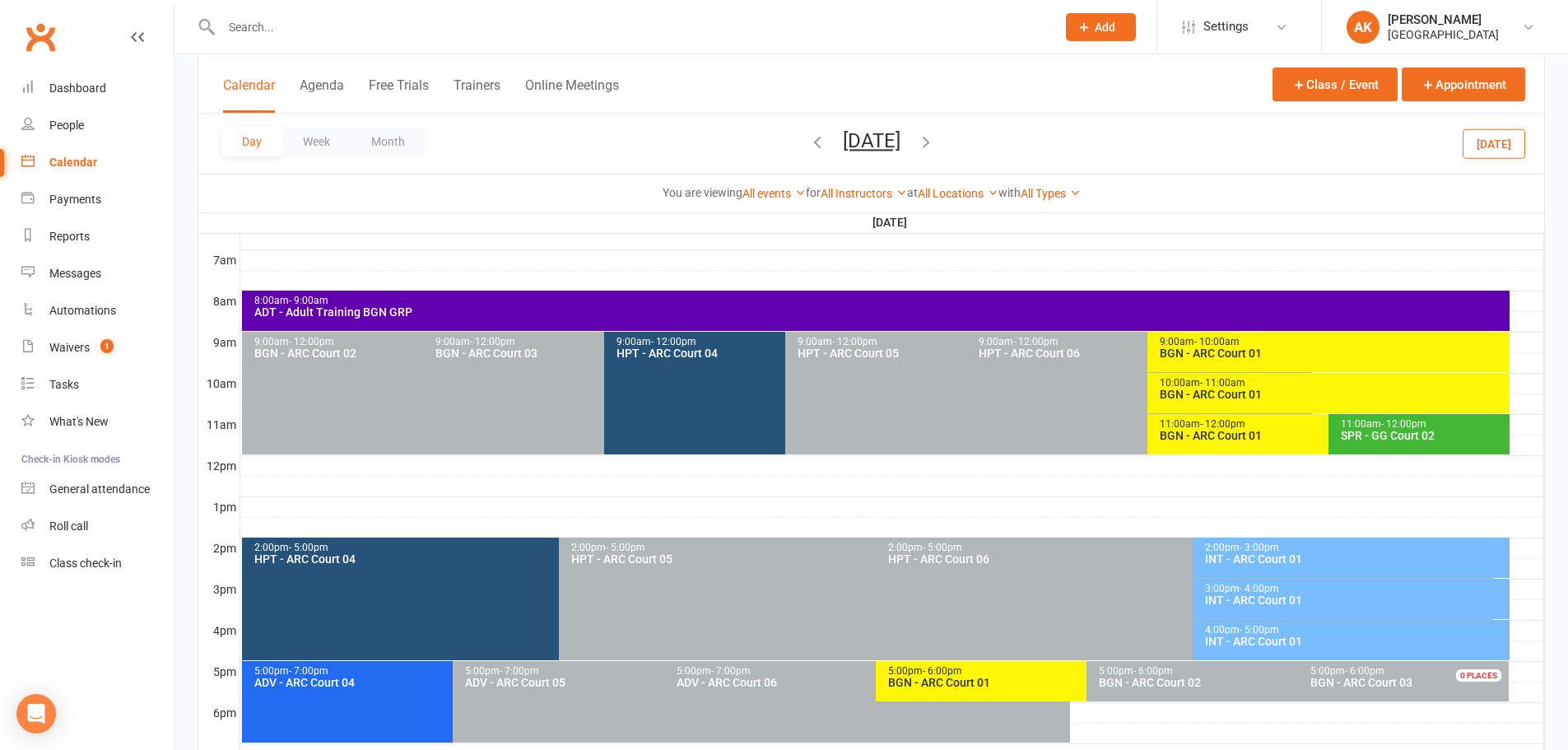
click at [935, 146] on icon "button" at bounding box center [926, 142] width 18 height 18
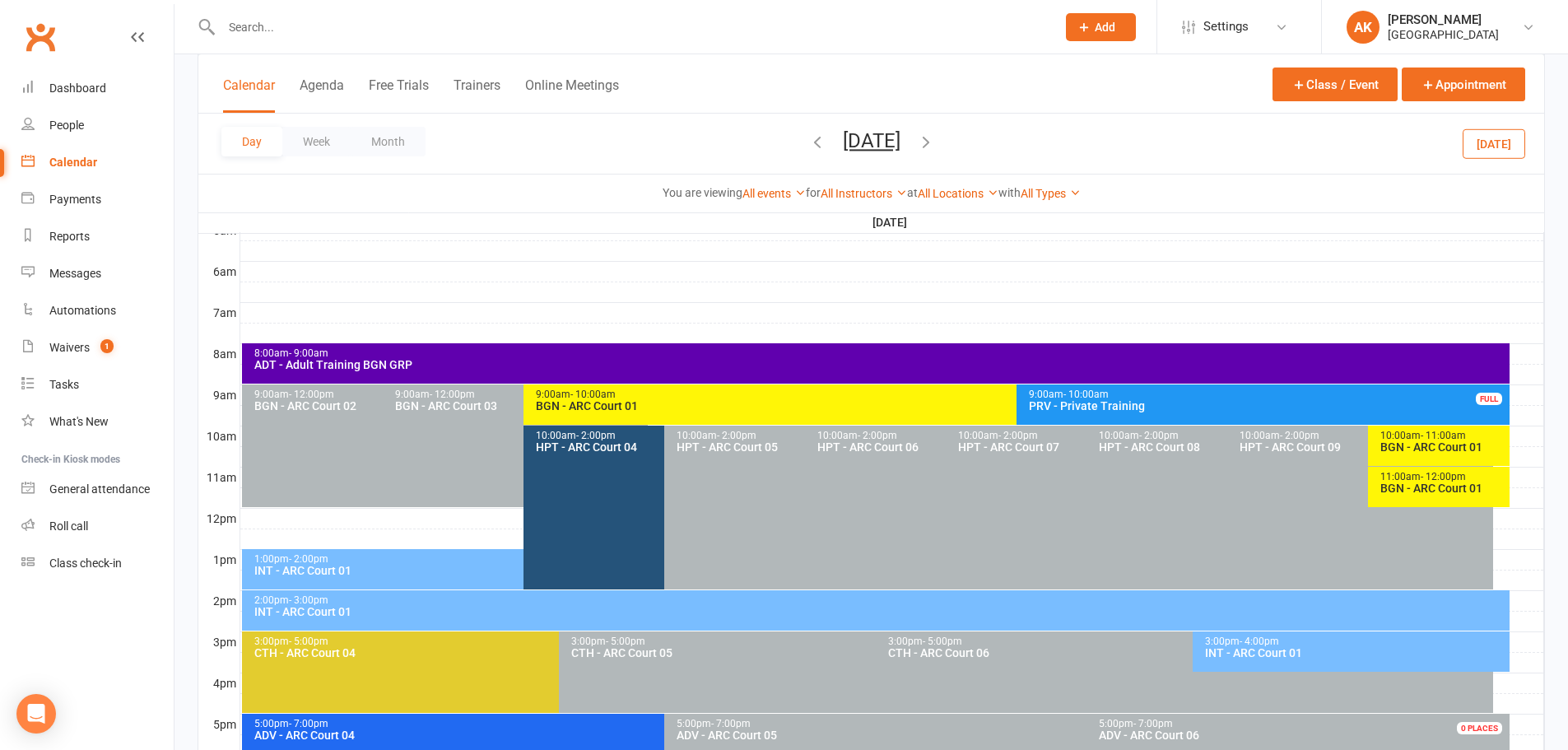
scroll to position [291, 0]
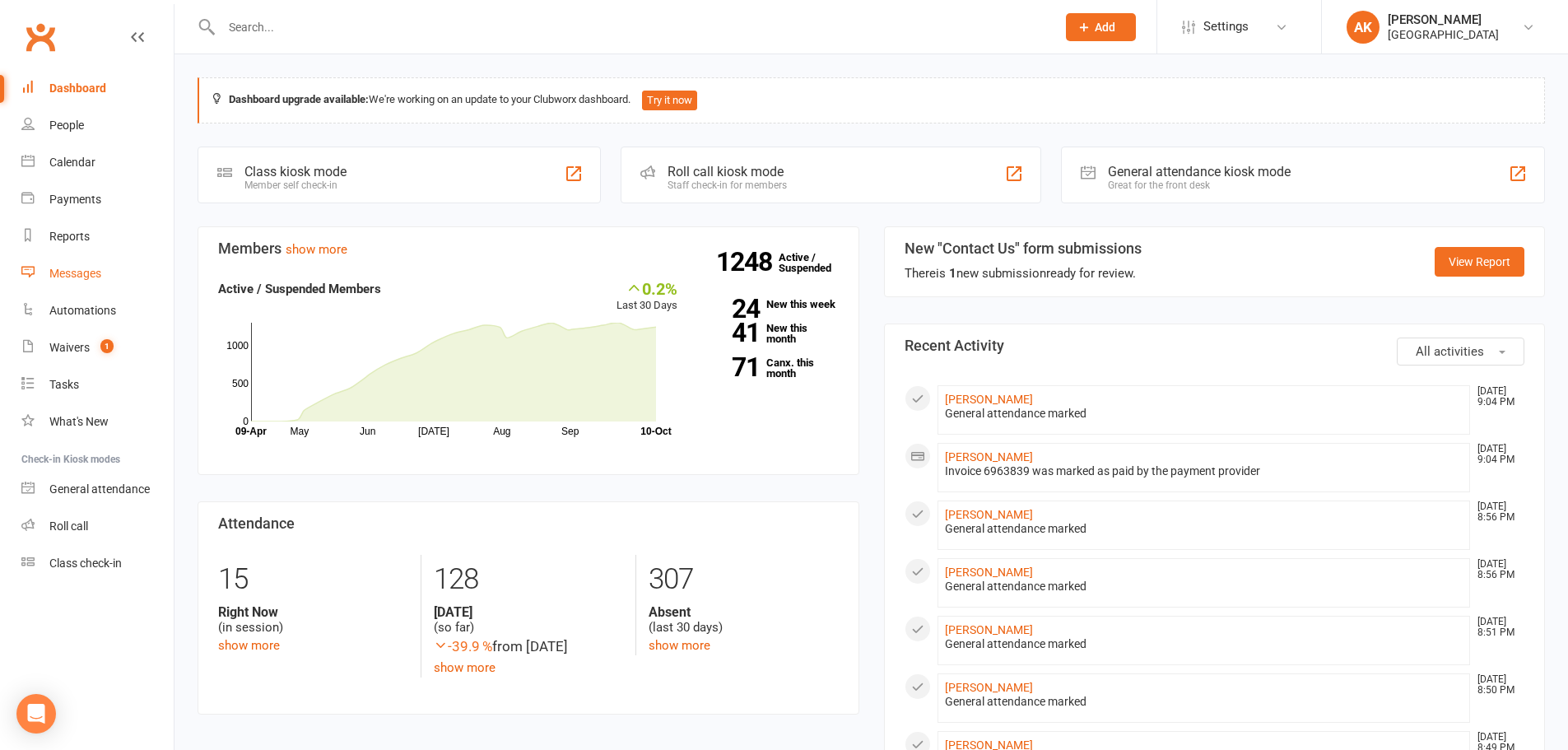
click at [80, 276] on div "Messages" at bounding box center [75, 273] width 51 height 13
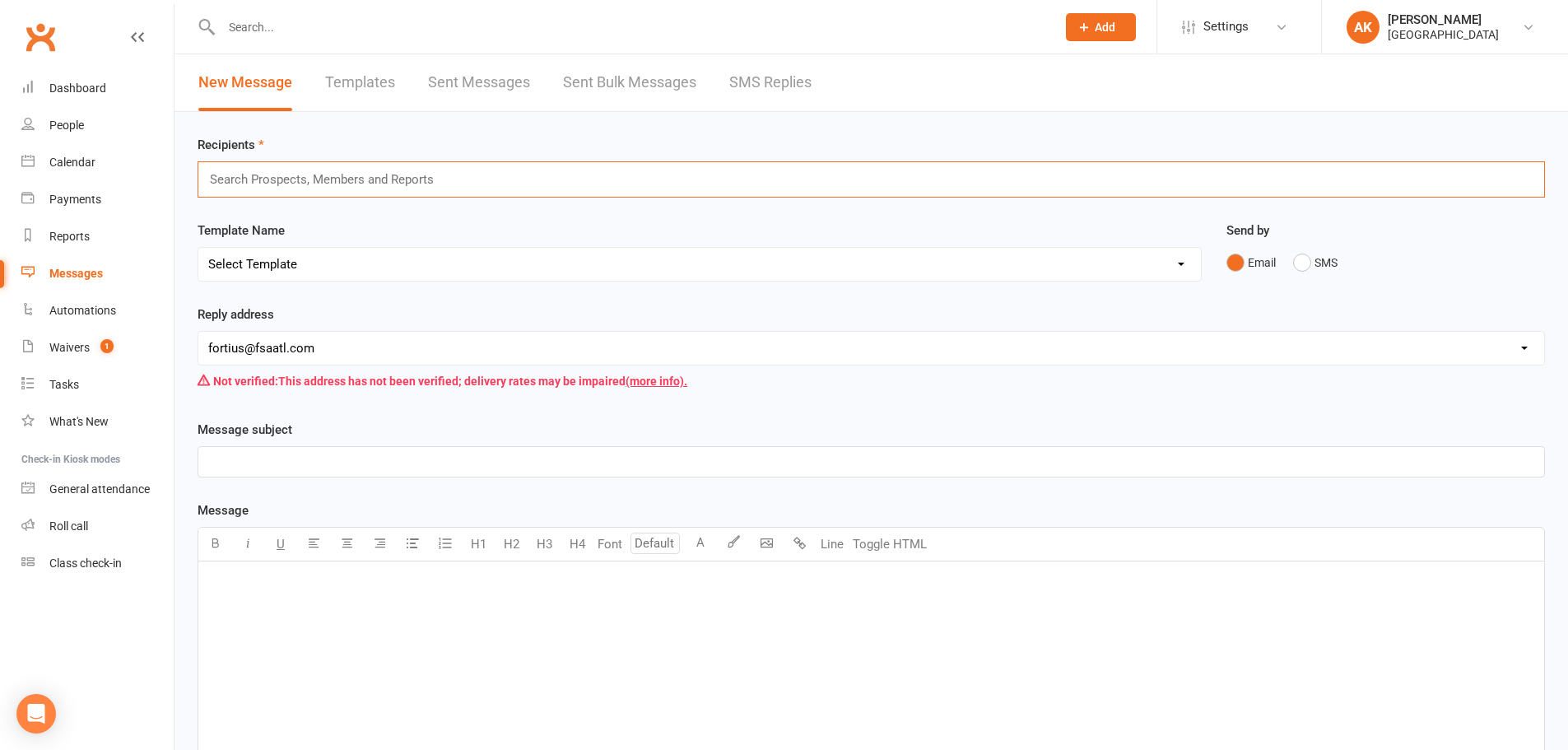
click at [410, 189] on input "text" at bounding box center [329, 179] width 241 height 22
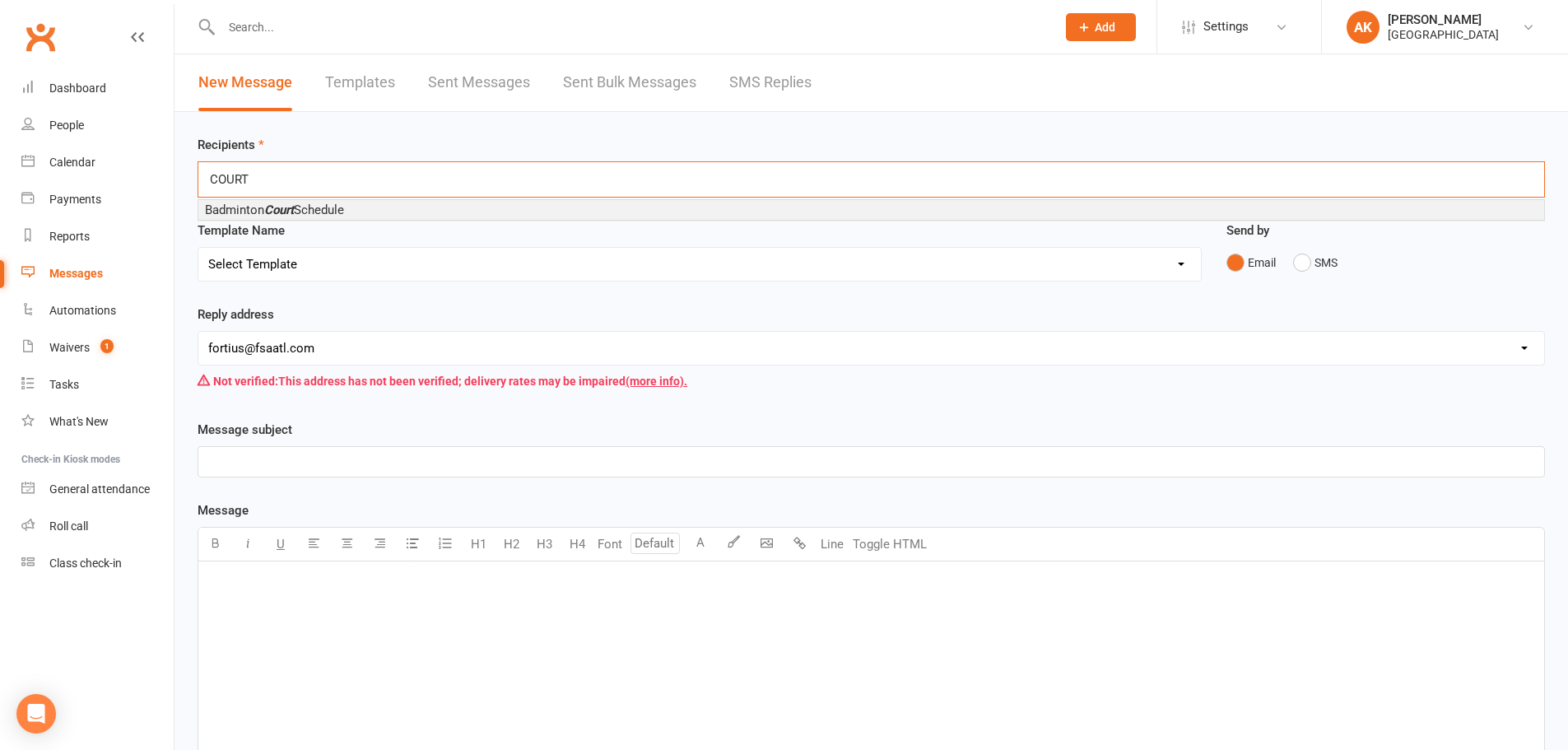
type input "COURT"
click at [329, 214] on span "Badminton Court Schedule" at bounding box center [274, 210] width 139 height 15
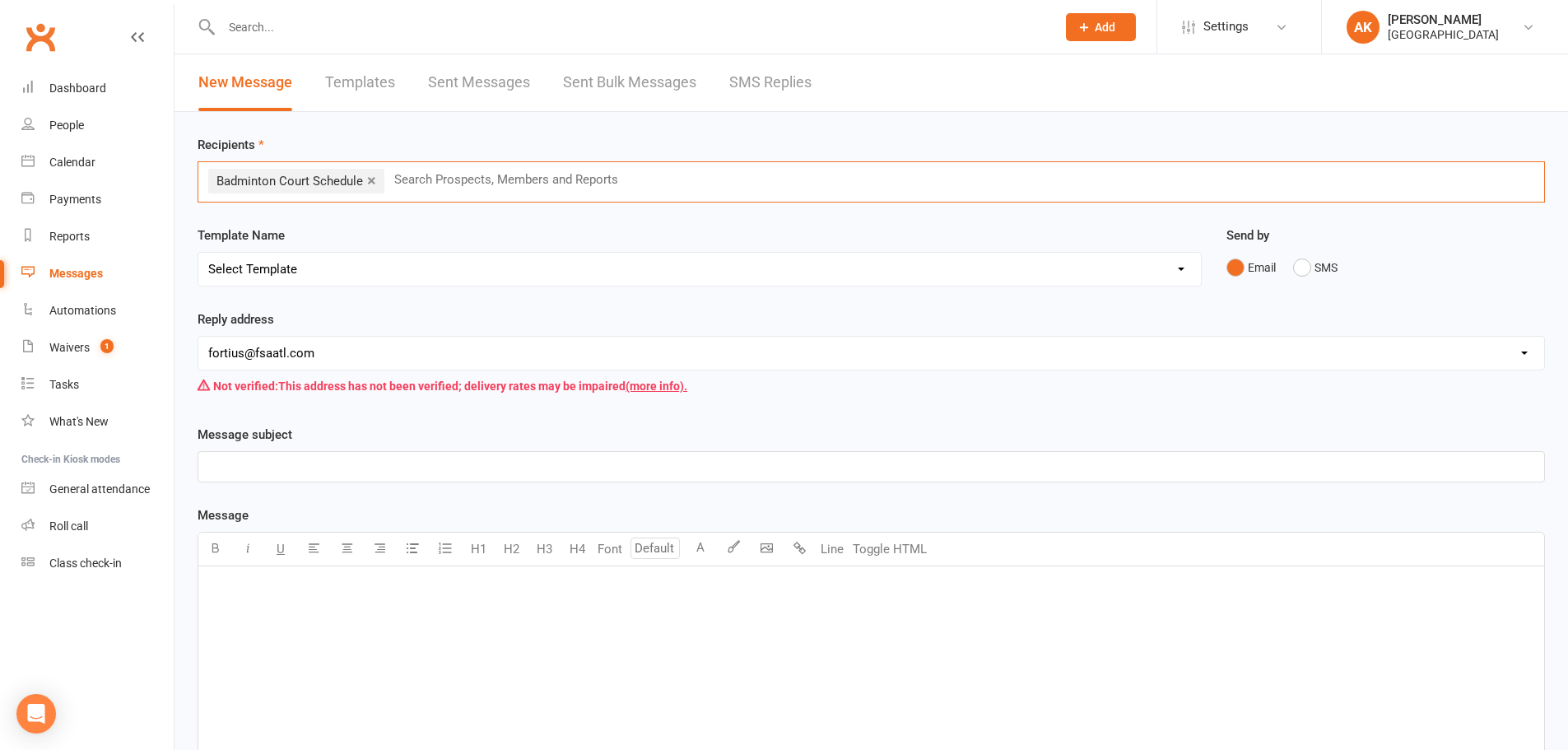
click at [343, 271] on select "Select Template [Email] Badminton Court Schedule [SMS] [Default template - revi…" at bounding box center [699, 269] width 1002 height 33
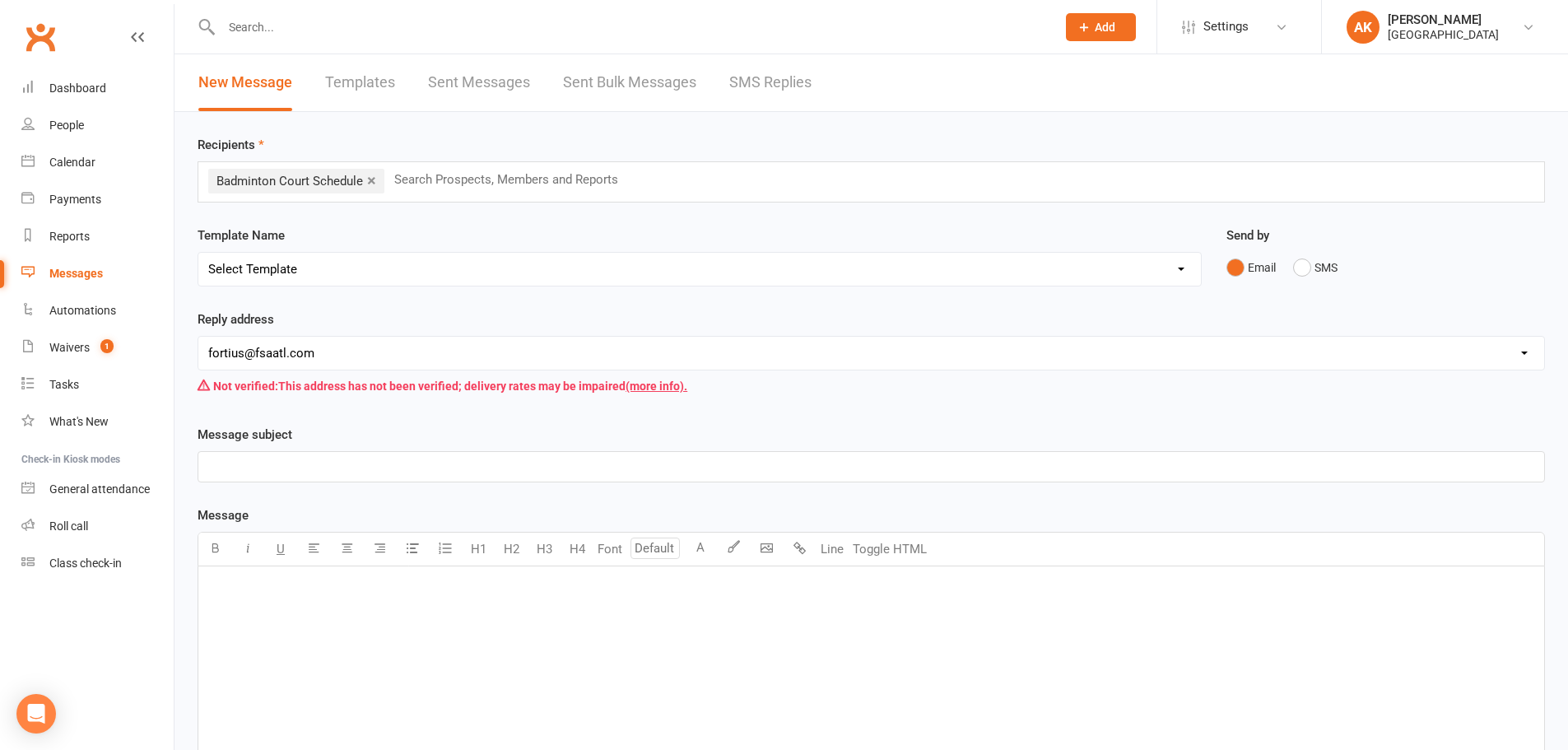
select select "0"
click at [198, 252] on select "Select Template [Email] Badminton Court Schedule [SMS] [Default template - revi…" at bounding box center [699, 269] width 1002 height 33
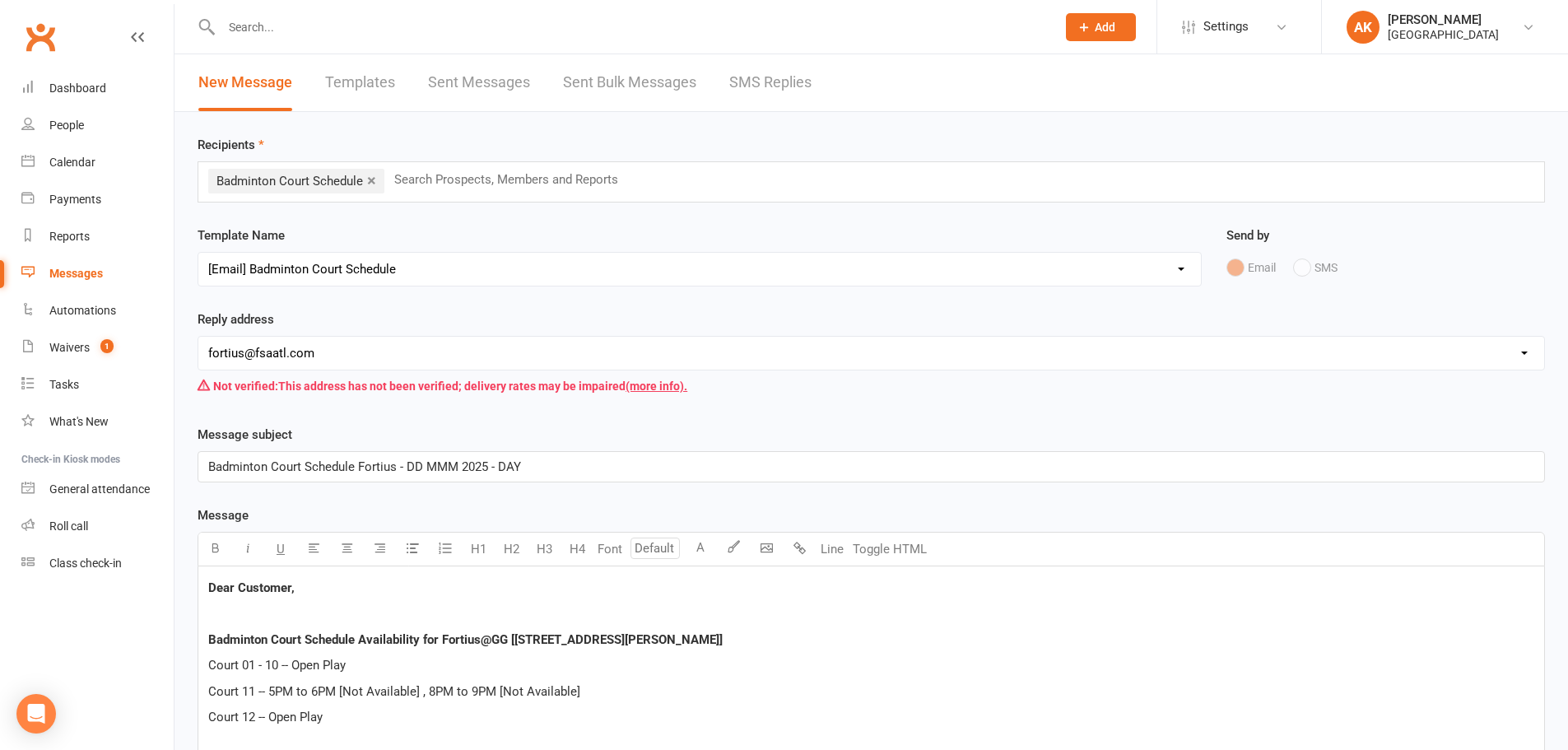
click at [421, 463] on span "Badminton Court Schedule Fortius - DD MMM 2025 - DAY" at bounding box center [365, 467] width 313 height 15
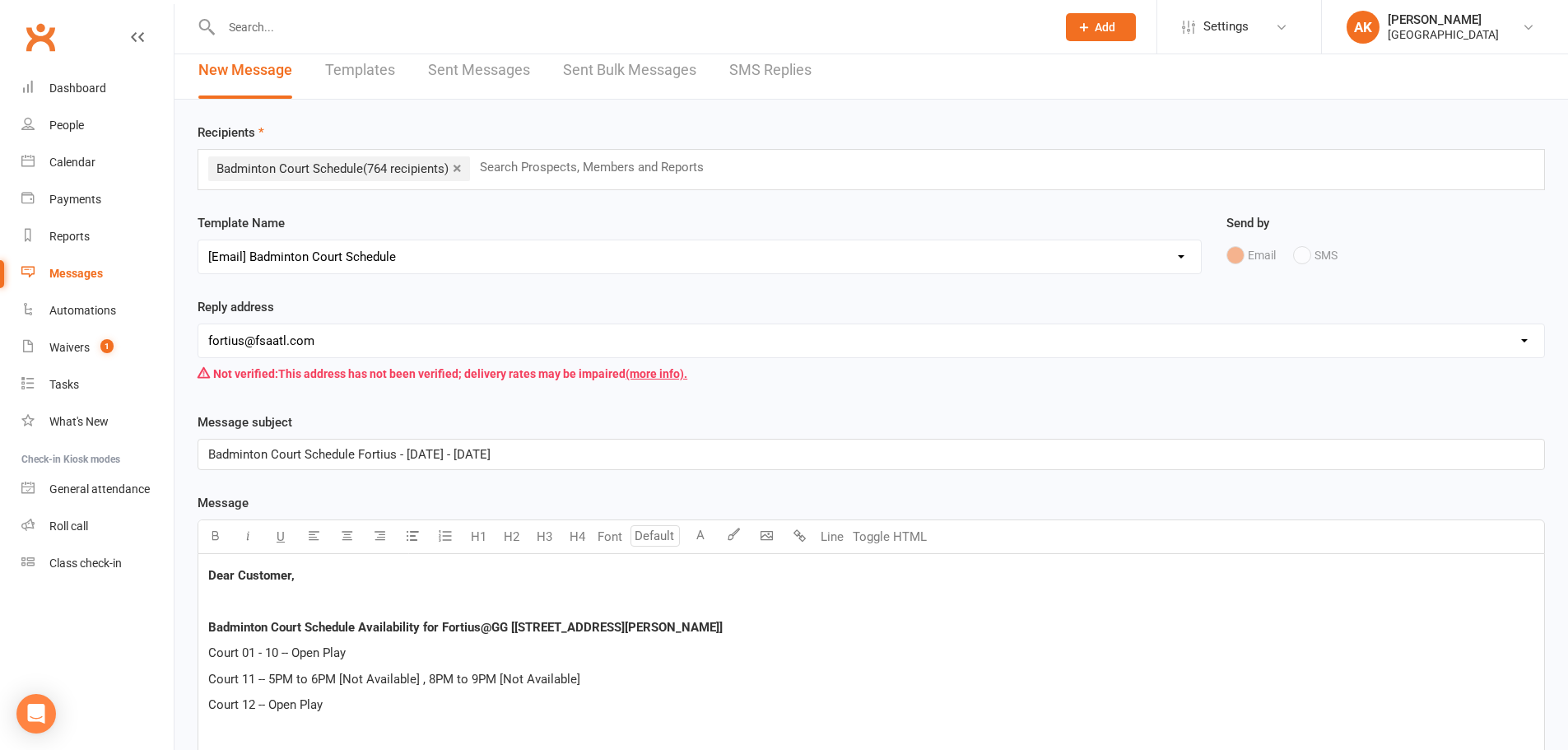
scroll to position [247, 0]
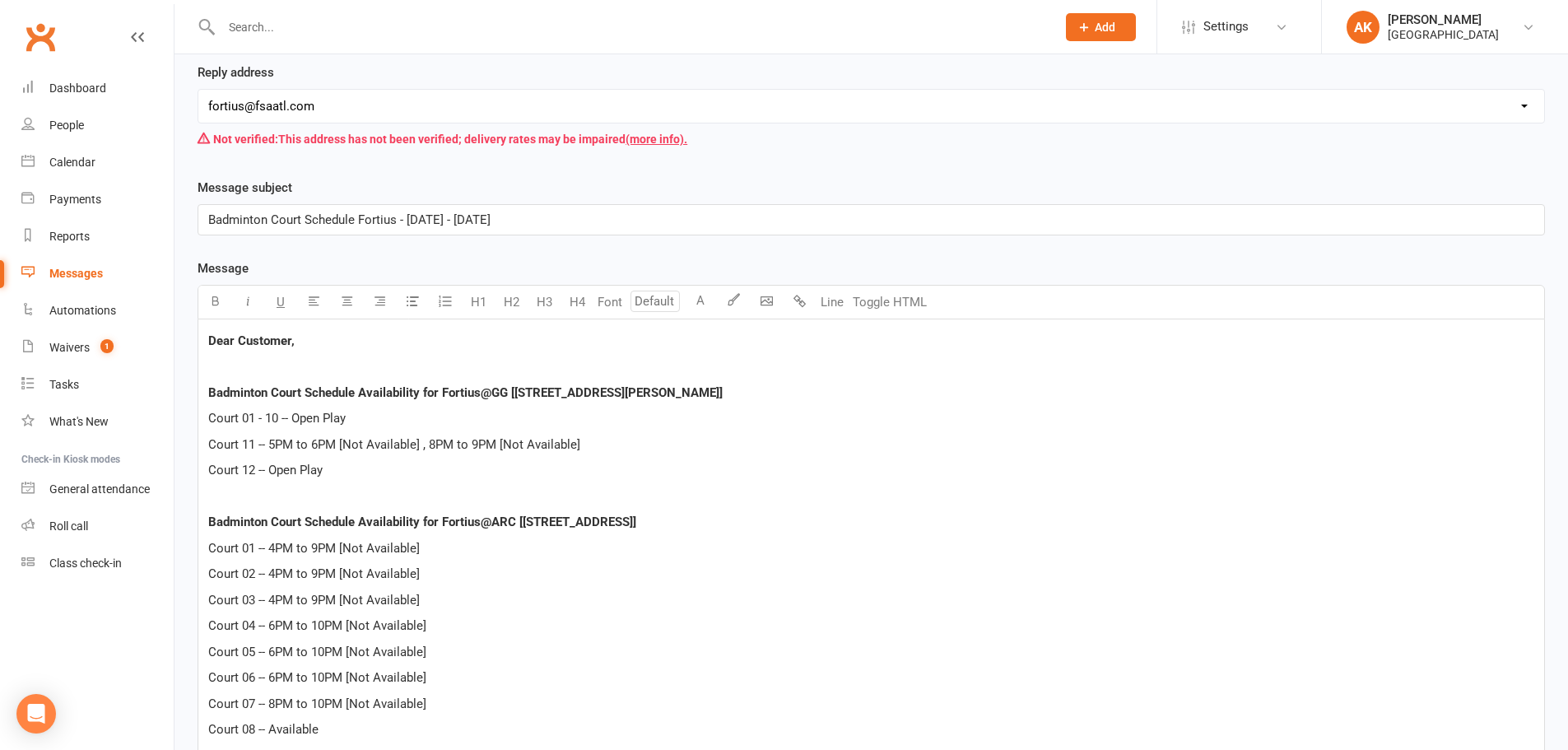
drag, startPoint x: 392, startPoint y: 467, endPoint x: 389, endPoint y: 475, distance: 8.5
click at [392, 467] on p "Court 12 -- Open Play" at bounding box center [871, 470] width 1325 height 20
click at [346, 469] on p "Court 12 -- Open Play" at bounding box center [871, 470] width 1325 height 20
click at [366, 425] on p "Court 01 - 10 -- Open Play" at bounding box center [871, 418] width 1325 height 20
click at [358, 461] on p "Court 12 -- Open Play" at bounding box center [871, 470] width 1325 height 20
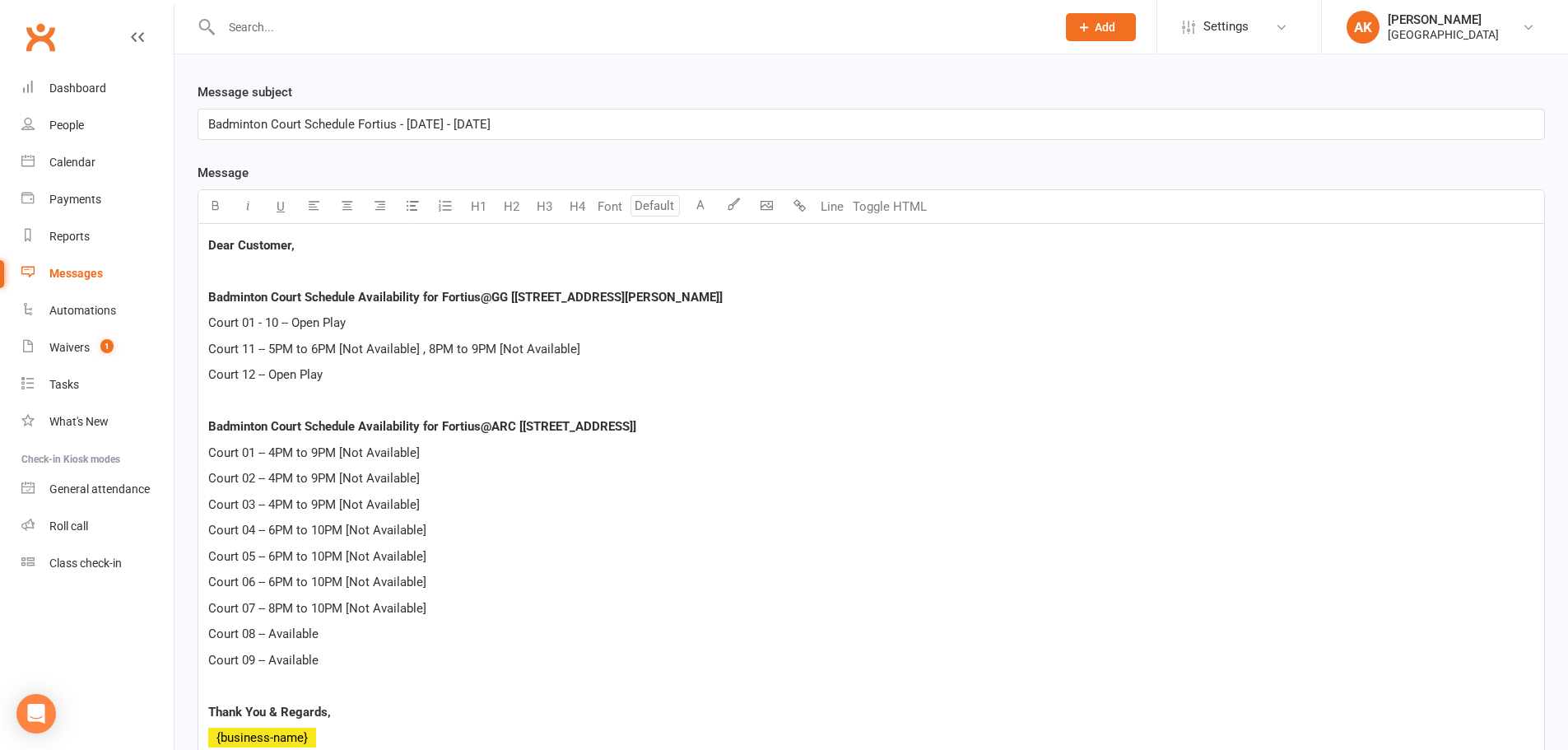
scroll to position [494, 0]
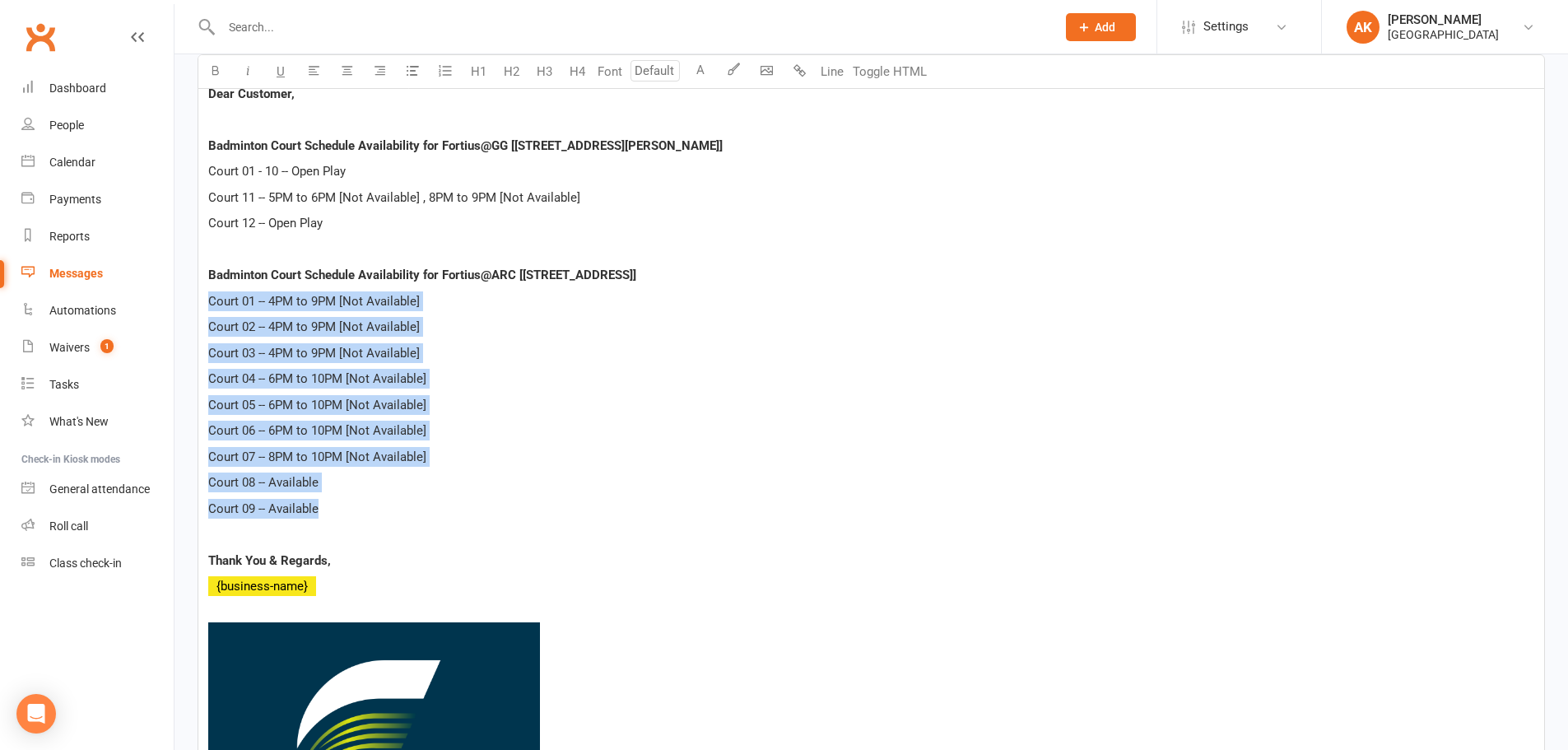
drag, startPoint x: 327, startPoint y: 509, endPoint x: 205, endPoint y: 305, distance: 237.7
click at [205, 305] on div "Dear Customer, Badminton Court Schedule Availability for Fortius@GG [[STREET_AD…" at bounding box center [871, 521] width 1345 height 898
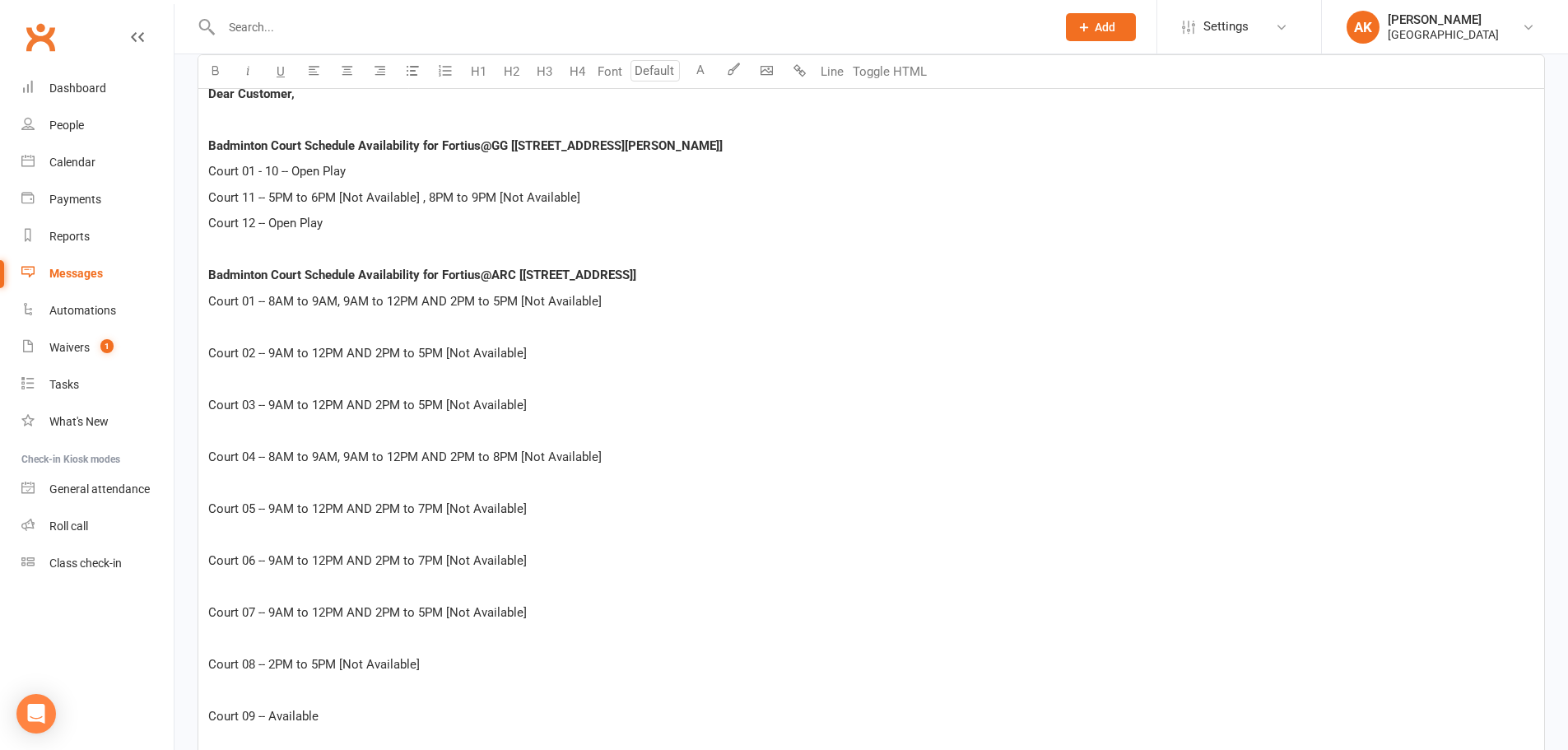
click at [218, 331] on p "﻿" at bounding box center [871, 327] width 1325 height 20
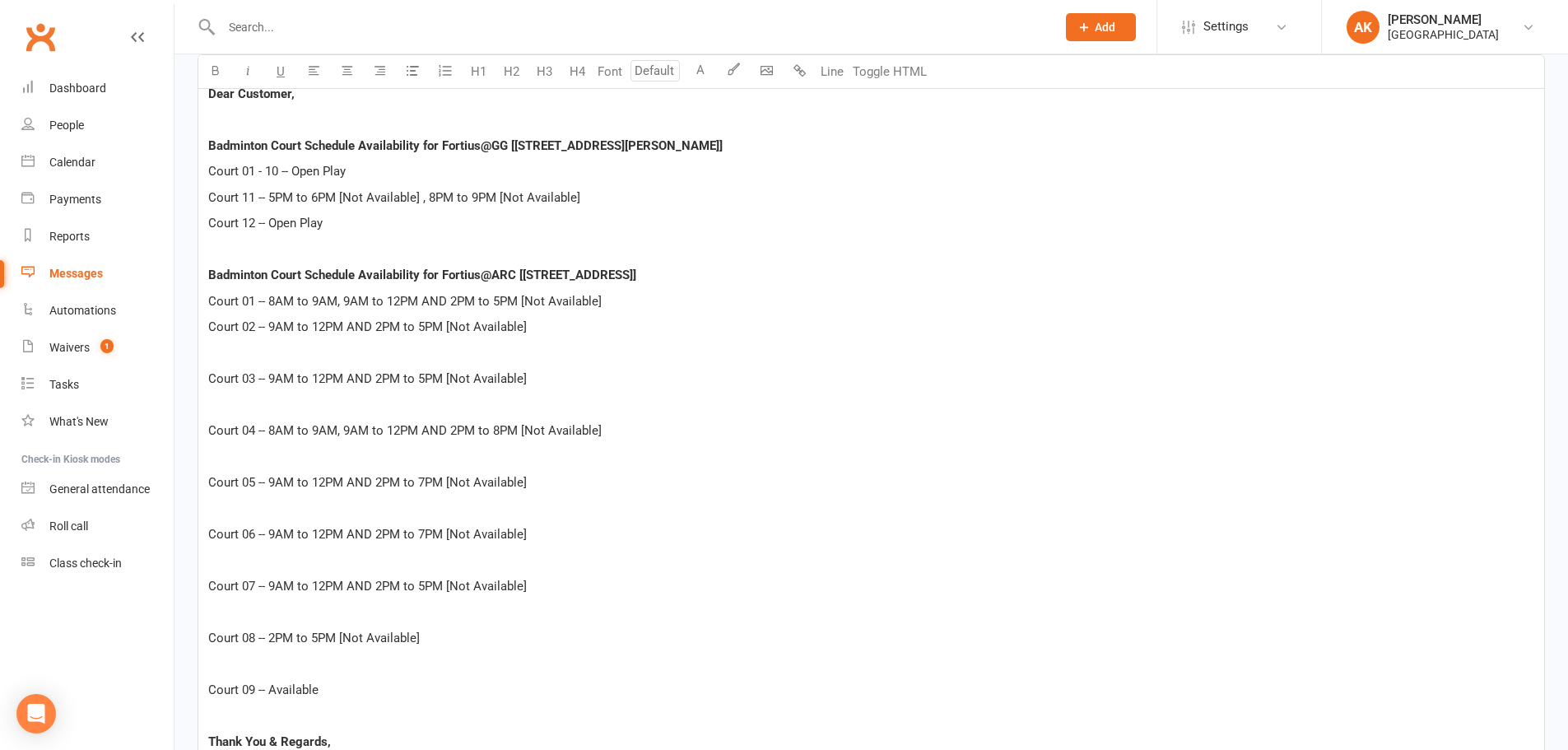
click at [211, 344] on p "﻿" at bounding box center [871, 353] width 1325 height 20
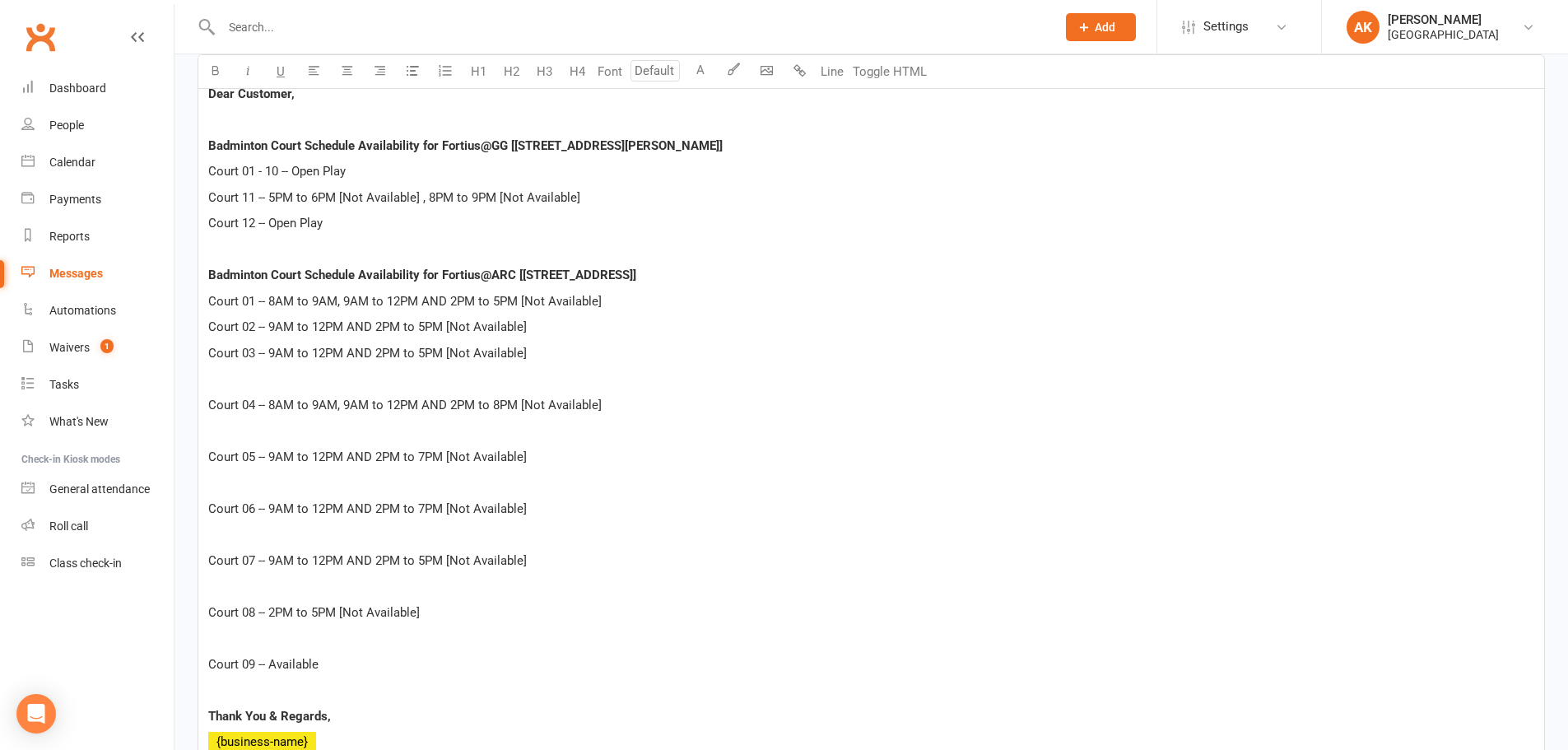
click at [224, 383] on p "﻿" at bounding box center [871, 379] width 1325 height 20
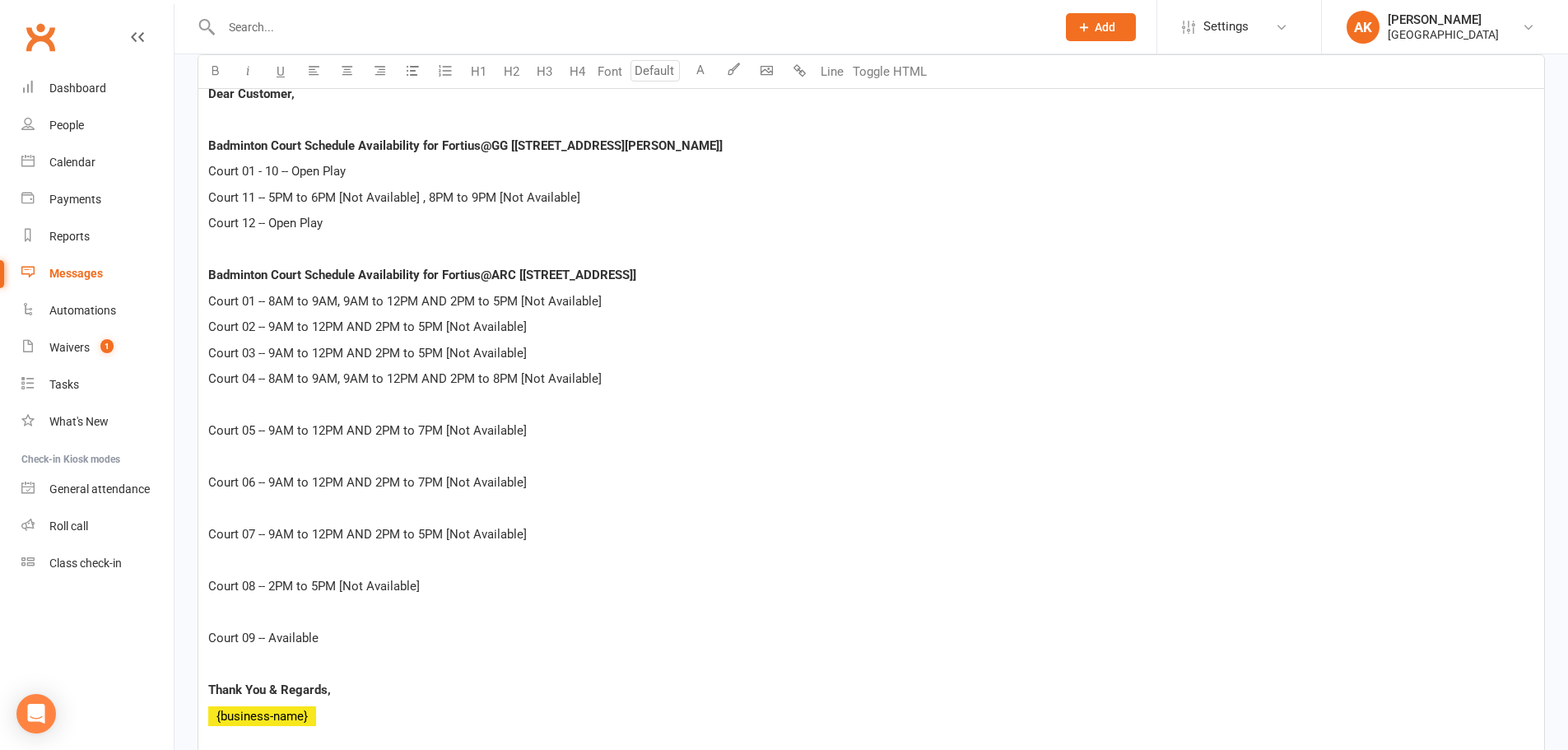
click at [227, 408] on p "﻿" at bounding box center [871, 405] width 1325 height 20
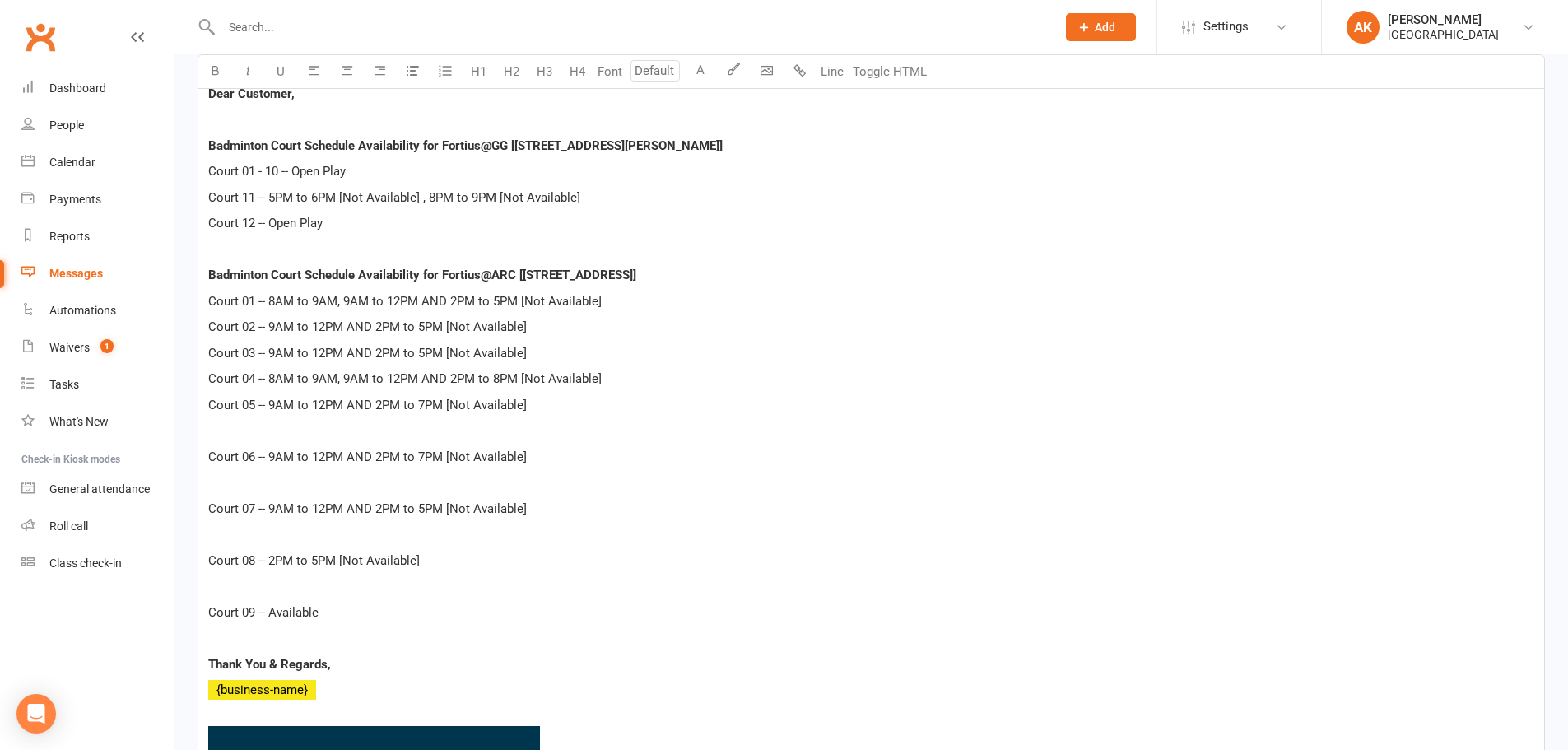
click at [227, 434] on p "﻿" at bounding box center [871, 430] width 1325 height 20
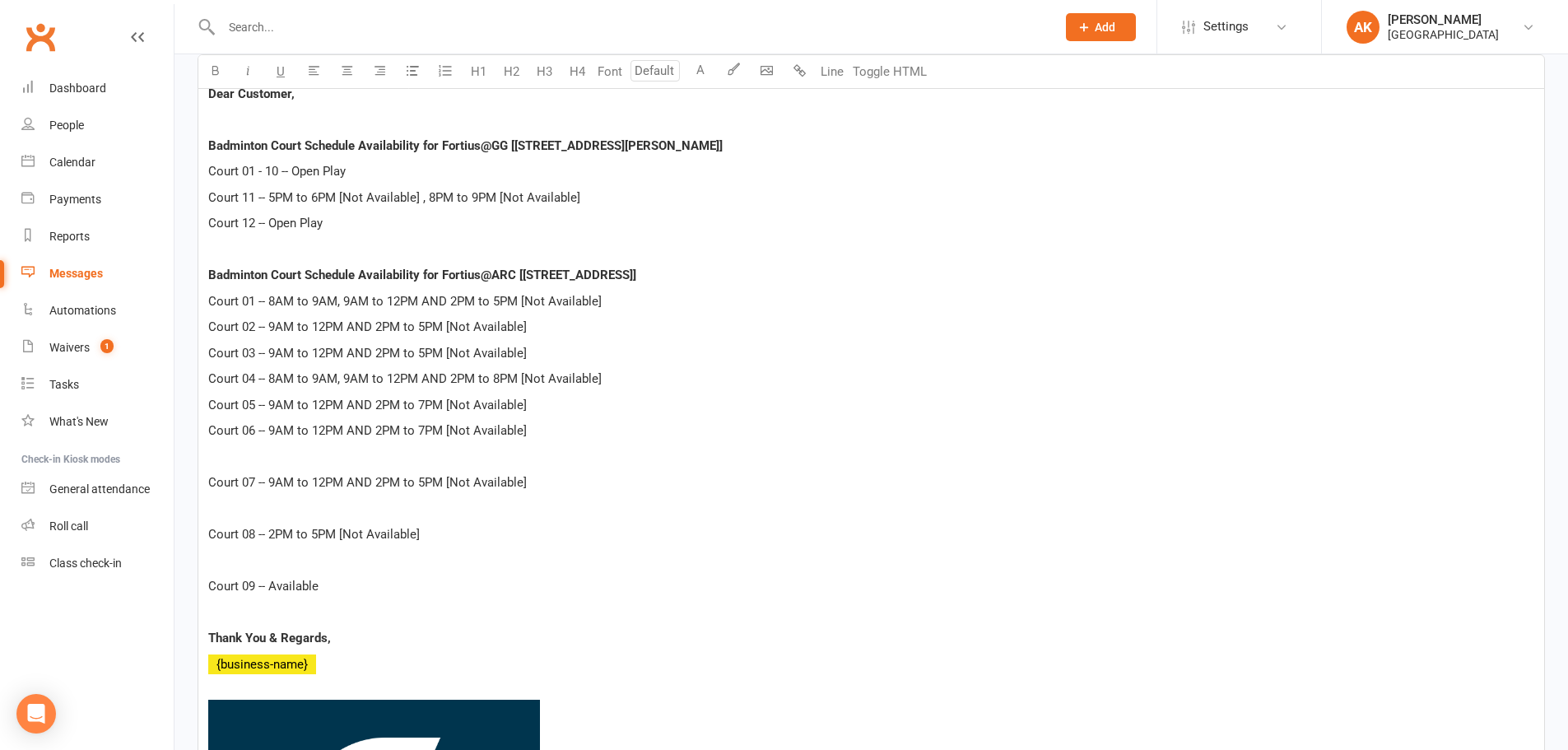
click at [224, 459] on p "﻿" at bounding box center [871, 457] width 1325 height 20
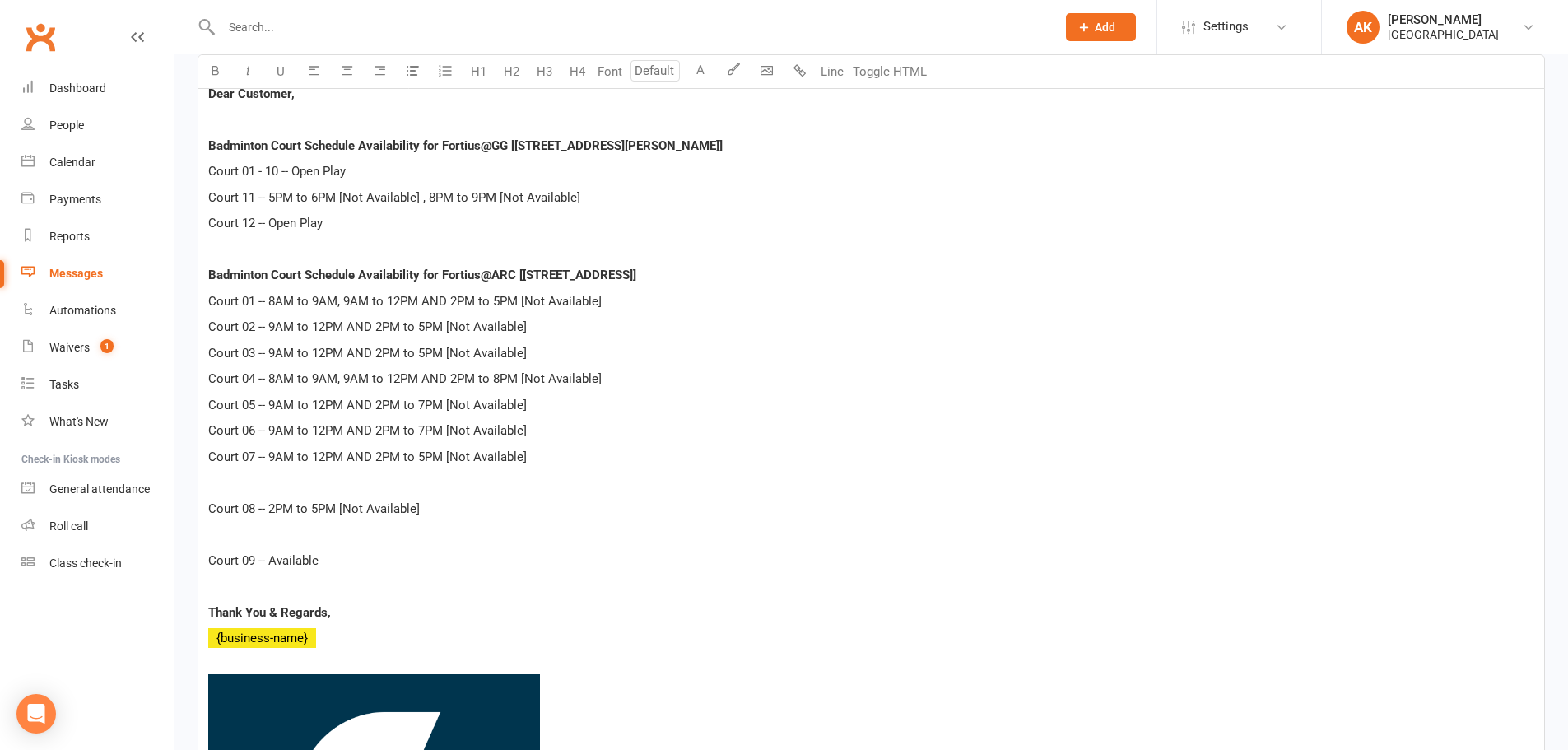
click at [222, 482] on p "﻿" at bounding box center [871, 483] width 1325 height 20
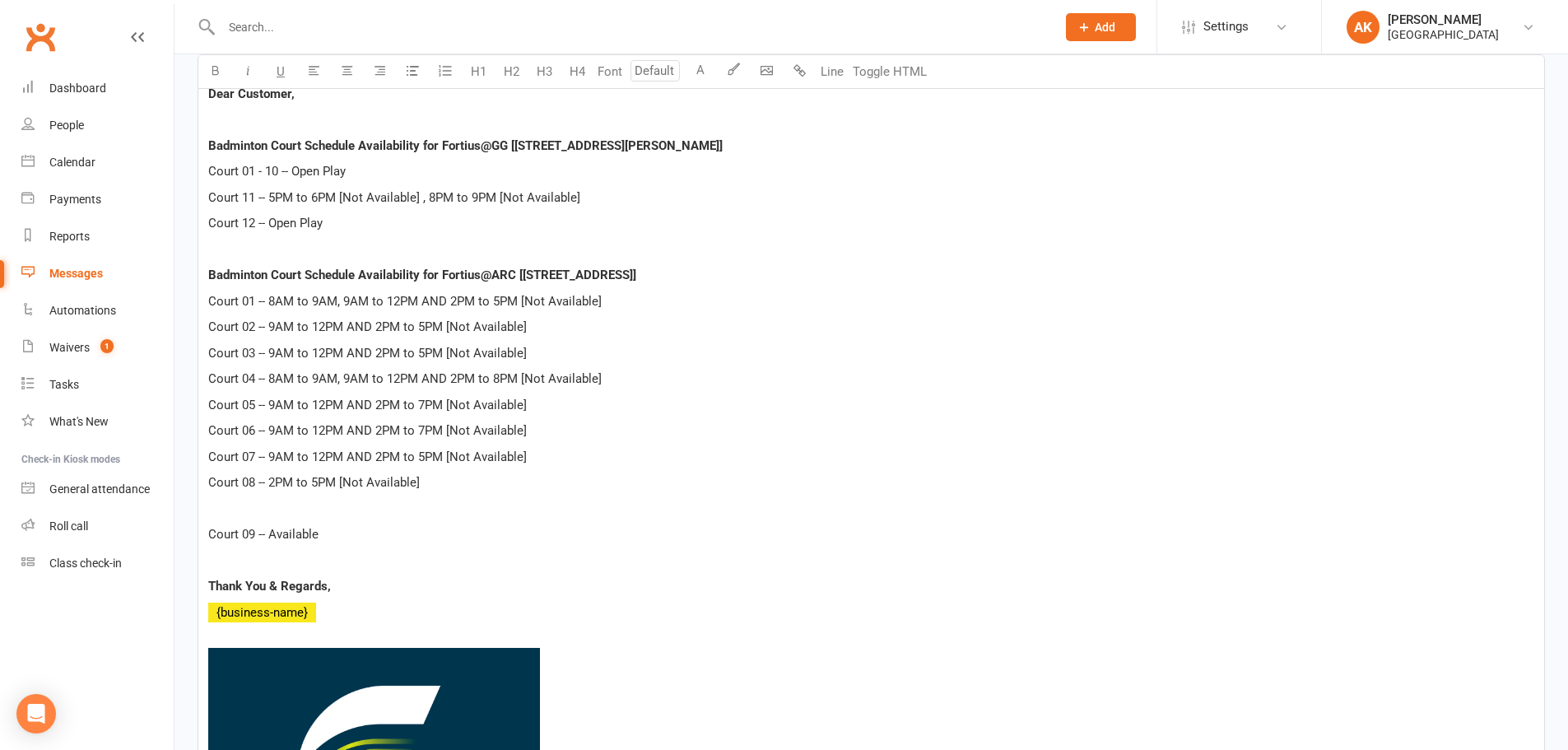
click at [228, 505] on p "﻿" at bounding box center [871, 508] width 1325 height 20
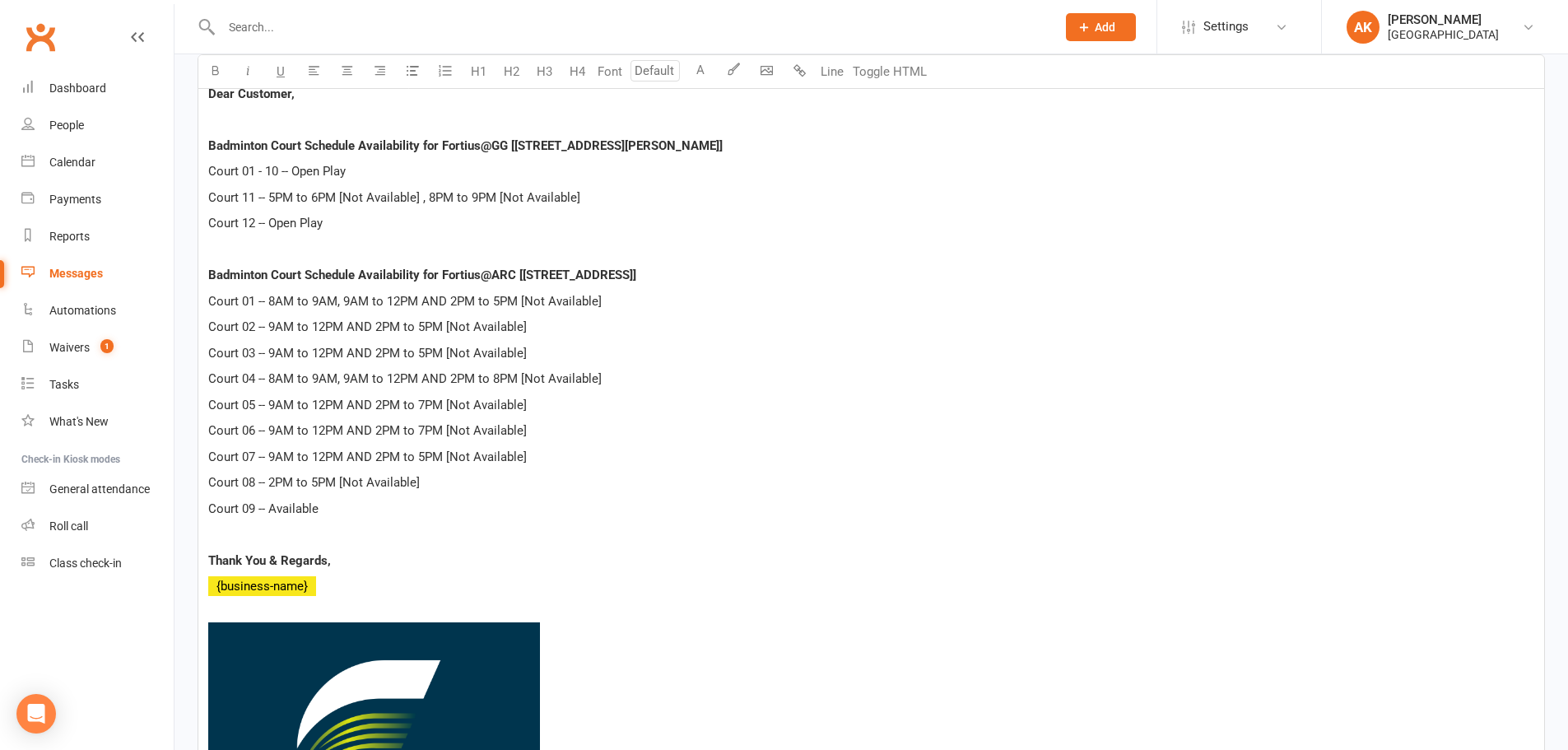
click at [365, 524] on p at bounding box center [871, 534] width 1325 height 20
drag, startPoint x: 337, startPoint y: 300, endPoint x: 269, endPoint y: 300, distance: 68.0
click at [269, 300] on span "Court 01 -- 8AM to 9AM, 9AM to 12PM AND 2PM to 5PM [Not Available]" at bounding box center [405, 301] width 394 height 15
click at [580, 300] on p "Court 01 -- 9AM to 12PM AND 2PM to 5PM [Not Available]" at bounding box center [871, 301] width 1325 height 20
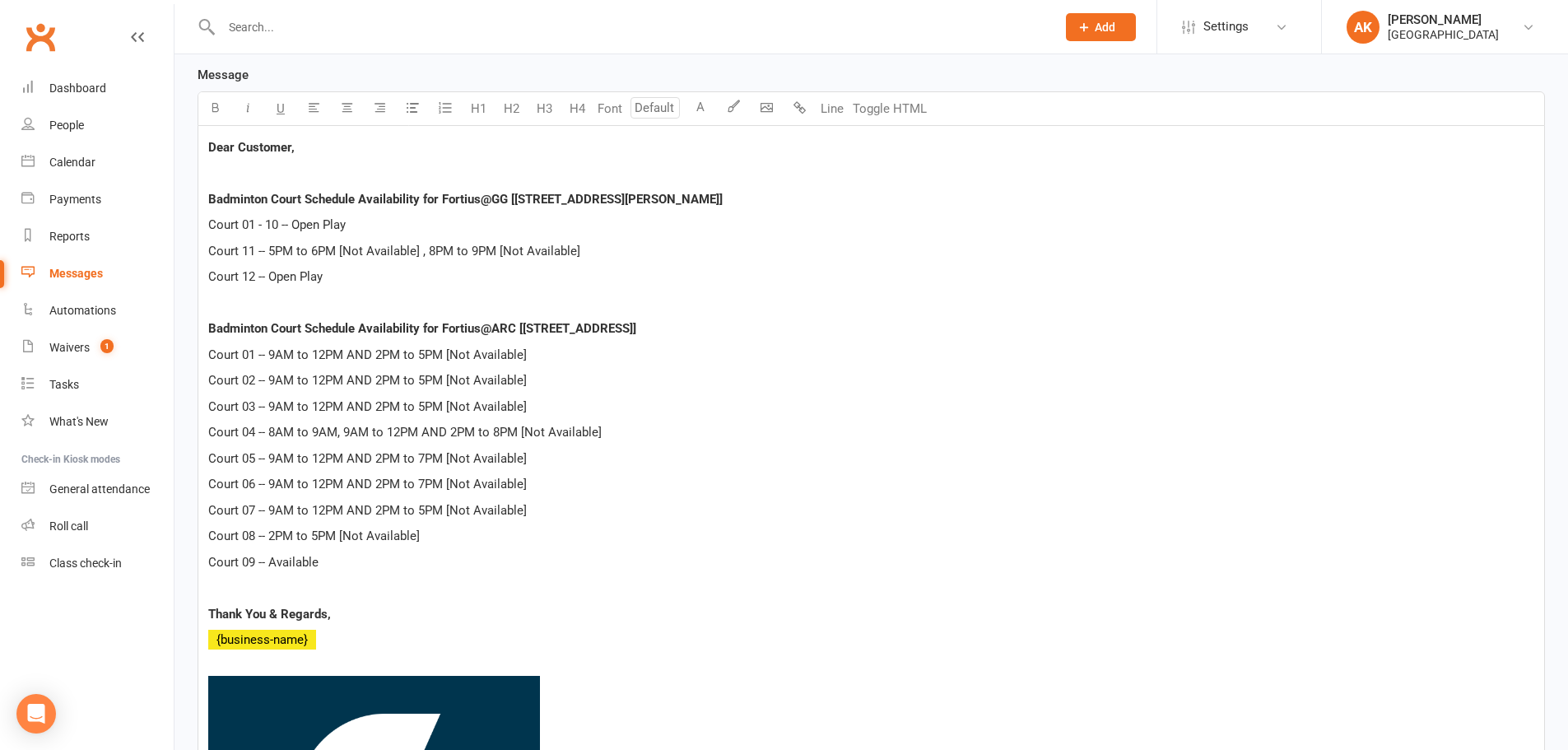
scroll to position [411, 0]
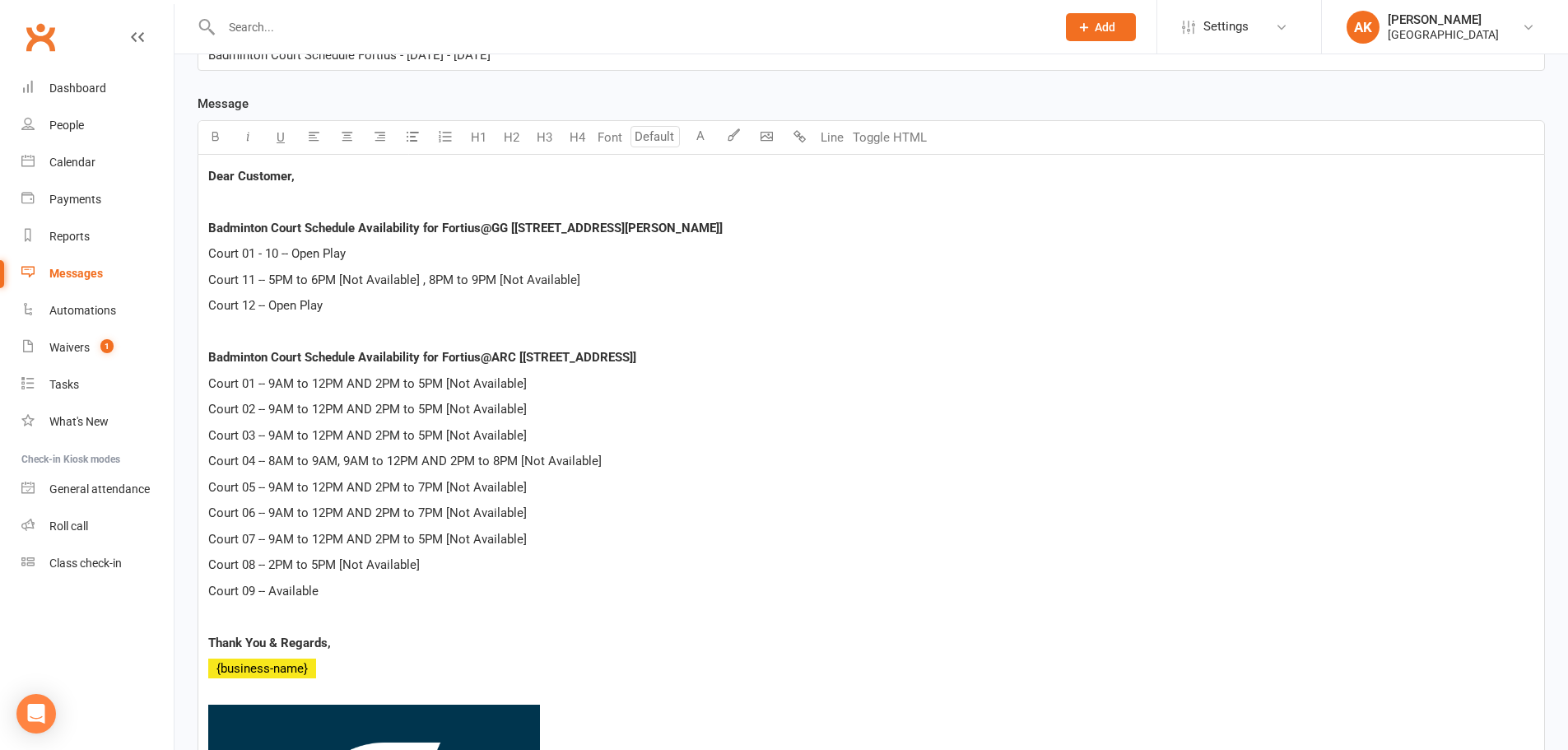
click at [272, 380] on span "Court 01 -- 9AM to 12PM AND 2PM to 5PM [Not Available]" at bounding box center [367, 384] width 318 height 15
click at [572, 382] on p "Court 01 -- 8AM to 12PM AND 2PM to 5PM [Not Available]" at bounding box center [871, 384] width 1325 height 20
click at [277, 405] on span "Court 02 -- 9AM to 12PM AND 2PM to 5PM [Not Available]" at bounding box center [367, 409] width 318 height 15
click at [660, 417] on p "Court 02 -- 9AM to 12PM AND 2PM to 5PM [Not Available]" at bounding box center [871, 409] width 1325 height 20
drag, startPoint x: 386, startPoint y: 461, endPoint x: 311, endPoint y: 459, distance: 75.0
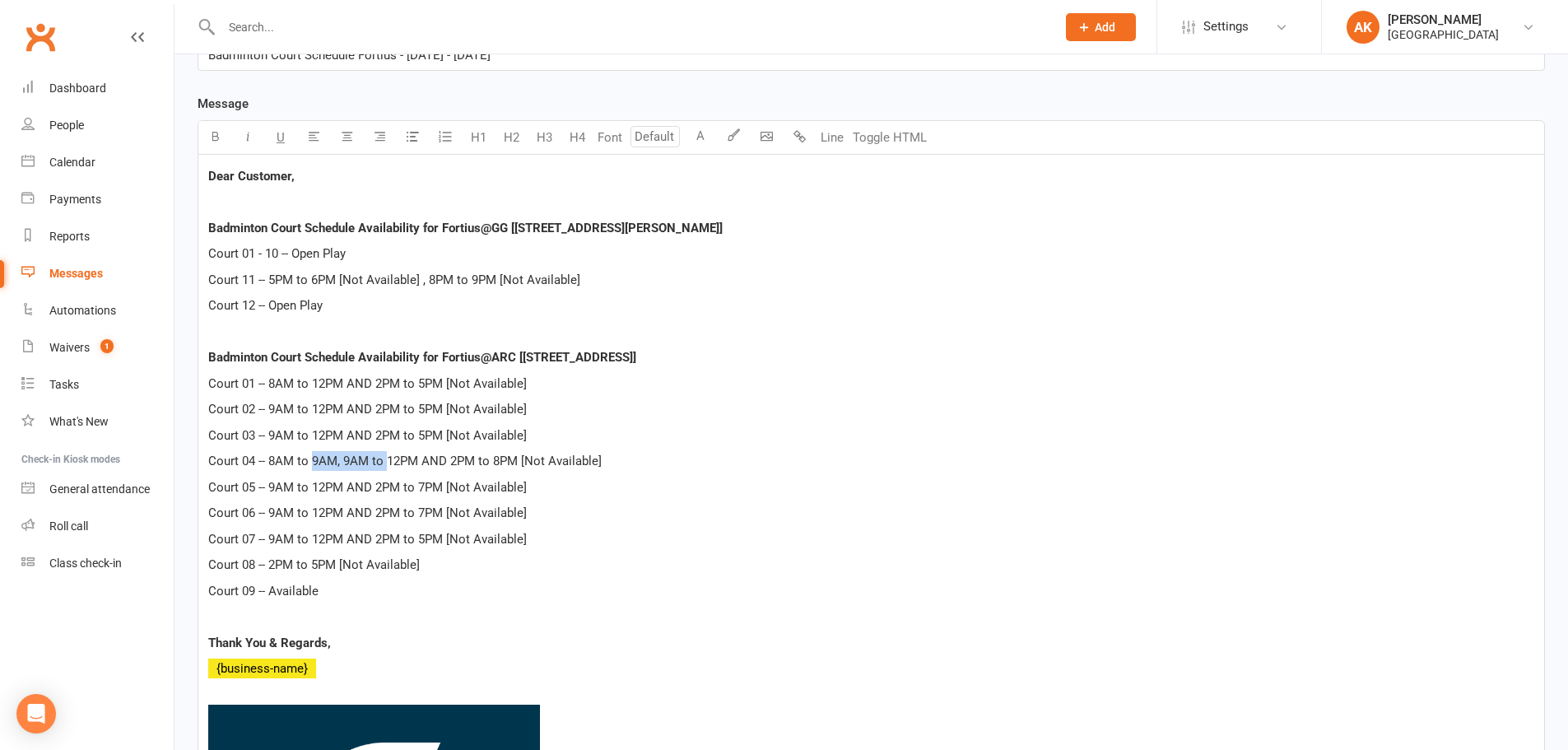
click at [311, 459] on span "Court 04 -- 8AM to 9AM, 9AM to 12PM AND 2PM to 8PM [Not Available]" at bounding box center [405, 461] width 394 height 15
click at [447, 455] on span "Court 04 -- 8AM to 12PM AND 2PM to 8PM [Not Available]" at bounding box center [367, 461] width 318 height 15
click at [548, 457] on p "Court 04 -- 8AM to 12PM AND 2PM to 8PM [Not Available]" at bounding box center [871, 461] width 1325 height 20
drag, startPoint x: 267, startPoint y: 512, endPoint x: 433, endPoint y: 508, distance: 166.0
click at [433, 508] on span "Court 06 -- 9AM to 12PM AND 2PM to 7PM [Not Available]" at bounding box center [367, 512] width 318 height 15
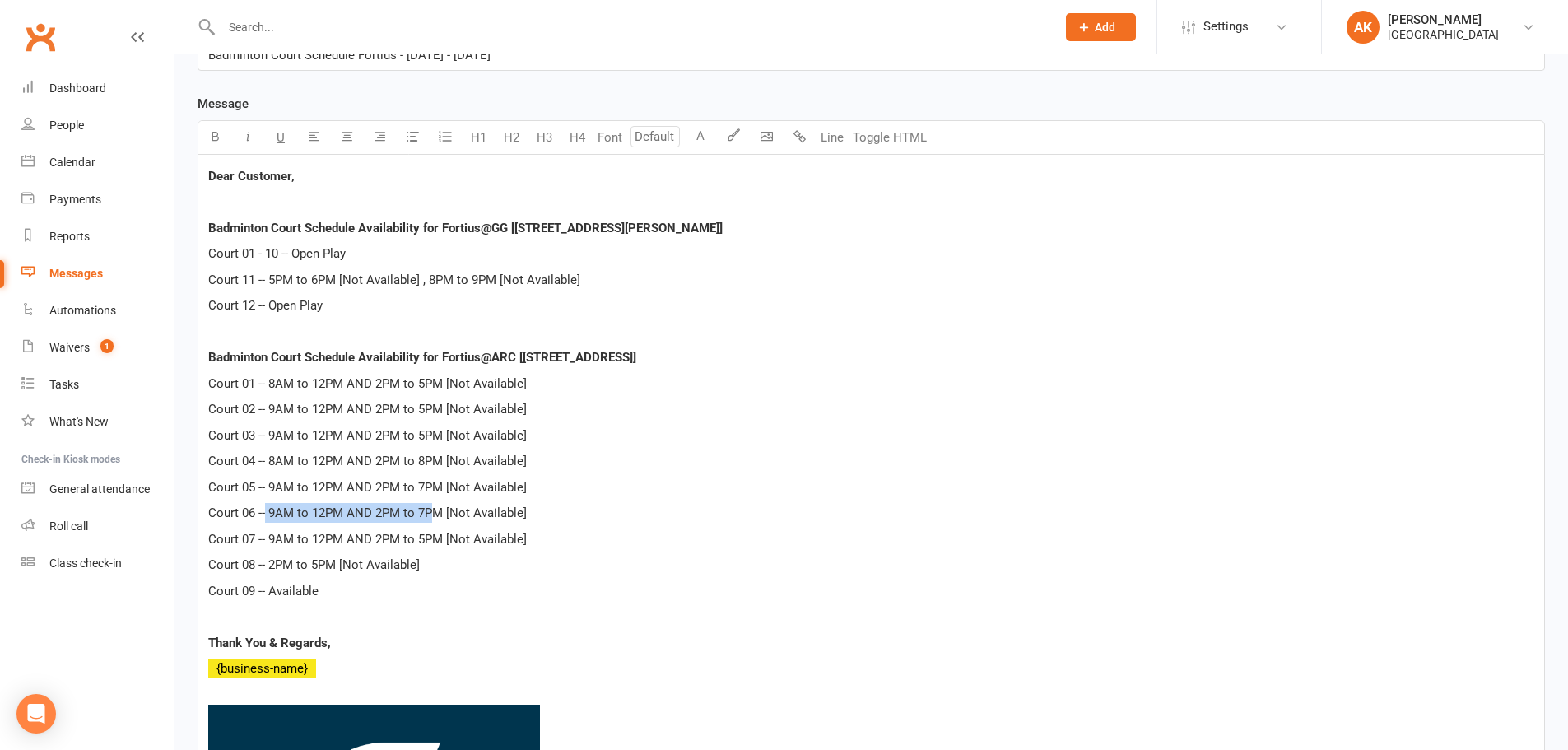
click at [409, 508] on span "Court 06 -- 9AM to 12PM AND 2PM to 7PM [Not Available]" at bounding box center [367, 512] width 318 height 15
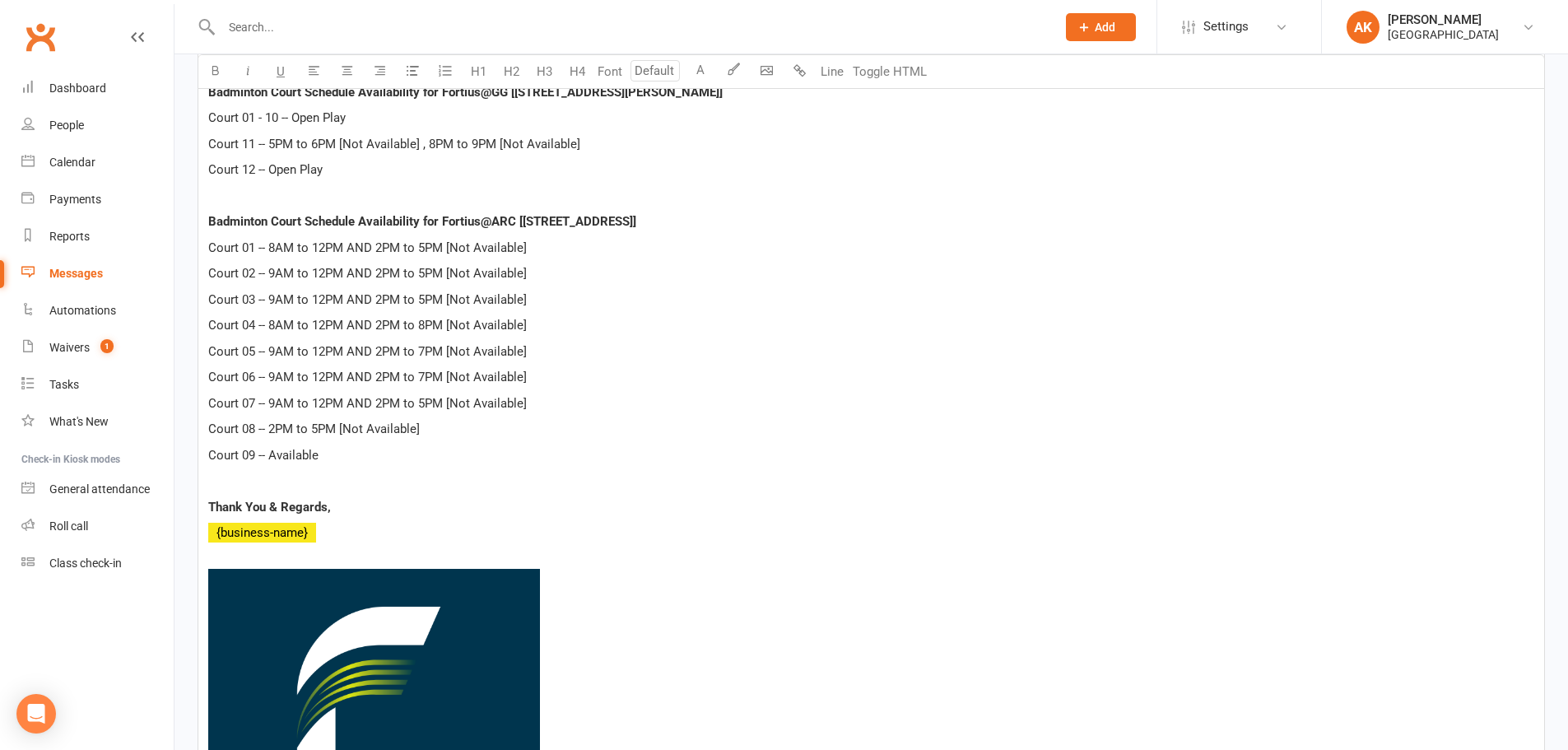
scroll to position [576, 0]
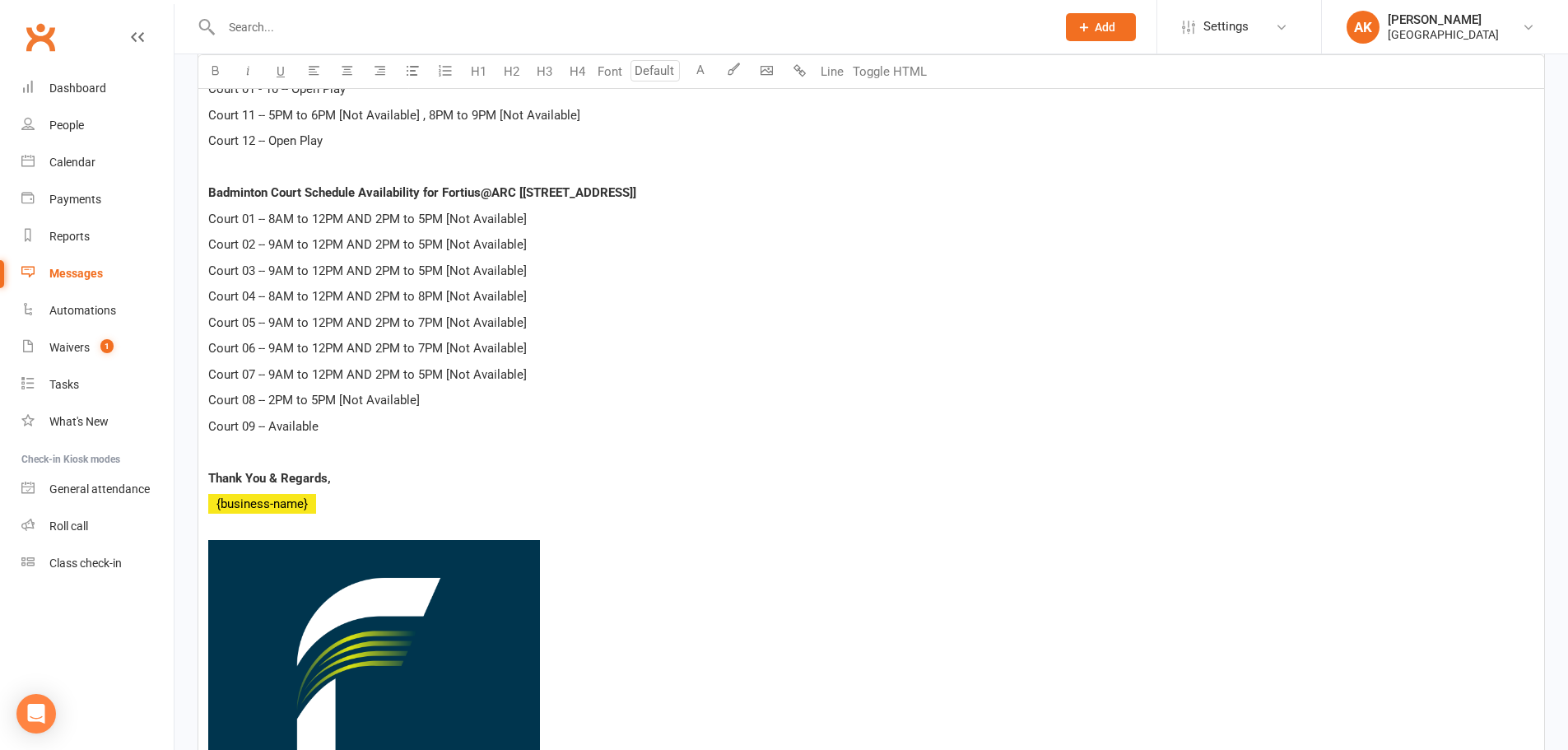
click at [363, 412] on div "Dear Customer, Badminton Court Schedule Availability for Fortius@GG [[STREET_AD…" at bounding box center [871, 439] width 1345 height 898
click at [321, 422] on p "Court 09 -- Available" at bounding box center [871, 426] width 1325 height 20
click at [556, 390] on div "Dear Customer, Badminton Court Schedule Availability for Fortius@GG [[STREET_AD…" at bounding box center [871, 439] width 1345 height 898
click at [397, 429] on p "Court 09 -- Available" at bounding box center [871, 426] width 1325 height 20
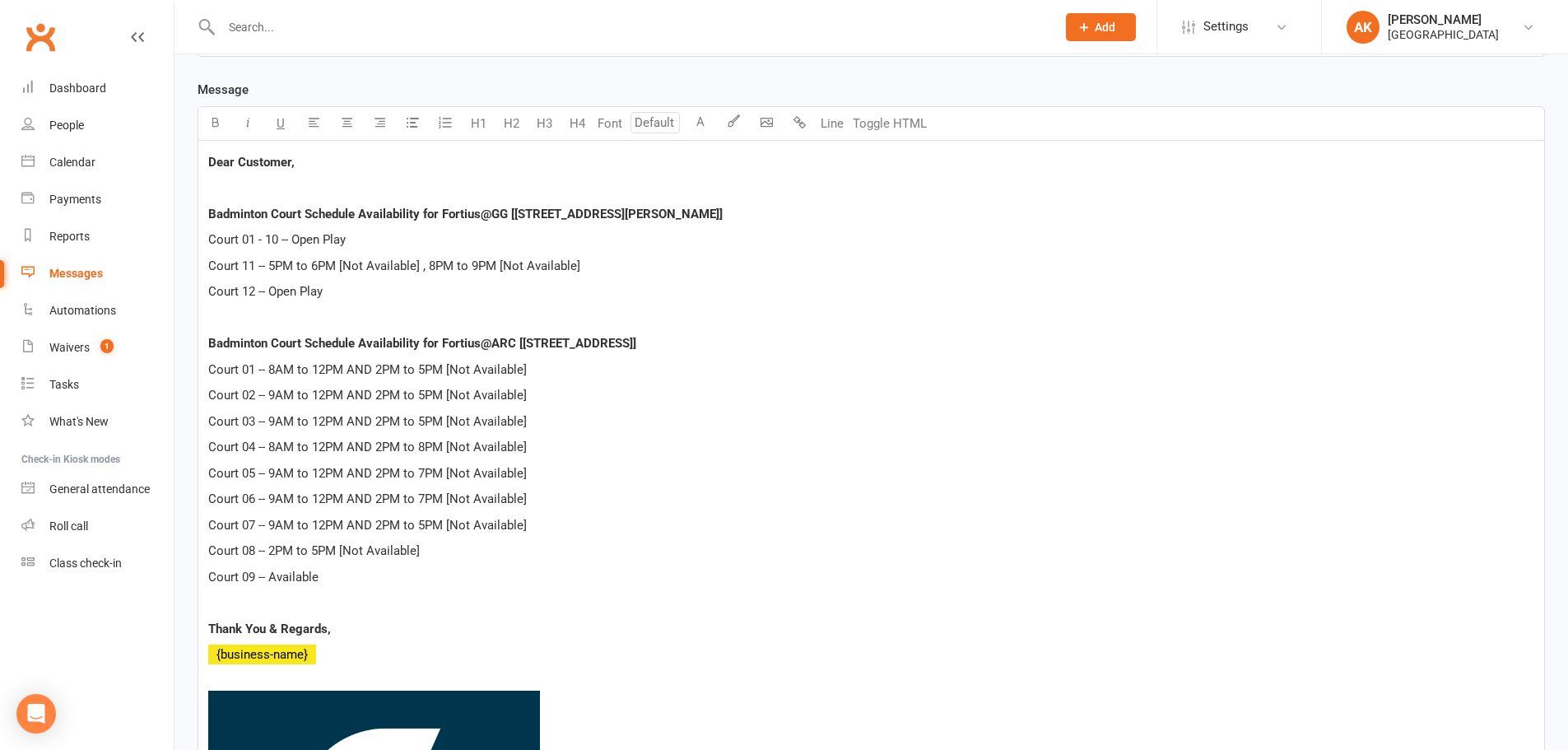
scroll to position [411, 0]
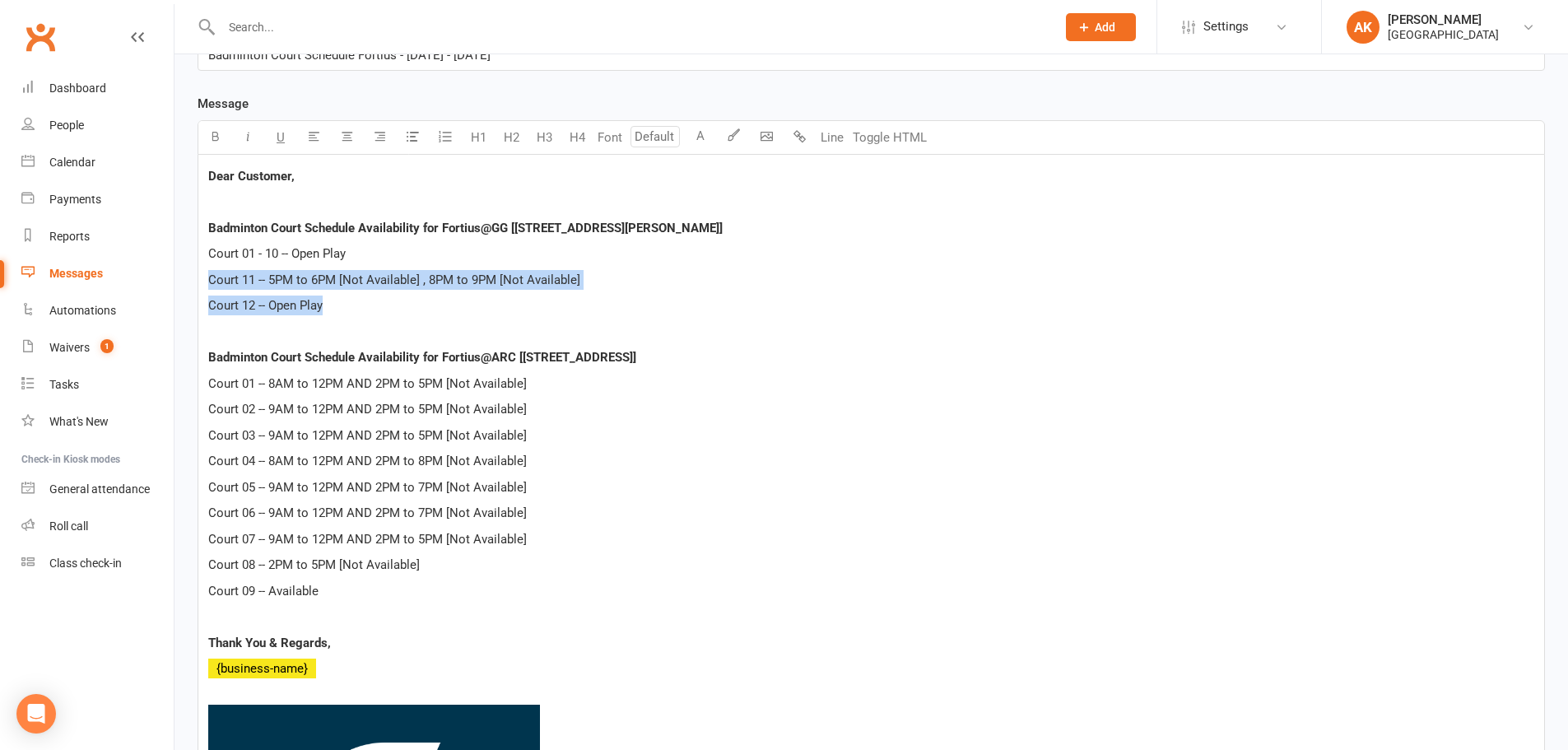
drag, startPoint x: 326, startPoint y: 306, endPoint x: 201, endPoint y: 277, distance: 128.3
click at [201, 277] on div "Dear Customer, Badminton Court Schedule Availability for Fortius@GG [[STREET_AD…" at bounding box center [871, 603] width 1345 height 898
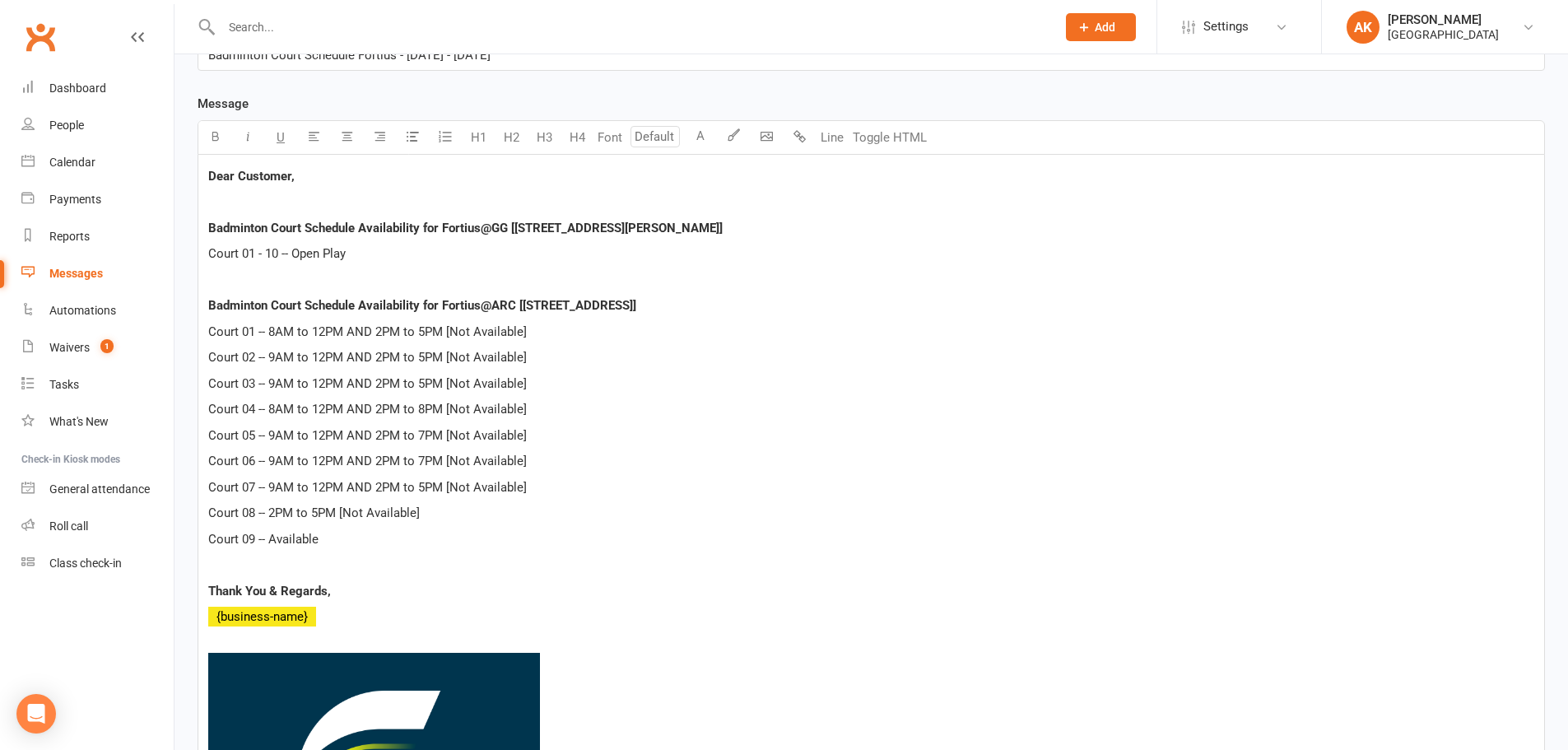
click at [277, 248] on span "Court 01 - 10 -- Open Play" at bounding box center [277, 253] width 137 height 15
click at [350, 253] on p "Court 01 - 12 -- Open Play" at bounding box center [871, 253] width 1325 height 20
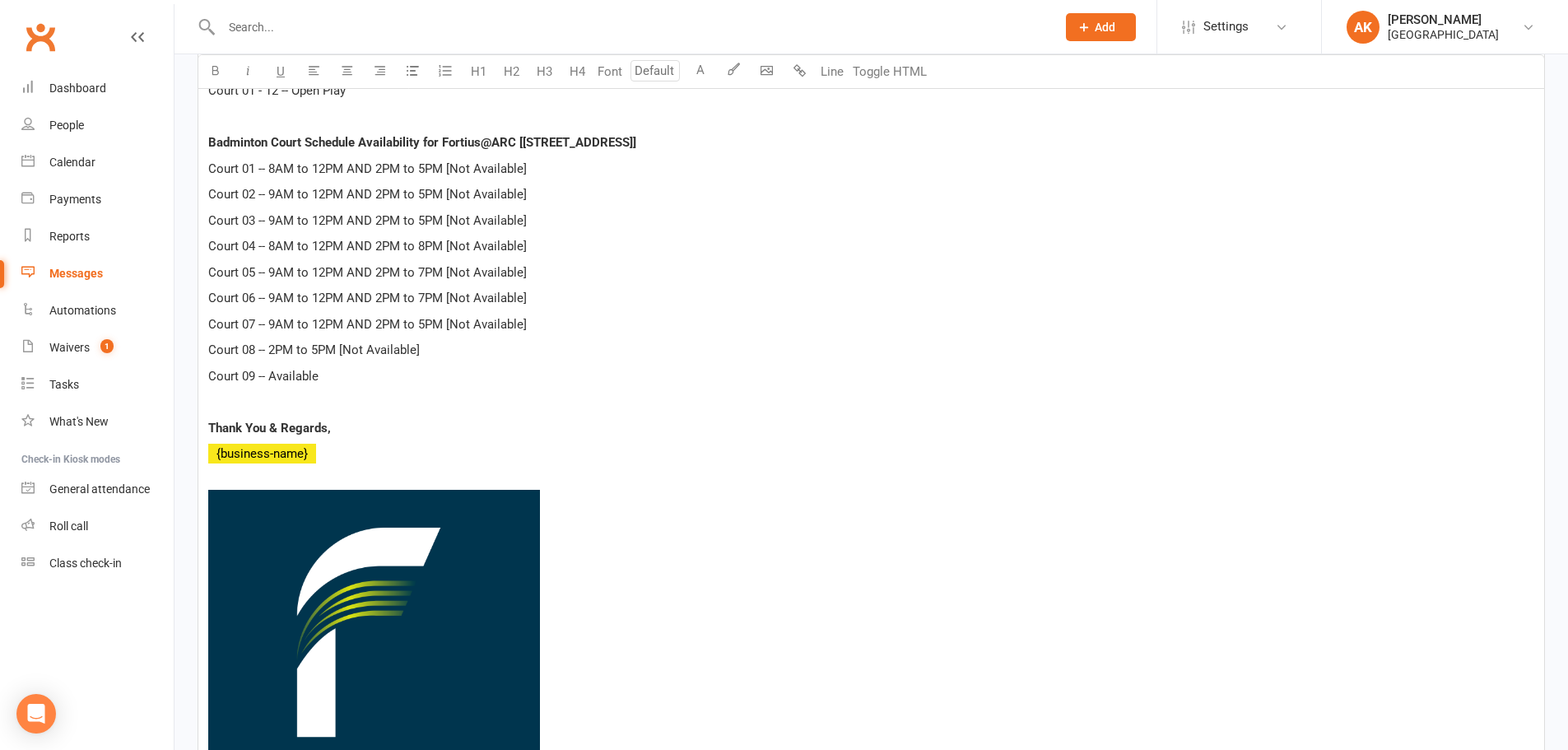
scroll to position [576, 0]
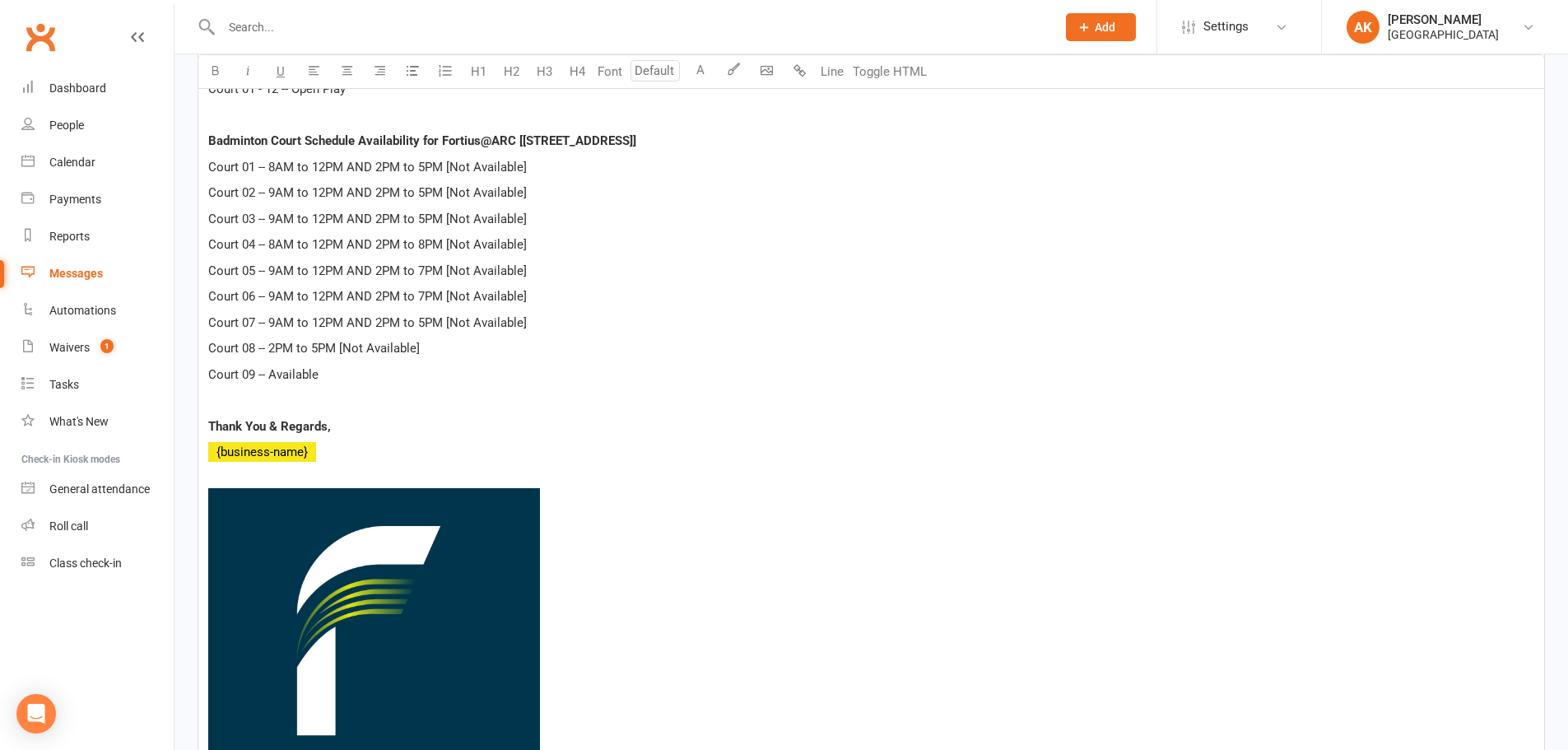
click at [658, 459] on p "﻿ {business-name}" at bounding box center [871, 452] width 1325 height 20
click at [865, 463] on div "Dear Customer, Badminton Court Schedule Availability for Fortius@GG [5905 Ronal…" at bounding box center [871, 413] width 1345 height 846
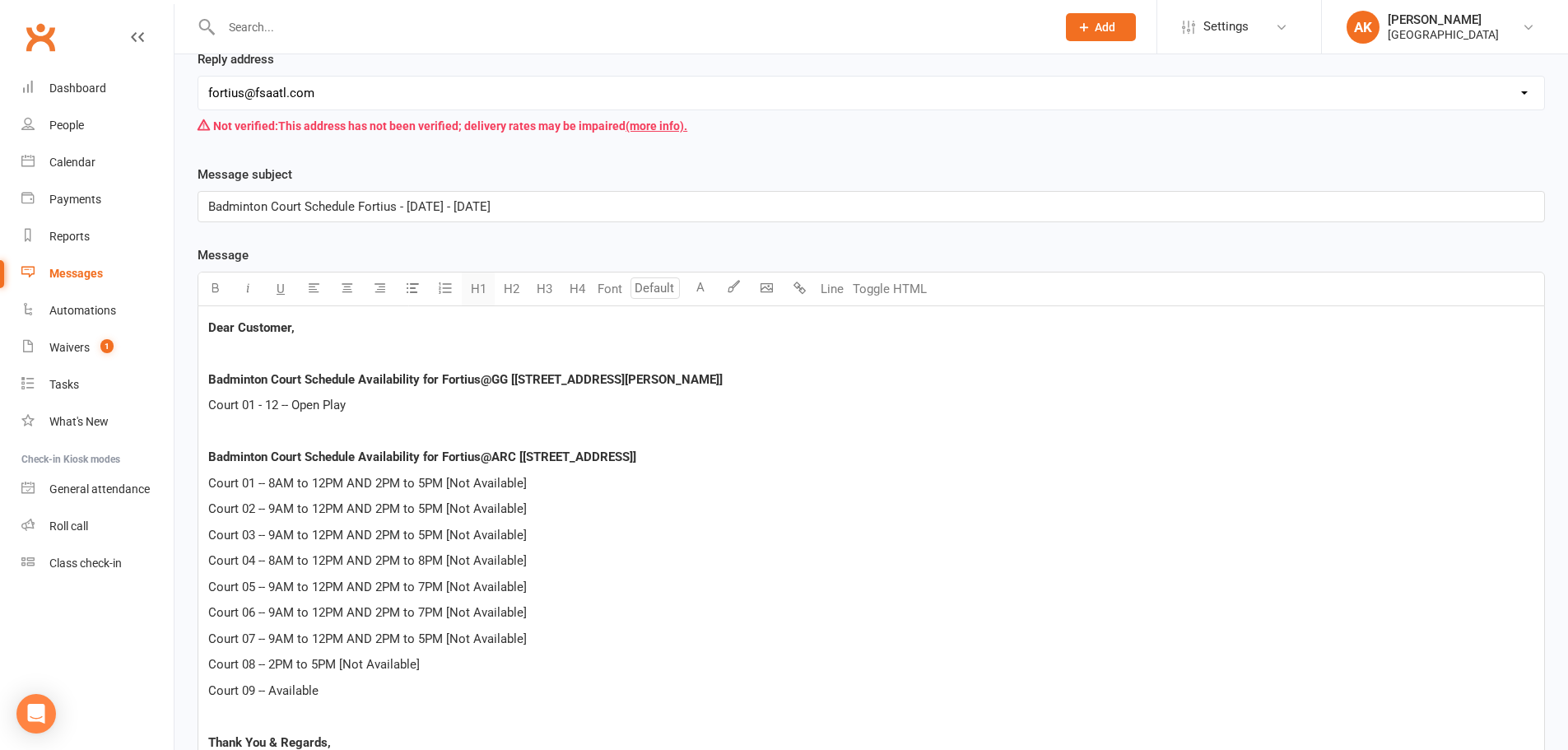
scroll to position [164, 0]
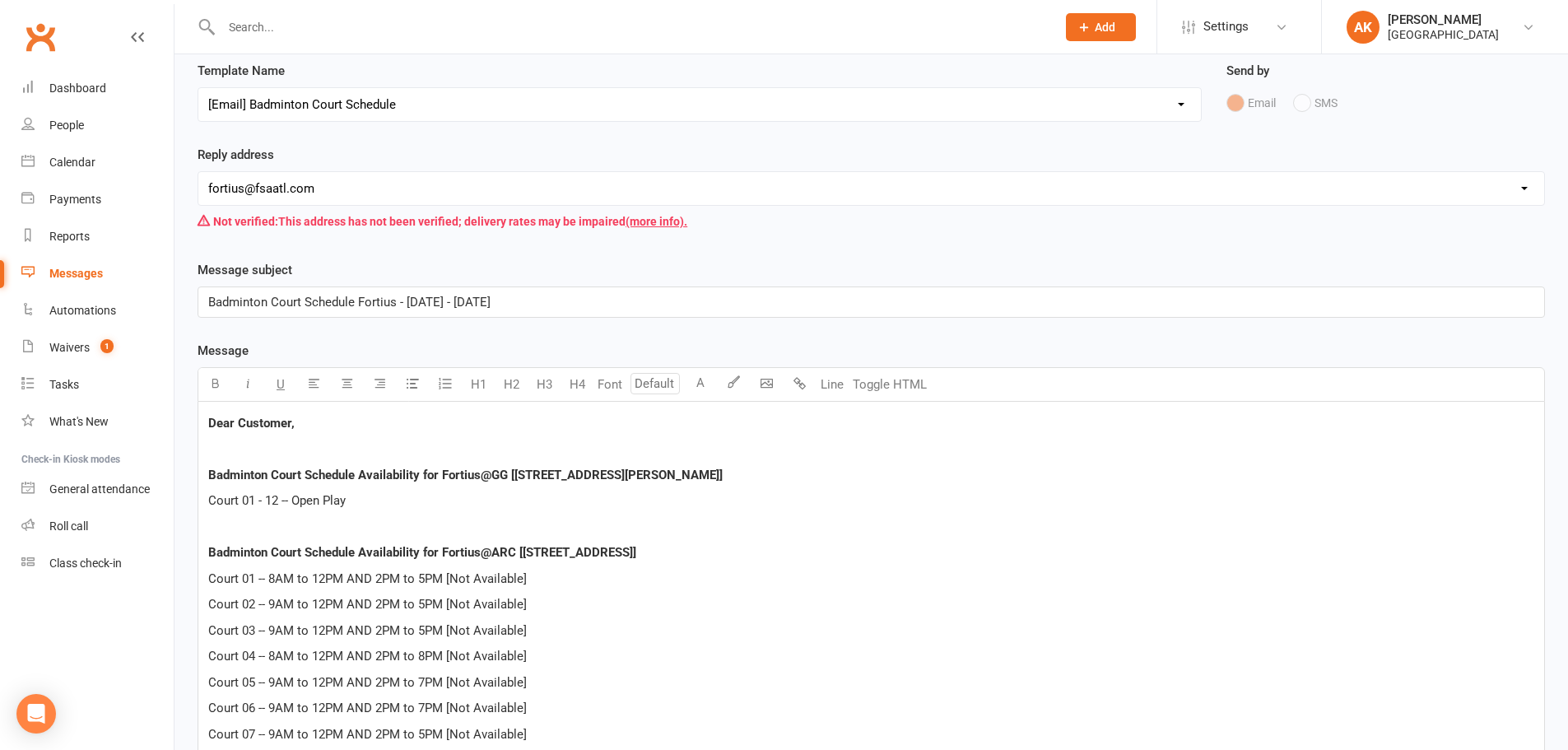
click at [362, 504] on p "Court 01 - 12 -- Open Play" at bounding box center [871, 501] width 1325 height 20
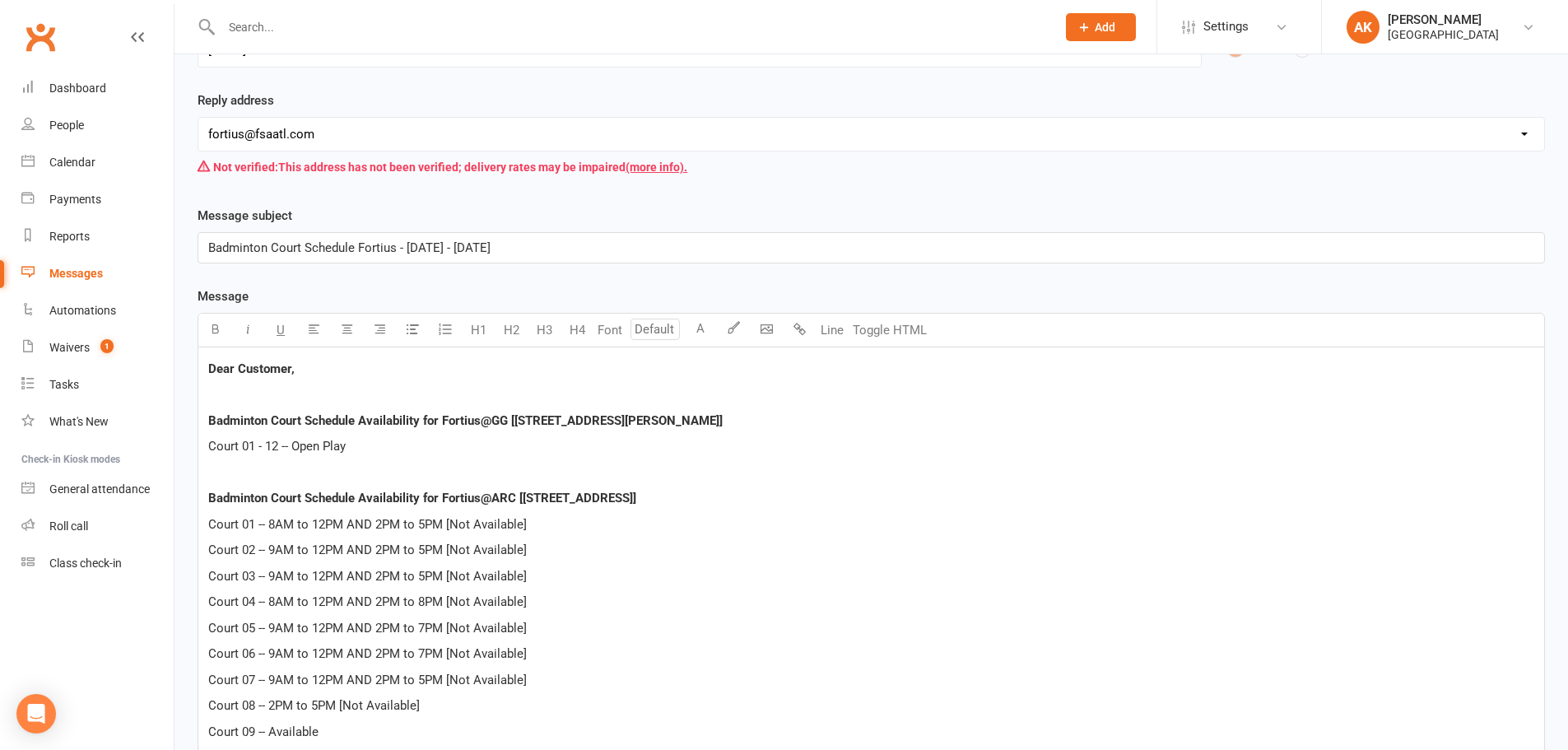
scroll to position [247, 0]
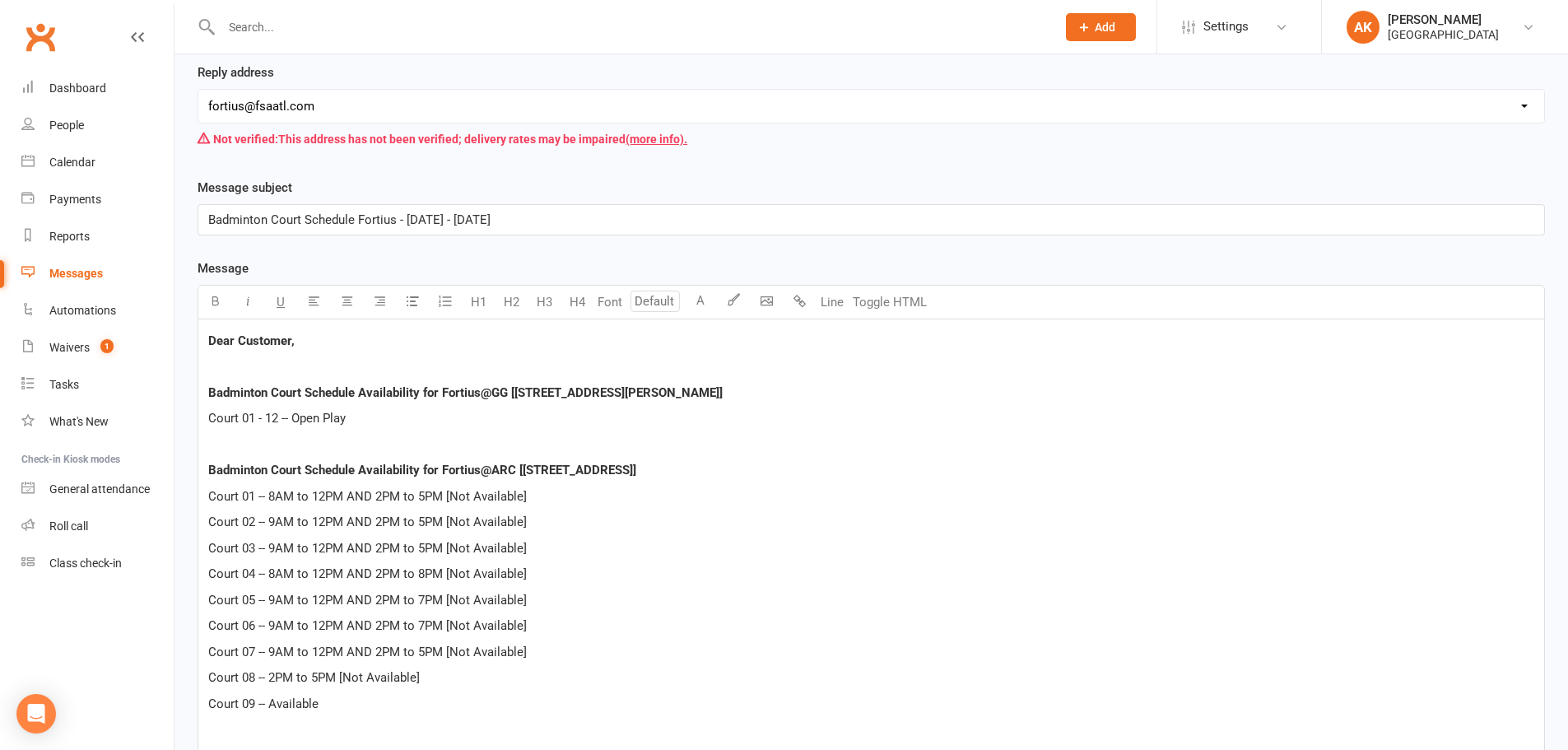
click at [372, 412] on p "Court 01 - 12 -- Open Play" at bounding box center [871, 418] width 1325 height 20
click at [576, 576] on p "Court 04 -- 8AM to 12PM AND 2PM to 8PM [Not Available]" at bounding box center [871, 574] width 1325 height 20
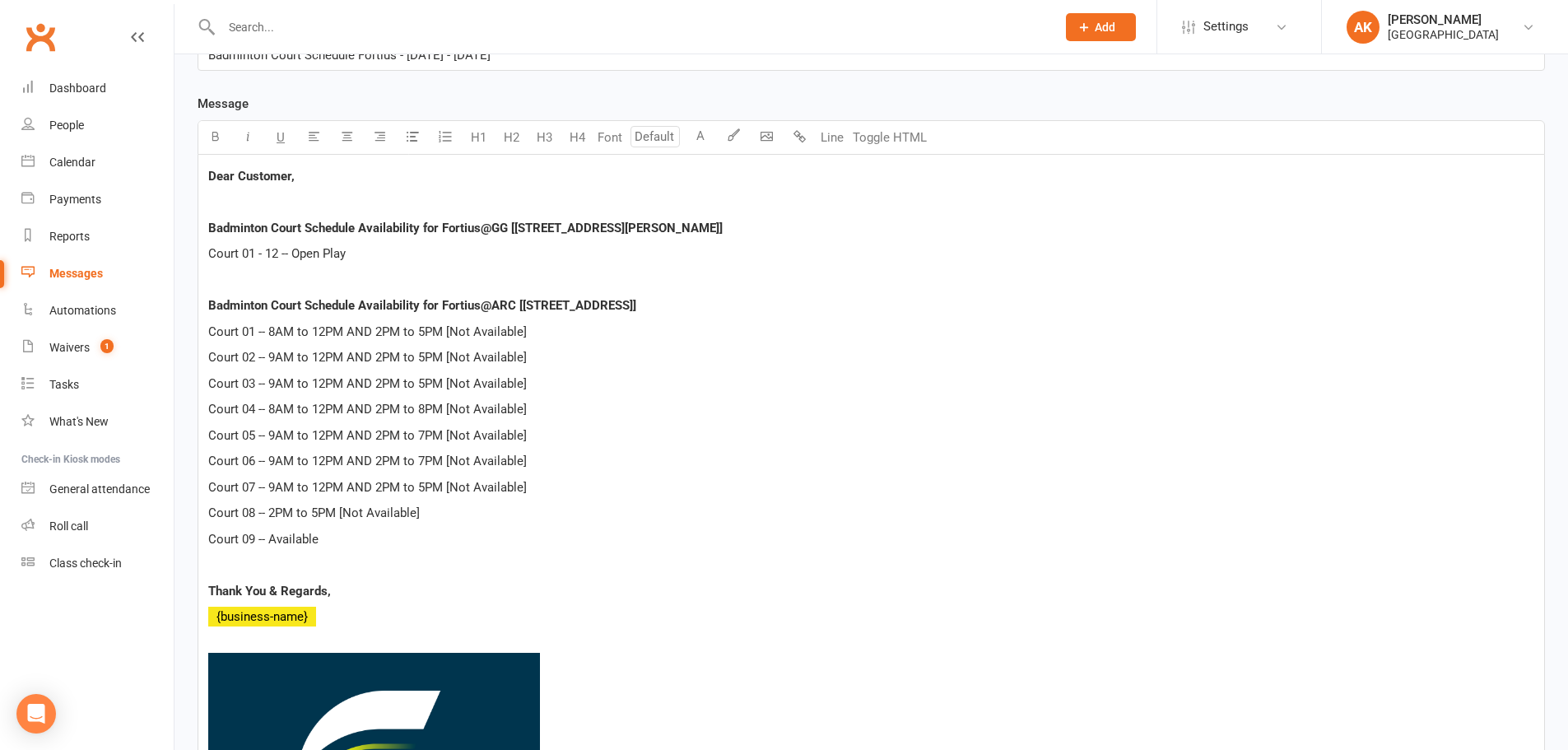
click at [566, 575] on p at bounding box center [871, 565] width 1325 height 20
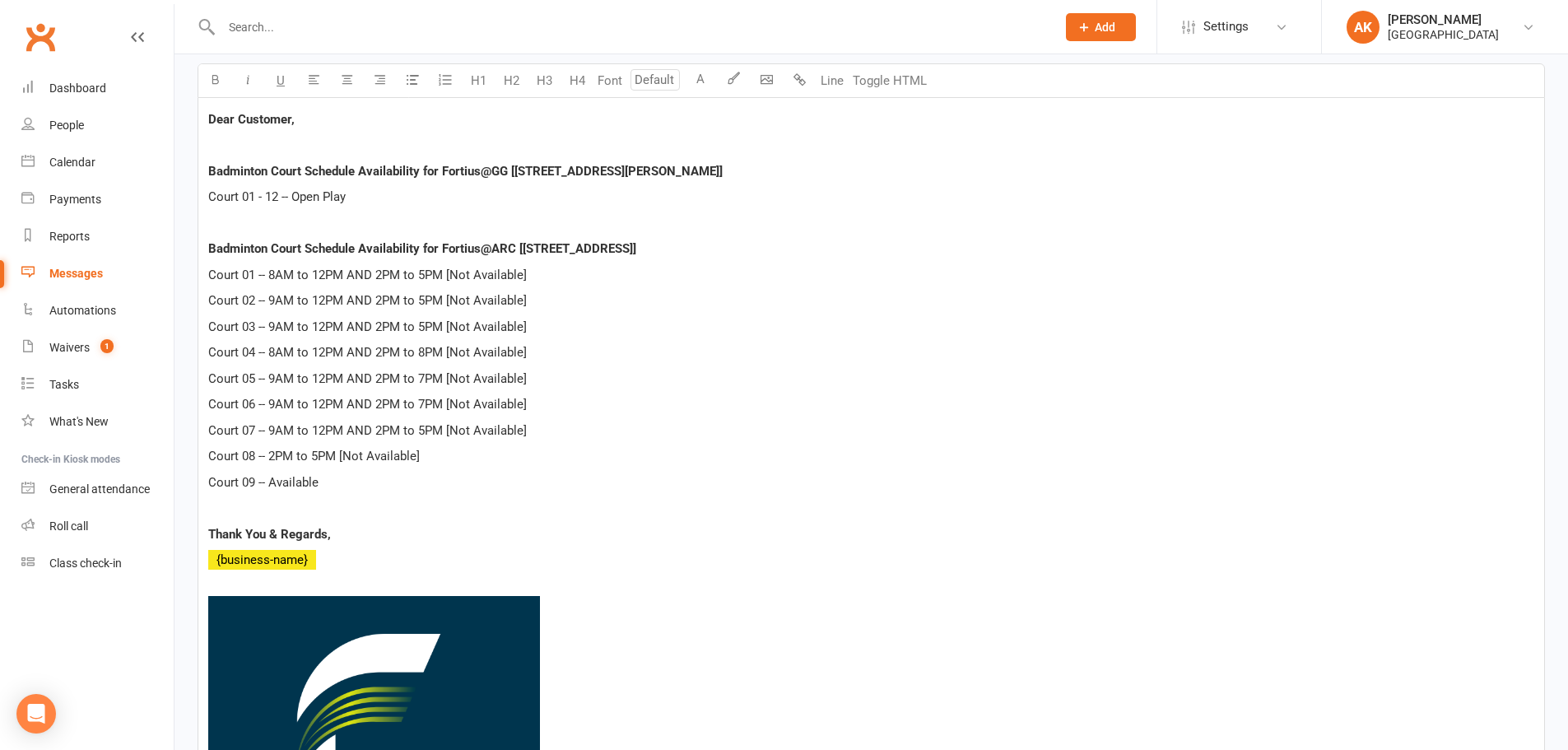
scroll to position [494, 0]
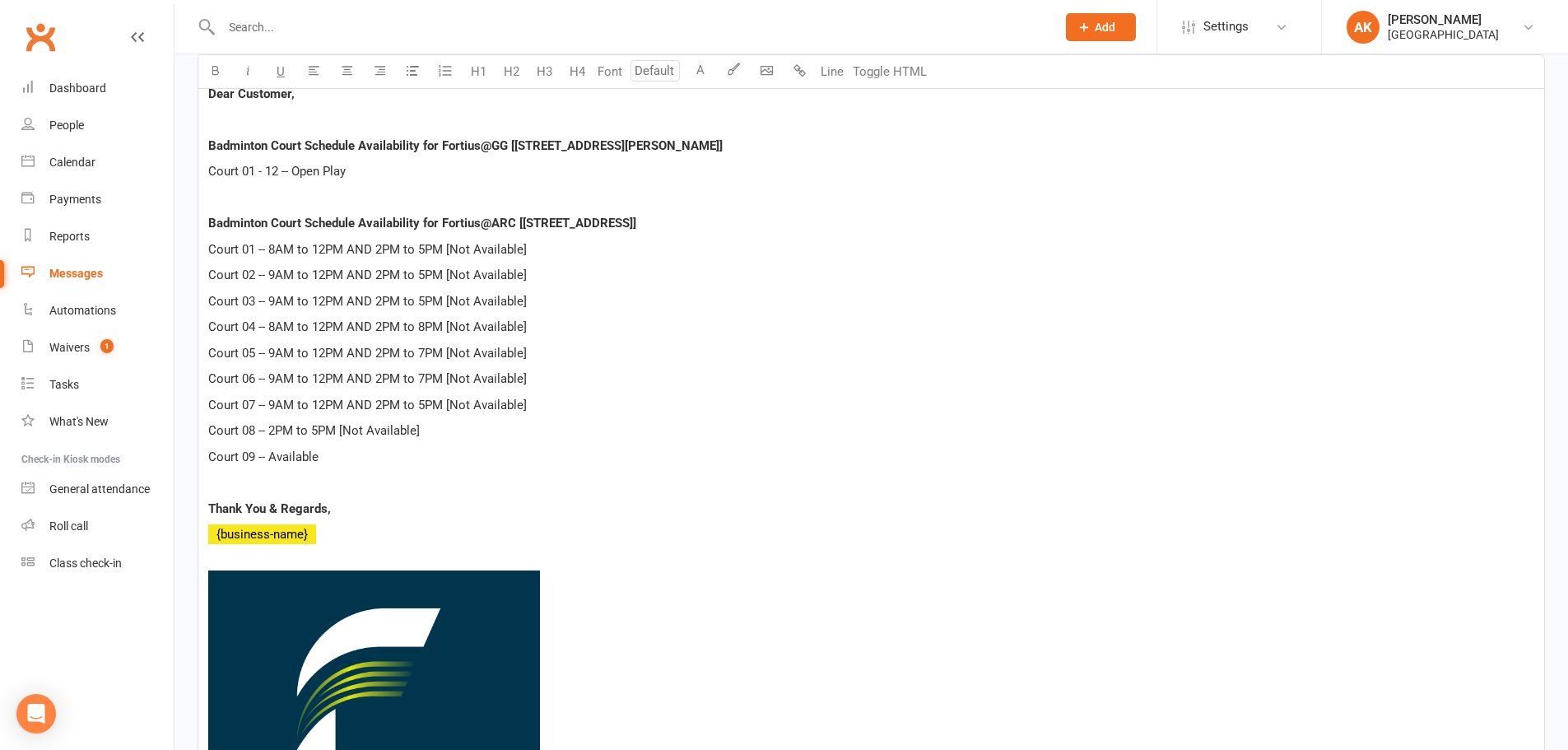
click at [432, 451] on p "Court 09 -- Available" at bounding box center [871, 457] width 1325 height 20
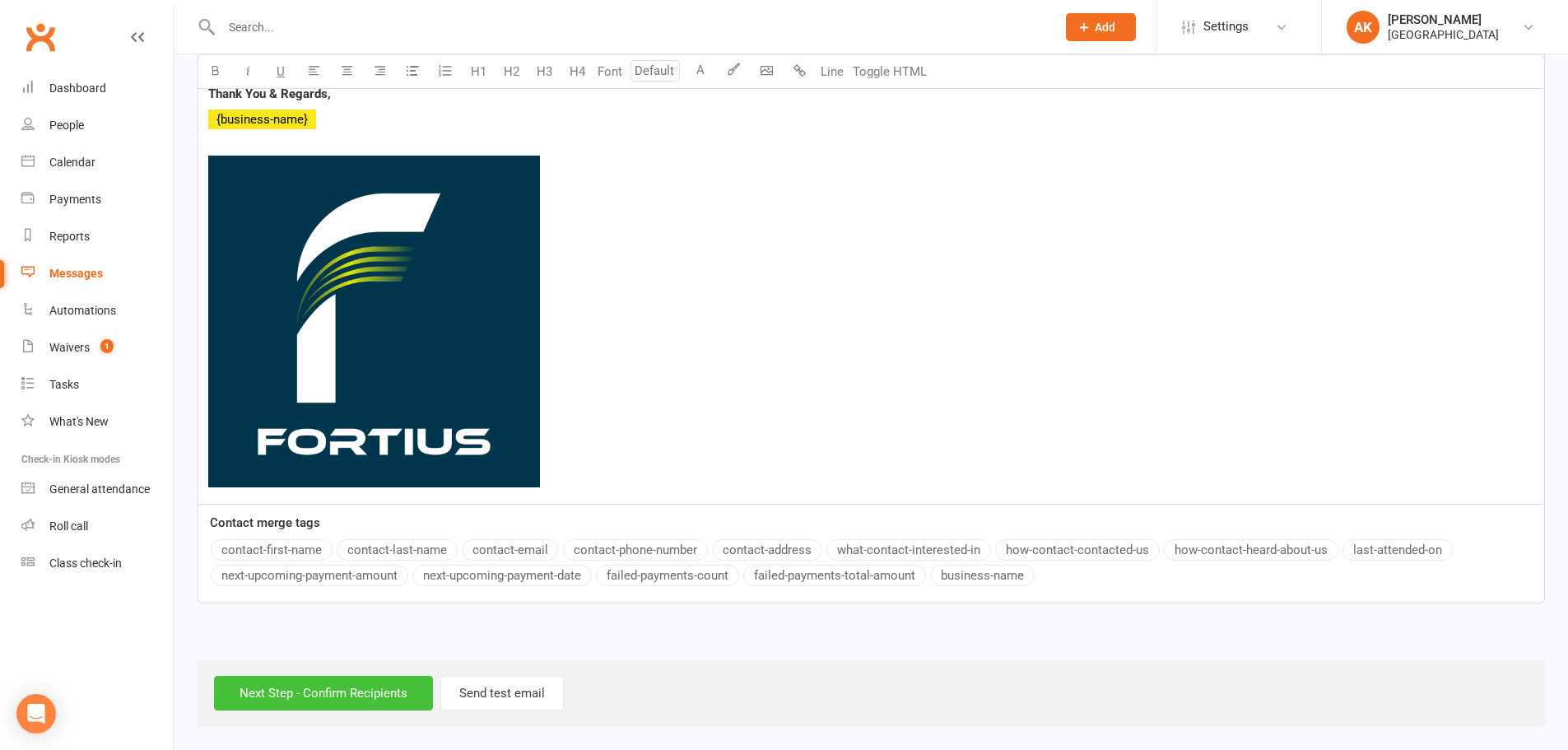
scroll to position [909, 0]
click at [341, 683] on input "Next Step - Confirm Recipients" at bounding box center [324, 693] width 219 height 35
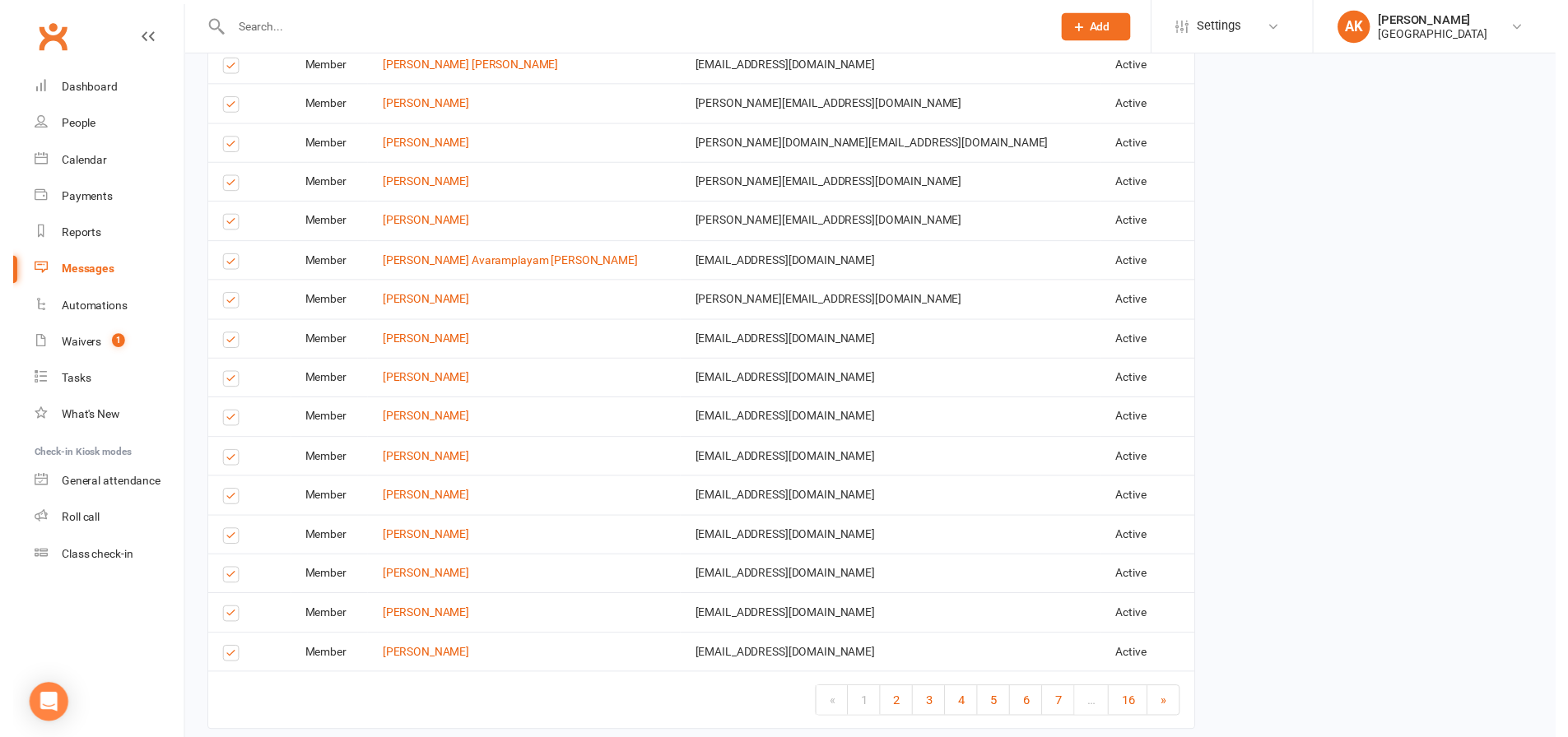
scroll to position [2591, 0]
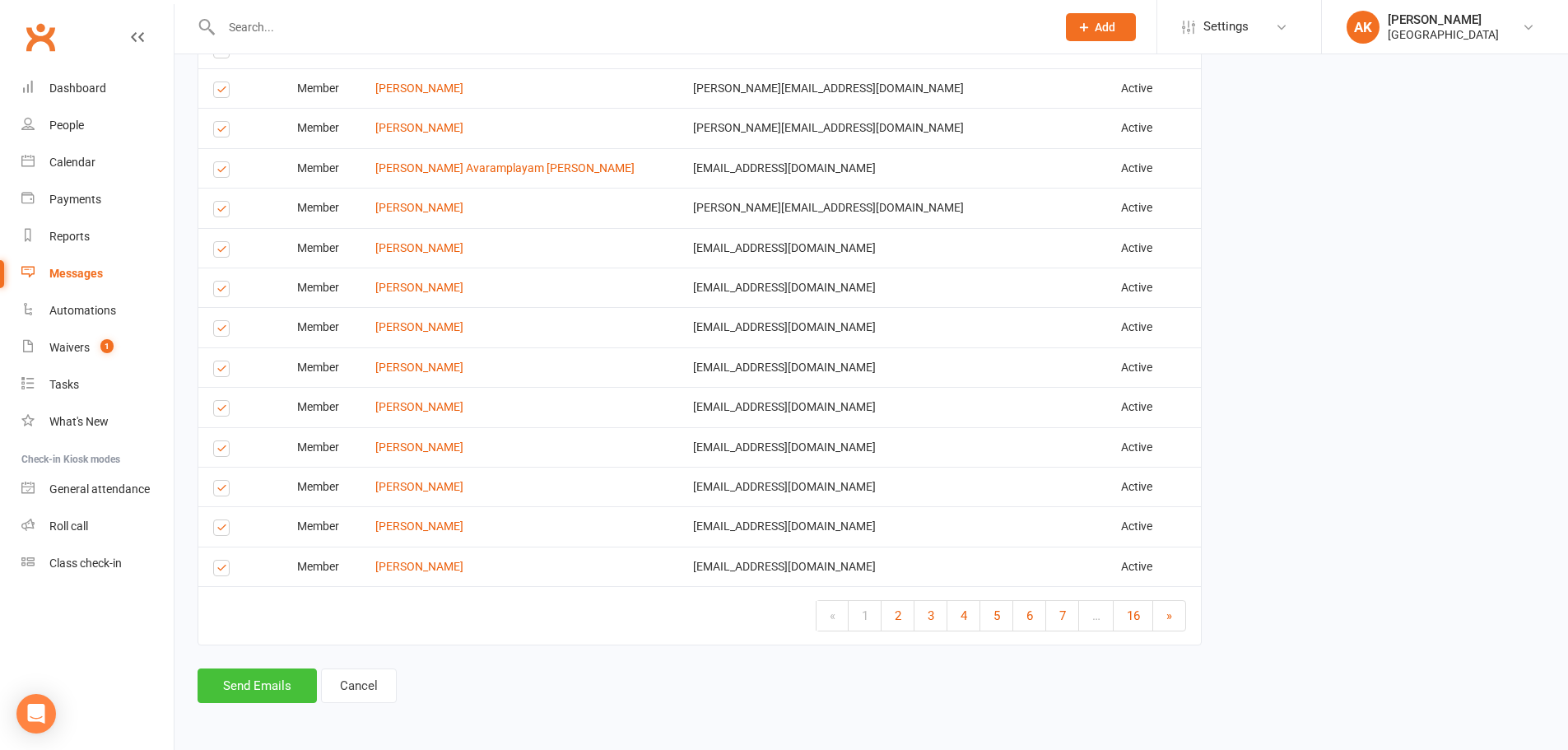
click at [223, 682] on button "Send Emails" at bounding box center [257, 686] width 120 height 35
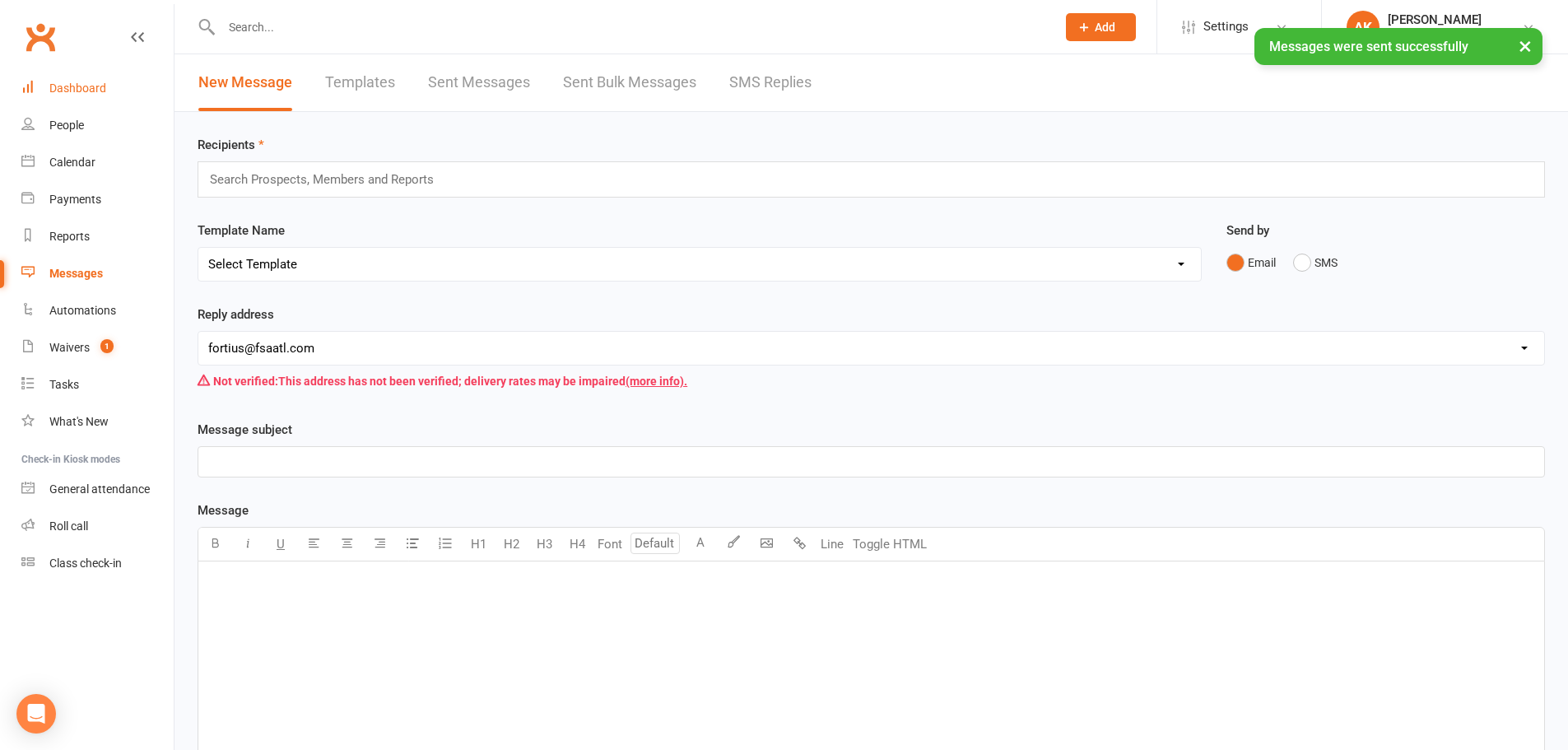
click at [107, 100] on link "Dashboard" at bounding box center [97, 88] width 152 height 37
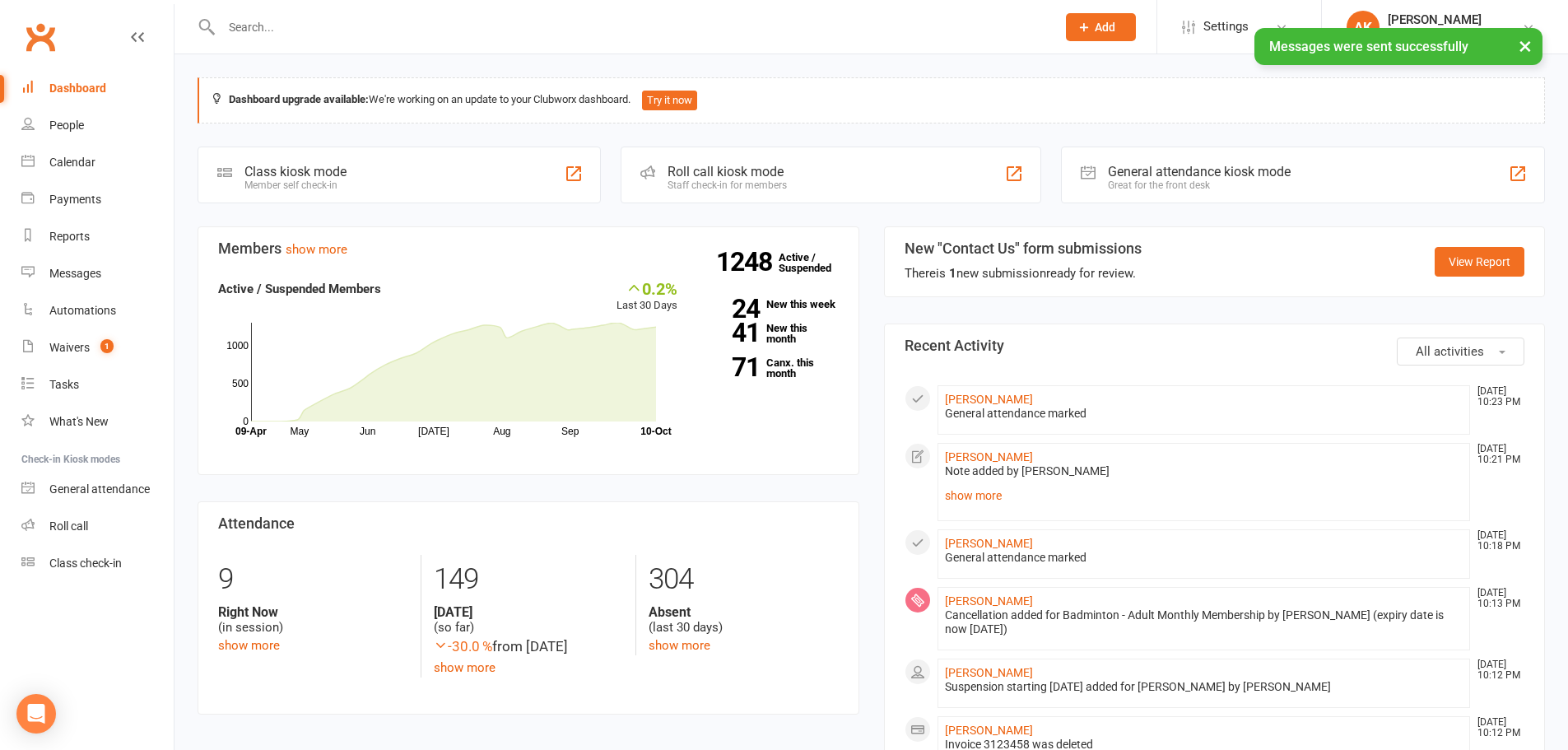
click at [76, 91] on div "Dashboard" at bounding box center [77, 88] width 56 height 13
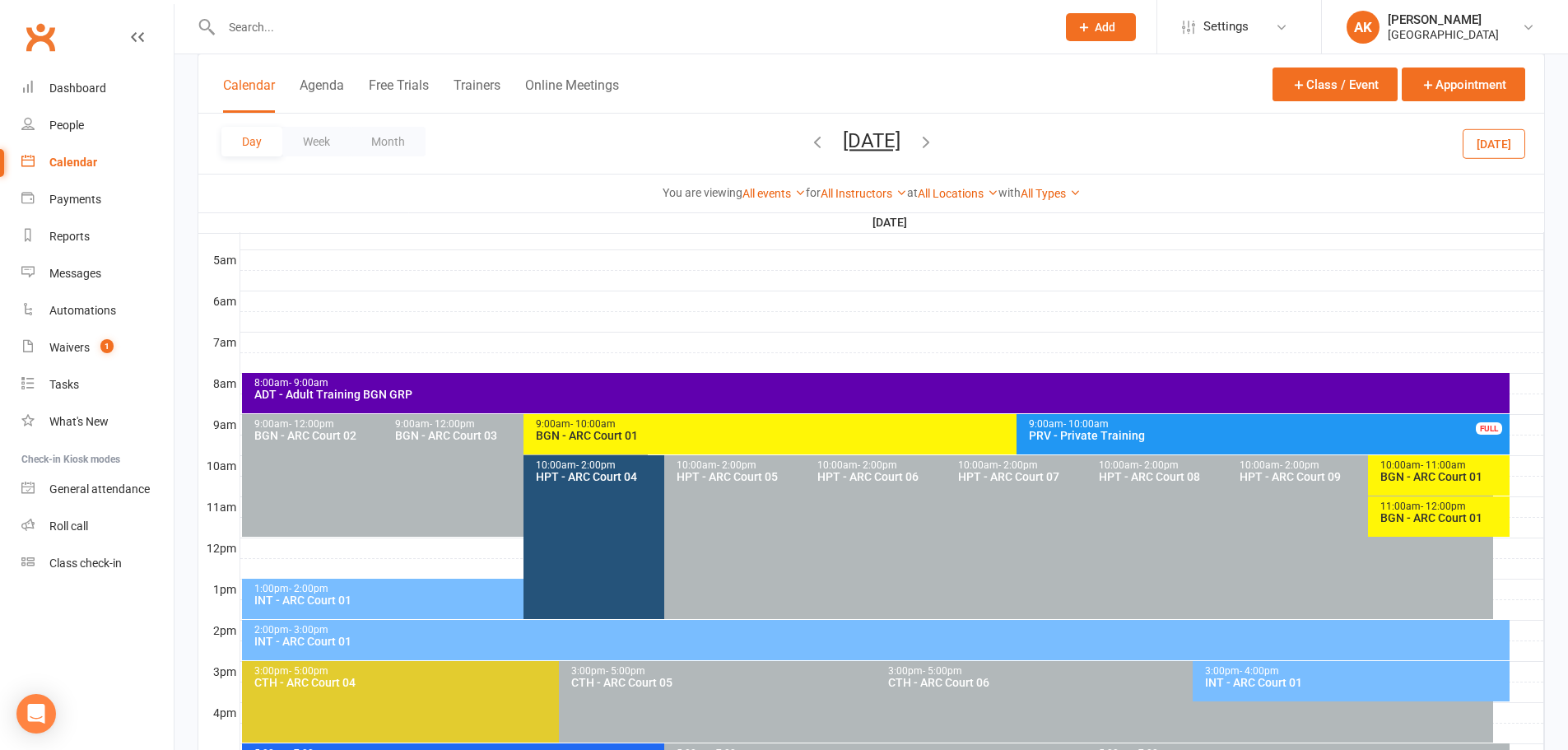
click at [357, 20] on input "text" at bounding box center [630, 27] width 828 height 23
type input "[PERSON_NAME]"
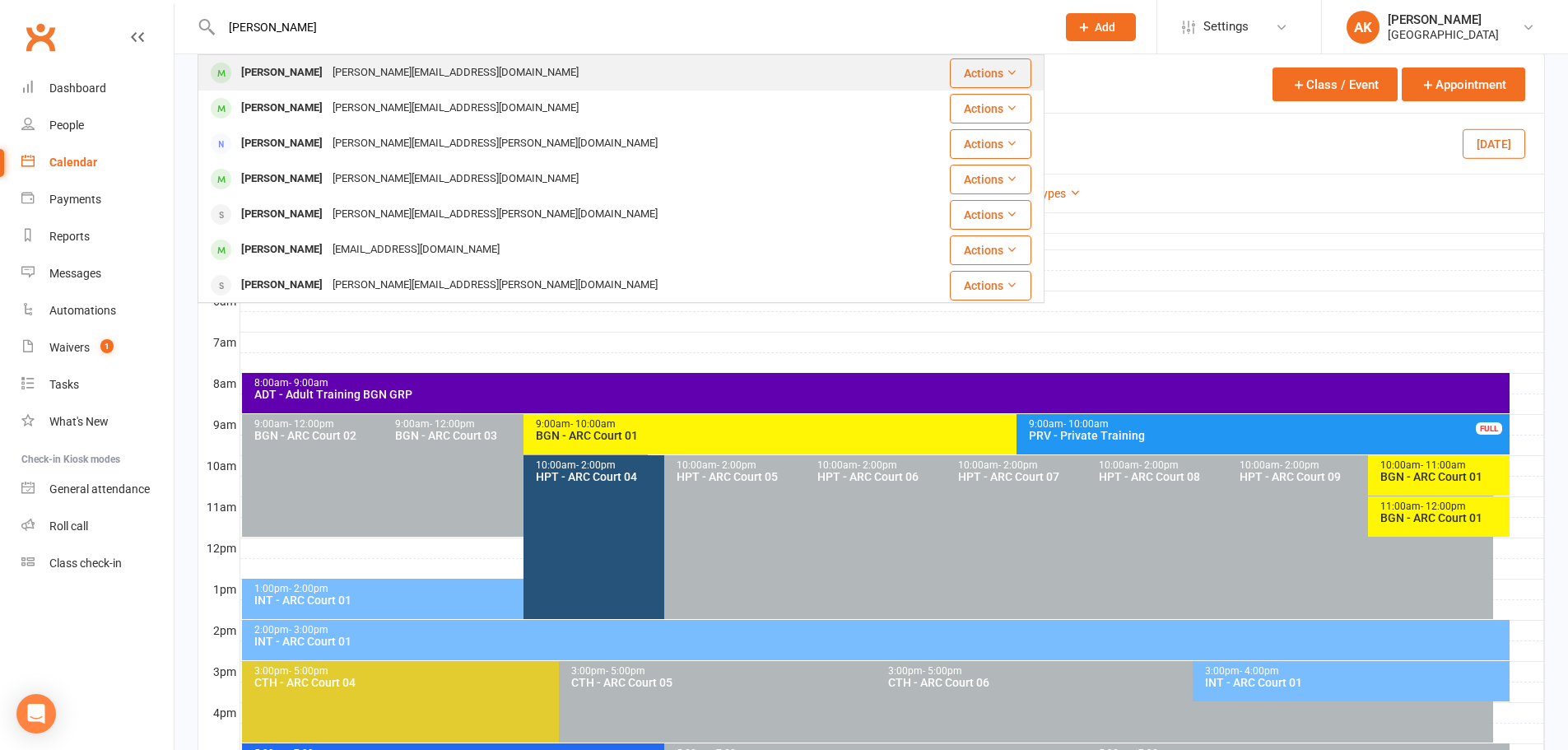
click at [321, 83] on div "[PERSON_NAME]" at bounding box center [282, 72] width 91 height 24
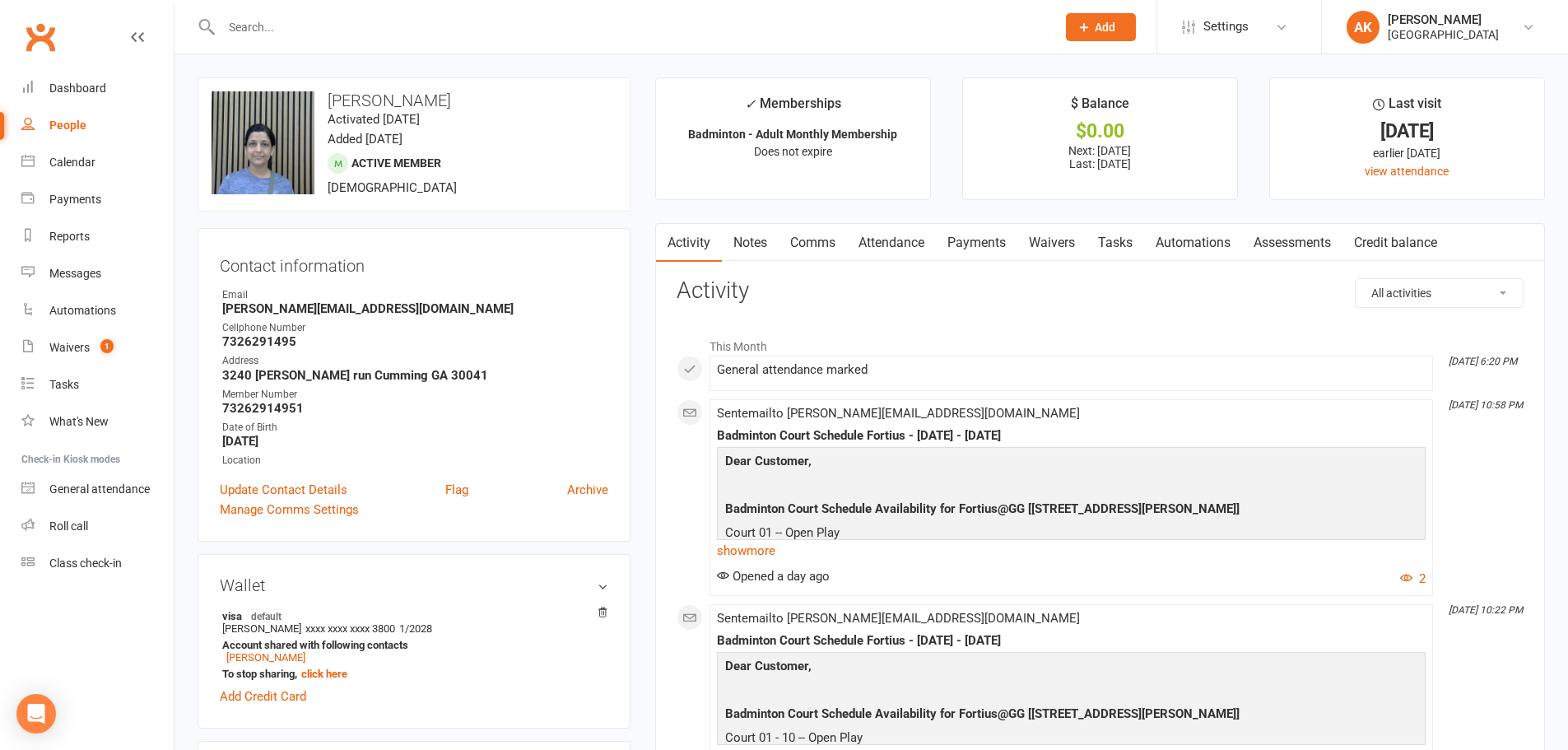
click at [885, 252] on link "Attendance" at bounding box center [891, 243] width 89 height 38
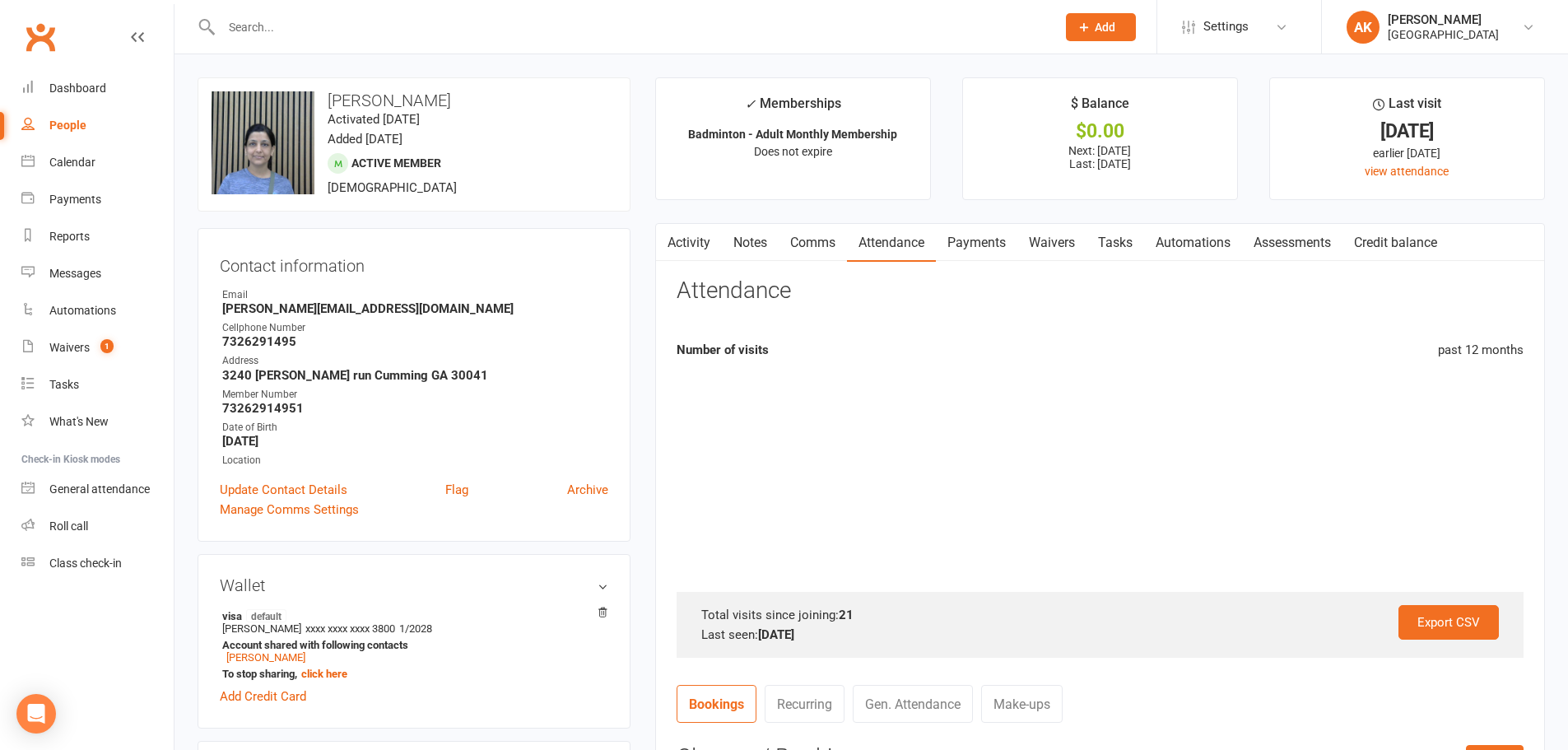
click at [967, 247] on link "Payments" at bounding box center [977, 243] width 81 height 38
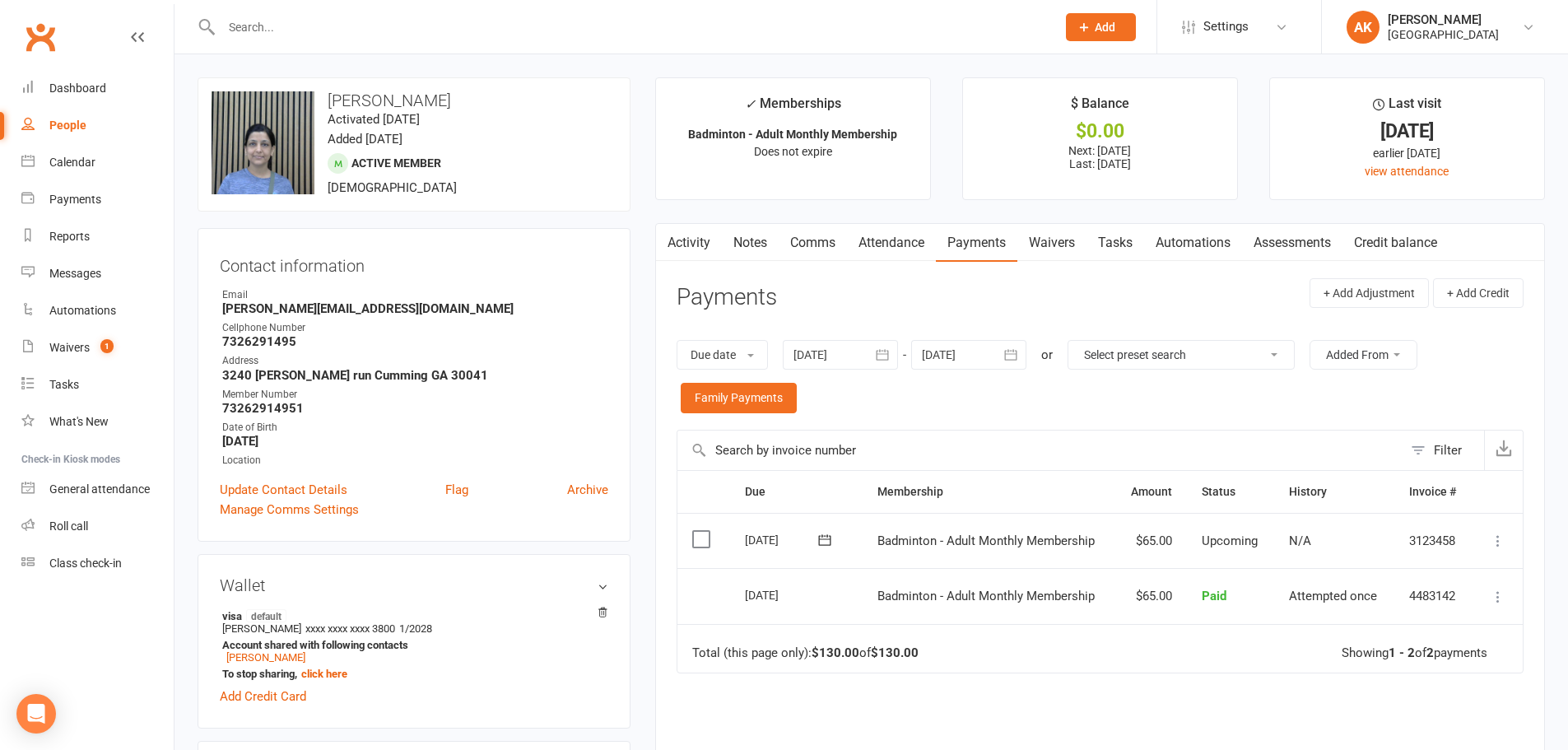
click at [703, 243] on link "Activity" at bounding box center [688, 243] width 66 height 38
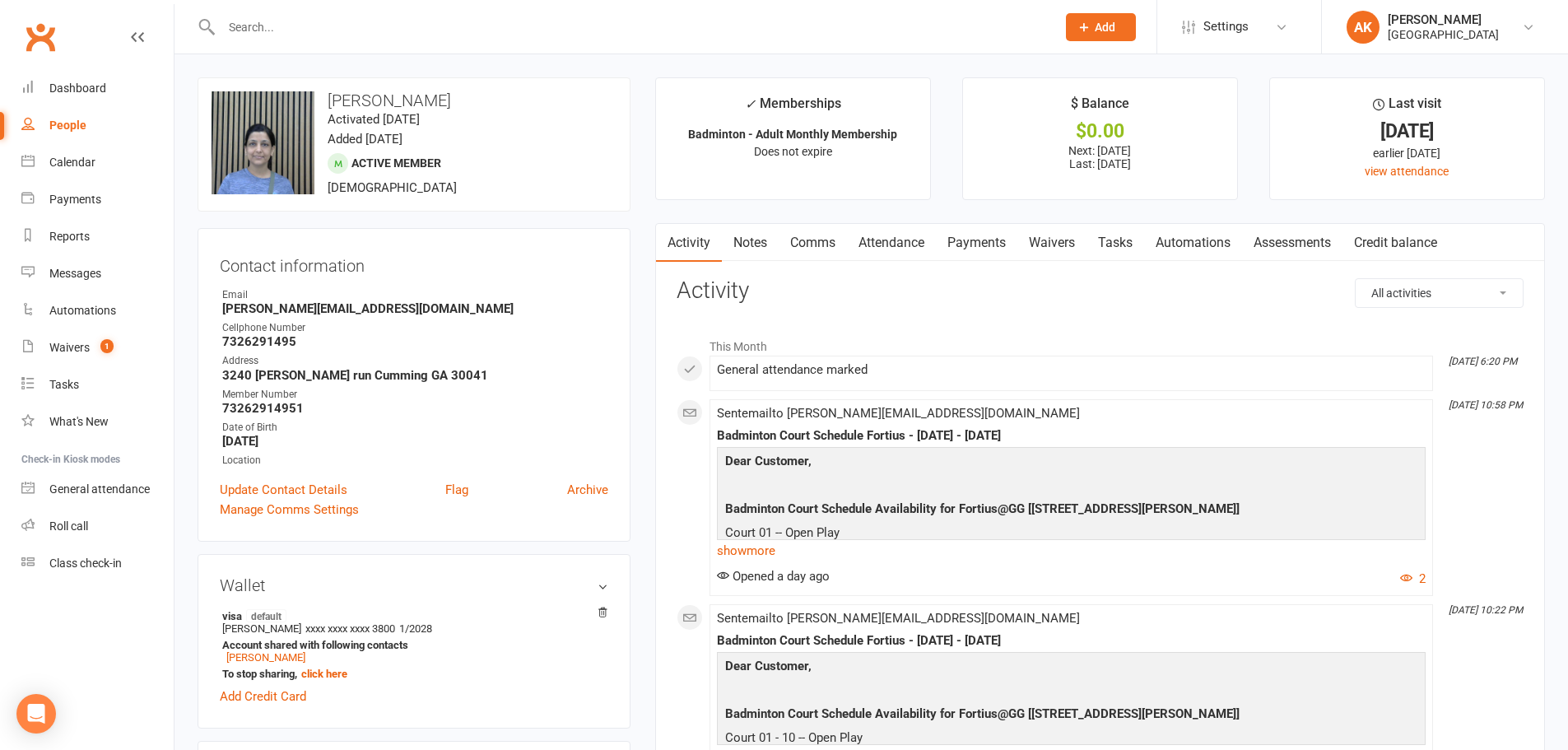
click at [811, 240] on link "Comms" at bounding box center [812, 243] width 68 height 38
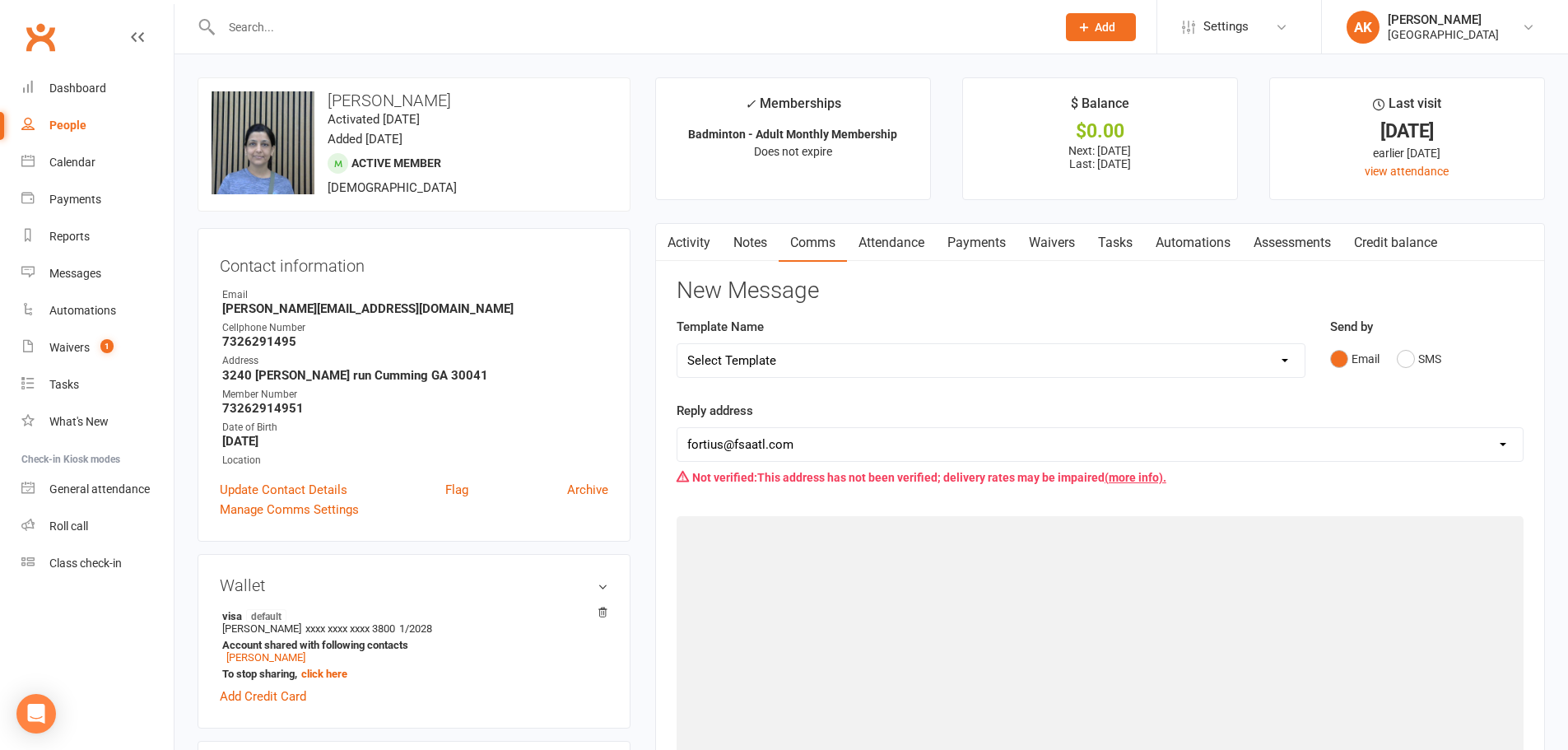
click at [860, 251] on link "Attendance" at bounding box center [891, 243] width 89 height 38
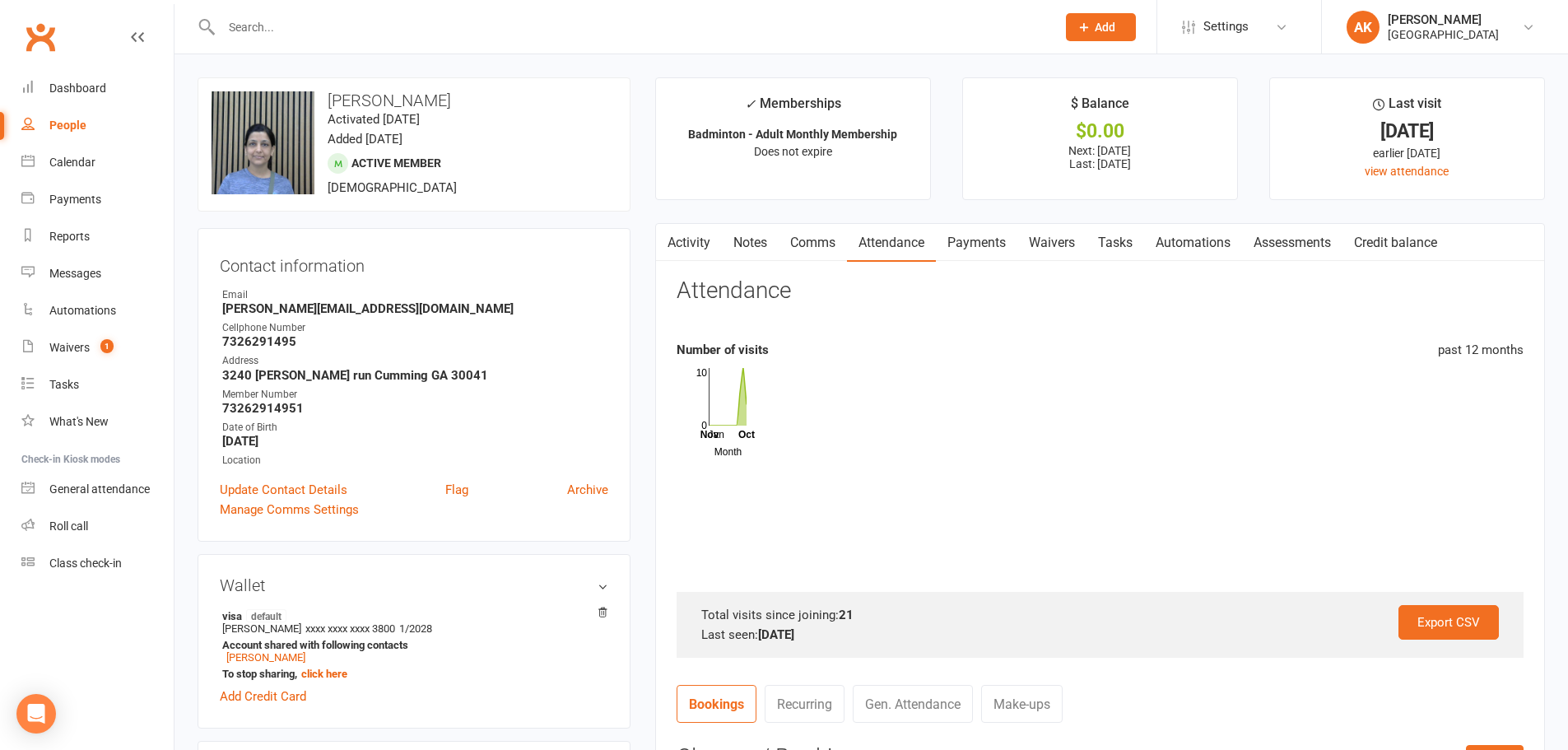
click at [955, 235] on link "Payments" at bounding box center [977, 243] width 81 height 38
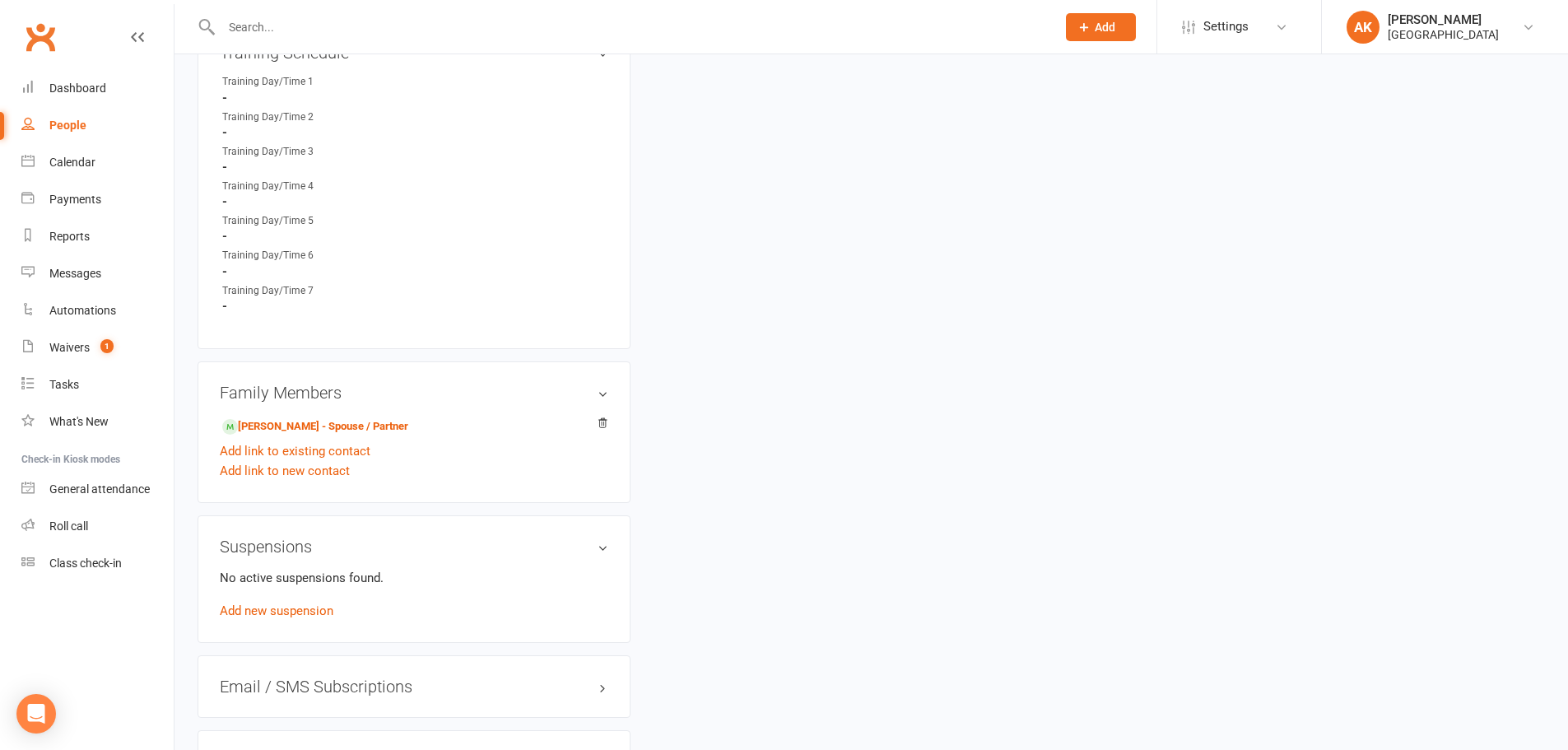
scroll to position [1070, 0]
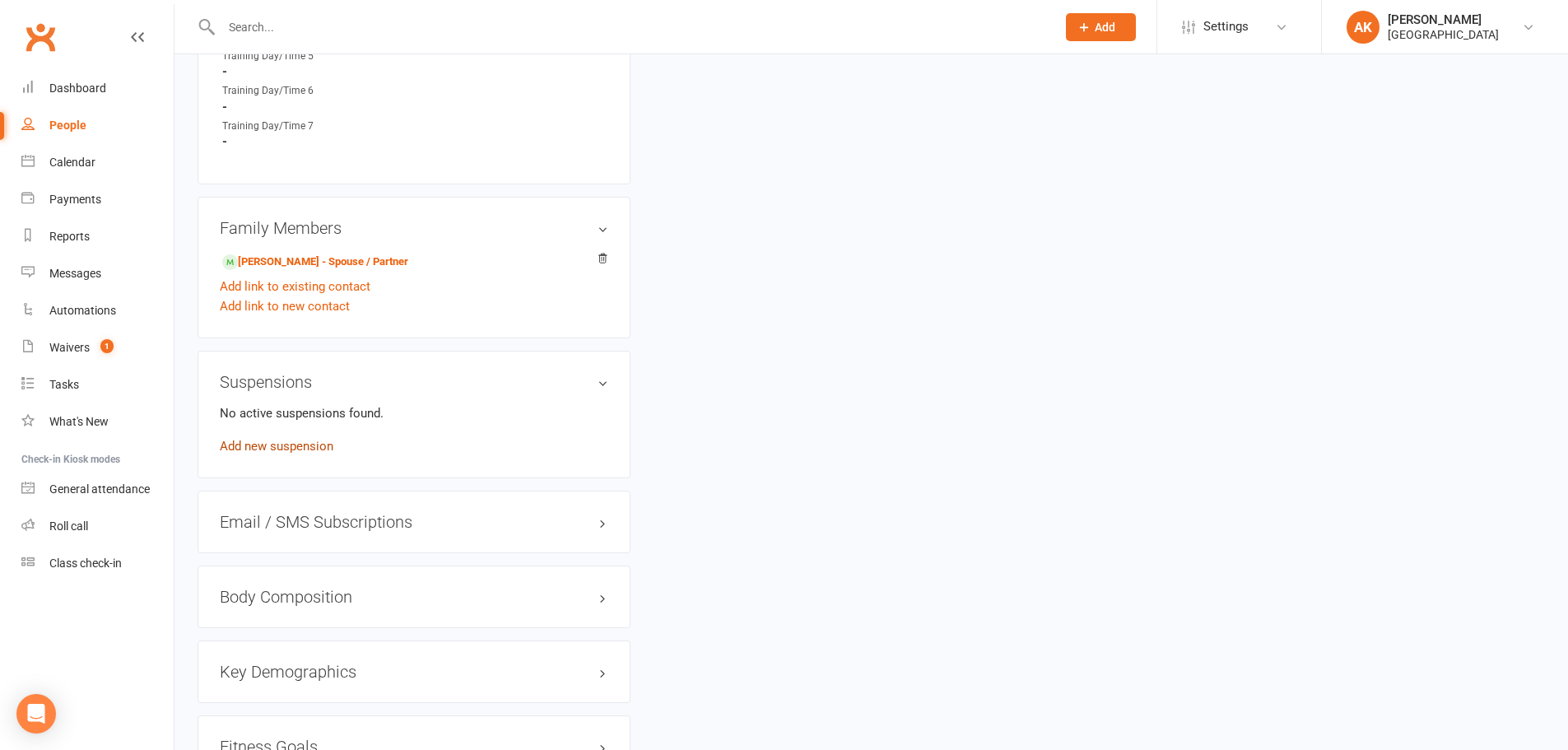
click at [306, 441] on link "Add new suspension" at bounding box center [277, 446] width 114 height 15
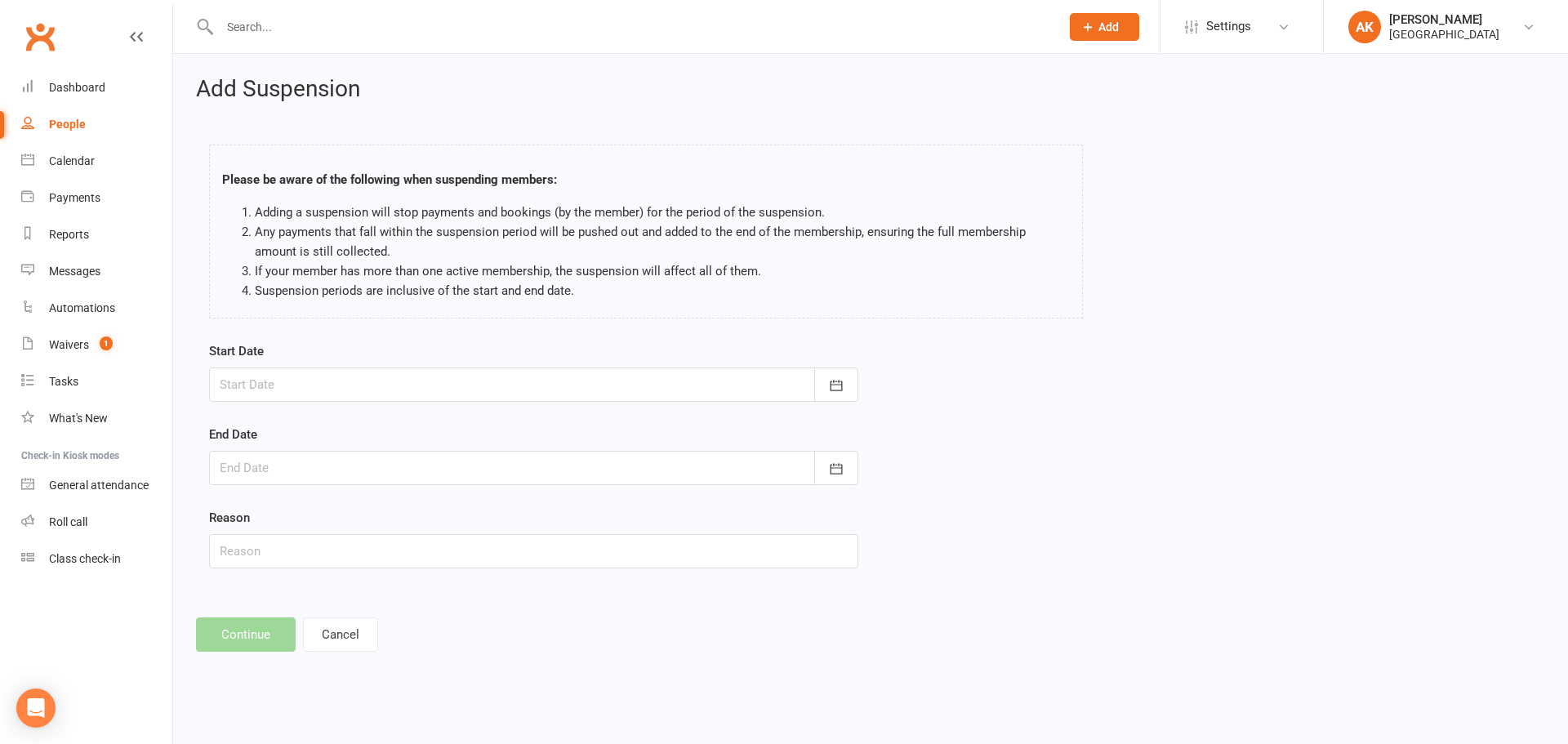
click at [494, 396] on div at bounding box center [534, 385] width 649 height 35
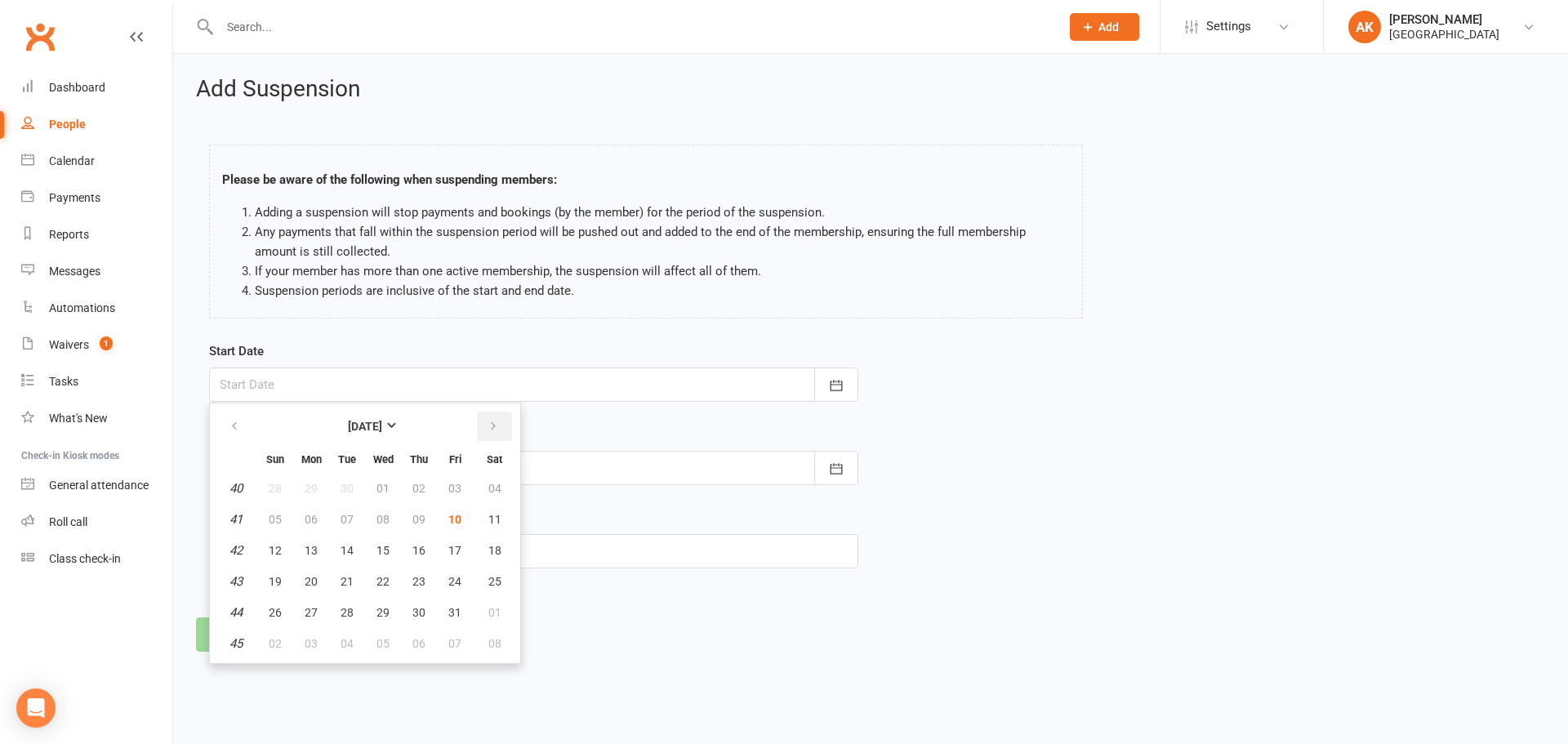
click at [497, 430] on icon "button" at bounding box center [494, 426] width 12 height 13
click at [490, 486] on span "01" at bounding box center [495, 489] width 13 height 13
type input "01 Nov 2025"
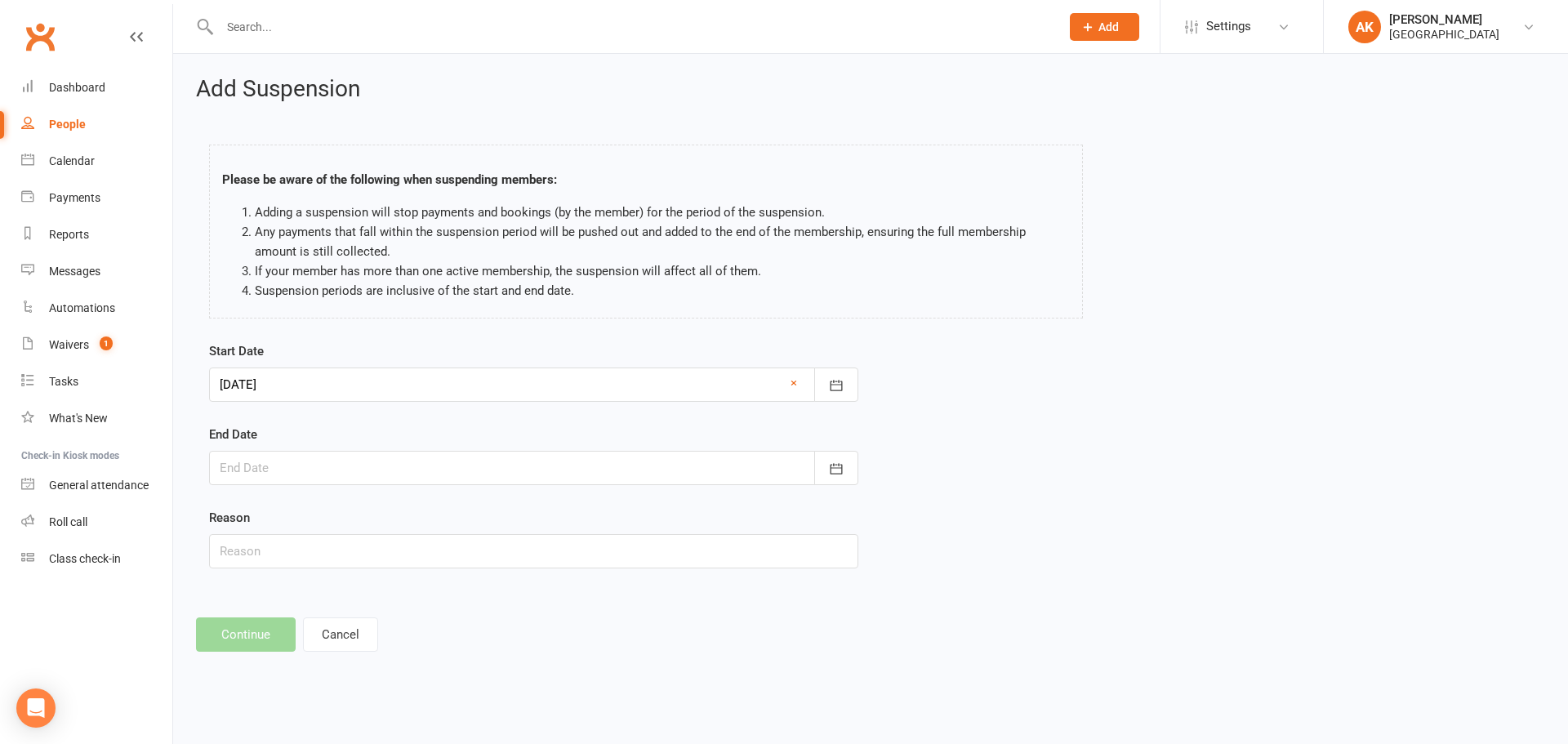
click at [430, 472] on div at bounding box center [534, 468] width 649 height 35
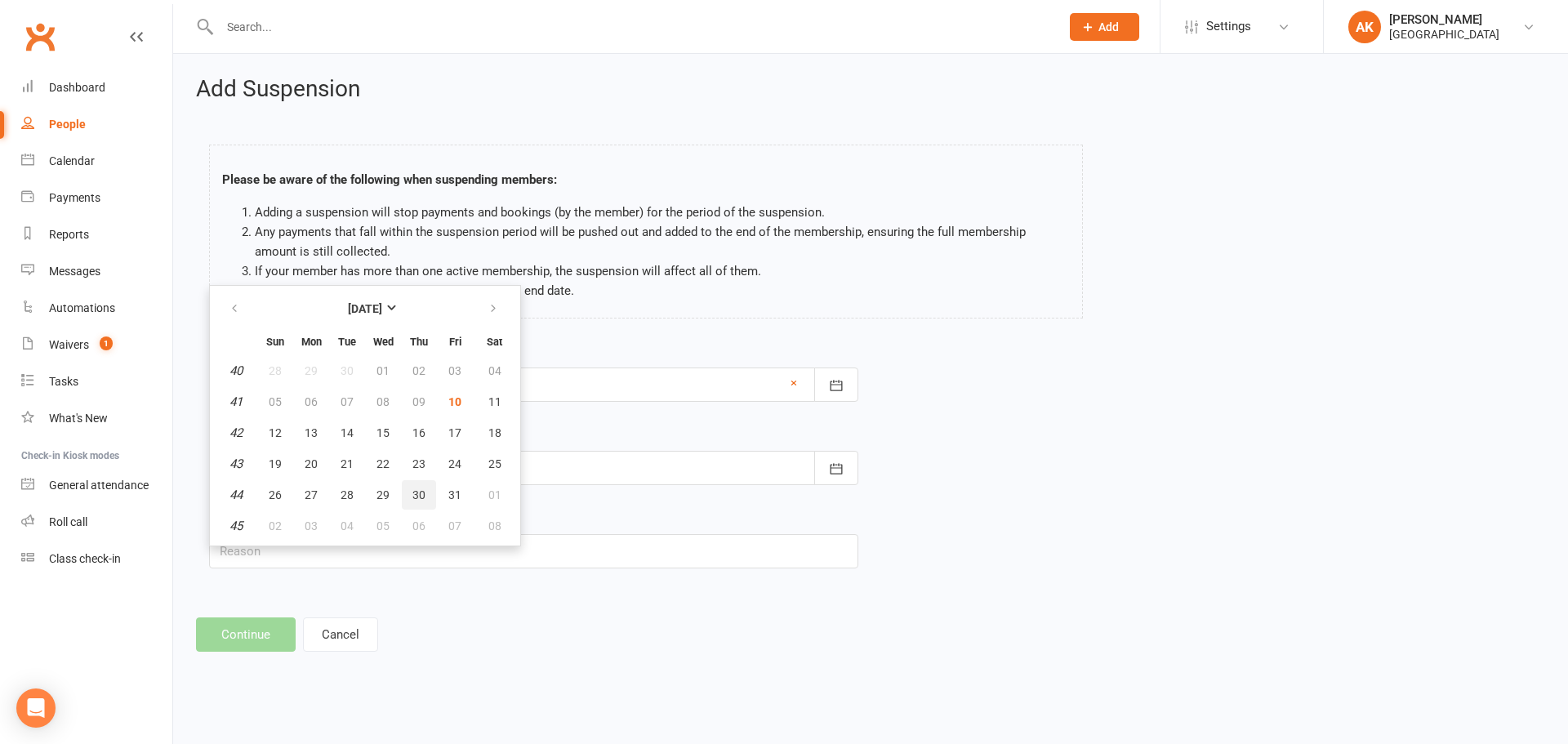
click at [414, 495] on span "30" at bounding box center [419, 495] width 13 height 13
type input "30 Oct 2025"
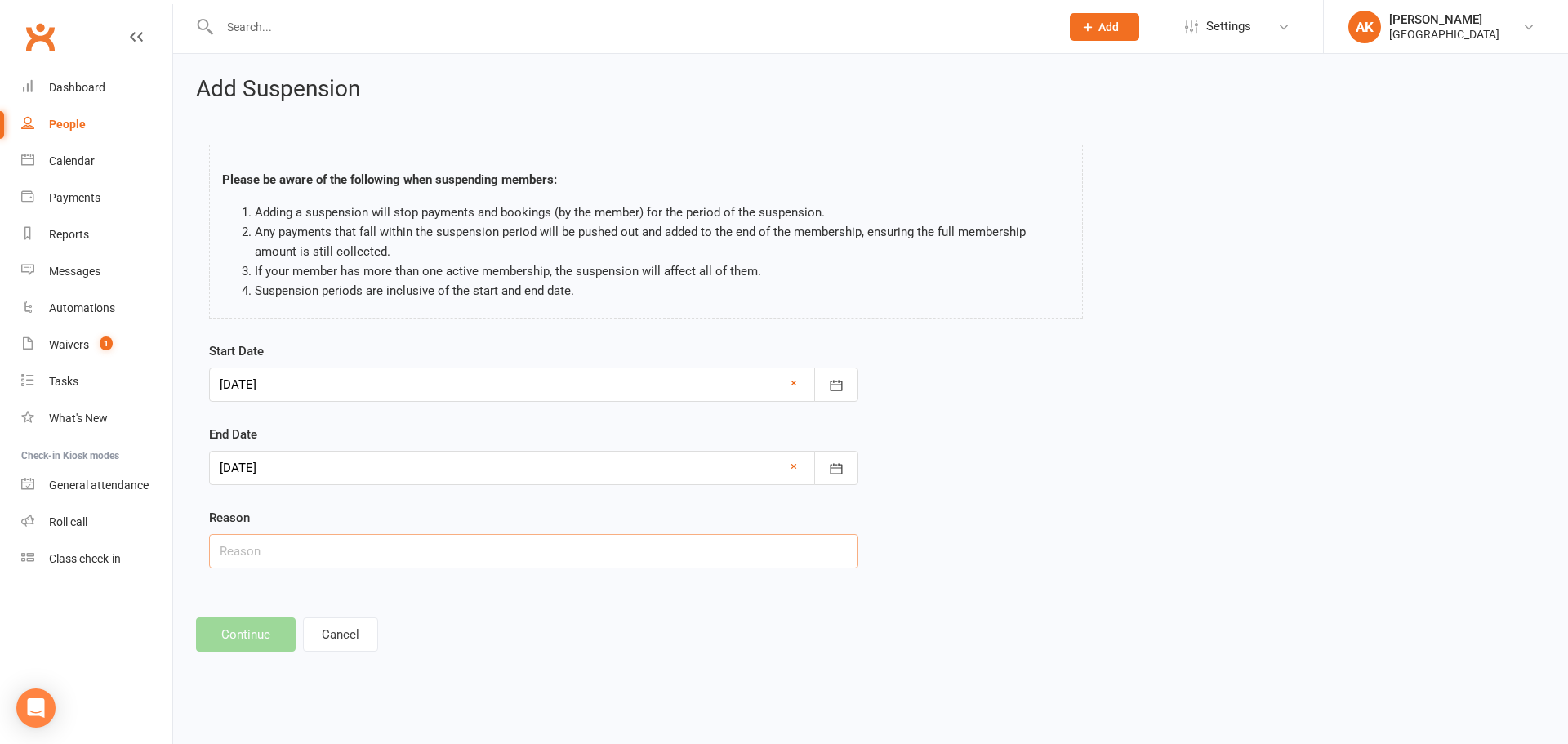
click at [340, 550] on input "text" at bounding box center [534, 551] width 649 height 35
type input "Customer requested via email"
click at [355, 473] on div at bounding box center [534, 468] width 649 height 35
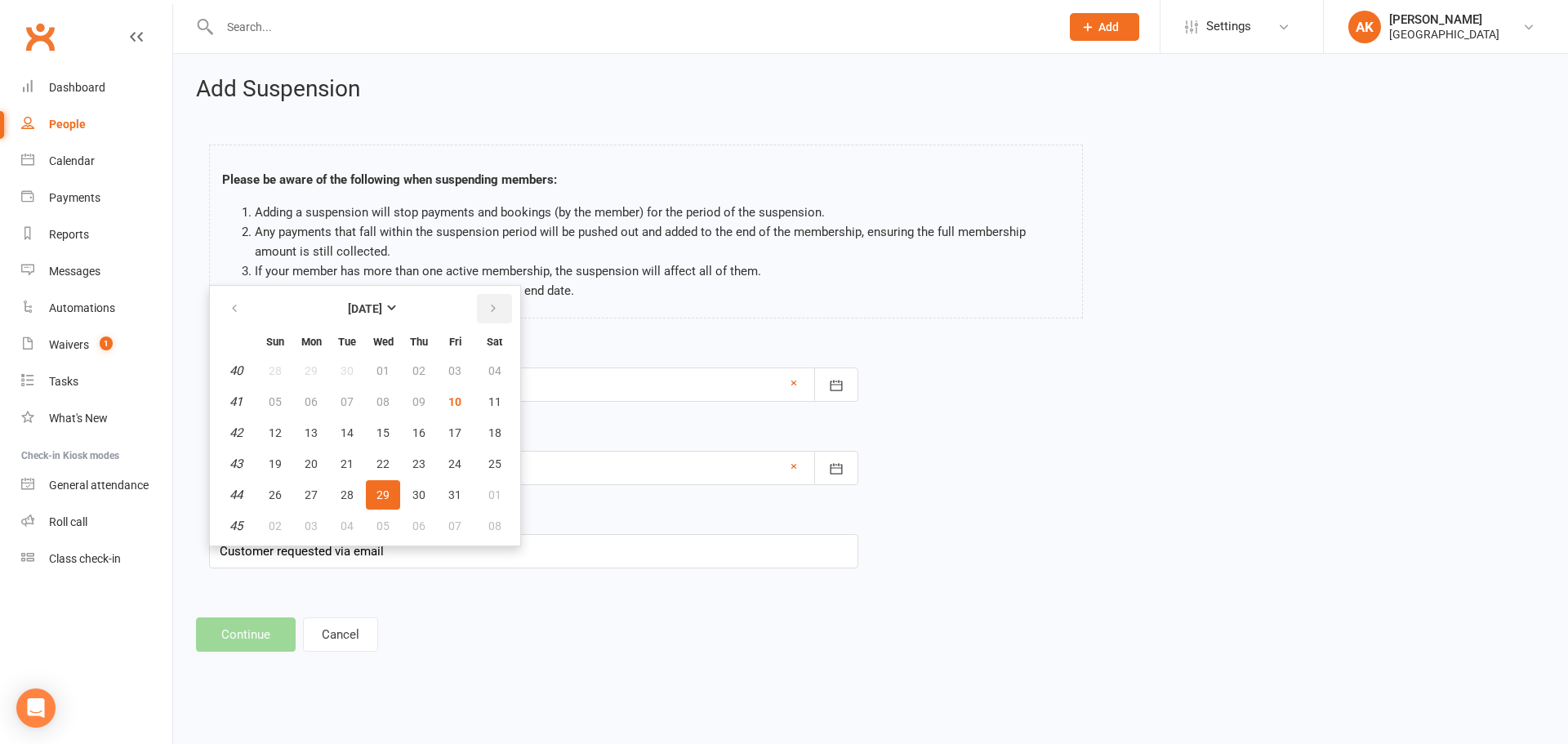
click at [493, 316] on button "button" at bounding box center [494, 309] width 35 height 30
click at [484, 493] on button "29" at bounding box center [494, 495] width 42 height 30
type input "29 Nov 2025"
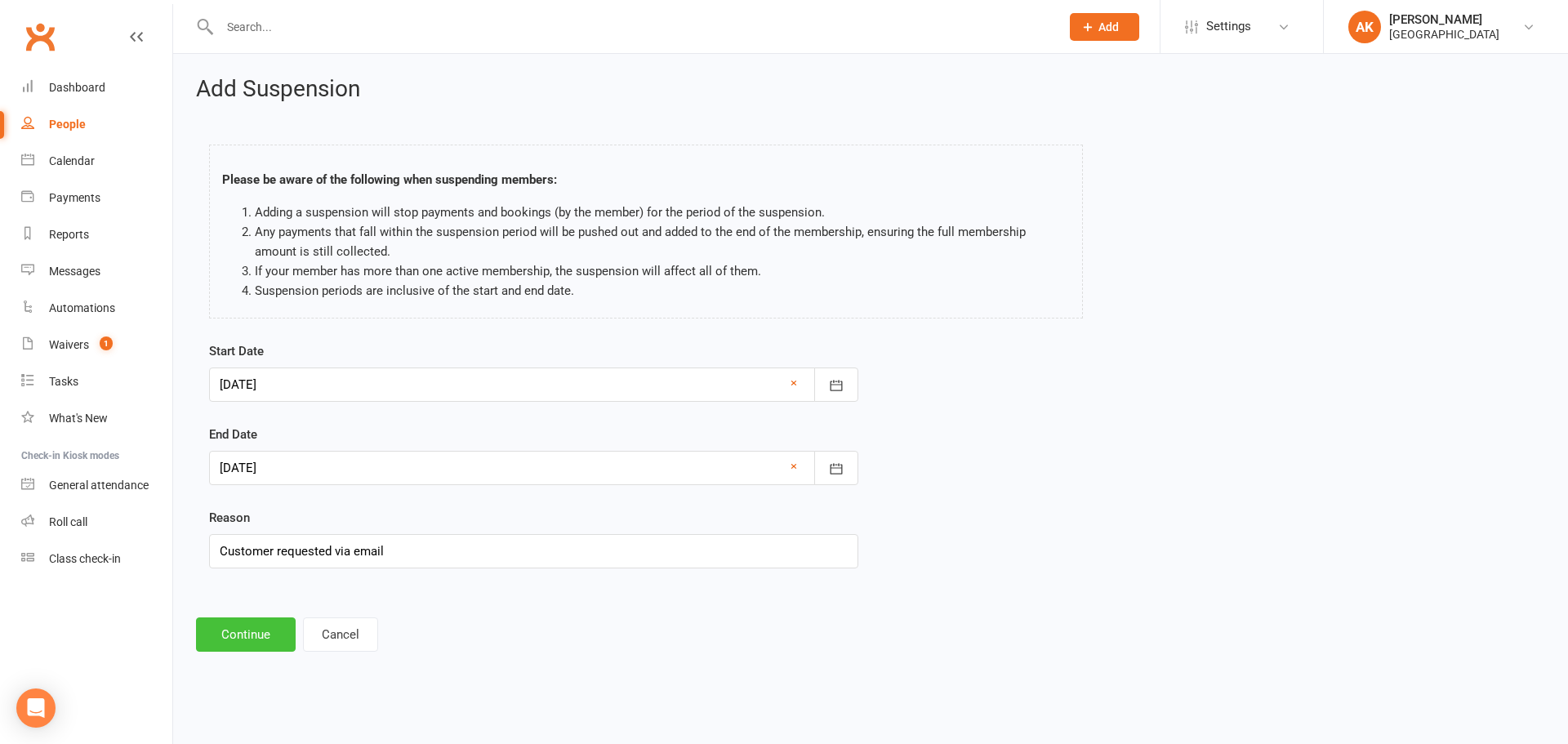
click at [229, 632] on button "Continue" at bounding box center [246, 634] width 100 height 35
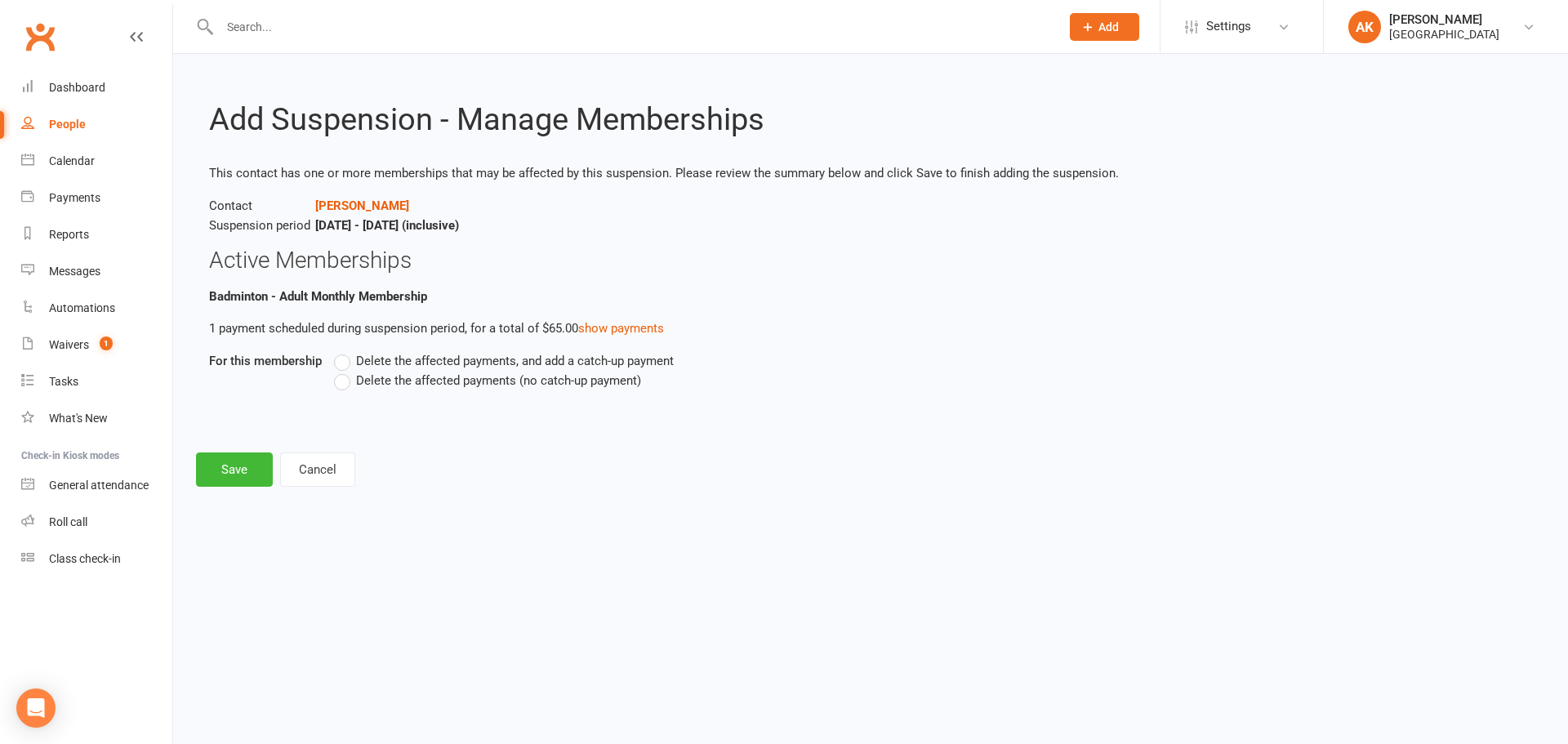
click at [423, 364] on span "Delete the affected payments, and add a catch-up payment" at bounding box center [514, 359] width 317 height 17
click at [344, 351] on input "Delete the affected payments, and add a catch-up payment" at bounding box center [339, 351] width 11 height 0
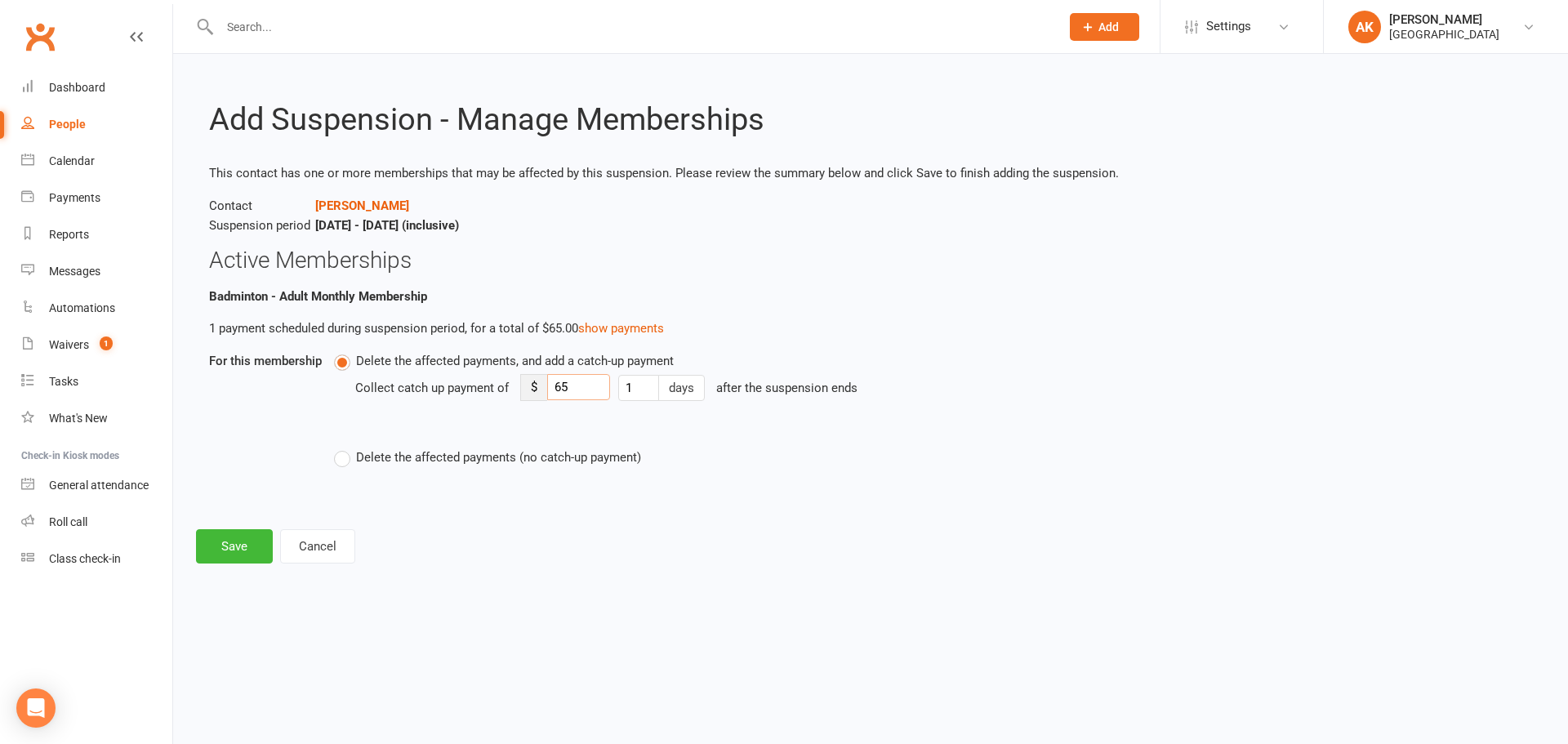
click at [584, 385] on input "65" at bounding box center [578, 387] width 63 height 26
type input "15"
click at [245, 533] on button "Save" at bounding box center [234, 546] width 77 height 35
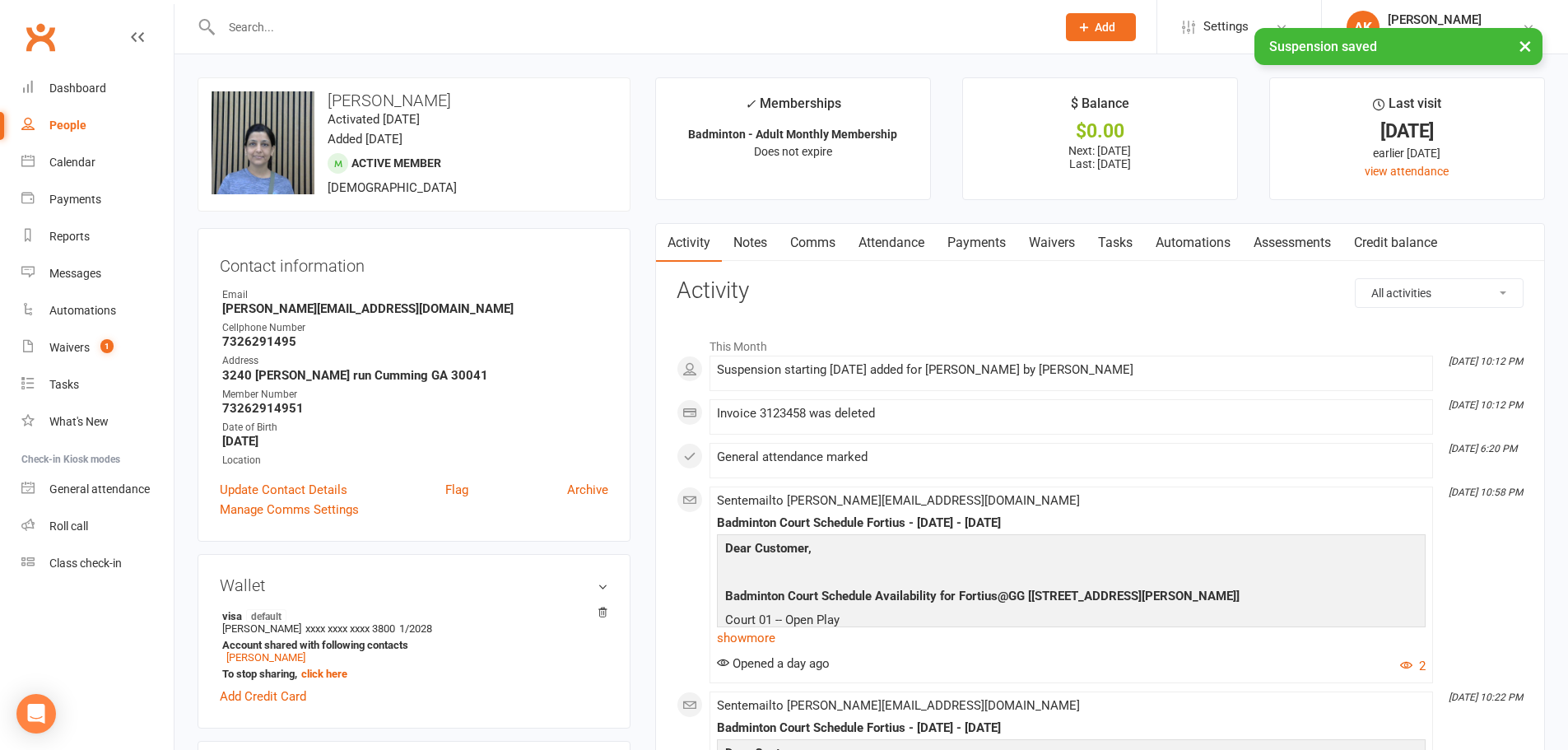
click at [884, 241] on link "Attendance" at bounding box center [891, 243] width 89 height 38
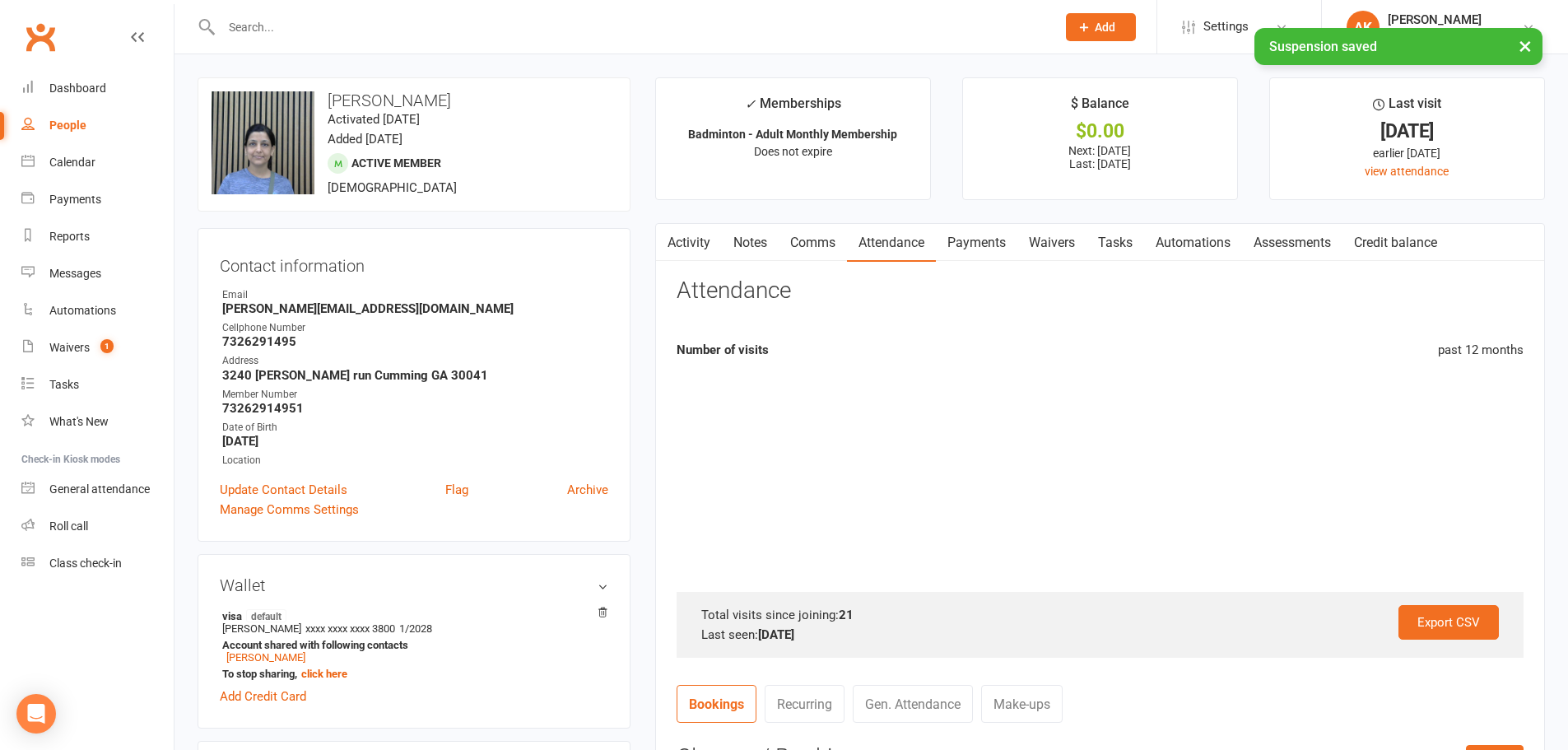
click at [943, 242] on link "Payments" at bounding box center [977, 243] width 81 height 38
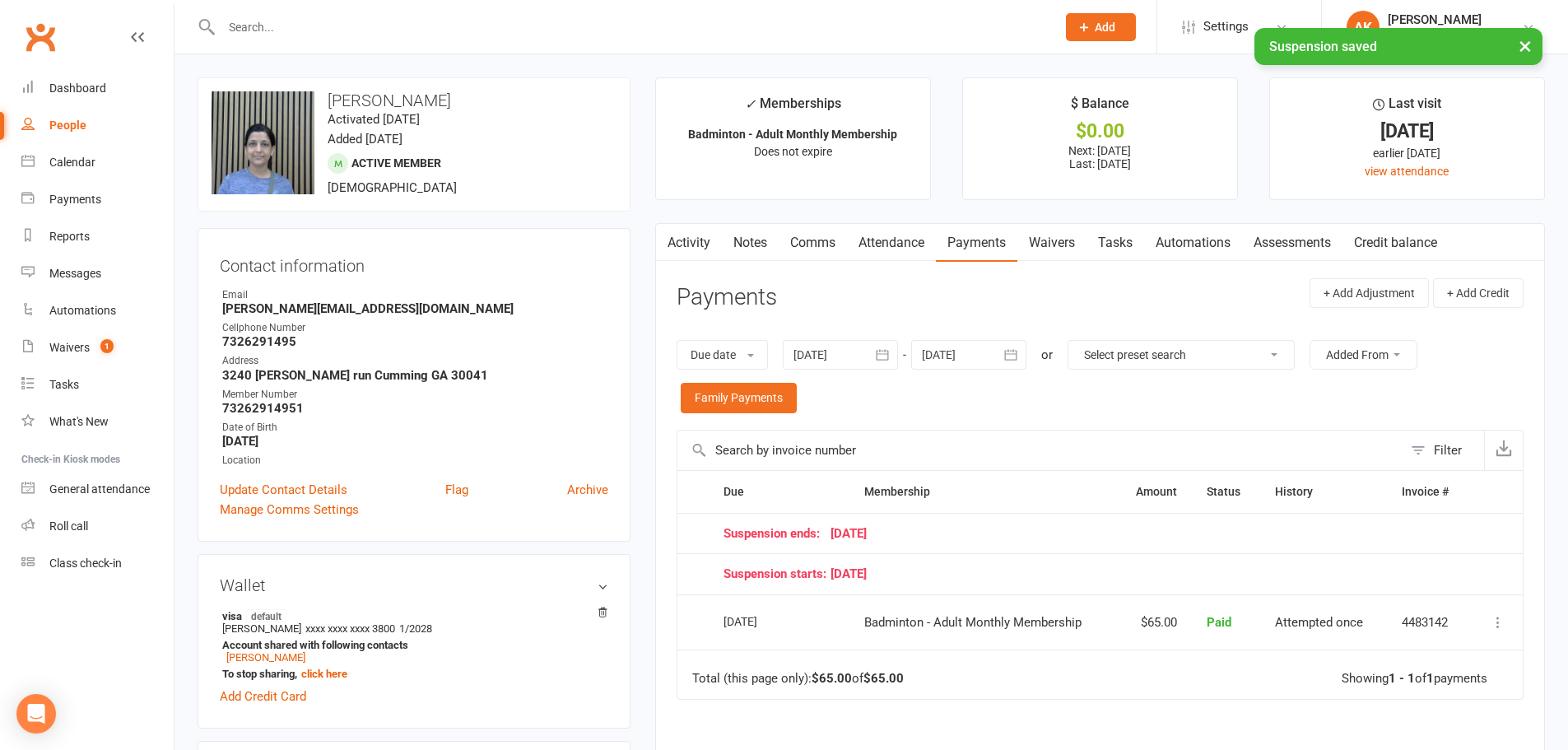
click at [1015, 360] on icon "button" at bounding box center [1011, 355] width 17 height 17
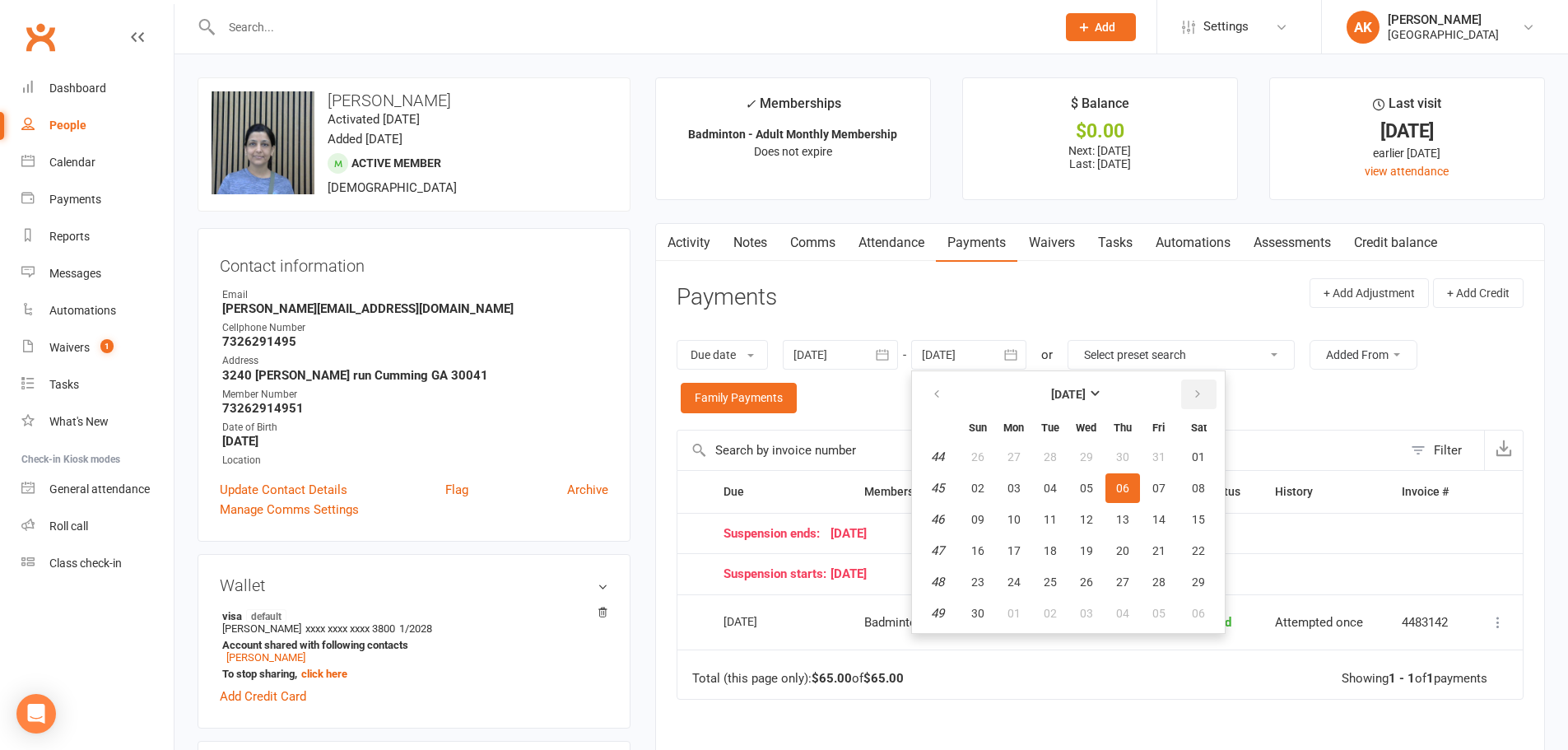
click at [1206, 401] on button "button" at bounding box center [1198, 395] width 36 height 30
click at [1125, 451] on span "01" at bounding box center [1123, 457] width 13 height 13
type input "01 Jan 2026"
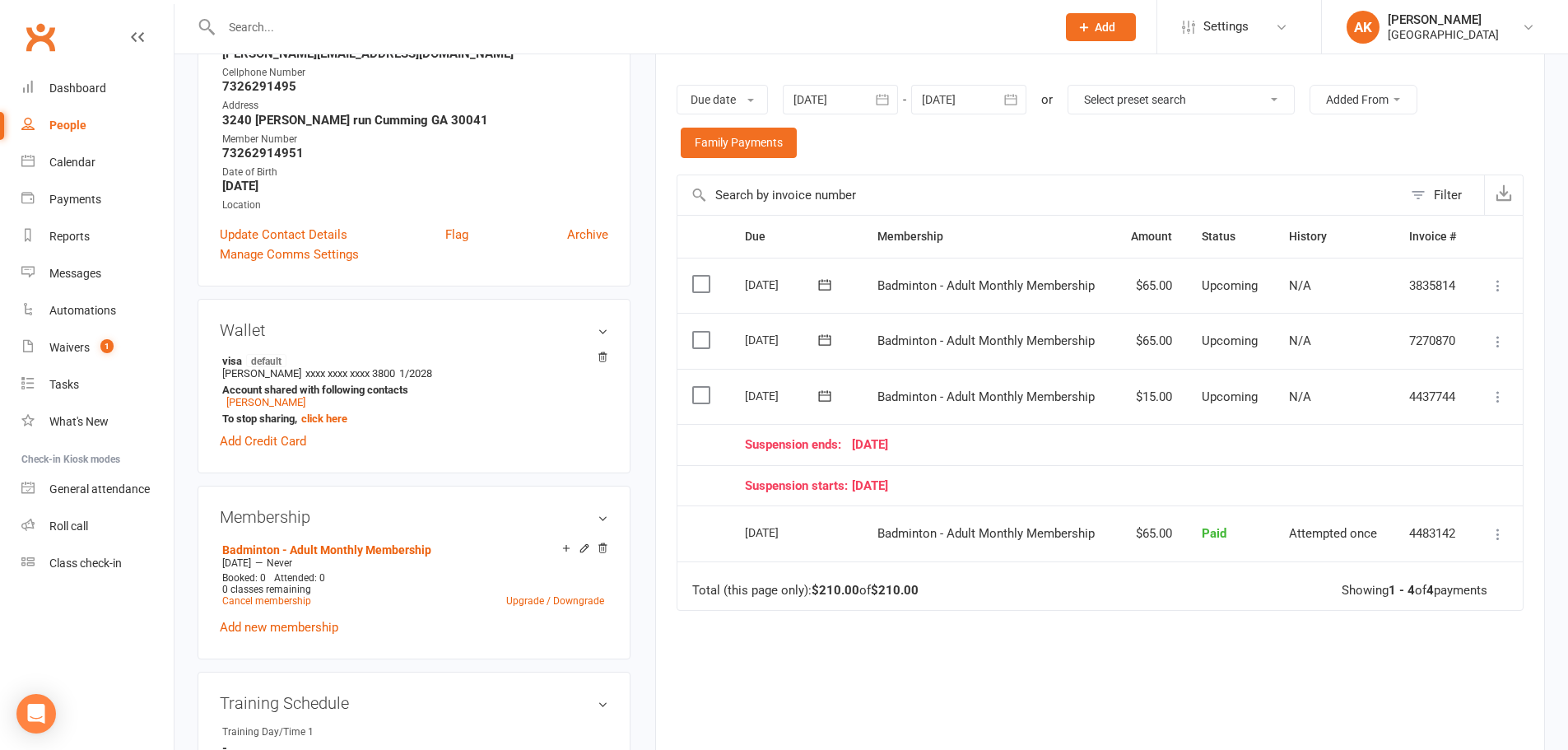
scroll to position [494, 0]
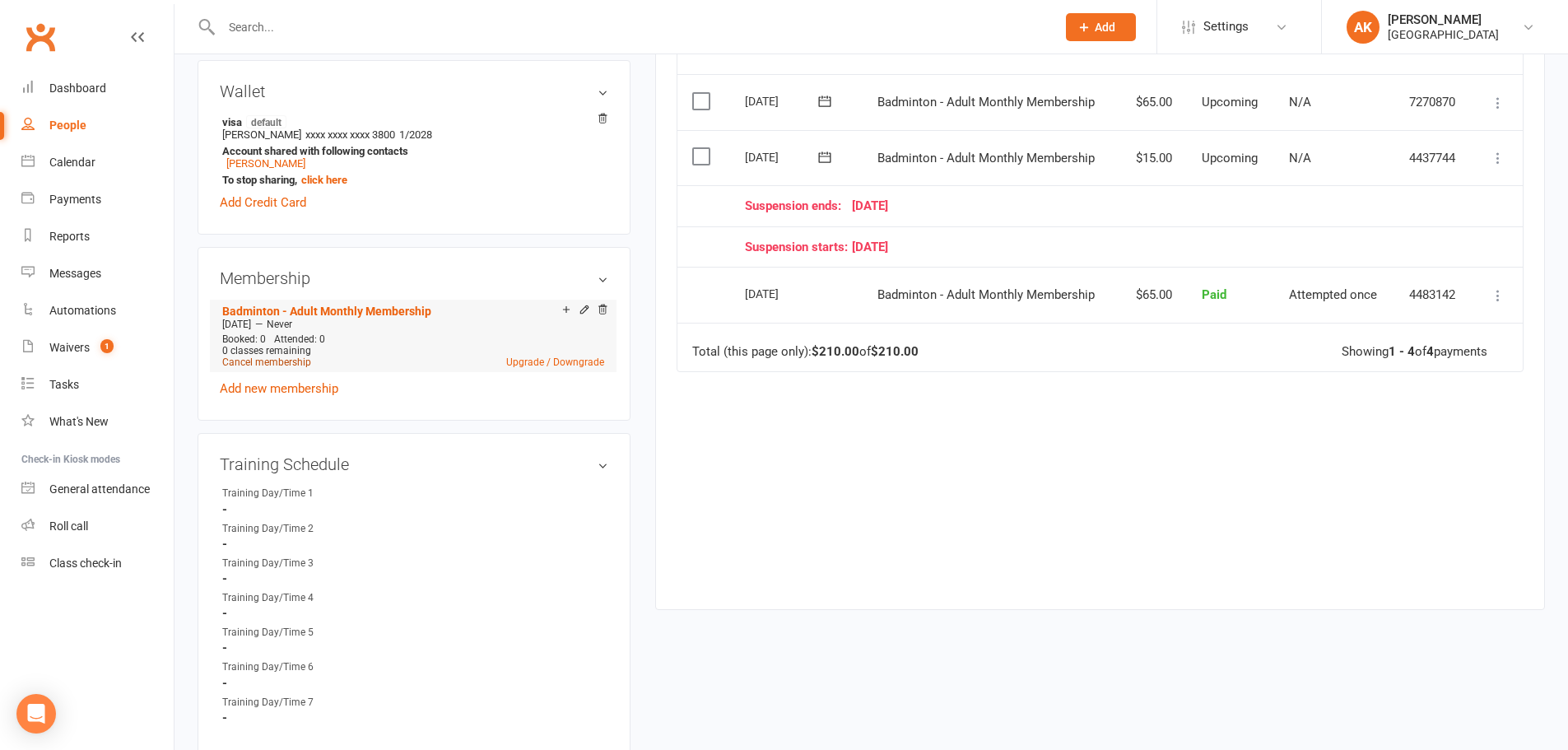
click at [275, 363] on link "Cancel membership" at bounding box center [267, 362] width 89 height 12
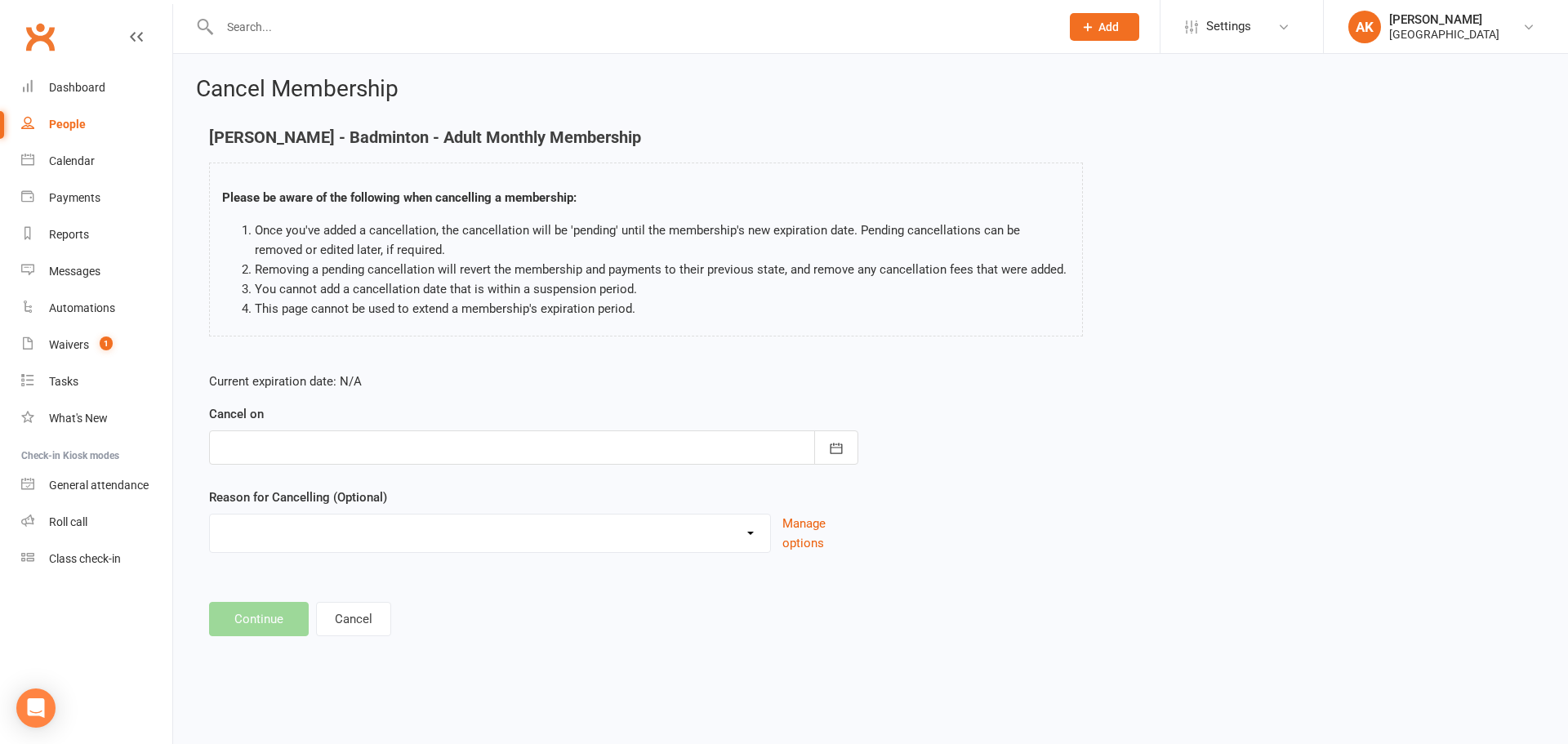
click at [428, 452] on div at bounding box center [534, 447] width 649 height 35
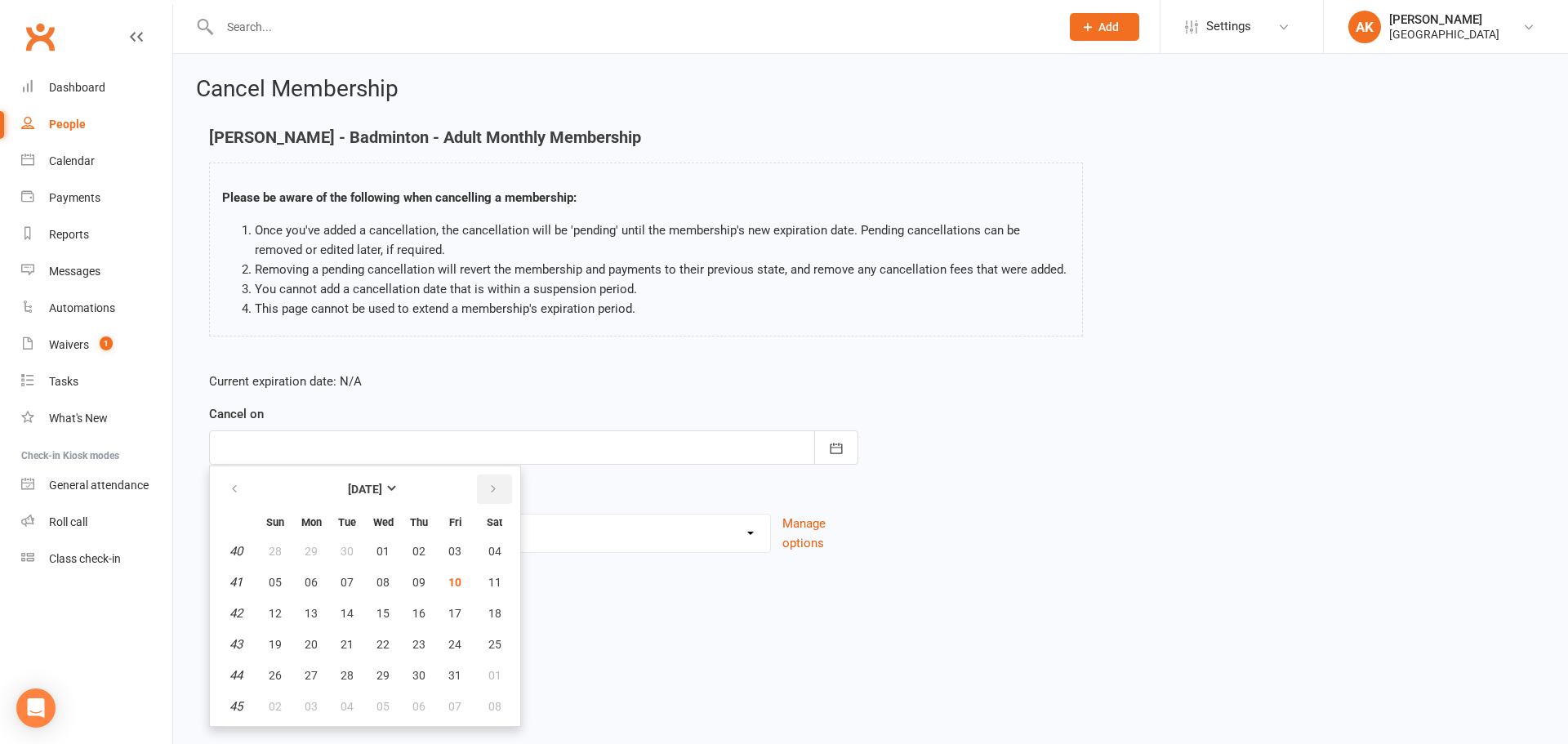
click at [492, 490] on icon "button" at bounding box center [494, 489] width 12 height 13
click at [486, 677] on button "29" at bounding box center [494, 676] width 42 height 30
type input "29 Nov 2025"
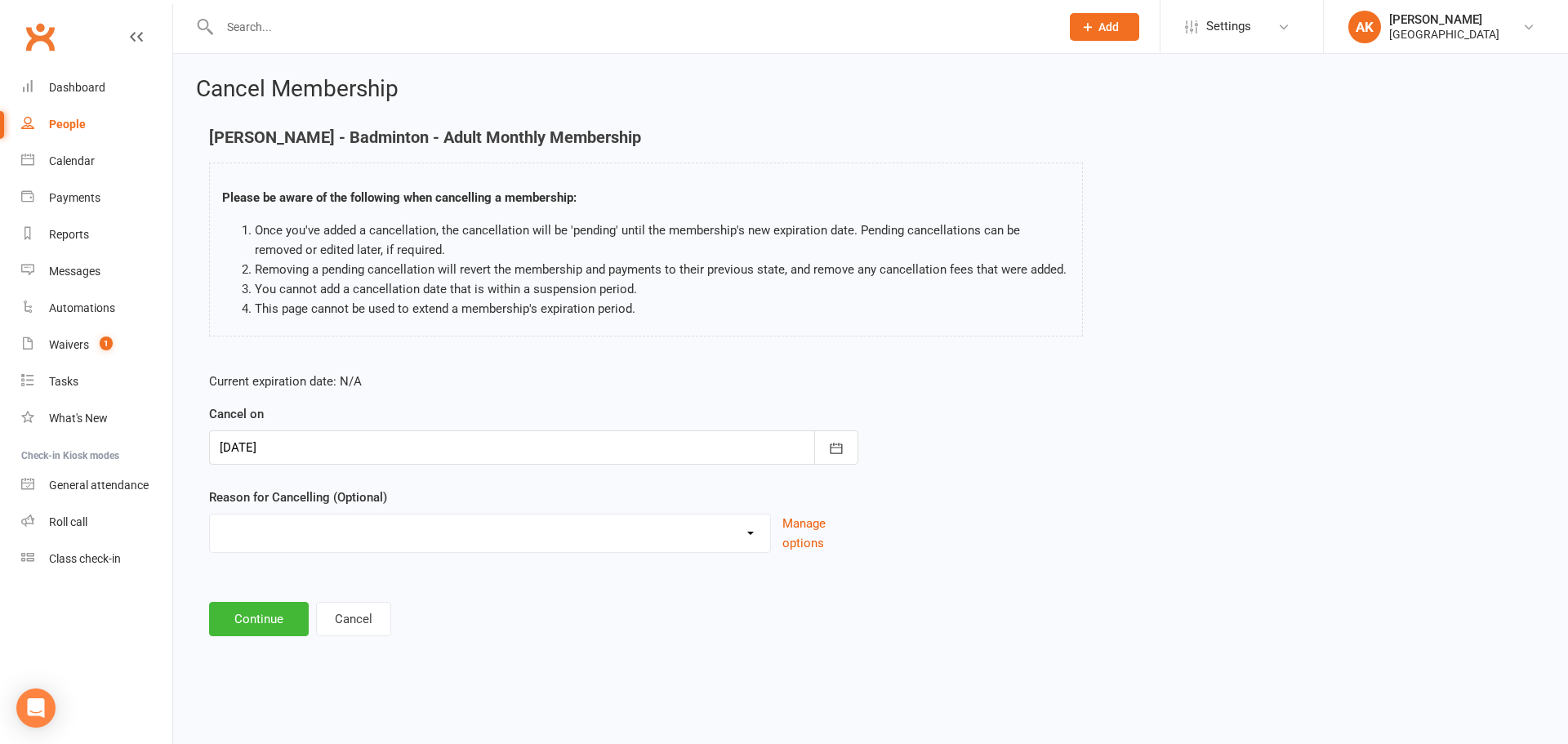
click at [423, 542] on select "Coaches Request Coaching is Complete Coach Request Customer requested via email…" at bounding box center [490, 531] width 560 height 33
select select "3"
click at [210, 514] on select "Coaches Request Coaching is Complete Coach Request Customer requested via email…" at bounding box center [490, 531] width 560 height 33
click at [257, 625] on button "Continue" at bounding box center [259, 619] width 100 height 35
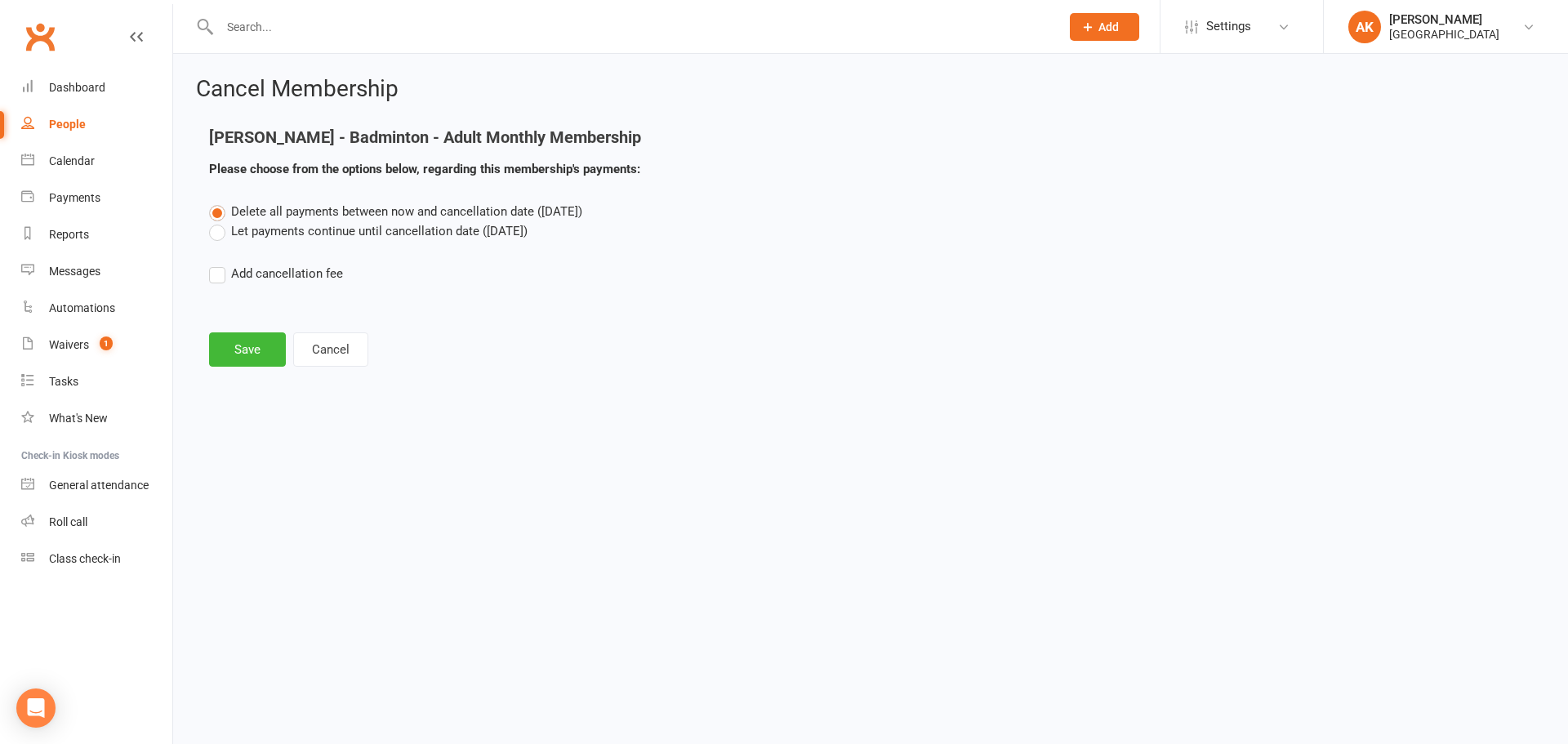
click at [282, 229] on label "Let payments continue until cancellation date (Nov 29, 2025)" at bounding box center [368, 232] width 318 height 20
click at [220, 222] on input "Let payments continue until cancellation date (Nov 29, 2025)" at bounding box center [214, 222] width 11 height 0
click at [247, 353] on button "Save" at bounding box center [247, 349] width 77 height 35
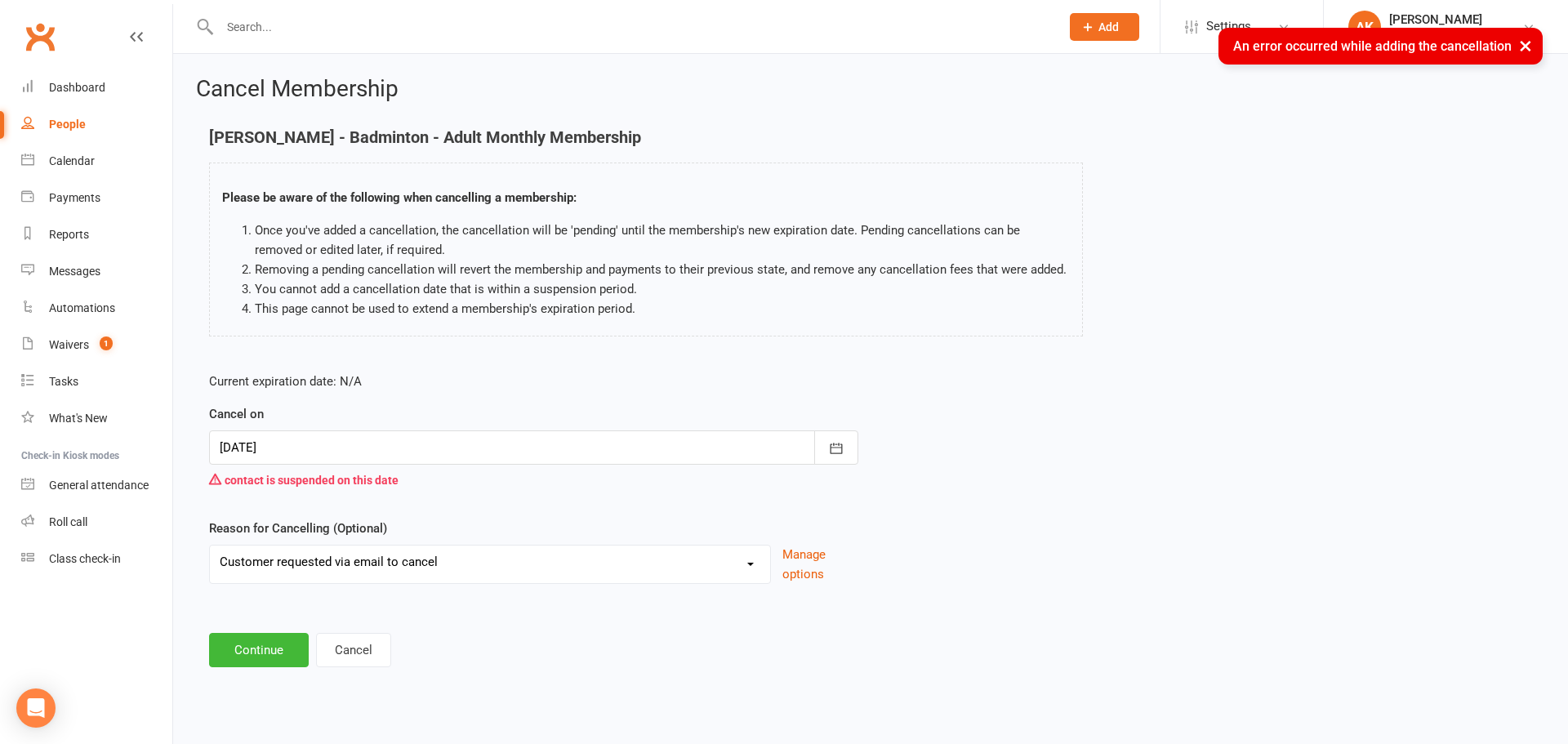
click at [354, 449] on div at bounding box center [534, 447] width 649 height 35
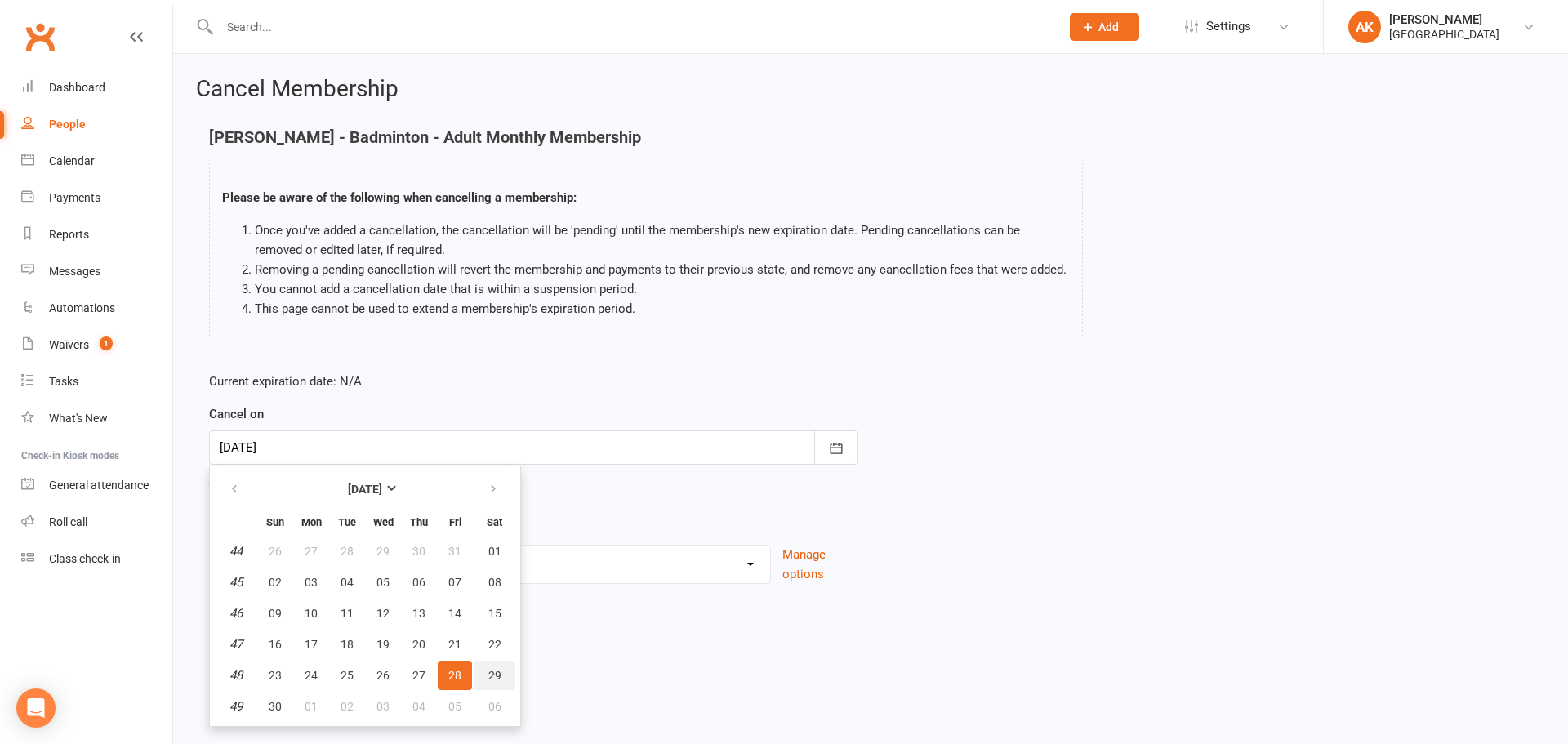
click at [485, 669] on button "29" at bounding box center [494, 676] width 42 height 30
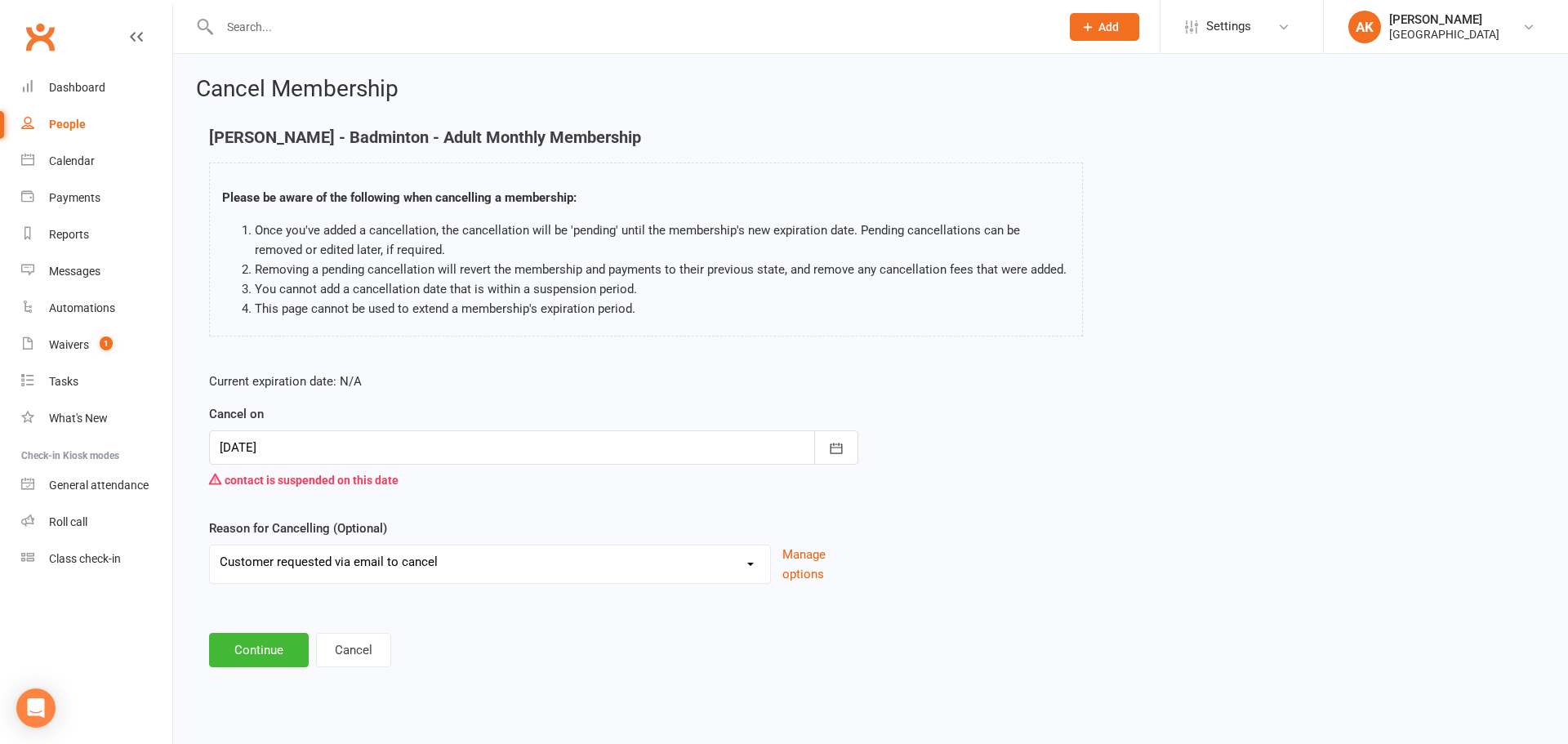
click at [316, 445] on div at bounding box center [534, 447] width 649 height 35
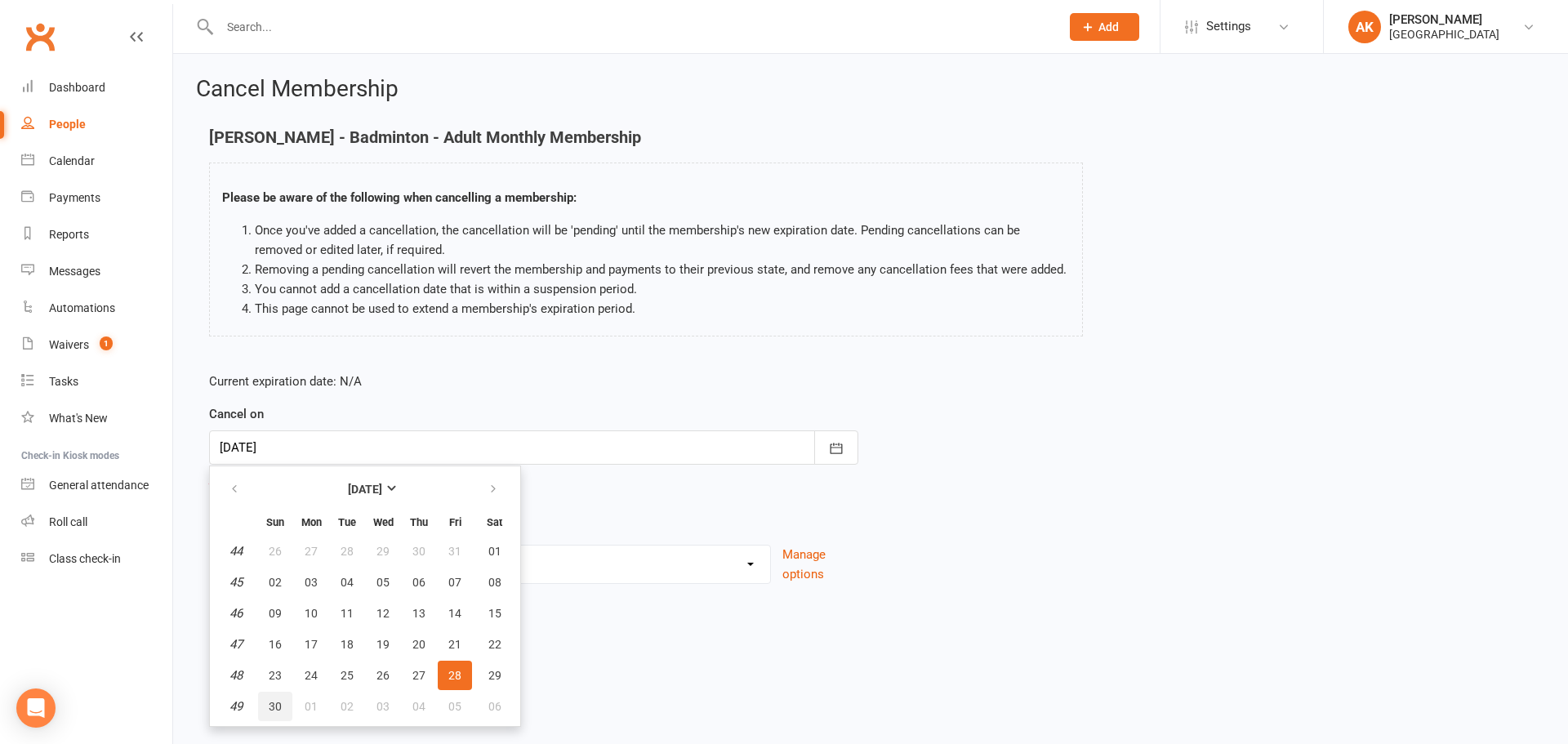
click at [269, 704] on span "30" at bounding box center [275, 706] width 13 height 13
type input "30 Nov 2025"
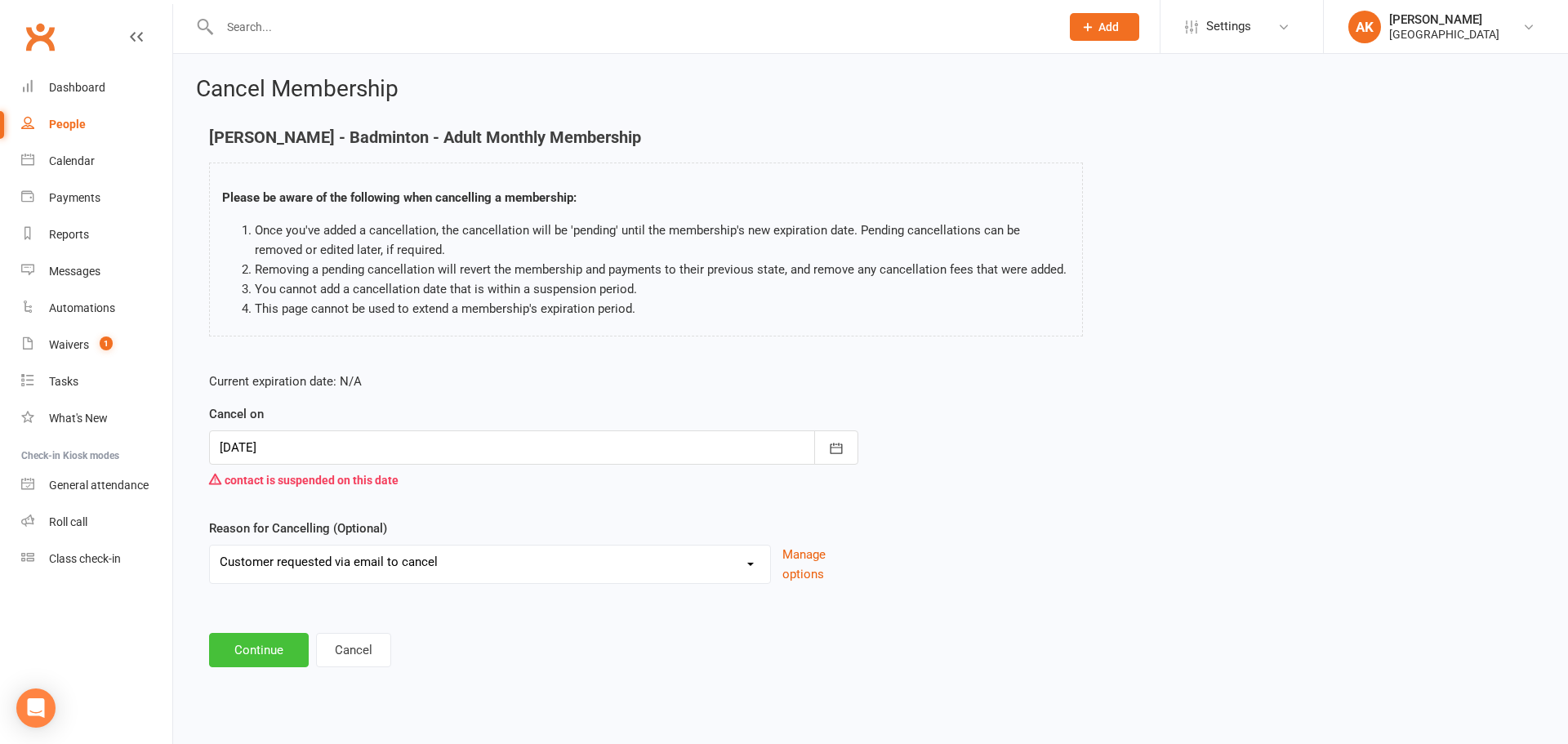
click at [266, 665] on button "Continue" at bounding box center [259, 650] width 100 height 35
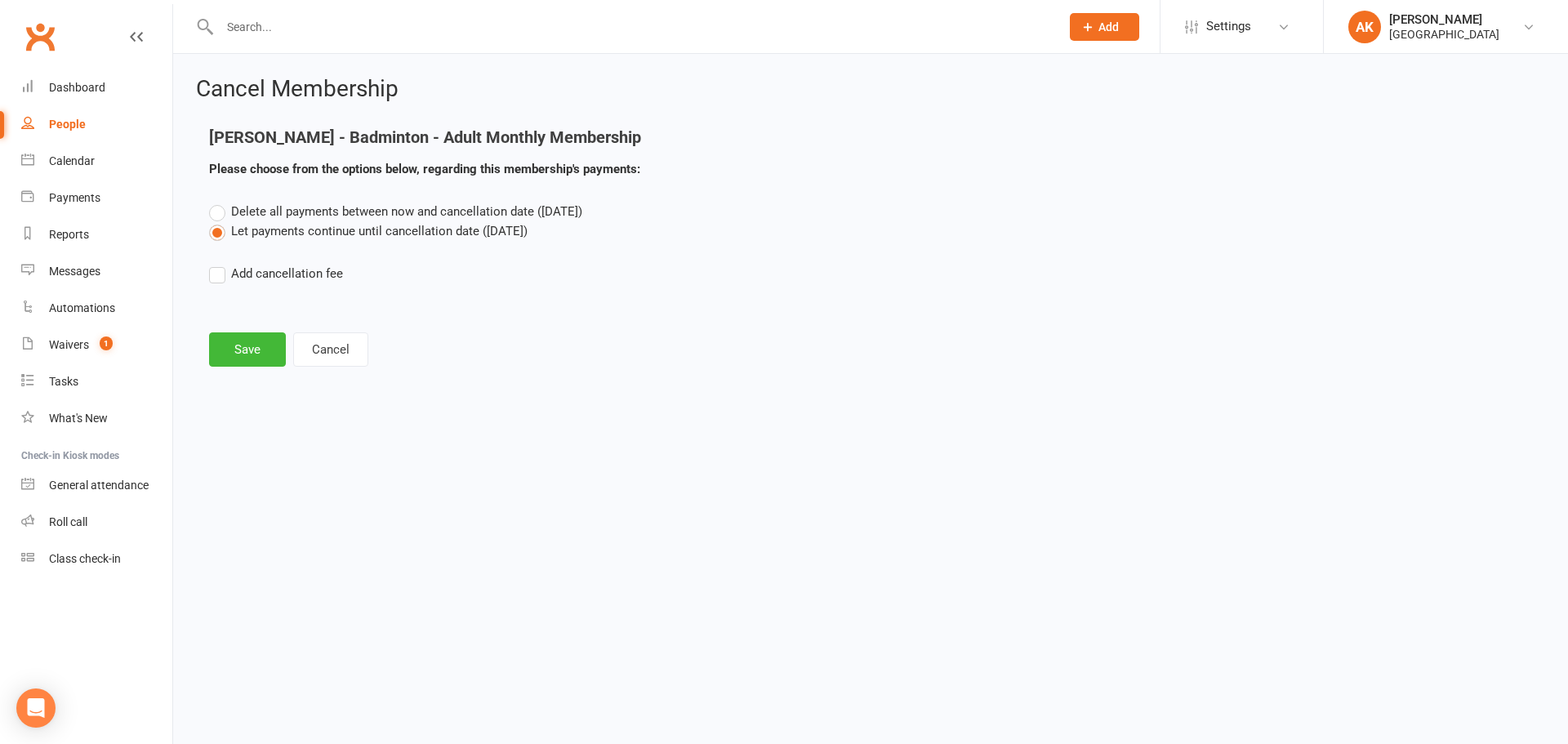
click at [281, 225] on label "Let payments continue until cancellation date (Nov 30, 2025)" at bounding box center [368, 232] width 318 height 20
click at [220, 222] on input "Let payments continue until cancellation date (Nov 30, 2025)" at bounding box center [214, 222] width 11 height 0
click at [264, 342] on button "Save" at bounding box center [247, 349] width 77 height 35
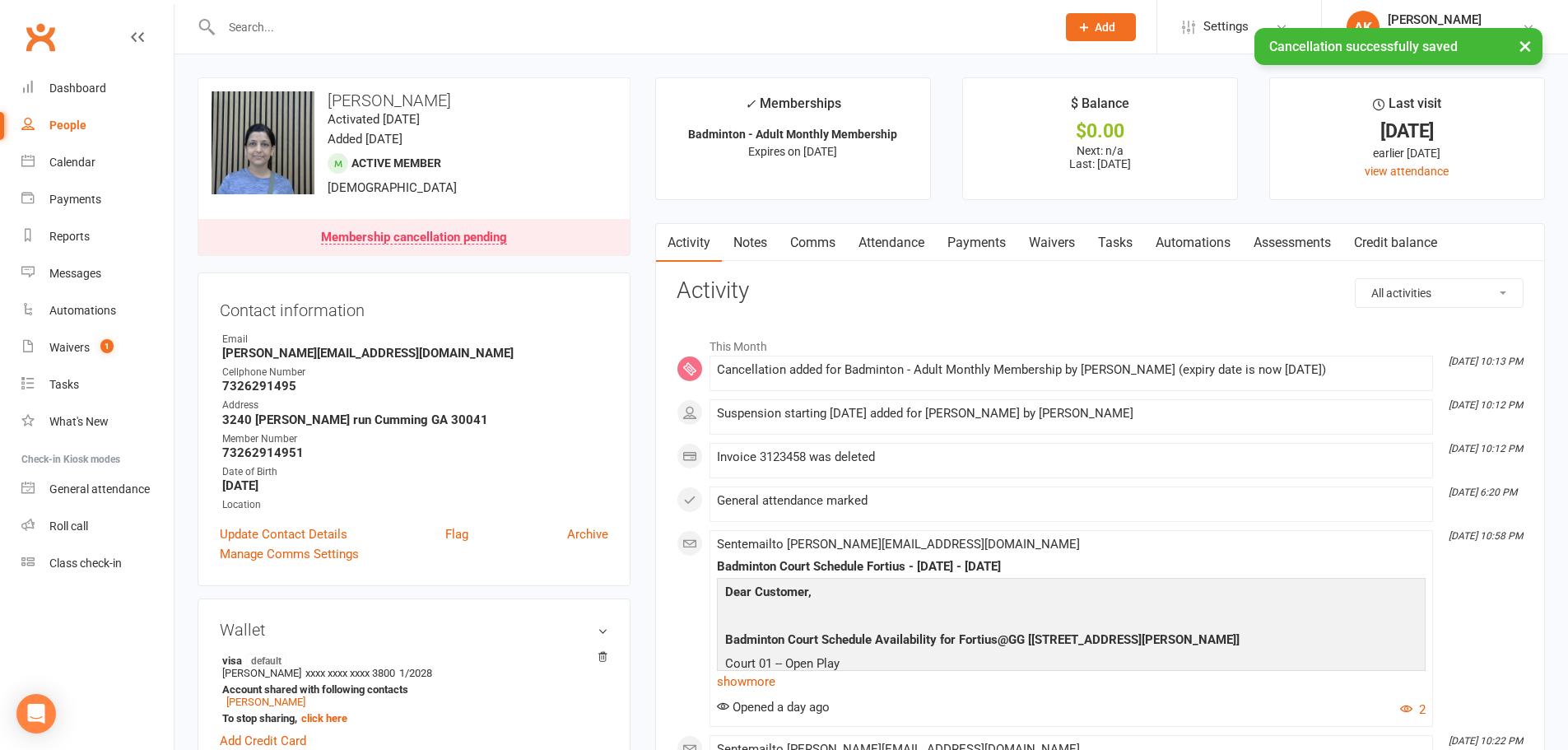
click at [838, 228] on link "Comms" at bounding box center [812, 243] width 68 height 38
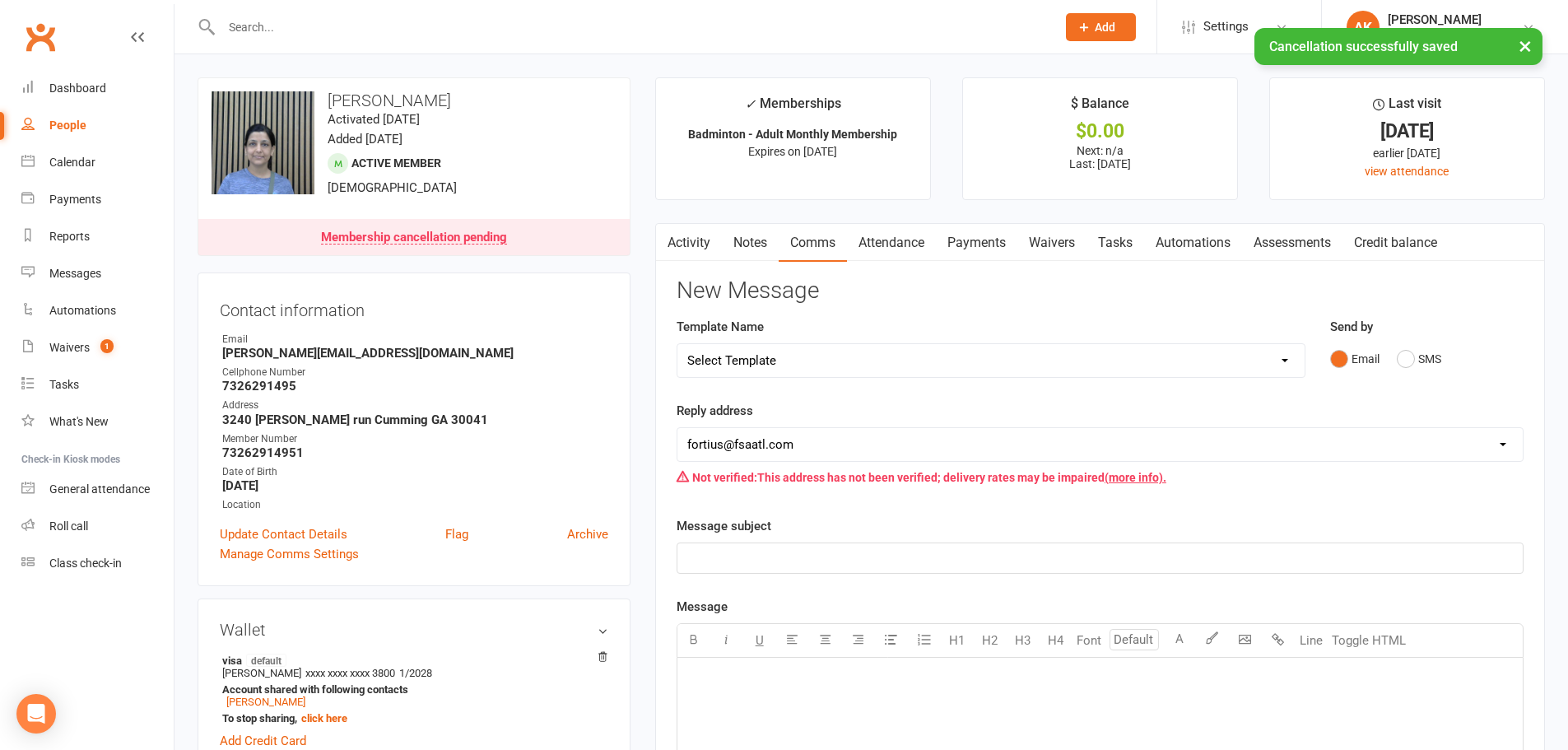
click at [945, 248] on link "Payments" at bounding box center [977, 243] width 81 height 38
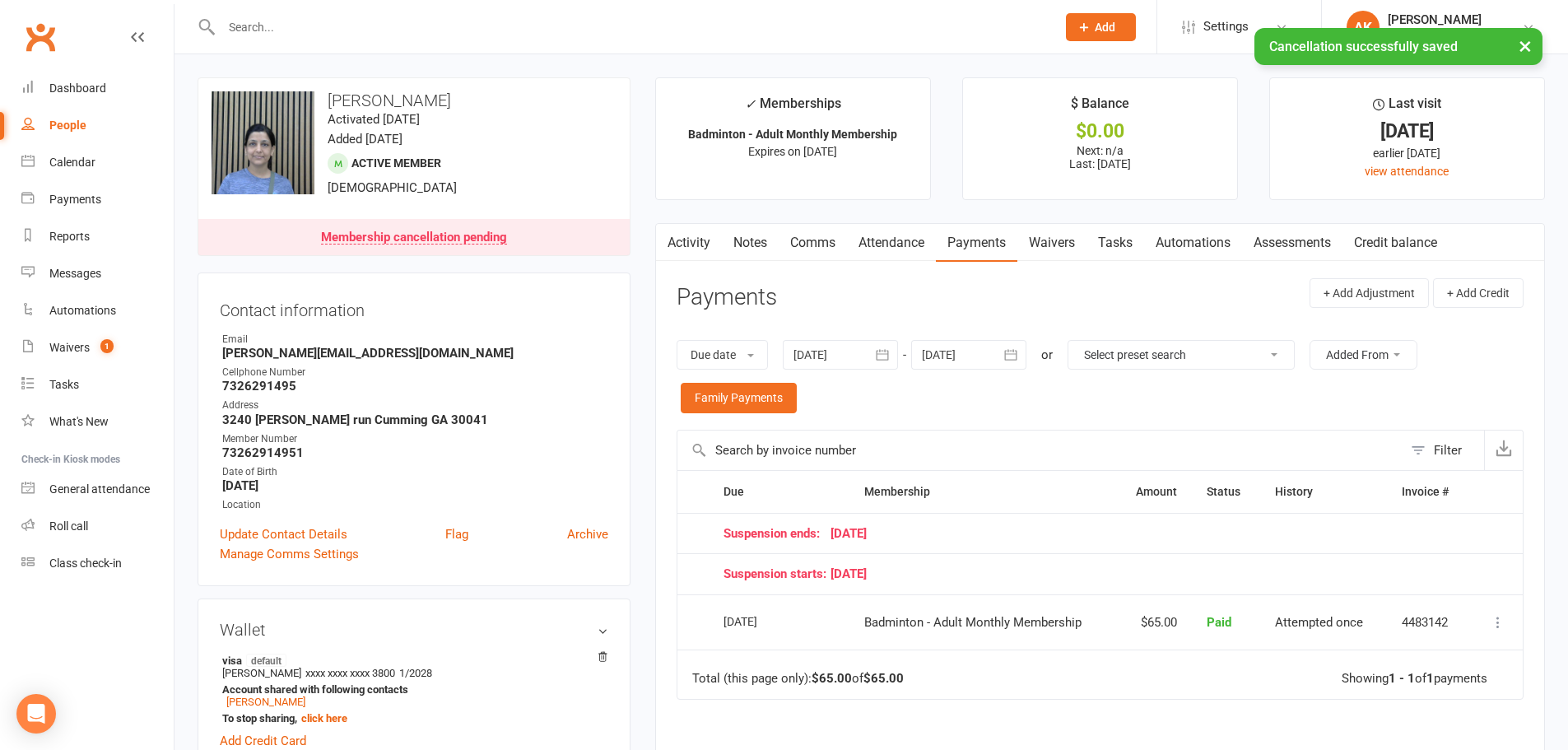
click at [968, 247] on link "Payments" at bounding box center [977, 243] width 81 height 38
click at [685, 248] on link "Activity" at bounding box center [688, 243] width 66 height 38
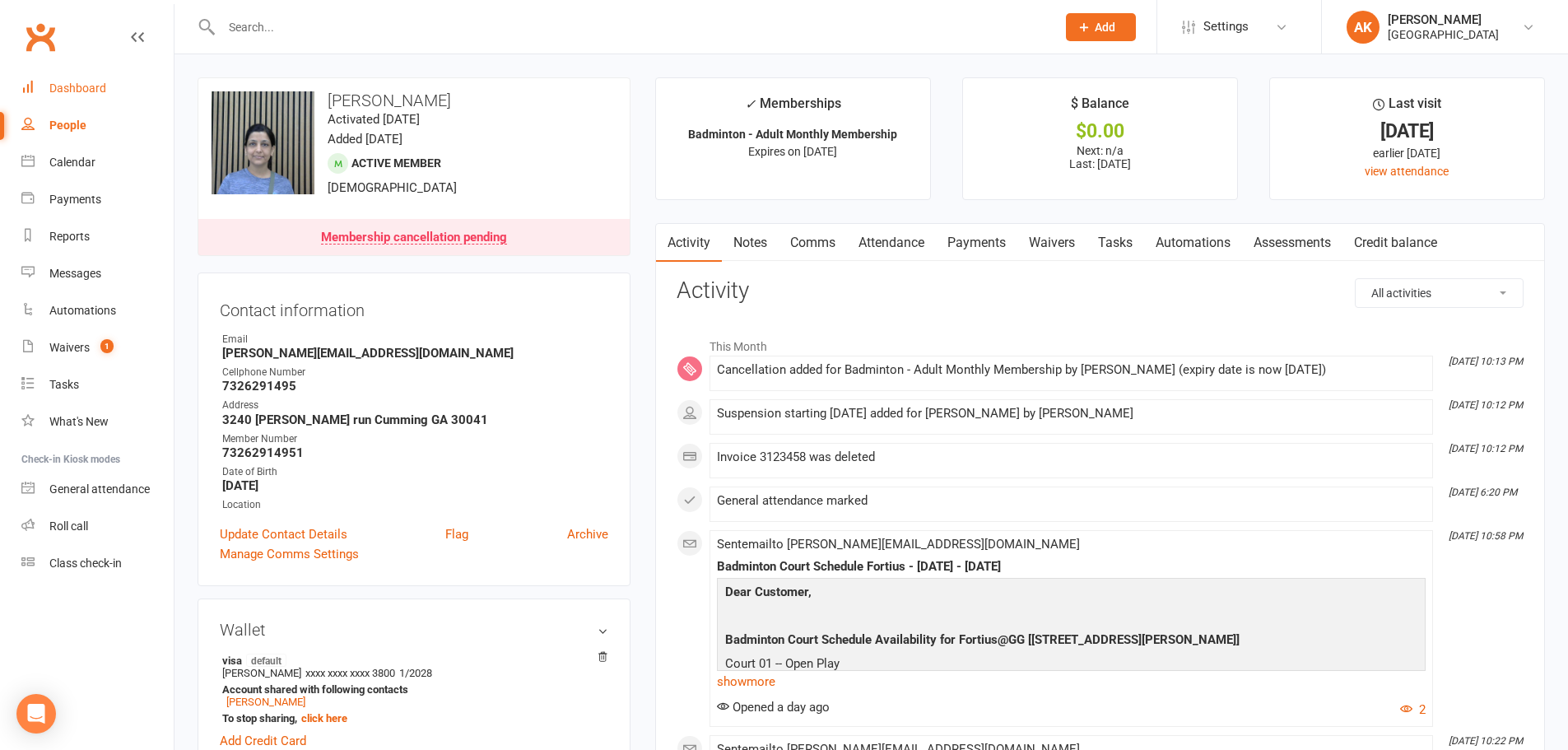
click at [99, 91] on div "Dashboard" at bounding box center [77, 88] width 56 height 13
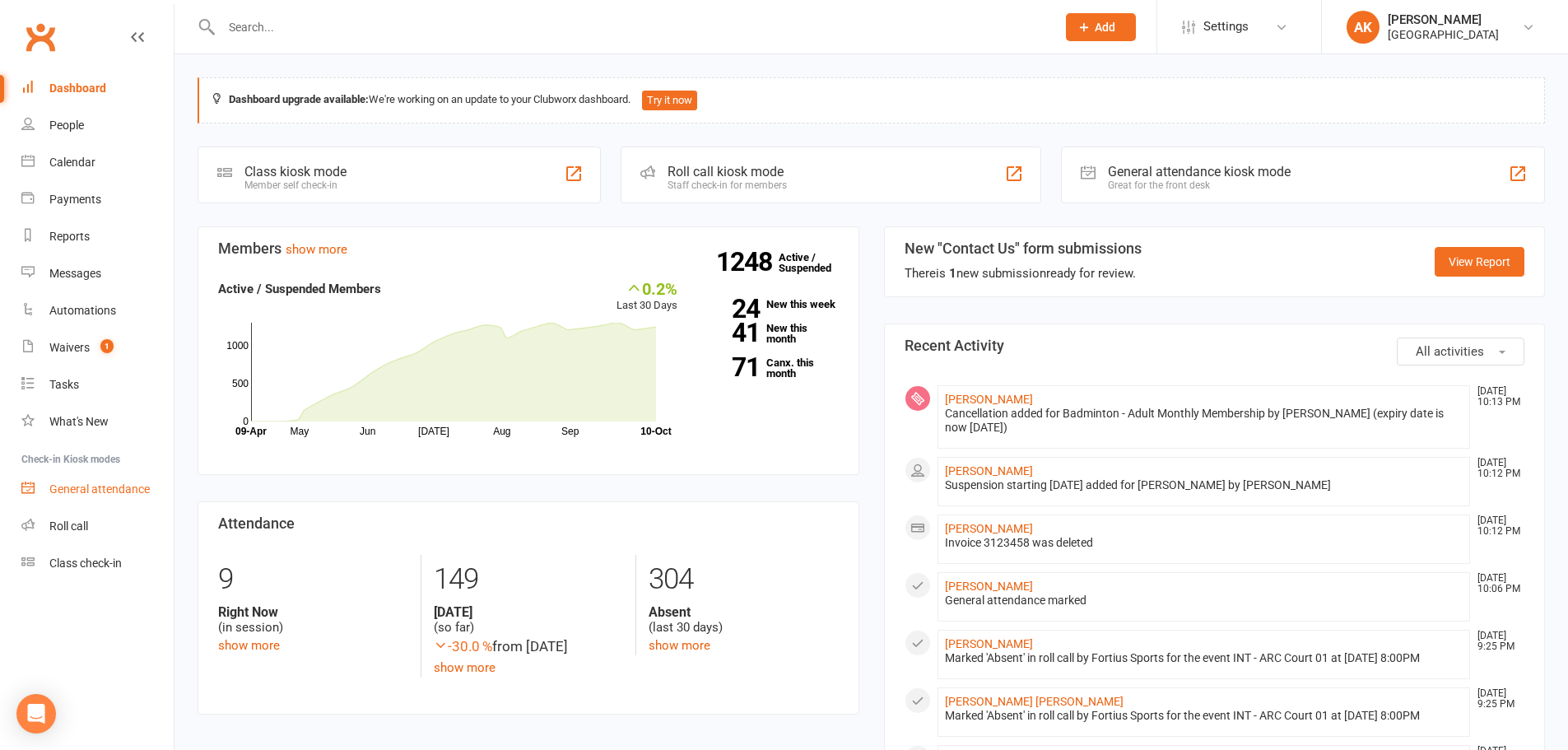
click at [80, 486] on div "General attendance" at bounding box center [99, 489] width 100 height 13
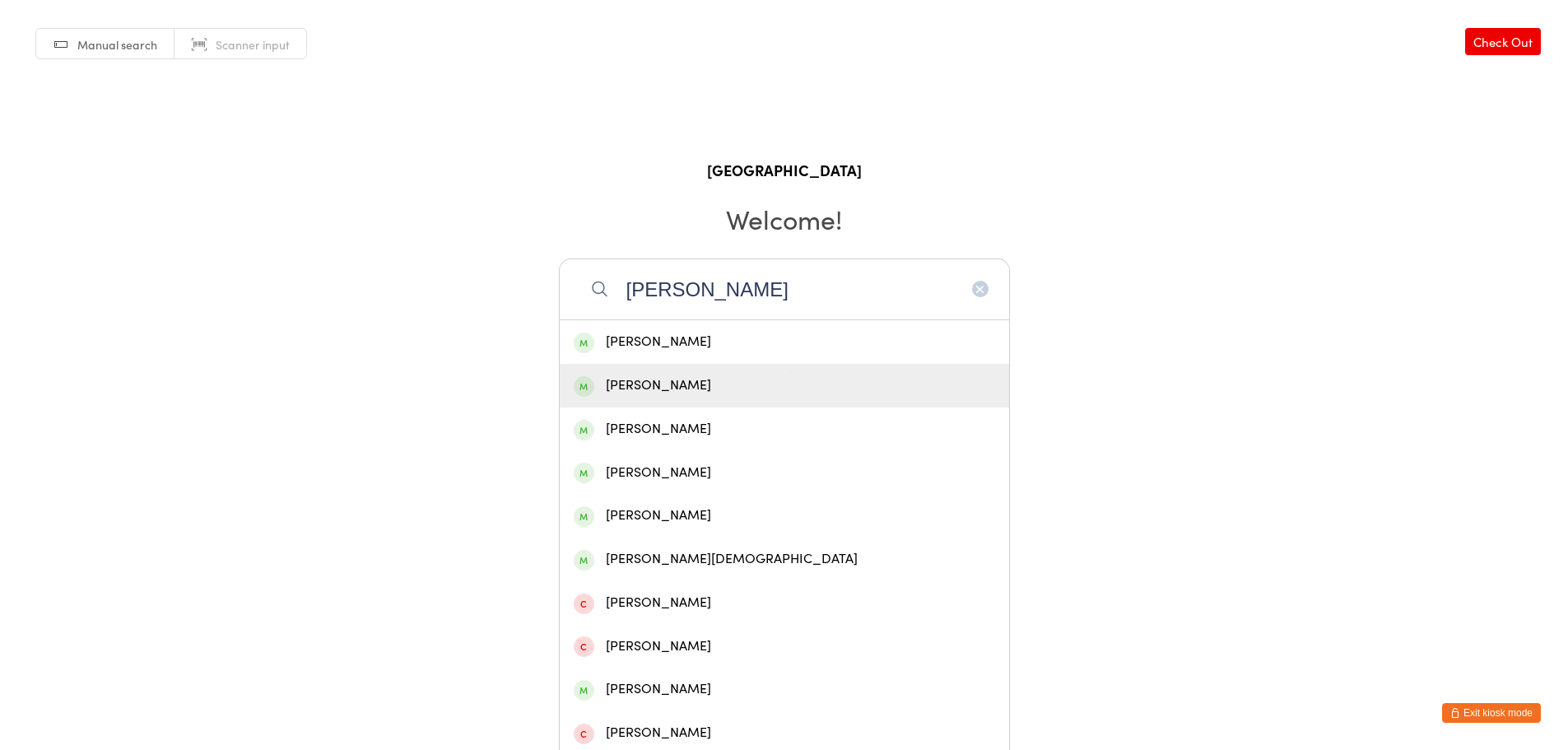
type input "[PERSON_NAME]"
click at [755, 384] on div "[PERSON_NAME]" at bounding box center [784, 385] width 421 height 22
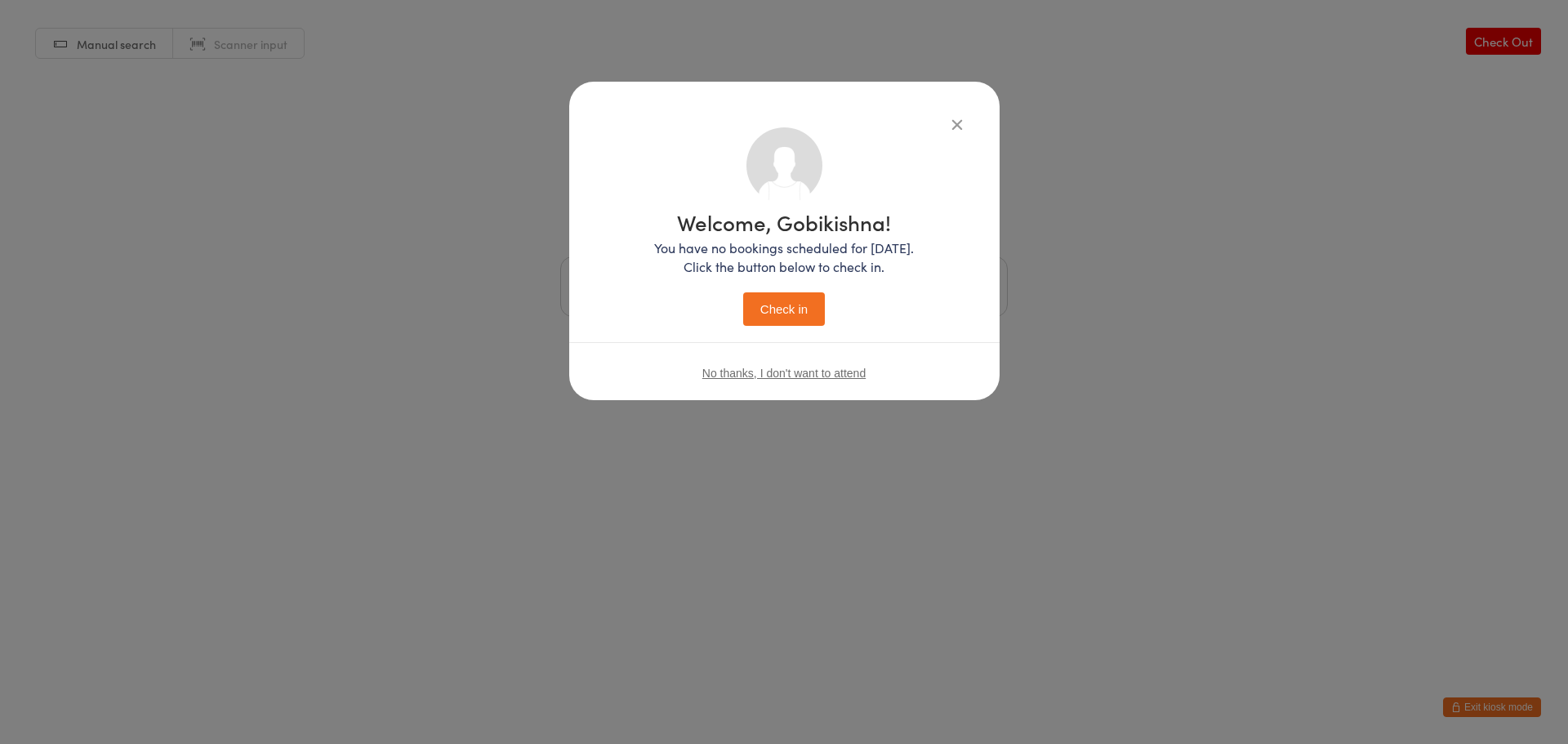
click at [804, 306] on button "Check in" at bounding box center [784, 309] width 82 height 34
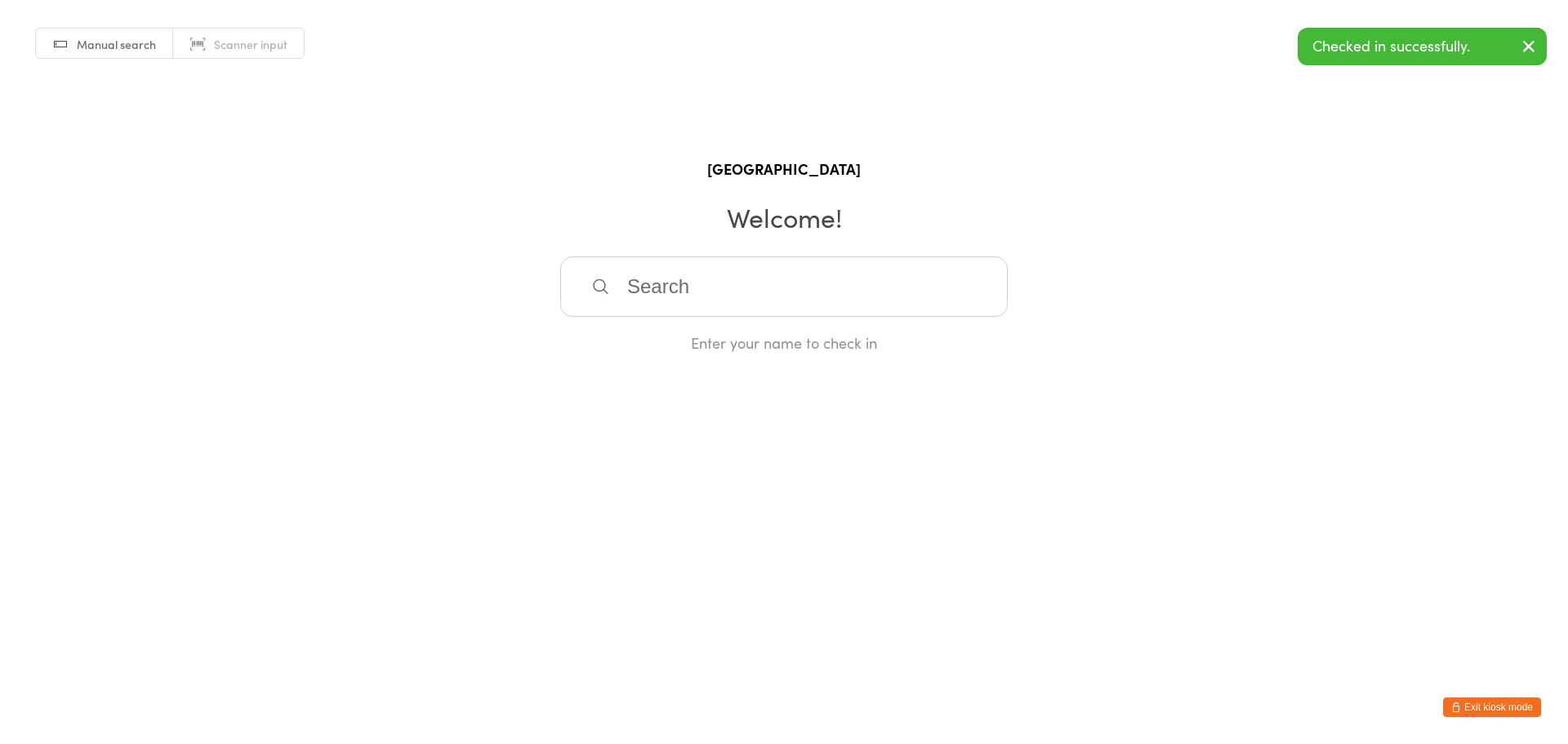
click at [1507, 709] on button "Exit kiosk mode" at bounding box center [1491, 707] width 98 height 20
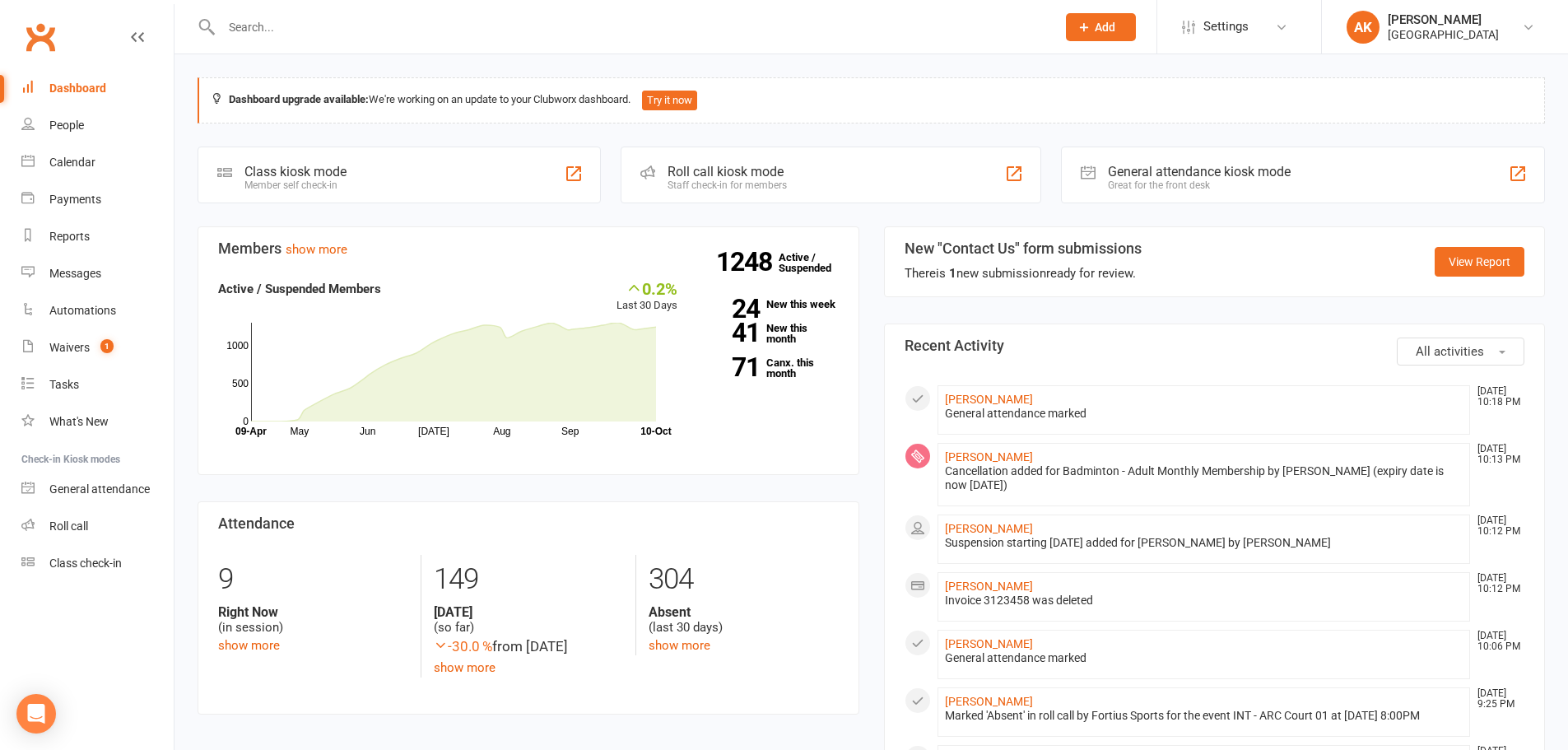
click at [980, 464] on div "Cancellation added for Badminton - Adult Monthly Membership by [PERSON_NAME] (e…" at bounding box center [1204, 478] width 518 height 28
click at [983, 459] on link "NEERU AGRAWAL" at bounding box center [989, 457] width 88 height 13
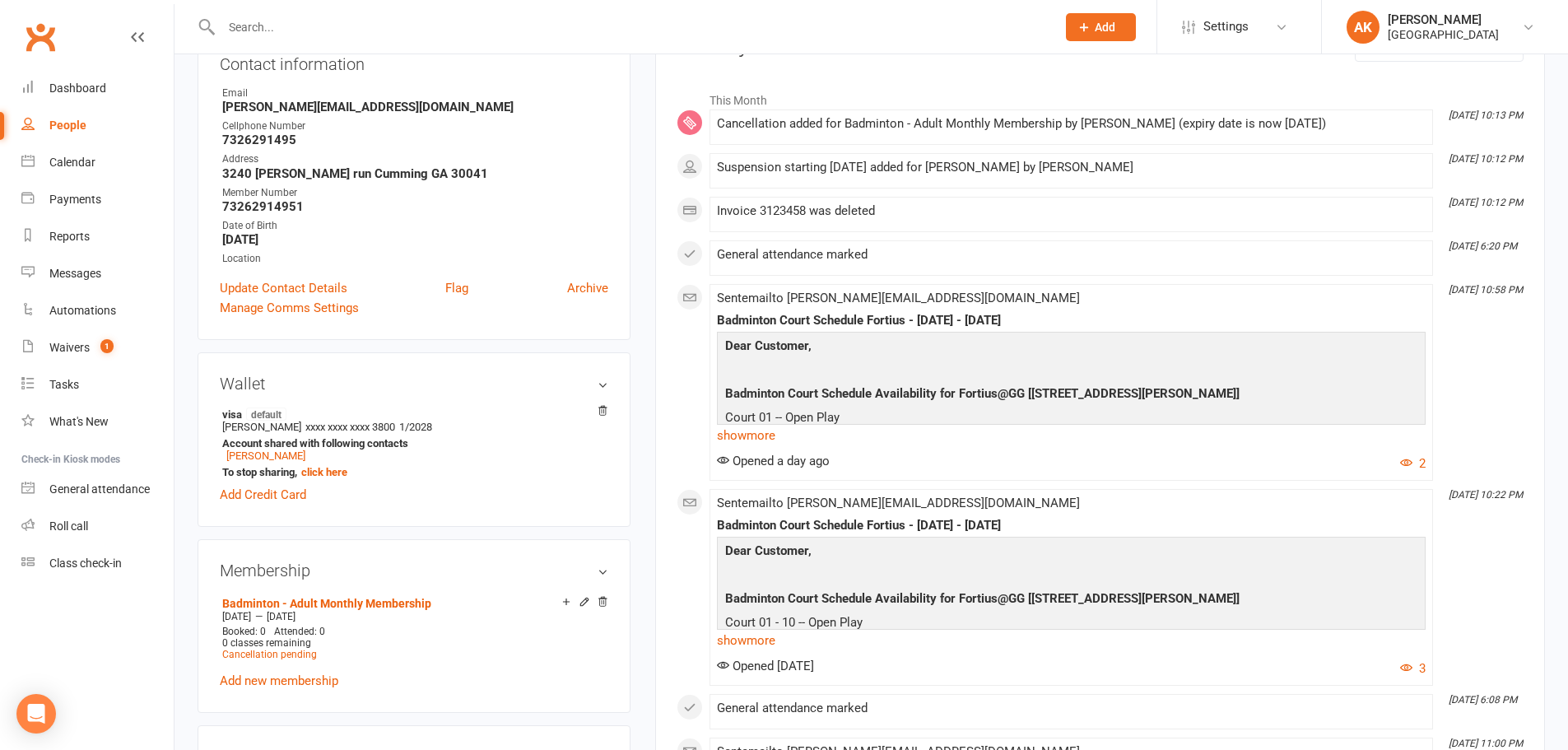
scroll to position [247, 0]
click at [244, 453] on link "Ajay AGRAWAL" at bounding box center [266, 454] width 79 height 12
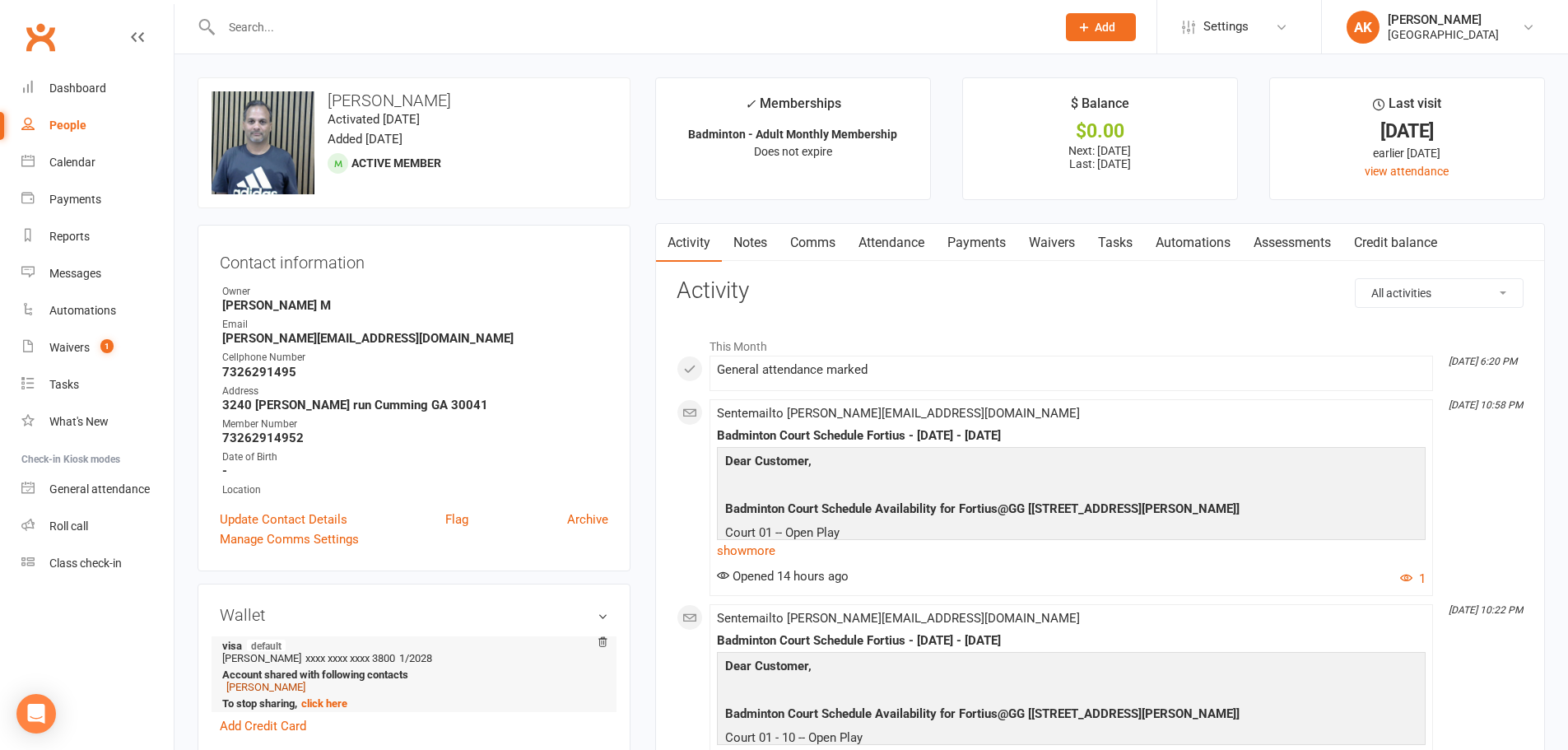
click at [261, 691] on link "NEERU AGRAWAL" at bounding box center [266, 686] width 79 height 12
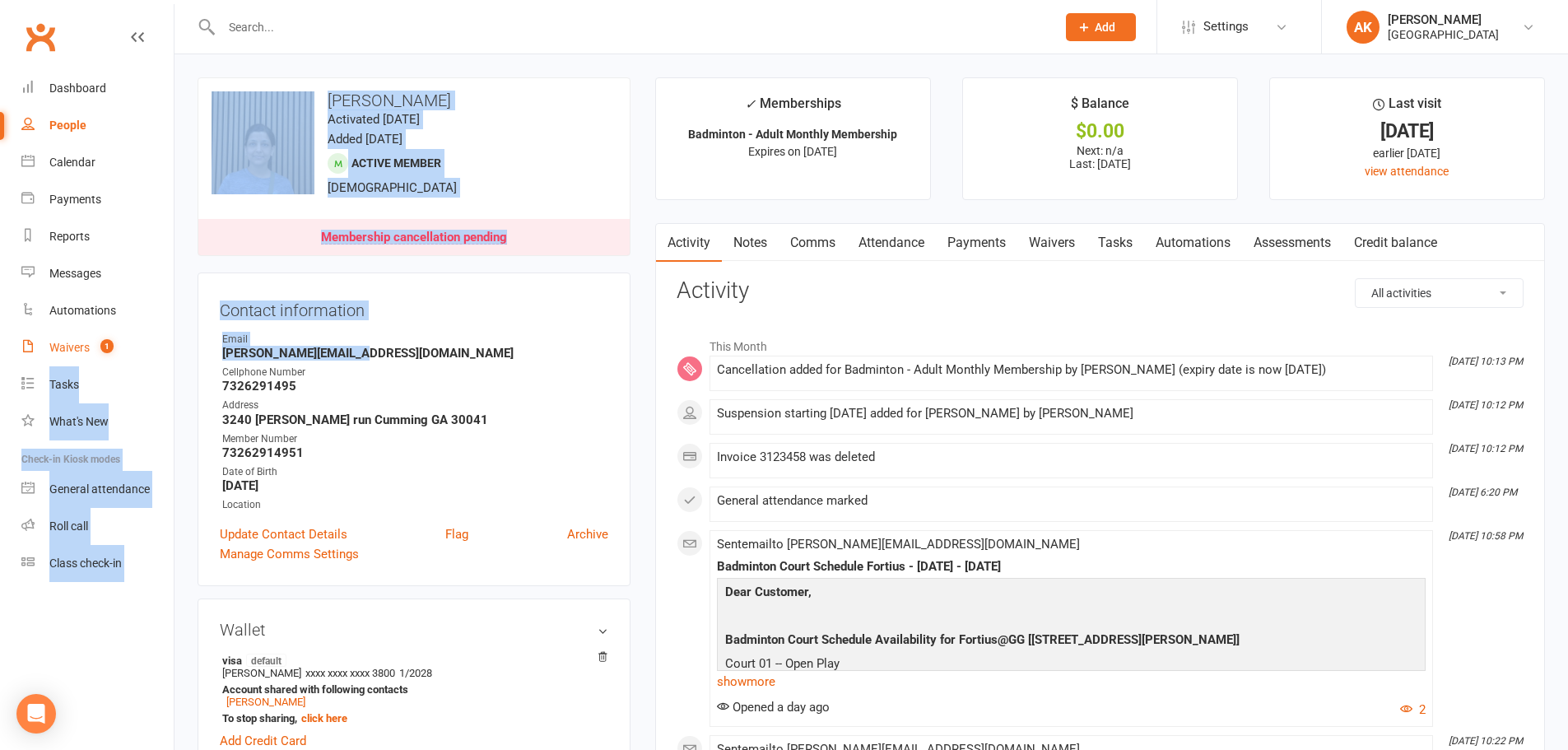
drag, startPoint x: 374, startPoint y: 352, endPoint x: 139, endPoint y: 349, distance: 235.0
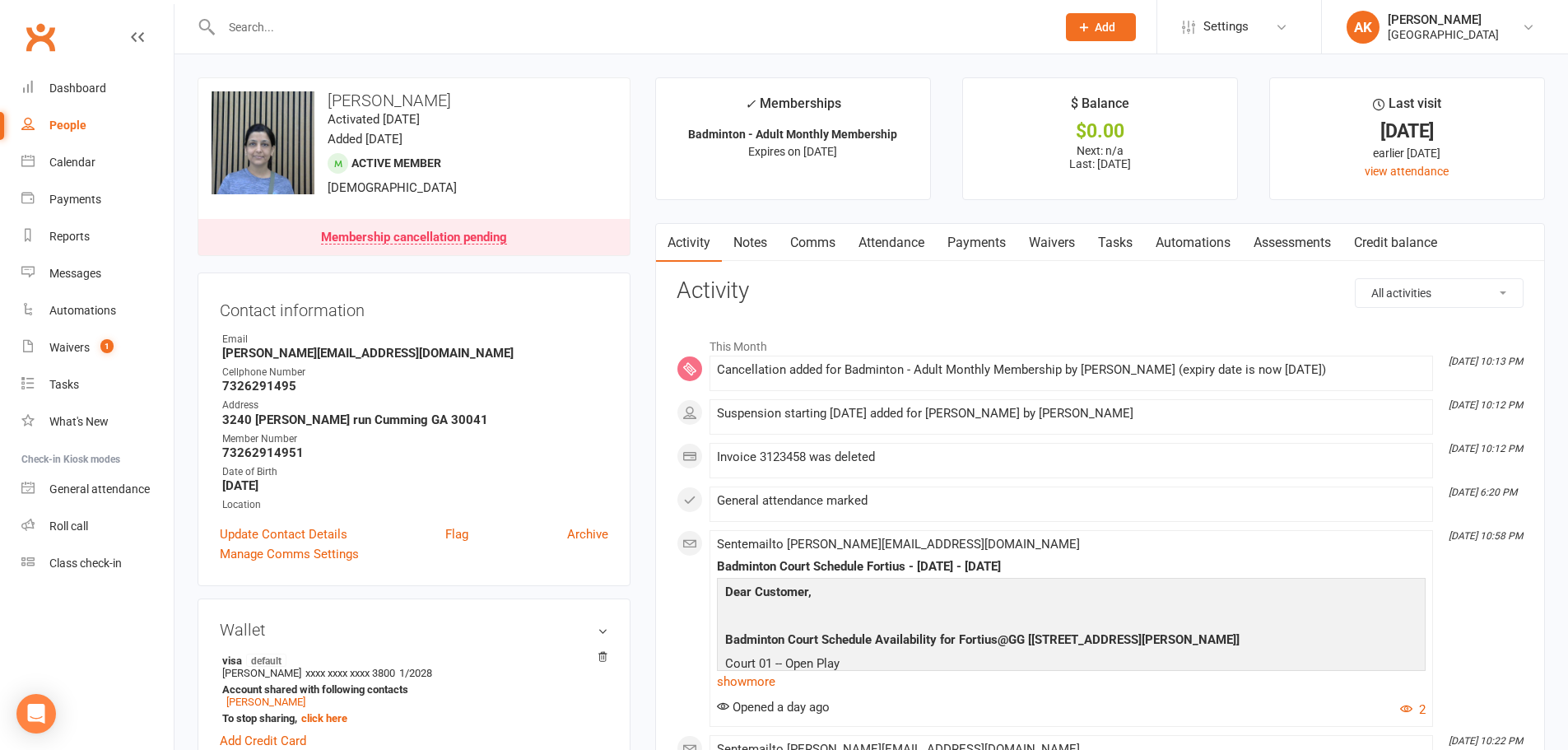
click at [355, 385] on strong "7326291495" at bounding box center [415, 386] width 386 height 15
click at [81, 91] on div "Dashboard" at bounding box center [77, 88] width 56 height 13
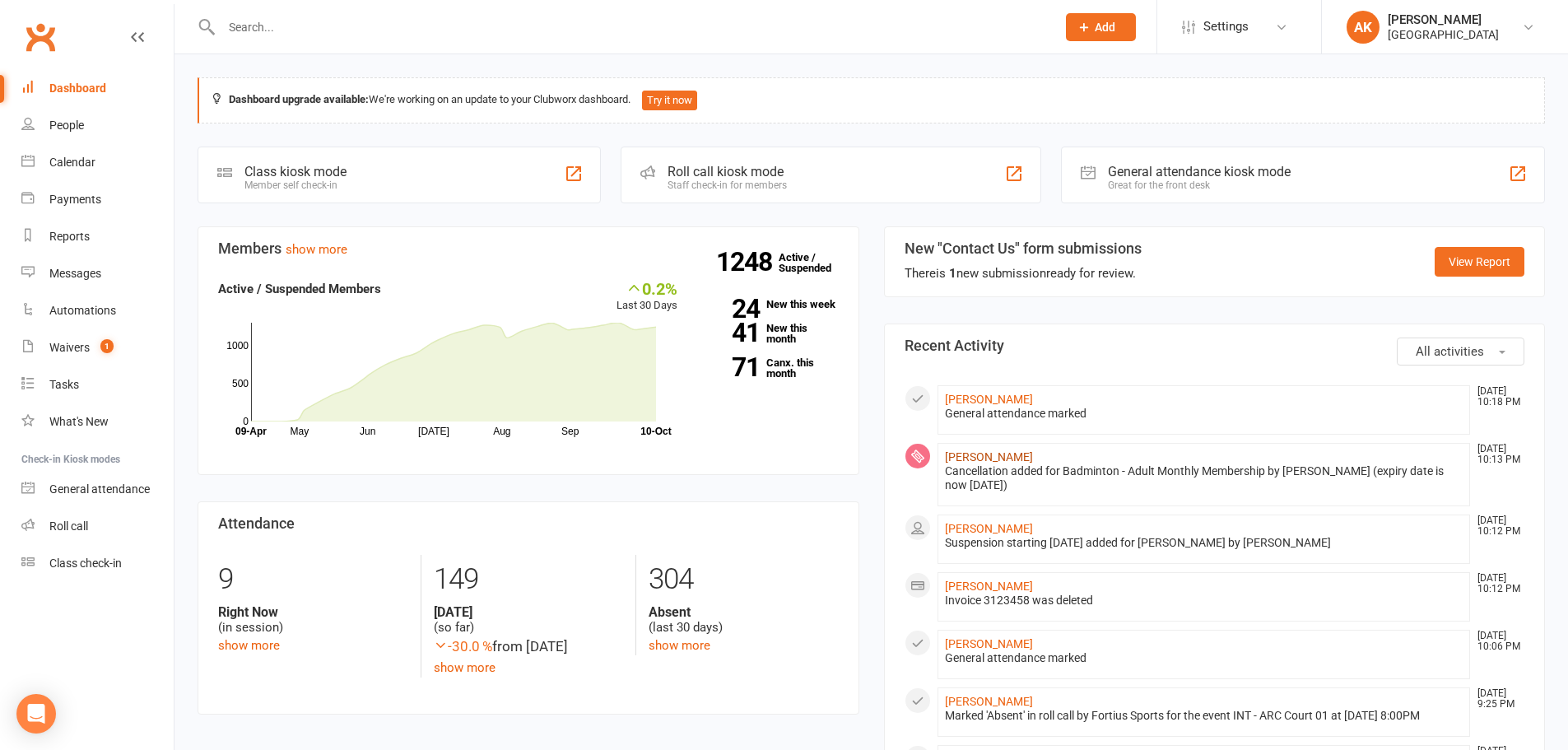
click at [998, 463] on link "NEERU AGRAWAL" at bounding box center [989, 457] width 88 height 13
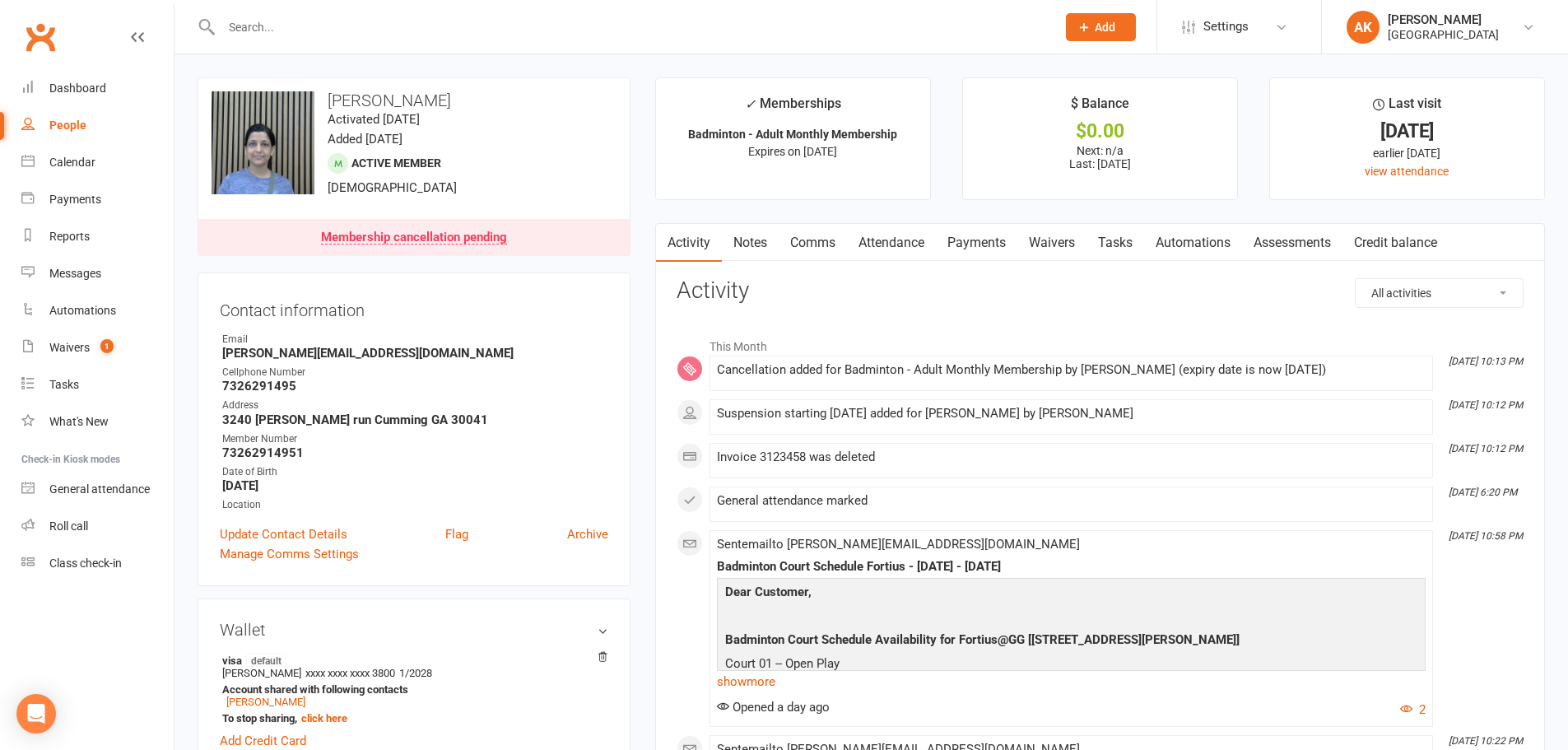
click at [790, 241] on link "Comms" at bounding box center [812, 243] width 68 height 38
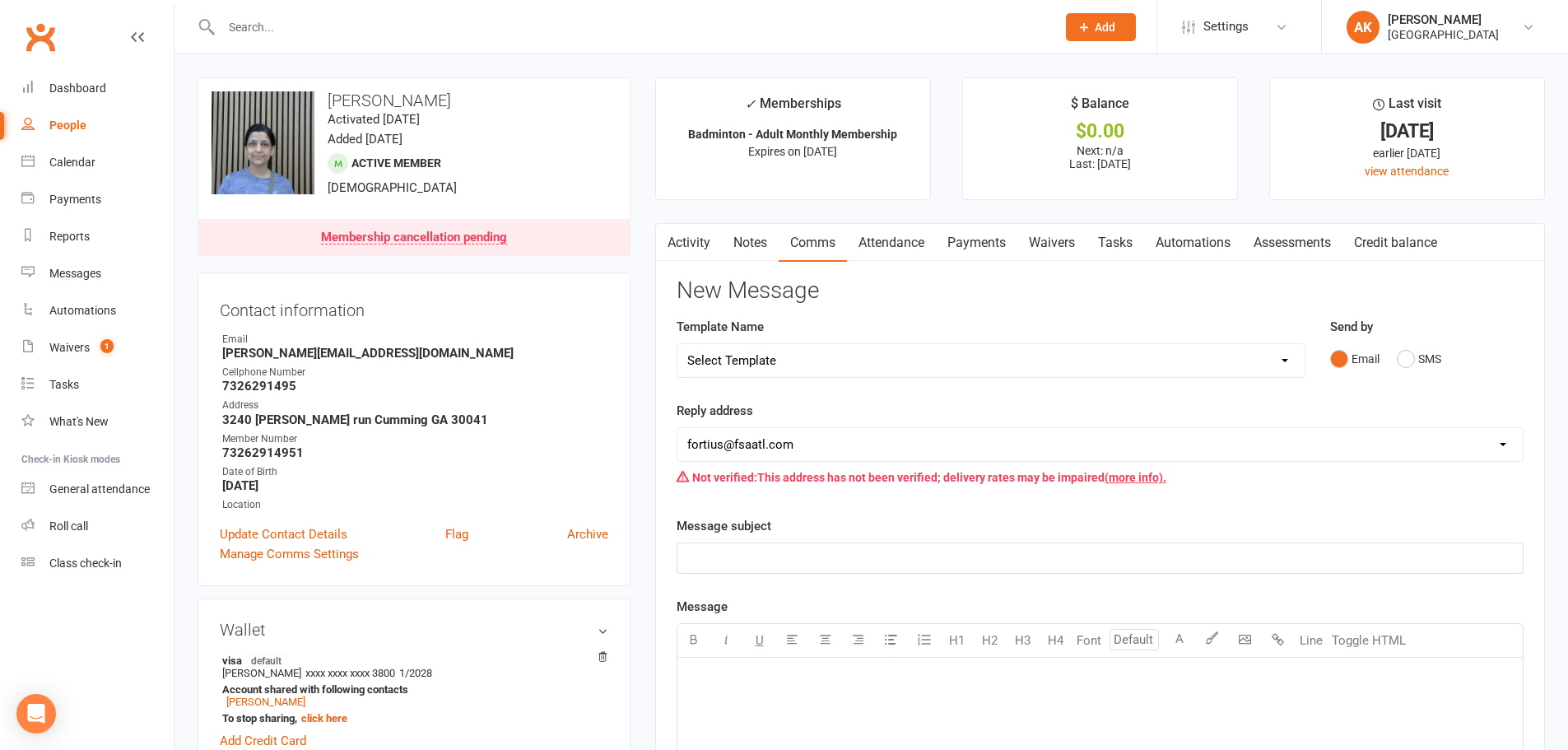
click at [893, 237] on link "Attendance" at bounding box center [891, 243] width 89 height 38
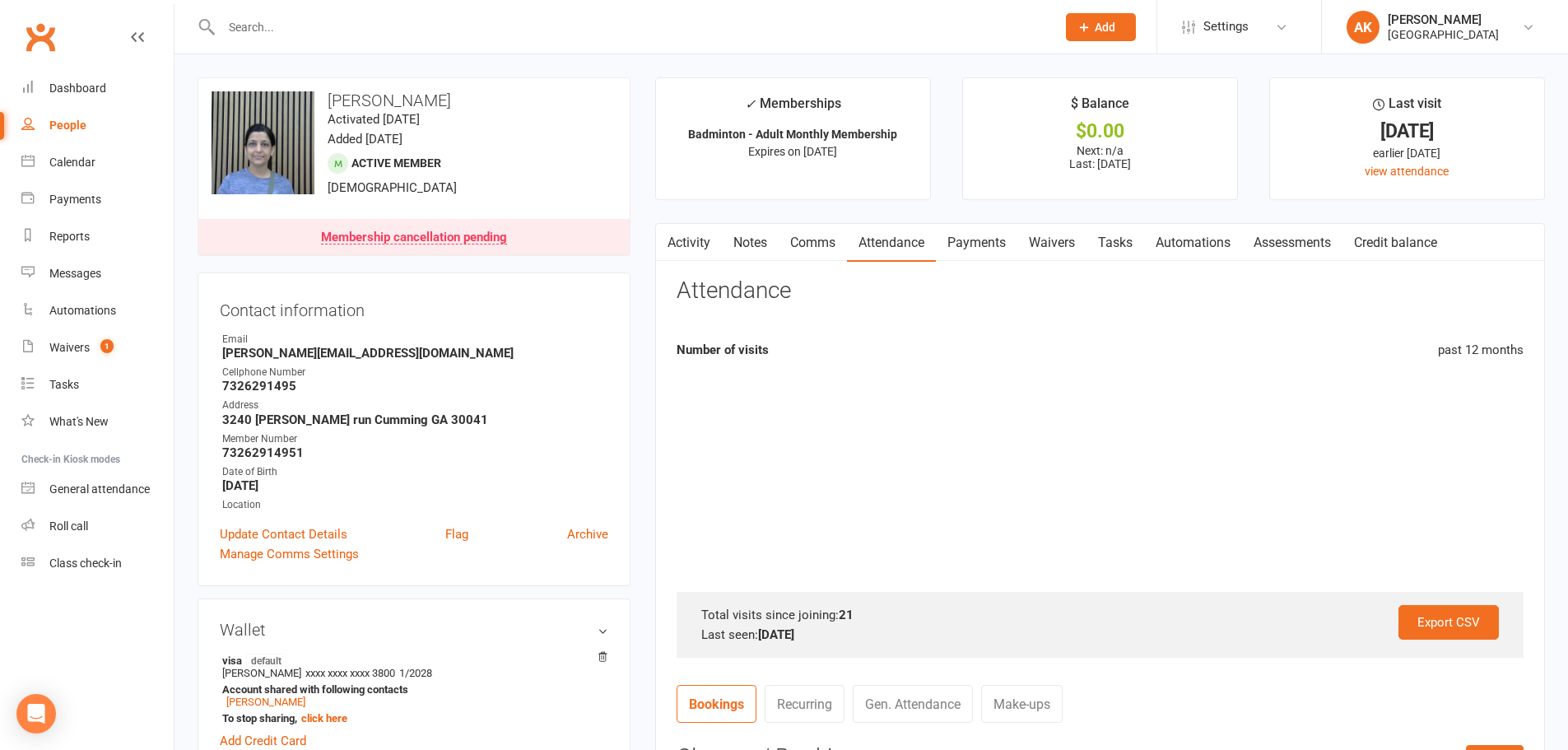
click at [1017, 238] on link "Payments" at bounding box center [977, 243] width 81 height 38
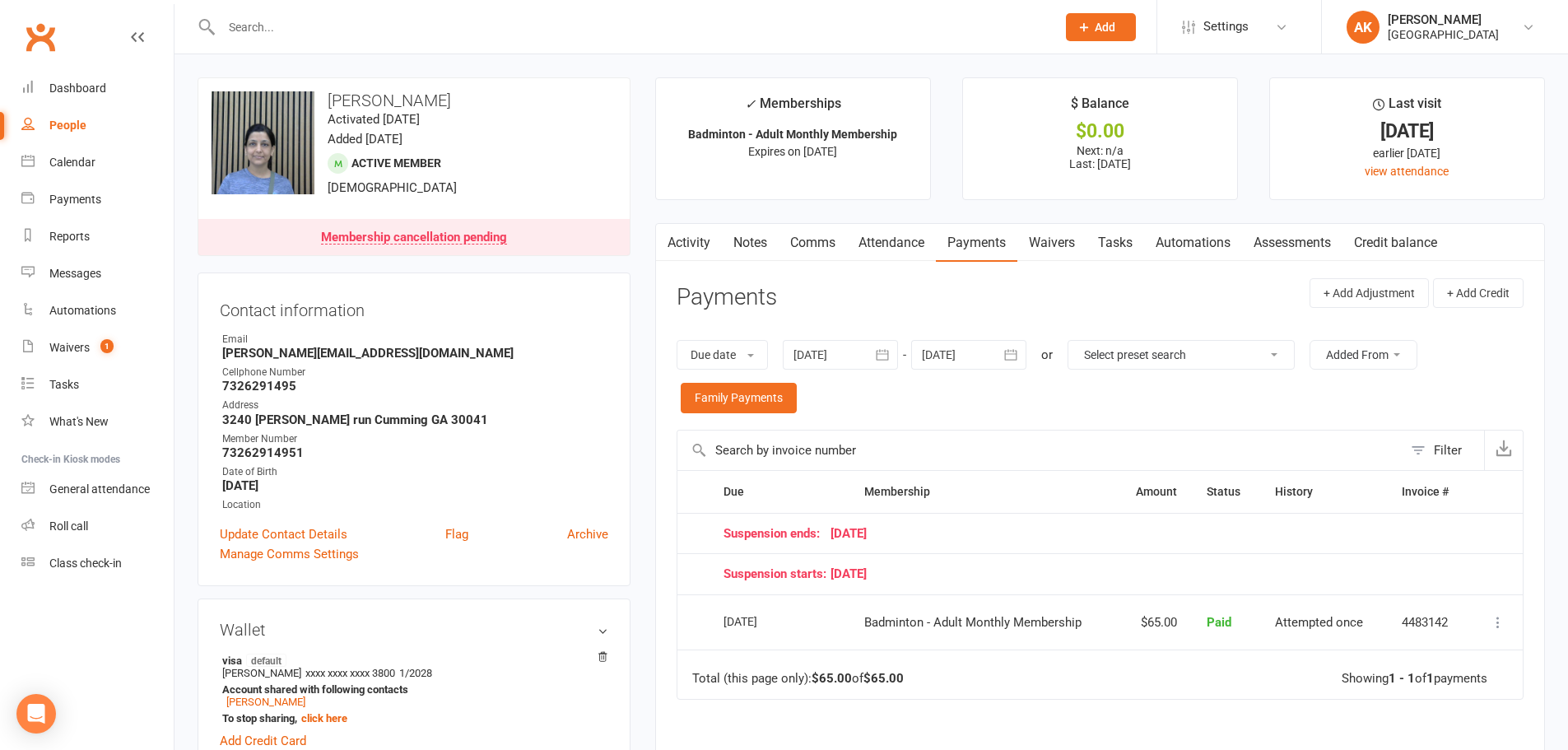
click at [700, 233] on link "Activity" at bounding box center [688, 243] width 66 height 38
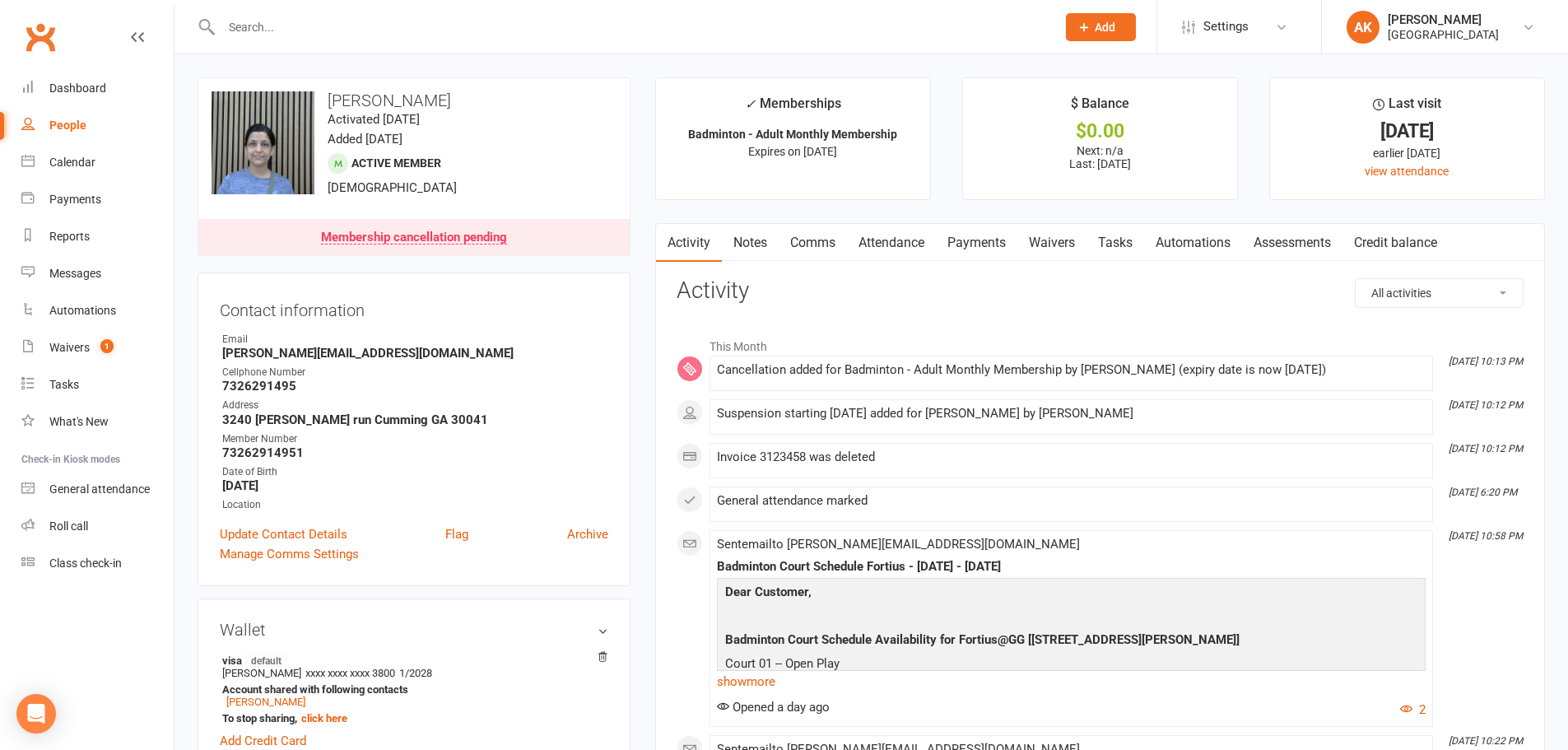
click at [869, 246] on link "Attendance" at bounding box center [891, 243] width 89 height 38
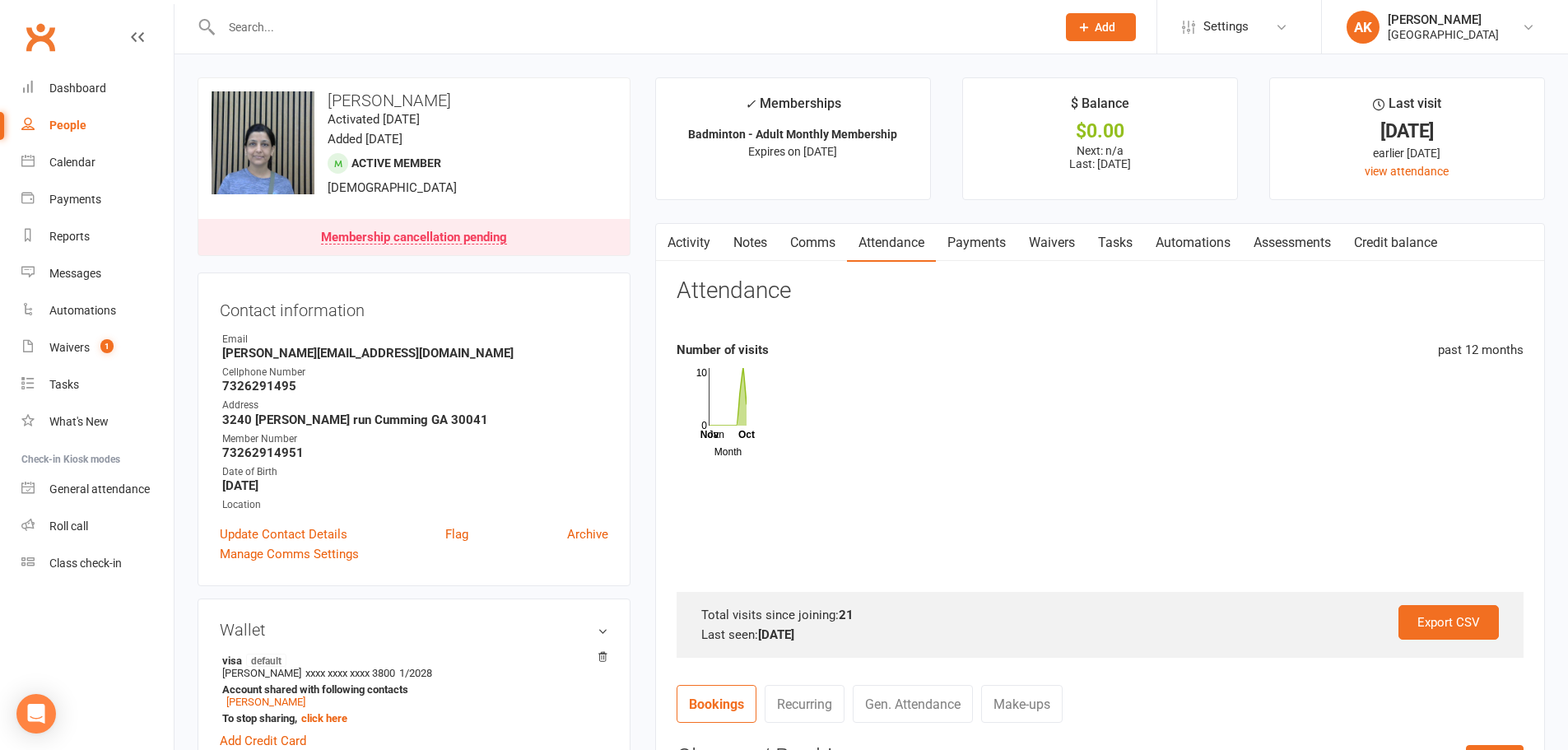
click at [983, 244] on link "Payments" at bounding box center [977, 243] width 81 height 38
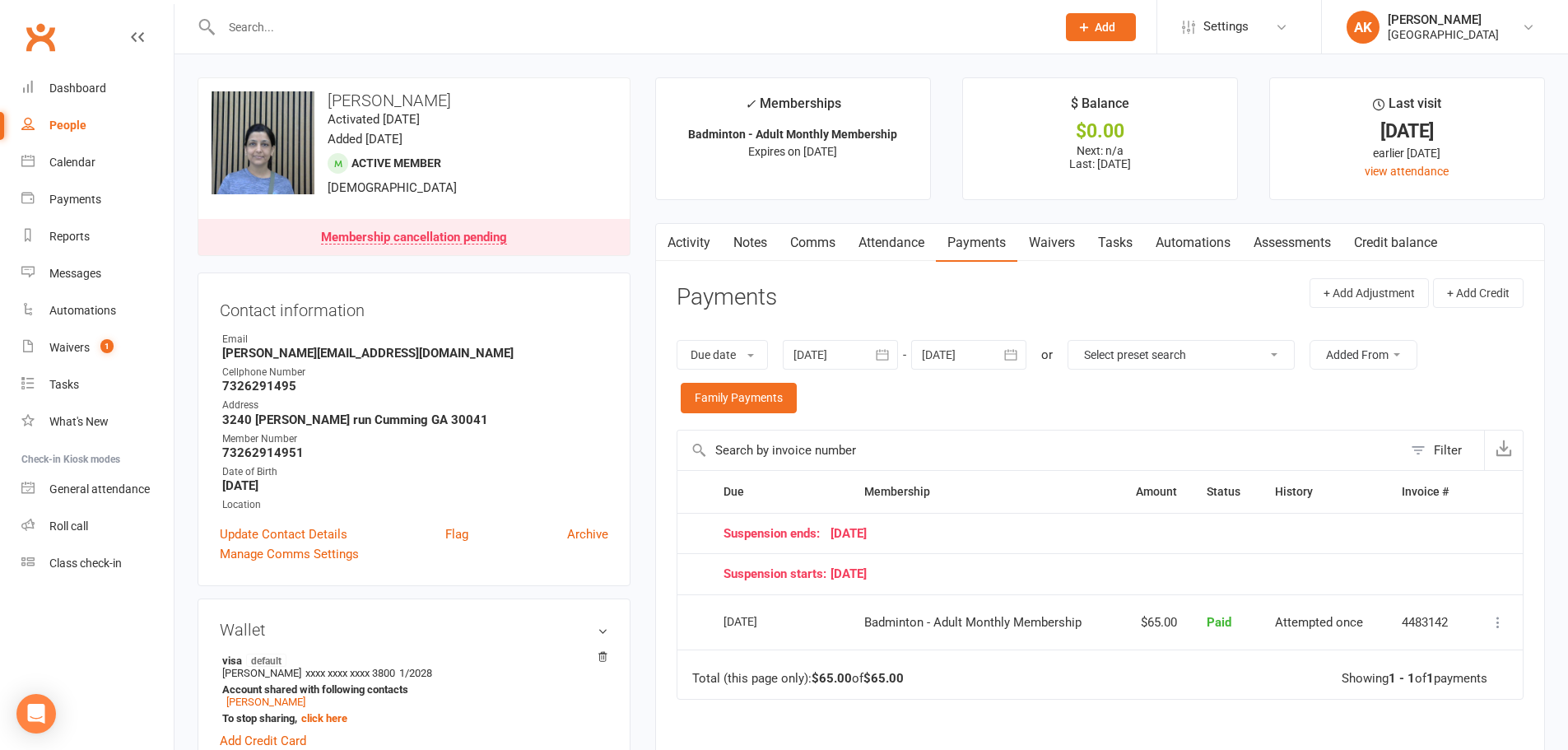
click at [740, 237] on link "Notes" at bounding box center [750, 243] width 56 height 38
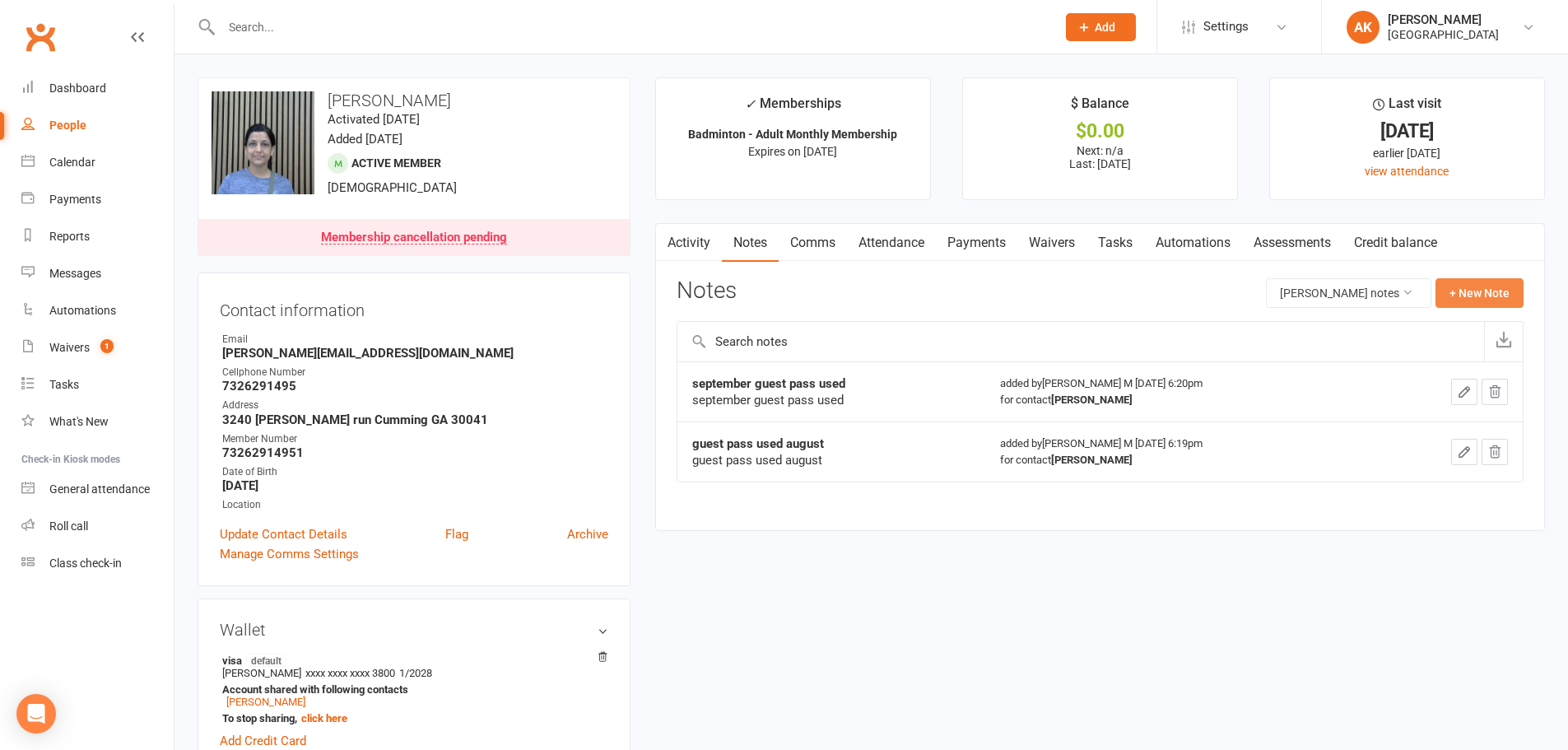
click at [1482, 297] on button "+ New Note" at bounding box center [1479, 293] width 88 height 30
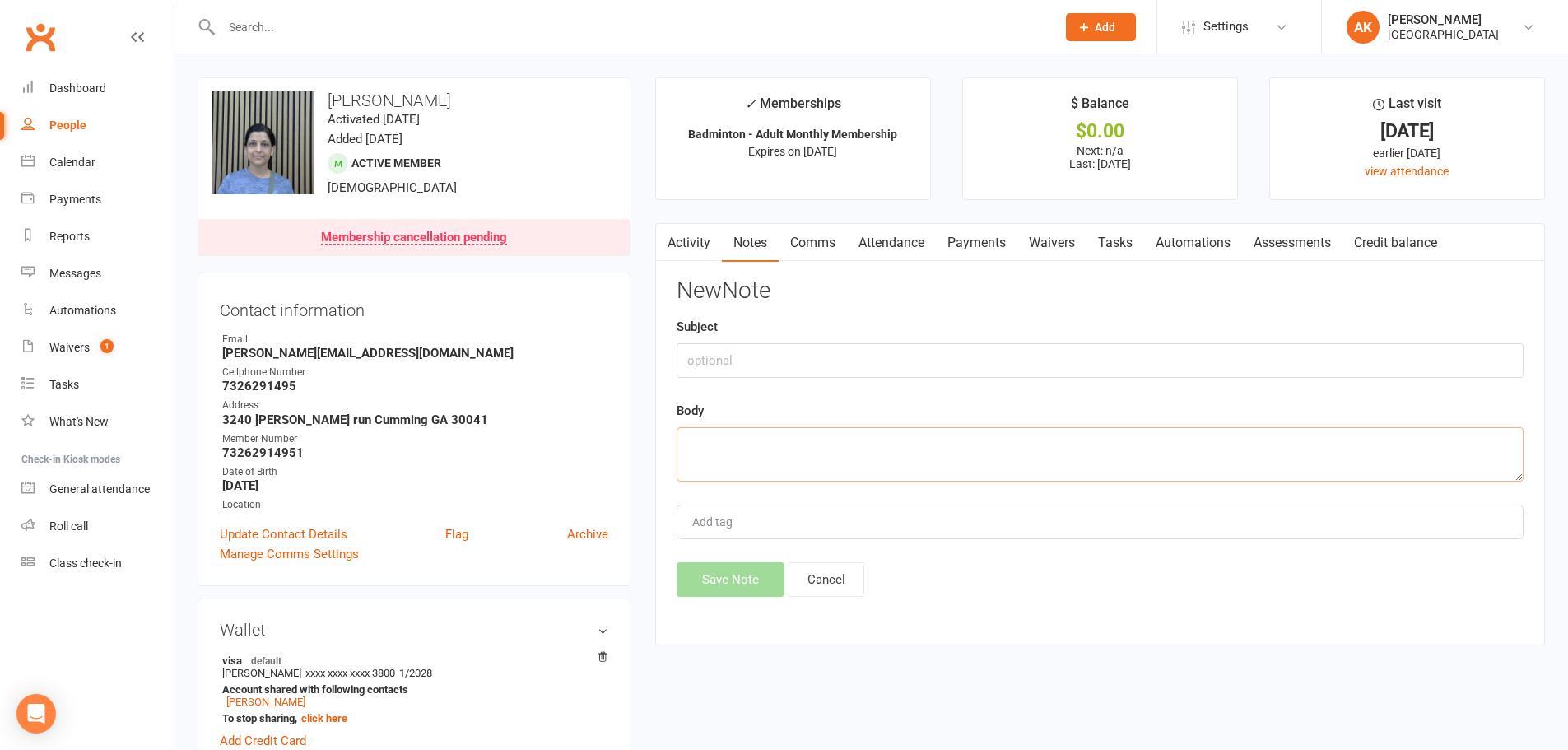
click at [770, 439] on textarea at bounding box center [1100, 453] width 847 height 54
click at [770, 439] on textarea "When they come next time for renew membership, please charge registration fees" at bounding box center [1100, 453] width 847 height 54
type textarea "When they come next time for renew membership, please charge registration fees"
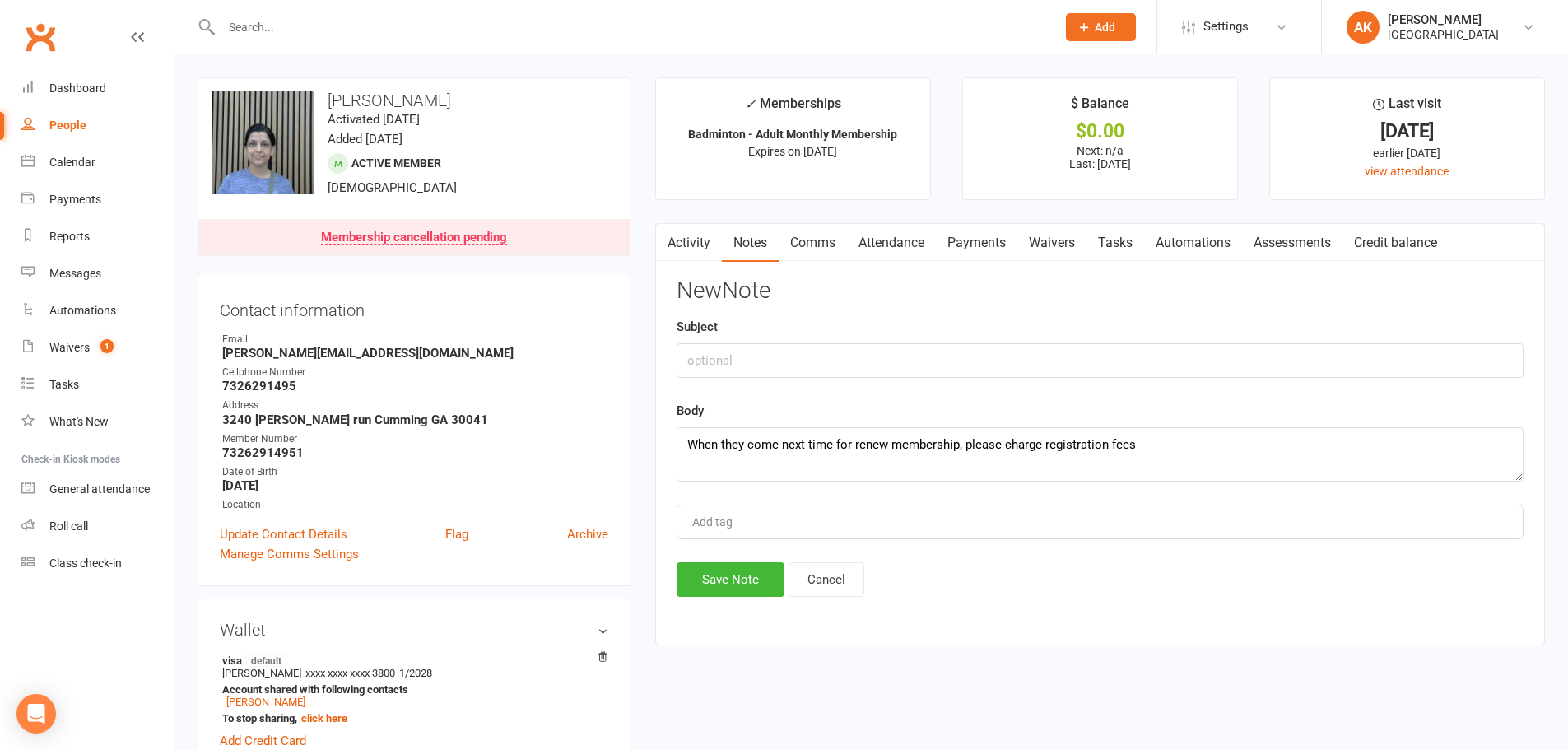
click at [794, 518] on div "Add tag" at bounding box center [1100, 522] width 847 height 35
type input "akhila"
click at [757, 572] on button "Save Note" at bounding box center [731, 580] width 108 height 35
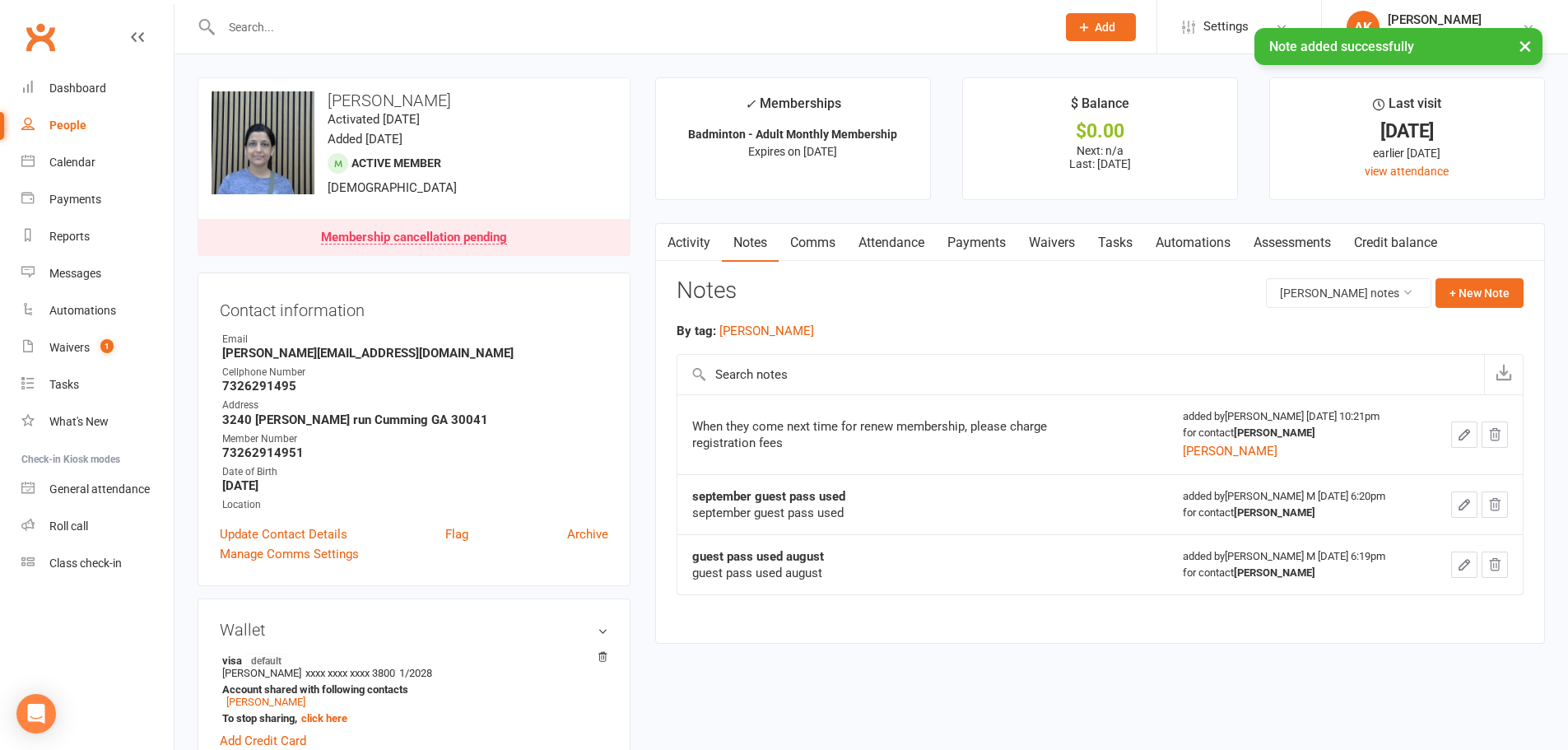
click at [679, 243] on link "Activity" at bounding box center [688, 243] width 66 height 38
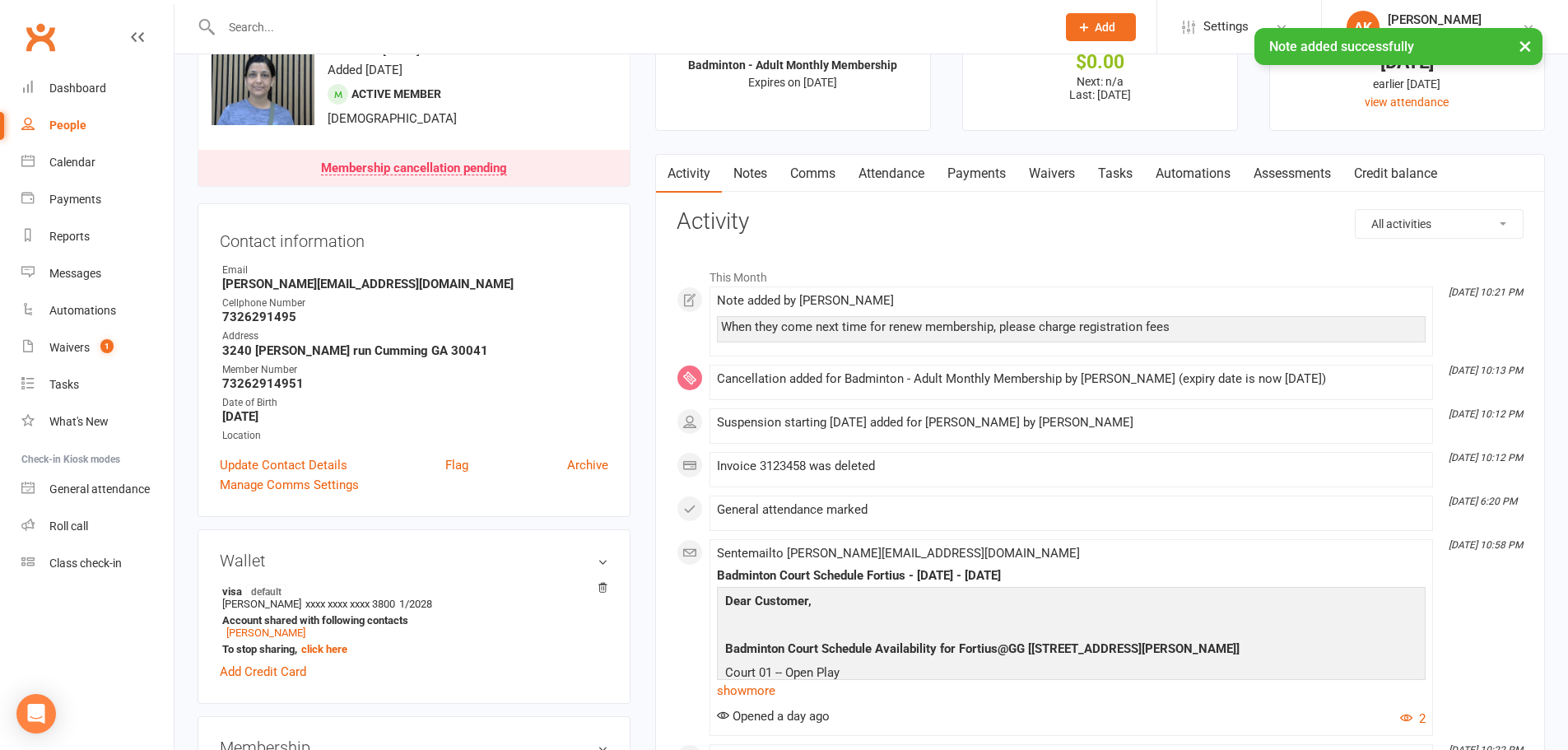
scroll to position [164, 0]
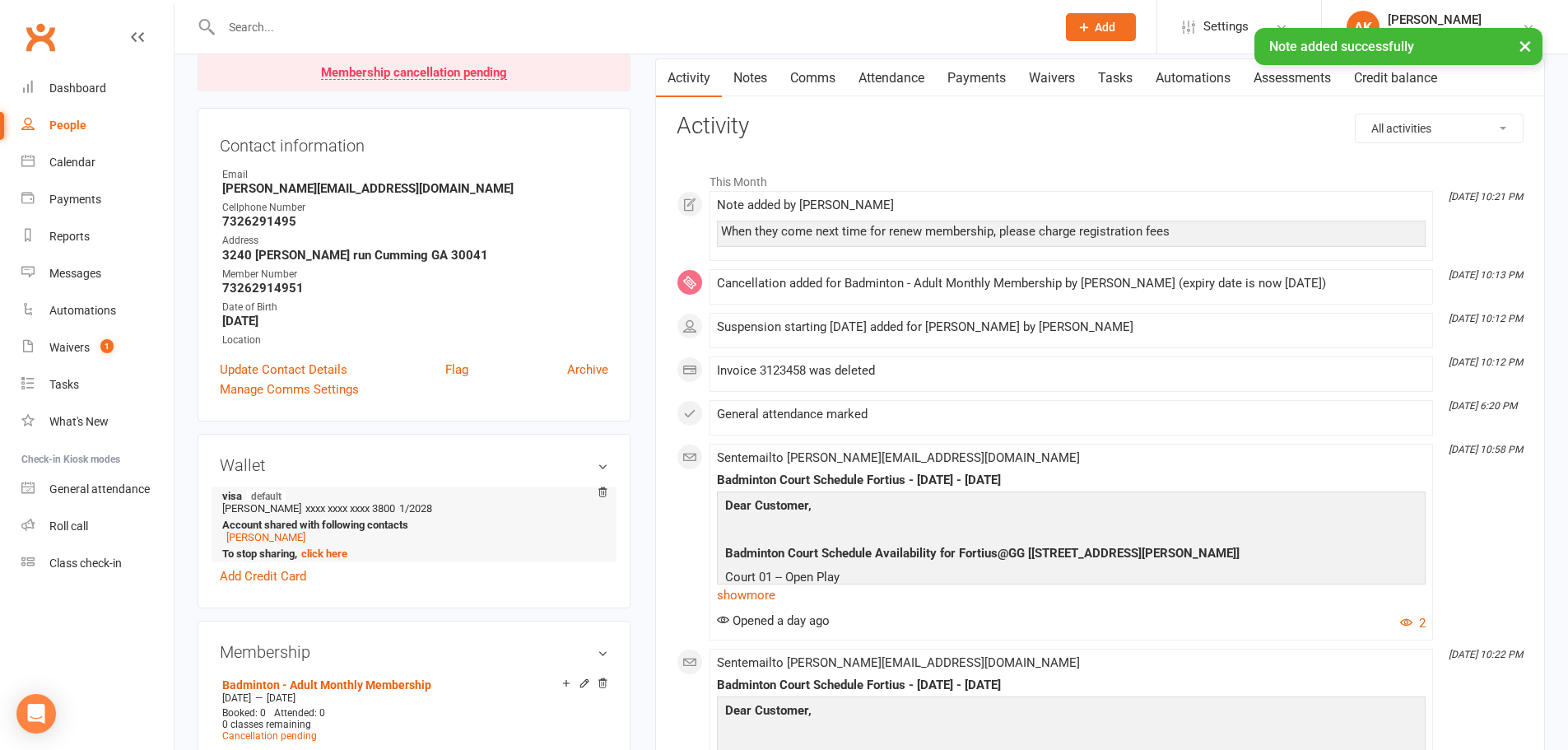
click at [258, 530] on strong "Account shared with following contacts" at bounding box center [411, 524] width 378 height 12
click at [257, 535] on link "Ajay AGRAWAL" at bounding box center [266, 537] width 79 height 12
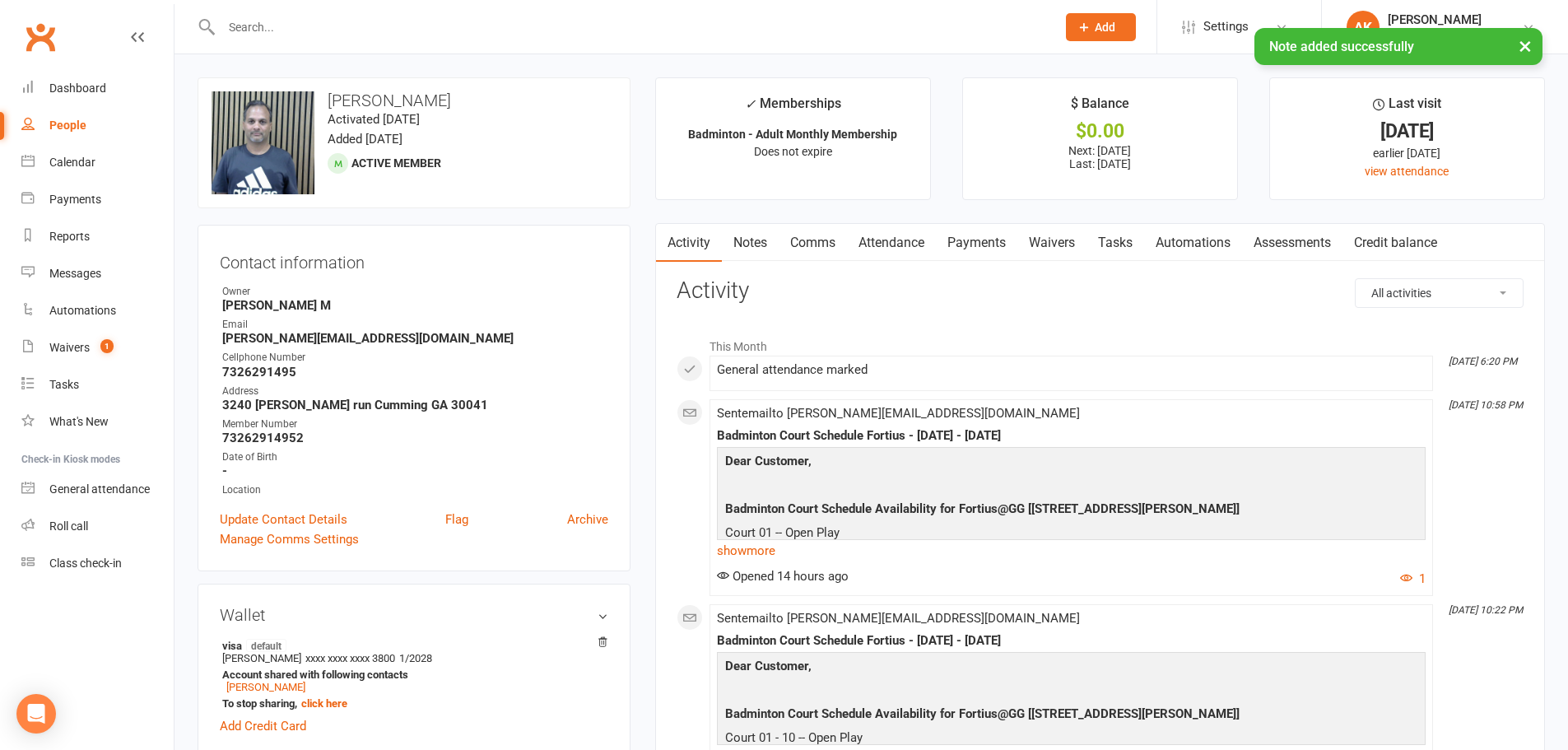
click at [755, 247] on link "Notes" at bounding box center [750, 243] width 56 height 38
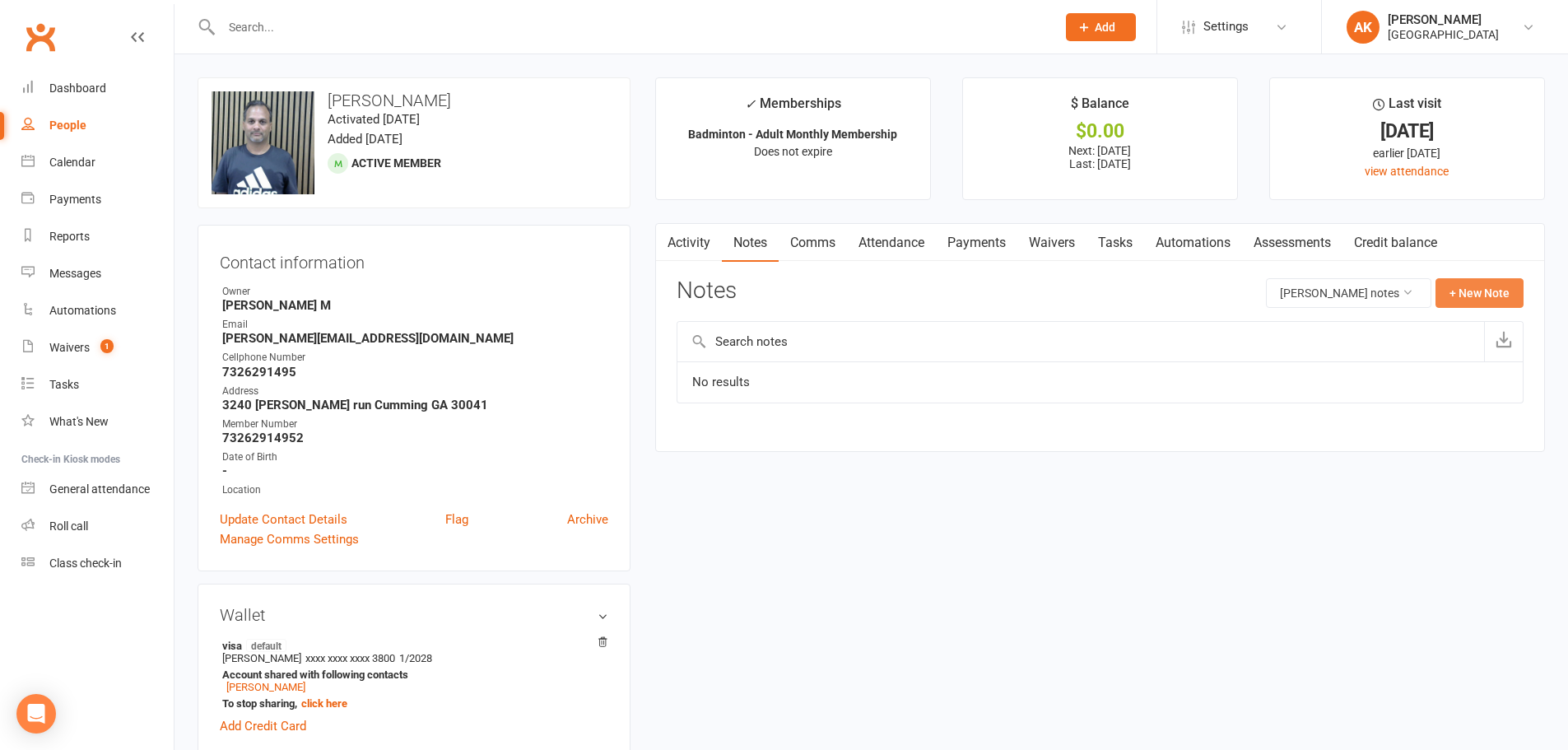
click at [1477, 291] on button "+ New Note" at bounding box center [1479, 293] width 88 height 30
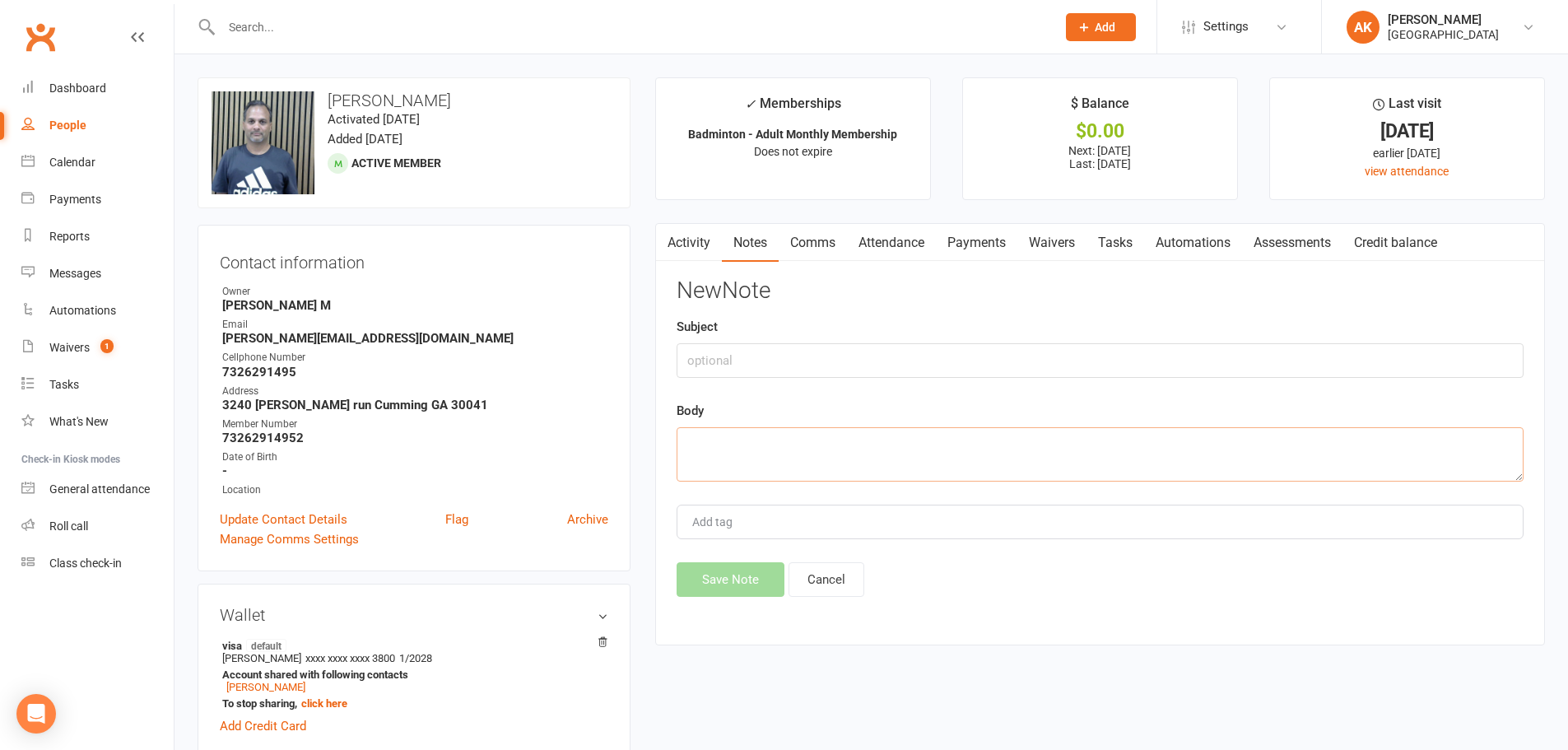
click at [842, 455] on textarea at bounding box center [1100, 453] width 847 height 54
paste textarea "When they come next time for renew membership, please charge registration fees"
type textarea "When they come next time for renew membership, please charge registration fees"
click at [1208, 439] on textarea "When they come next time for renew membership, please charge registration fees" at bounding box center [1100, 453] width 847 height 54
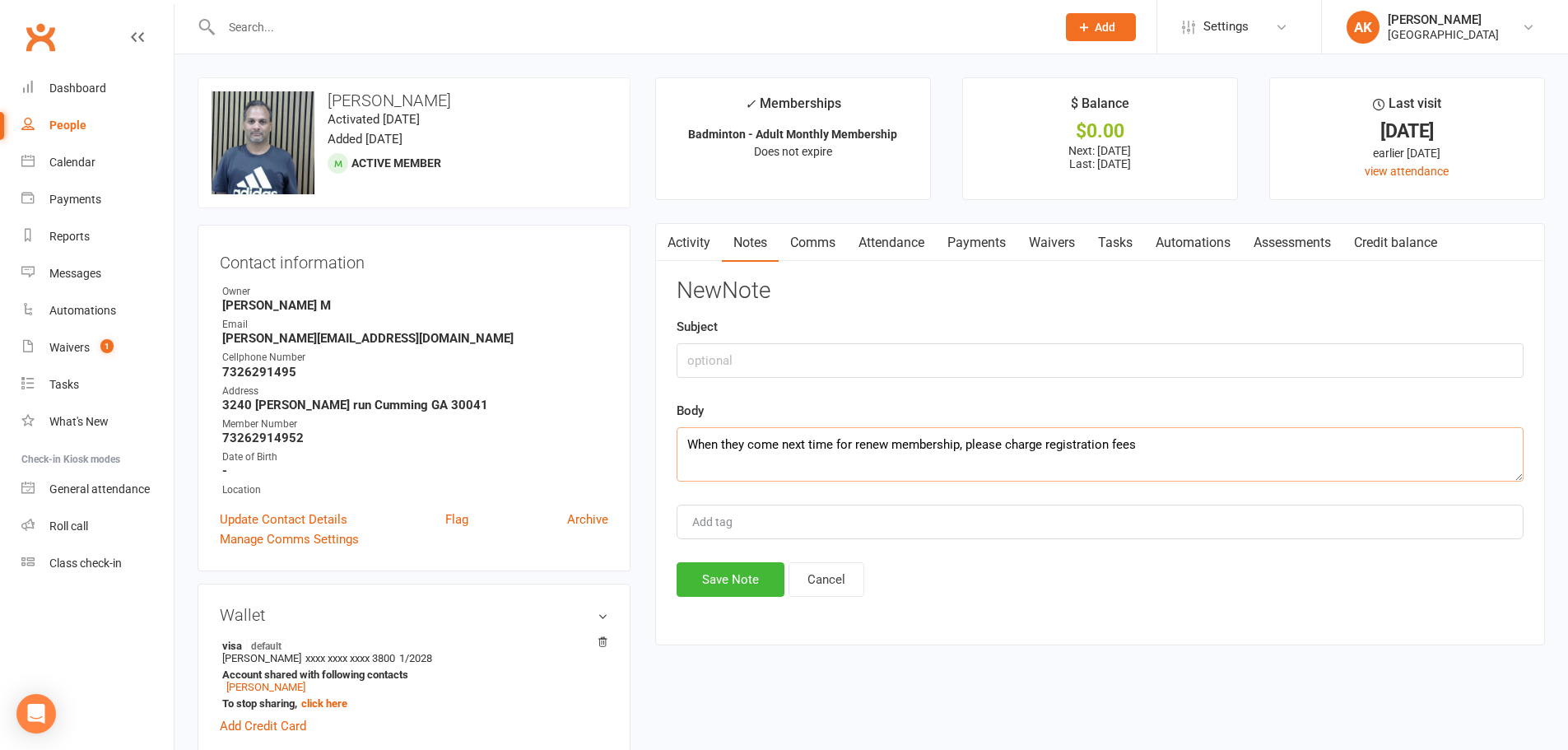
click at [1208, 439] on textarea "When they come next time for renew membership, please charge registration fees" at bounding box center [1100, 453] width 847 height 54
click at [679, 234] on link "Activity" at bounding box center [688, 243] width 66 height 38
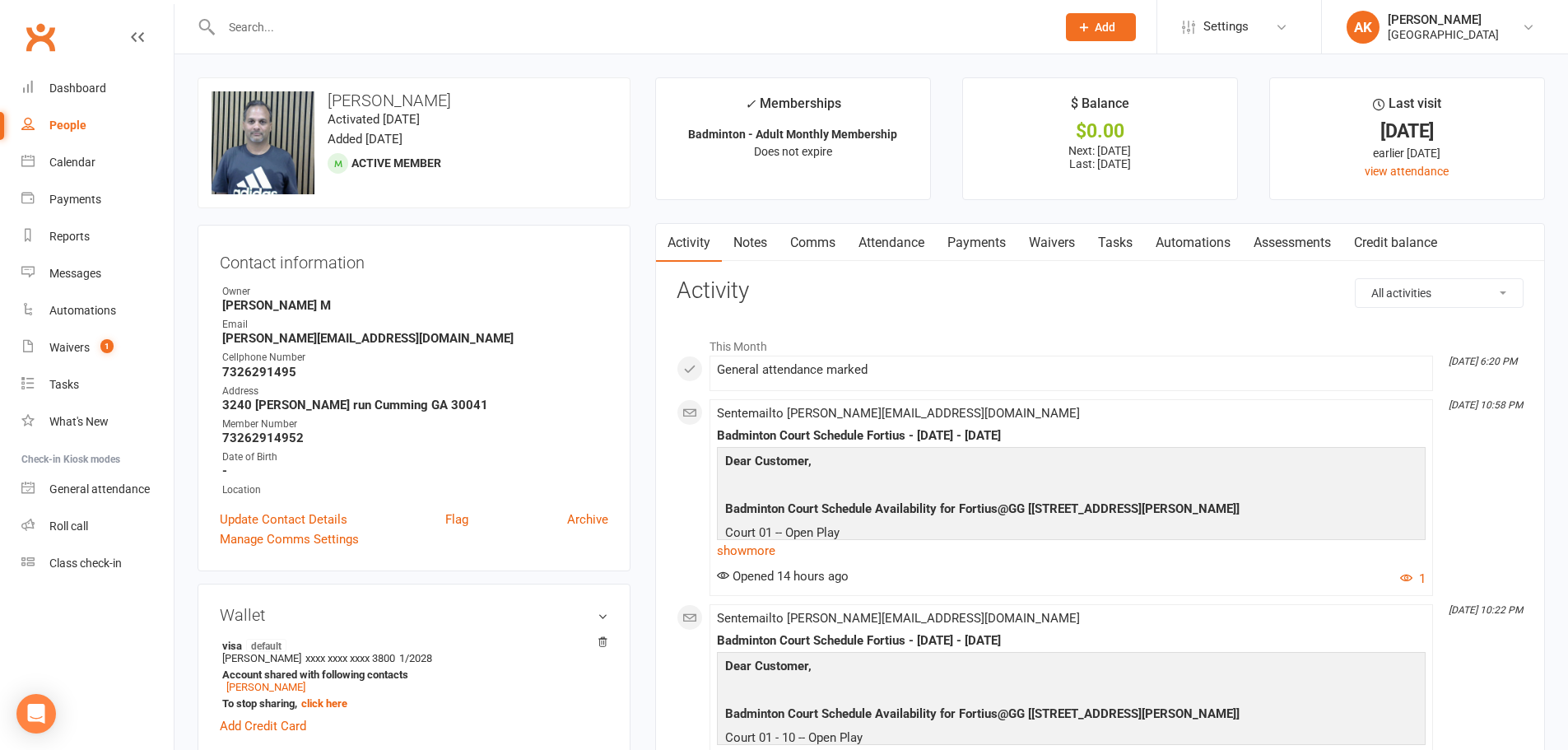
click at [808, 364] on div "General attendance marked" at bounding box center [1071, 370] width 708 height 14
drag, startPoint x: 934, startPoint y: 372, endPoint x: 717, endPoint y: 369, distance: 217.0
click at [717, 369] on div "General attendance marked" at bounding box center [1071, 370] width 708 height 14
click at [841, 370] on div "General attendance marked" at bounding box center [1071, 370] width 708 height 14
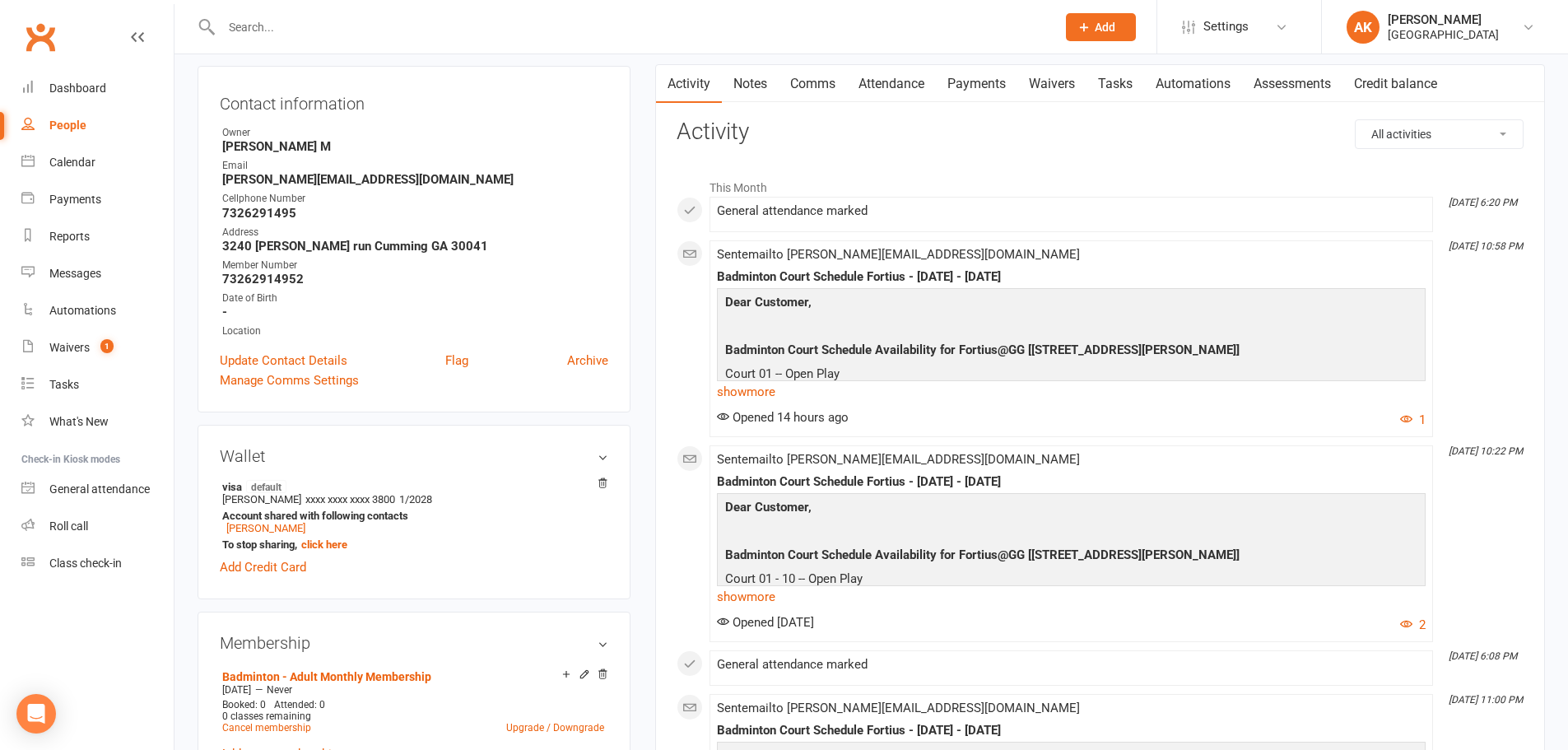
scroll to position [164, 0]
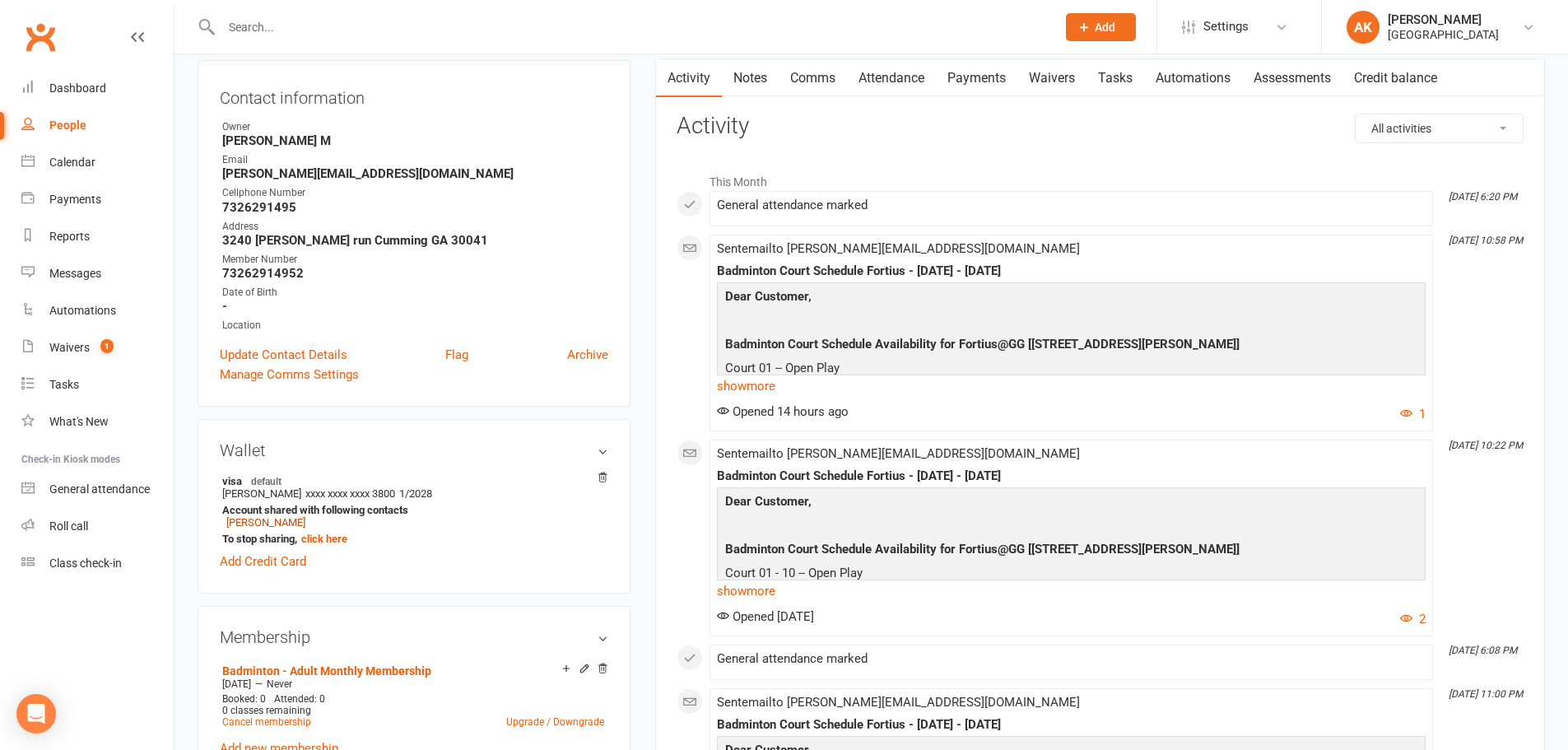
click at [277, 518] on link "NEERU AGRAWAL" at bounding box center [266, 522] width 79 height 12
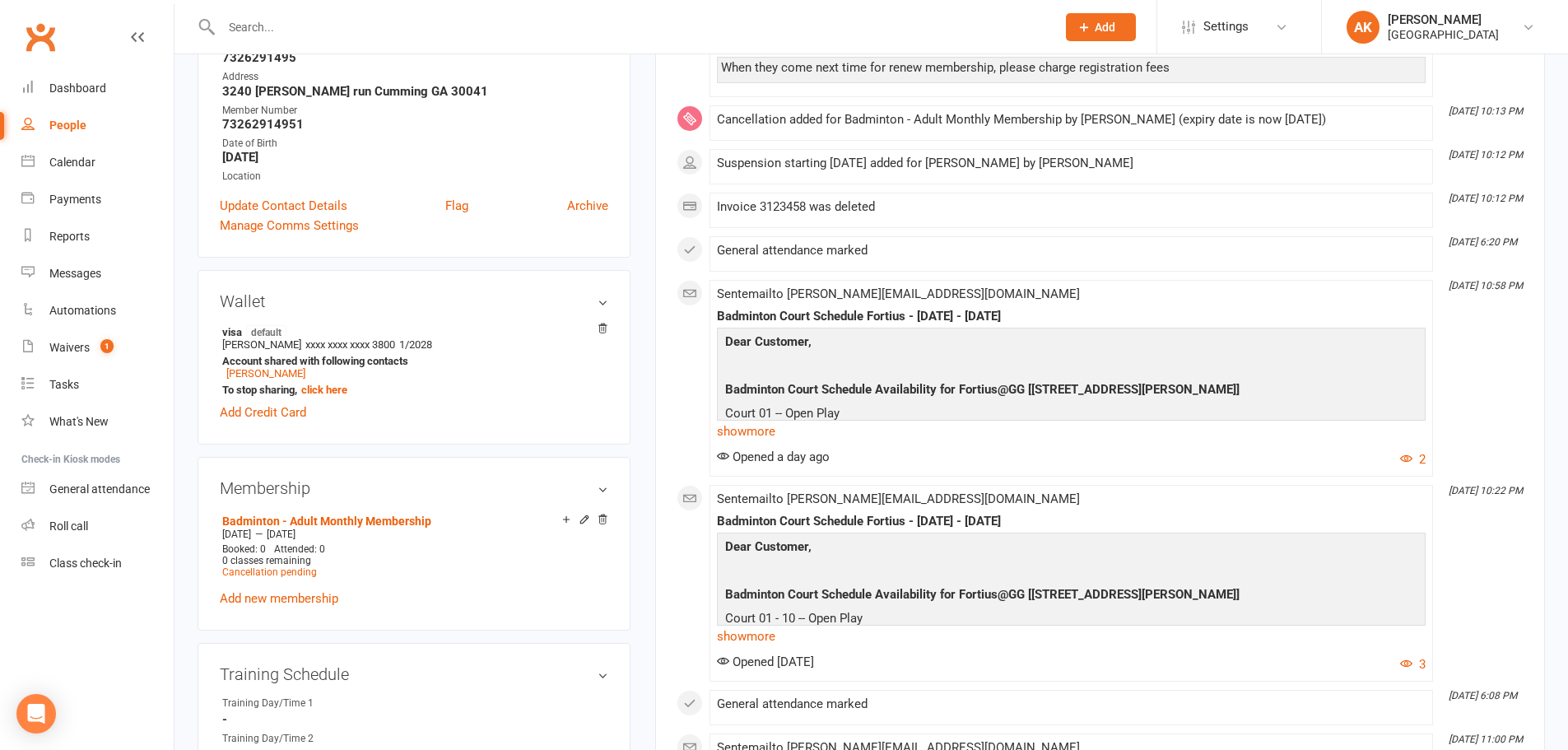
scroll to position [329, 0]
click at [101, 501] on link "General attendance" at bounding box center [97, 489] width 152 height 37
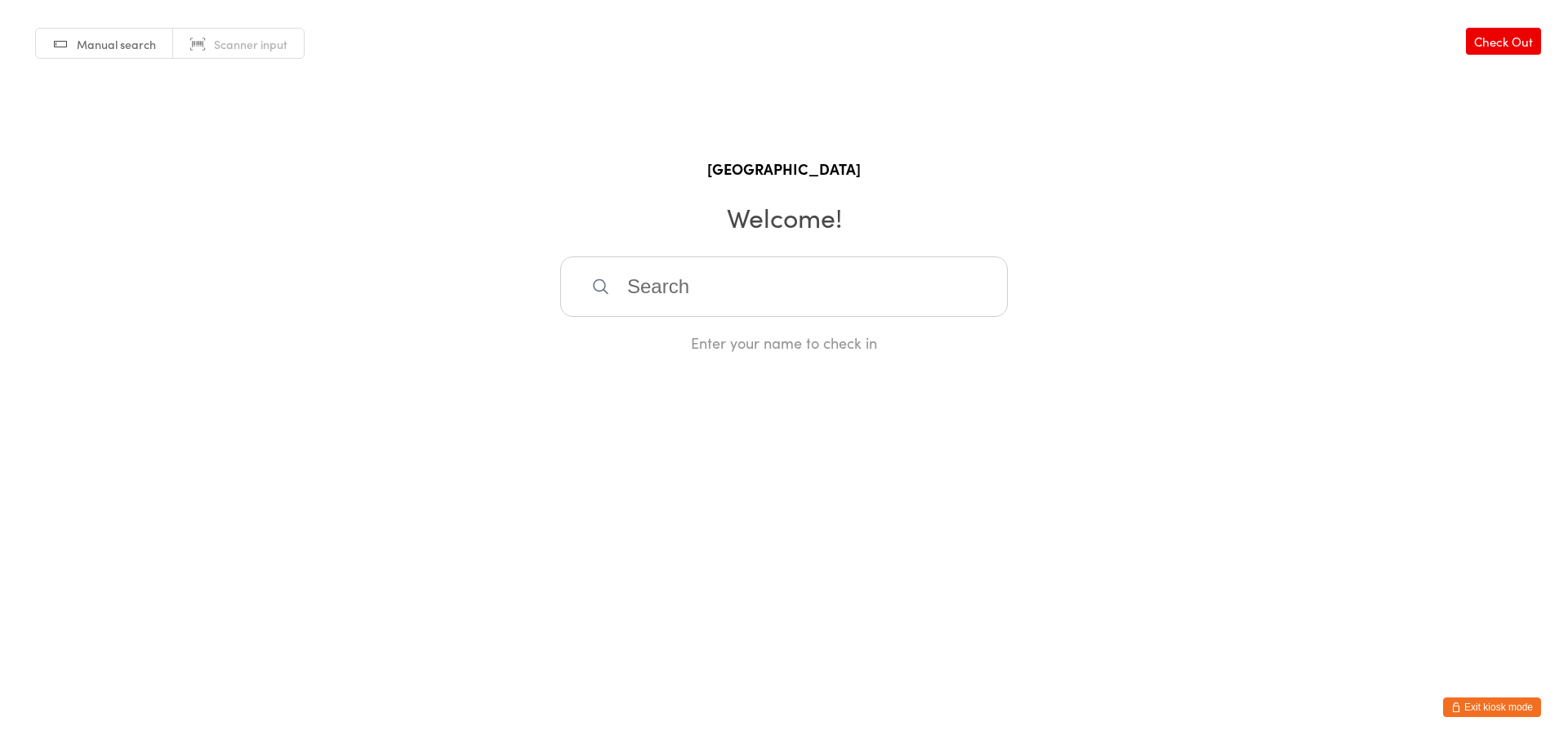
click at [731, 301] on input "search" at bounding box center [784, 286] width 447 height 60
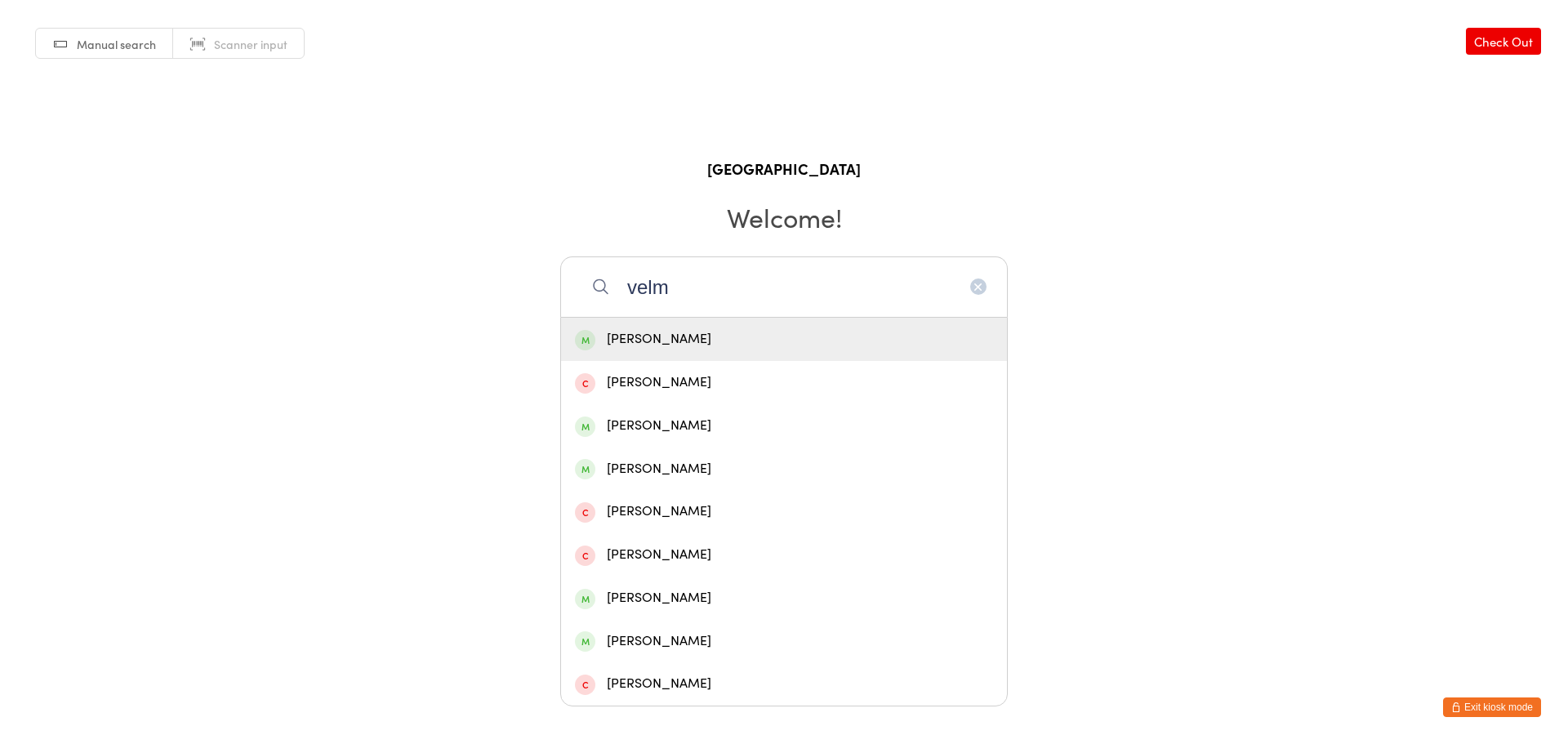
type input "velm"
click at [736, 348] on div "[PERSON_NAME]" at bounding box center [784, 339] width 418 height 22
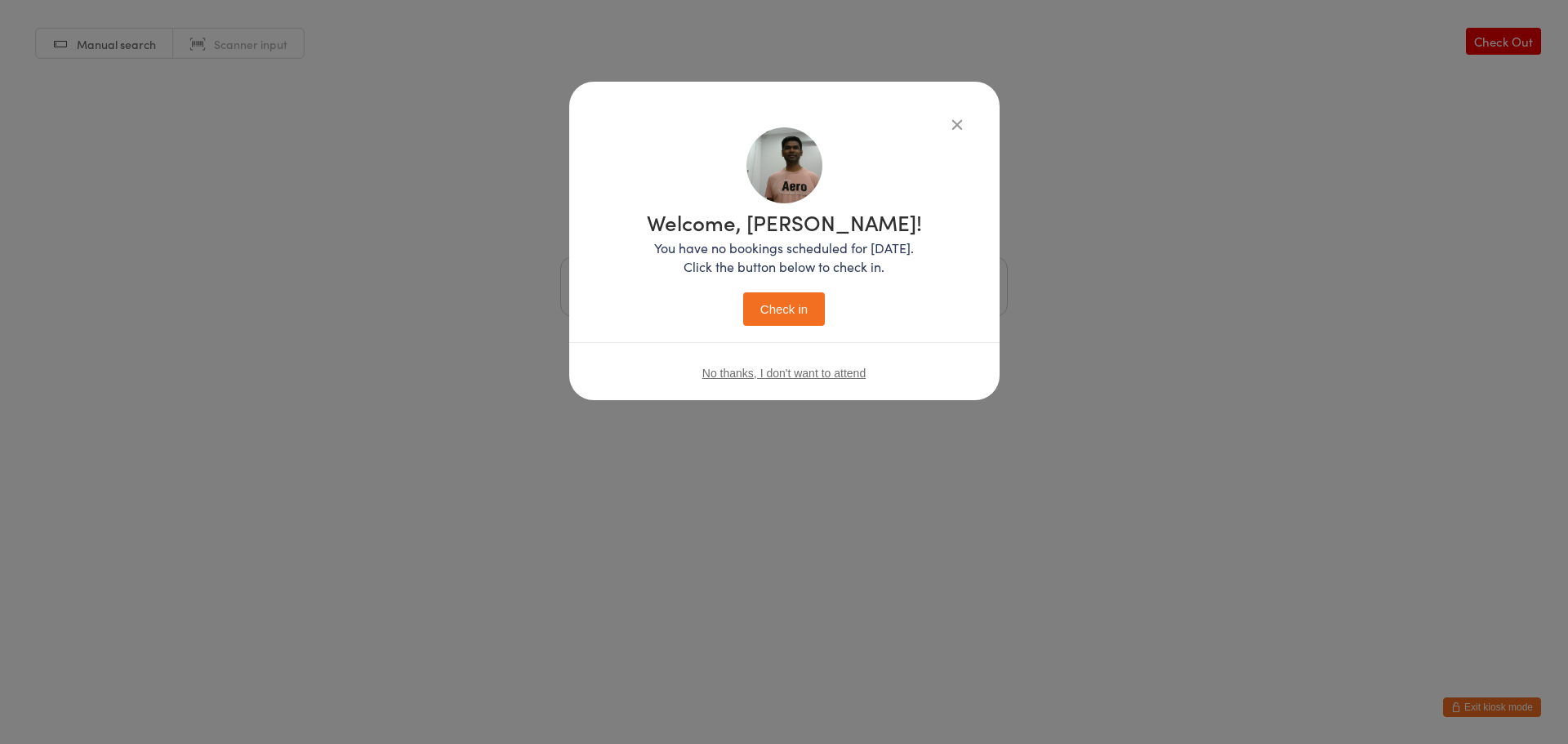
click at [795, 308] on button "Check in" at bounding box center [784, 309] width 82 height 34
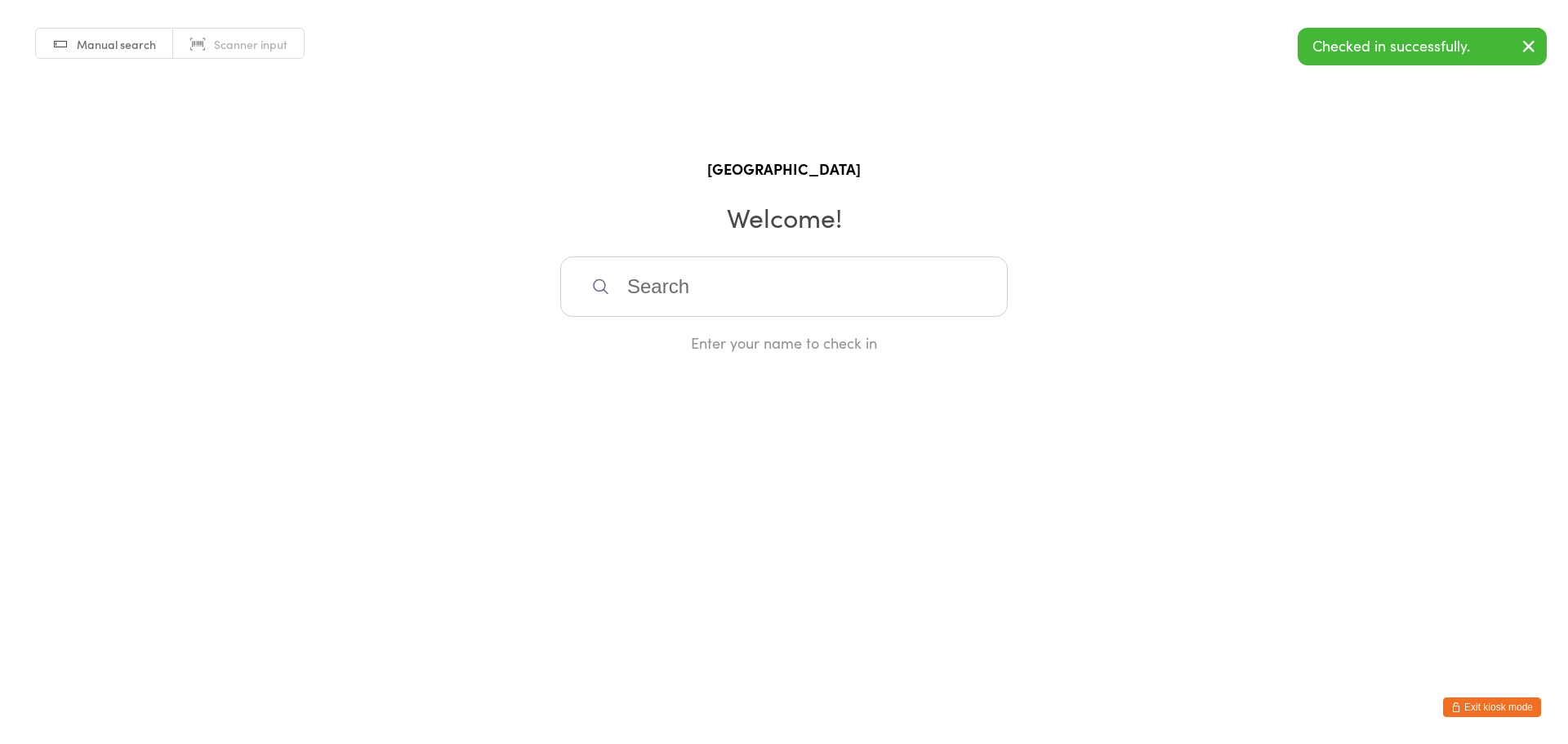
click at [1491, 705] on button "Exit kiosk mode" at bounding box center [1491, 707] width 98 height 20
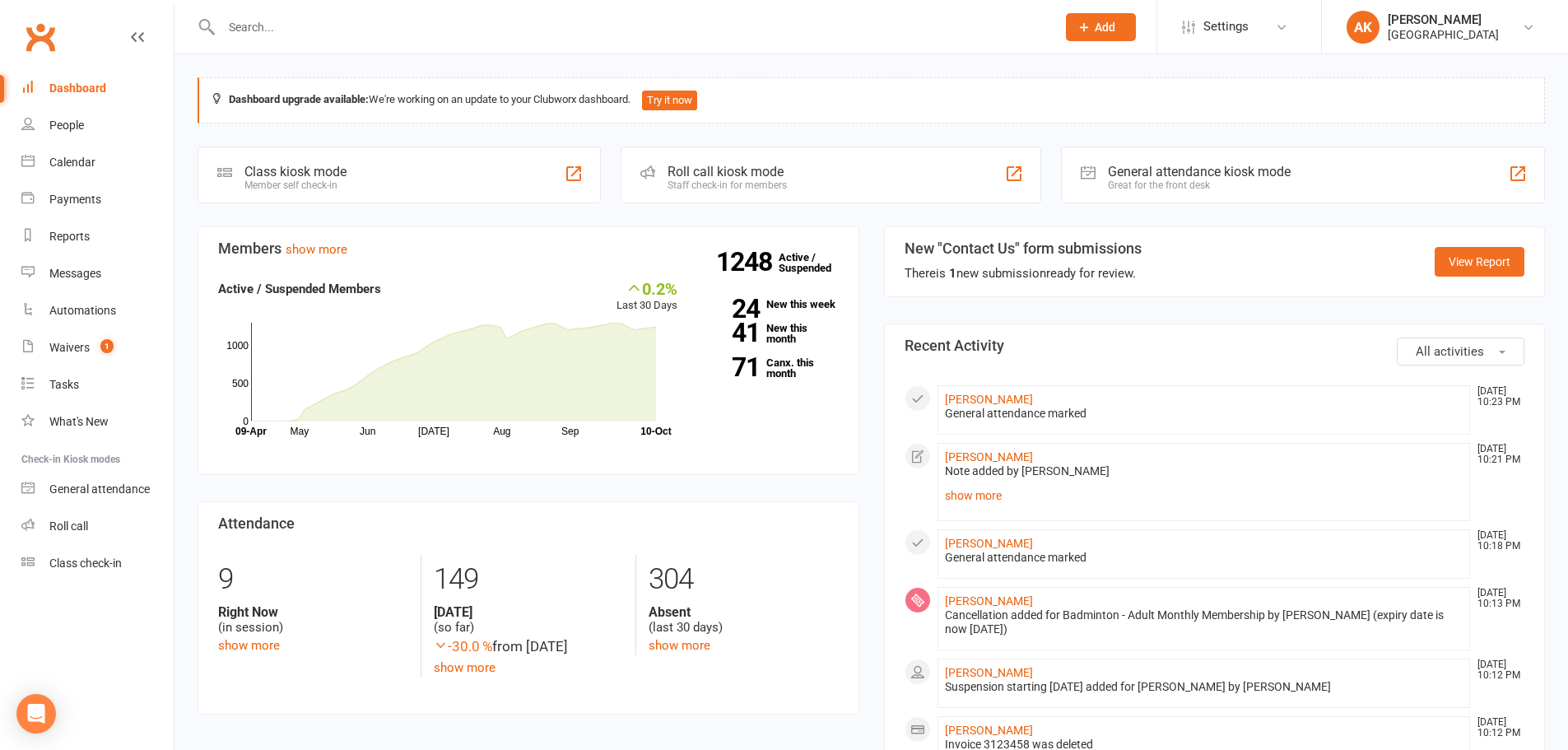
click at [410, 30] on input "text" at bounding box center [630, 27] width 828 height 23
type input "avanthika"
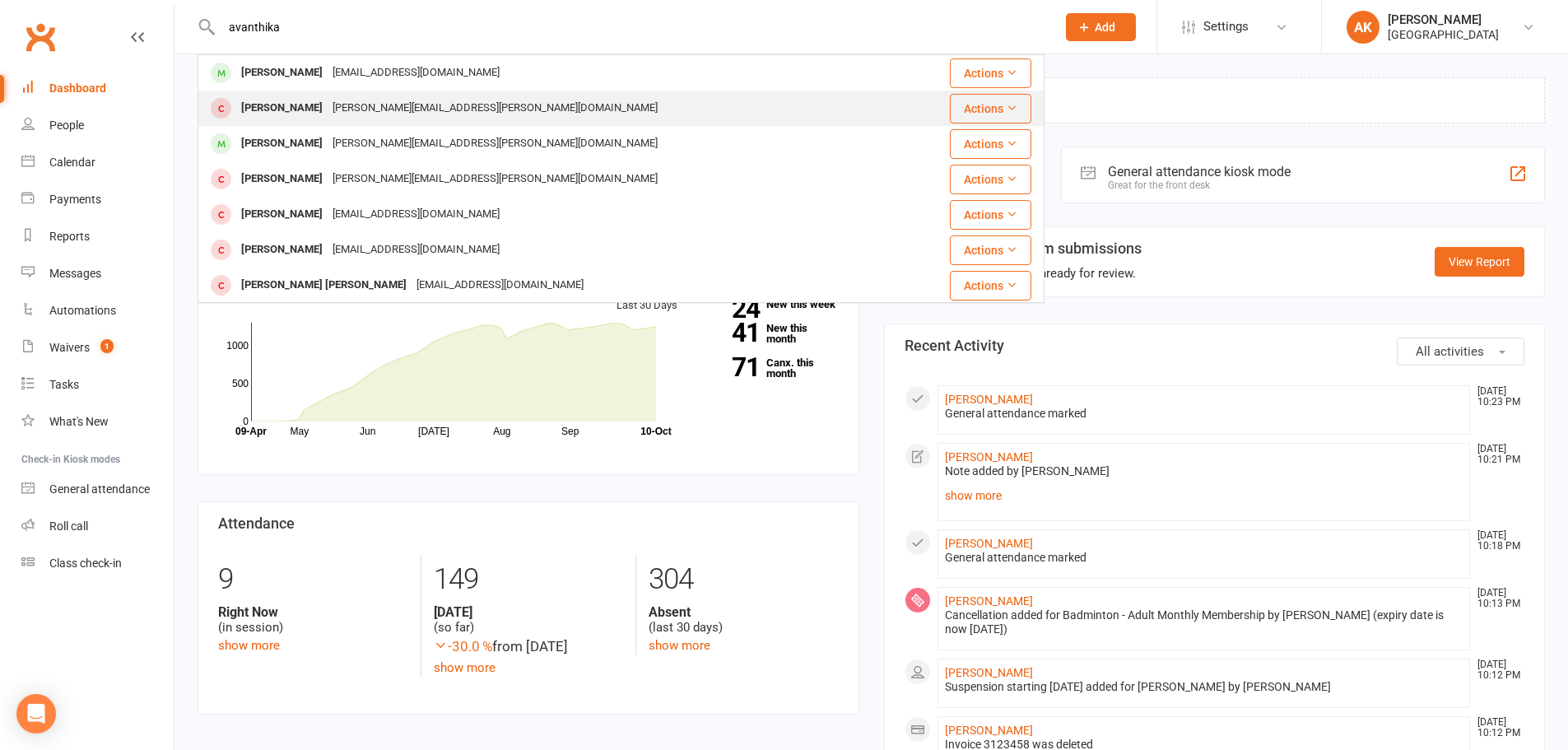
click at [365, 125] on div "Avanthika Velmurugan Priyadarshini.velmurugan@gmail.com" at bounding box center [550, 108] width 702 height 34
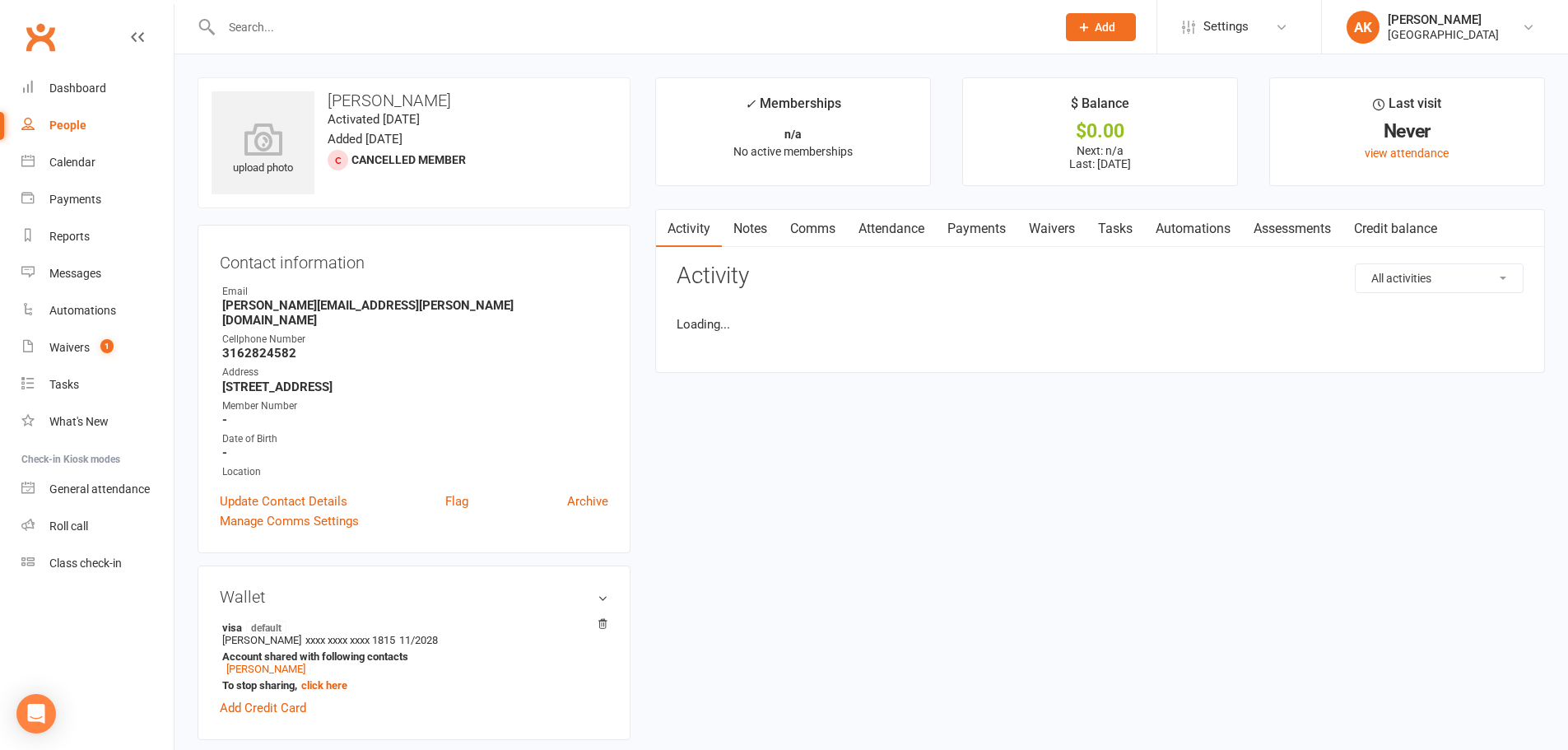
click at [334, 32] on input "text" at bounding box center [630, 27] width 828 height 23
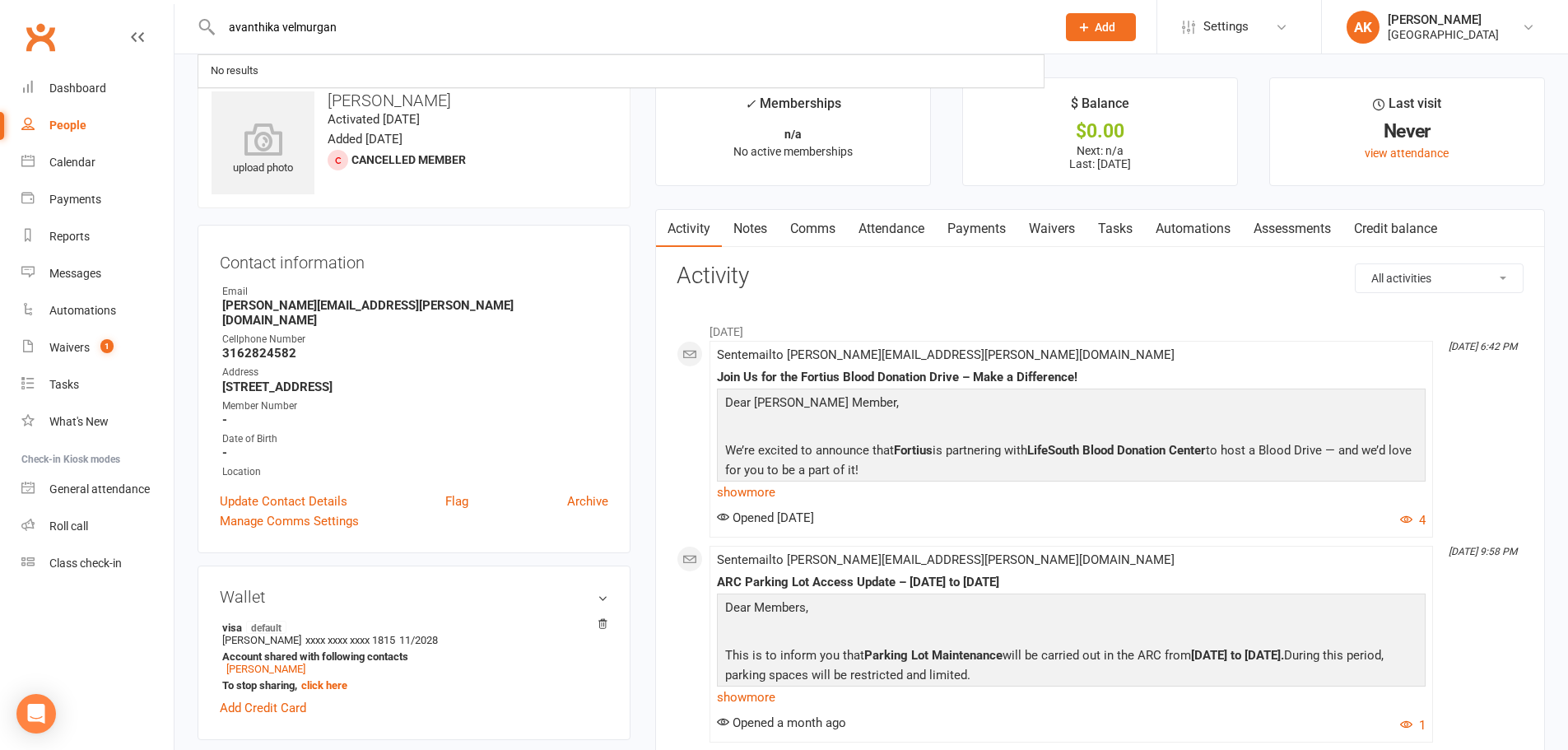
type input "avanthika velmurgan"
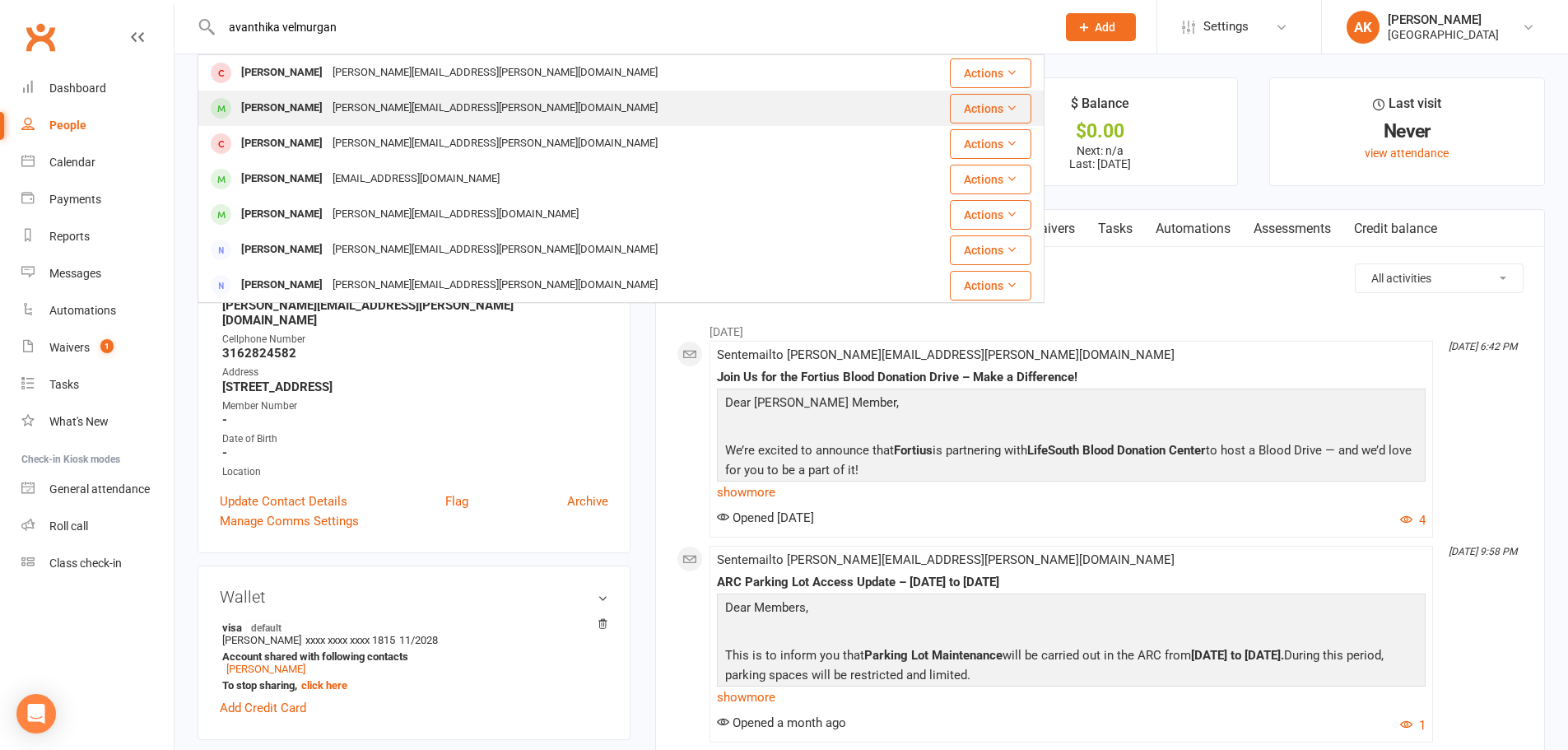
click at [295, 115] on div "Avanthika Velmurugan" at bounding box center [282, 108] width 91 height 24
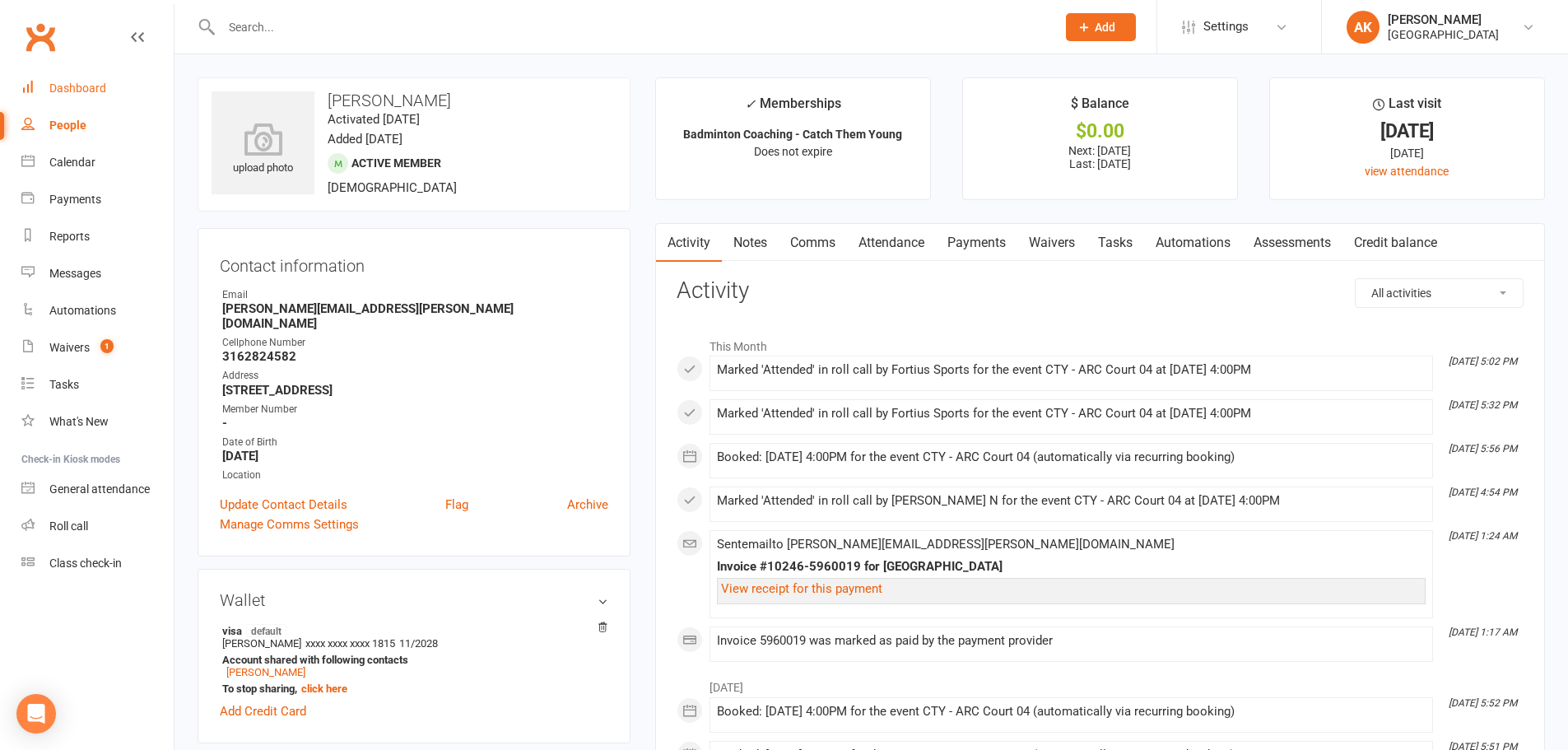
click at [51, 88] on div "Dashboard" at bounding box center [77, 88] width 56 height 13
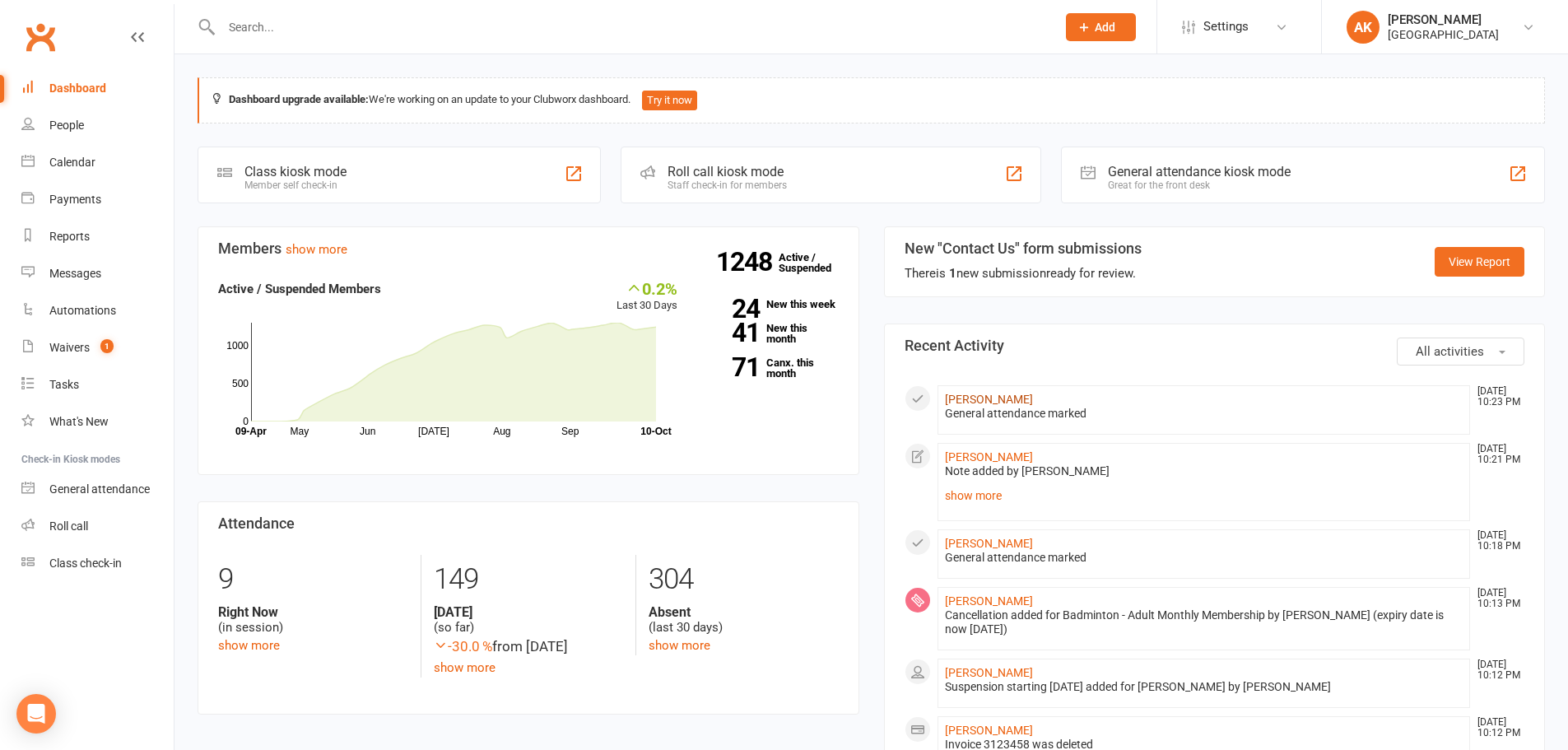
click at [991, 404] on link "Velmurugan P J" at bounding box center [989, 400] width 88 height 13
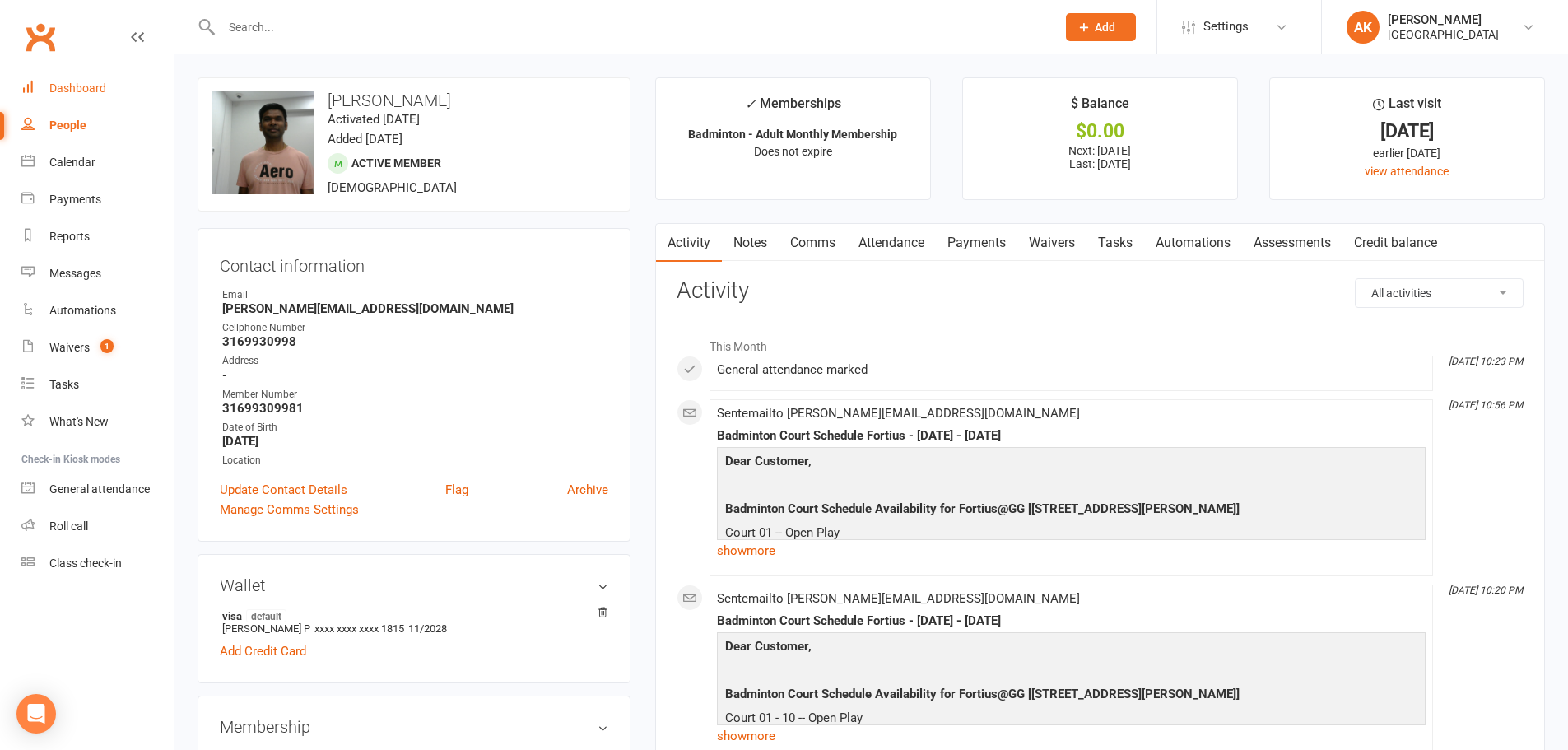
click at [89, 89] on div "Dashboard" at bounding box center [77, 88] width 56 height 13
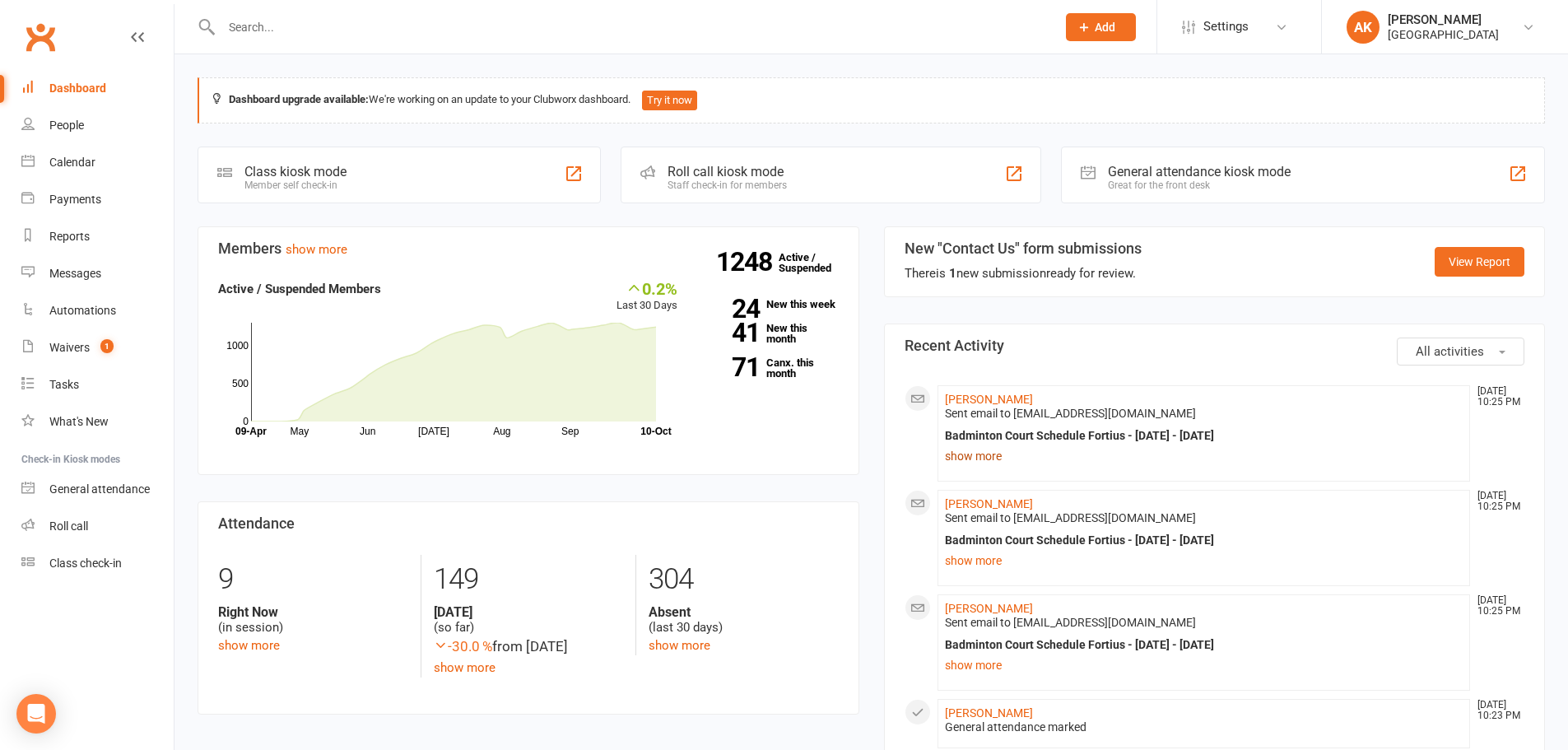
click at [979, 457] on link "show more" at bounding box center [1204, 456] width 518 height 23
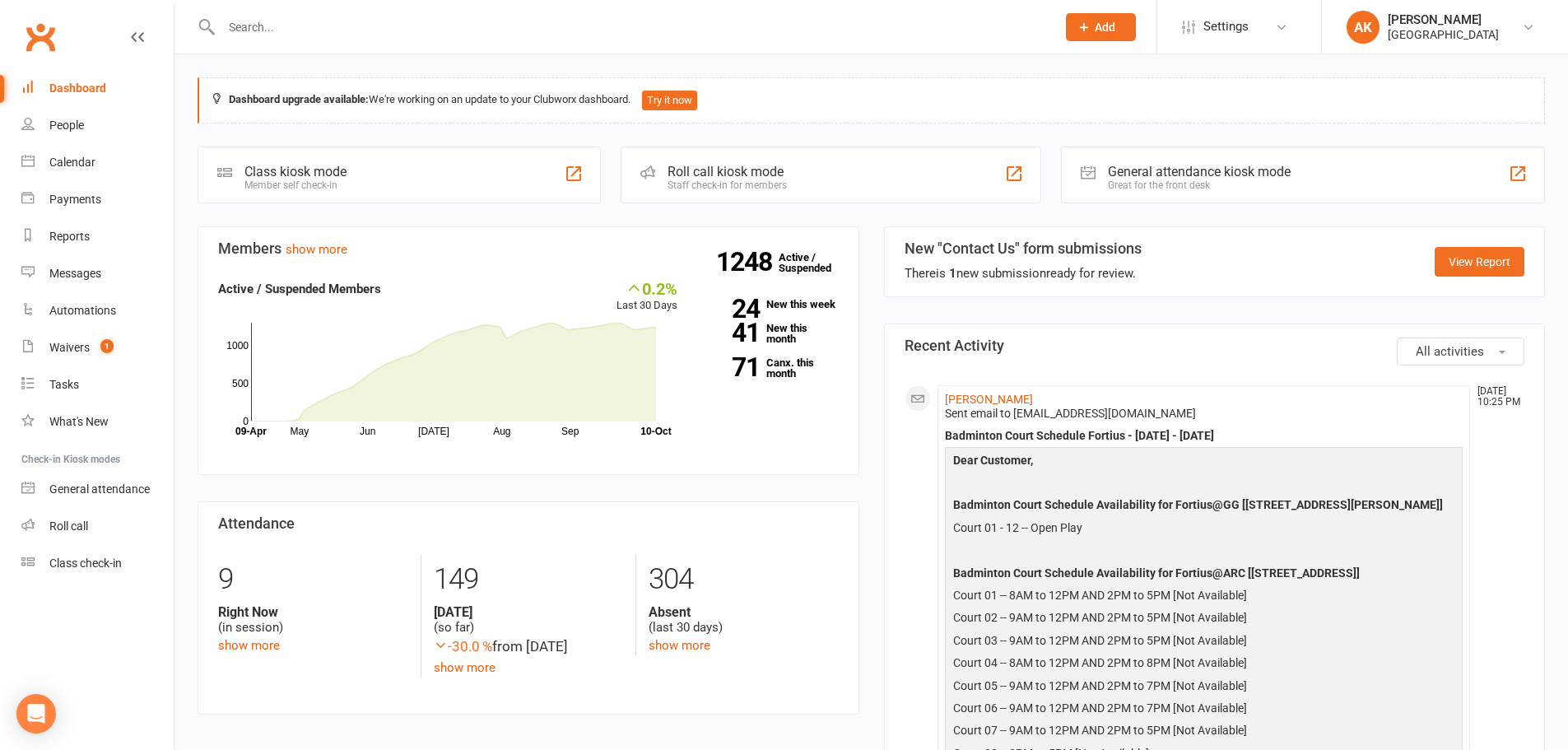
click at [60, 82] on div "Dashboard" at bounding box center [77, 88] width 56 height 13
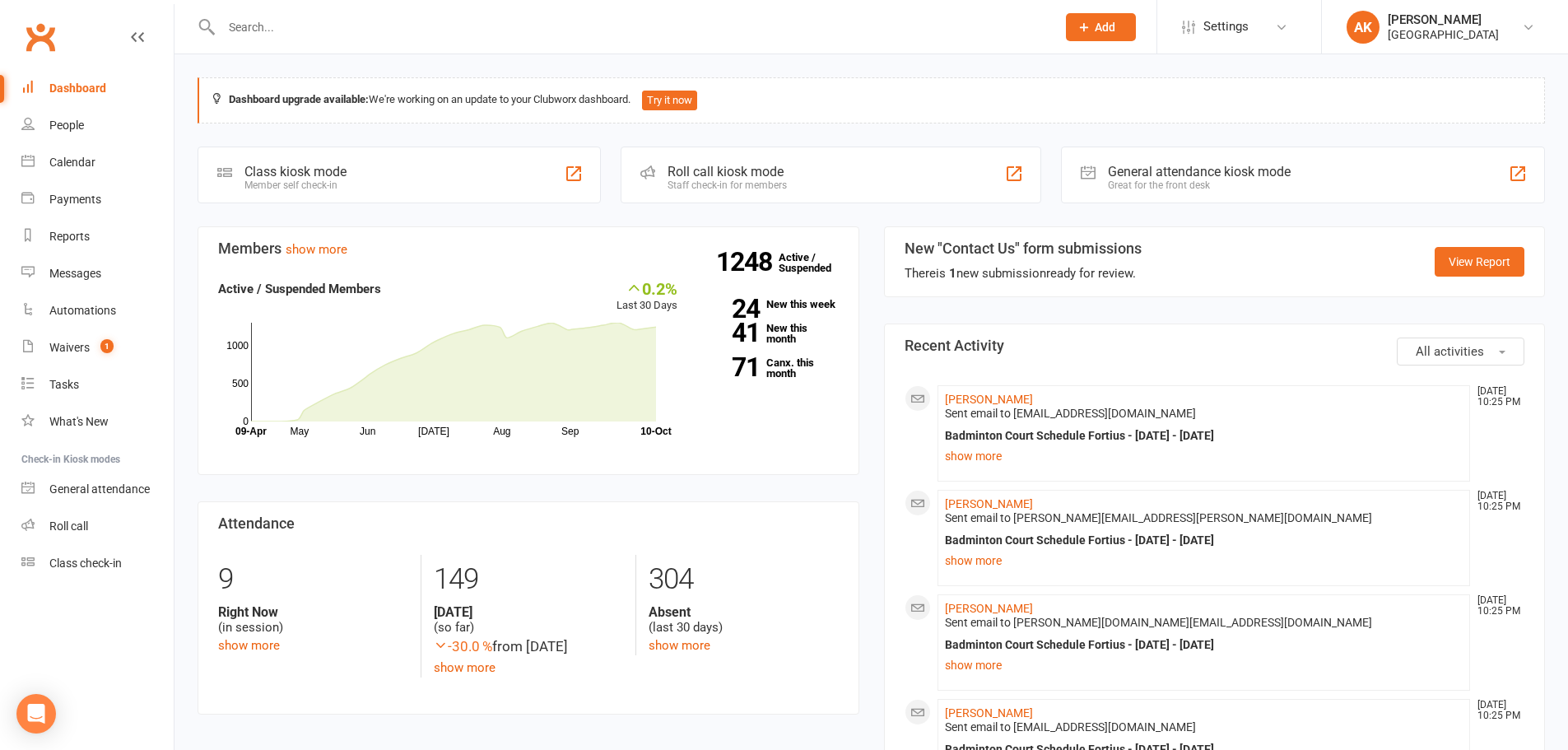
click at [100, 83] on div "Dashboard" at bounding box center [77, 88] width 56 height 13
click at [76, 346] on div "Waivers" at bounding box center [69, 347] width 41 height 13
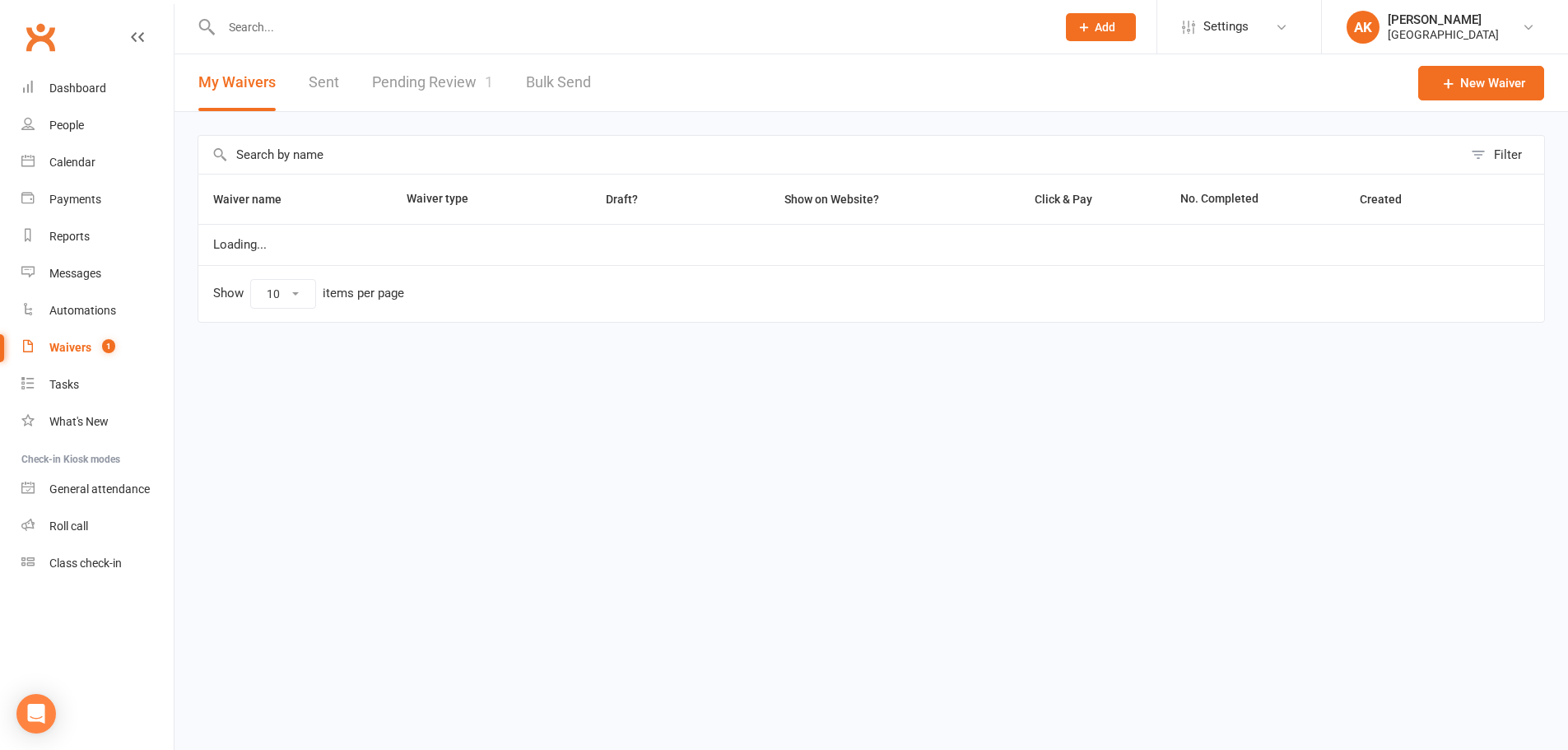
click at [428, 99] on link "Pending Review 1" at bounding box center [433, 82] width 121 height 56
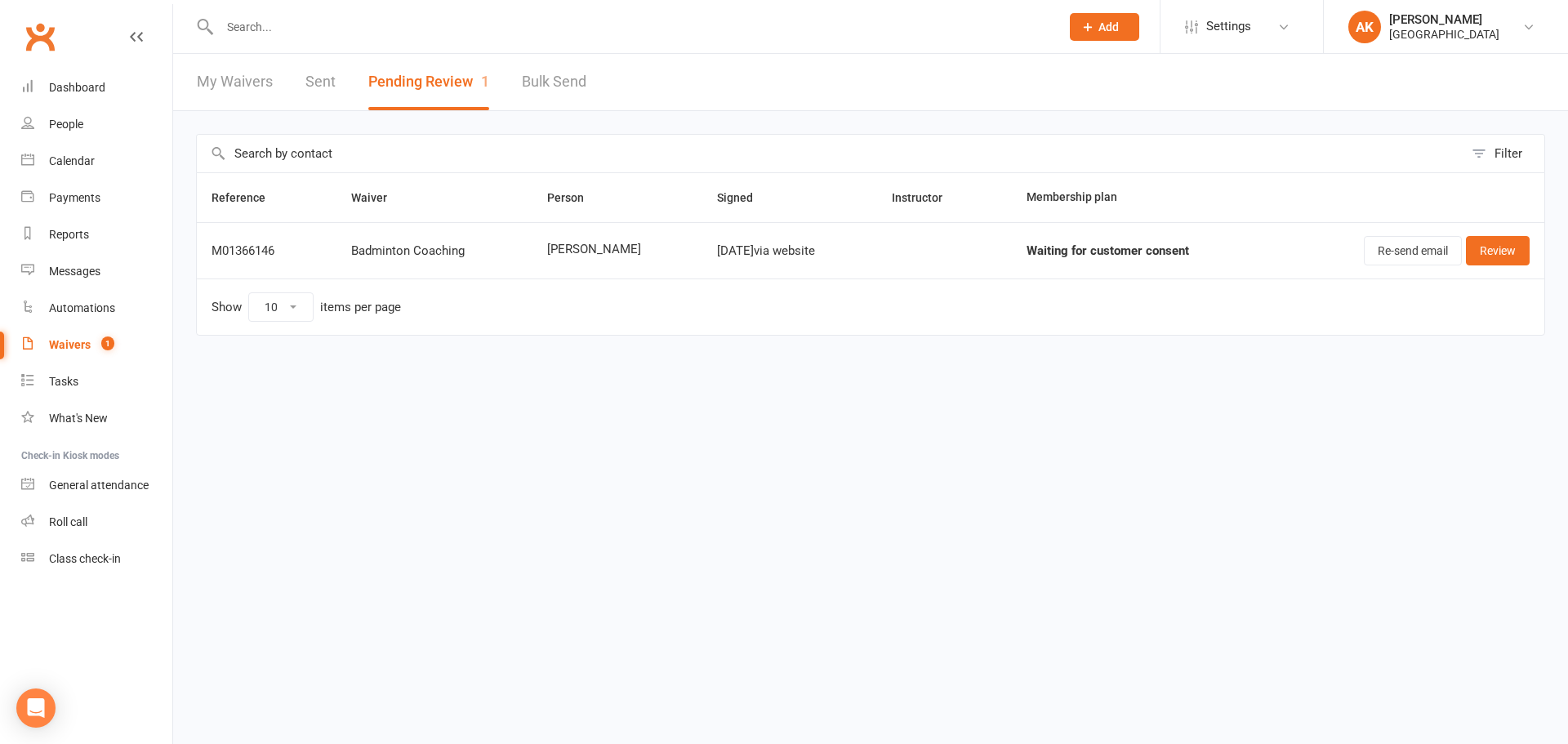
click at [242, 91] on link "My Waivers" at bounding box center [235, 82] width 76 height 56
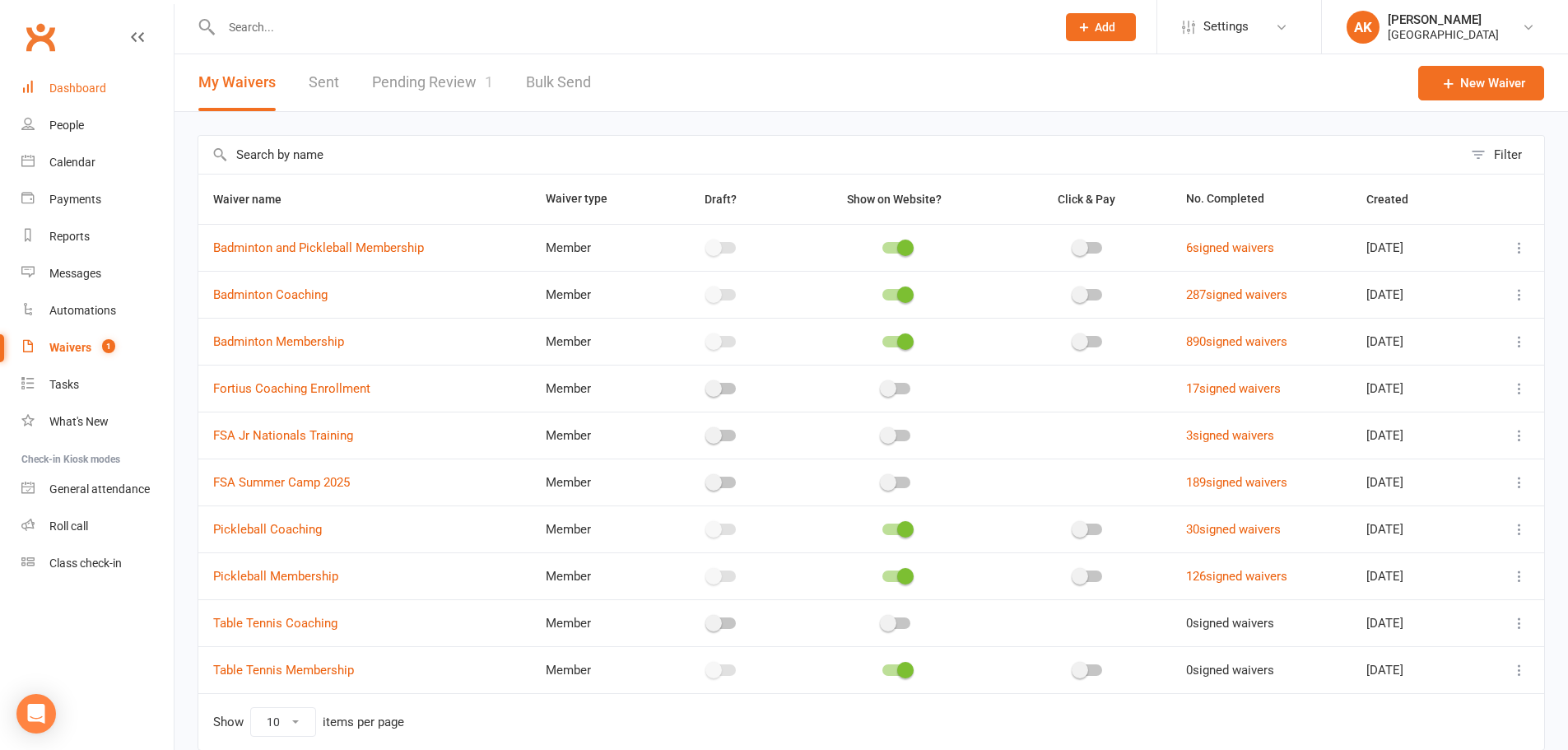
click at [111, 86] on link "Dashboard" at bounding box center [97, 88] width 152 height 37
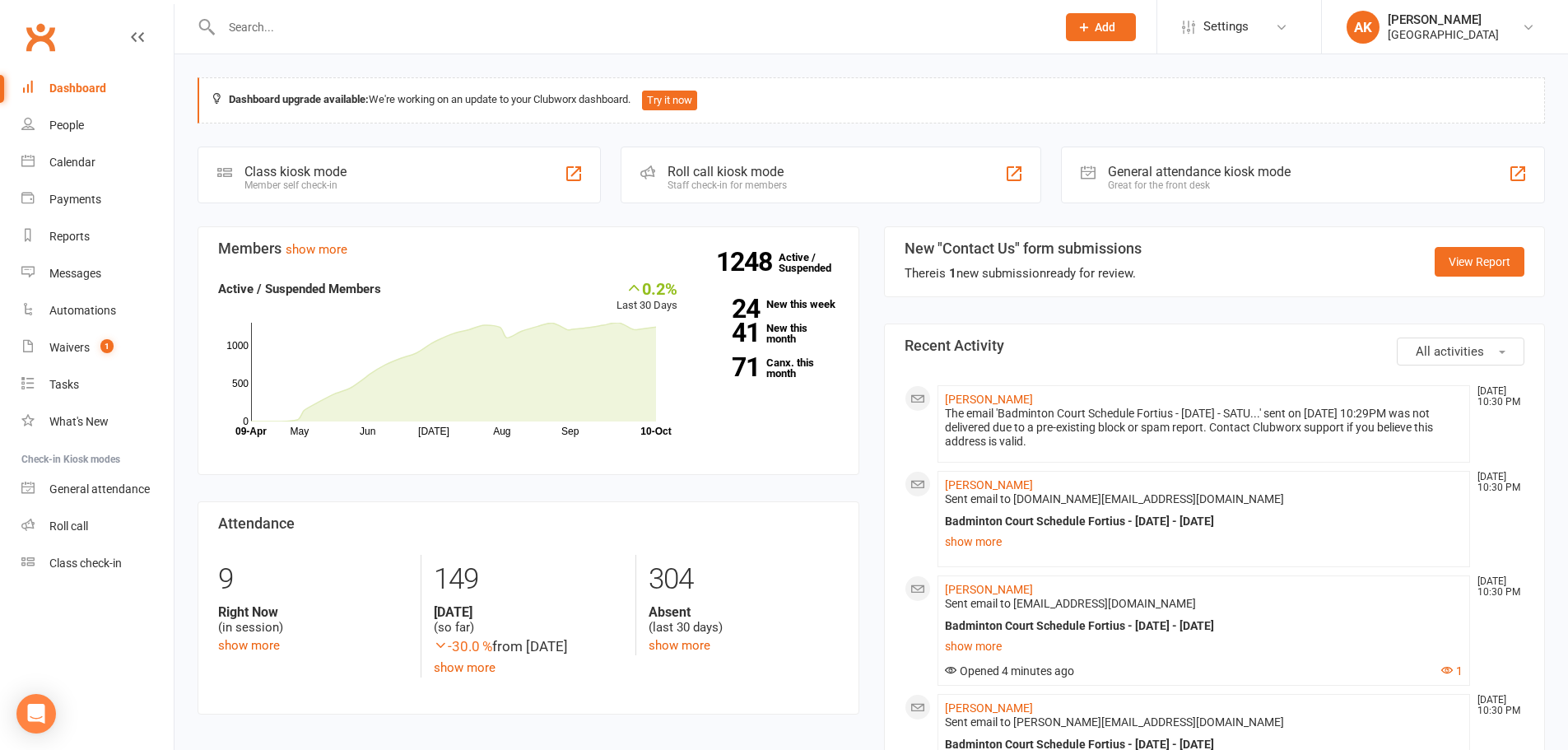
click at [90, 93] on div "Dashboard" at bounding box center [77, 88] width 56 height 13
